Goal: Task Accomplishment & Management: Use online tool/utility

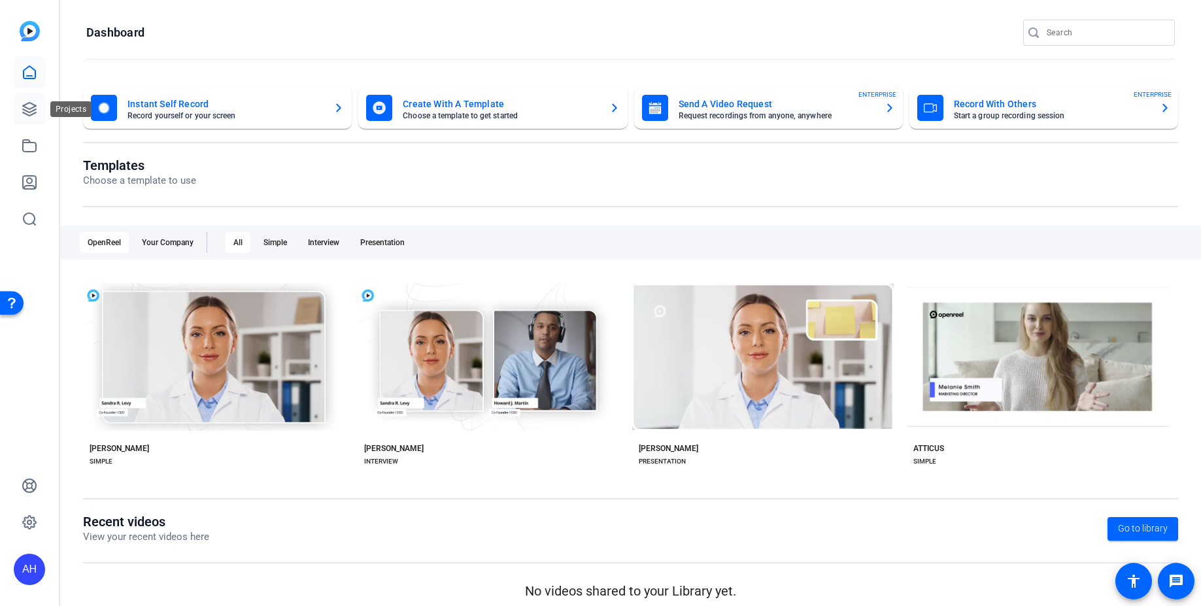
click at [18, 109] on link at bounding box center [29, 108] width 31 height 31
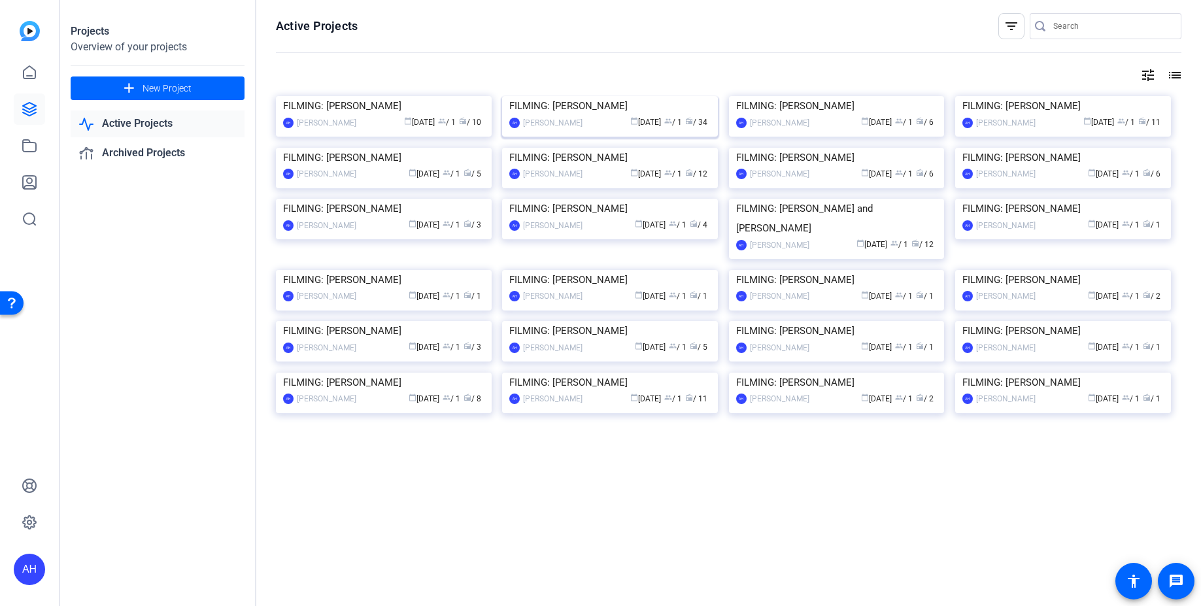
click at [581, 96] on img at bounding box center [610, 96] width 216 height 0
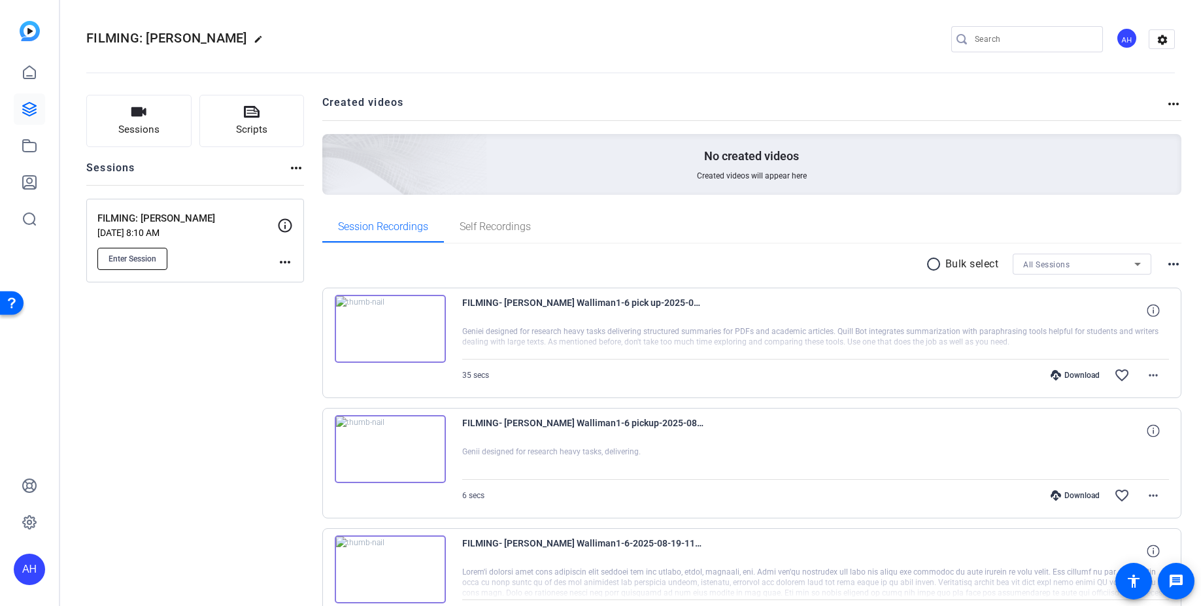
click at [131, 260] on span "Enter Session" at bounding box center [133, 259] width 48 height 10
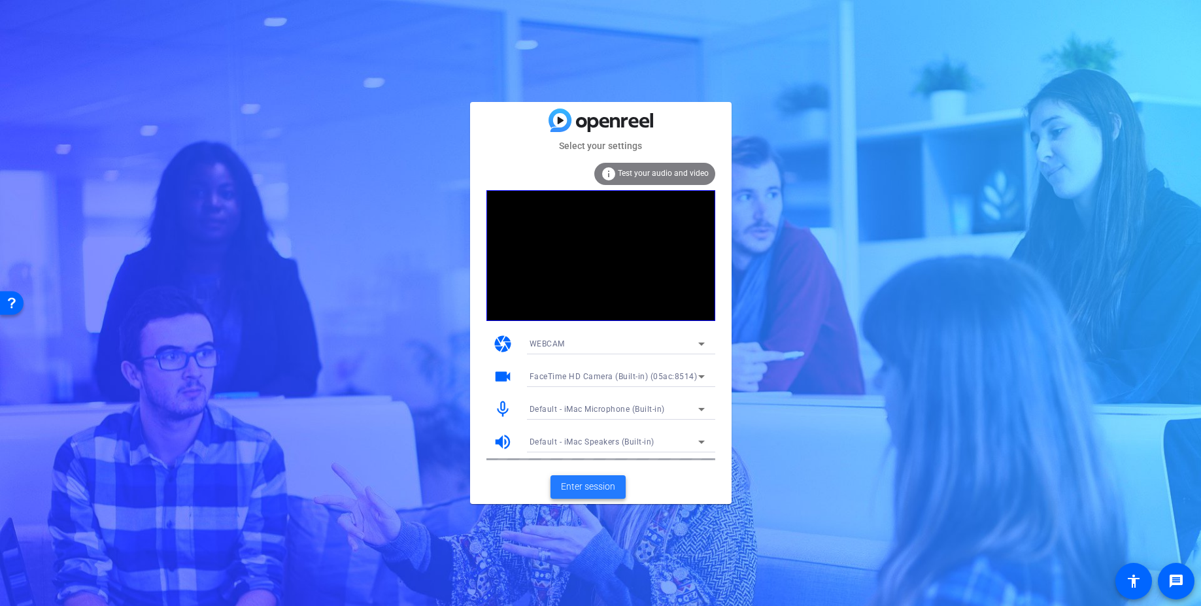
click at [573, 480] on span "Enter session" at bounding box center [588, 487] width 54 height 14
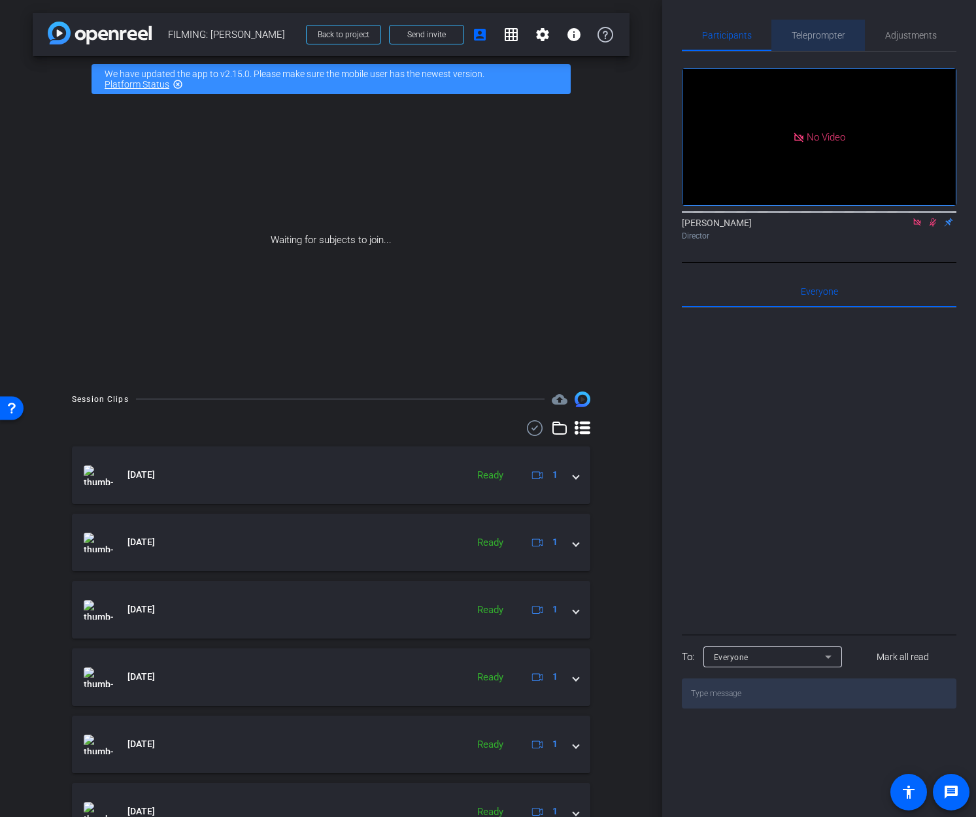
click at [801, 33] on span "Teleprompter" at bounding box center [819, 35] width 54 height 9
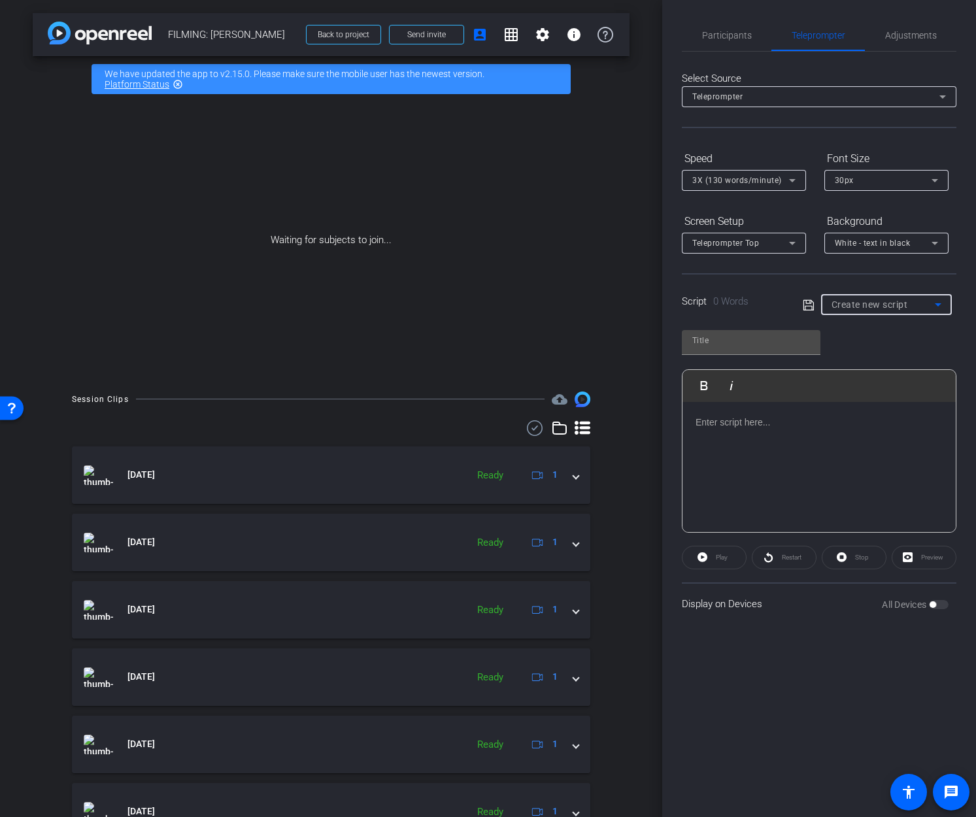
click at [879, 304] on span "Create new script" at bounding box center [870, 304] width 76 height 10
click at [749, 351] on div at bounding box center [488, 408] width 976 height 817
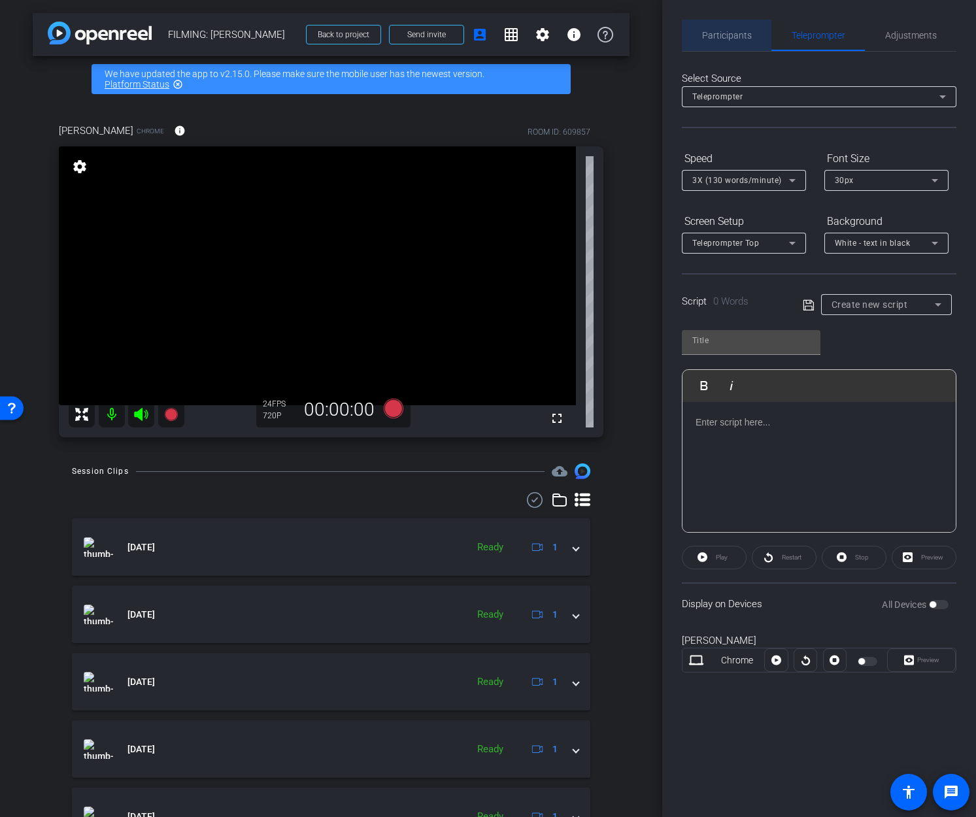
click at [729, 36] on span "Participants" at bounding box center [727, 35] width 50 height 9
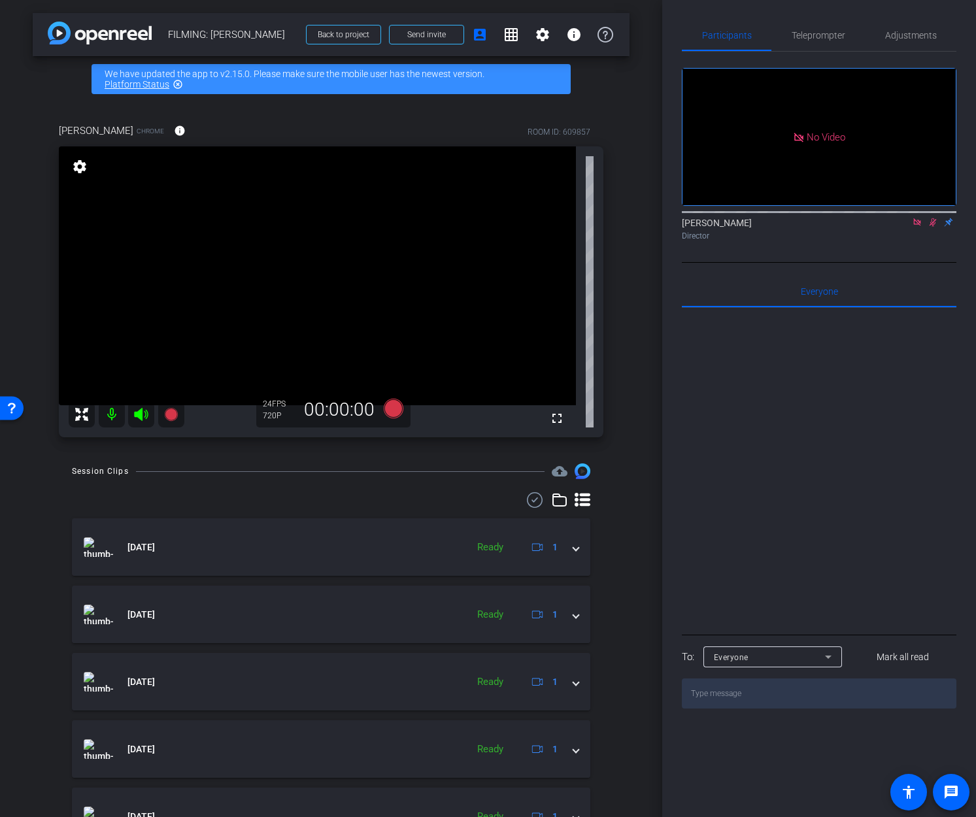
click at [918, 218] on icon at bounding box center [917, 222] width 10 height 9
click at [915, 227] on icon at bounding box center [917, 222] width 10 height 9
click at [917, 227] on icon at bounding box center [917, 222] width 10 height 9
click at [135, 404] on mat-icon at bounding box center [141, 414] width 26 height 26
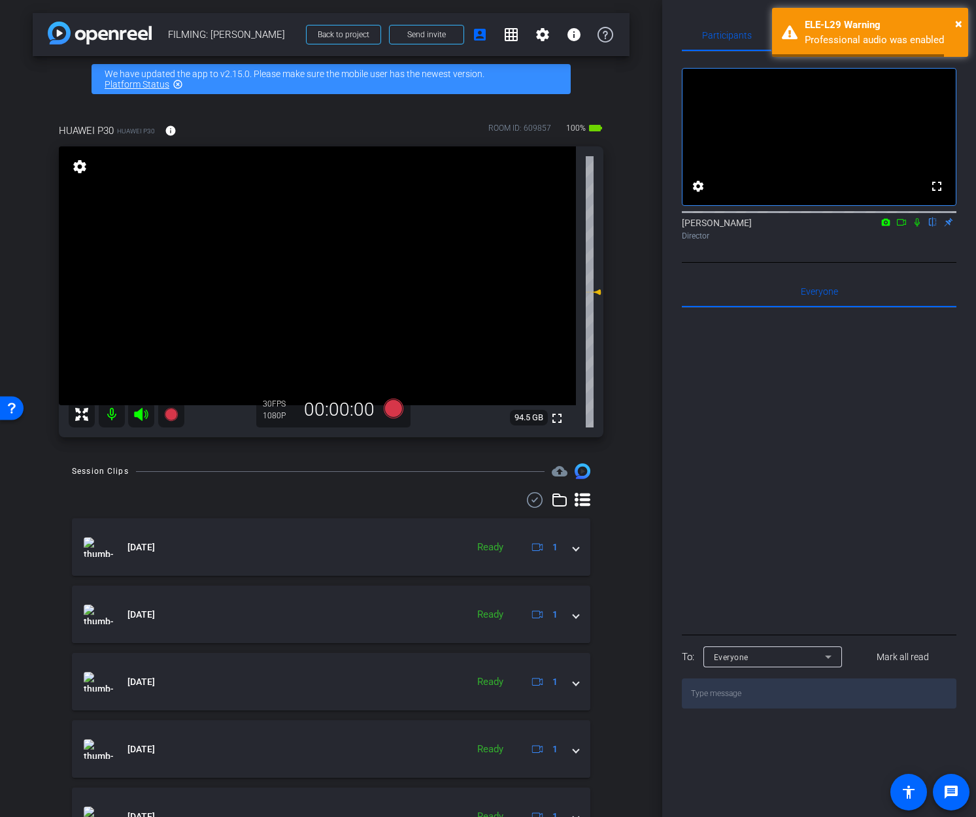
click at [901, 227] on icon at bounding box center [901, 222] width 10 height 9
click at [935, 227] on icon at bounding box center [932, 222] width 5 height 8
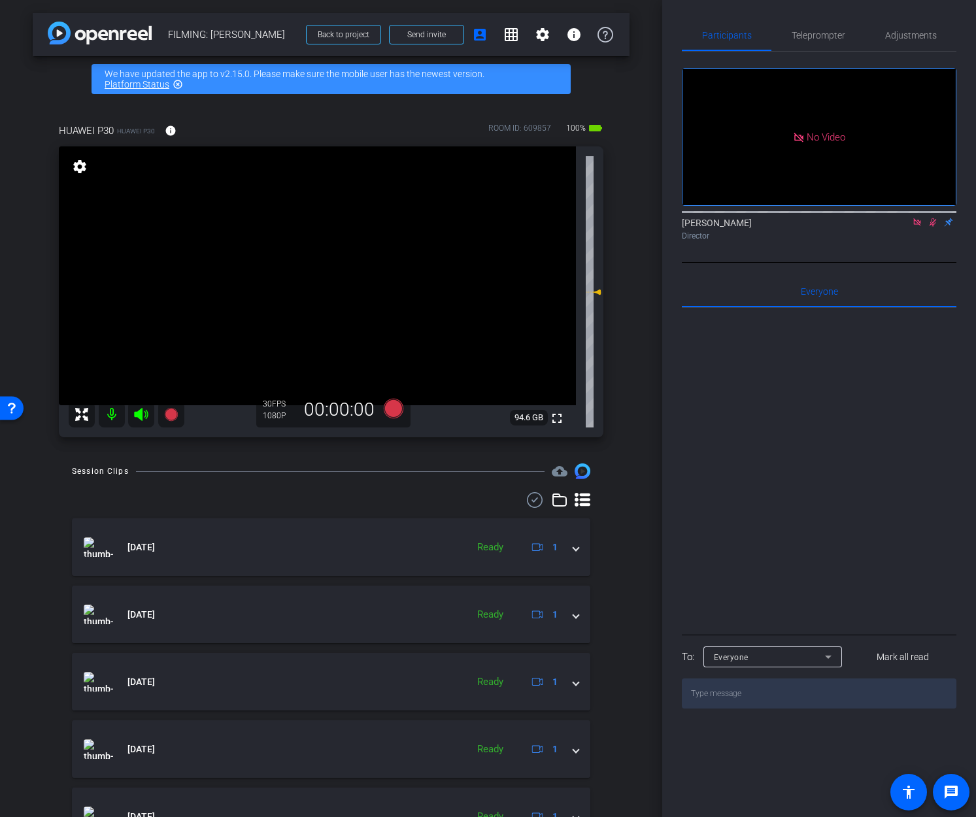
click at [920, 227] on icon at bounding box center [917, 222] width 10 height 9
click at [3, 367] on div "arrow_back FILMING: [PERSON_NAME] Back to project Send invite account_box grid_…" at bounding box center [331, 408] width 662 height 817
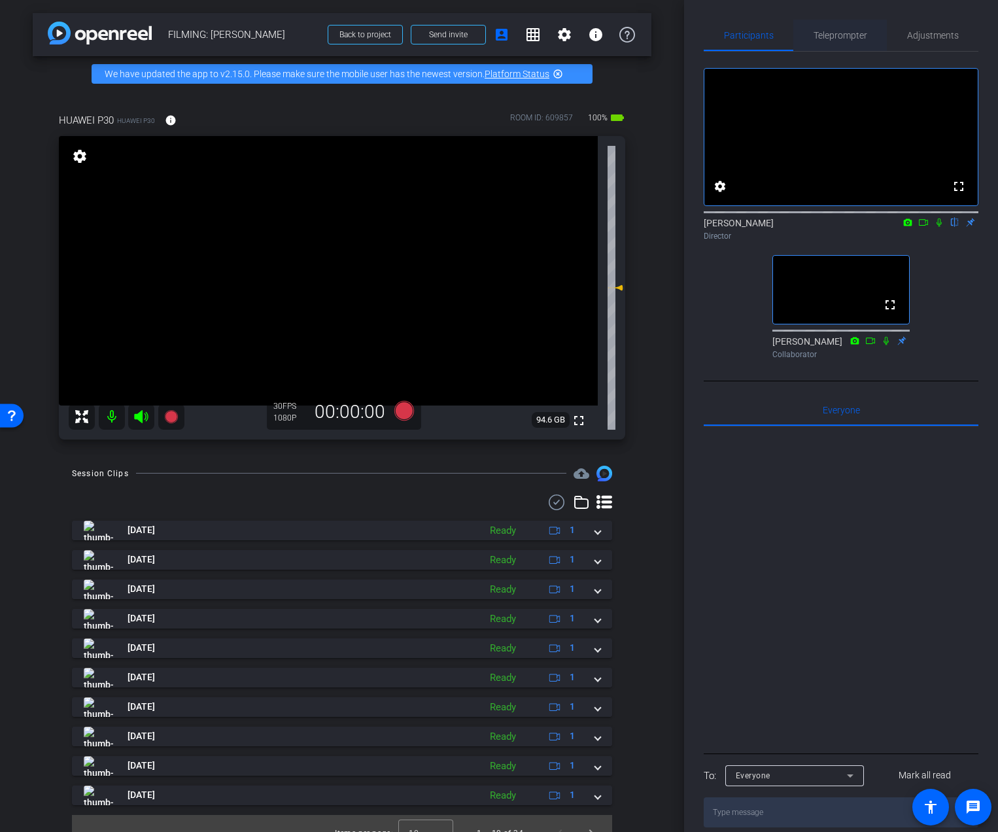
click at [842, 36] on span "Teleprompter" at bounding box center [840, 35] width 54 height 9
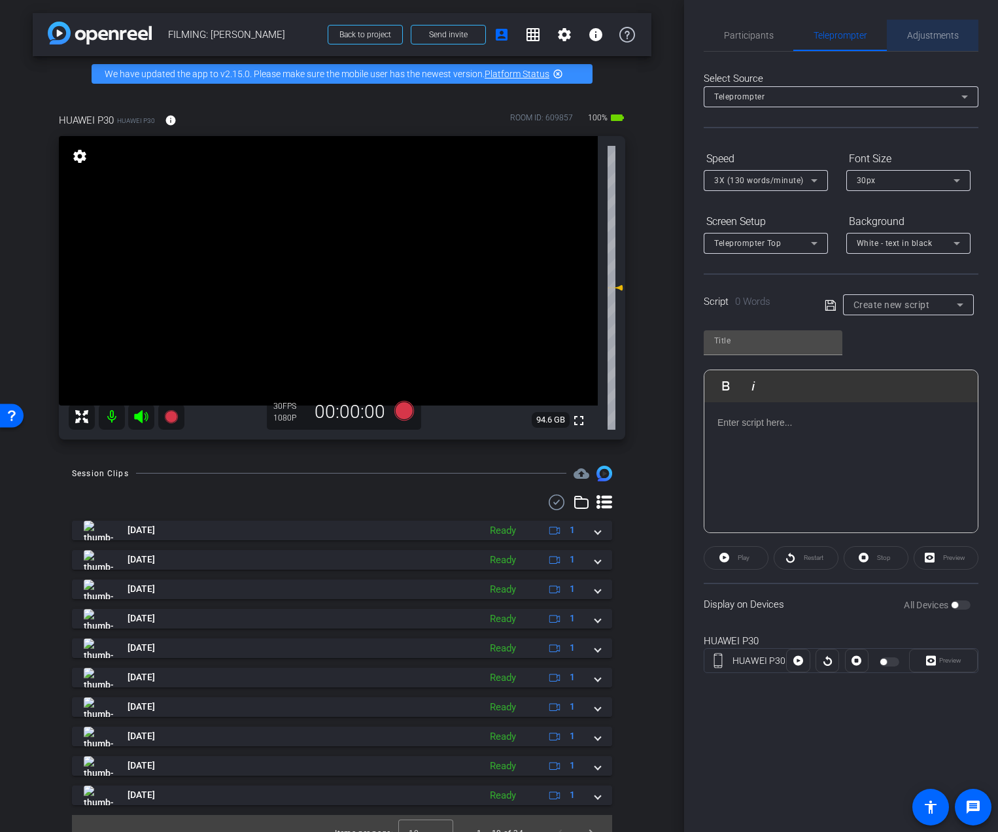
click at [910, 39] on span "Adjustments" at bounding box center [933, 35] width 52 height 9
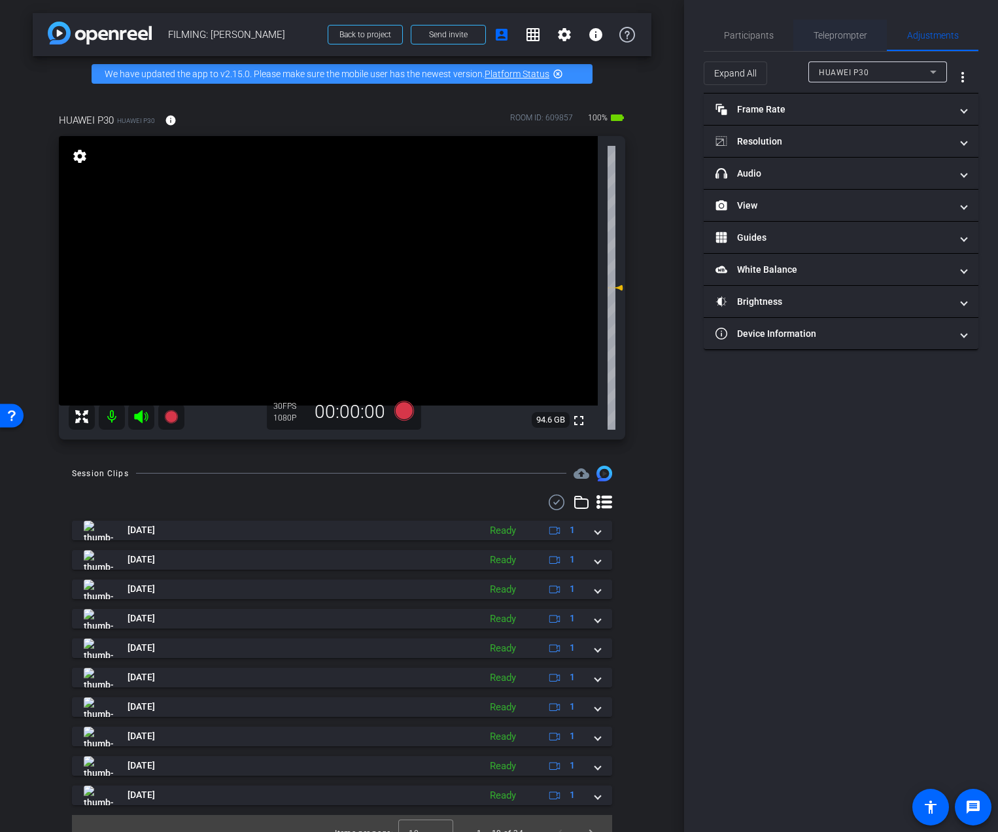
click at [853, 37] on span "Teleprompter" at bounding box center [840, 35] width 54 height 9
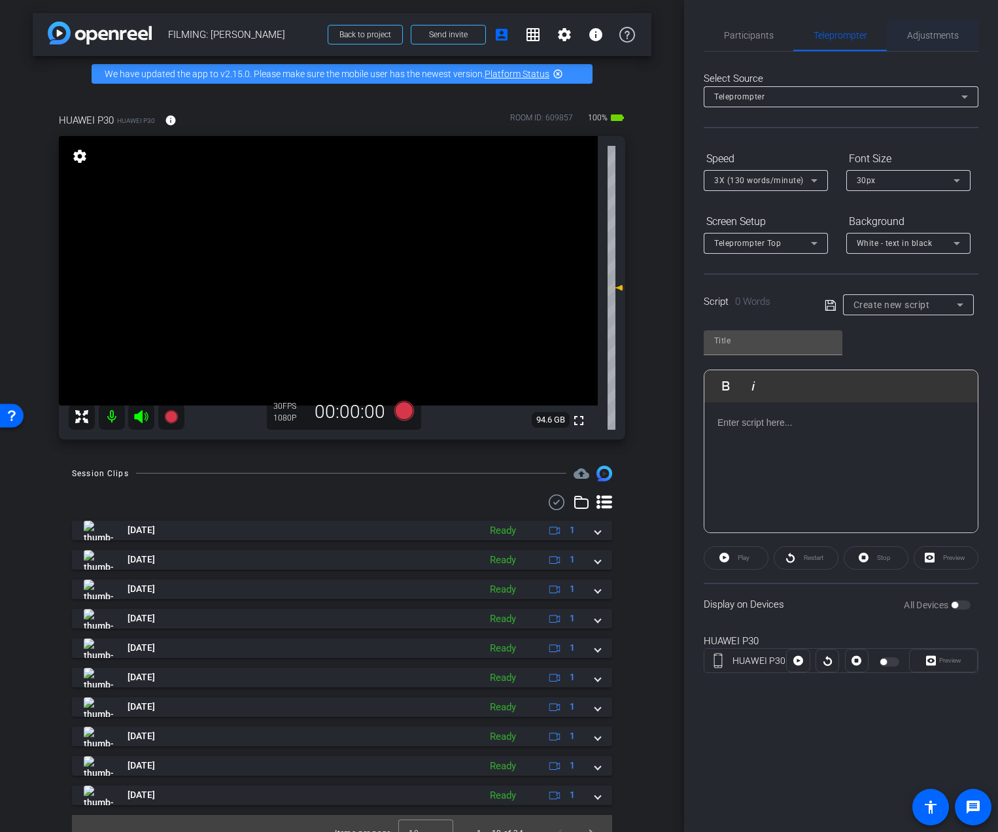
click at [917, 35] on span "Adjustments" at bounding box center [933, 35] width 52 height 9
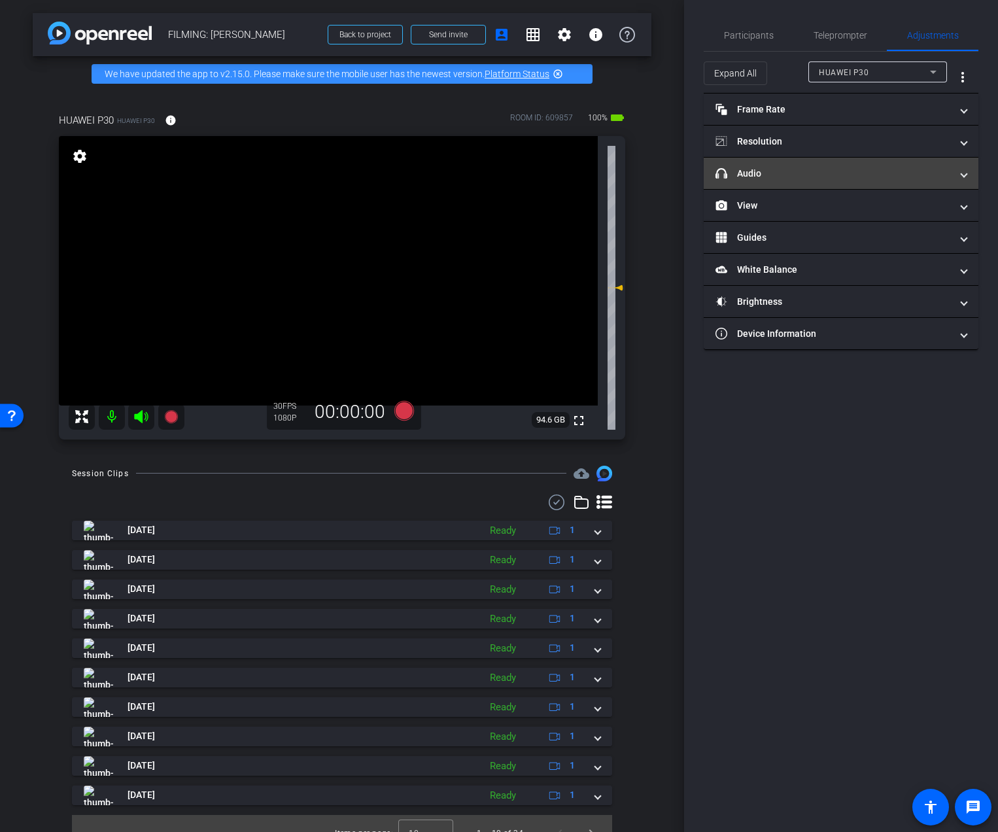
click at [783, 177] on mat-panel-title "headphone icon Audio" at bounding box center [832, 174] width 235 height 14
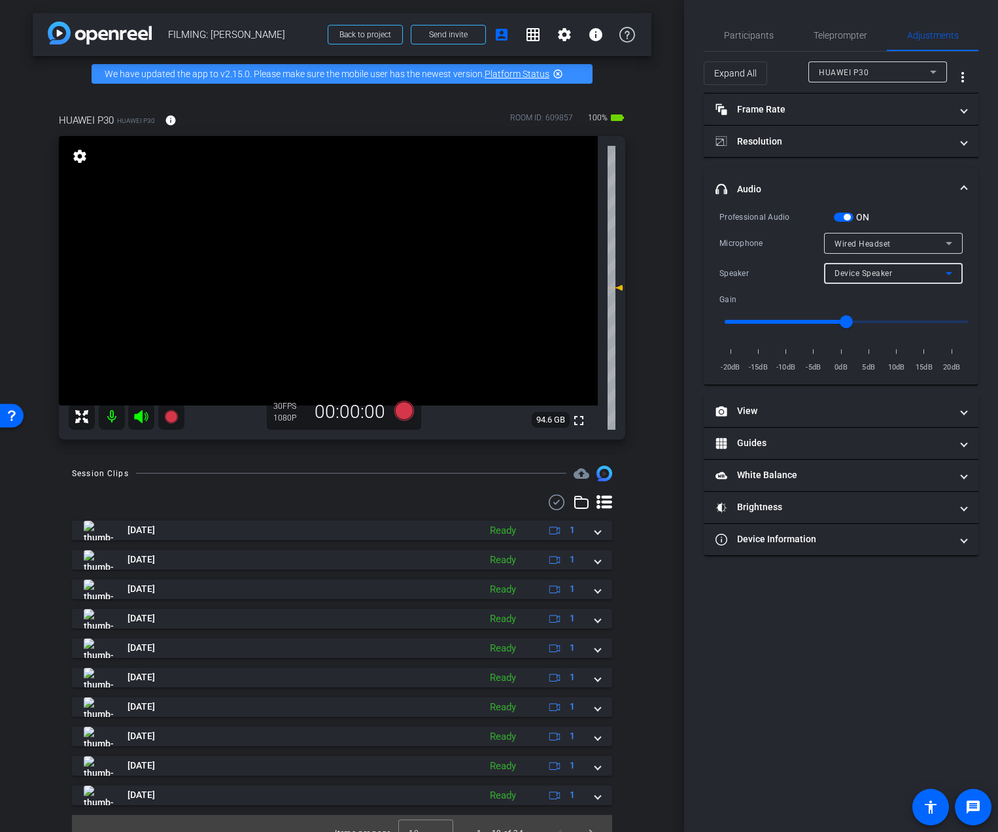
click at [866, 279] on div "Device Speaker" at bounding box center [889, 273] width 111 height 16
click at [852, 322] on span "Wired Headset" at bounding box center [863, 320] width 58 height 16
type input "-10"
click at [783, 318] on input "range" at bounding box center [846, 321] width 271 height 29
click at [755, 48] on span "Participants" at bounding box center [749, 35] width 50 height 31
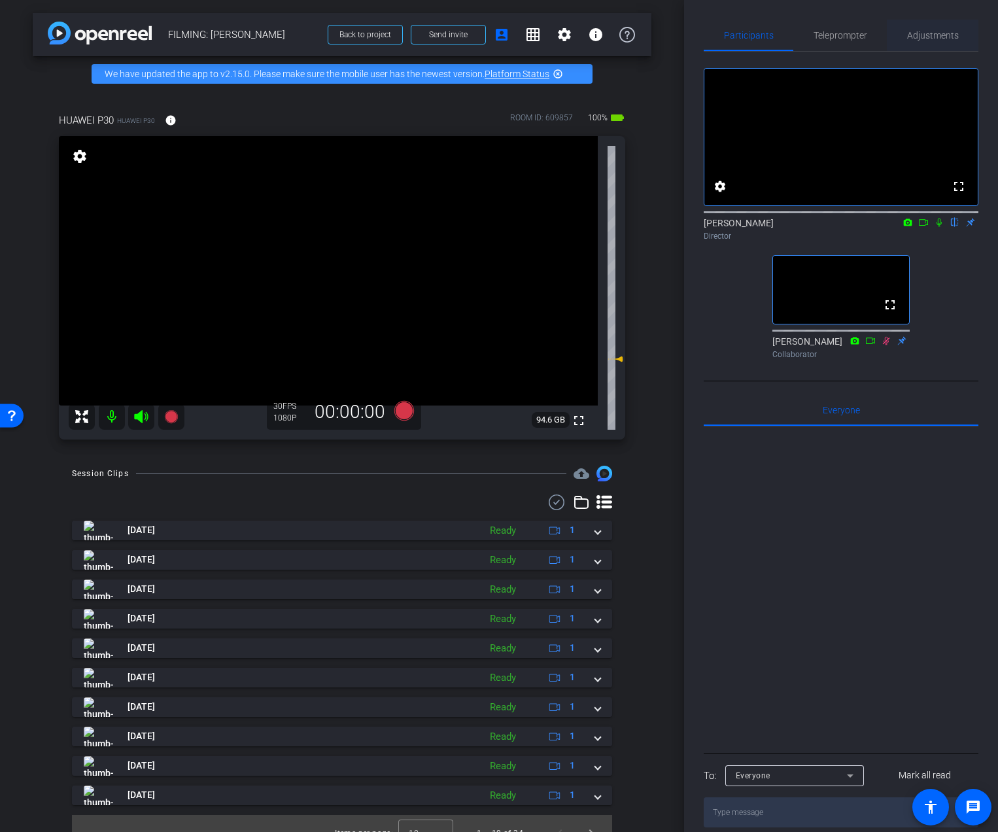
click at [932, 41] on span "Adjustments" at bounding box center [933, 35] width 52 height 31
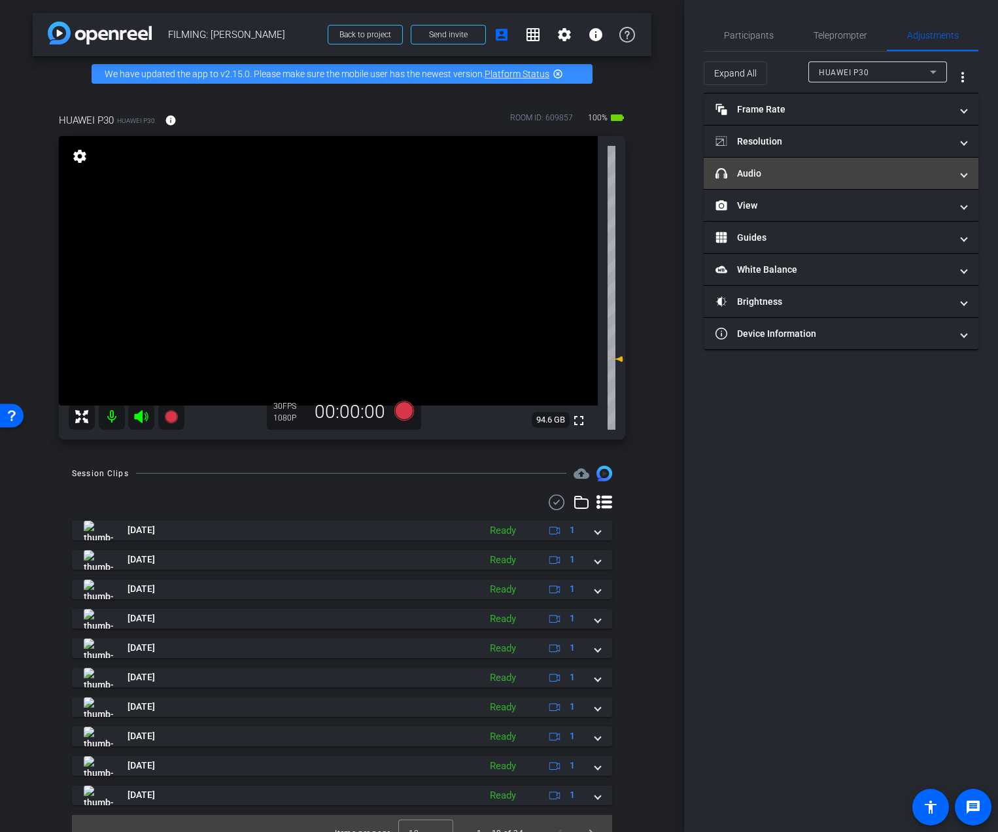
click at [862, 175] on mat-panel-title "headphone icon Audio" at bounding box center [832, 174] width 235 height 14
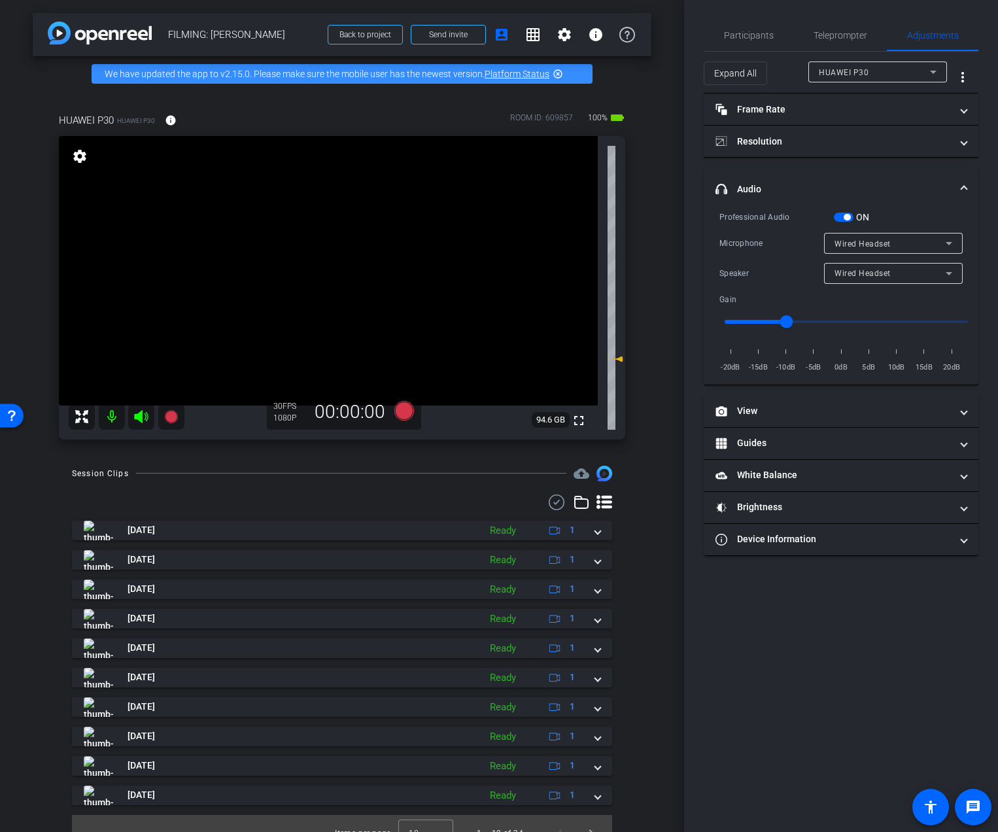
click at [871, 271] on span "Wired Headset" at bounding box center [862, 273] width 56 height 9
click at [867, 292] on span "Device Speaker" at bounding box center [864, 299] width 61 height 16
click at [788, 319] on input "range" at bounding box center [846, 321] width 271 height 29
click at [886, 271] on span "Device Speaker" at bounding box center [863, 273] width 58 height 9
click at [869, 315] on span "Wired Headset" at bounding box center [863, 320] width 58 height 16
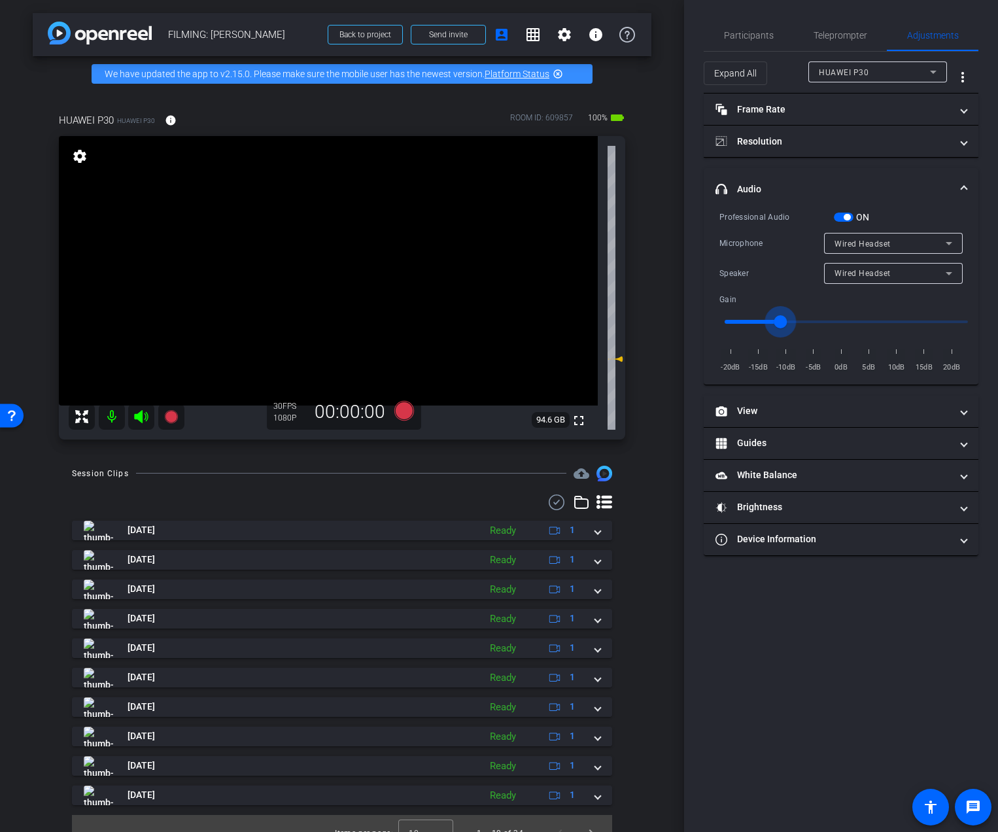
type input "-10"
click at [784, 318] on input "range" at bounding box center [846, 321] width 271 height 29
click at [862, 269] on span "Wired Headset" at bounding box center [862, 273] width 56 height 9
click at [860, 299] on span "Device Speaker" at bounding box center [864, 299] width 61 height 16
click at [829, 41] on span "Teleprompter" at bounding box center [840, 35] width 54 height 31
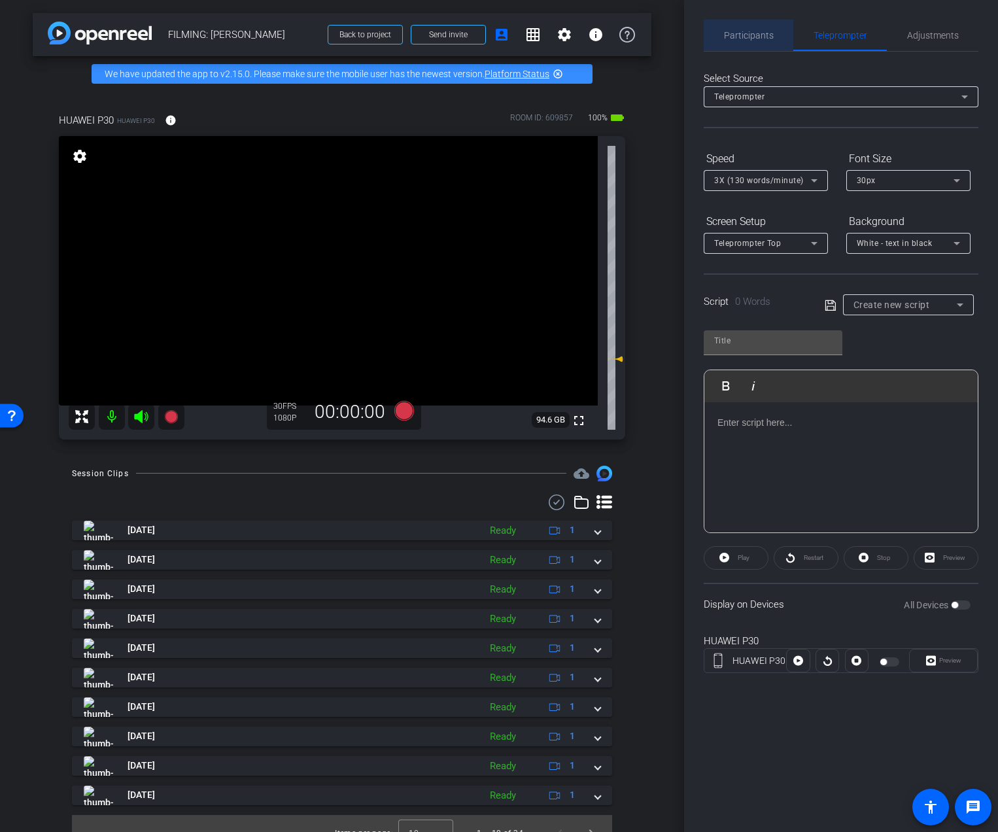
click at [745, 28] on span "Participants" at bounding box center [749, 35] width 50 height 31
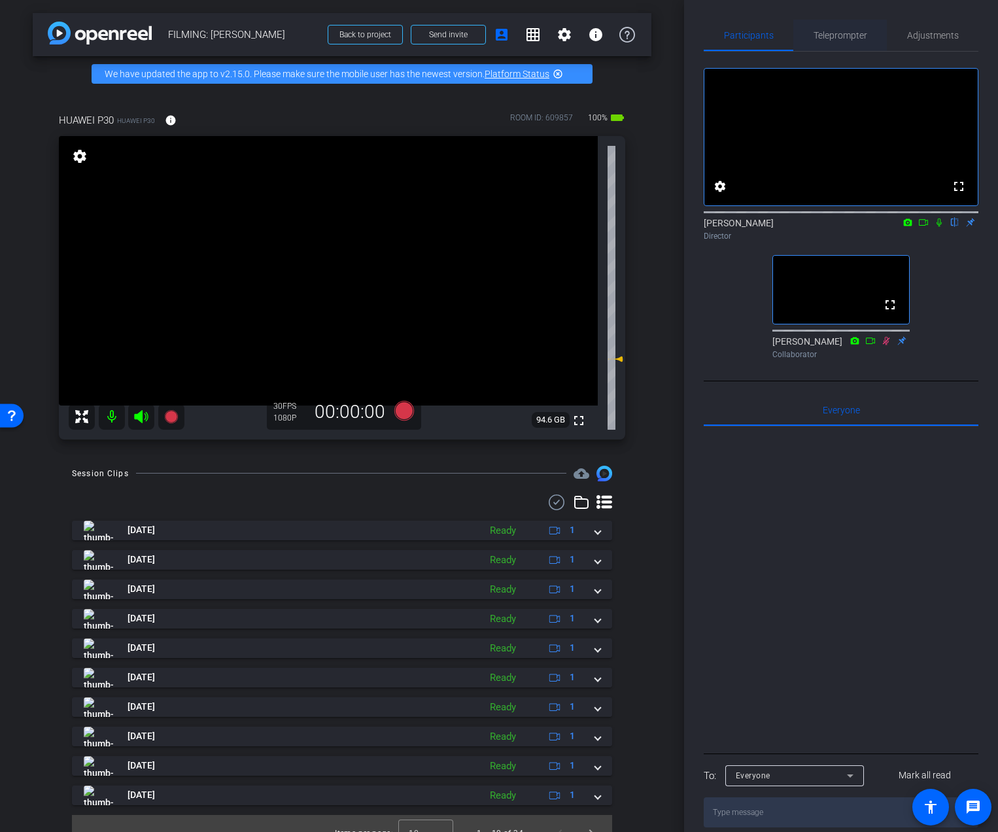
click at [826, 36] on span "Teleprompter" at bounding box center [840, 35] width 54 height 9
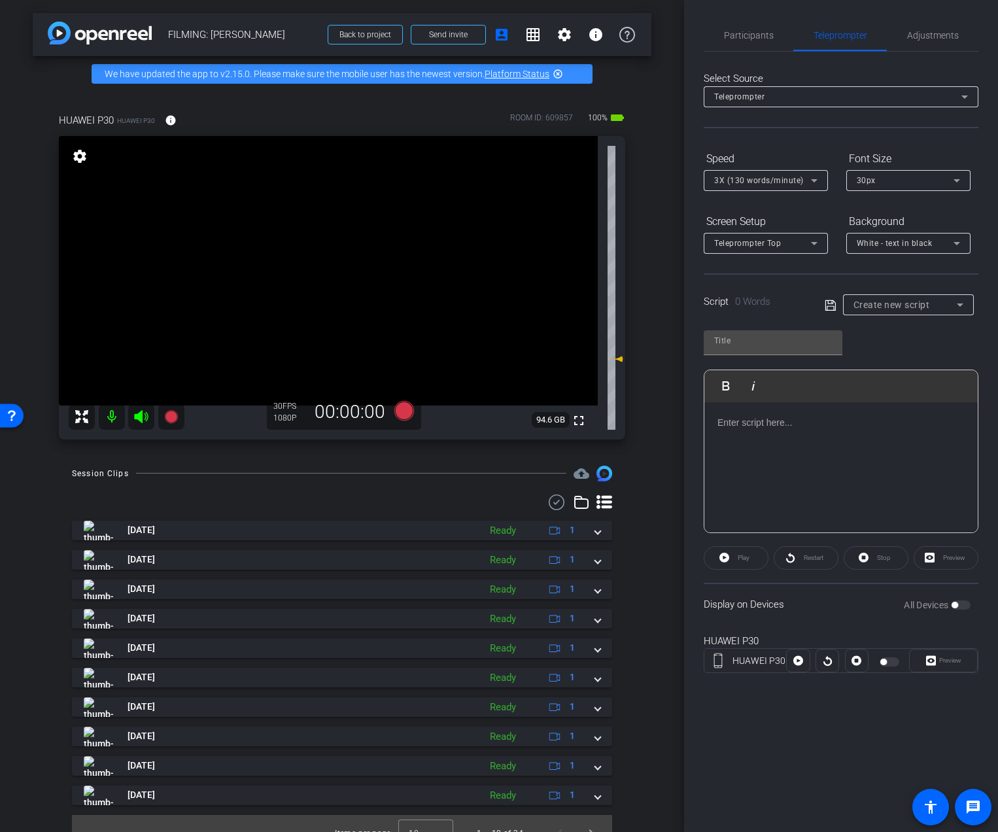
click at [741, 369] on div "Play Play from this location Play Selected Play and display the selected text o…" at bounding box center [840, 450] width 275 height 163
click at [751, 346] on input "text" at bounding box center [773, 341] width 118 height 16
paste input "Topic 4.1:"
click at [747, 445] on div at bounding box center [840, 467] width 273 height 131
click at [772, 341] on input "Topic 4.1:" at bounding box center [773, 341] width 118 height 16
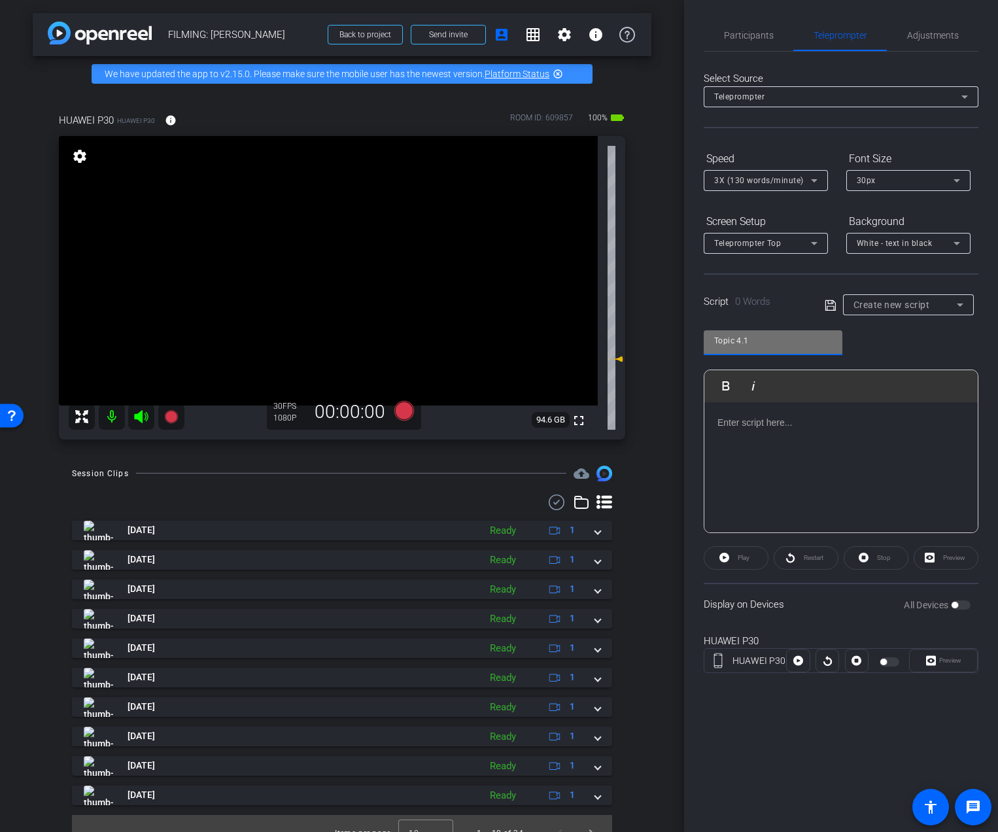
type input "Topic 4.1"
click at [764, 433] on div at bounding box center [840, 467] width 273 height 131
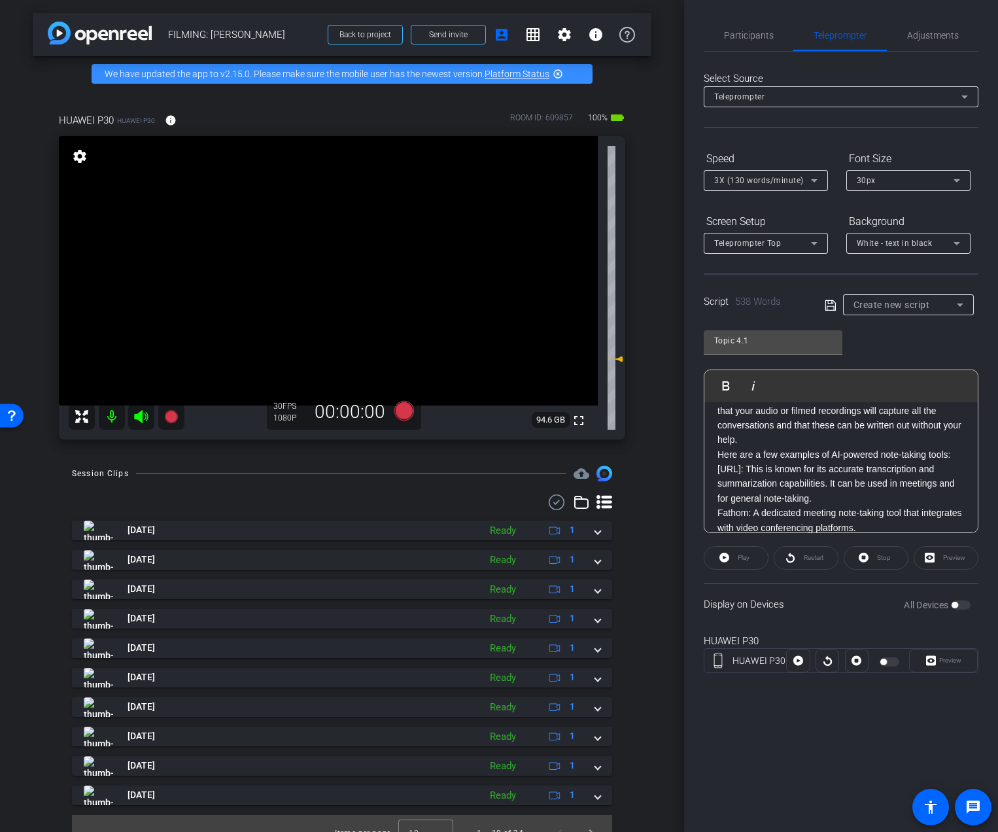
scroll to position [935, 0]
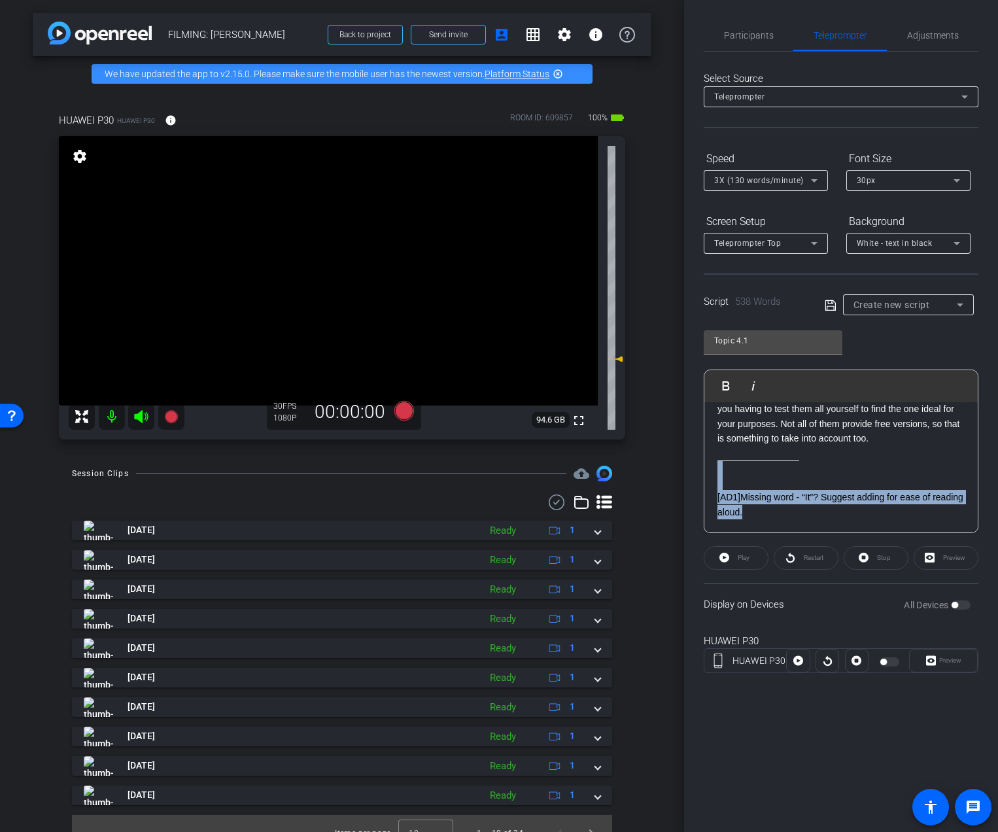
drag, startPoint x: 714, startPoint y: 487, endPoint x: 706, endPoint y: 463, distance: 24.8
click at [706, 463] on div "AI can significantly assist in note-taking by automating transcription, summari…" at bounding box center [840, 0] width 273 height 1066
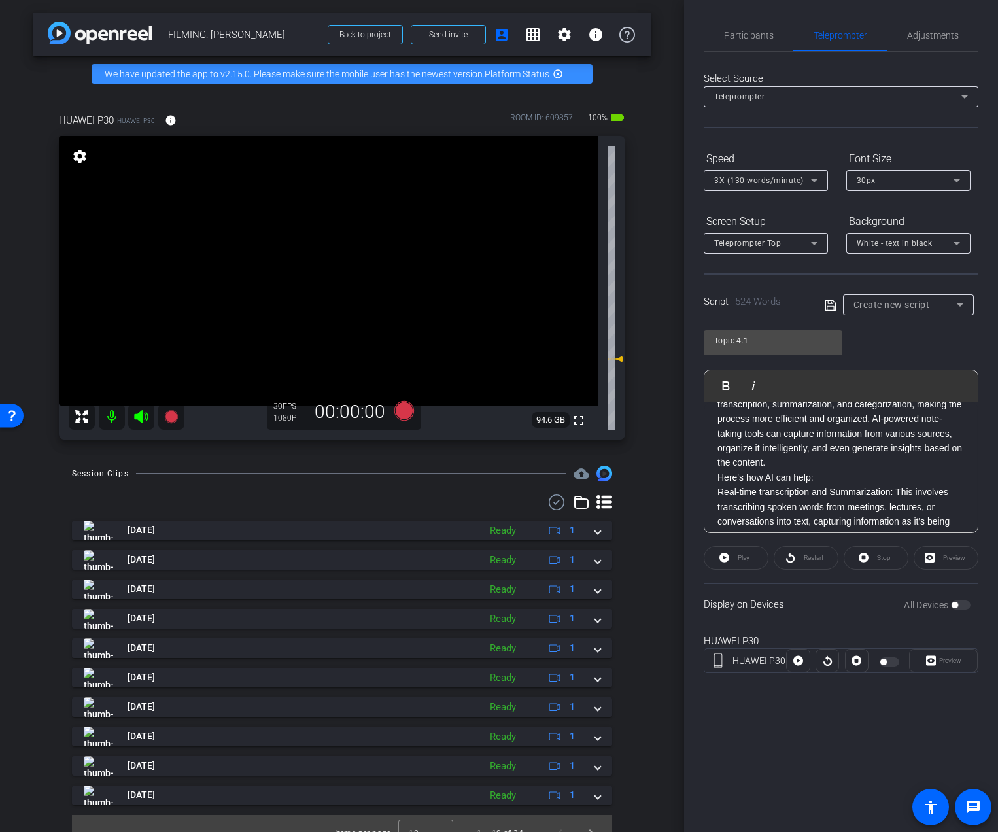
scroll to position [0, 0]
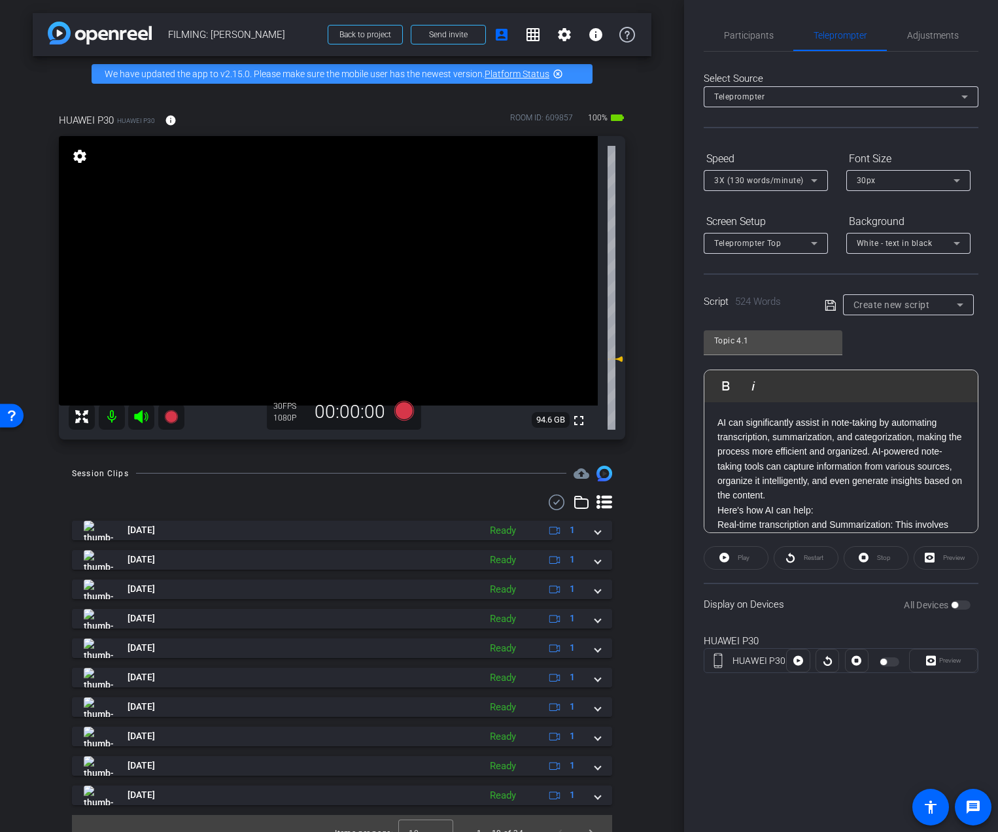
click at [785, 496] on p "AI can significantly assist in note-taking by automating transcription, summari…" at bounding box center [840, 459] width 247 height 88
click at [874, 454] on p "AI can significantly assist in note-taking by automating transcription, summari…" at bounding box center [840, 459] width 247 height 88
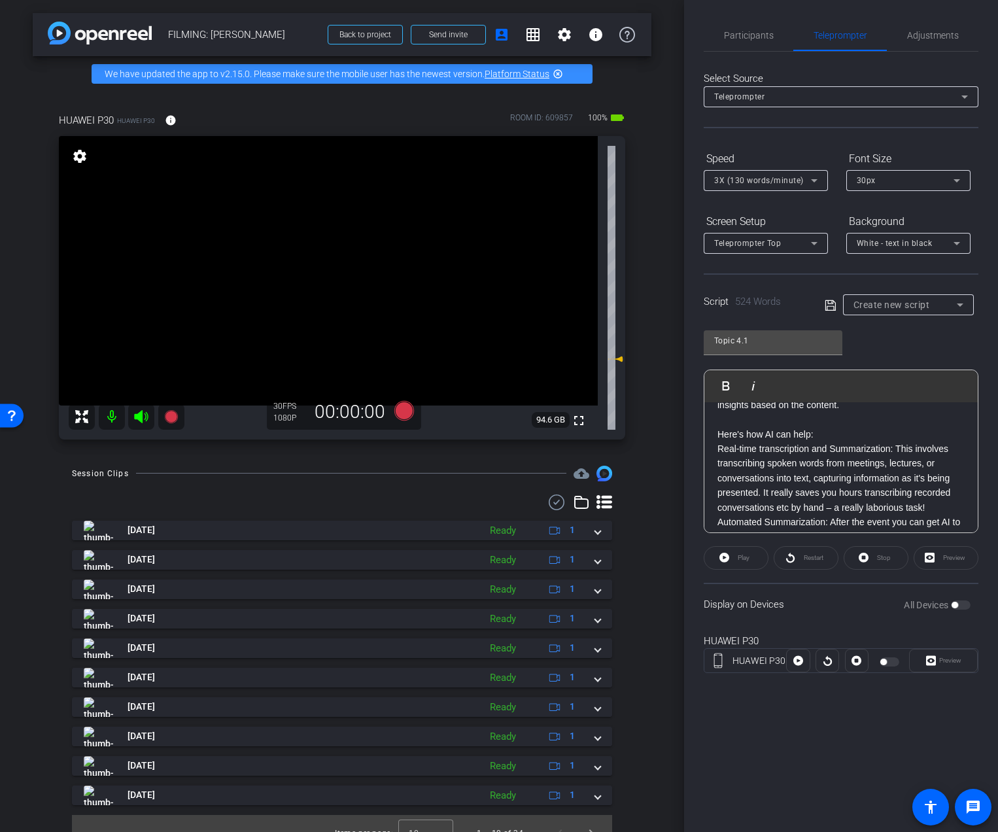
scroll to position [107, 0]
click at [837, 436] on p "Here's how AI can help:" at bounding box center [840, 432] width 247 height 14
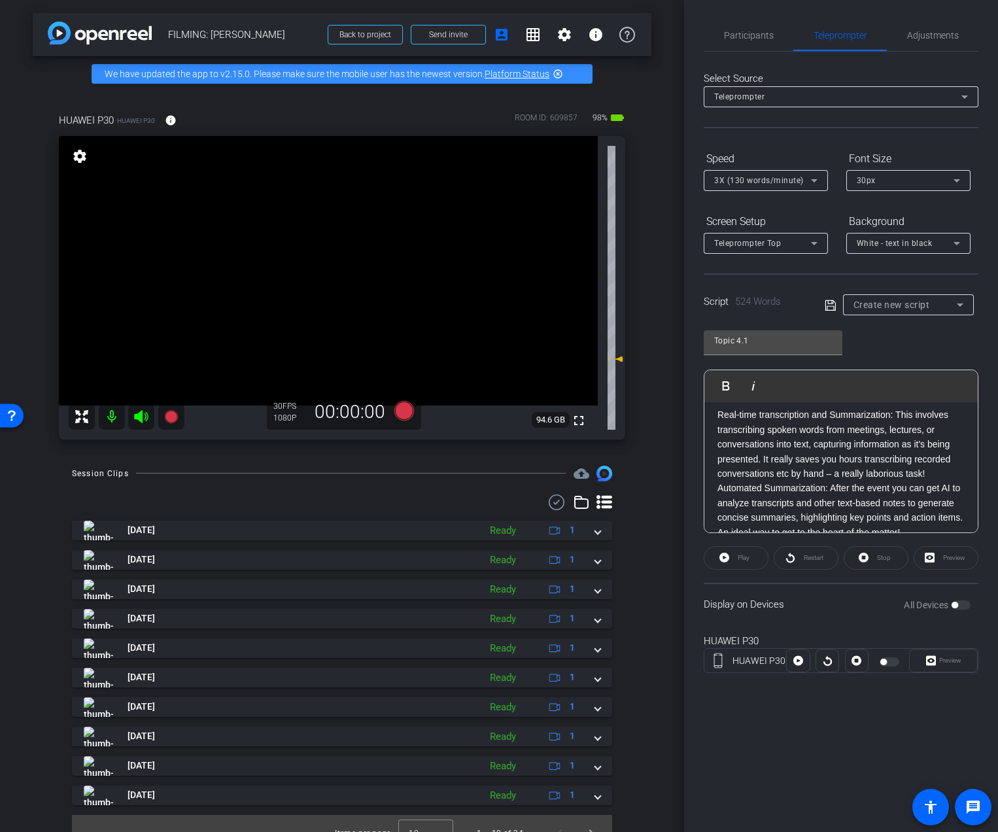
scroll to position [152, 0]
click at [764, 462] on p "Real-time transcription and Summarization: This involves transcribing spoken wo…" at bounding box center [840, 445] width 247 height 73
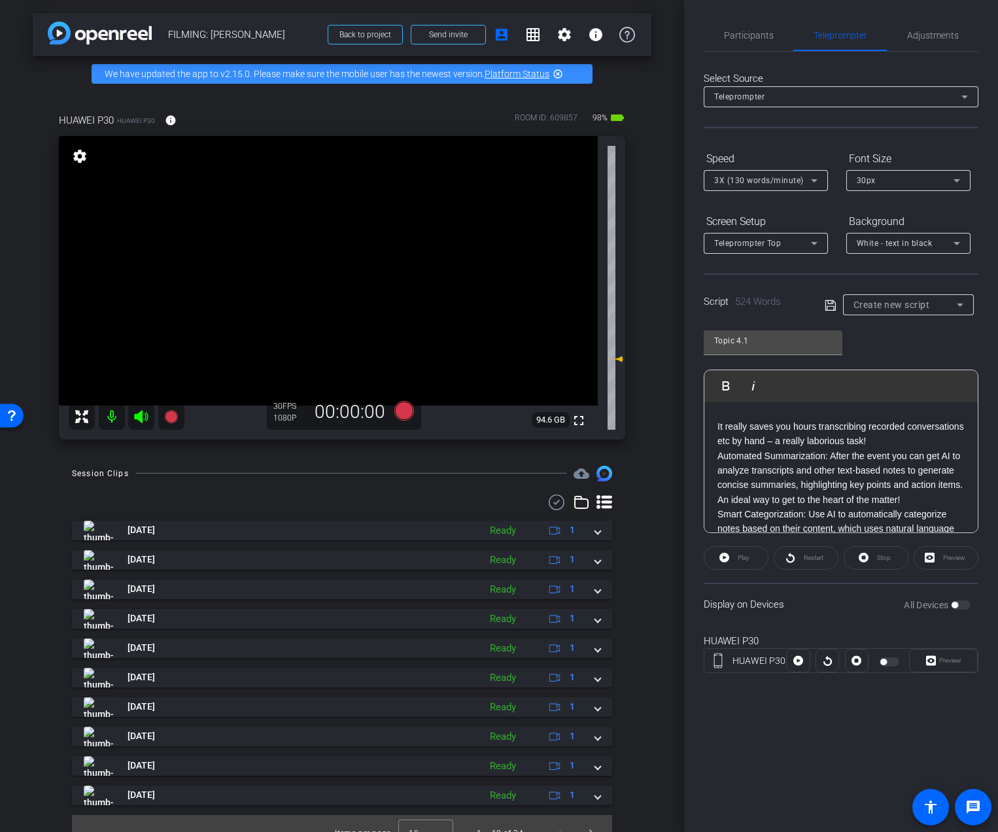
click at [924, 446] on p "It really saves you hours transcribing recorded conversations etc by hand – a r…" at bounding box center [840, 433] width 247 height 29
click at [936, 444] on p "It really saves you hours transcribing recorded conversations etc by hand – a r…" at bounding box center [840, 433] width 247 height 29
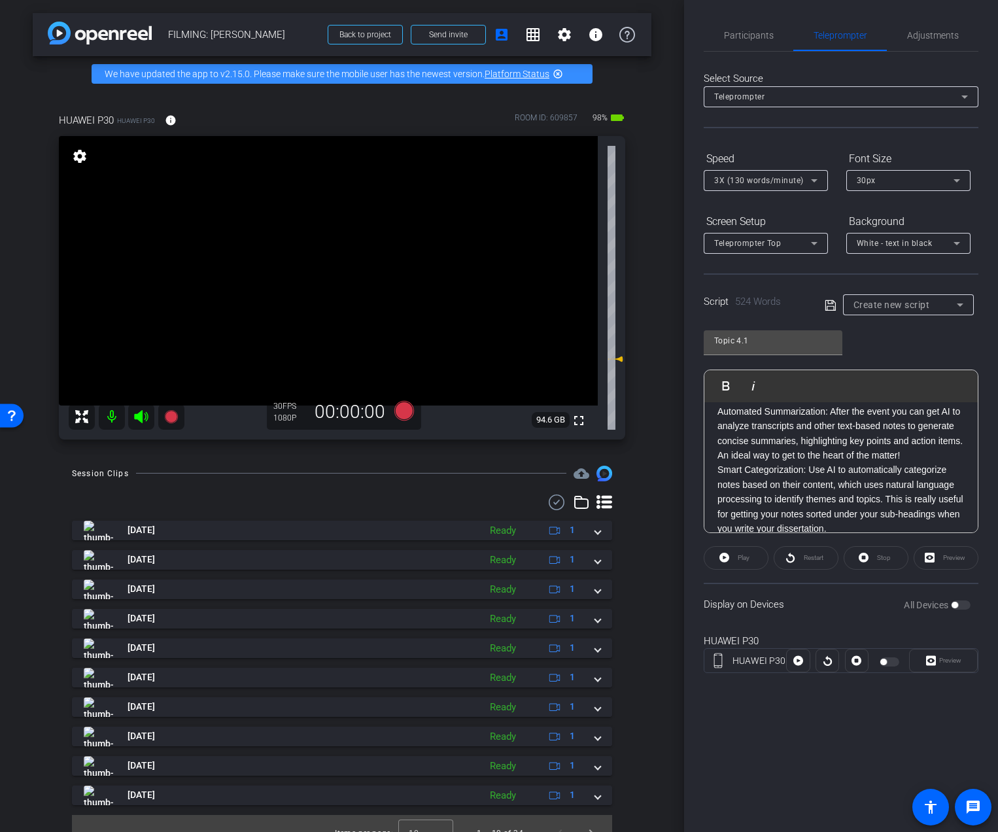
scroll to position [312, 0]
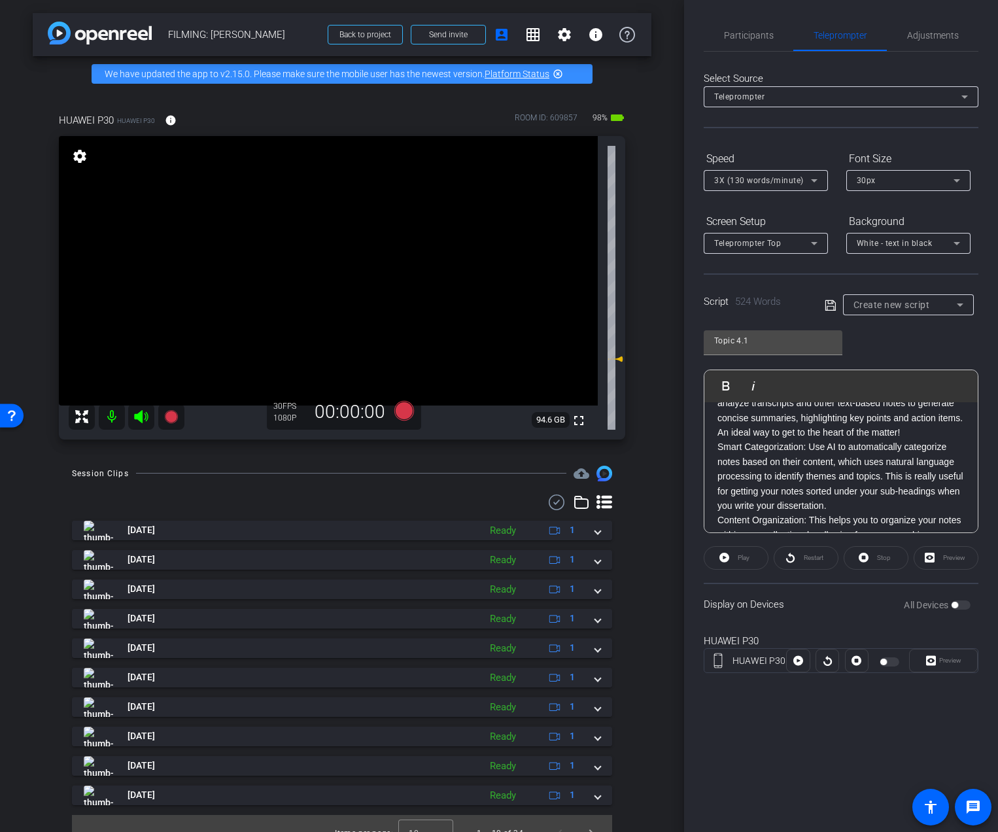
click at [747, 437] on p "Automated Summarization: After the event you can get AI to analyze transcripts …" at bounding box center [840, 410] width 247 height 59
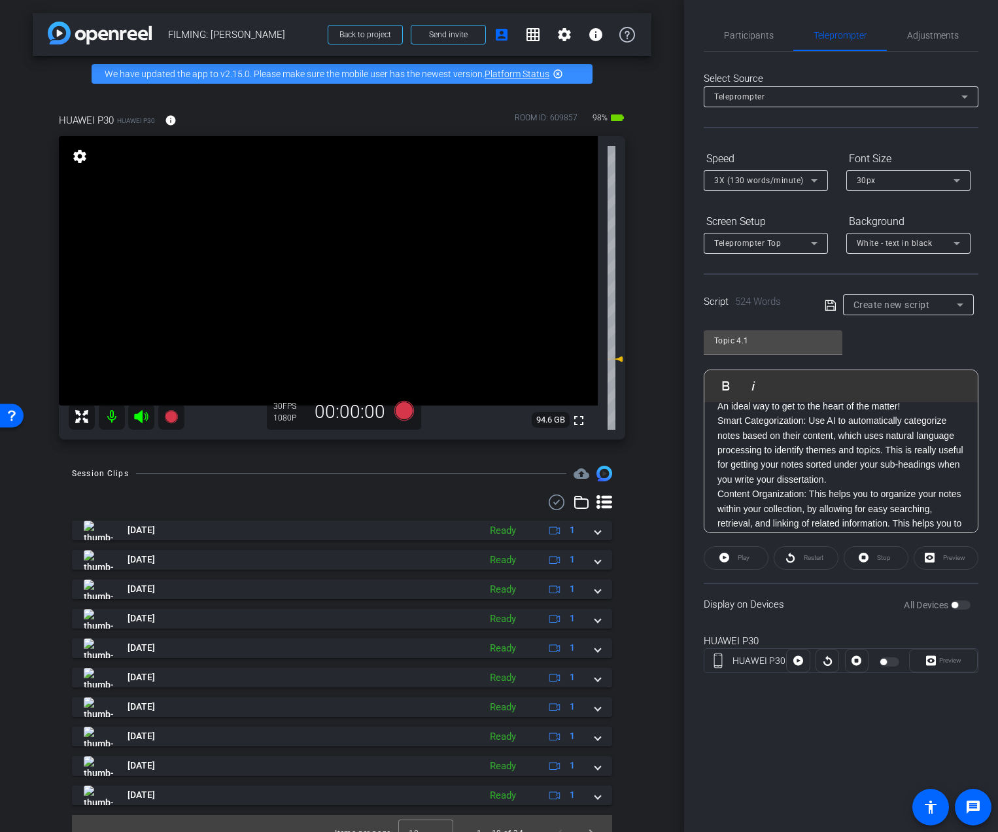
scroll to position [382, 0]
click at [888, 451] on p "Smart Categorization: Use AI to automatically categorize notes based on their c…" at bounding box center [840, 435] width 247 height 73
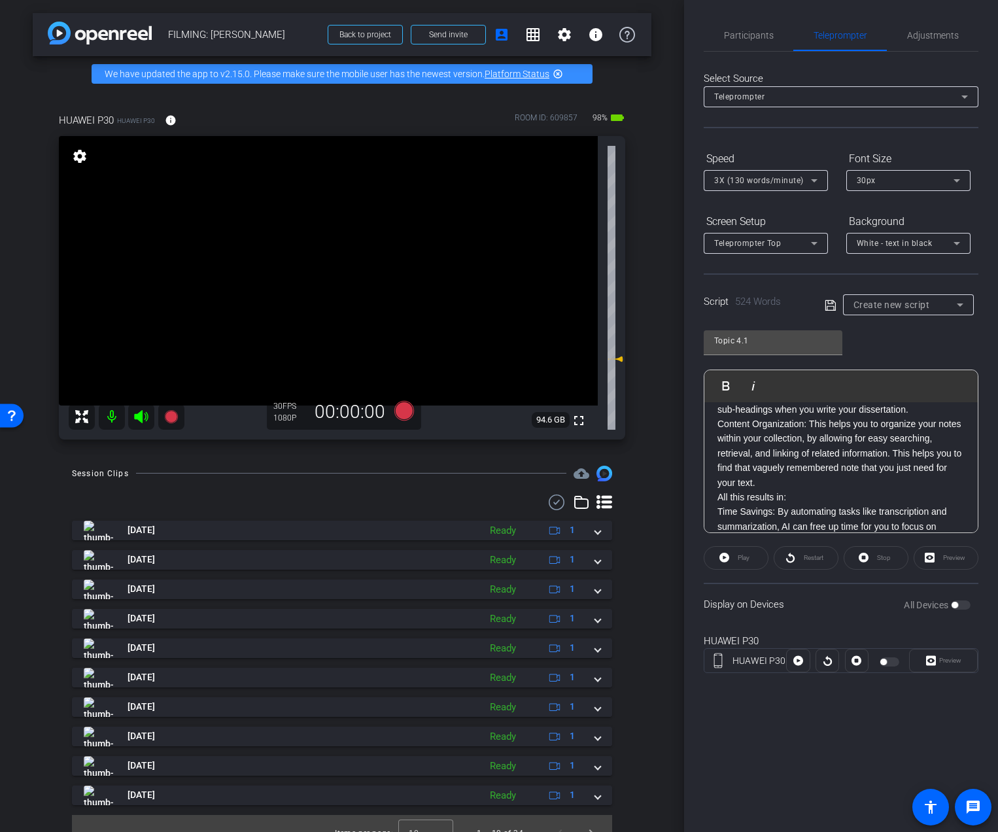
click at [918, 431] on p "Content Organization: This helps you to organize your notes within your collect…" at bounding box center [840, 452] width 247 height 73
click at [911, 416] on p "This is really useful for getting your notes sorted under your sub-headings whe…" at bounding box center [840, 401] width 247 height 29
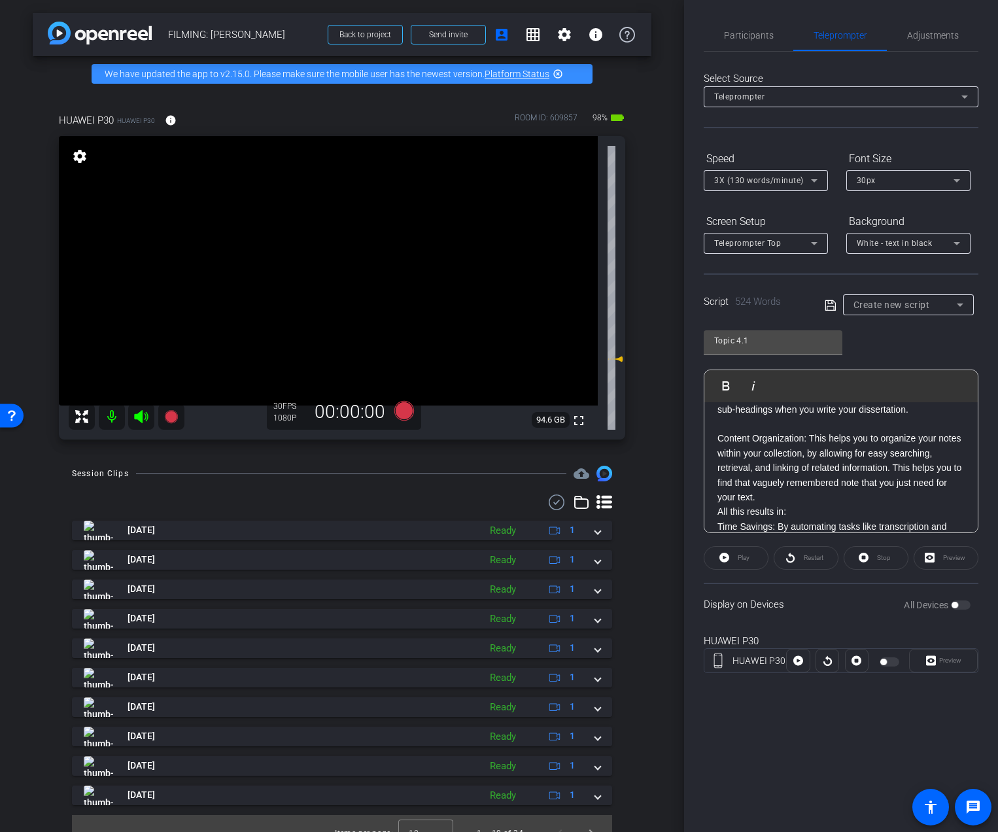
click at [894, 486] on p "Content Organization: This helps you to organize your notes within your collect…" at bounding box center [840, 467] width 247 height 73
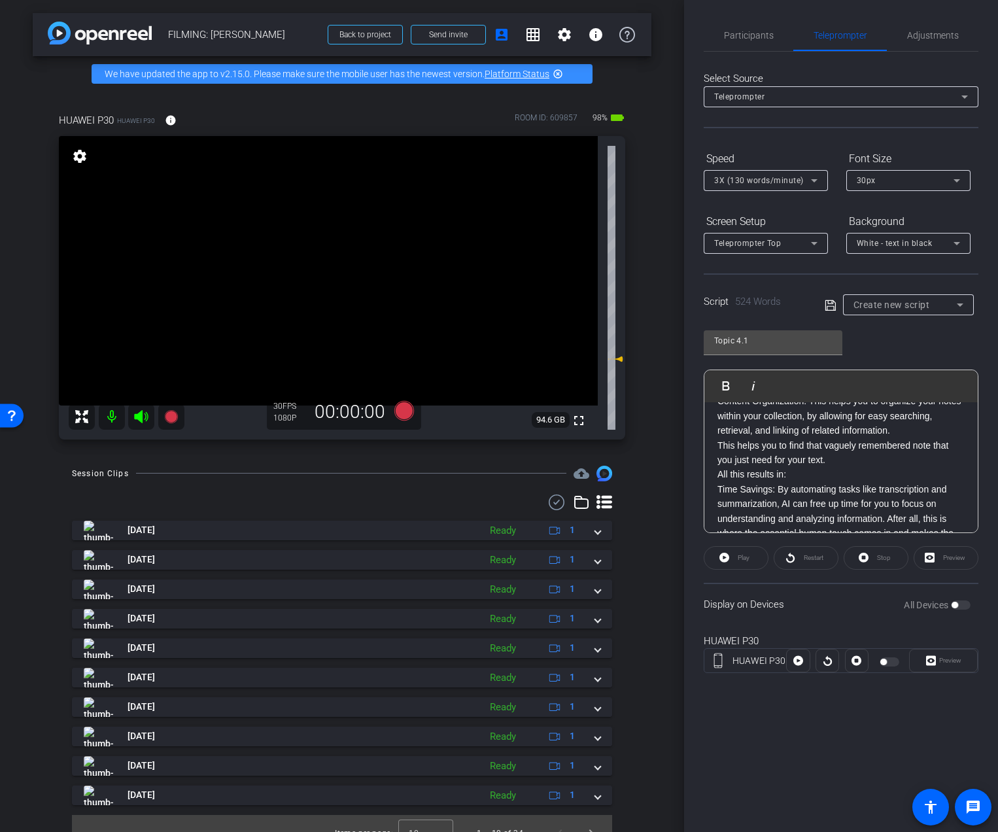
scroll to position [503, 0]
click at [847, 482] on p "This helps you to find that vaguely remembered note that you just need for your…" at bounding box center [840, 467] width 247 height 29
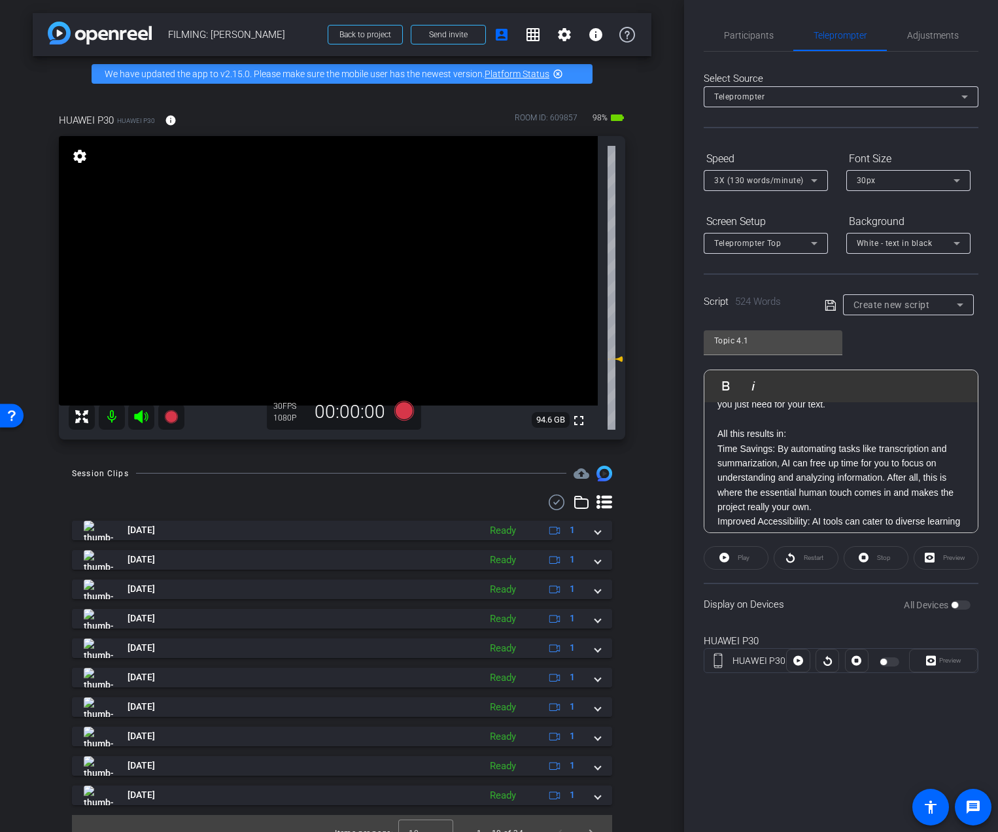
scroll to position [573, 0]
click at [813, 441] on p "All this results in:" at bounding box center [840, 434] width 247 height 14
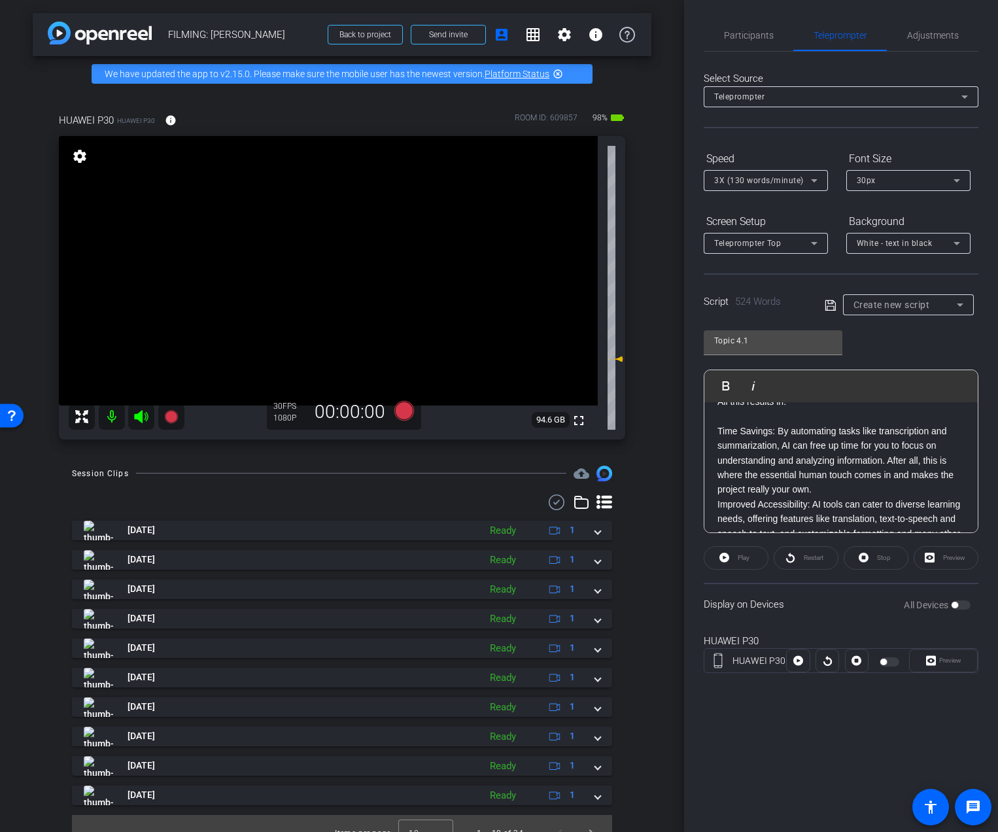
click at [888, 477] on p "Time Savings: By automating tasks like transcription and summarization, AI can …" at bounding box center [840, 460] width 247 height 73
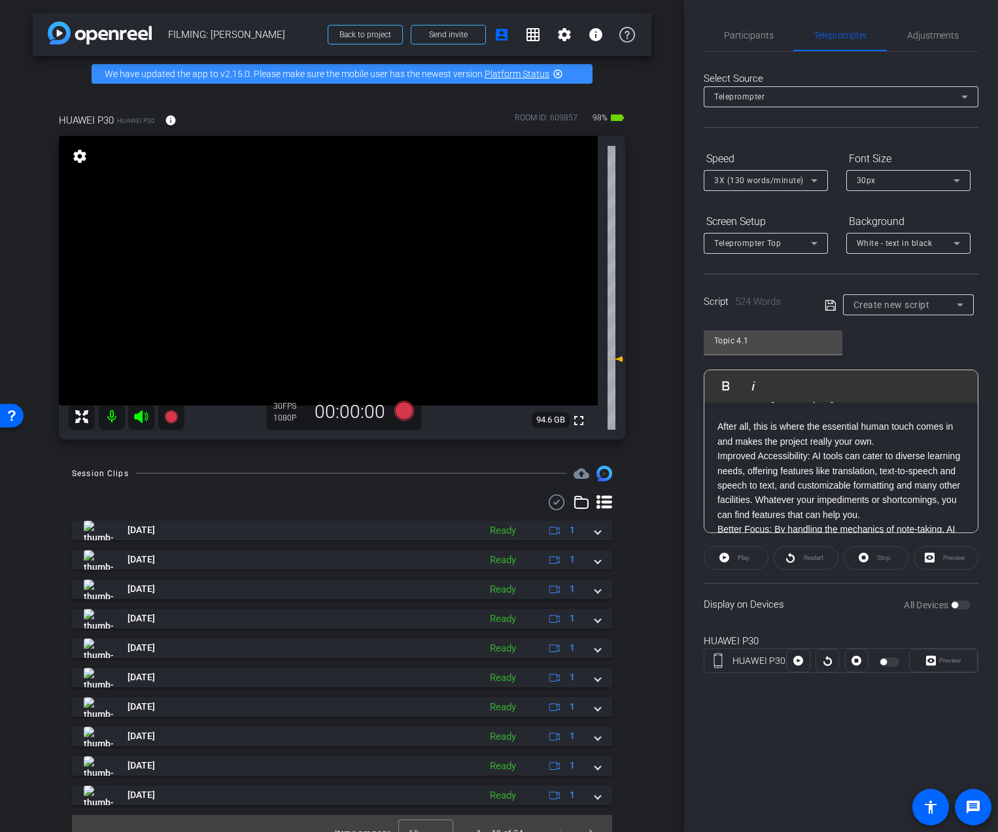
click at [899, 448] on p "After all, this is where the essential human touch comes in and makes the proje…" at bounding box center [840, 433] width 247 height 29
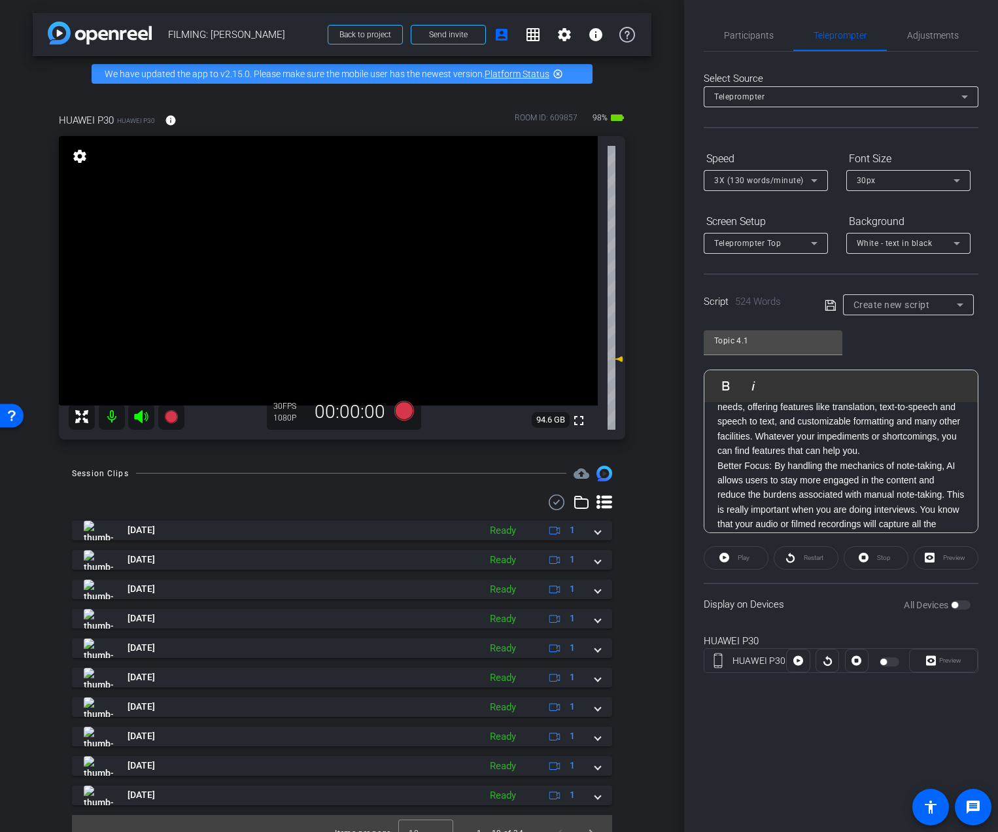
scroll to position [746, 0]
click at [823, 456] on p "Improved Accessibility: AI tools can cater to diverse learning needs, offering …" at bounding box center [840, 422] width 247 height 73
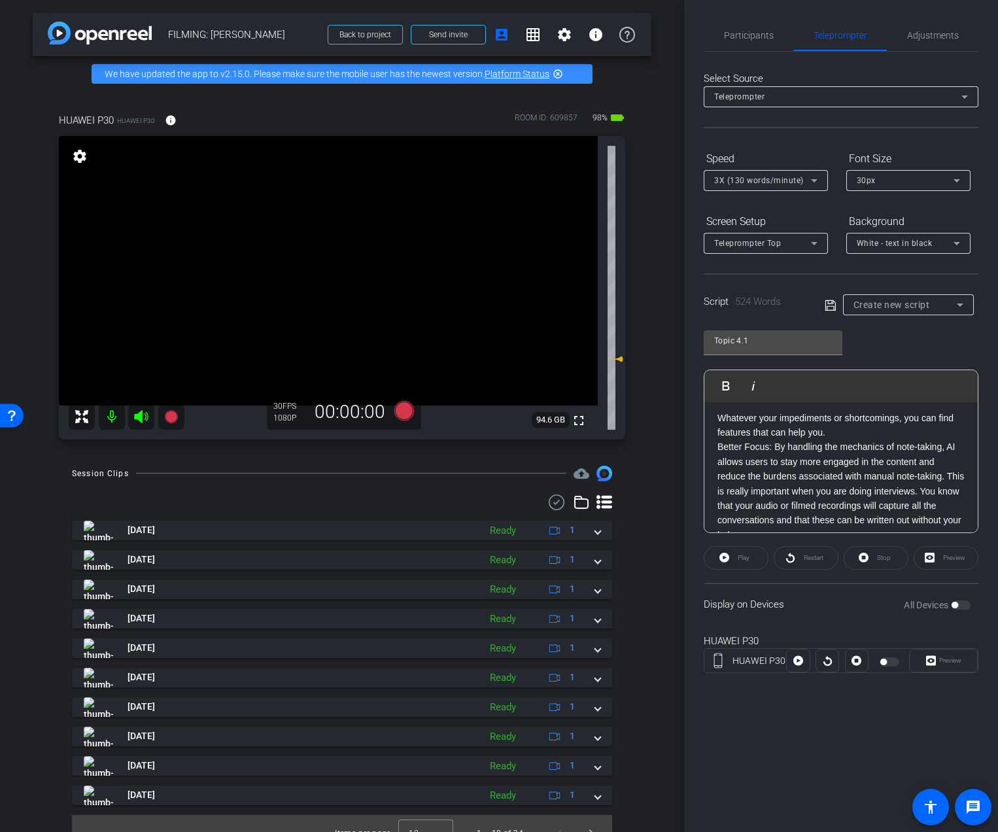
click at [837, 440] on p "Whatever your impediments or shortcomings, you can find features that can help …" at bounding box center [840, 425] width 247 height 29
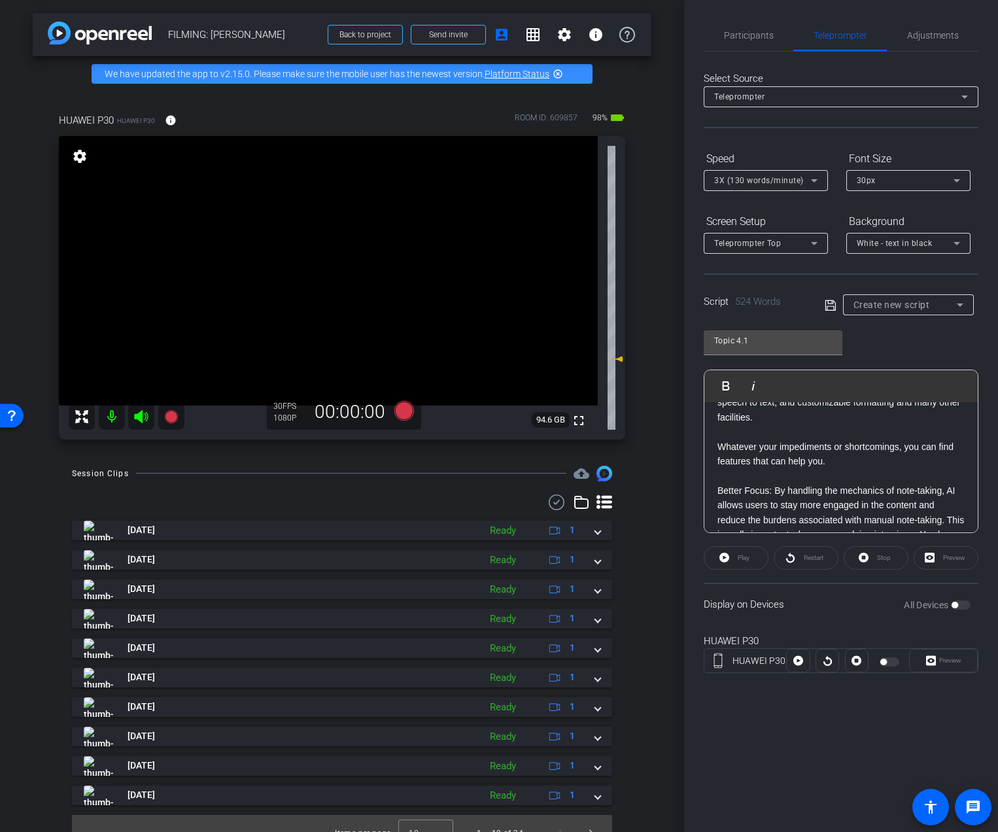
click at [813, 439] on p at bounding box center [840, 431] width 247 height 14
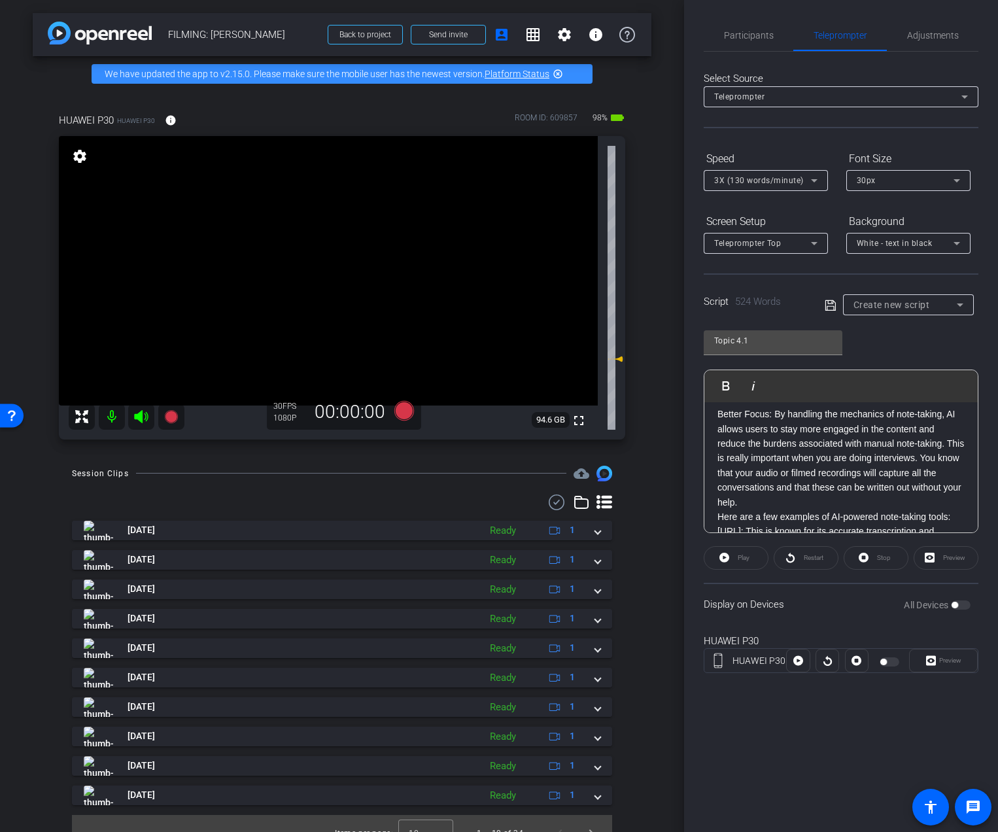
scroll to position [868, 0]
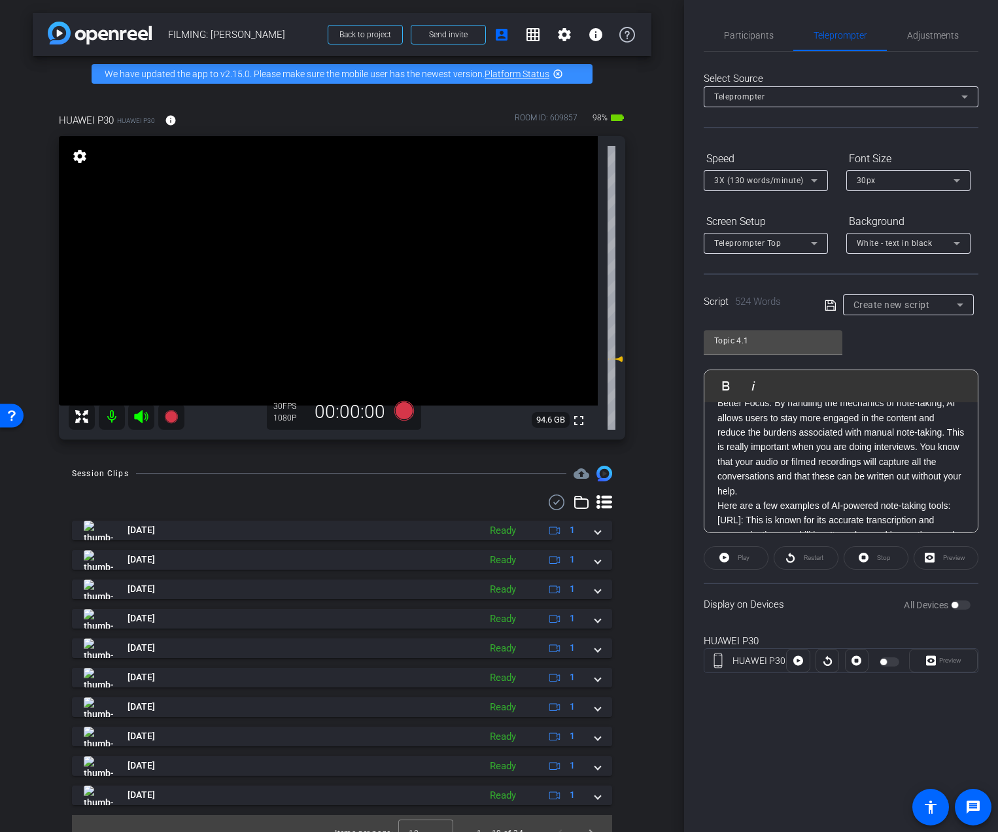
click at [954, 450] on p "Better Focus: By handling the mechanics of note-taking, AI allows users to stay…" at bounding box center [840, 446] width 247 height 103
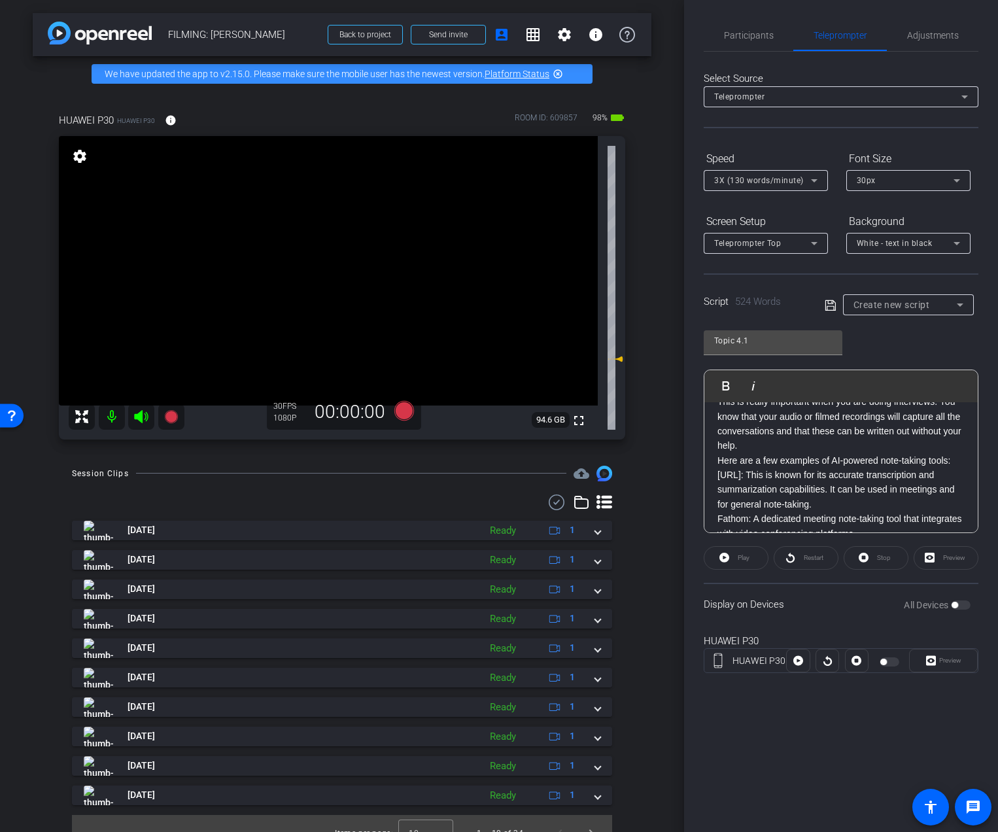
scroll to position [945, 0]
click at [826, 450] on p "This is really important when you are doing interviews. You know that your audi…" at bounding box center [840, 421] width 247 height 59
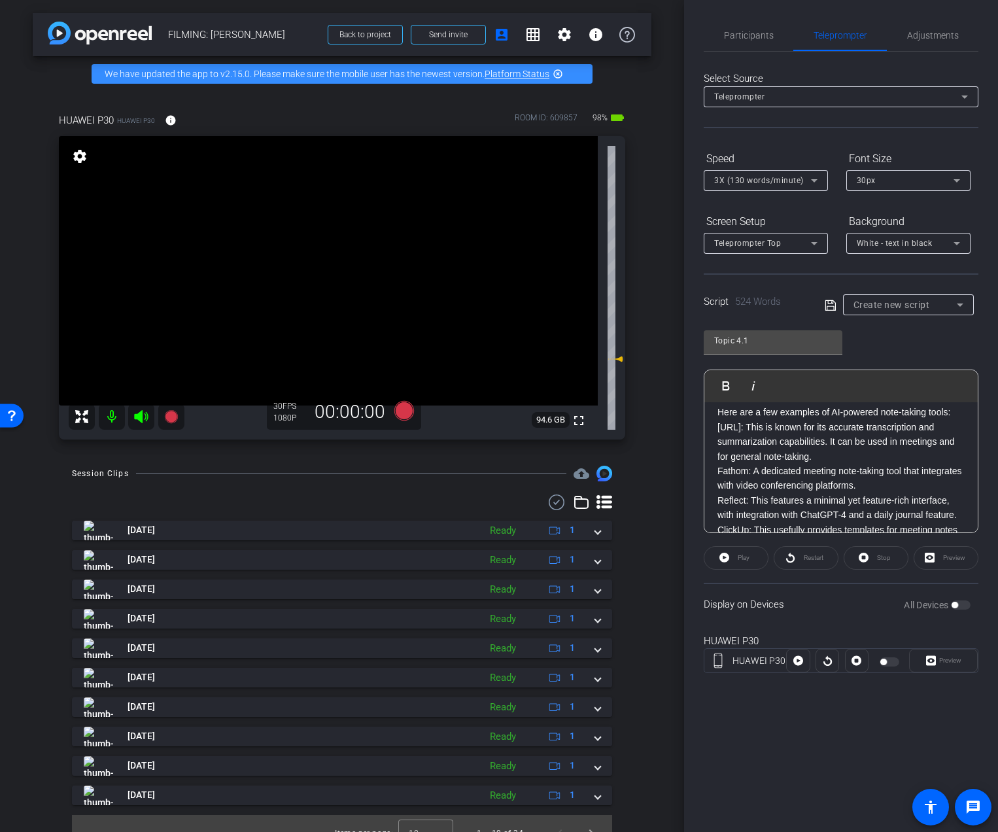
scroll to position [1019, 0]
click at [818, 479] on p "Fathom: A dedicated meeting note-taking tool that integrates with video confere…" at bounding box center [840, 478] width 247 height 29
click at [822, 464] on p "[URL]: This is known for its accurate transcription and summarization capabilit…" at bounding box center [840, 442] width 247 height 44
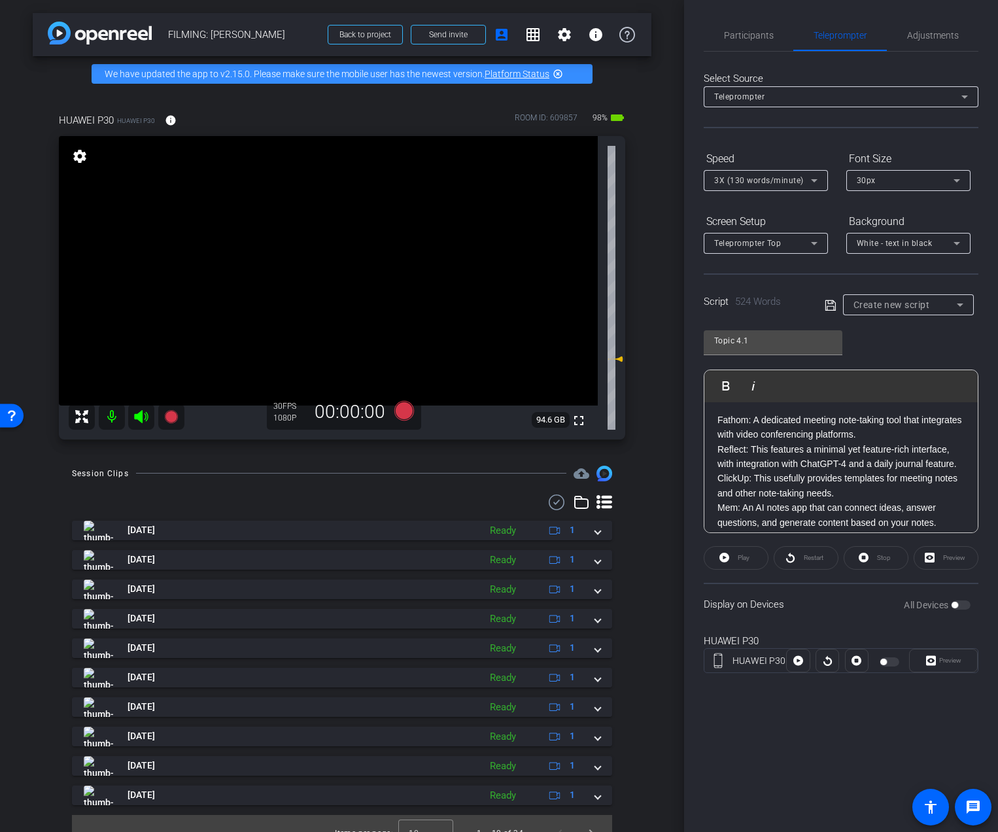
scroll to position [1102, 0]
click at [909, 440] on p "Fathom: A dedicated meeting note-taking tool that integrates with video confere…" at bounding box center [840, 425] width 247 height 29
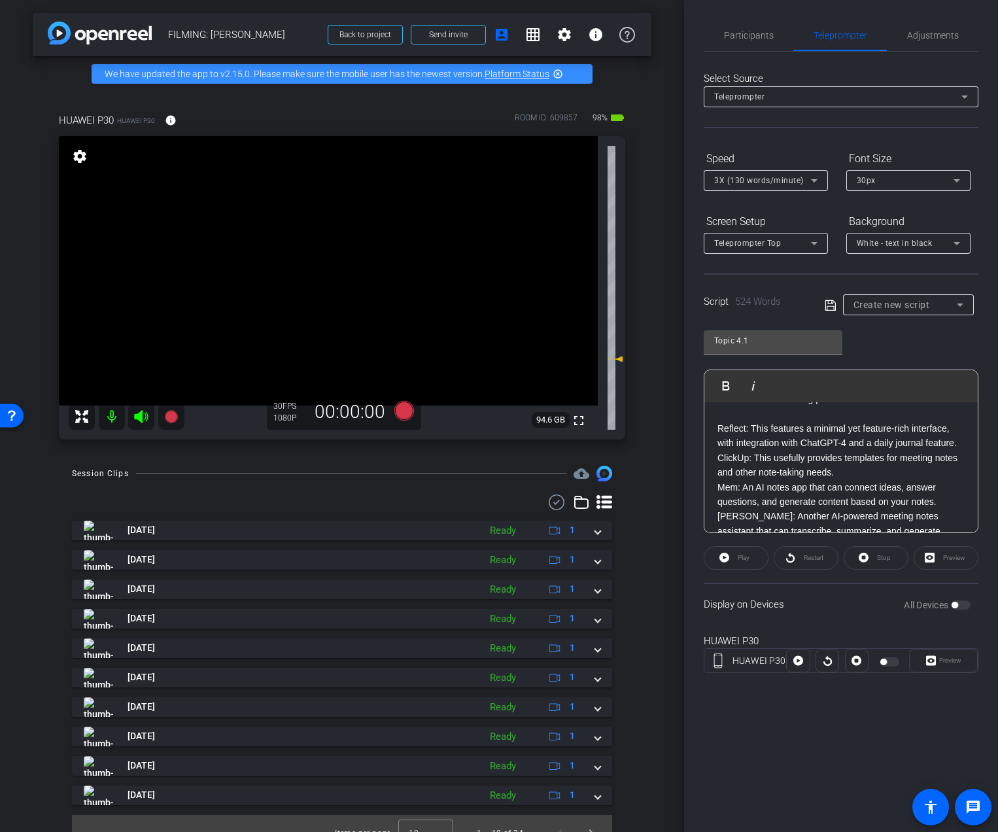
scroll to position [1141, 0]
click at [847, 475] on p "ClickUp: This usefully provides templates for meeting notes and other note-taki…" at bounding box center [840, 459] width 247 height 29
click at [949, 448] on p "Mem: An AI notes app that can connect ideas, answer questions, and generate con…" at bounding box center [840, 432] width 247 height 29
click at [892, 506] on p "[PERSON_NAME]: Another AI-powered meeting notes assistant that can transcribe, …" at bounding box center [840, 484] width 247 height 44
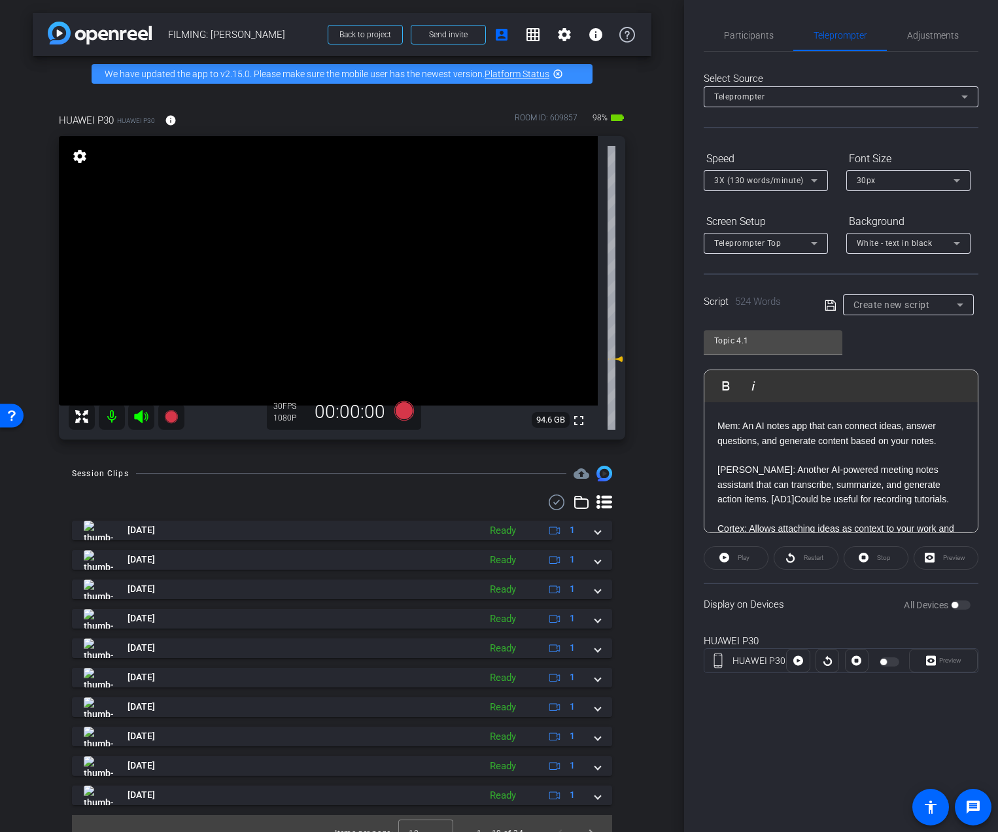
scroll to position [1230, 0]
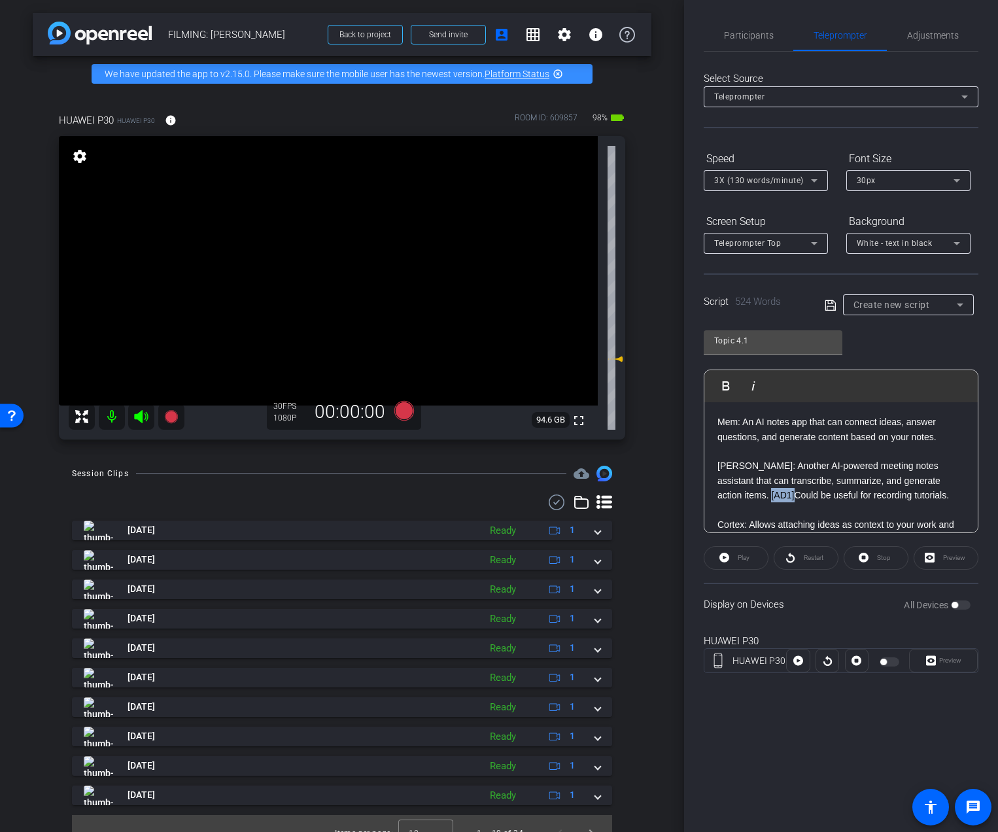
click at [926, 495] on p "[PERSON_NAME]: Another AI-powered meeting notes assistant that can transcribe, …" at bounding box center [840, 480] width 247 height 44
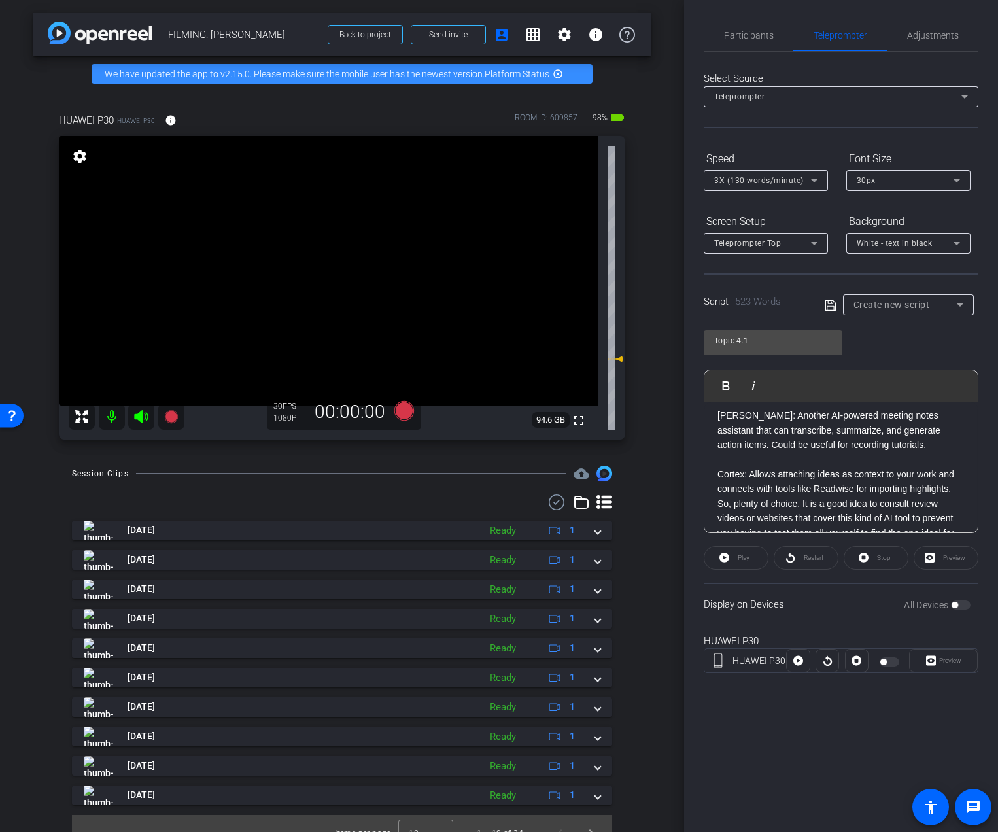
scroll to position [1304, 0]
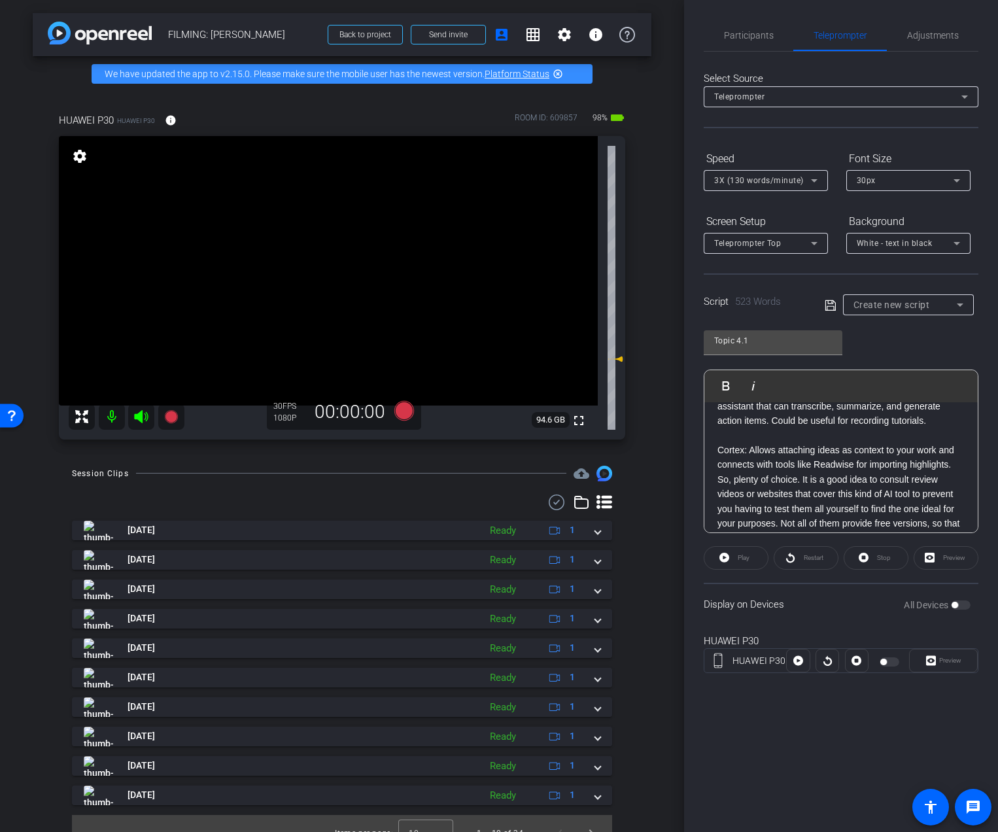
click at [840, 443] on p at bounding box center [840, 435] width 247 height 14
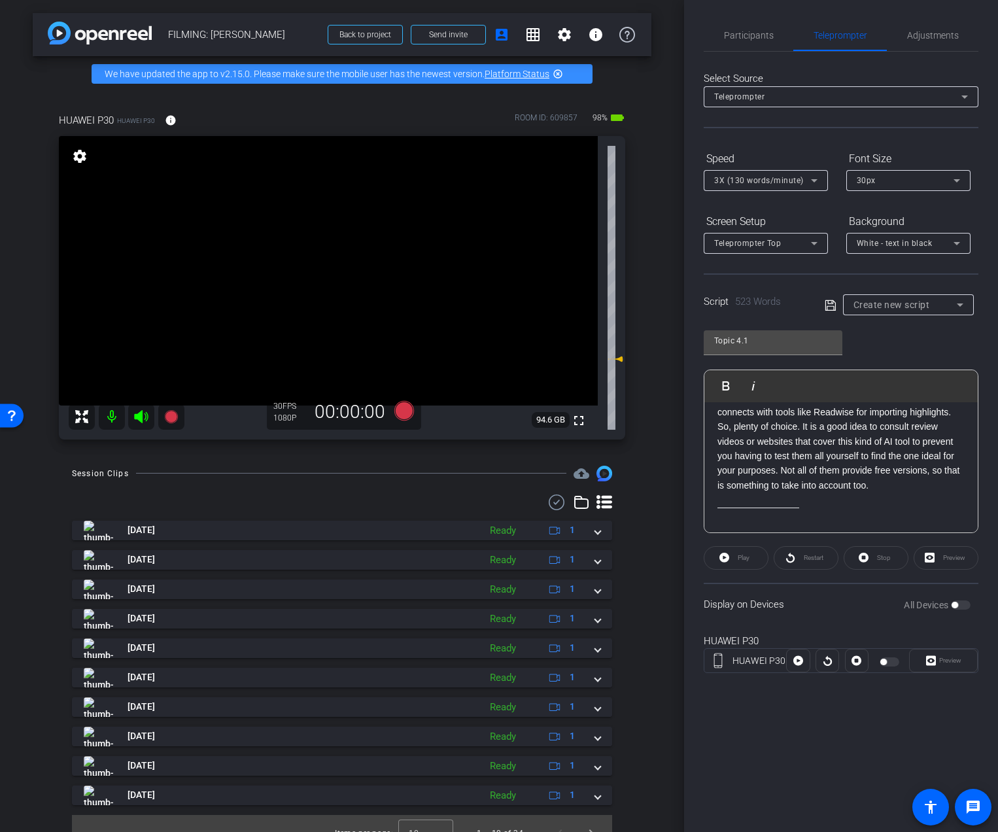
scroll to position [1366, 0]
click at [803, 446] on p "So, plenty of choice. It is a good idea to consult review videos or websites th…" at bounding box center [840, 461] width 247 height 73
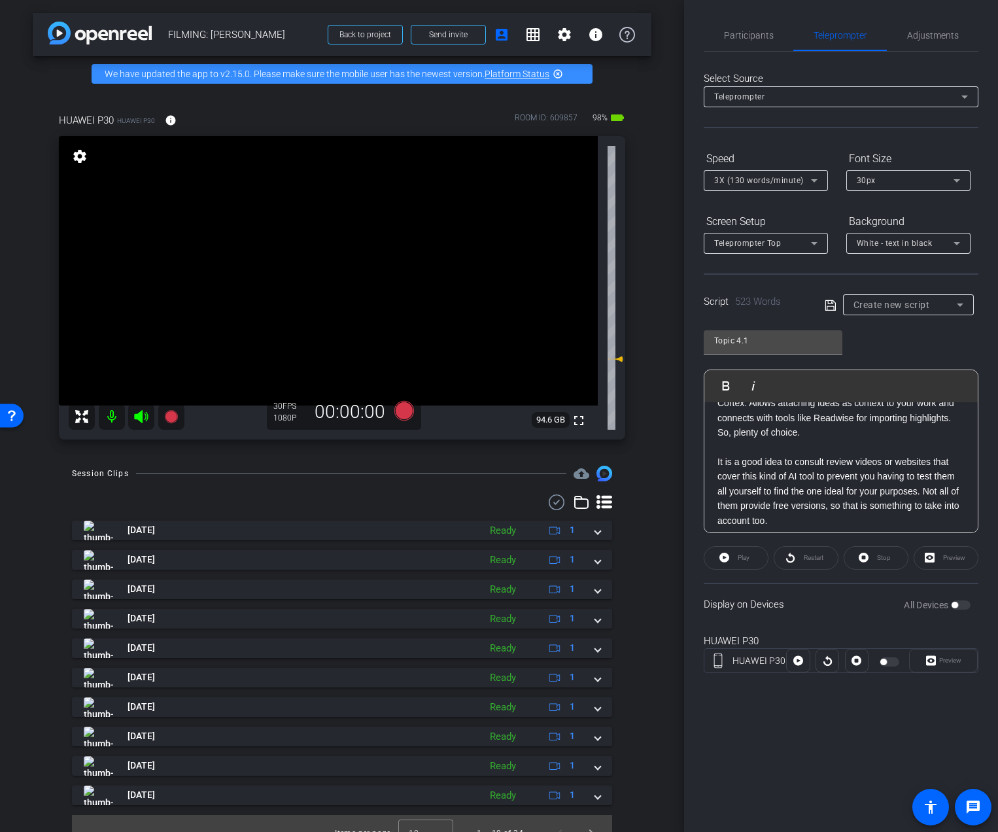
click at [831, 310] on icon at bounding box center [829, 304] width 10 height 10
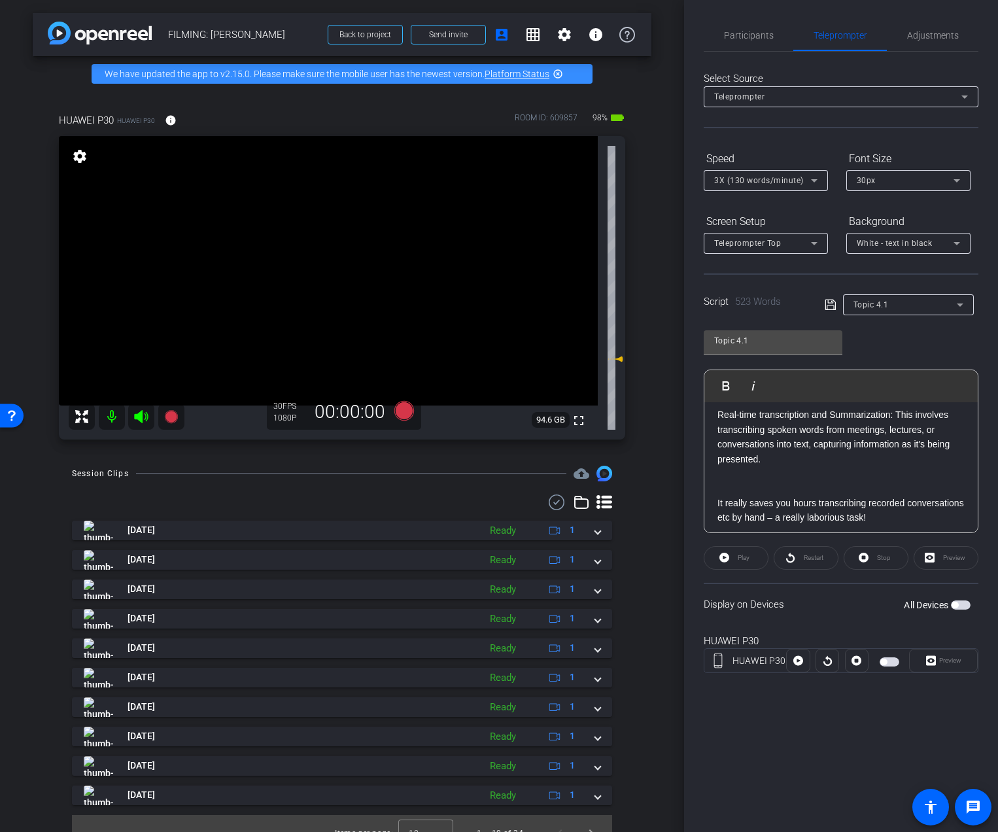
scroll to position [0, 0]
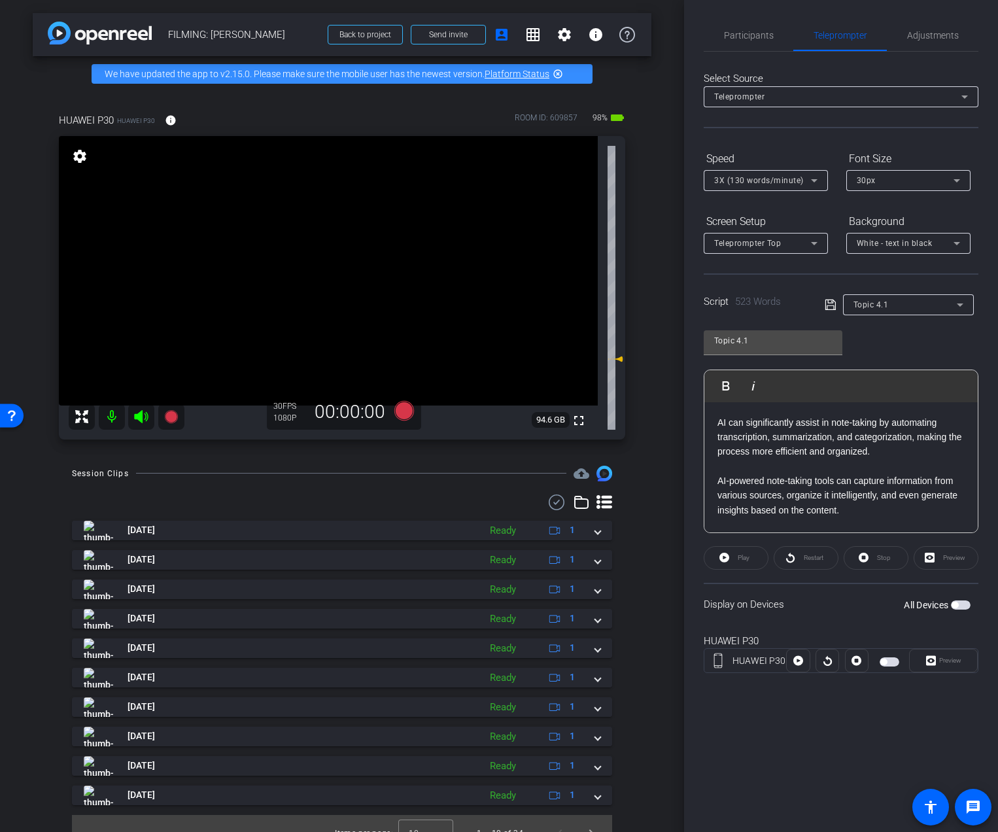
click at [823, 306] on div "Script 523 Words Topic 4.1" at bounding box center [840, 294] width 275 height 42
click at [827, 305] on icon at bounding box center [830, 305] width 12 height 16
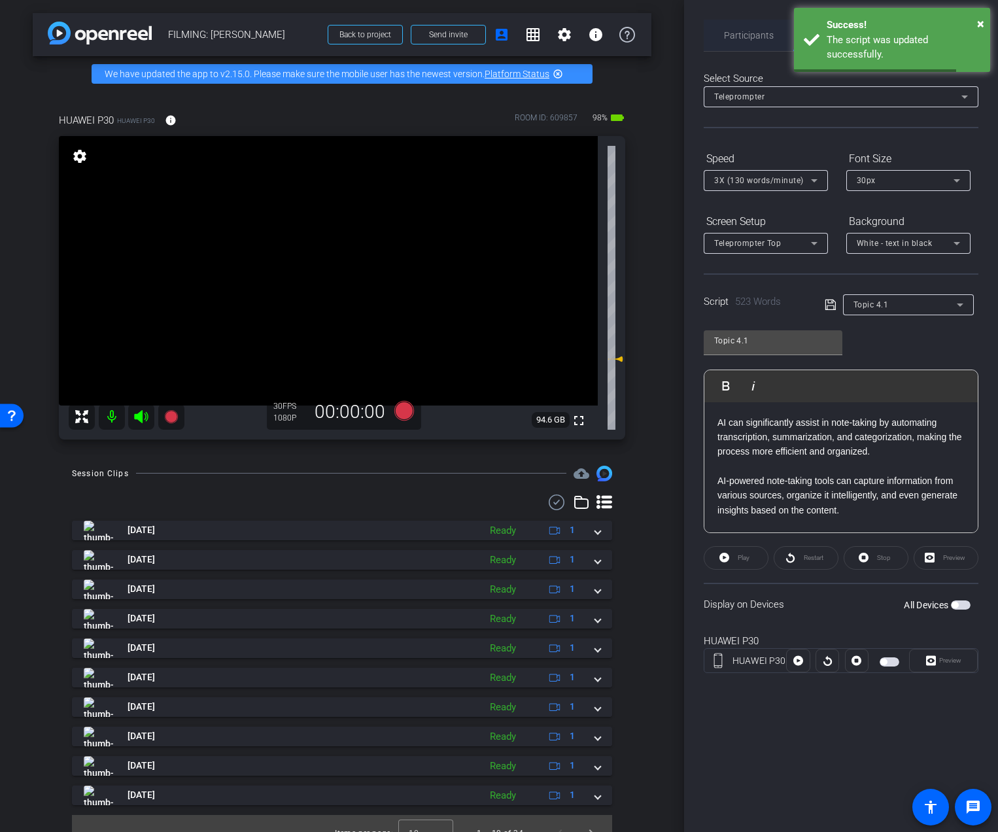
click at [745, 31] on span "Participants" at bounding box center [749, 35] width 50 height 9
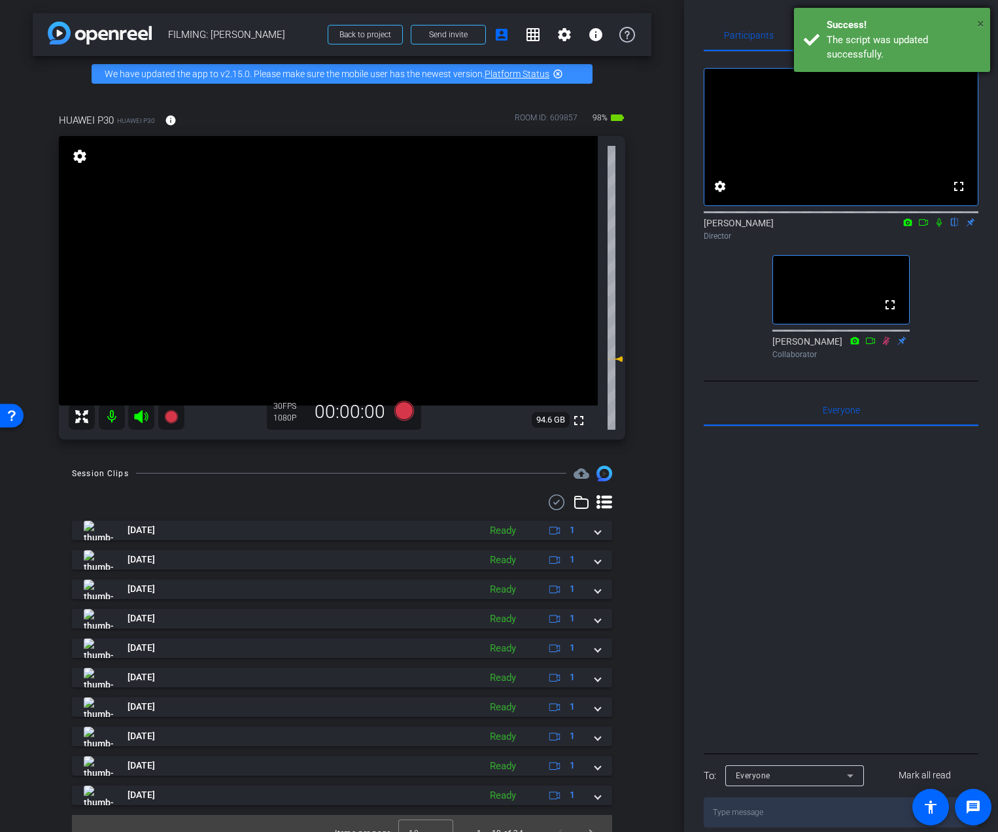
click at [980, 22] on span "×" at bounding box center [980, 24] width 7 height 16
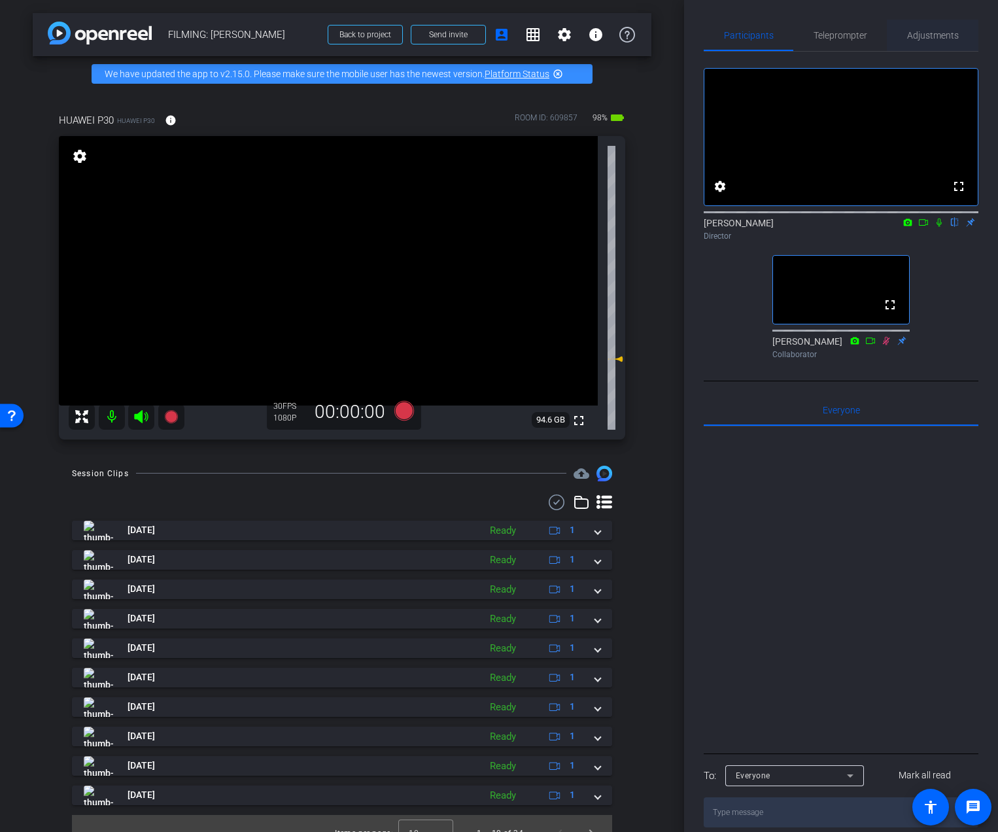
click at [917, 37] on span "Adjustments" at bounding box center [933, 35] width 52 height 9
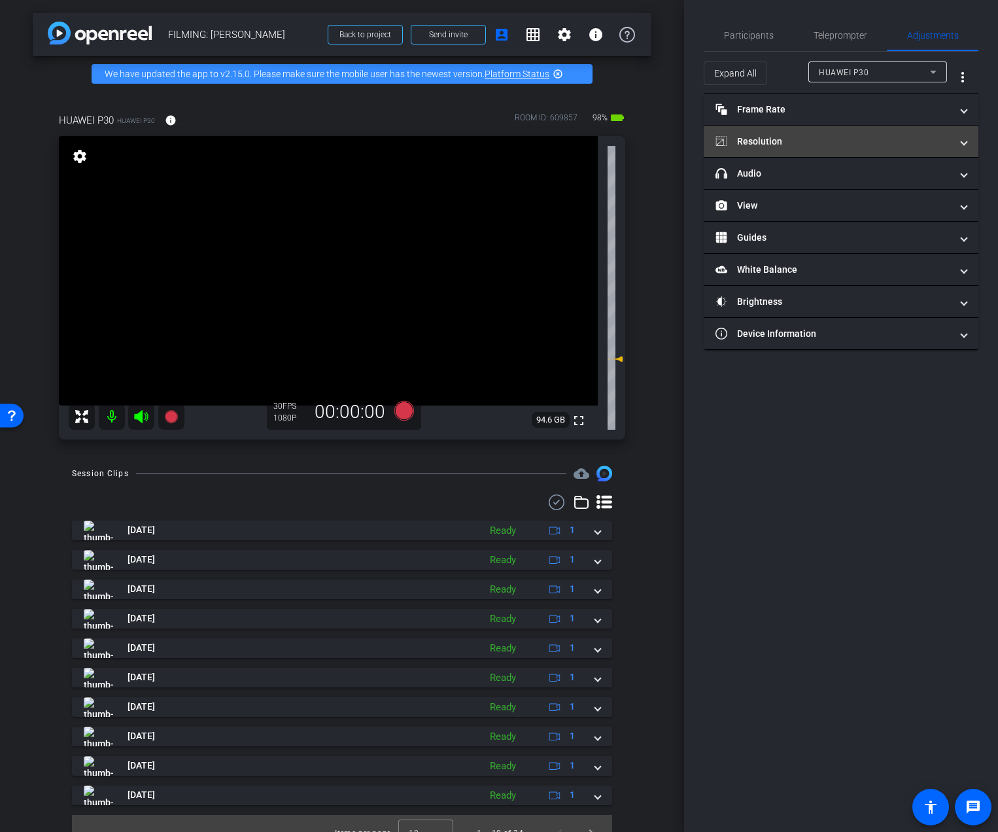
click at [818, 137] on mat-panel-title "Resolution" at bounding box center [832, 142] width 235 height 14
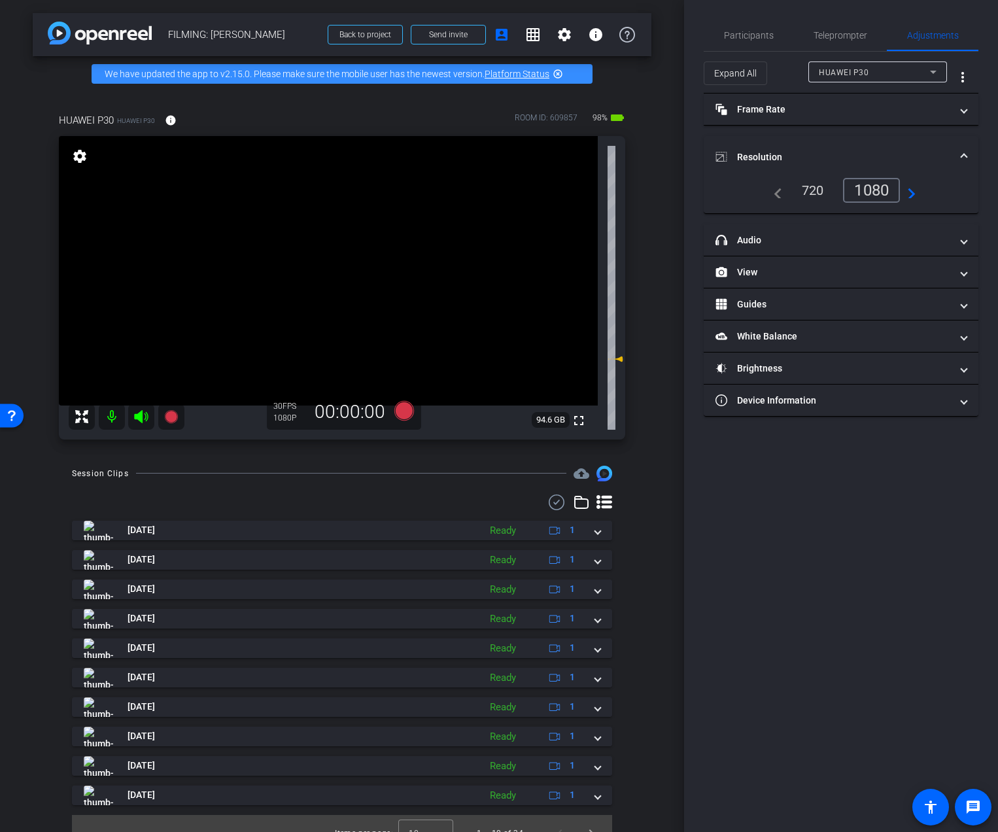
click at [818, 137] on mat-expansion-panel-header "Resolution" at bounding box center [840, 157] width 275 height 42
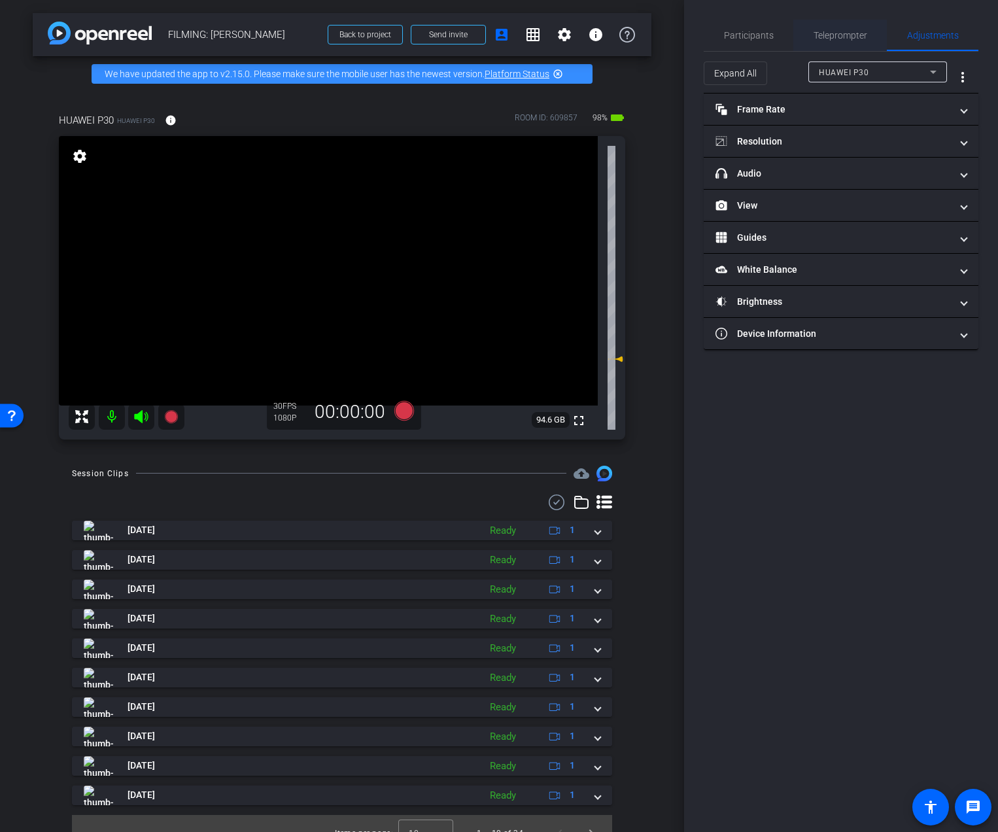
click at [843, 25] on span "Teleprompter" at bounding box center [840, 35] width 54 height 31
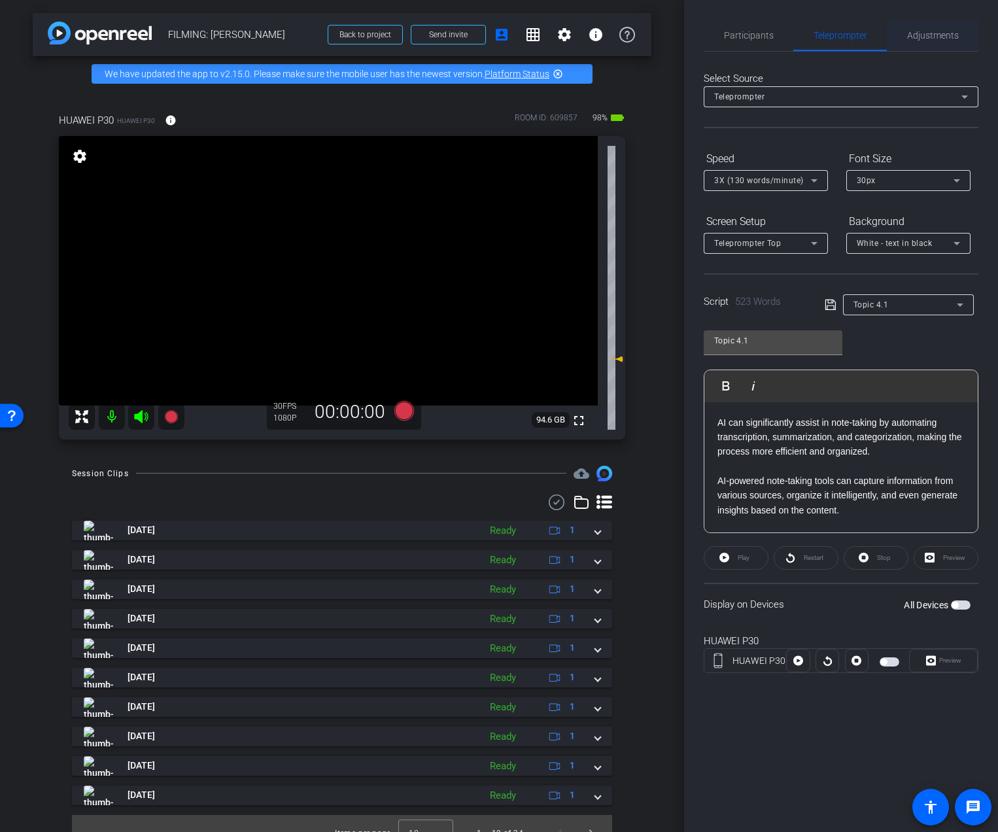
click at [920, 39] on span "Adjustments" at bounding box center [933, 35] width 52 height 9
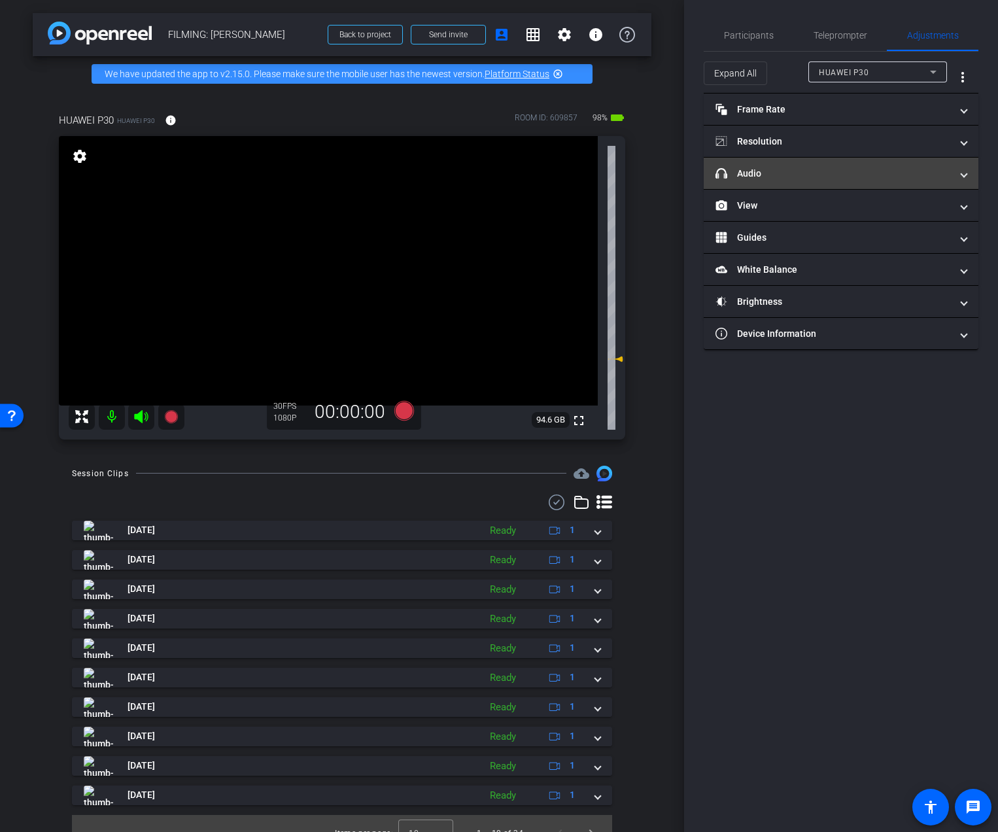
drag, startPoint x: 796, startPoint y: 177, endPoint x: 800, endPoint y: 186, distance: 10.2
click at [796, 177] on mat-panel-title "headphone icon Audio" at bounding box center [832, 174] width 235 height 14
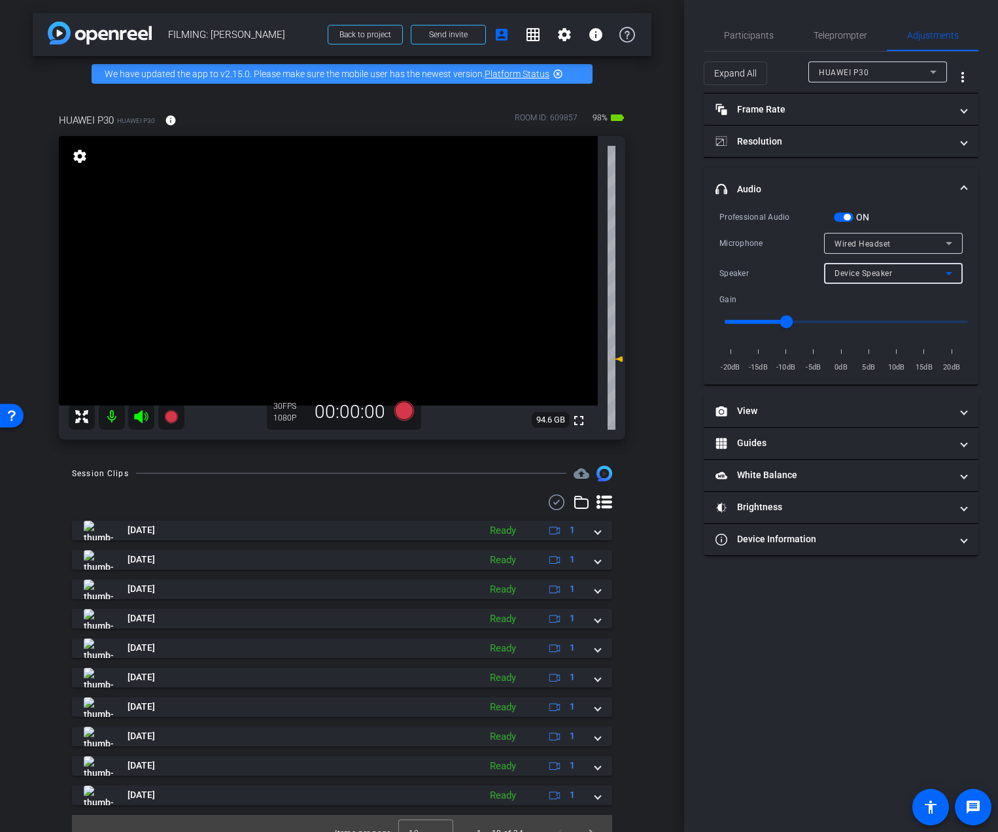
click at [867, 265] on mat-select "Device Speaker" at bounding box center [893, 273] width 118 height 16
click at [858, 313] on span "Wired Headset" at bounding box center [863, 320] width 58 height 16
click at [752, 26] on span "Participants" at bounding box center [749, 35] width 50 height 31
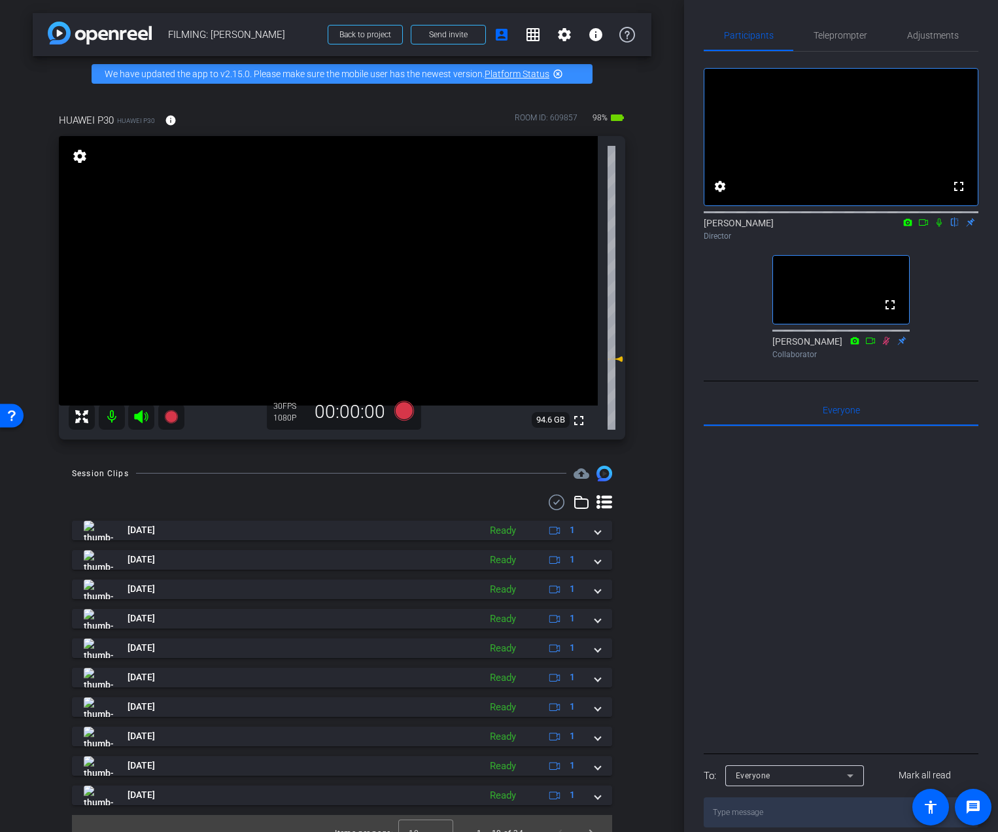
click at [940, 227] on icon at bounding box center [939, 222] width 10 height 9
click at [928, 227] on icon at bounding box center [923, 222] width 10 height 9
click at [411, 412] on icon at bounding box center [404, 410] width 20 height 20
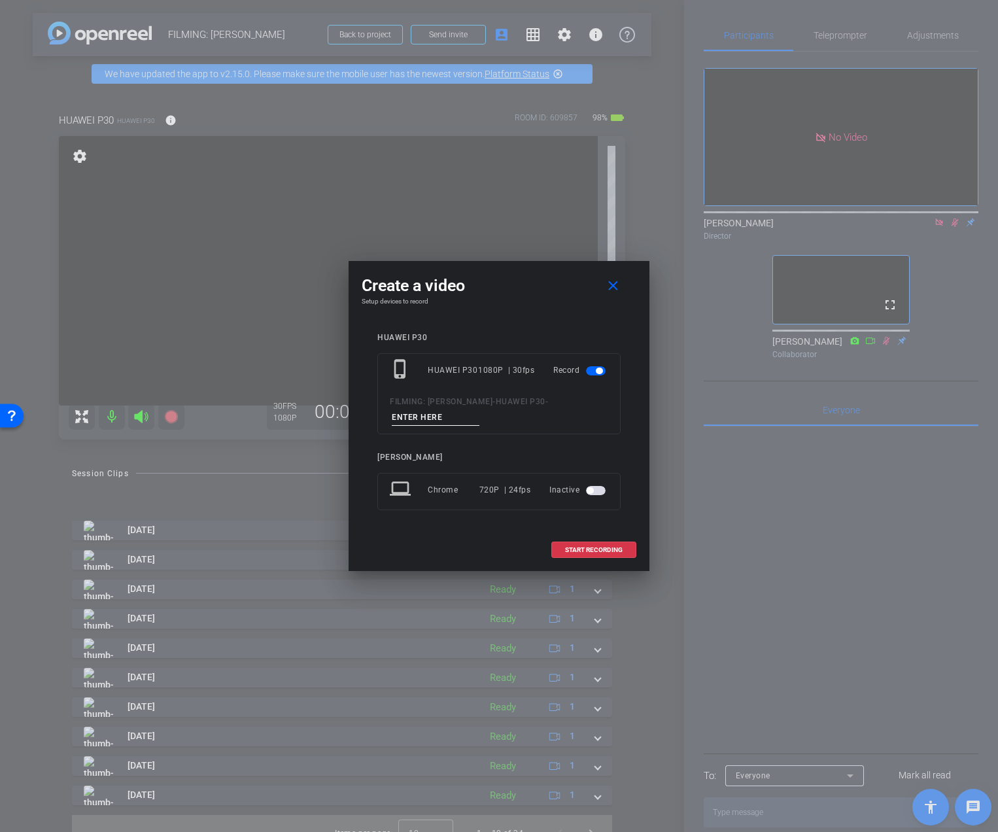
click at [413, 416] on input at bounding box center [436, 417] width 88 height 16
type input "DAY 3 Vid 1"
click at [608, 554] on span at bounding box center [594, 549] width 84 height 31
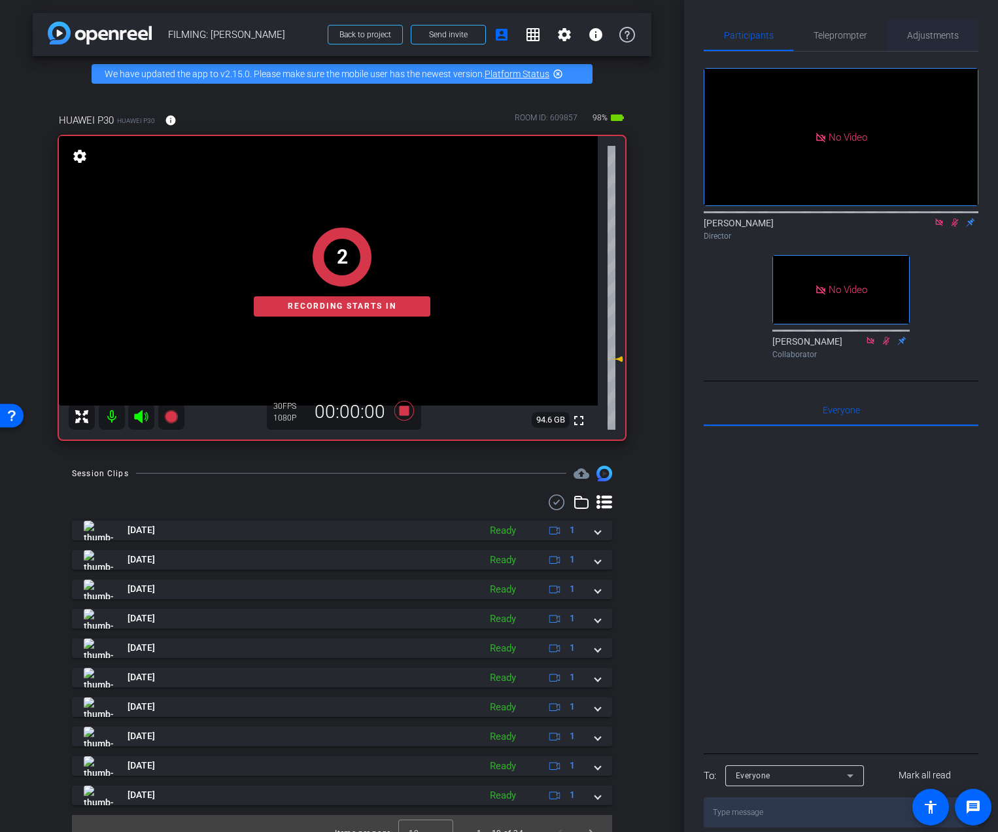
click at [905, 41] on div "Adjustments" at bounding box center [932, 35] width 92 height 31
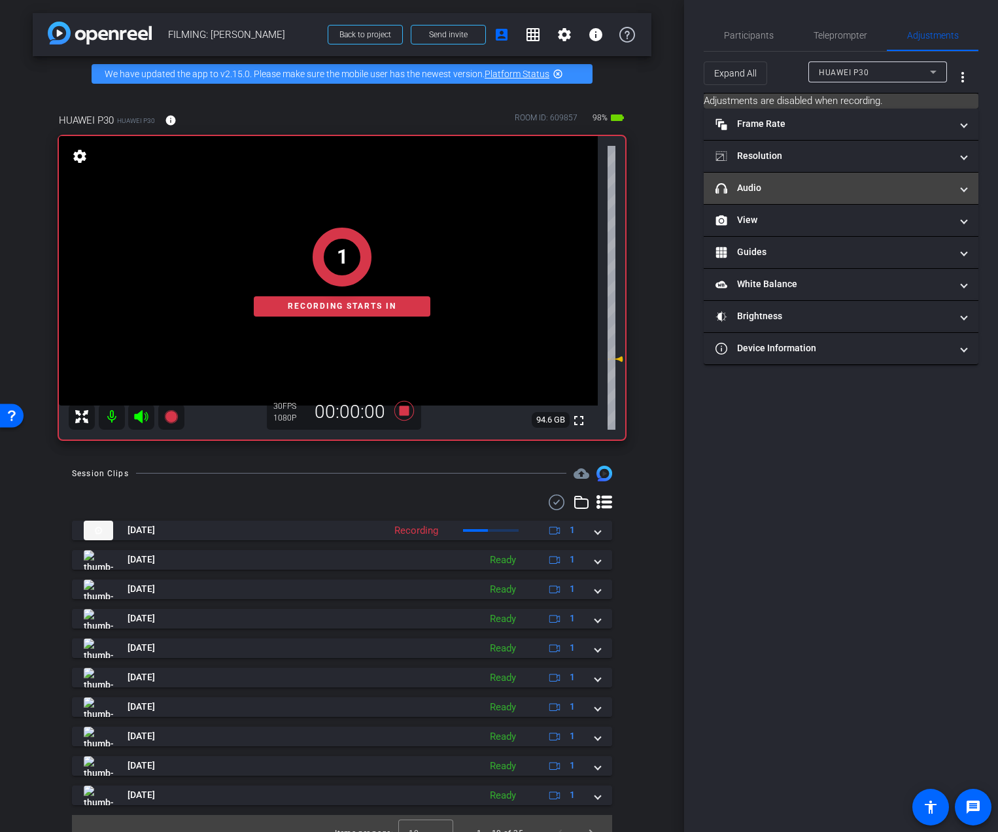
click at [826, 196] on mat-expansion-panel-header "headphone icon Audio" at bounding box center [840, 188] width 275 height 31
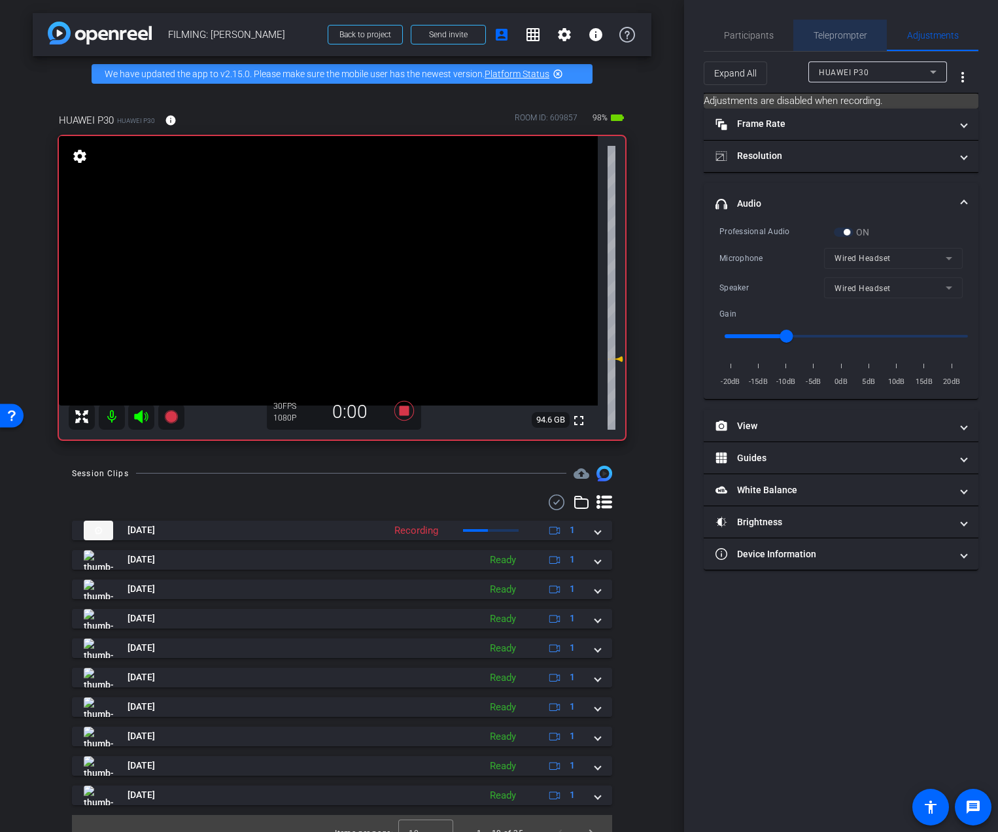
click at [818, 44] on span "Teleprompter" at bounding box center [840, 35] width 54 height 31
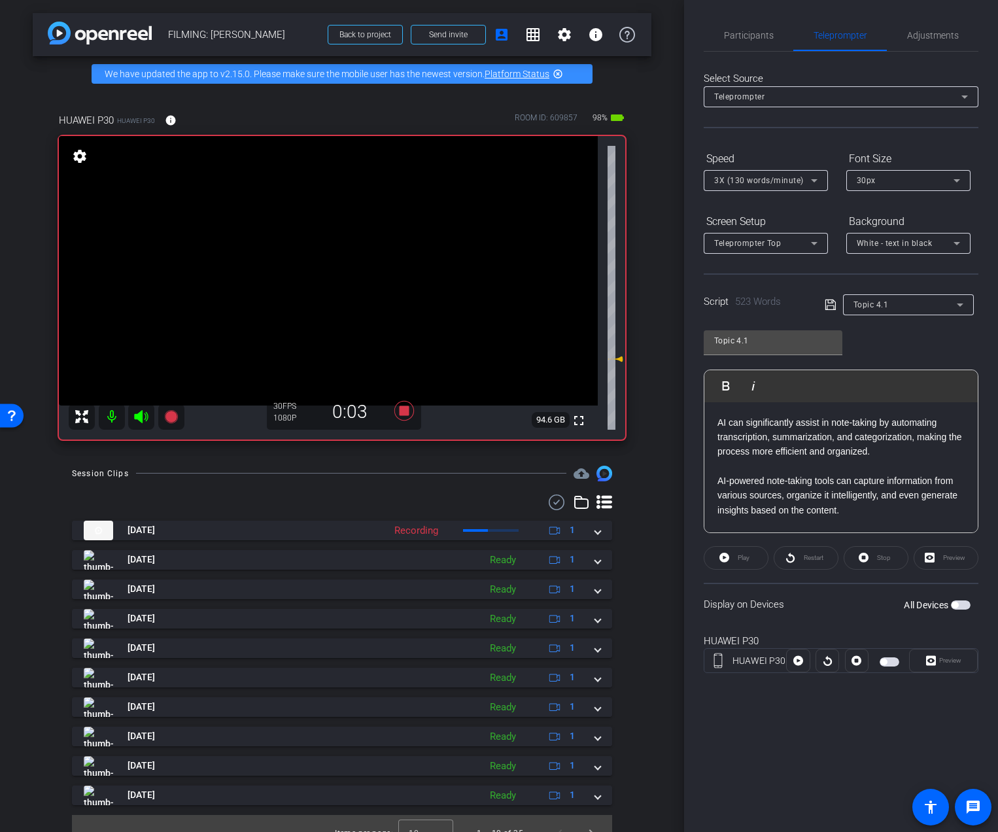
click at [956, 602] on span "button" at bounding box center [954, 604] width 7 height 7
click at [941, 605] on span "Preview" at bounding box center [950, 659] width 22 height 7
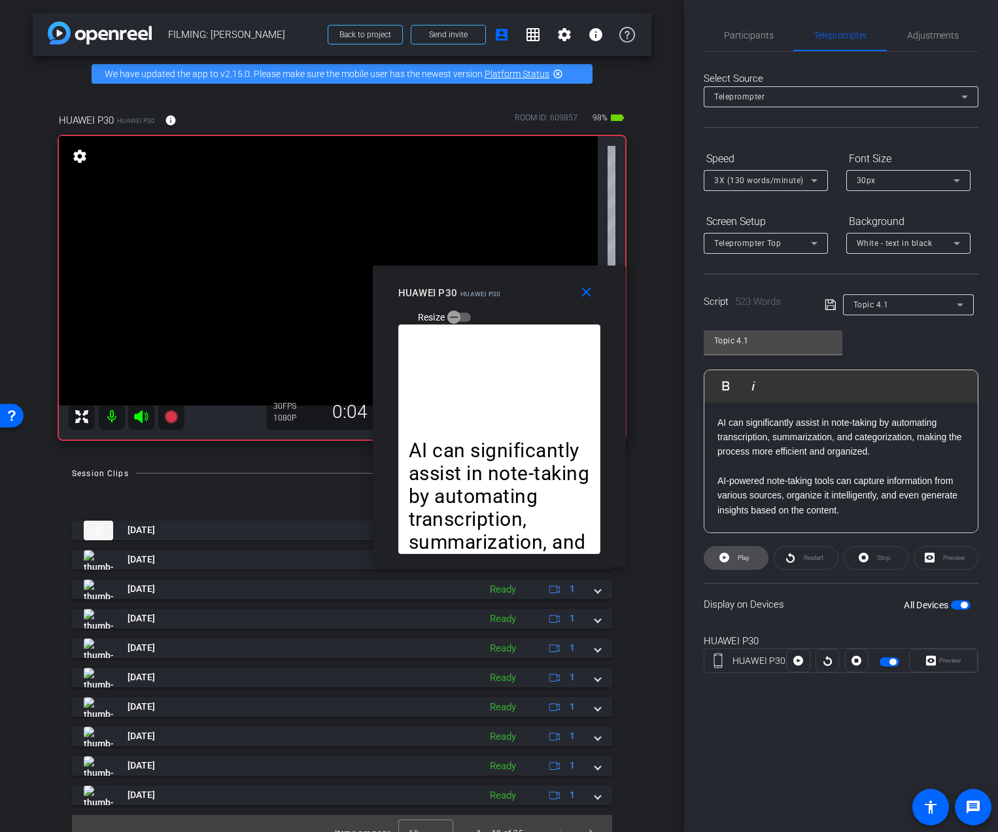
click at [723, 555] on icon at bounding box center [724, 557] width 10 height 16
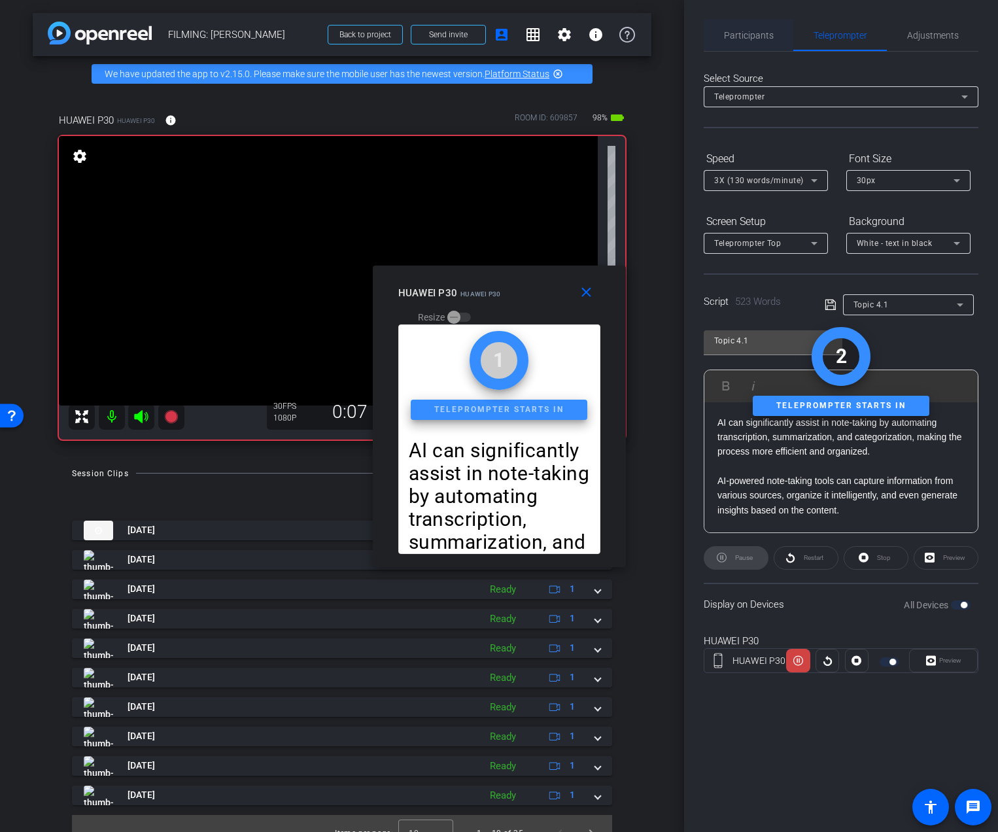
click at [757, 28] on span "Participants" at bounding box center [749, 35] width 50 height 31
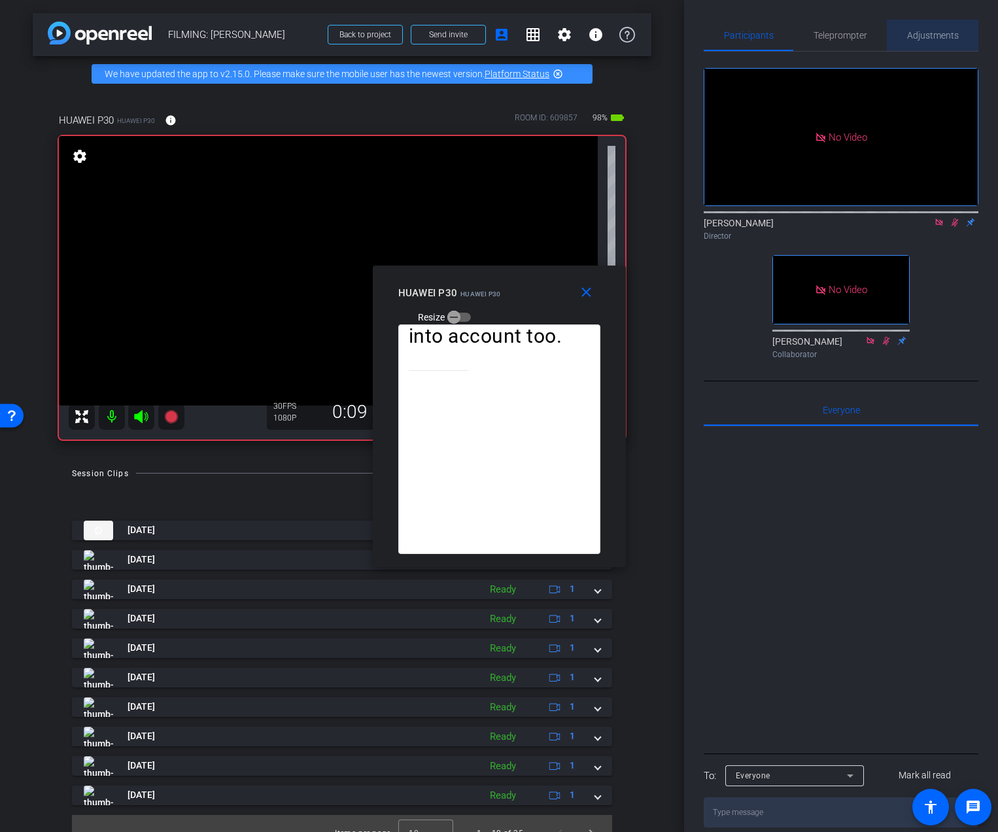
click at [909, 33] on span "Adjustments" at bounding box center [933, 35] width 52 height 9
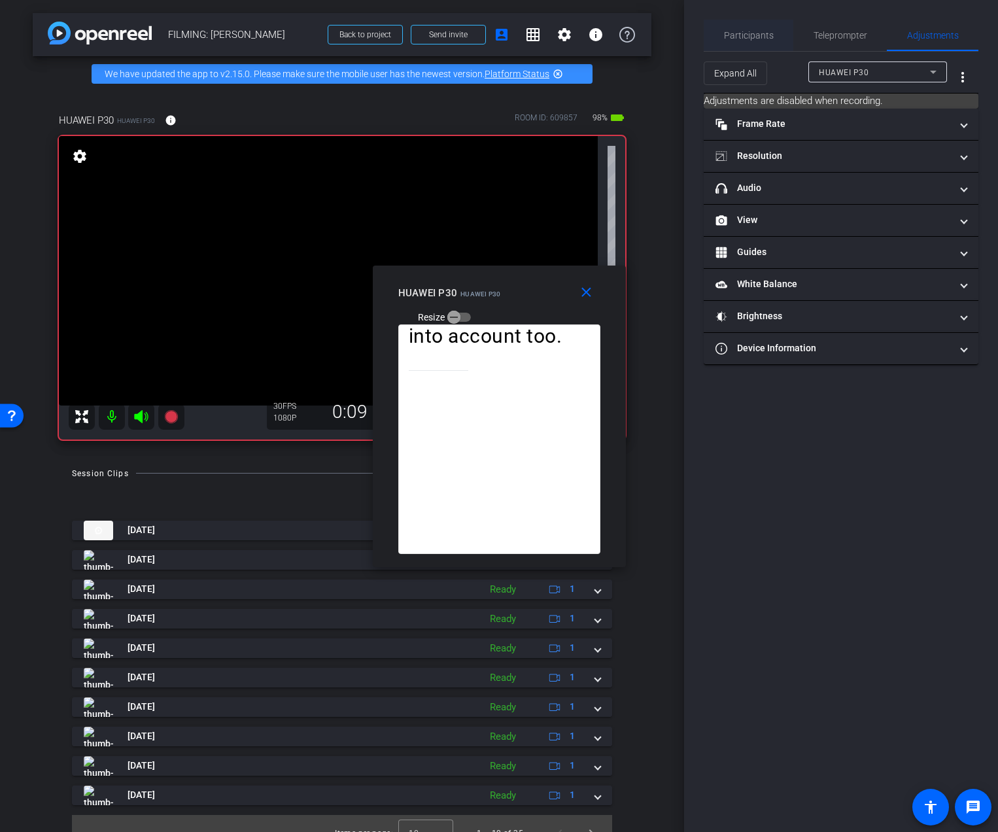
click at [760, 28] on span "Participants" at bounding box center [749, 35] width 50 height 31
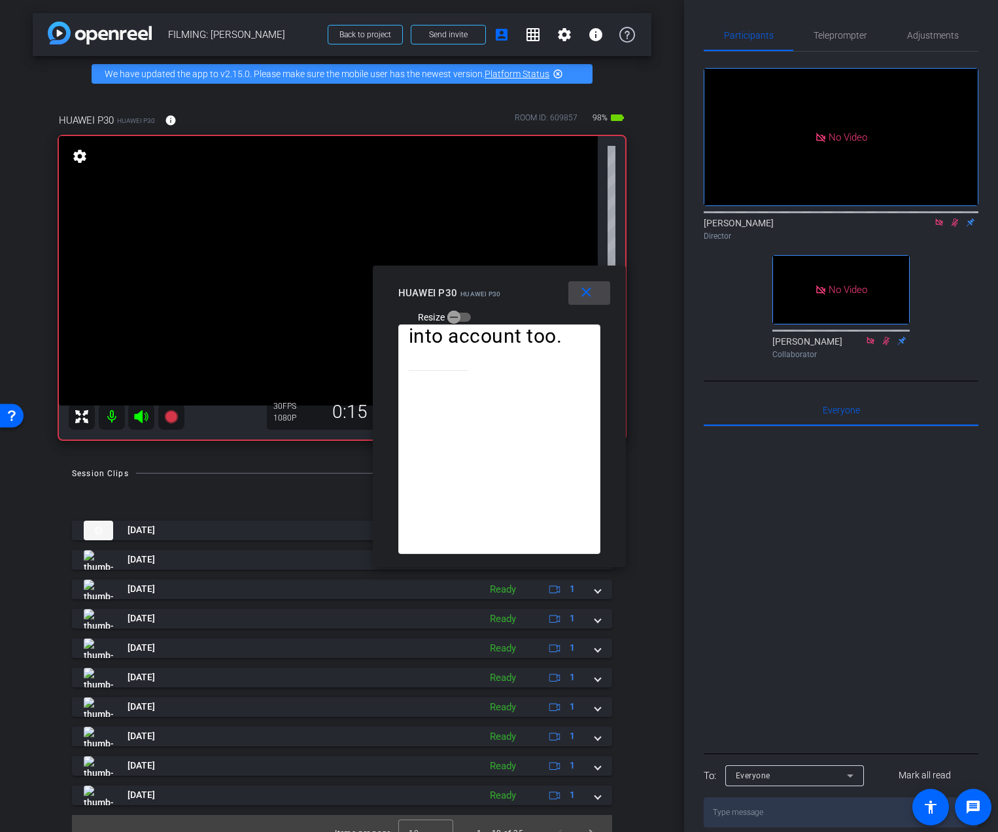
click at [578, 294] on mat-icon "close" at bounding box center [586, 292] width 16 height 16
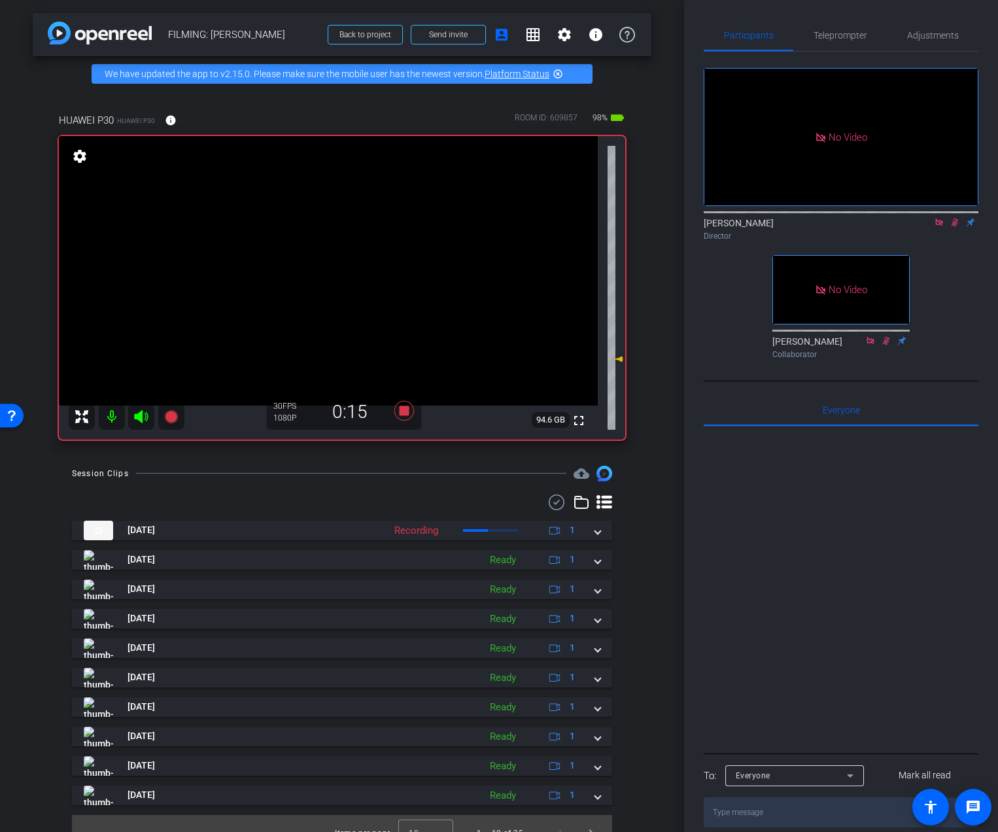
click at [919, 52] on div "No Video [PERSON_NAME] Director No Video [PERSON_NAME] Collaborator" at bounding box center [840, 208] width 275 height 312
click at [928, 40] on span "Adjustments" at bounding box center [933, 35] width 52 height 9
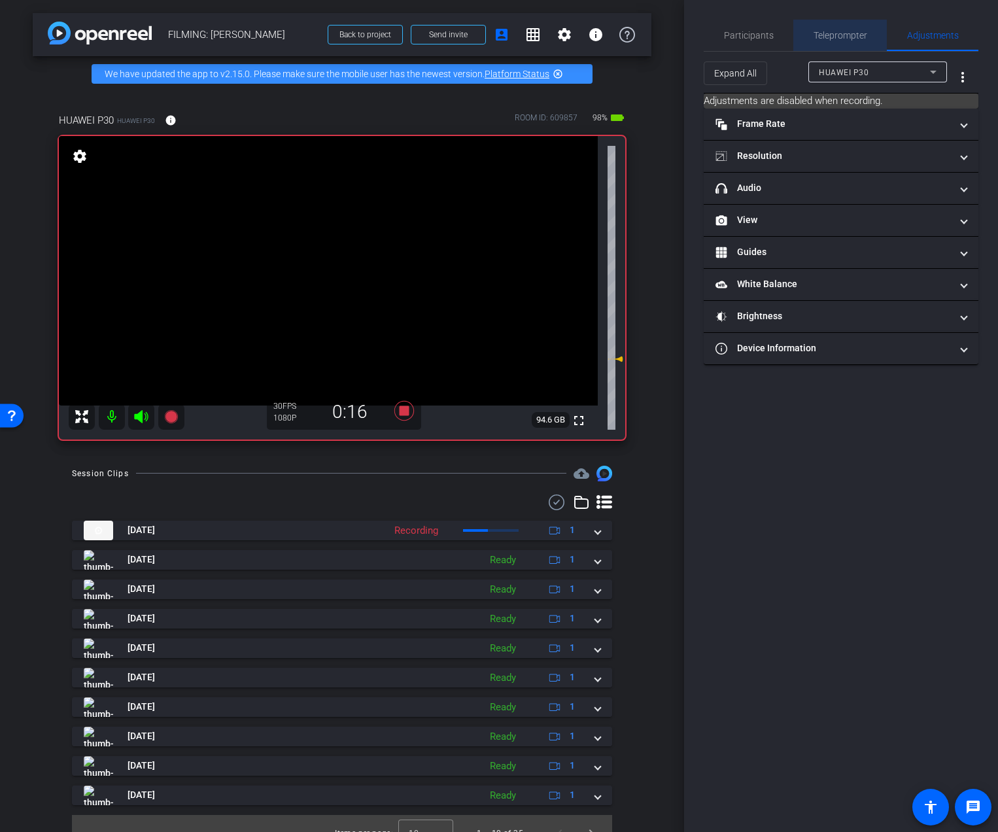
click at [862, 37] on span "Teleprompter" at bounding box center [840, 35] width 54 height 9
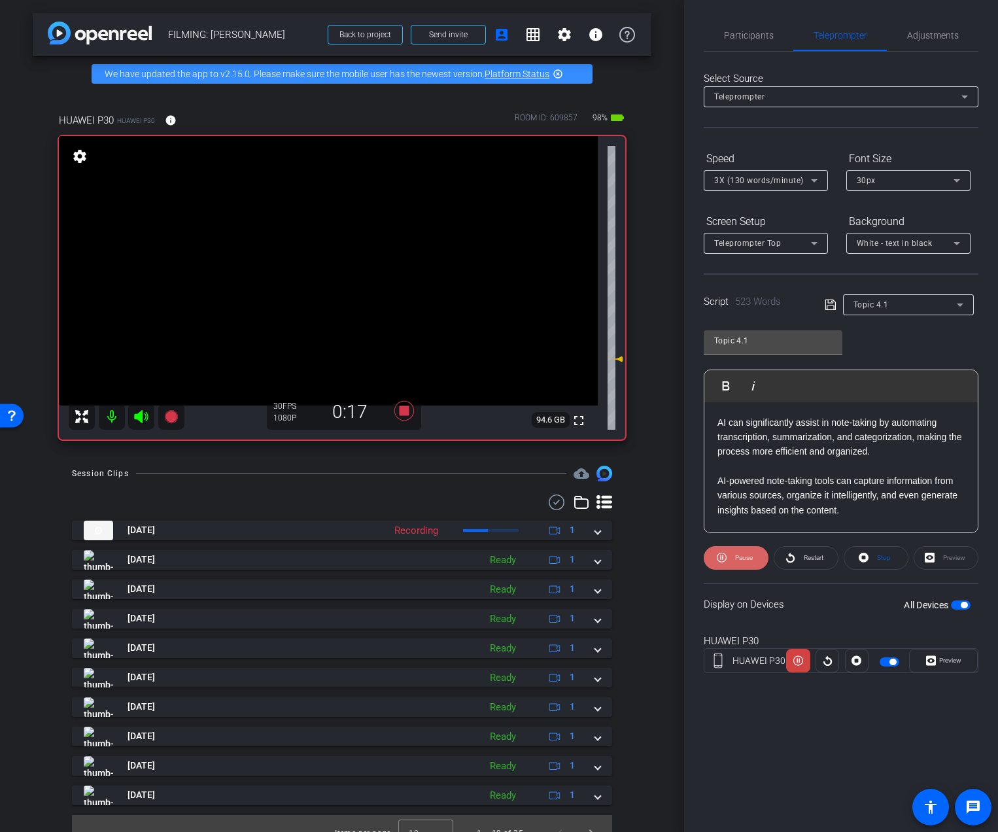
drag, startPoint x: 744, startPoint y: 555, endPoint x: 755, endPoint y: 558, distance: 11.6
click at [743, 555] on span "Pause" at bounding box center [744, 557] width 18 height 7
click at [803, 556] on span "Restart" at bounding box center [813, 557] width 20 height 7
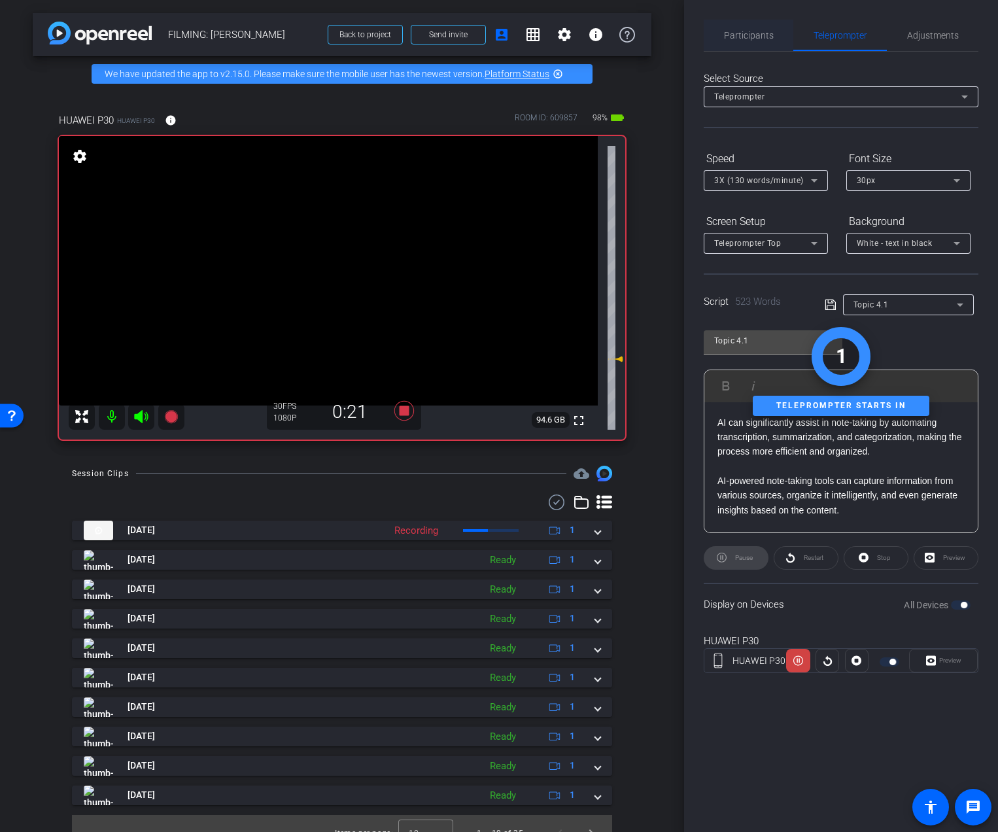
click at [766, 38] on span "Participants" at bounding box center [749, 35] width 50 height 9
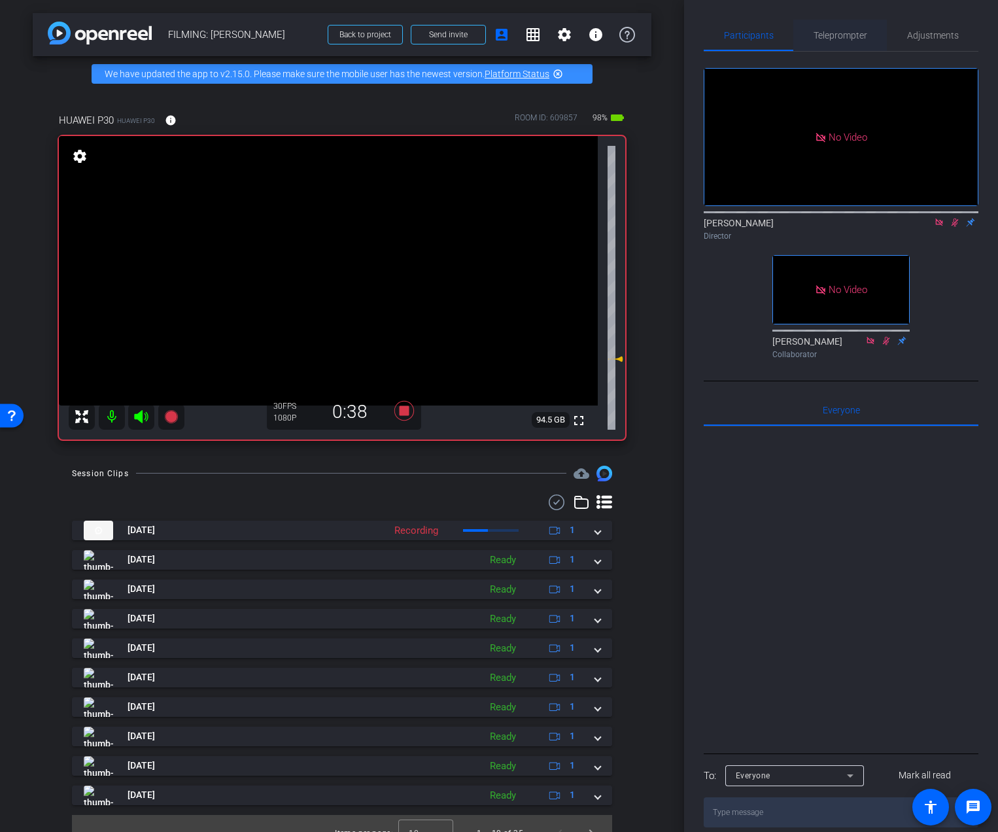
click at [829, 40] on span "Teleprompter" at bounding box center [840, 35] width 54 height 9
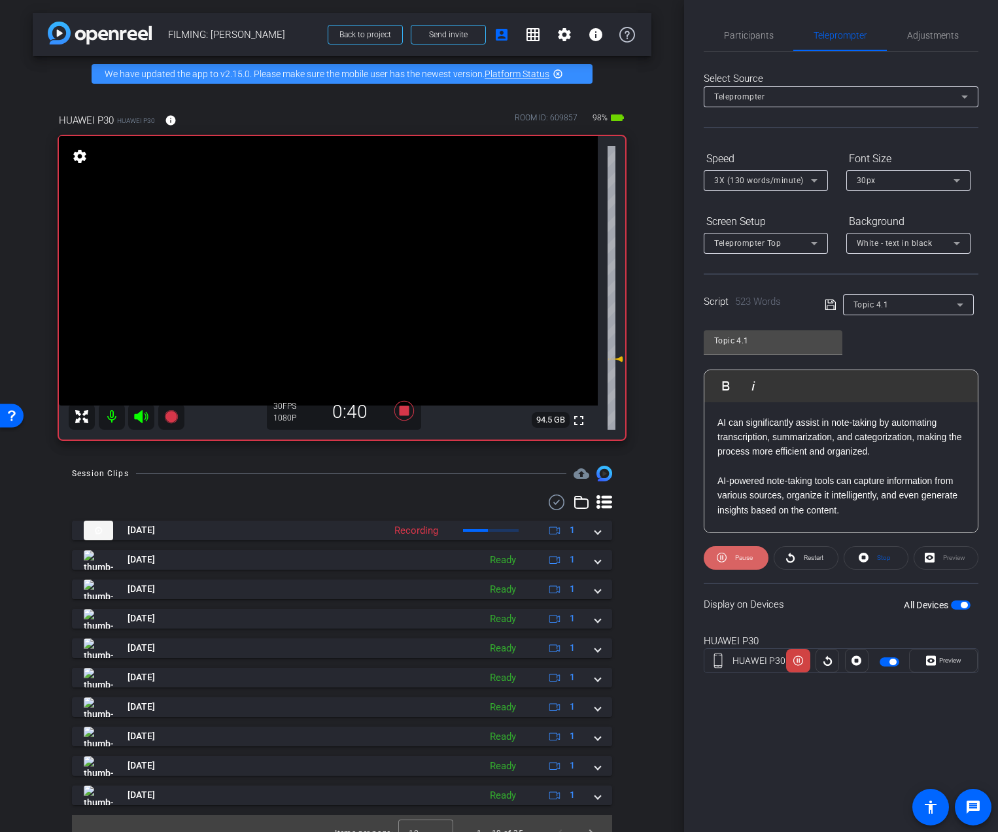
click at [737, 558] on span "Pause" at bounding box center [744, 557] width 18 height 7
click at [819, 561] on span "Restart" at bounding box center [811, 557] width 23 height 18
click at [732, 564] on span "Pause" at bounding box center [742, 557] width 21 height 18
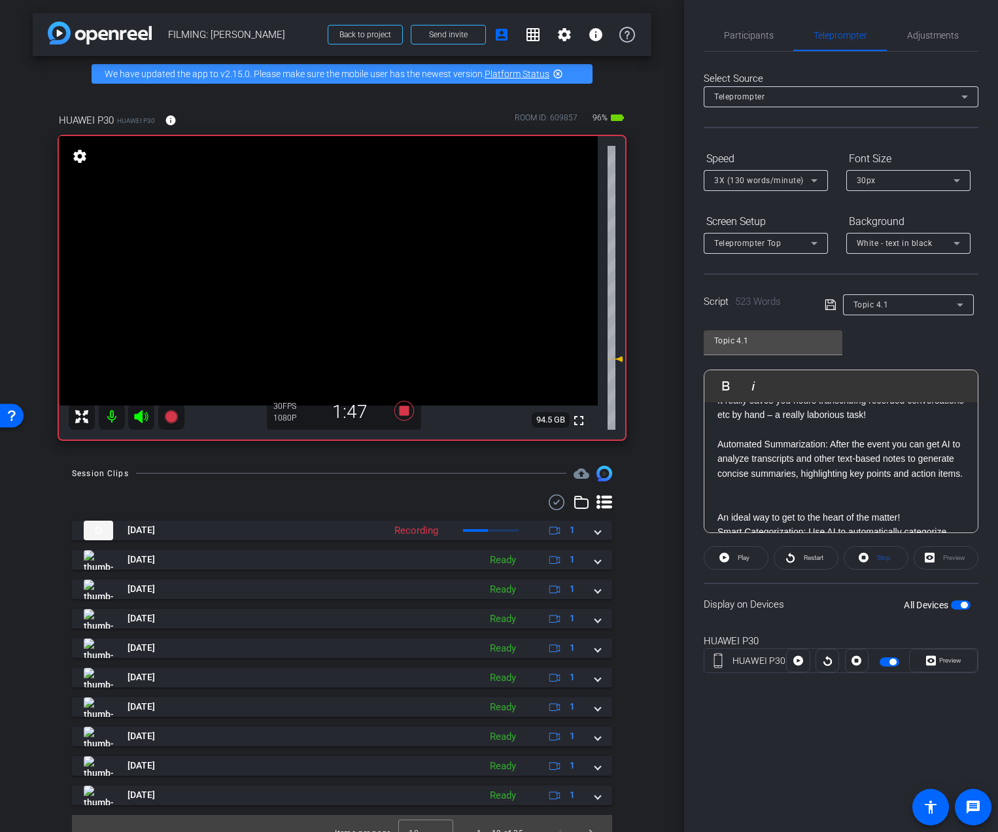
scroll to position [261, 0]
click at [757, 25] on span "Participants" at bounding box center [749, 35] width 50 height 31
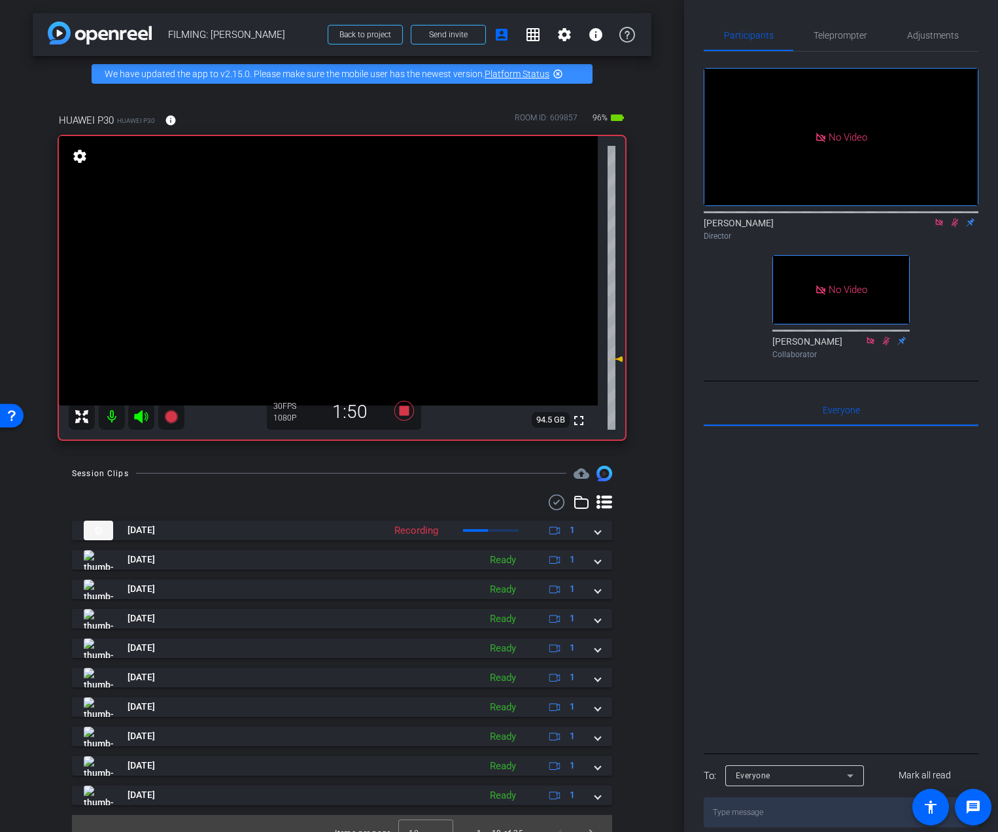
click at [952, 218] on icon at bounding box center [954, 222] width 7 height 8
click at [850, 44] on span "Teleprompter" at bounding box center [840, 35] width 54 height 31
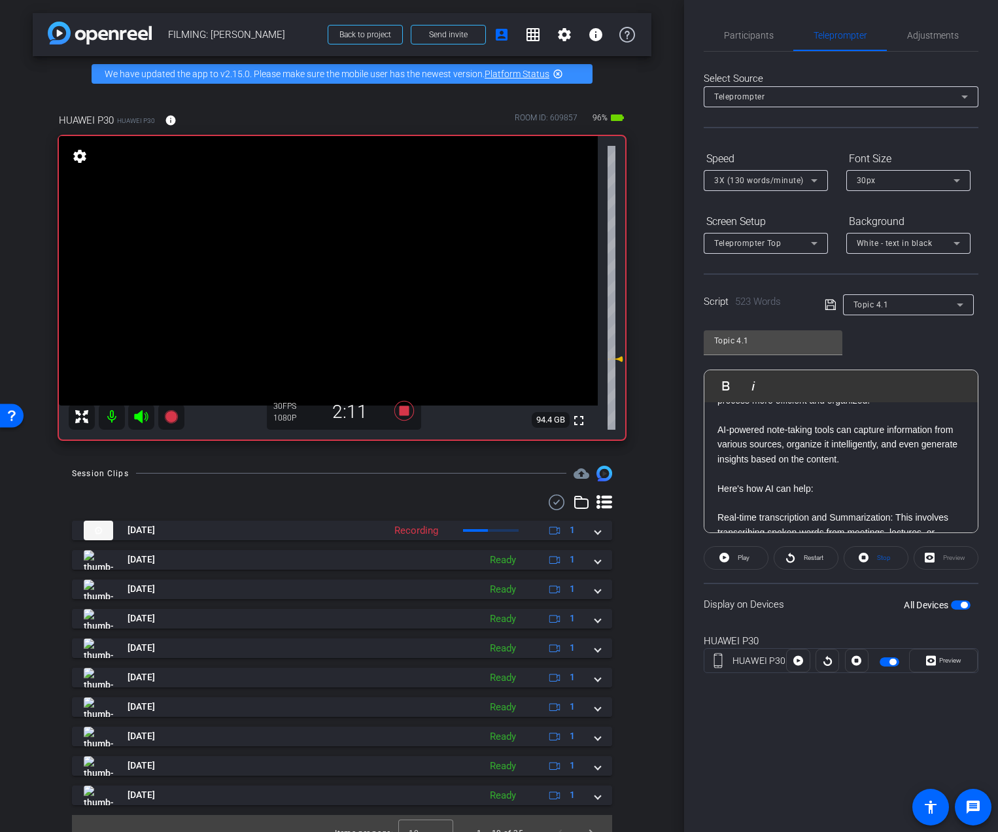
scroll to position [48, 0]
drag, startPoint x: 835, startPoint y: 466, endPoint x: 807, endPoint y: 460, distance: 29.4
click at [807, 460] on p "AI-powered note-taking tools can capture information from various sources, orga…" at bounding box center [840, 447] width 247 height 44
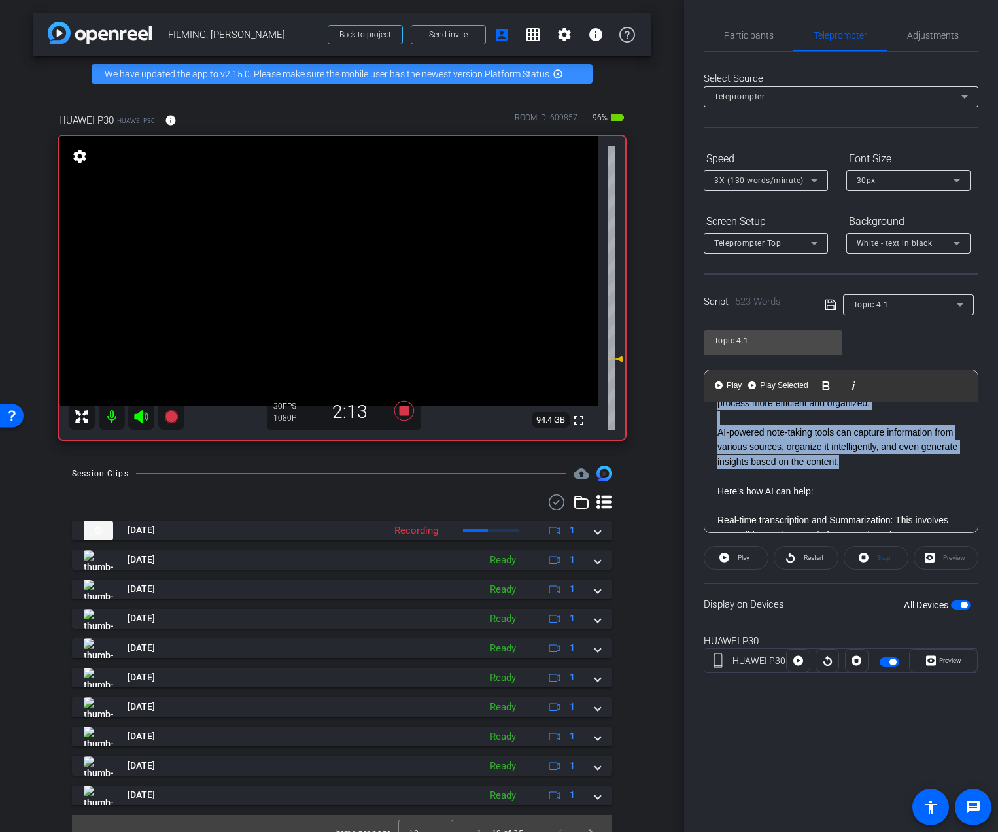
scroll to position [0, 0]
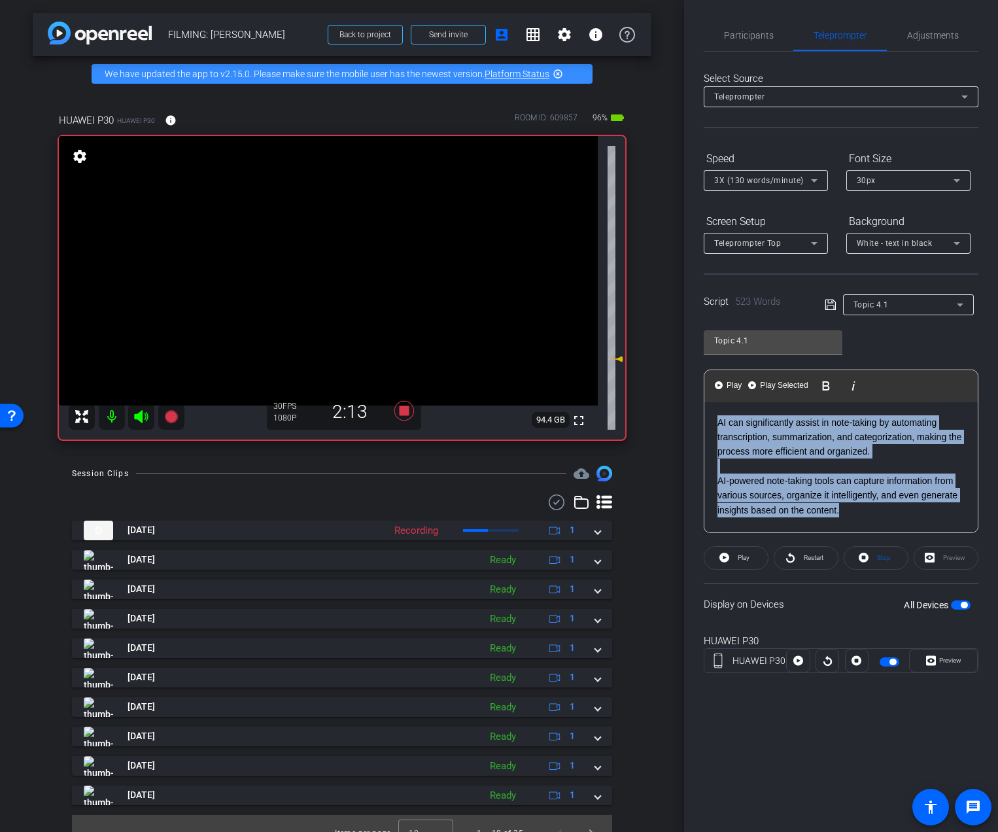
drag, startPoint x: 853, startPoint y: 466, endPoint x: 679, endPoint y: 386, distance: 191.9
click at [679, 386] on div "arrow_back FILMING: [PERSON_NAME] Back to project Send invite account_box grid_…" at bounding box center [499, 416] width 998 height 832
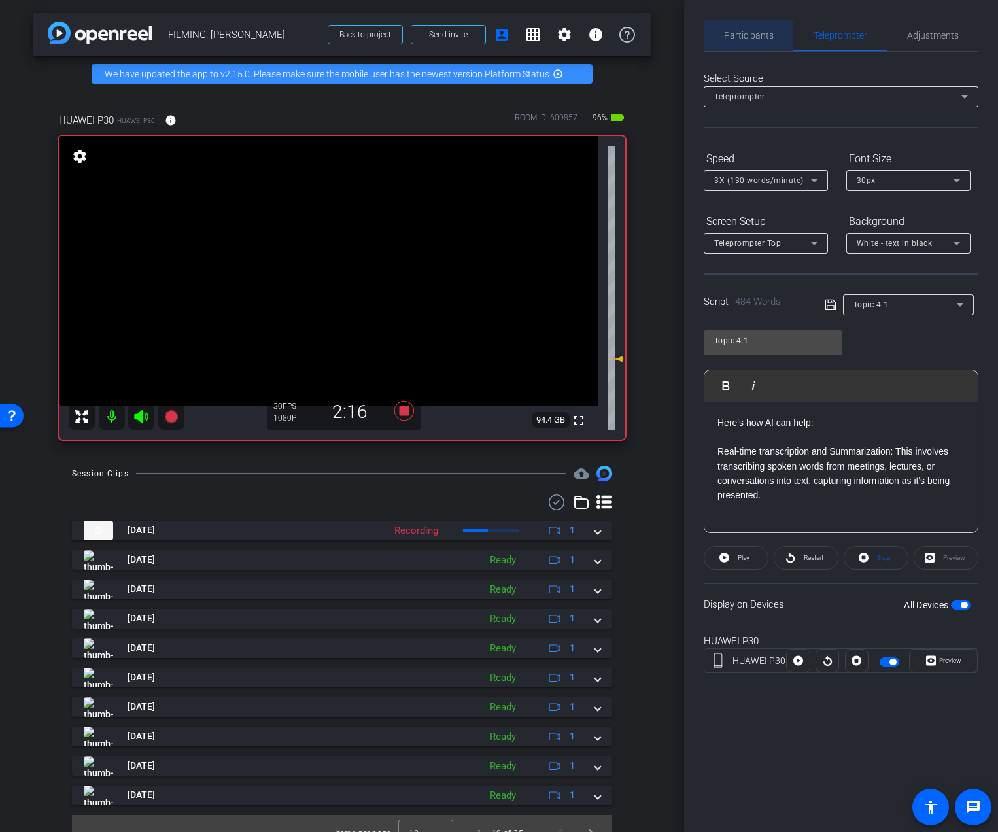
click at [738, 44] on span "Participants" at bounding box center [749, 35] width 50 height 31
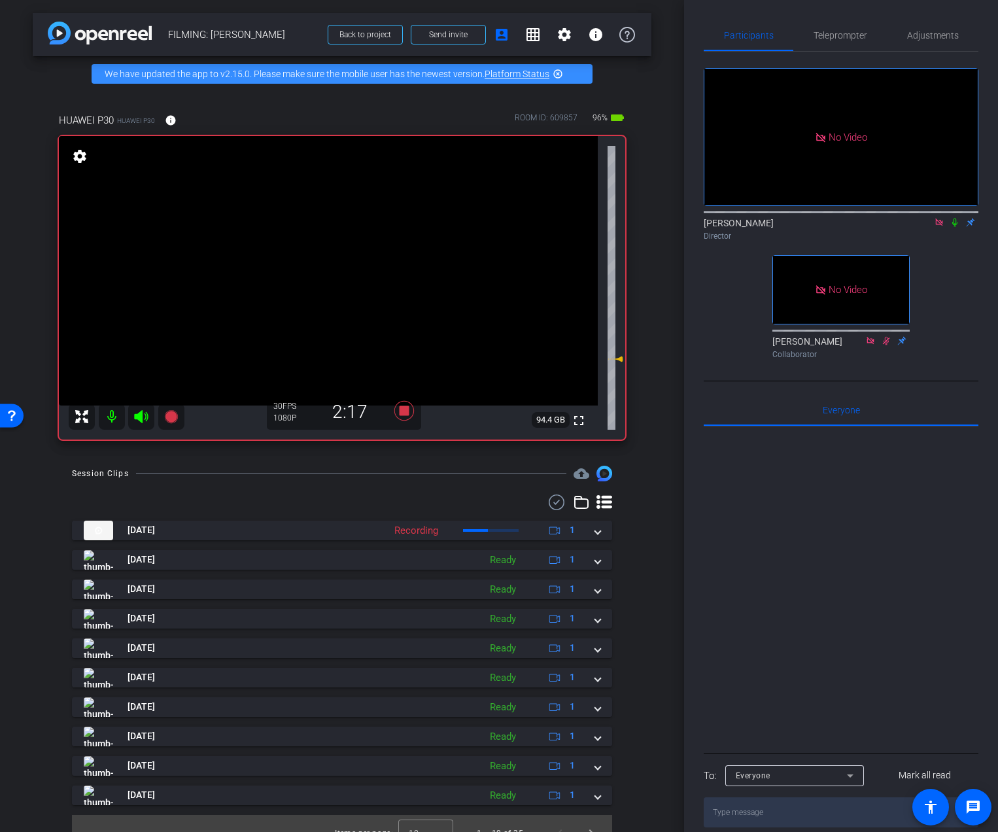
click at [954, 218] on icon at bounding box center [954, 222] width 10 height 9
drag, startPoint x: 835, startPoint y: 9, endPoint x: 835, endPoint y: 20, distance: 10.5
click at [835, 16] on div "Participants Teleprompter Adjustments No Video [PERSON_NAME] Director No Video …" at bounding box center [841, 416] width 314 height 832
click at [832, 24] on span "Teleprompter" at bounding box center [840, 35] width 54 height 31
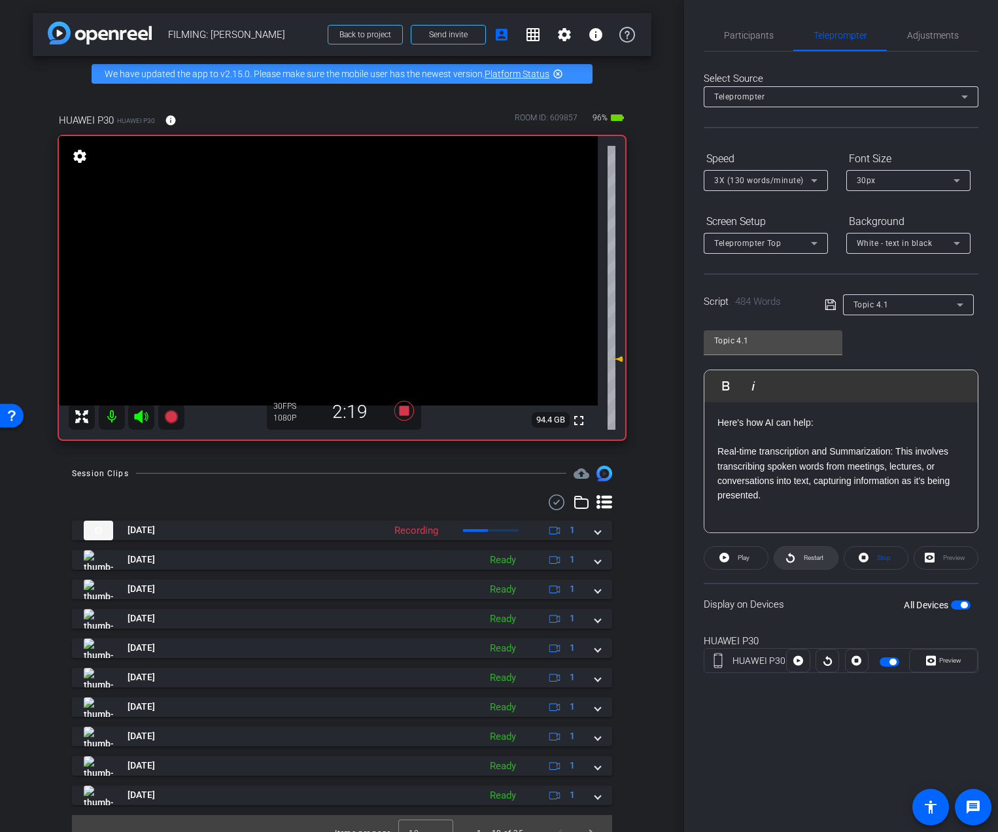
click at [800, 560] on span "Restart" at bounding box center [811, 557] width 23 height 18
click at [757, 37] on span "Participants" at bounding box center [749, 35] width 50 height 9
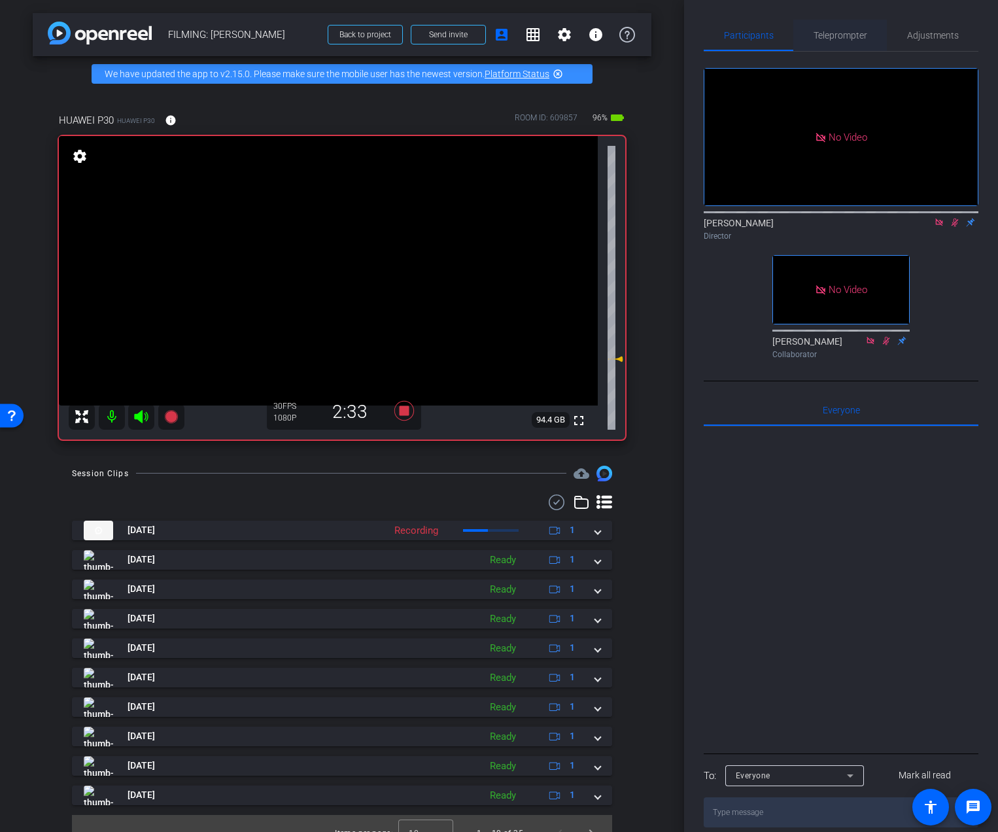
click at [803, 38] on div "Teleprompter" at bounding box center [839, 35] width 93 height 31
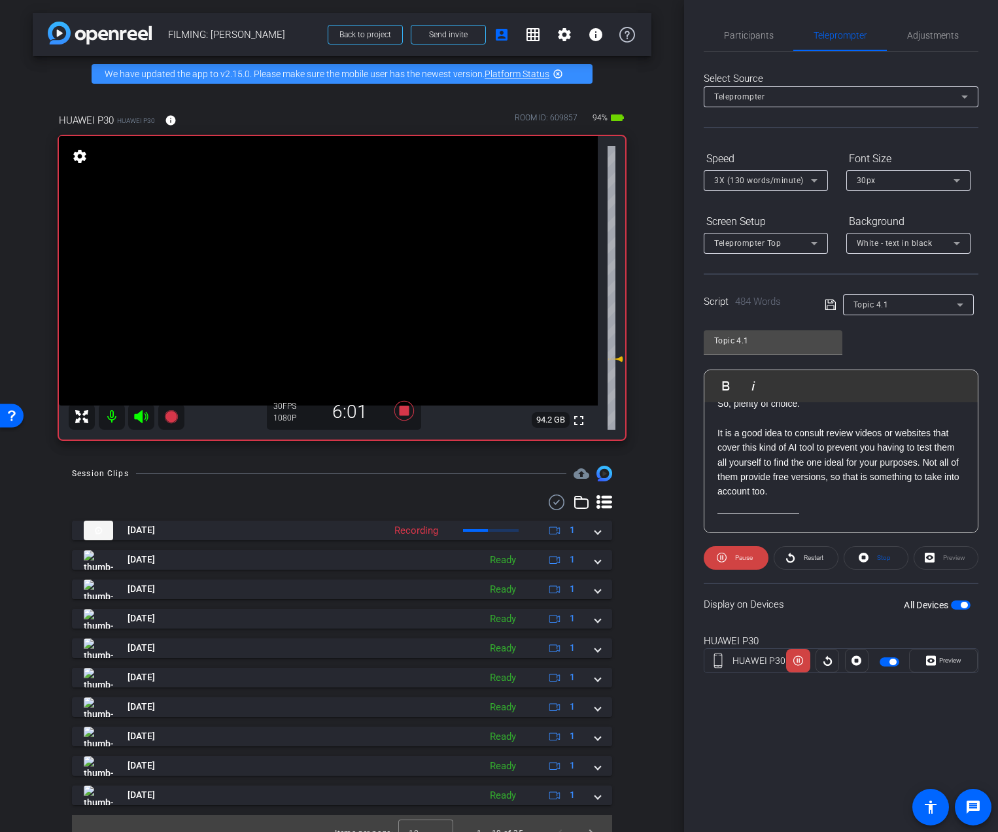
scroll to position [1276, 0]
click at [733, 554] on span "Pause" at bounding box center [742, 557] width 21 height 18
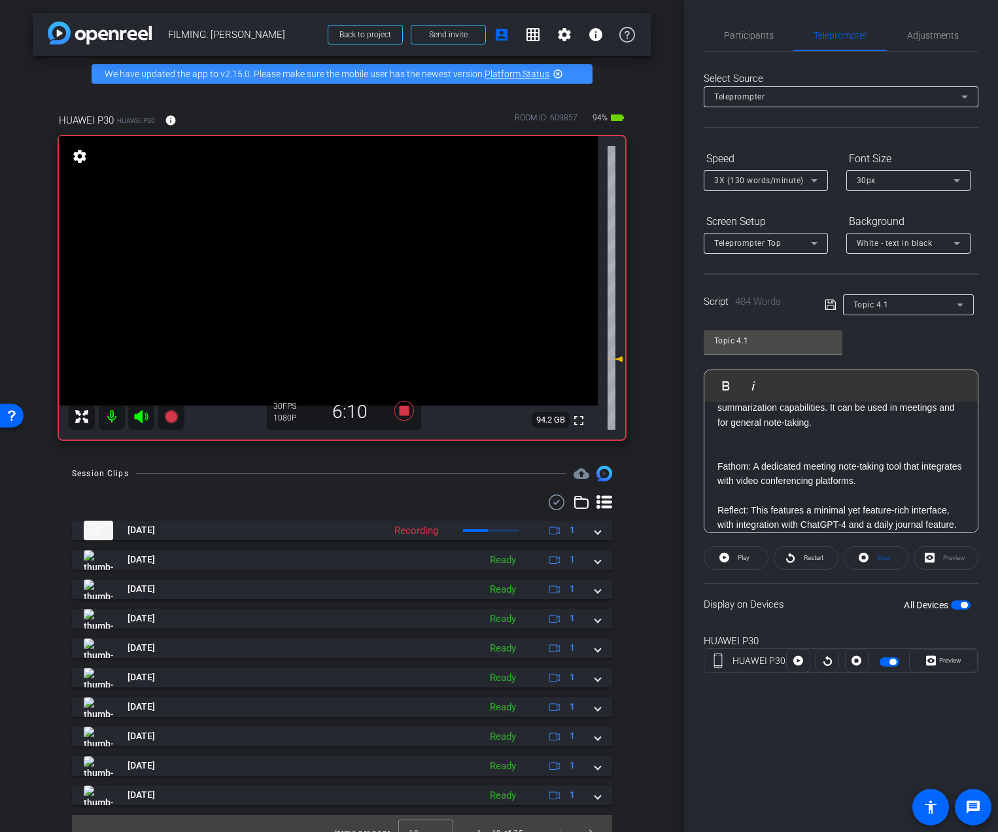
scroll to position [936, 0]
click at [862, 459] on p at bounding box center [840, 452] width 247 height 14
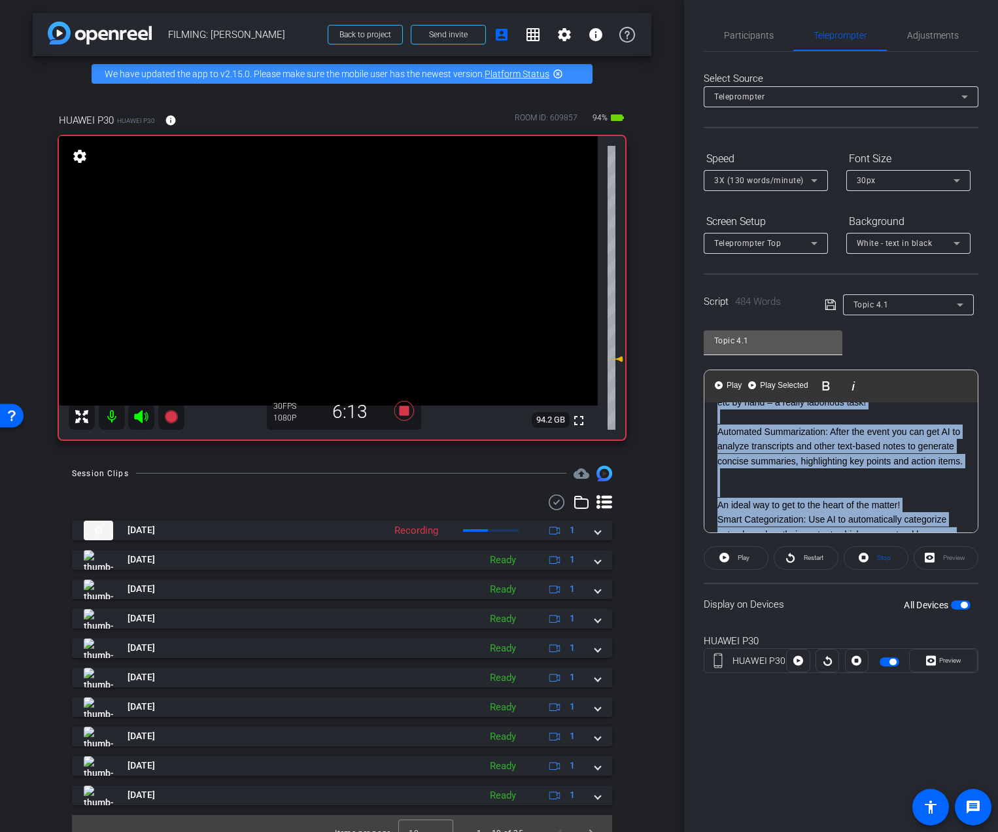
scroll to position [0, 0]
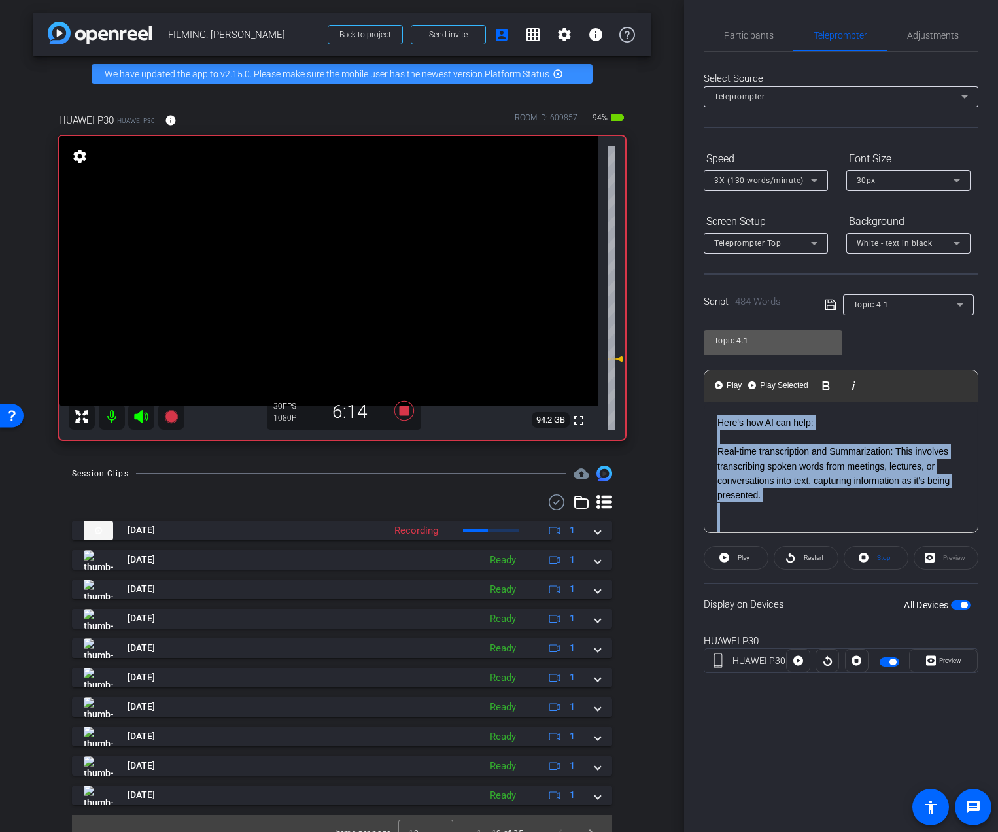
drag, startPoint x: 920, startPoint y: 501, endPoint x: 711, endPoint y: 336, distance: 266.8
click at [711, 336] on div "Topic 4.1 Play Play from this location Play Selected Play and display the selec…" at bounding box center [840, 426] width 275 height 212
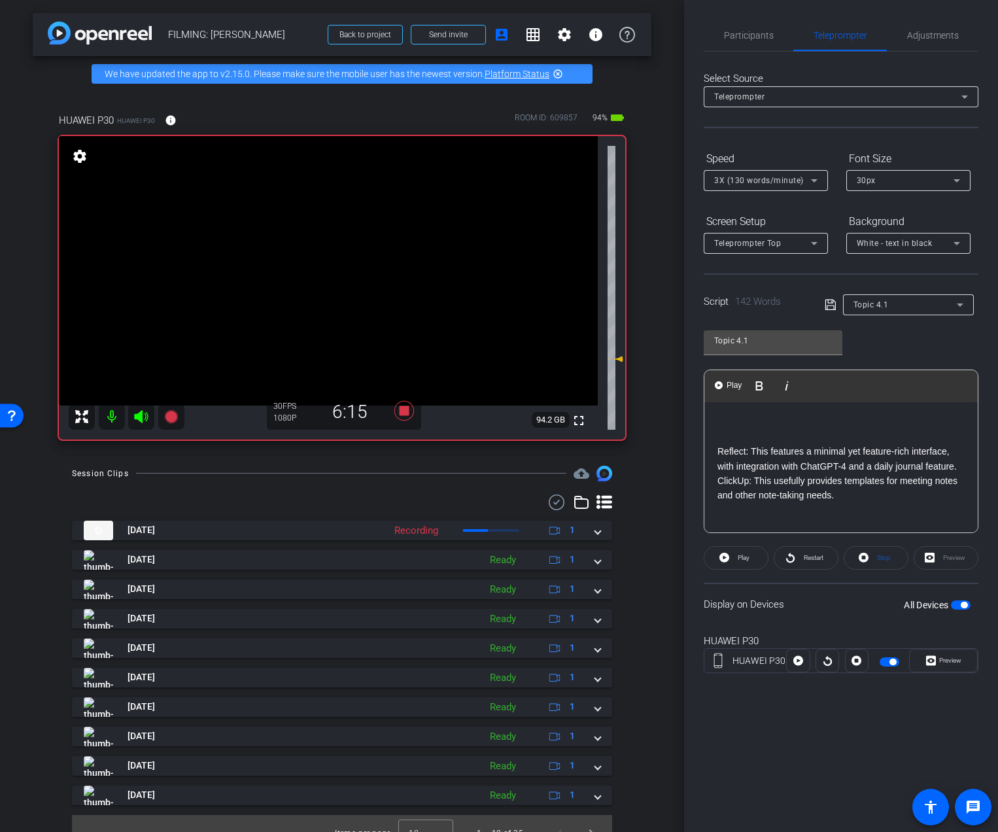
click at [715, 452] on div "Reflect: This features a minimal yet feature-rich interface, with integration w…" at bounding box center [840, 613] width 273 height 422
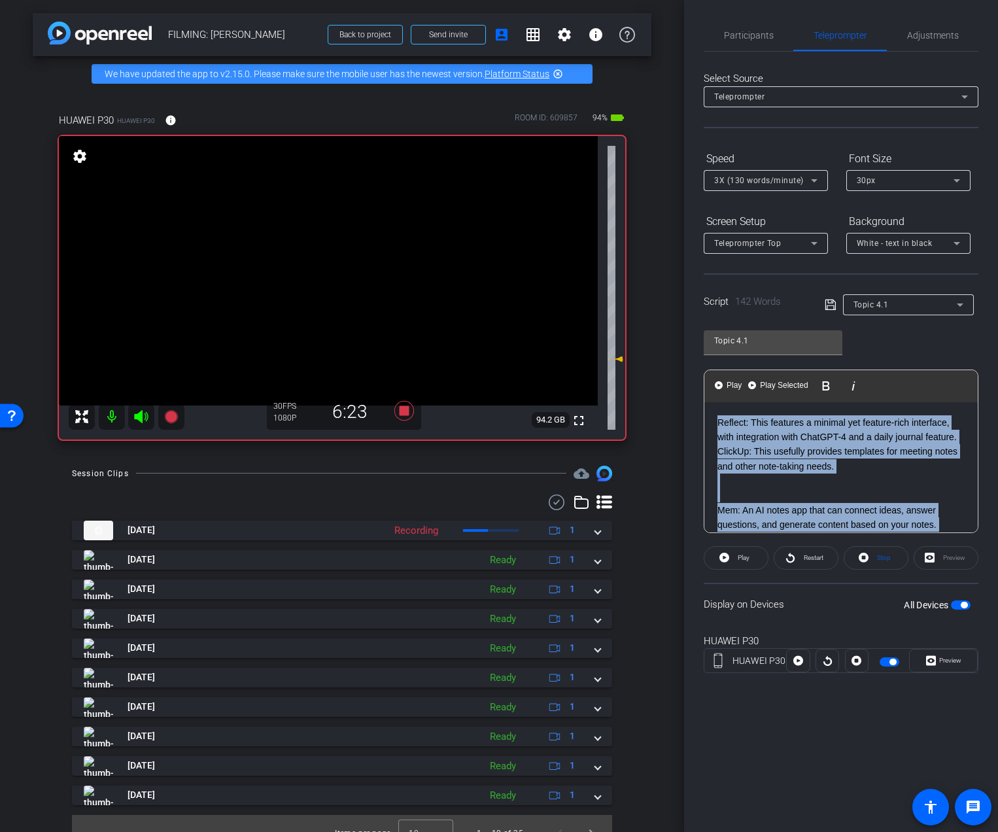
drag, startPoint x: 872, startPoint y: 458, endPoint x: 663, endPoint y: 384, distance: 221.8
click at [663, 384] on div "arrow_back FILMING: [PERSON_NAME] Back to project Send invite account_box grid_…" at bounding box center [499, 416] width 998 height 832
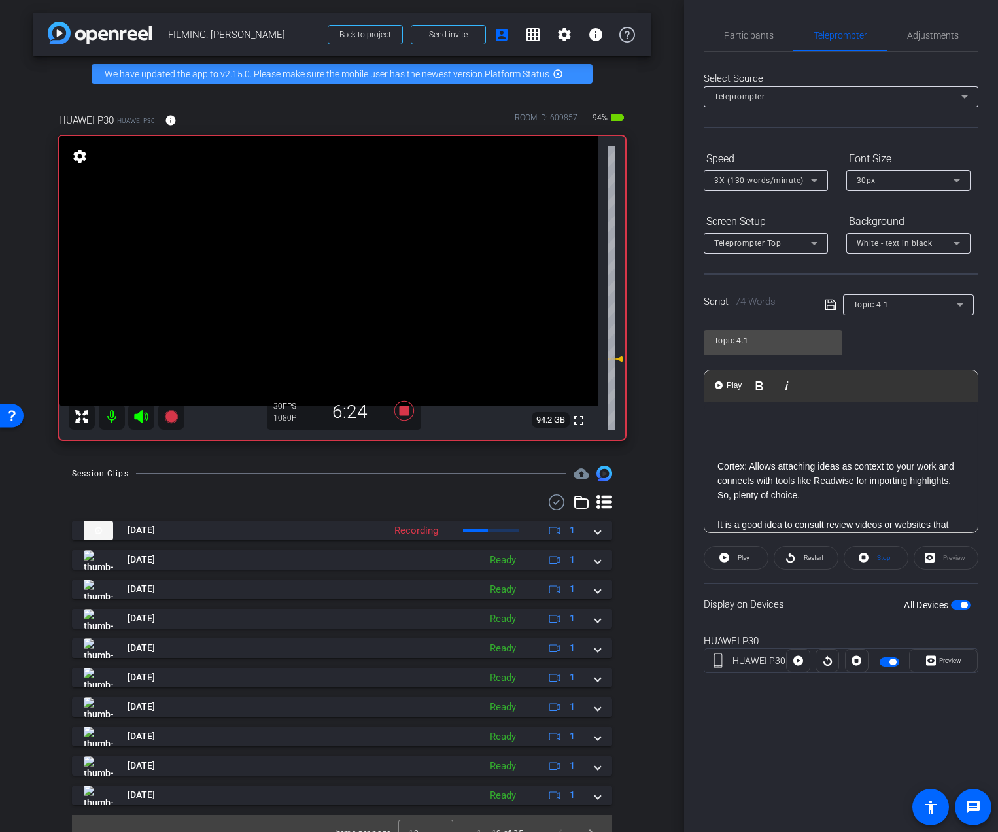
click at [716, 462] on div "Cortex: Allows attaching ideas as context to your work and connects with tools …" at bounding box center [840, 517] width 273 height 231
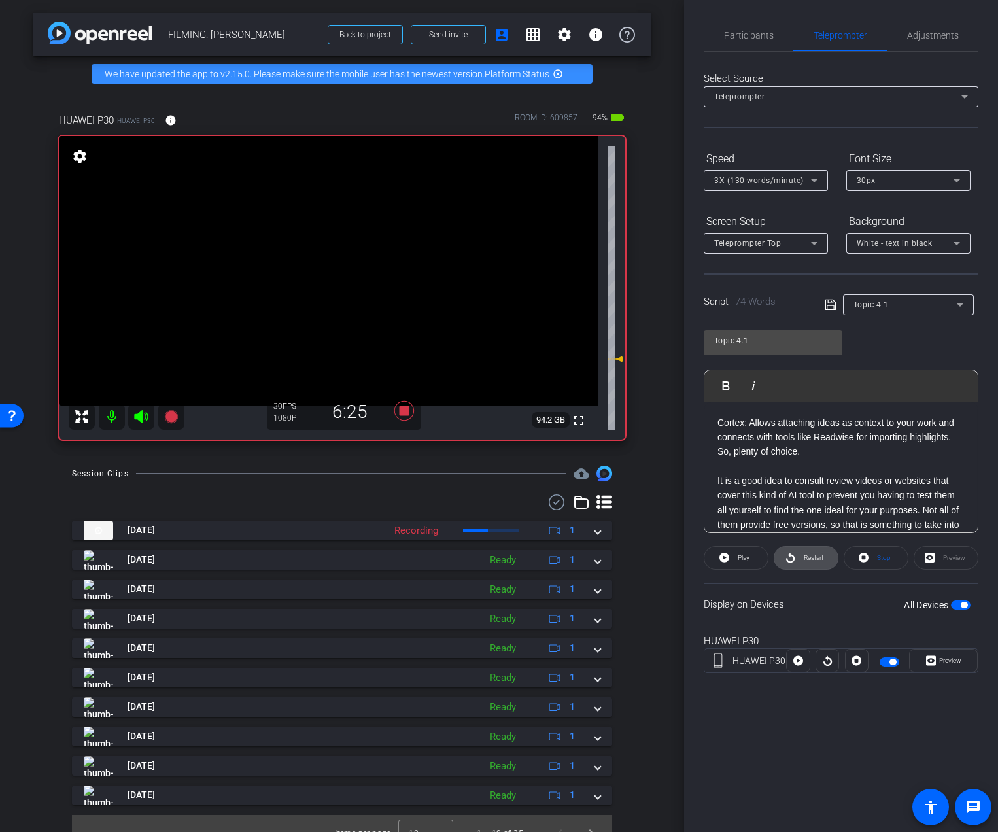
click at [794, 558] on span at bounding box center [805, 557] width 63 height 31
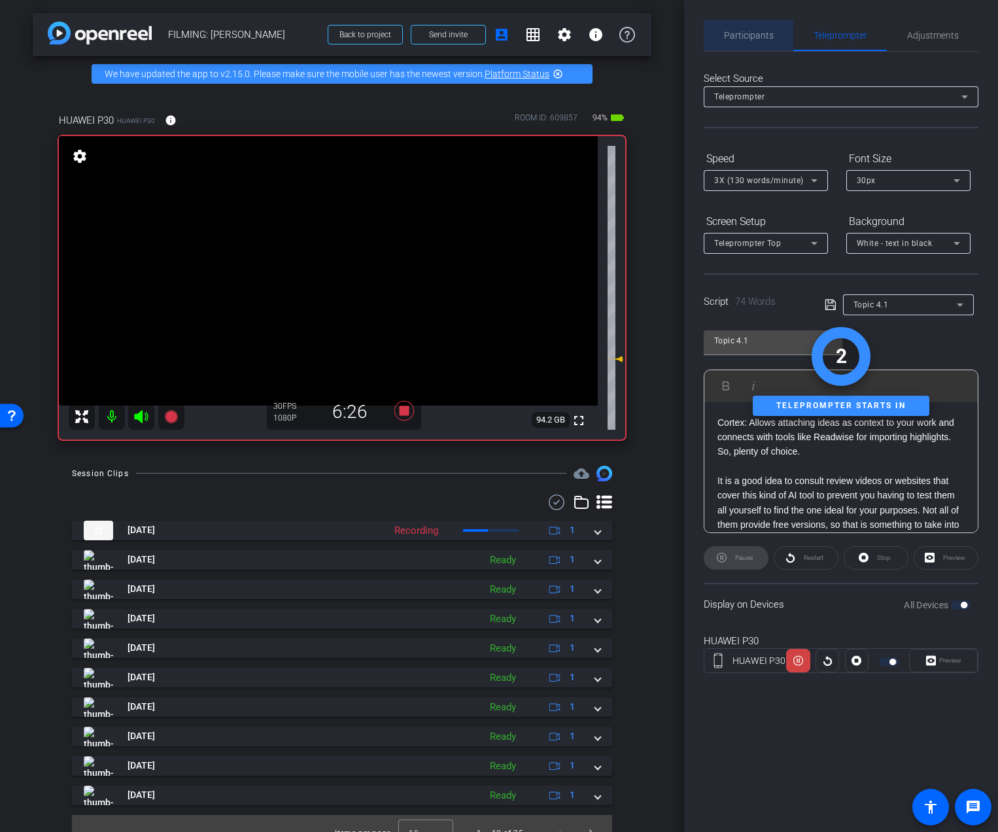
click at [732, 39] on span "Participants" at bounding box center [749, 35] width 50 height 9
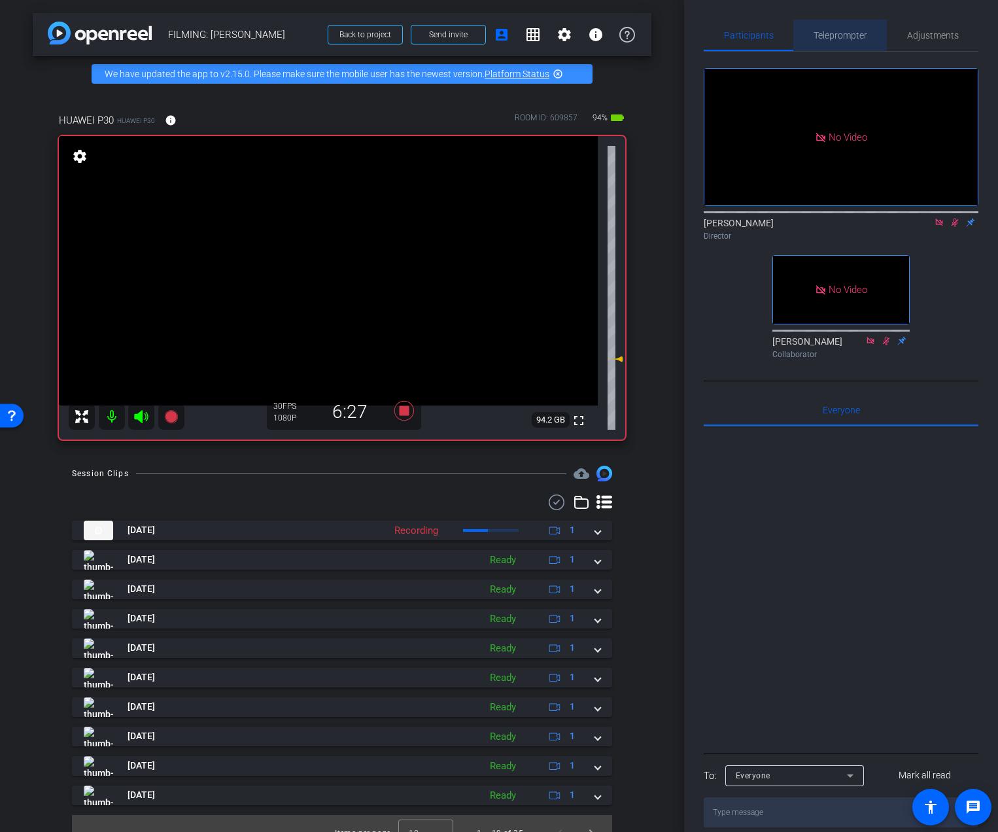
click at [837, 37] on span "Teleprompter" at bounding box center [840, 35] width 54 height 9
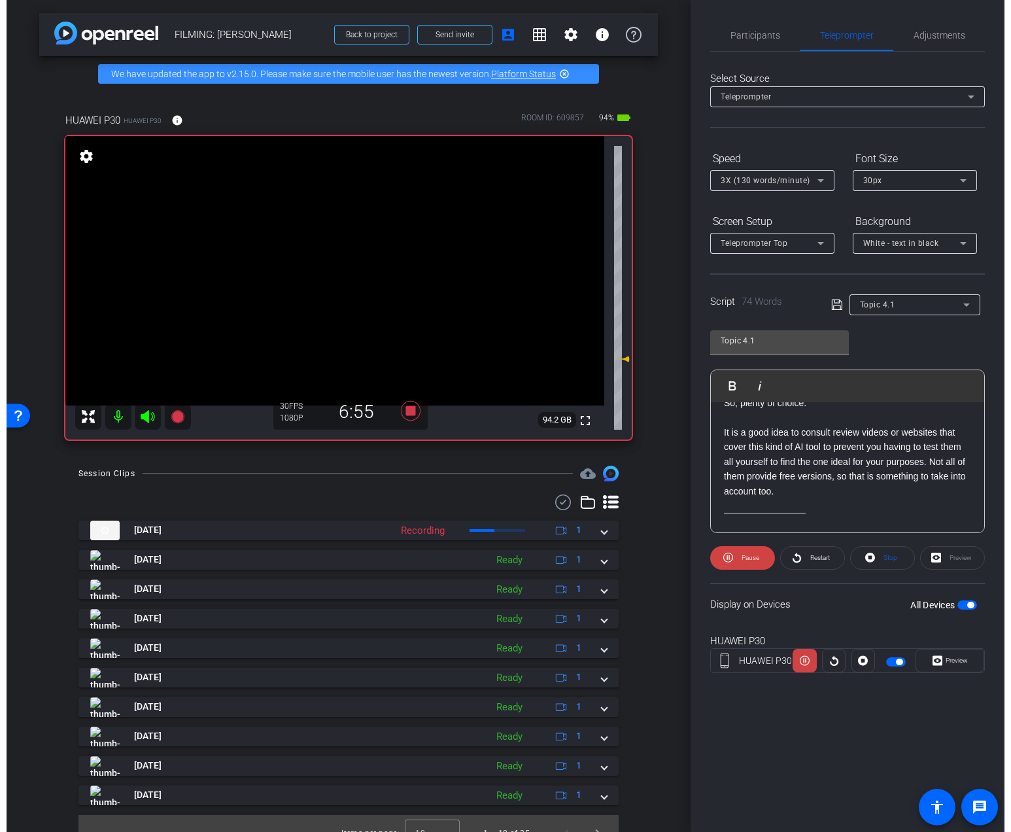
scroll to position [48, 0]
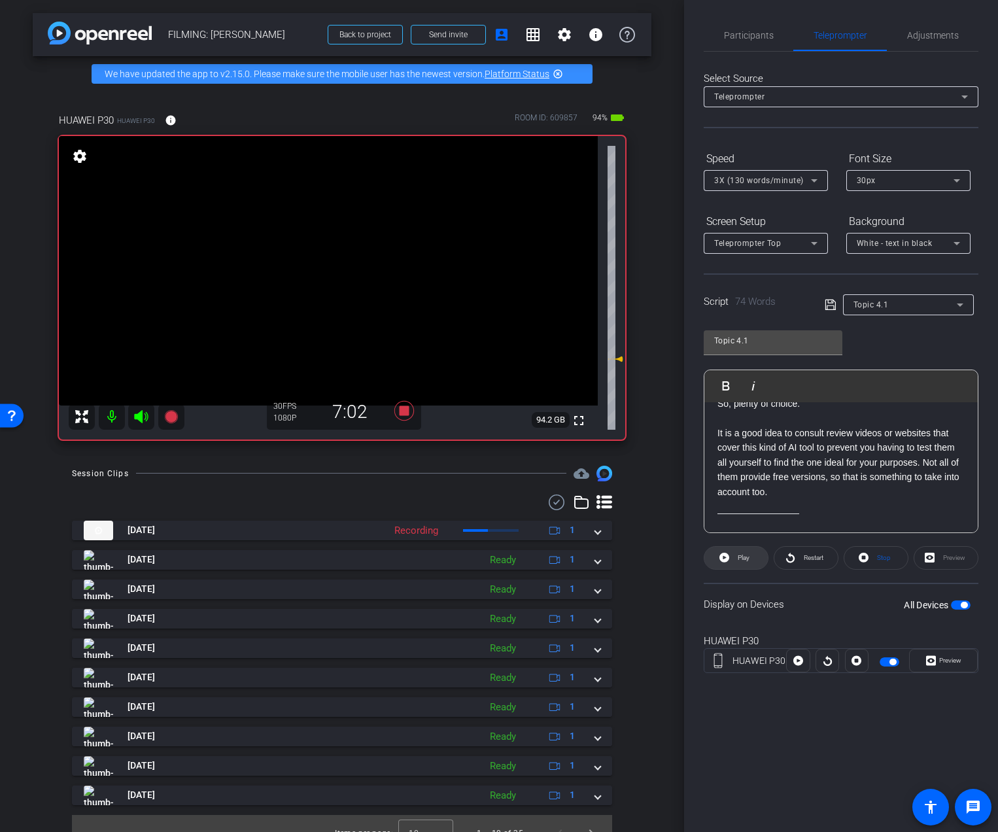
click at [756, 557] on span at bounding box center [735, 557] width 63 height 31
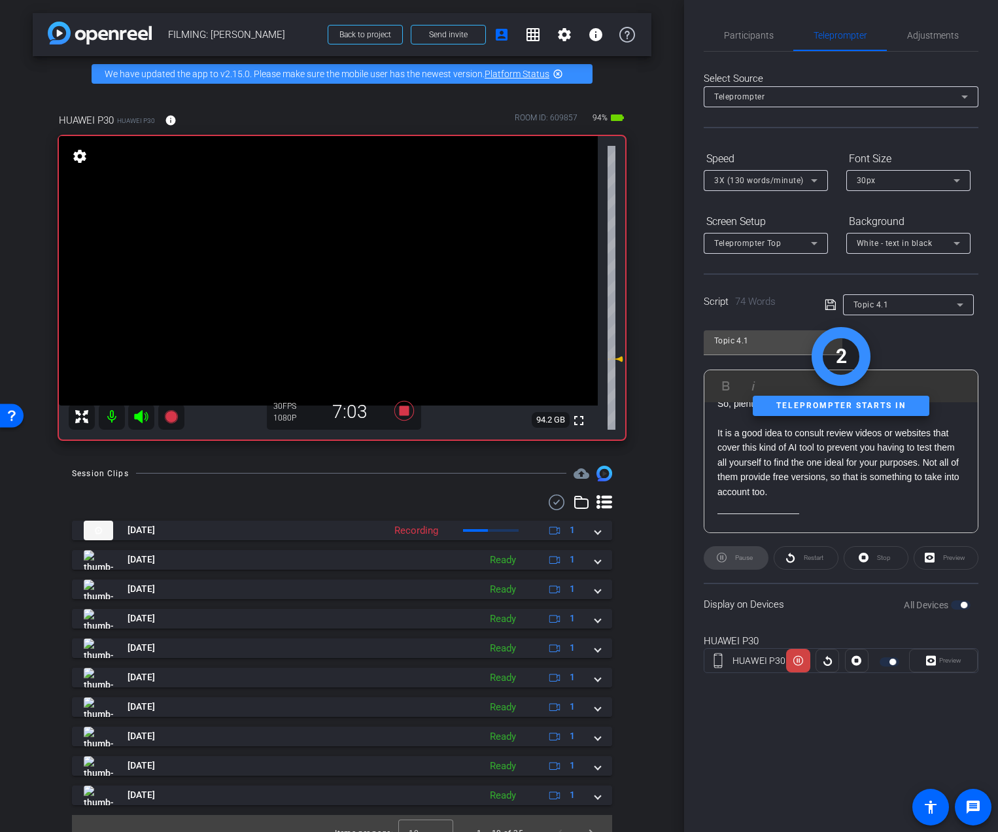
drag, startPoint x: 743, startPoint y: 553, endPoint x: 684, endPoint y: 542, distance: 59.2
click at [741, 553] on div "Pause" at bounding box center [735, 558] width 65 height 24
click at [409, 414] on icon at bounding box center [403, 411] width 31 height 24
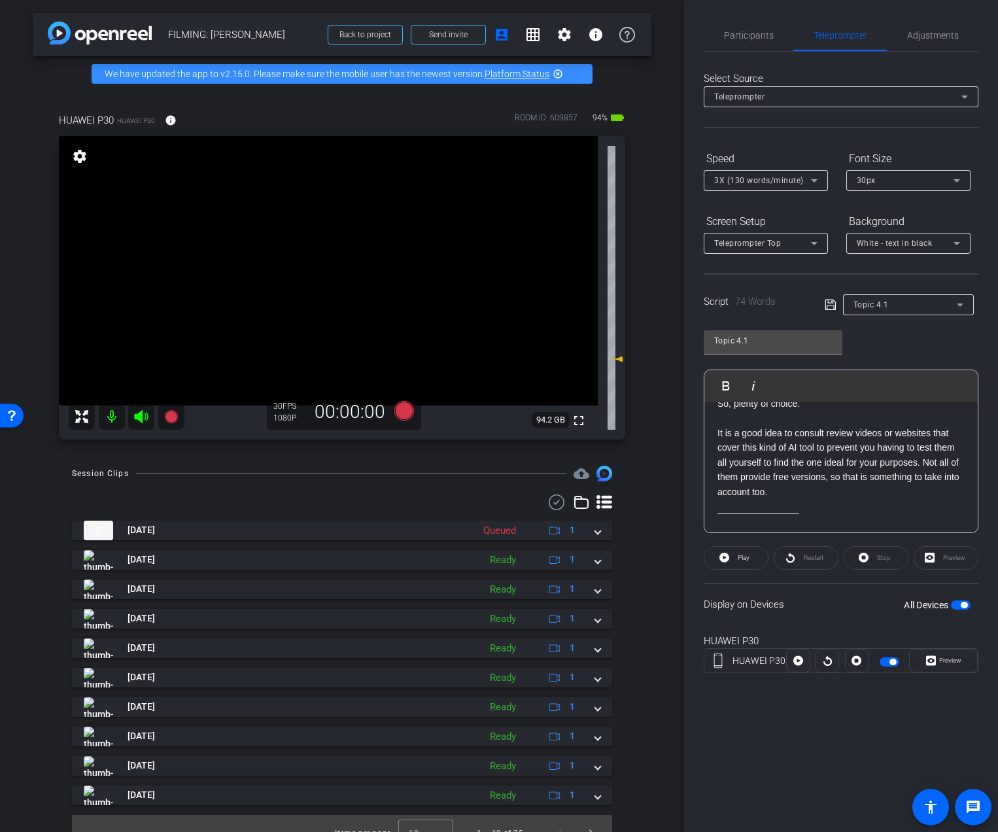
click at [875, 551] on div "Stop" at bounding box center [875, 558] width 65 height 24
click at [865, 560] on div "Stop" at bounding box center [875, 558] width 65 height 24
click at [933, 558] on div "Preview" at bounding box center [945, 558] width 65 height 24
click at [969, 605] on button "All Devices" at bounding box center [961, 604] width 20 height 9
click at [758, 27] on span "Participants" at bounding box center [749, 35] width 50 height 31
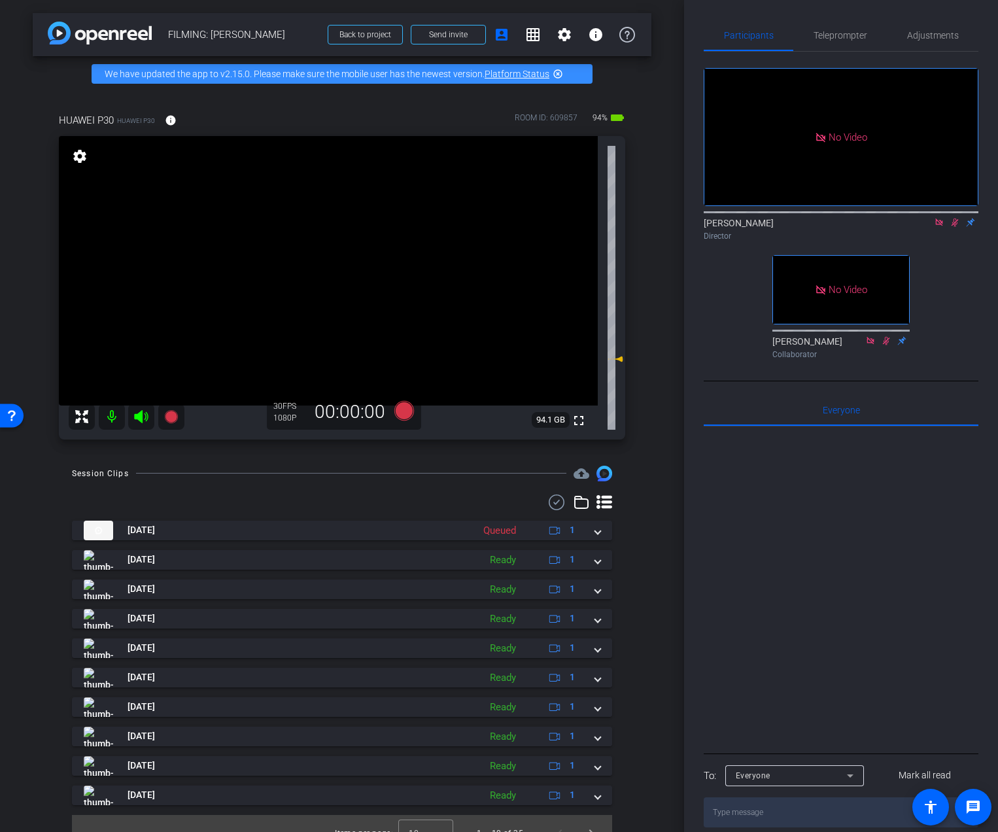
click at [941, 218] on icon at bounding box center [938, 221] width 7 height 7
click at [937, 227] on icon at bounding box center [939, 222] width 10 height 9
click at [913, 38] on span "Adjustments" at bounding box center [933, 35] width 52 height 9
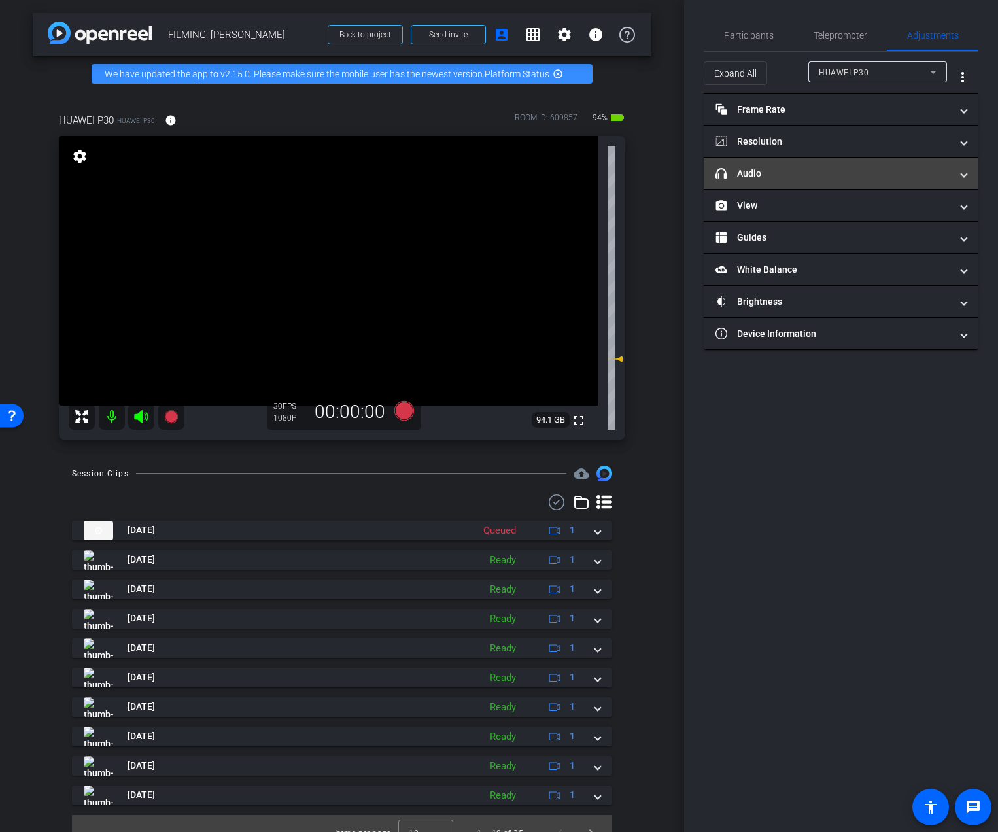
click at [820, 181] on mat-expansion-panel-header "headphone icon Audio" at bounding box center [840, 173] width 275 height 31
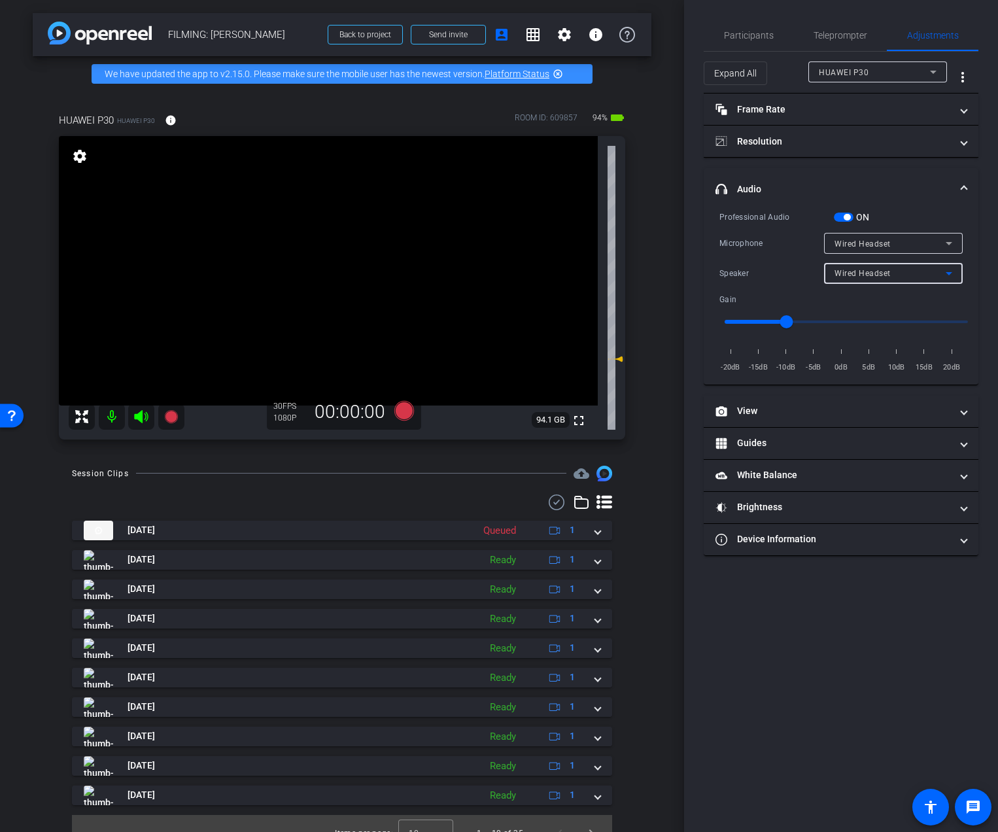
click at [882, 278] on div "Wired Headset" at bounding box center [889, 273] width 111 height 16
click at [877, 293] on span "Device Speaker" at bounding box center [864, 299] width 61 height 16
click at [750, 43] on span "Participants" at bounding box center [749, 35] width 50 height 31
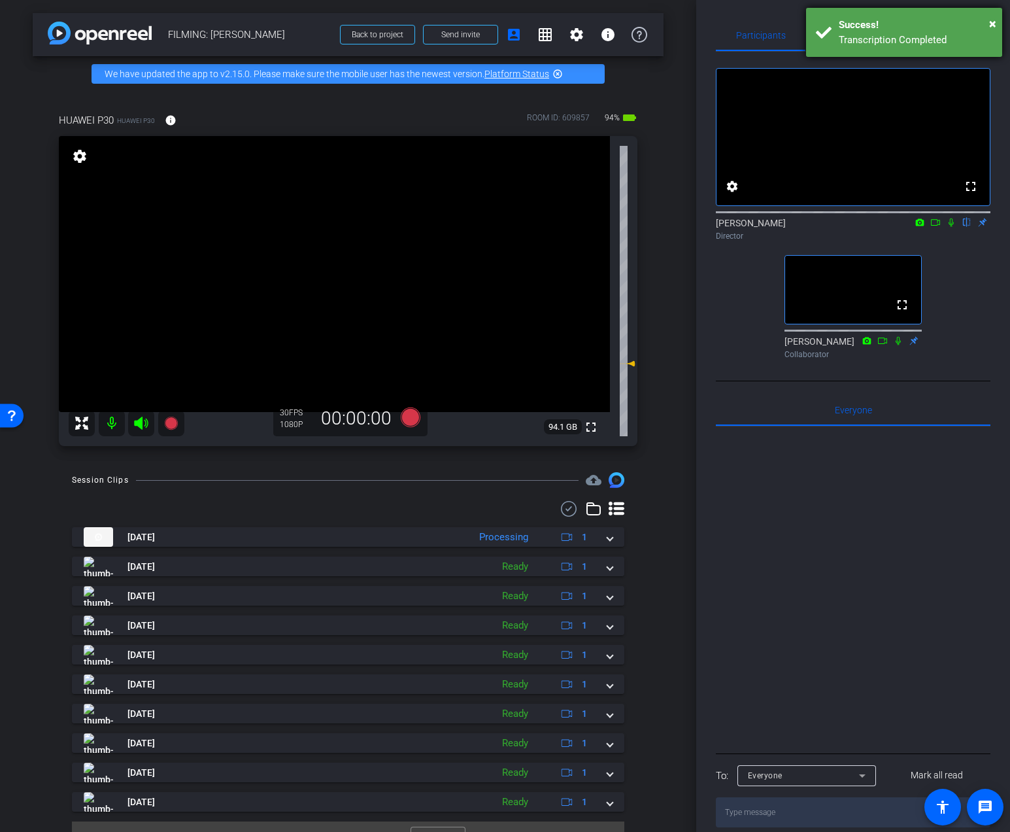
click at [998, 24] on div "× Success! Transcription Completed" at bounding box center [904, 32] width 196 height 49
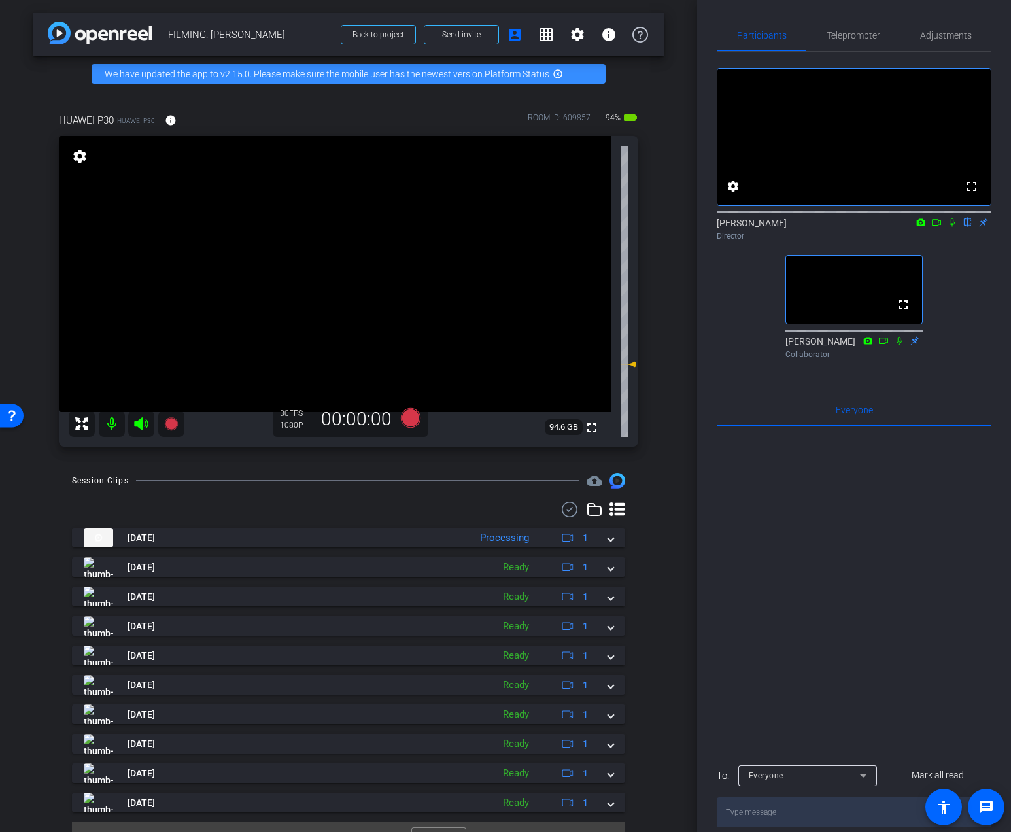
click at [665, 278] on div "arrow_back FILMING: [PERSON_NAME] Back to project Send invite account_box grid_…" at bounding box center [348, 416] width 697 height 832
click at [835, 33] on span "Teleprompter" at bounding box center [853, 35] width 54 height 9
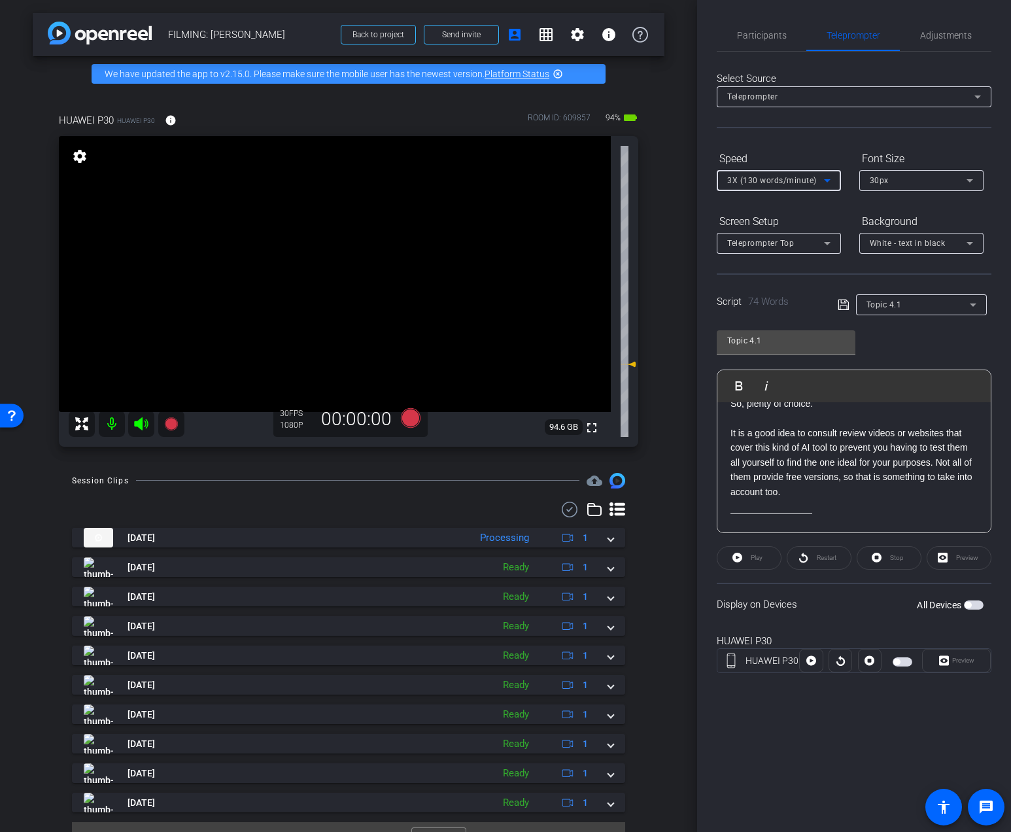
click at [766, 177] on span "3X (130 words/minute)" at bounding box center [772, 180] width 90 height 9
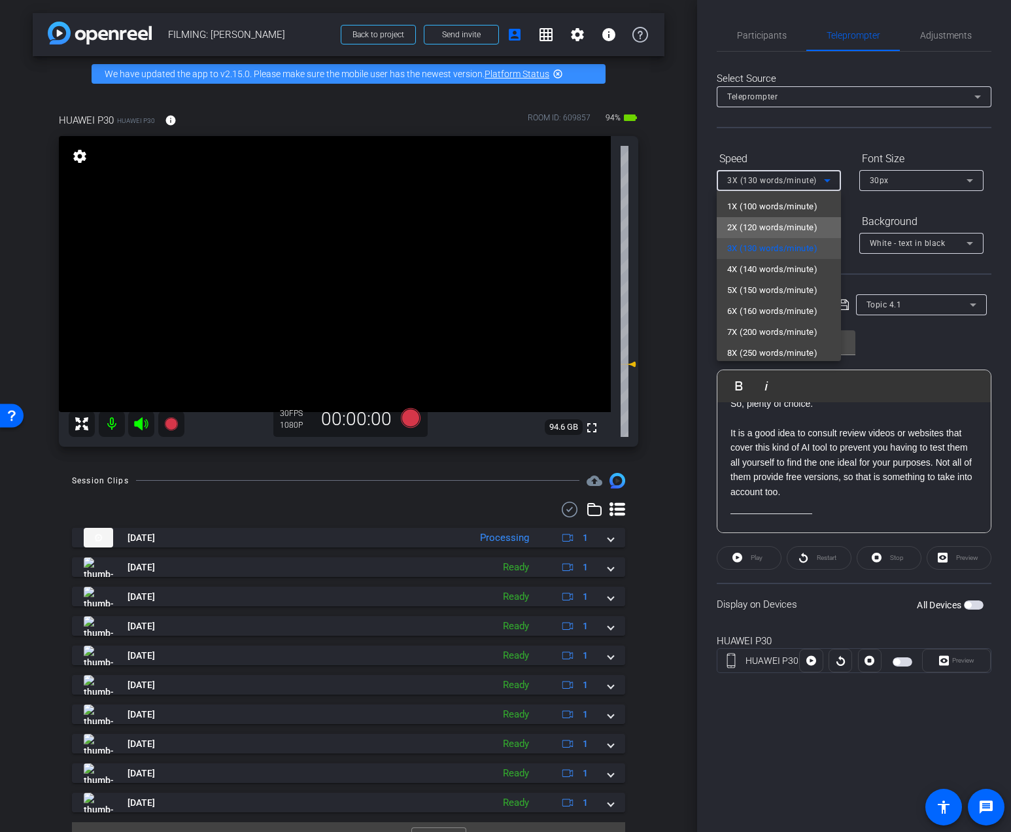
click at [758, 223] on span "2X (120 words/minute)" at bounding box center [772, 228] width 90 height 16
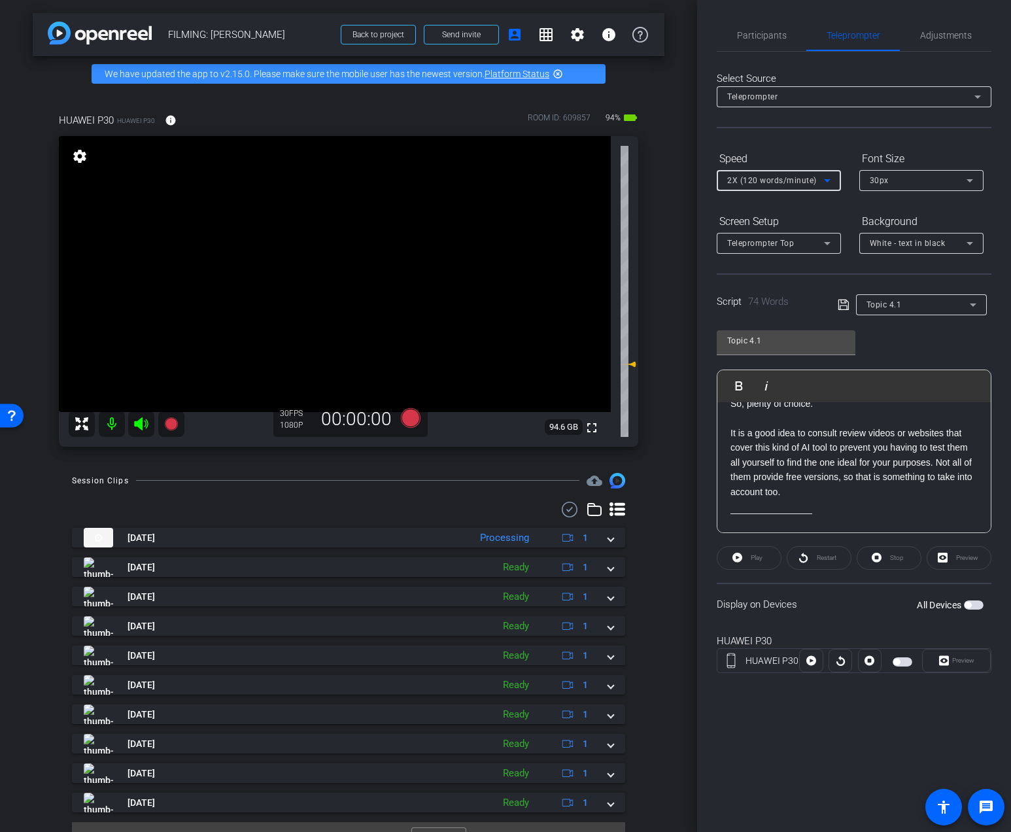
click at [784, 152] on div "Speed" at bounding box center [778, 159] width 124 height 22
click at [766, 45] on span "Participants" at bounding box center [762, 35] width 50 height 31
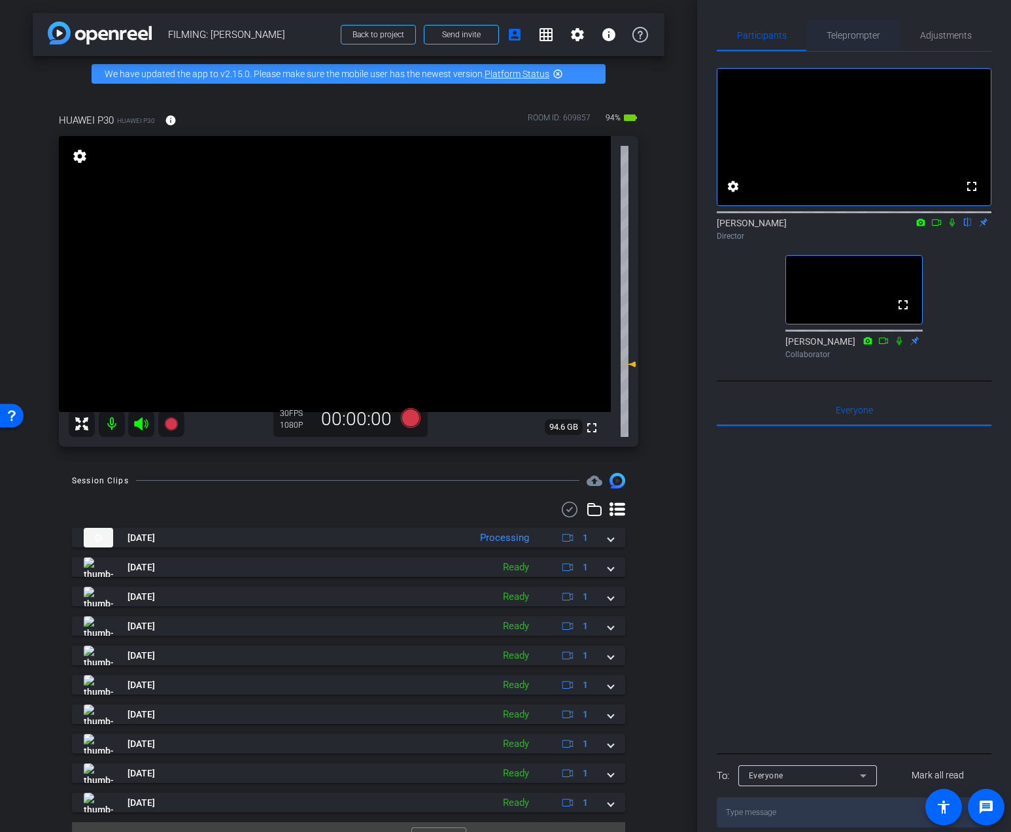
click at [845, 35] on span "Teleprompter" at bounding box center [853, 35] width 54 height 9
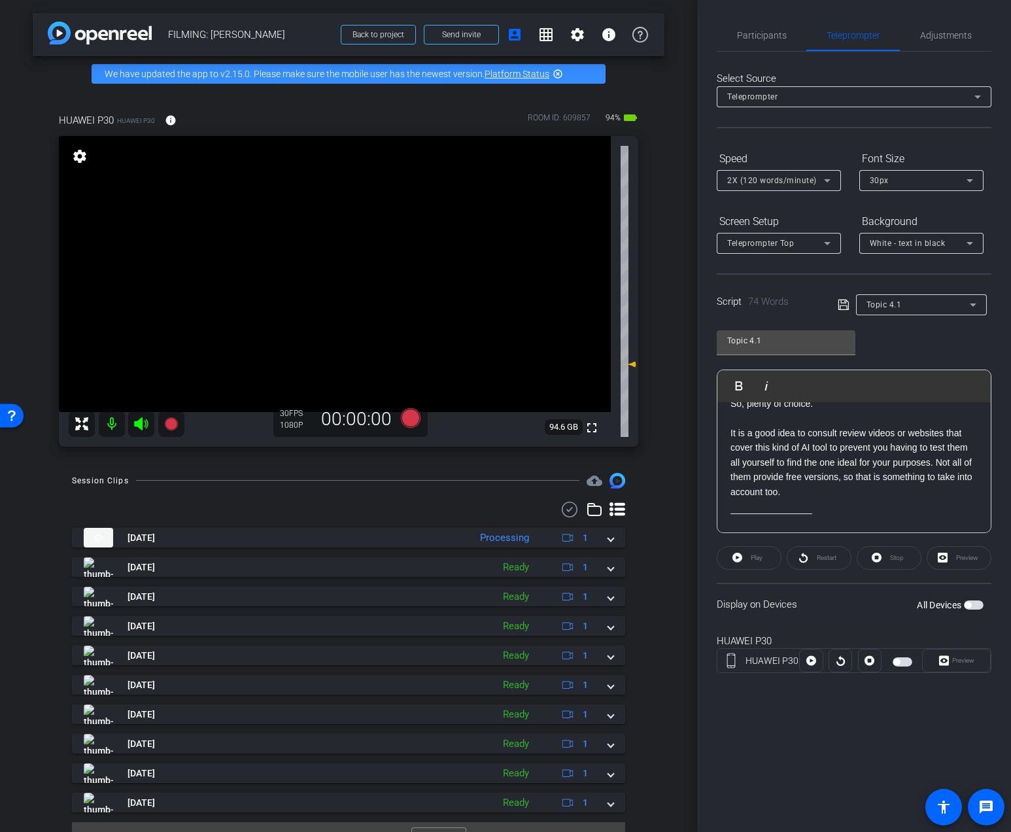
click at [862, 303] on div "Topic 4.1" at bounding box center [921, 304] width 131 height 21
click at [879, 323] on span "Create new script" at bounding box center [900, 331] width 69 height 16
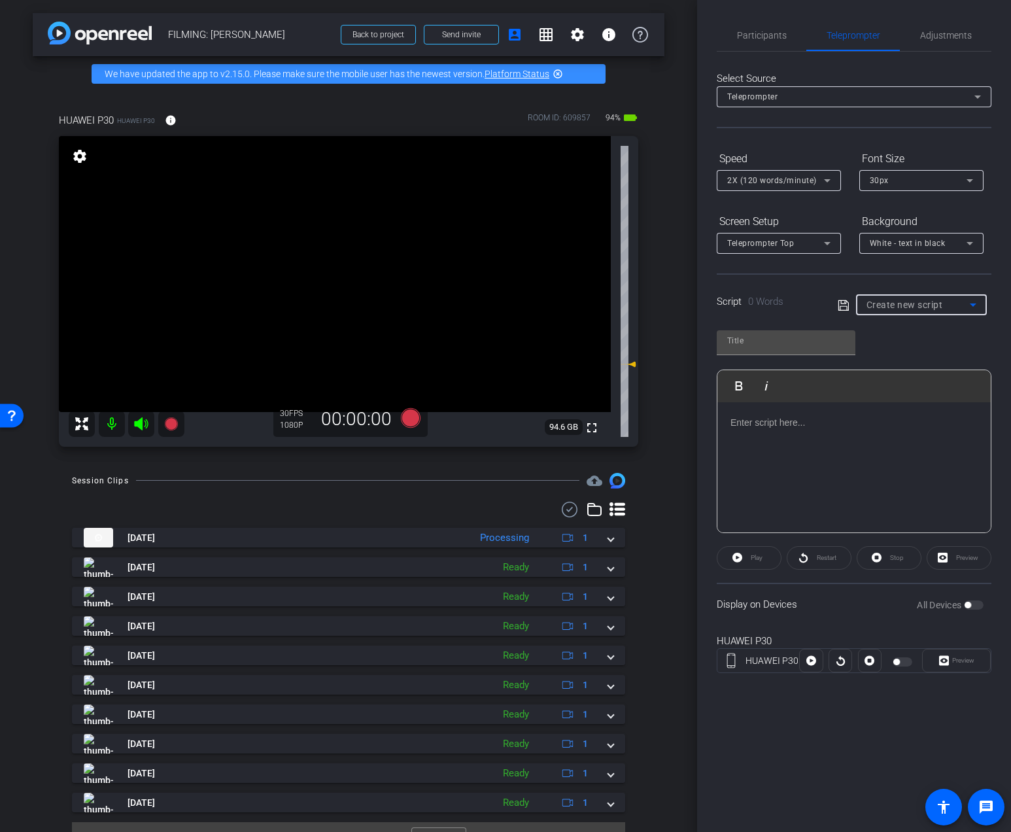
click at [826, 389] on div "Play Play from this location Play Selected Play and display the selected text o…" at bounding box center [853, 386] width 273 height 32
click at [829, 418] on p at bounding box center [853, 422] width 247 height 14
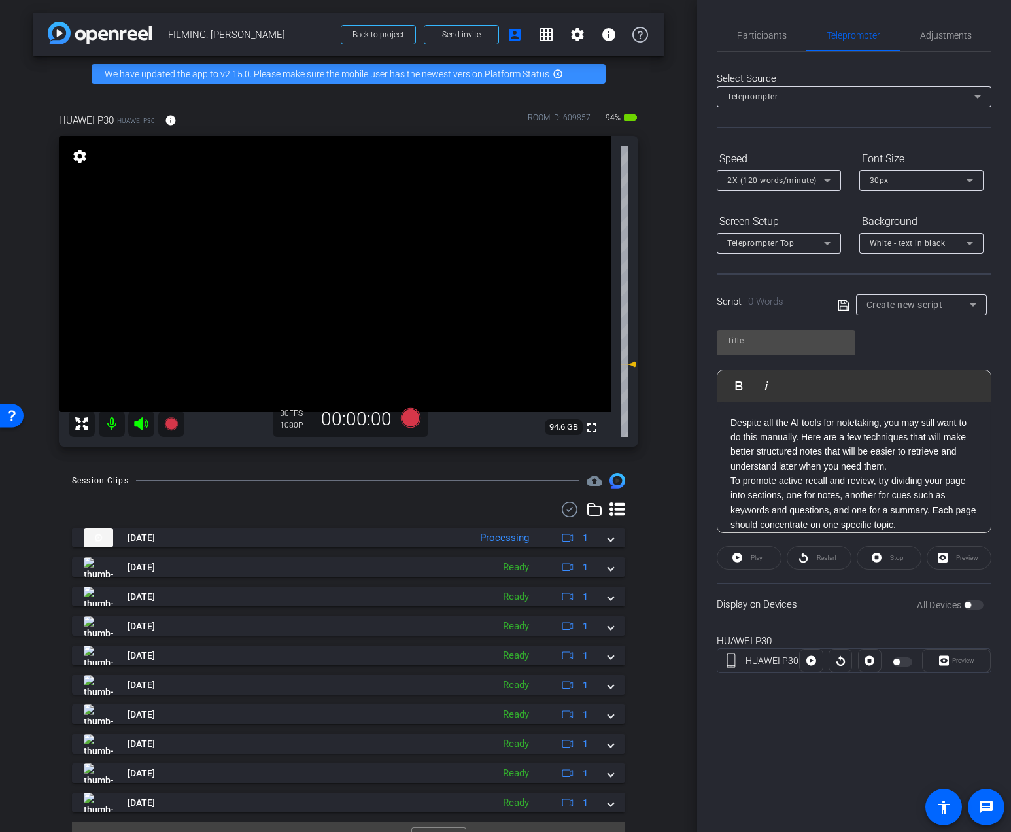
scroll to position [659, 0]
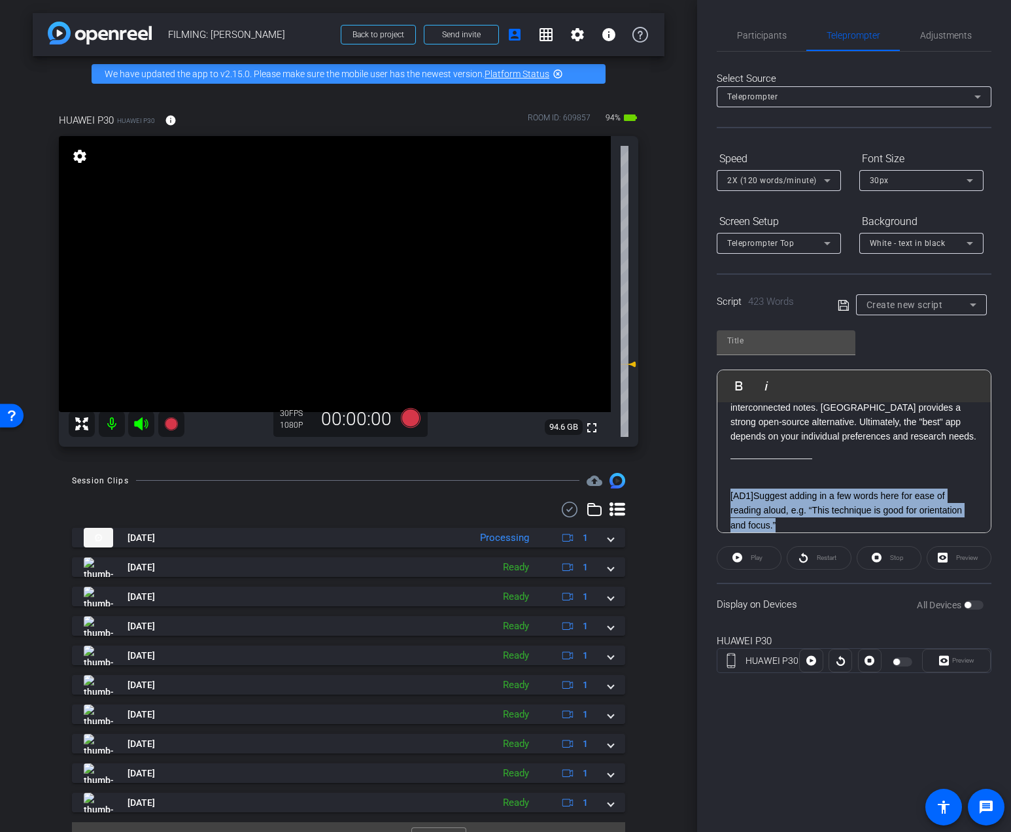
drag, startPoint x: 788, startPoint y: 520, endPoint x: 730, endPoint y: 490, distance: 65.2
click at [730, 490] on div "[AD1] Suggest adding in a few words here for ease of reading aloud, e.g. “This …" at bounding box center [853, 503] width 247 height 59
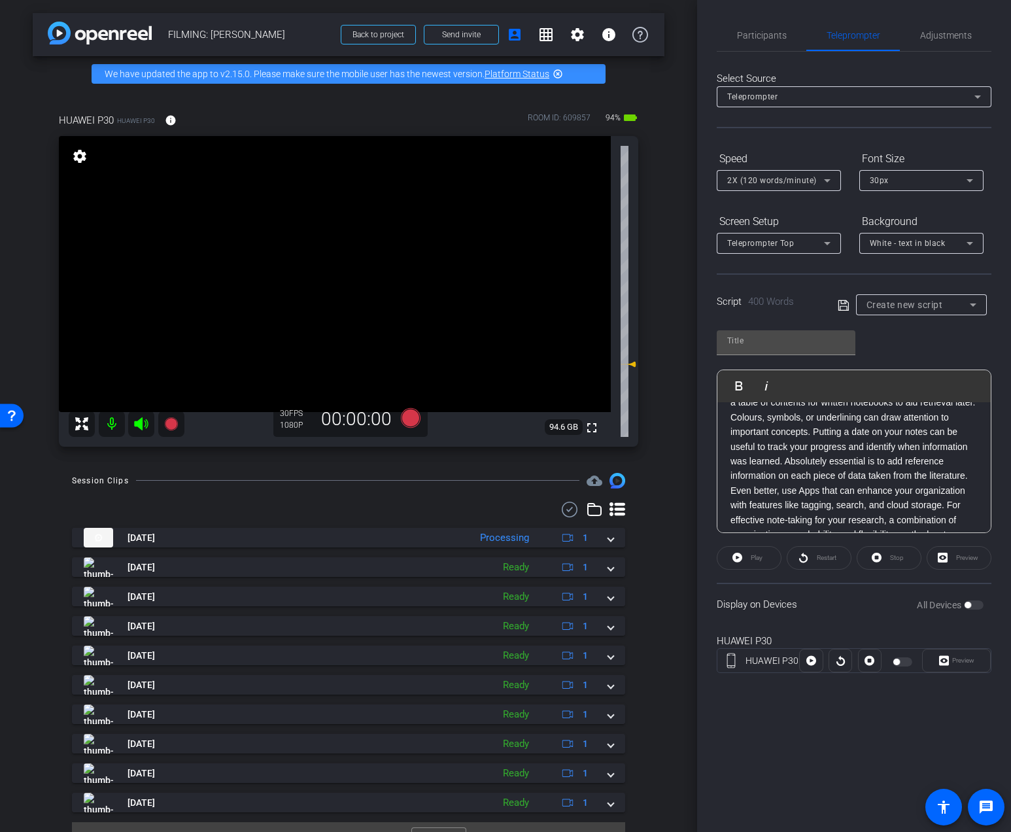
scroll to position [0, 0]
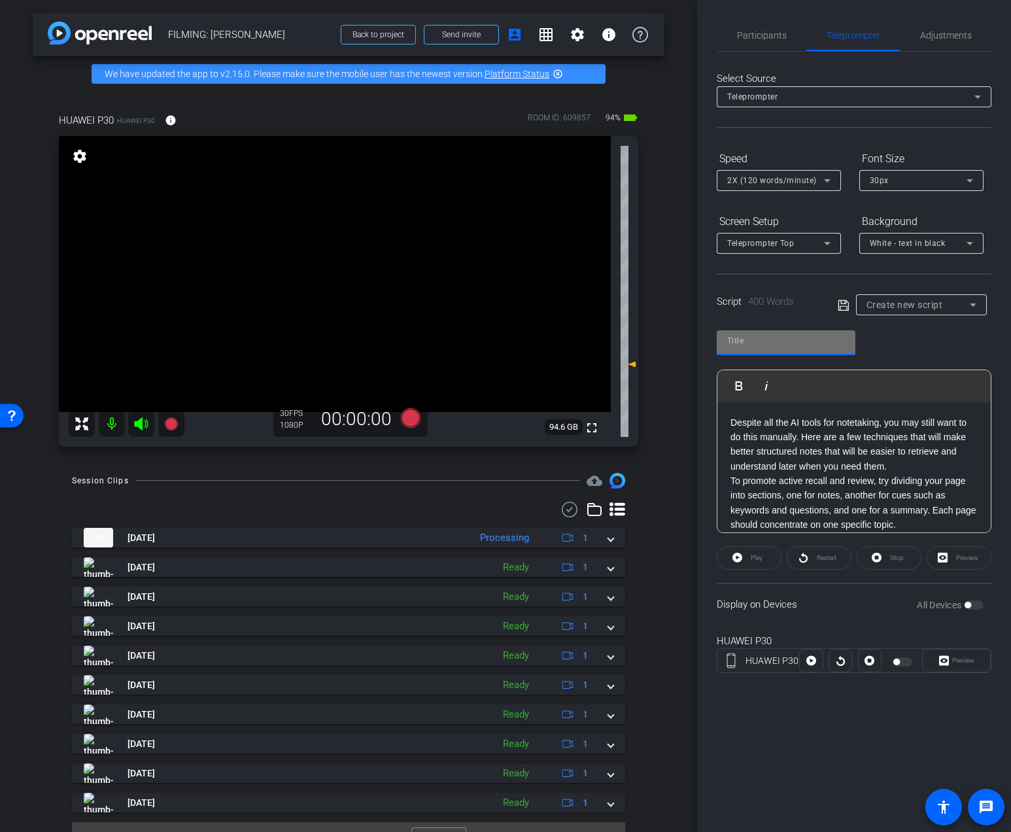
click at [756, 342] on input "text" at bounding box center [786, 341] width 118 height 16
type input "Topic 4.2"
click at [900, 469] on p "Despite all the AI tools for notetaking, you may still want to do this manually…" at bounding box center [853, 444] width 247 height 59
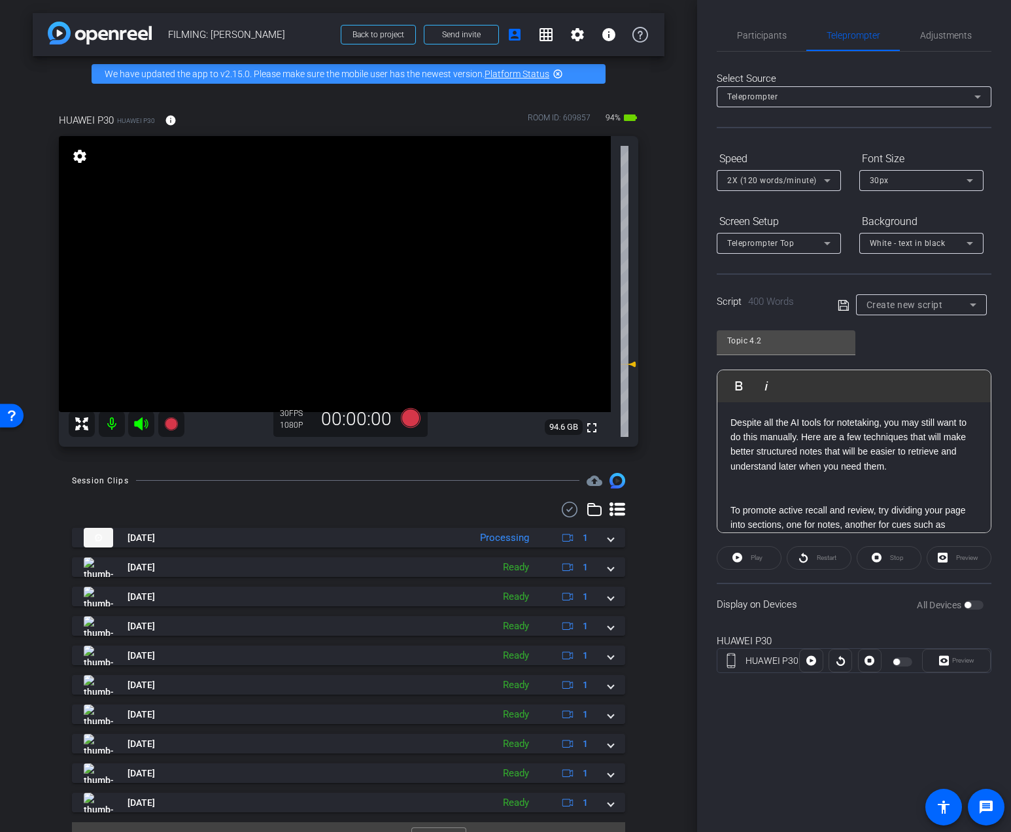
click at [802, 439] on p "Despite all the AI tools for notetaking, you may still want to do this manually…" at bounding box center [853, 444] width 247 height 59
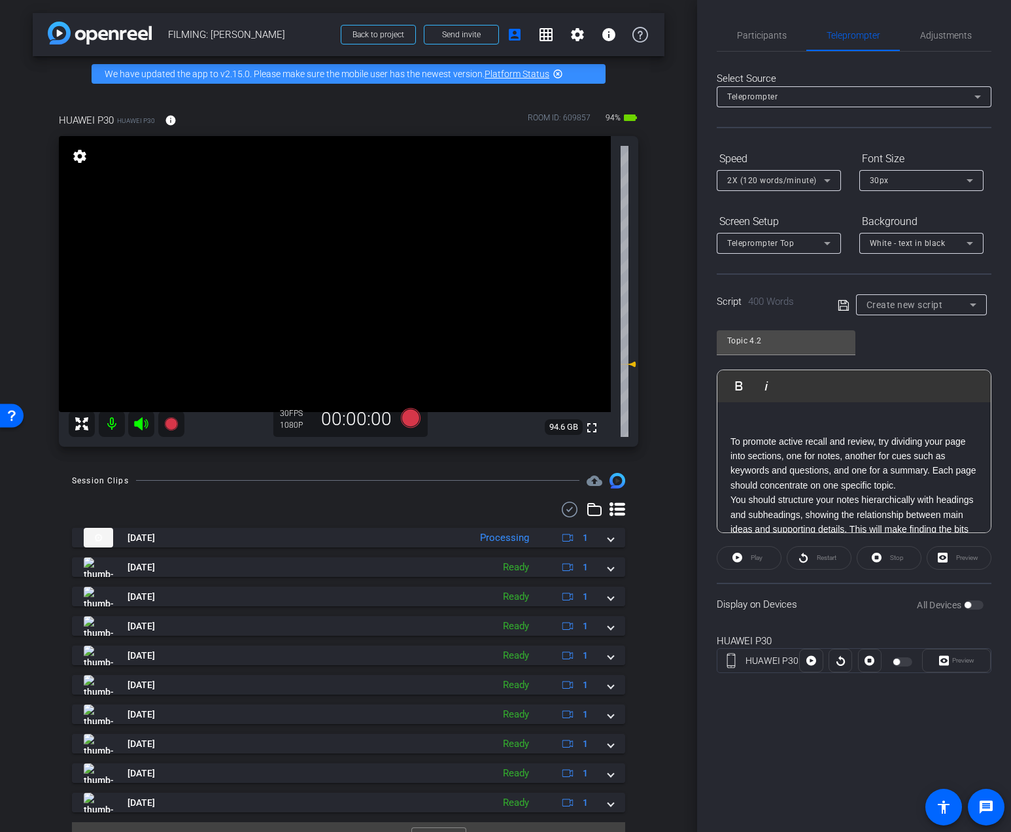
scroll to position [97, 0]
click at [884, 429] on p at bounding box center [853, 427] width 247 height 14
click at [934, 475] on p "To promote active recall and review, try dividing your page into sections, one …" at bounding box center [853, 464] width 247 height 59
click at [952, 499] on p "Each page should concentrate on one specific topic." at bounding box center [853, 501] width 247 height 14
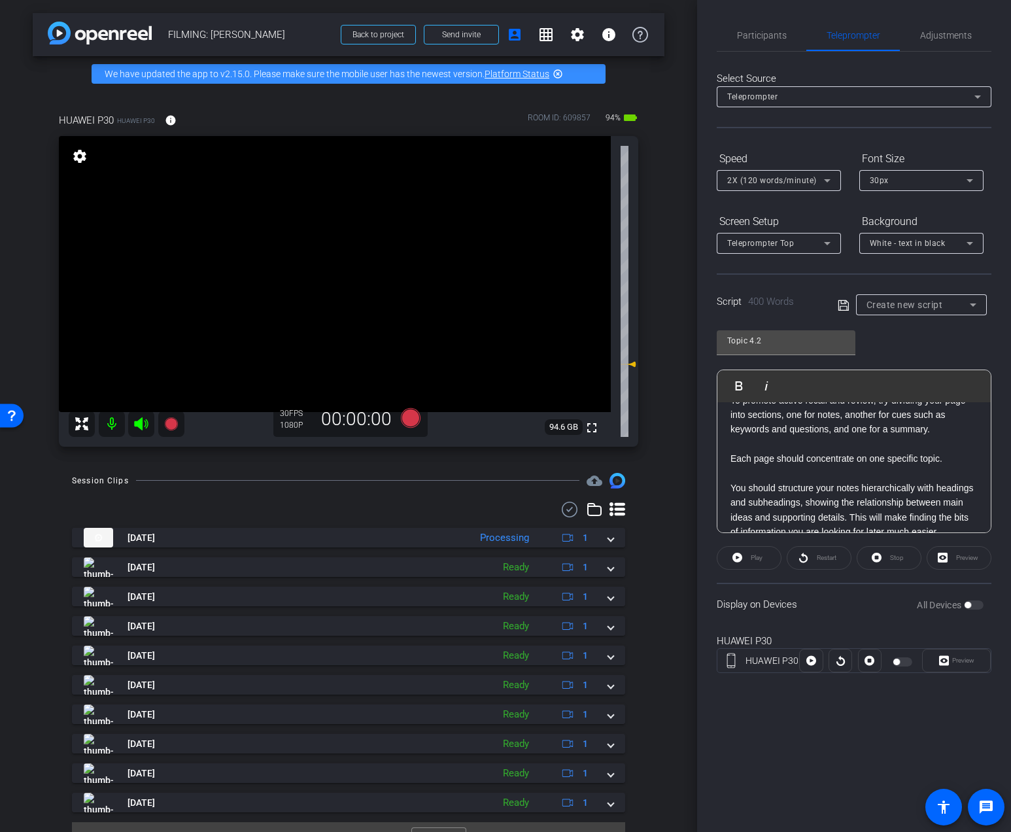
scroll to position [144, 0]
click at [732, 486] on p "You should structure your notes hierarchically with headings and subheadings, s…" at bounding box center [853, 505] width 247 height 59
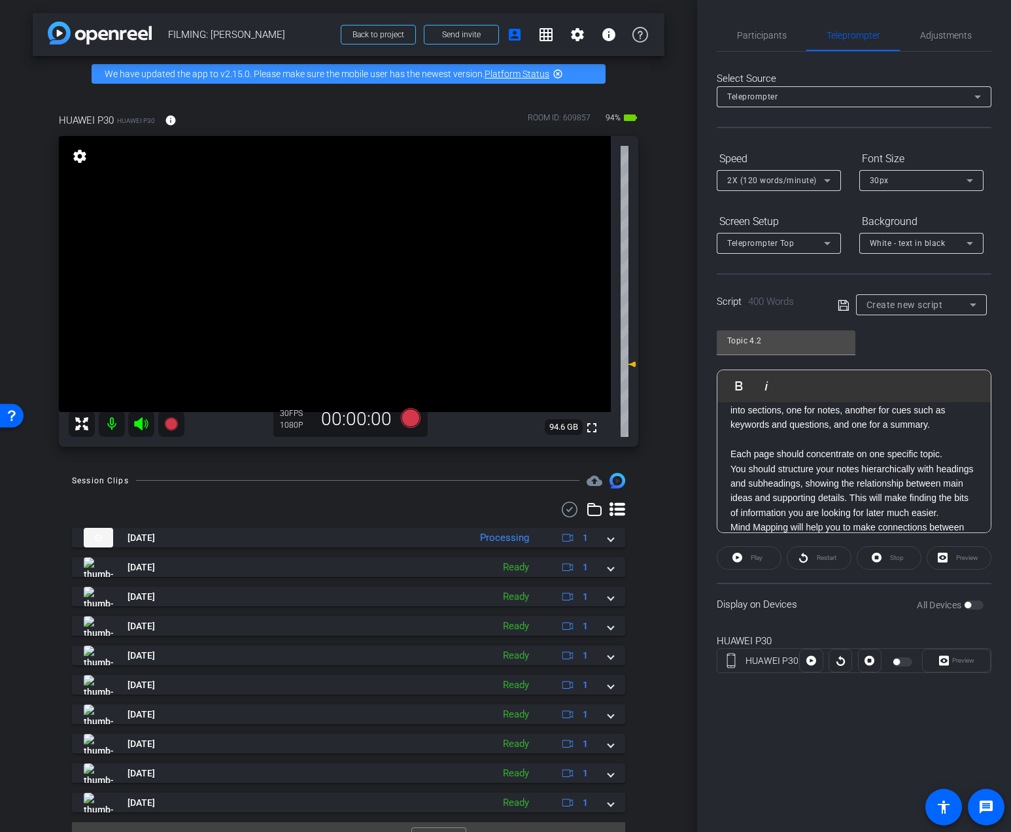
click at [850, 497] on p "You should structure your notes hierarchically with headings and subheadings, s…" at bounding box center [853, 491] width 247 height 59
click at [854, 497] on p "You should structure your notes hierarchically with headings and subheadings, s…" at bounding box center [853, 491] width 247 height 59
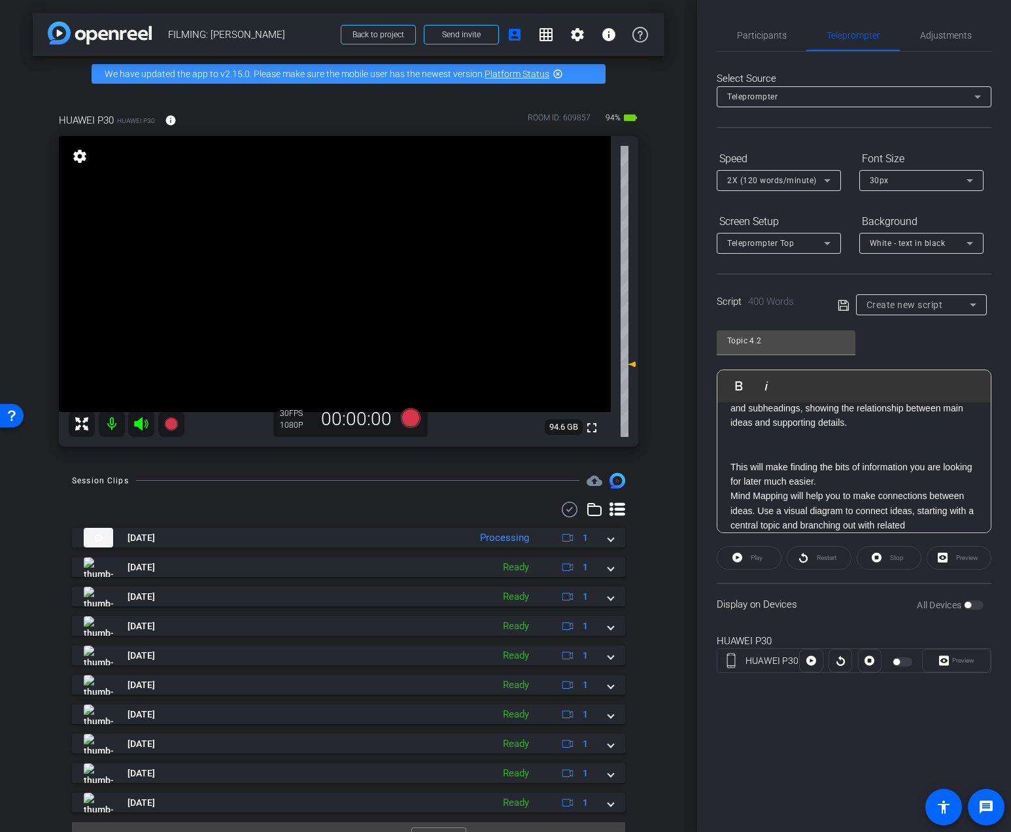
scroll to position [226, 0]
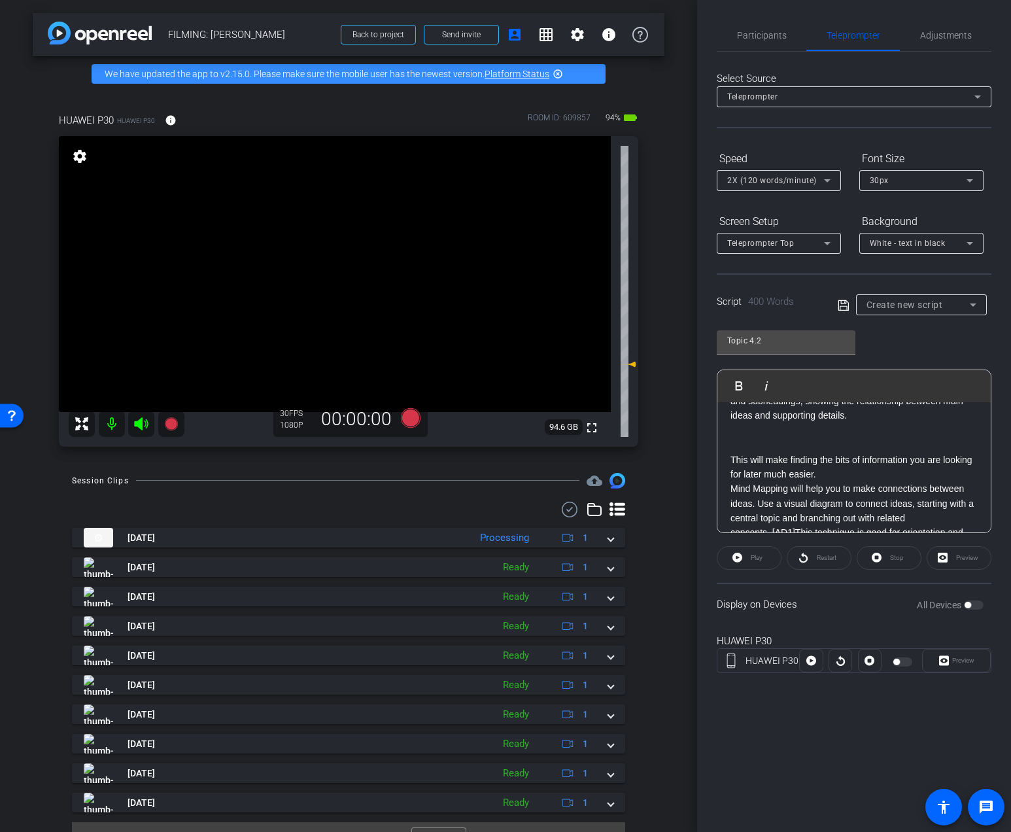
click at [842, 478] on p "This will make finding the bits of information you are looking for later much e…" at bounding box center [853, 466] width 247 height 29
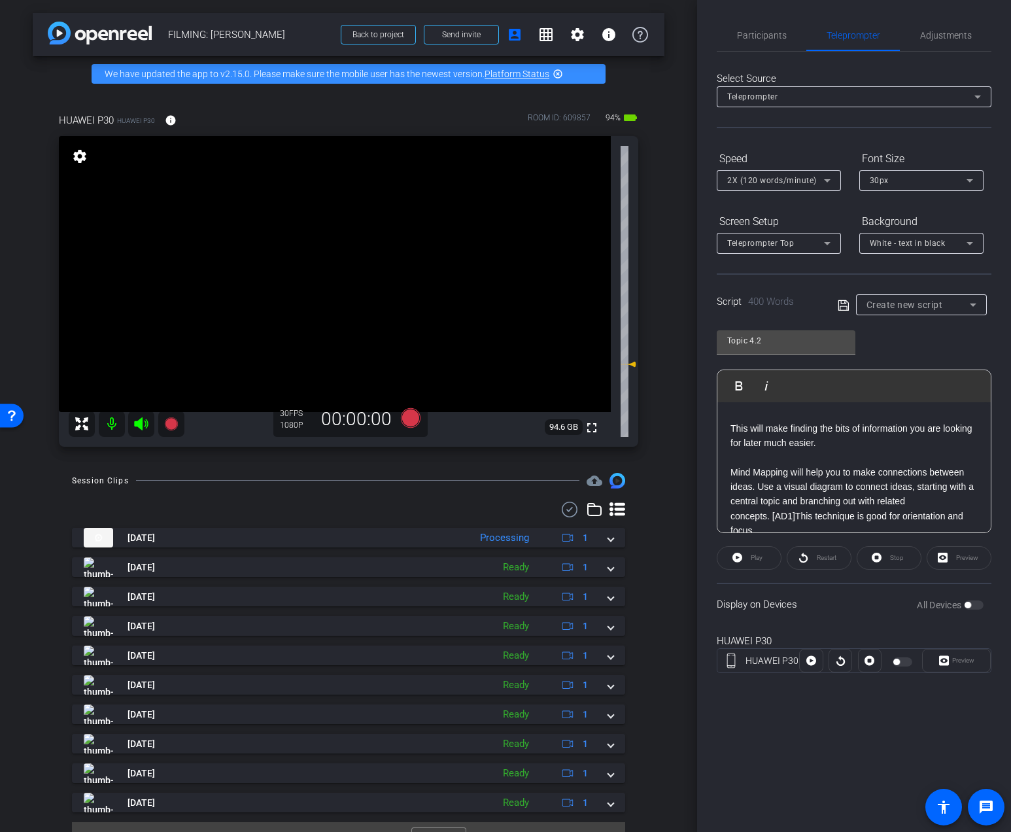
scroll to position [277, 0]
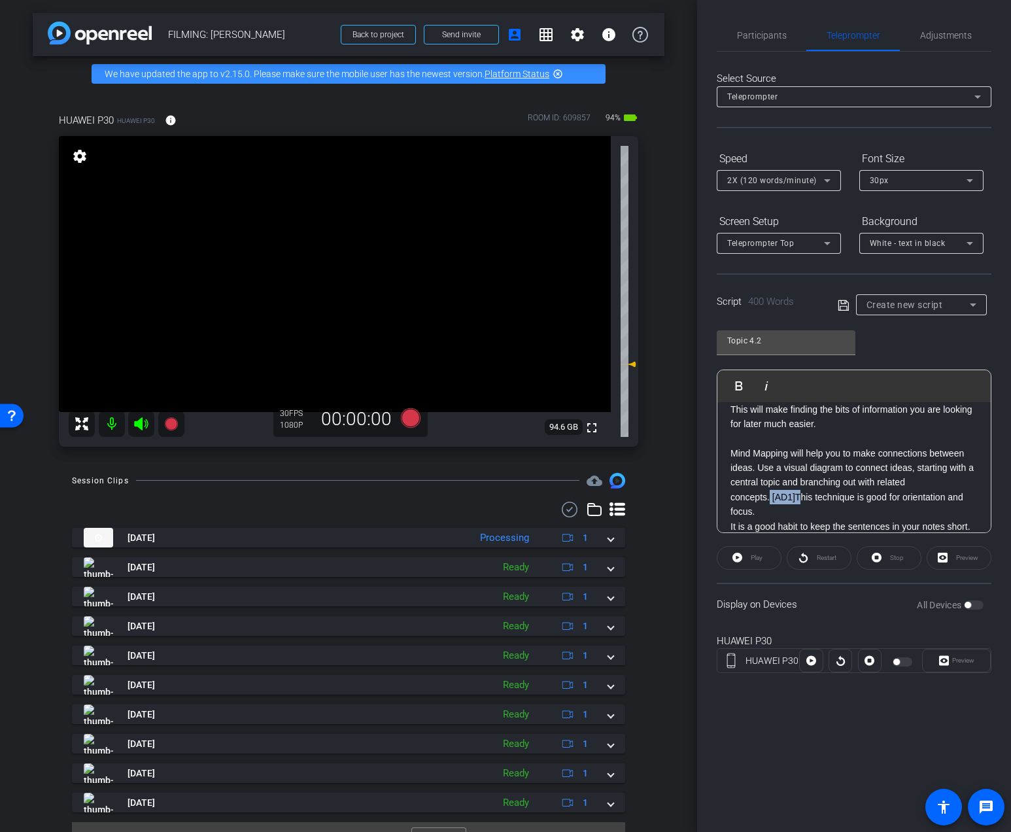
drag, startPoint x: 801, startPoint y: 497, endPoint x: 771, endPoint y: 497, distance: 29.4
click at [771, 497] on p "Mind Mapping will help you to make connections between ideas. Use a visual diag…" at bounding box center [853, 482] width 247 height 73
click at [935, 504] on p "It is a good habit to keep the sentences in your notes short. Write each key po…" at bounding box center [853, 562] width 247 height 117
click at [923, 499] on p "Mind Mapping will help you to make connections between ideas. Use a visual diag…" at bounding box center [853, 475] width 247 height 59
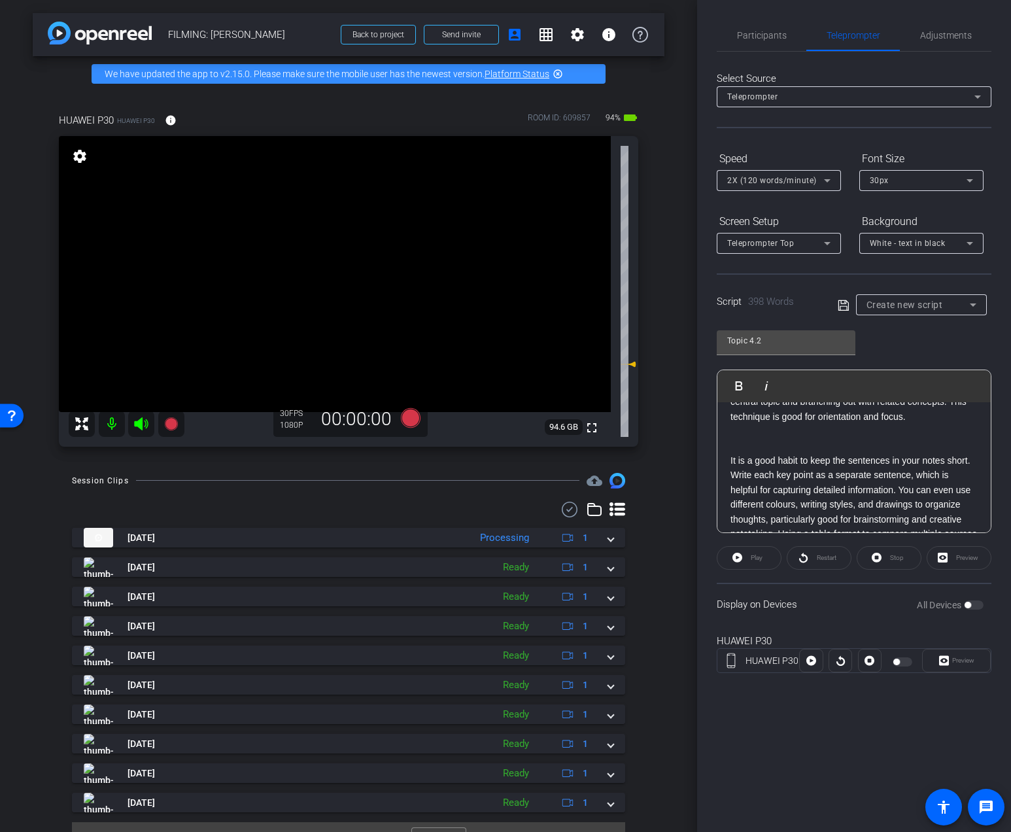
scroll to position [358, 0]
click at [899, 491] on p "It is a good habit to keep the sentences in your notes short. Write each key po…" at bounding box center [853, 510] width 247 height 117
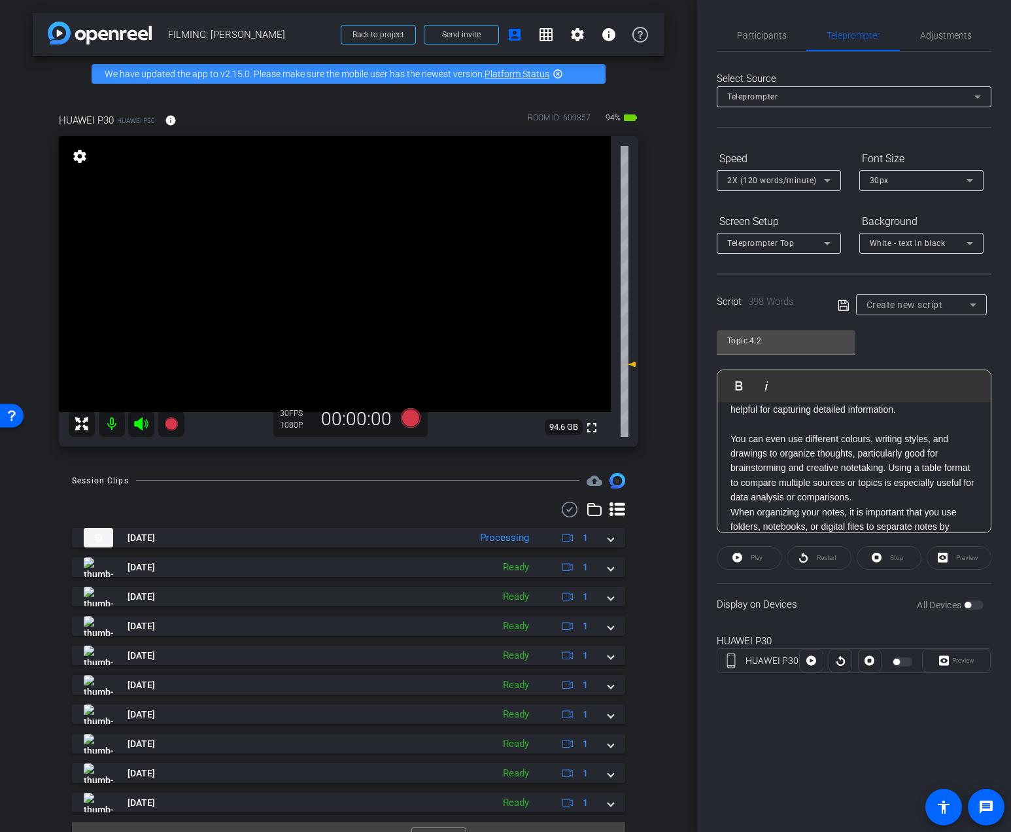
scroll to position [437, 0]
click at [892, 467] on p "You can even use different colours, writing styles, and drawings to organize th…" at bounding box center [853, 467] width 247 height 73
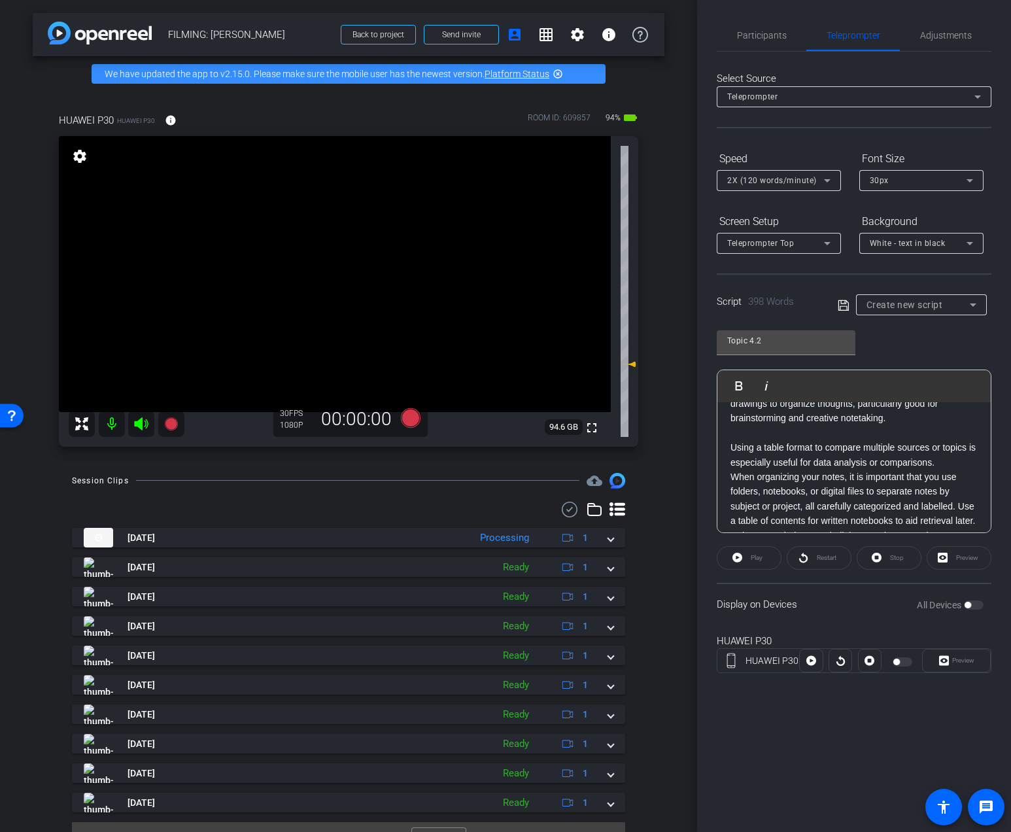
click at [954, 468] on p "Using a table format to compare multiple sources or topics is especially useful…" at bounding box center [853, 454] width 247 height 29
click at [966, 480] on p "When organizing your notes, it is important that you use folders, notebooks, or…" at bounding box center [853, 508] width 247 height 132
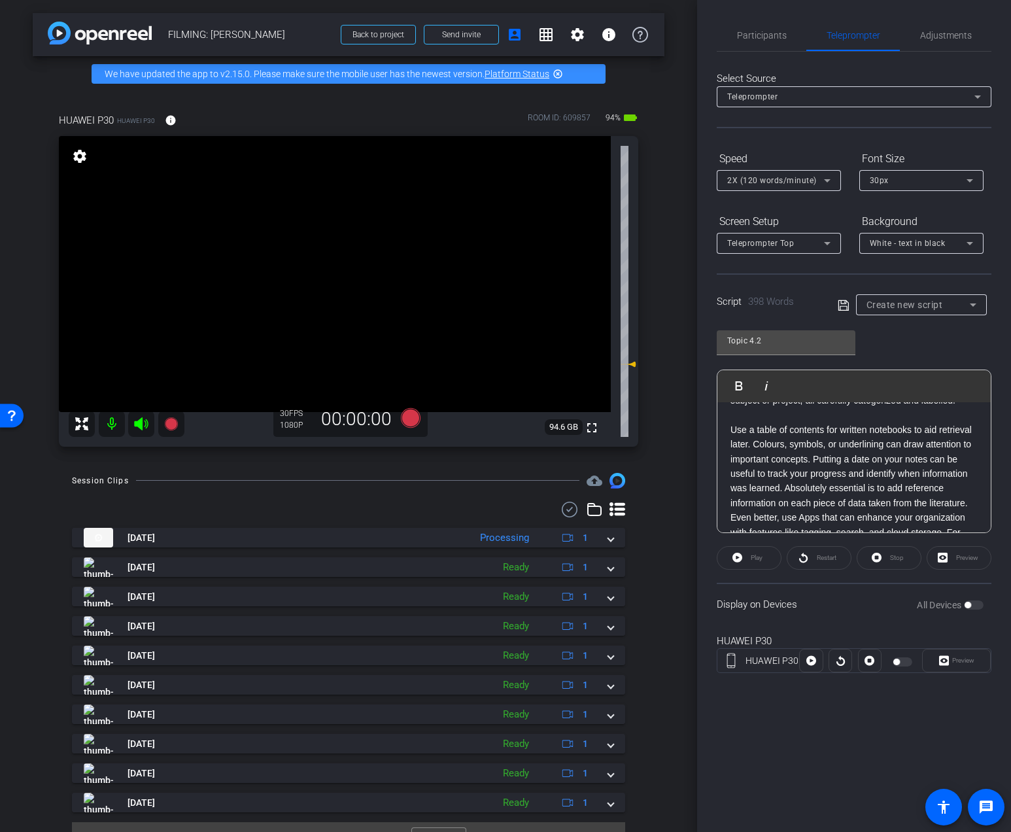
scroll to position [605, 0]
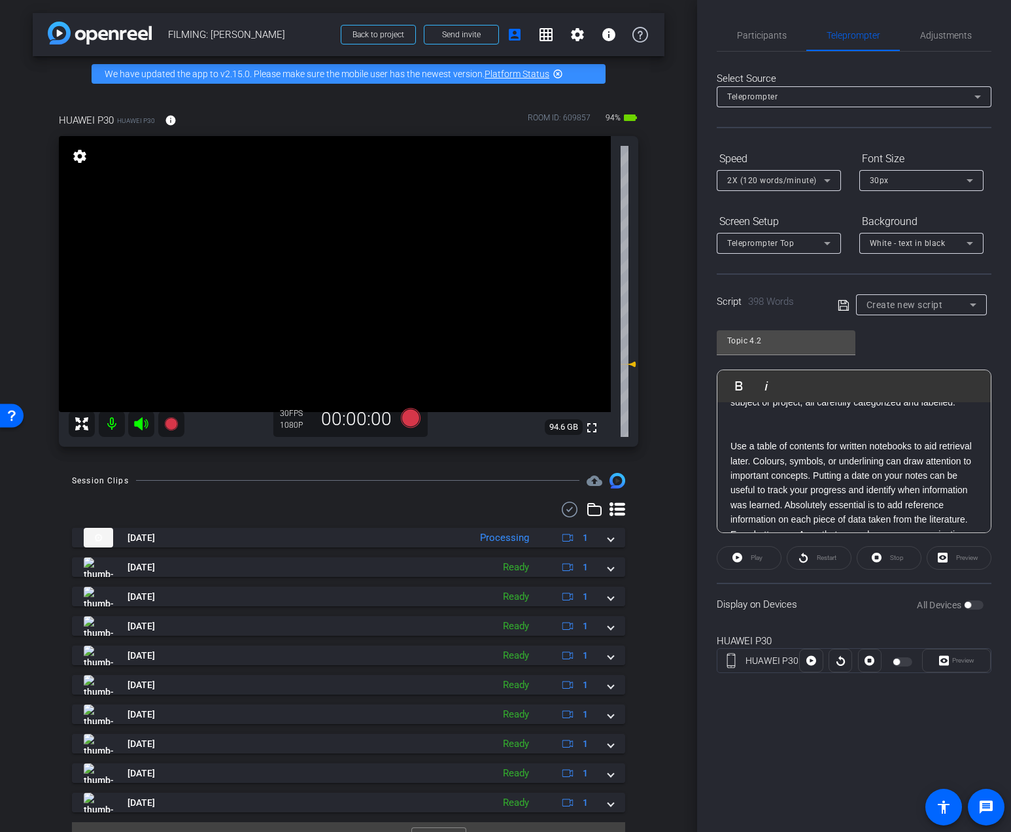
click at [816, 479] on p "Use a table of contents for written notebooks to aid retrieval later. Colours, …" at bounding box center [853, 483] width 247 height 88
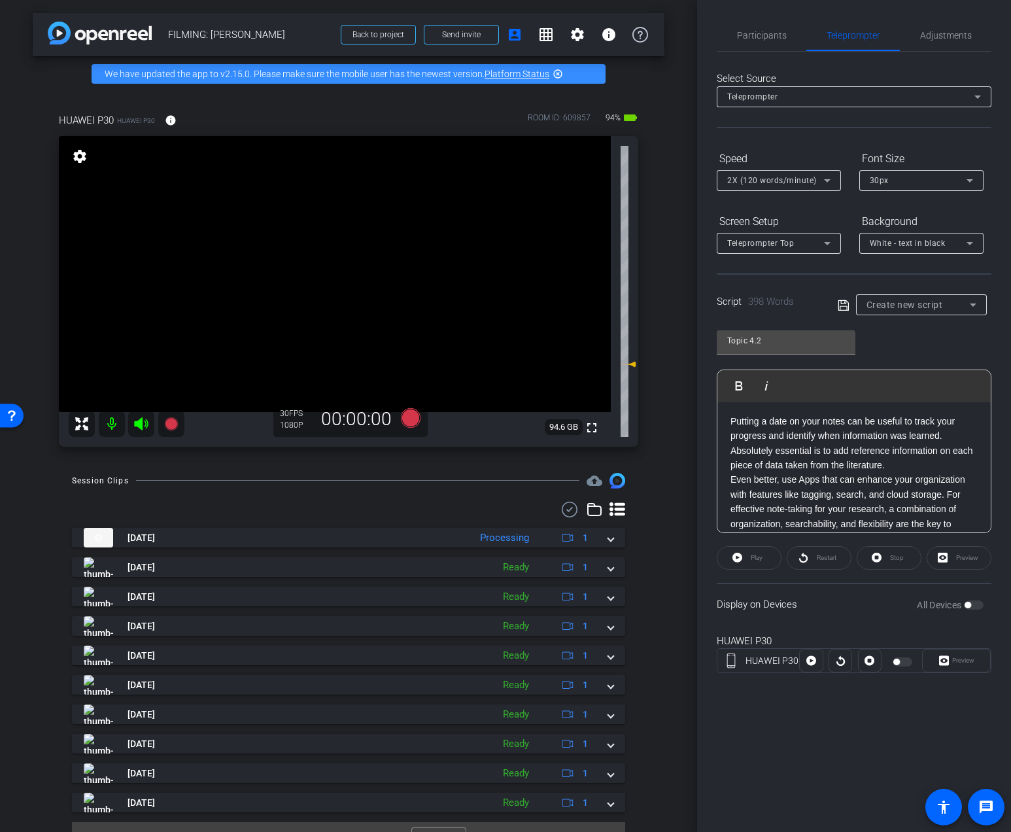
scroll to position [688, 0]
click at [916, 469] on p "Putting a date on your notes can be useful to track your progress and identify …" at bounding box center [853, 444] width 247 height 59
click at [769, 477] on p "Even better, use Apps that can enhance your organization with features like tag…" at bounding box center [853, 504] width 247 height 190
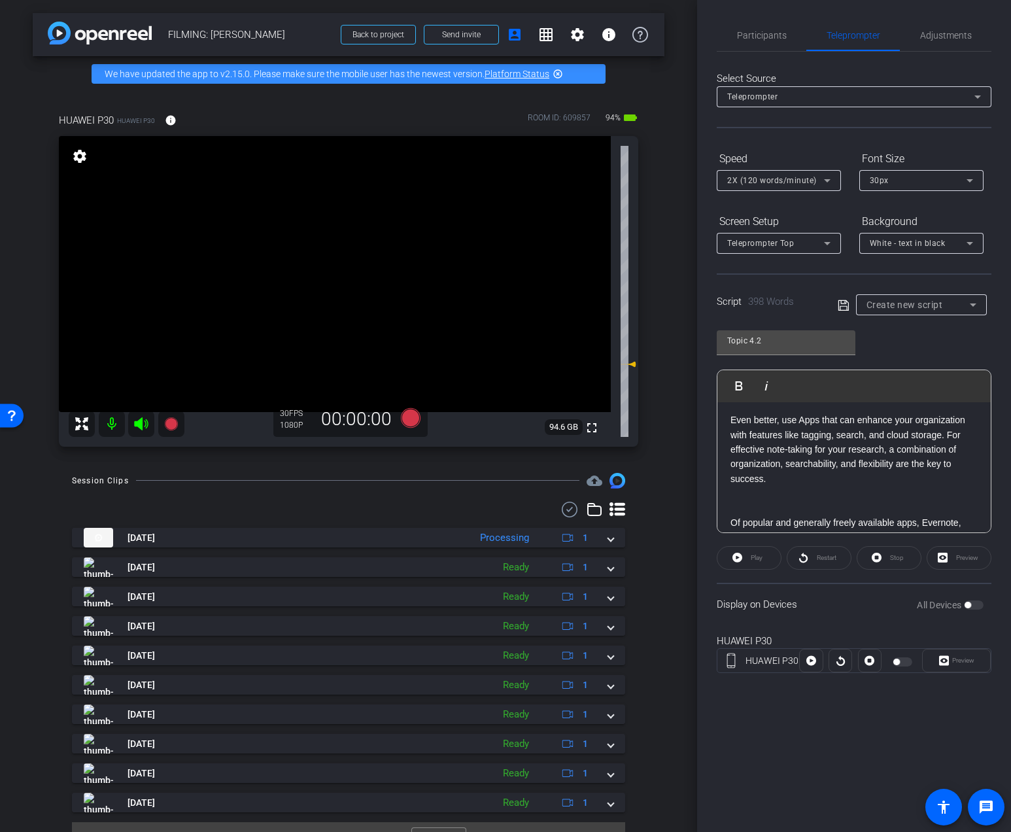
scroll to position [777, 0]
click at [949, 437] on p "Even better, use Apps that can enhance your organization with features like tag…" at bounding box center [853, 449] width 247 height 73
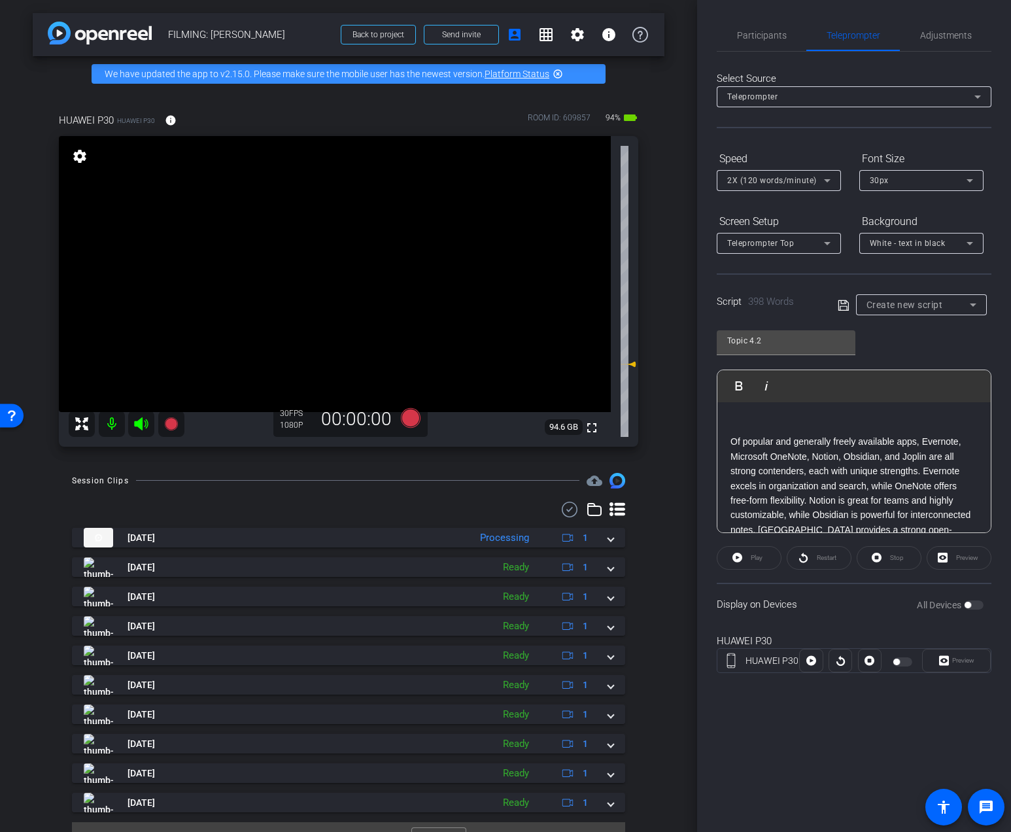
scroll to position [877, 0]
click at [926, 469] on p "Of popular and generally freely available apps, Evernote, Microsoft OneNote, No…" at bounding box center [853, 497] width 247 height 132
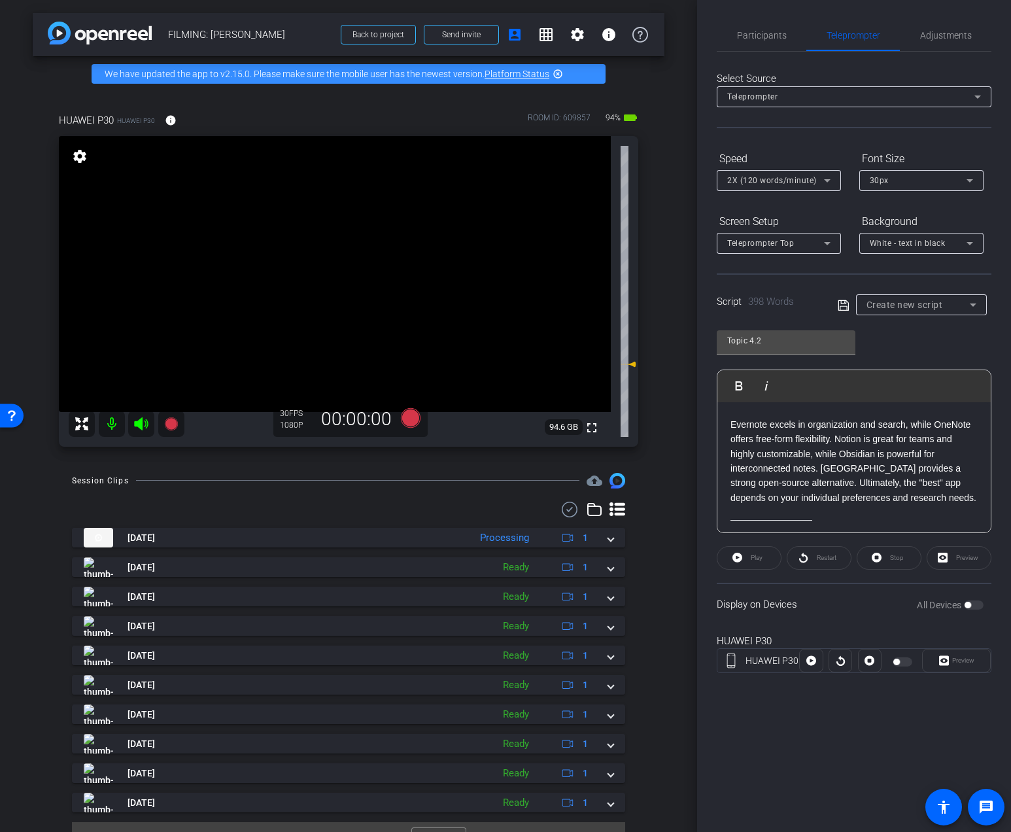
scroll to position [945, 0]
click at [821, 475] on p "Evernote excels in organization and search, while OneNote offers free-form flex…" at bounding box center [853, 465] width 247 height 88
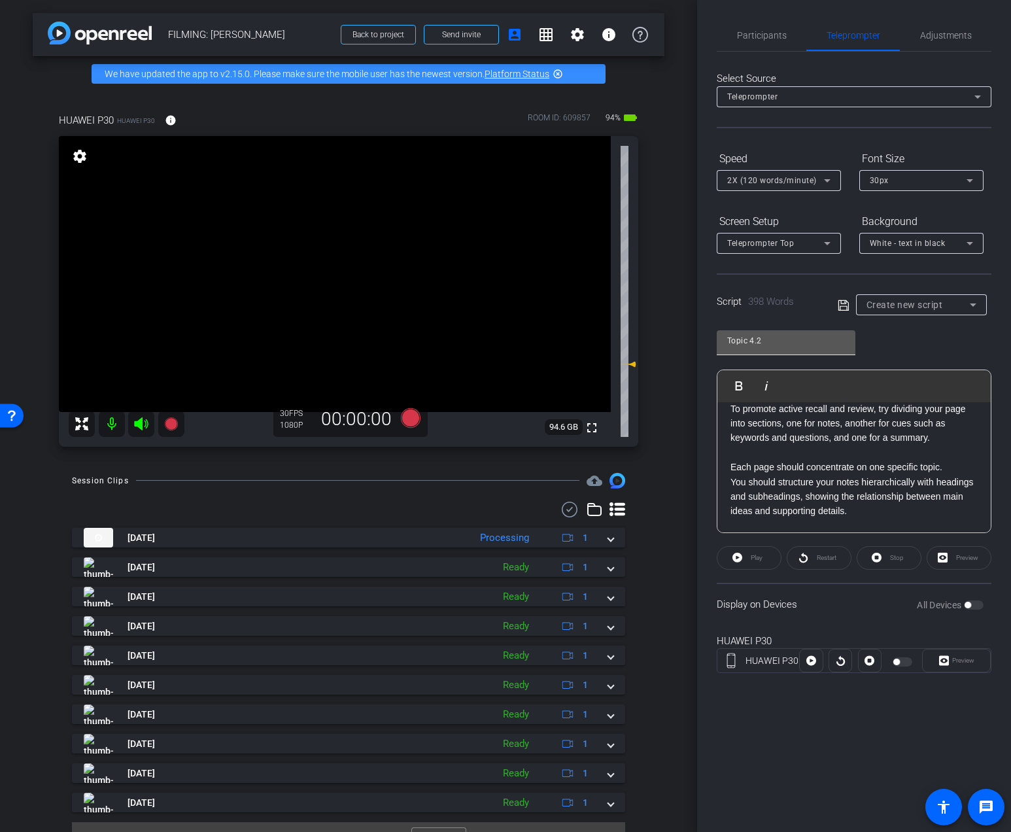
scroll to position [0, 0]
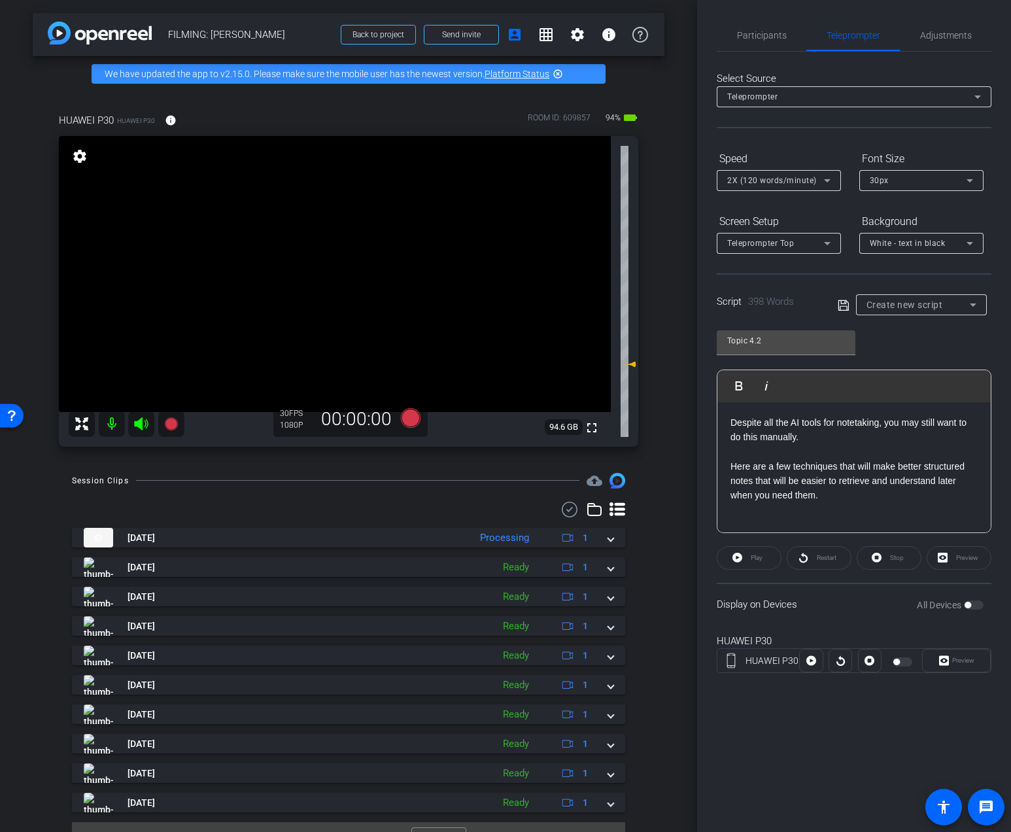
click at [845, 309] on icon at bounding box center [843, 305] width 12 height 16
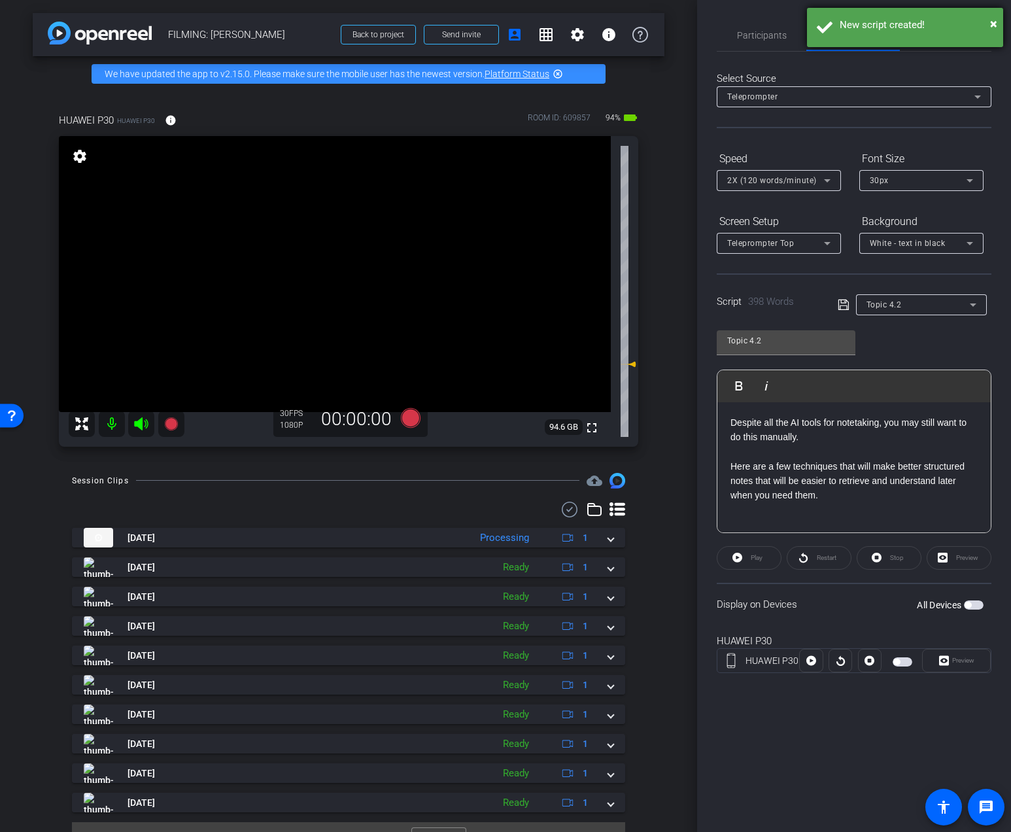
click at [988, 22] on div "New script created!" at bounding box center [916, 25] width 154 height 15
click at [932, 41] on span "Adjustments" at bounding box center [946, 35] width 52 height 31
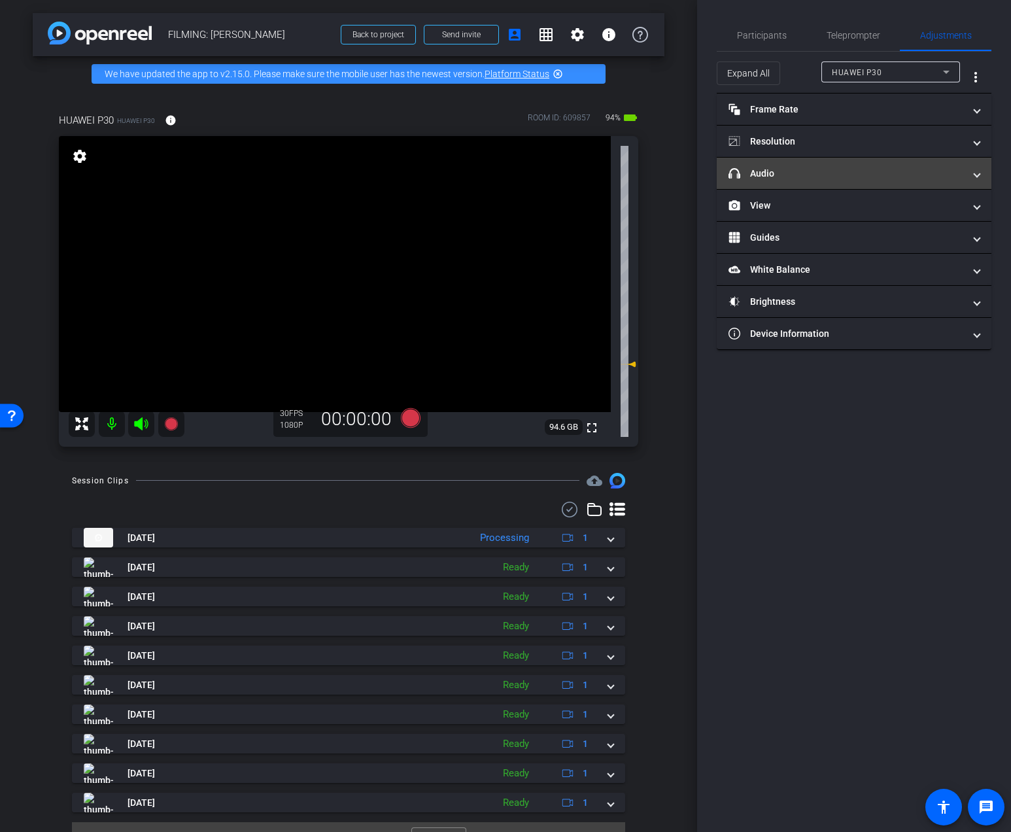
click at [845, 175] on mat-panel-title "headphone icon Audio" at bounding box center [845, 174] width 235 height 14
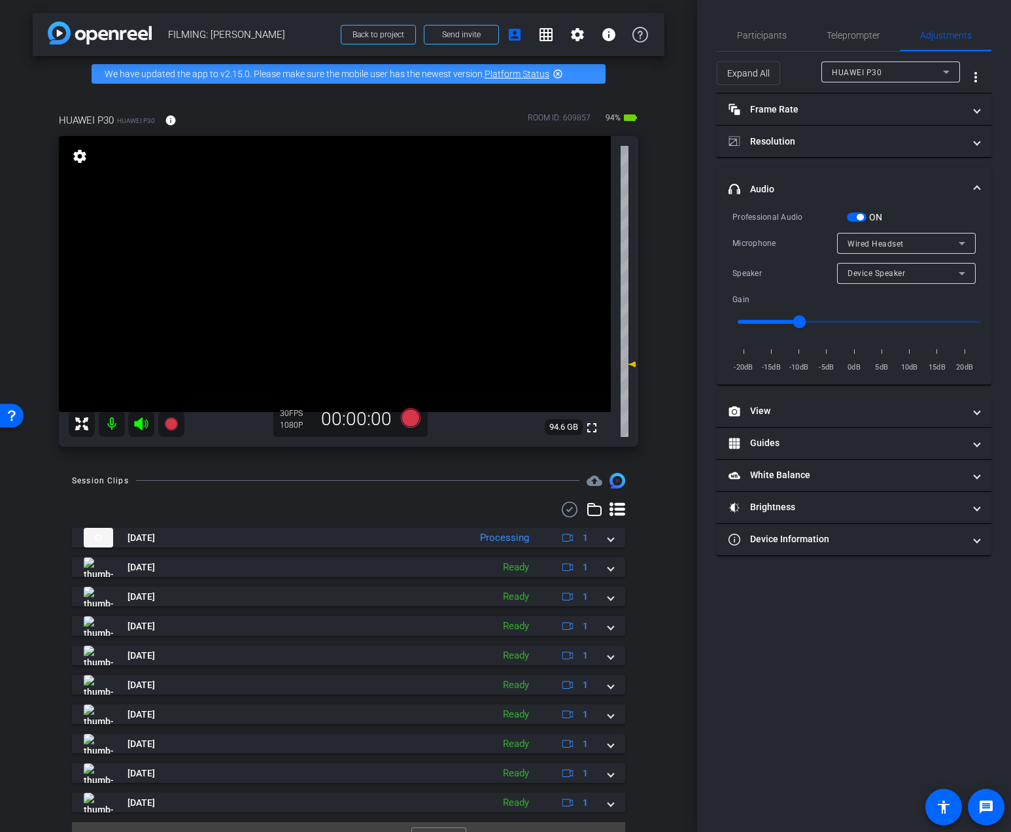
click at [868, 271] on span "Device Speaker" at bounding box center [876, 273] width 58 height 9
click at [852, 317] on span "Wired Headset" at bounding box center [876, 320] width 58 height 16
click at [782, 44] on span "Participants" at bounding box center [762, 35] width 50 height 31
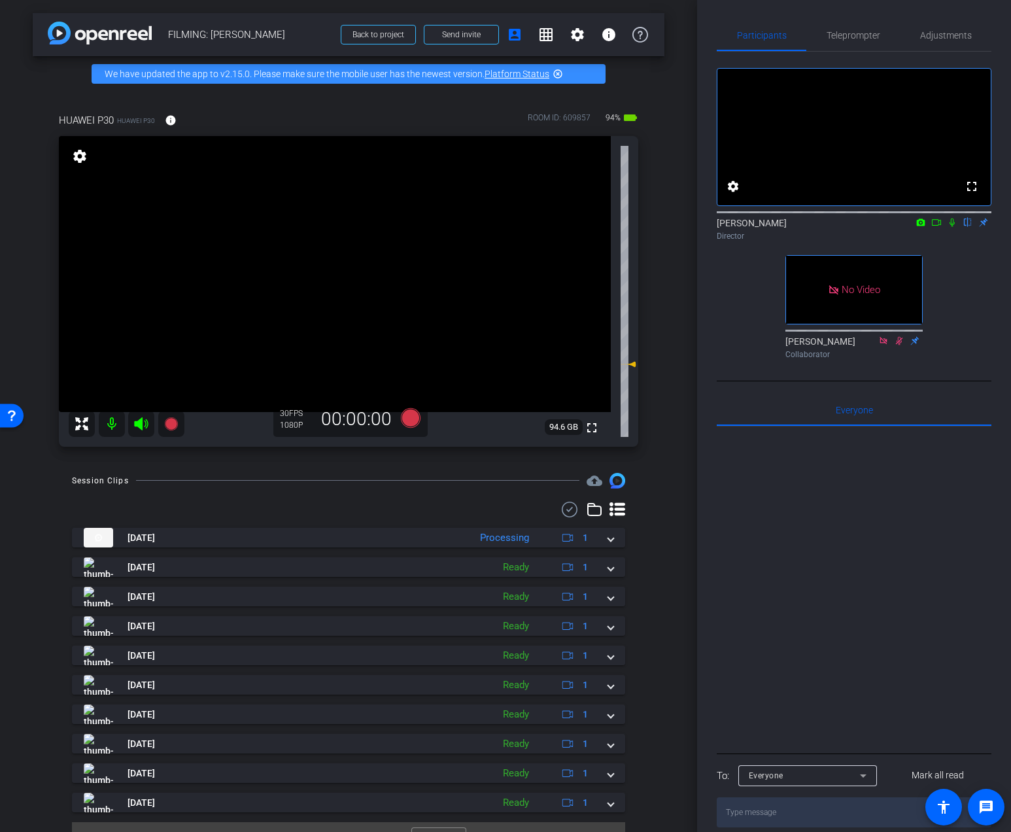
click at [952, 227] on icon at bounding box center [952, 222] width 10 height 9
click at [937, 227] on icon at bounding box center [936, 222] width 10 height 9
click at [403, 416] on icon at bounding box center [411, 418] width 20 height 20
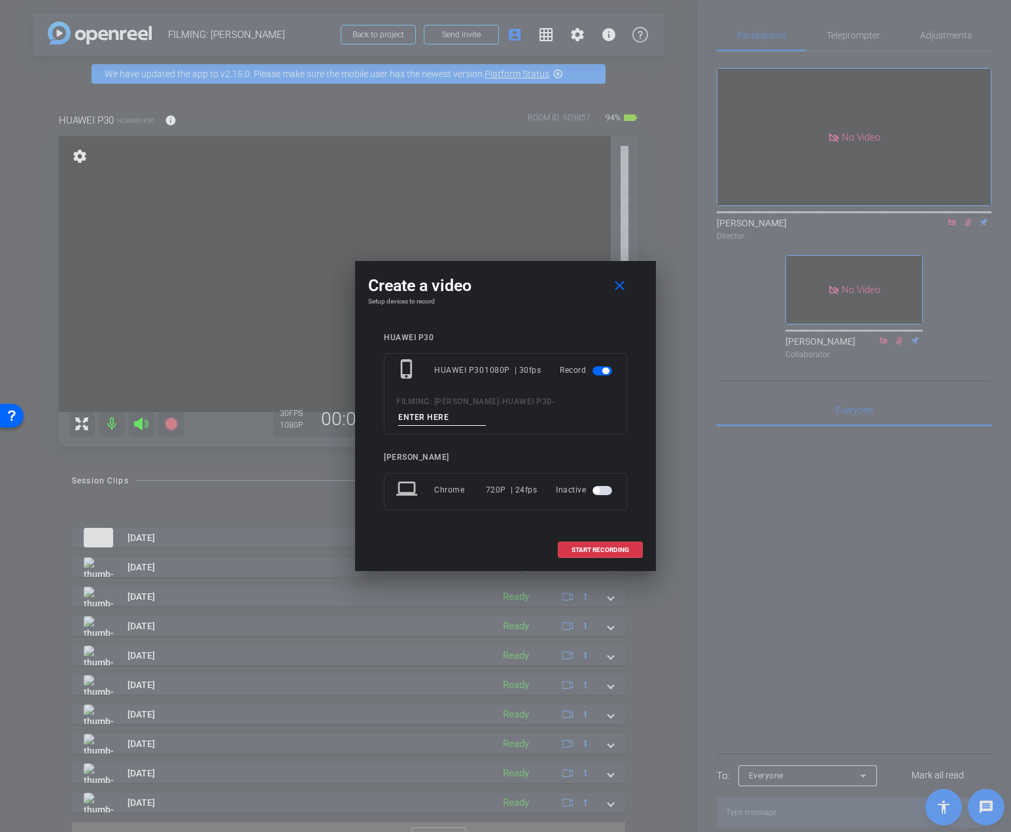
click at [424, 419] on input at bounding box center [442, 417] width 88 height 16
type input "DAY 3 Vid 2"
click at [584, 547] on span "START RECORDING" at bounding box center [600, 550] width 58 height 7
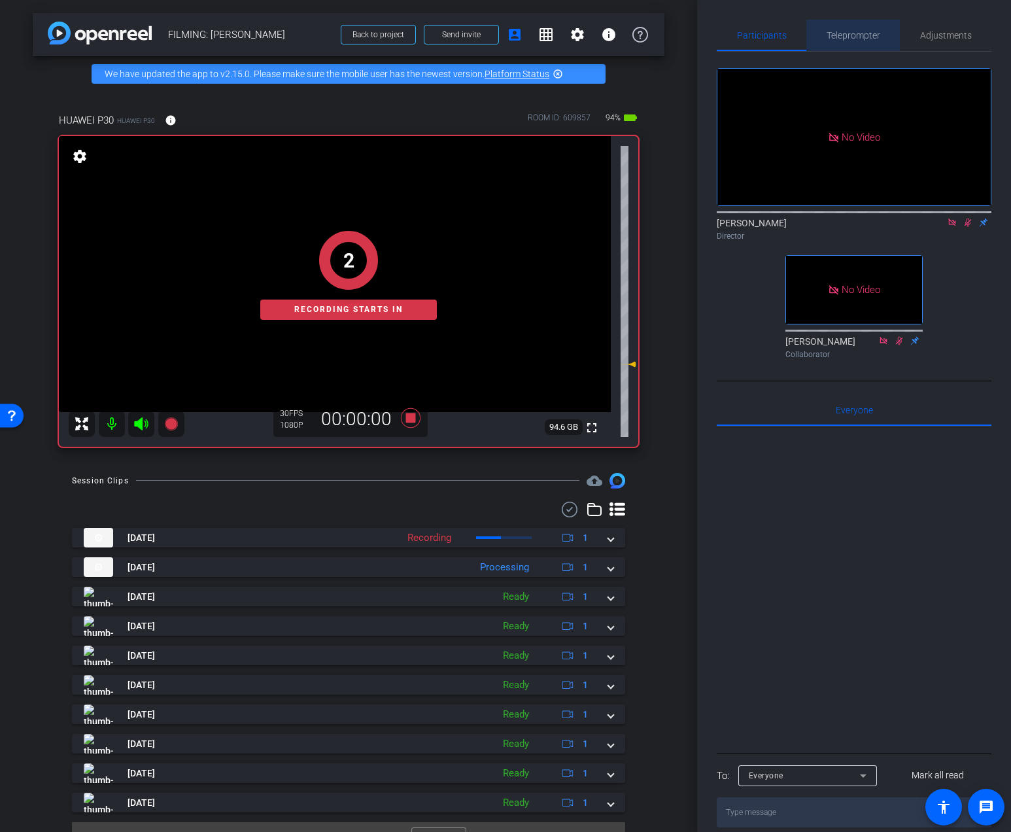
click at [858, 39] on span "Teleprompter" at bounding box center [853, 35] width 54 height 9
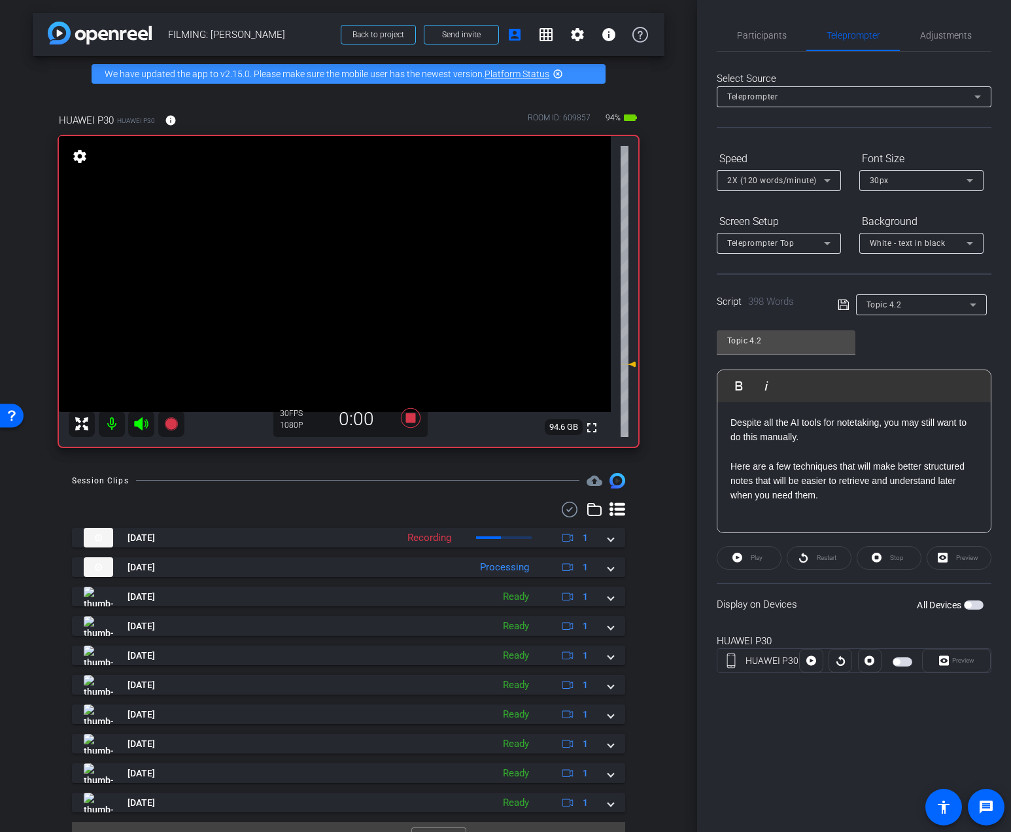
click at [969, 605] on span "button" at bounding box center [967, 604] width 7 height 7
click at [977, 605] on span at bounding box center [955, 660] width 67 height 31
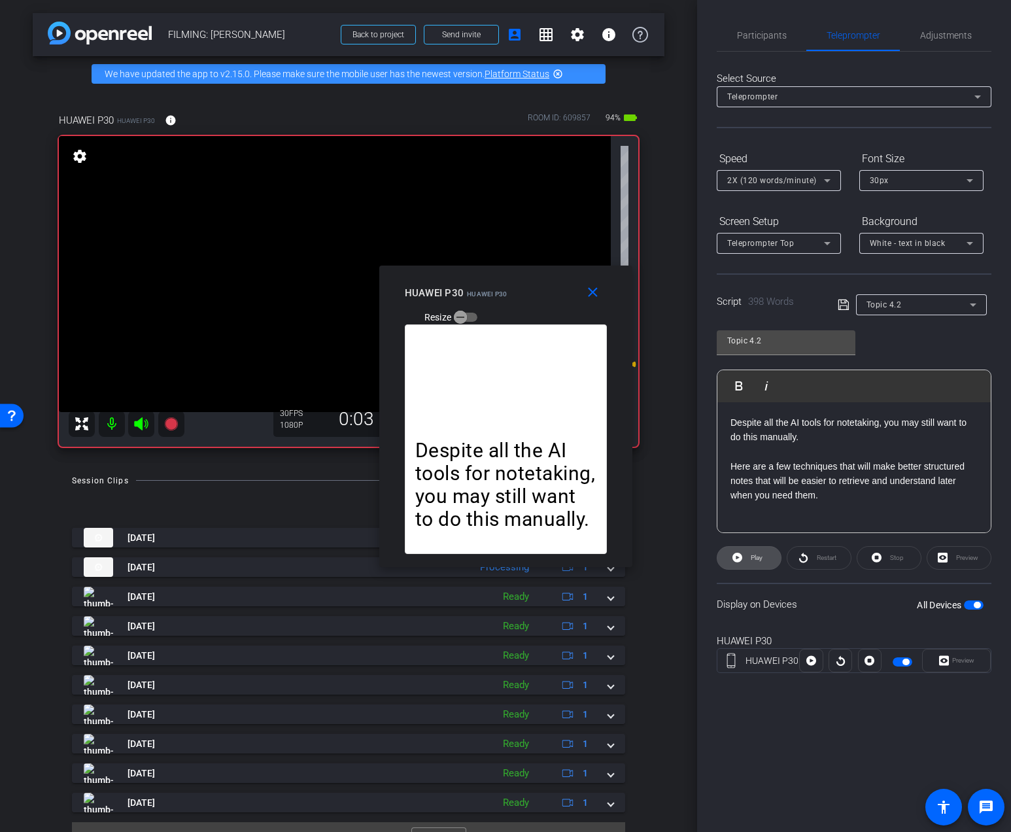
click at [737, 562] on icon at bounding box center [737, 557] width 10 height 10
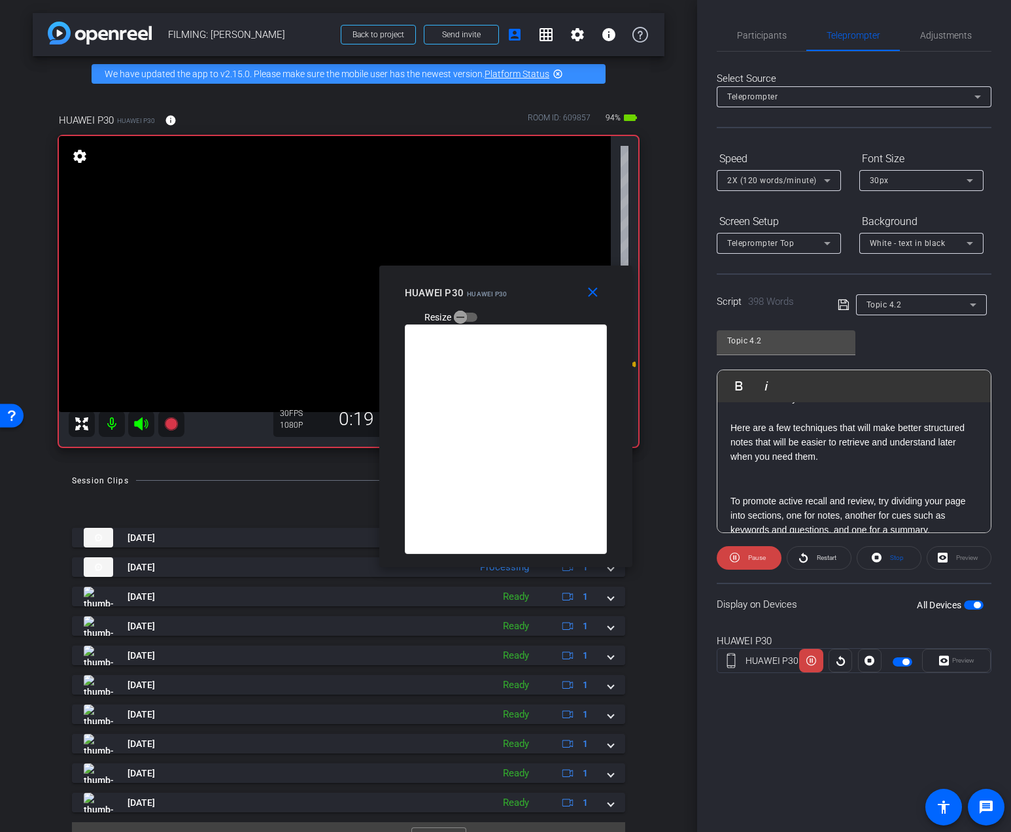
scroll to position [37, 0]
click at [755, 37] on span "Participants" at bounding box center [762, 35] width 50 height 9
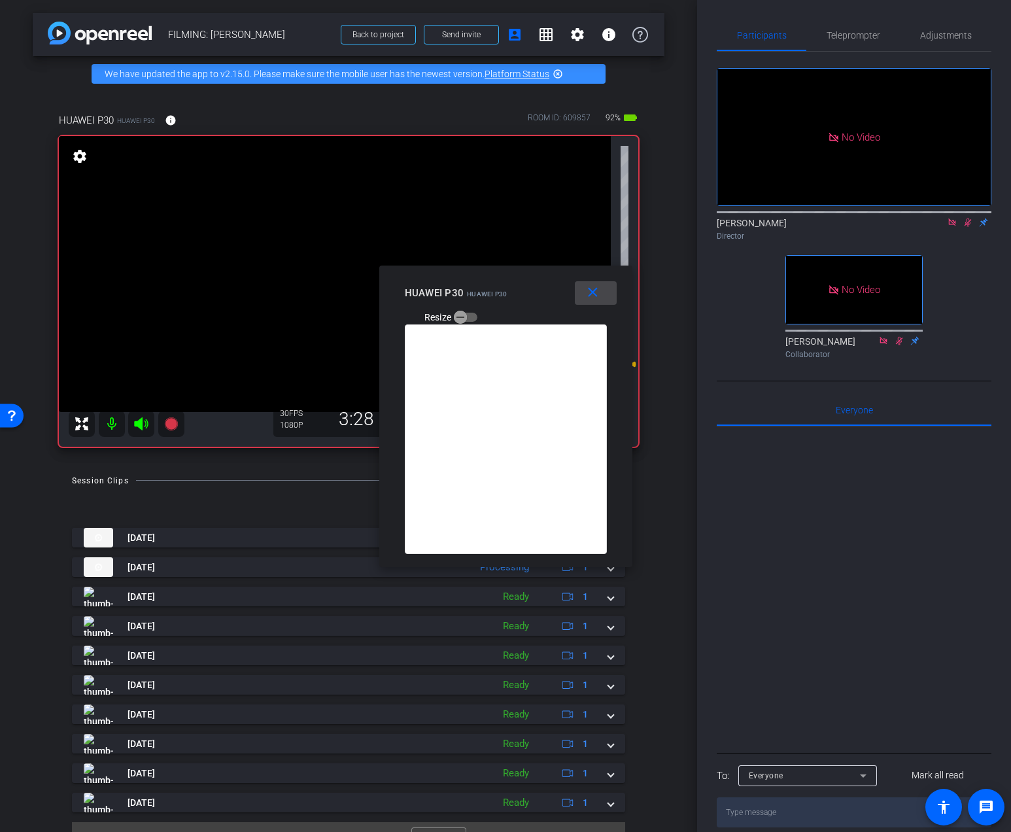
click at [587, 299] on mat-icon "close" at bounding box center [592, 292] width 16 height 16
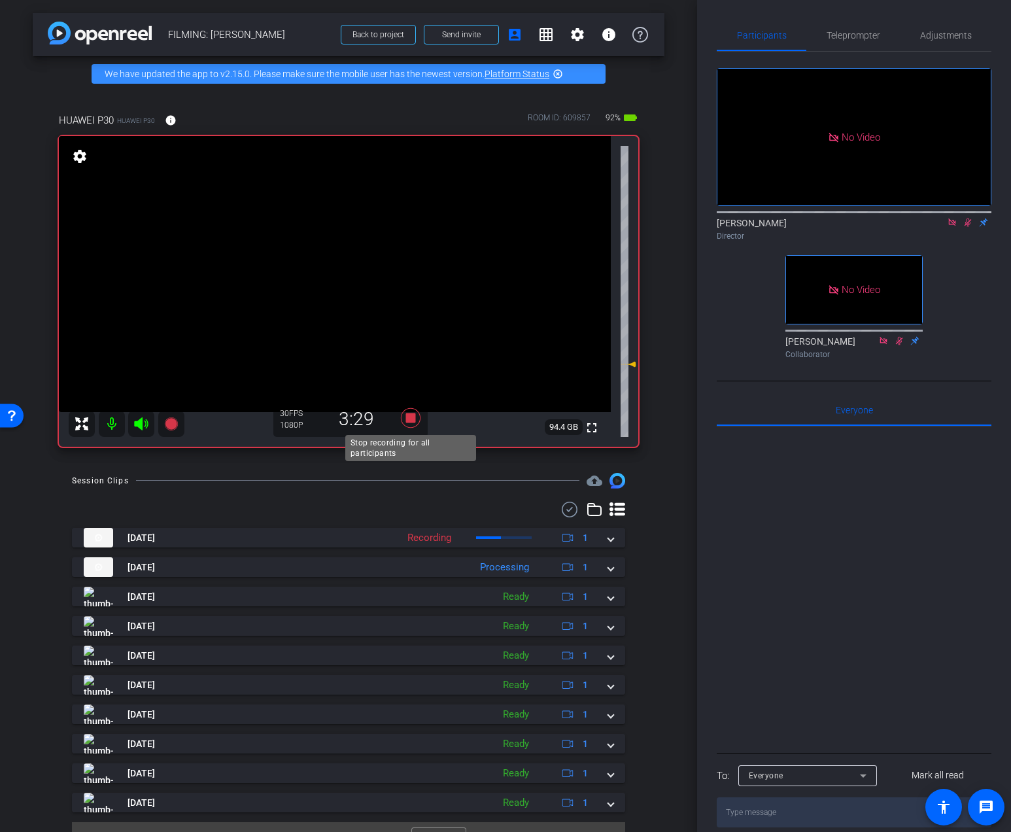
click at [414, 422] on icon at bounding box center [411, 418] width 20 height 20
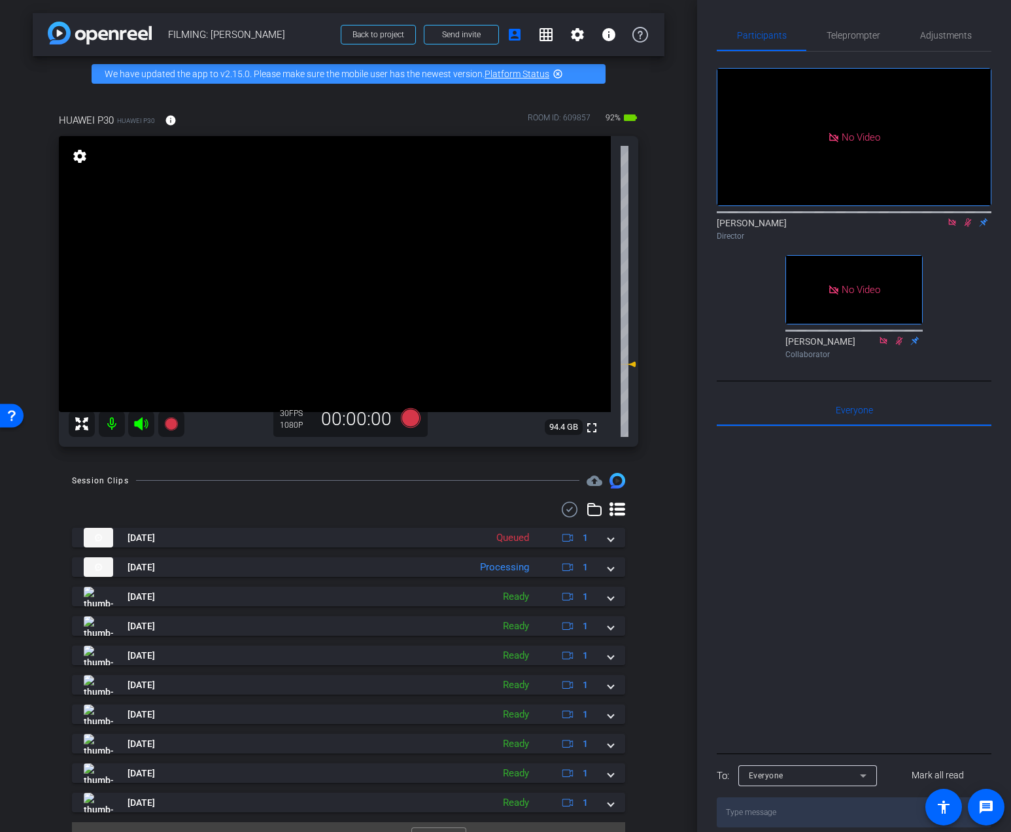
click at [969, 218] on icon at bounding box center [967, 222] width 10 height 9
click at [953, 216] on mat-icon at bounding box center [952, 222] width 16 height 12
click at [942, 46] on span "Adjustments" at bounding box center [946, 35] width 52 height 31
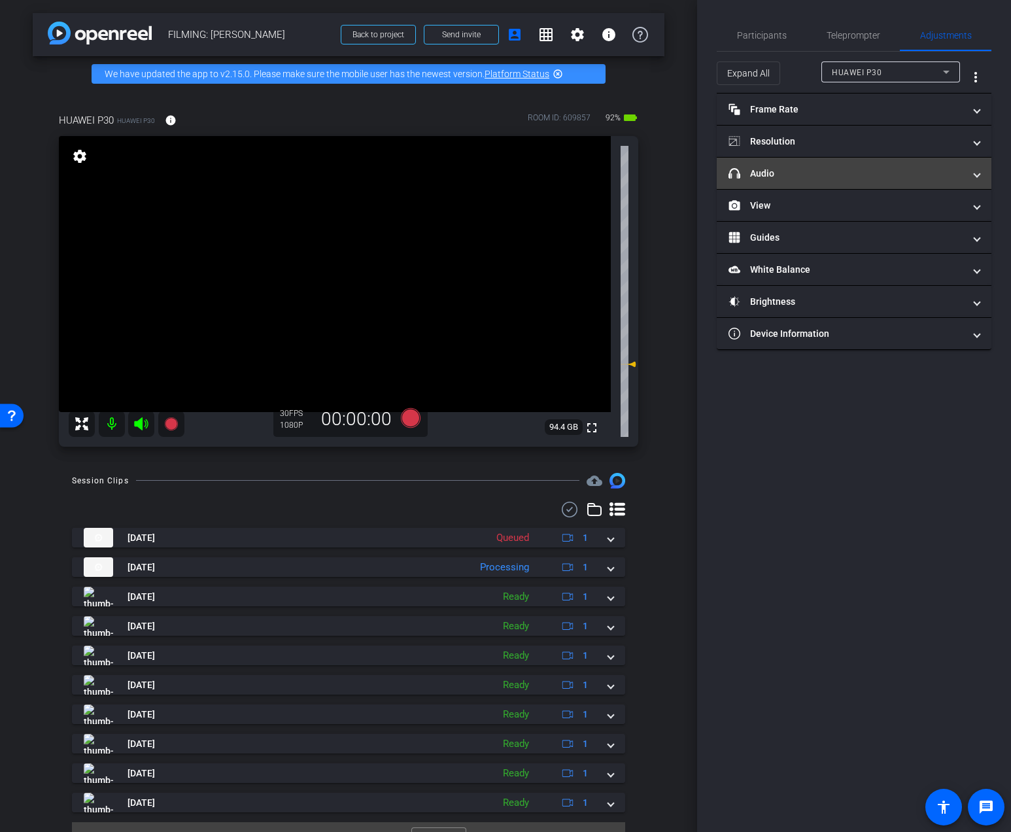
click at [852, 185] on mat-expansion-panel-header "headphone icon Audio" at bounding box center [853, 173] width 275 height 31
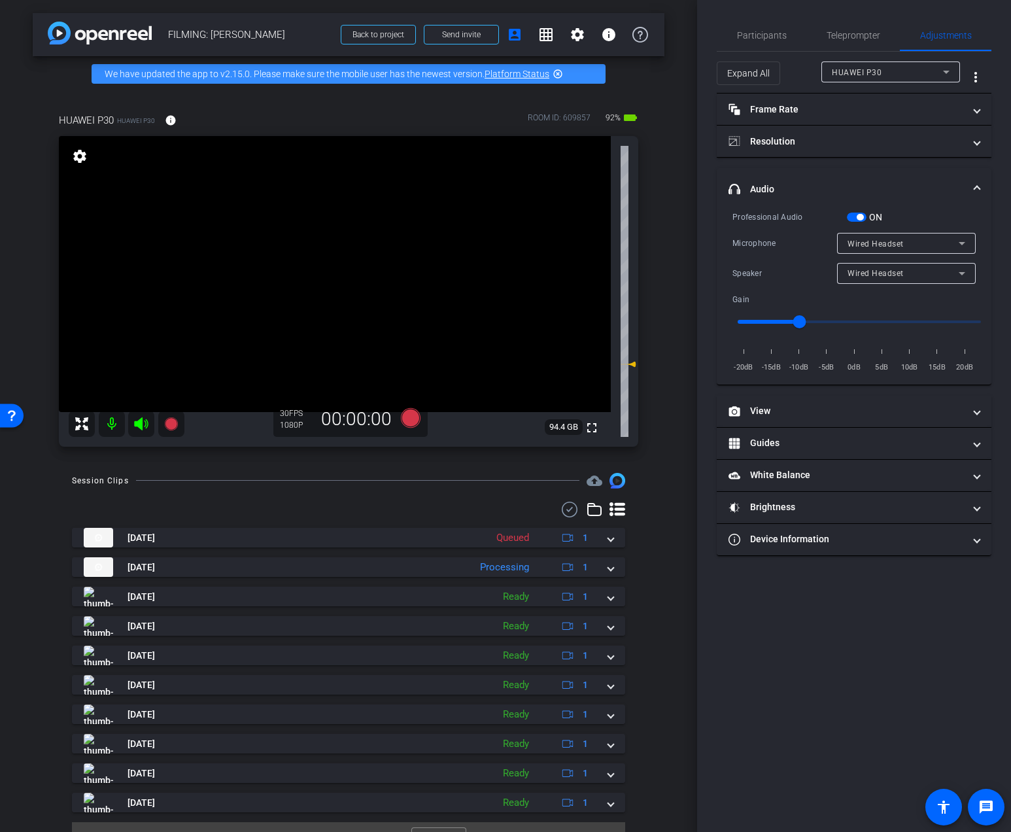
click at [899, 265] on div "Wired Headset" at bounding box center [902, 273] width 111 height 16
click at [887, 296] on span "Device Speaker" at bounding box center [877, 299] width 61 height 16
click at [756, 41] on span "Participants" at bounding box center [762, 35] width 50 height 31
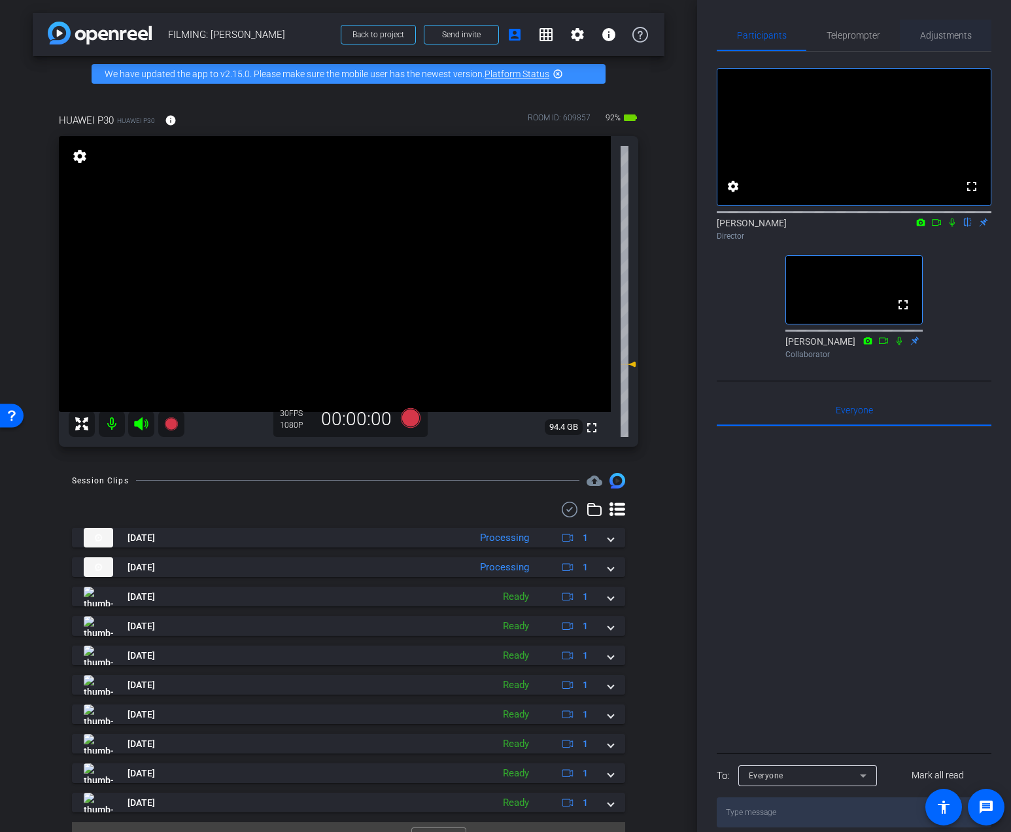
click at [958, 37] on span "Adjustments" at bounding box center [946, 35] width 52 height 9
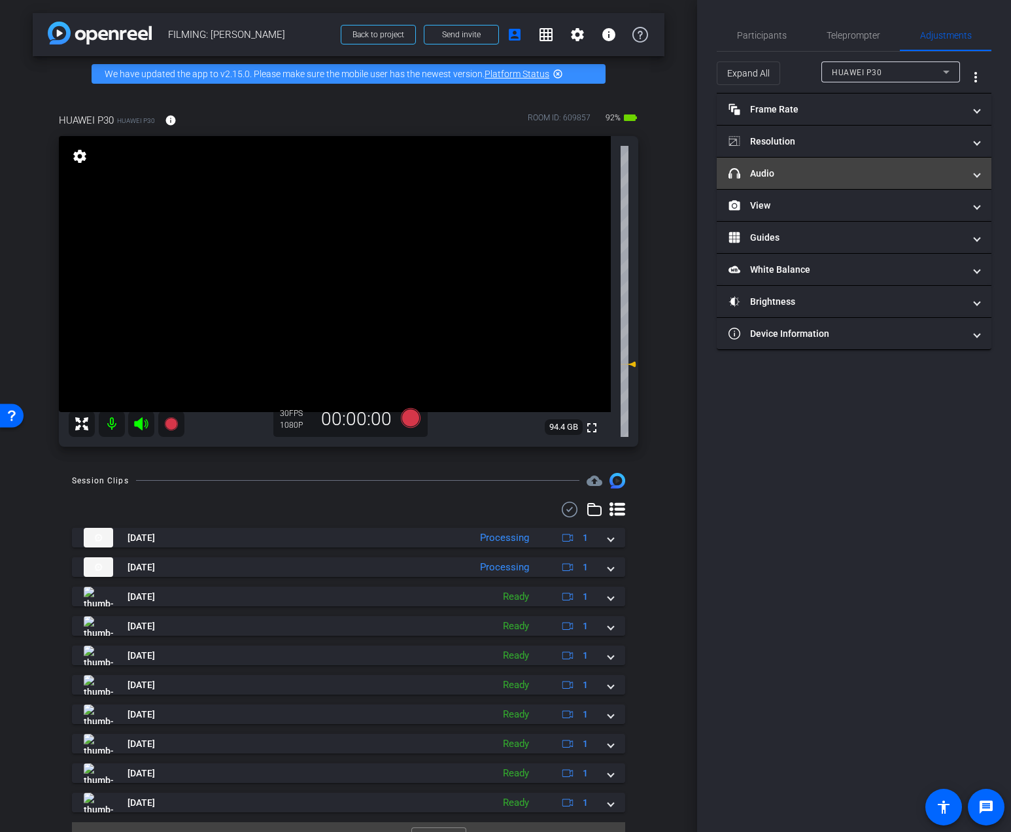
click at [832, 168] on mat-panel-title "headphone icon Audio" at bounding box center [845, 174] width 235 height 14
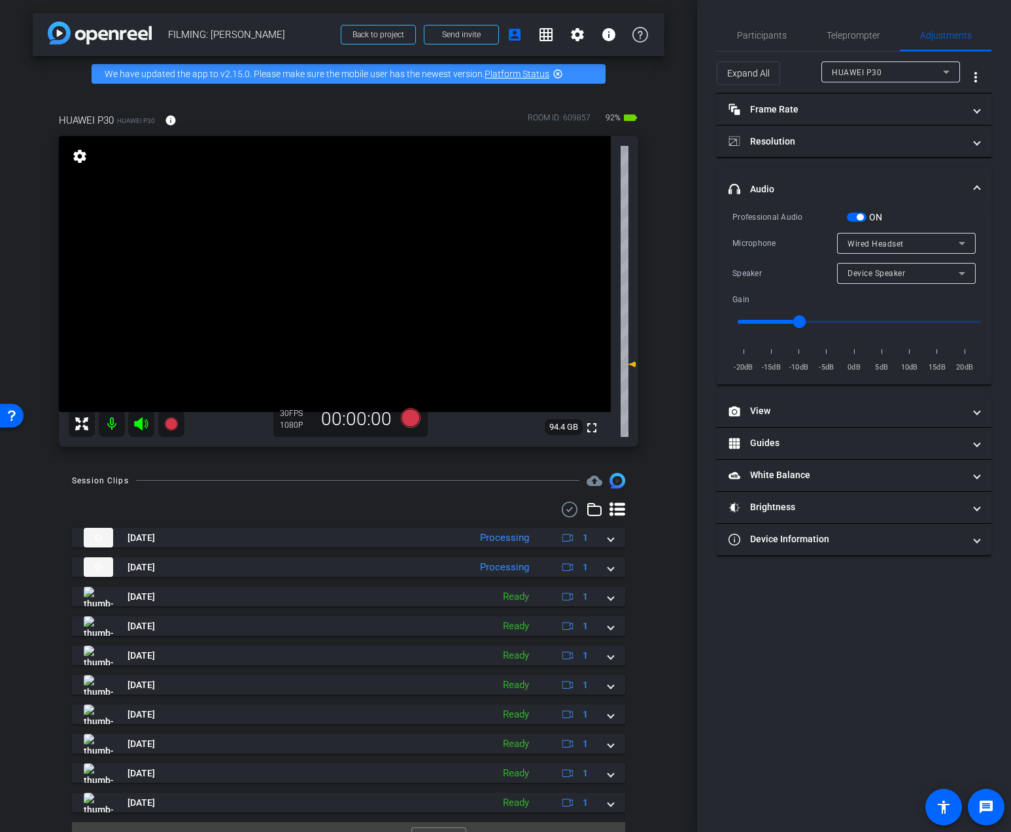
click at [890, 243] on span "Wired Headset" at bounding box center [875, 243] width 56 height 9
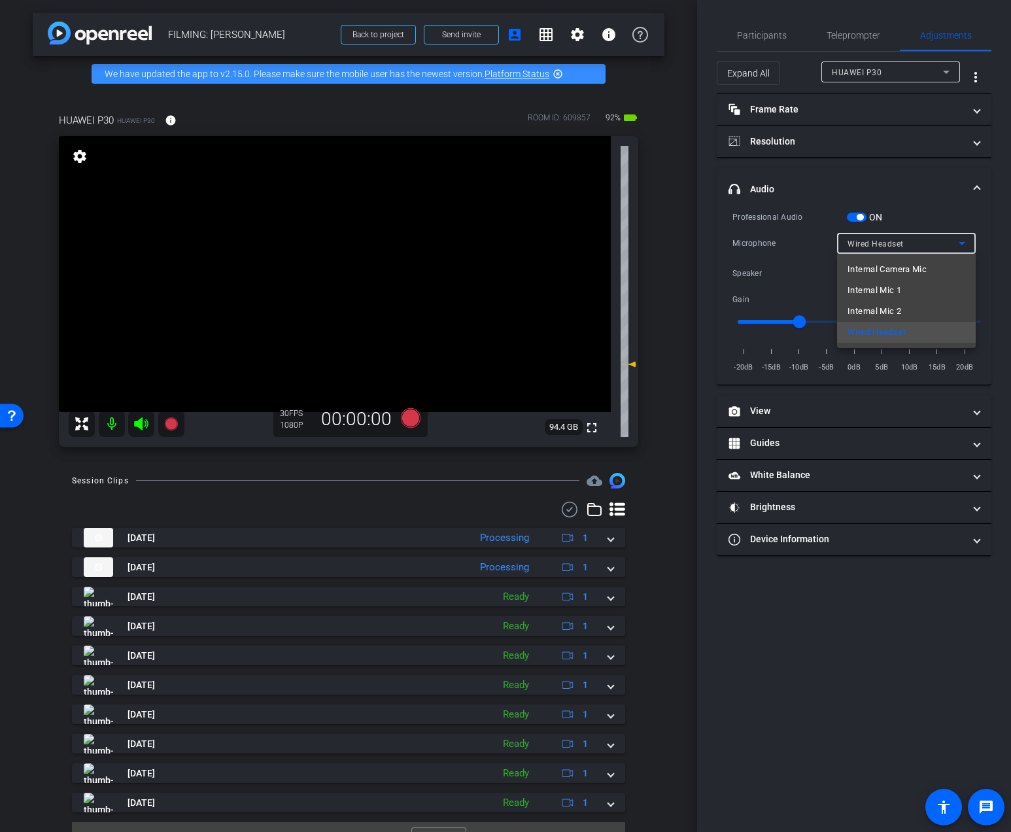
click at [898, 199] on div at bounding box center [505, 416] width 1011 height 832
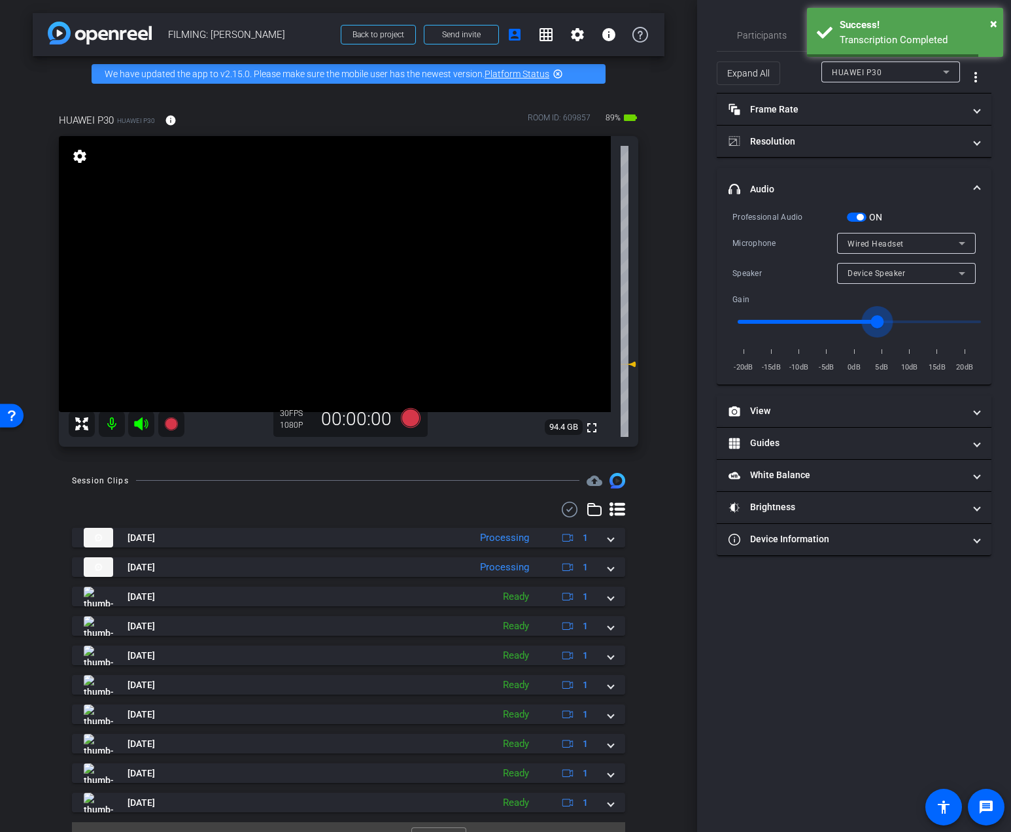
drag, startPoint x: 806, startPoint y: 322, endPoint x: 876, endPoint y: 326, distance: 70.0
click at [876, 326] on input "range" at bounding box center [859, 321] width 271 height 29
drag, startPoint x: 871, startPoint y: 321, endPoint x: 838, endPoint y: 320, distance: 33.3
type input "-3"
click at [838, 320] on input "range" at bounding box center [859, 321] width 271 height 29
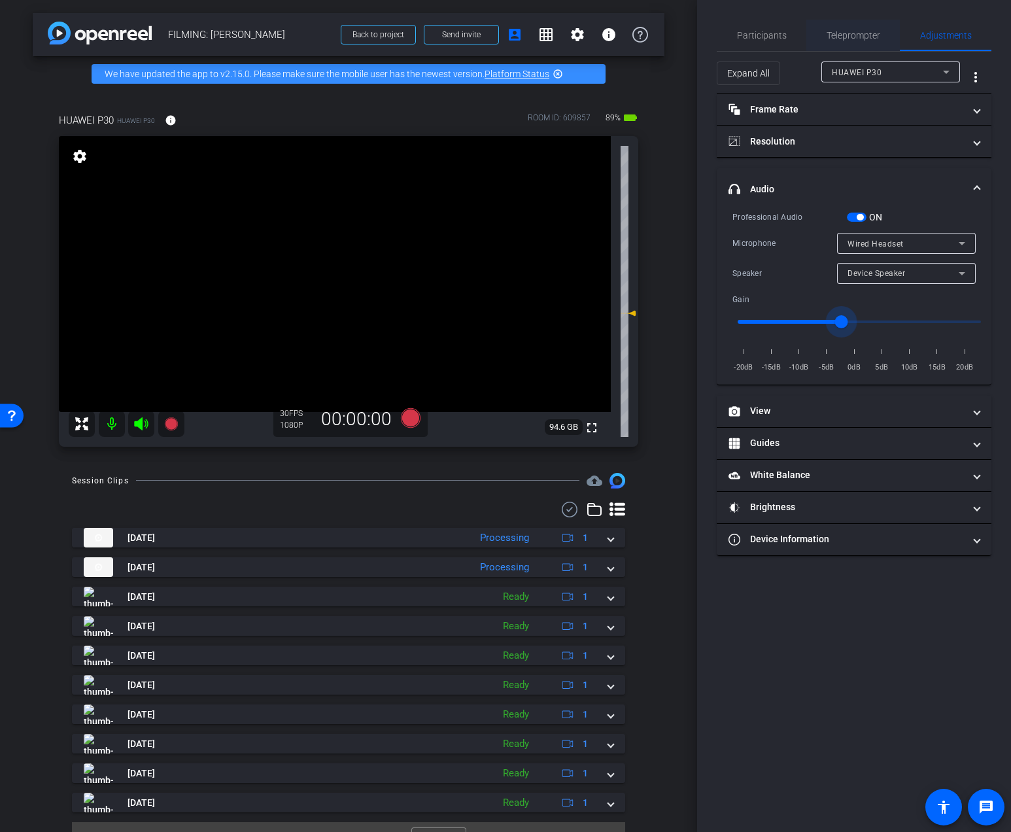
click at [843, 35] on span "Teleprompter" at bounding box center [853, 35] width 54 height 9
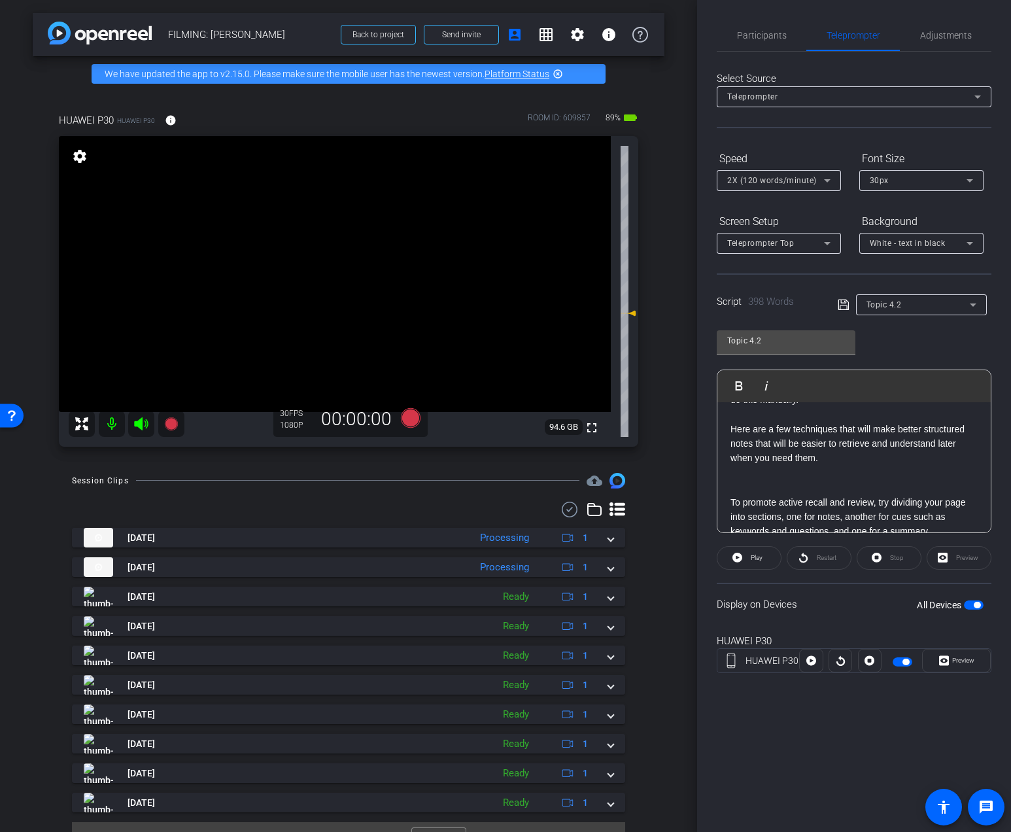
click at [870, 305] on span "Topic 4.2" at bounding box center [883, 304] width 35 height 9
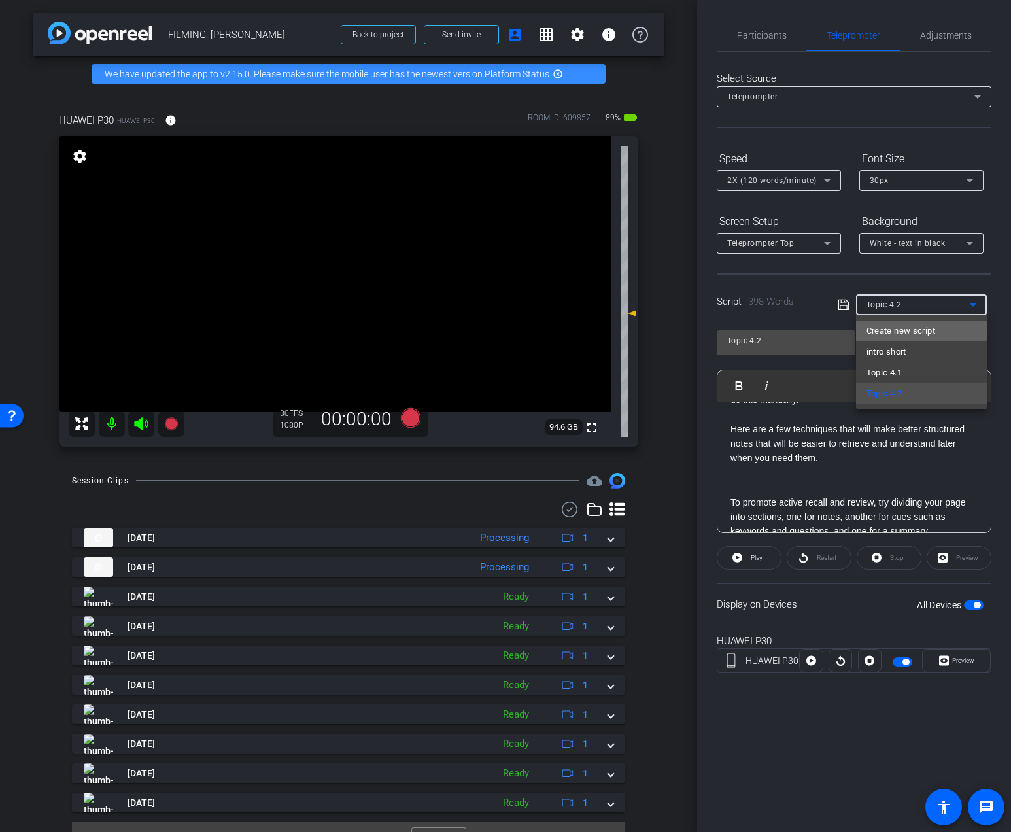
click at [879, 326] on span "Create new script" at bounding box center [900, 331] width 69 height 16
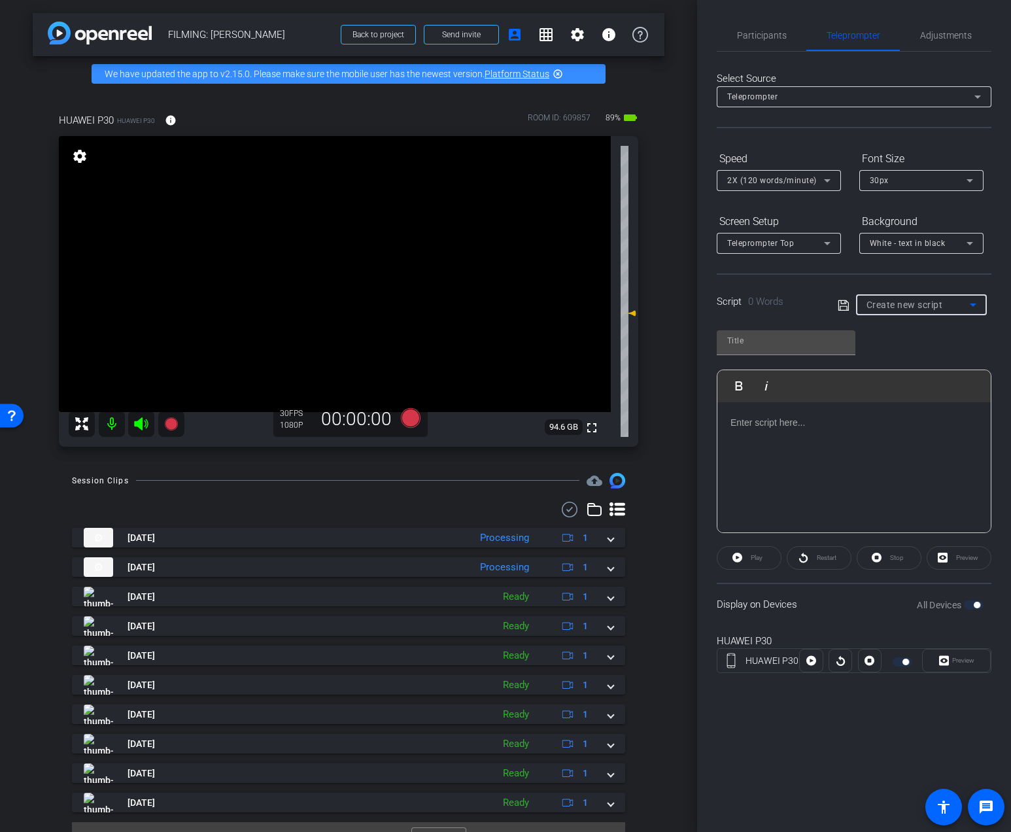
click at [781, 426] on p at bounding box center [853, 422] width 247 height 14
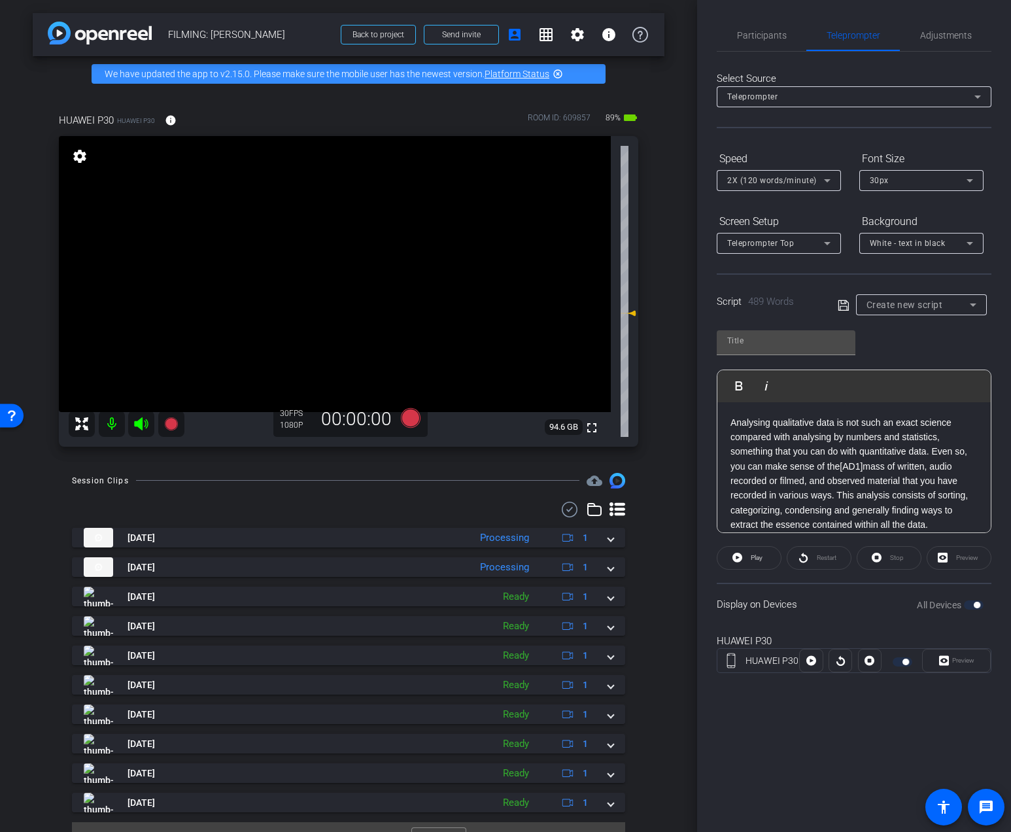
scroll to position [805, 0]
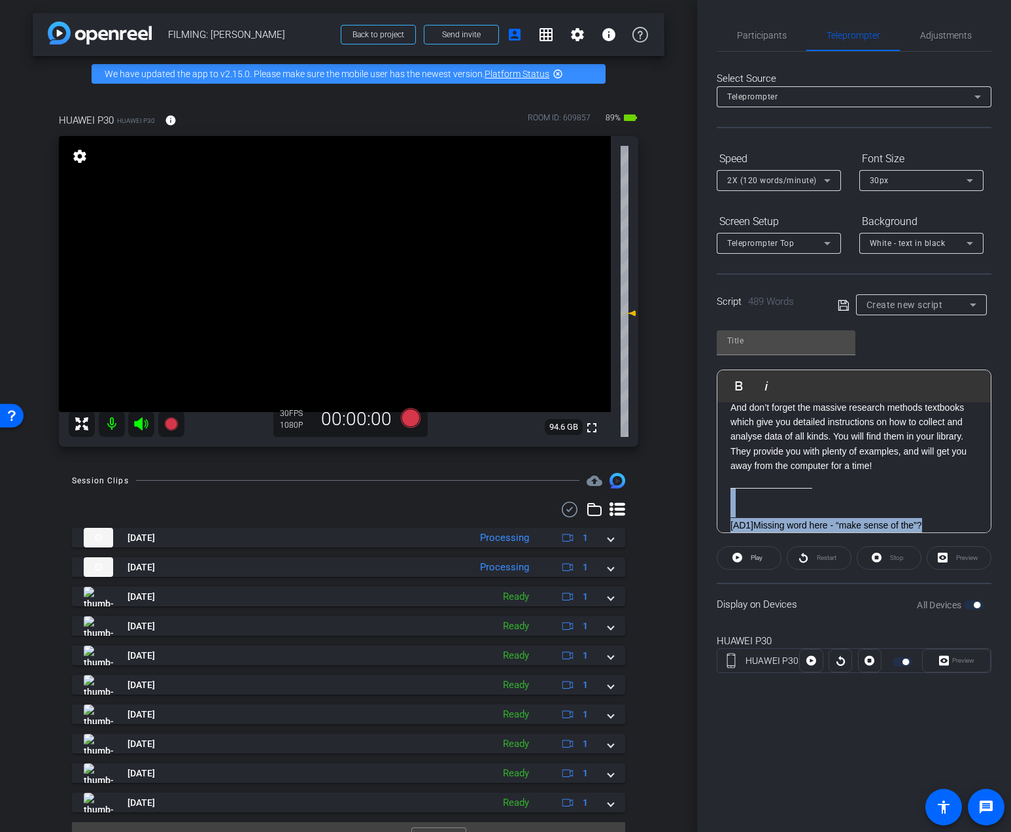
drag, startPoint x: 945, startPoint y: 519, endPoint x: 728, endPoint y: 496, distance: 218.9
click at [728, 496] on div "Analysing qualitative data is not such an exact science compared with analysing…" at bounding box center [853, 71] width 273 height 949
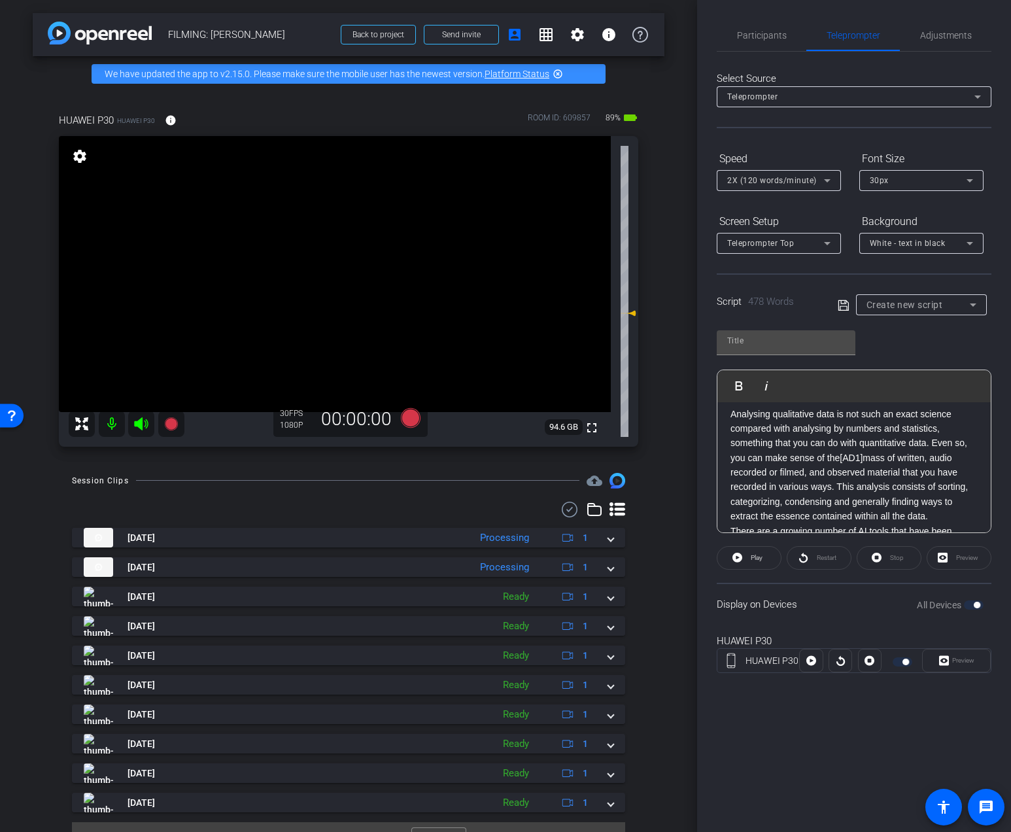
scroll to position [0, 0]
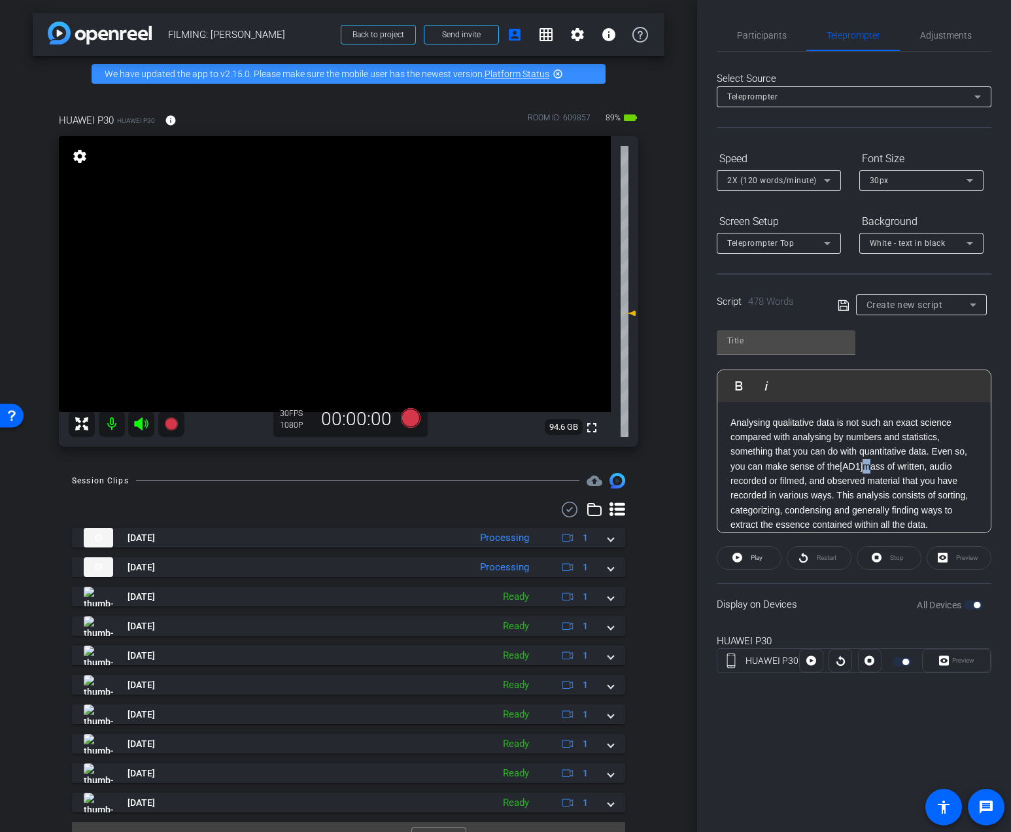
click at [867, 469] on p "Analysing qualitative data is not such an exact science compared with analysing…" at bounding box center [853, 473] width 247 height 117
click at [932, 452] on p "Analysing qualitative data is not such an exact science compared with analysing…" at bounding box center [853, 473] width 247 height 117
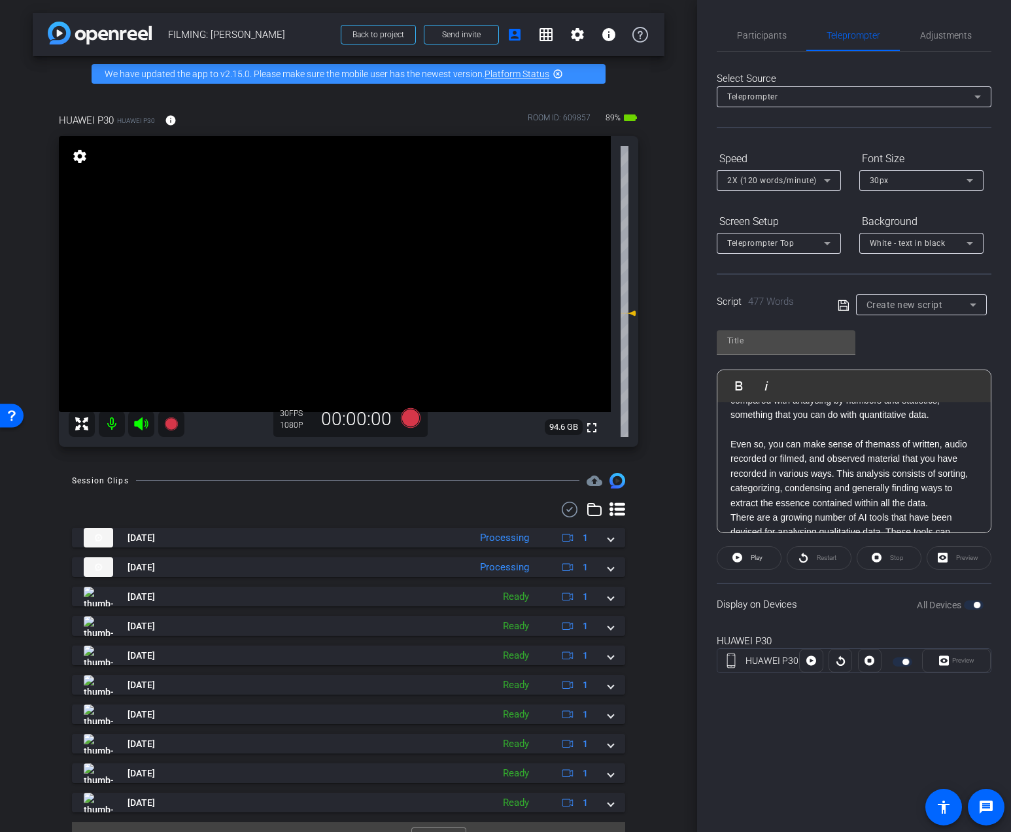
click at [837, 471] on p "Even so, you can make sense of the mass of written, audio recorded or filmed, a…" at bounding box center [853, 473] width 247 height 73
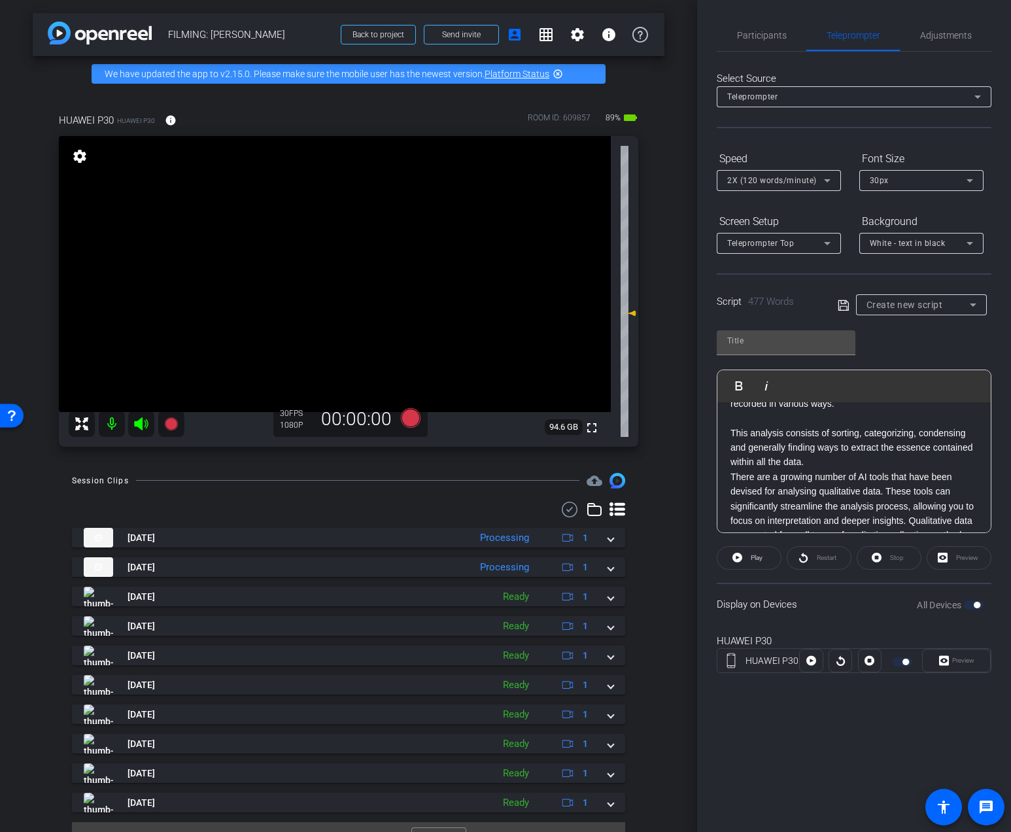
click at [844, 464] on p "This analysis consists of sorting, categorizing, condensing and generally findi…" at bounding box center [853, 448] width 247 height 44
click at [909, 494] on p "There are a growing number of AI tools that have been devised for analysing qua…" at bounding box center [853, 536] width 247 height 190
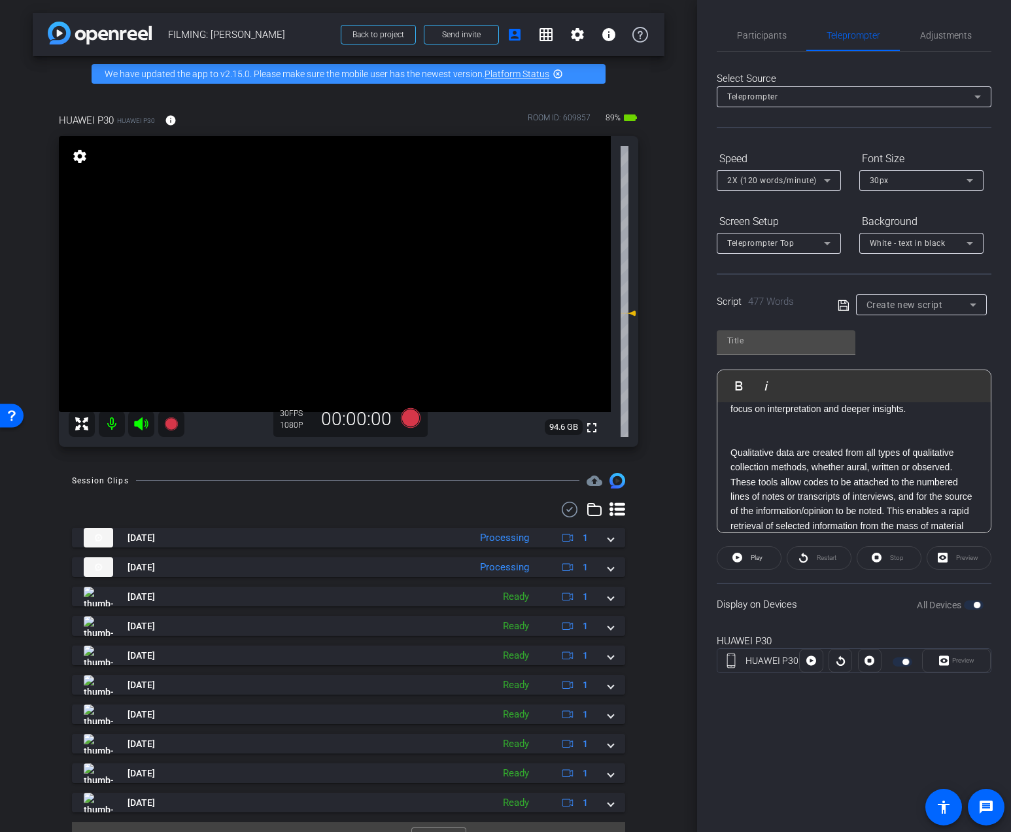
scroll to position [259, 0]
click at [954, 460] on p "Qualitative data are created from all types of qualitative collection methods, …" at bounding box center [853, 507] width 247 height 146
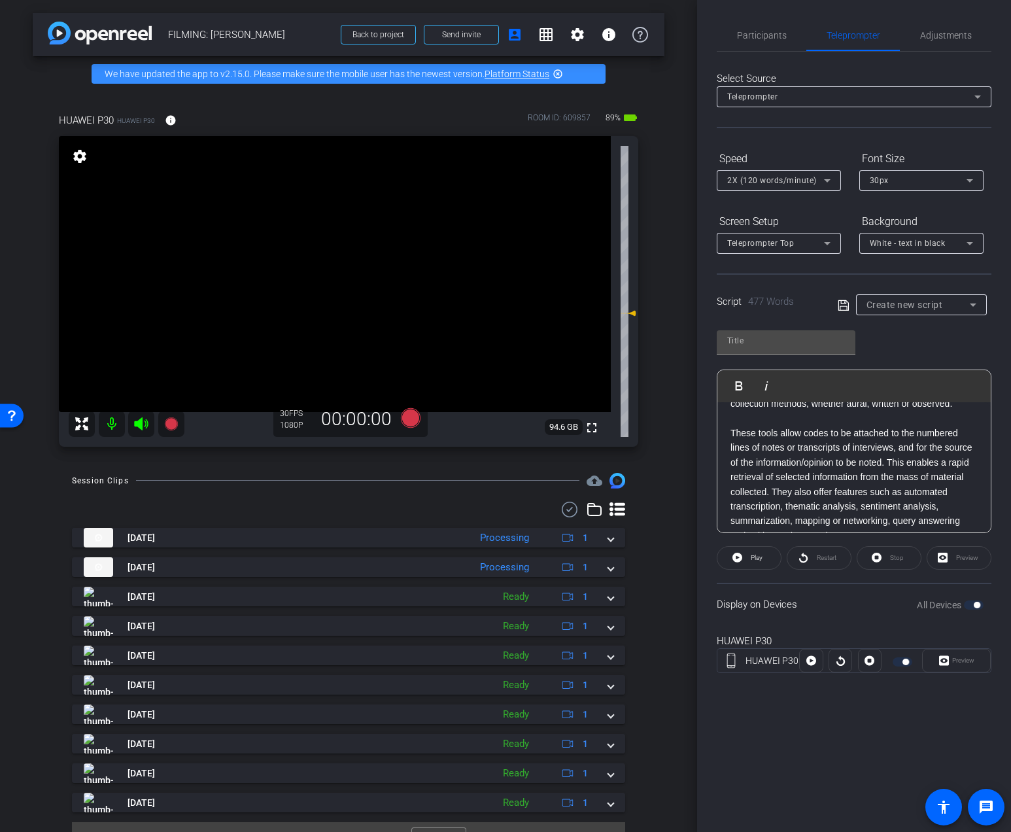
scroll to position [314, 0]
click at [889, 464] on p "These tools allow codes to be attached to the numbered lines of notes or transc…" at bounding box center [853, 480] width 247 height 117
click at [900, 492] on p "This enables a rapid retrieval of selected information from the mass of materia…" at bounding box center [853, 464] width 247 height 73
click at [860, 452] on p "This enables a rapid retrieval of selected information from the mass of materia…" at bounding box center [853, 464] width 247 height 73
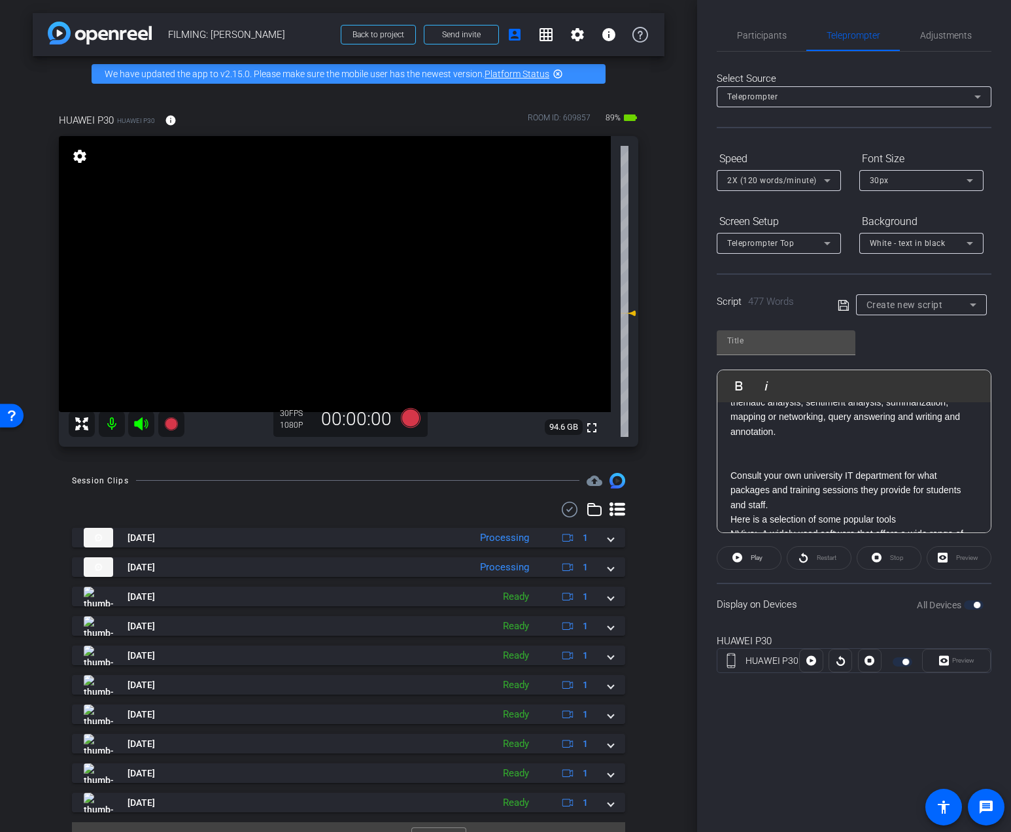
scroll to position [450, 0]
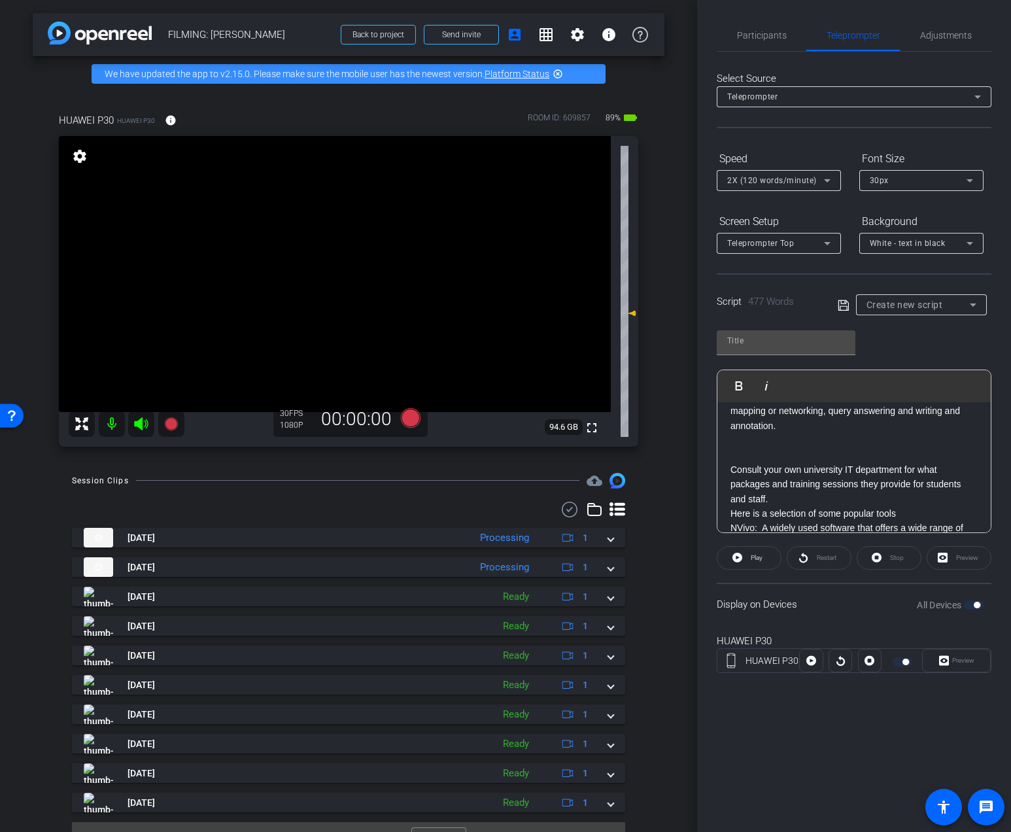
click at [815, 496] on p "Consult your own university IT department for what packages and training sessio…" at bounding box center [853, 484] width 247 height 44
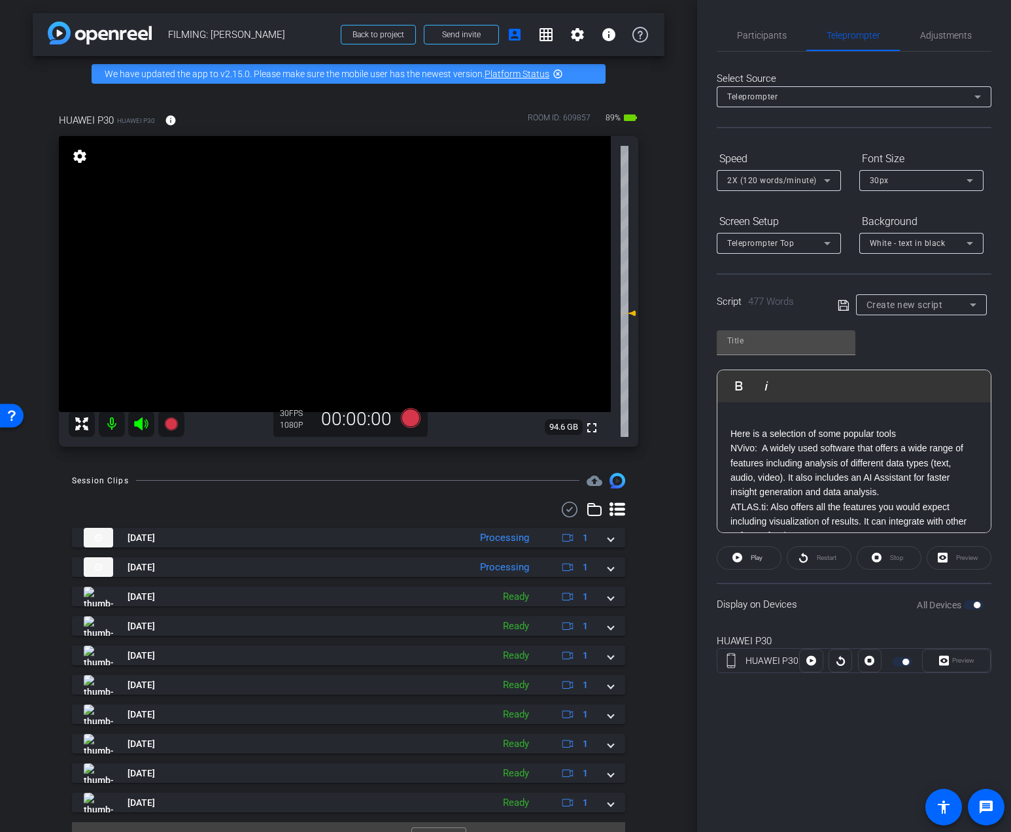
scroll to position [556, 0]
click at [903, 435] on p "Here is a selection of some popular tools" at bounding box center [853, 436] width 247 height 14
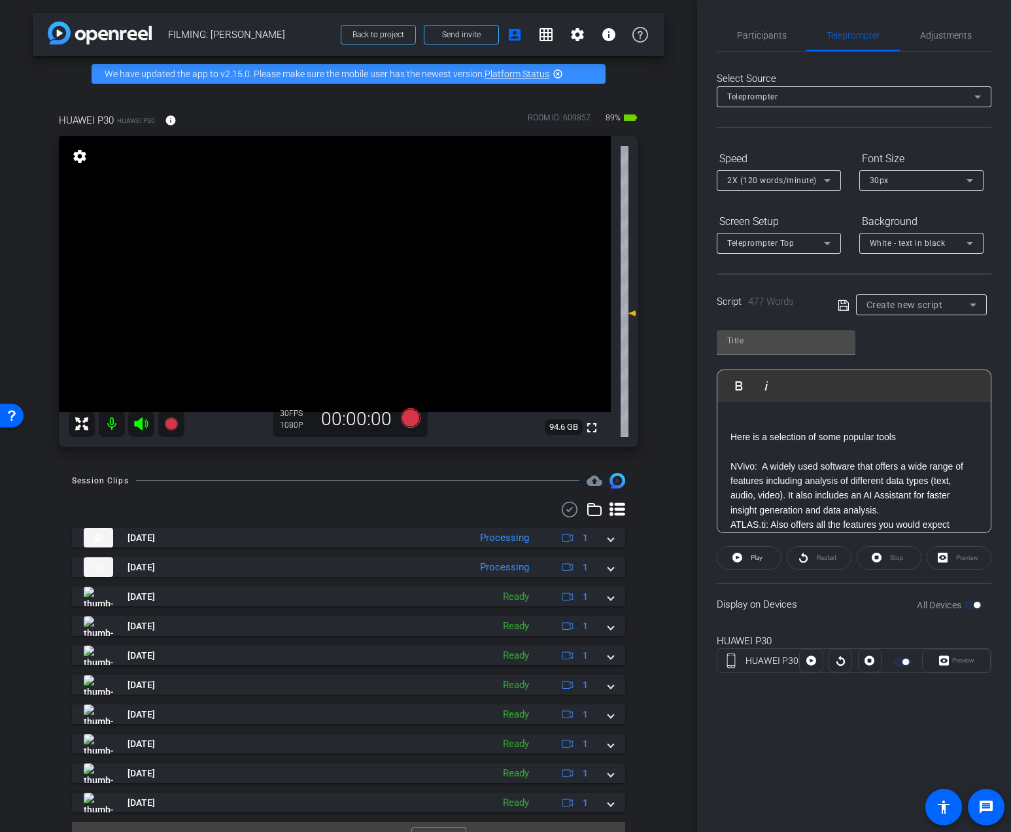
scroll to position [575, 0]
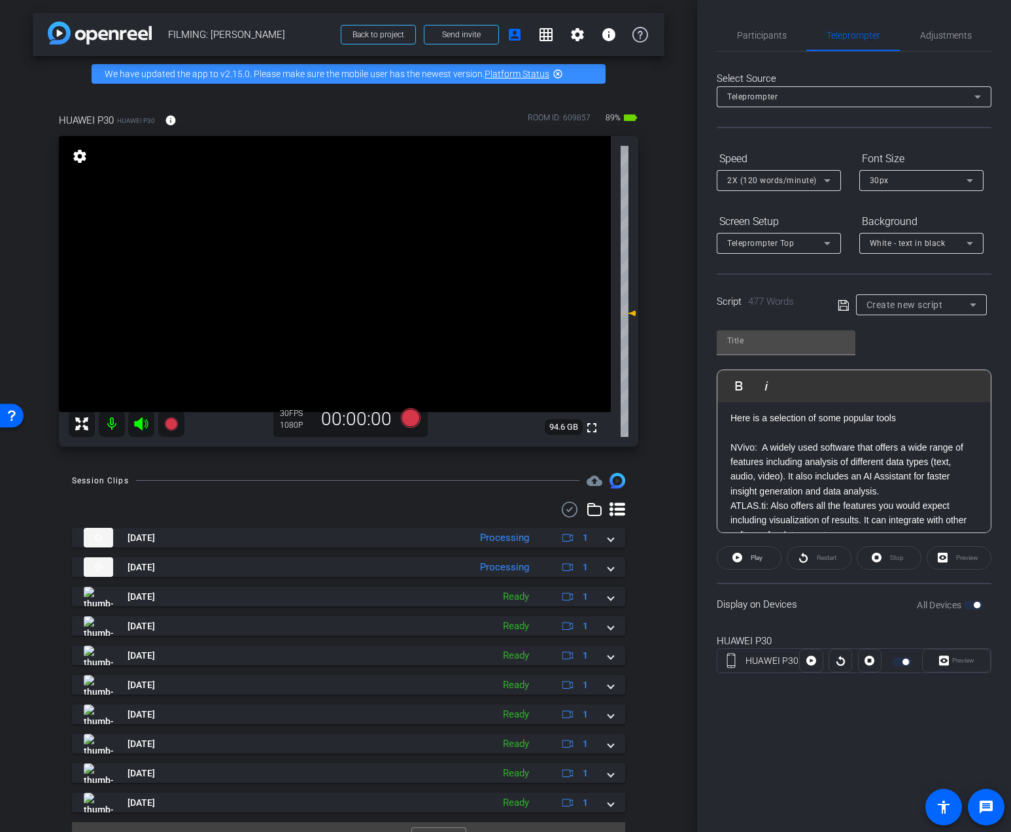
click at [893, 491] on p "NVivo: A widely used software that offers a wide range of features including an…" at bounding box center [853, 469] width 247 height 59
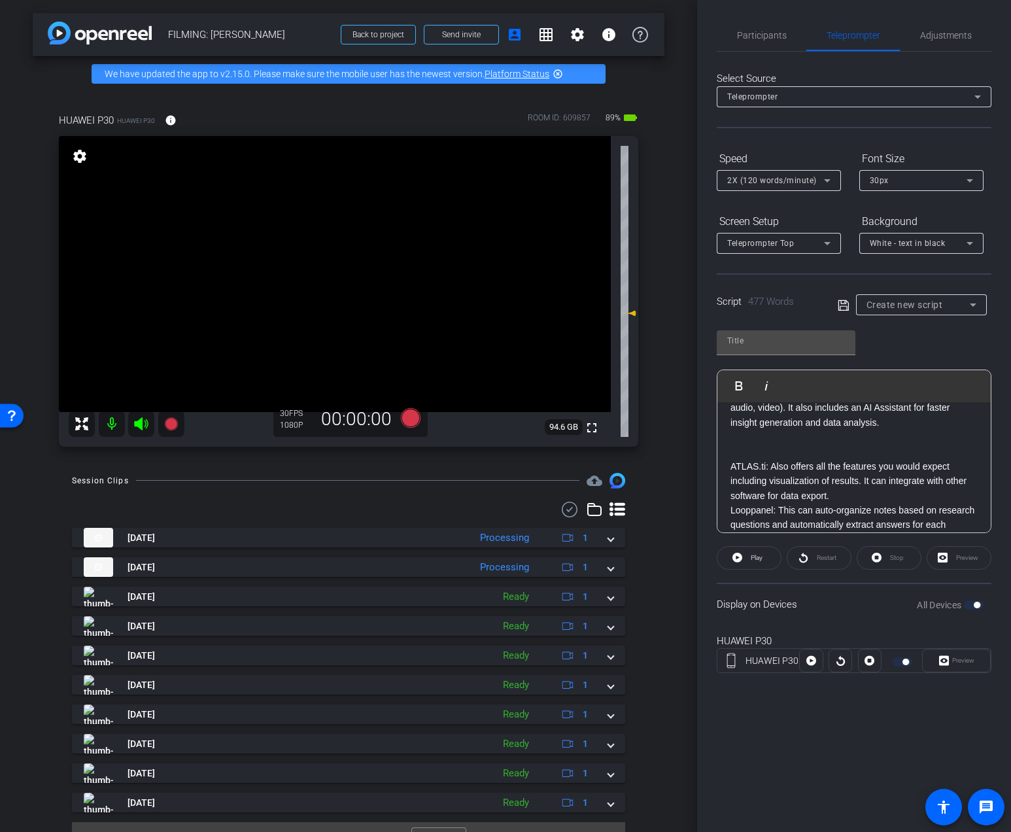
scroll to position [647, 0]
click at [875, 492] on p "ATLAS.ti: Also offers all the features you would expect including visualization…" at bounding box center [853, 478] width 247 height 44
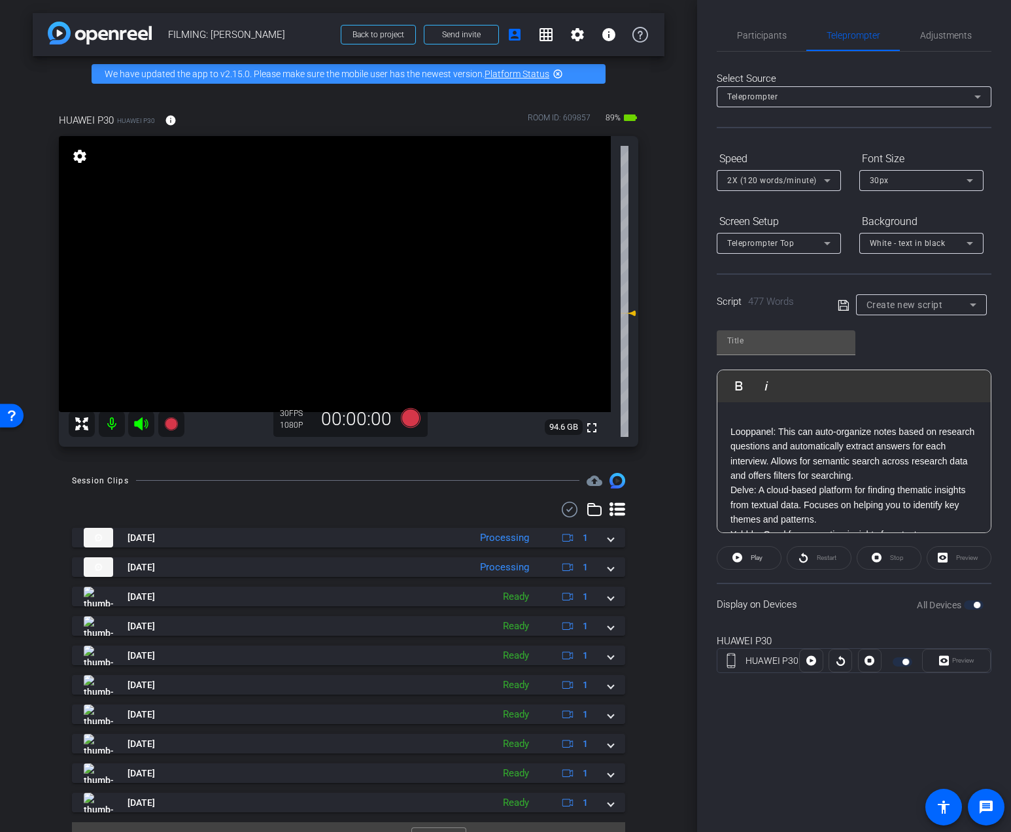
scroll to position [751, 0]
click at [877, 475] on p "Looppanel: This can auto-organize notes based on research questions and automat…" at bounding box center [853, 454] width 247 height 59
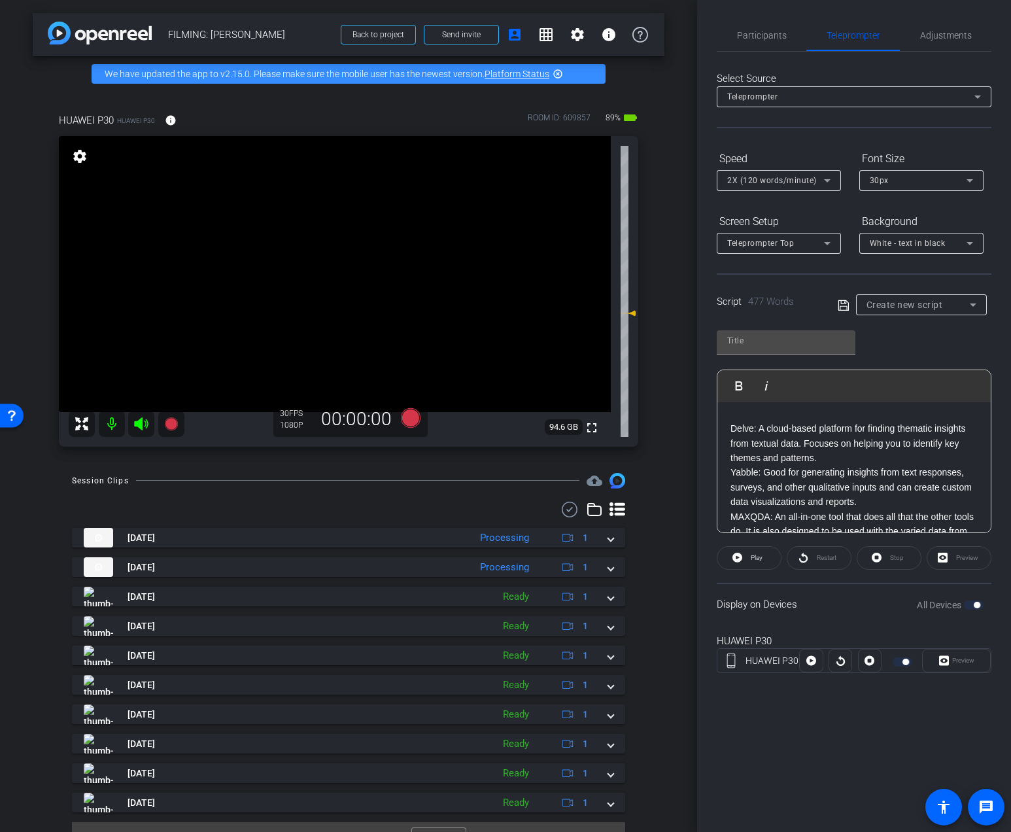
scroll to position [844, 0]
click at [840, 463] on p "Delve: A cloud-based platform for finding thematic insights from textual data. …" at bounding box center [853, 442] width 247 height 44
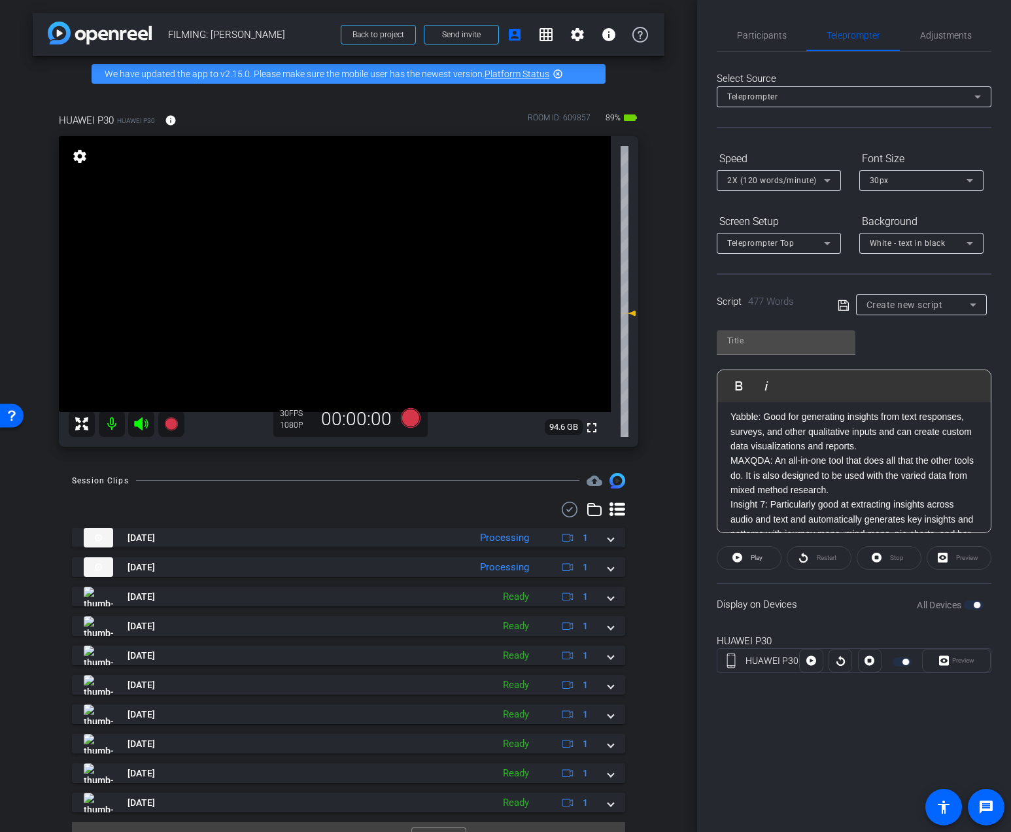
scroll to position [932, 0]
click at [875, 446] on p "Yabble: Good for generating insights from text responses, surveys, and other qu…" at bounding box center [853, 427] width 247 height 44
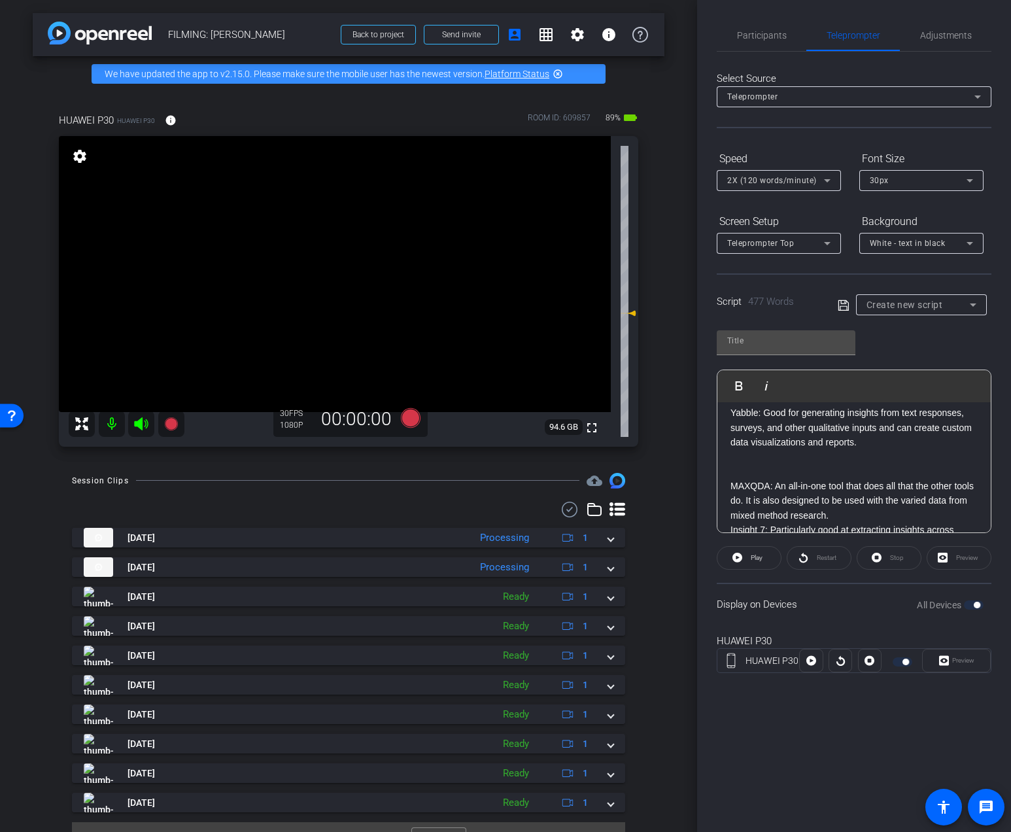
click at [866, 509] on p "MAXQDA: An all-in-one tool that does all that the other tools do. It is also de…" at bounding box center [853, 501] width 247 height 44
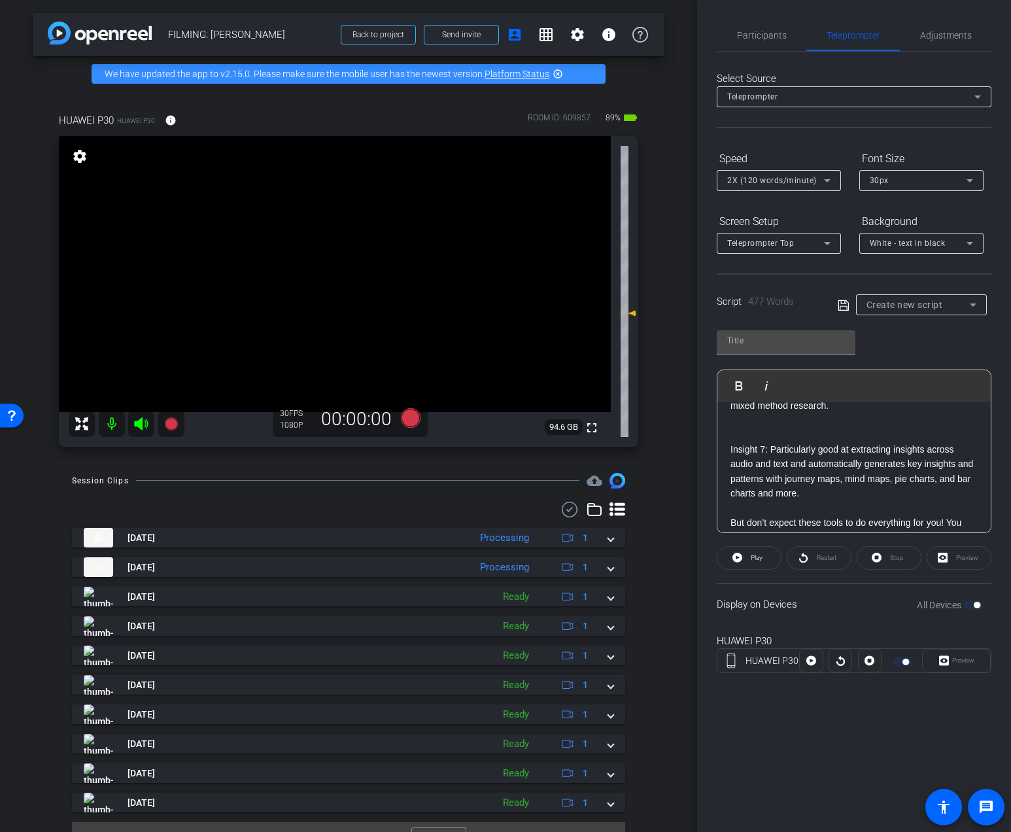
scroll to position [1043, 0]
click at [833, 499] on p "But don’t expect these tools to do everything for you! You need to go that one …" at bounding box center [853, 535] width 247 height 73
click at [835, 494] on p "Insight 7: Particularly good at extracting insights across audio and text and a…" at bounding box center [853, 469] width 247 height 59
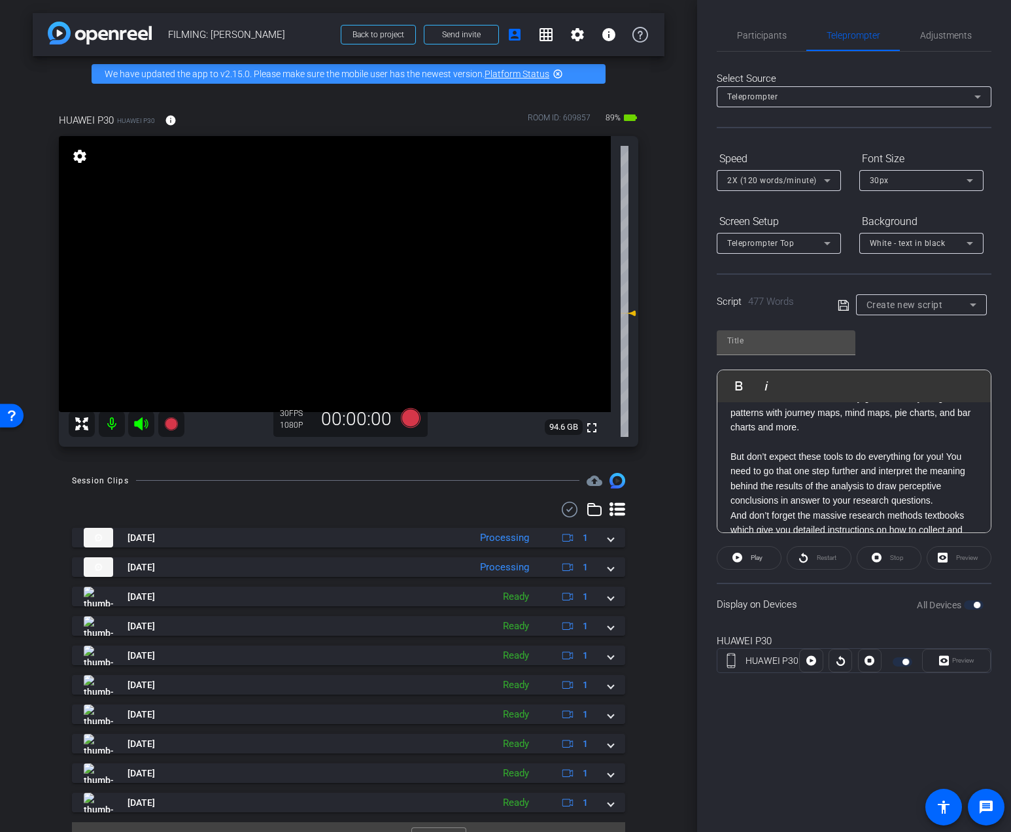
scroll to position [1104, 0]
click at [811, 453] on p "But don’t expect these tools to do everything for you! You need to go that one …" at bounding box center [853, 474] width 247 height 73
click at [819, 445] on p "But don’t expect these tools to do everything for you! You need to go that one …" at bounding box center [853, 474] width 247 height 73
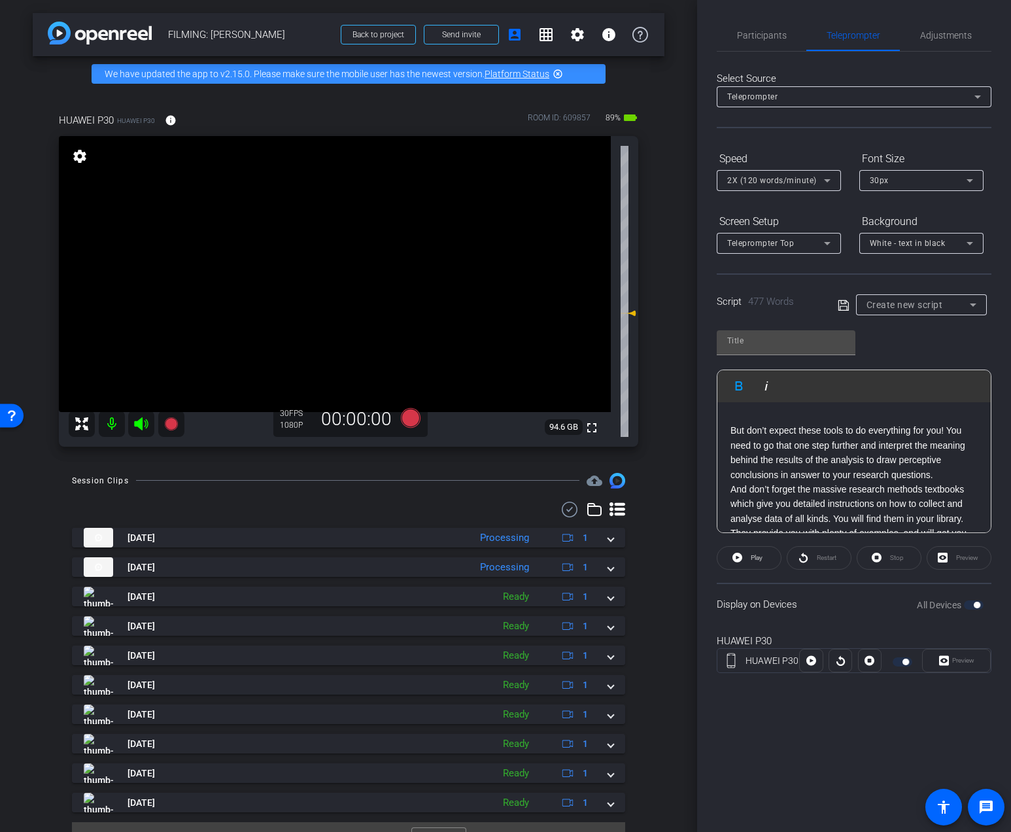
scroll to position [1150, 0]
click at [952, 431] on p "But don’t expect these tools to do everything for you! You need to go that one …" at bounding box center [853, 443] width 247 height 73
click at [951, 429] on p "But don’t expect these tools to do everything for you! You need to go that one …" at bounding box center [853, 443] width 247 height 73
click at [843, 502] on p "You need to go that one step further and interpret the meaning behind the resul…" at bounding box center [853, 479] width 247 height 59
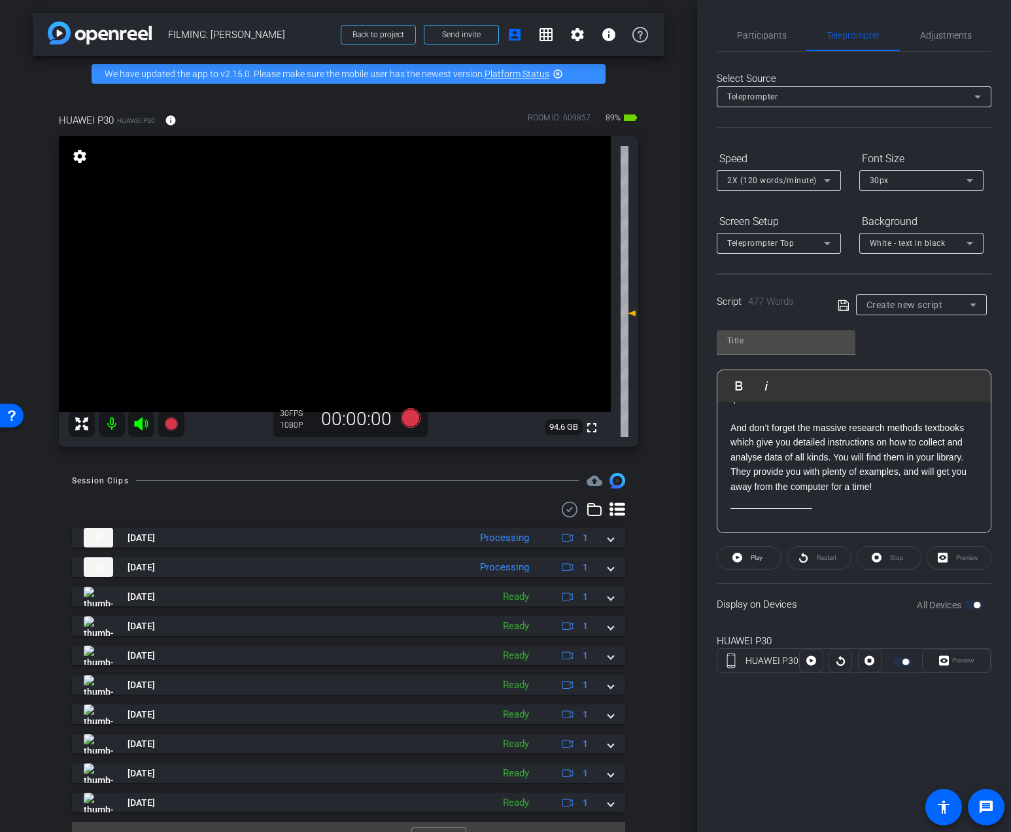
scroll to position [1251, 0]
click at [836, 464] on p "And don’t forget the massive research methods textbooks which give you detailed…" at bounding box center [853, 459] width 247 height 73
click at [834, 465] on p "And don’t forget the massive research methods textbooks which give you detailed…" at bounding box center [853, 459] width 247 height 73
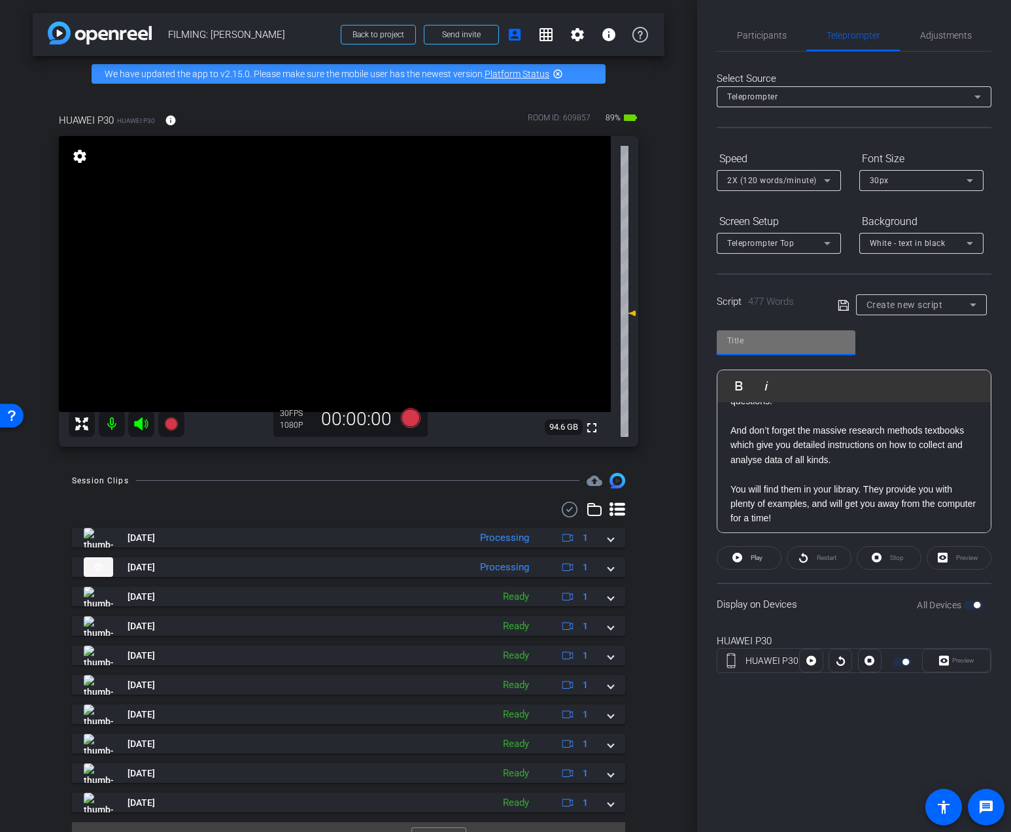
click at [796, 341] on input "text" at bounding box center [786, 341] width 118 height 16
type input "2.1"
click at [835, 309] on div "Script 477 Words Create new script" at bounding box center [853, 294] width 275 height 42
click at [844, 305] on icon at bounding box center [843, 305] width 12 height 16
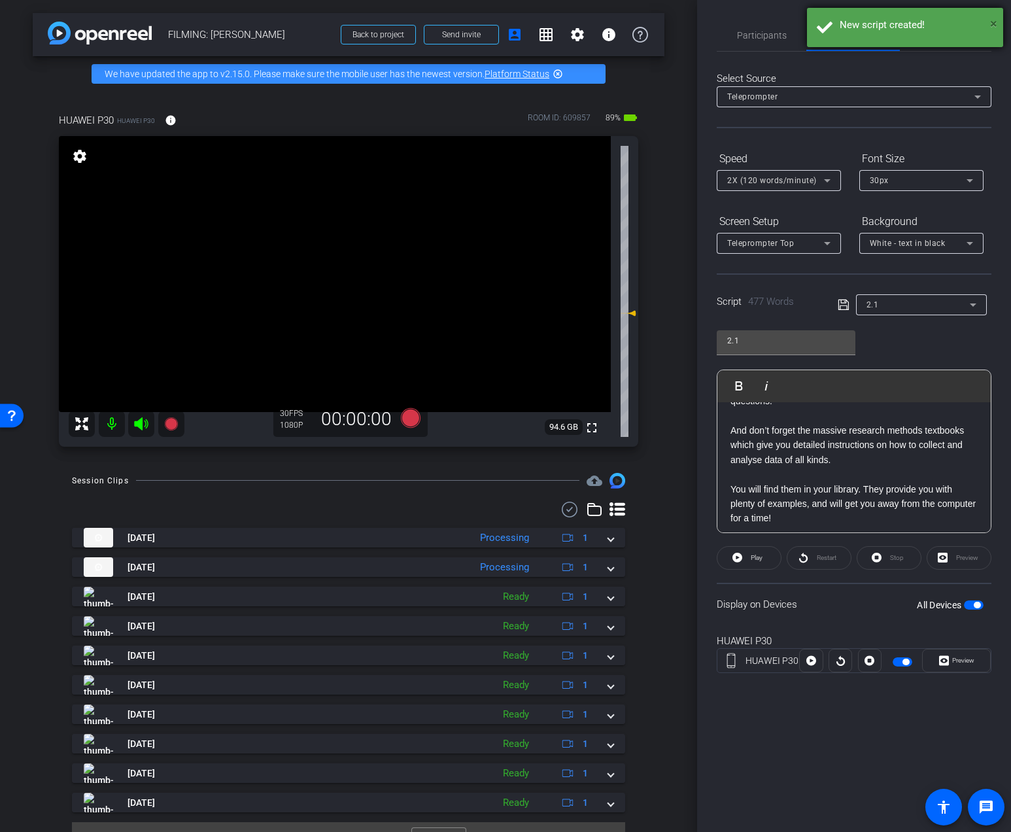
click at [994, 22] on span "×" at bounding box center [993, 24] width 7 height 16
click at [950, 39] on span "Adjustments" at bounding box center [946, 35] width 52 height 9
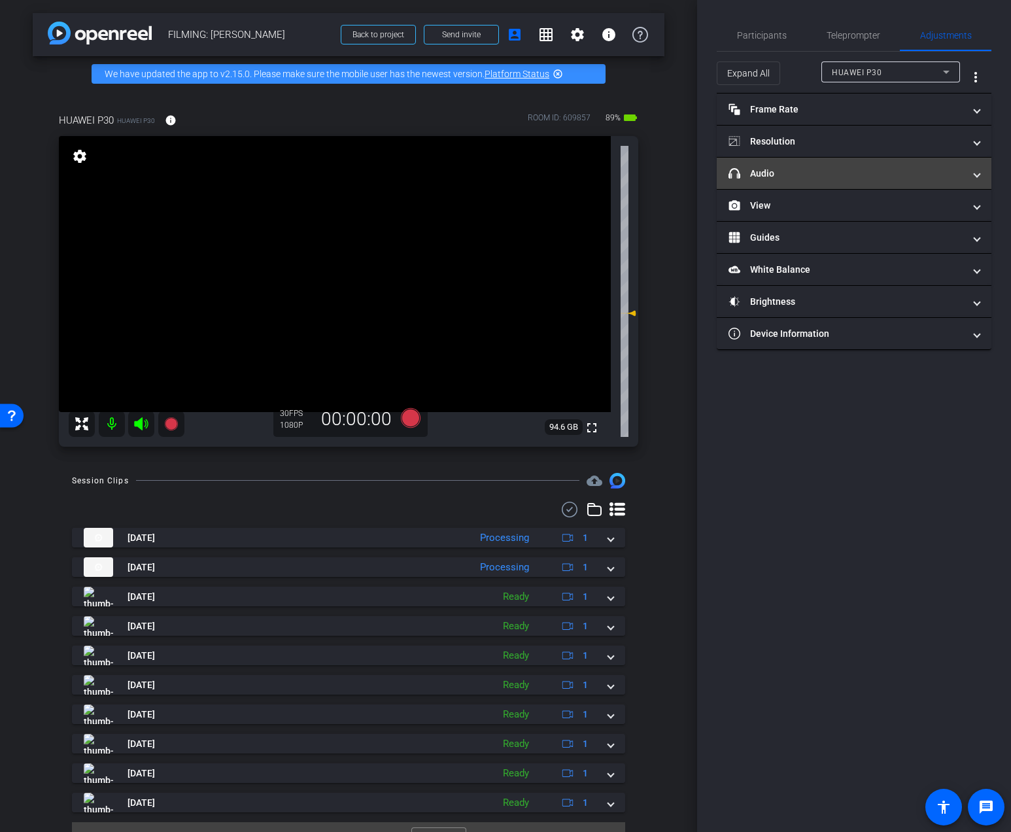
click at [867, 180] on mat-panel-title "headphone icon Audio" at bounding box center [845, 174] width 235 height 14
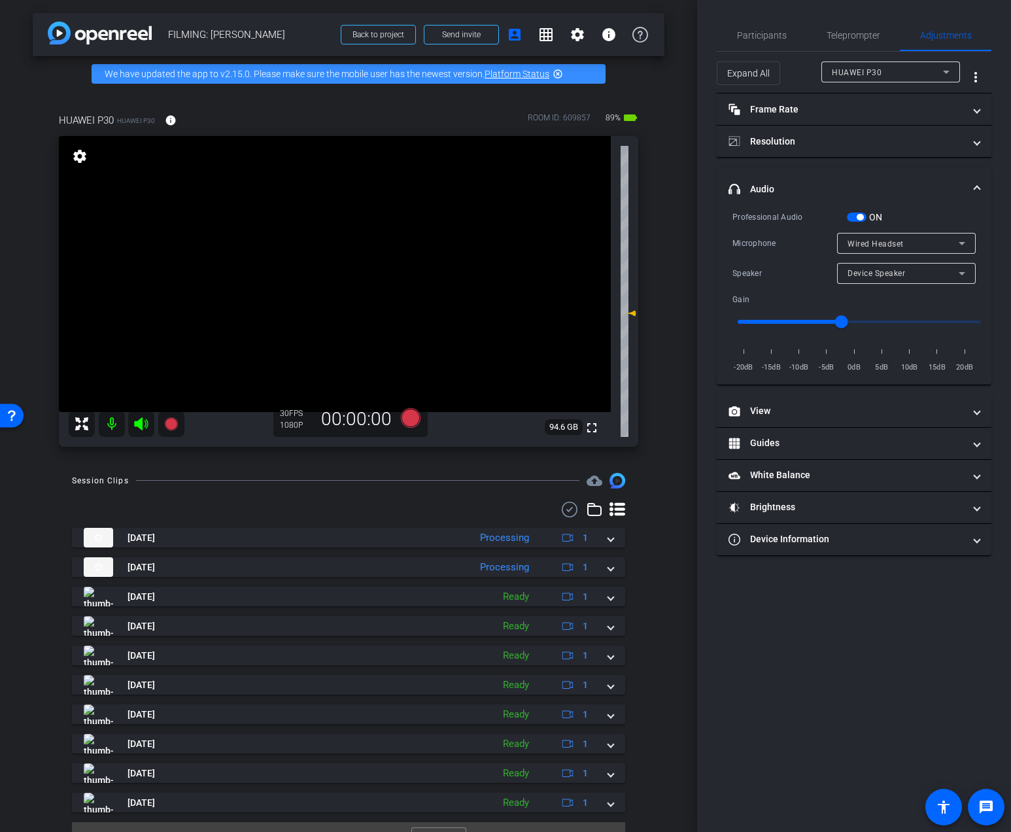
click at [878, 282] on div "Device Speaker" at bounding box center [906, 273] width 118 height 21
click at [873, 317] on span "Wired Headset" at bounding box center [876, 320] width 58 height 16
click at [794, 317] on input "range" at bounding box center [859, 321] width 271 height 29
type input "-10"
click at [798, 316] on input "range" at bounding box center [859, 321] width 271 height 29
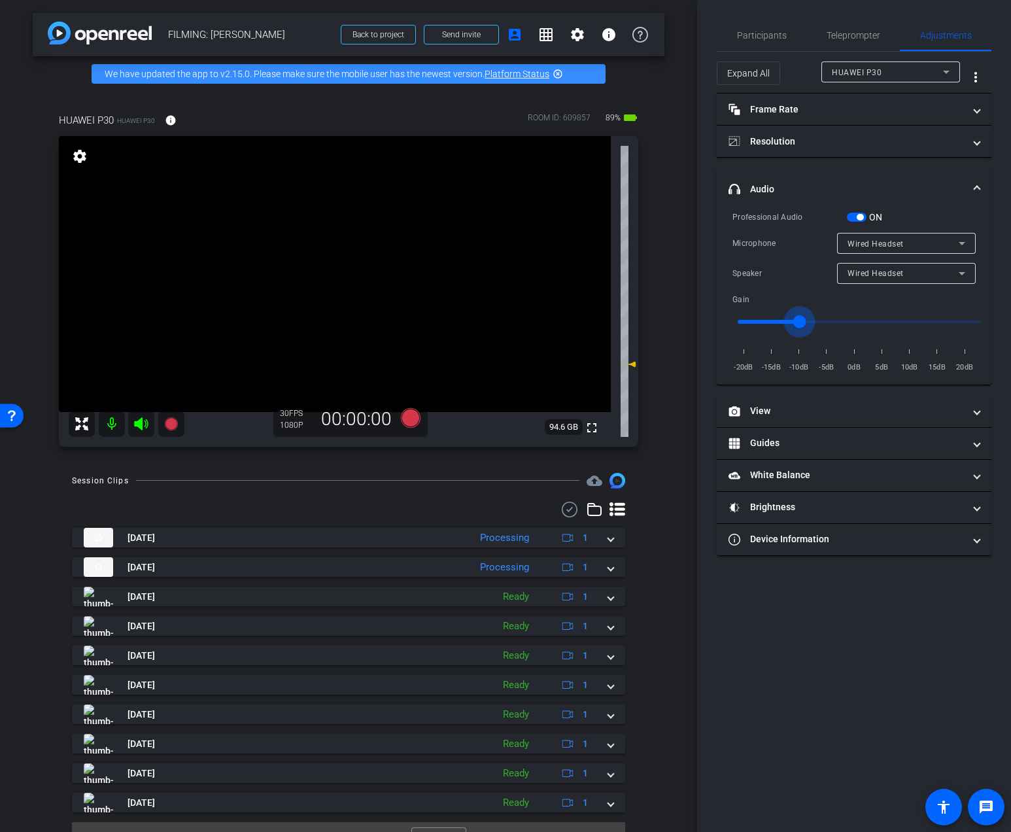
click at [795, 317] on input "range" at bounding box center [859, 321] width 271 height 29
click at [760, 42] on span "Participants" at bounding box center [762, 35] width 50 height 31
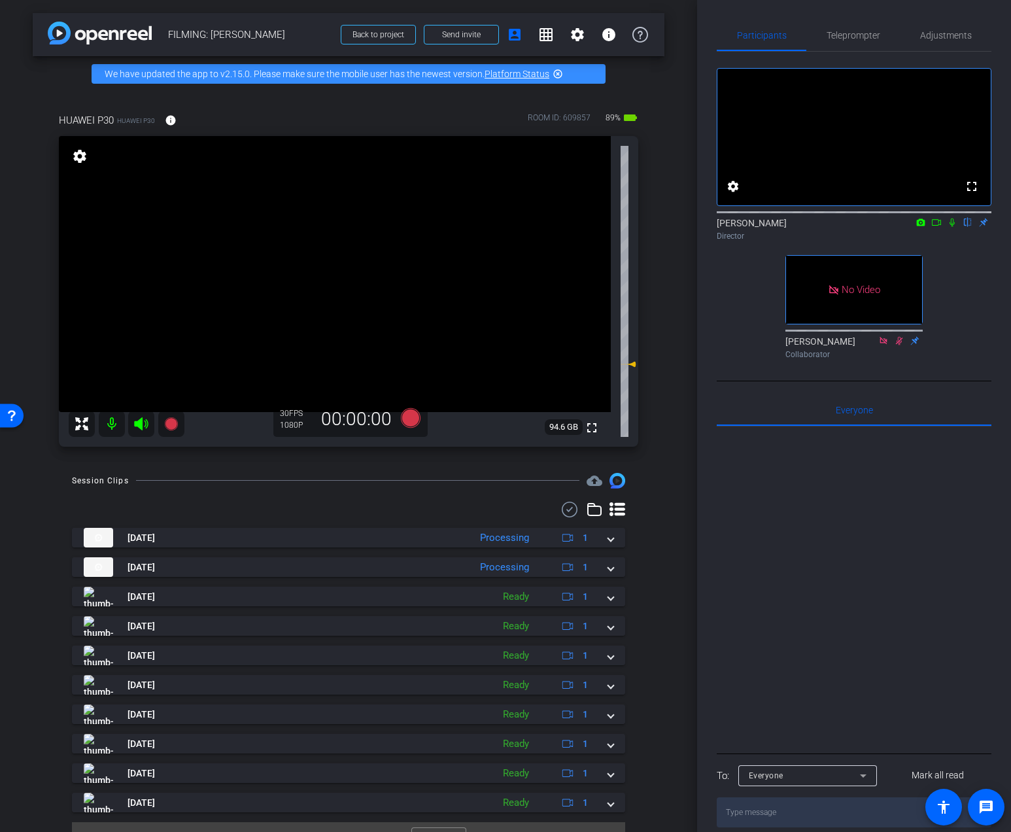
click at [950, 227] on icon at bounding box center [951, 222] width 5 height 8
click at [935, 227] on icon at bounding box center [936, 222] width 10 height 9
click at [401, 414] on icon at bounding box center [411, 418] width 20 height 20
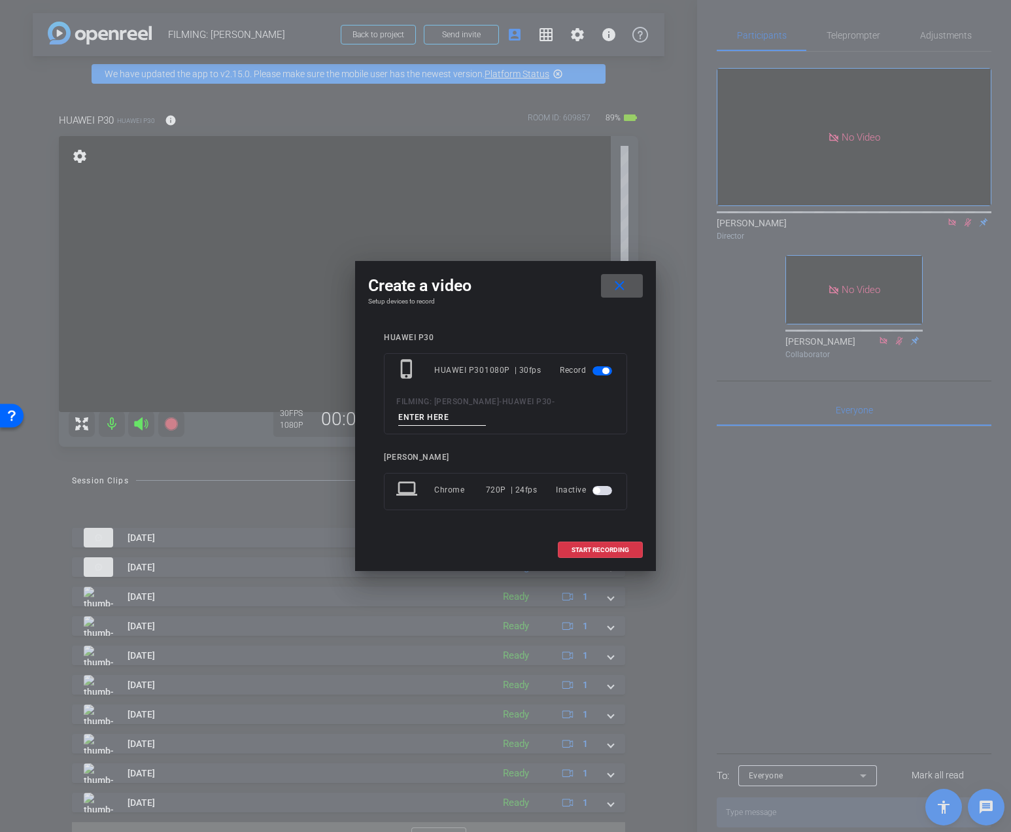
click at [429, 419] on input at bounding box center [442, 417] width 88 height 16
type input "DAY 3 Vid 3"
click at [614, 552] on span "START RECORDING" at bounding box center [600, 550] width 58 height 7
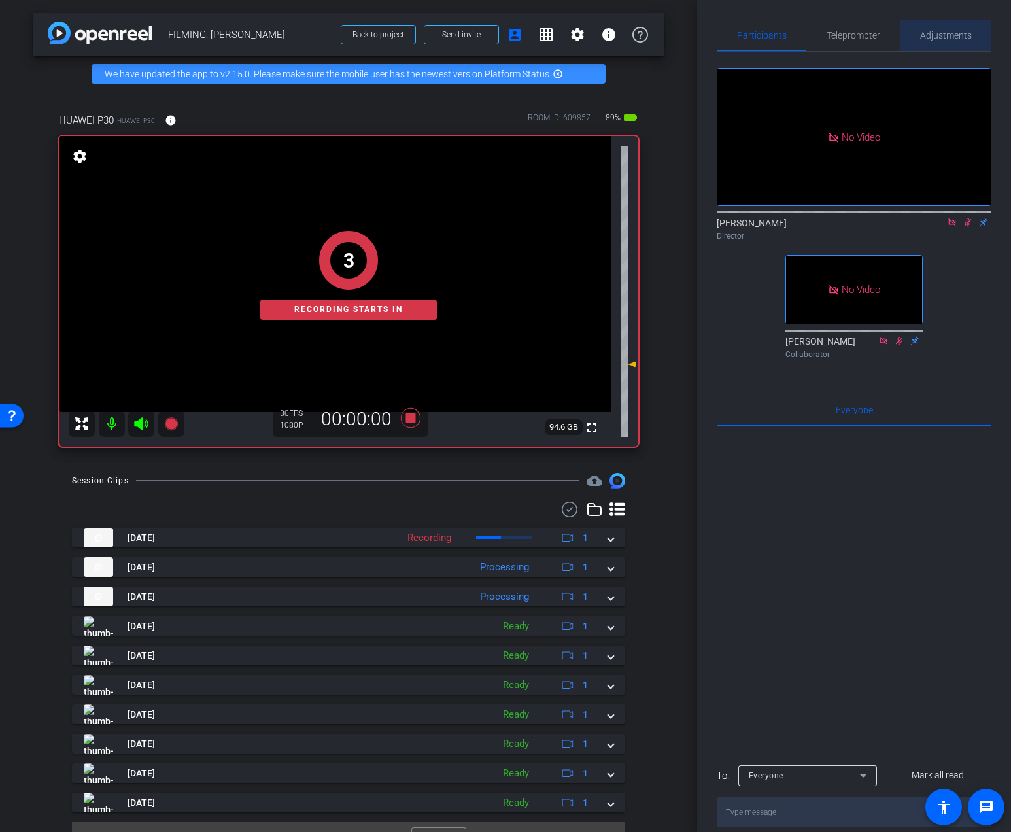
click at [918, 31] on div "Adjustments" at bounding box center [946, 35] width 92 height 31
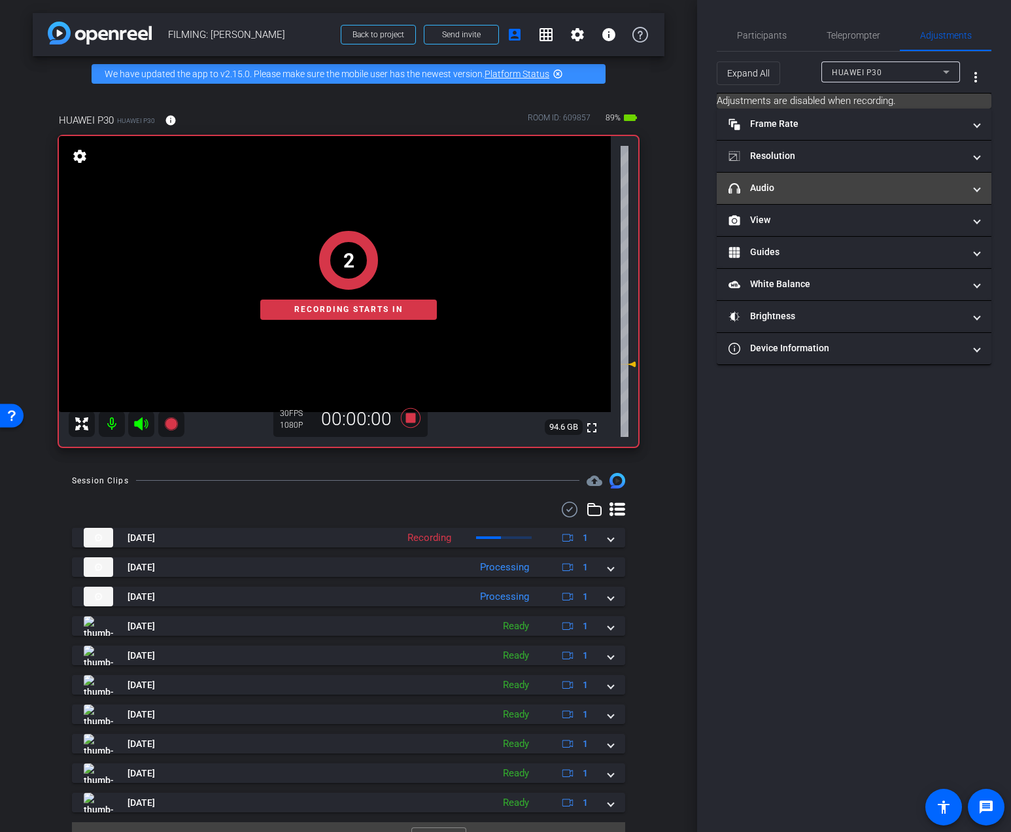
click at [814, 182] on mat-panel-title "headphone icon Audio" at bounding box center [845, 188] width 235 height 14
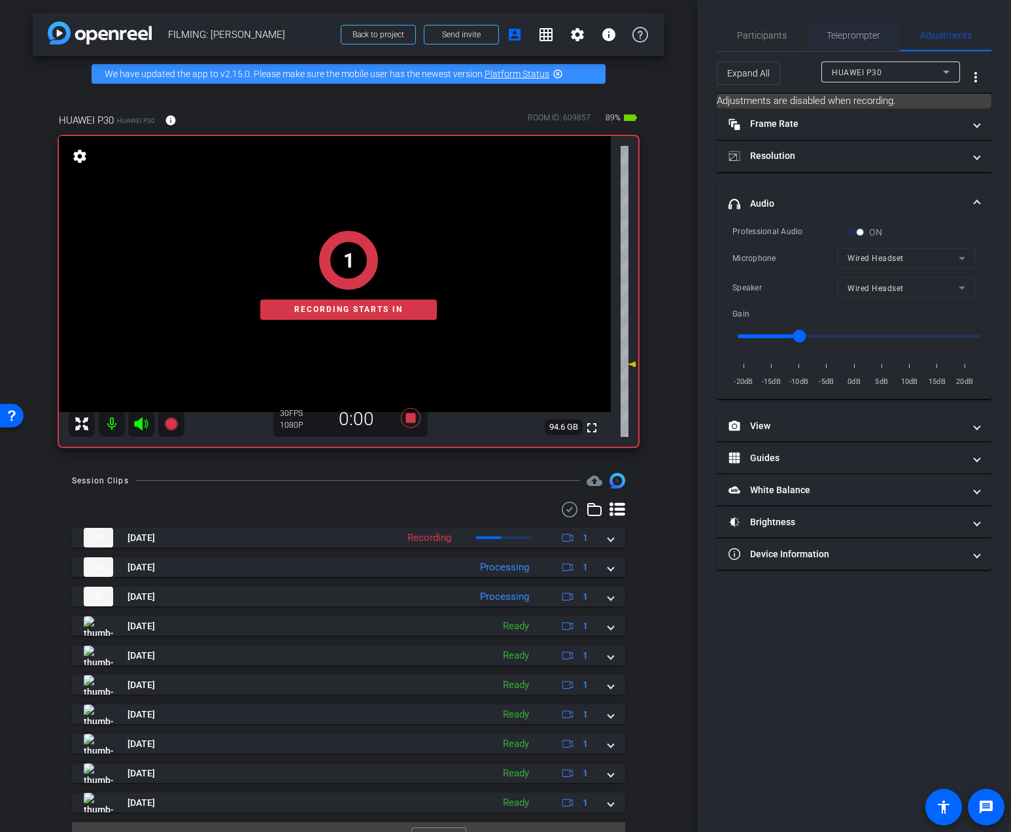
click at [835, 40] on span "Teleprompter" at bounding box center [853, 35] width 54 height 9
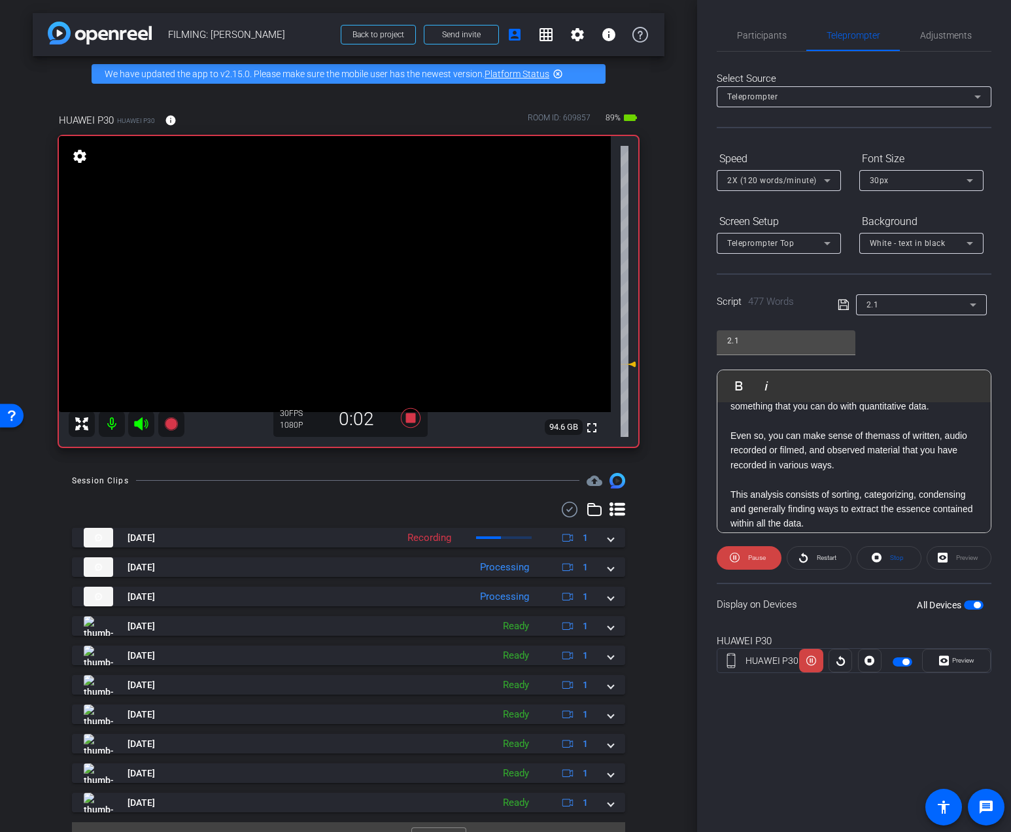
scroll to position [0, 0]
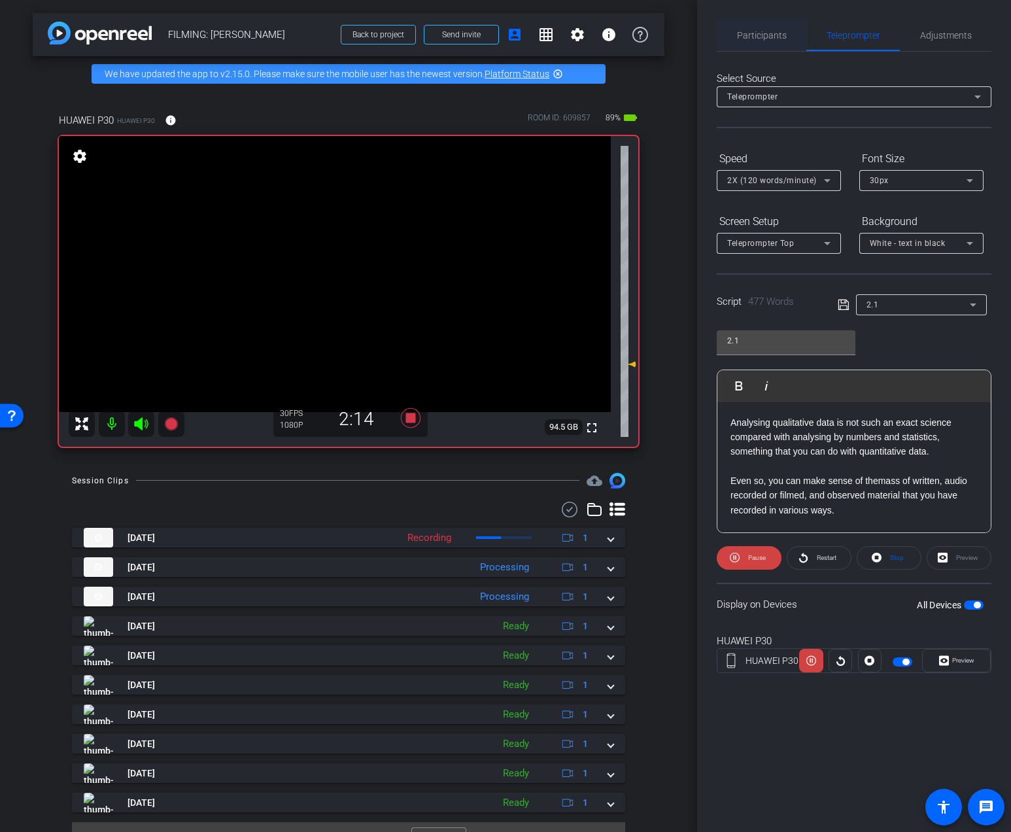
click at [744, 31] on span "Participants" at bounding box center [762, 35] width 50 height 9
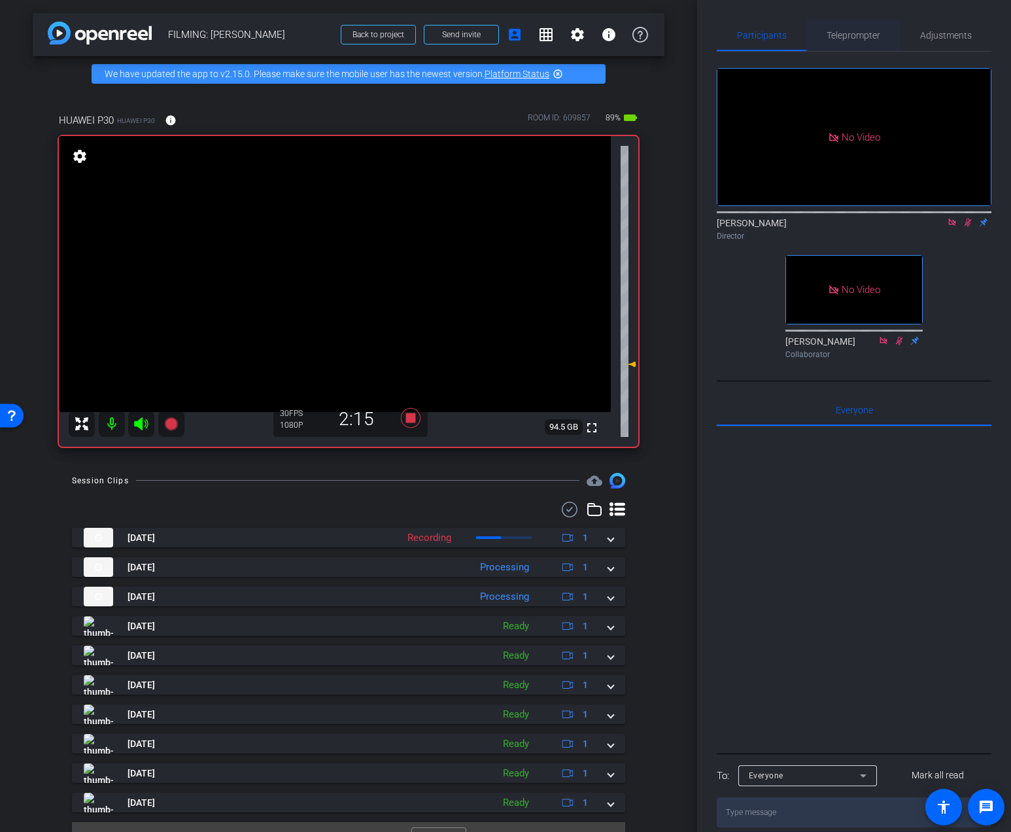
click at [837, 39] on span "Teleprompter" at bounding box center [853, 35] width 54 height 9
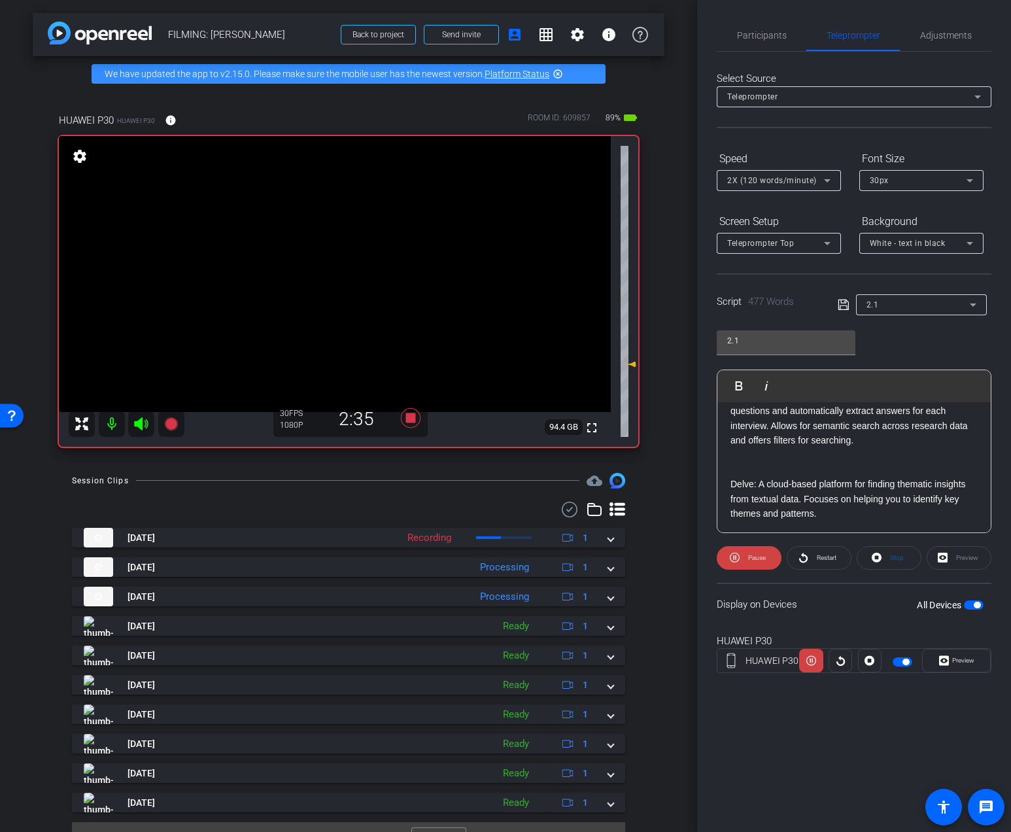
scroll to position [806, 0]
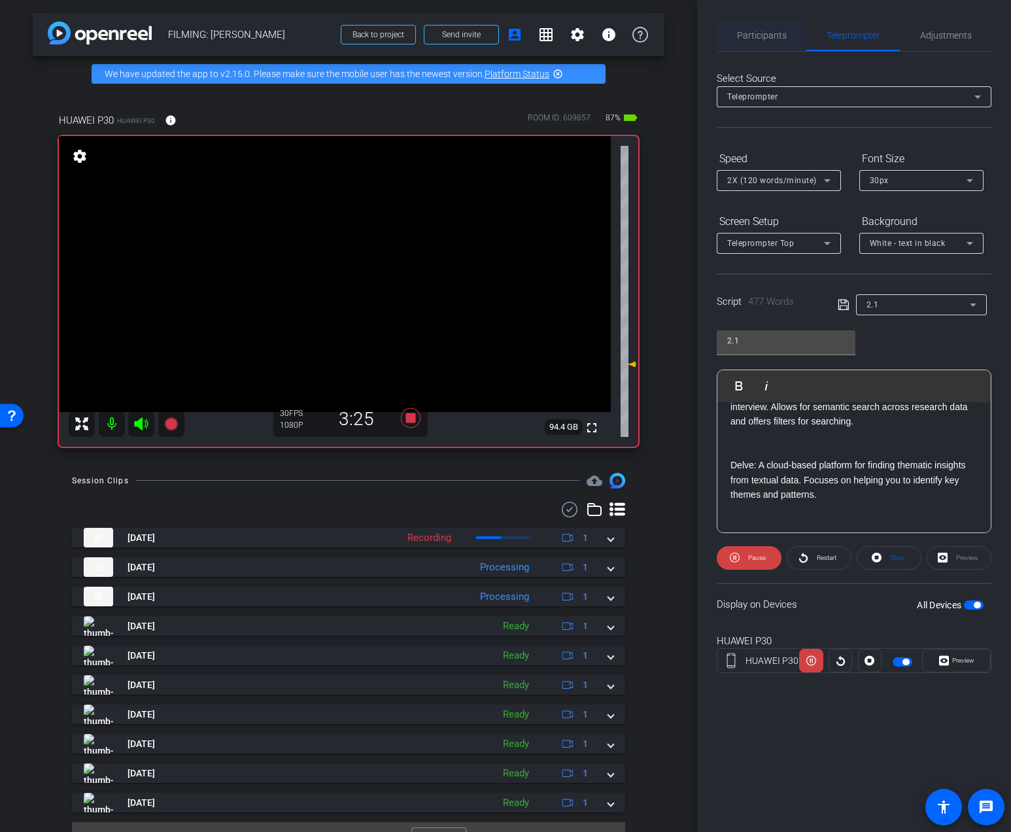
click at [773, 39] on span "Participants" at bounding box center [762, 35] width 50 height 9
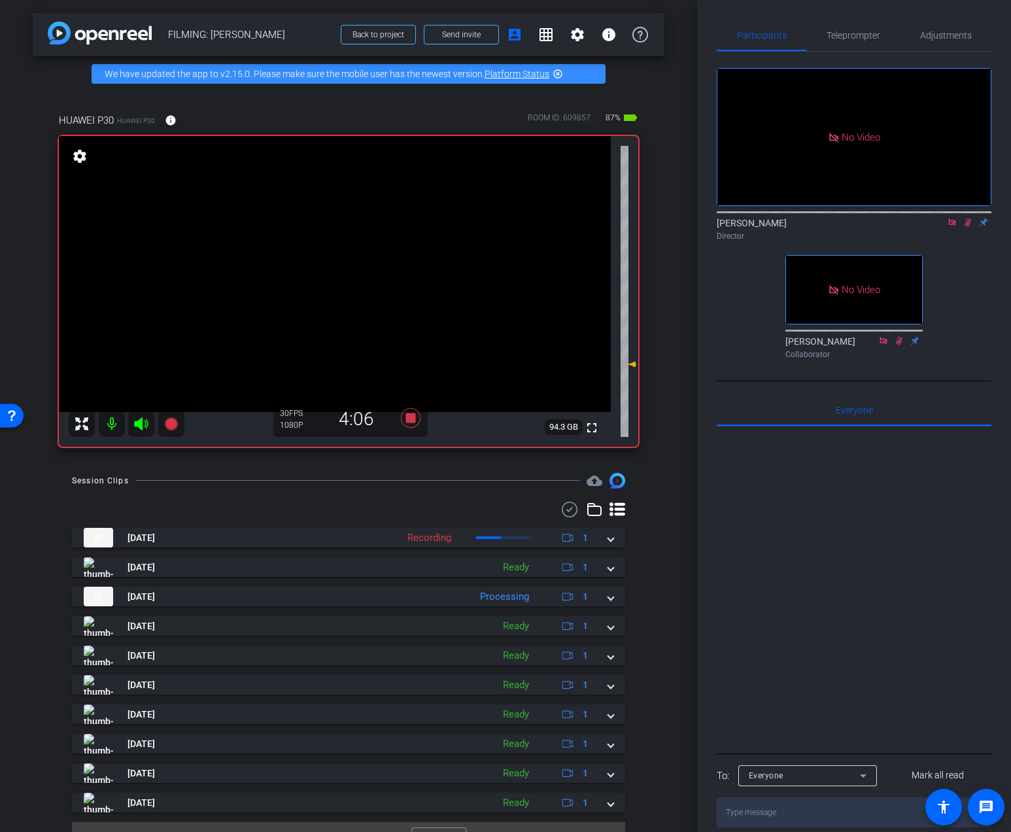
click at [440, 452] on div "HUAWEI P30 HUAWEI P30 info ROOM ID: 609857 87% battery_std fullscreen settings …" at bounding box center [348, 276] width 631 height 368
click at [414, 420] on icon at bounding box center [411, 418] width 20 height 20
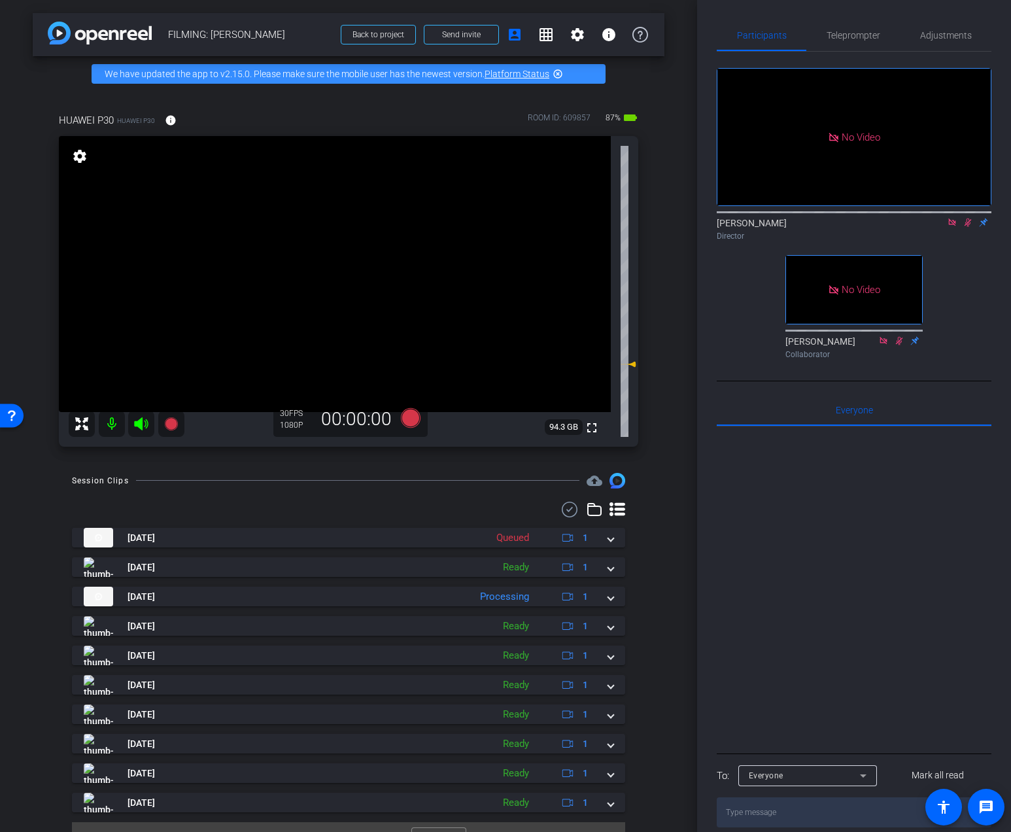
click at [953, 218] on icon at bounding box center [952, 222] width 10 height 9
click at [948, 227] on icon at bounding box center [952, 222] width 10 height 9
click at [927, 48] on span "Adjustments" at bounding box center [946, 35] width 52 height 31
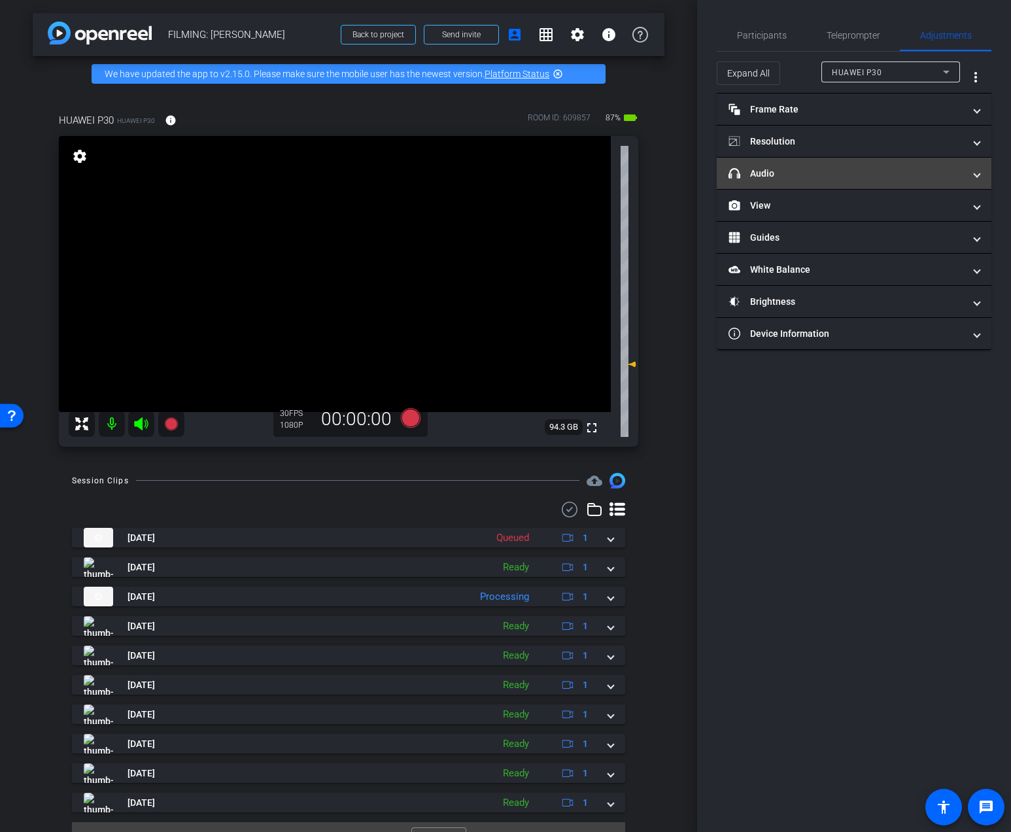
click at [822, 180] on mat-expansion-panel-header "headphone icon Audio" at bounding box center [853, 173] width 275 height 31
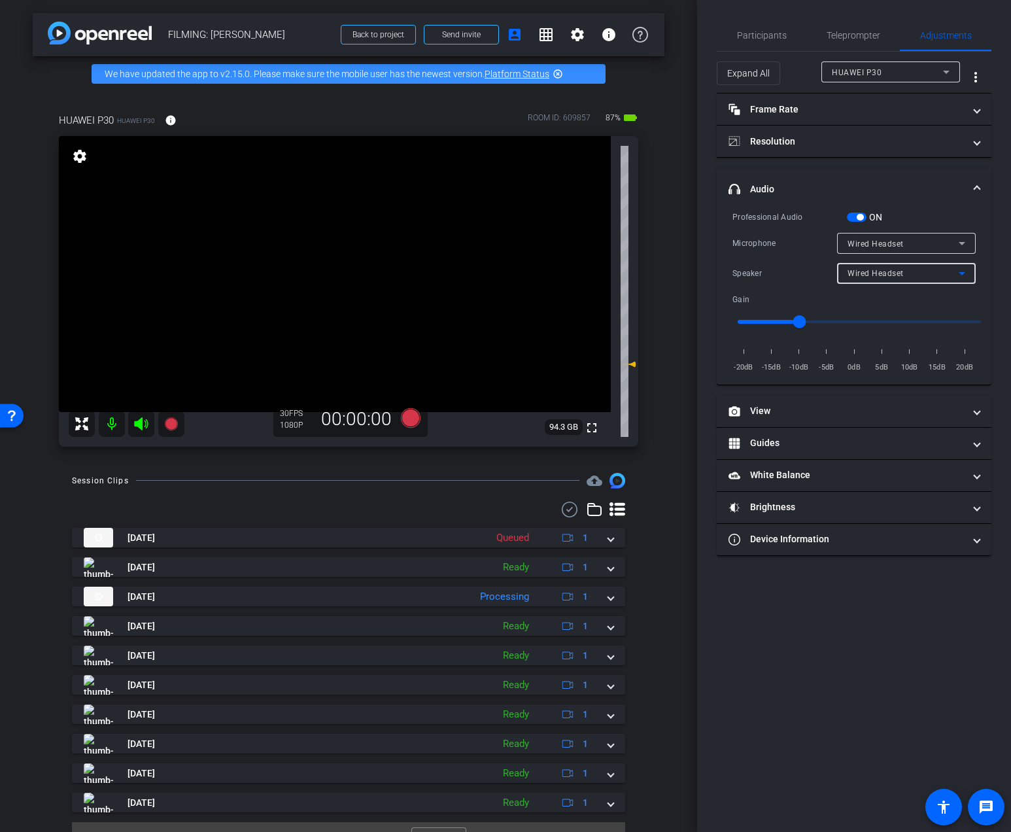
click at [909, 272] on div "Wired Headset" at bounding box center [902, 273] width 111 height 16
click at [896, 295] on span "Device Speaker" at bounding box center [877, 299] width 61 height 16
click at [886, 237] on div "Wired Headset" at bounding box center [902, 243] width 111 height 16
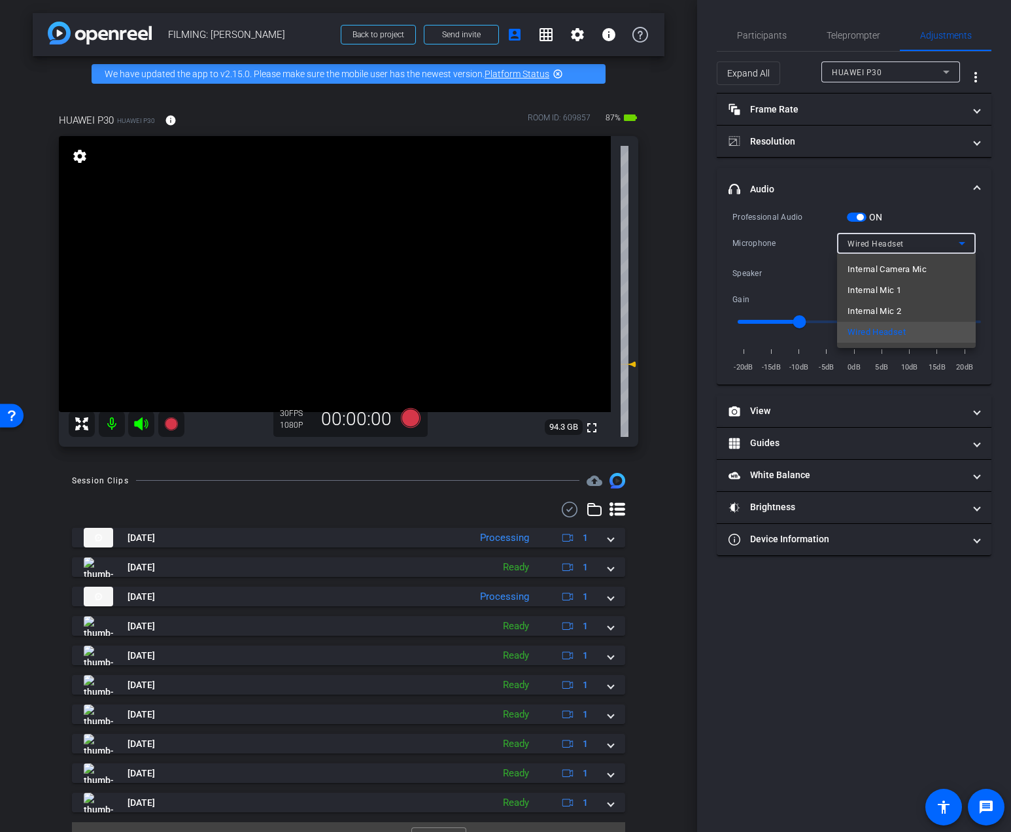
click at [769, 41] on div at bounding box center [505, 416] width 1011 height 832
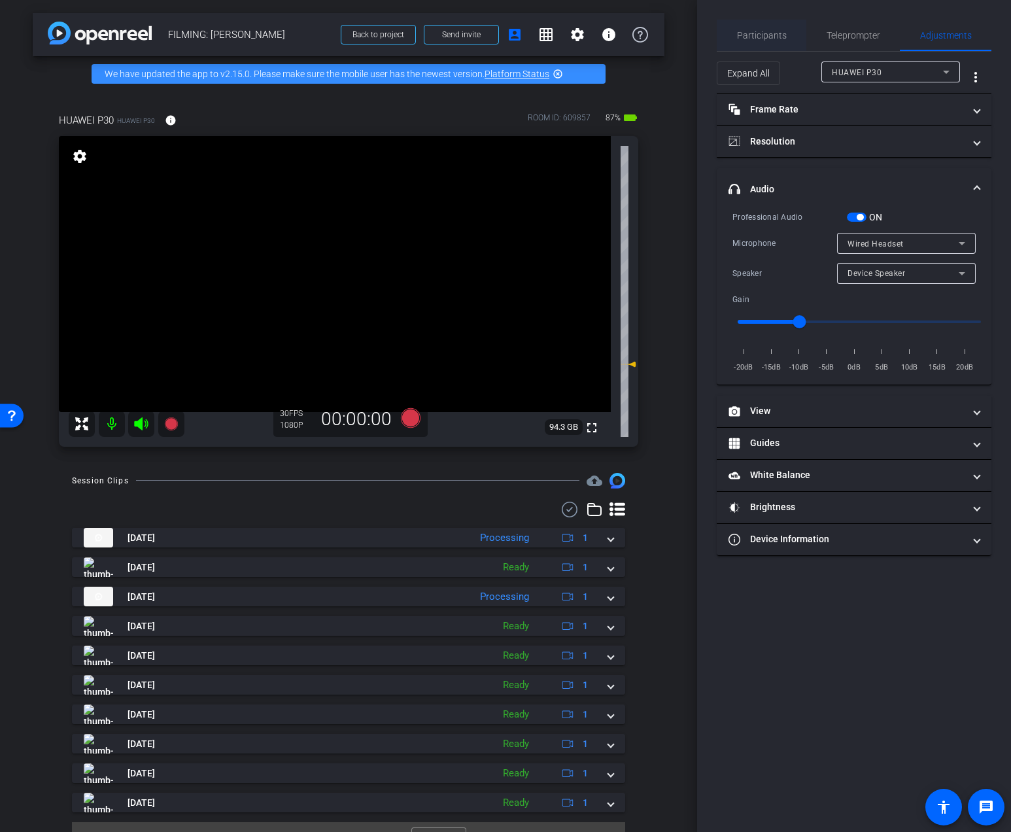
click at [771, 37] on span "Participants" at bounding box center [762, 35] width 50 height 9
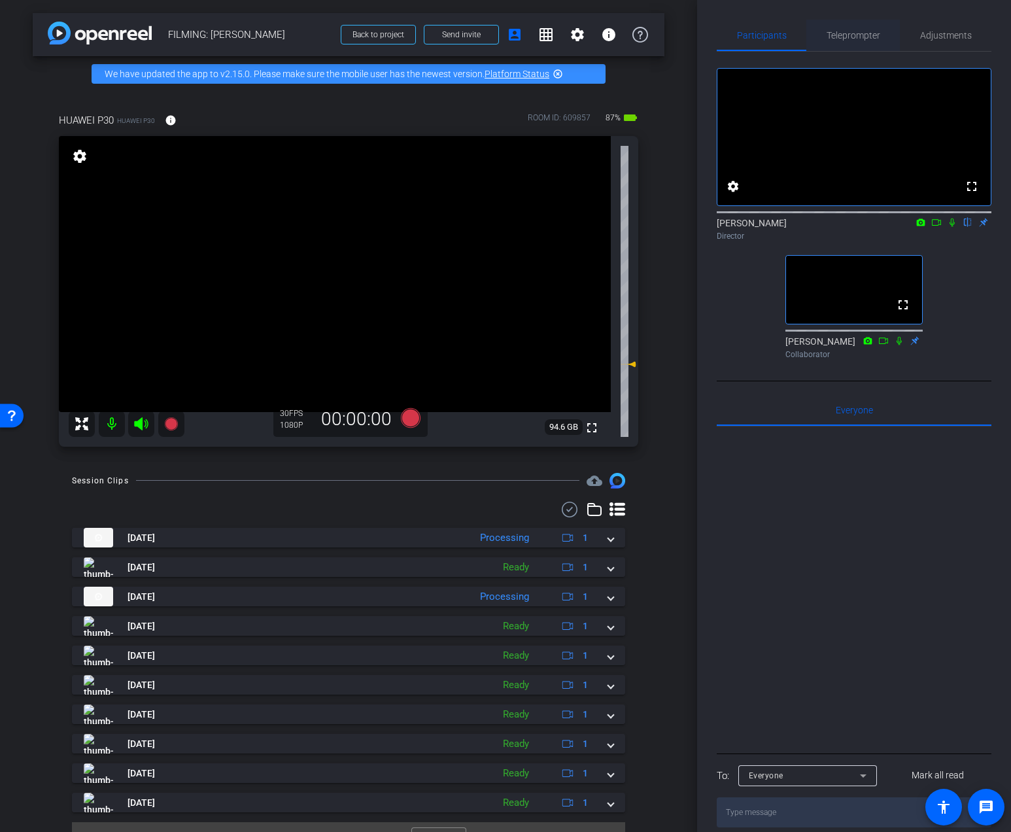
click at [850, 42] on span "Teleprompter" at bounding box center [853, 35] width 54 height 31
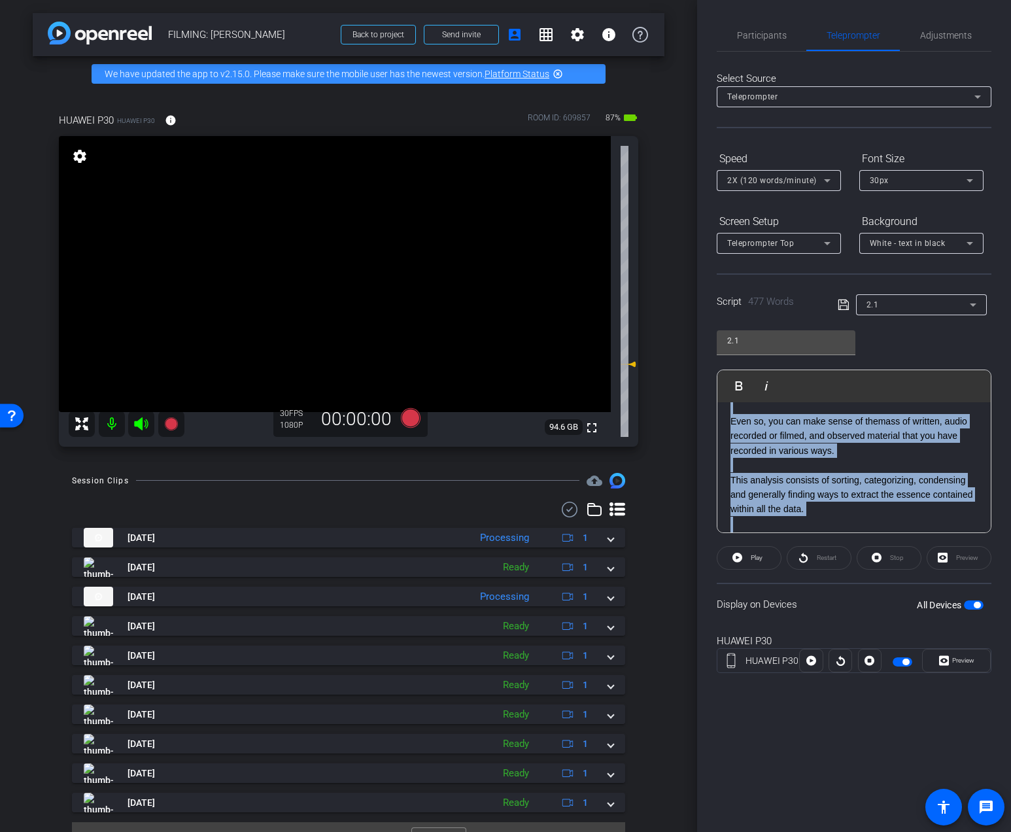
scroll to position [0, 0]
drag, startPoint x: 963, startPoint y: 448, endPoint x: 660, endPoint y: 384, distance: 309.9
click at [660, 384] on div "arrow_back FILMING: [PERSON_NAME] Back to project Send invite account_box grid_…" at bounding box center [505, 416] width 1011 height 832
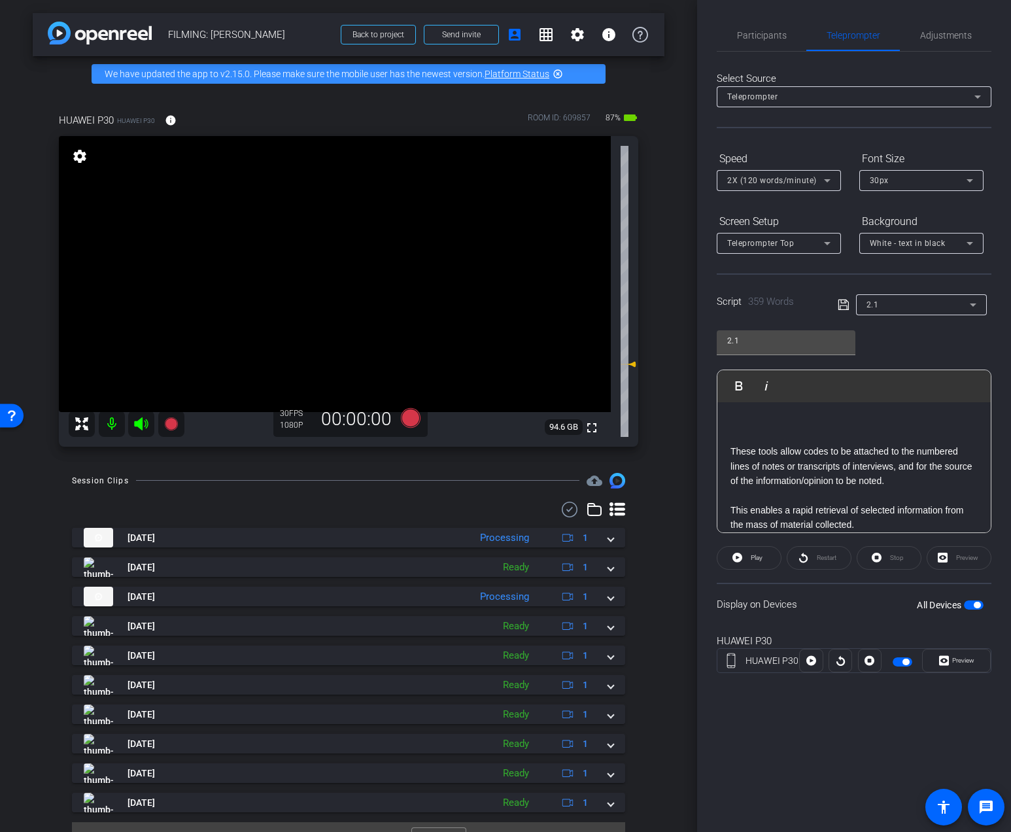
click at [735, 452] on p "These tools allow codes to be attached to the numbered lines of notes or transc…" at bounding box center [853, 466] width 247 height 44
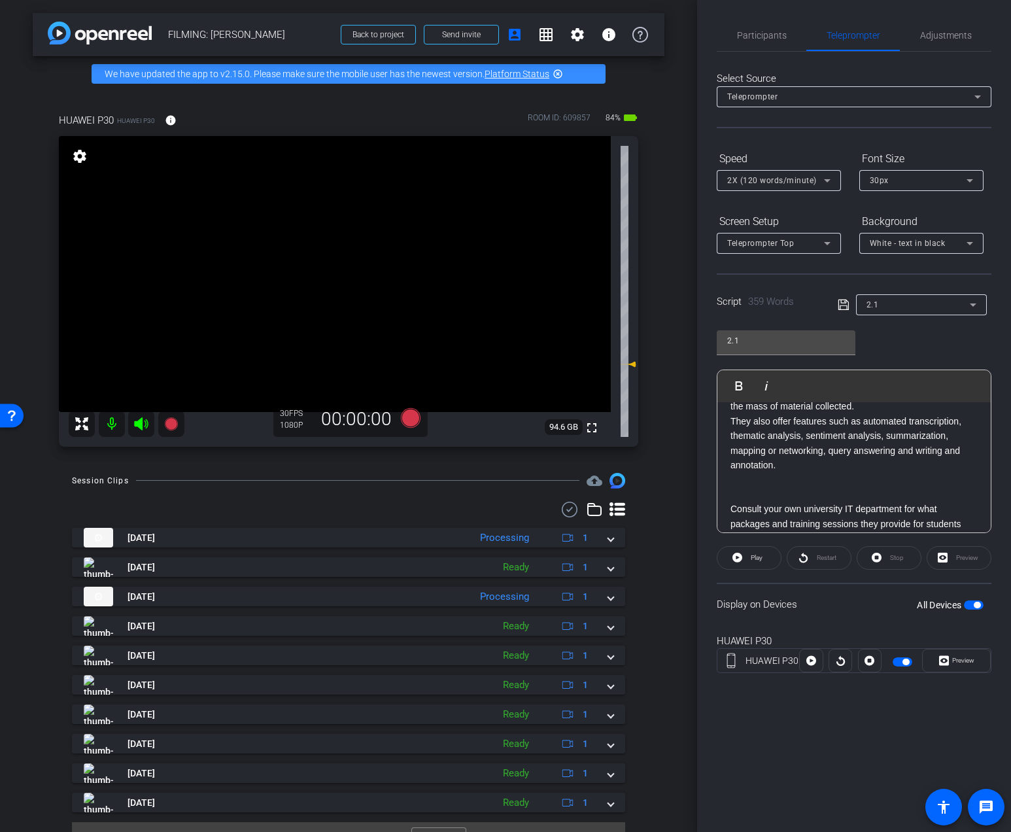
scroll to position [87, 0]
click at [951, 44] on span "Adjustments" at bounding box center [946, 35] width 52 height 31
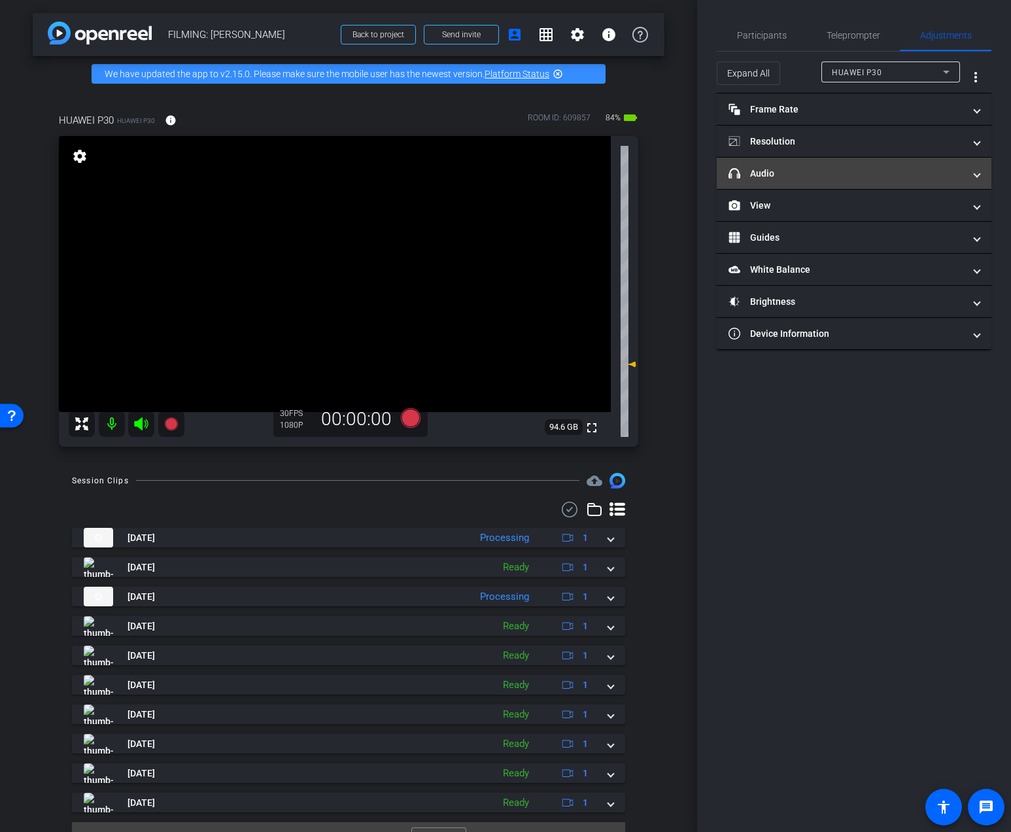
click at [781, 171] on mat-panel-title "headphone icon Audio" at bounding box center [845, 174] width 235 height 14
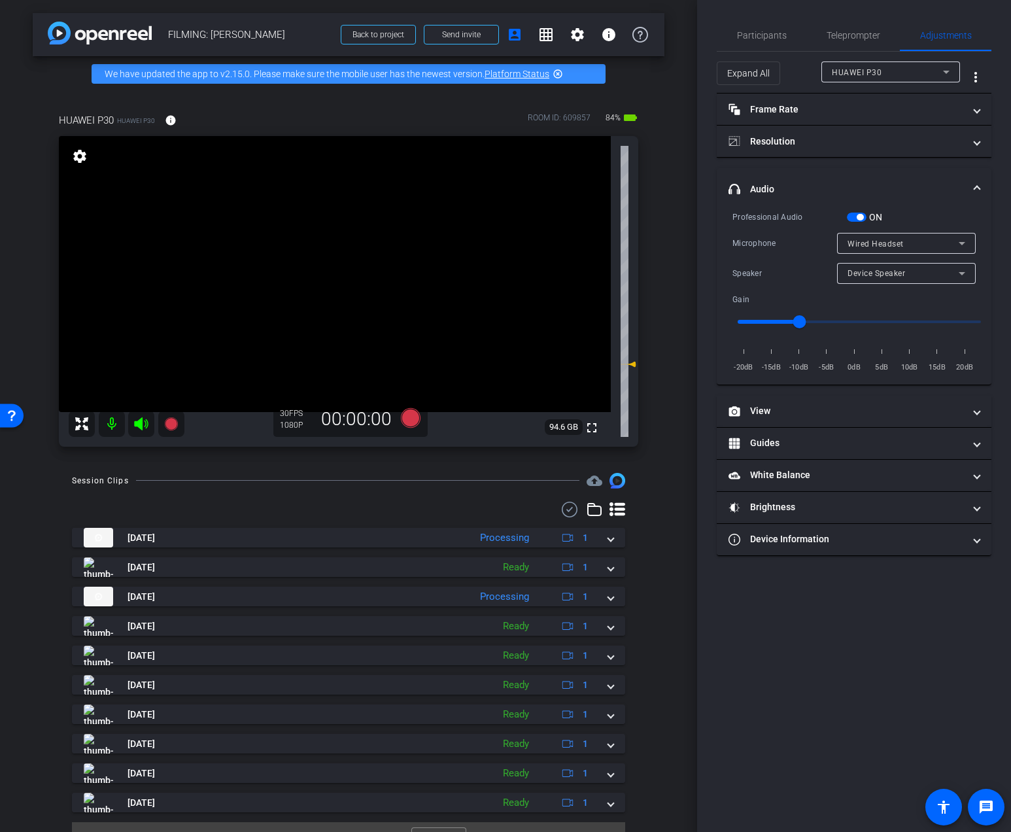
click at [886, 280] on div "Device Speaker" at bounding box center [902, 273] width 111 height 16
click at [884, 316] on span "Wired Headset" at bounding box center [876, 320] width 58 height 16
click at [765, 35] on span "Participants" at bounding box center [762, 35] width 50 height 9
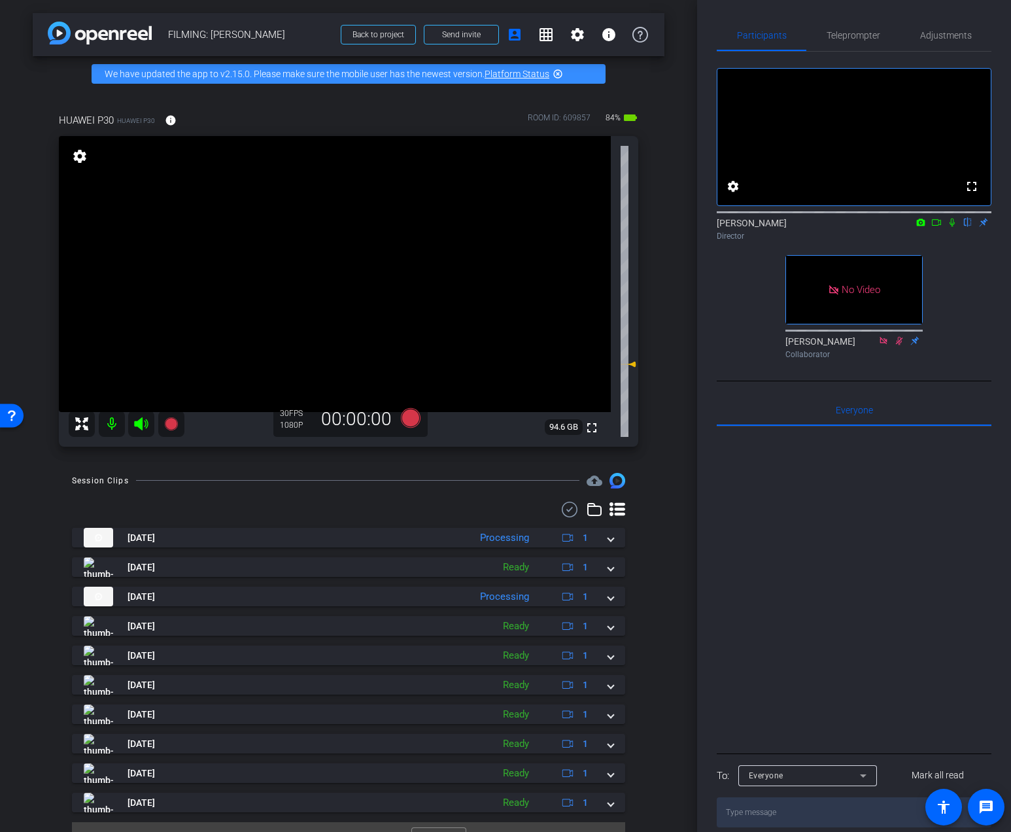
click at [950, 227] on icon at bounding box center [951, 222] width 5 height 8
click at [937, 227] on icon at bounding box center [936, 222] width 10 height 9
click at [411, 419] on icon at bounding box center [411, 418] width 20 height 20
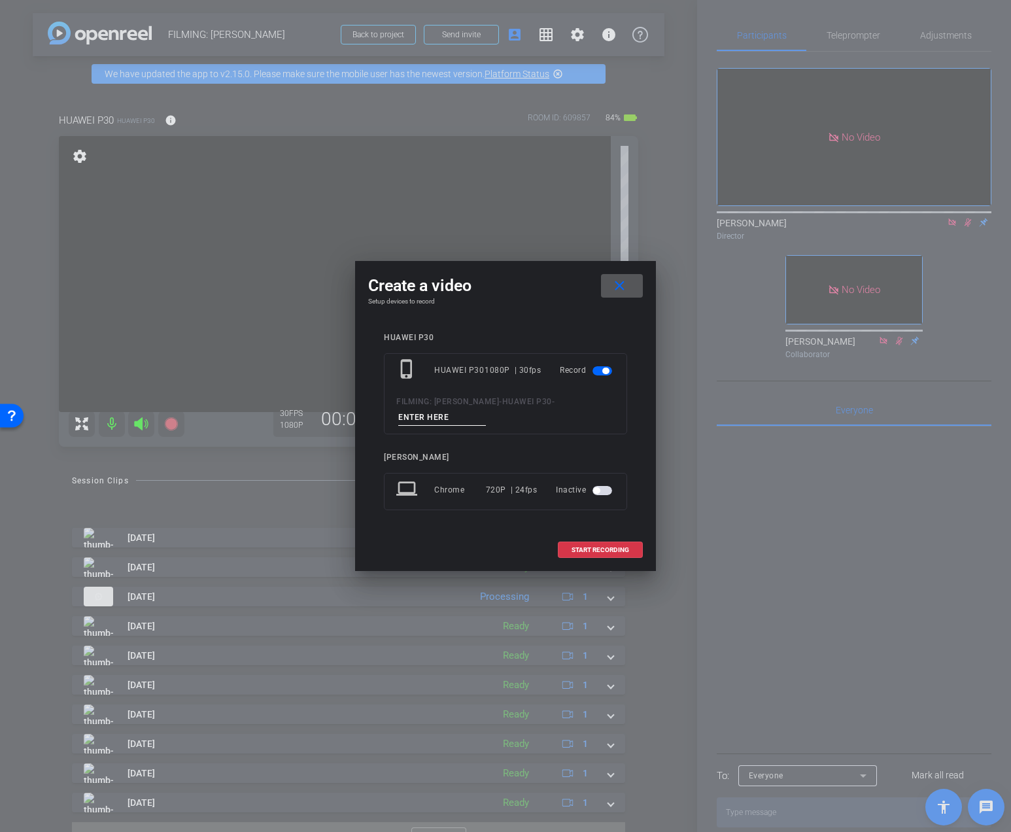
click at [451, 419] on input at bounding box center [442, 417] width 88 height 16
type input "DAY 3 Vid 3 Pickup"
click at [587, 549] on span "START RECORDING" at bounding box center [600, 550] width 58 height 7
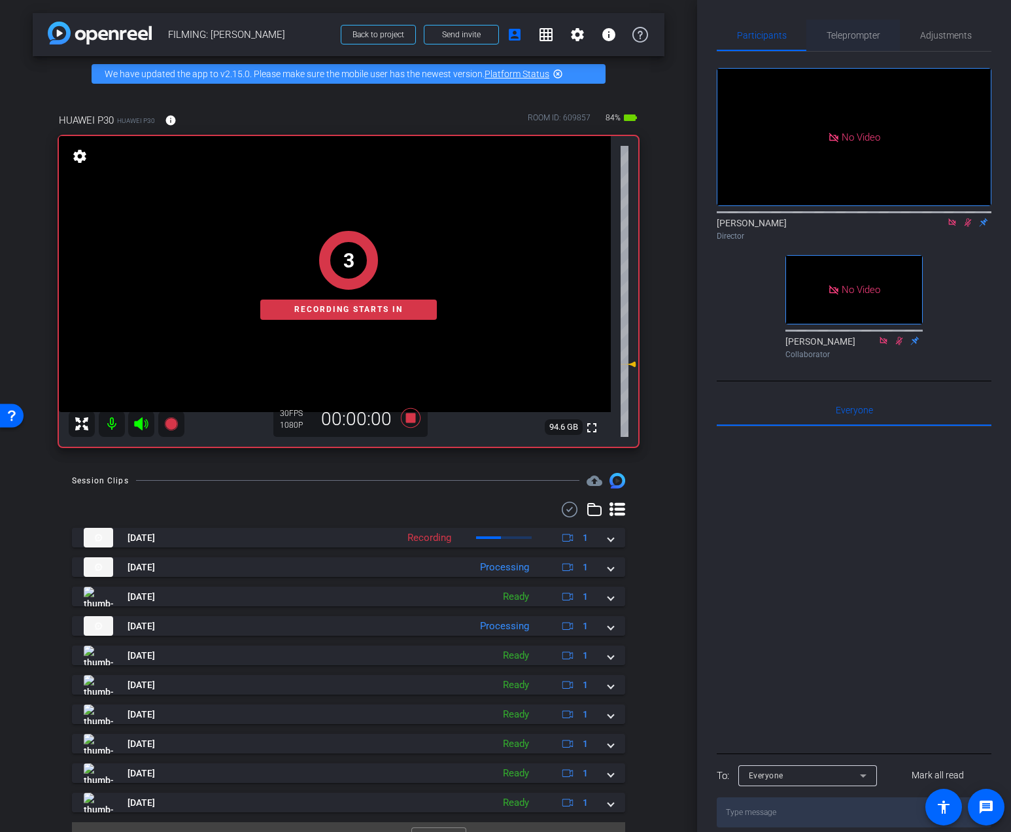
click at [839, 35] on span "Teleprompter" at bounding box center [853, 35] width 54 height 9
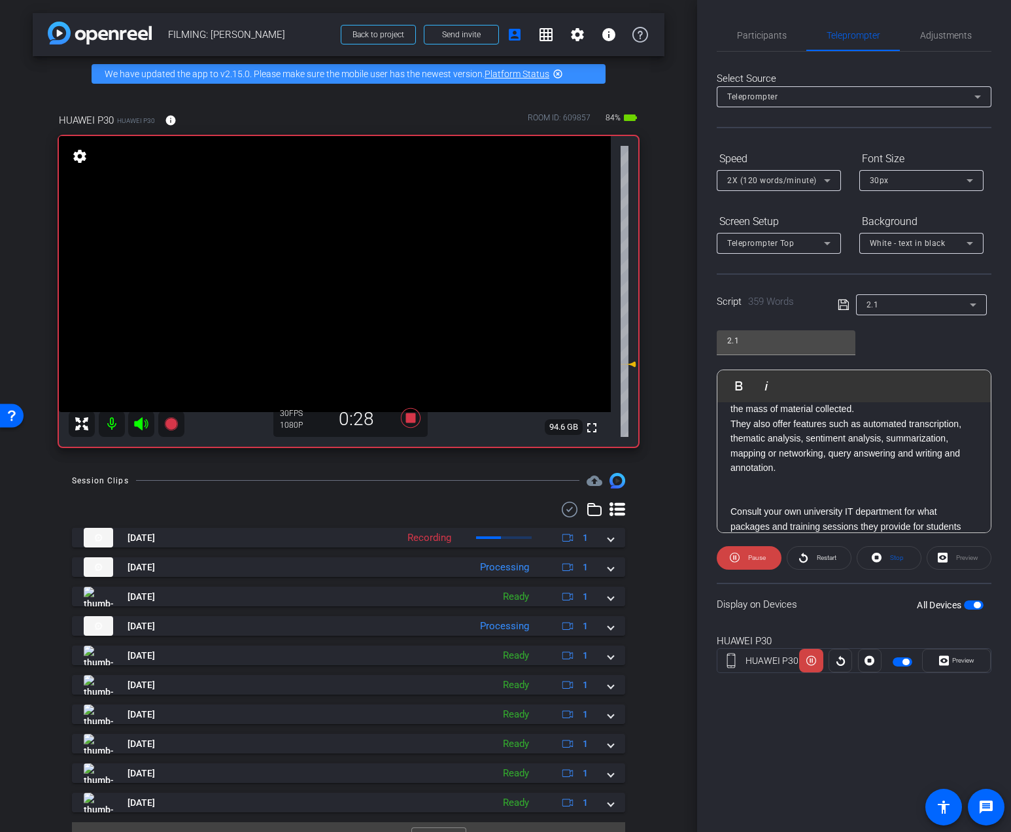
scroll to position [84, 0]
click at [768, 556] on span at bounding box center [748, 557] width 65 height 31
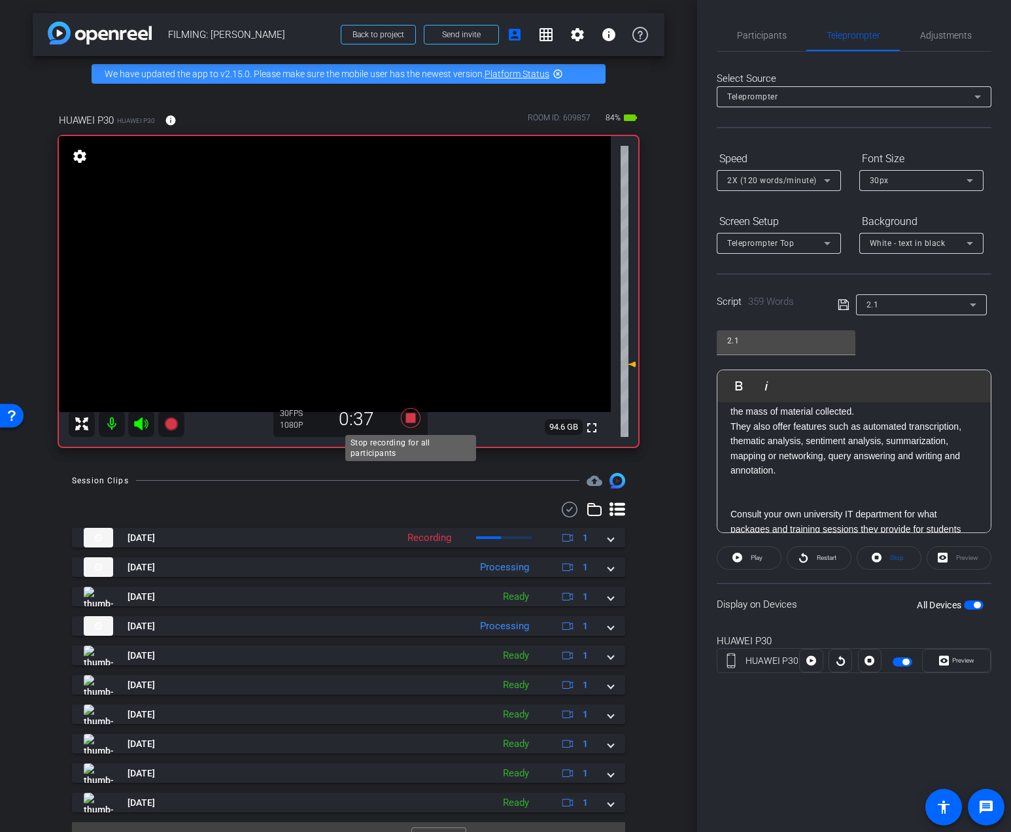
click at [411, 420] on icon at bounding box center [411, 418] width 20 height 20
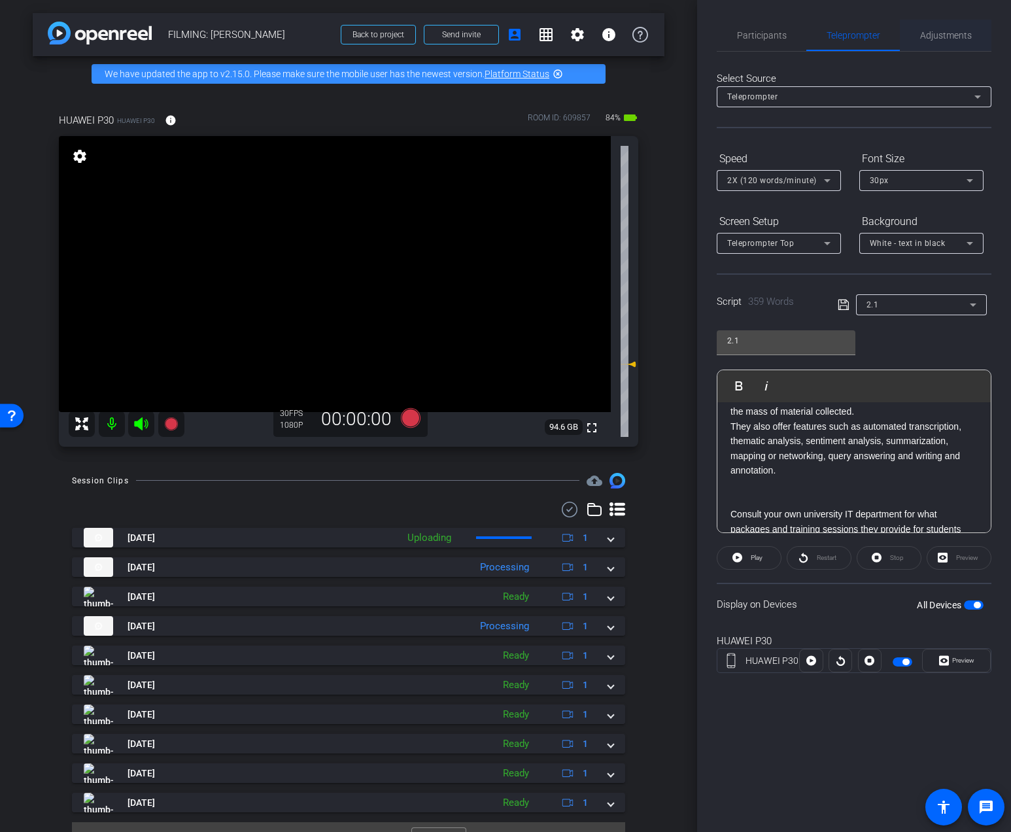
click at [921, 37] on span "Adjustments" at bounding box center [946, 35] width 52 height 9
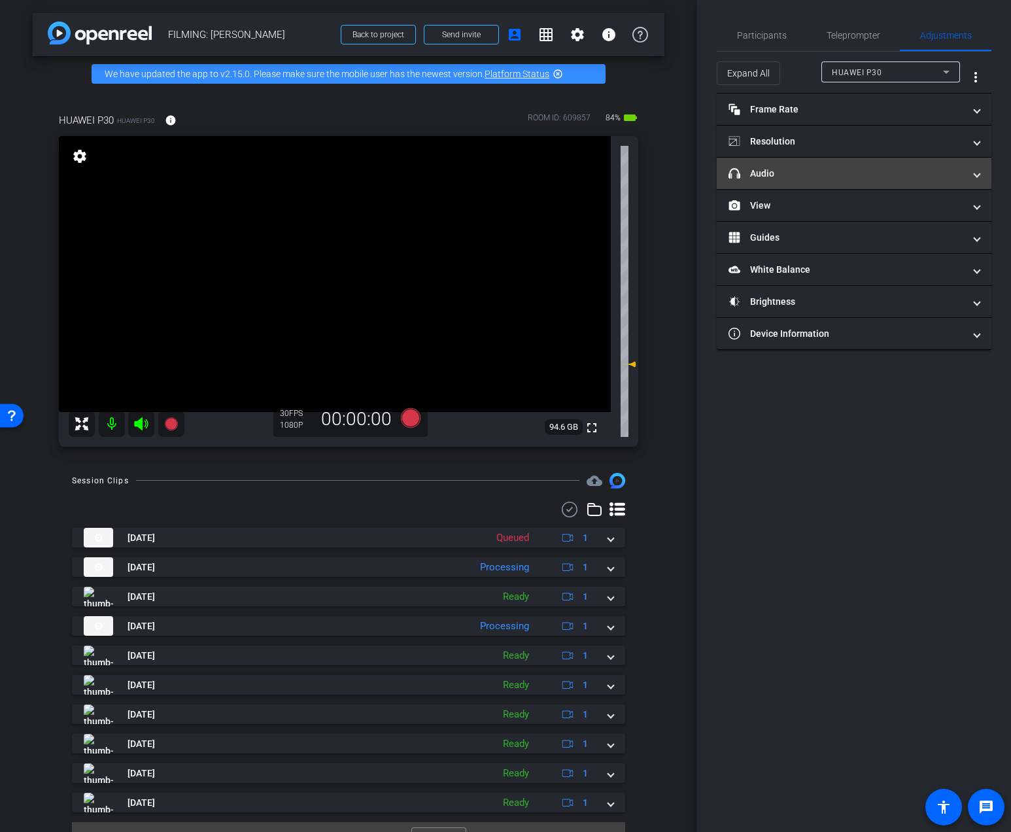
click at [836, 171] on mat-panel-title "headphone icon Audio" at bounding box center [845, 174] width 235 height 14
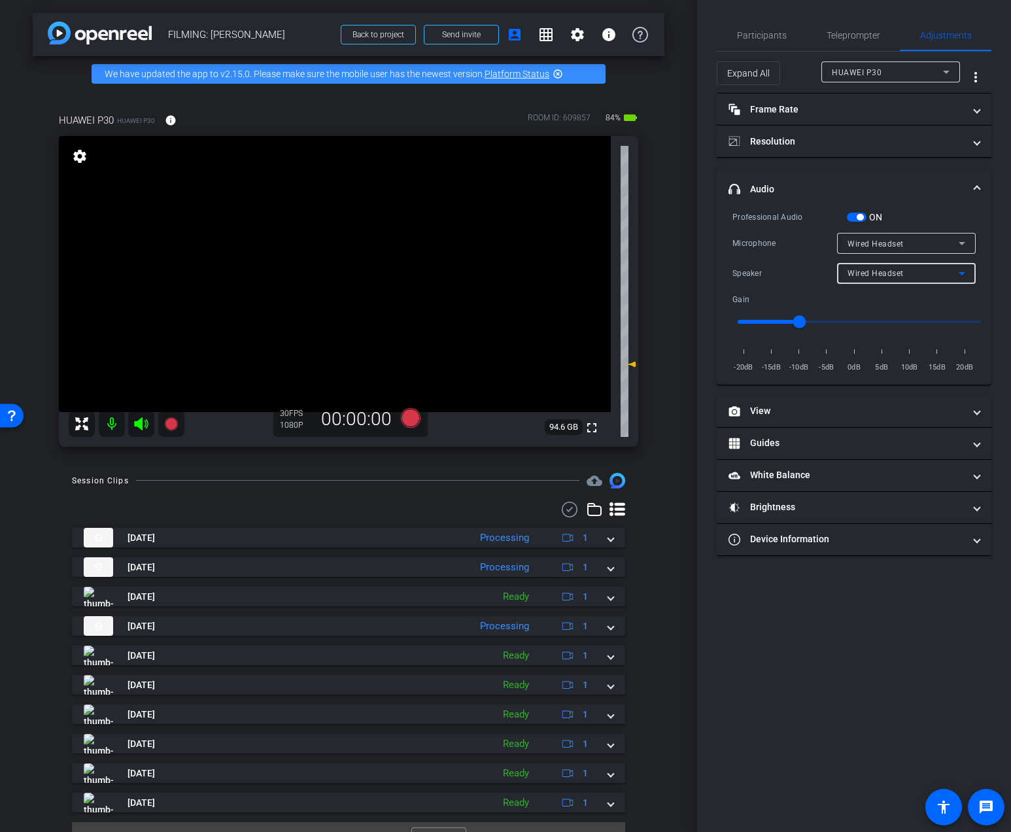
click at [901, 276] on span "Wired Headset" at bounding box center [875, 273] width 56 height 9
click at [897, 295] on span "Device Speaker" at bounding box center [877, 299] width 61 height 16
click at [773, 42] on span "Participants" at bounding box center [762, 35] width 50 height 31
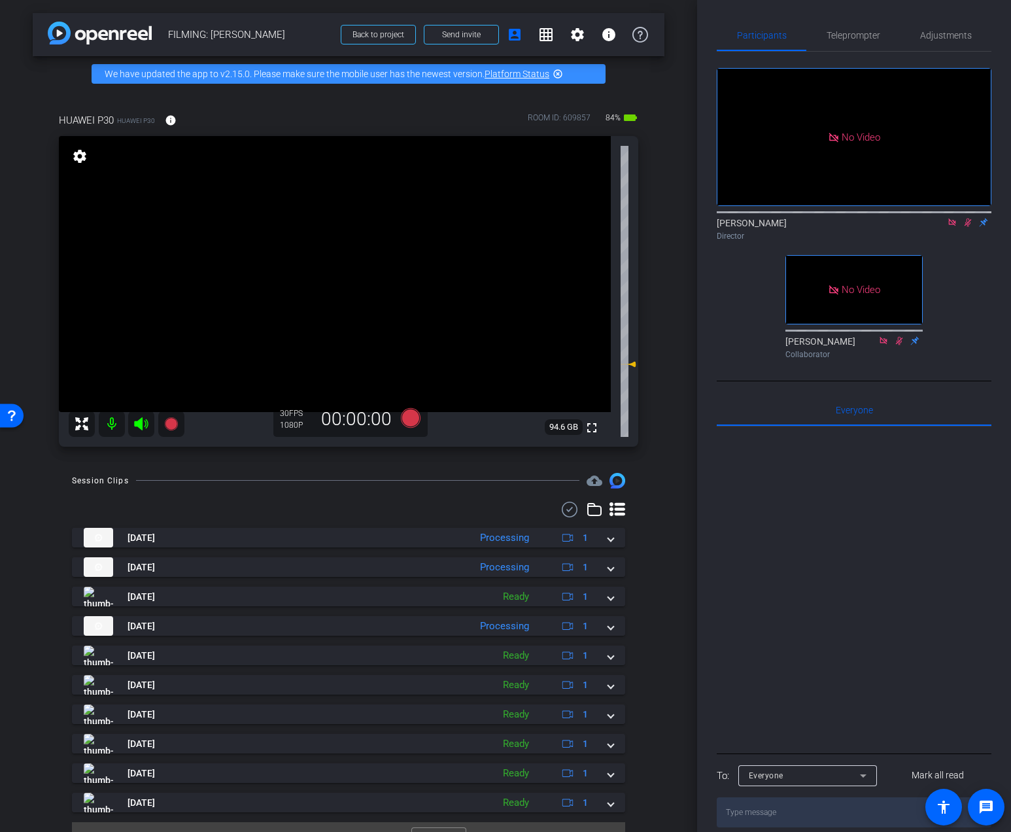
click at [966, 218] on icon at bounding box center [967, 222] width 10 height 9
click at [954, 218] on icon at bounding box center [952, 222] width 10 height 9
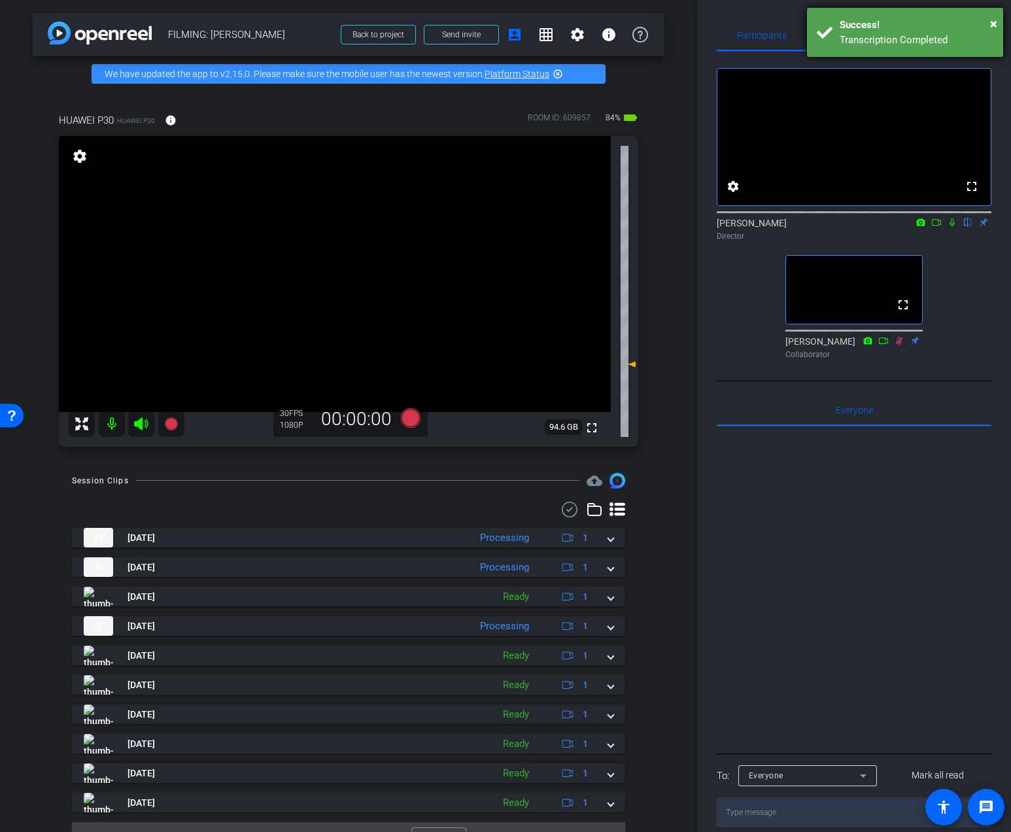
click at [1000, 20] on div "× Success! Transcription Completed" at bounding box center [905, 32] width 196 height 49
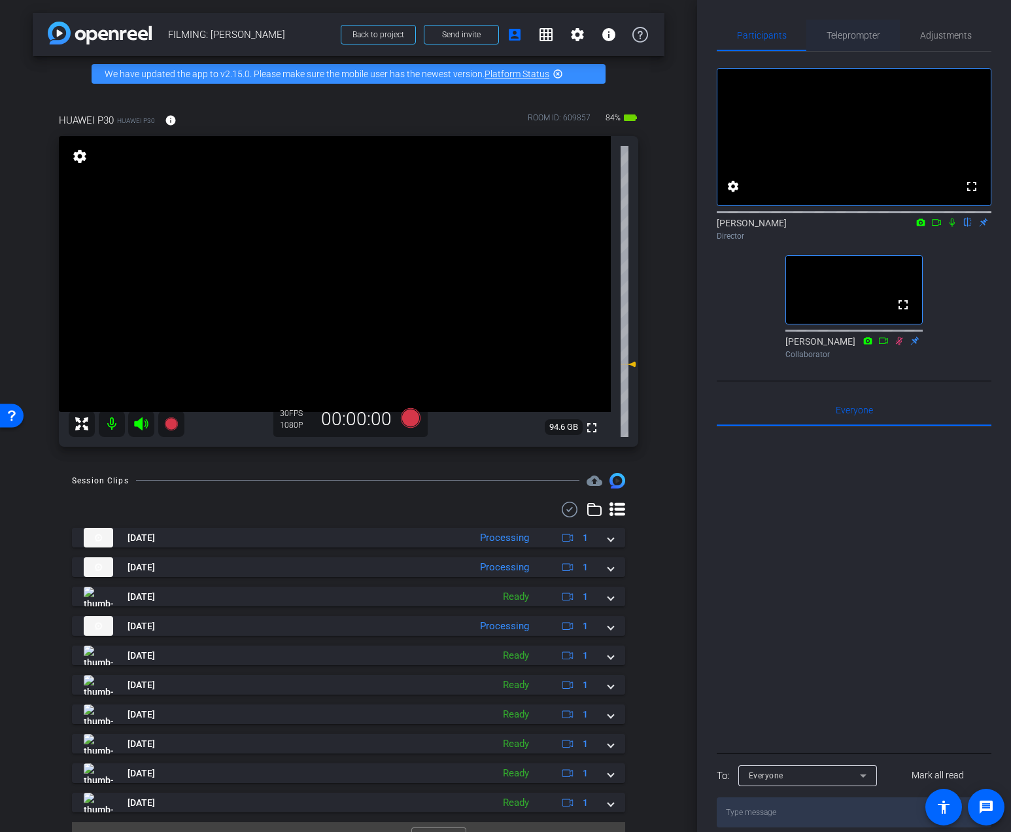
click at [870, 33] on span "Teleprompter" at bounding box center [853, 35] width 54 height 9
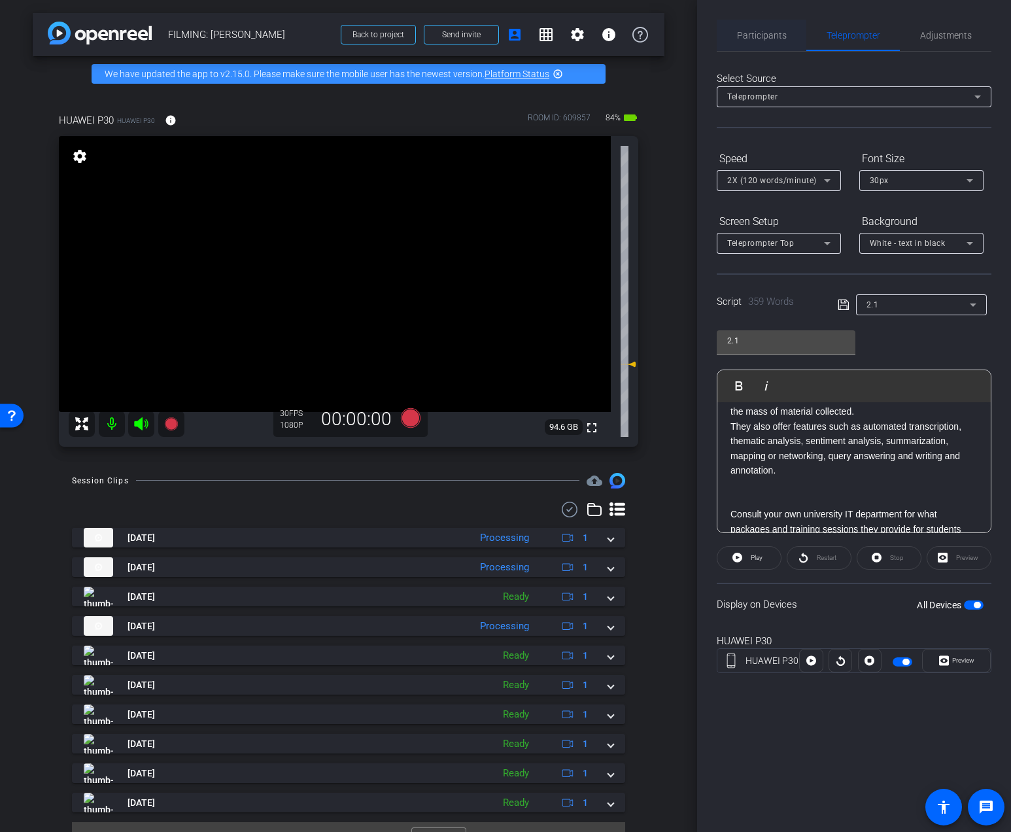
click at [745, 28] on span "Participants" at bounding box center [762, 35] width 50 height 31
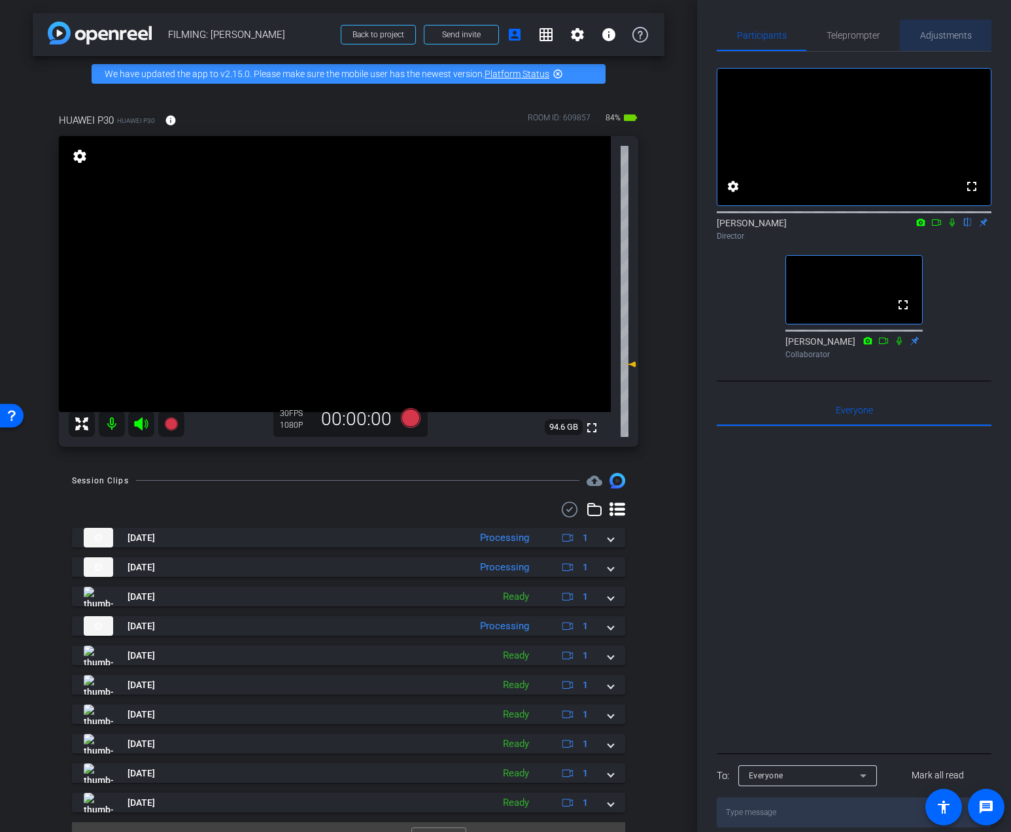
click at [938, 35] on span "Adjustments" at bounding box center [946, 35] width 52 height 9
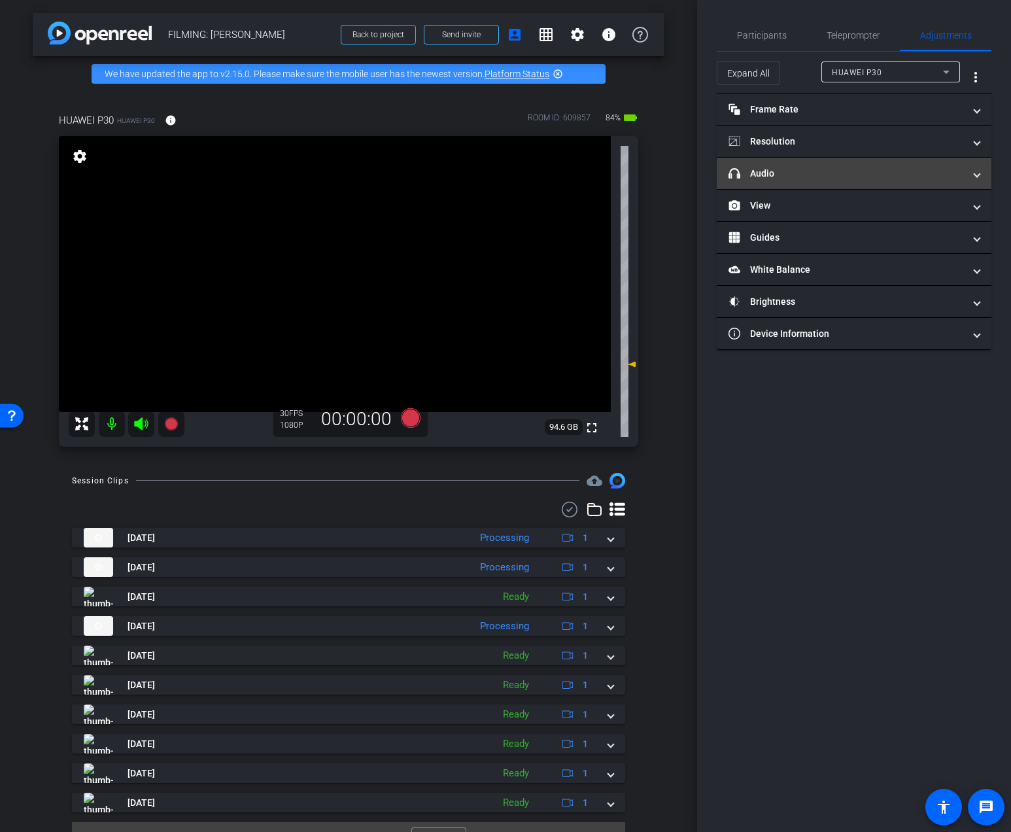
click at [810, 167] on mat-panel-title "headphone icon Audio" at bounding box center [845, 174] width 235 height 14
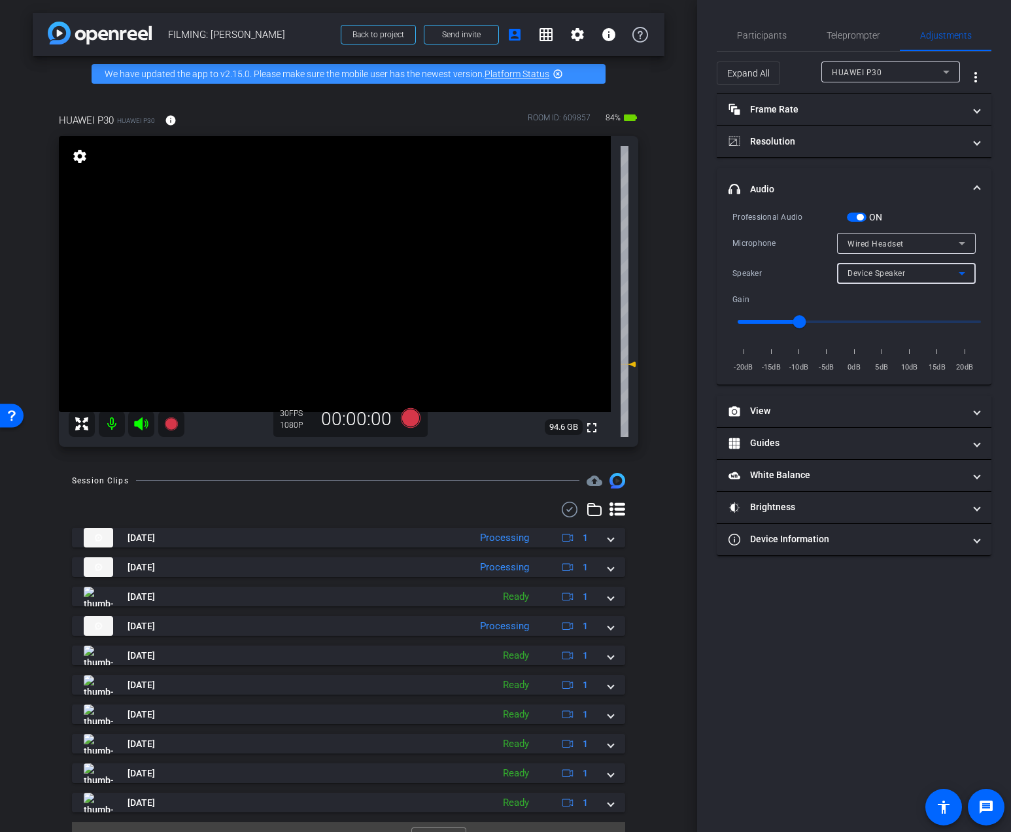
click at [889, 273] on span "Device Speaker" at bounding box center [876, 273] width 58 height 9
click at [841, 35] on span "Teleprompter" at bounding box center [853, 35] width 54 height 9
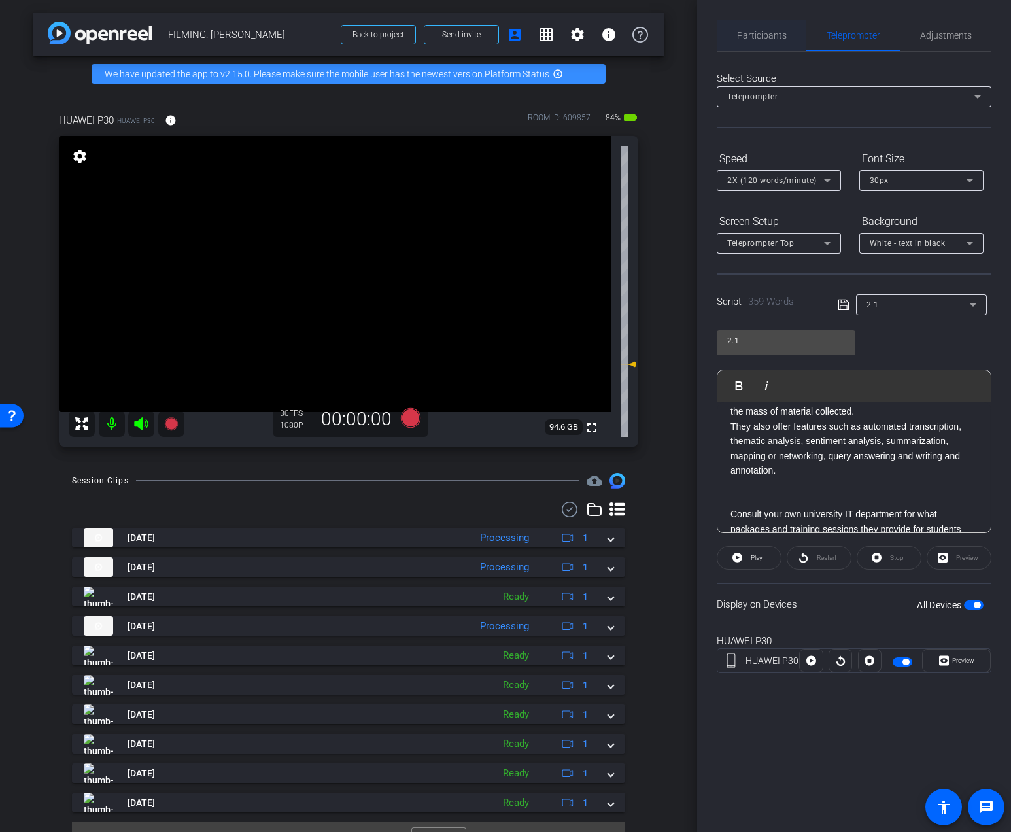
click at [760, 33] on span "Participants" at bounding box center [762, 35] width 50 height 9
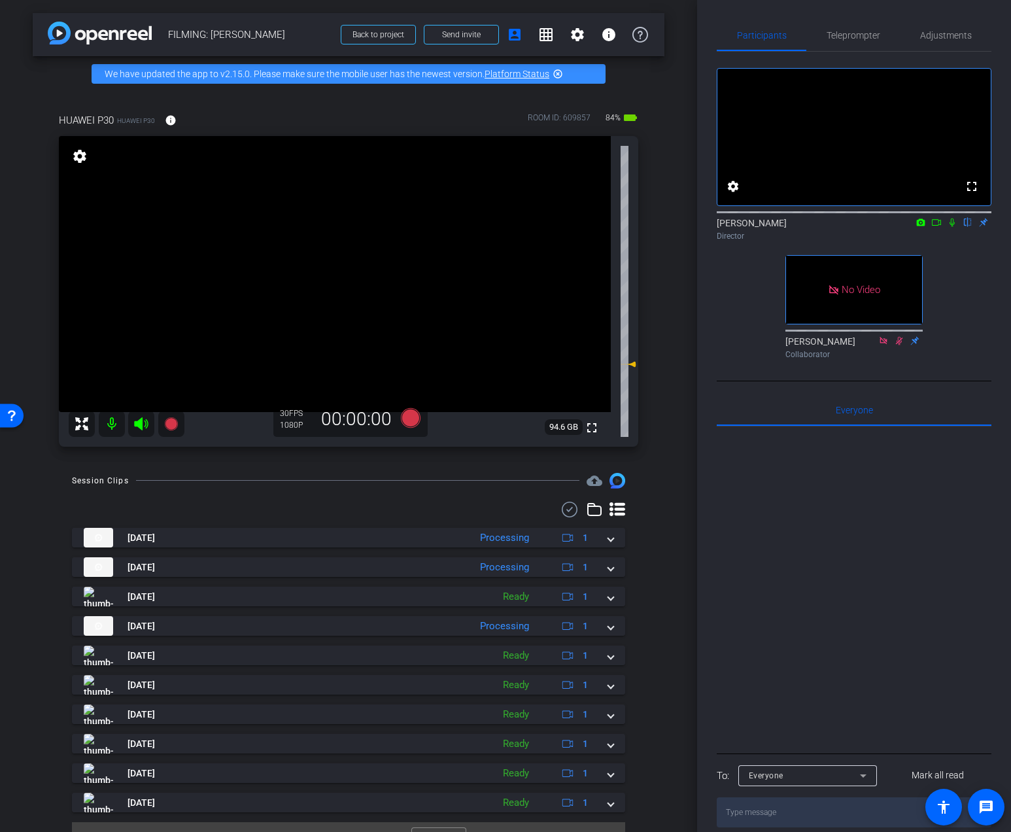
click at [950, 227] on icon at bounding box center [951, 222] width 5 height 8
click at [939, 227] on icon at bounding box center [936, 222] width 10 height 9
click at [407, 417] on icon at bounding box center [411, 418] width 20 height 20
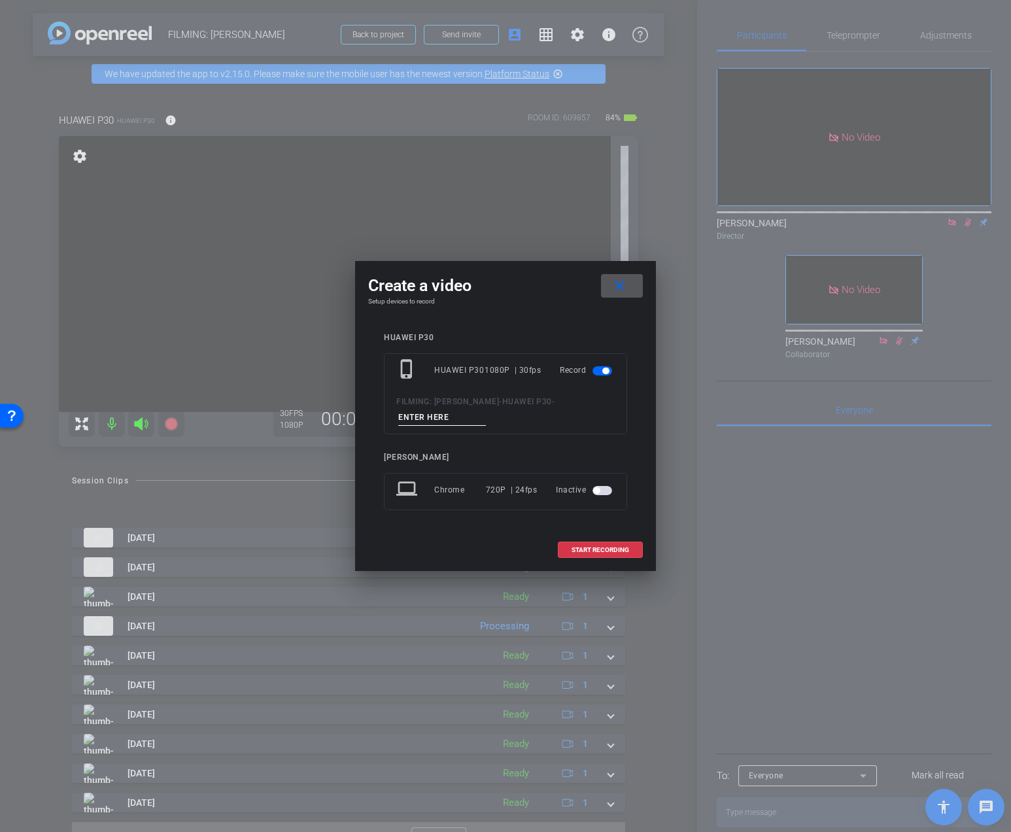
click at [412, 412] on input at bounding box center [442, 417] width 88 height 16
type input "PICKUP Day 3 Vid 3"
click at [614, 547] on span "START RECORDING" at bounding box center [600, 550] width 58 height 7
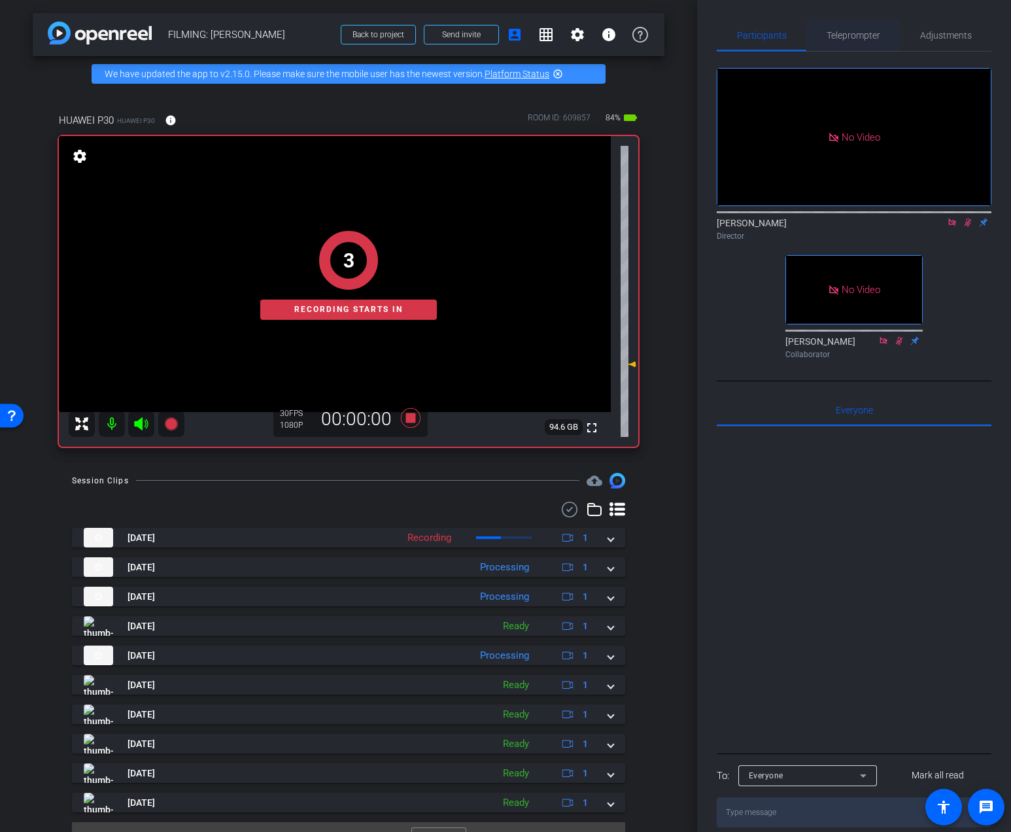
click at [874, 22] on span "Teleprompter" at bounding box center [853, 35] width 54 height 31
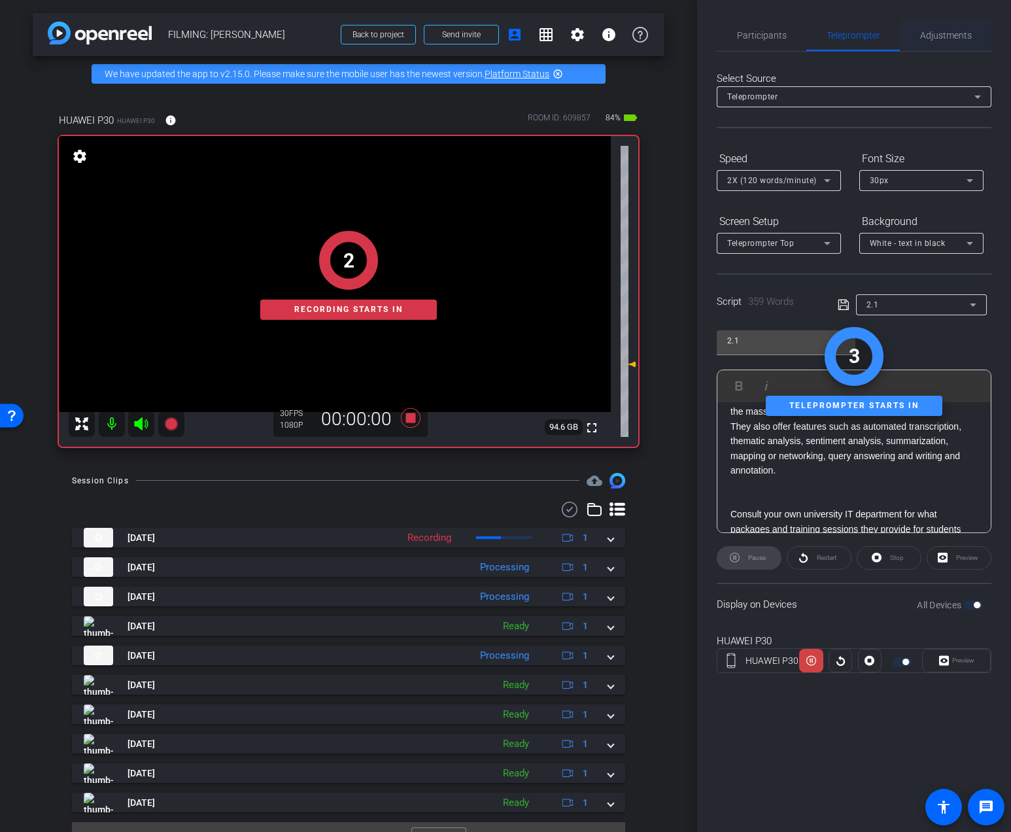
click at [937, 35] on span "Adjustments" at bounding box center [946, 35] width 52 height 9
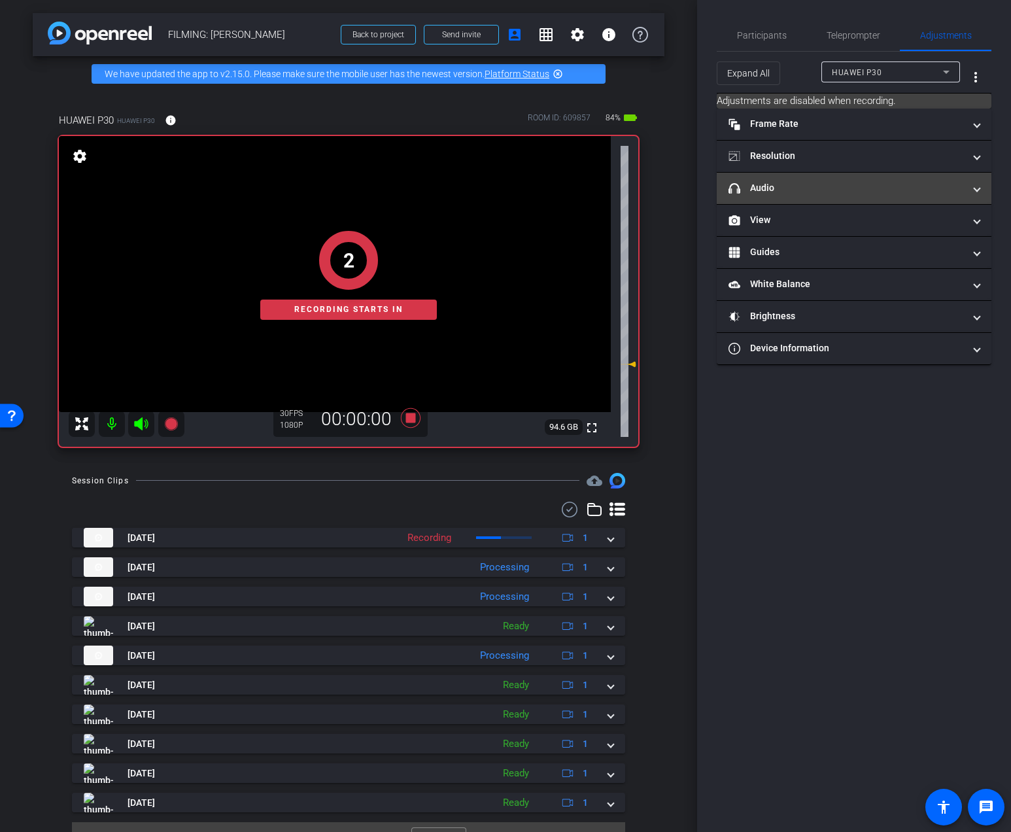
click at [818, 184] on mat-panel-title "headphone icon Audio" at bounding box center [845, 188] width 235 height 14
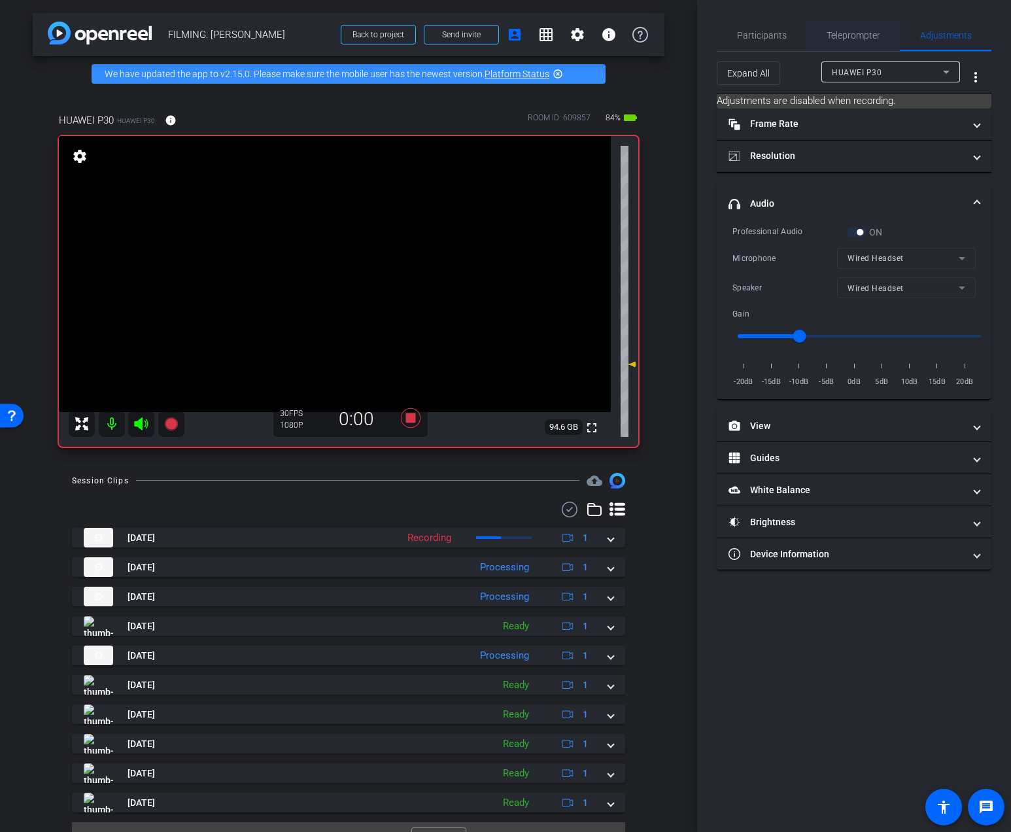
click at [819, 43] on div "Teleprompter" at bounding box center [852, 35] width 93 height 31
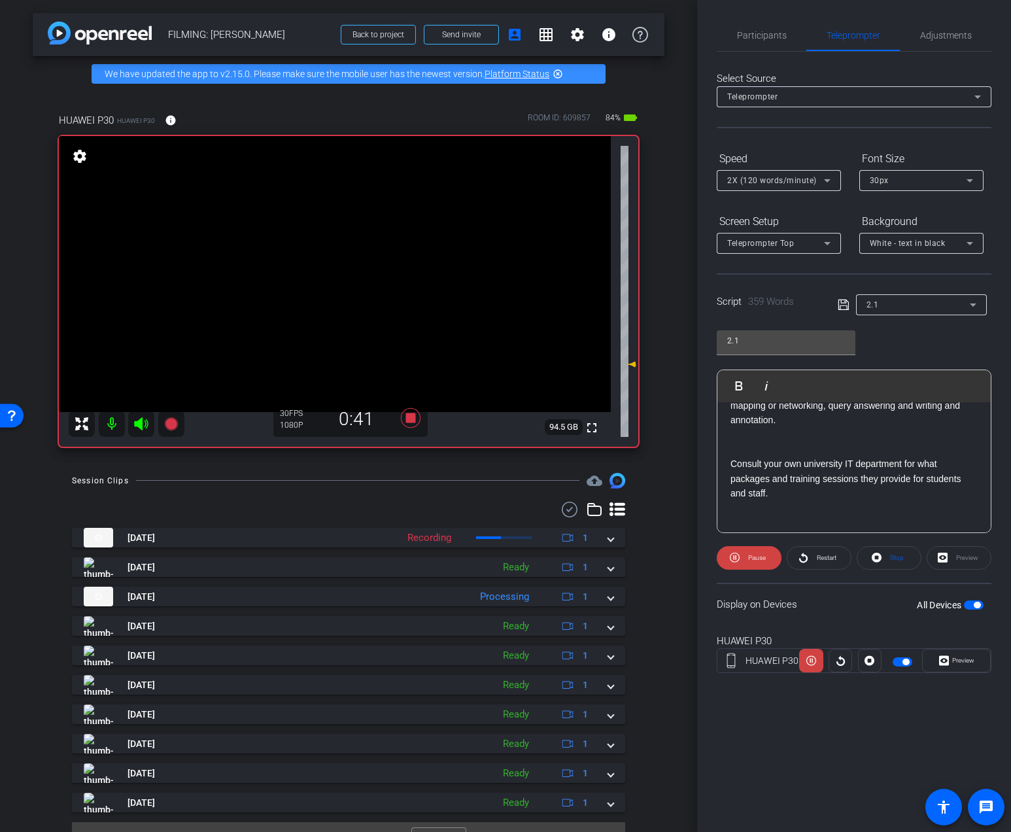
scroll to position [139, 0]
click at [749, 558] on span "Pause" at bounding box center [757, 557] width 18 height 7
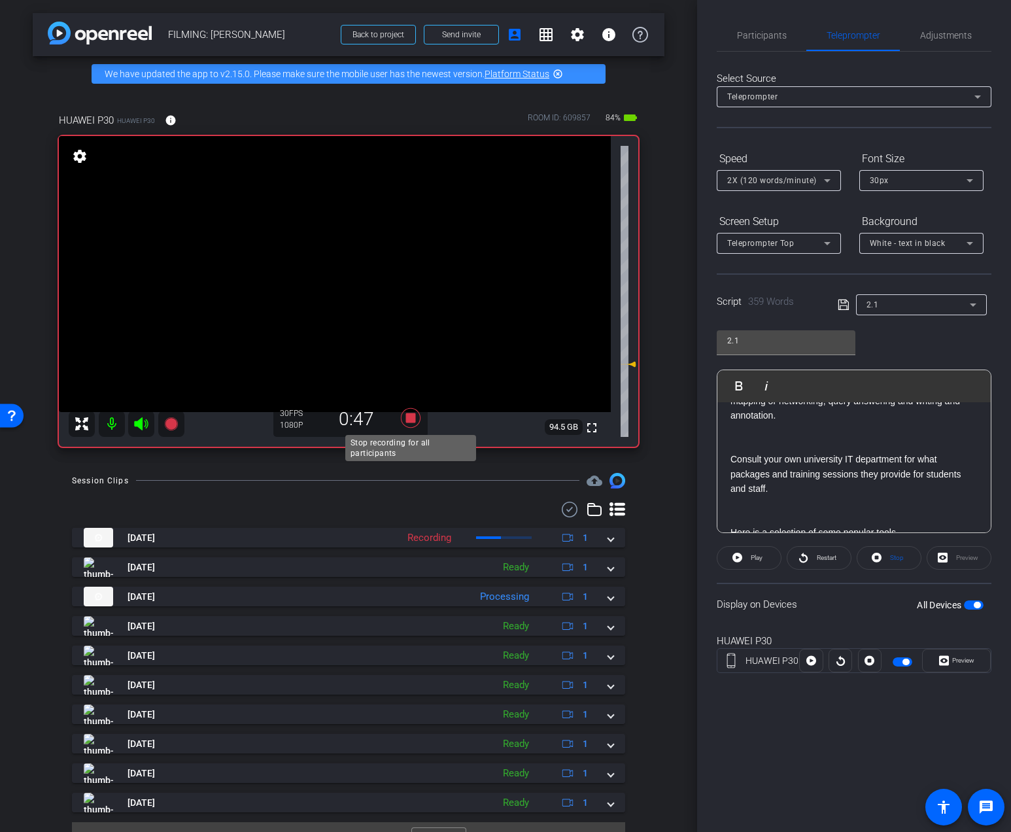
click at [405, 420] on icon at bounding box center [411, 418] width 20 height 20
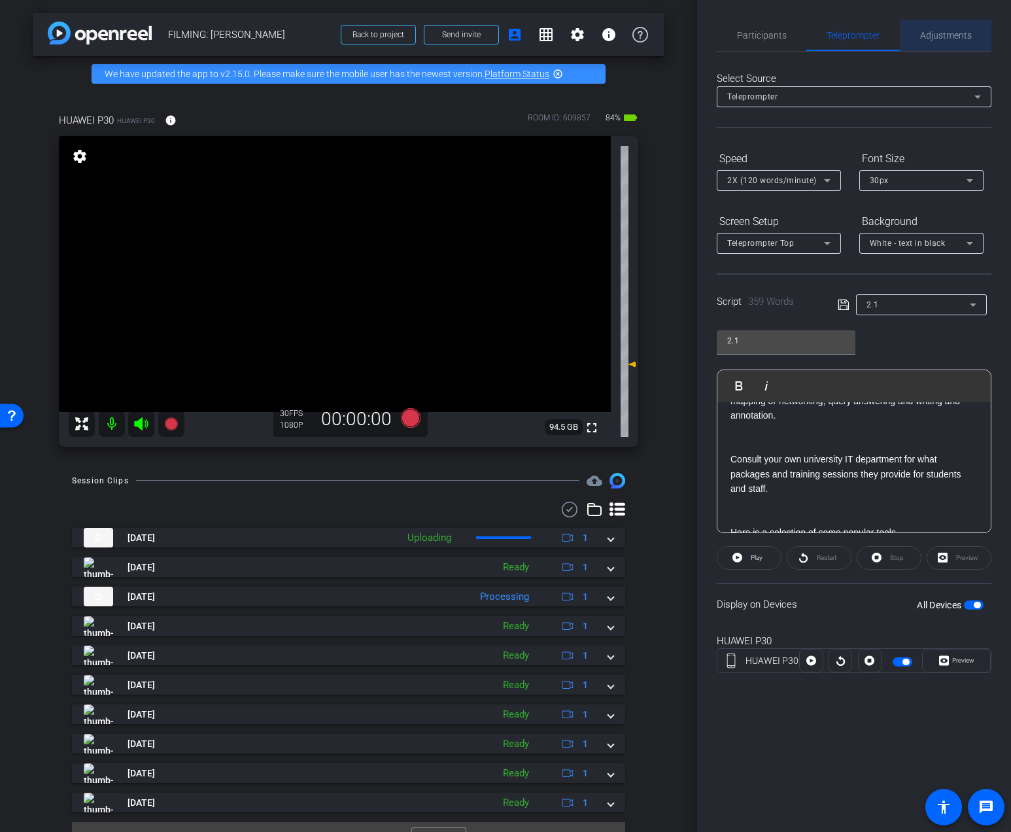
click at [947, 39] on span "Adjustments" at bounding box center [946, 35] width 52 height 9
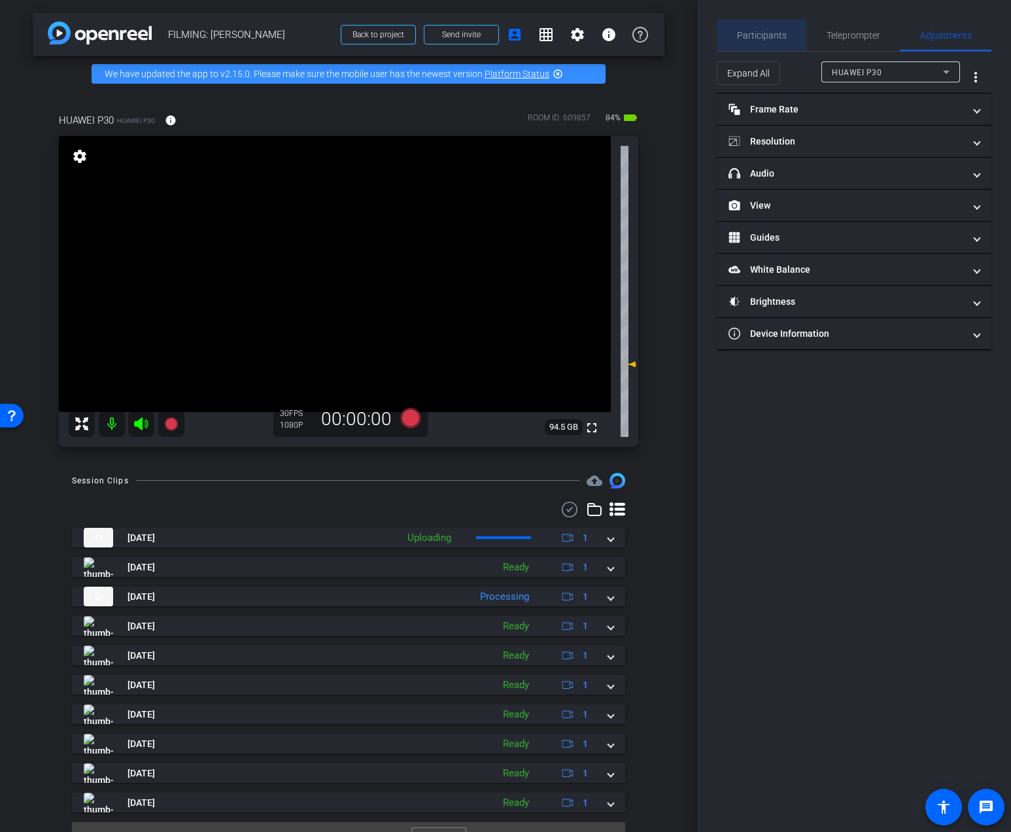
click at [754, 34] on span "Participants" at bounding box center [762, 35] width 50 height 9
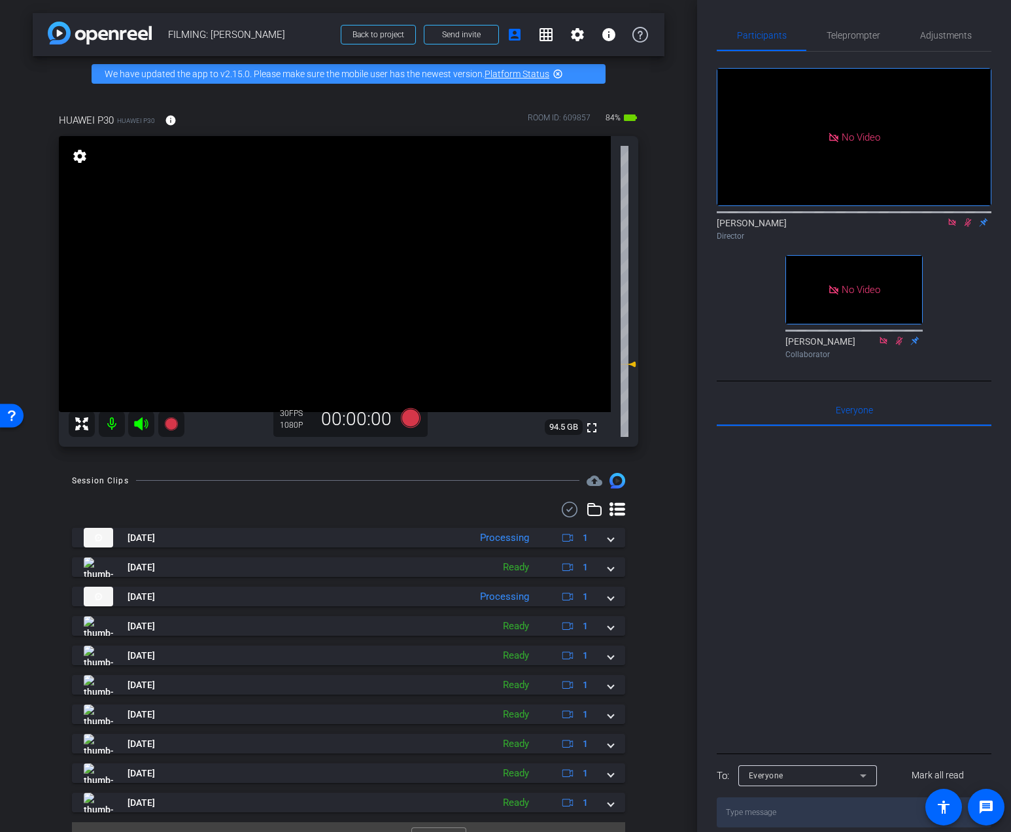
click at [967, 218] on icon at bounding box center [967, 222] width 10 height 9
click at [952, 218] on icon at bounding box center [952, 222] width 10 height 9
click at [951, 44] on span "Adjustments" at bounding box center [946, 35] width 52 height 31
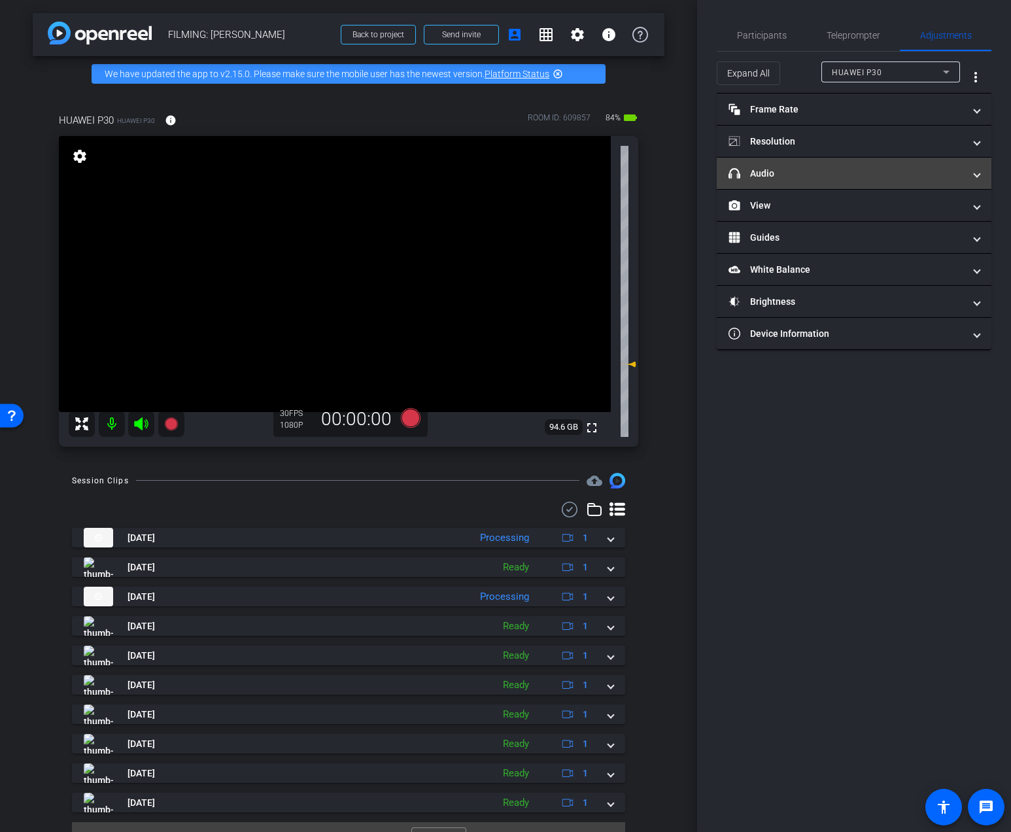
click at [854, 172] on mat-panel-title "headphone icon Audio" at bounding box center [845, 174] width 235 height 14
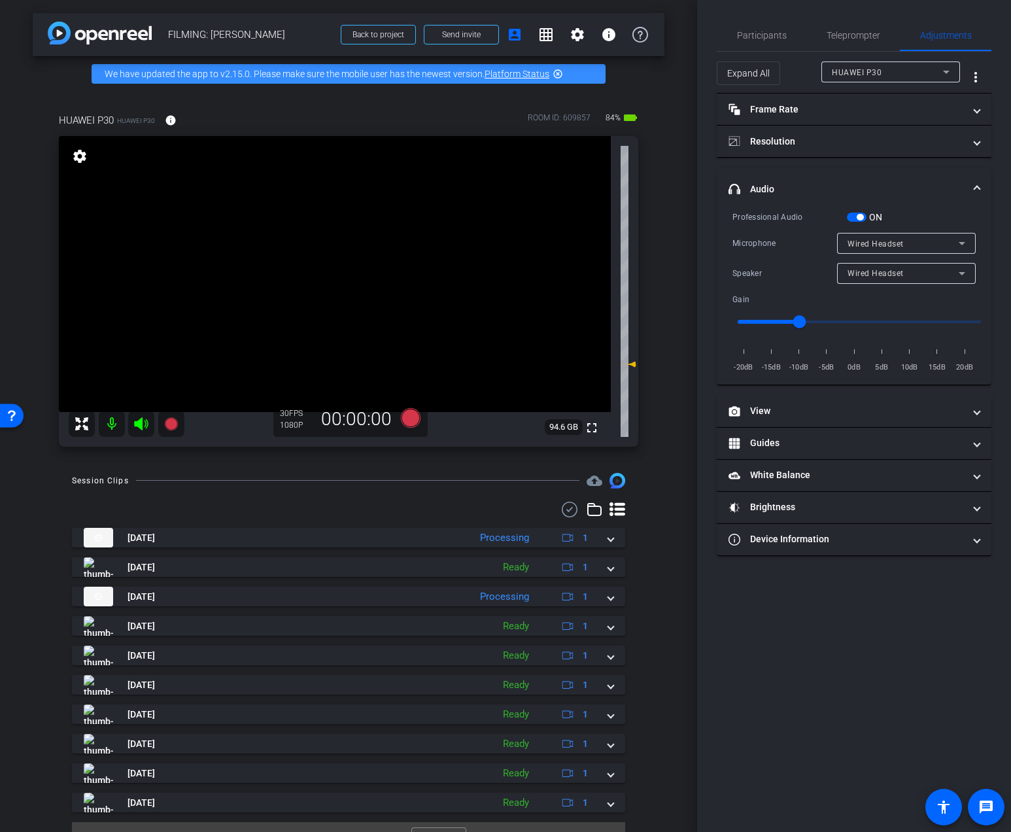
click at [891, 273] on span "Wired Headset" at bounding box center [875, 273] width 56 height 9
click at [881, 297] on span "Device Speaker" at bounding box center [877, 299] width 61 height 16
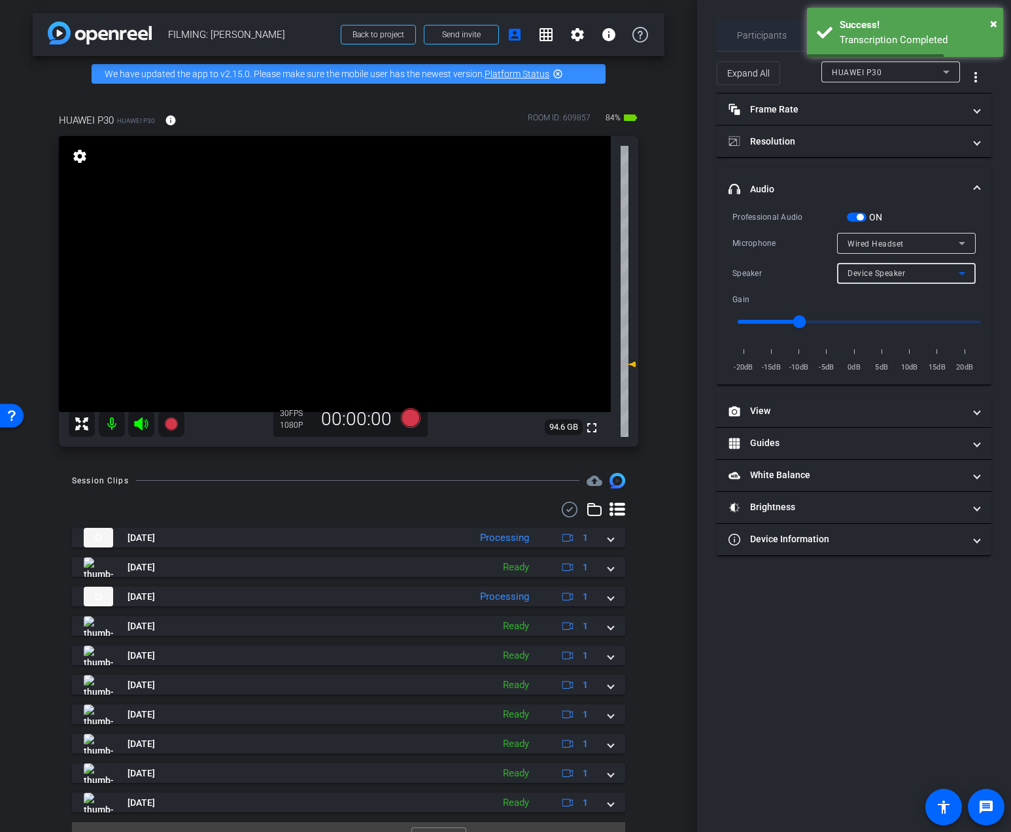
click at [777, 41] on span "Participants" at bounding box center [762, 35] width 50 height 31
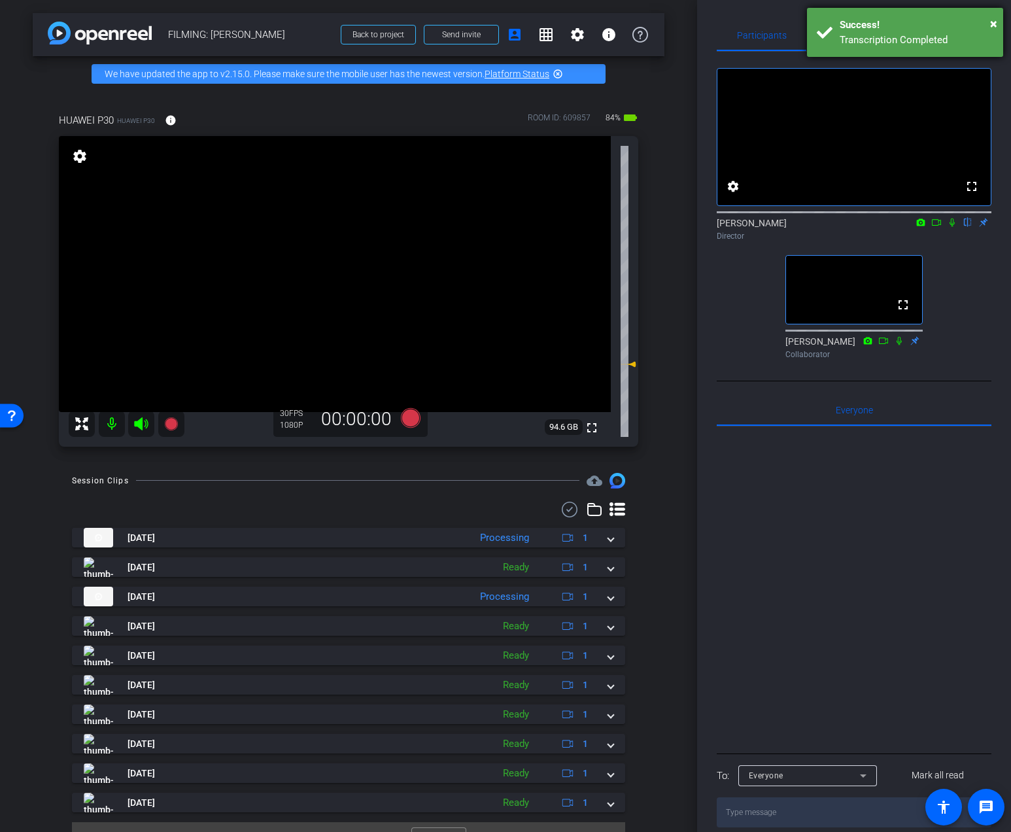
click at [998, 23] on div "× Success! Transcription Completed" at bounding box center [905, 32] width 196 height 49
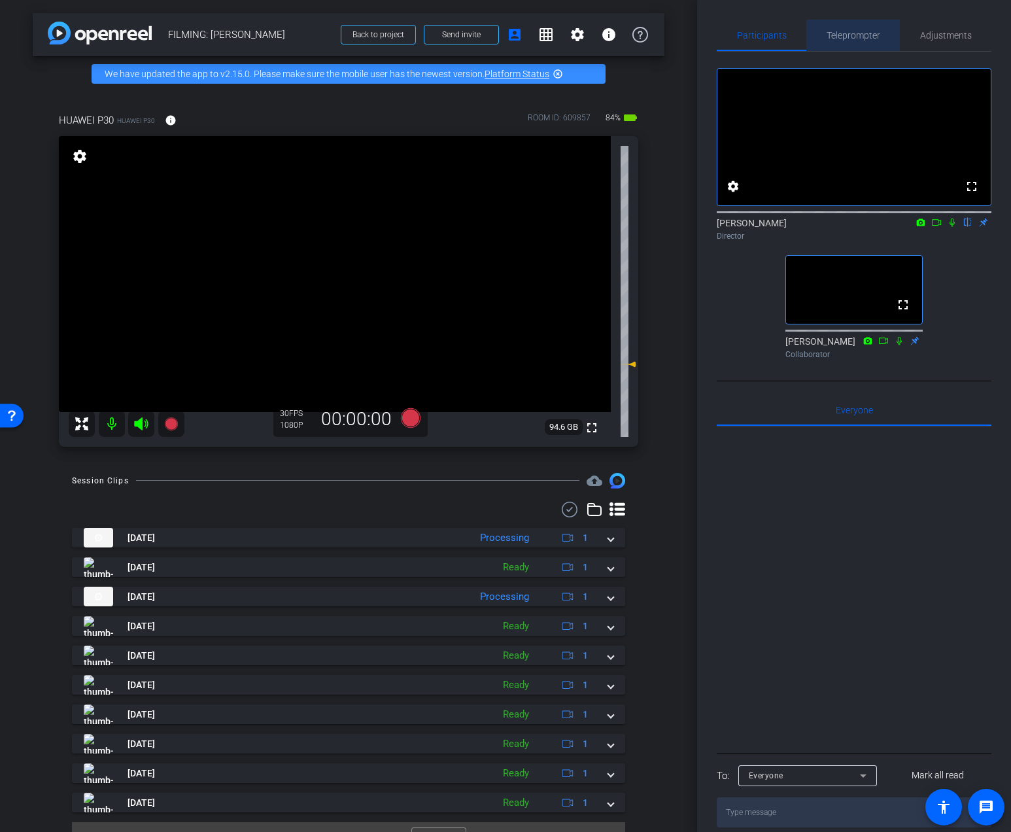
click at [846, 39] on span "Teleprompter" at bounding box center [853, 35] width 54 height 9
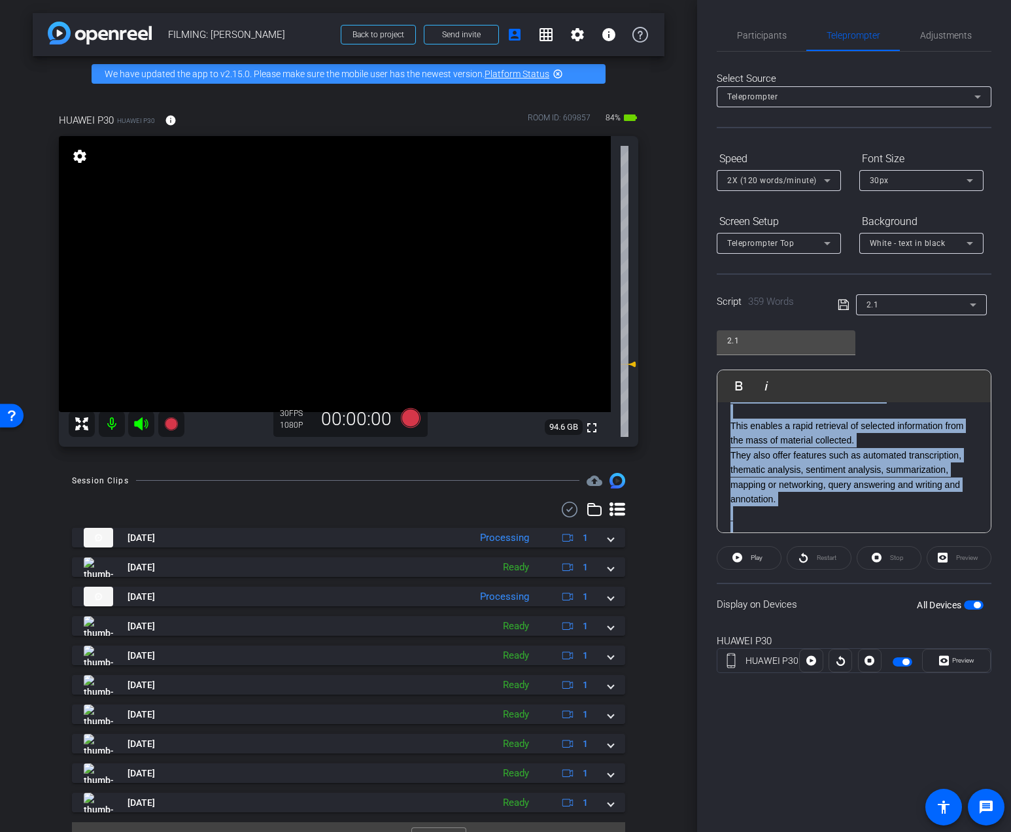
scroll to position [0, 0]
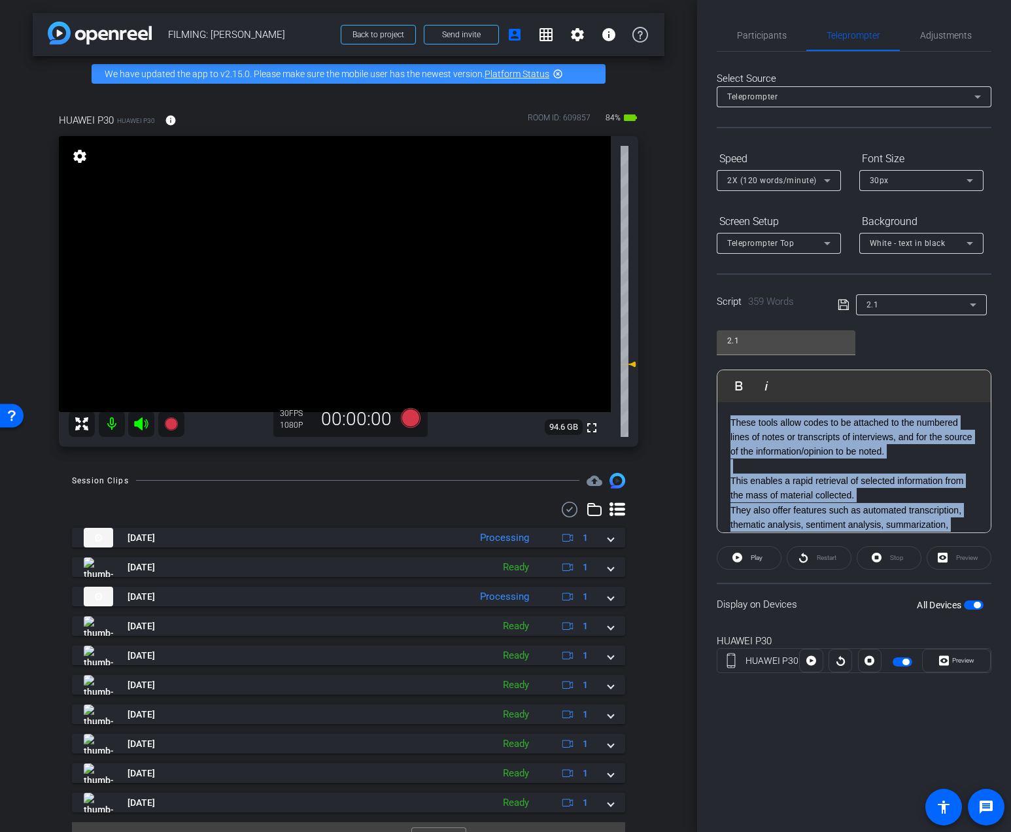
drag, startPoint x: 855, startPoint y: 454, endPoint x: 637, endPoint y: 372, distance: 233.4
click at [637, 372] on div "arrow_back FILMING: [PERSON_NAME] Back to project Send invite account_box grid_…" at bounding box center [505, 416] width 1011 height 832
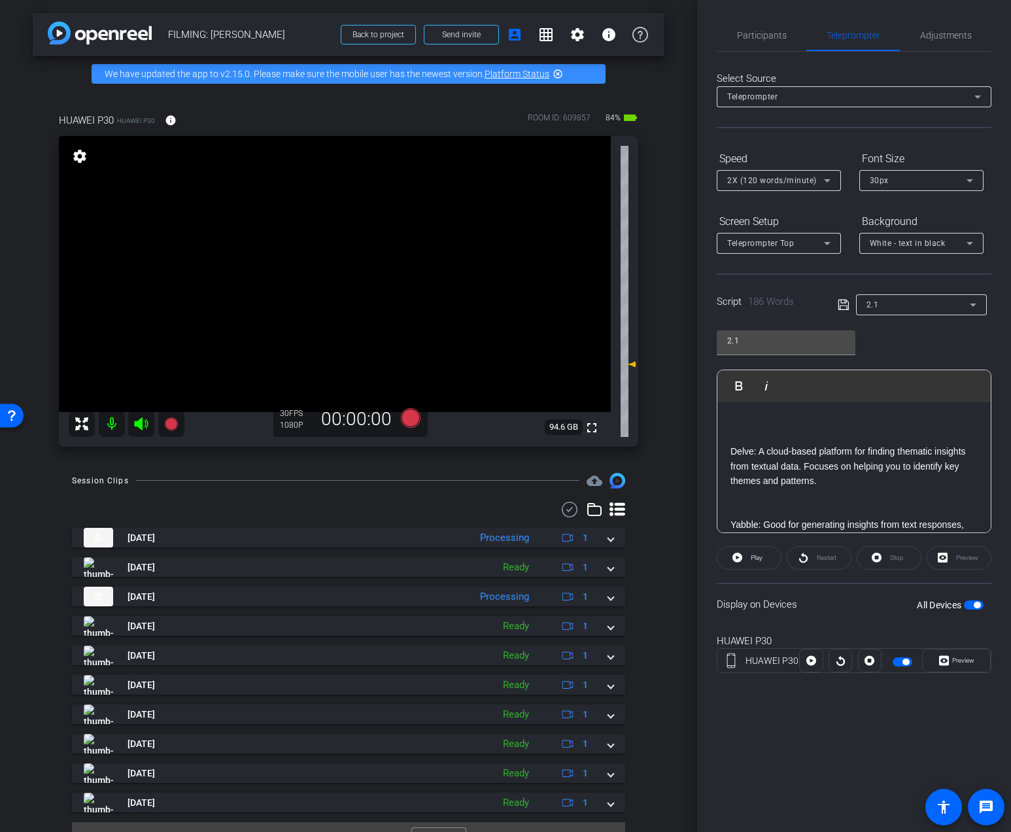
click at [728, 452] on div "Delve: A cloud-based platform for finding thematic insights from textual data. …" at bounding box center [853, 708] width 273 height 613
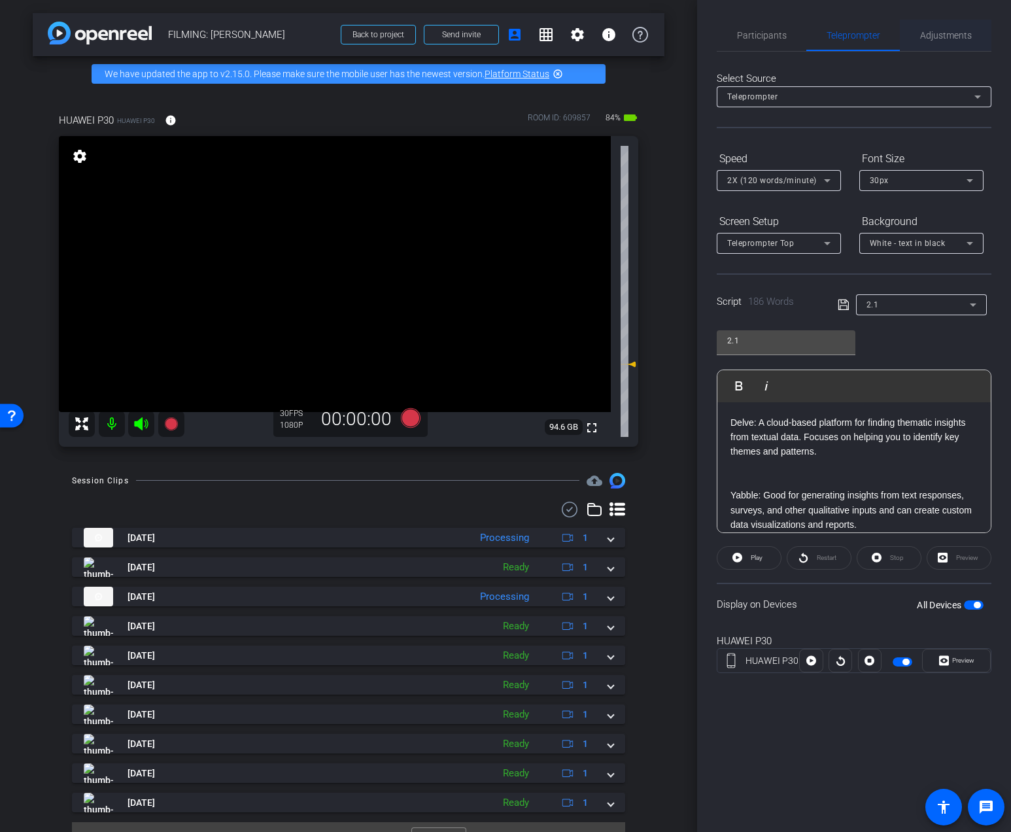
click at [949, 37] on span "Adjustments" at bounding box center [946, 35] width 52 height 9
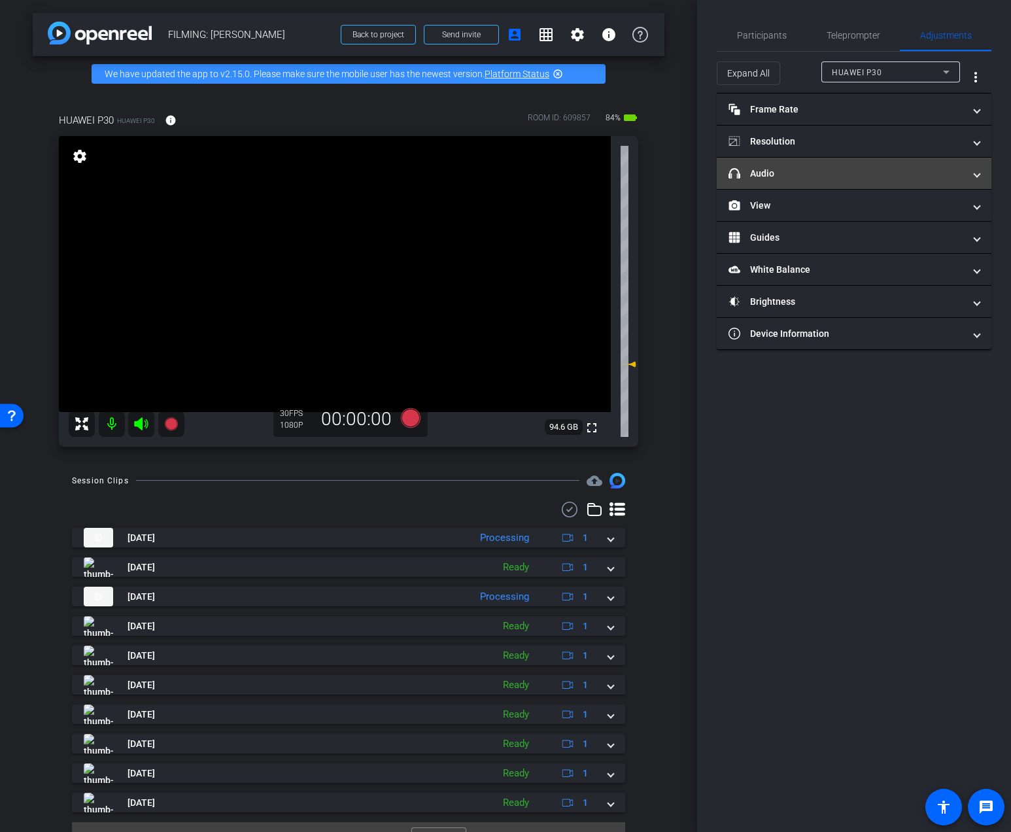
click at [801, 182] on mat-expansion-panel-header "headphone icon Audio" at bounding box center [853, 173] width 275 height 31
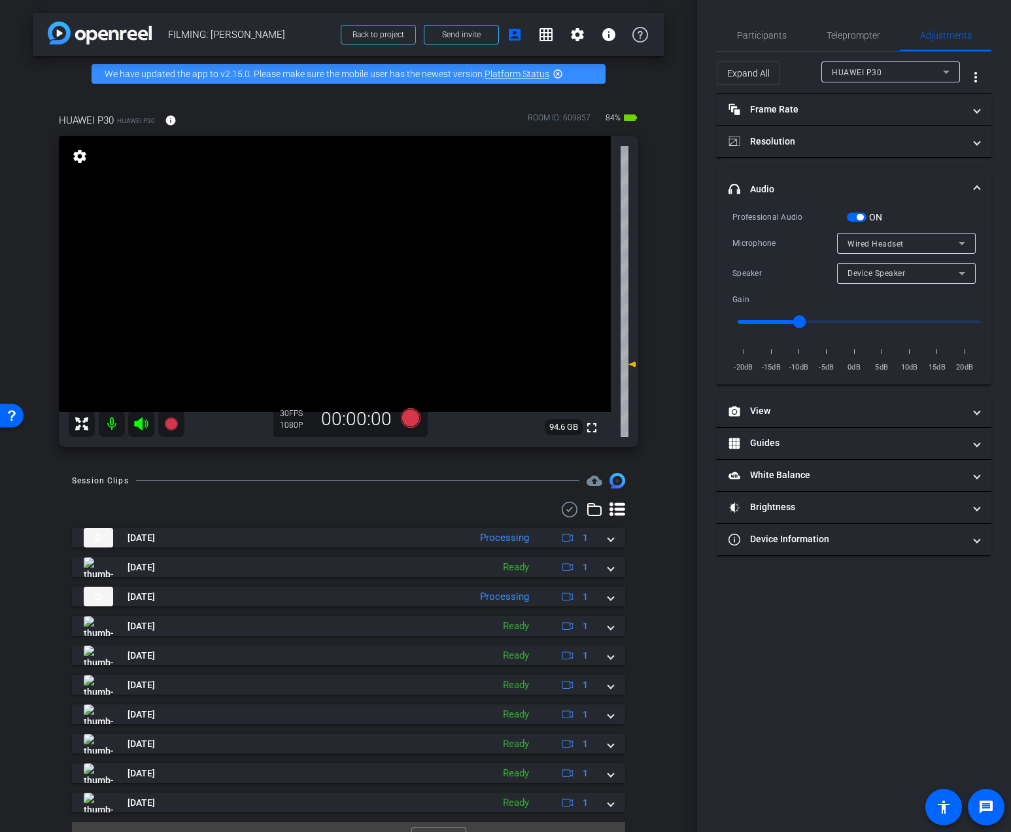
click at [866, 263] on div "Device Speaker" at bounding box center [906, 273] width 118 height 21
click at [872, 320] on span "Wired Headset" at bounding box center [876, 320] width 58 height 16
drag, startPoint x: 776, startPoint y: 29, endPoint x: 790, endPoint y: 42, distance: 19.0
click at [776, 29] on span "Participants" at bounding box center [762, 35] width 50 height 31
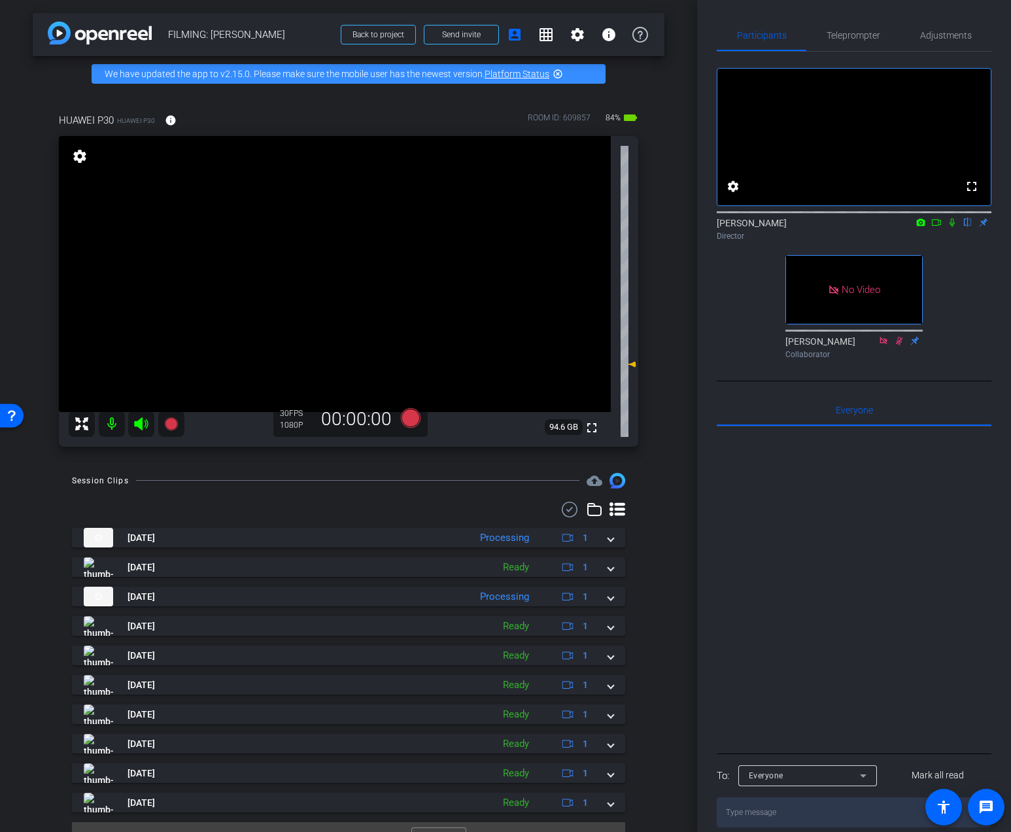
click at [951, 227] on icon at bounding box center [952, 222] width 10 height 9
click at [935, 227] on icon at bounding box center [936, 222] width 10 height 9
click at [416, 414] on icon at bounding box center [411, 418] width 20 height 20
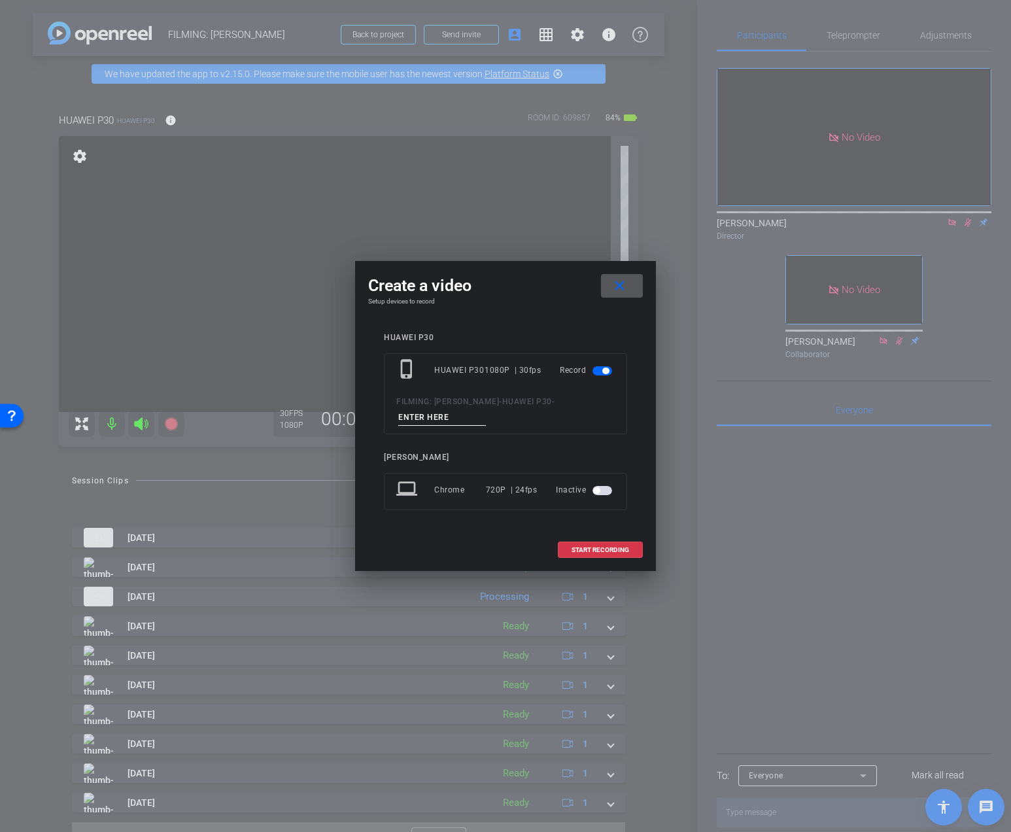
click at [431, 415] on input at bounding box center [442, 417] width 88 height 16
type input "PICKUP 2 Day 3 Vid 3"
click at [586, 547] on span "START RECORDING" at bounding box center [600, 550] width 58 height 7
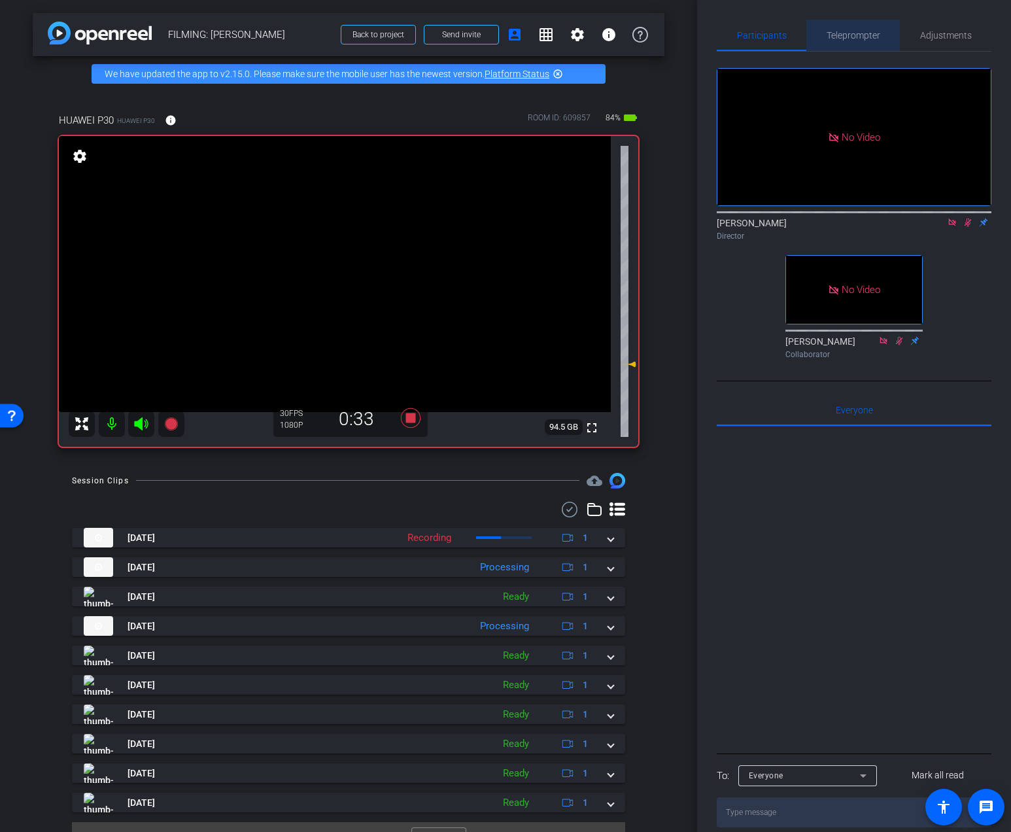
click at [838, 41] on span "Teleprompter" at bounding box center [853, 35] width 54 height 31
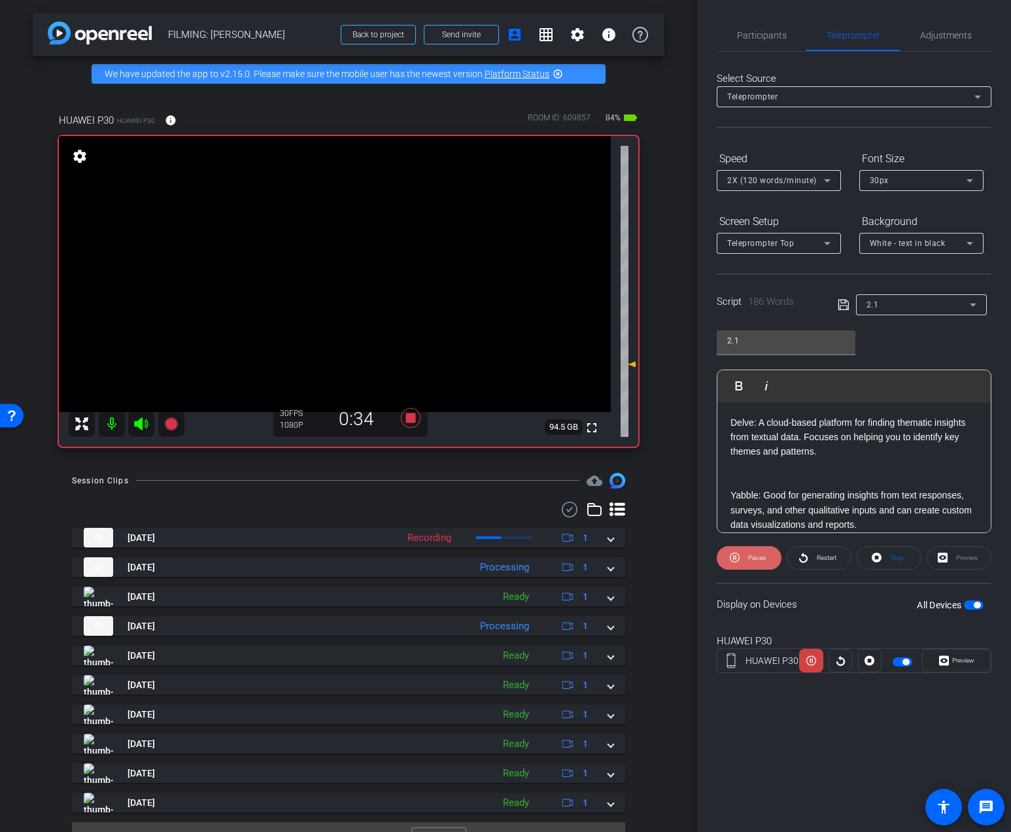
click at [759, 550] on span "Pause" at bounding box center [755, 557] width 21 height 18
click at [809, 560] on span at bounding box center [818, 557] width 63 height 31
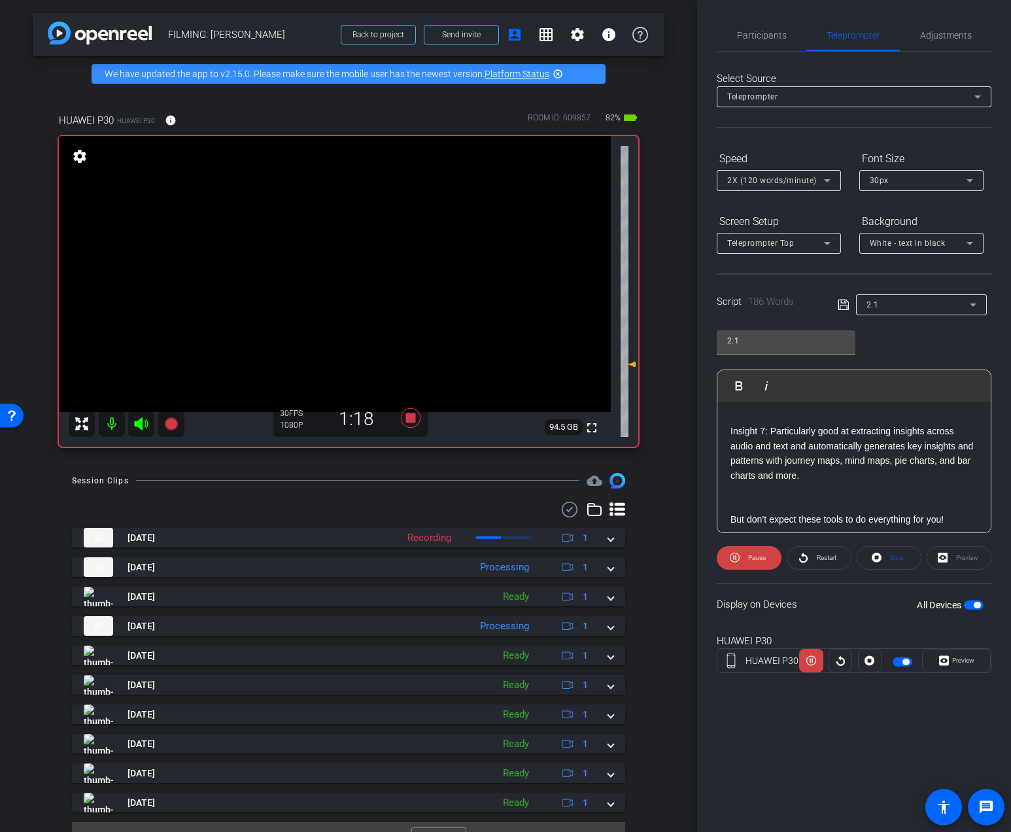
scroll to position [214, 0]
click at [743, 41] on span "Participants" at bounding box center [762, 35] width 50 height 31
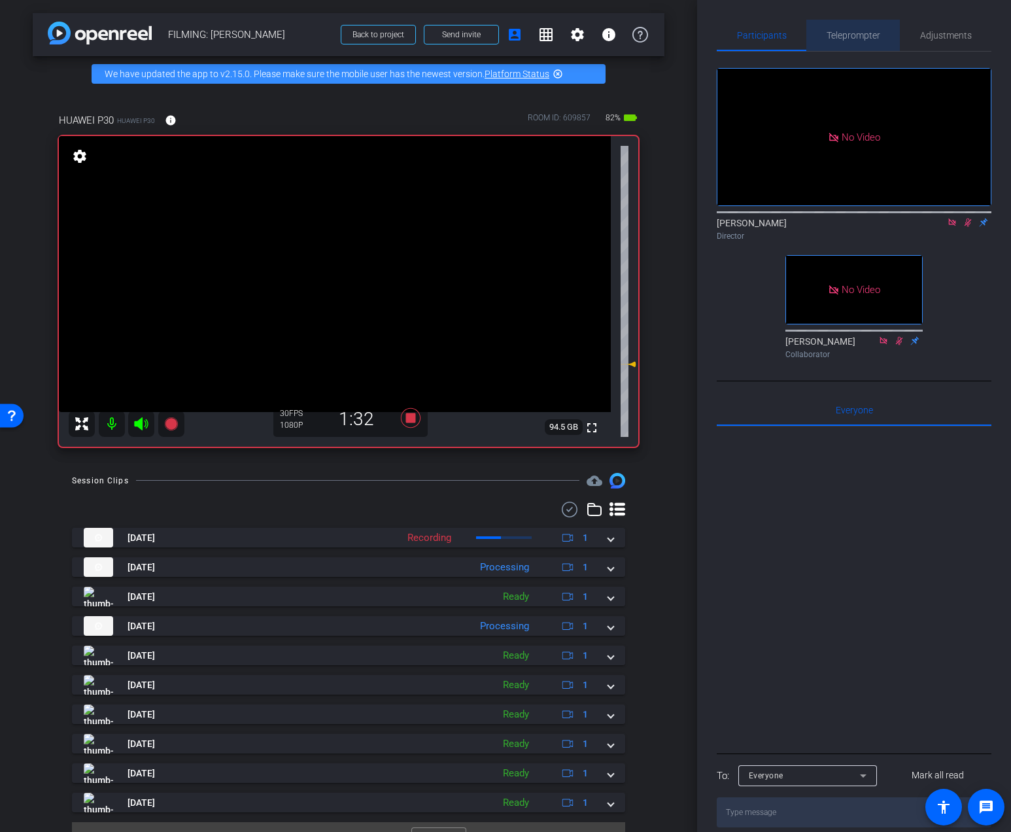
click at [840, 48] on span "Teleprompter" at bounding box center [853, 35] width 54 height 31
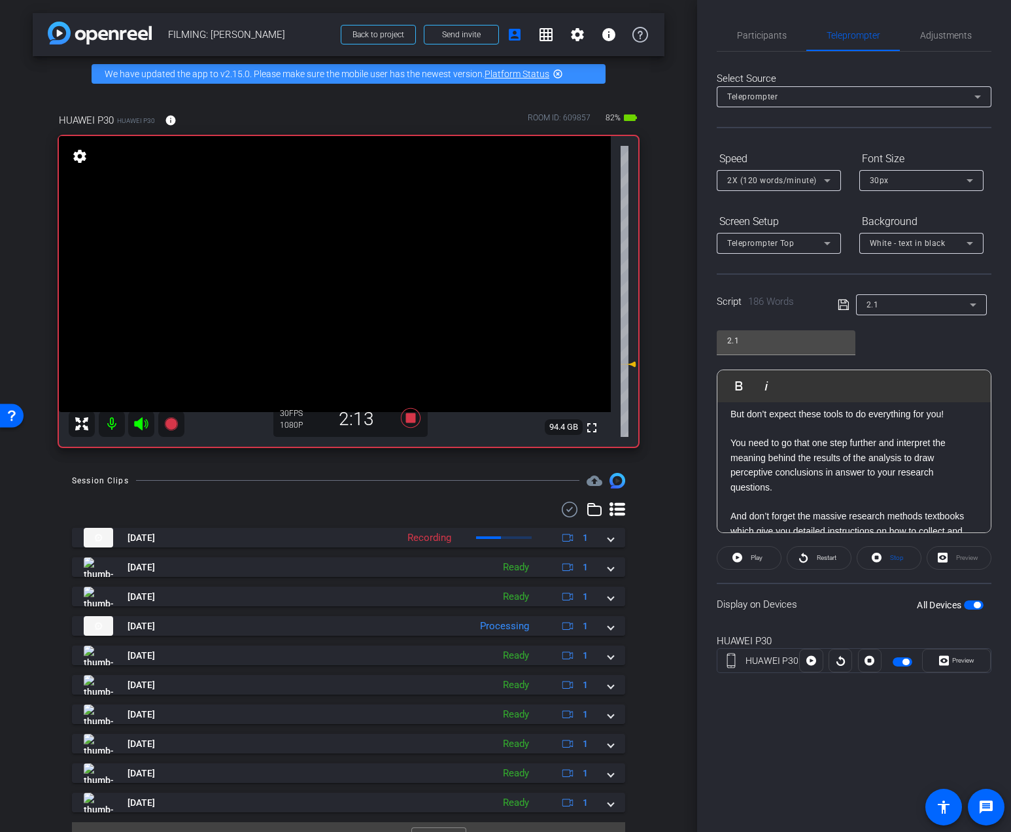
scroll to position [452, 0]
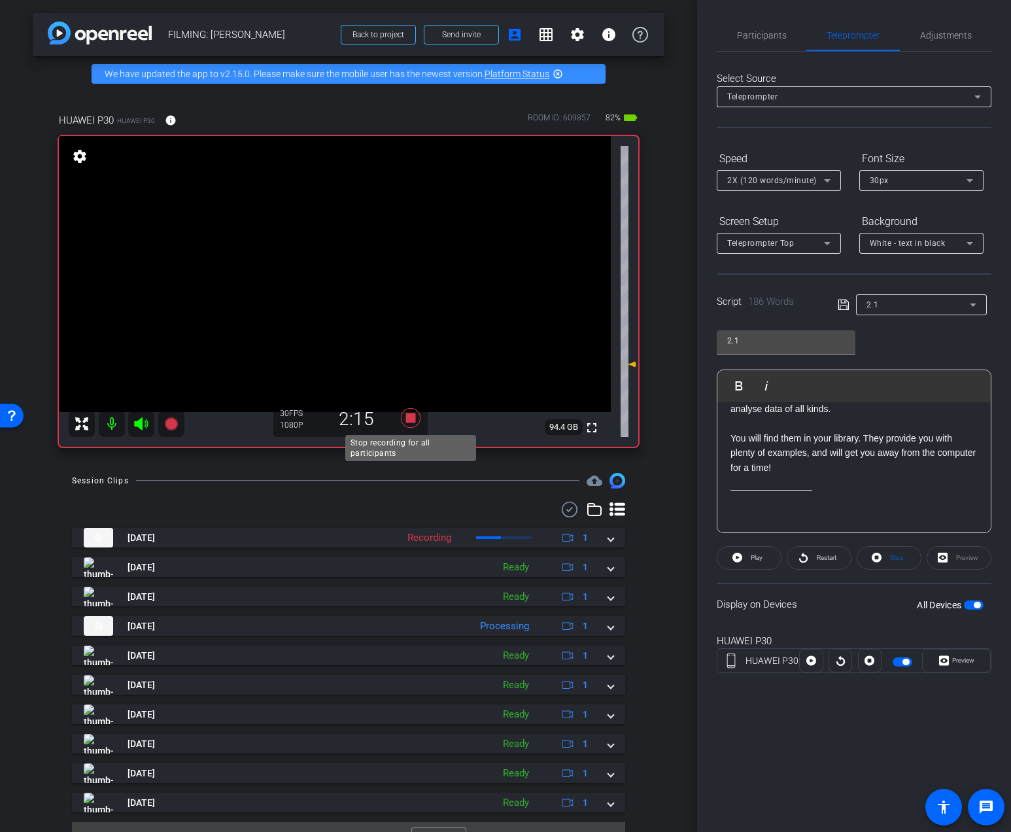
click at [410, 420] on icon at bounding box center [411, 418] width 20 height 20
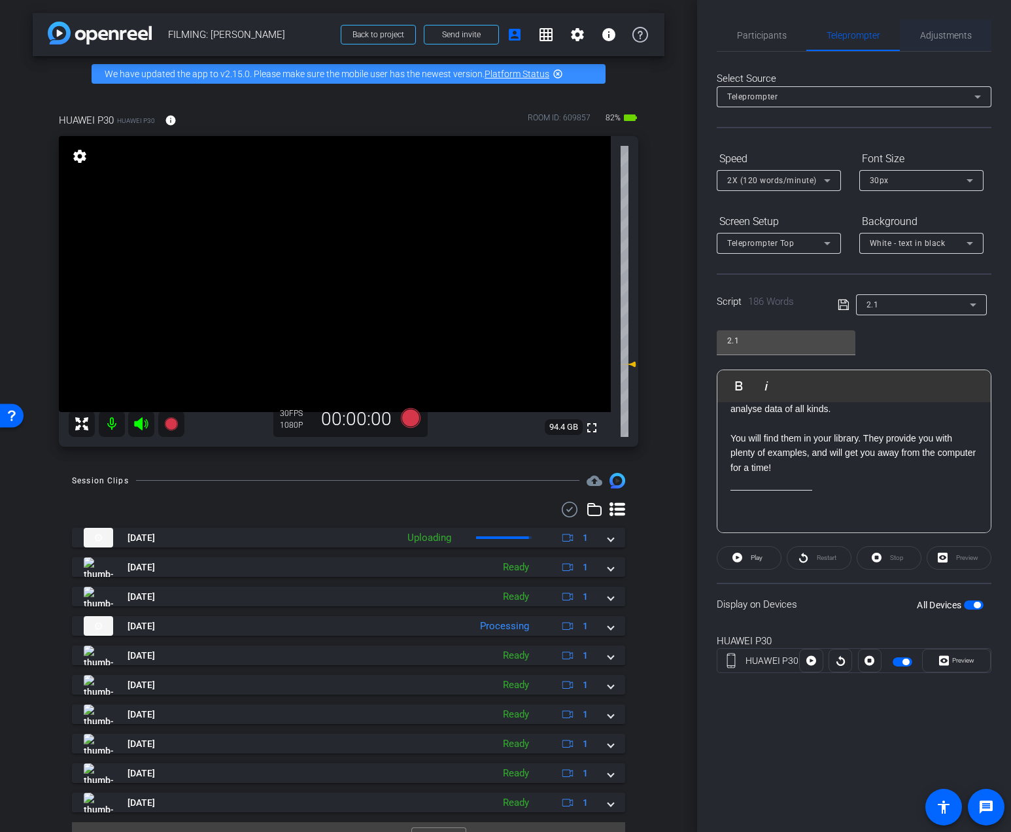
click at [941, 41] on span "Adjustments" at bounding box center [946, 35] width 52 height 31
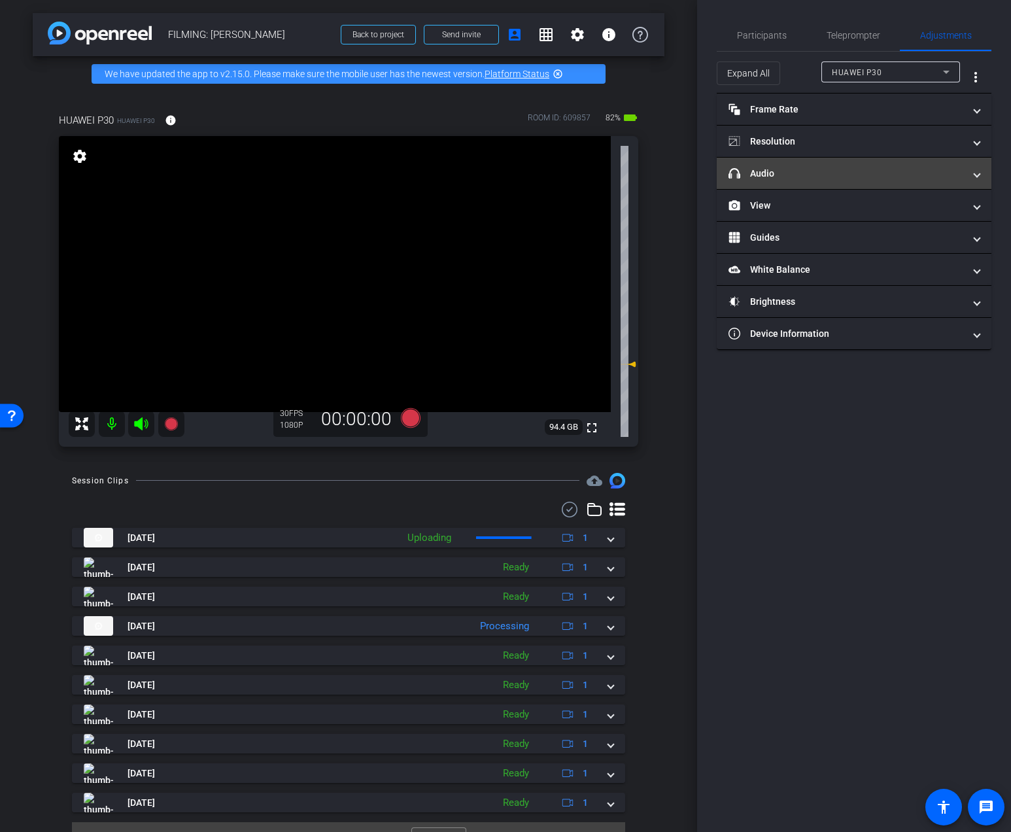
click at [858, 182] on mat-expansion-panel-header "headphone icon Audio" at bounding box center [853, 173] width 275 height 31
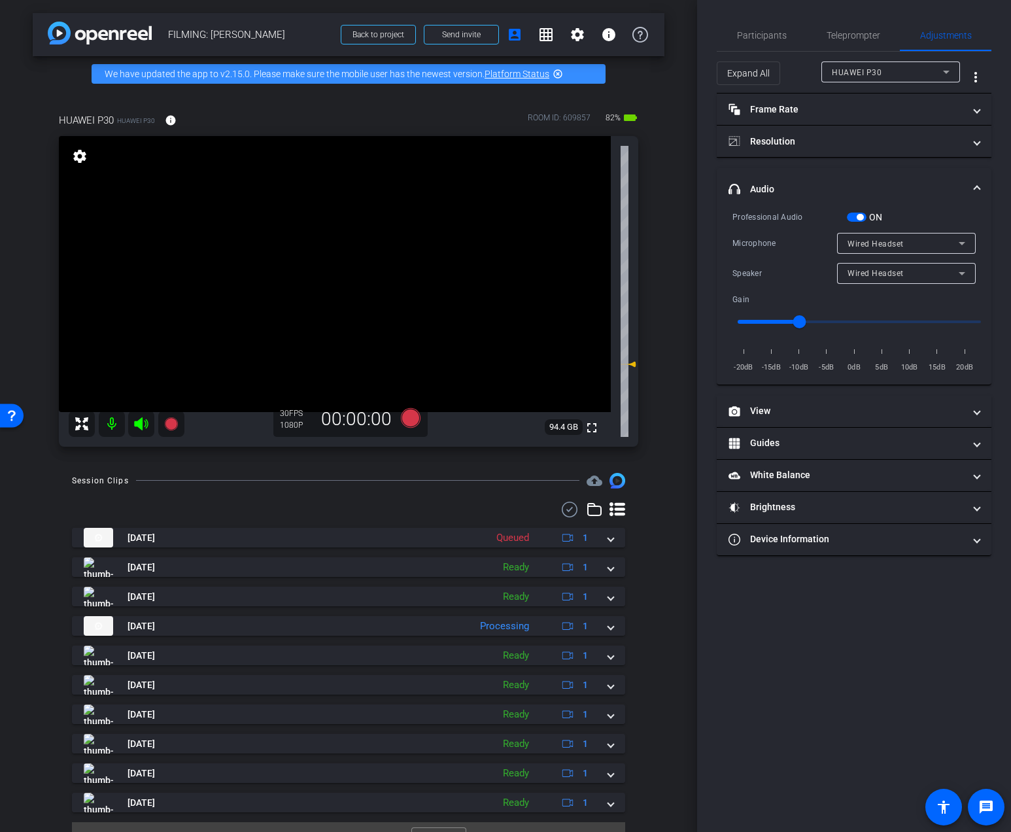
click at [858, 278] on div "Wired Headset" at bounding box center [902, 273] width 111 height 16
click at [858, 302] on span "Device Speaker" at bounding box center [877, 299] width 61 height 16
click at [773, 46] on span "Participants" at bounding box center [762, 35] width 50 height 31
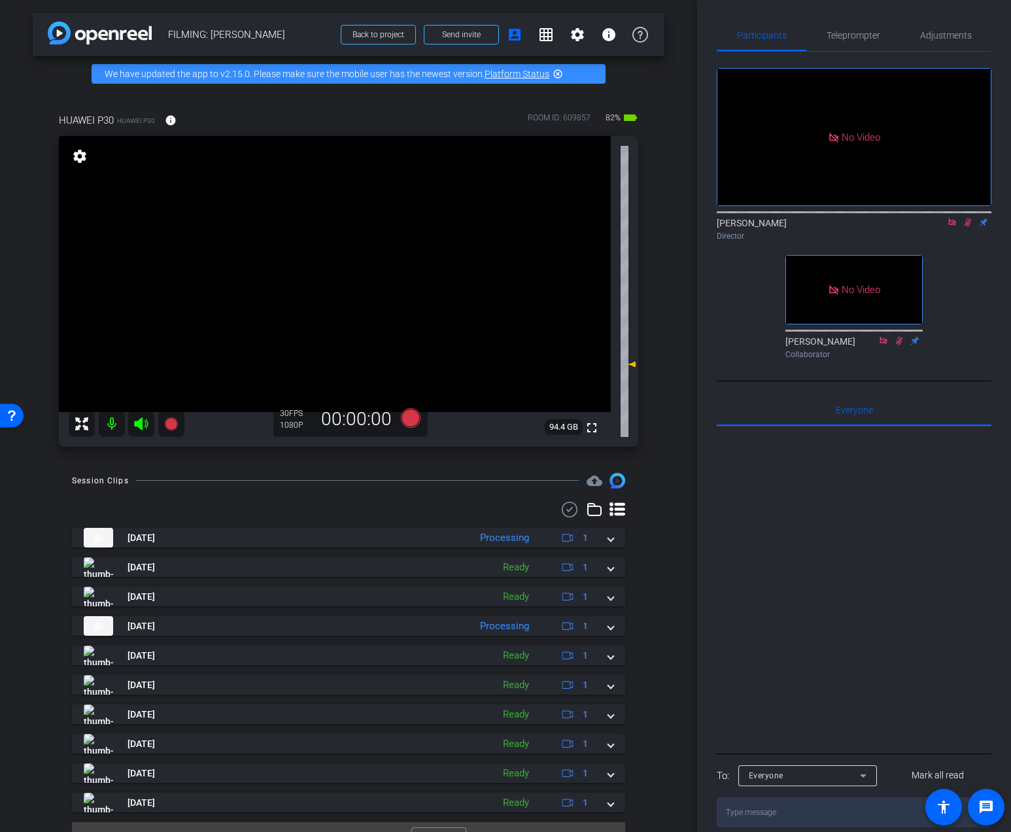
click at [969, 218] on icon at bounding box center [967, 222] width 10 height 9
click at [954, 216] on mat-icon at bounding box center [952, 222] width 16 height 12
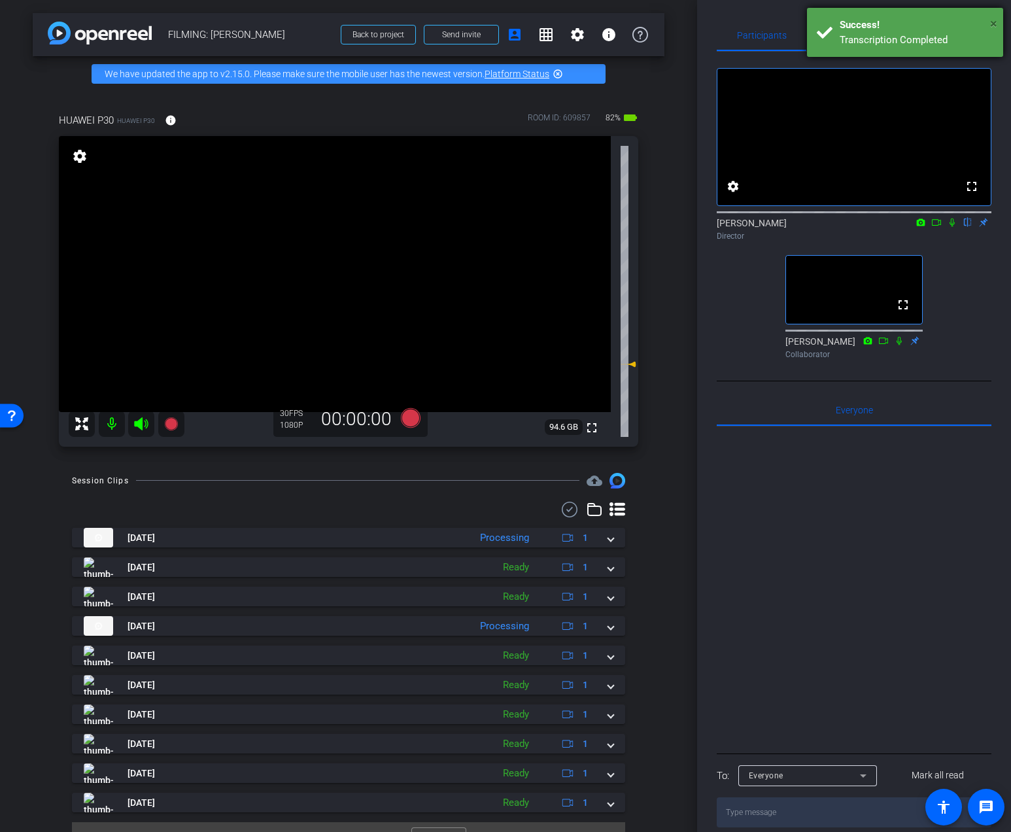
click at [993, 18] on span "×" at bounding box center [993, 24] width 7 height 16
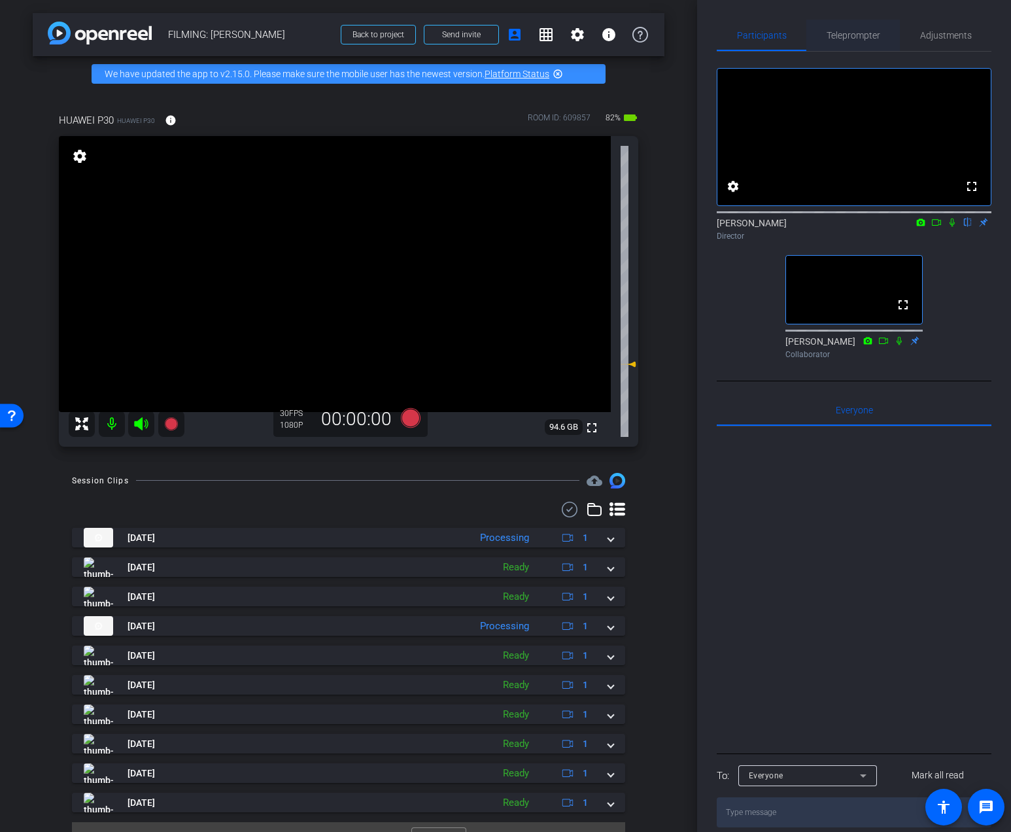
click at [853, 31] on span "Teleprompter" at bounding box center [853, 35] width 54 height 9
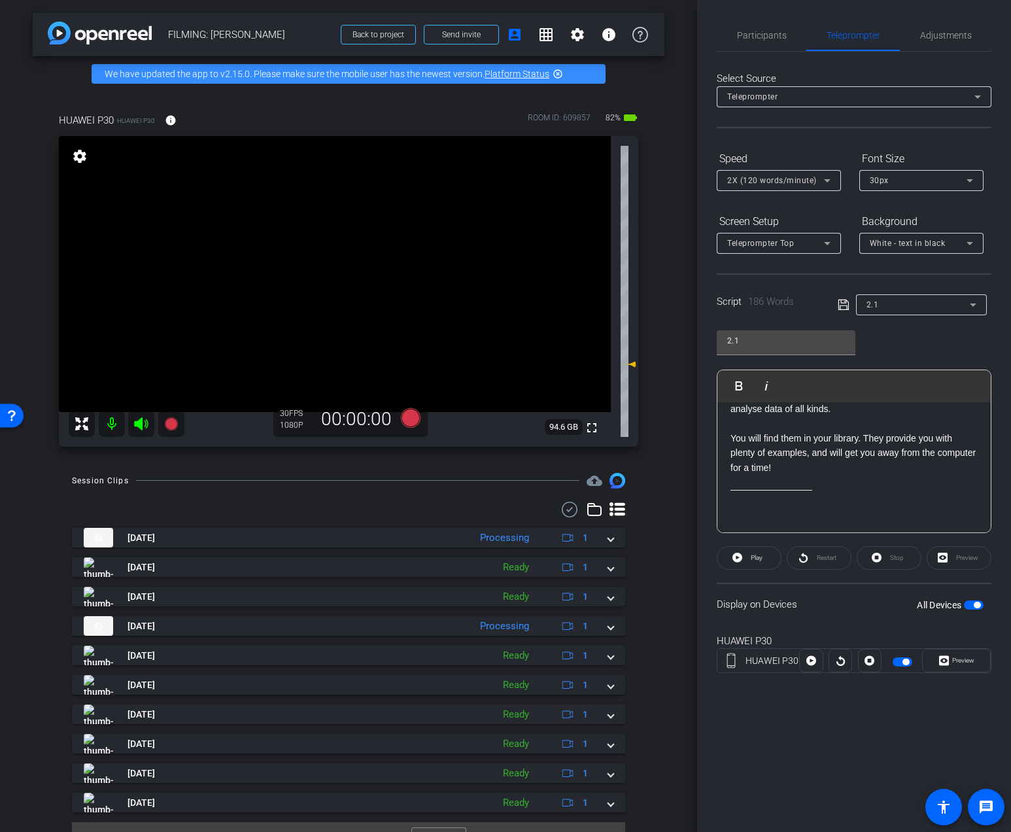
click at [876, 321] on div "2.1 Play Play from this location Play Selected Play and display the selected te…" at bounding box center [853, 426] width 275 height 212
click at [881, 308] on div "2.1" at bounding box center [917, 304] width 103 height 16
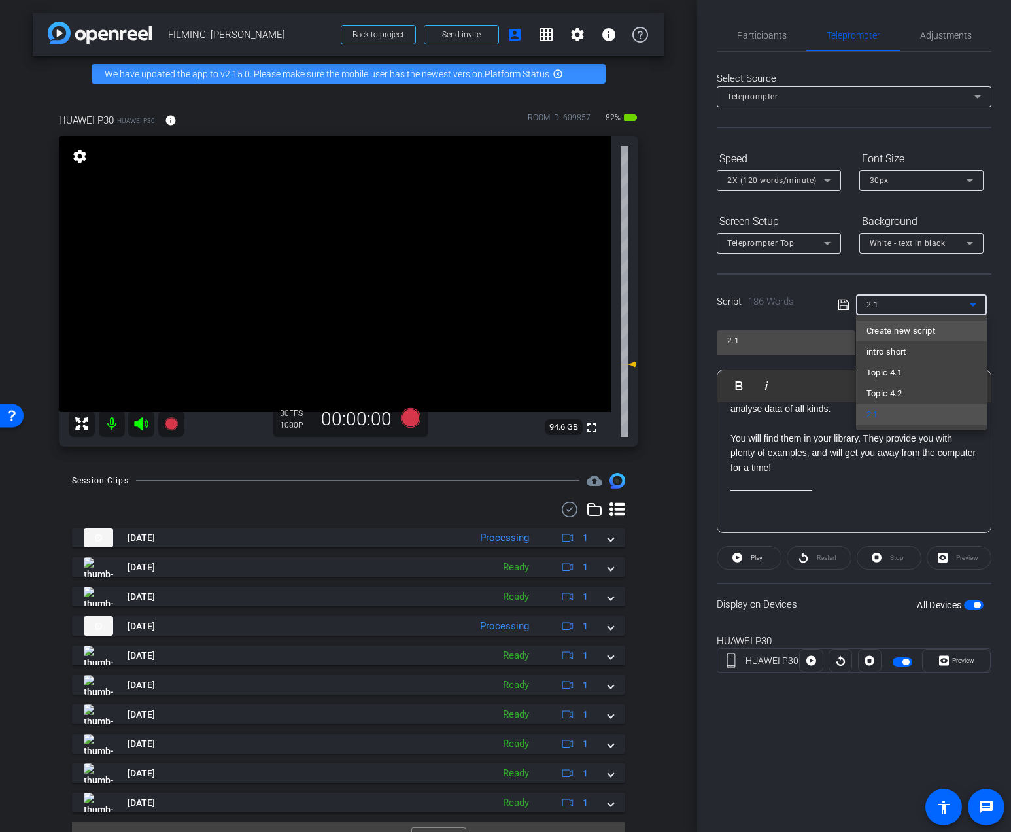
click at [878, 324] on span "Create new script" at bounding box center [900, 331] width 69 height 16
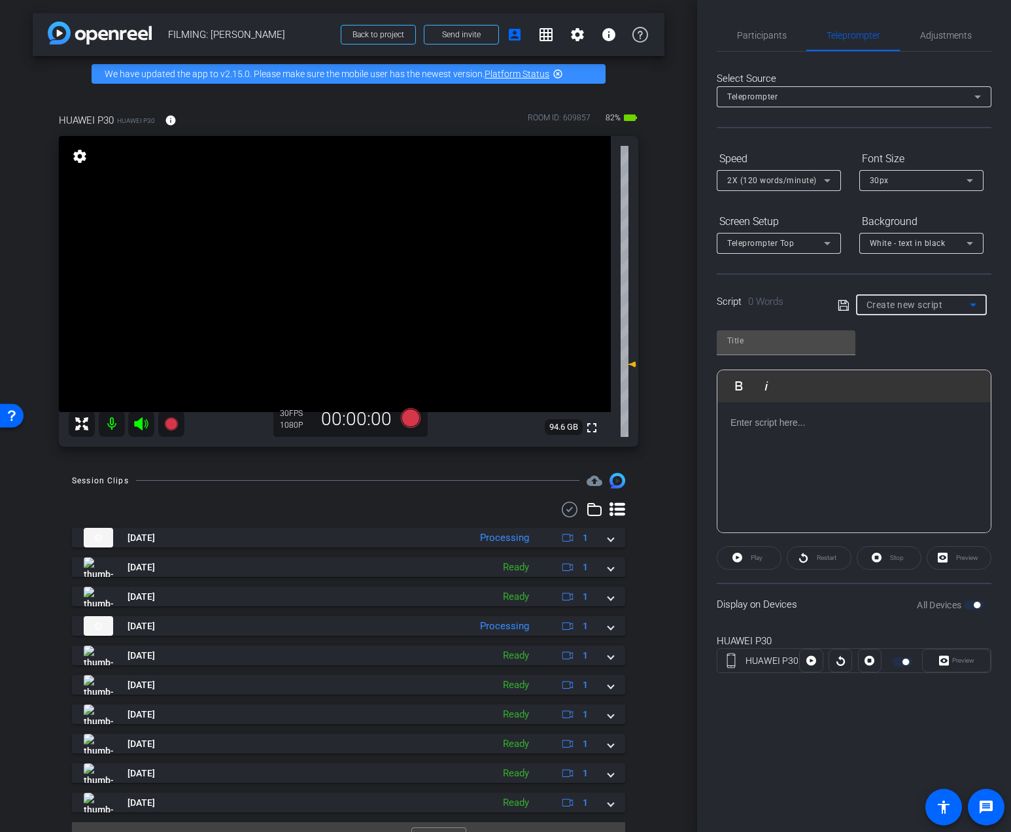
scroll to position [0, 0]
click at [754, 424] on p at bounding box center [853, 422] width 247 height 14
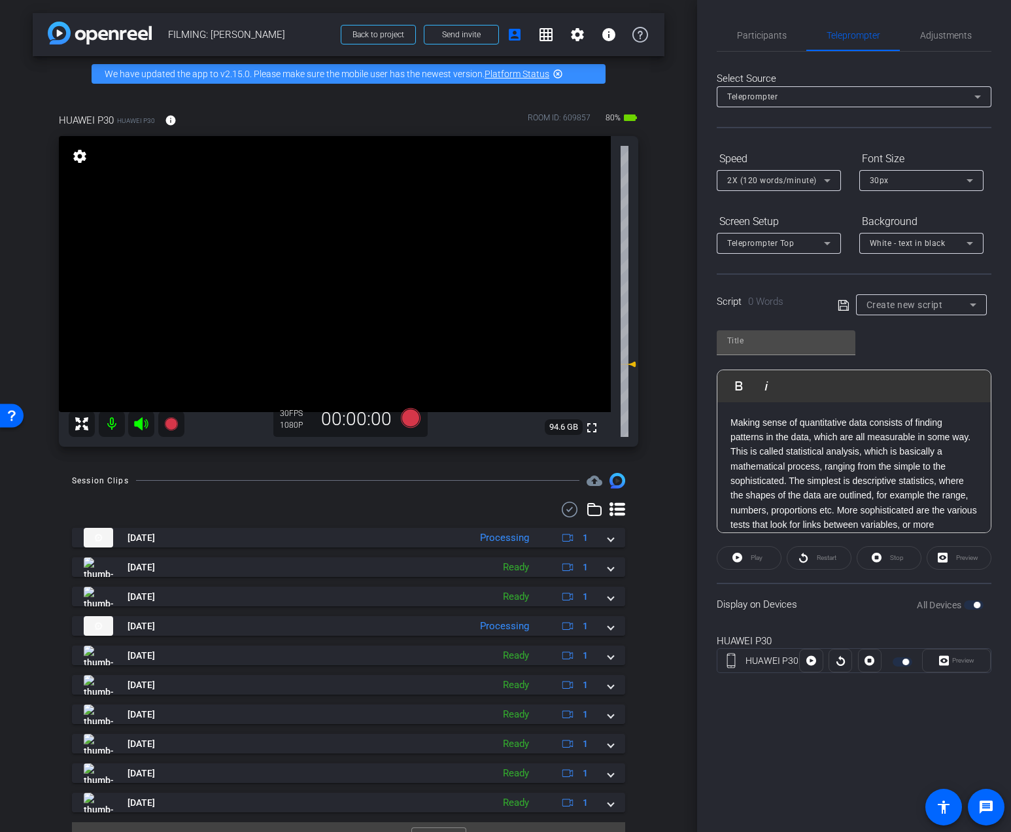
scroll to position [966, 0]
click at [941, 38] on span "Adjustments" at bounding box center [946, 35] width 52 height 9
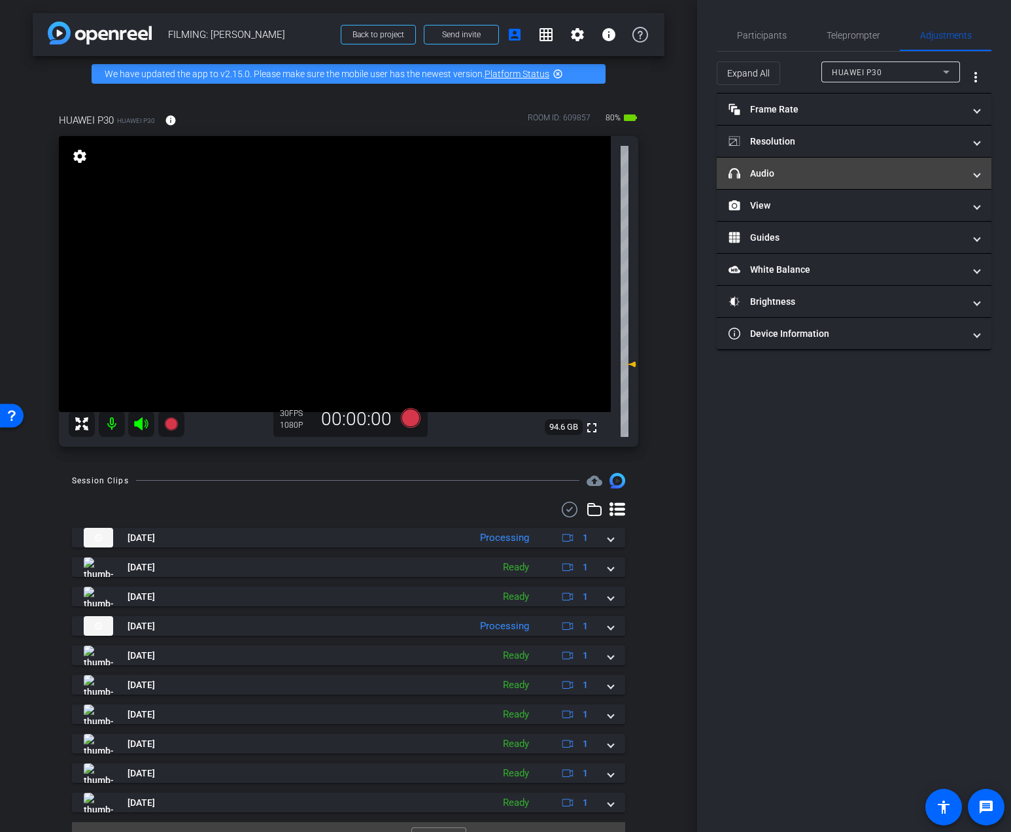
click at [803, 178] on mat-panel-title "headphone icon Audio" at bounding box center [845, 174] width 235 height 14
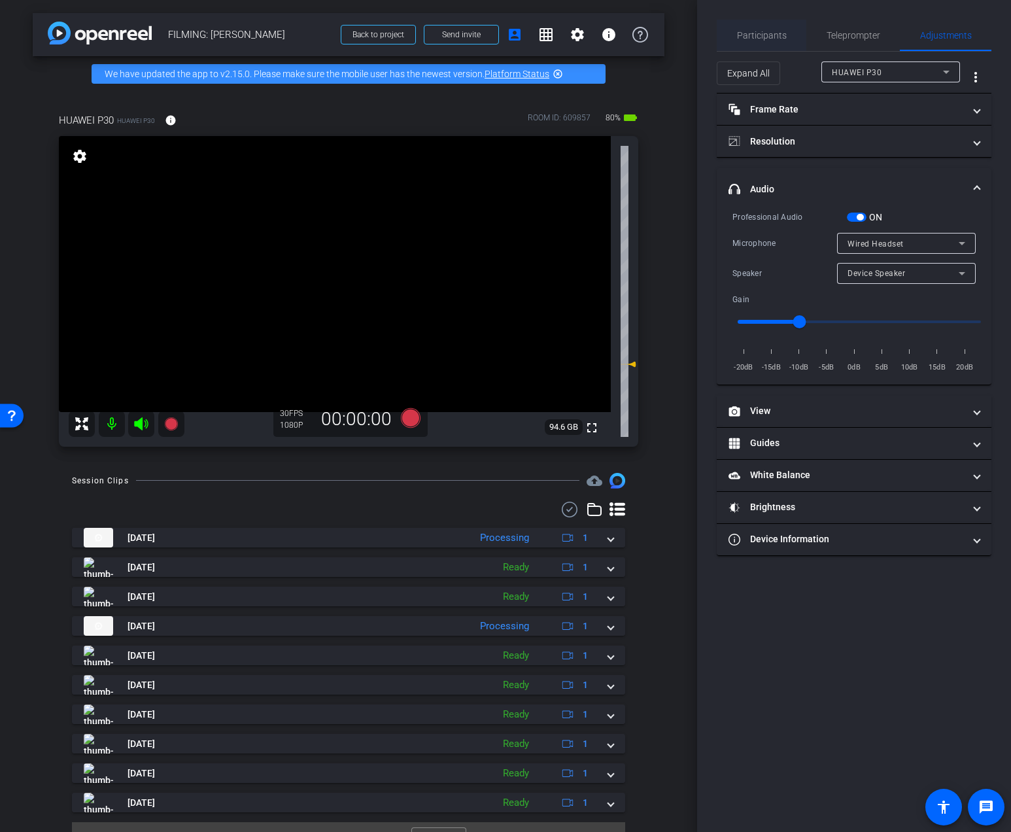
click at [771, 41] on span "Participants" at bounding box center [762, 35] width 50 height 31
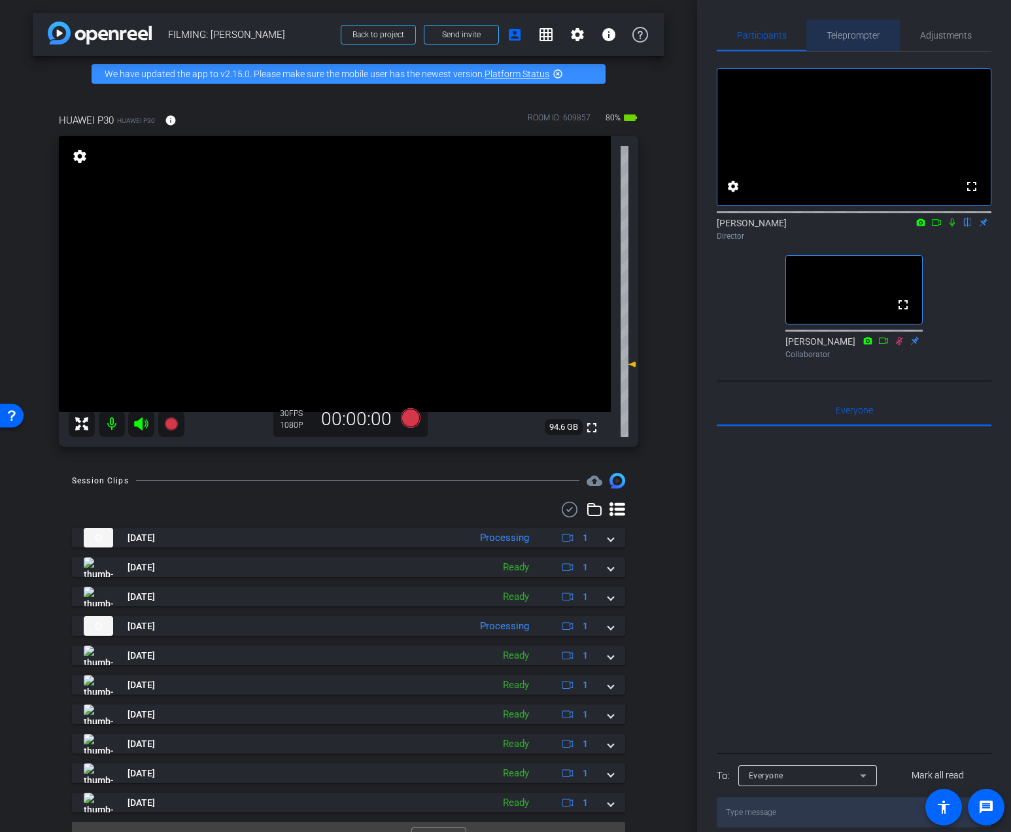
click at [859, 29] on span "Teleprompter" at bounding box center [853, 35] width 54 height 31
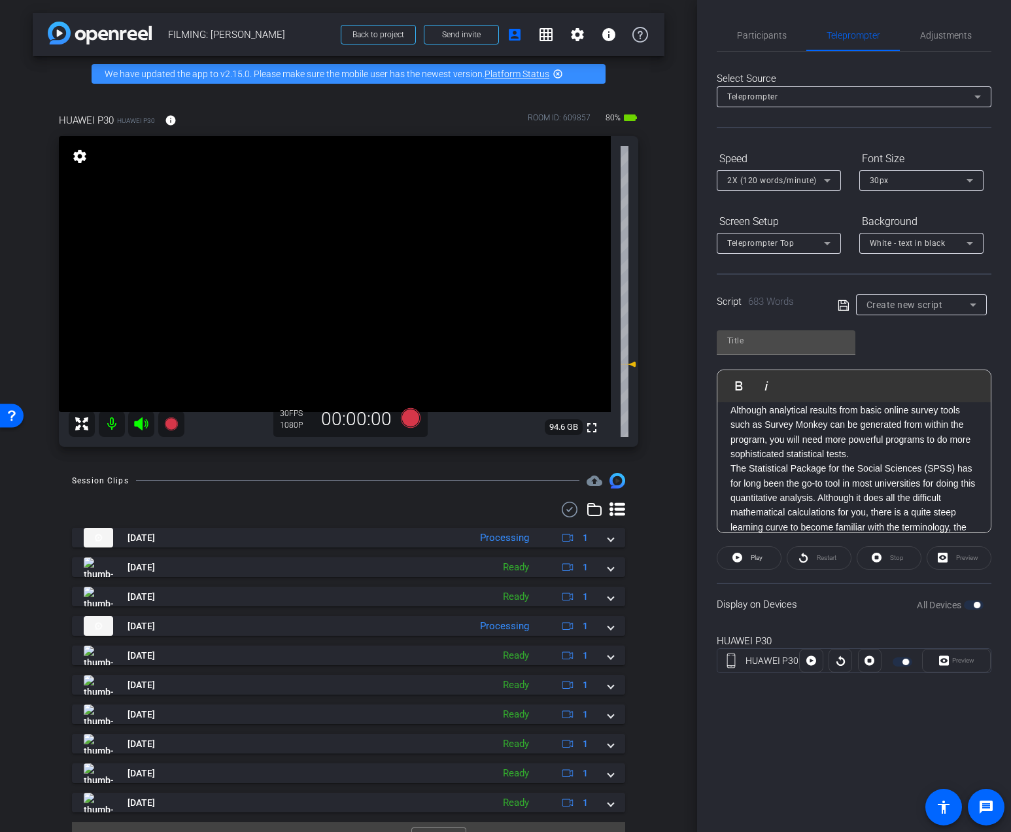
scroll to position [0, 0]
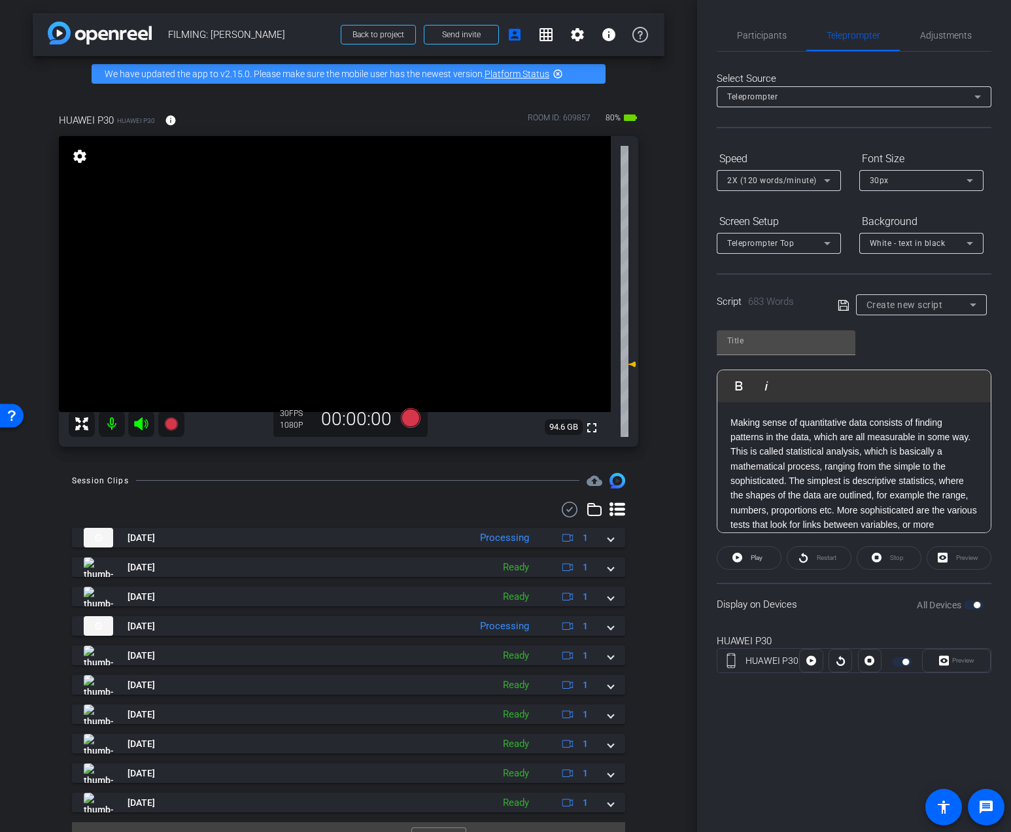
click at [973, 441] on p "Making sense of quantitative data consists of finding patterns in the data, whi…" at bounding box center [853, 488] width 247 height 146
click at [792, 454] on p "This is called statistical analysis, which is basically a mathematical process,…" at bounding box center [853, 476] width 247 height 117
click at [783, 480] on p "The simplest is descriptive statistics, where the shapes of the data are outlin…" at bounding box center [853, 458] width 247 height 88
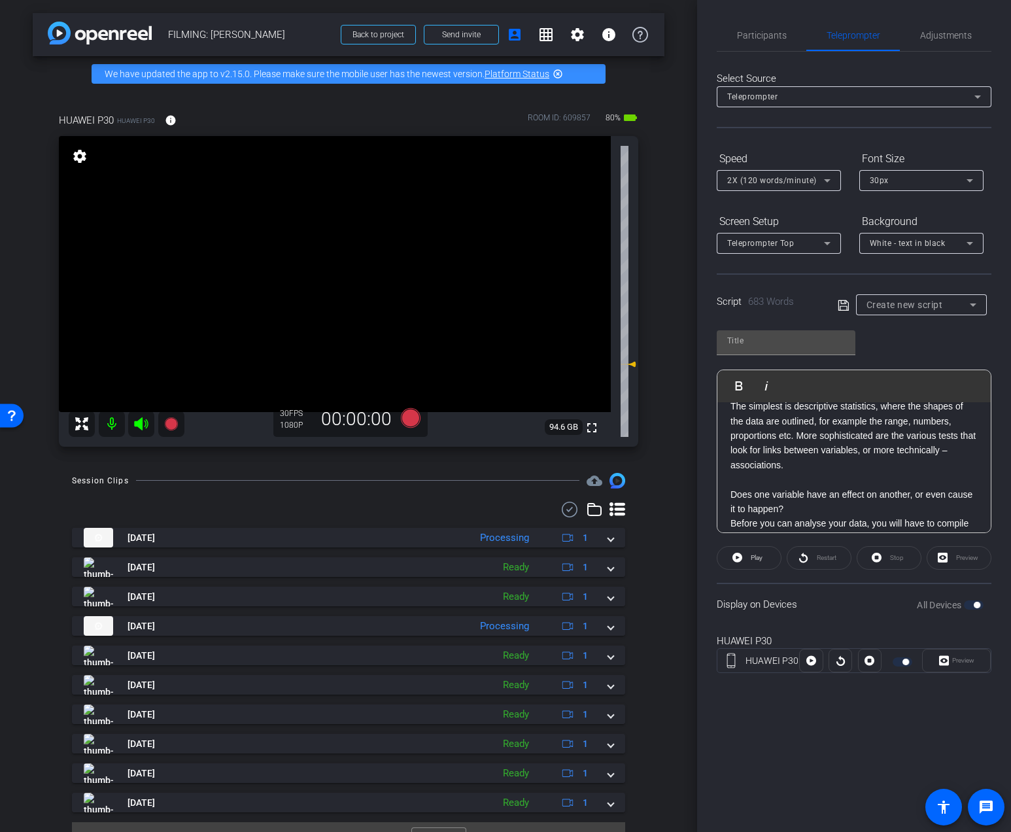
scroll to position [122, 0]
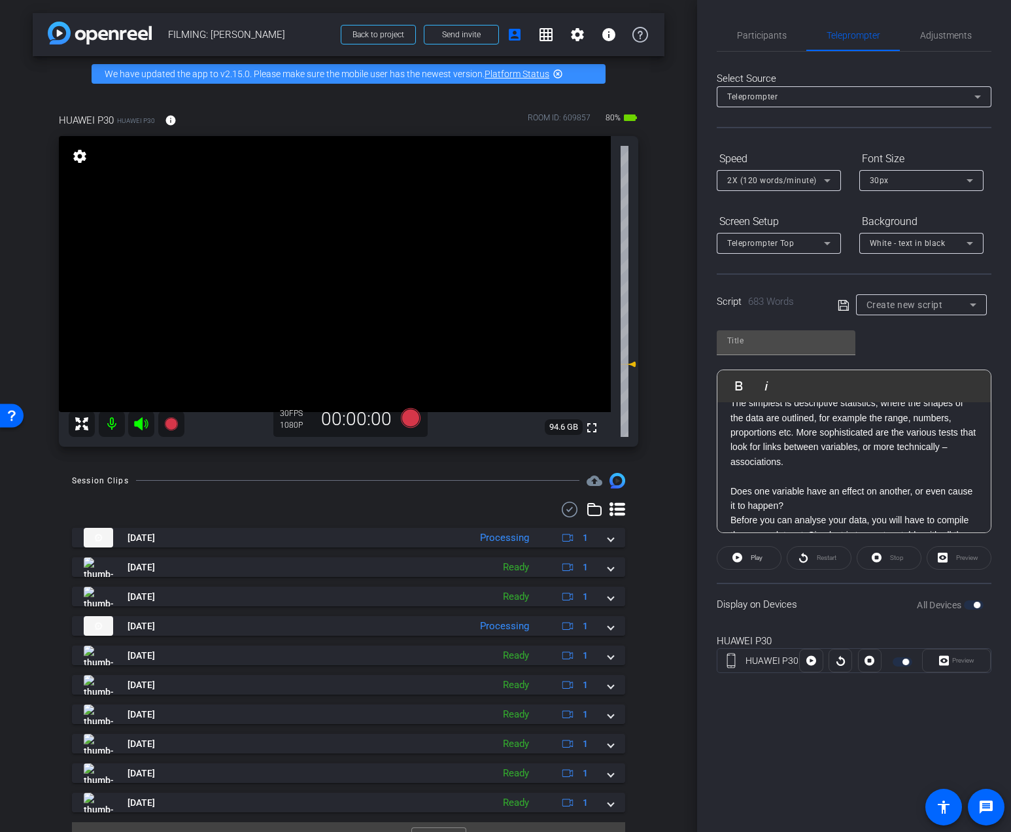
click at [799, 505] on p "Does one variable have an effect on another, or even cause it to happen?" at bounding box center [853, 498] width 247 height 29
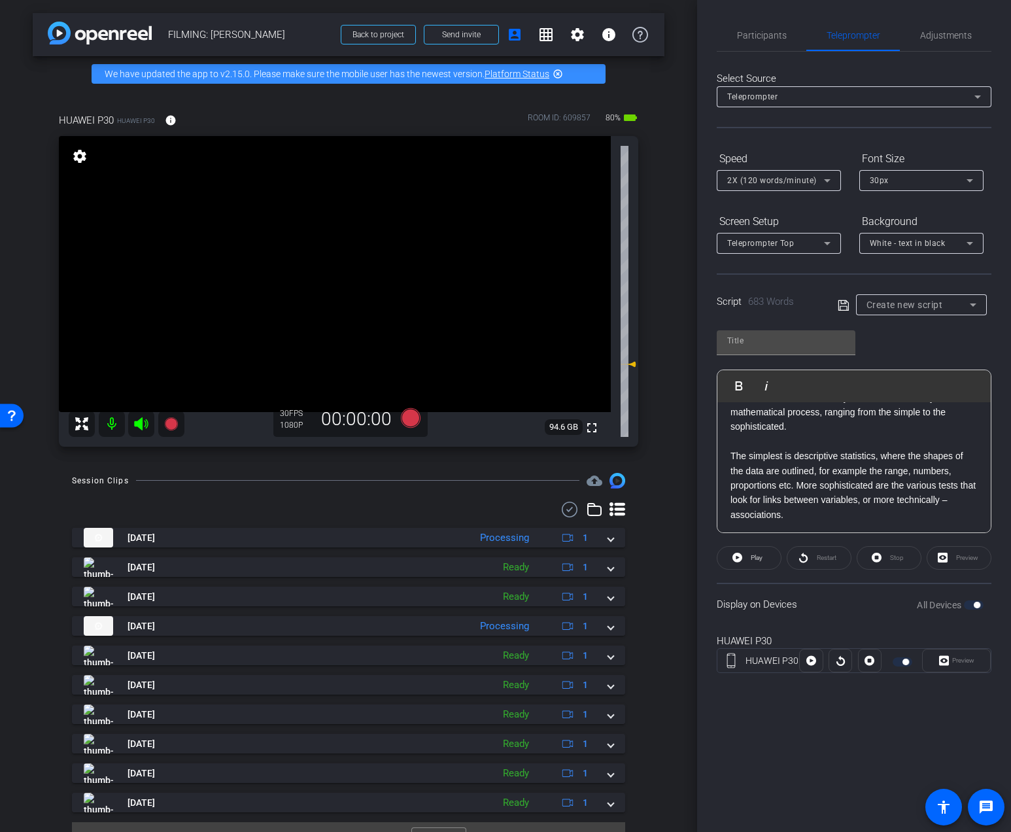
scroll to position [83, 0]
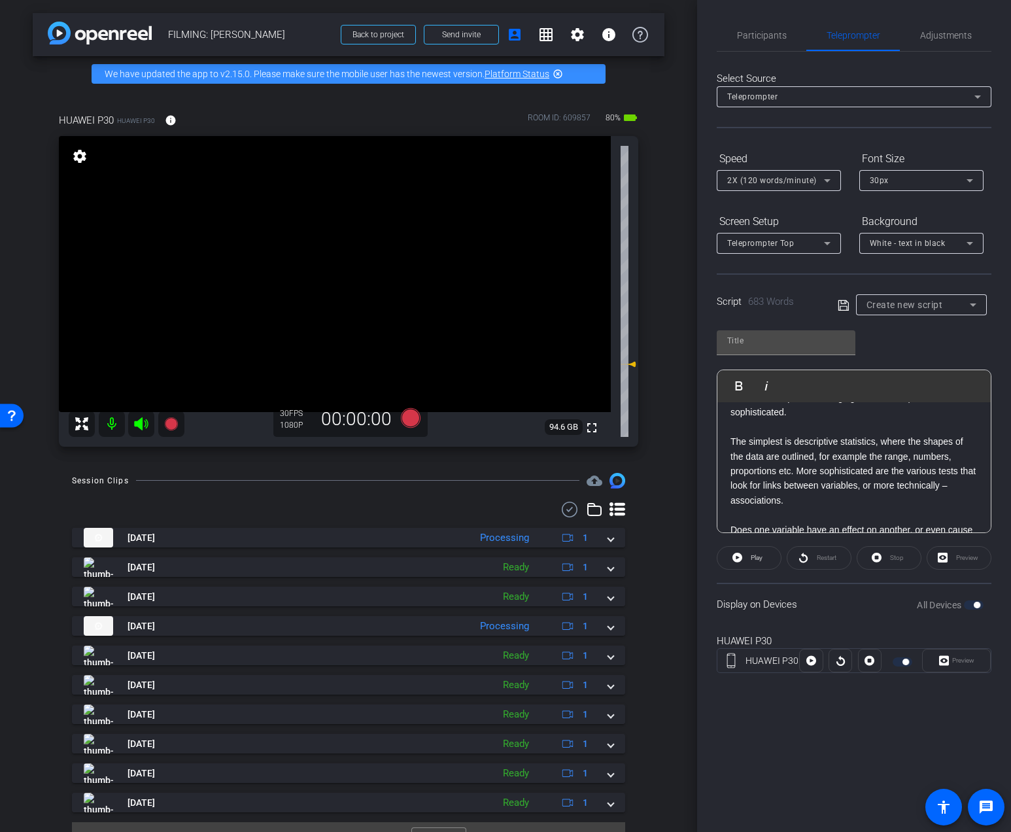
click at [782, 514] on p at bounding box center [853, 514] width 247 height 14
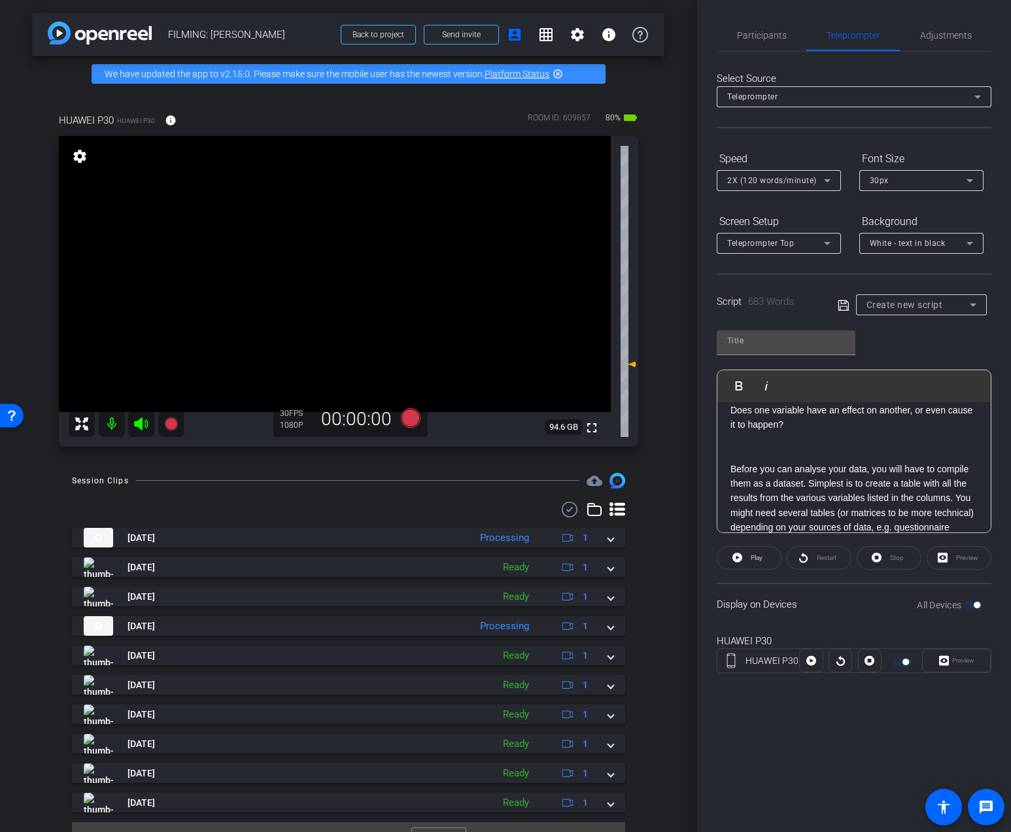
scroll to position [237, 0]
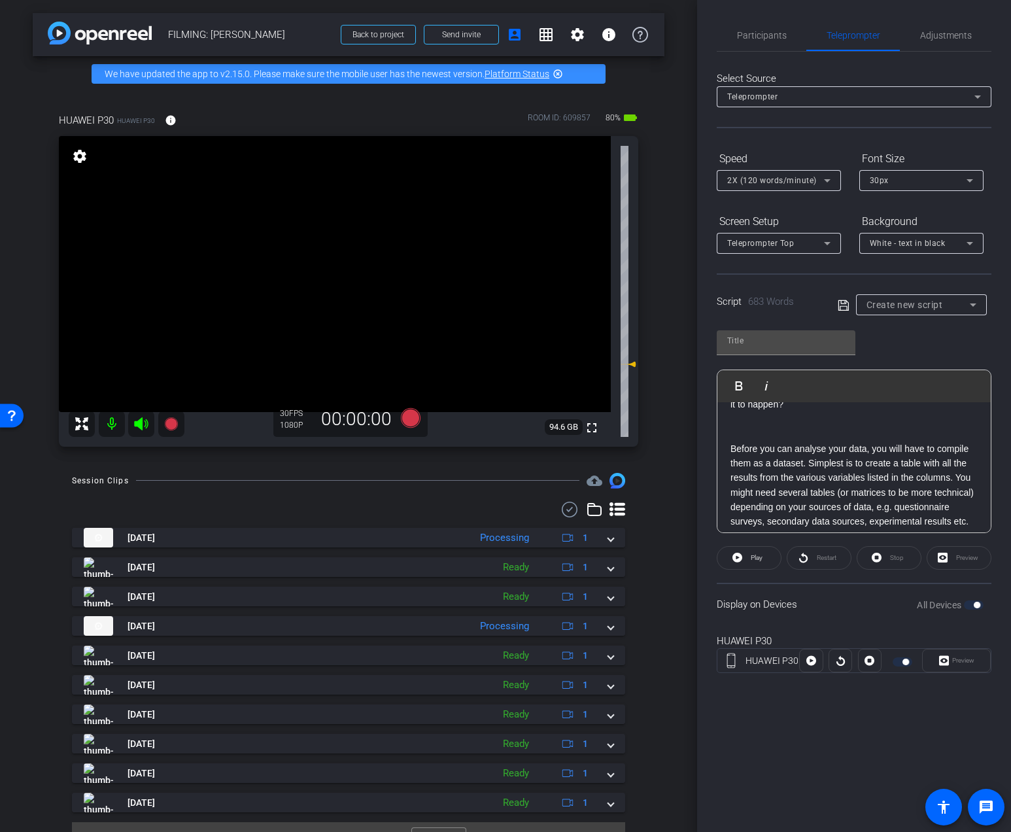
click at [781, 438] on p at bounding box center [853, 433] width 247 height 14
click at [957, 465] on p "Before you can analyse your data, you will have to compile them as a dataset. S…" at bounding box center [853, 470] width 247 height 88
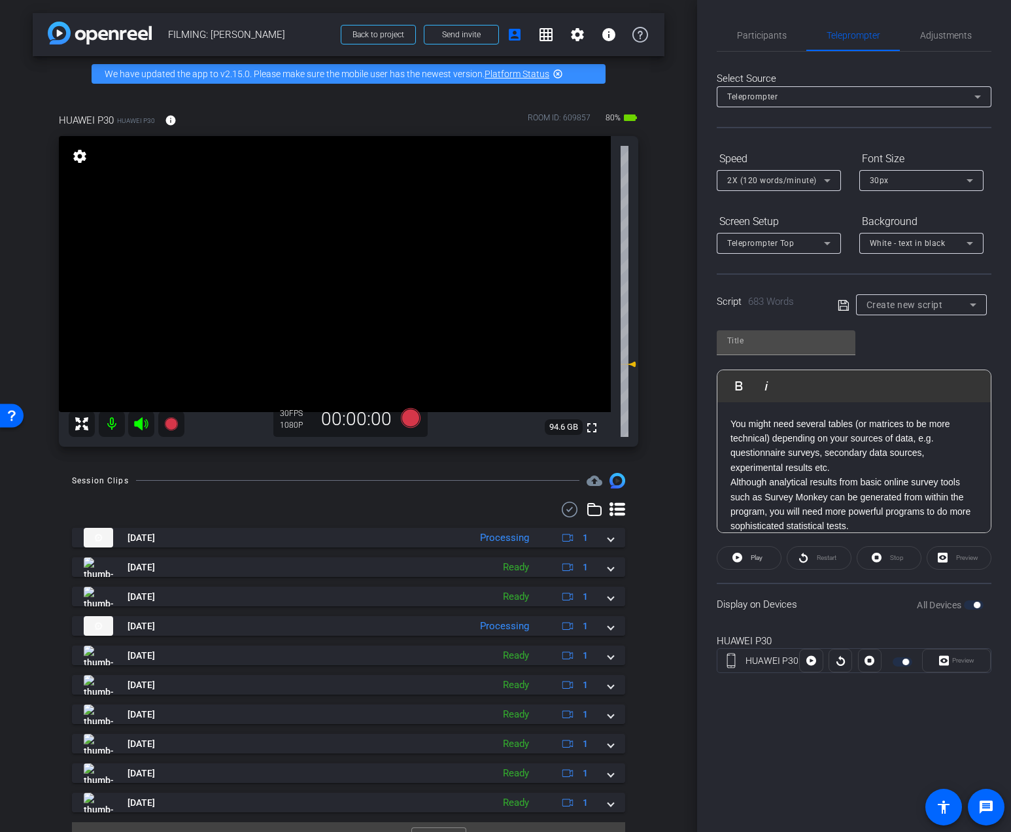
scroll to position [307, 0]
click at [875, 469] on p "You might need several tables (or matrices to be more technical) depending on y…" at bounding box center [853, 444] width 247 height 59
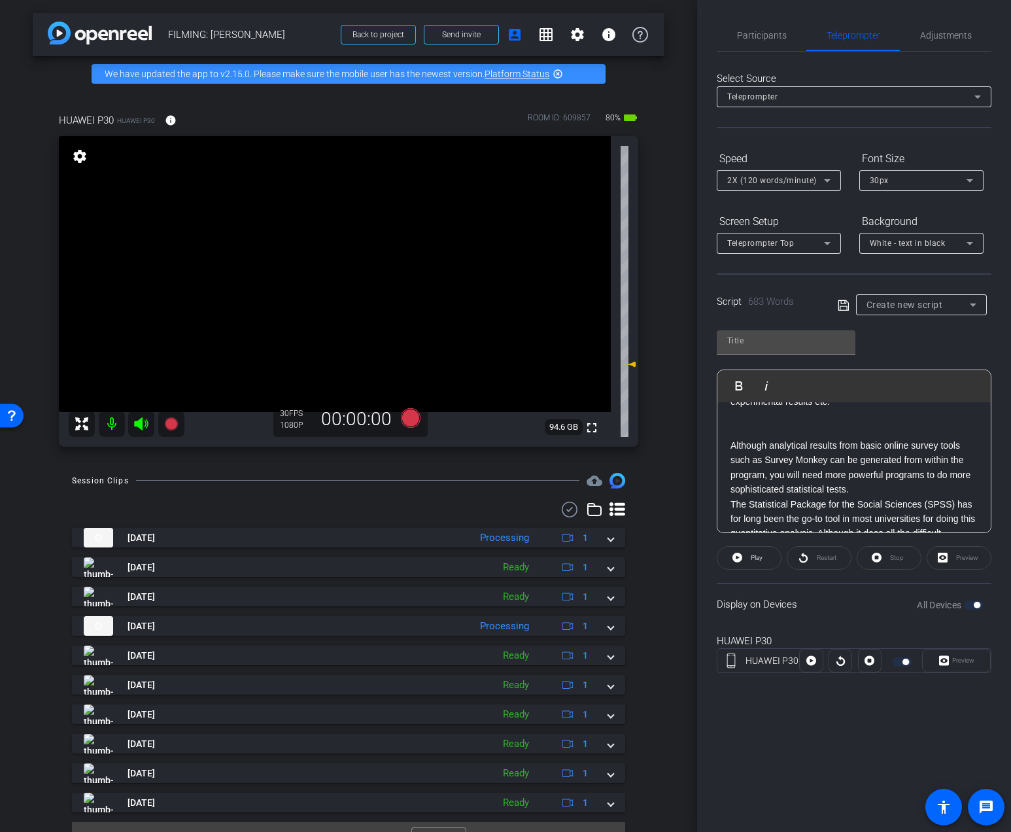
scroll to position [369, 0]
click at [872, 490] on p "Although analytical results from basic online survey tools such as Survey Monke…" at bounding box center [853, 470] width 247 height 59
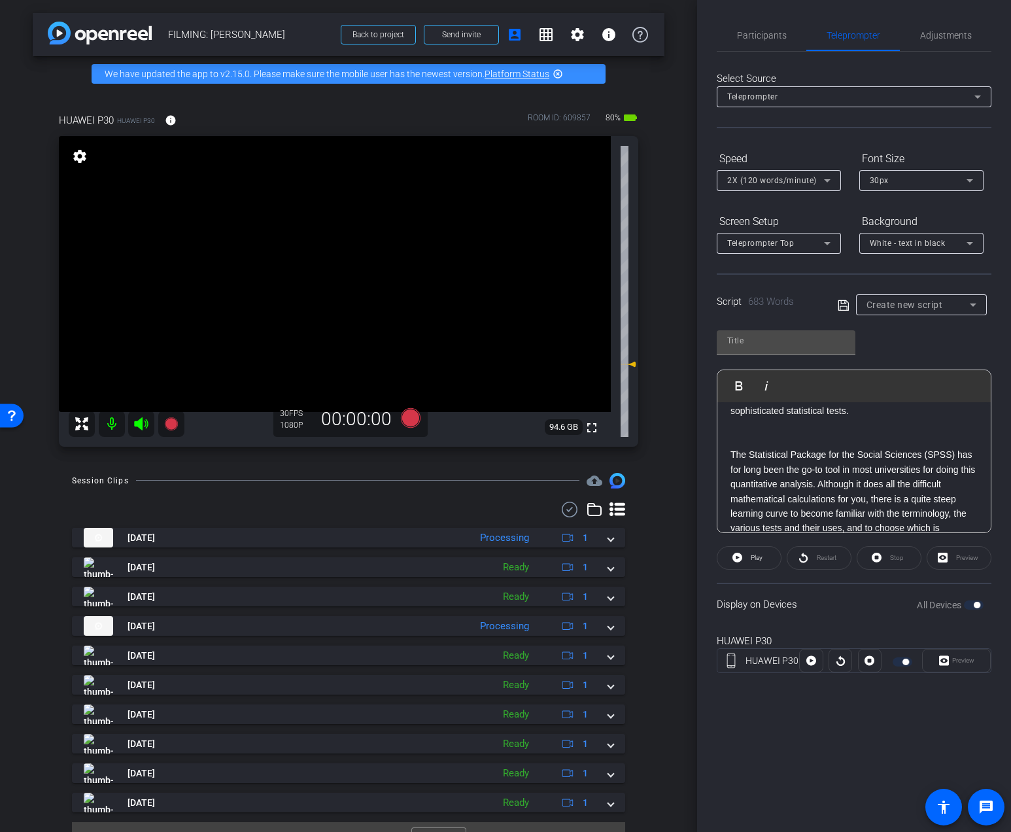
scroll to position [451, 0]
click at [819, 485] on p "The Statistical Package for the Social Sciences (SPSS) has for long been the go…" at bounding box center [853, 512] width 247 height 132
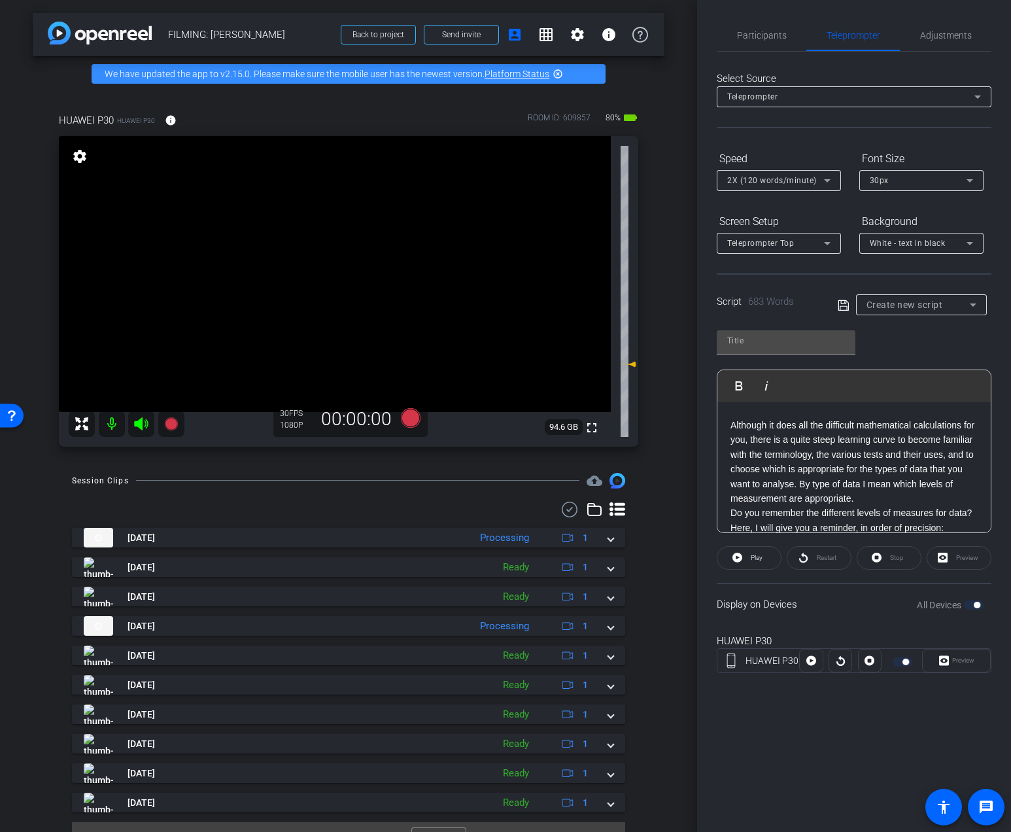
click at [867, 499] on p "Although it does all the difficult mathematical calculations for you, there is …" at bounding box center [853, 462] width 247 height 88
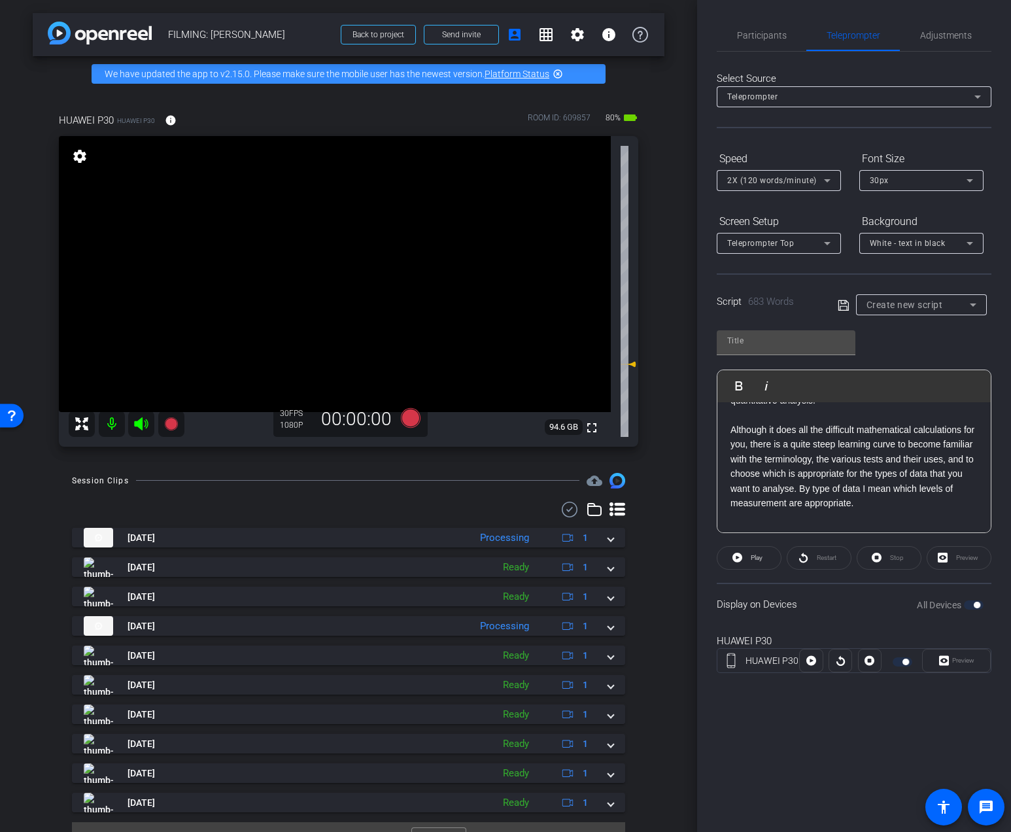
scroll to position [541, 0]
click at [798, 482] on p "Although it does all the difficult mathematical calculations for you, there is …" at bounding box center [853, 459] width 247 height 88
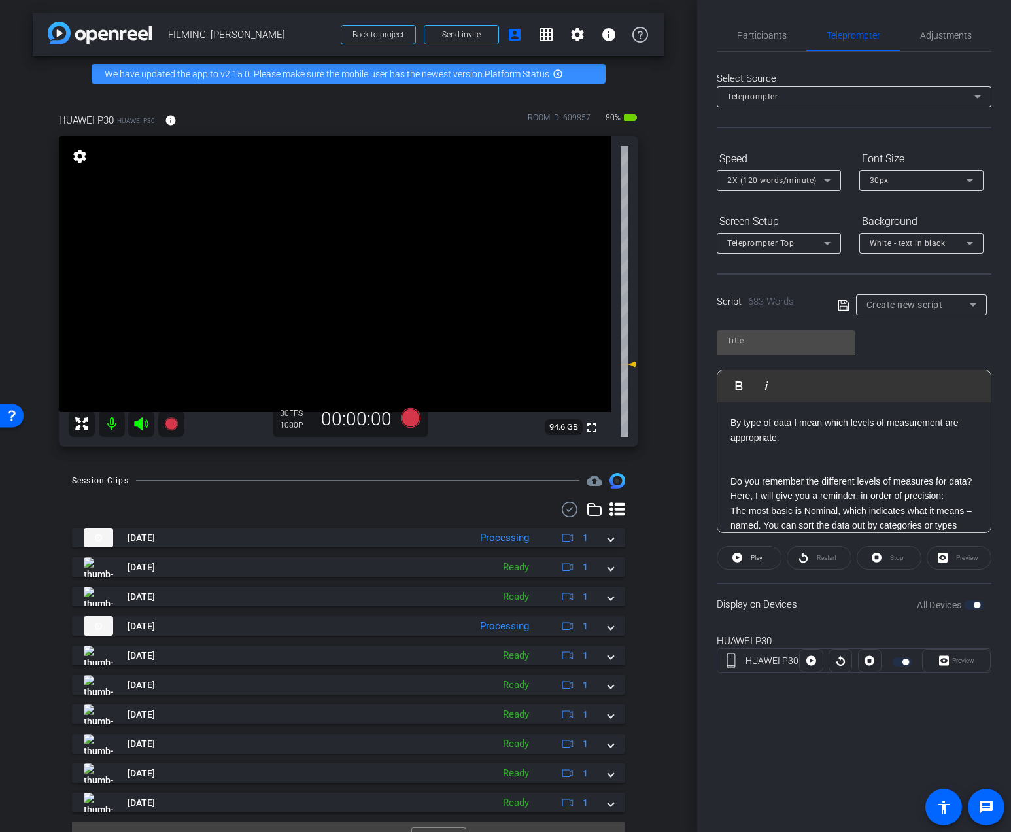
scroll to position [667, 0]
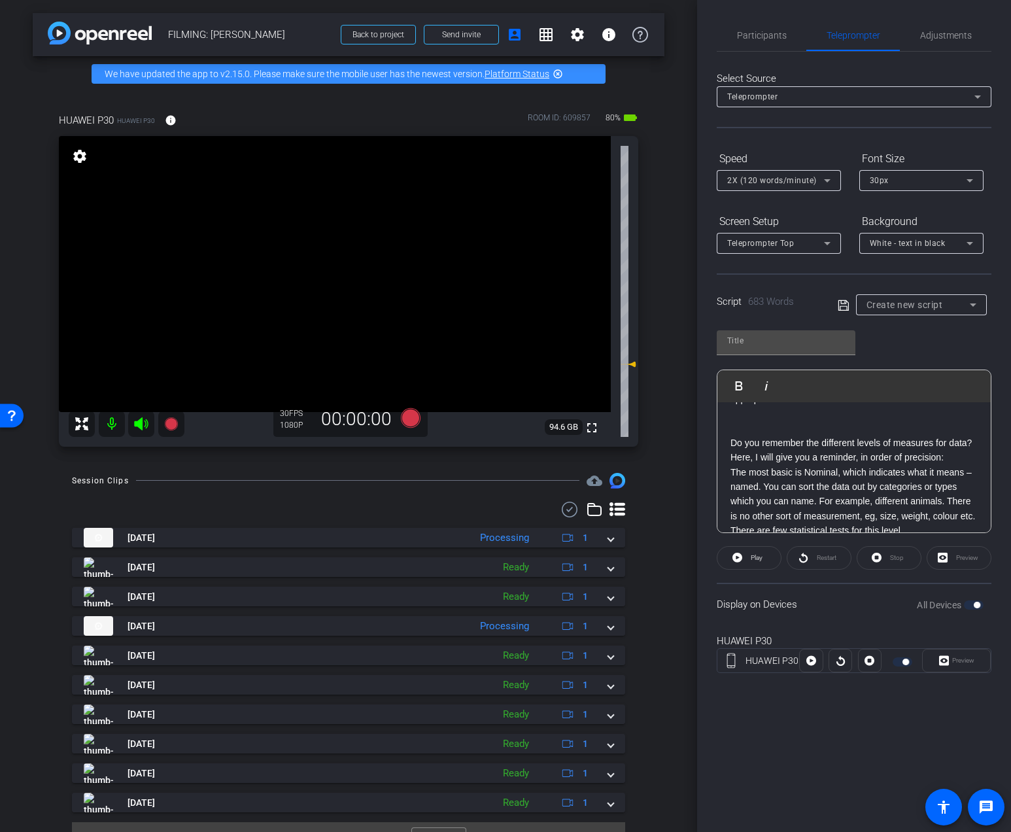
click at [764, 486] on p "The most basic is Nominal, which indicates what it means – named. You can sort …" at bounding box center [853, 501] width 247 height 73
click at [881, 497] on p "You can sort the data out by categories or types which you can name. For exampl…" at bounding box center [853, 477] width 247 height 59
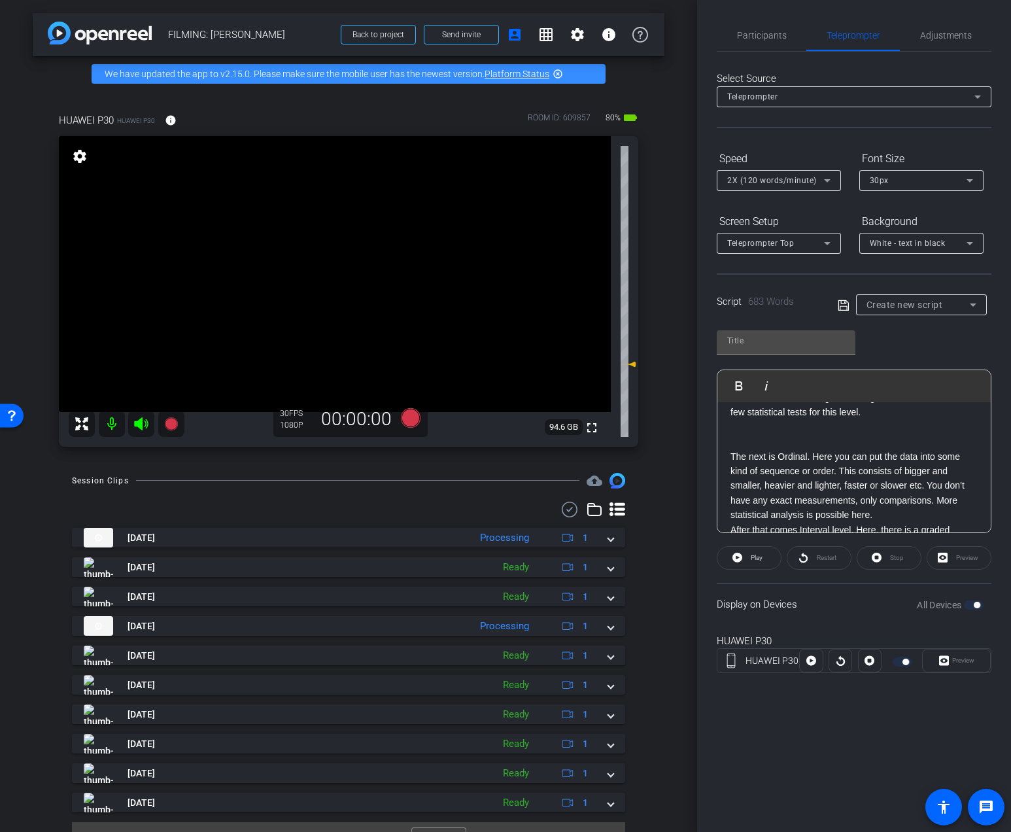
scroll to position [836, 0]
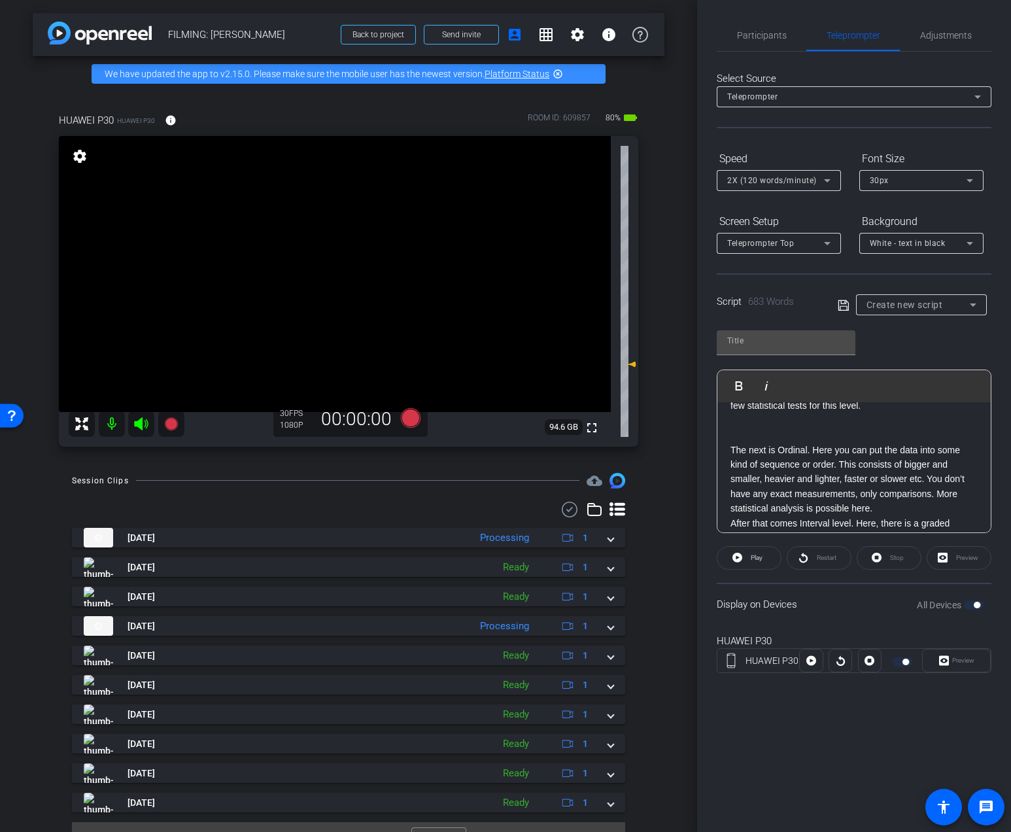
click at [887, 511] on p "The next is Ordinal. Here you can put the data into some kind of sequence or or…" at bounding box center [853, 479] width 247 height 73
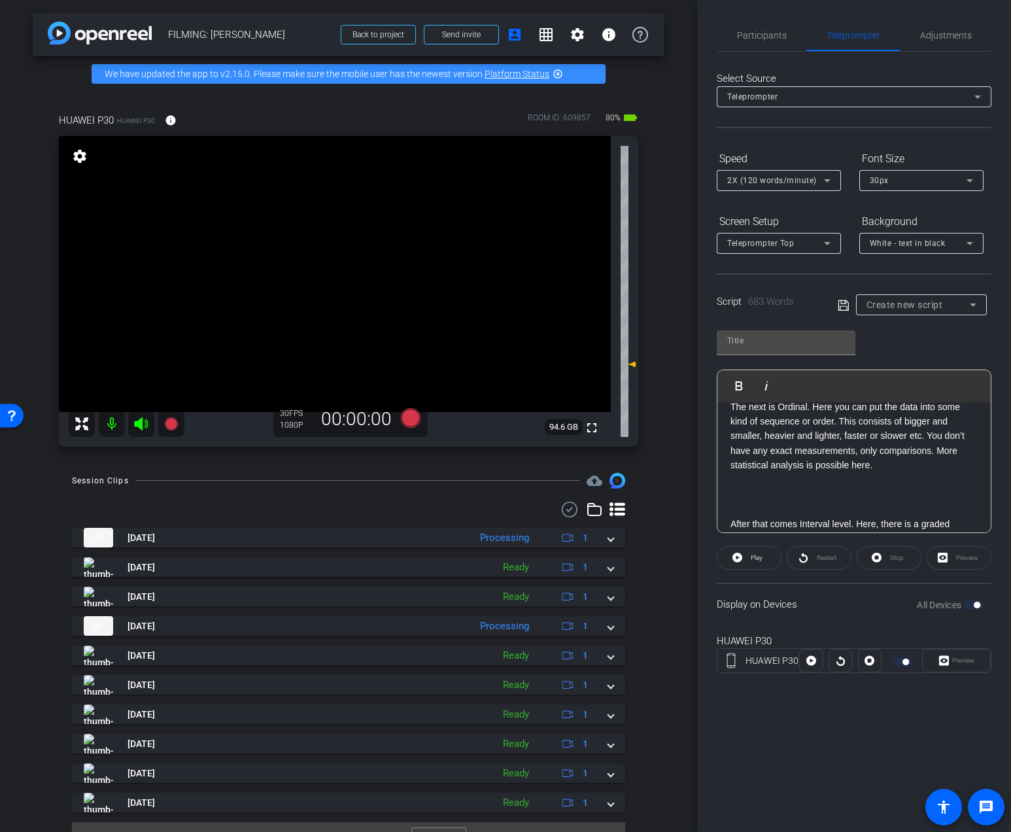
scroll to position [860, 0]
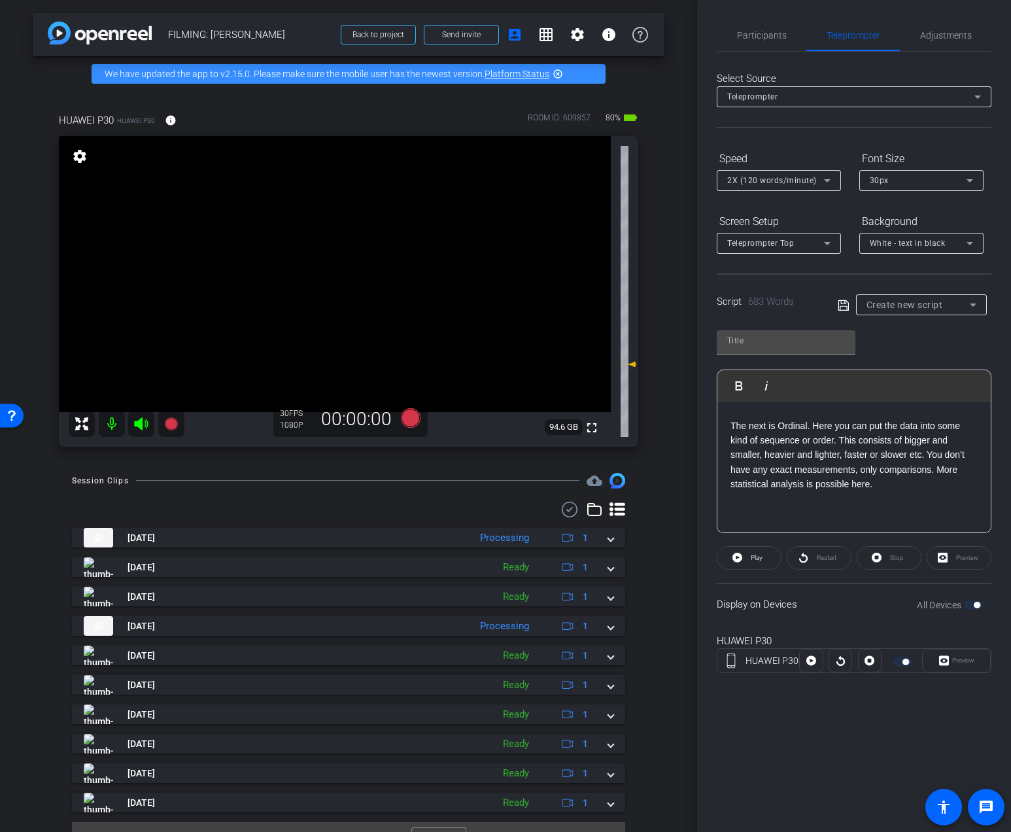
click at [841, 445] on p "The next is Ordinal. Here you can put the data into some kind of sequence or or…" at bounding box center [853, 454] width 247 height 73
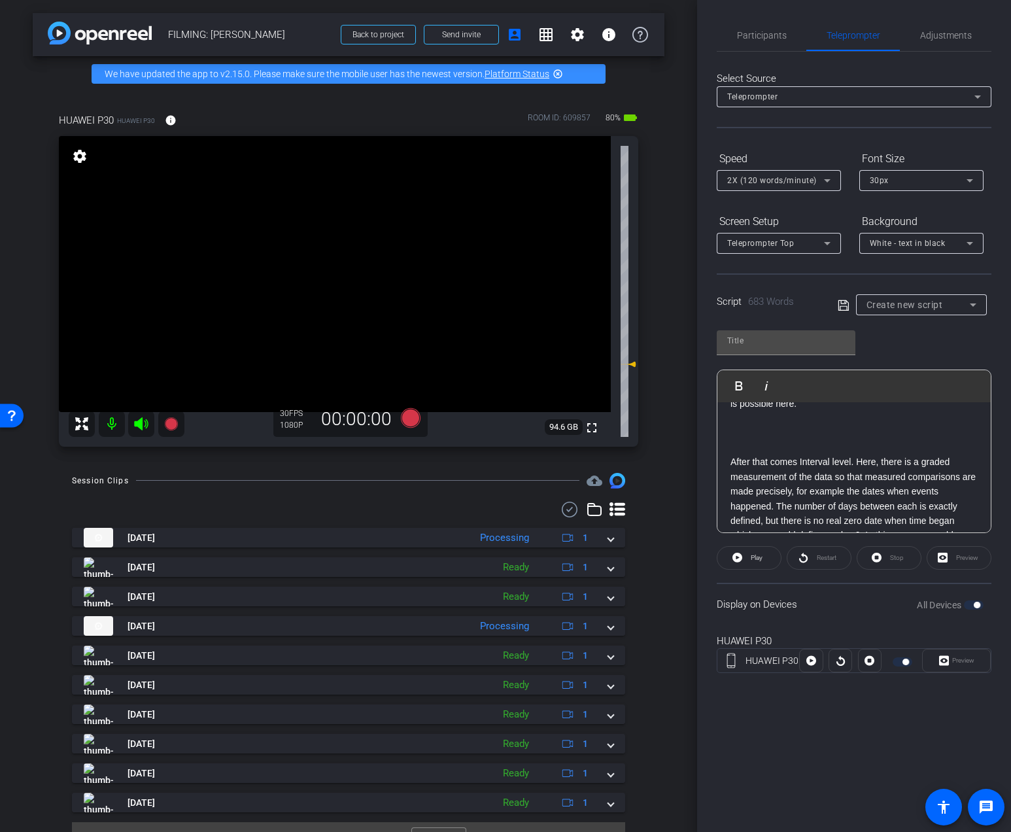
scroll to position [993, 0]
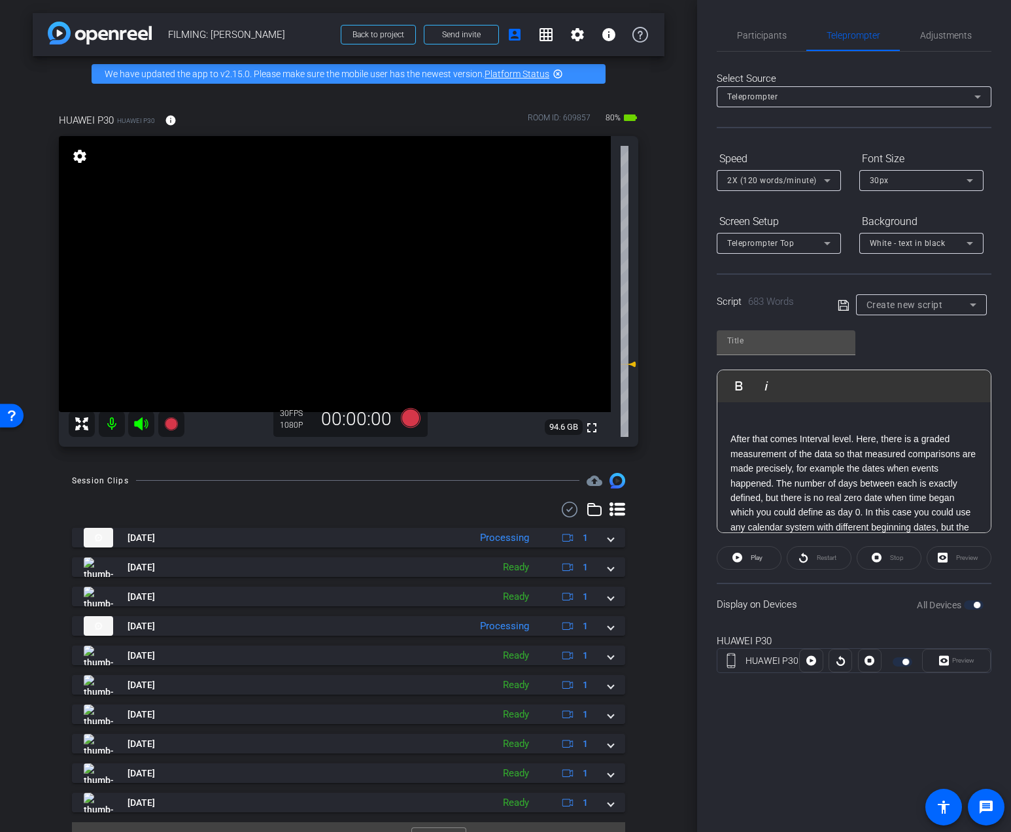
click at [776, 483] on p "After that comes Interval level. Here, there is a graded measurement of the dat…" at bounding box center [853, 497] width 247 height 132
click at [798, 471] on p "The number of days between each is exactly defined, but there is no real zero d…" at bounding box center [853, 475] width 247 height 88
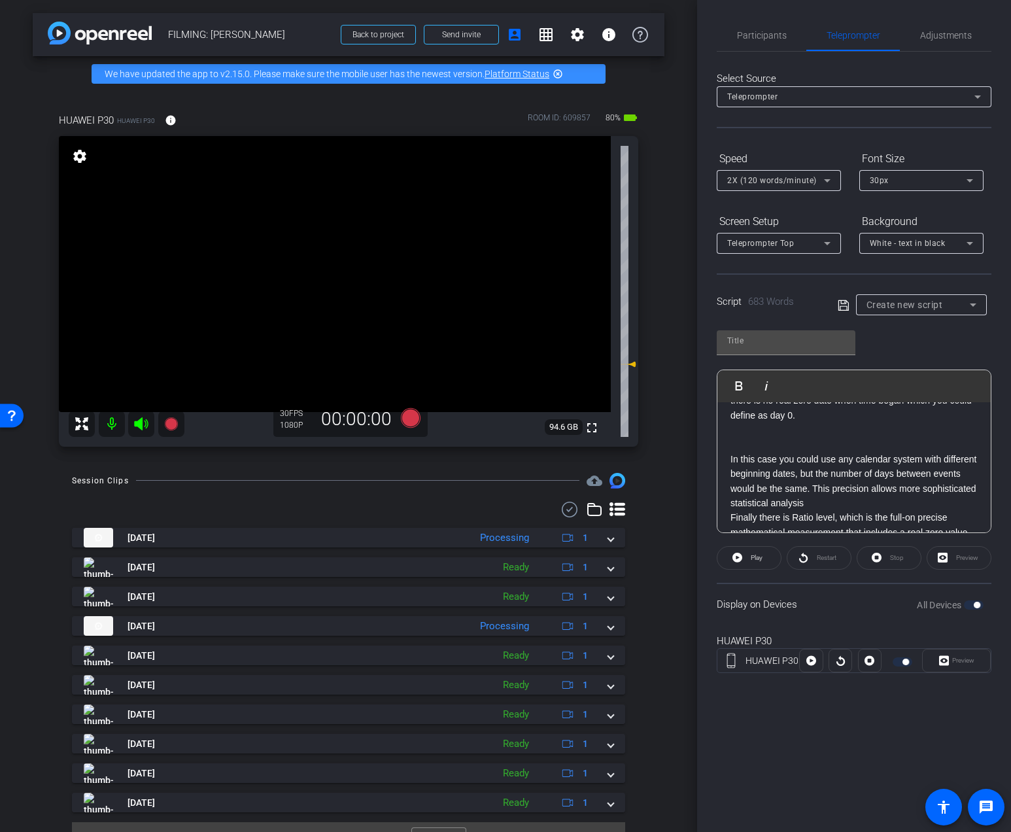
scroll to position [1149, 0]
click at [900, 491] on p "In this case you could use any calendar system with different beginning dates, …" at bounding box center [853, 466] width 247 height 59
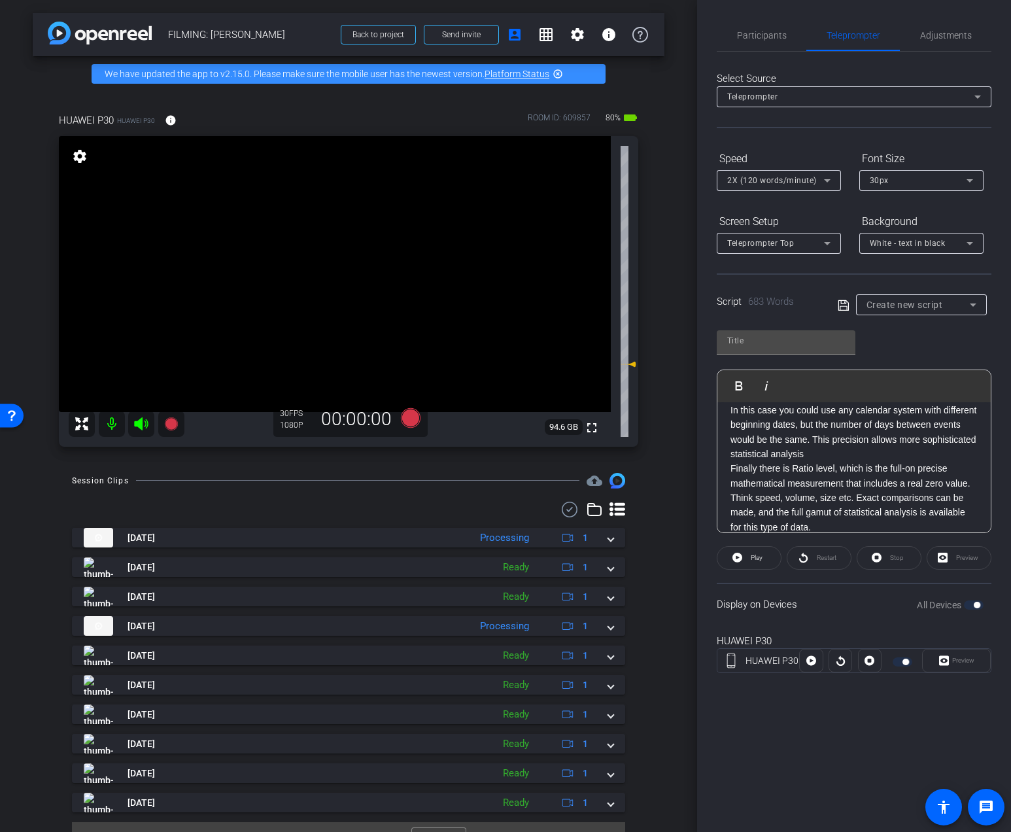
scroll to position [1182, 0]
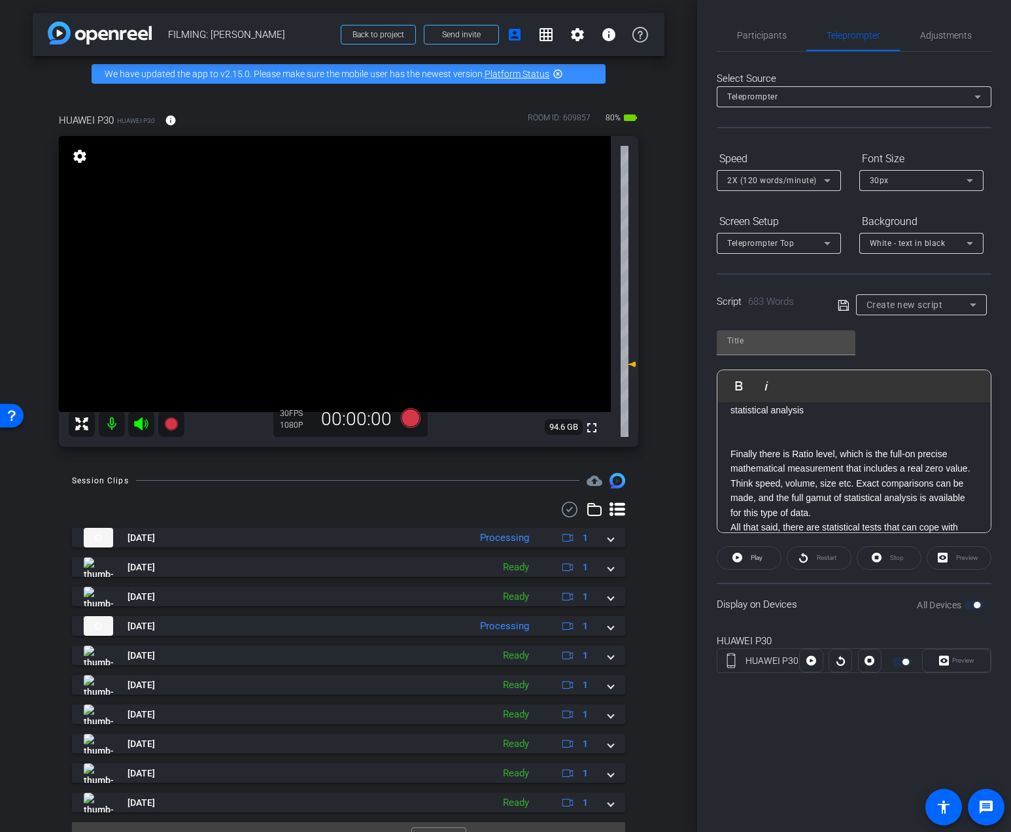
click at [837, 515] on p "Finally there is Ratio level, which is the full-on precise mathematical measure…" at bounding box center [853, 482] width 247 height 73
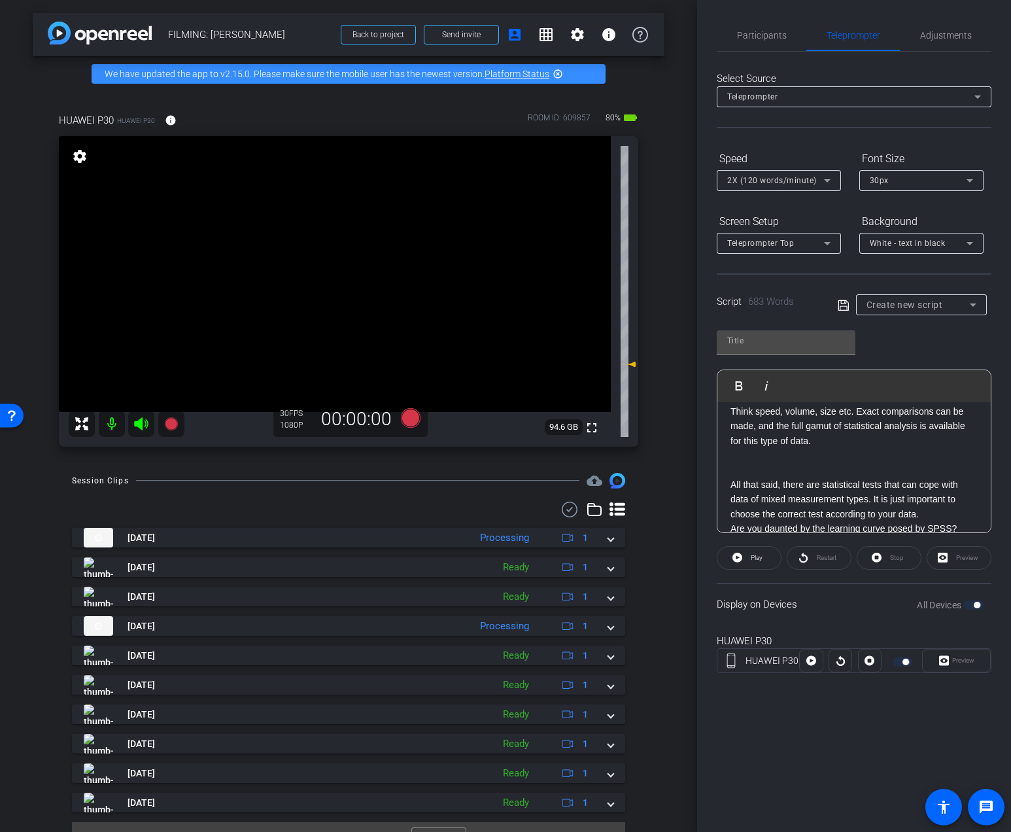
scroll to position [1270, 0]
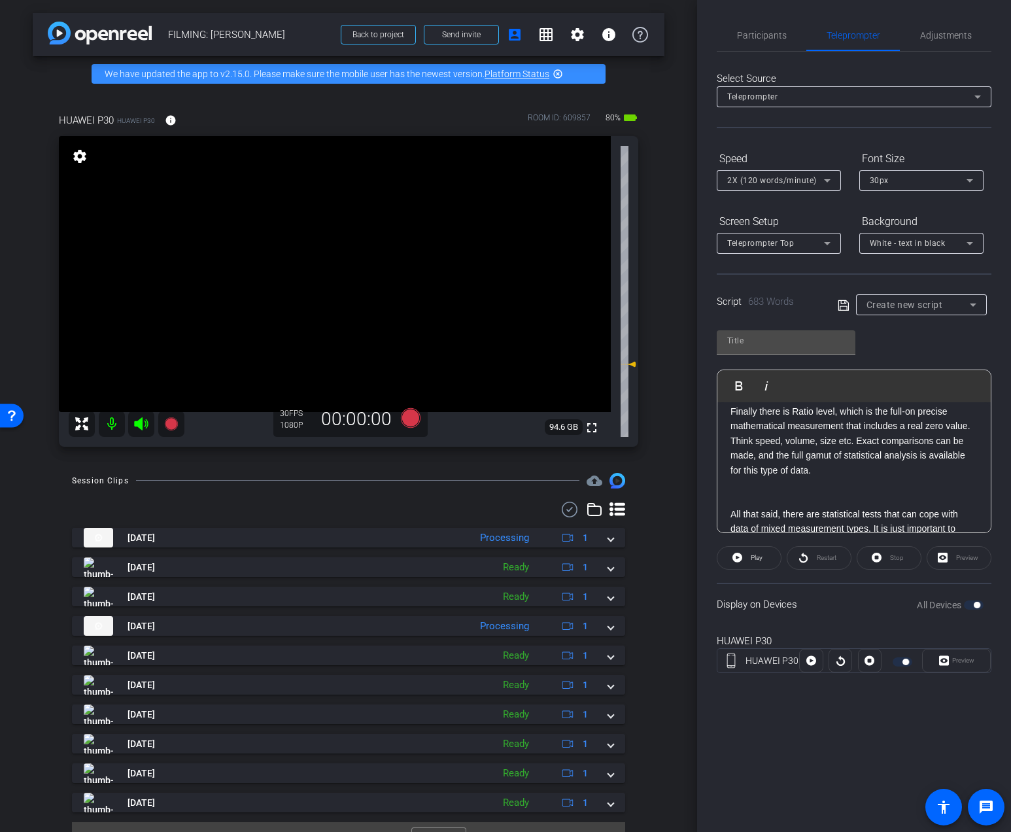
click at [858, 442] on p "Finally there is Ratio level, which is the full-on precise mathematical measure…" at bounding box center [853, 440] width 247 height 73
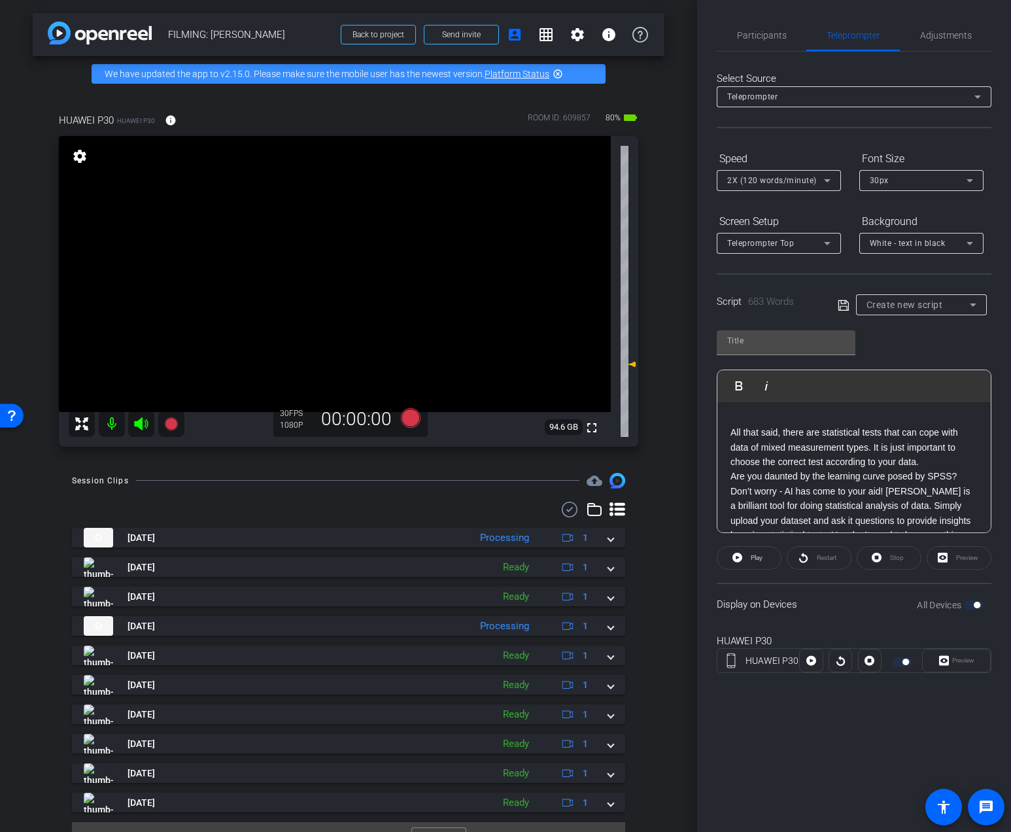
scroll to position [1381, 0]
click at [928, 452] on p "All that said, there are statistical tests that can cope with data of mixed mea…" at bounding box center [853, 432] width 247 height 44
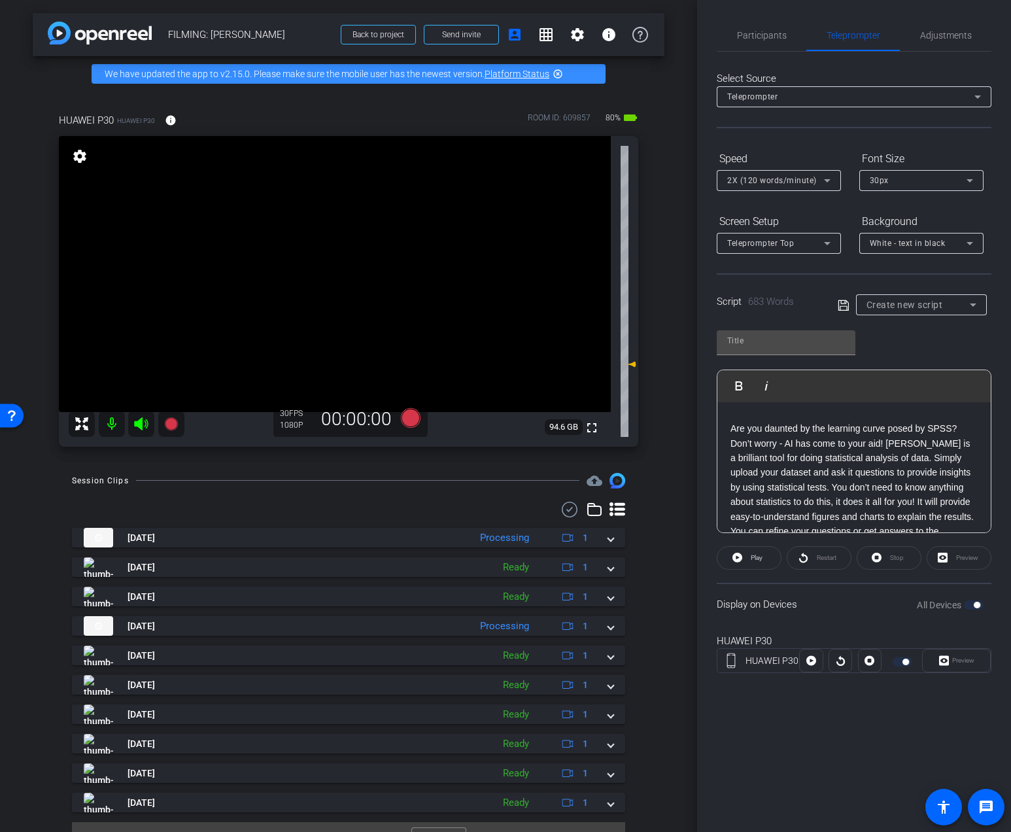
click at [896, 460] on p "Are you daunted by the learning curve posed by SPSS? Don’t worry - AI has come …" at bounding box center [853, 501] width 247 height 161
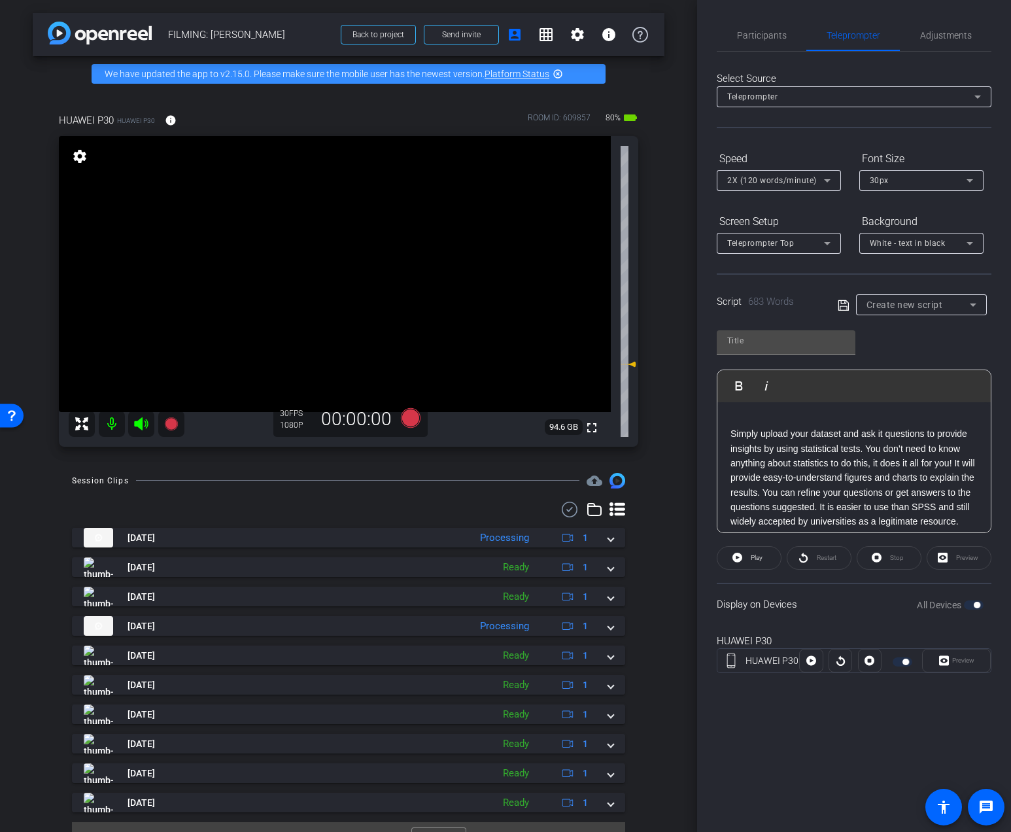
click at [777, 491] on p "Simply upload your dataset and ask it questions to provide insights by using st…" at bounding box center [853, 484] width 247 height 117
click at [953, 462] on p "Simply upload your dataset and ask it questions to provide insights by using st…" at bounding box center [853, 484] width 247 height 117
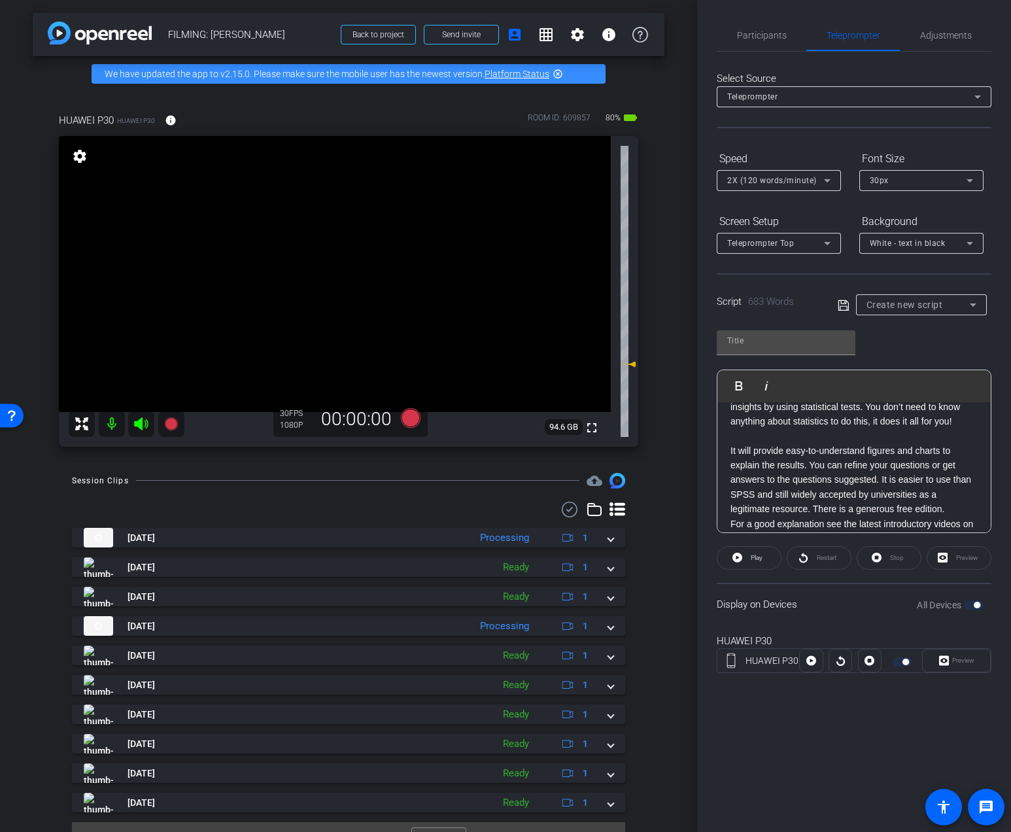
scroll to position [1560, 0]
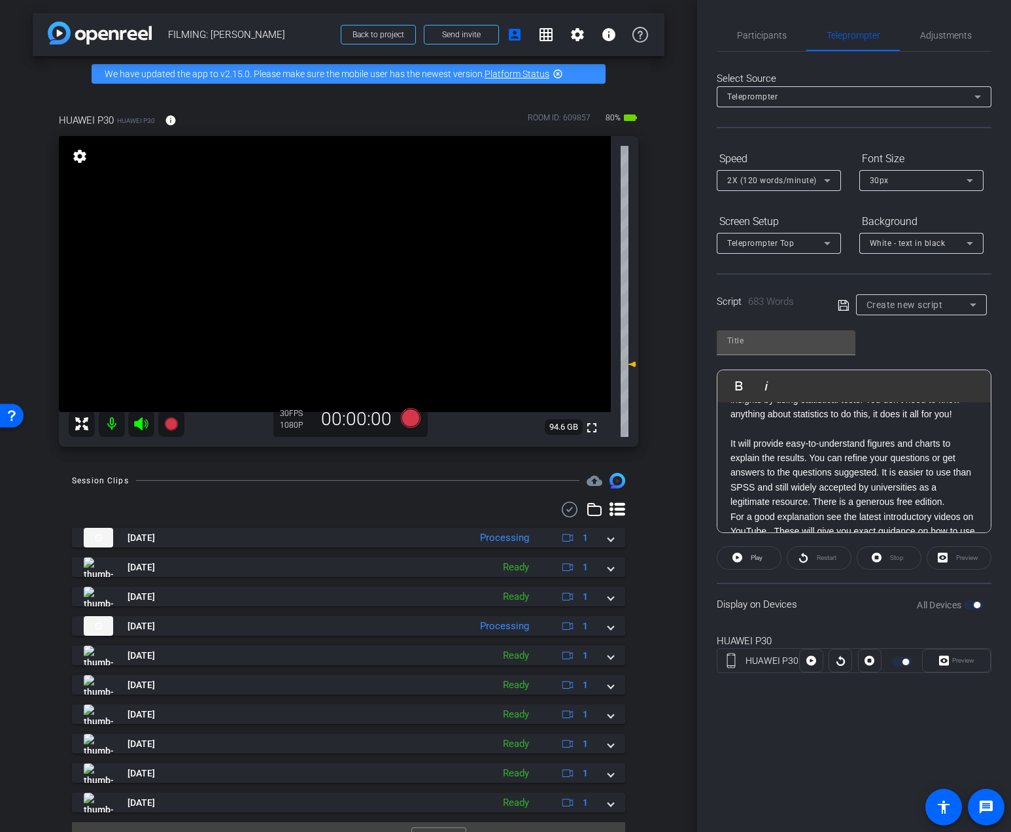
click at [882, 473] on p "It will provide easy-to-understand figures and charts to explain the results. Y…" at bounding box center [853, 472] width 247 height 73
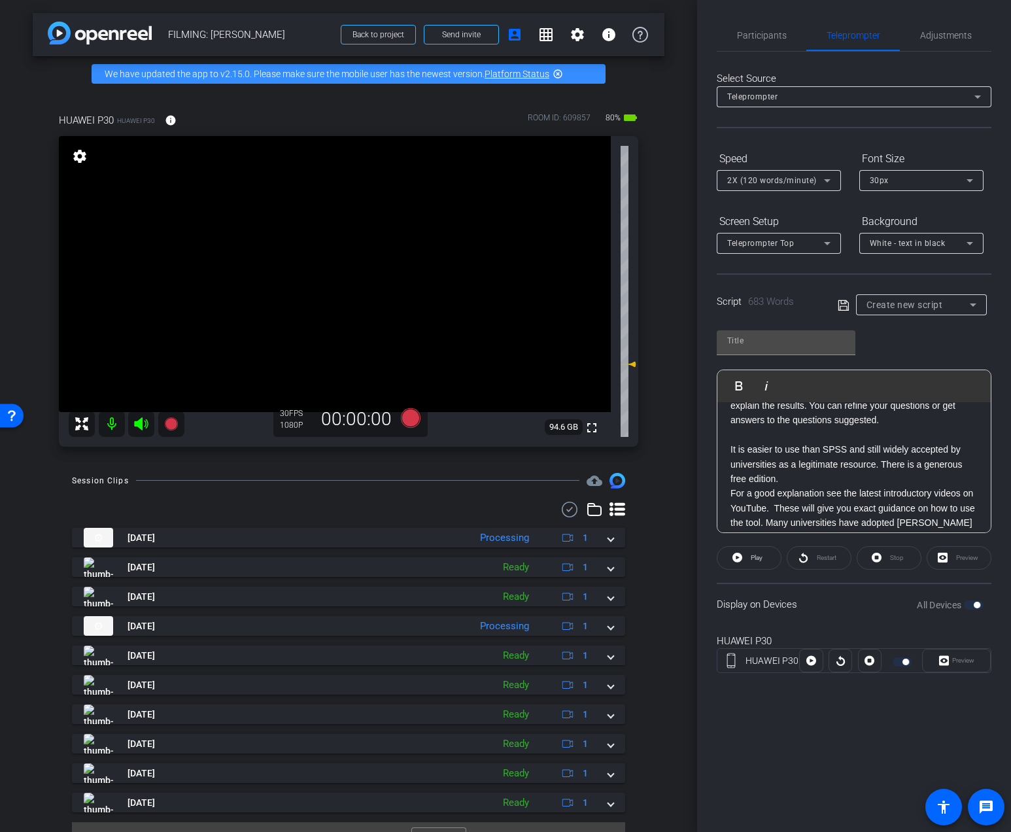
scroll to position [1613, 0]
click at [803, 477] on p "It is easier to use than SPSS and still widely accepted by universities as a le…" at bounding box center [853, 463] width 247 height 44
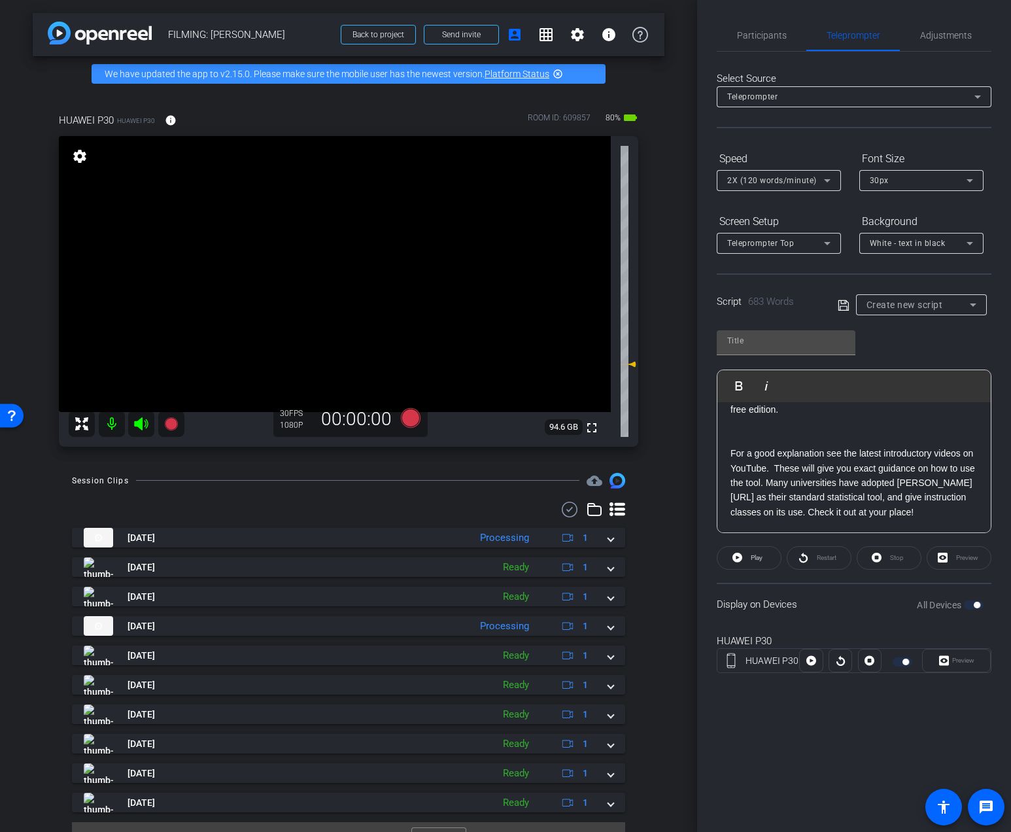
scroll to position [1676, 0]
click at [763, 486] on p "For a good explanation see the latest introductory videos on YouTube. These wil…" at bounding box center [853, 487] width 247 height 73
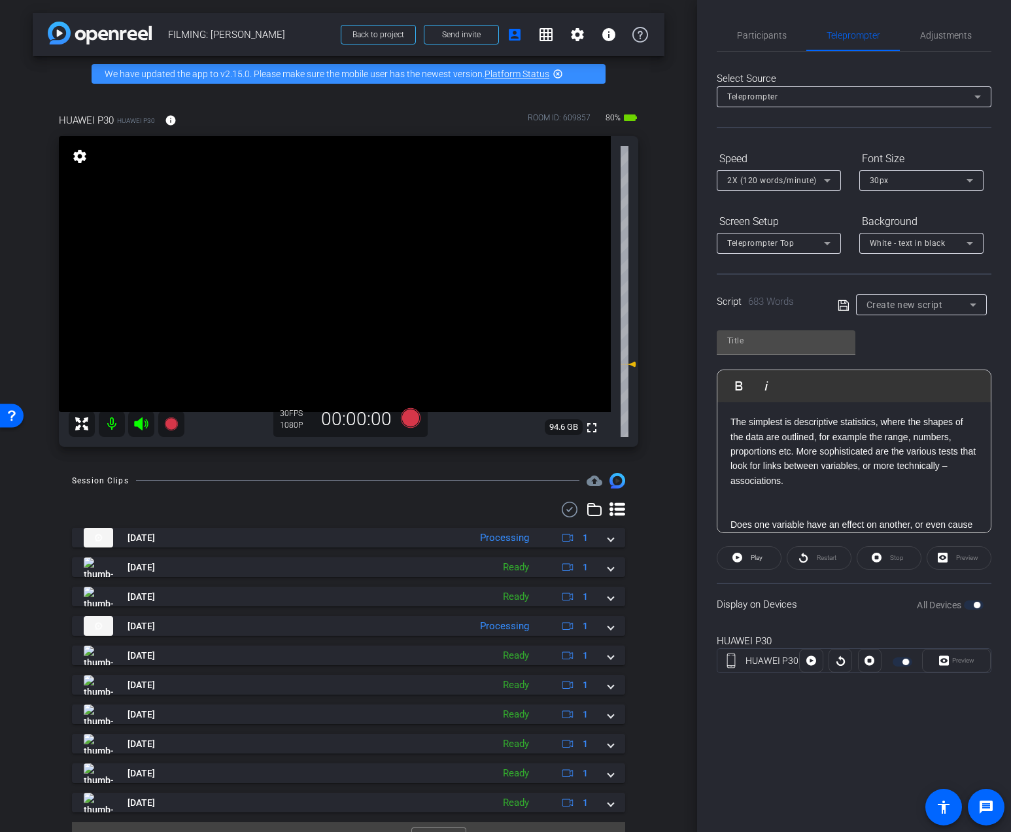
scroll to position [0, 0]
click at [790, 325] on div "Play Play from this location Play Selected Play and display the selected text o…" at bounding box center [853, 426] width 275 height 212
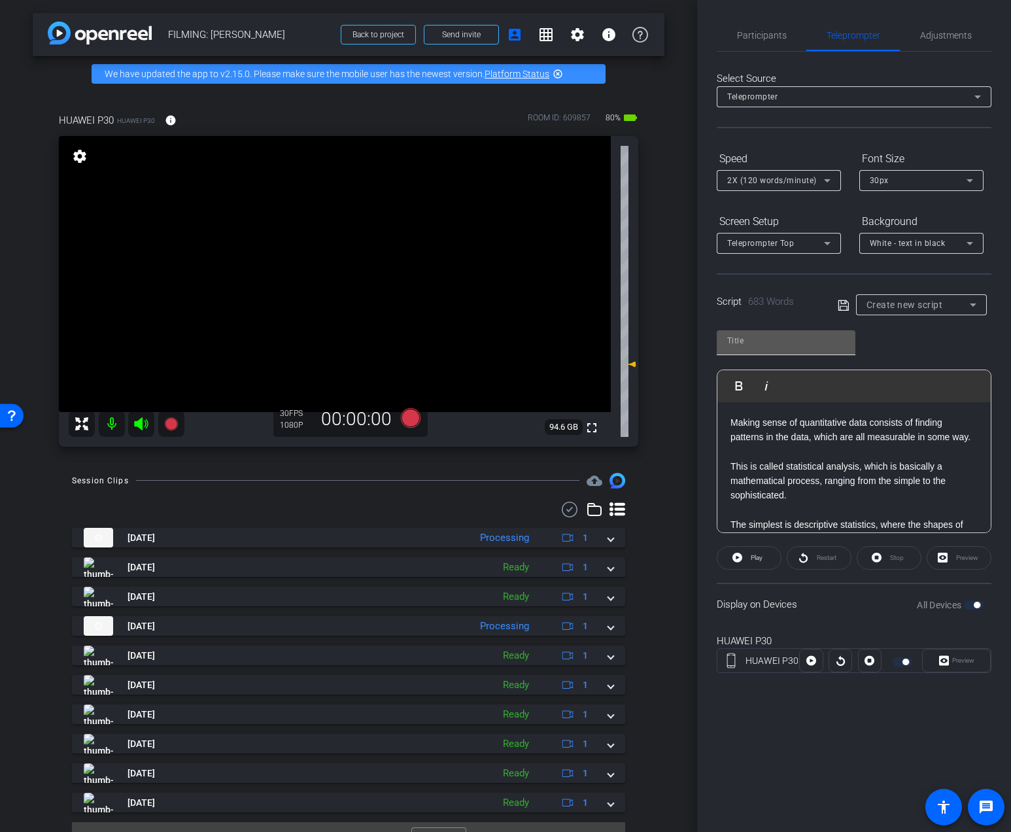
click at [781, 341] on input "text" at bounding box center [786, 341] width 118 height 16
type input "2.1 quant"
click at [921, 20] on span "Adjustments" at bounding box center [946, 35] width 52 height 31
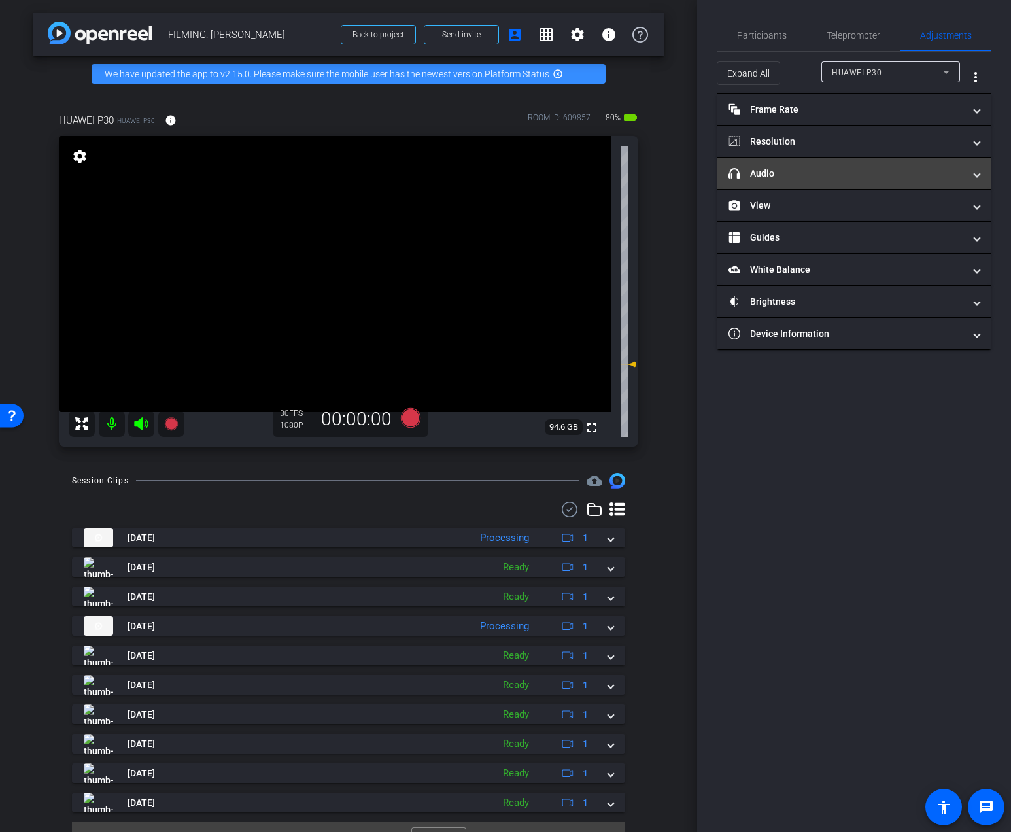
click at [837, 171] on mat-panel-title "headphone icon Audio" at bounding box center [845, 174] width 235 height 14
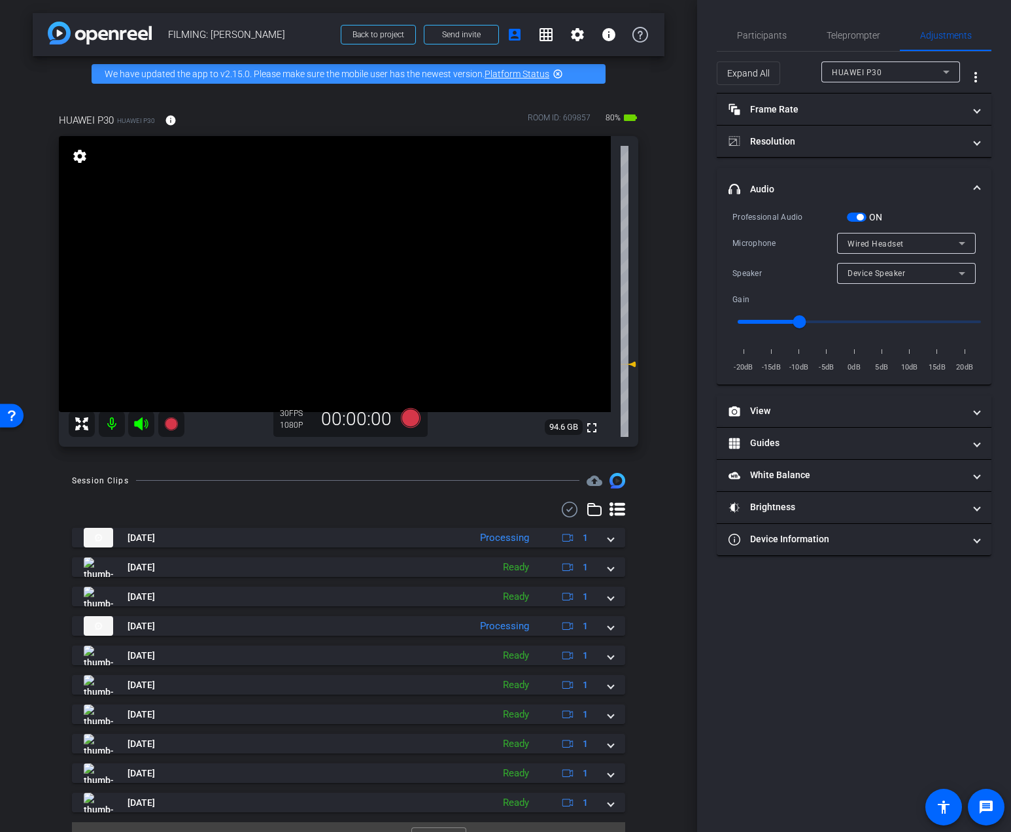
click at [861, 317] on input "range" at bounding box center [859, 321] width 271 height 29
click at [861, 273] on span "Device Speaker" at bounding box center [876, 273] width 58 height 9
click at [879, 330] on div "Device Speaker Wired Headset" at bounding box center [906, 309] width 139 height 52
click at [875, 325] on span "Wired Headset" at bounding box center [876, 320] width 58 height 16
type input "-10"
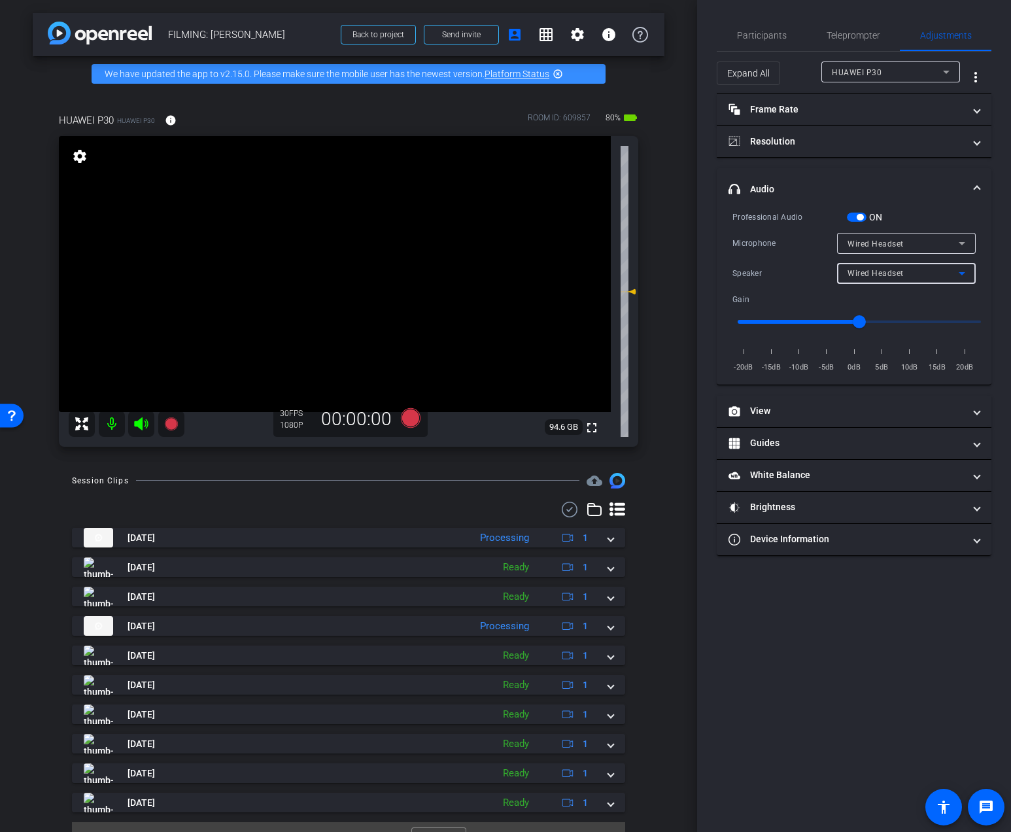
click at [799, 316] on input "range" at bounding box center [859, 321] width 271 height 29
click at [782, 24] on span "Participants" at bounding box center [762, 35] width 50 height 31
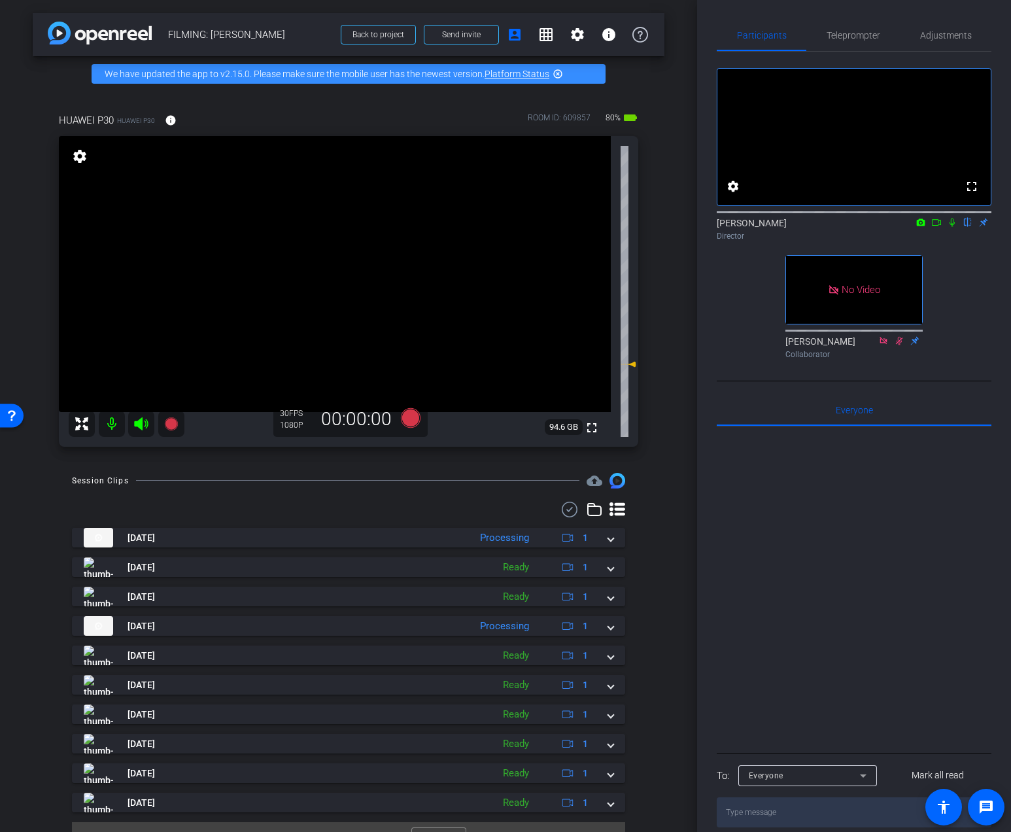
click at [951, 227] on icon at bounding box center [952, 222] width 10 height 9
click at [938, 227] on icon at bounding box center [936, 222] width 10 height 9
click at [407, 417] on icon at bounding box center [411, 418] width 20 height 20
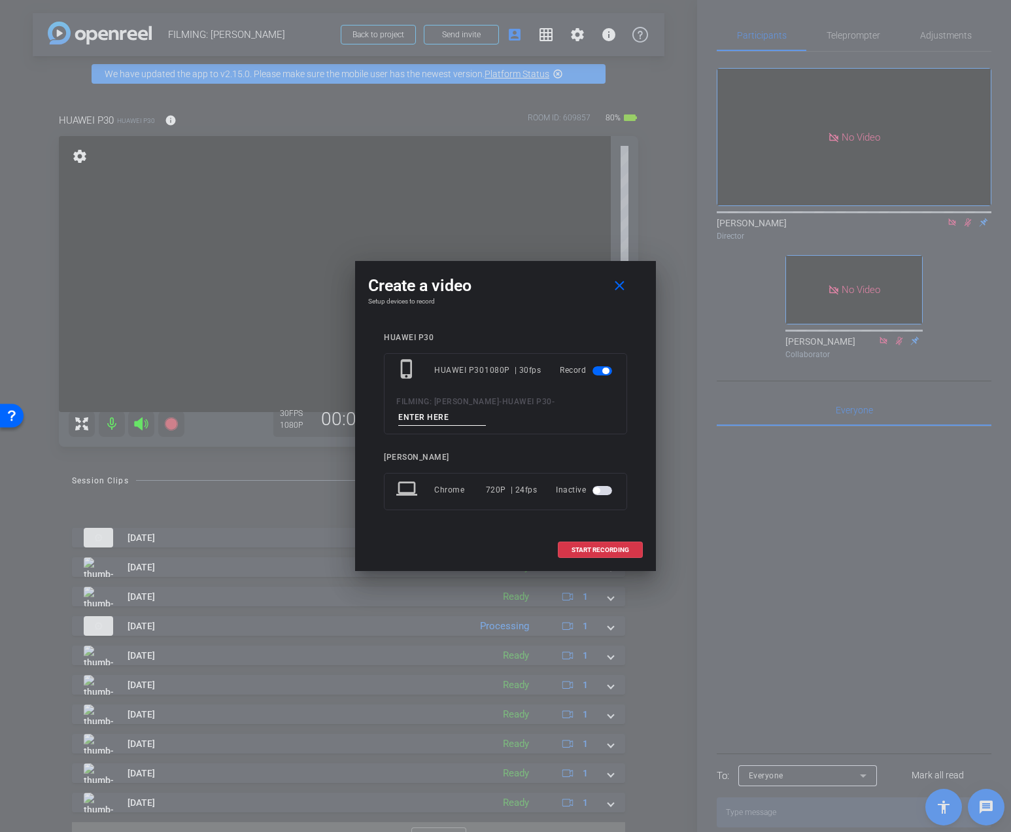
click at [426, 412] on input at bounding box center [442, 417] width 88 height 16
type input "Day 3 Vid 4"
click at [603, 549] on span "START RECORDING" at bounding box center [600, 550] width 58 height 7
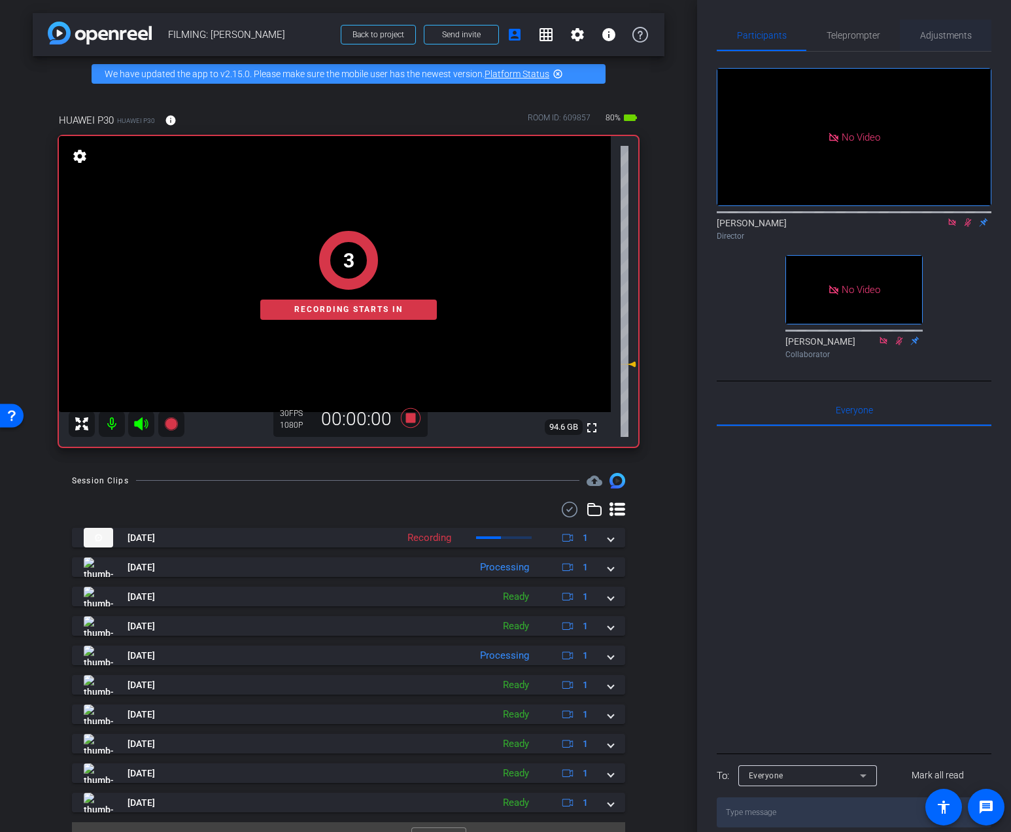
type input "2.1"
click at [954, 31] on span "Adjustments" at bounding box center [946, 35] width 52 height 9
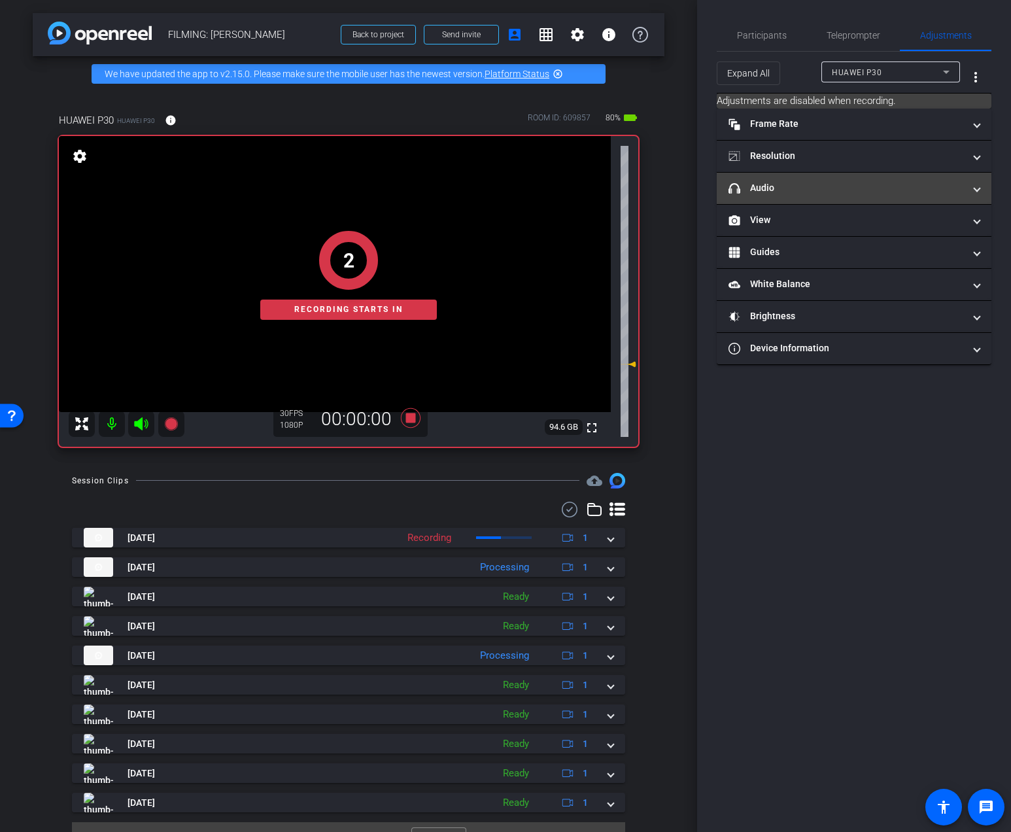
click at [838, 186] on mat-panel-title "headphone icon Audio" at bounding box center [845, 188] width 235 height 14
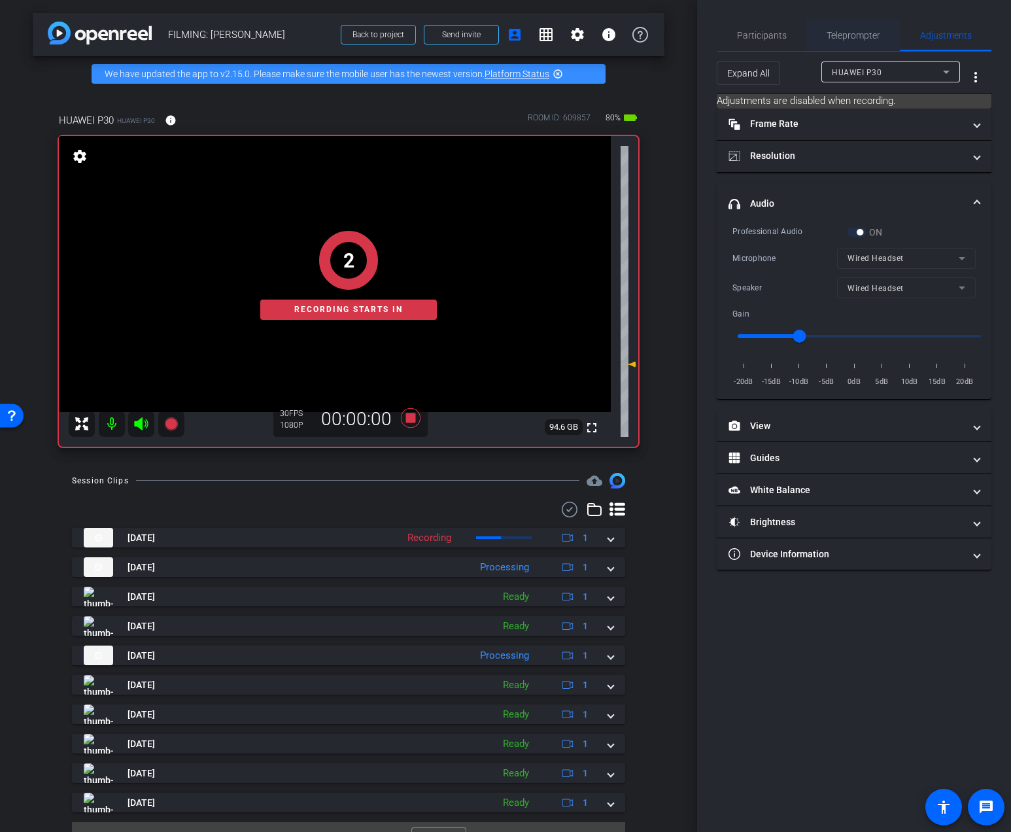
click at [866, 42] on span "Teleprompter" at bounding box center [853, 35] width 54 height 31
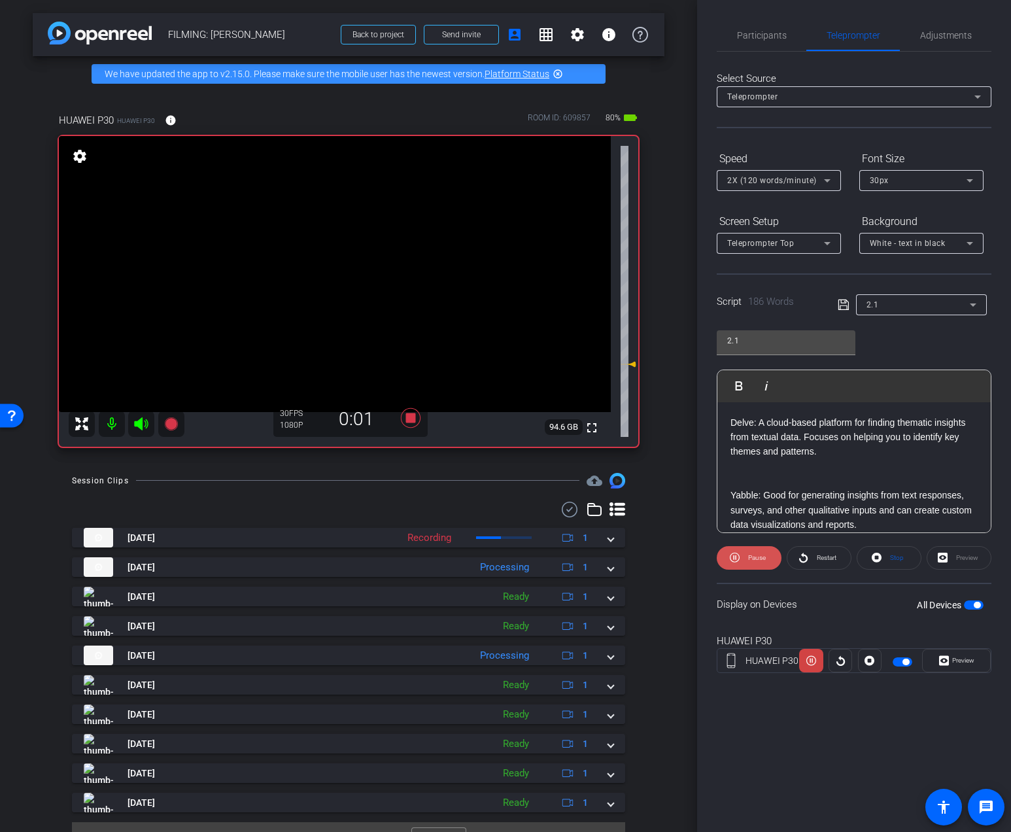
click at [752, 559] on span "Pause" at bounding box center [757, 557] width 18 height 7
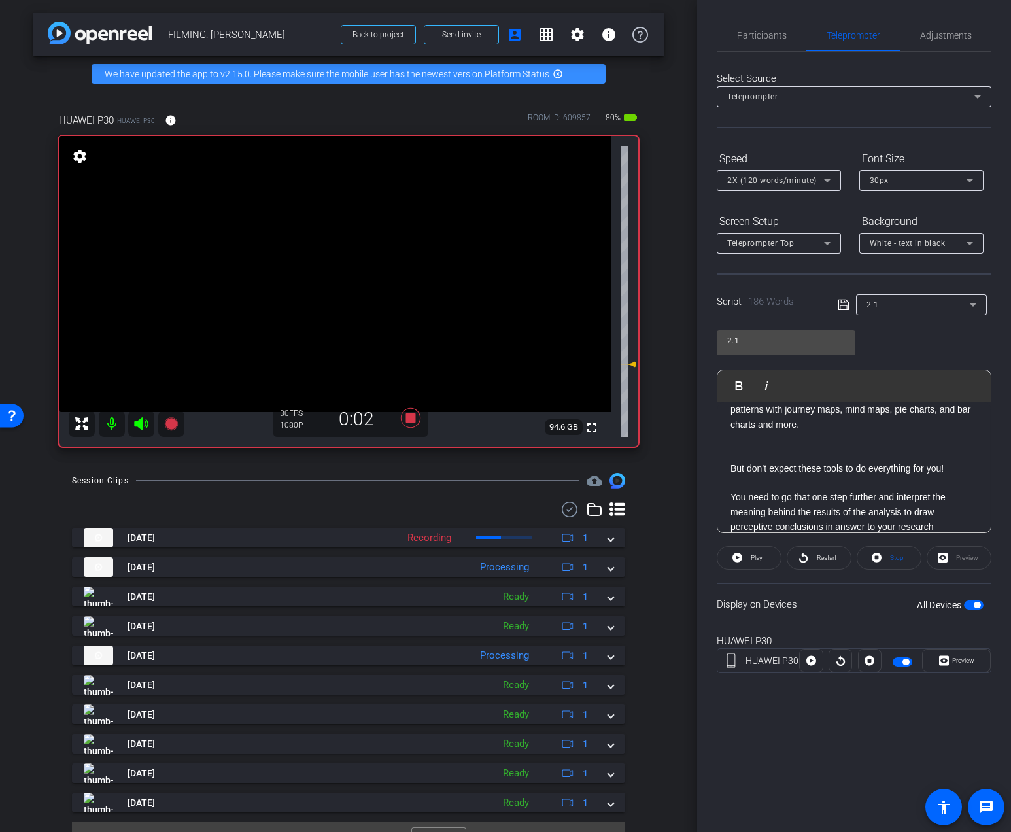
scroll to position [267, 0]
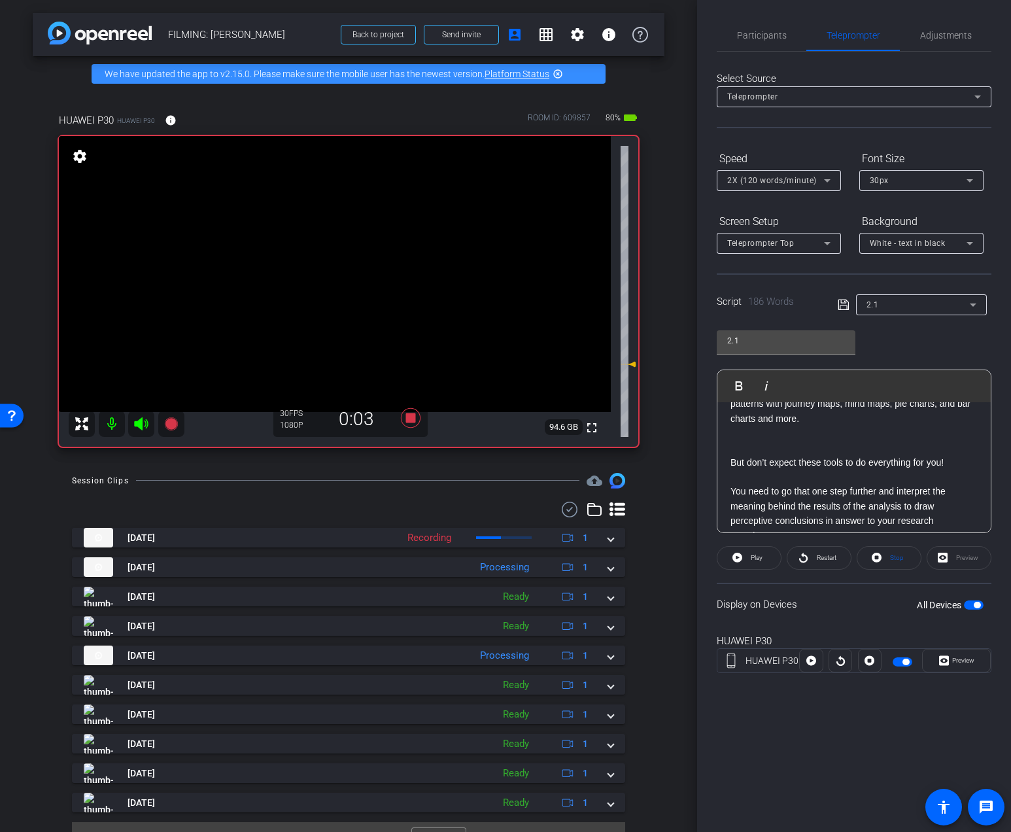
click at [891, 307] on div "2.1" at bounding box center [917, 304] width 103 height 16
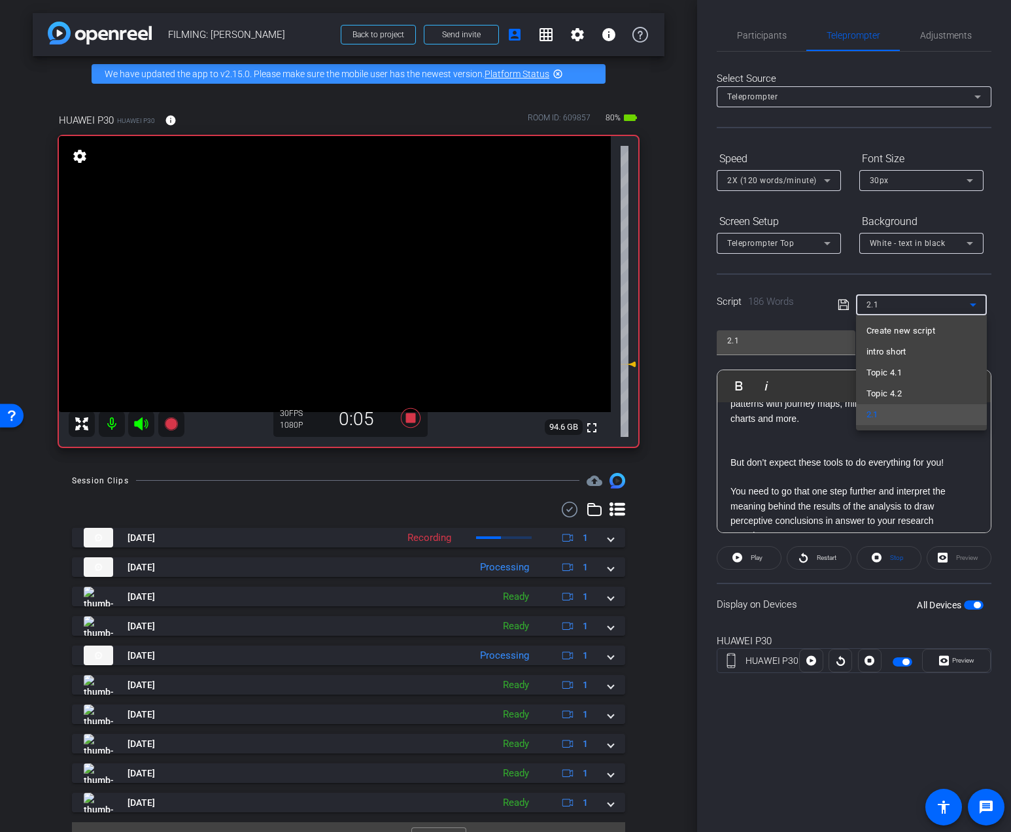
click at [802, 456] on div at bounding box center [505, 416] width 1011 height 832
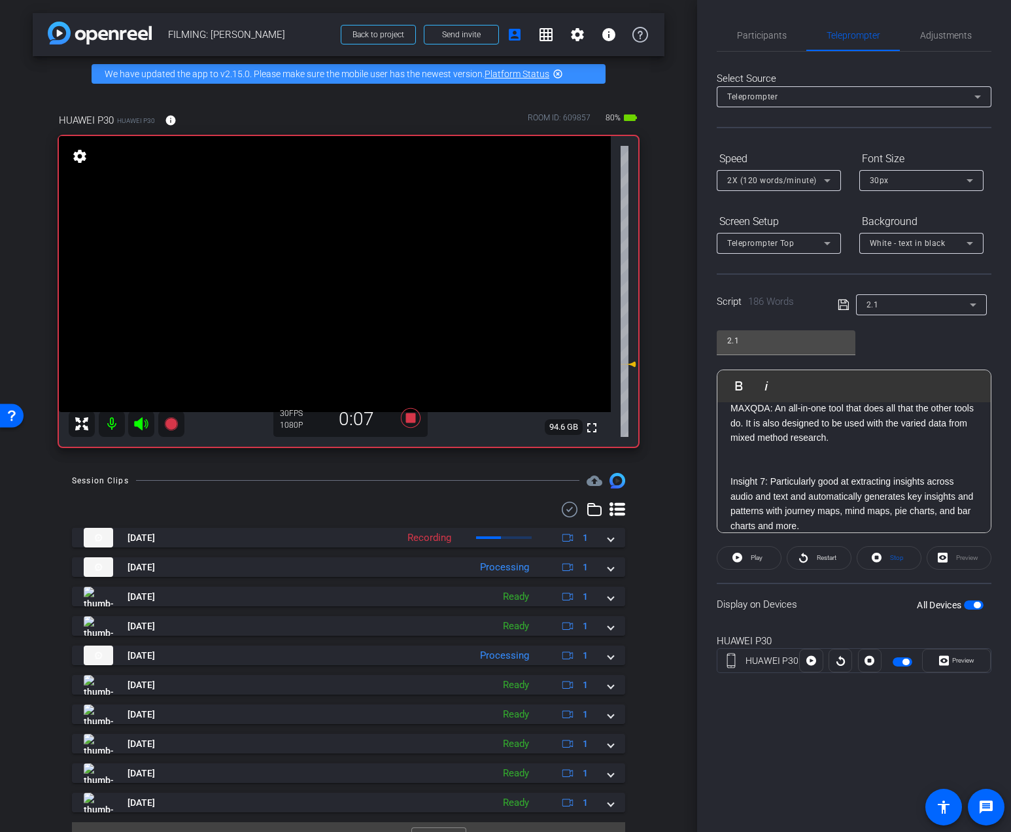
scroll to position [0, 0]
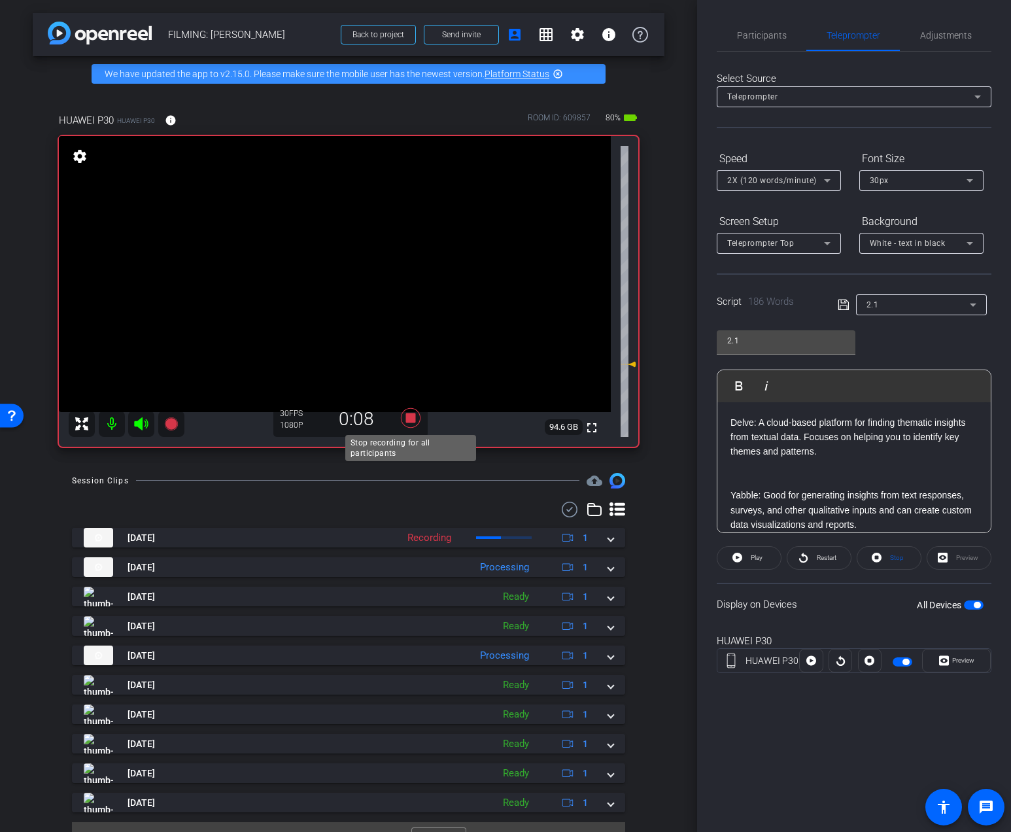
click at [407, 424] on icon at bounding box center [410, 418] width 31 height 24
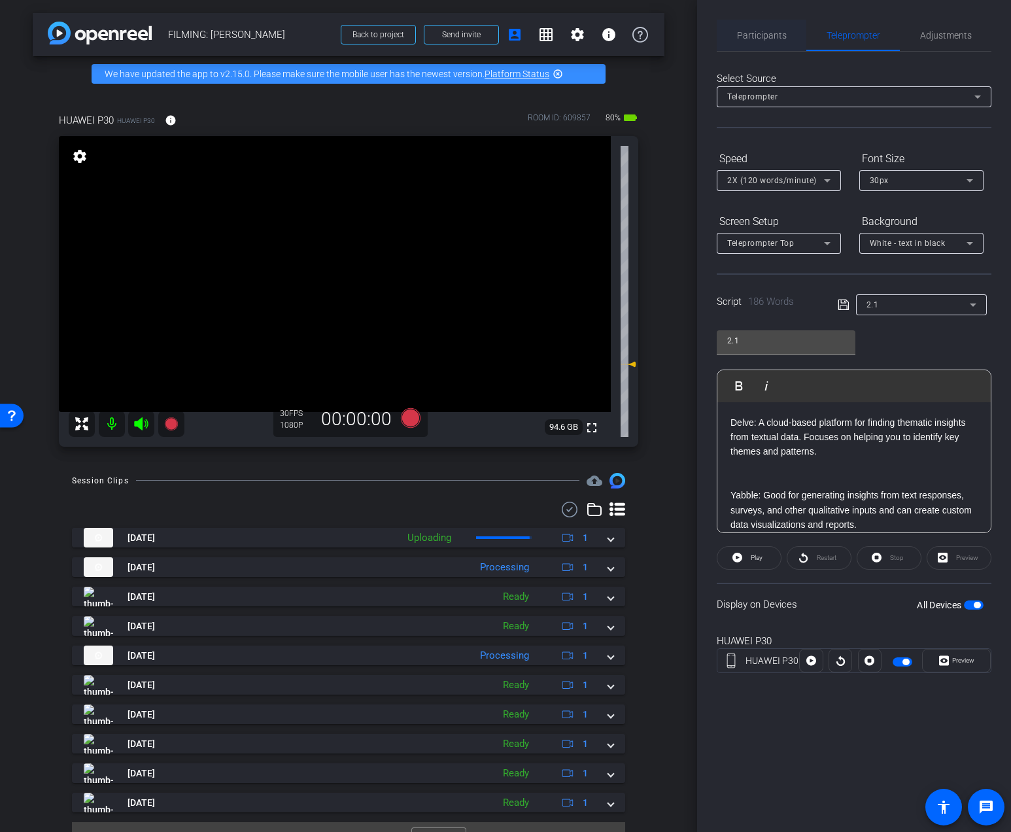
click at [751, 31] on span "Participants" at bounding box center [762, 35] width 50 height 9
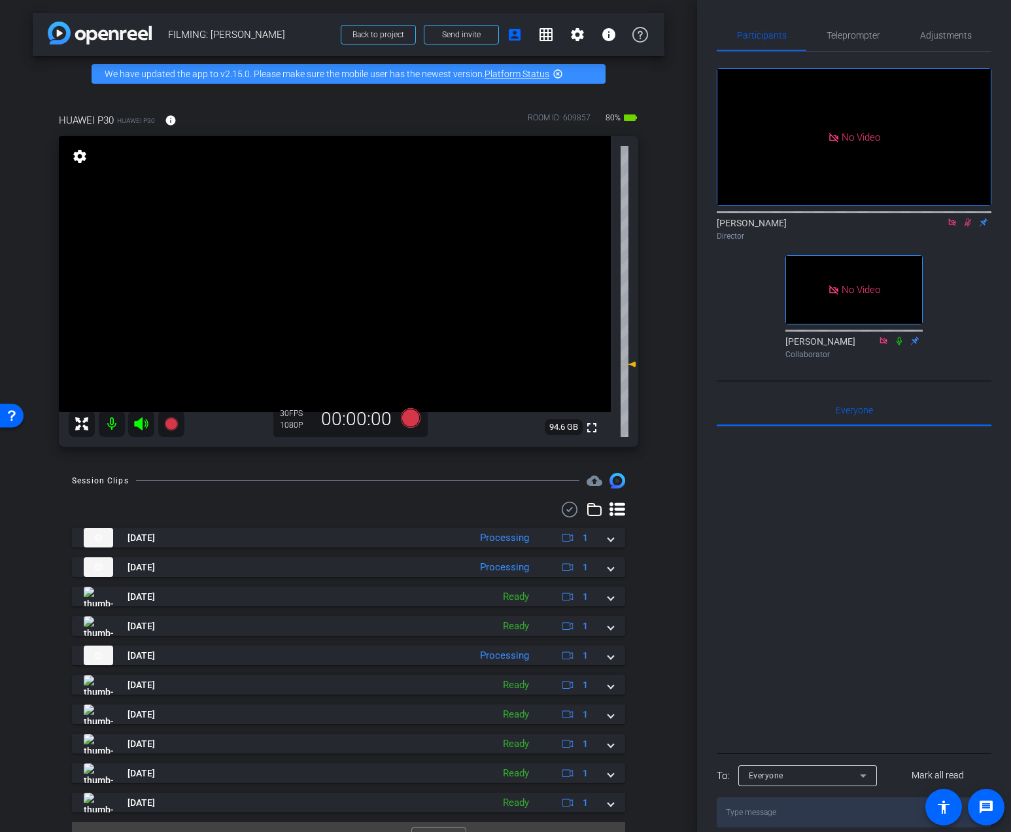
click at [964, 218] on icon at bounding box center [967, 222] width 10 height 9
click at [954, 218] on icon at bounding box center [951, 221] width 7 height 7
click at [837, 25] on span "Teleprompter" at bounding box center [853, 35] width 54 height 31
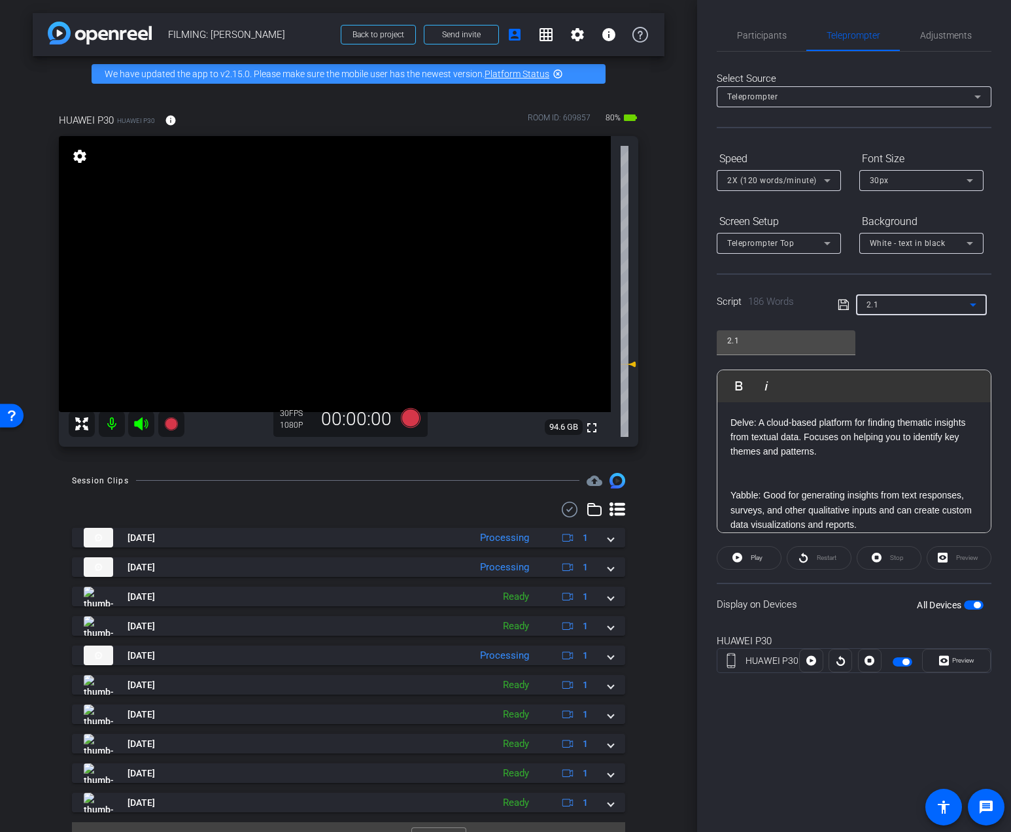
click at [886, 307] on div "2.1" at bounding box center [917, 304] width 103 height 16
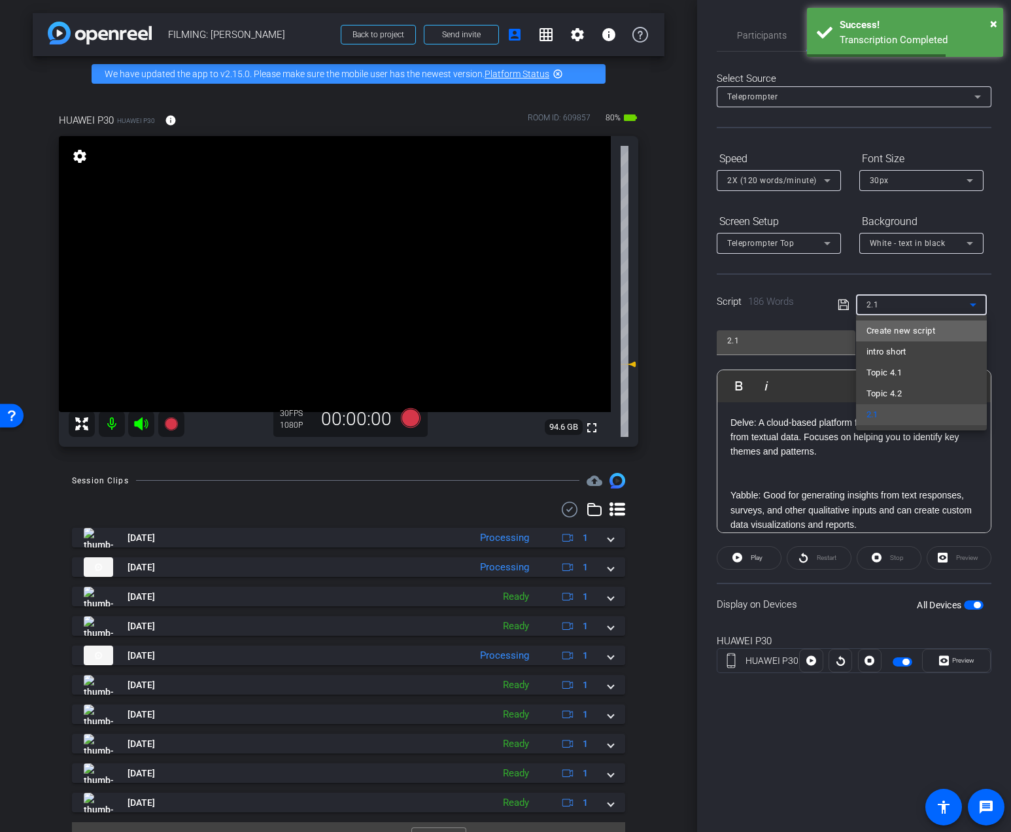
click at [905, 330] on span "Create new script" at bounding box center [900, 331] width 69 height 16
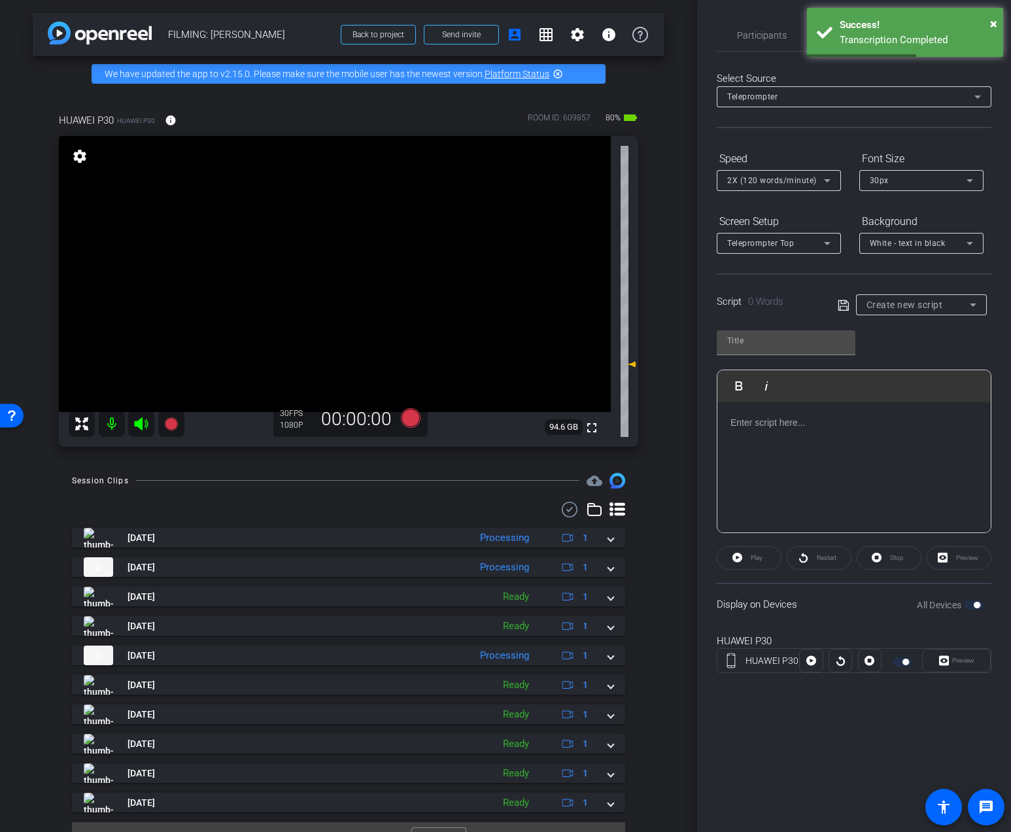
click at [879, 431] on div at bounding box center [853, 467] width 273 height 131
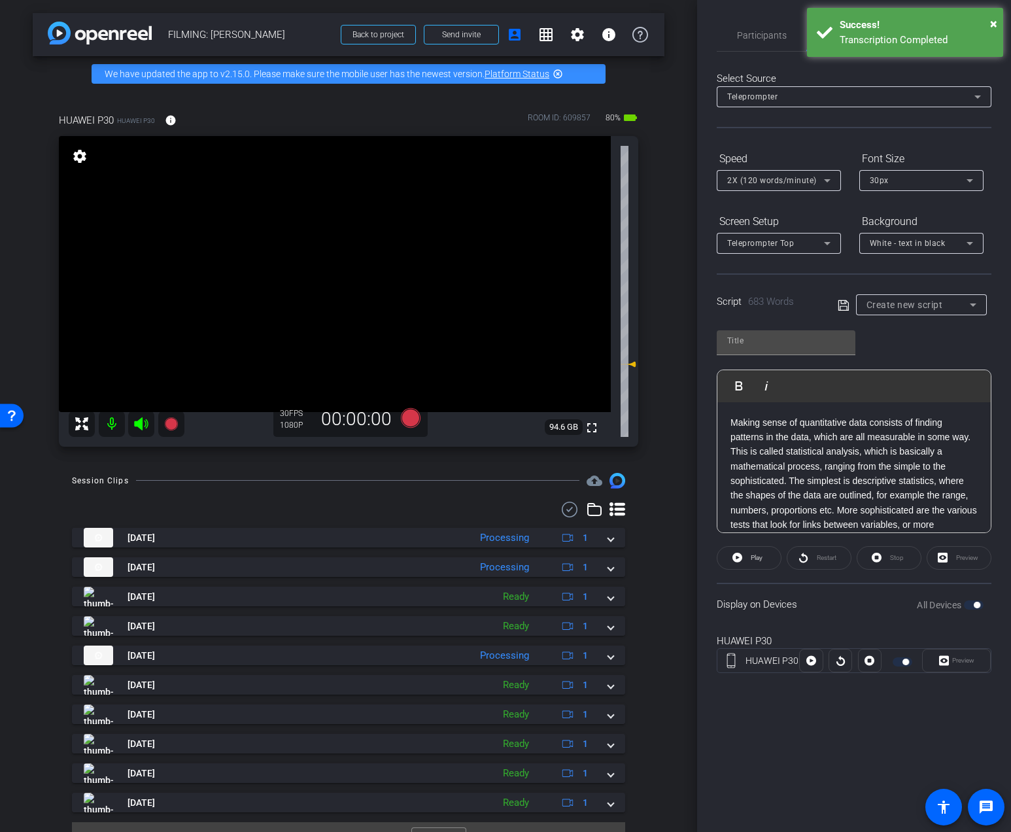
scroll to position [966, 0]
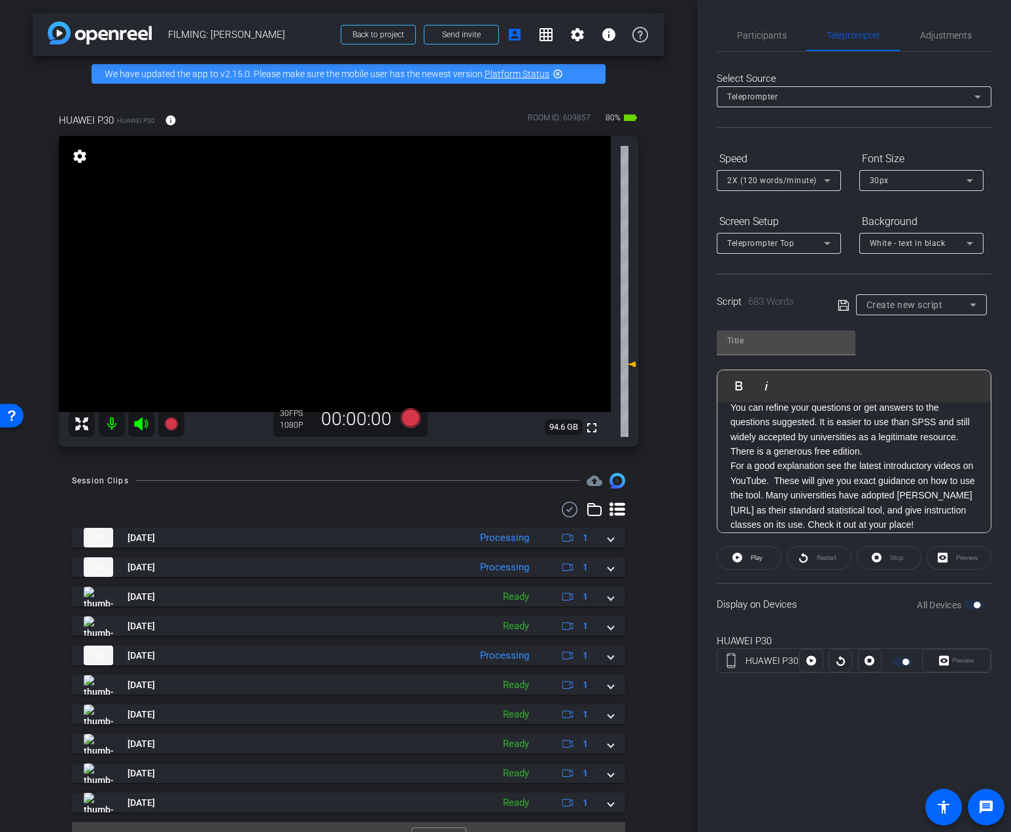
click at [772, 481] on p "For a good explanation see the latest introductory videos on YouTube. These wil…" at bounding box center [853, 494] width 247 height 73
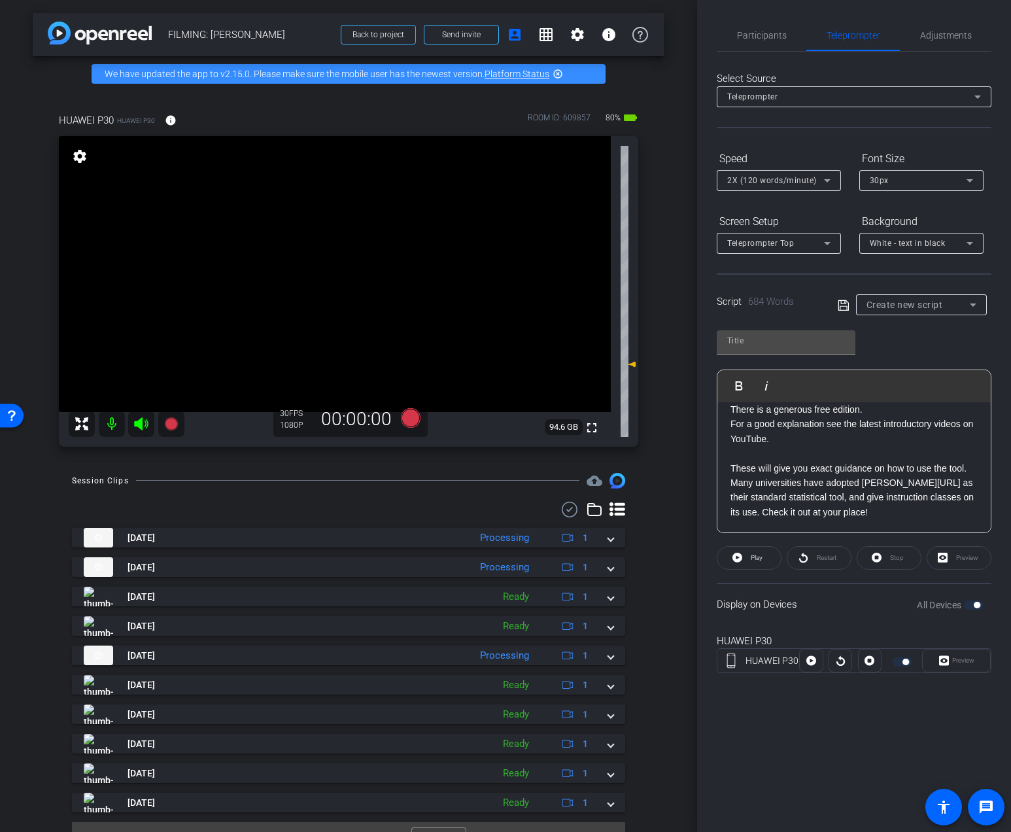
scroll to position [1007, 0]
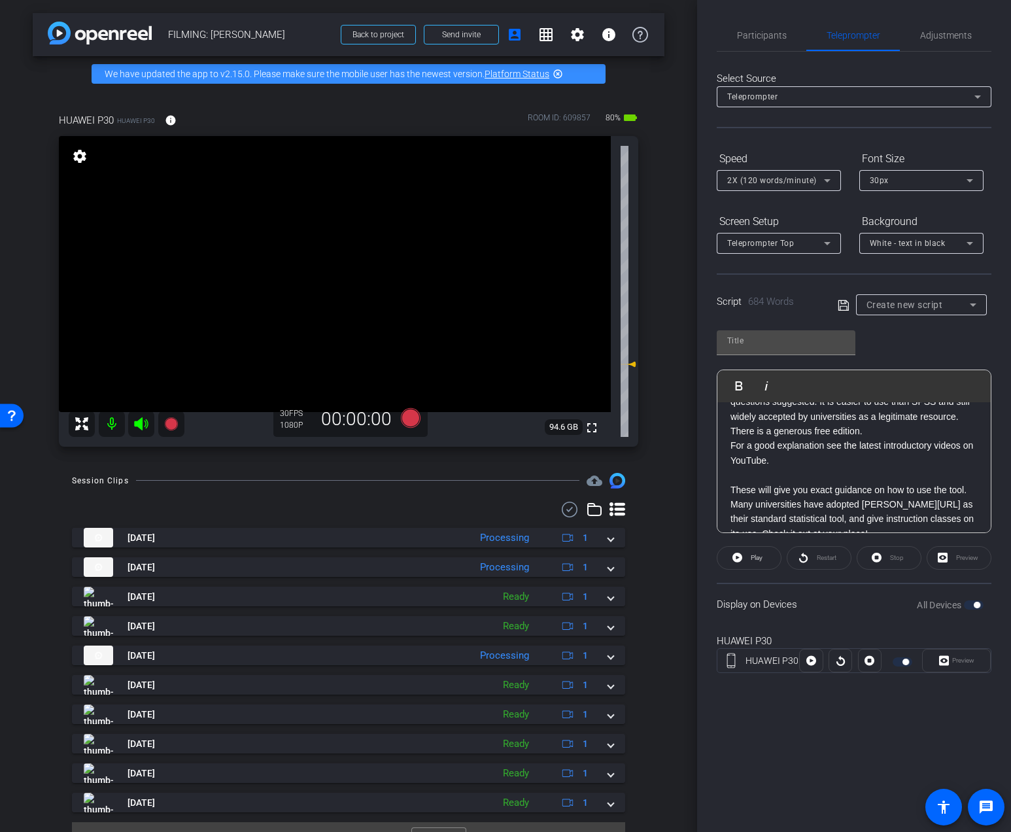
click at [833, 433] on p "Are you daunted by the learning curve posed by SPSS? Don’t worry - AI has come …" at bounding box center [853, 357] width 247 height 161
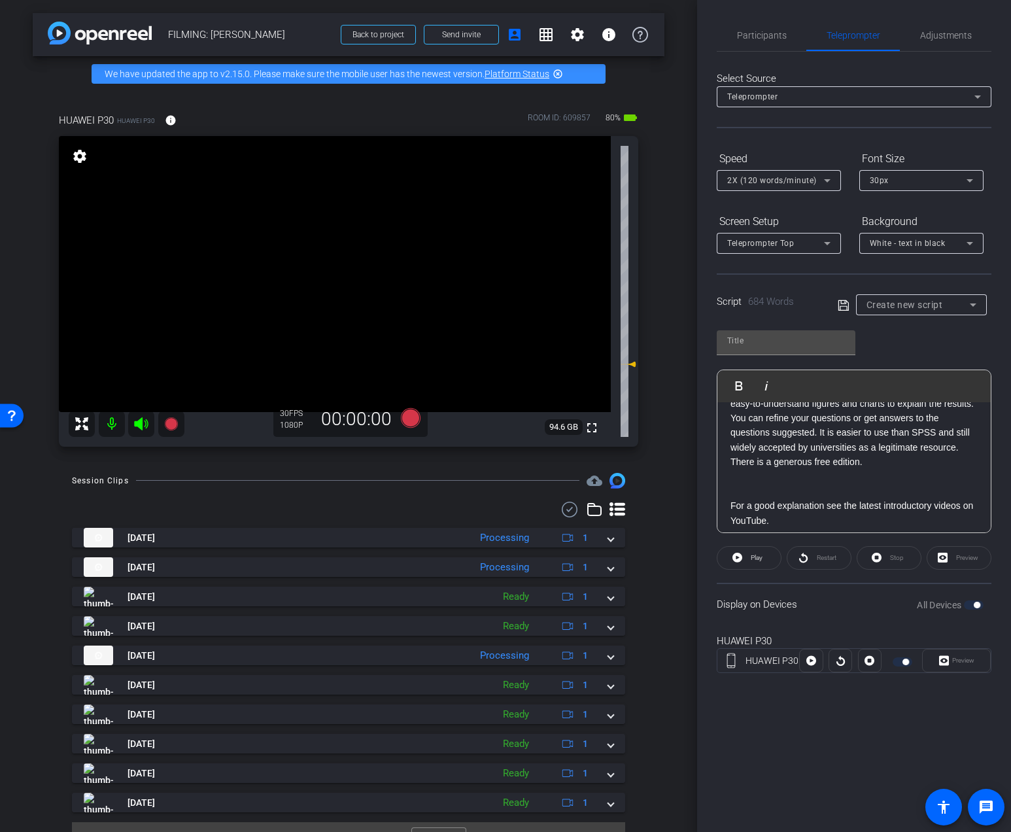
scroll to position [935, 0]
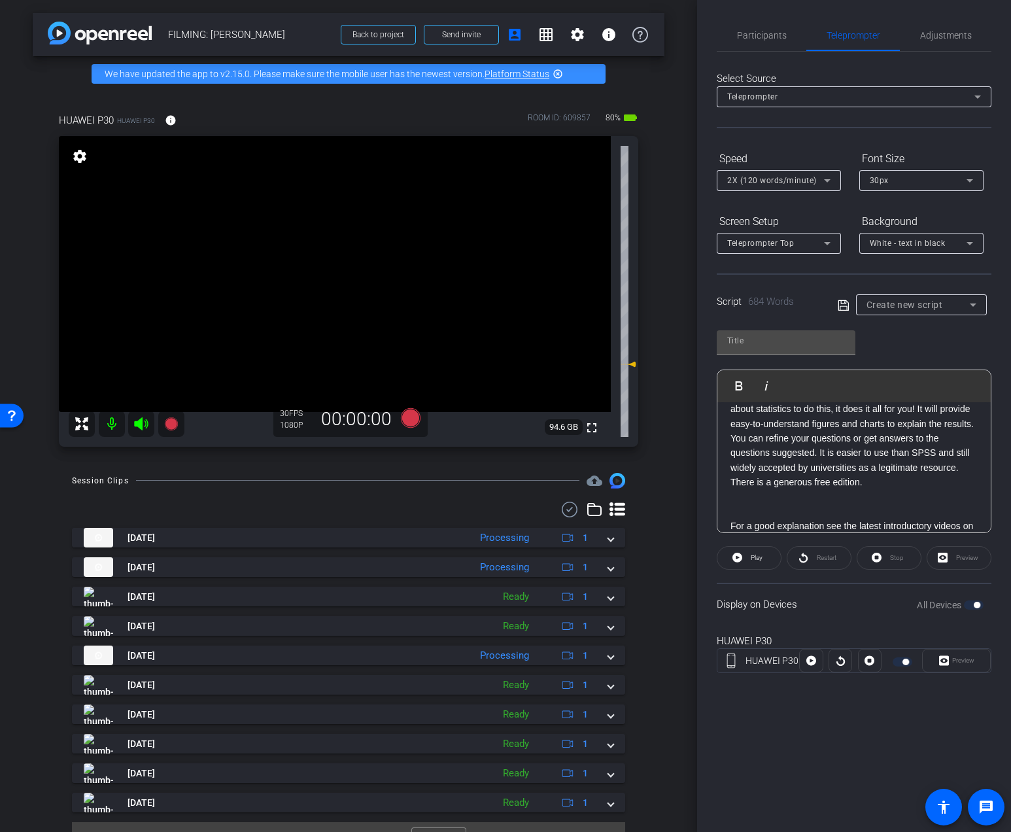
click at [778, 455] on p "Are you daunted by the learning curve posed by SPSS? Don’t worry - AI has come …" at bounding box center [853, 408] width 247 height 161
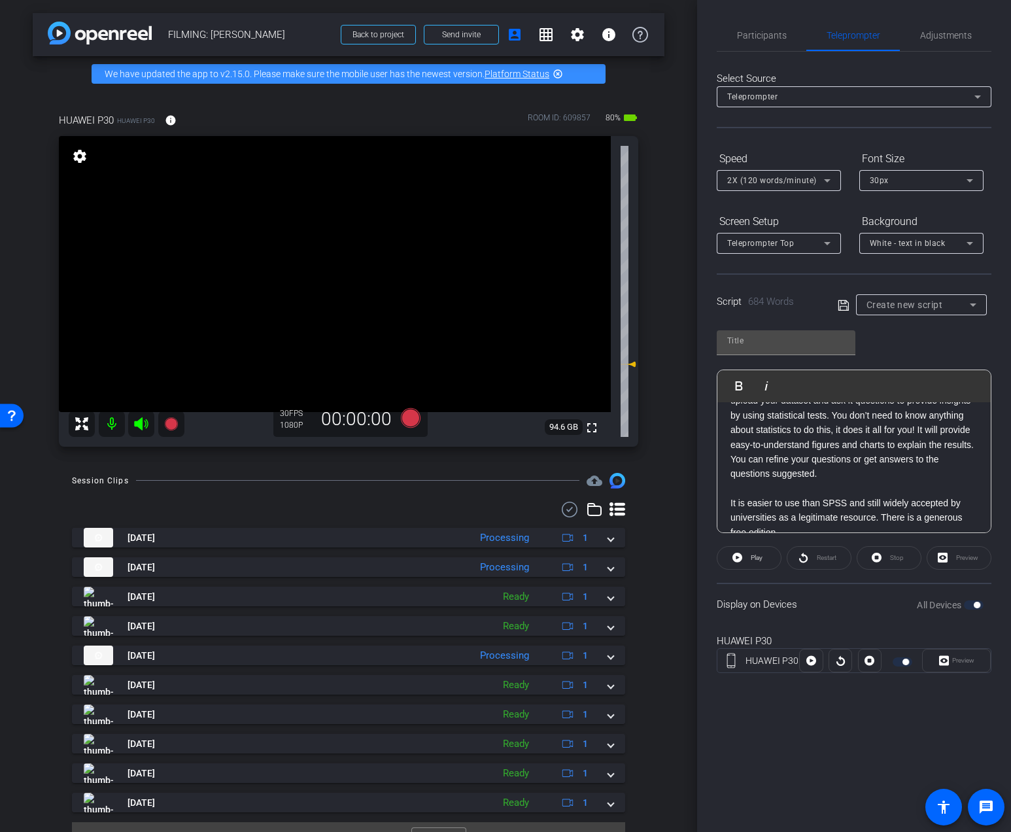
scroll to position [900, 0]
click at [797, 432] on p "Are you daunted by the learning curve posed by SPSS? Don’t worry - AI has come …" at bounding box center [853, 429] width 247 height 132
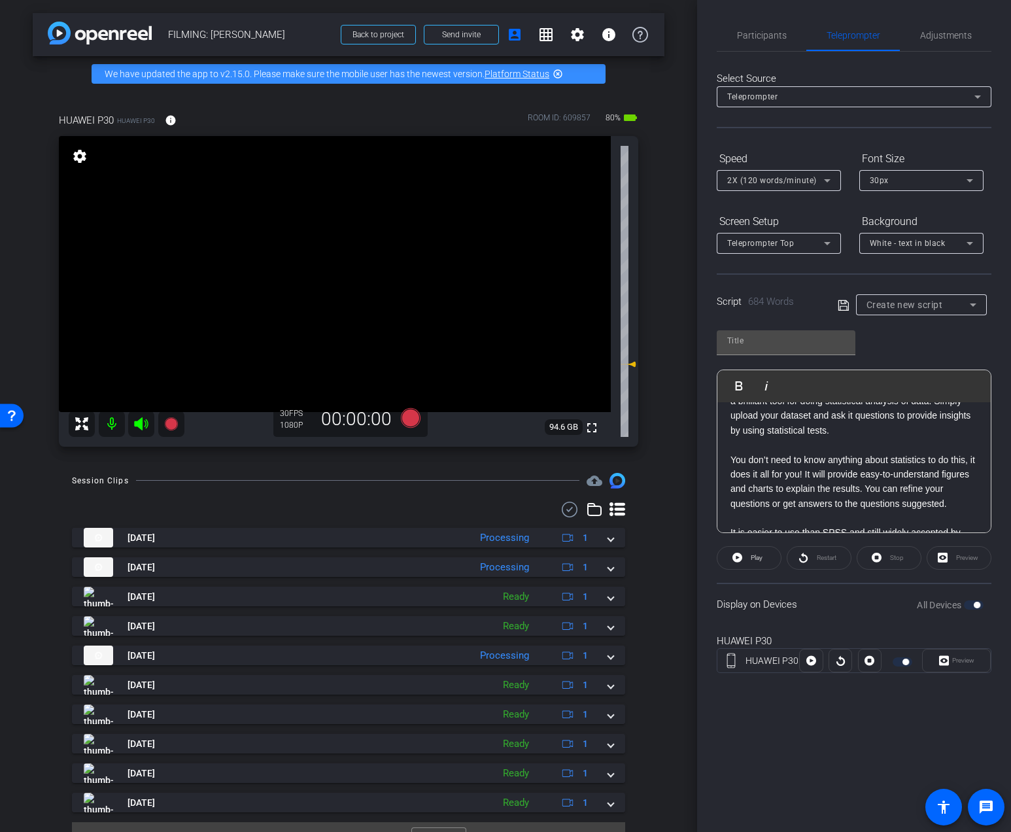
click at [803, 519] on p at bounding box center [853, 518] width 247 height 14
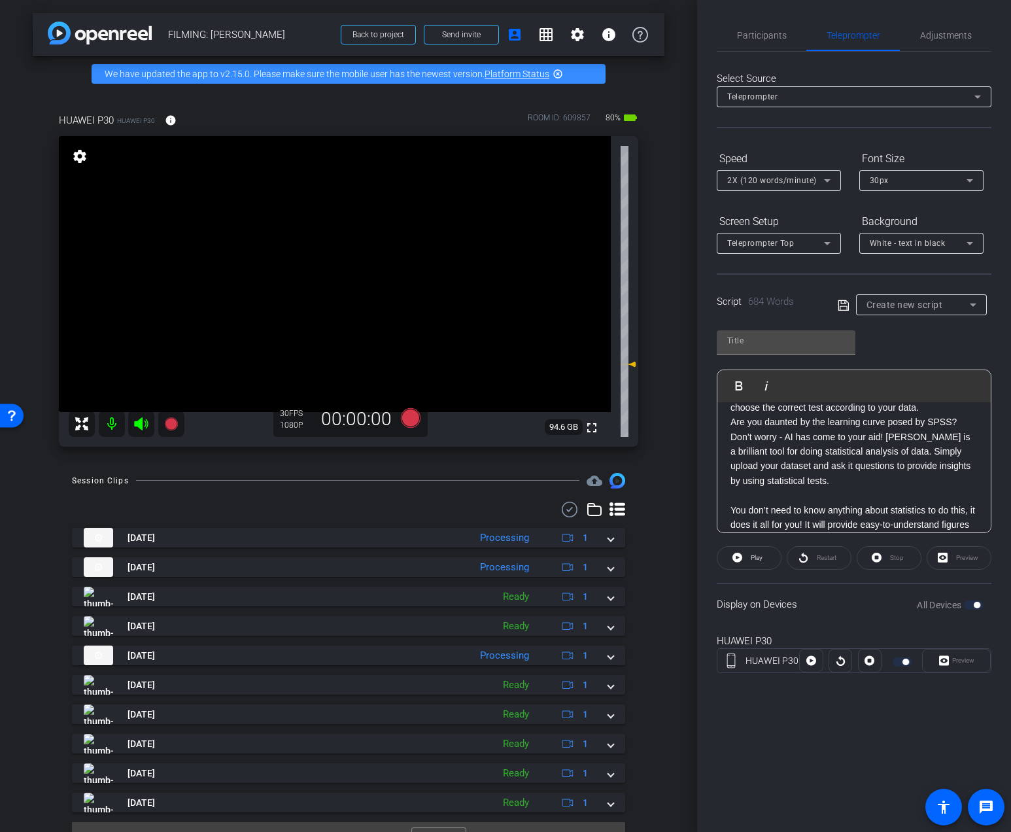
scroll to position [844, 0]
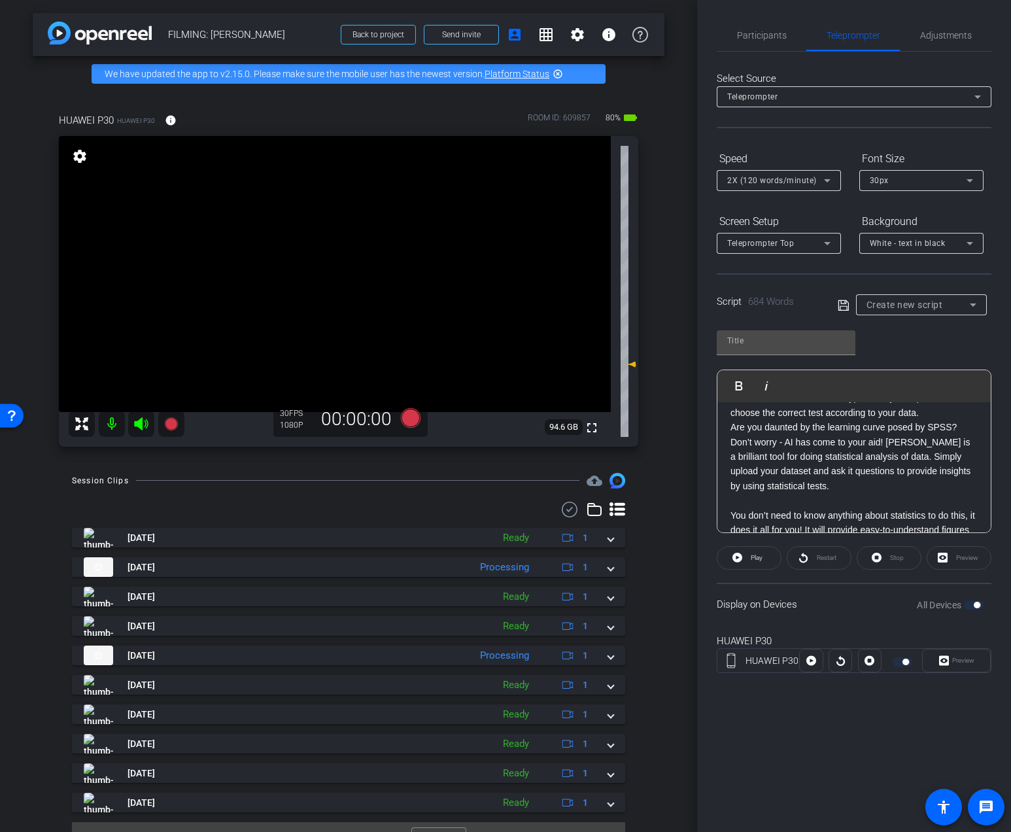
click at [898, 460] on p "Are you daunted by the learning curve posed by SPSS? Don’t worry - AI has come …" at bounding box center [853, 456] width 247 height 73
click at [896, 460] on p "Are you daunted by the learning curve posed by SPSS? Don’t worry - AI has come …" at bounding box center [853, 456] width 247 height 73
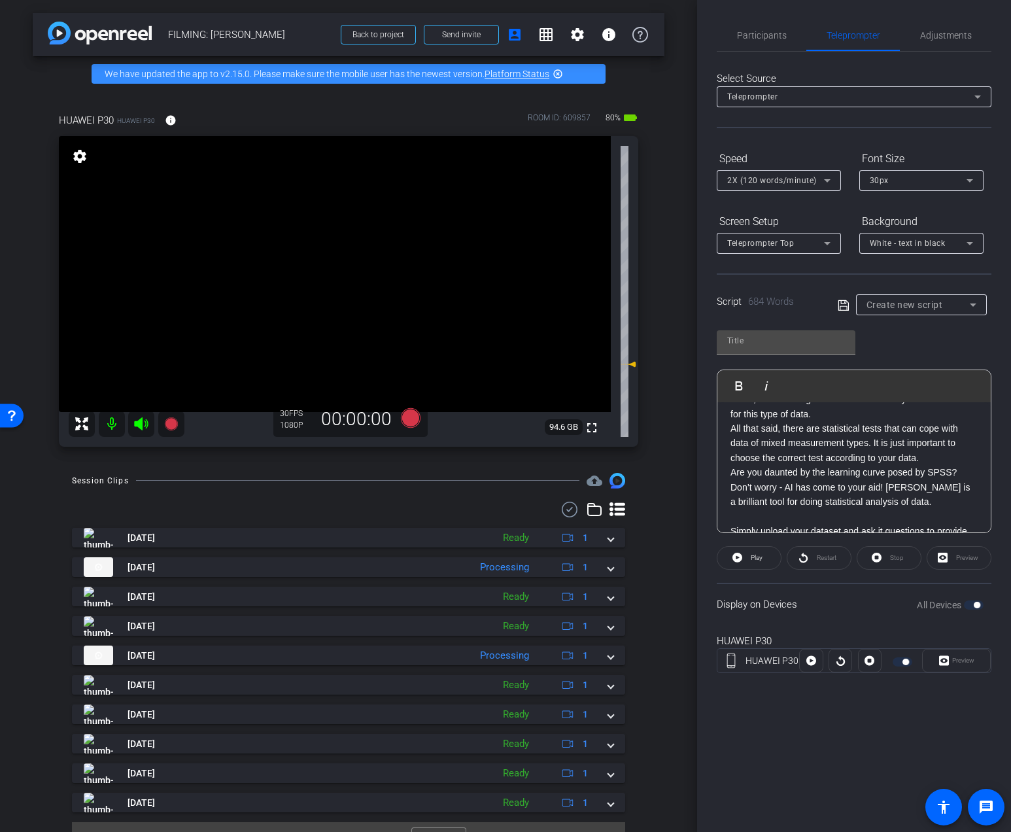
scroll to position [788, 0]
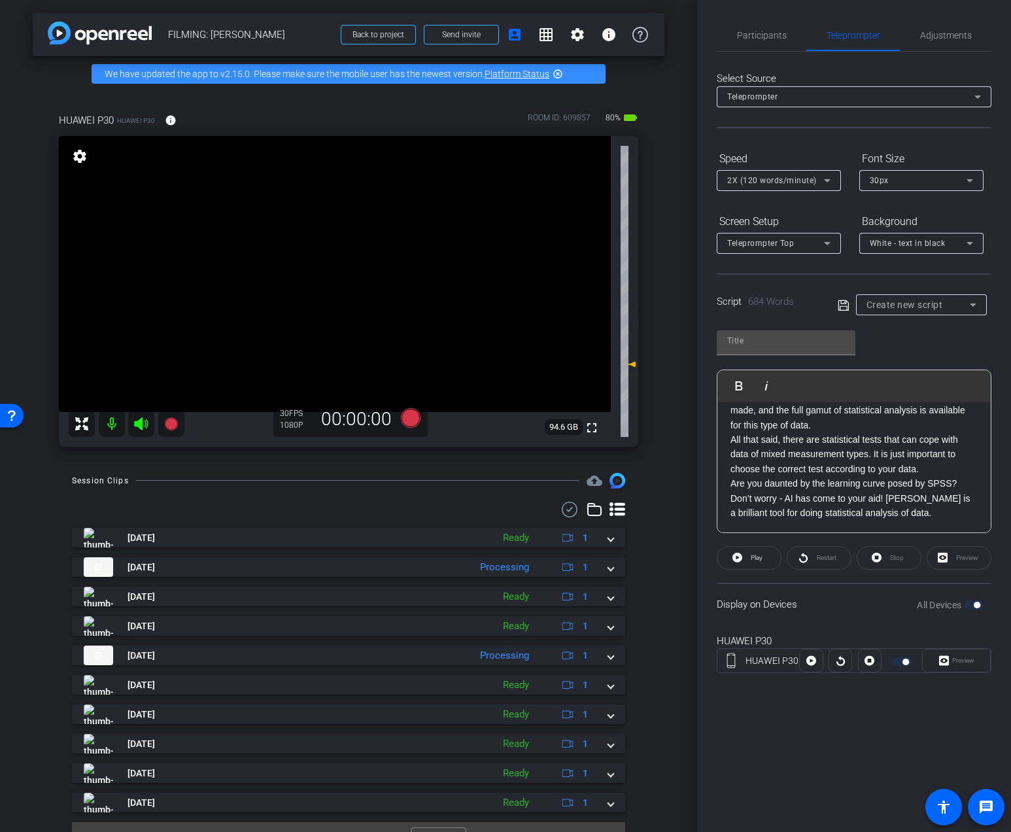
click at [728, 480] on div "Making sense of quantitative data consists of finding patterns in the data, whi…" at bounding box center [853, 234] width 273 height 1241
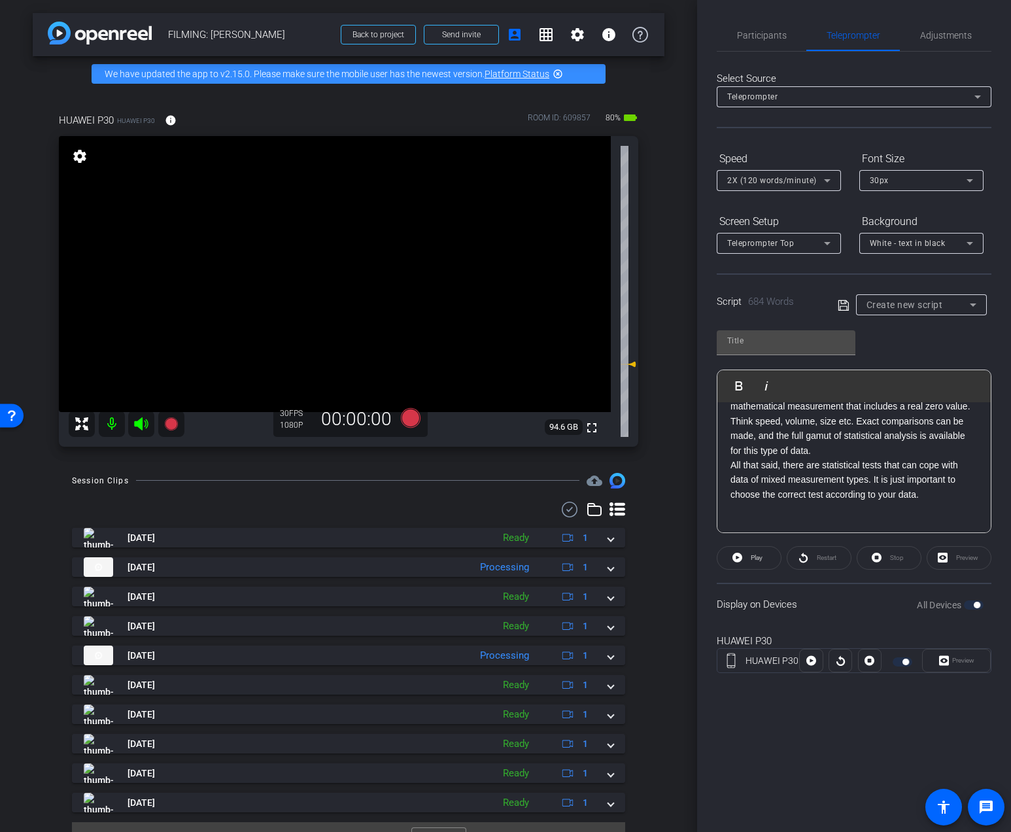
scroll to position [760, 0]
click at [730, 469] on div "Making sense of quantitative data consists of finding patterns in the data, whi…" at bounding box center [853, 277] width 273 height 1270
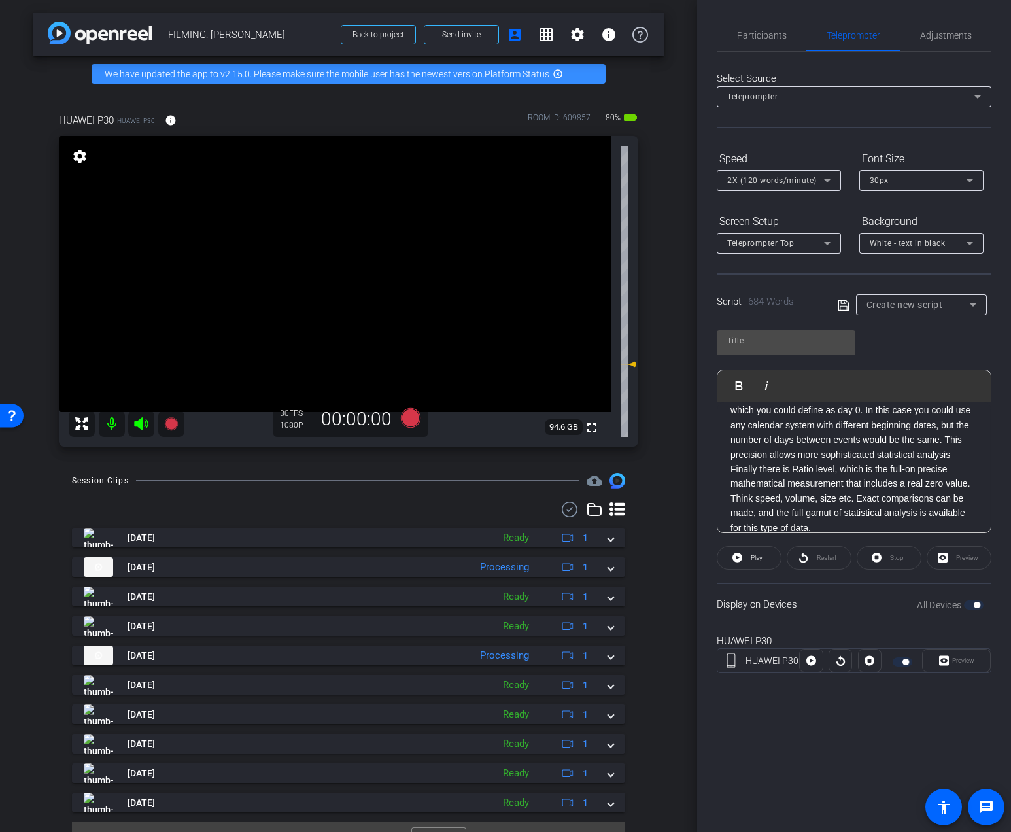
drag, startPoint x: 853, startPoint y: 496, endPoint x: 860, endPoint y: 497, distance: 6.6
click at [853, 496] on p "Finally there is Ratio level, which is the full-on precise mathematical measure…" at bounding box center [853, 498] width 247 height 73
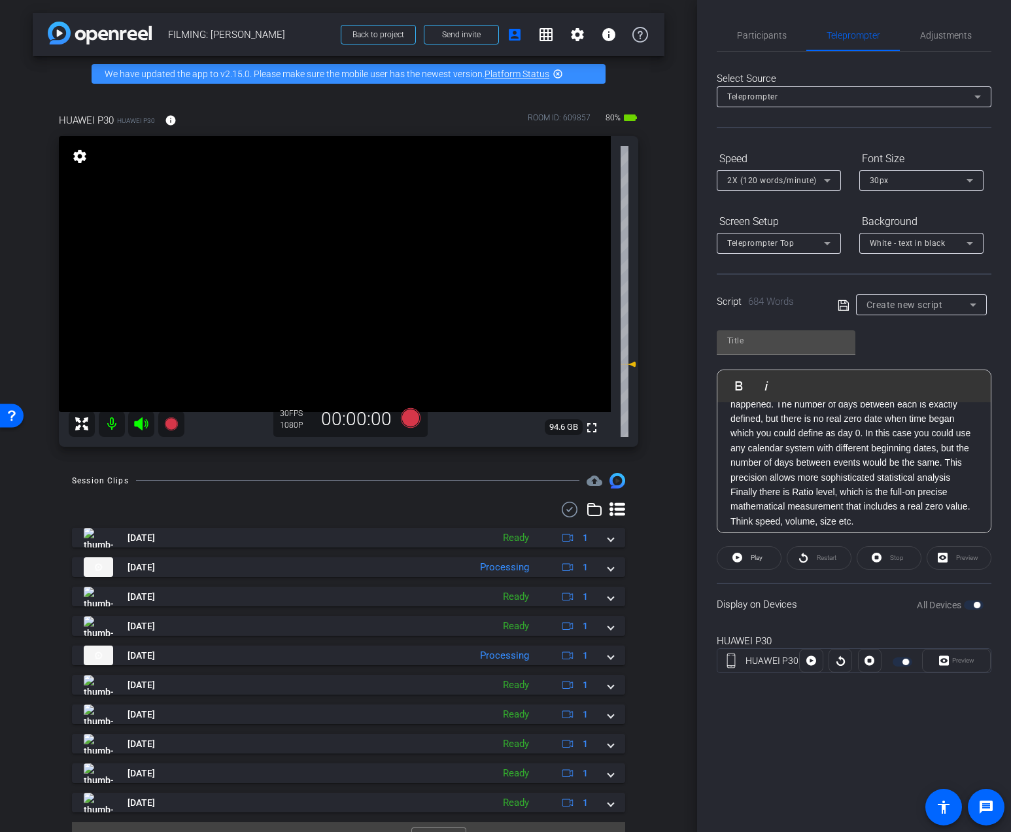
scroll to position [662, 0]
click at [728, 494] on div "Making sense of quantitative data consists of finding patterns in the data, whi…" at bounding box center [853, 397] width 273 height 1314
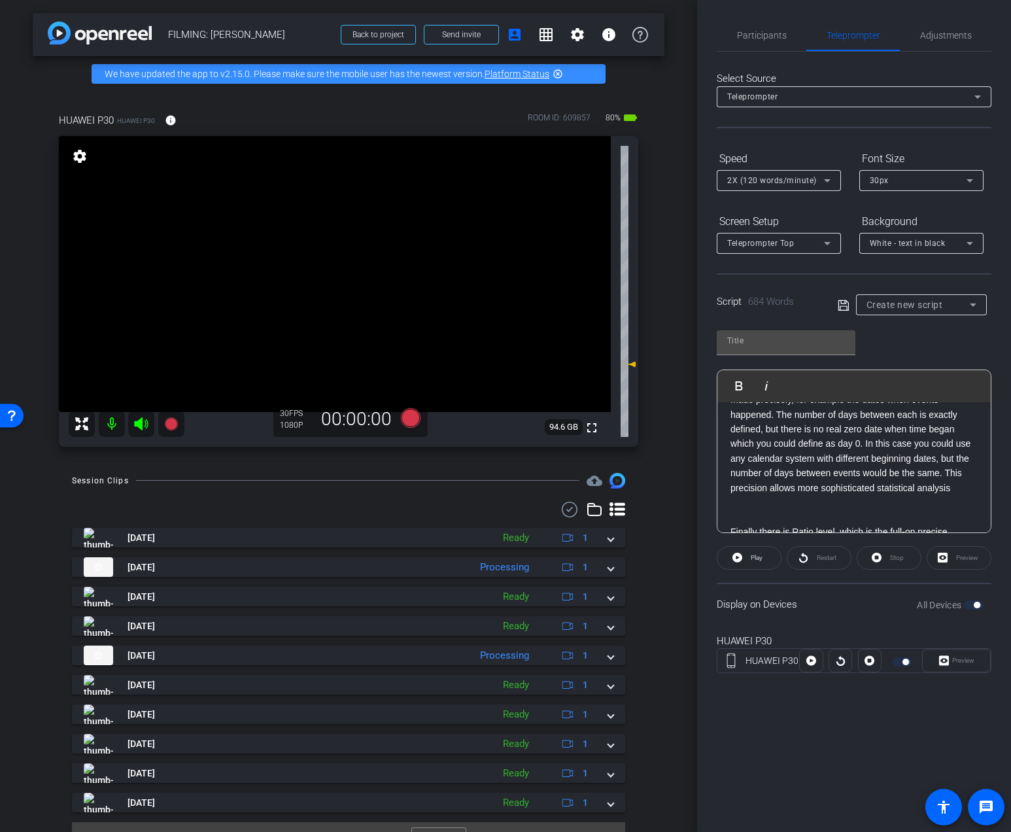
scroll to position [649, 0]
click at [867, 451] on p "After that comes Interval level. Here, there is a graded measurement of the dat…" at bounding box center [853, 432] width 247 height 132
click at [777, 472] on p "After that comes Interval level. Here, there is a graded measurement of the dat…" at bounding box center [853, 464] width 247 height 88
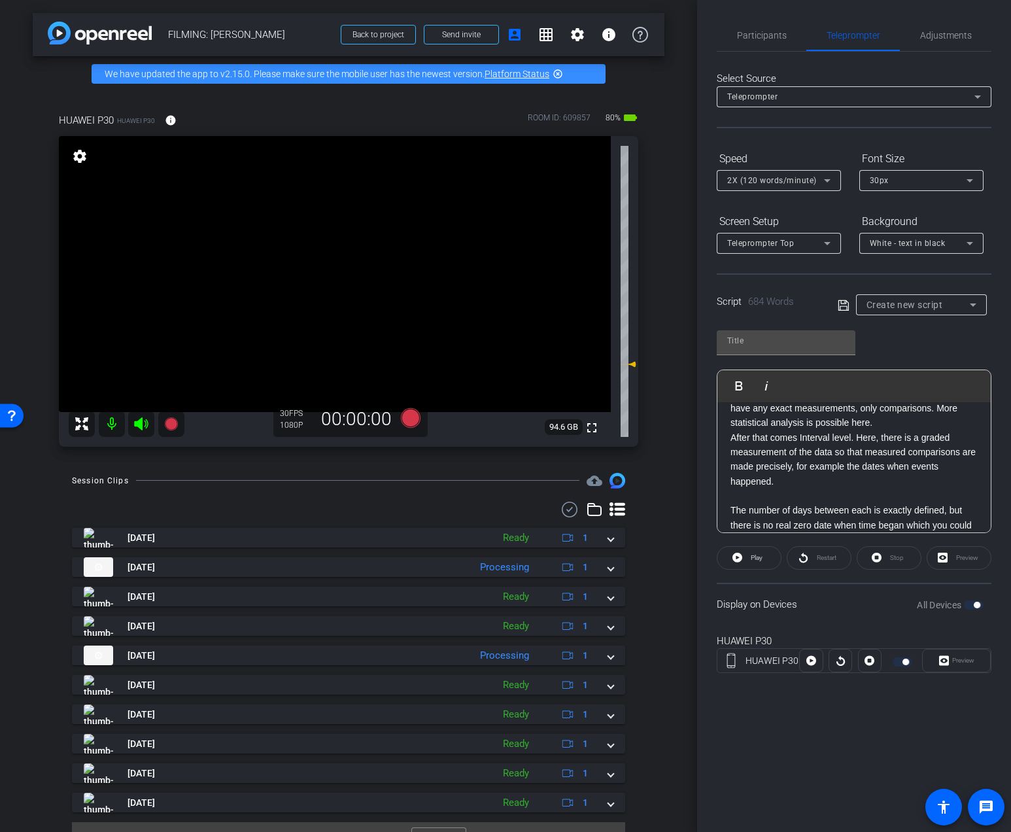
scroll to position [579, 0]
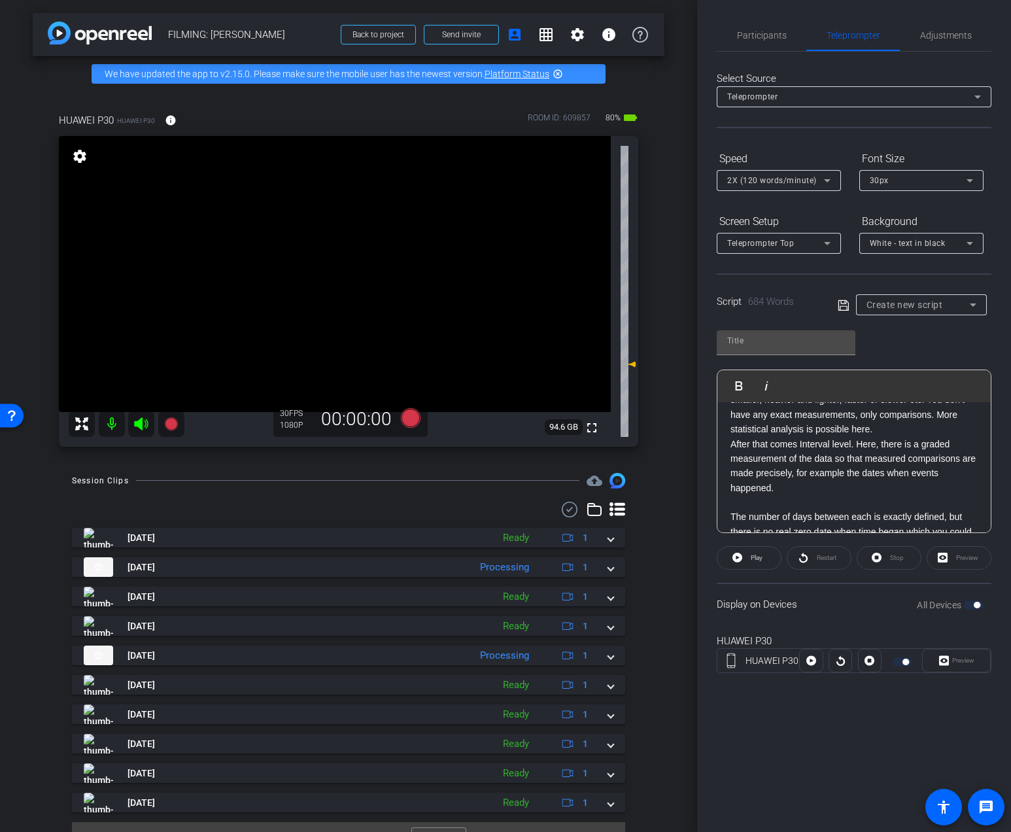
click at [854, 443] on p "After that comes Interval level. Here, there is a graded measurement of the dat…" at bounding box center [853, 466] width 247 height 59
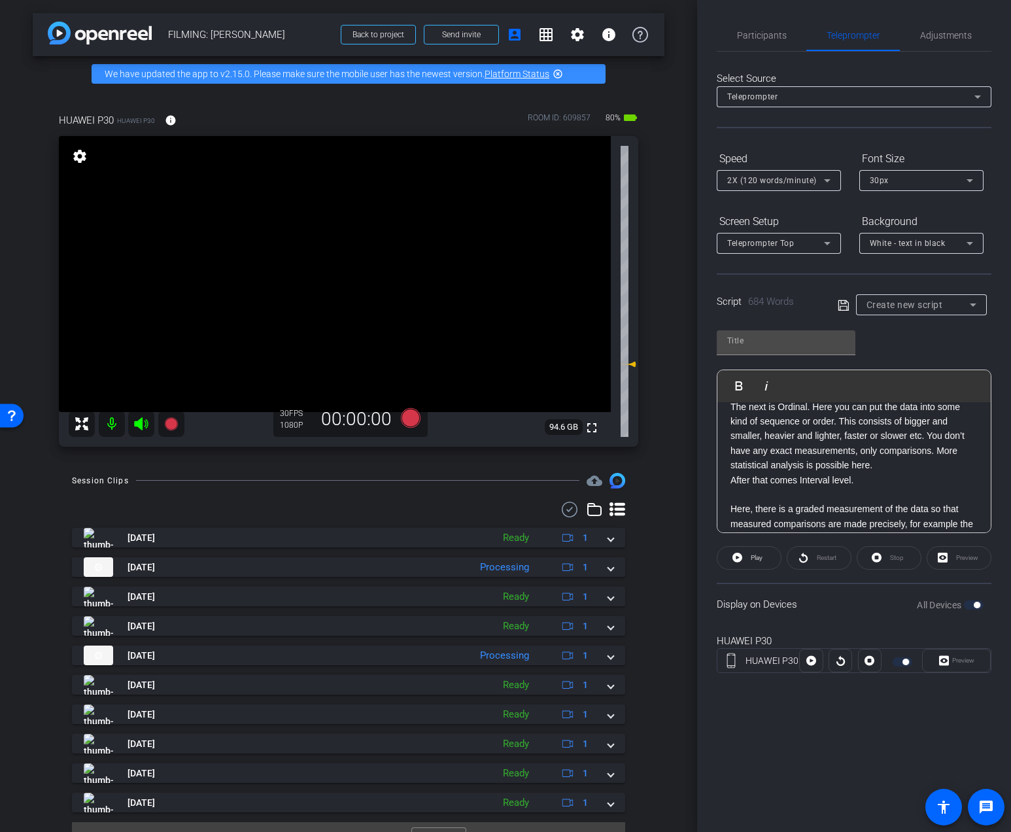
scroll to position [536, 0]
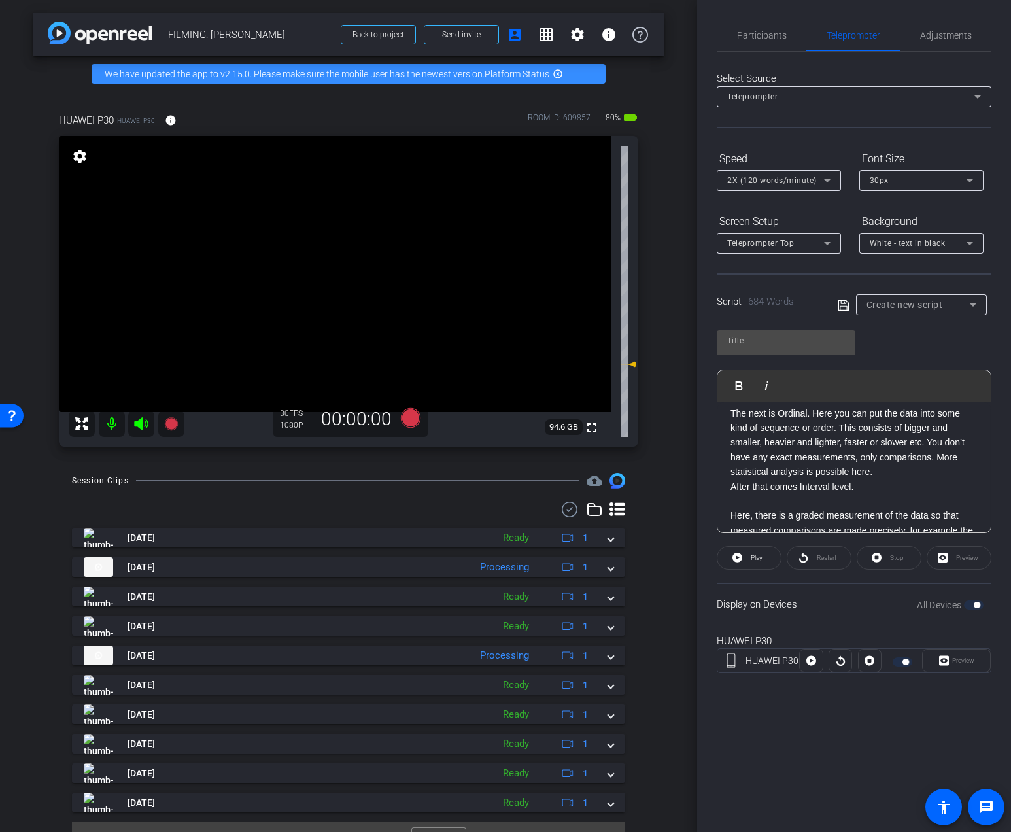
click at [841, 428] on p "The next is Ordinal. Here you can put the data into some kind of sequence or or…" at bounding box center [853, 442] width 247 height 73
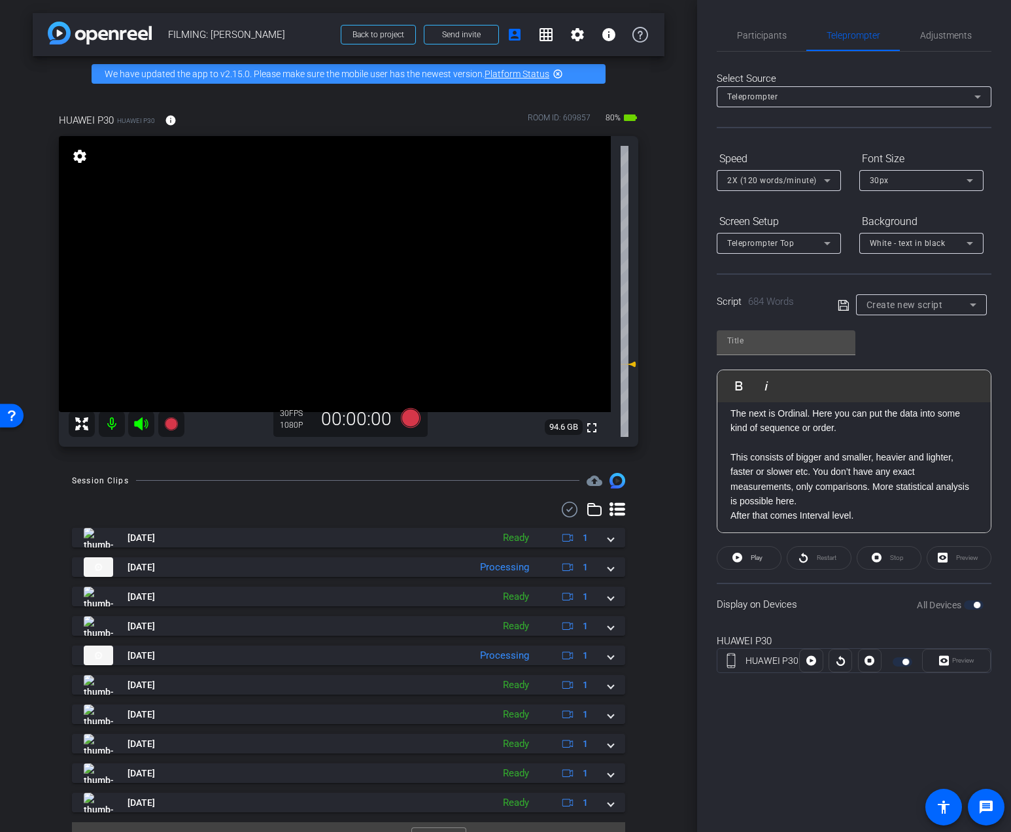
scroll to position [568, 0]
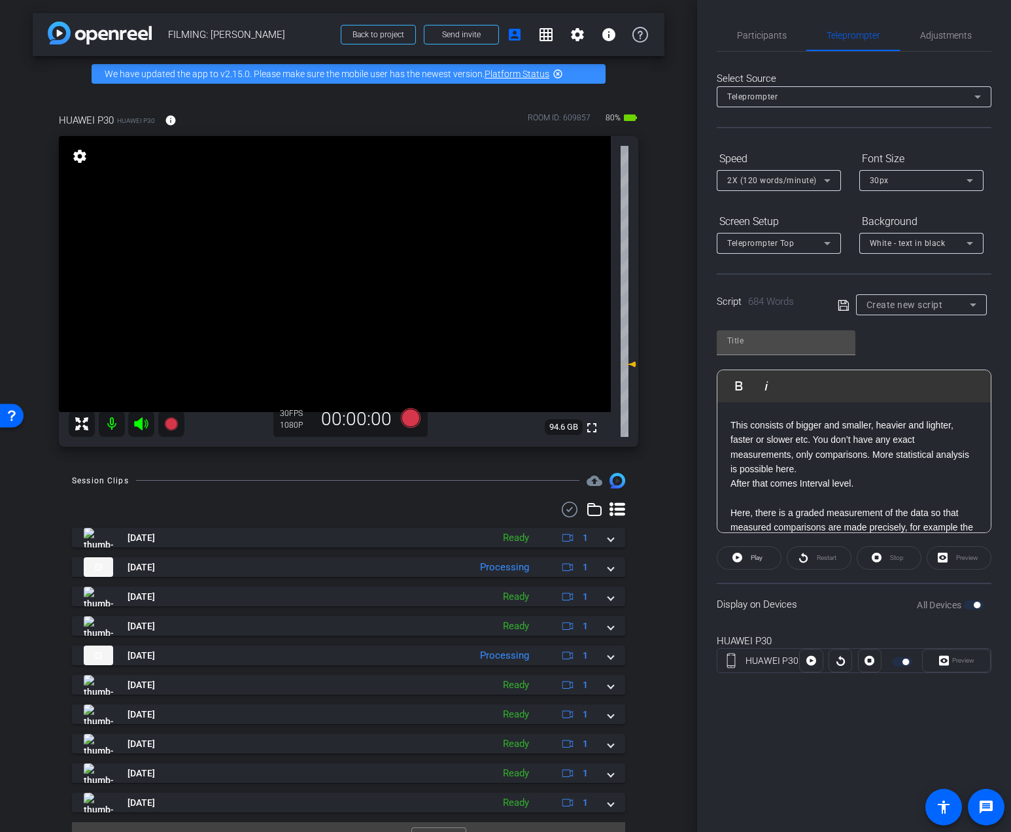
click at [819, 481] on p "After that comes Interval level." at bounding box center [853, 483] width 247 height 14
click at [824, 469] on p "This consists of bigger and smaller, heavier and lighter, faster or slower etc.…" at bounding box center [853, 447] width 247 height 59
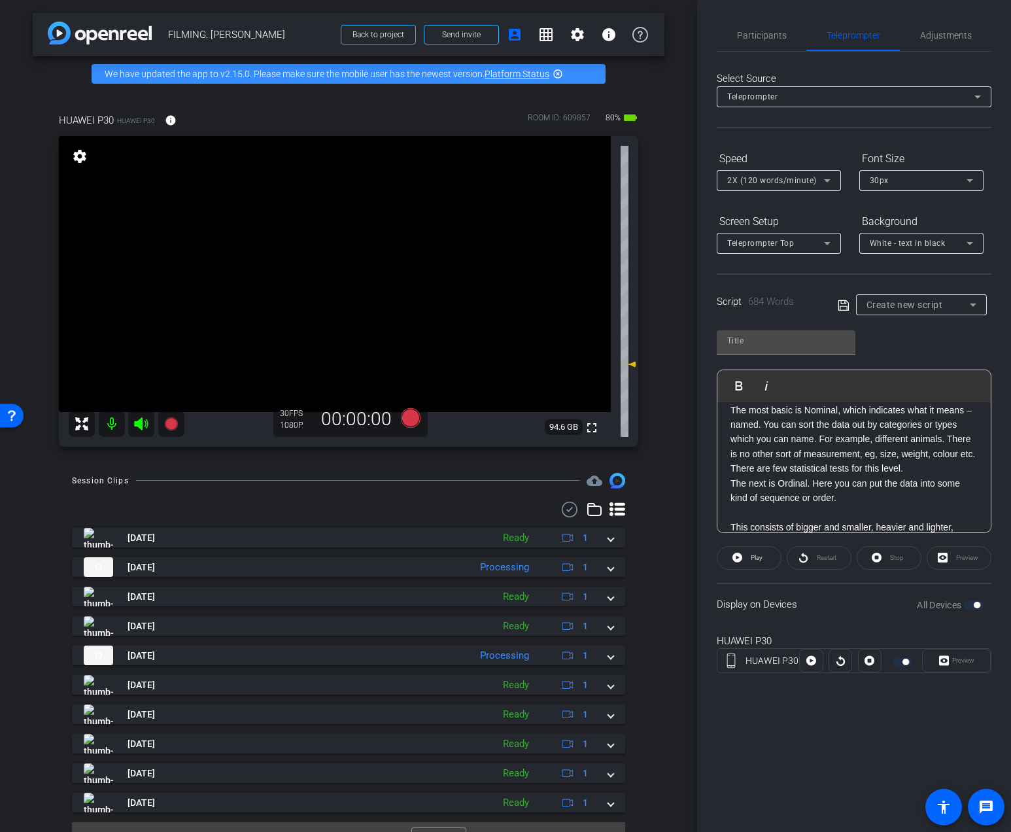
scroll to position [463, 0]
click at [818, 444] on p "The most basic is Nominal, which indicates what it means – named. You can sort …" at bounding box center [853, 441] width 247 height 73
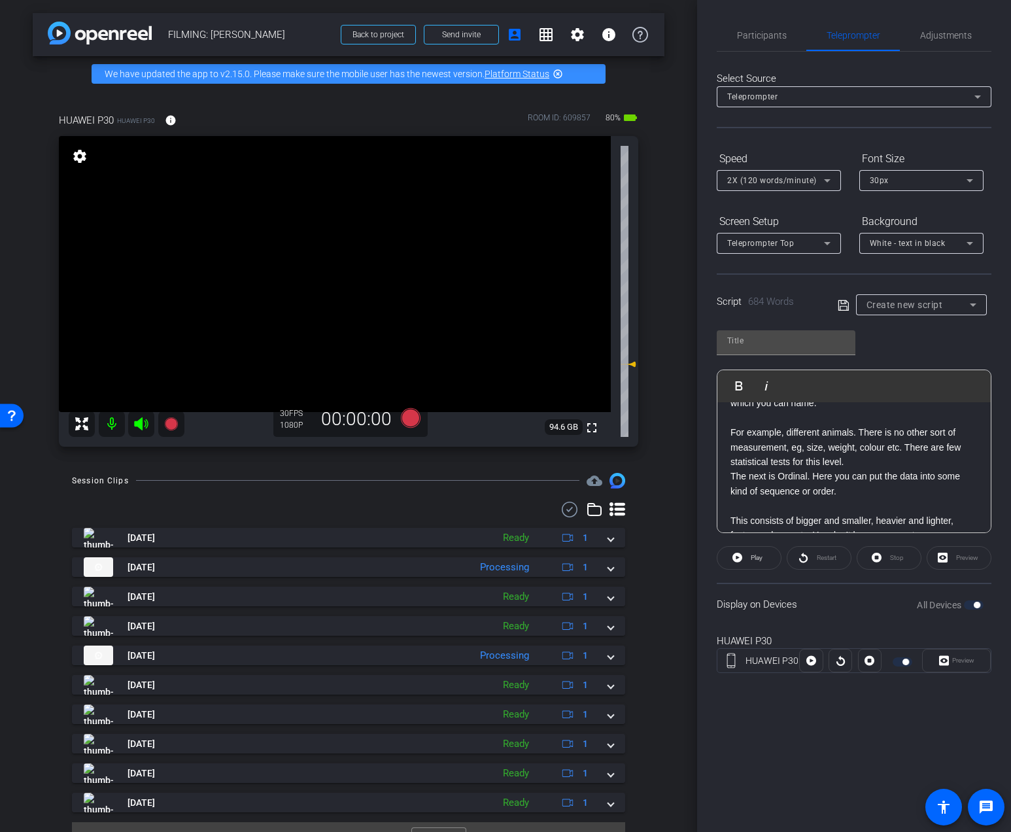
scroll to position [503, 0]
click at [811, 479] on p "The next is Ordinal. Here you can put the data into some kind of sequence or or…" at bounding box center [853, 482] width 247 height 29
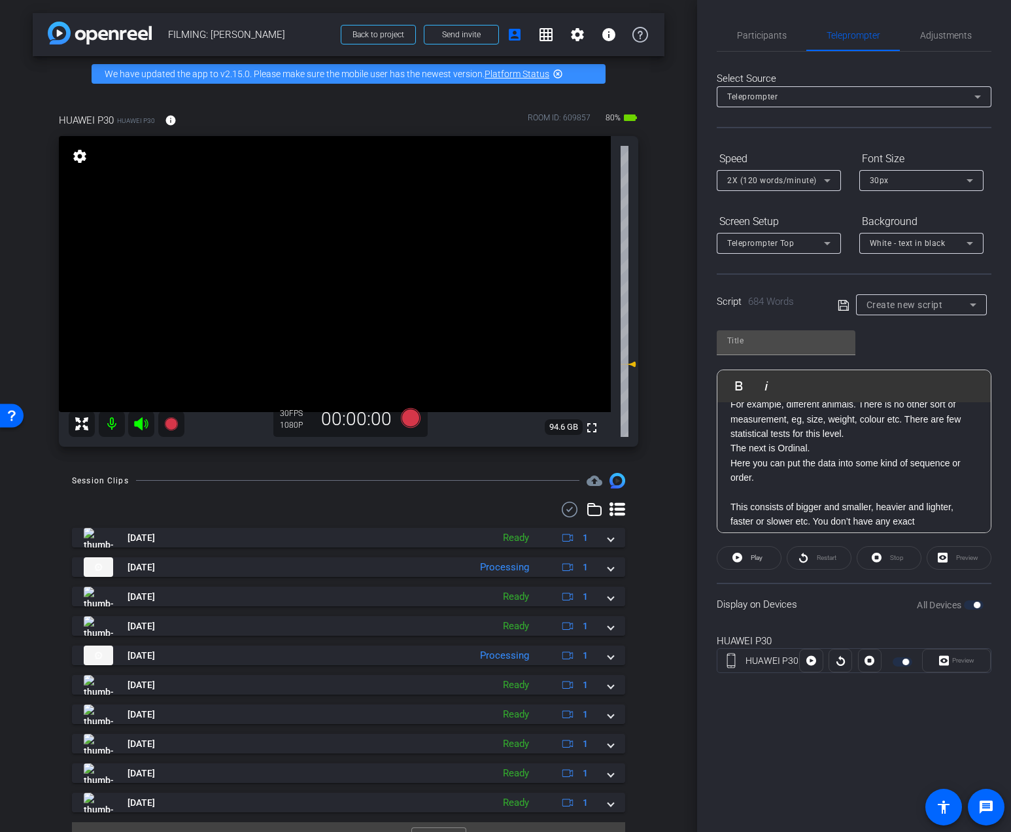
click at [803, 485] on p at bounding box center [853, 492] width 247 height 14
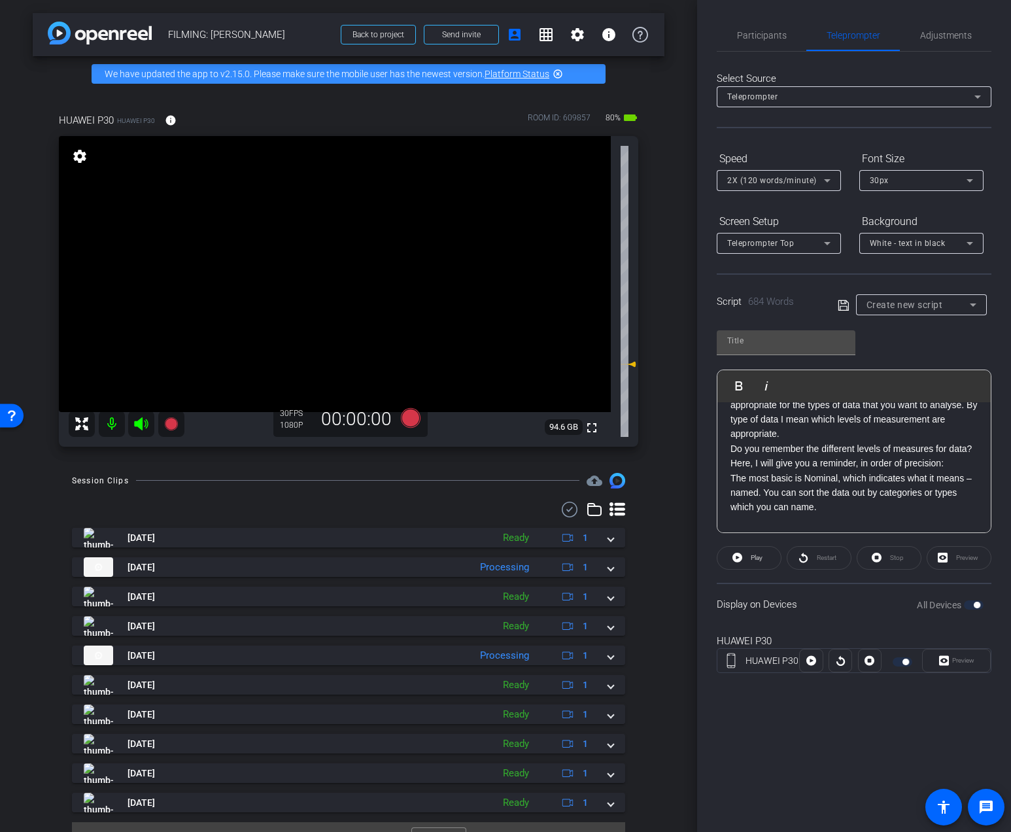
click at [733, 480] on p "The most basic is Nominal, which indicates what it means – named. You can sort …" at bounding box center [853, 493] width 247 height 44
click at [729, 481] on div "Making sense of quantitative data consists of finding patterns in the data, whi…" at bounding box center [853, 771] width 273 height 1534
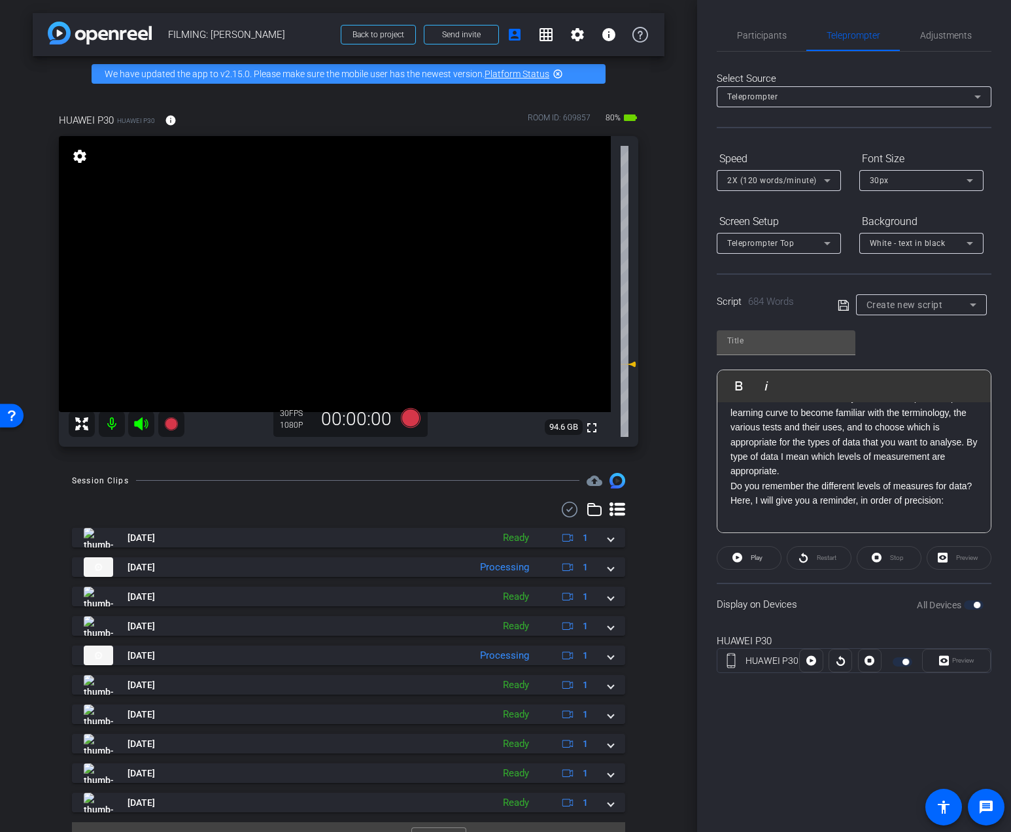
click at [839, 477] on p "The Statistical Package for the Social Sciences (SPSS) has for long been the go…" at bounding box center [853, 412] width 247 height 132
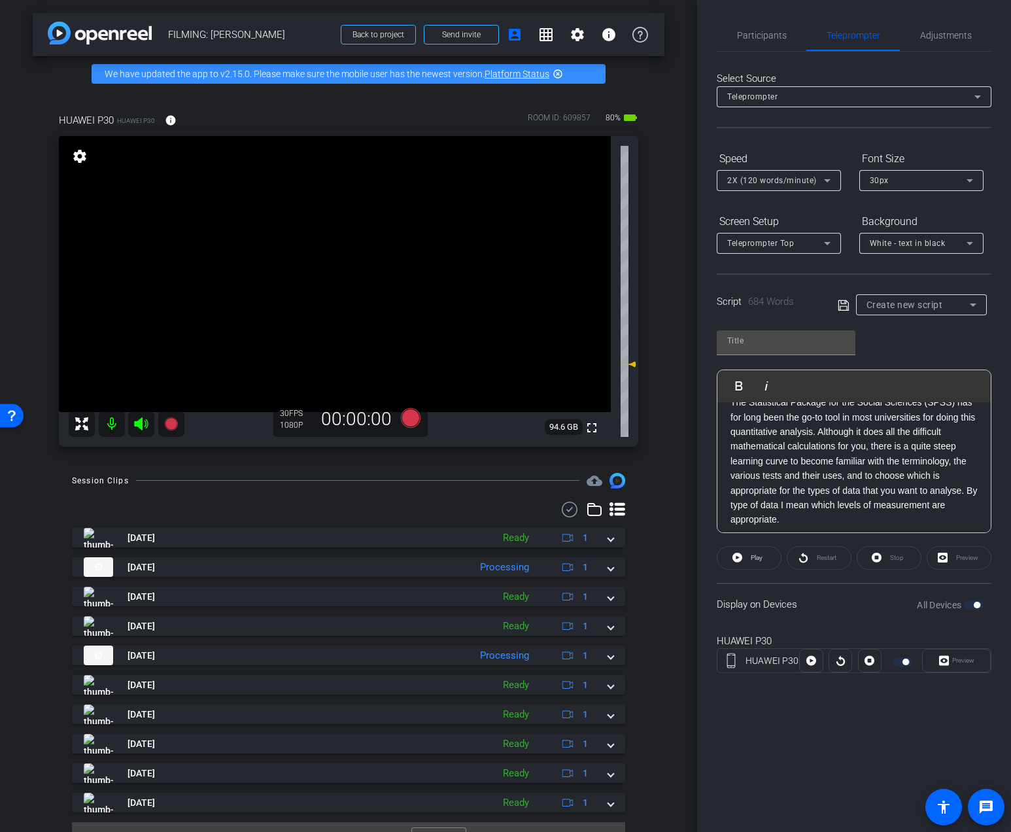
scroll to position [303, 0]
click at [816, 444] on p "The Statistical Package for the Social Sciences (SPSS) has for long been the go…" at bounding box center [853, 470] width 247 height 132
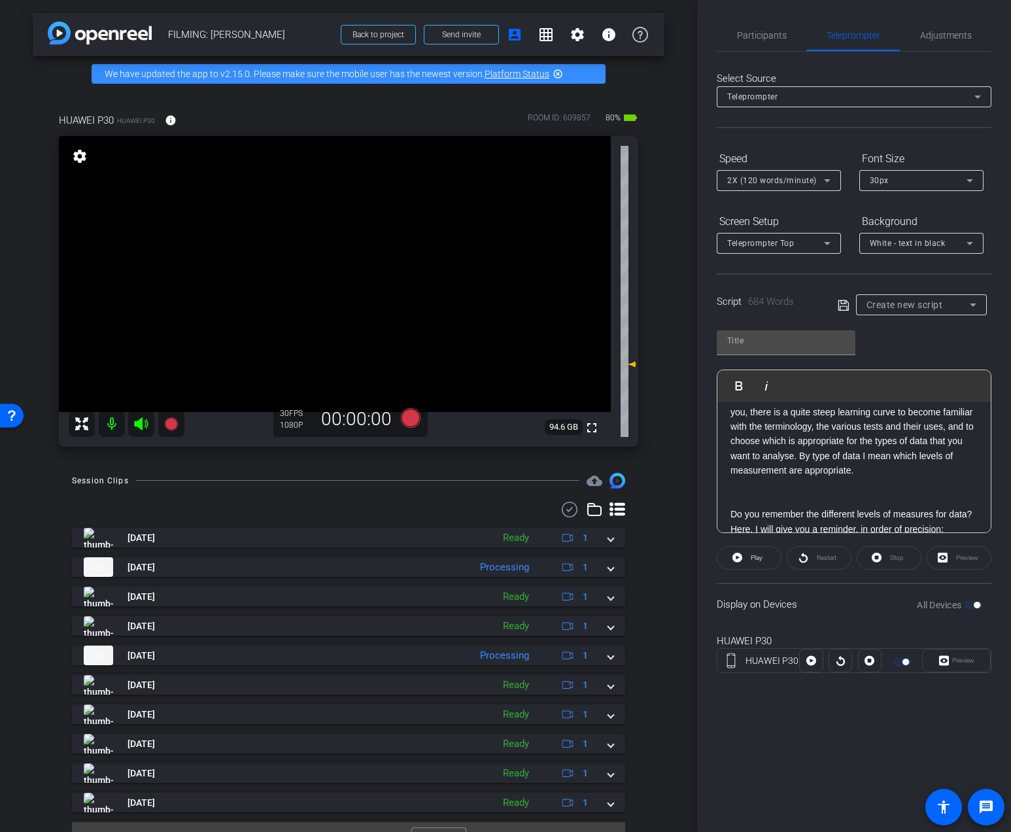
scroll to position [388, 0]
click at [801, 460] on p "Although it does all the difficult mathematical calculations for you, there is …" at bounding box center [853, 436] width 247 height 88
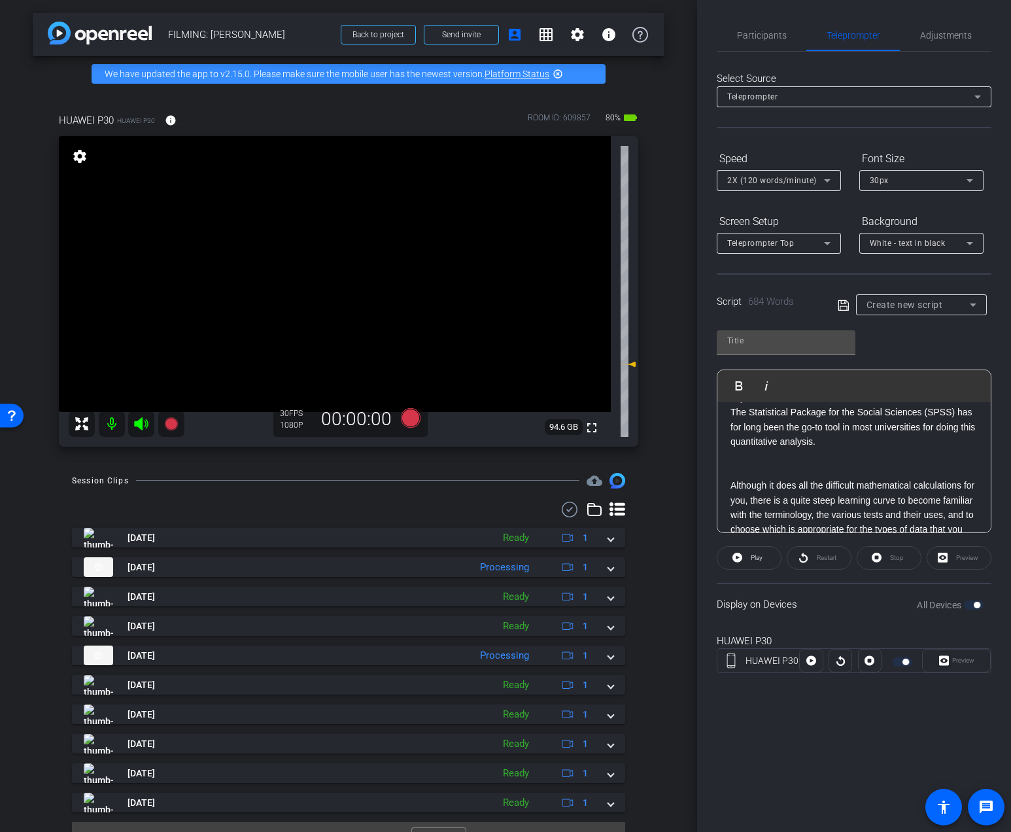
scroll to position [292, 0]
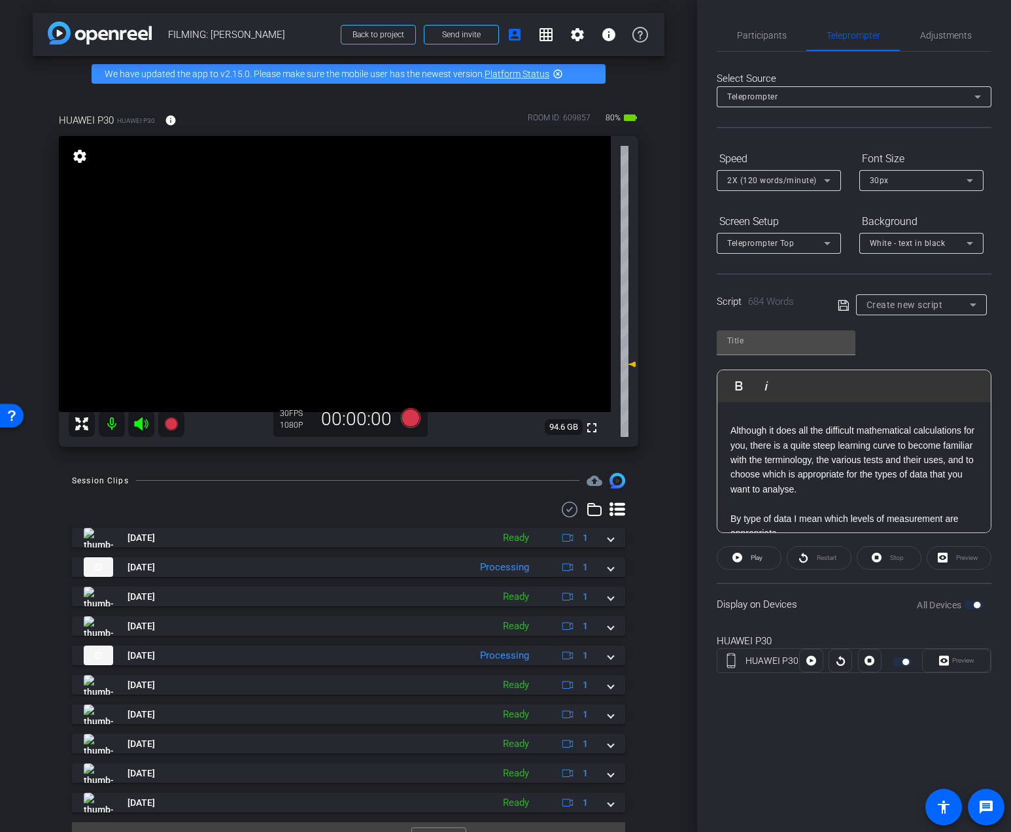
click at [801, 509] on p at bounding box center [853, 503] width 247 height 14
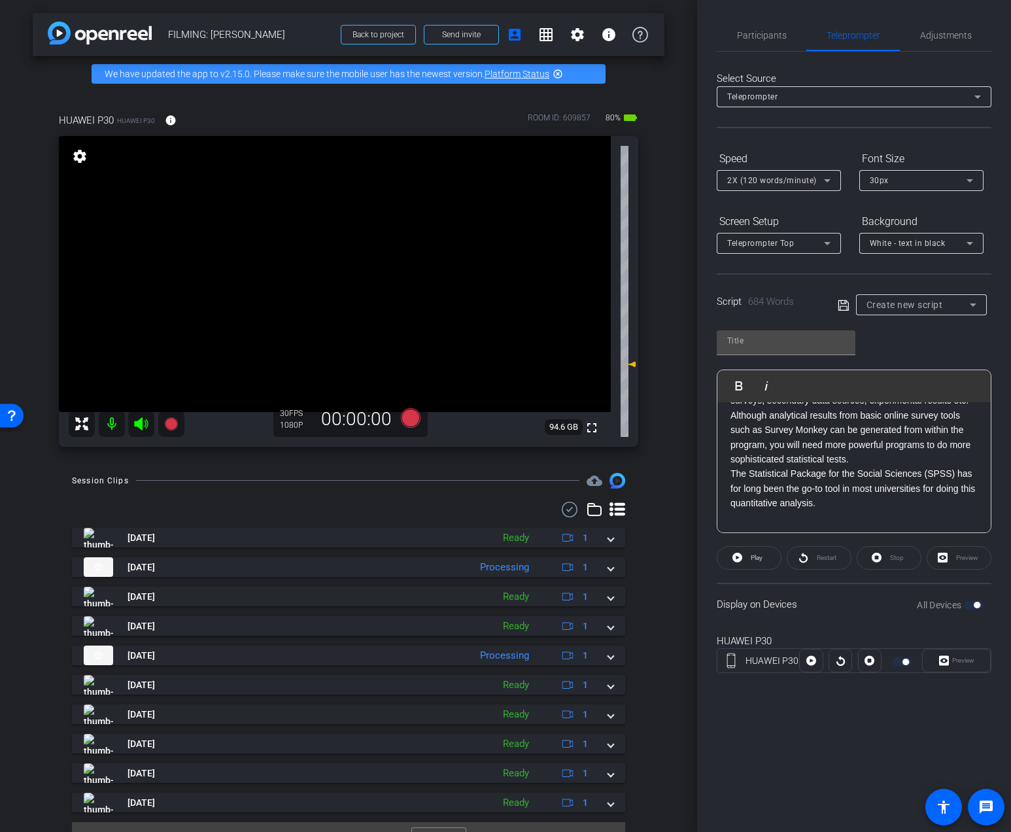
scroll to position [243, 0]
click at [733, 489] on p "Although analytical results from basic online survey tools such as Survey Monke…" at bounding box center [853, 510] width 247 height 59
click at [731, 490] on p "Although analytical results from basic online survey tools such as Survey Monke…" at bounding box center [853, 510] width 247 height 59
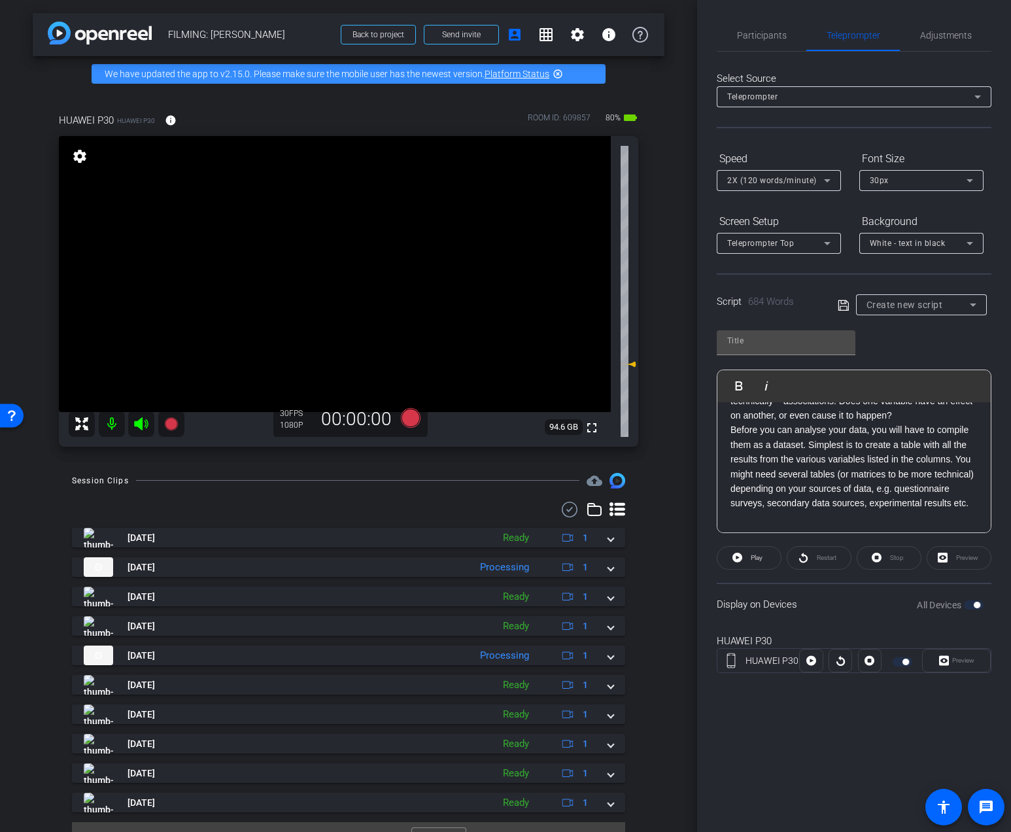
scroll to position [134, 0]
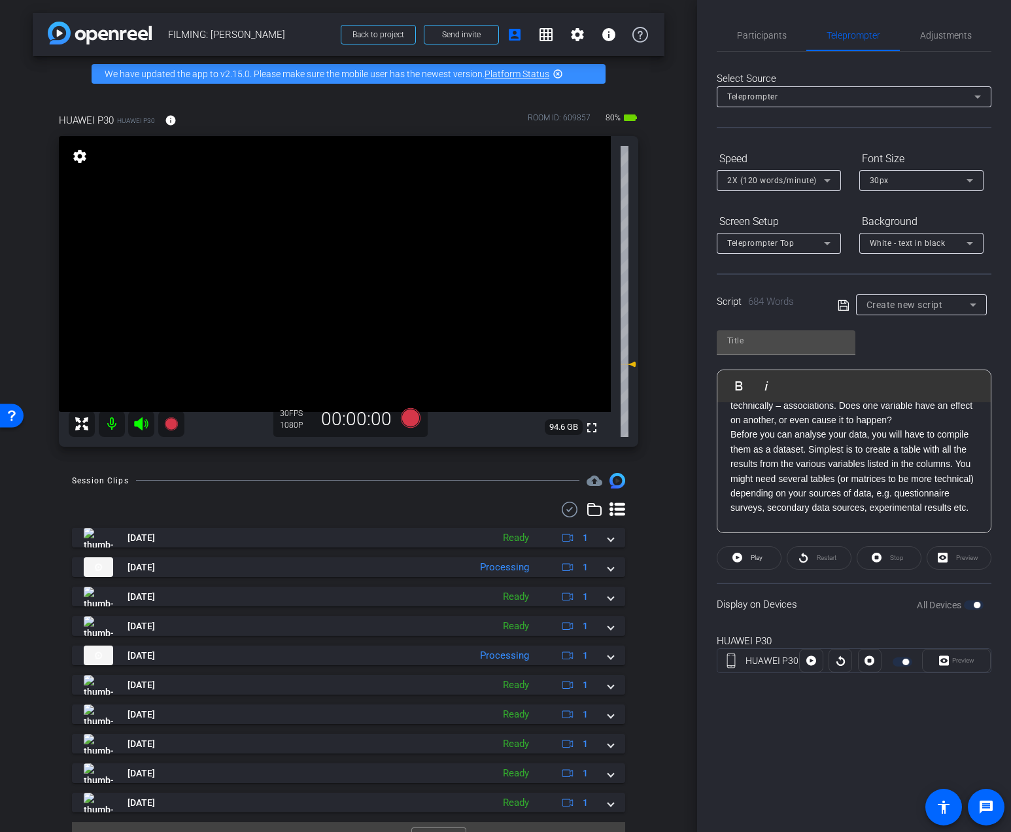
click at [958, 467] on p "Before you can analyse your data, you will have to compile them as a dataset. S…" at bounding box center [853, 471] width 247 height 88
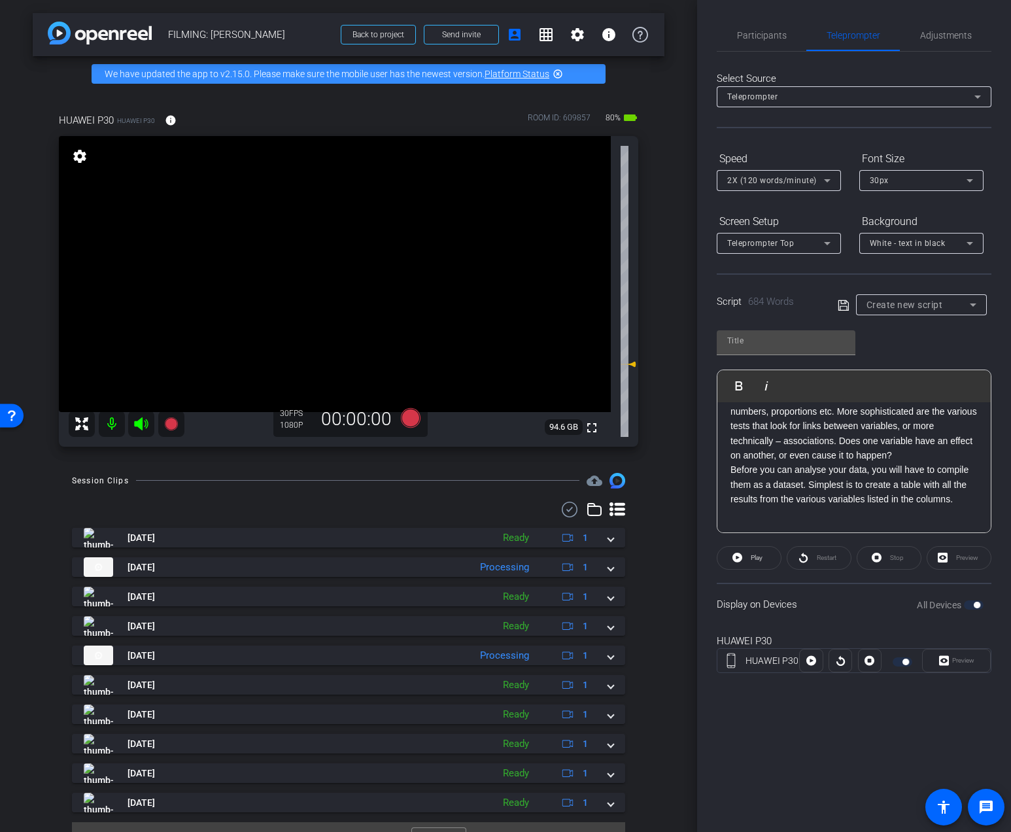
scroll to position [97, 0]
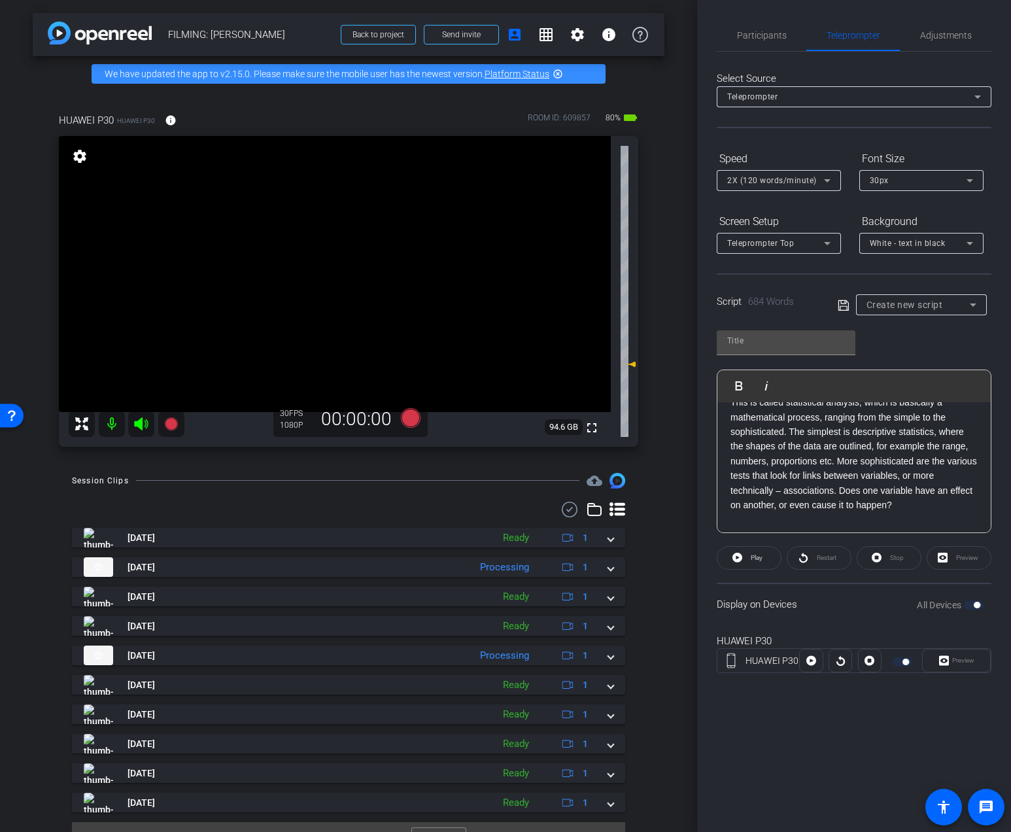
click at [840, 462] on p "Making sense of quantitative data consists of finding patterns in the data, whi…" at bounding box center [853, 439] width 247 height 146
click at [792, 471] on p "Making sense of quantitative data consists of finding patterns in the data, whi…" at bounding box center [853, 460] width 247 height 103
click at [790, 472] on p "Making sense of quantitative data consists of finding patterns in the data, whi…" at bounding box center [853, 460] width 247 height 103
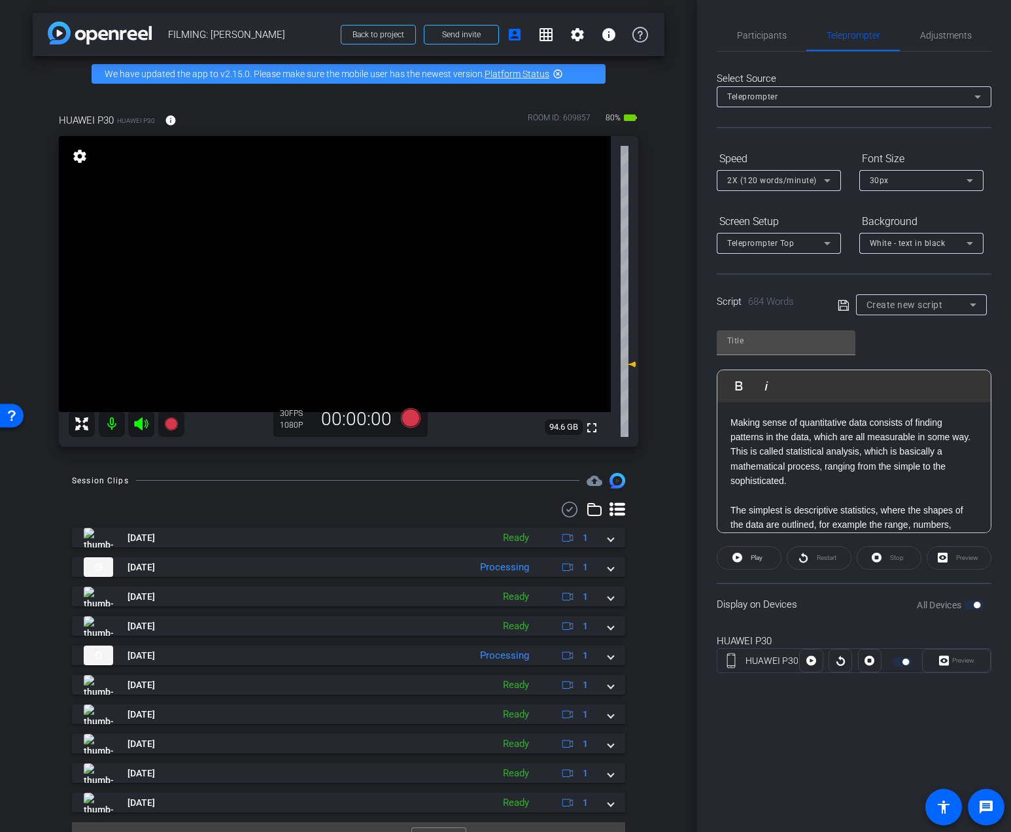
scroll to position [1, 0]
click at [973, 437] on p "Making sense of quantitative data consists of finding patterns in the data, whi…" at bounding box center [853, 450] width 247 height 73
click at [769, 346] on input "text" at bounding box center [786, 341] width 118 height 16
type input "2.1 next"
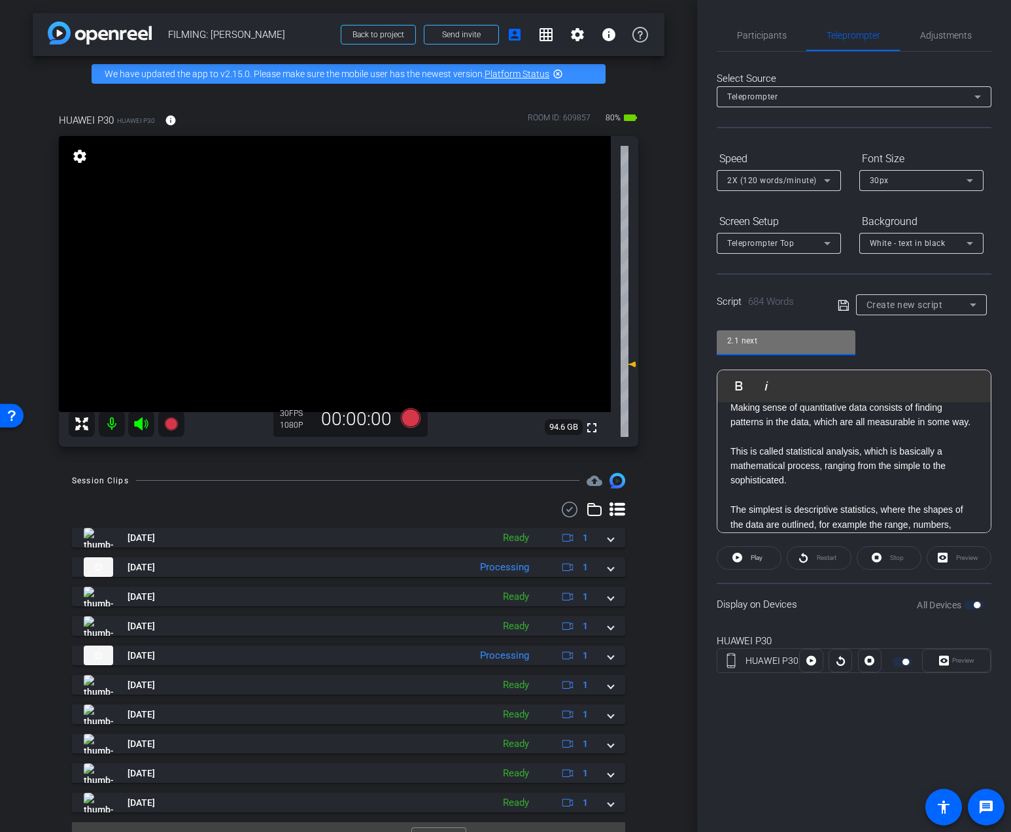
click at [838, 305] on icon at bounding box center [843, 305] width 12 height 16
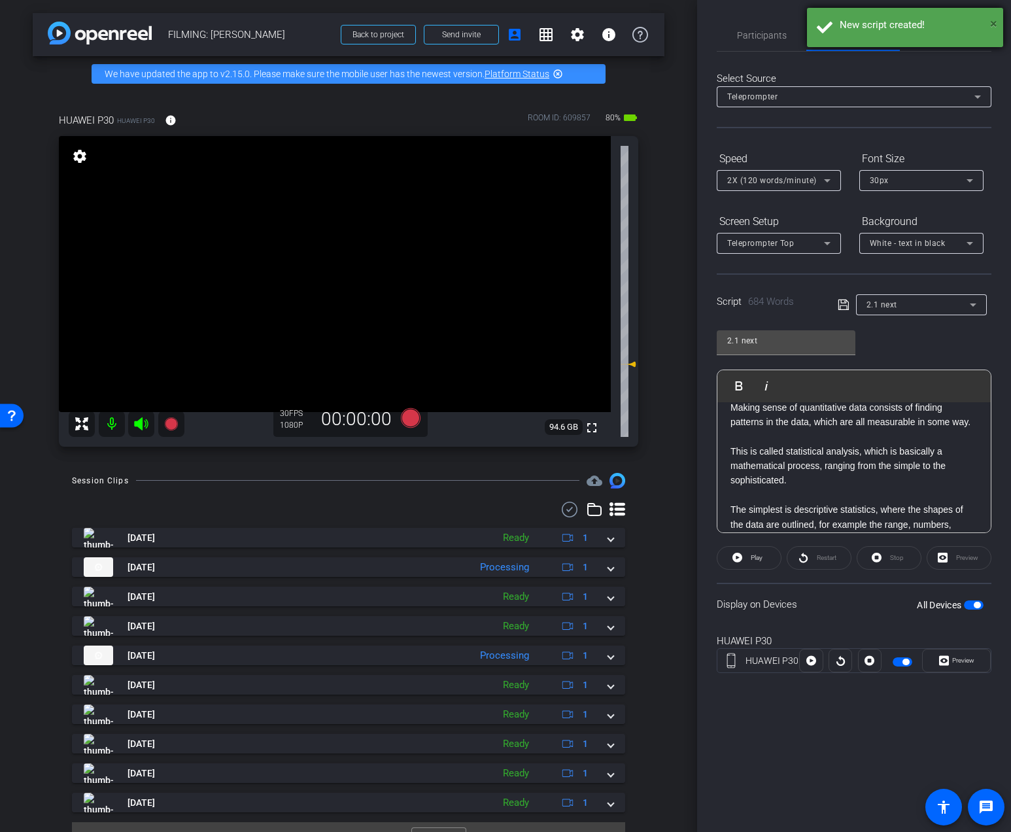
click at [996, 18] on span "×" at bounding box center [993, 24] width 7 height 16
click at [843, 305] on icon at bounding box center [843, 305] width 12 height 16
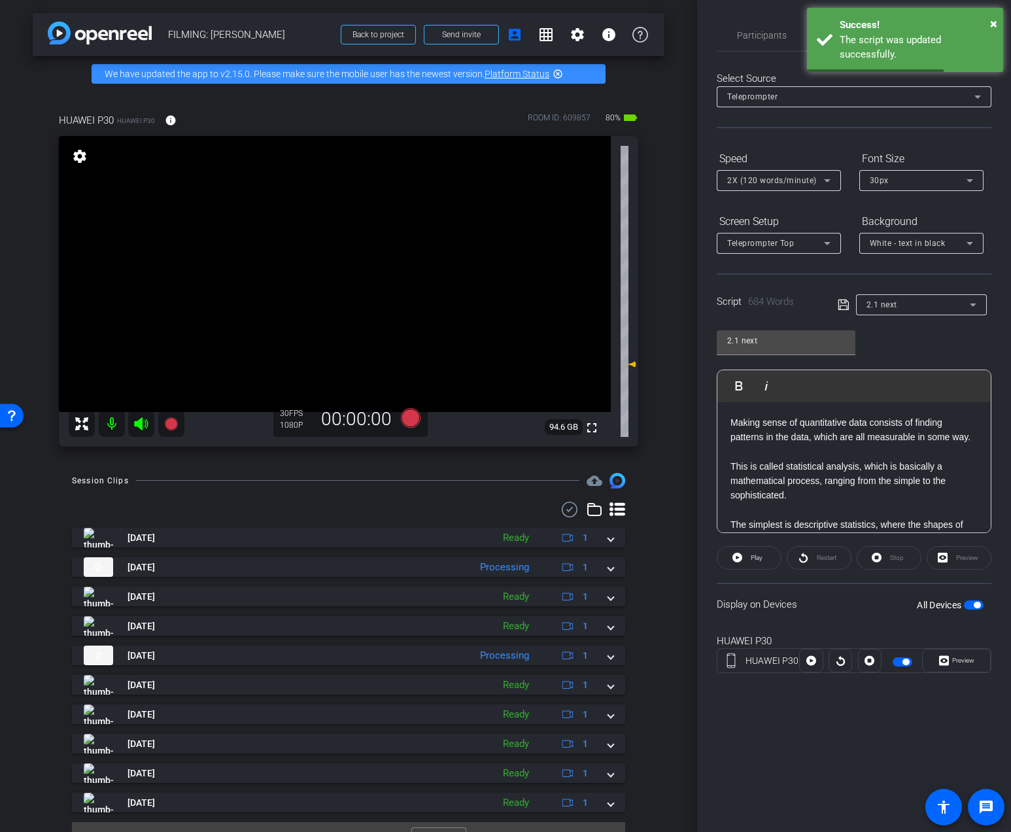
scroll to position [1, 0]
click at [989, 21] on div "Success!" at bounding box center [916, 25] width 154 height 15
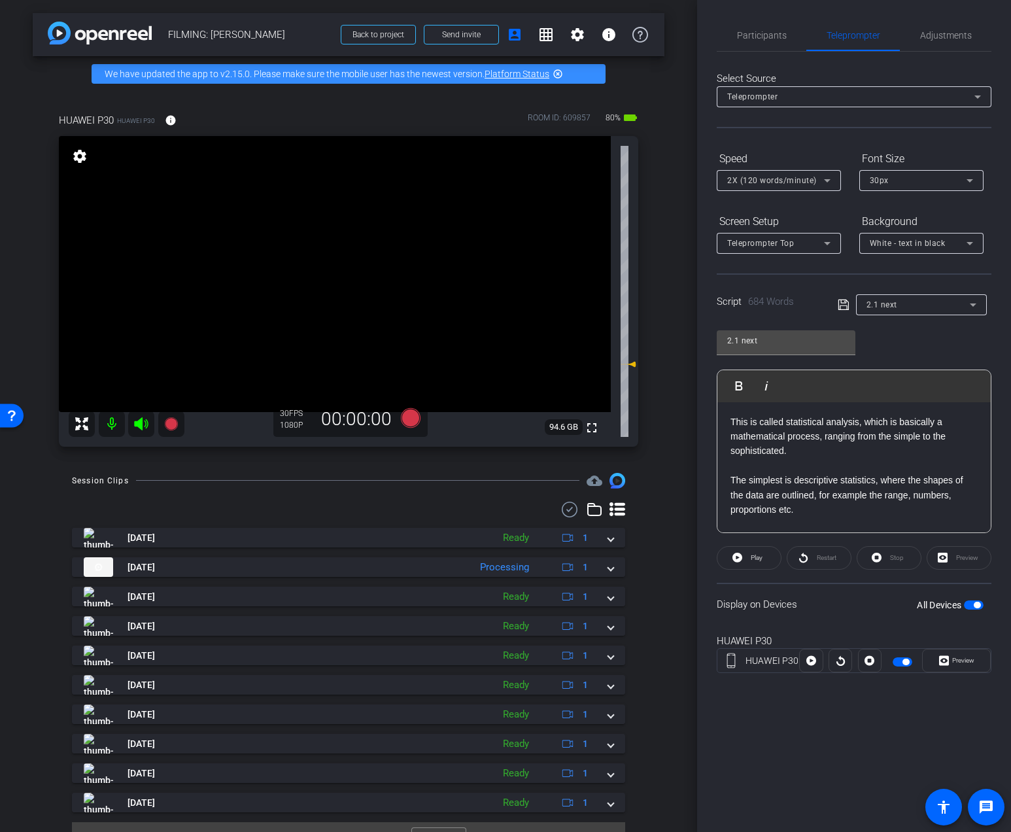
scroll to position [0, 0]
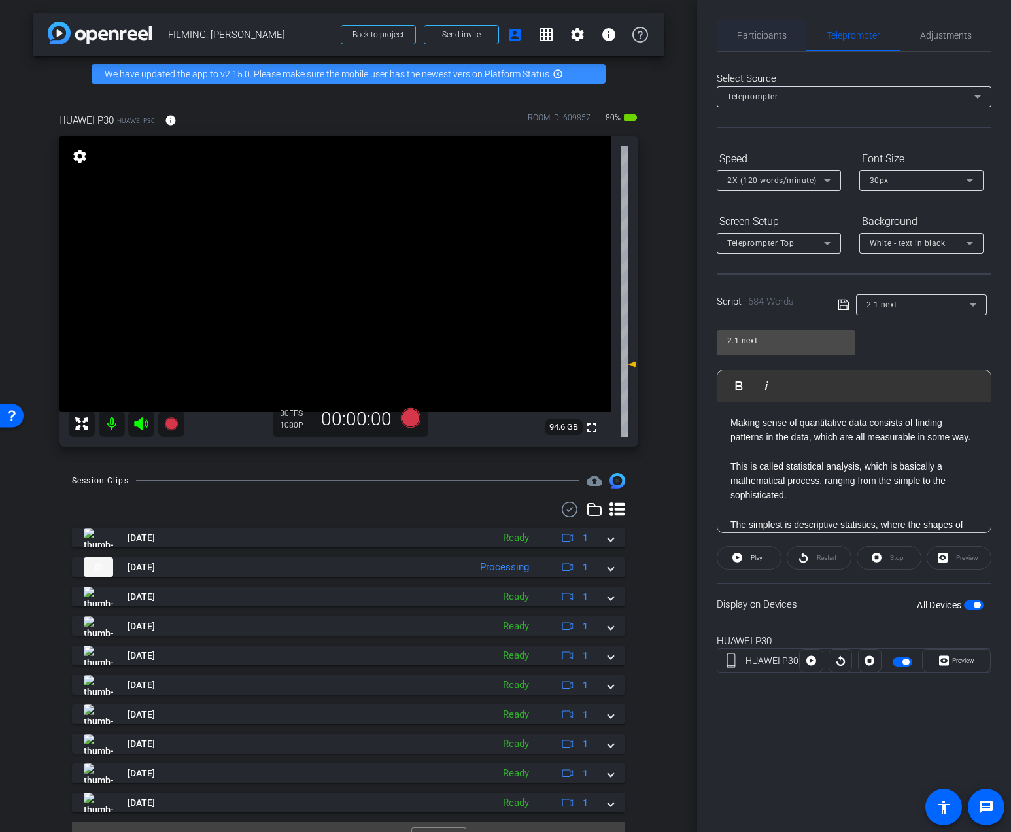
click at [774, 38] on span "Participants" at bounding box center [762, 35] width 50 height 9
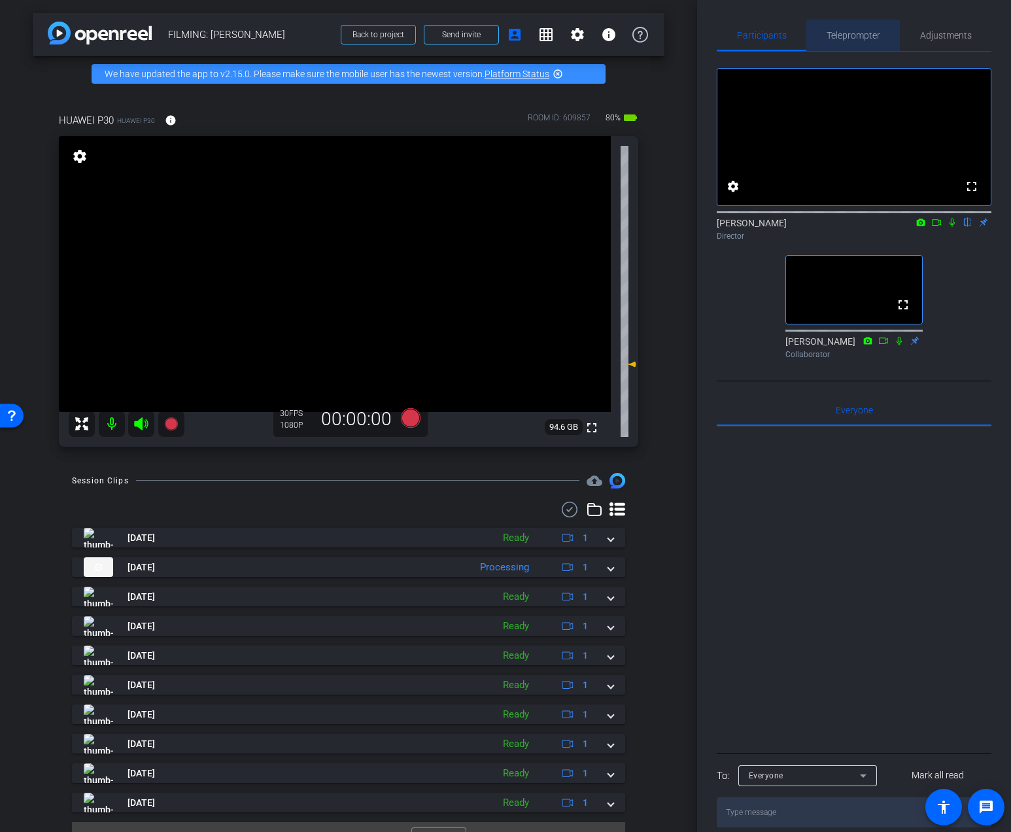
click at [848, 44] on span "Teleprompter" at bounding box center [853, 35] width 54 height 31
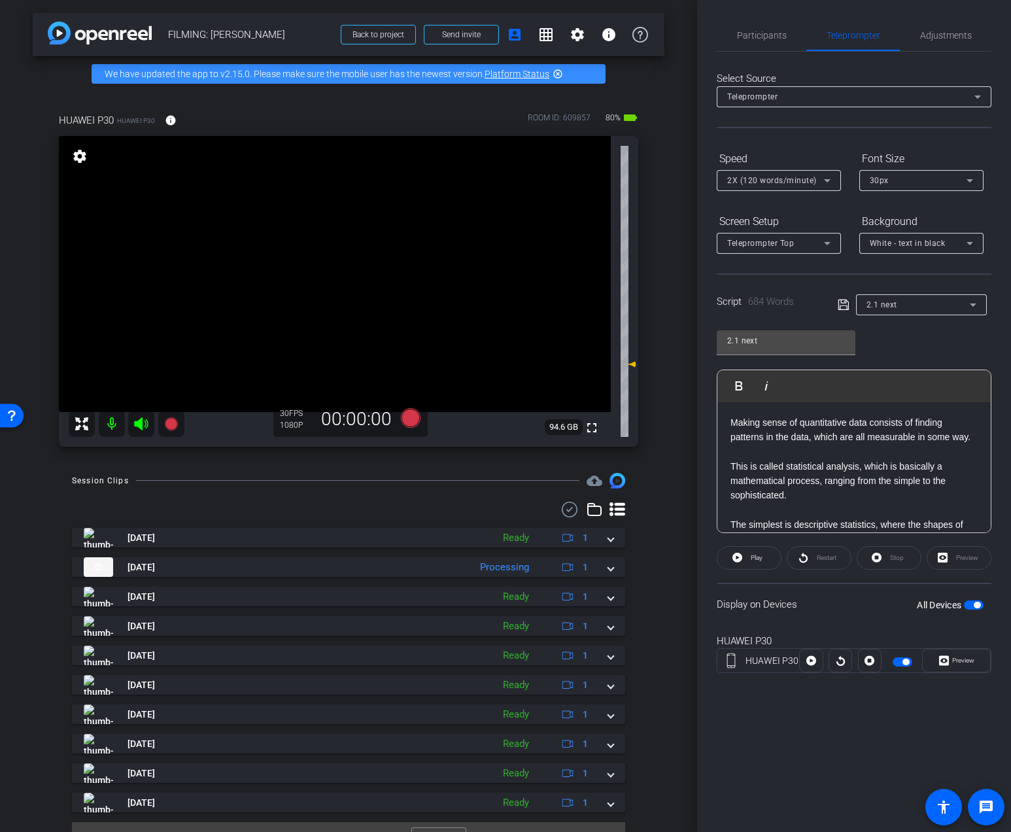
click at [839, 305] on icon at bounding box center [843, 305] width 12 height 16
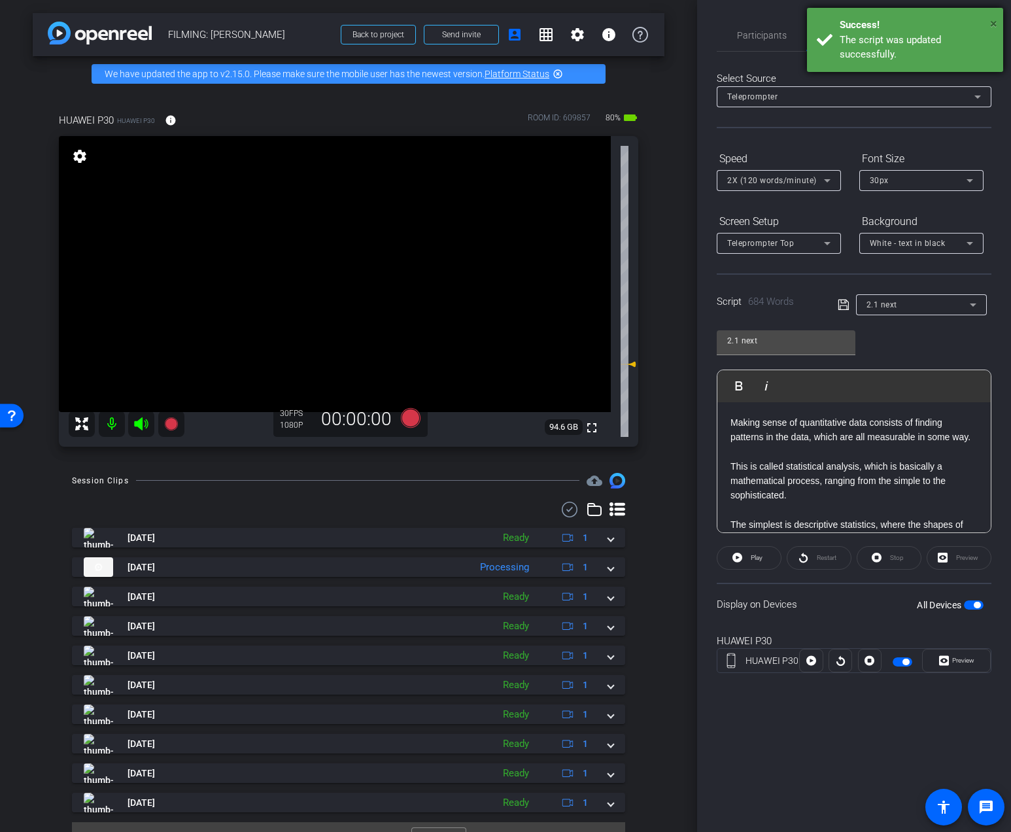
click at [996, 24] on span "×" at bounding box center [993, 24] width 7 height 16
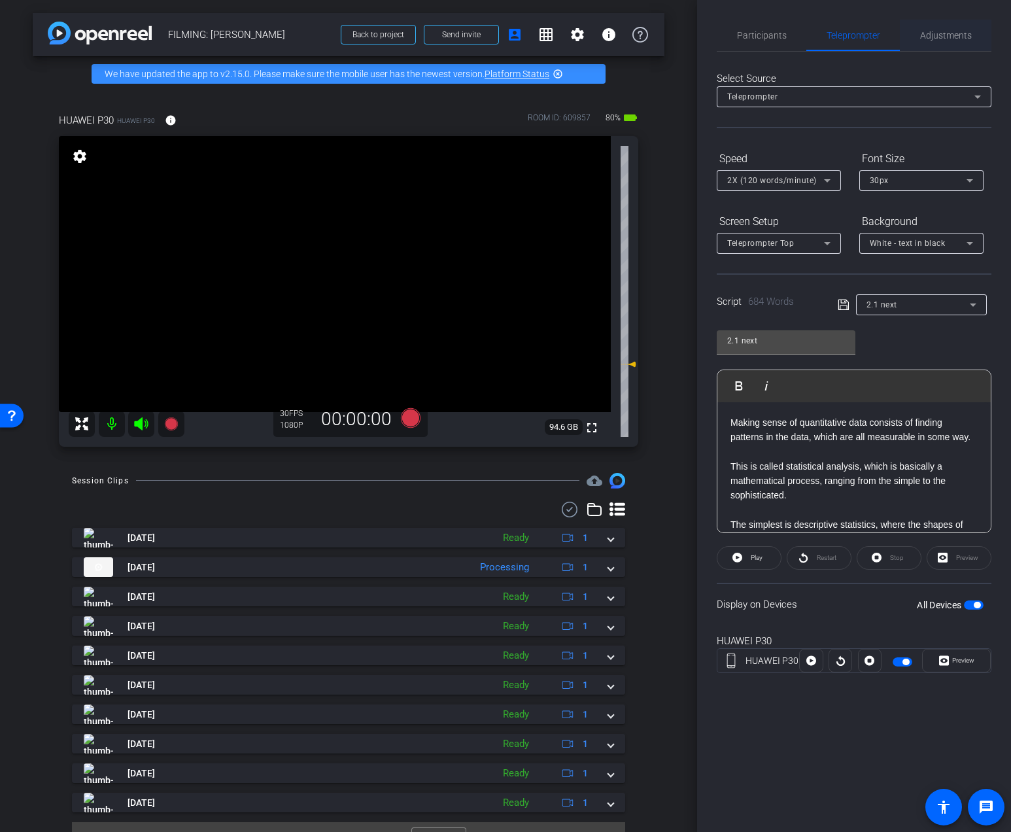
click at [947, 28] on span "Adjustments" at bounding box center [946, 35] width 52 height 31
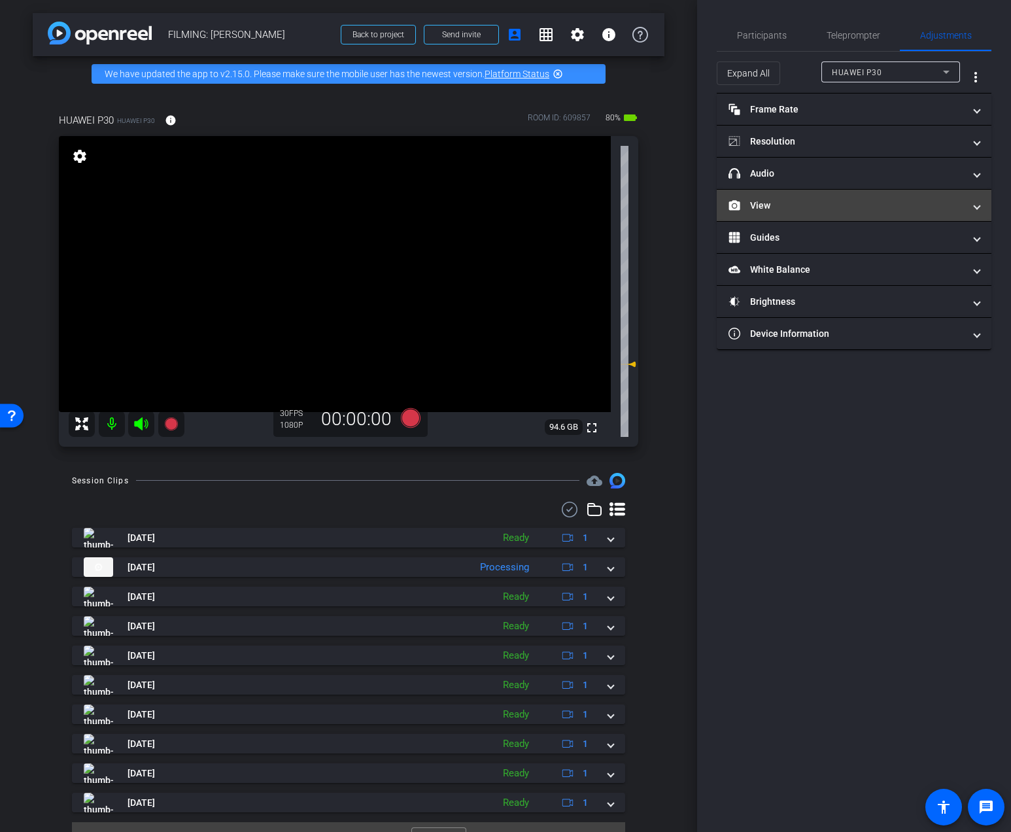
click at [767, 195] on mat-expansion-panel-header "View" at bounding box center [853, 205] width 275 height 31
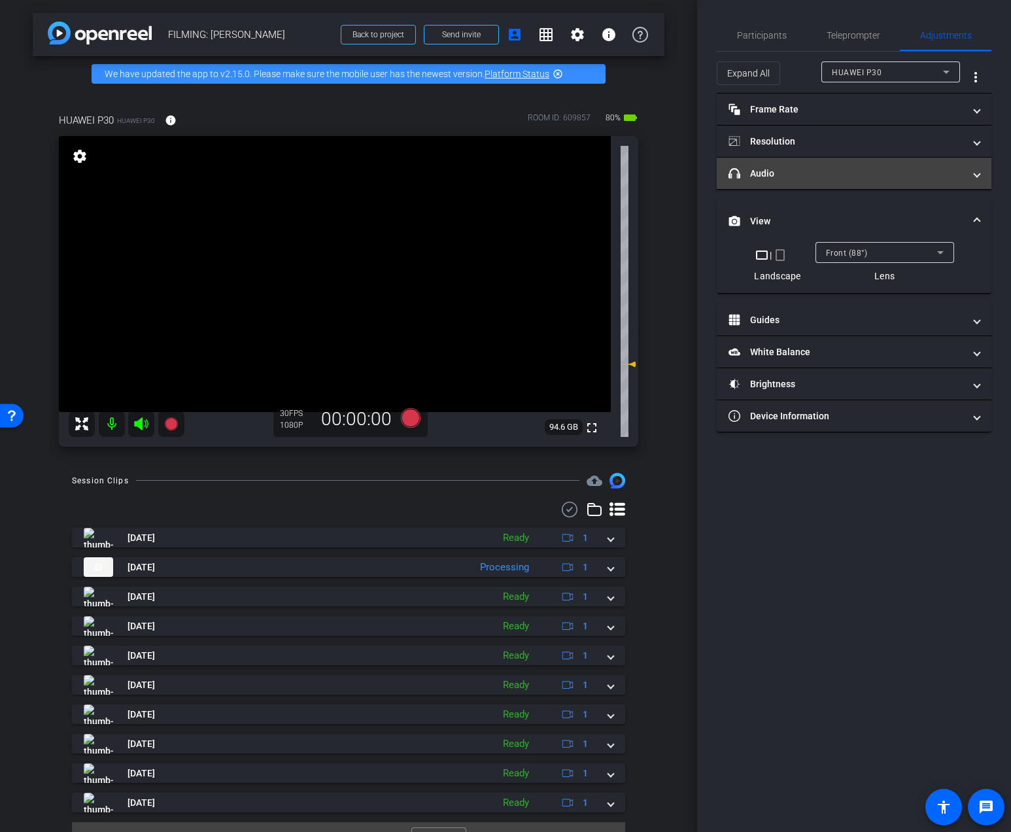
click at [781, 177] on mat-panel-title "headphone icon Audio" at bounding box center [845, 174] width 235 height 14
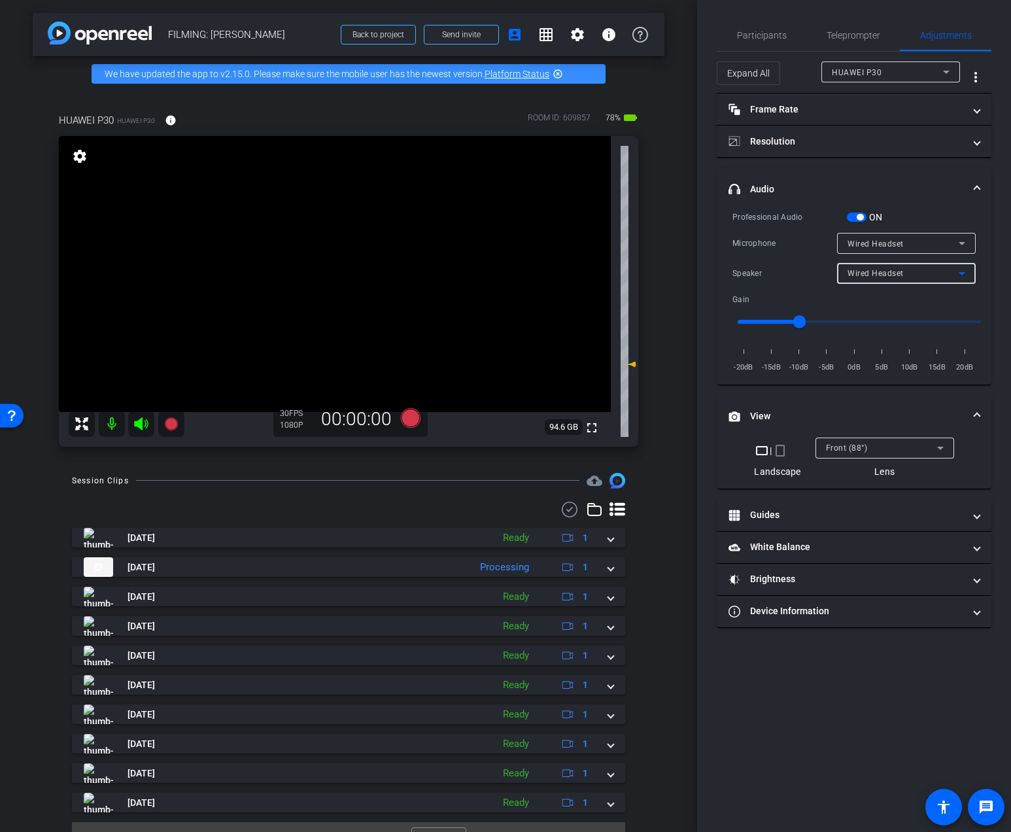
click at [871, 270] on span "Wired Headset" at bounding box center [875, 273] width 56 height 9
click at [774, 47] on div at bounding box center [505, 416] width 1011 height 832
click at [772, 39] on span "Participants" at bounding box center [762, 35] width 50 height 9
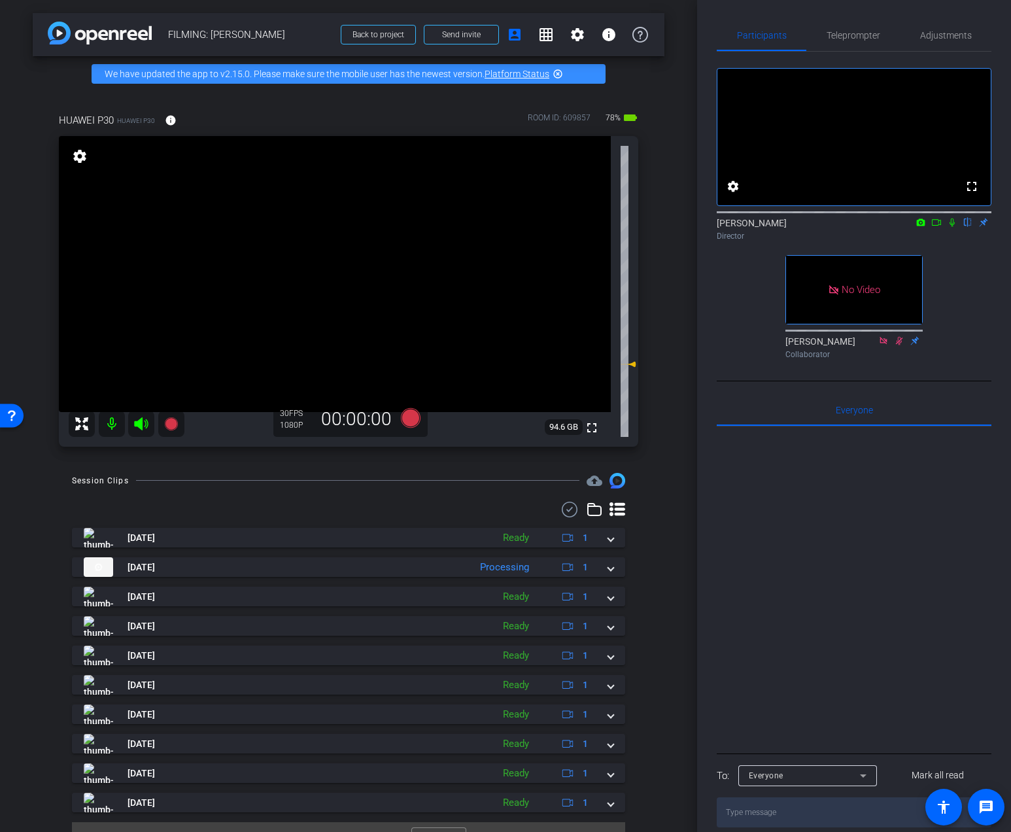
click at [949, 227] on icon at bounding box center [951, 222] width 5 height 8
click at [938, 227] on icon at bounding box center [936, 222] width 10 height 9
click at [407, 421] on icon at bounding box center [411, 418] width 20 height 20
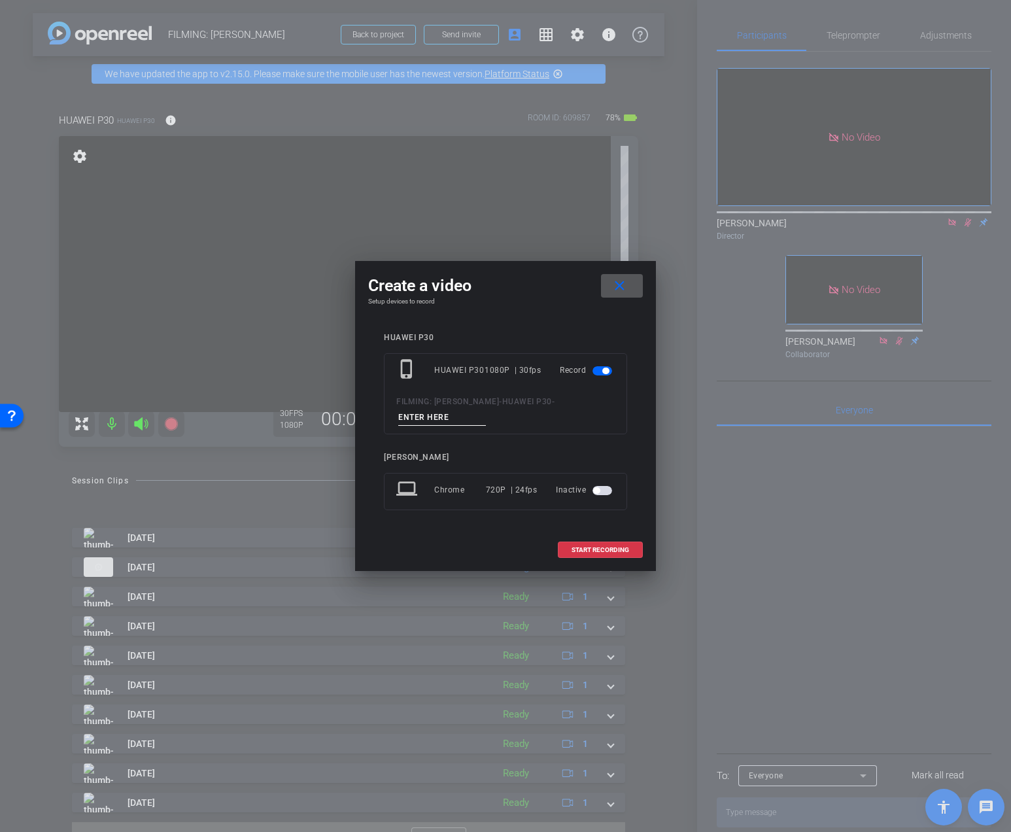
click at [439, 416] on input at bounding box center [442, 417] width 88 height 16
type input "Day 3 Vid 4"
click at [612, 547] on span "START RECORDING" at bounding box center [600, 550] width 58 height 7
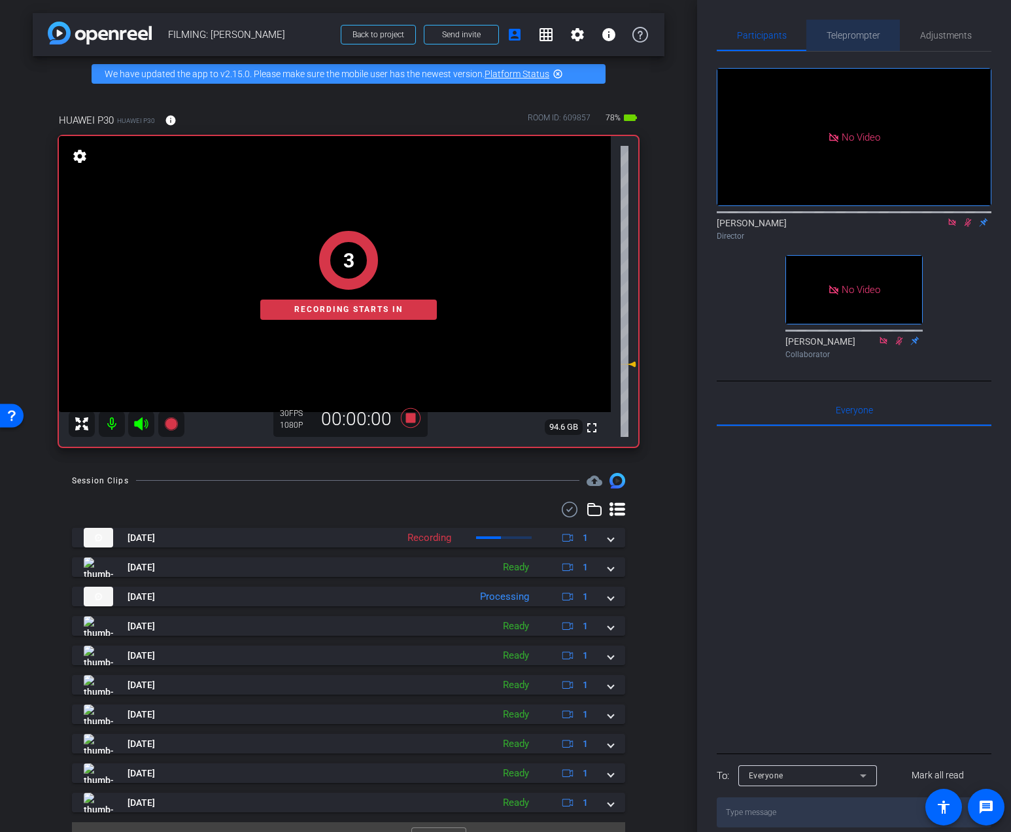
click at [857, 41] on span "Teleprompter" at bounding box center [853, 35] width 54 height 31
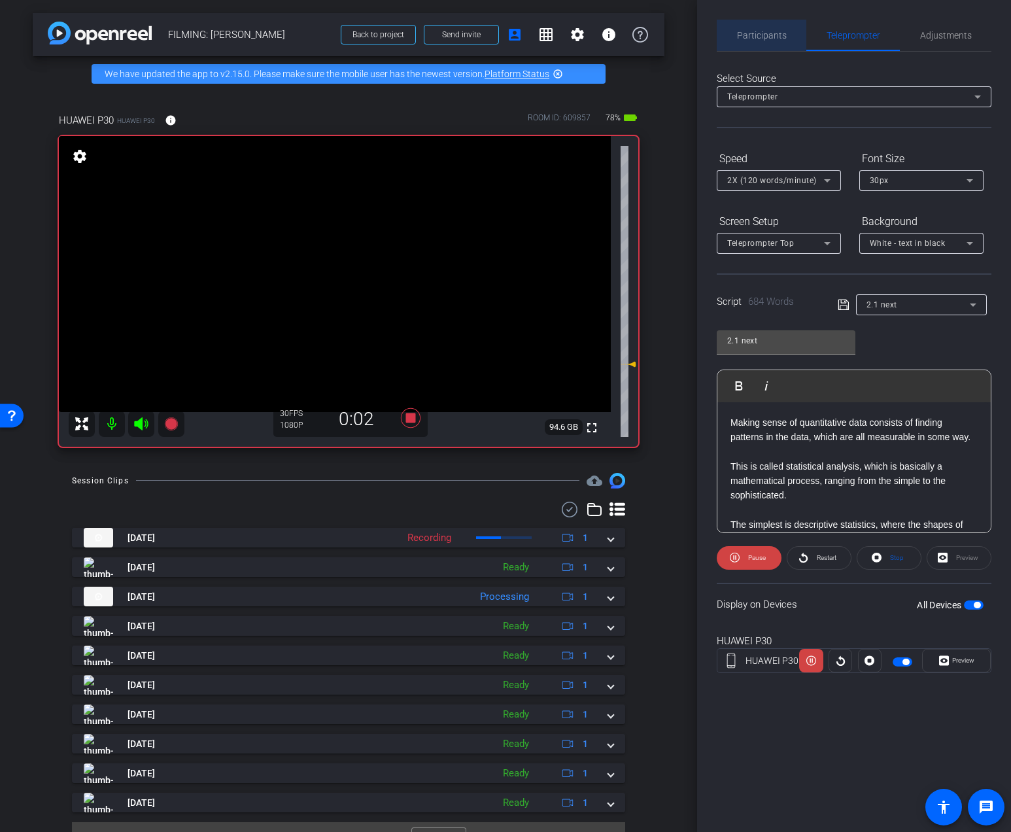
click at [778, 27] on span "Participants" at bounding box center [762, 35] width 50 height 31
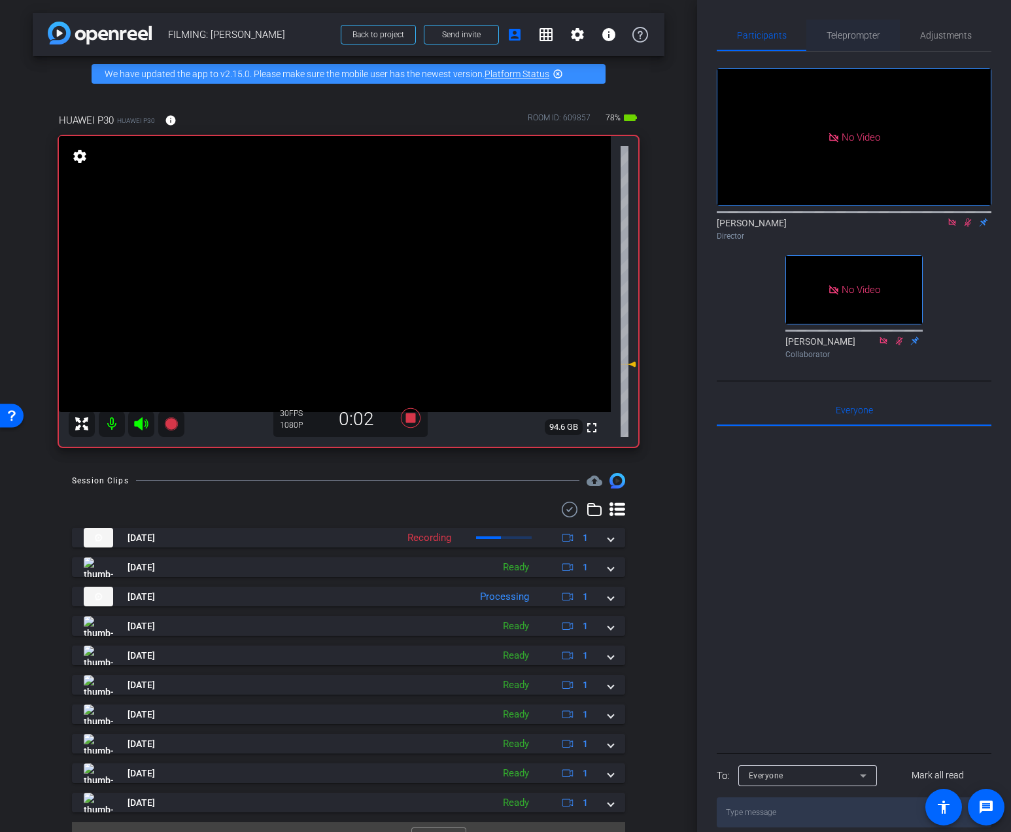
click at [858, 40] on span "Teleprompter" at bounding box center [853, 35] width 54 height 9
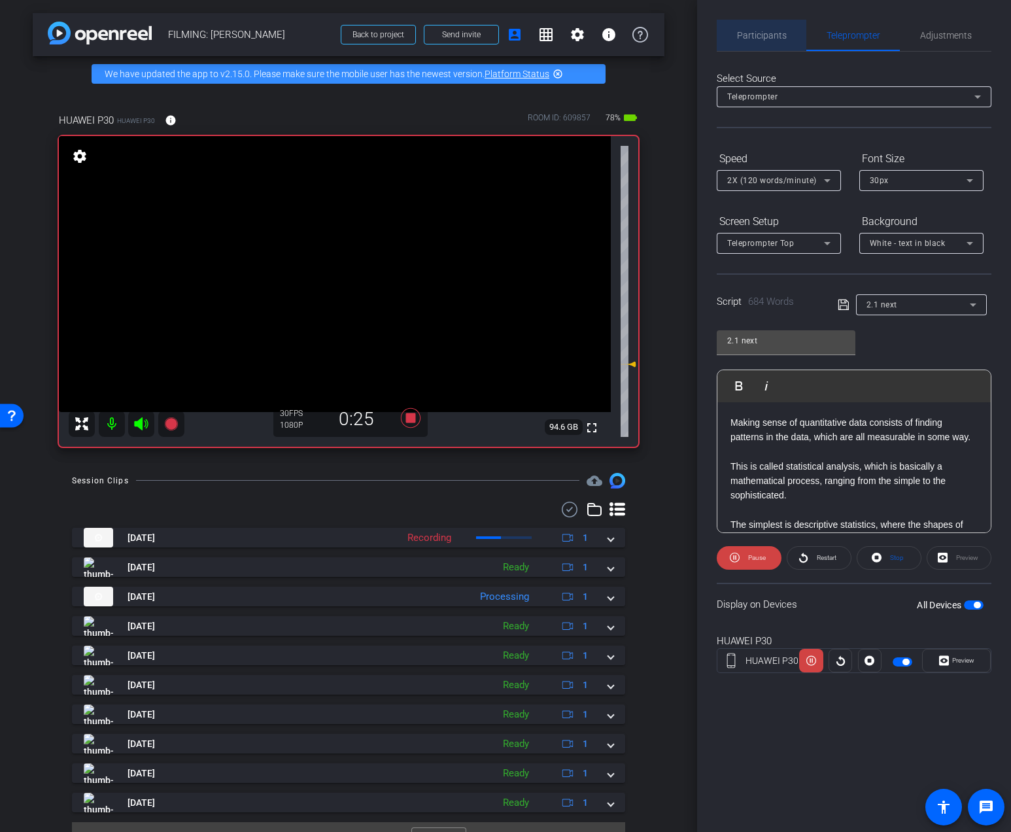
click at [769, 39] on span "Participants" at bounding box center [762, 35] width 50 height 9
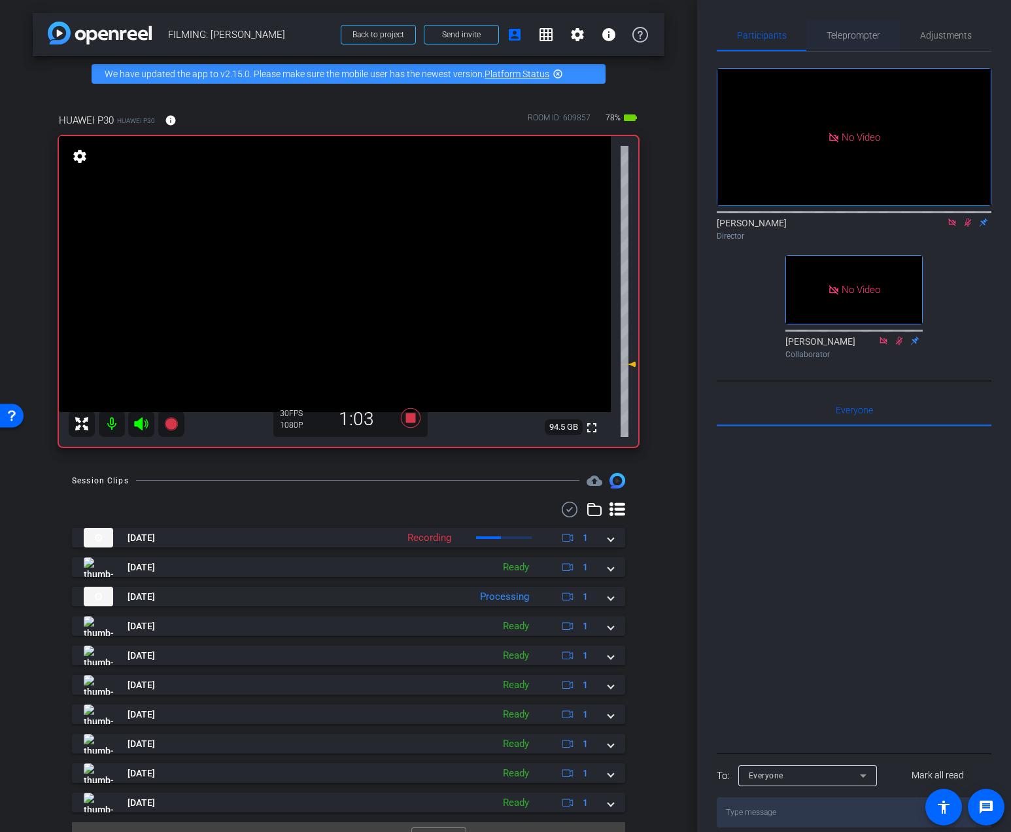
click at [874, 46] on span "Teleprompter" at bounding box center [853, 35] width 54 height 31
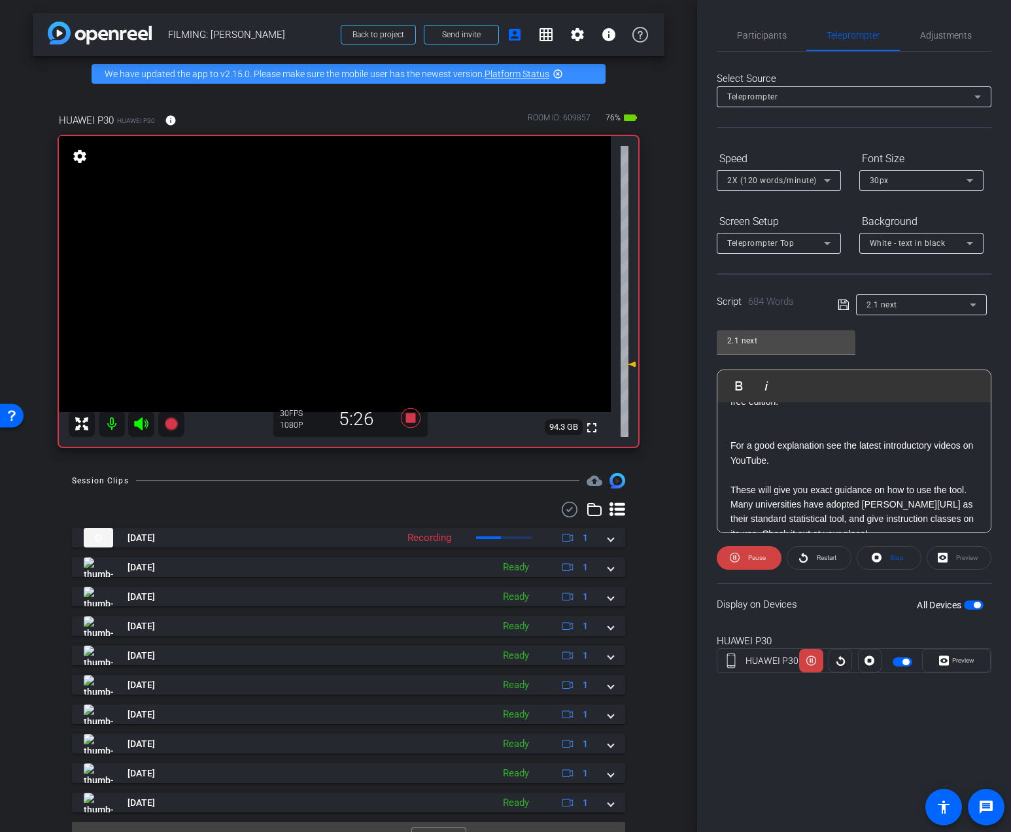
scroll to position [1755, 0]
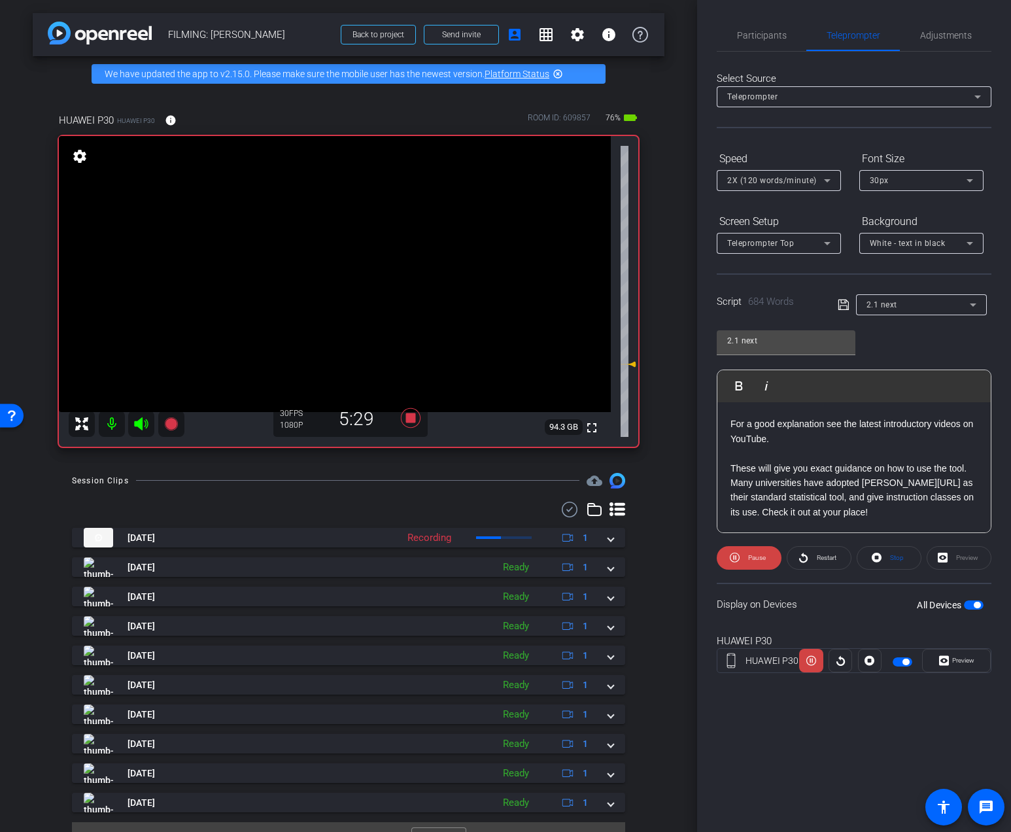
click at [424, 466] on div "arrow_back FILMING: [PERSON_NAME] Back to project Send invite account_box grid_…" at bounding box center [348, 416] width 697 height 832
click at [410, 416] on icon at bounding box center [411, 418] width 20 height 20
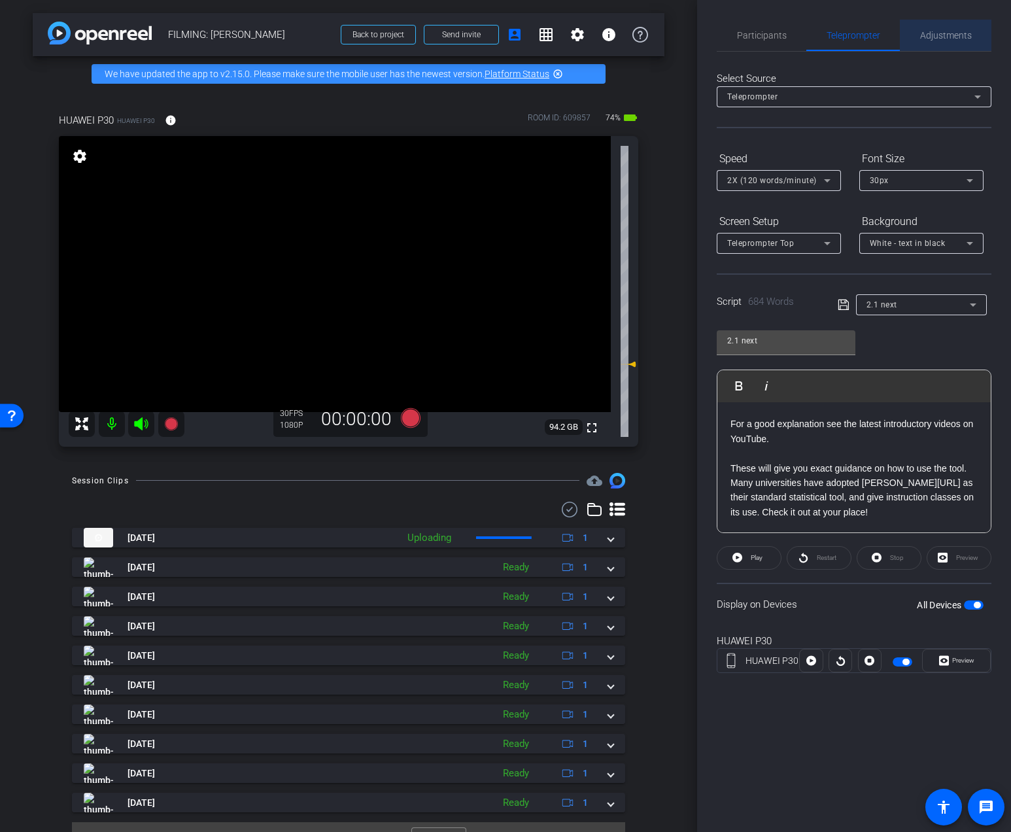
click at [926, 32] on span "Adjustments" at bounding box center [946, 35] width 52 height 9
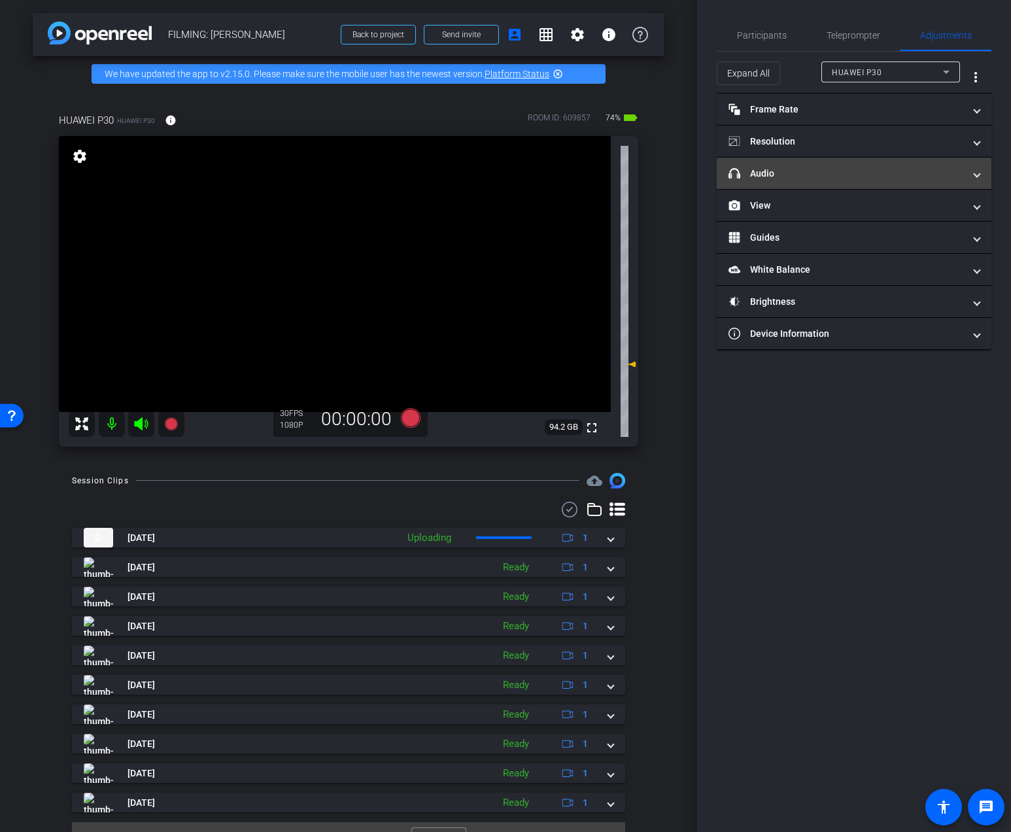
click at [848, 179] on mat-panel-title "headphone icon Audio" at bounding box center [845, 174] width 235 height 14
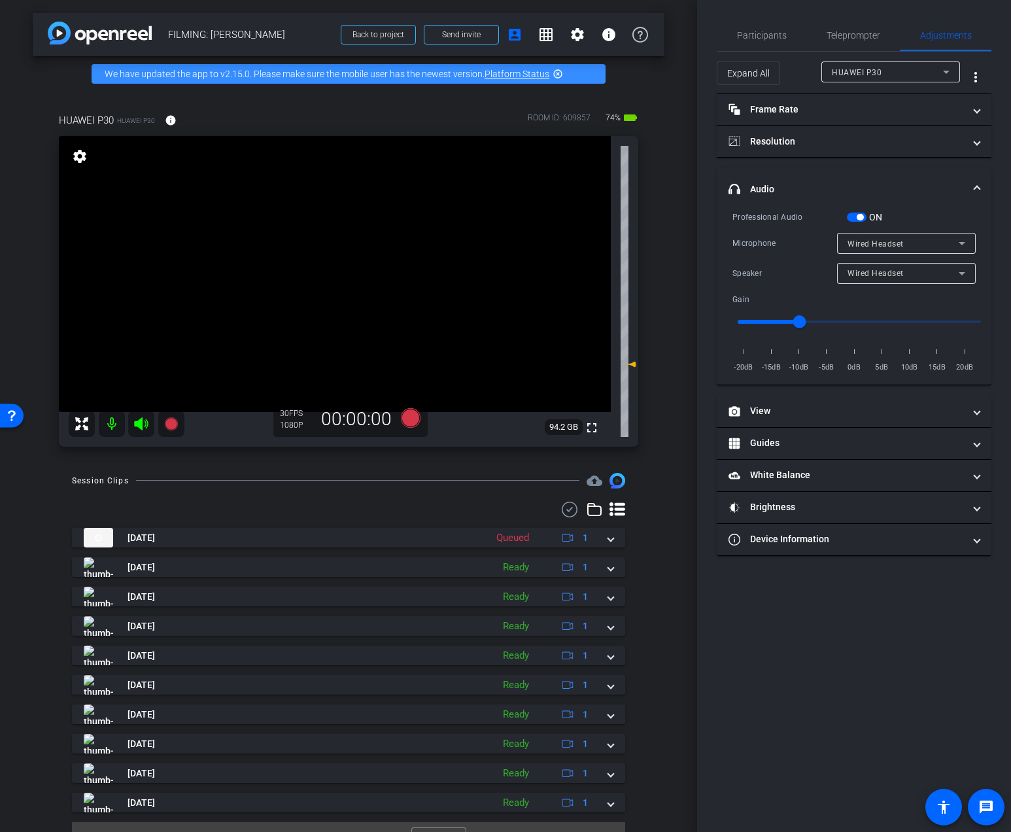
click at [867, 273] on span "Wired Headset" at bounding box center [875, 273] width 56 height 9
click at [869, 295] on span "Device Speaker" at bounding box center [877, 299] width 61 height 16
click at [862, 325] on input "range" at bounding box center [859, 321] width 271 height 29
click at [858, 324] on input "range" at bounding box center [859, 321] width 271 height 29
type input "0"
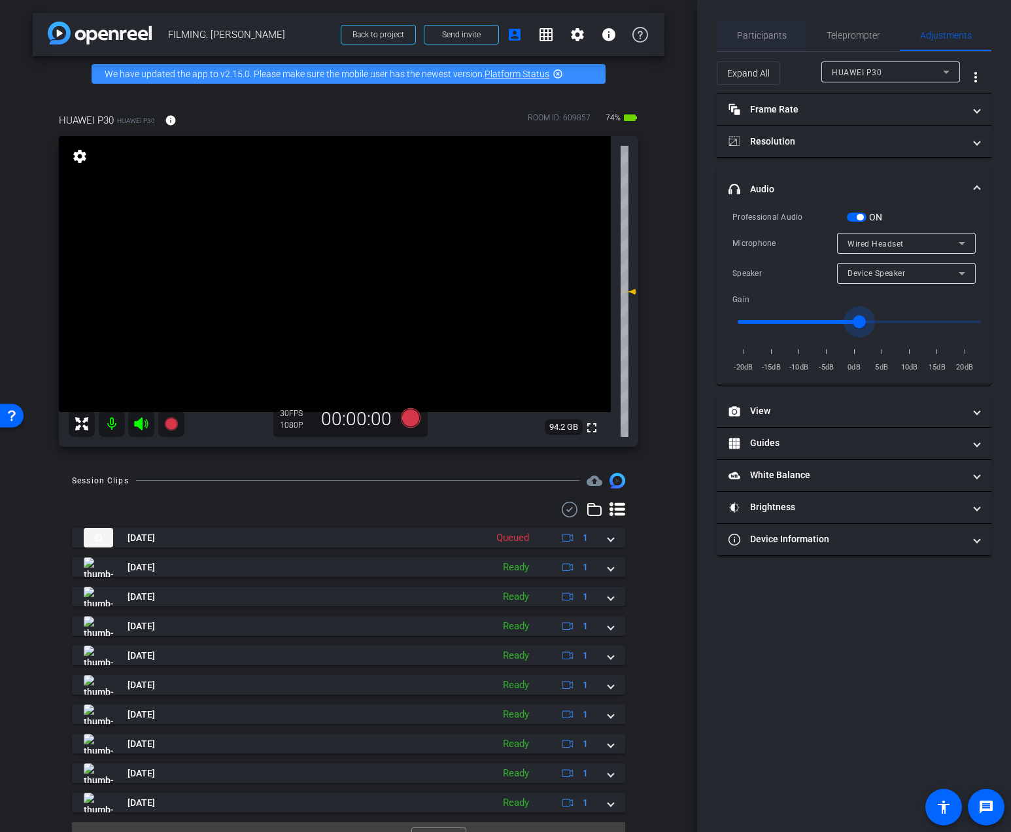
click at [769, 27] on span "Participants" at bounding box center [762, 35] width 50 height 31
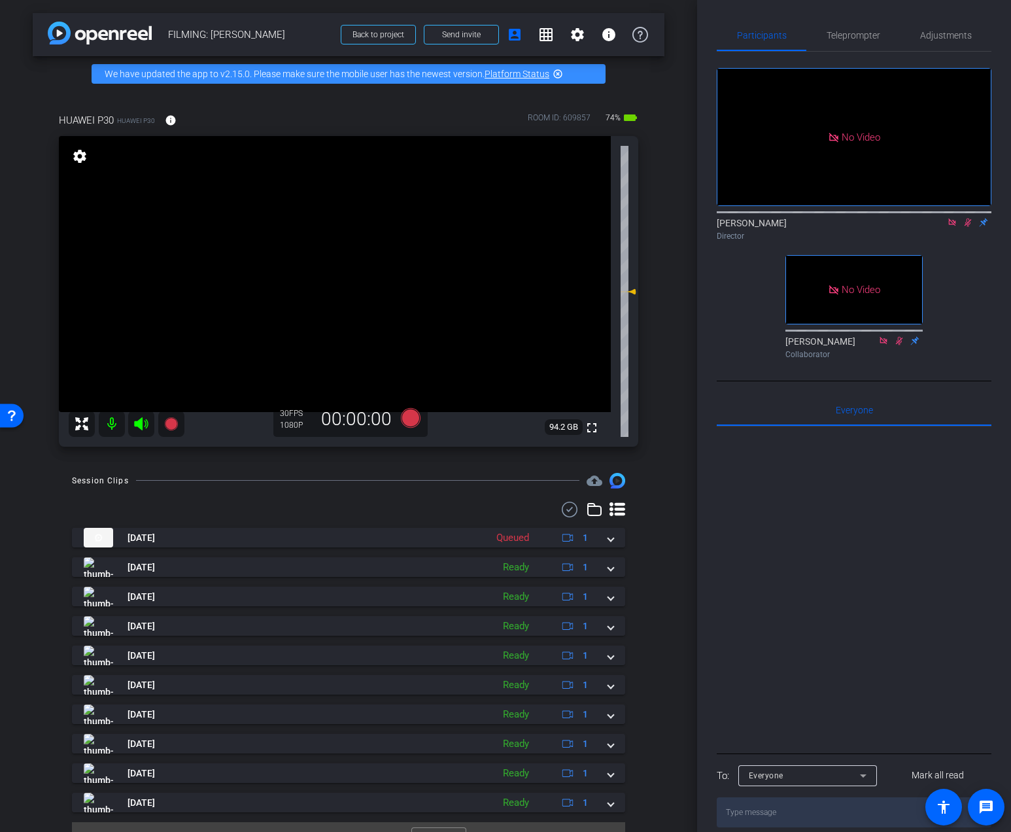
click at [968, 218] on icon at bounding box center [967, 222] width 10 height 9
click at [956, 218] on icon at bounding box center [952, 222] width 10 height 9
click at [858, 35] on span "Teleprompter" at bounding box center [853, 35] width 54 height 9
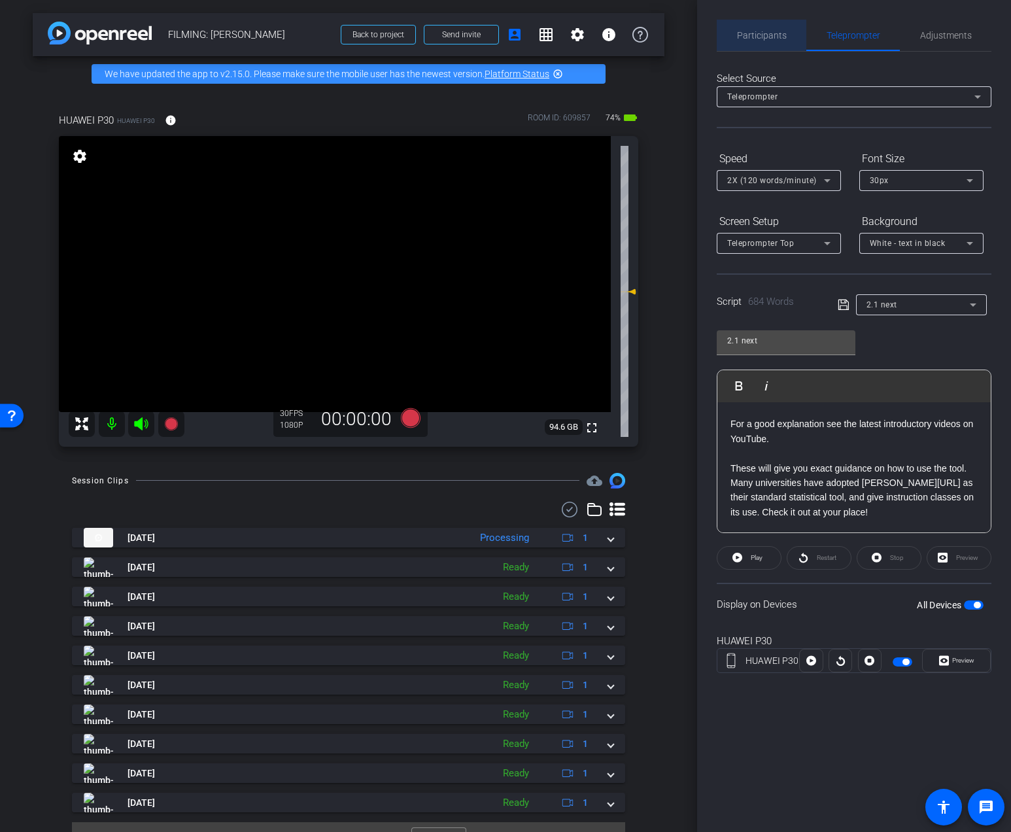
click at [789, 41] on div "Participants" at bounding box center [761, 35] width 90 height 31
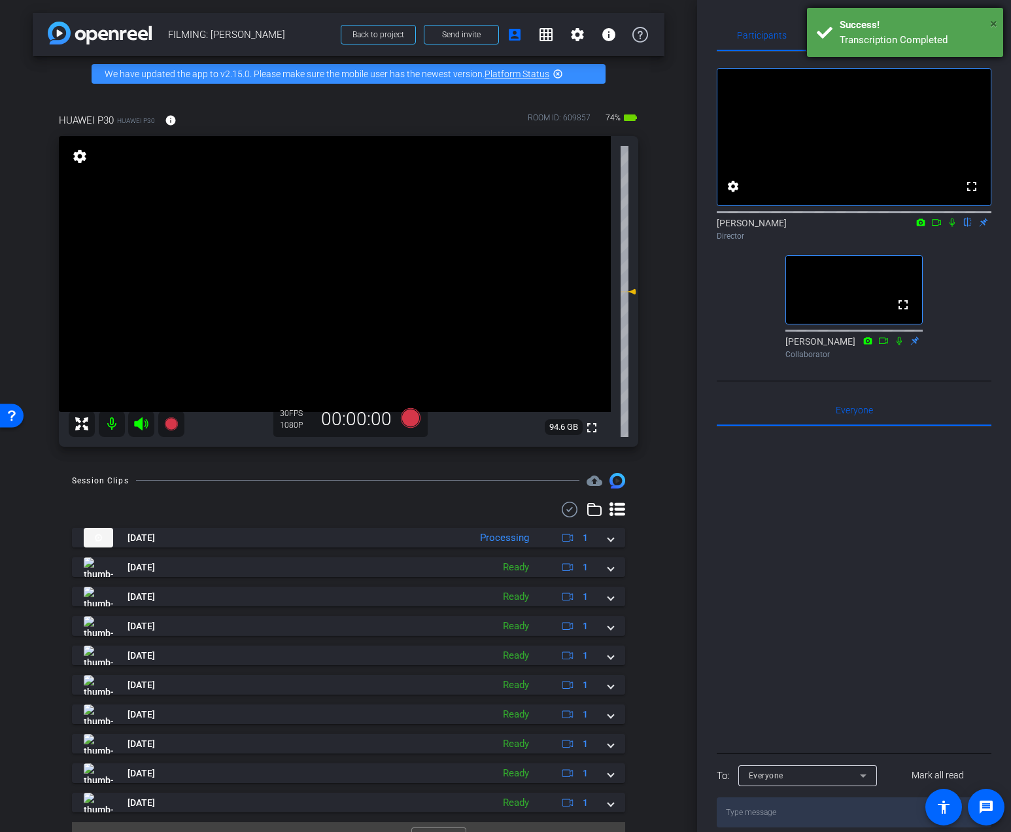
click at [995, 25] on span "×" at bounding box center [993, 24] width 7 height 16
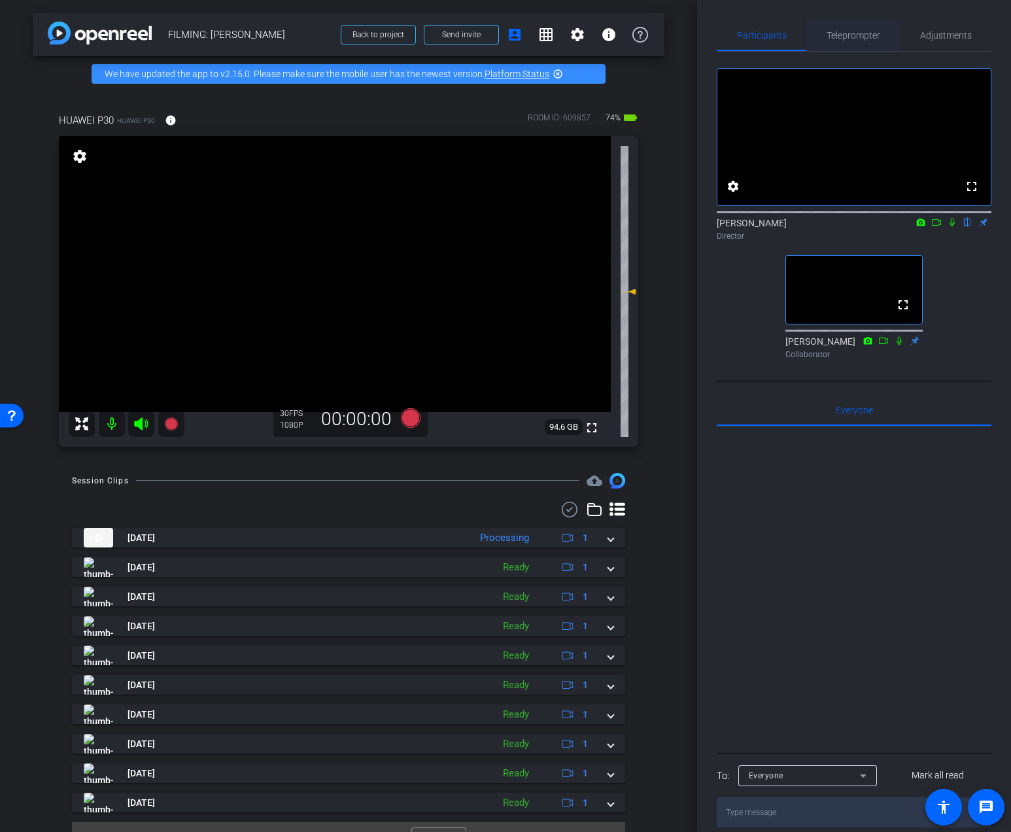
click at [858, 27] on span "Teleprompter" at bounding box center [853, 35] width 54 height 31
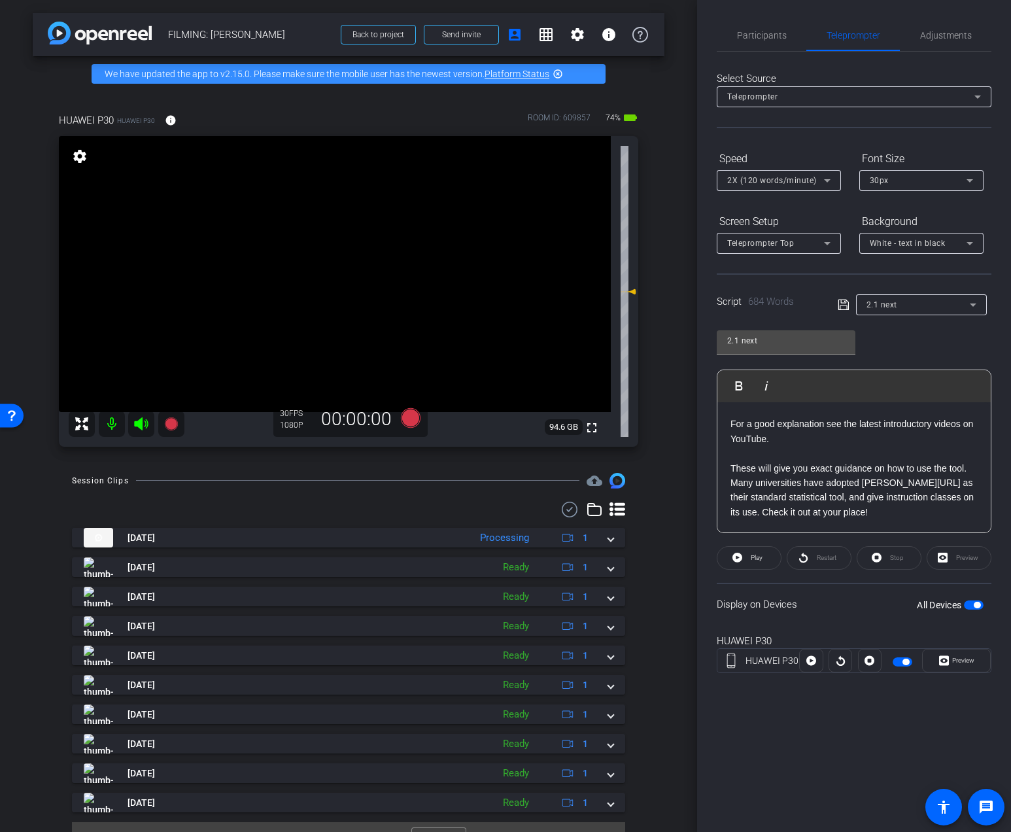
click at [903, 305] on div "2.1 next" at bounding box center [917, 304] width 103 height 16
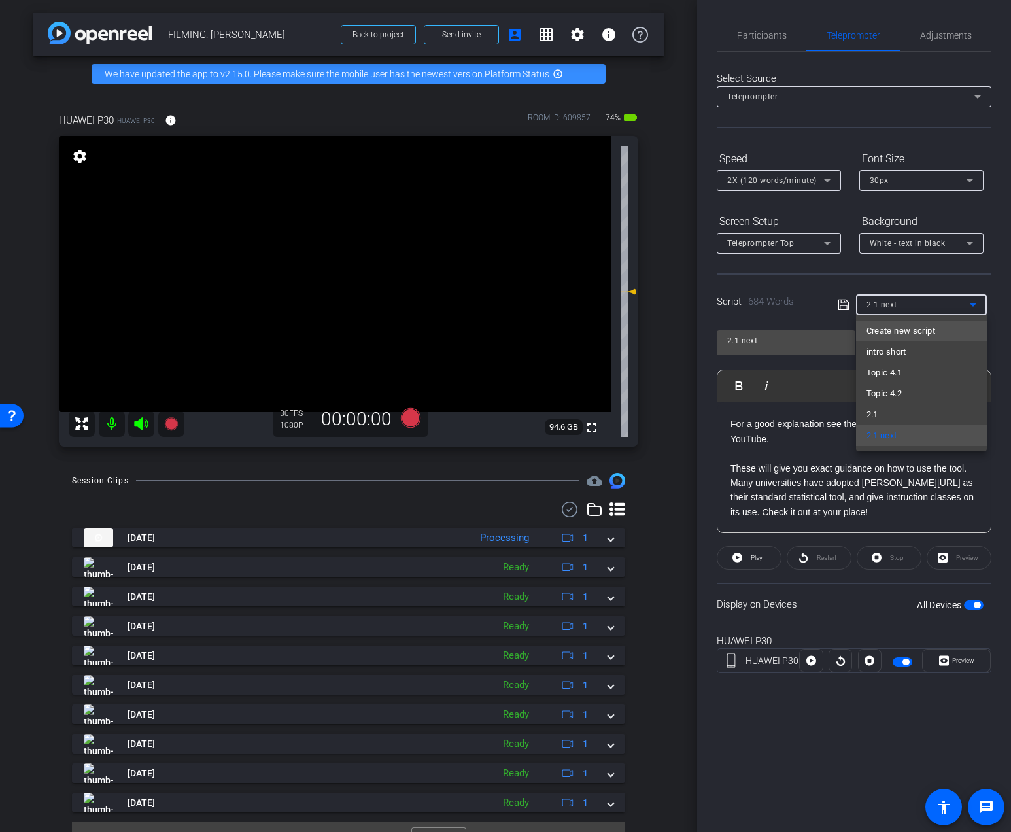
click at [887, 331] on span "Create new script" at bounding box center [900, 331] width 69 height 16
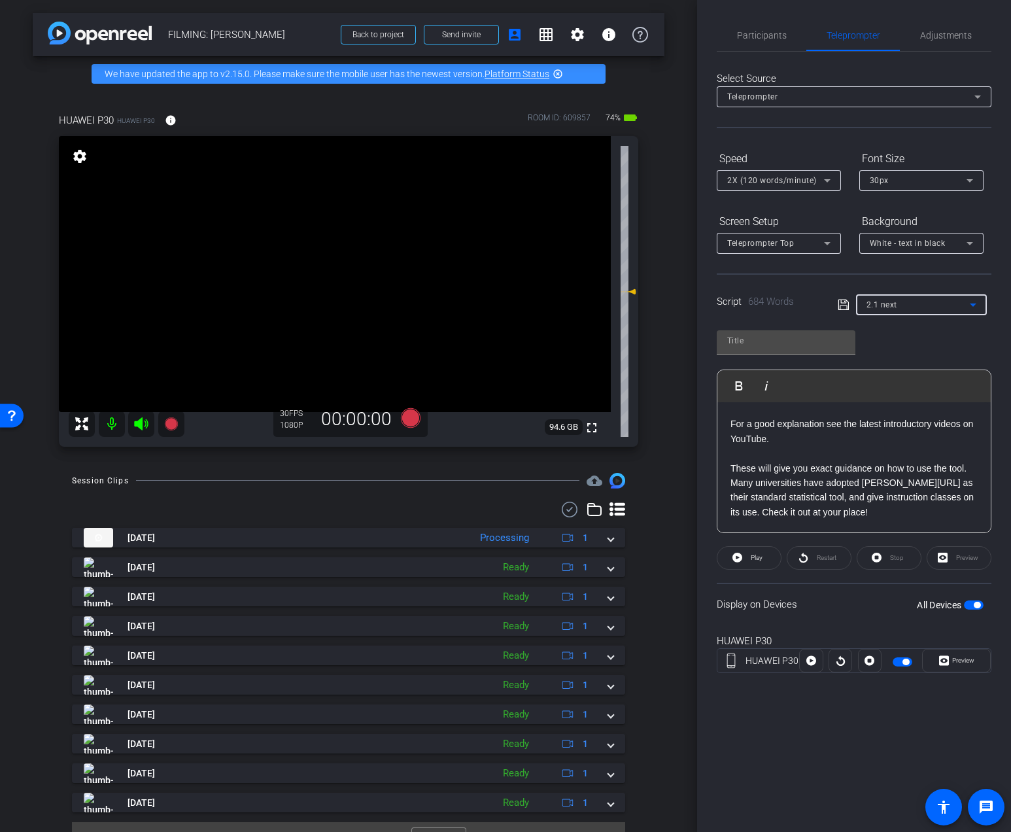
scroll to position [0, 0]
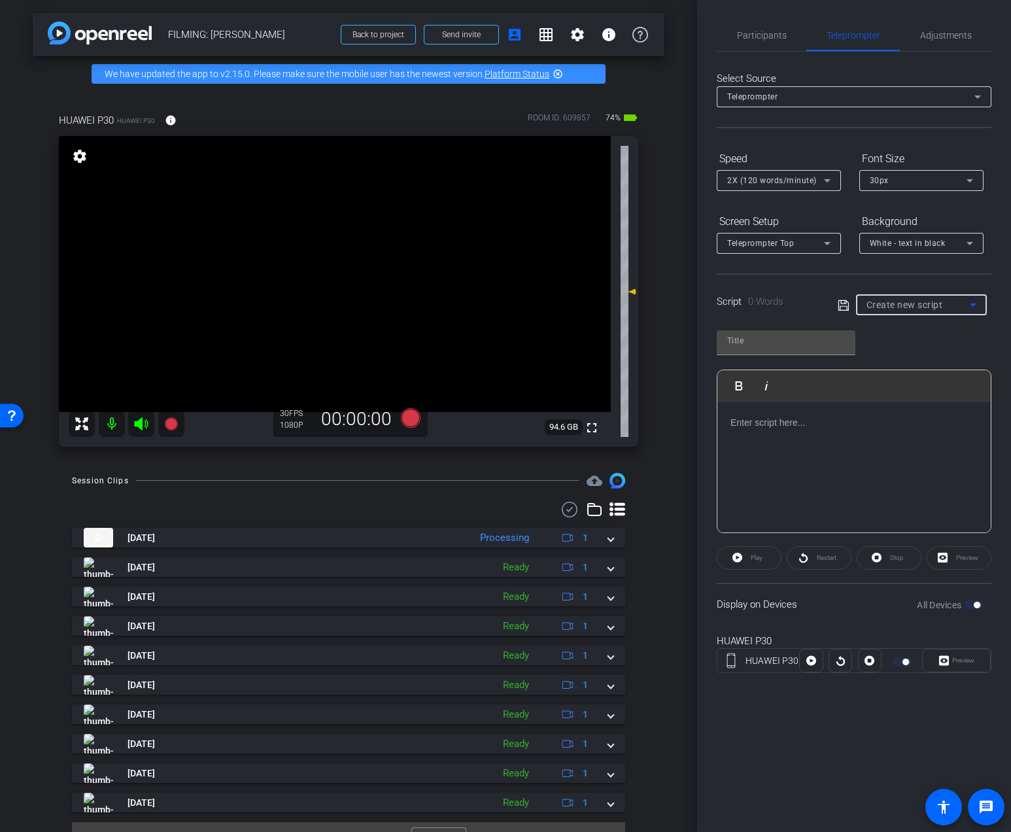
click at [832, 454] on div at bounding box center [853, 467] width 273 height 131
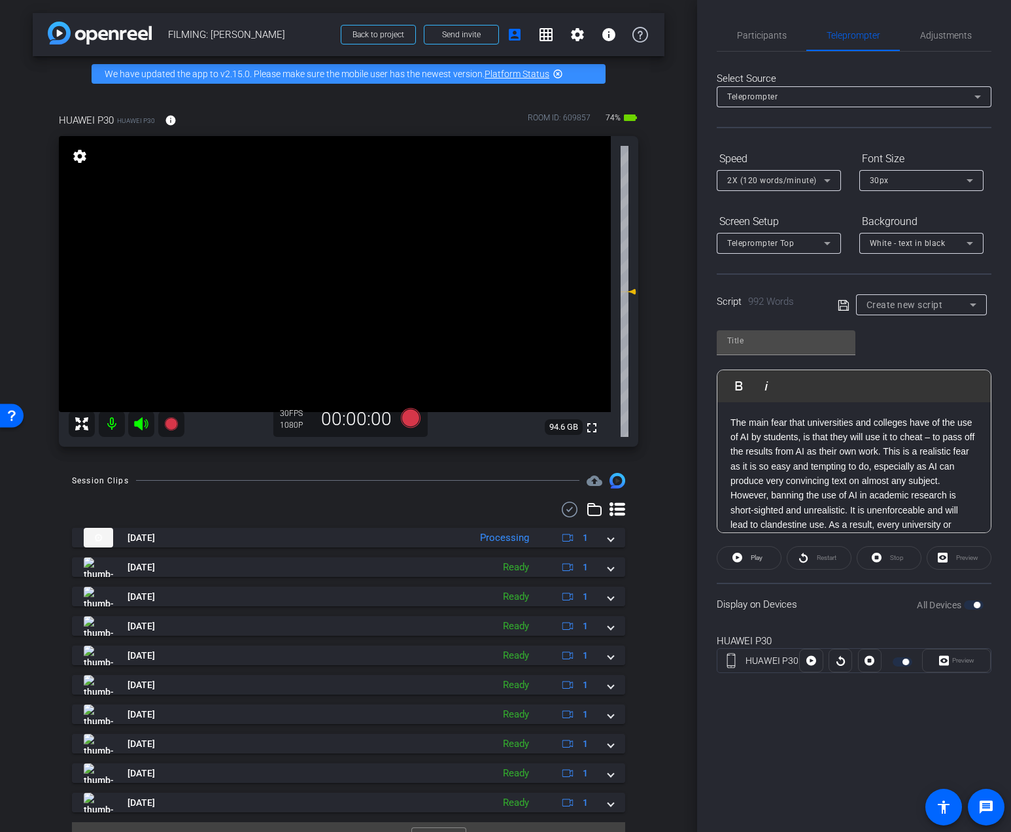
scroll to position [1619, 0]
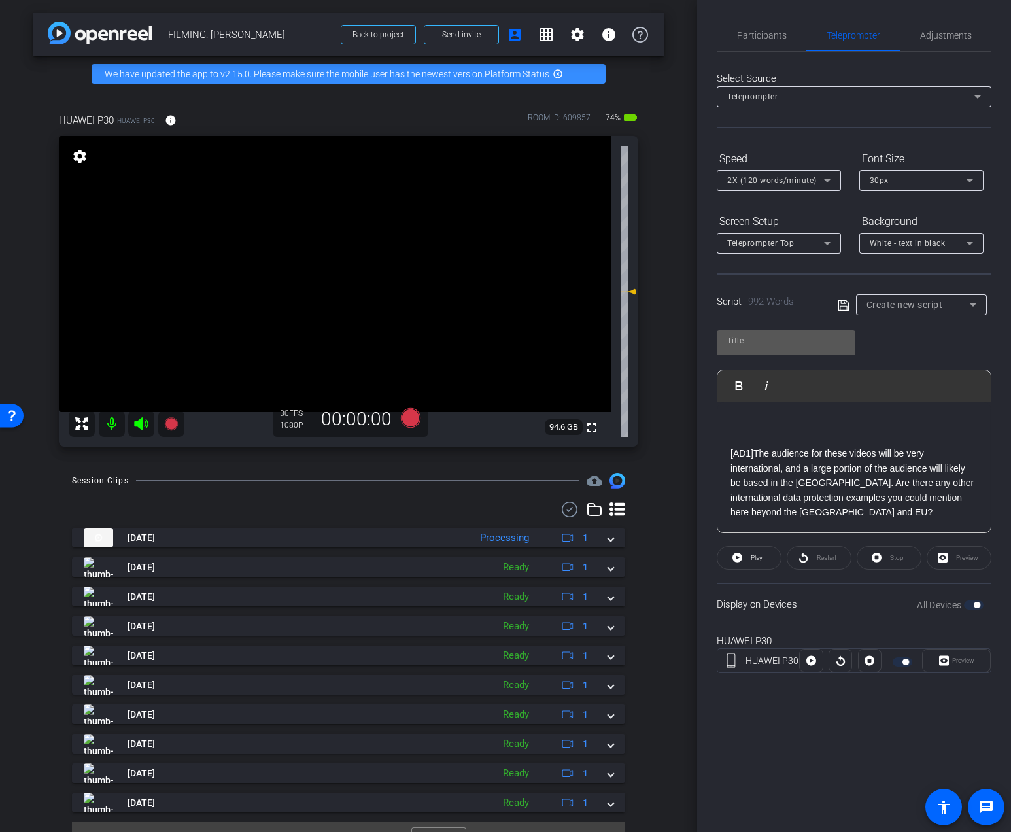
click at [800, 350] on div at bounding box center [786, 340] width 118 height 21
click at [805, 341] on input "text" at bounding box center [786, 341] width 118 height 16
type input "4.3 day 3"
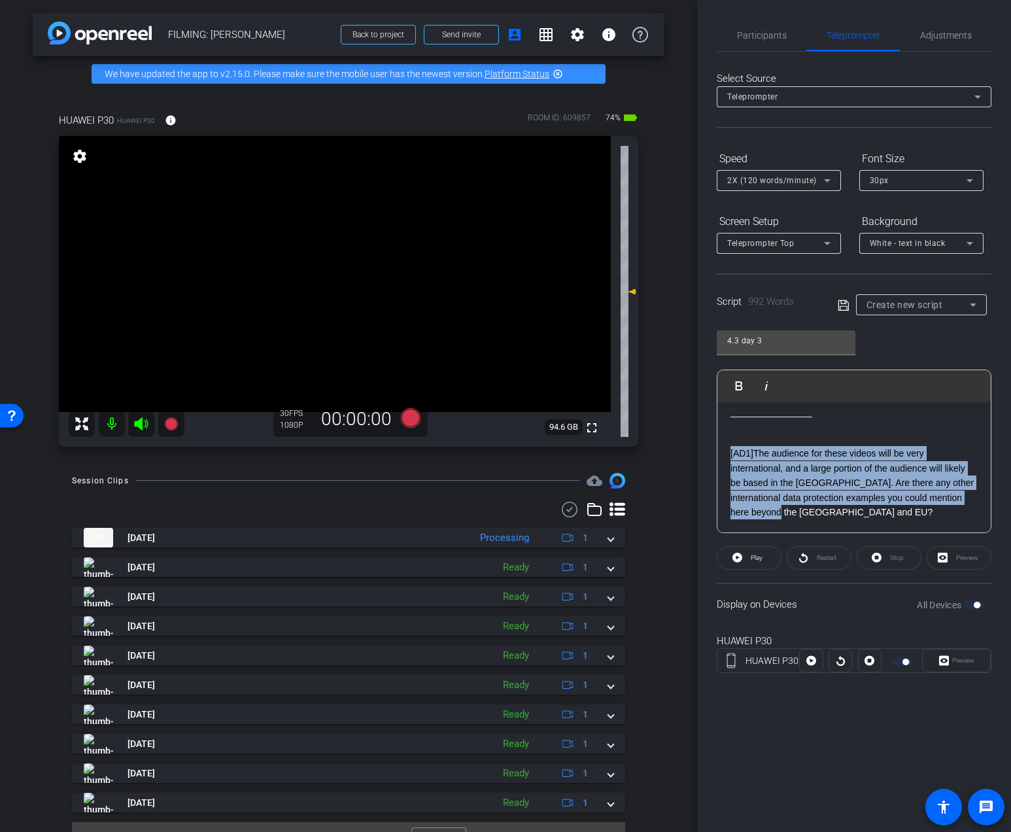
drag, startPoint x: 786, startPoint y: 527, endPoint x: 796, endPoint y: 451, distance: 76.5
click at [796, 450] on div "[AD1] The audience for these videos will be very international, and a large por…" at bounding box center [853, 475] width 247 height 88
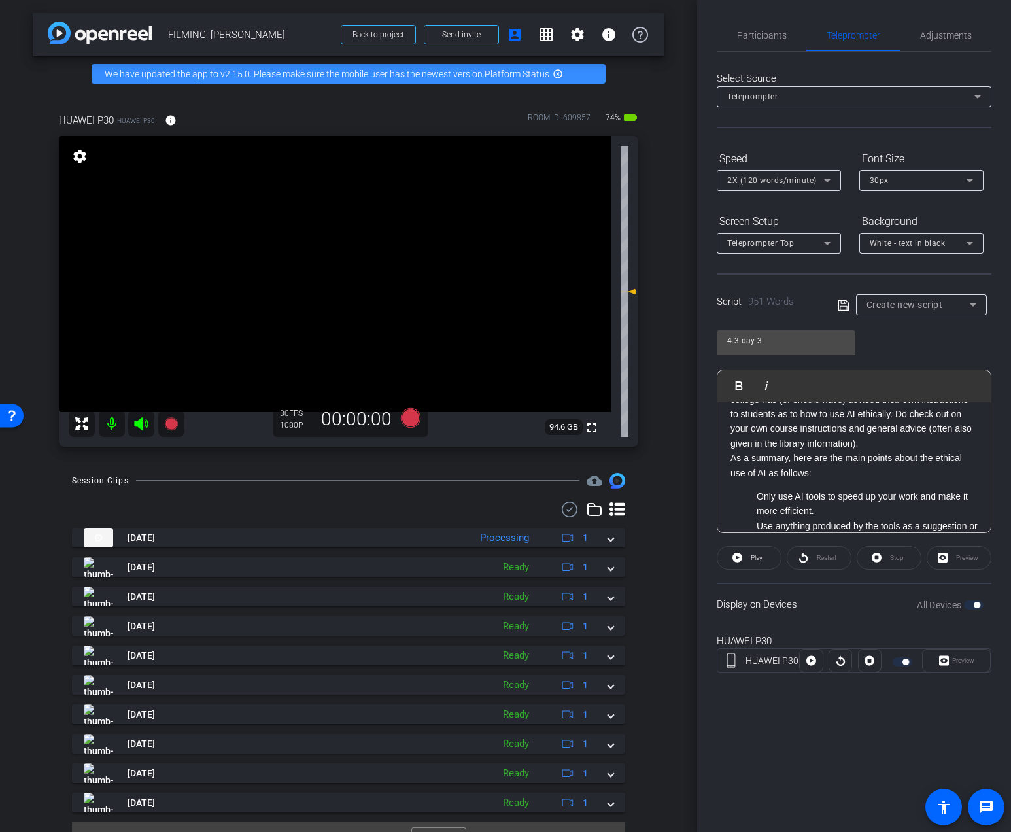
scroll to position [0, 0]
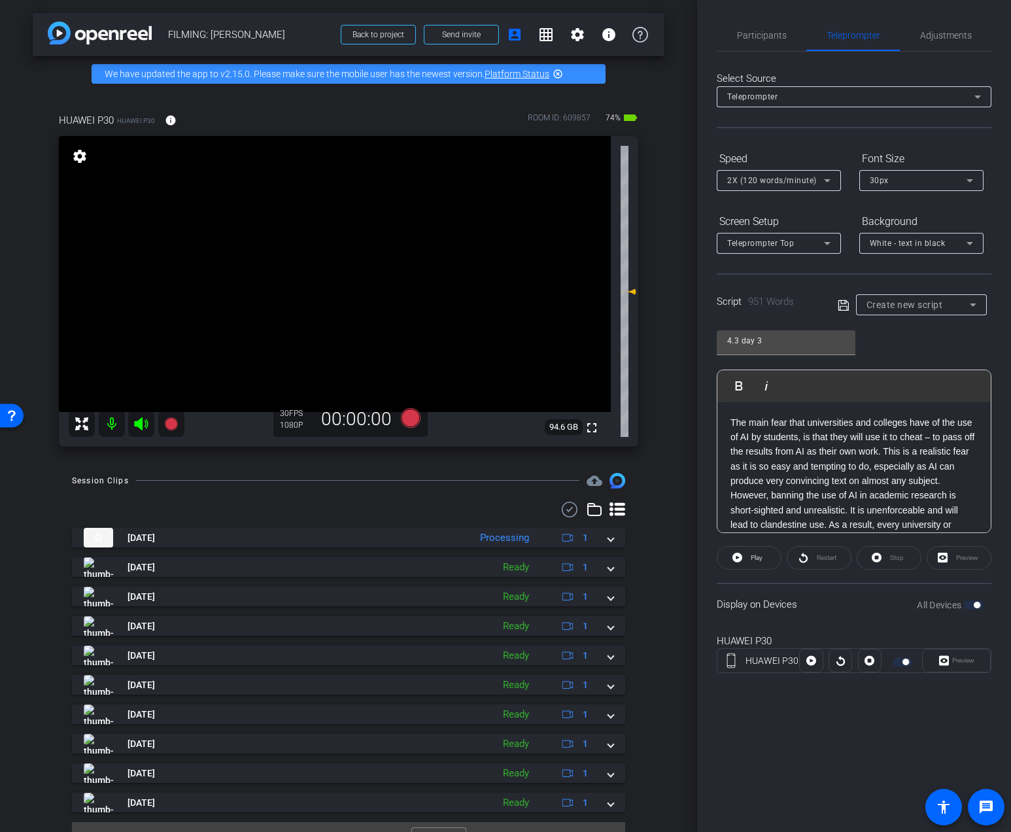
click at [881, 453] on p "The main fear that universities and colleges have of the use of AI by students,…" at bounding box center [853, 503] width 247 height 176
click at [897, 467] on p "This is a realistic fear as it is so easy and tempting to do, especially as AI …" at bounding box center [853, 478] width 247 height 132
click at [781, 480] on p "It is unenforceable and will lead to clandestine use. As a result, every univer…" at bounding box center [853, 473] width 247 height 88
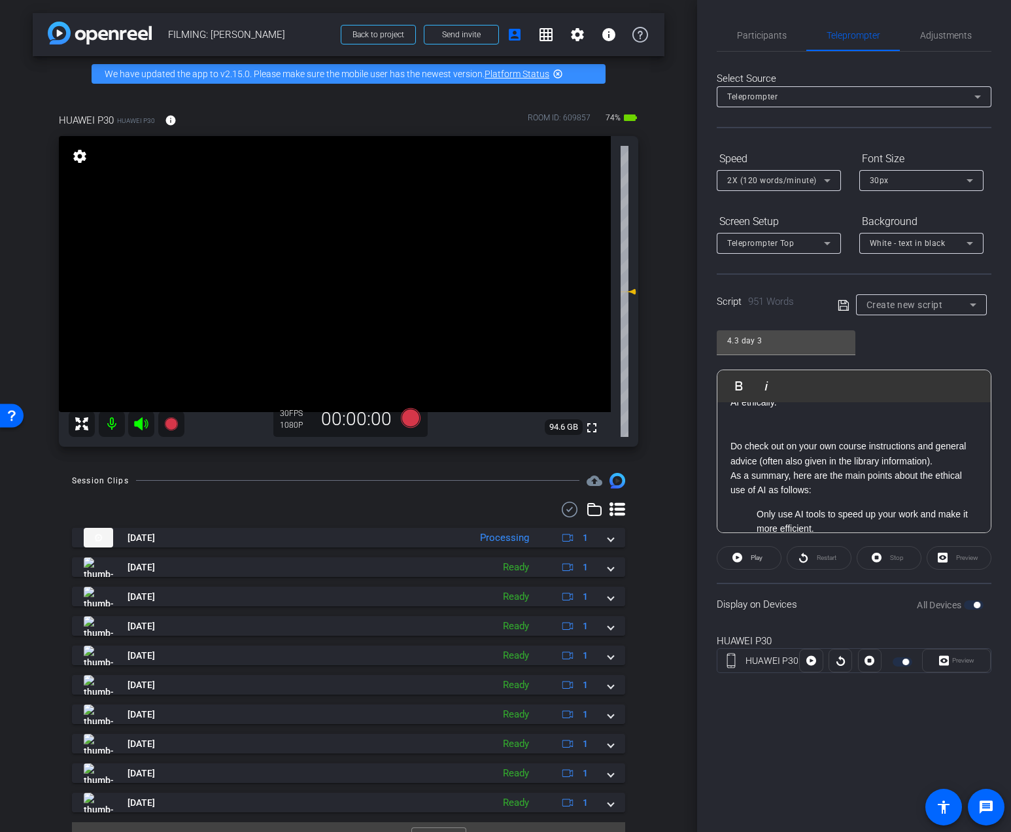
scroll to position [225, 0]
click at [815, 490] on p "As a summary, here are the main points about the ethical use of AI as follows:" at bounding box center [853, 482] width 247 height 29
click at [832, 462] on li "Only use AI tools to speed up your work and make it more efficient." at bounding box center [866, 453] width 221 height 29
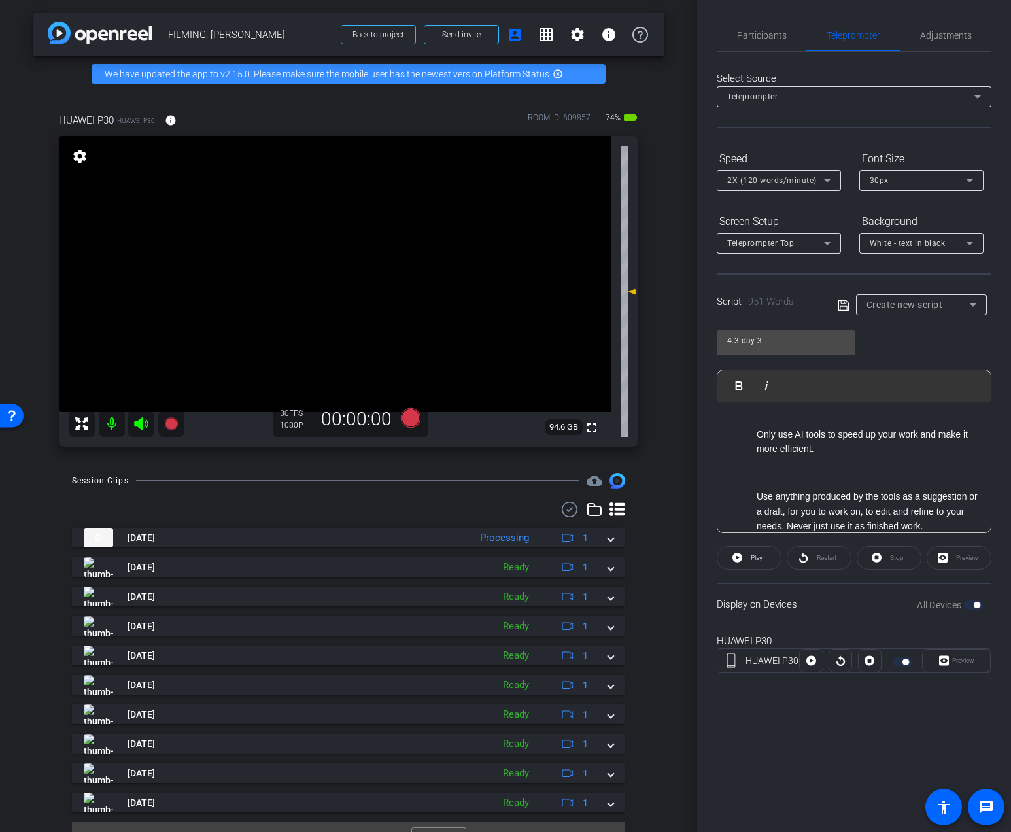
scroll to position [354, 0]
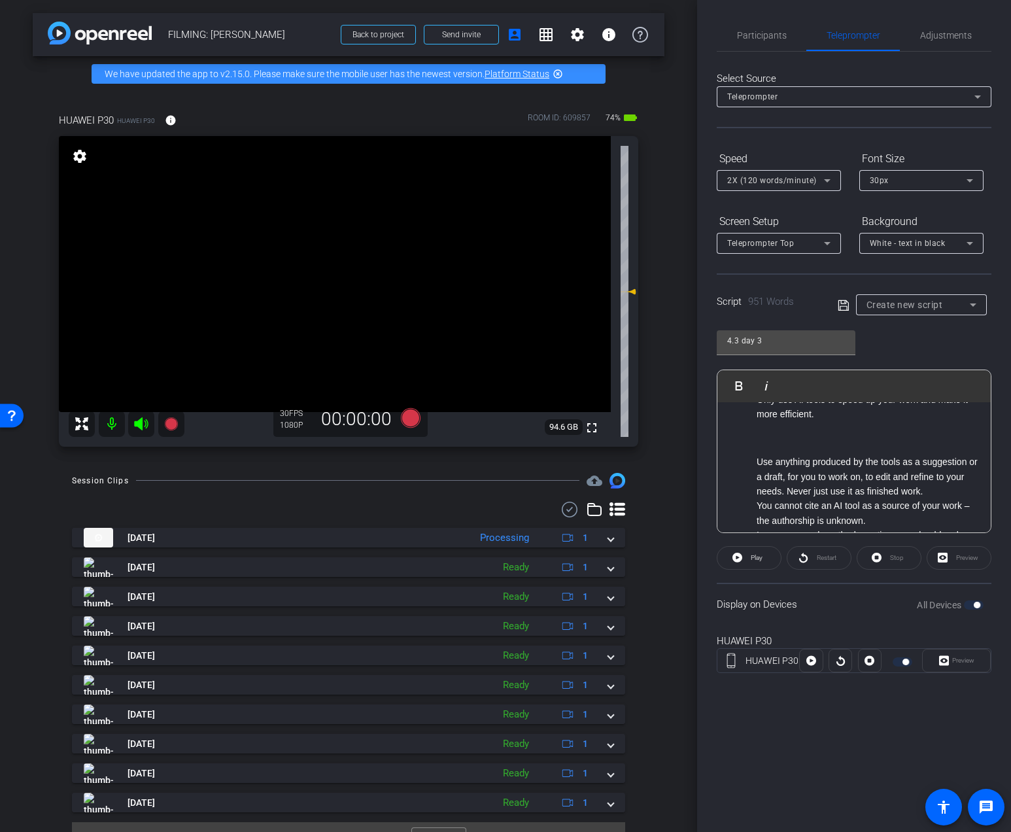
click at [940, 492] on li "Use anything produced by the tools as a suggestion or a draft, for you to work …" at bounding box center [866, 476] width 221 height 44
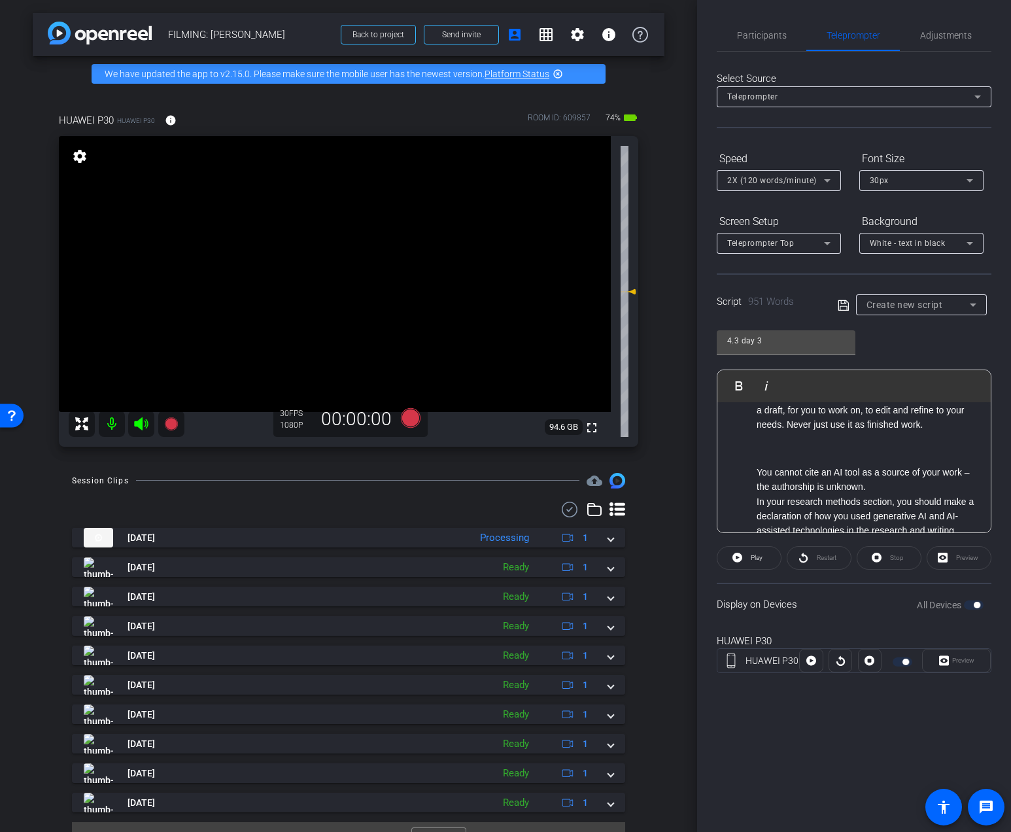
scroll to position [420, 0]
click at [874, 490] on li "You cannot cite an AI tool as a source of your work – the authorship is unknown." at bounding box center [866, 479] width 221 height 29
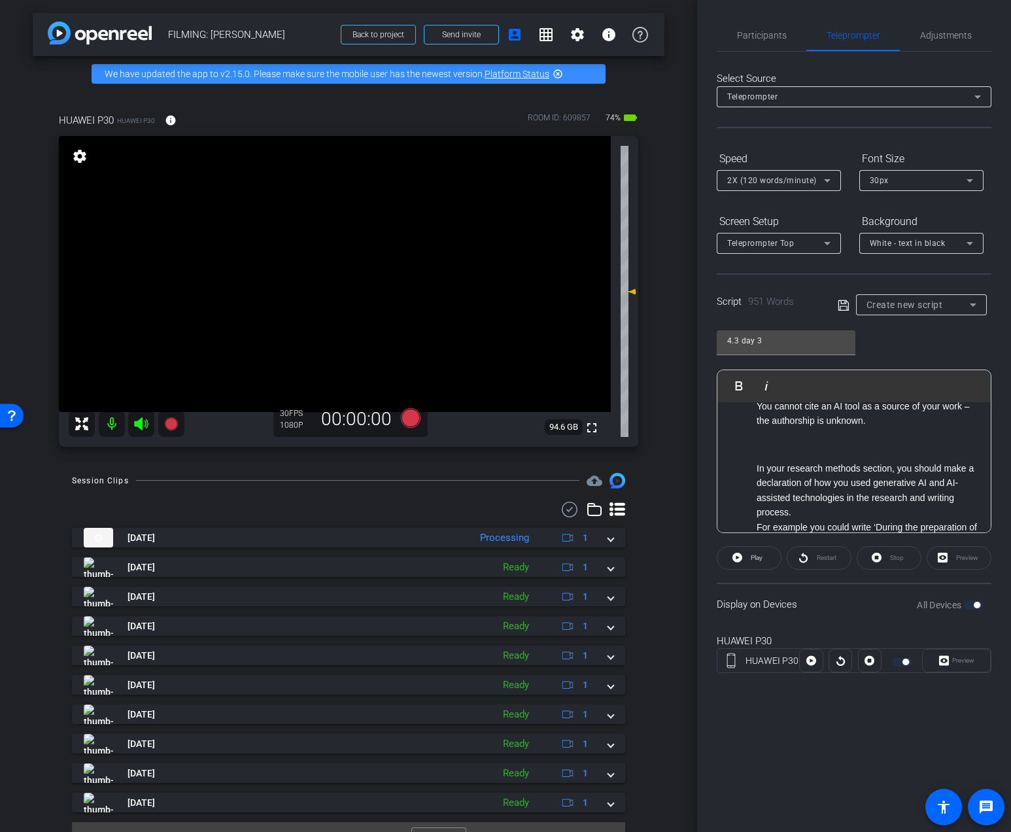
scroll to position [489, 0]
click at [849, 506] on li "In your research methods section, you should make a declaration of how you used…" at bounding box center [866, 487] width 221 height 59
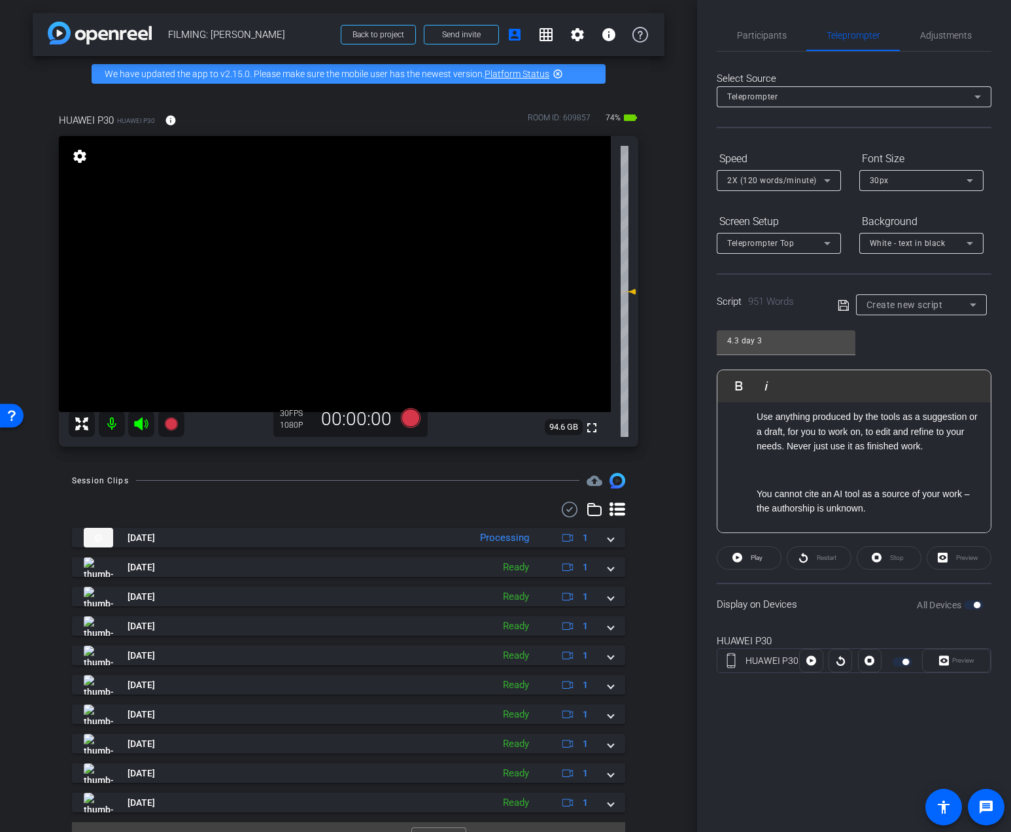
scroll to position [416, 0]
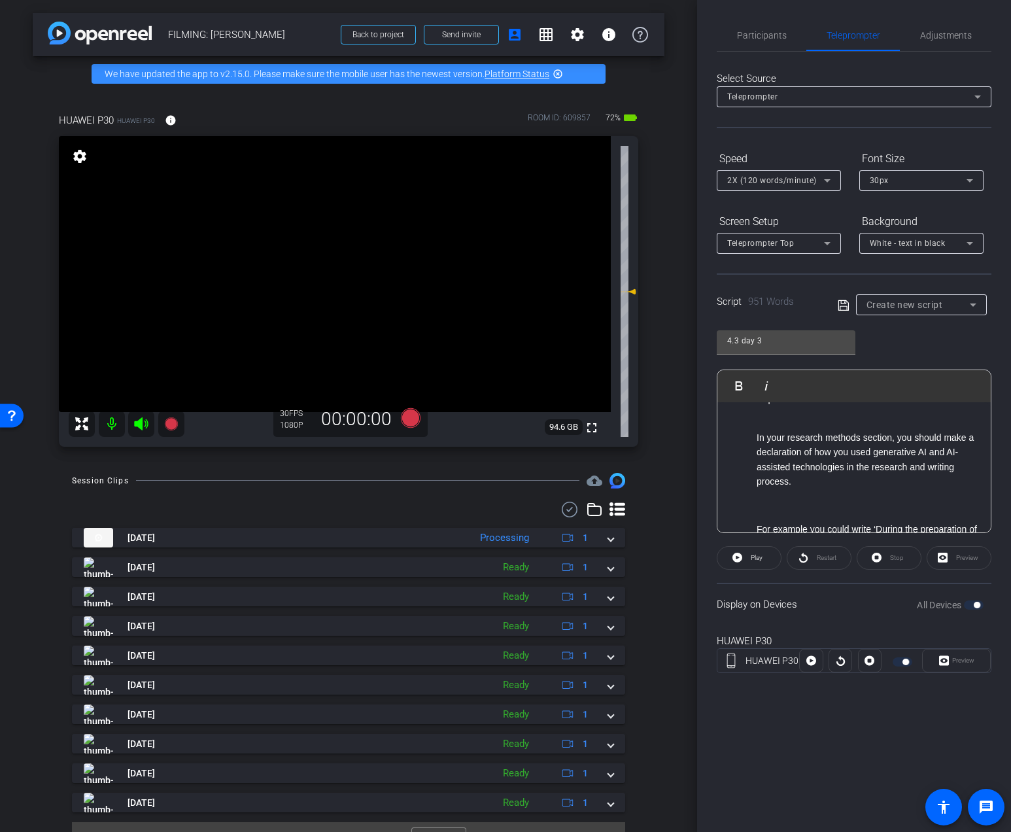
scroll to position [539, 0]
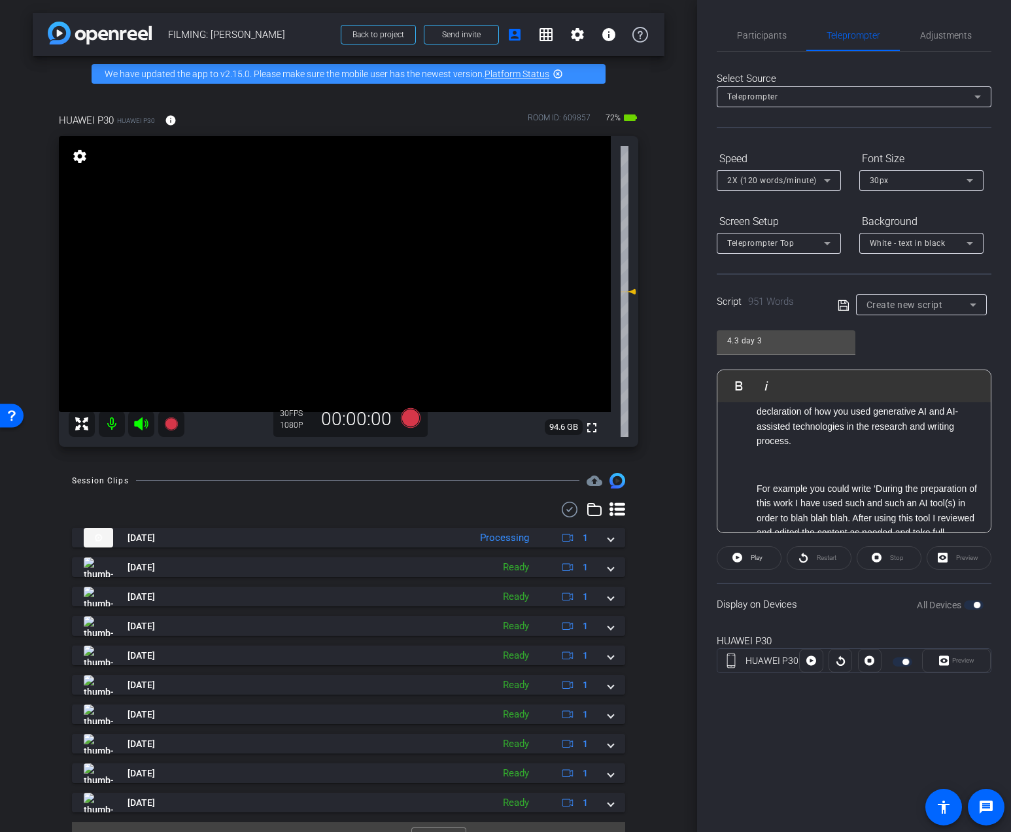
click at [818, 471] on p at bounding box center [853, 465] width 247 height 14
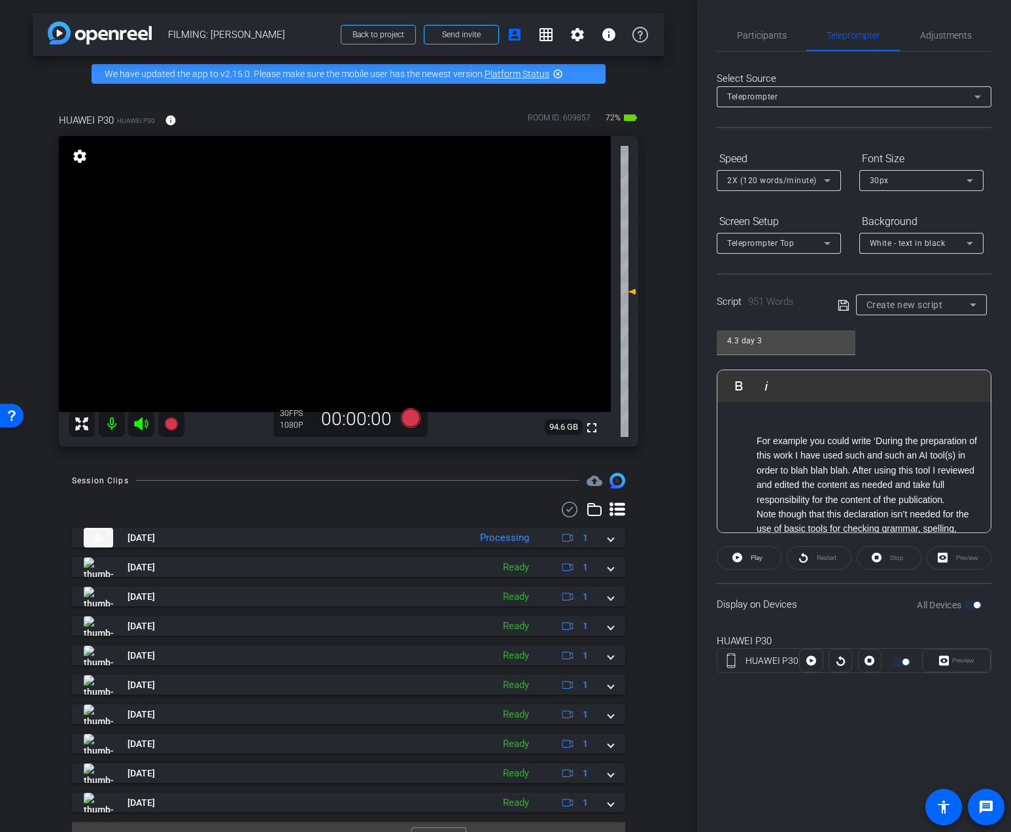
scroll to position [586, 0]
click at [853, 474] on li "For example you could write ‘During the preparation of this work I have used su…" at bounding box center [866, 470] width 221 height 73
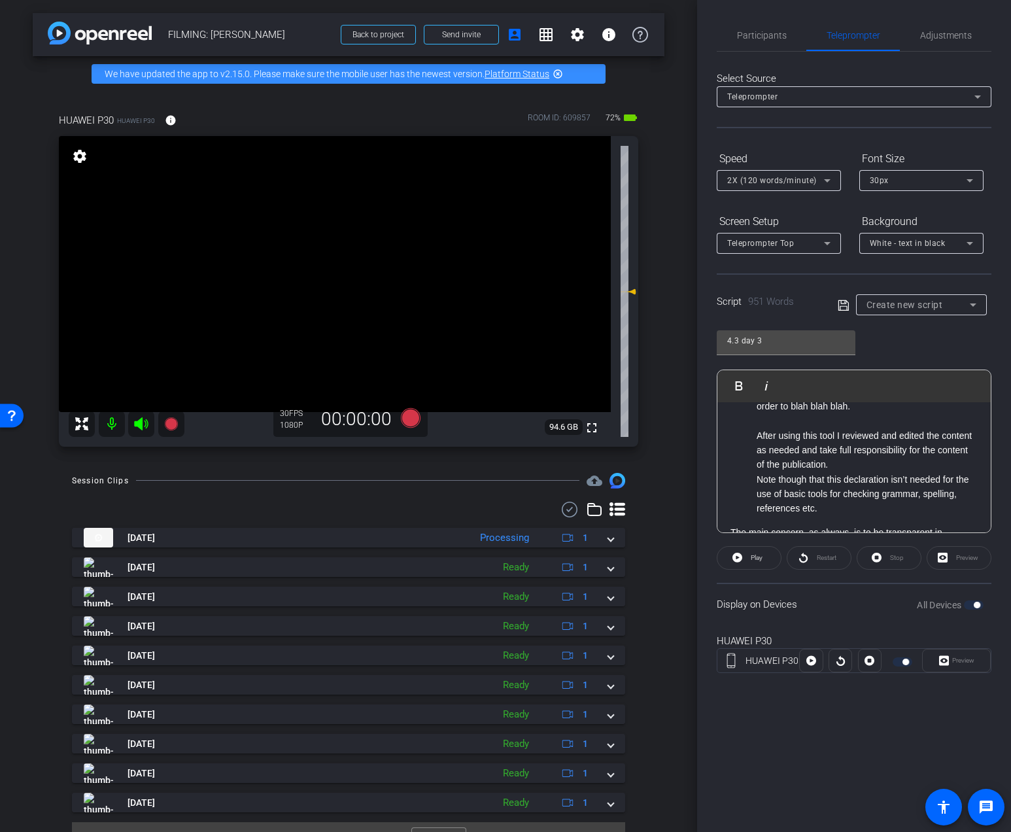
scroll to position [650, 0]
click at [862, 464] on li "After using this tool I reviewed and edited the content as needed and take full…" at bounding box center [866, 451] width 221 height 44
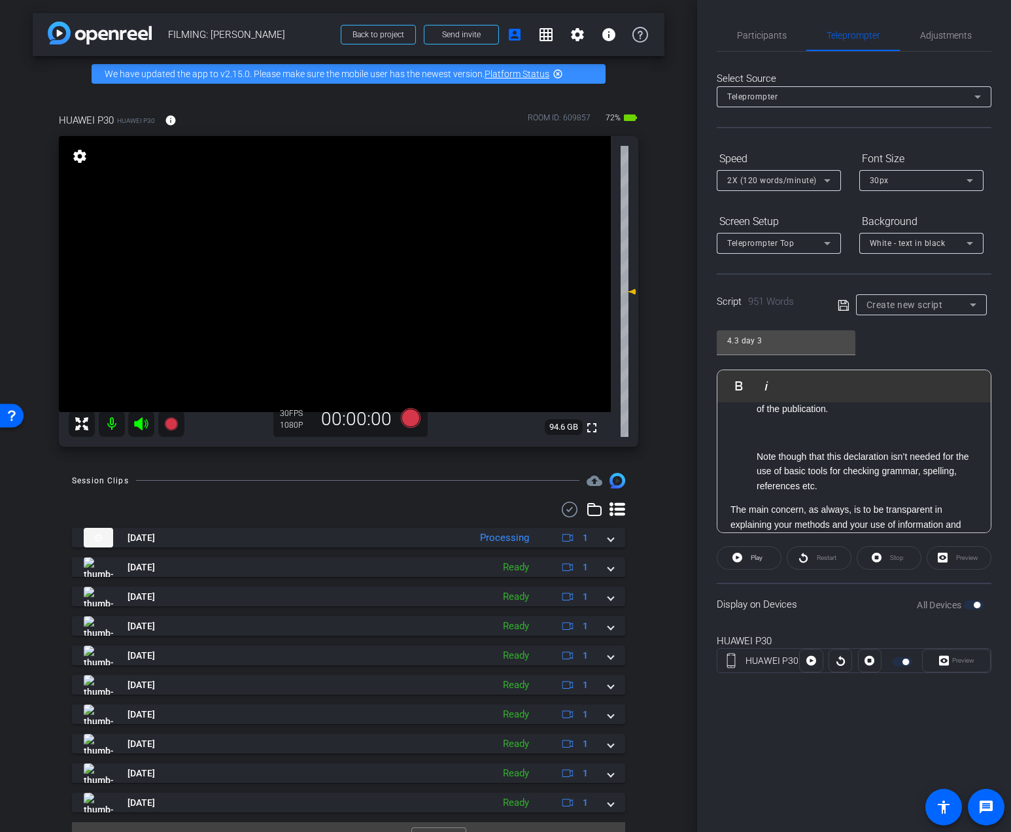
scroll to position [705, 0]
click at [842, 488] on li "Note though that this declaration isn’t needed for the use of basic tools for c…" at bounding box center [866, 473] width 221 height 44
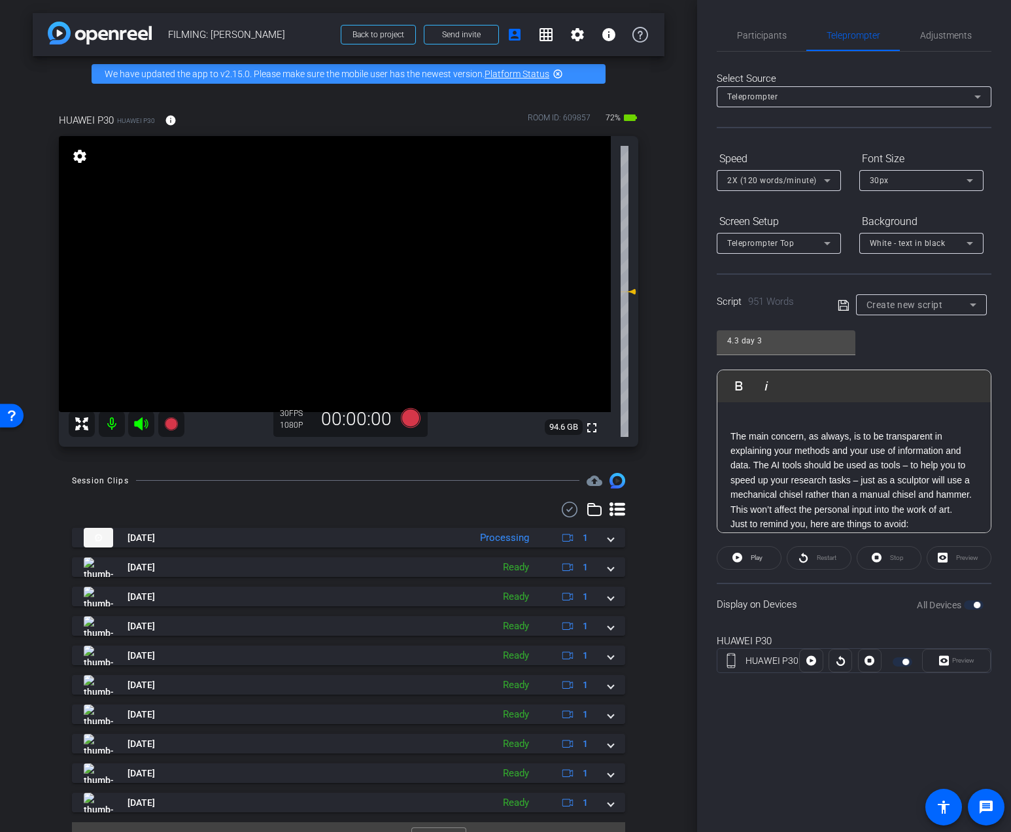
scroll to position [809, 0]
click at [754, 454] on p "The main concern, as always, is to be transparent in explaining your methods an…" at bounding box center [853, 459] width 247 height 88
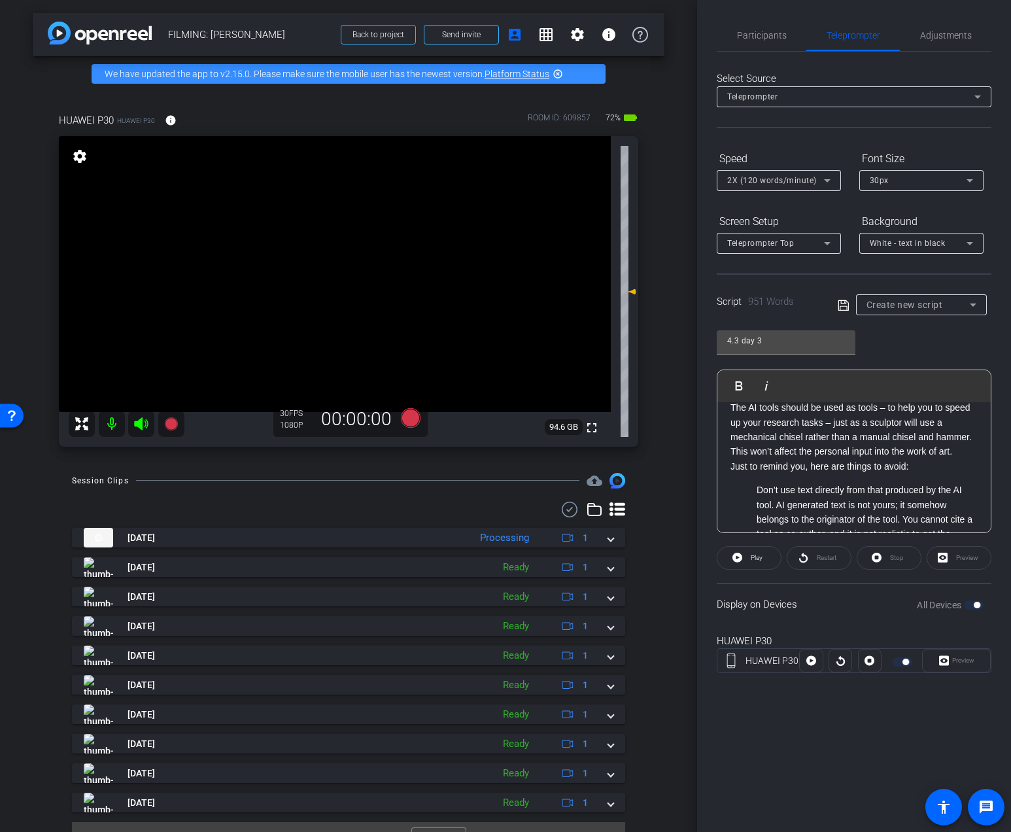
scroll to position [877, 0]
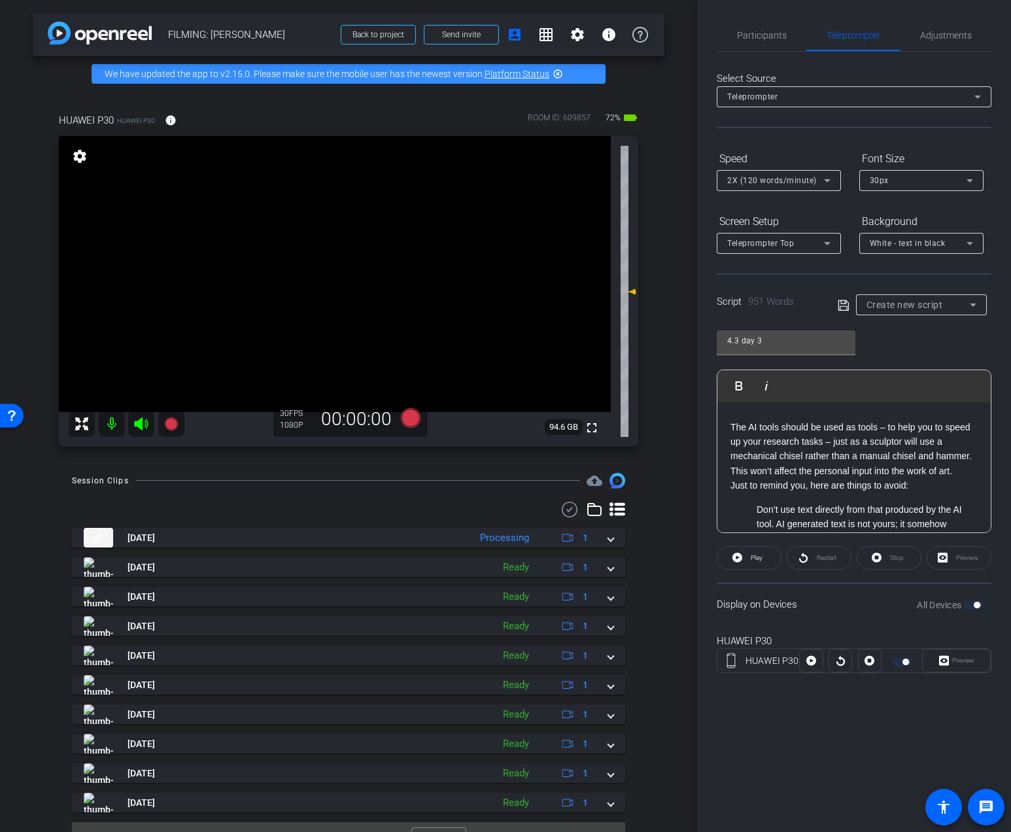
click at [726, 469] on div "The main fear that universities and colleges have of the use of AI by students,…" at bounding box center [853, 545] width 273 height 2040
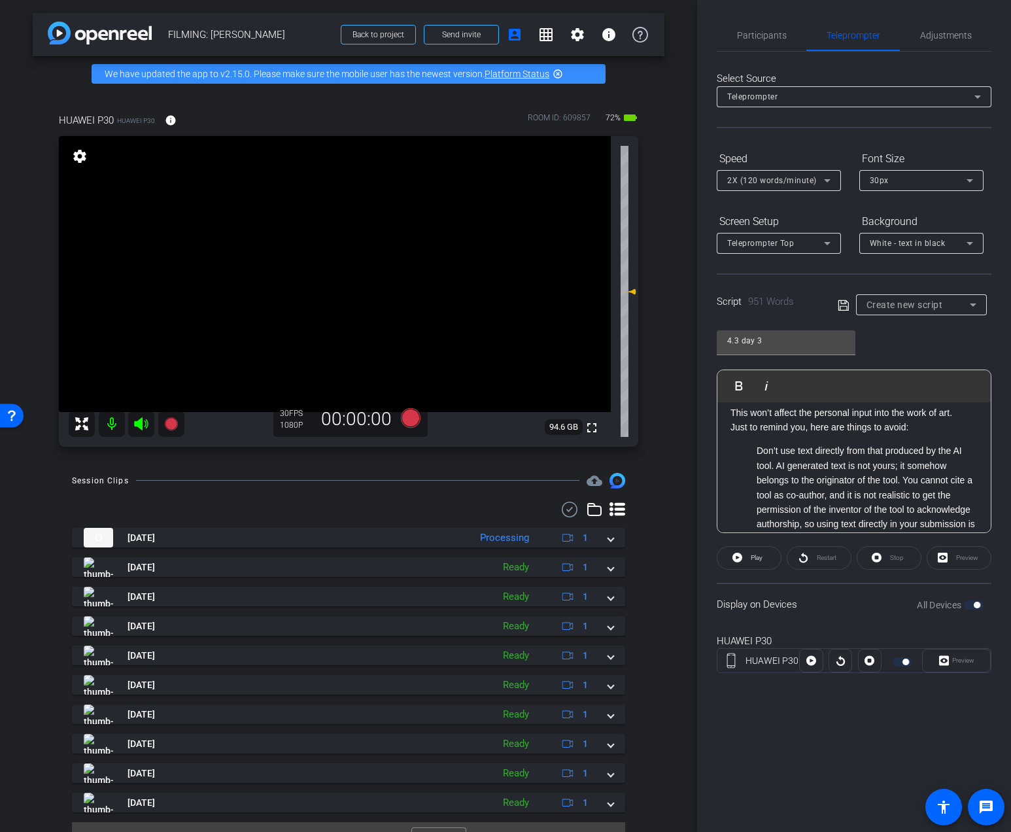
scroll to position [966, 0]
click at [774, 468] on li "Don’t use text directly from that produced by the AI tool. AI generated text is…" at bounding box center [866, 494] width 221 height 103
click at [777, 467] on li "Don’t use text directly from that produced by the AI tool. AI generated text is…" at bounding box center [866, 494] width 221 height 103
click at [930, 440] on div "The main fear that universities and colleges have of the use of AI by students,…" at bounding box center [853, 470] width 273 height 2069
click at [775, 479] on li "Don’t use text directly from that produced by the AI tool. AI generated text is…" at bounding box center [866, 509] width 221 height 103
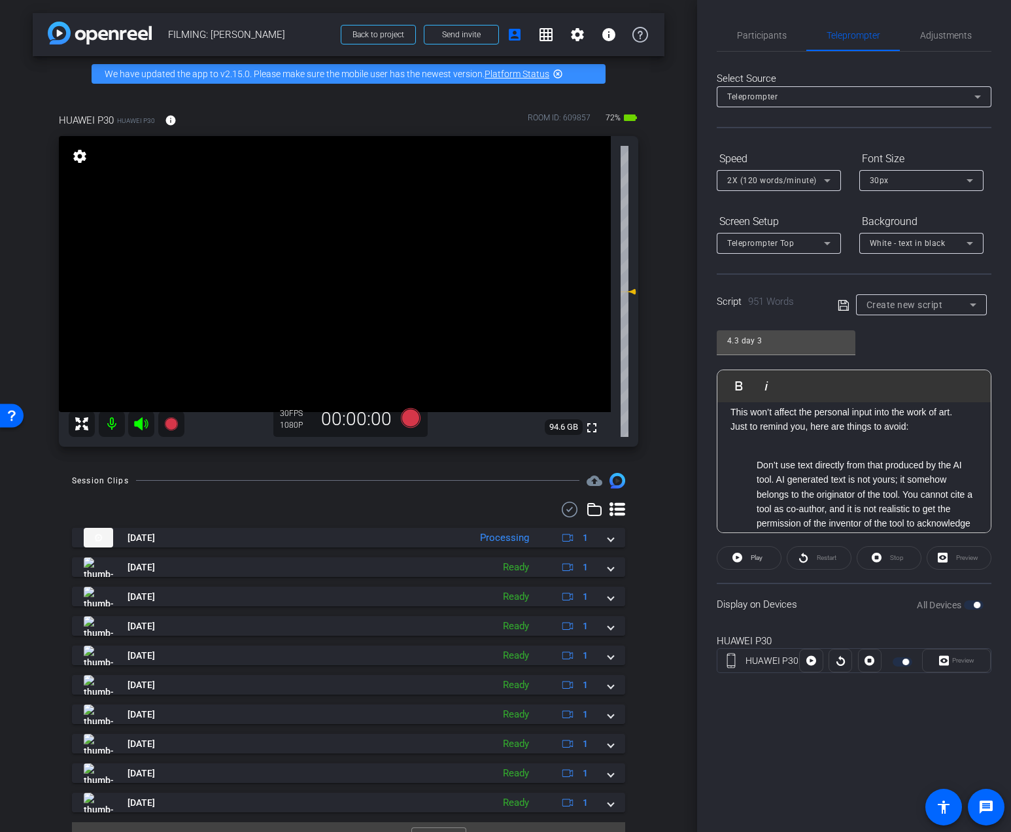
click at [903, 497] on li "Don’t use text directly from that produced by the AI tool. AI generated text is…" at bounding box center [866, 509] width 221 height 103
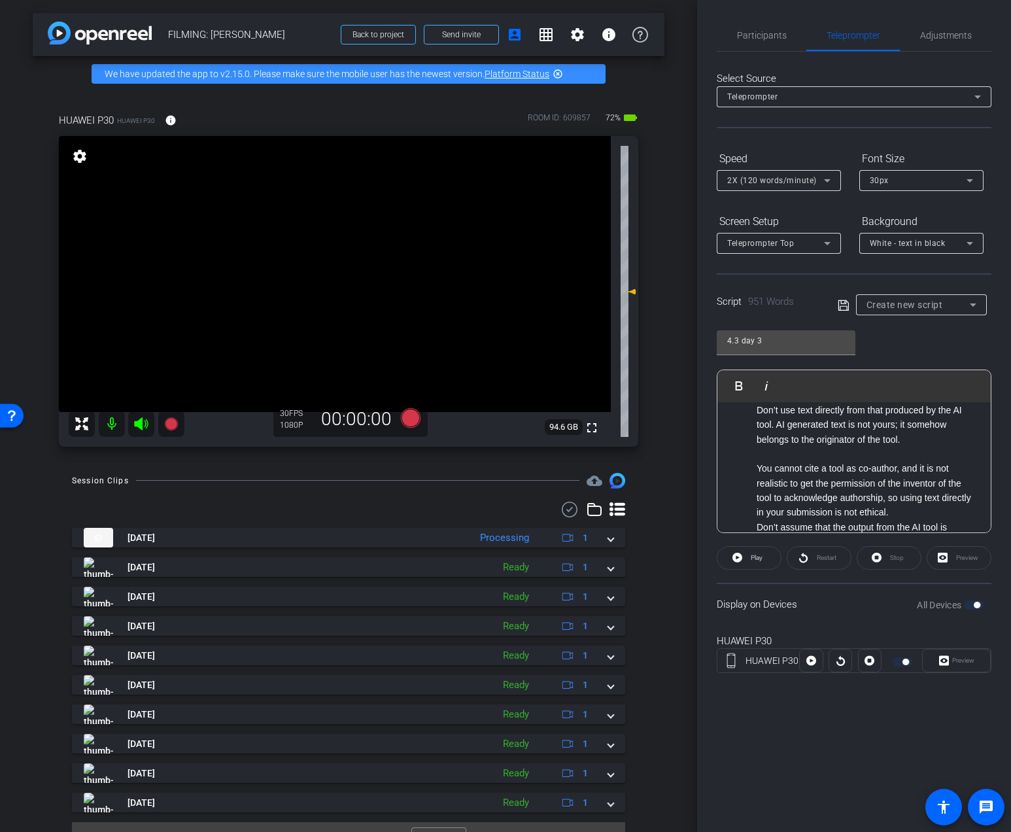
click at [890, 513] on li "You cannot cite a tool as co-author, and it is not realistic to get the permiss…" at bounding box center [866, 490] width 221 height 59
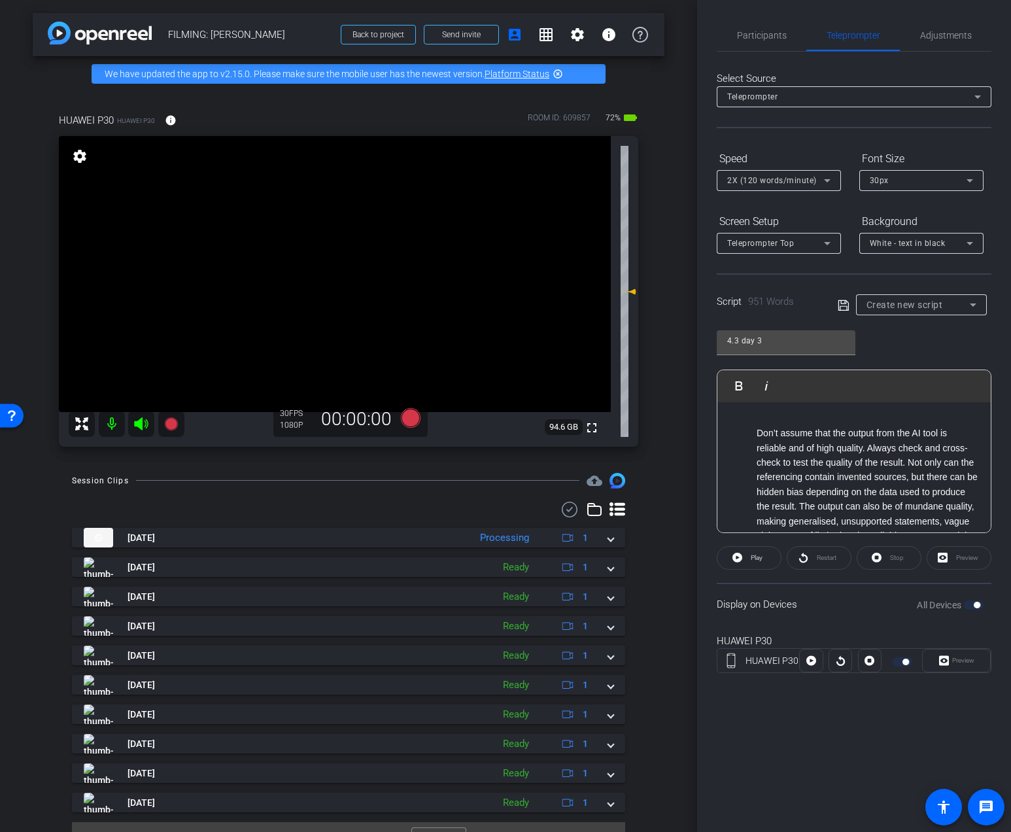
scroll to position [1149, 0]
click at [910, 465] on li "Don’t assume that the output from the AI tool is reliable and of high quality. …" at bounding box center [866, 490] width 221 height 132
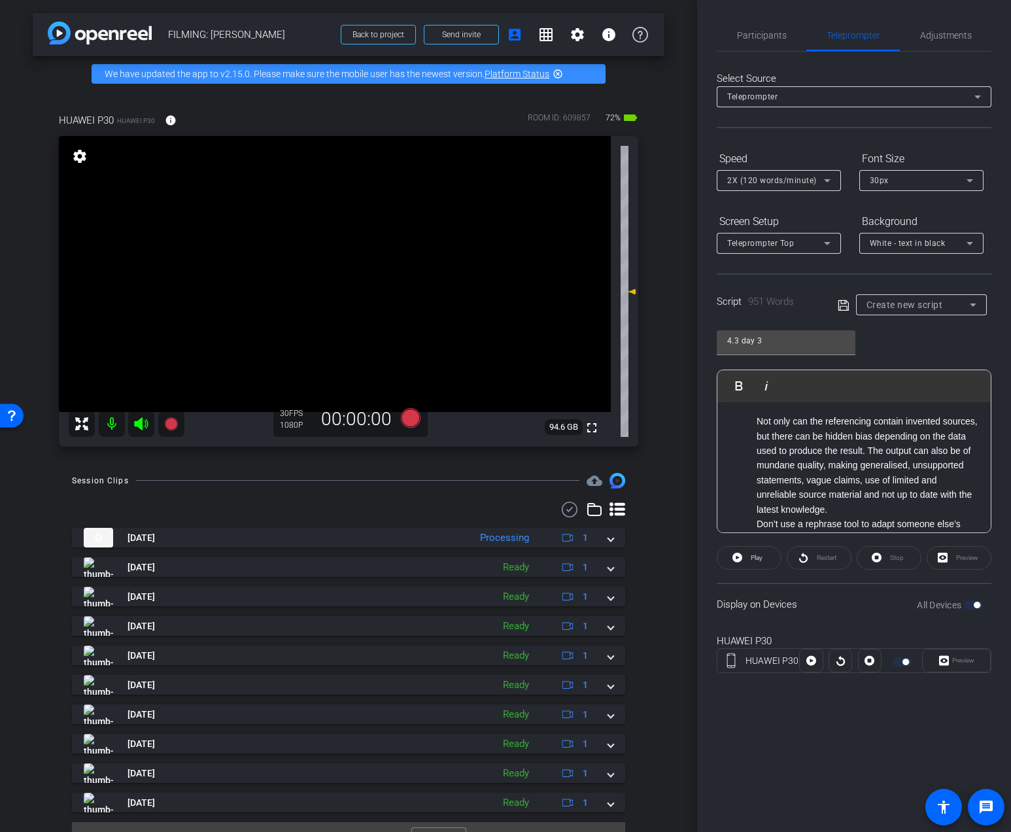
scroll to position [1231, 0]
click at [906, 457] on li "Not only can the referencing contain invented sources, but there can be hidden …" at bounding box center [866, 466] width 221 height 103
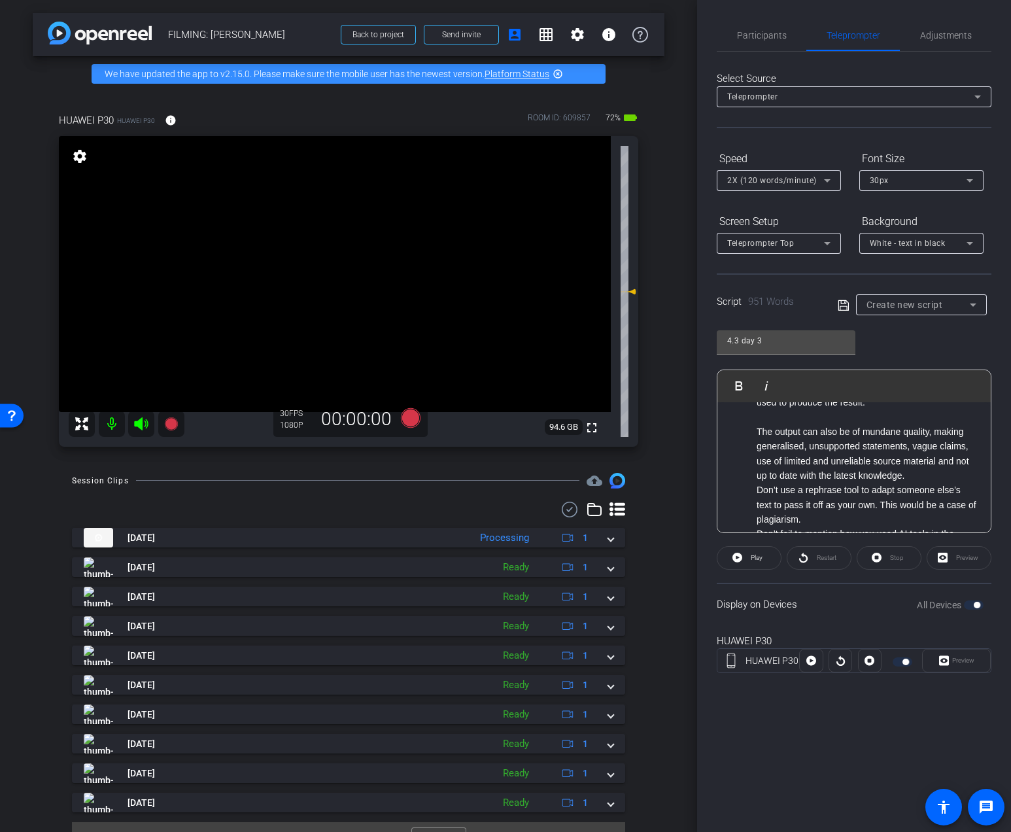
click at [914, 477] on li "The output can also be of mundane quality, making generalised, unsupported stat…" at bounding box center [866, 453] width 221 height 59
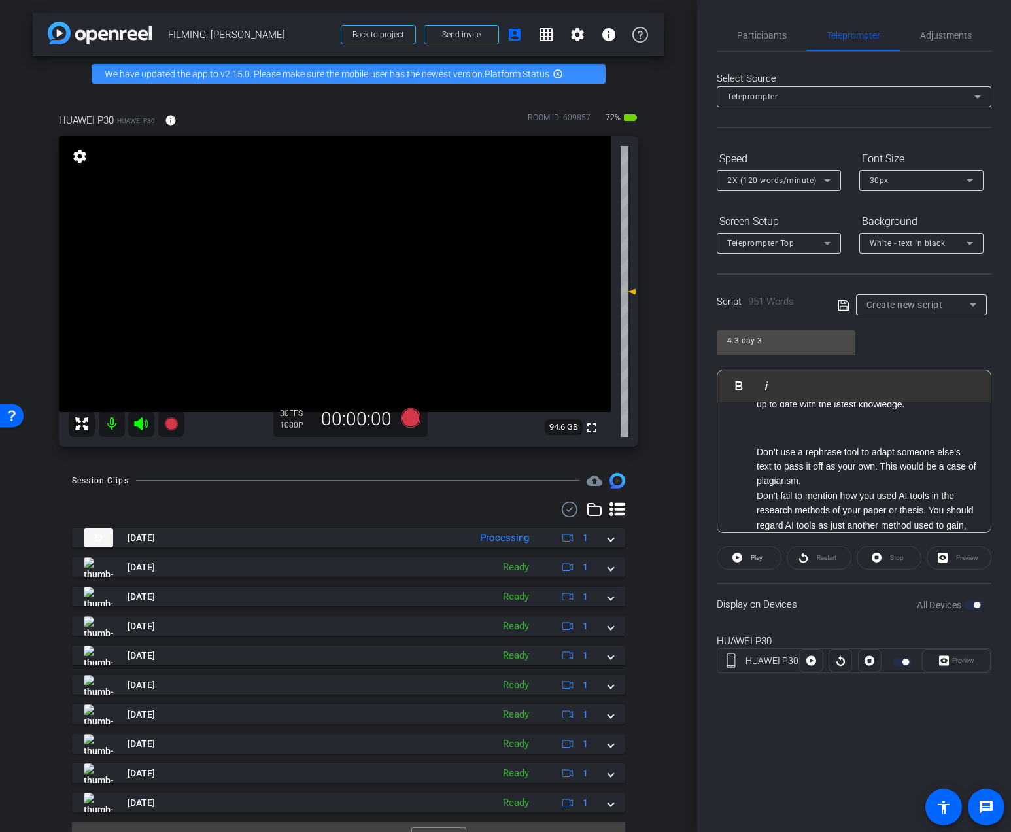
scroll to position [1349, 0]
click at [869, 484] on li "Don’t use a rephrase tool to adapt someone else’s text to pass it off as your o…" at bounding box center [866, 469] width 221 height 44
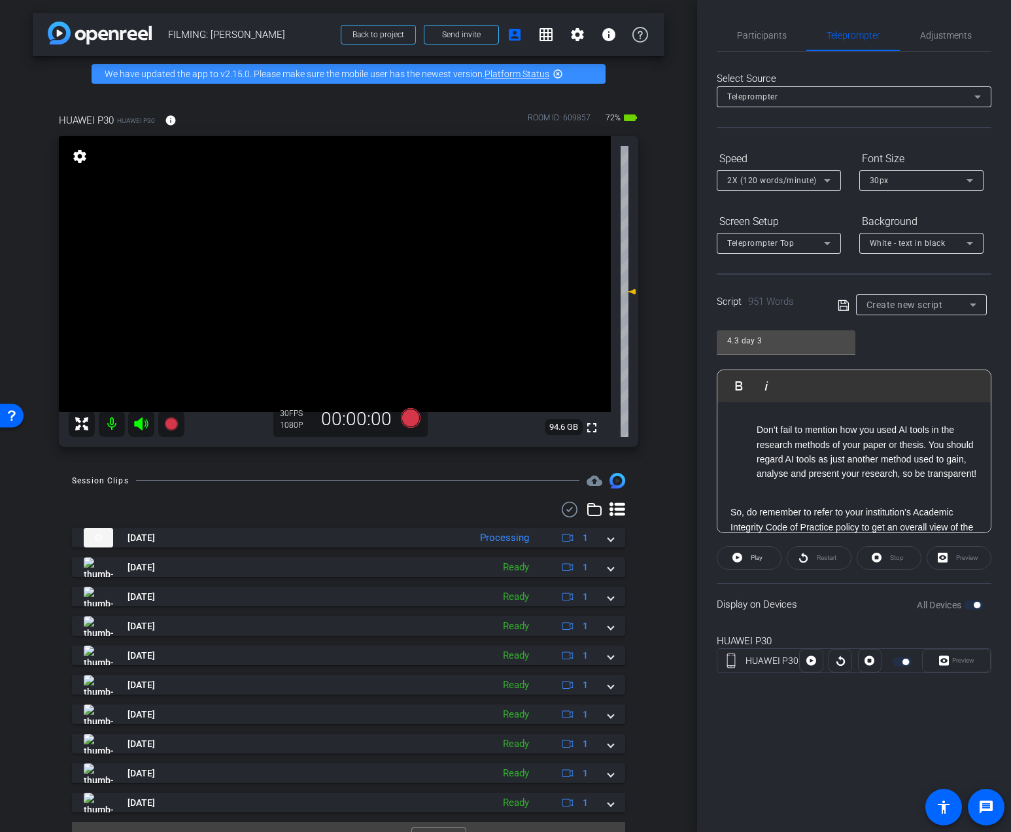
scroll to position [1453, 0]
click at [929, 448] on li "Don’t fail to mention how you used AI tools in the research methods of your pap…" at bounding box center [866, 449] width 221 height 59
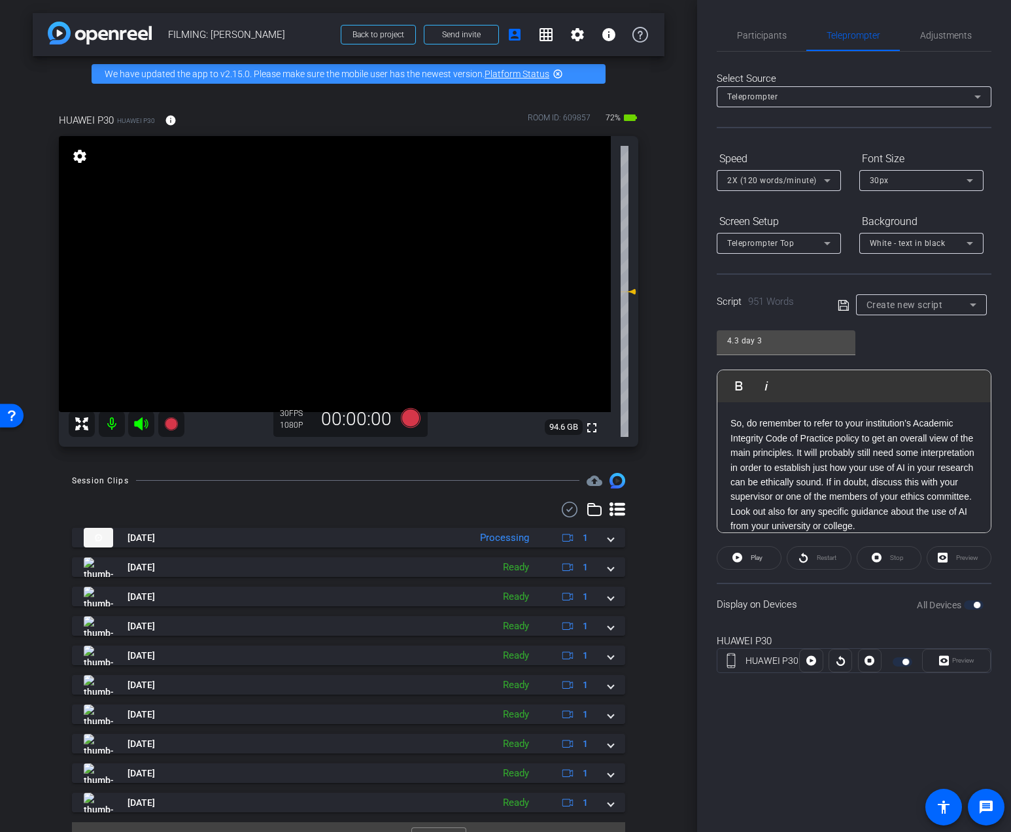
scroll to position [1583, 0]
click at [798, 455] on p "So, do remember to refer to your institution’s Academic Integrity Code of Pract…" at bounding box center [853, 474] width 247 height 117
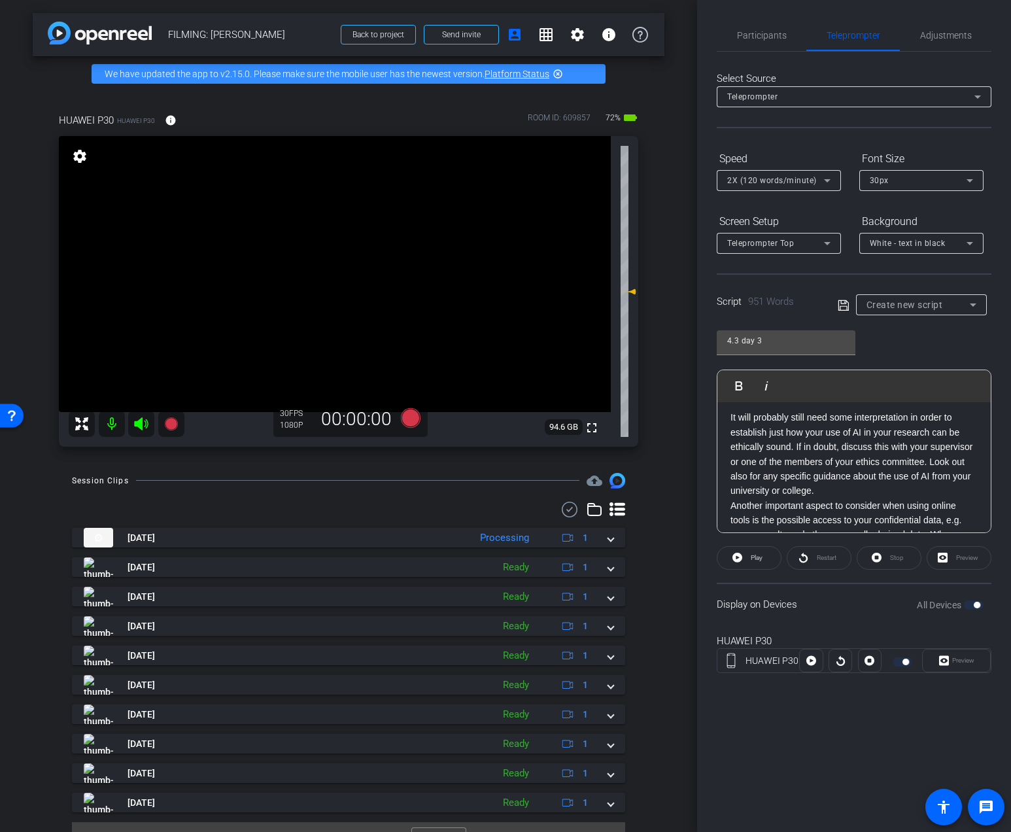
scroll to position [1662, 0]
click at [796, 450] on p "It will probably still need some interpretation in order to establish just how …" at bounding box center [853, 455] width 247 height 88
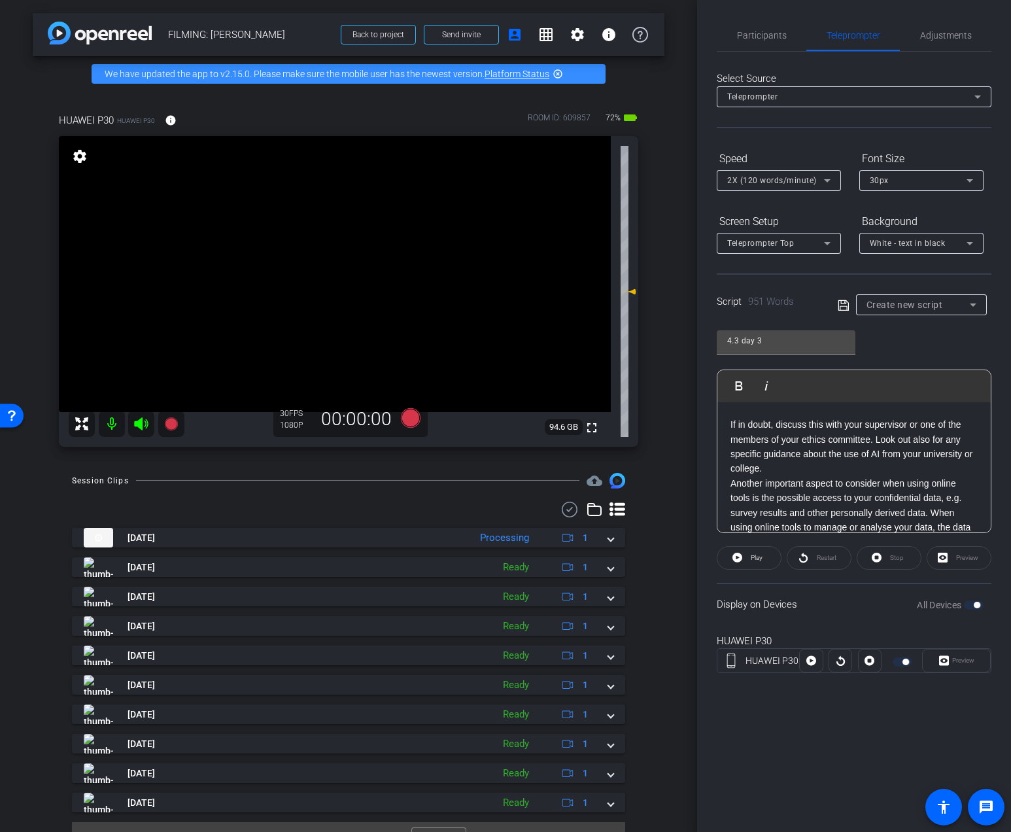
click at [805, 471] on p "If in doubt, discuss this with your supervisor or one of the members of your et…" at bounding box center [853, 446] width 247 height 59
click at [935, 468] on p "Another important aspect to consider when using online tools is the possible ac…" at bounding box center [853, 490] width 247 height 117
click at [975, 487] on p "When using online tools to manage or analyse your data, the data could possibly…" at bounding box center [853, 469] width 247 height 73
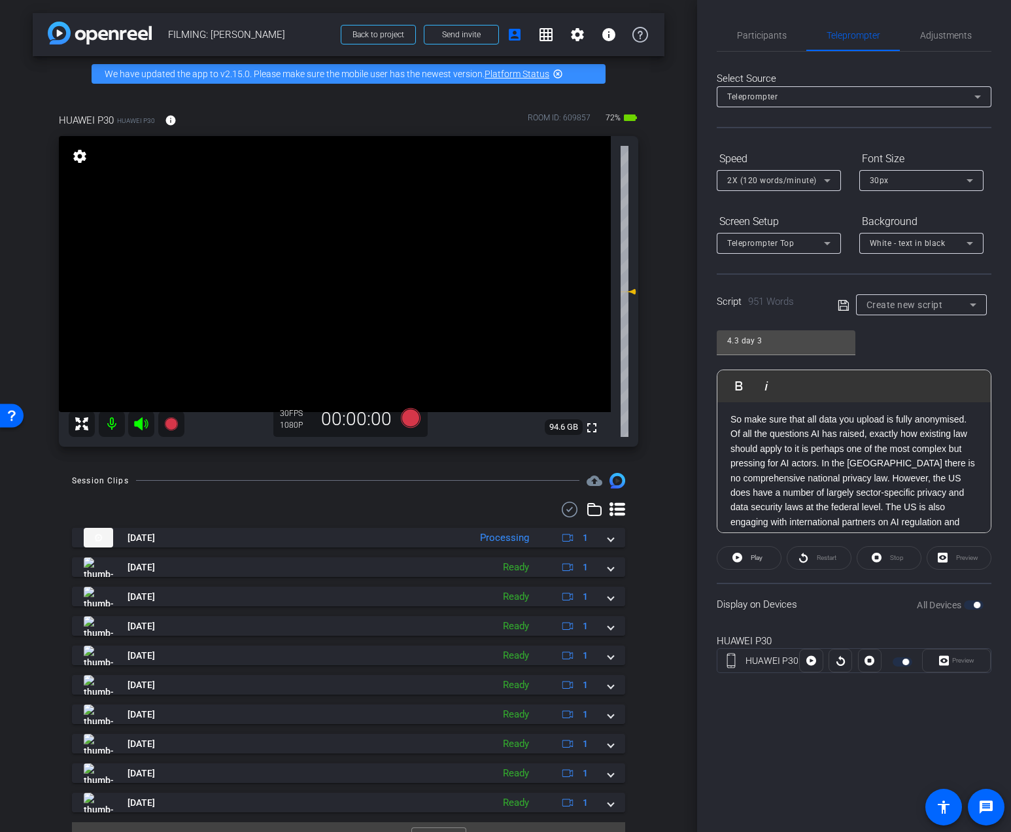
scroll to position [1981, 0]
click at [821, 467] on p "Of all the questions AI has raised, exactly how existing law should apply to it…" at bounding box center [853, 559] width 247 height 263
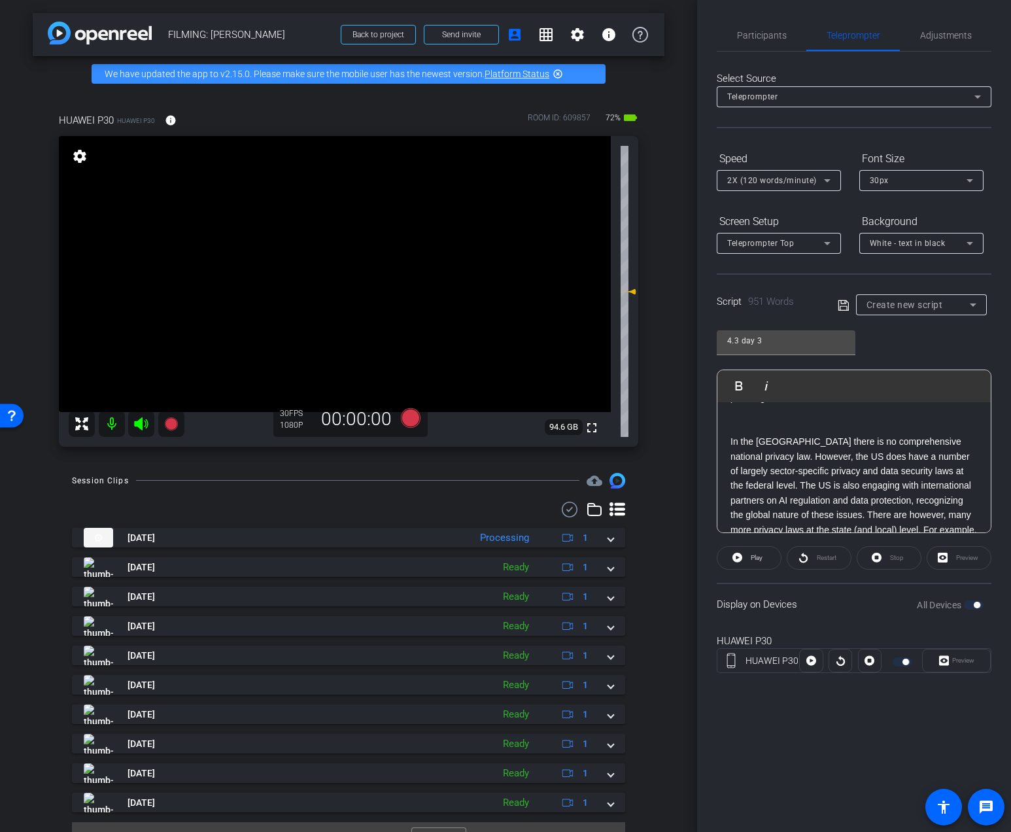
scroll to position [2050, 0]
click at [756, 485] on p "In the [GEOGRAPHIC_DATA] there is no comprehensive national privacy law. Howeve…" at bounding box center [853, 542] width 247 height 220
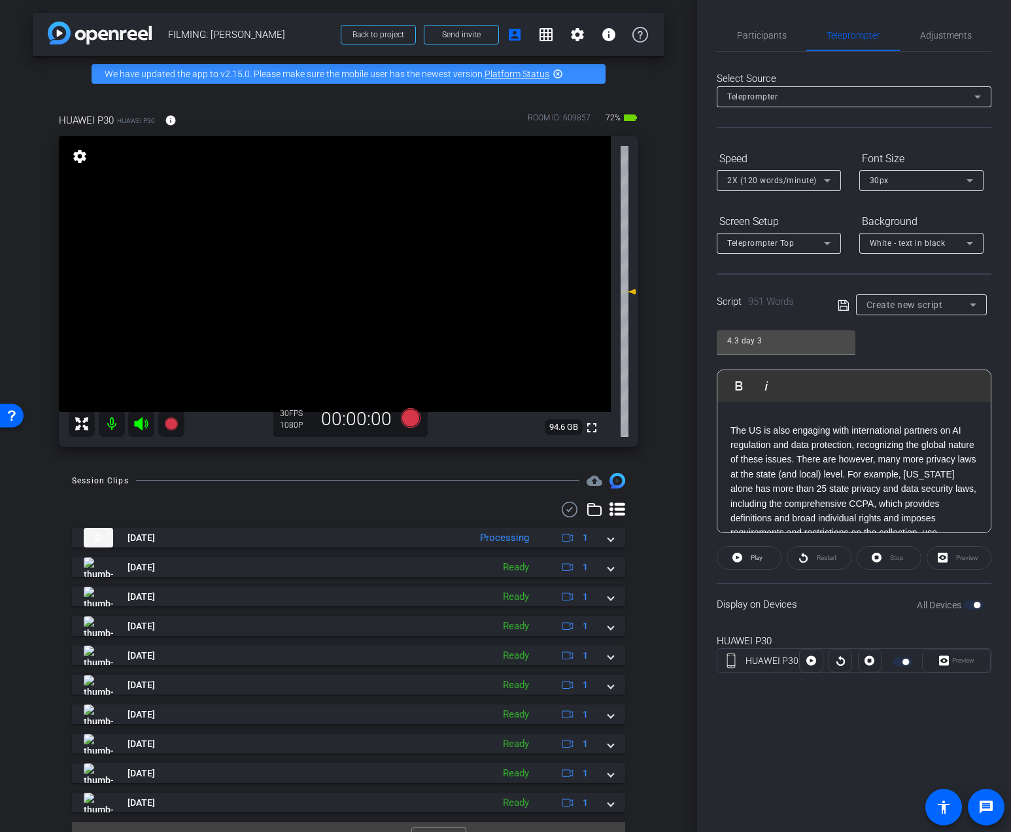
click at [828, 464] on p "The US is also engaging with international partners on AI regulation and data p…" at bounding box center [853, 511] width 247 height 176
click at [826, 464] on p "The US is also engaging with international partners on AI regulation and data p…" at bounding box center [853, 511] width 247 height 176
click at [800, 439] on p "There are however, many more privacy laws at the state (and local) level. For e…" at bounding box center [853, 478] width 247 height 132
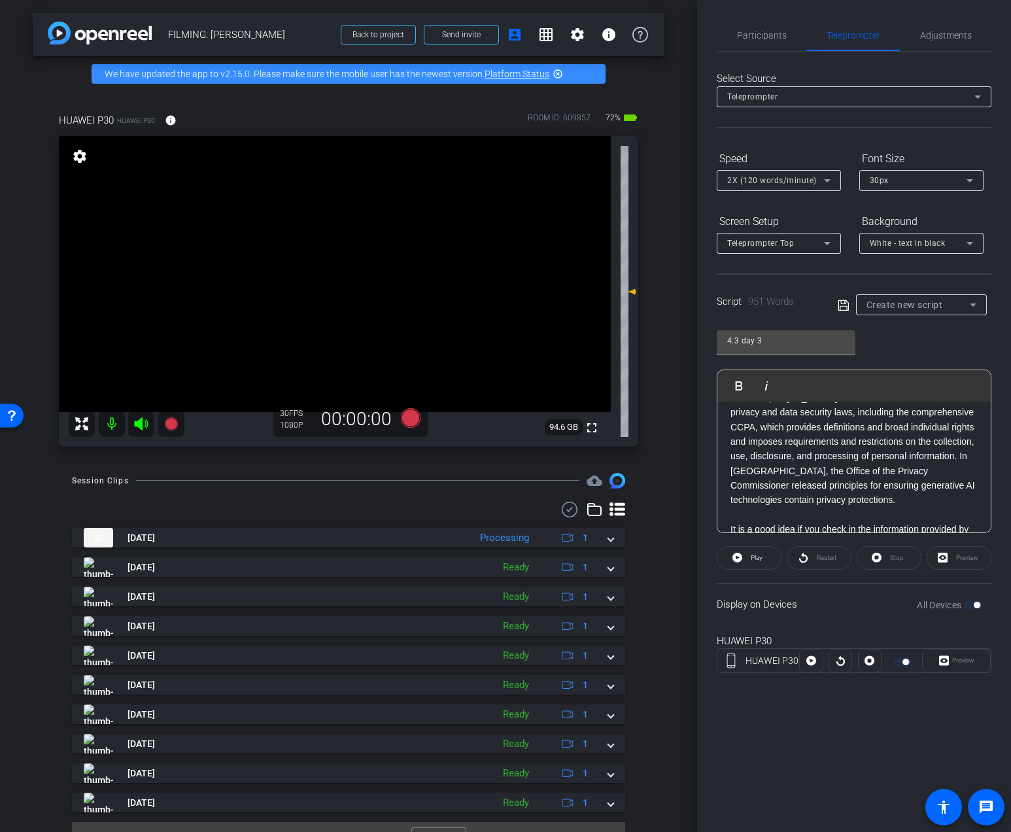
scroll to position [2303, 0]
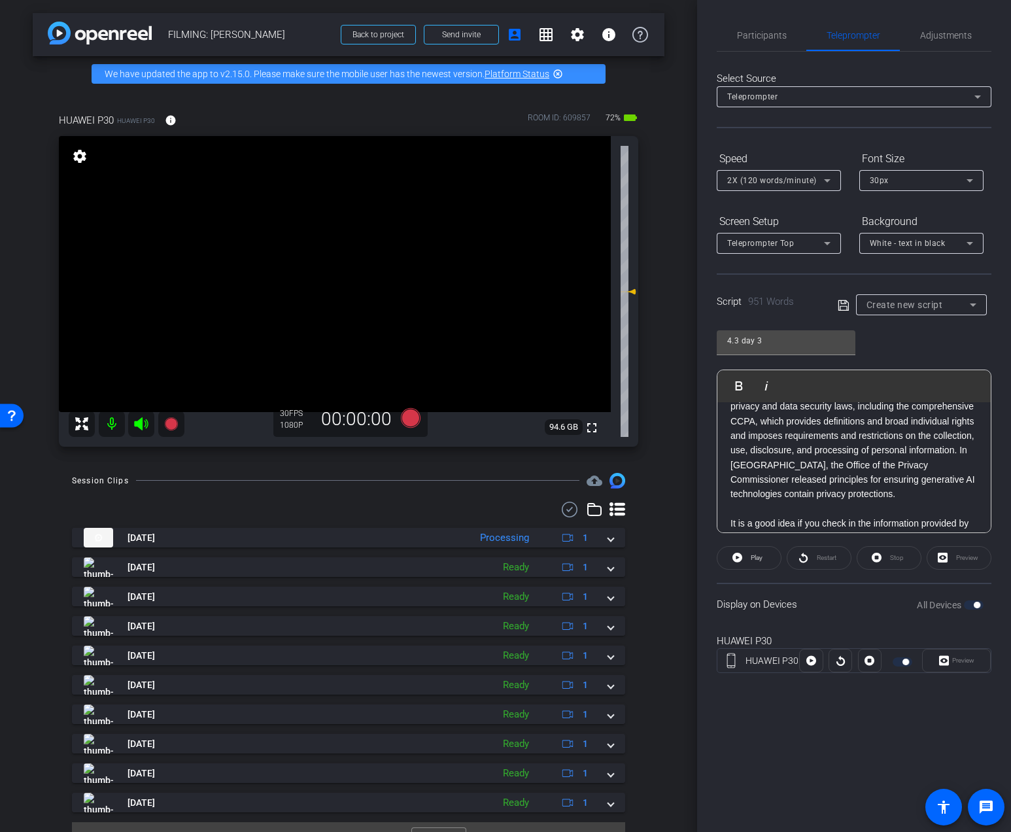
click at [818, 467] on p "For example, [US_STATE] alone has more than 25 state privacy and data security …" at bounding box center [853, 442] width 247 height 117
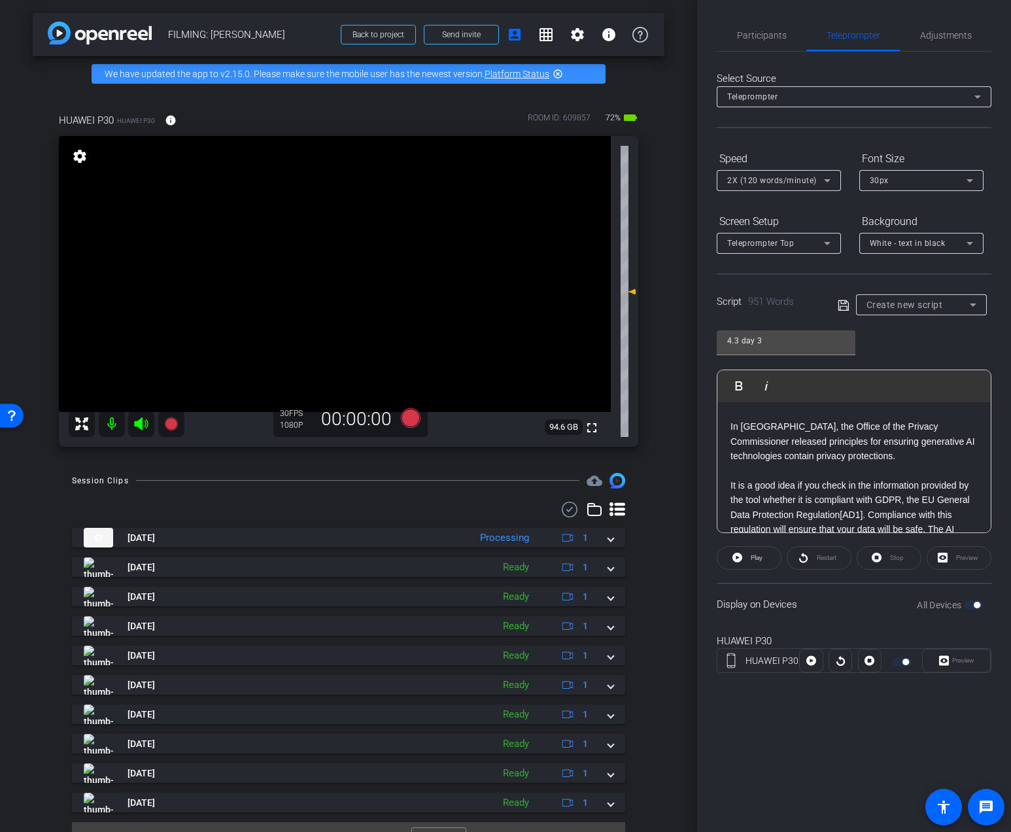
click at [825, 478] on p at bounding box center [853, 470] width 247 height 14
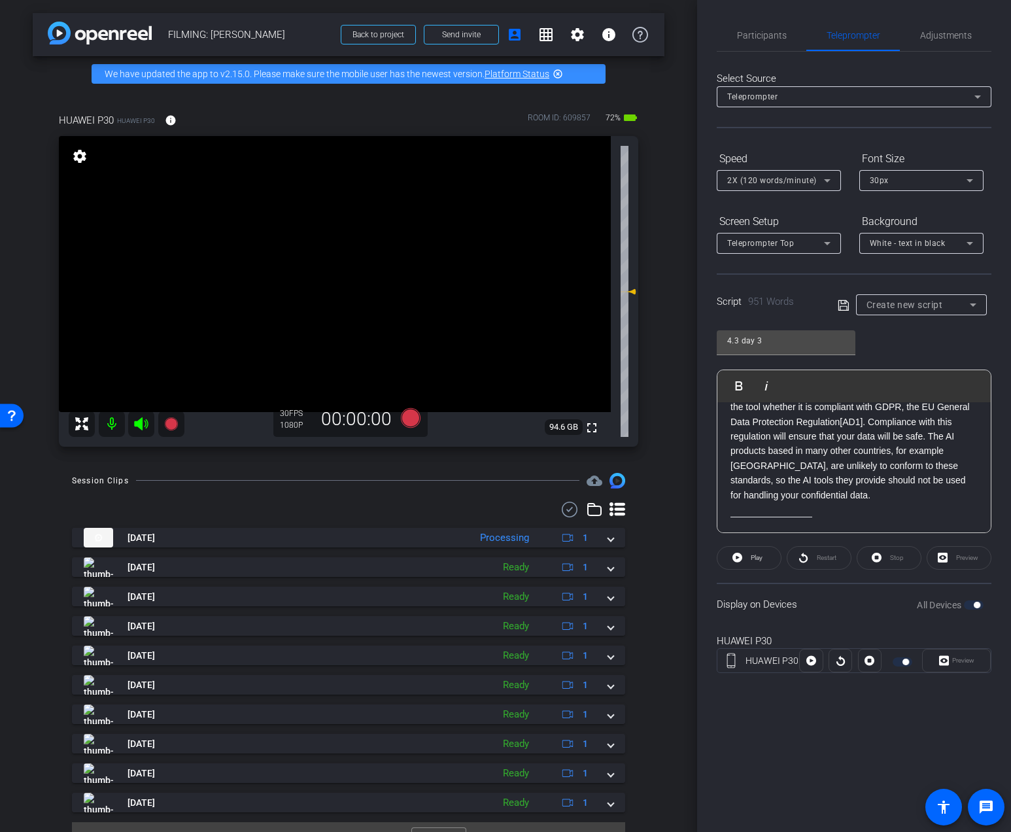
scroll to position [2494, 0]
drag, startPoint x: 865, startPoint y: 439, endPoint x: 841, endPoint y: 439, distance: 24.2
click at [841, 439] on p "It is a good idea if you check in the information provided by the tool whether …" at bounding box center [853, 442] width 247 height 117
click at [848, 436] on p "It is a good idea if you check in the information provided by the tool whether …" at bounding box center [853, 442] width 247 height 117
click at [843, 438] on p "It is a good idea if you check in the information provided by the tool whether …" at bounding box center [853, 442] width 247 height 117
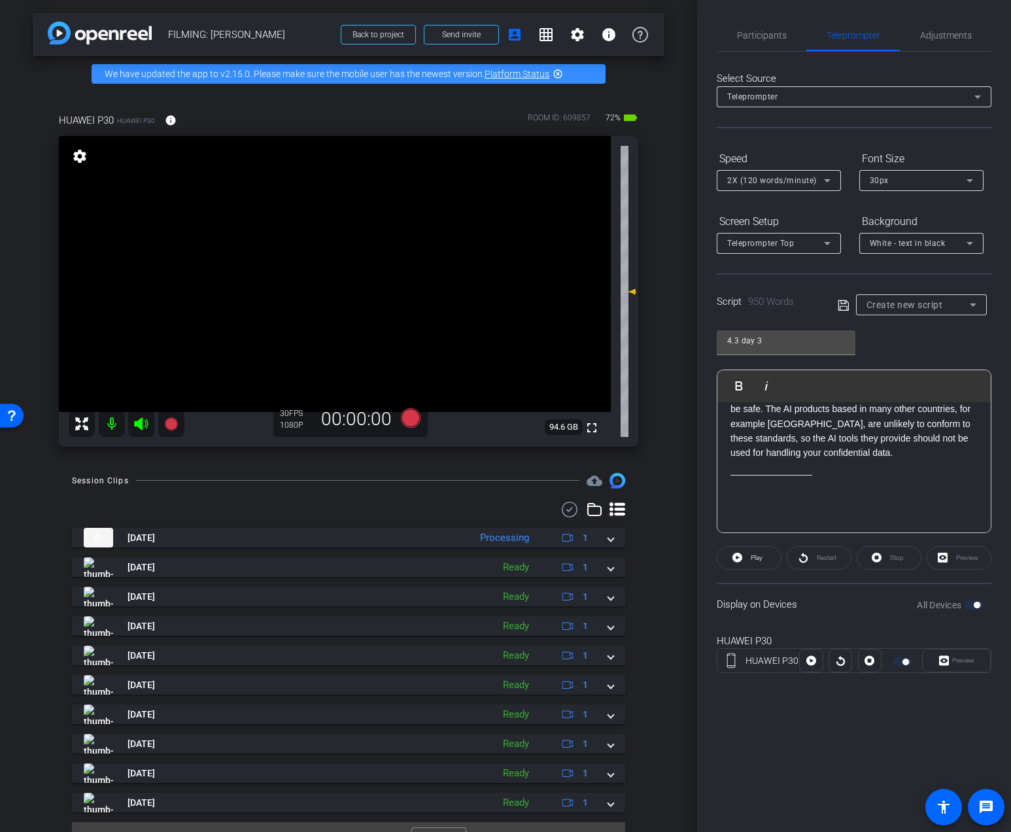
scroll to position [2563, 0]
click at [766, 424] on p "Compliance with this regulation will ensure that your data will be safe. The AI…" at bounding box center [853, 424] width 247 height 73
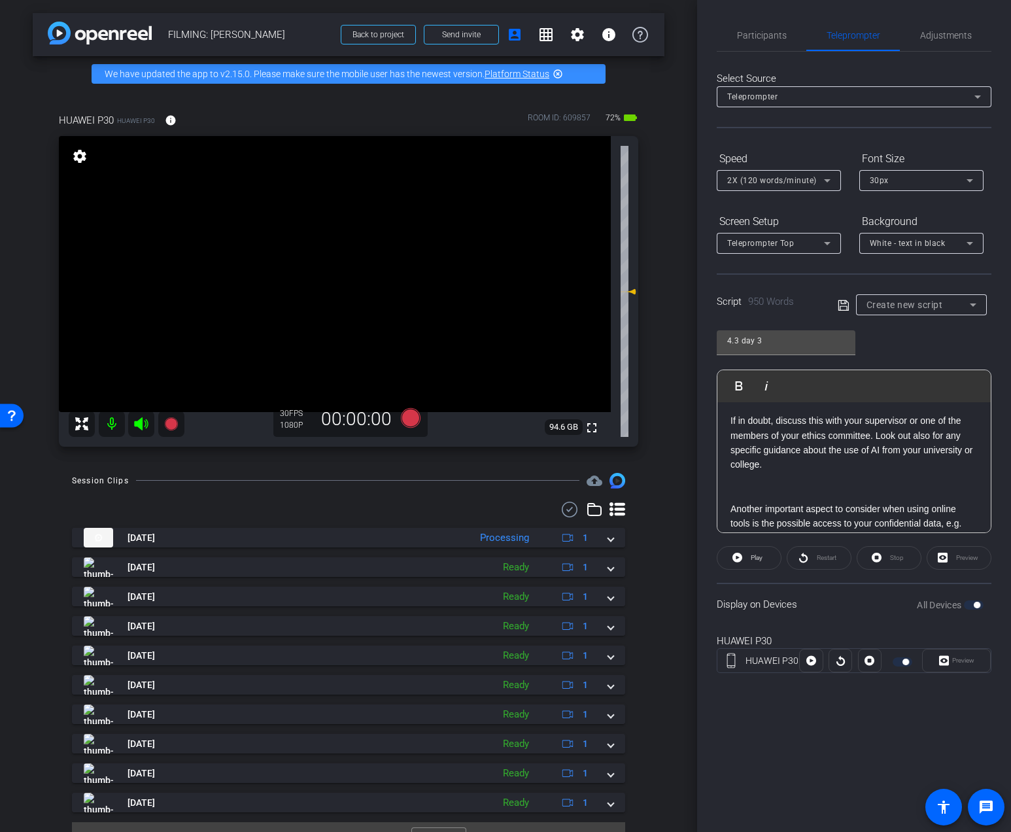
click at [874, 433] on p "If in doubt, discuss this with your supervisor or one of the members of your et…" at bounding box center [853, 442] width 247 height 59
click at [838, 303] on icon at bounding box center [842, 304] width 10 height 10
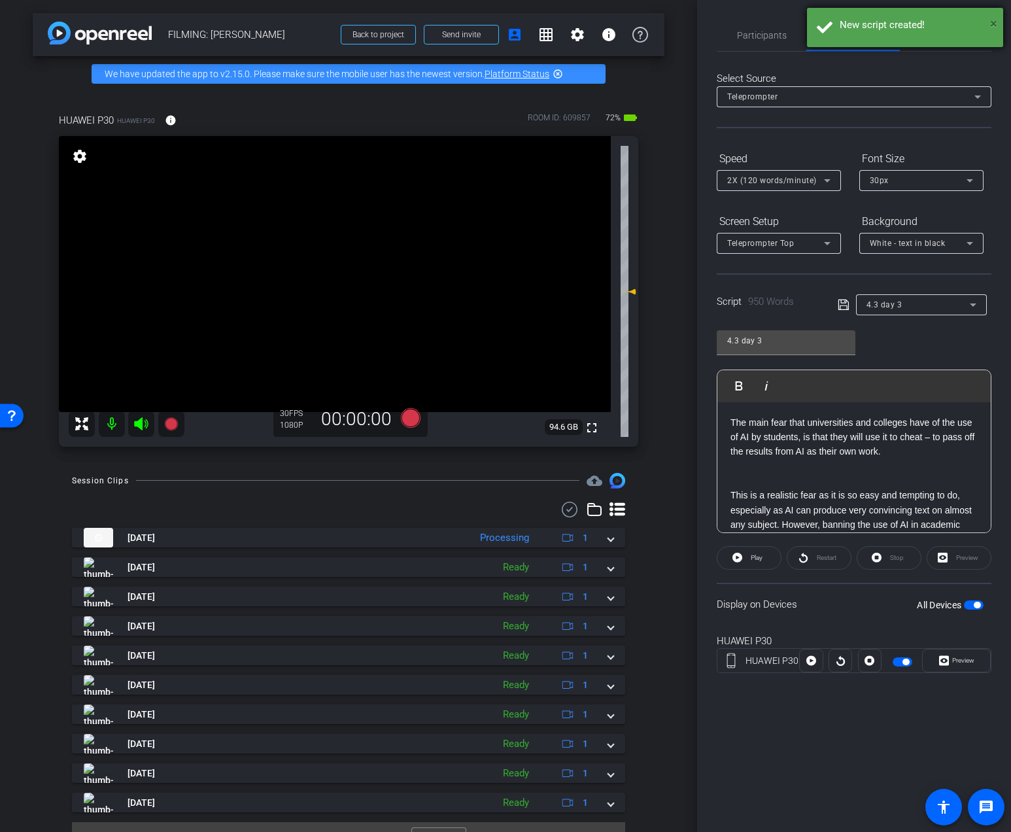
click at [994, 25] on span "×" at bounding box center [993, 24] width 7 height 16
click at [944, 38] on span "Adjustments" at bounding box center [946, 35] width 52 height 9
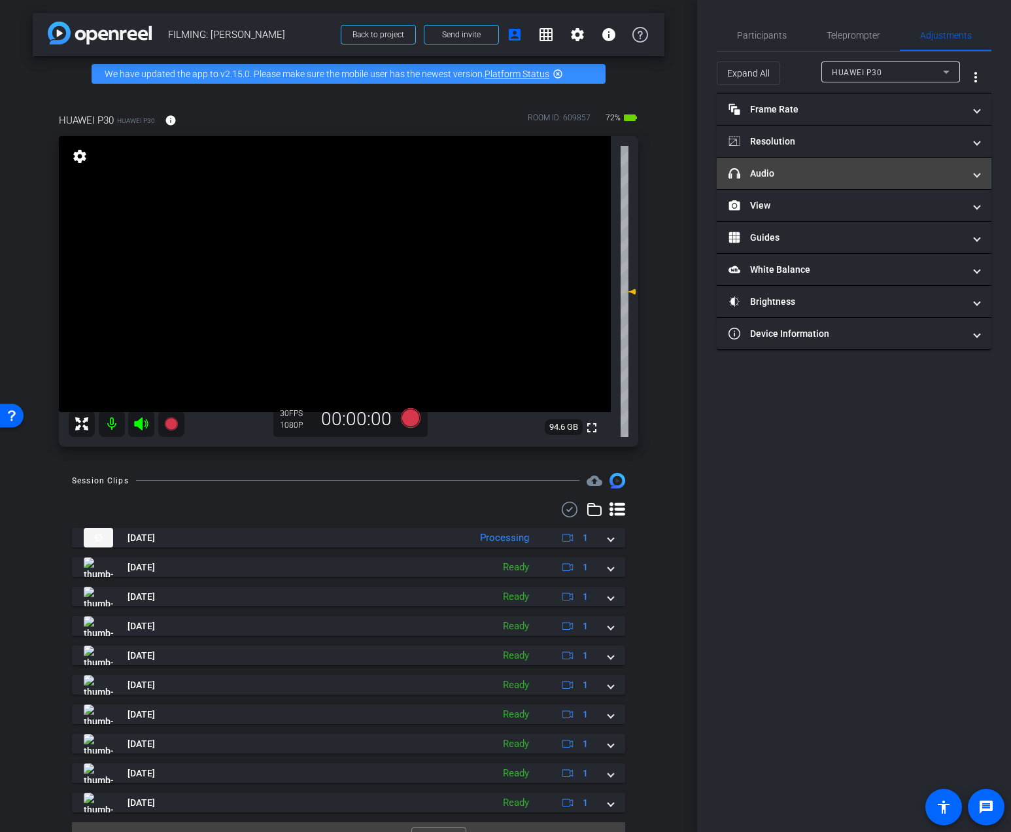
click at [811, 180] on mat-expansion-panel-header "headphone icon Audio" at bounding box center [853, 173] width 275 height 31
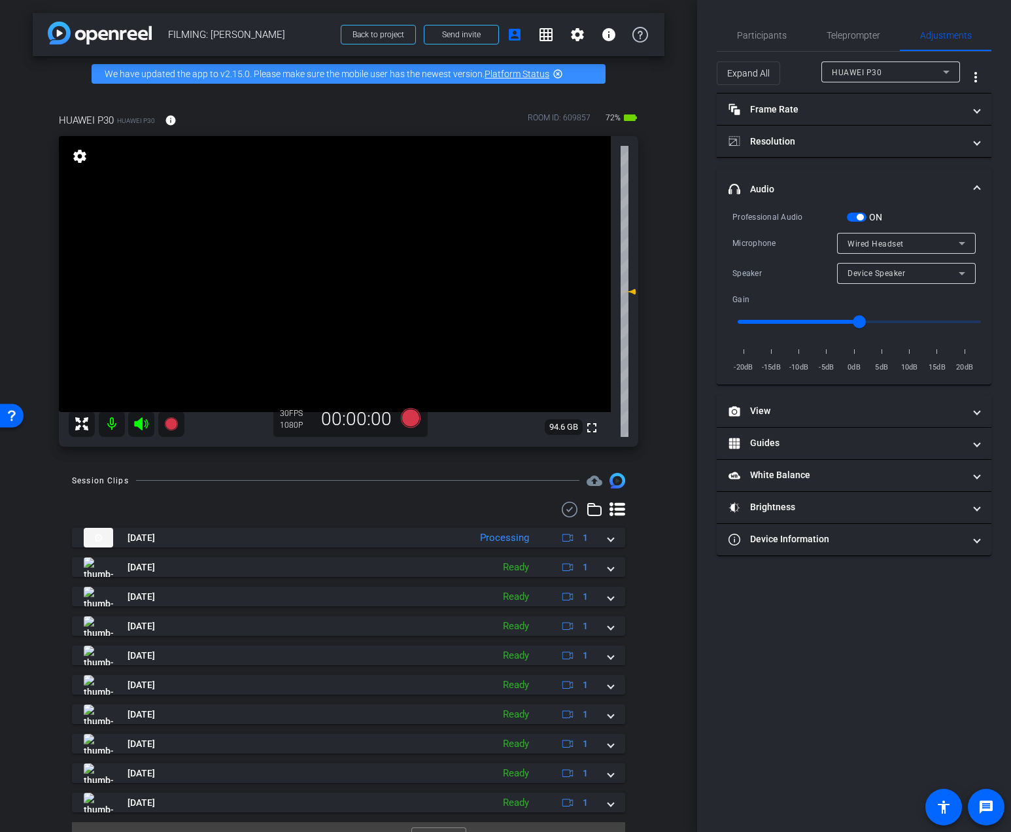
type input "-10"
click at [798, 320] on input "range" at bounding box center [859, 321] width 271 height 29
click at [877, 278] on div "Device Speaker" at bounding box center [902, 273] width 111 height 16
click at [872, 318] on span "Wired Headset" at bounding box center [876, 320] width 58 height 16
click at [772, 31] on span "Participants" at bounding box center [762, 35] width 50 height 9
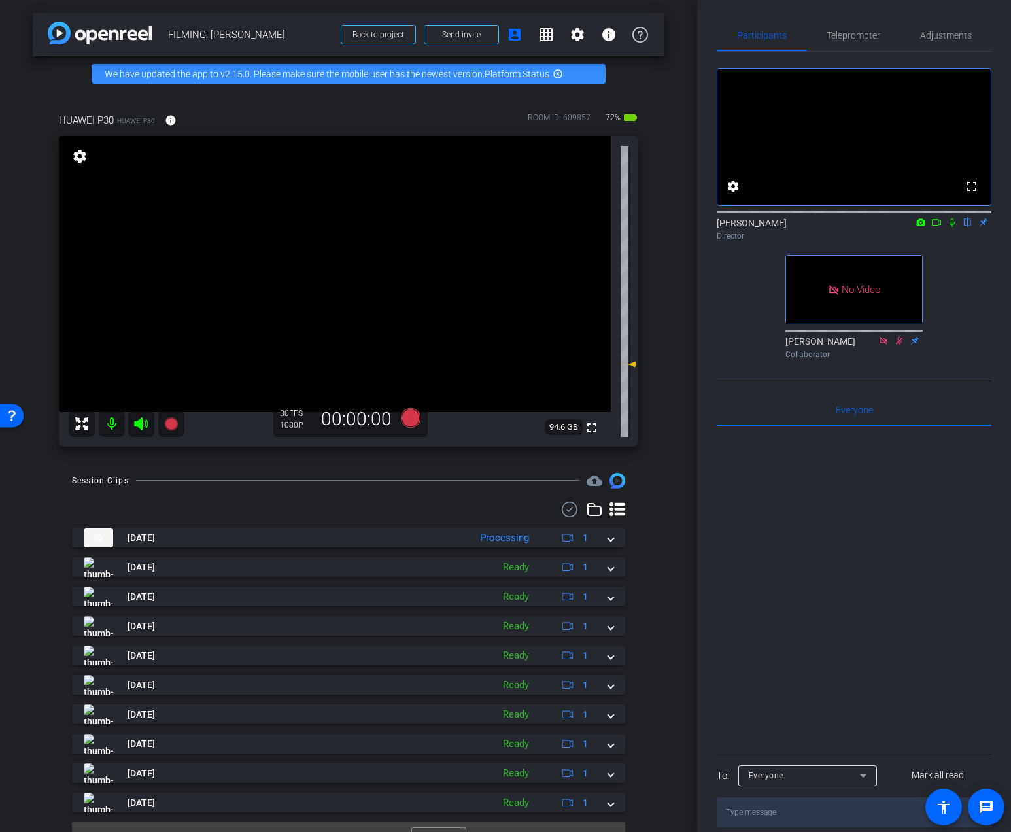
click at [947, 227] on icon at bounding box center [952, 222] width 10 height 9
click at [939, 227] on icon at bounding box center [936, 222] width 10 height 9
click at [416, 422] on icon at bounding box center [411, 418] width 20 height 20
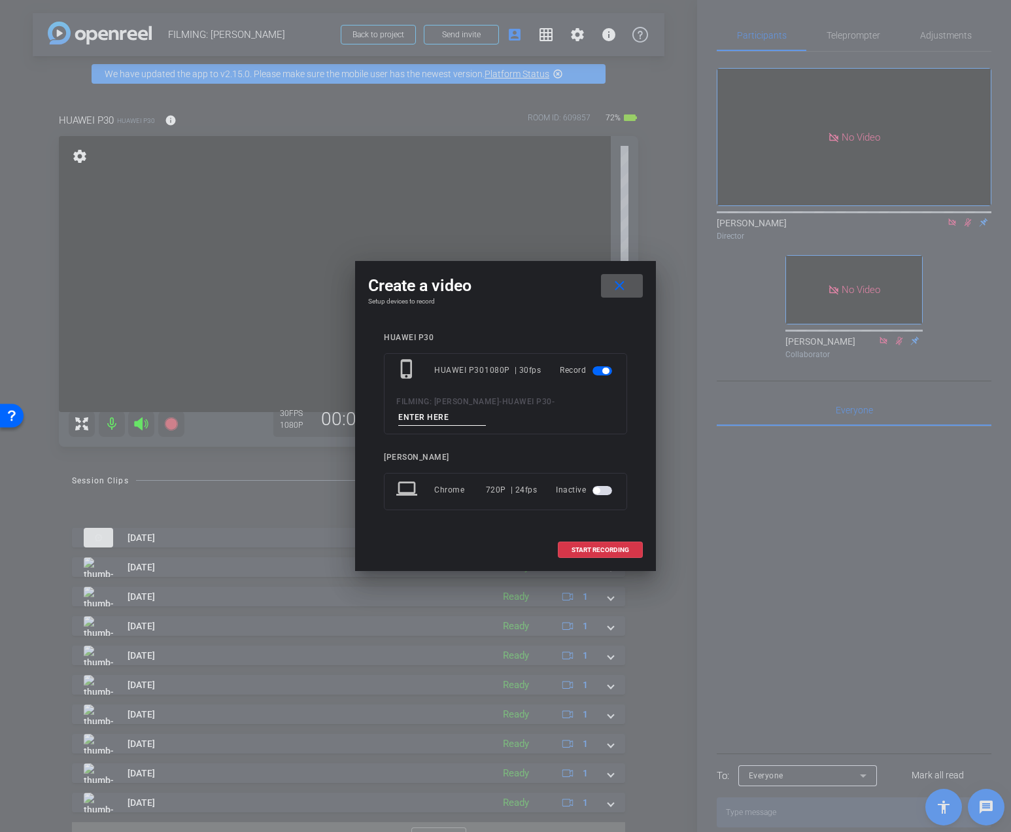
click at [431, 408] on div "FILMING: [PERSON_NAME] - HUAWEI P30 -" at bounding box center [505, 410] width 218 height 32
click at [429, 414] on input at bounding box center [442, 417] width 88 height 16
type input "DAY 3 Vid 5"
click at [586, 554] on span at bounding box center [600, 549] width 84 height 31
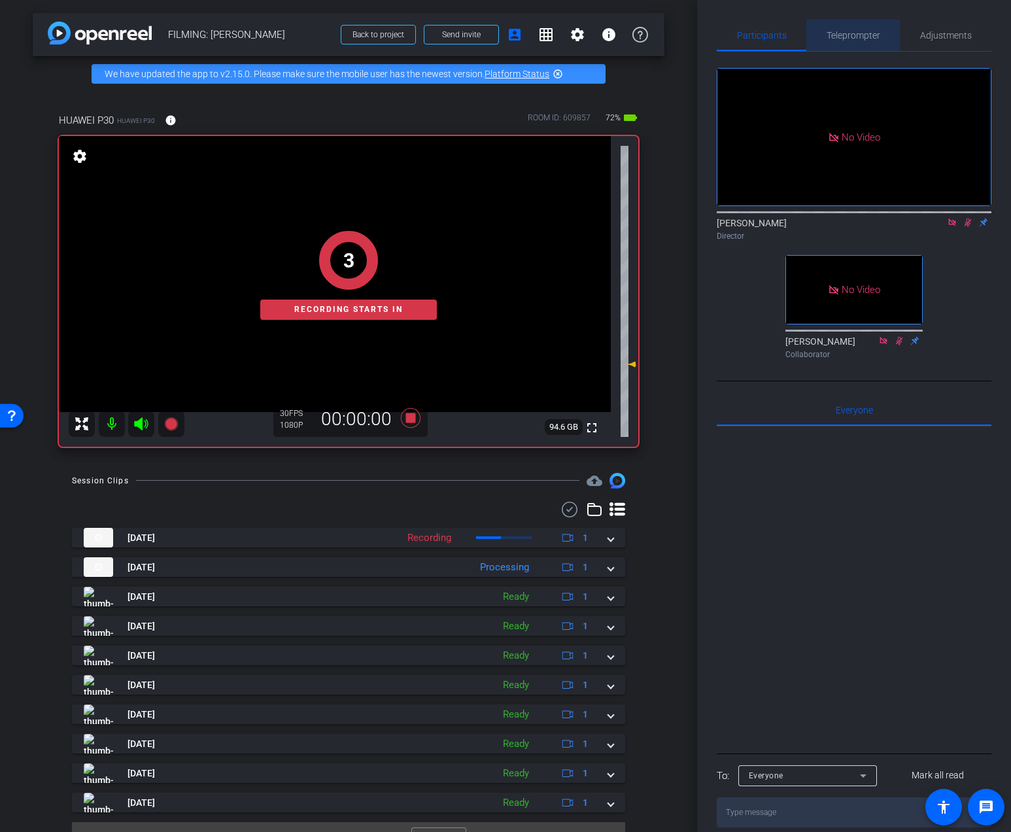
click at [854, 36] on span "Teleprompter" at bounding box center [853, 35] width 54 height 9
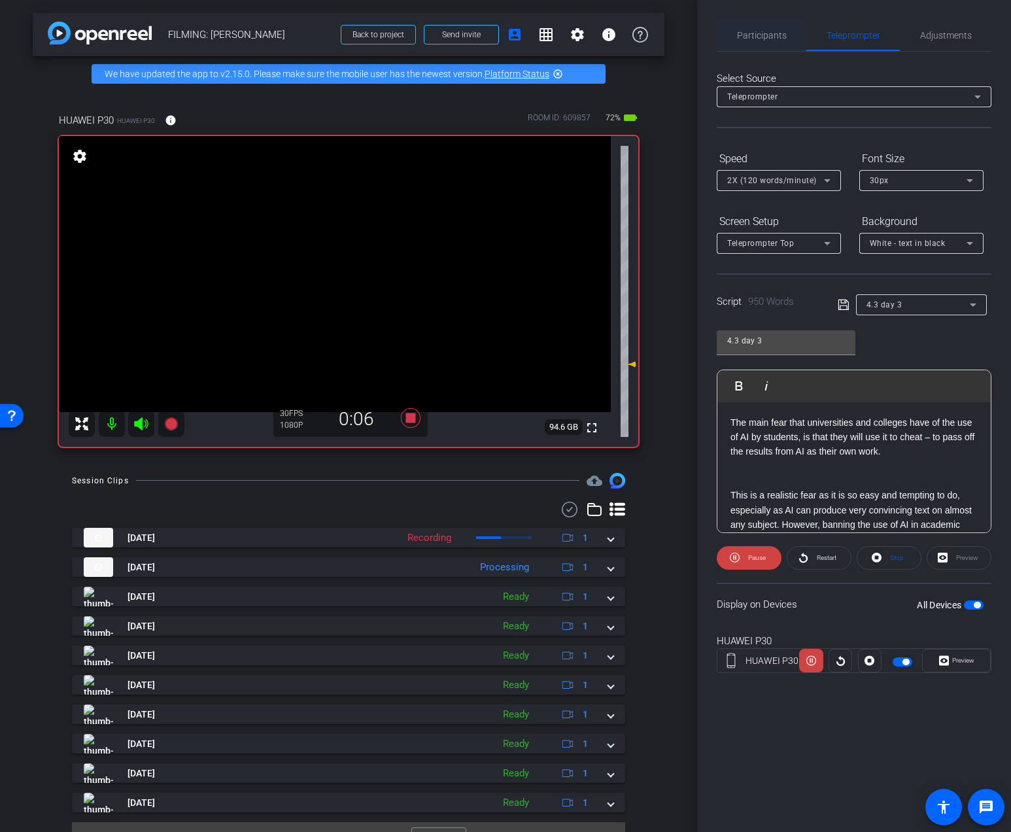
click at [748, 24] on span "Participants" at bounding box center [762, 35] width 50 height 31
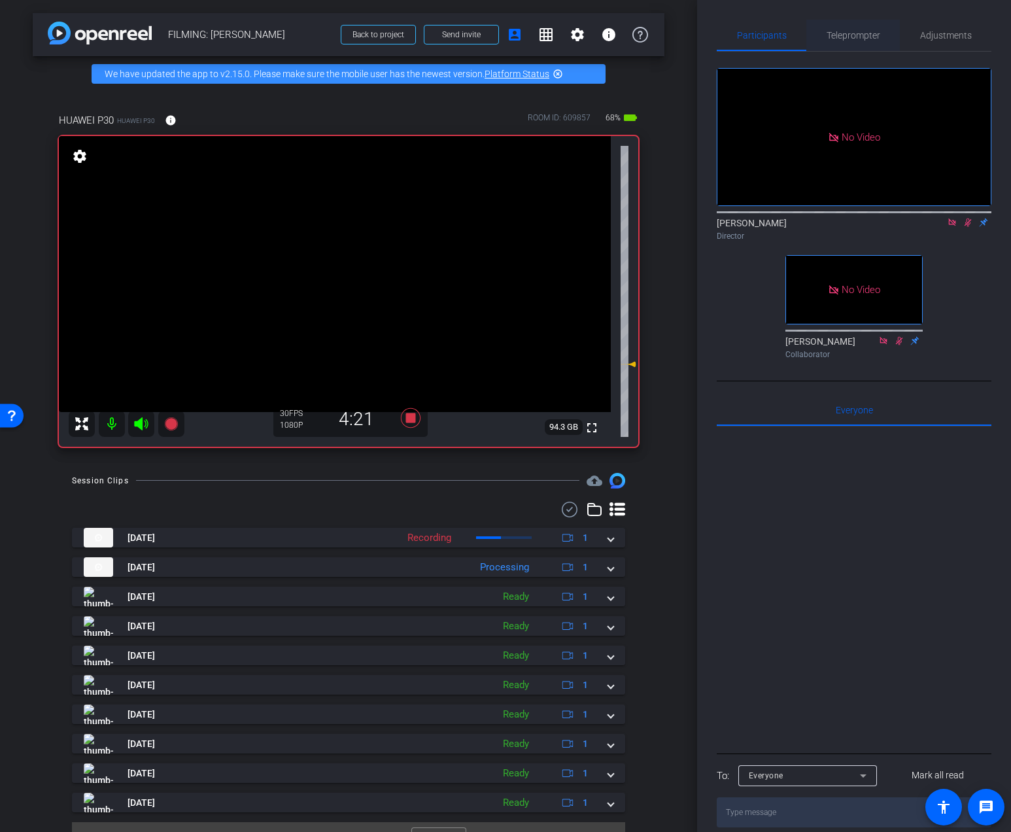
click at [877, 41] on span "Teleprompter" at bounding box center [853, 35] width 54 height 31
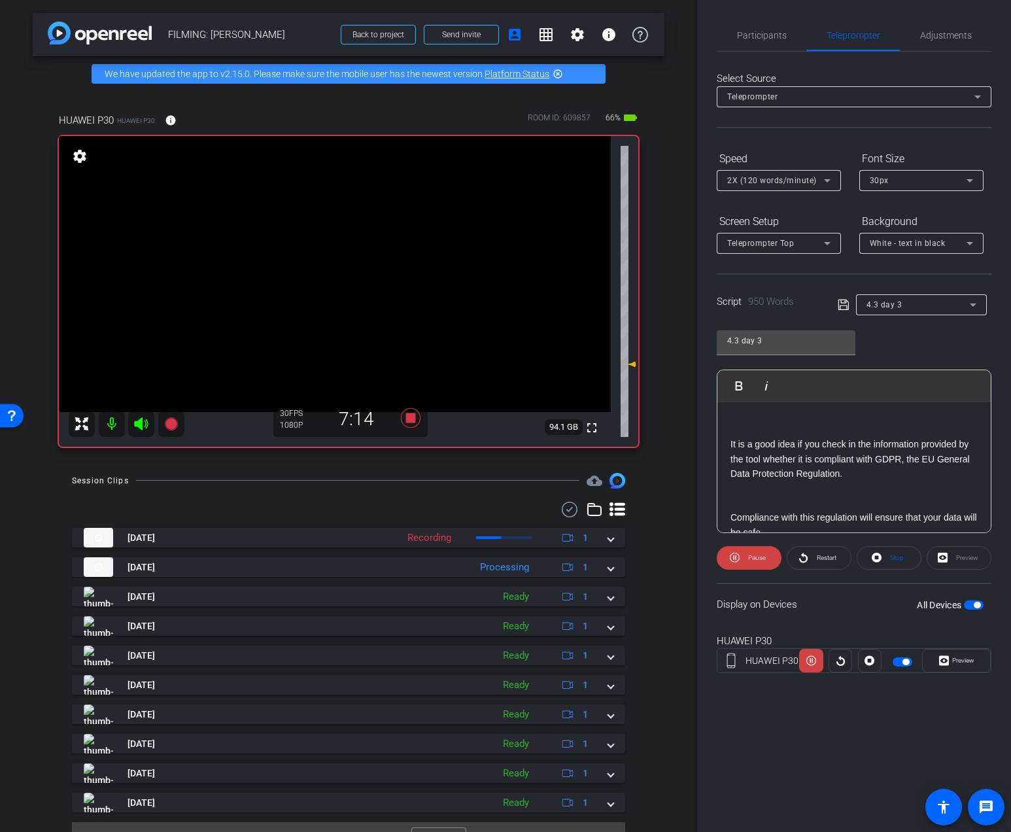
scroll to position [2478, 0]
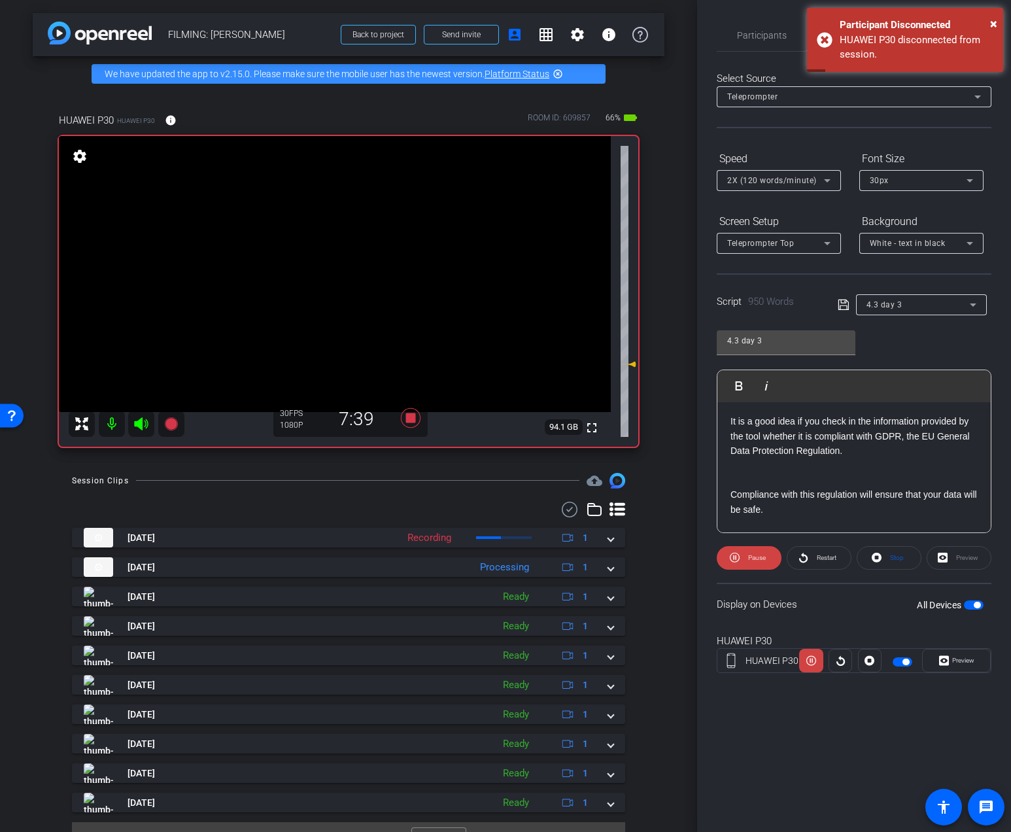
click at [432, 482] on div "Session Clips cloud_upload" at bounding box center [348, 481] width 553 height 16
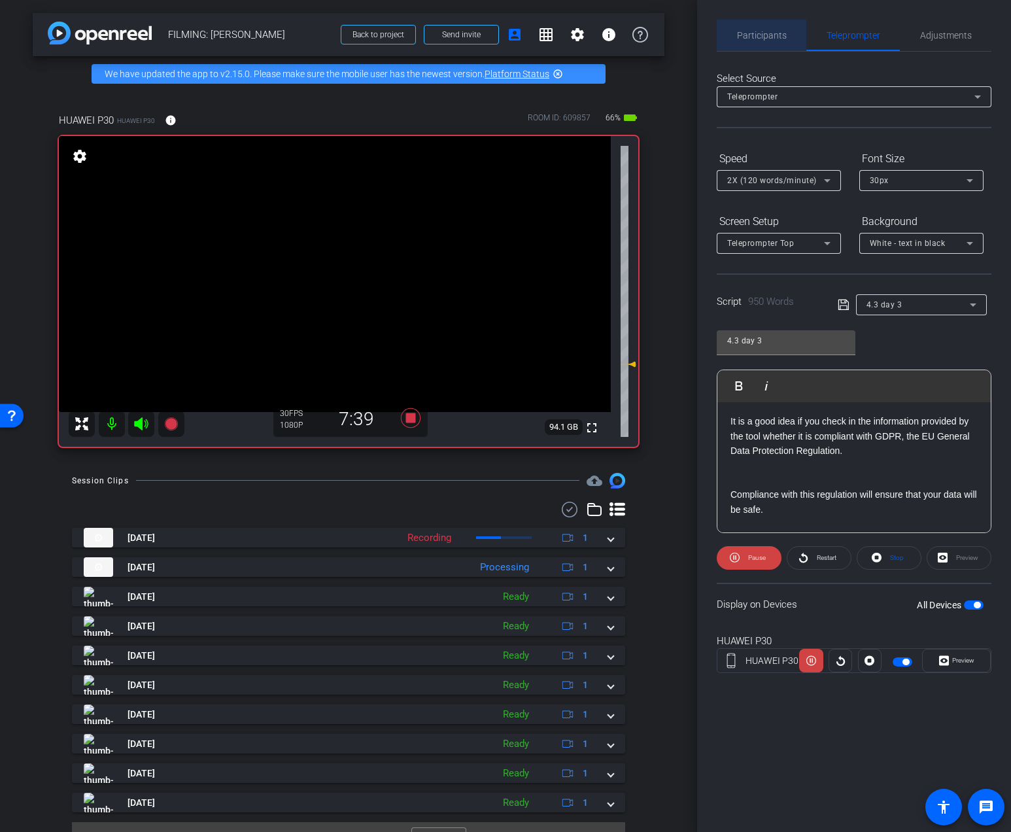
click at [756, 35] on span "Participants" at bounding box center [762, 35] width 50 height 9
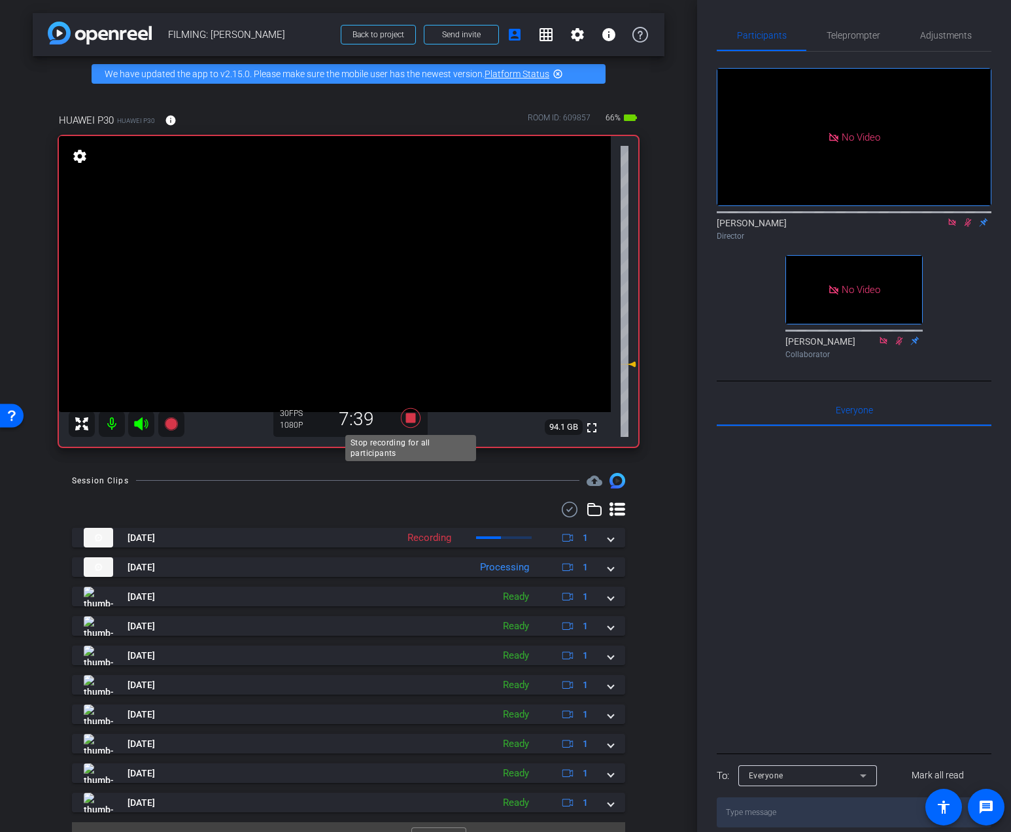
click at [414, 422] on icon at bounding box center [411, 418] width 20 height 20
click at [949, 218] on icon at bounding box center [952, 222] width 10 height 9
click at [951, 227] on icon at bounding box center [952, 222] width 7 height 8
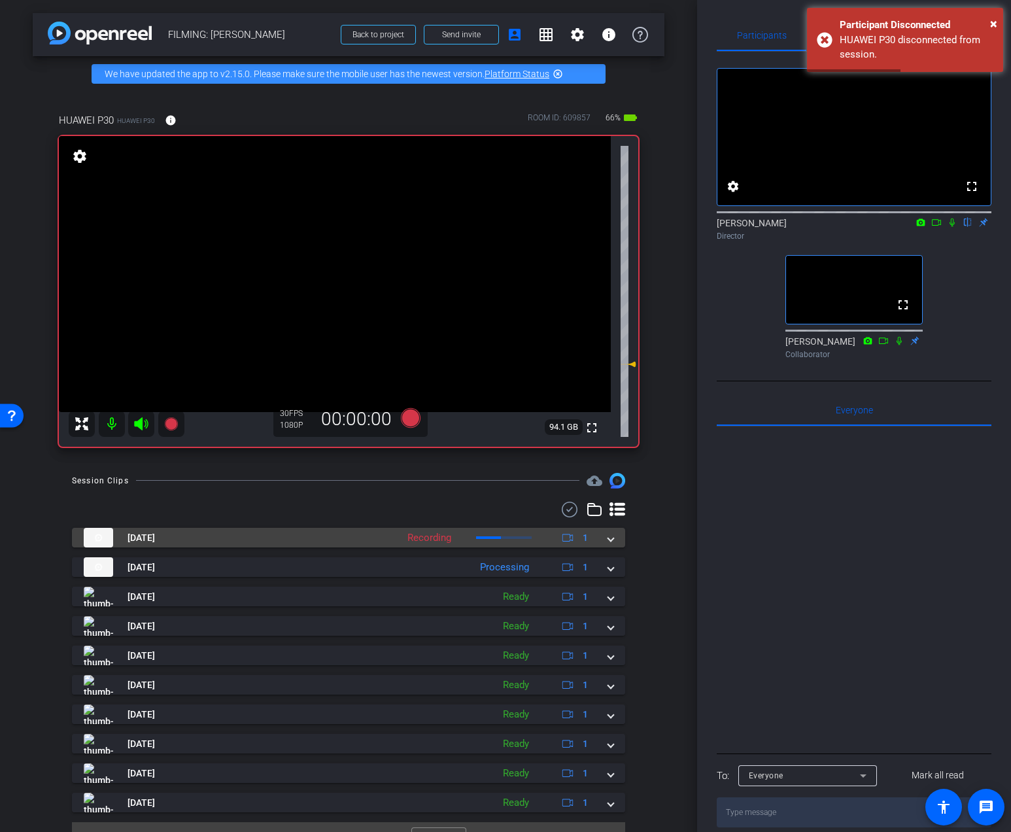
click at [614, 536] on mat-expansion-panel-header "[DATE] Recording 1" at bounding box center [348, 538] width 553 height 20
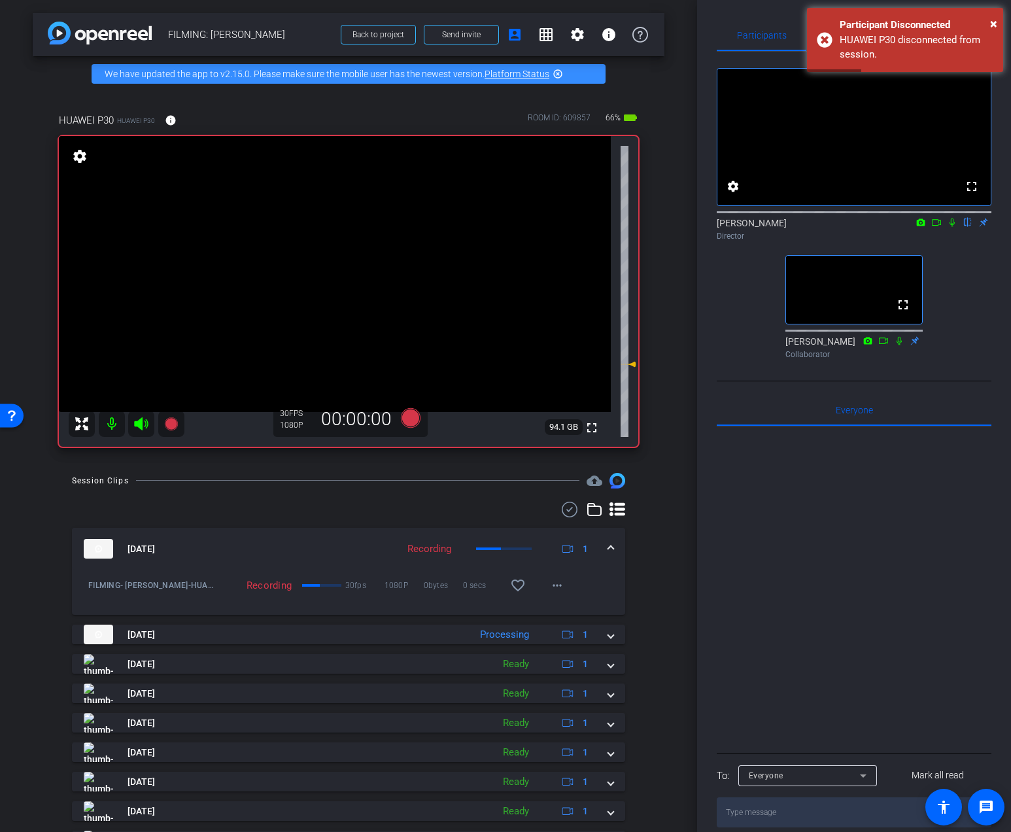
click at [610, 543] on span at bounding box center [610, 549] width 5 height 14
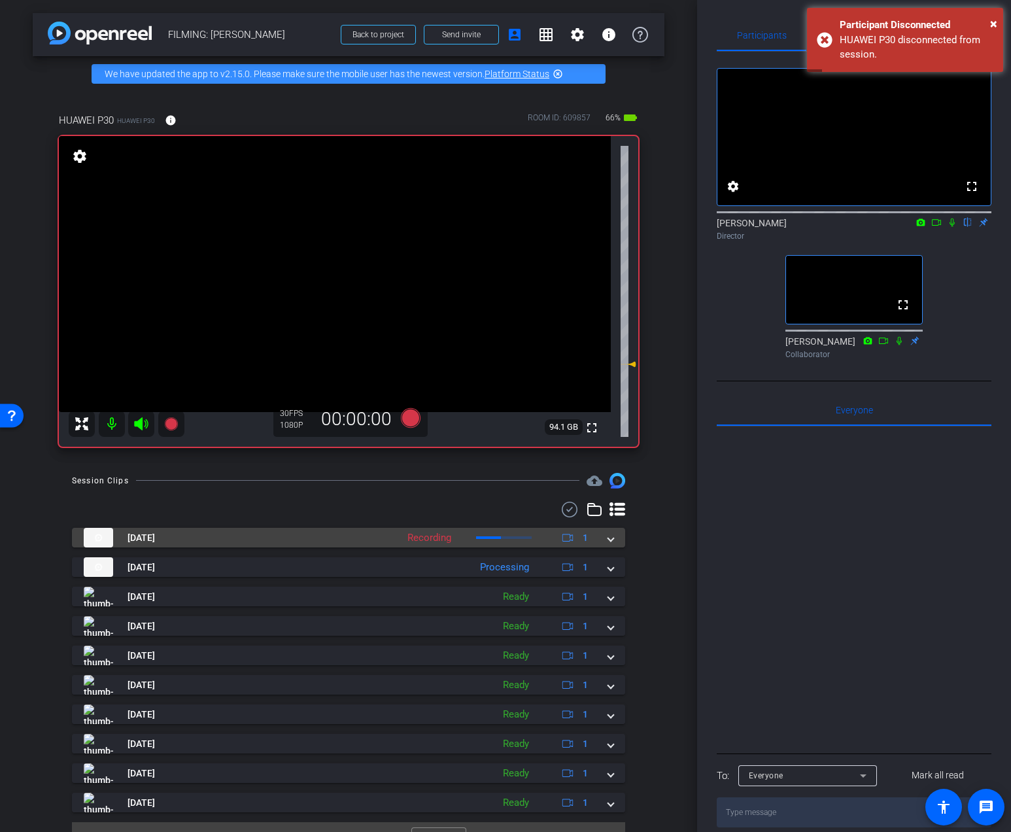
click at [499, 535] on mat-panel-description "Recording 1" at bounding box center [499, 538] width 197 height 20
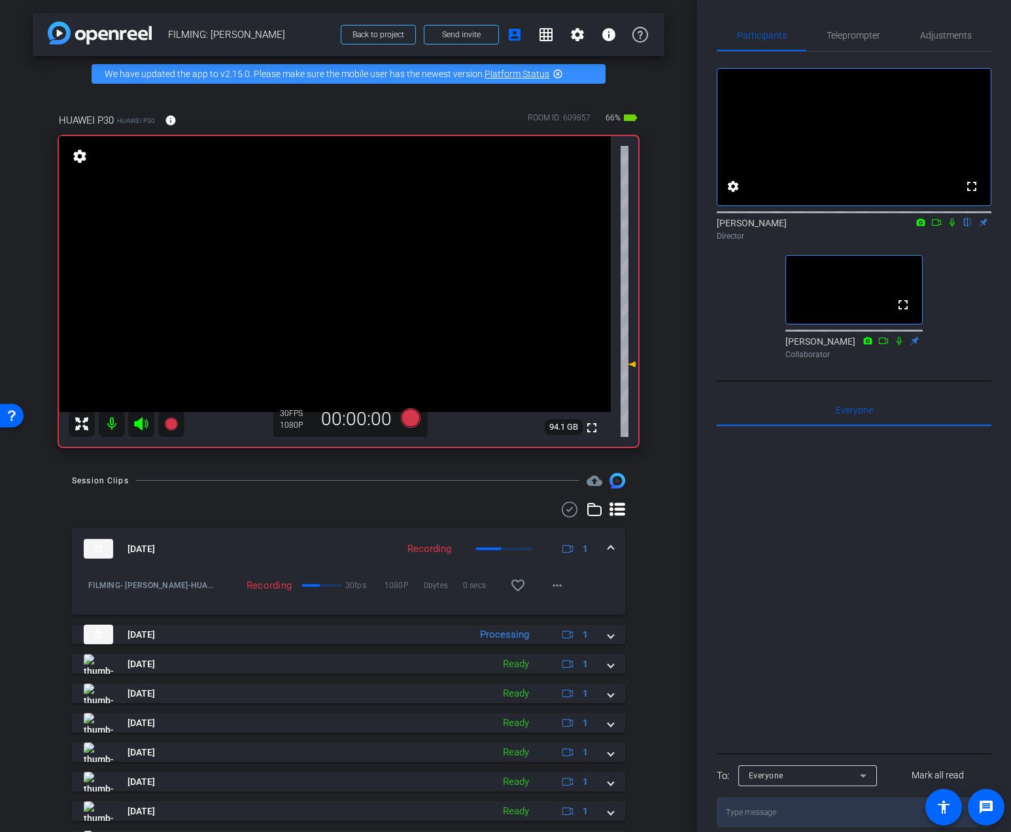
click at [499, 536] on mat-expansion-panel-header "[DATE] Recording 1" at bounding box center [348, 549] width 553 height 42
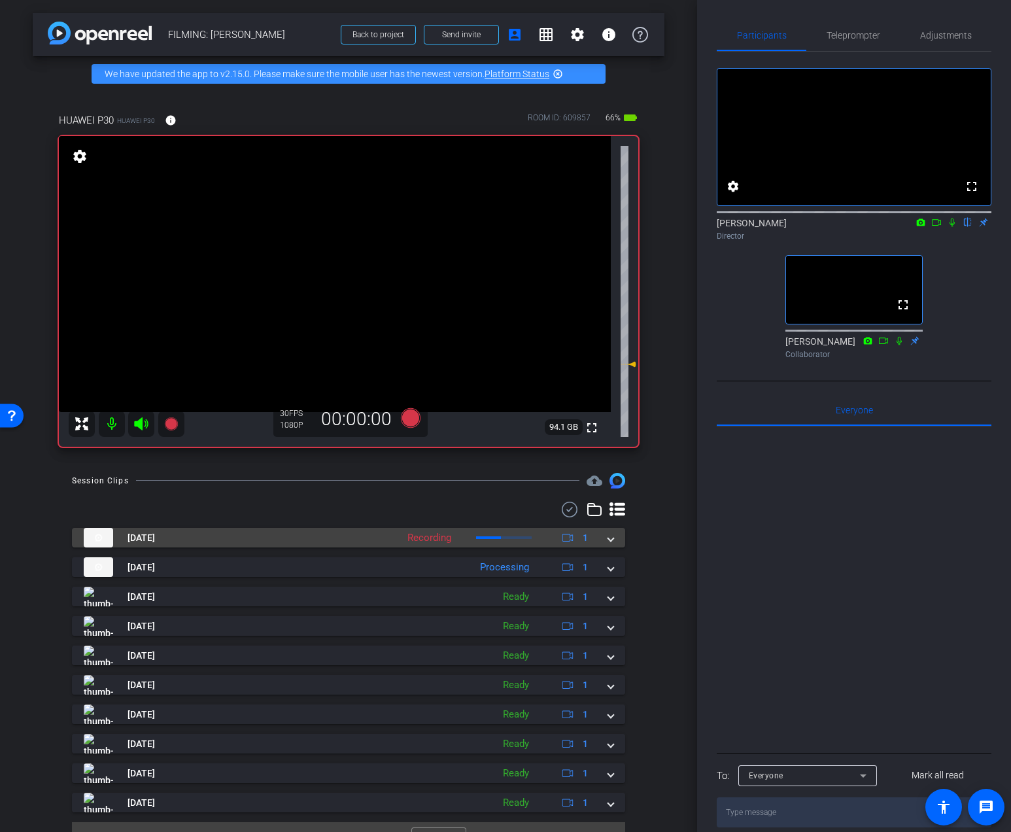
click at [475, 537] on span at bounding box center [473, 537] width 5 height 3
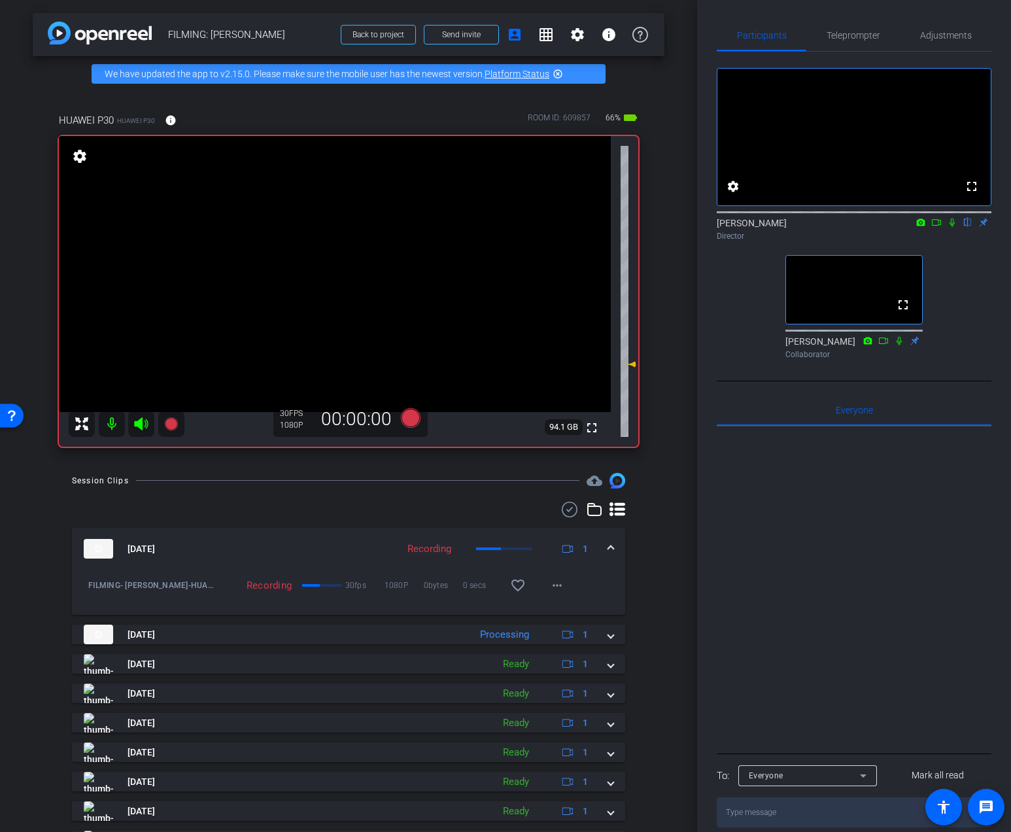
click at [499, 537] on mat-expansion-panel-header "[DATE] Recording 1" at bounding box center [348, 549] width 553 height 42
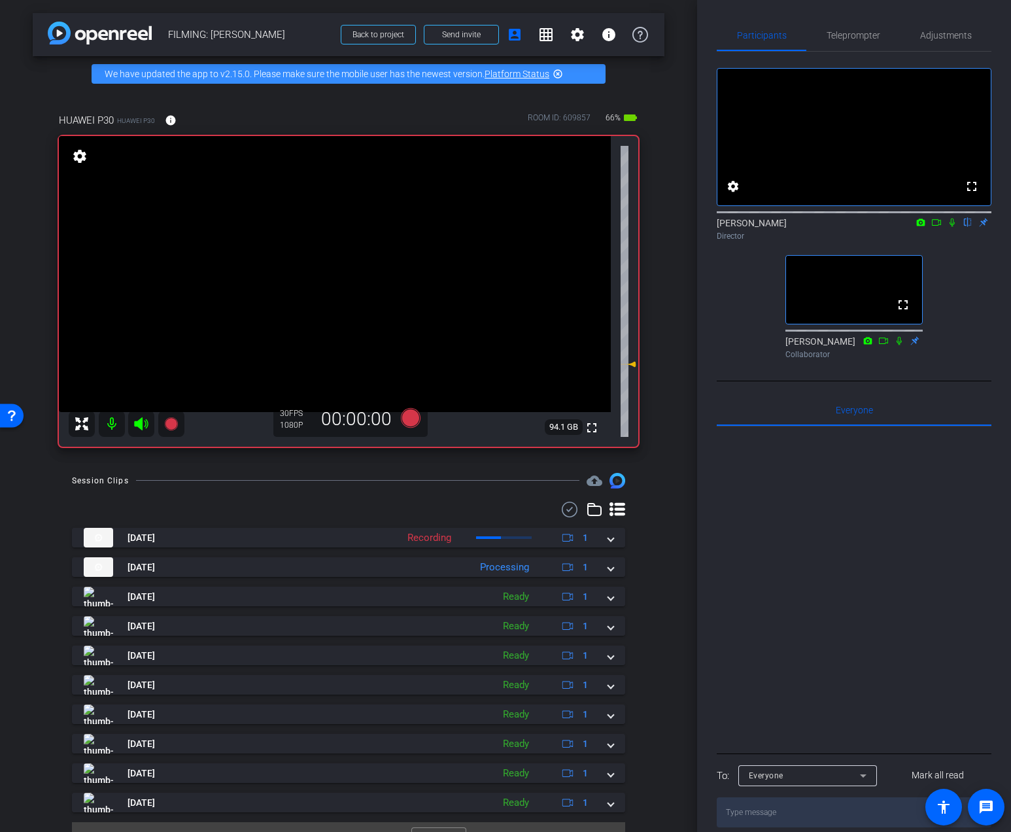
click at [446, 515] on div at bounding box center [348, 509] width 553 height 16
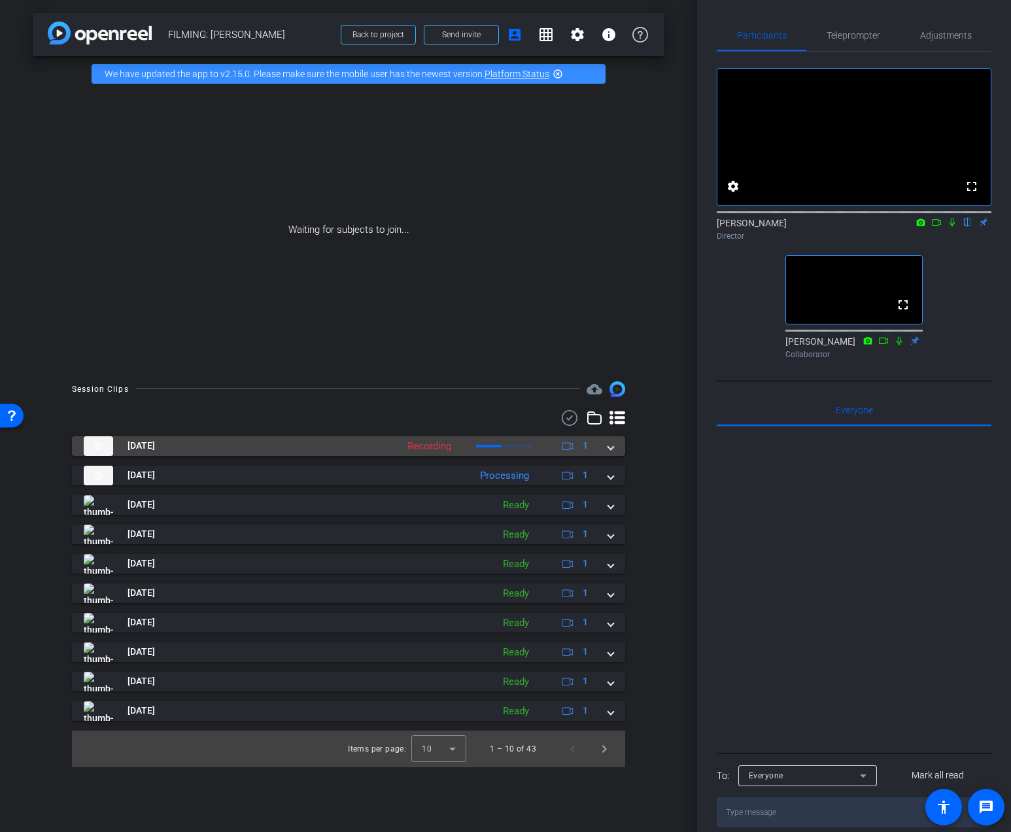
click at [611, 450] on span at bounding box center [610, 446] width 5 height 14
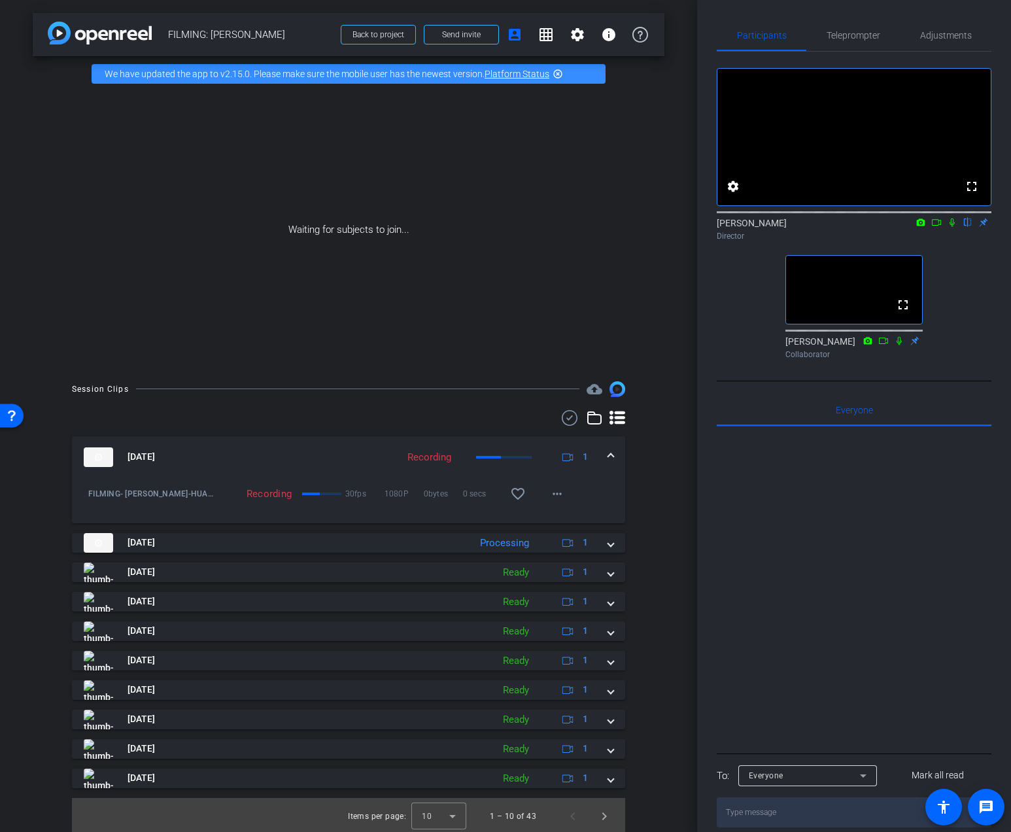
click at [609, 456] on span at bounding box center [610, 457] width 5 height 14
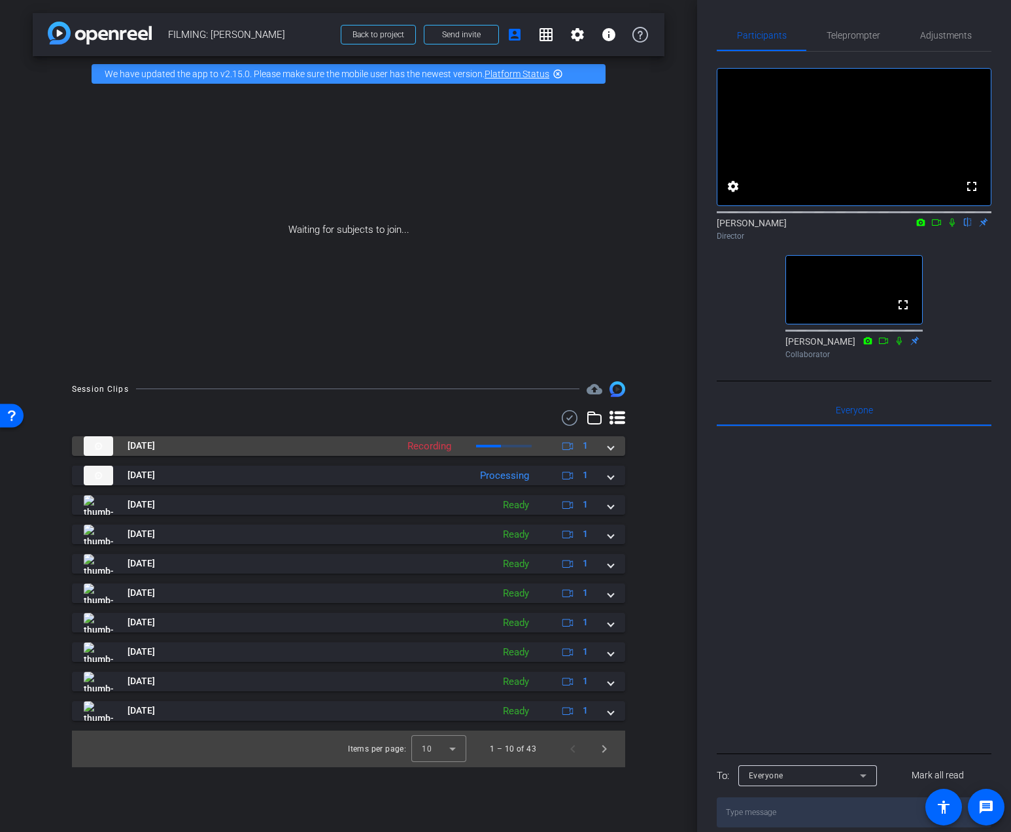
click at [613, 452] on span at bounding box center [610, 446] width 5 height 14
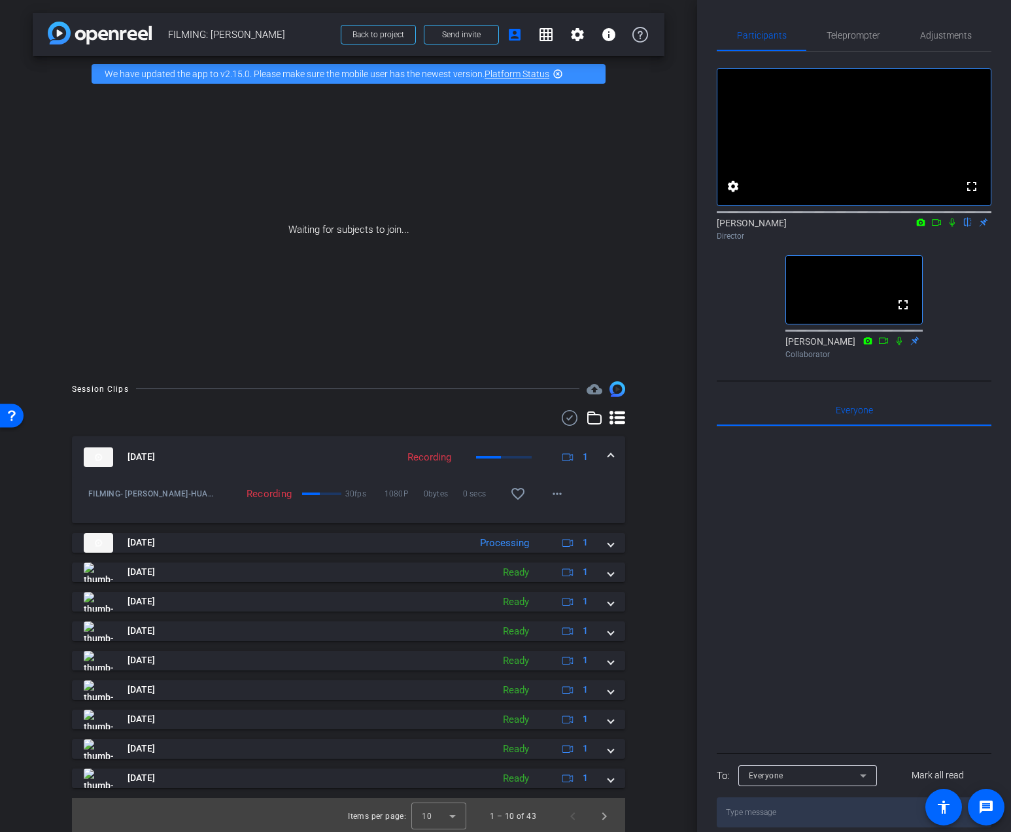
click at [613, 452] on span at bounding box center [610, 457] width 5 height 14
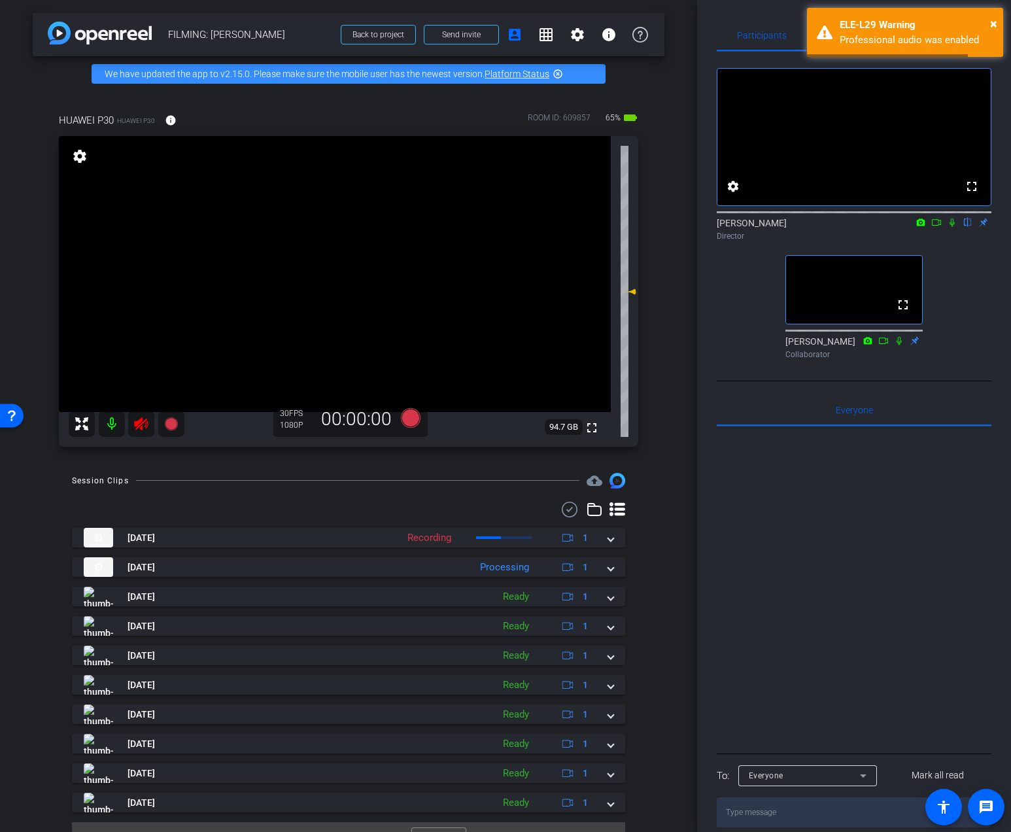
click at [147, 424] on icon at bounding box center [141, 423] width 14 height 13
click at [145, 428] on icon at bounding box center [141, 424] width 16 height 16
click at [997, 21] on div "× ELE-L29 Warning Professional audio was enabled" at bounding box center [905, 32] width 196 height 49
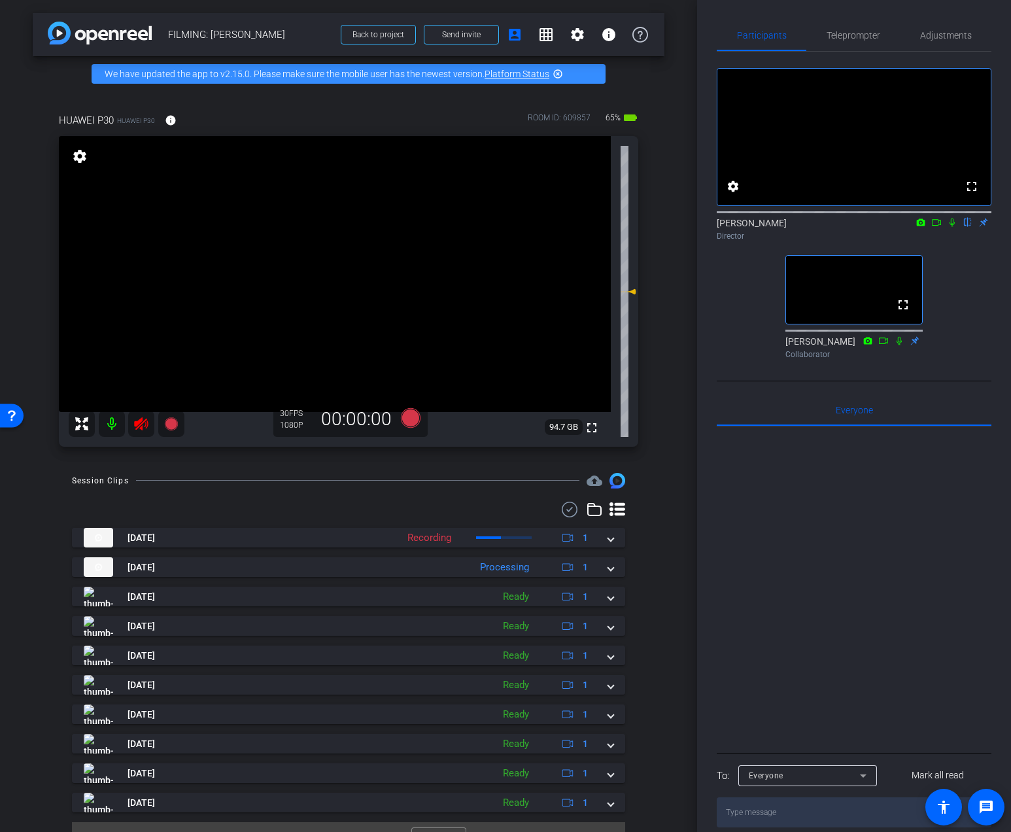
click at [134, 436] on mat-icon at bounding box center [141, 424] width 26 height 26
click at [606, 541] on div "[DATE] Recording 1" at bounding box center [346, 538] width 524 height 20
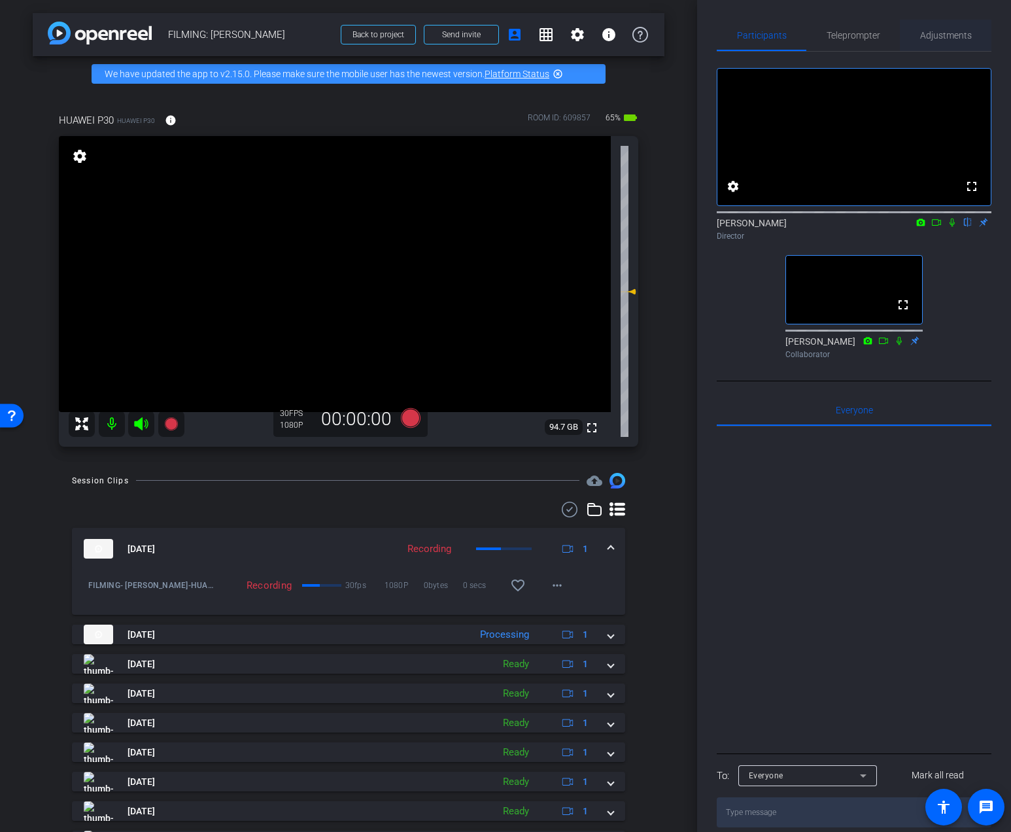
click at [934, 43] on span "Adjustments" at bounding box center [946, 35] width 52 height 31
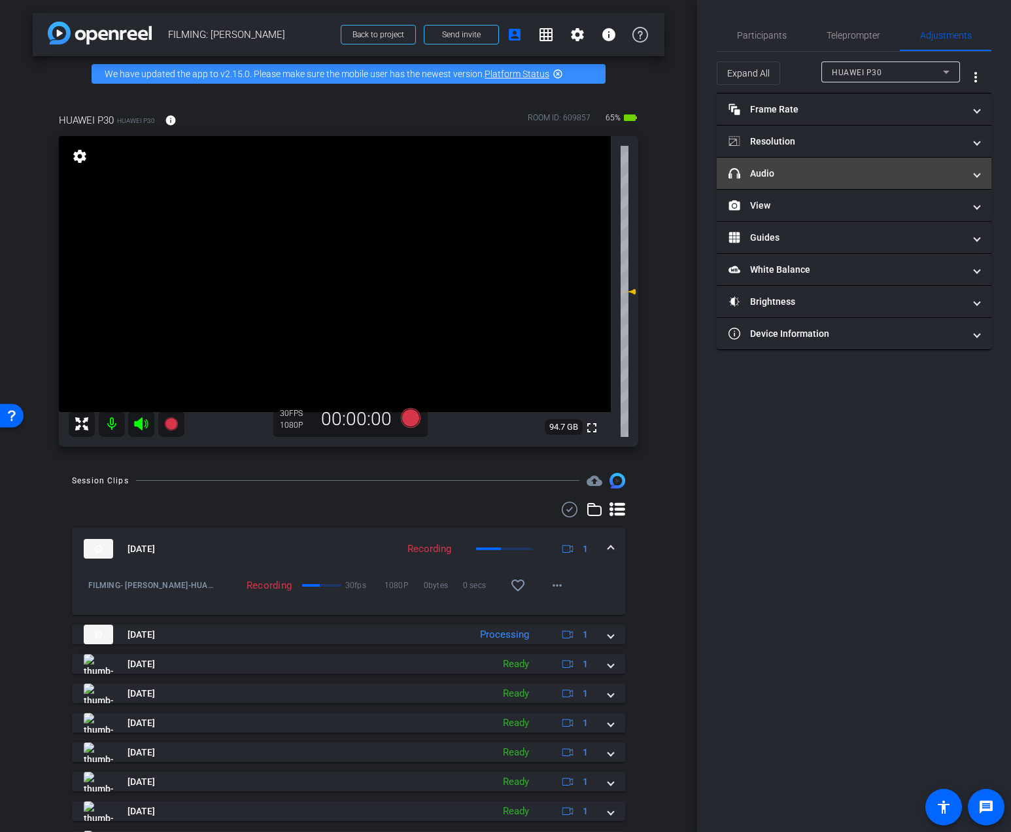
click at [837, 167] on mat-panel-title "headphone icon Audio" at bounding box center [845, 174] width 235 height 14
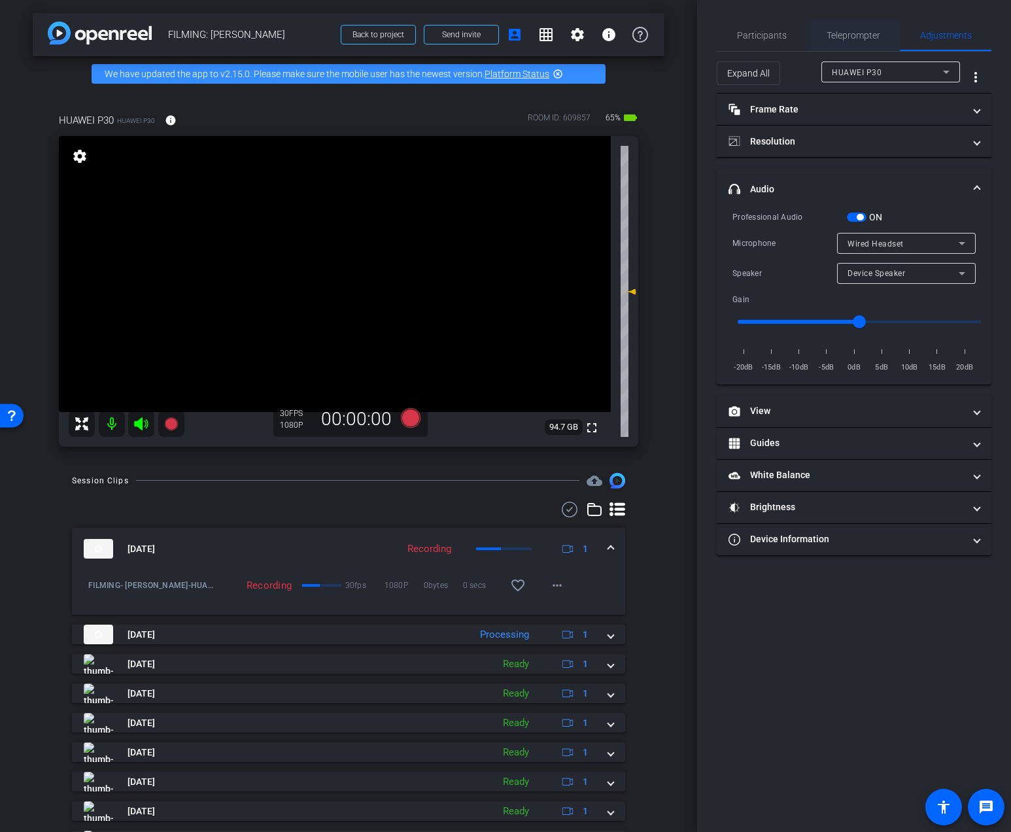
click at [835, 44] on span "Teleprompter" at bounding box center [853, 35] width 54 height 31
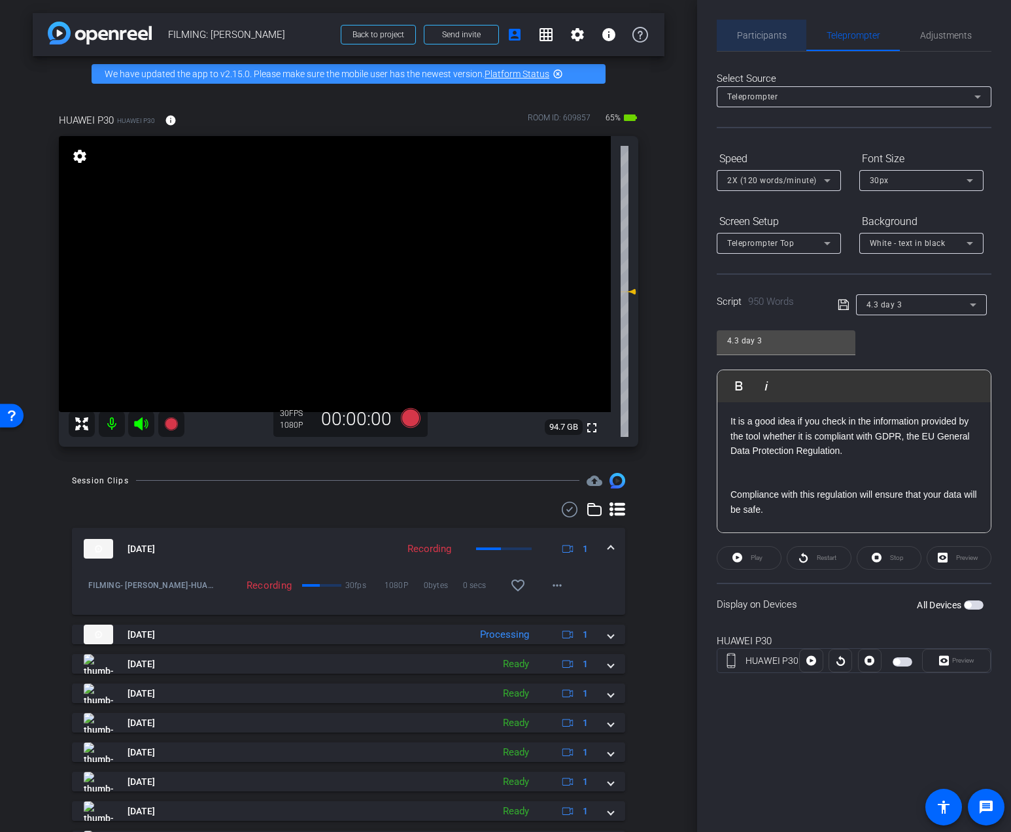
click at [748, 33] on span "Participants" at bounding box center [762, 35] width 50 height 9
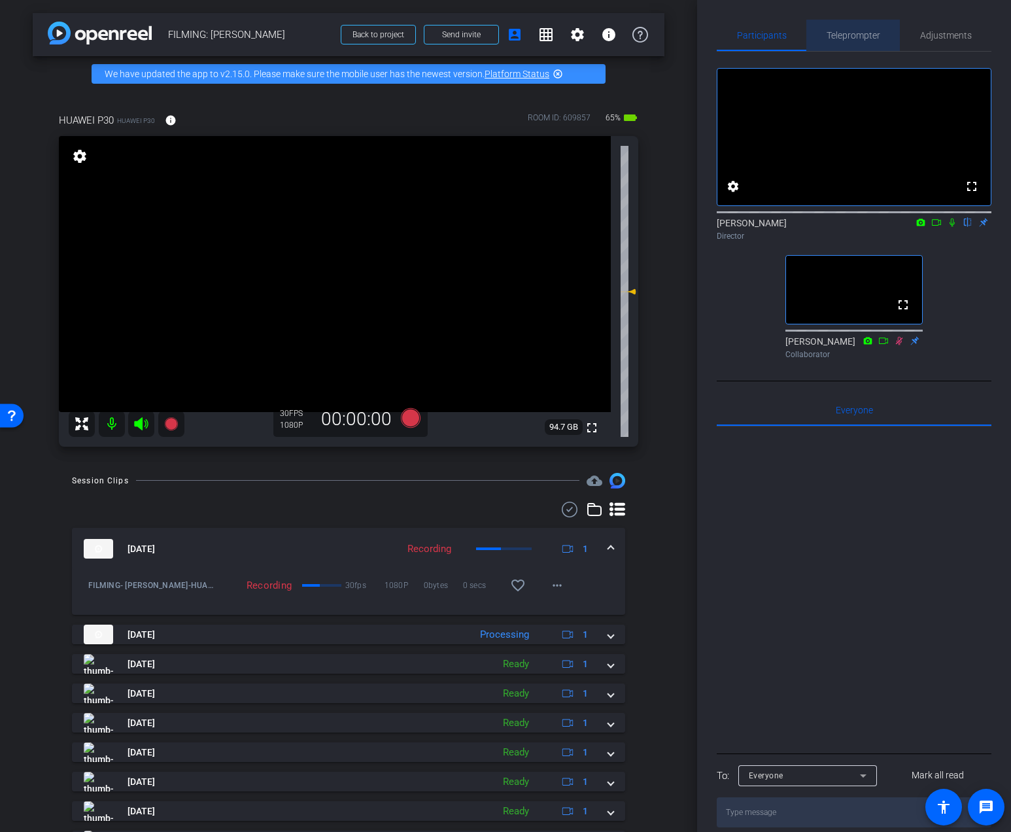
click at [859, 41] on span "Teleprompter" at bounding box center [853, 35] width 54 height 31
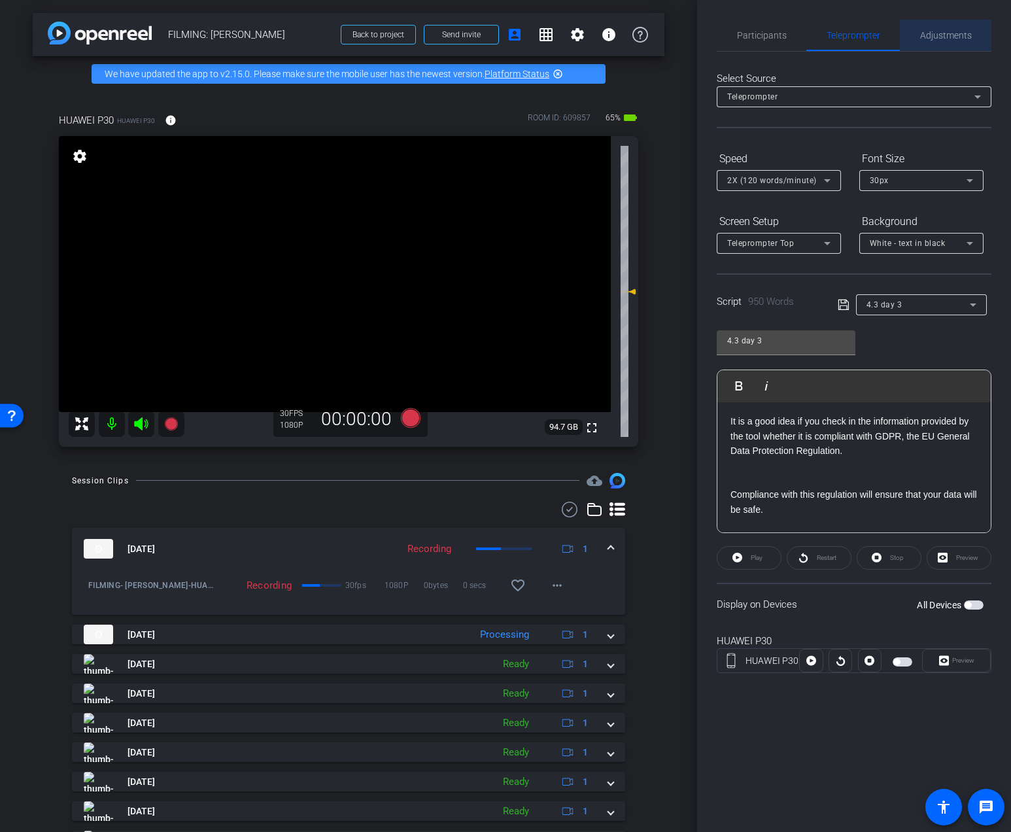
click at [915, 46] on div "Adjustments" at bounding box center [946, 35] width 92 height 31
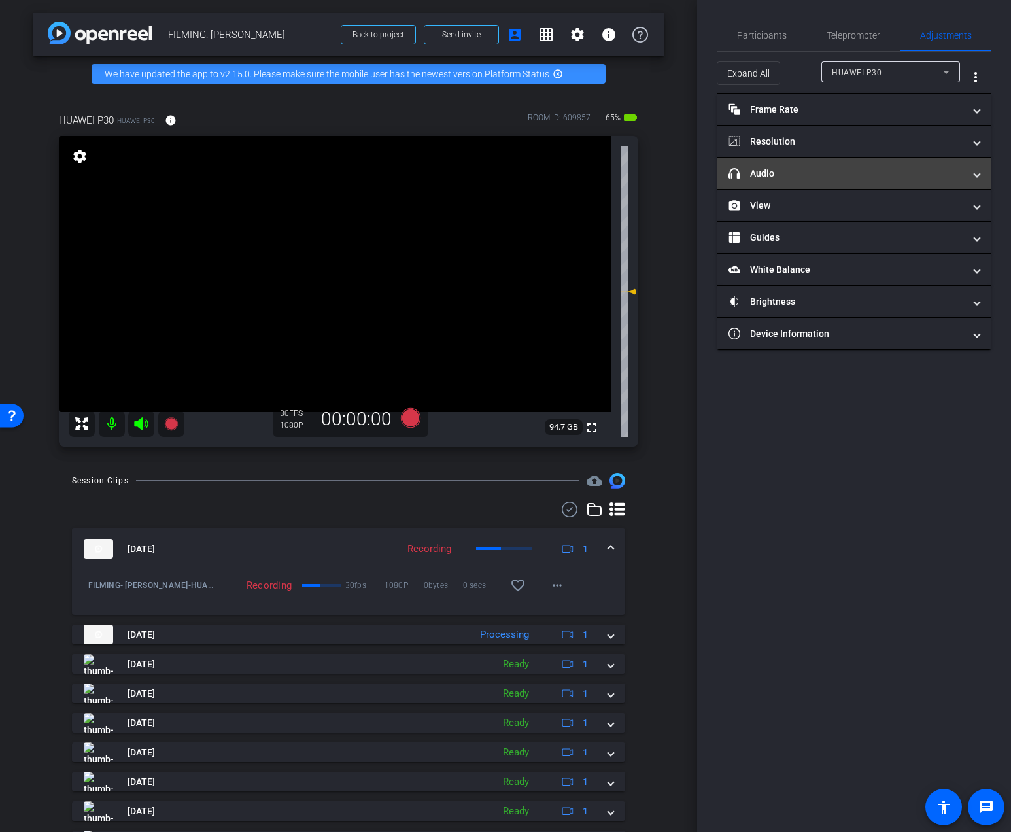
click at [847, 175] on mat-panel-title "headphone icon Audio" at bounding box center [845, 174] width 235 height 14
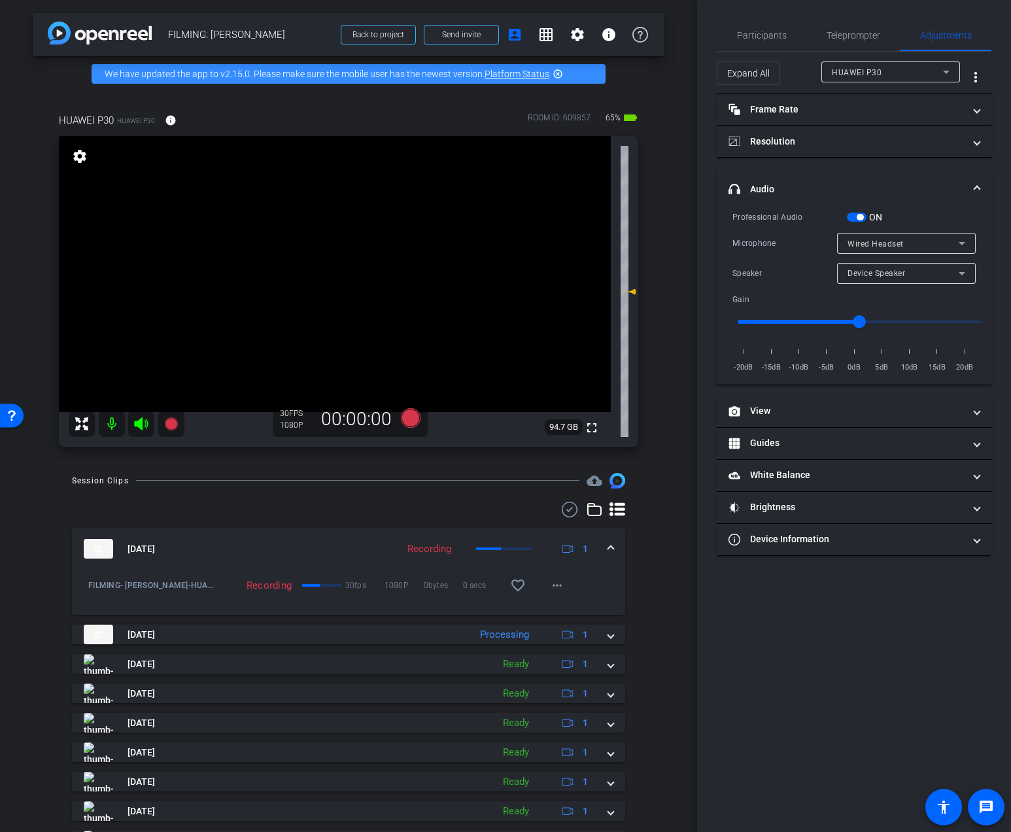
click at [866, 287] on div at bounding box center [906, 291] width 139 height 14
click at [866, 280] on div "Device Speaker" at bounding box center [902, 273] width 111 height 16
click at [866, 312] on span "Wired Headset" at bounding box center [876, 320] width 58 height 16
type input "-10"
click at [798, 316] on input "range" at bounding box center [859, 321] width 271 height 29
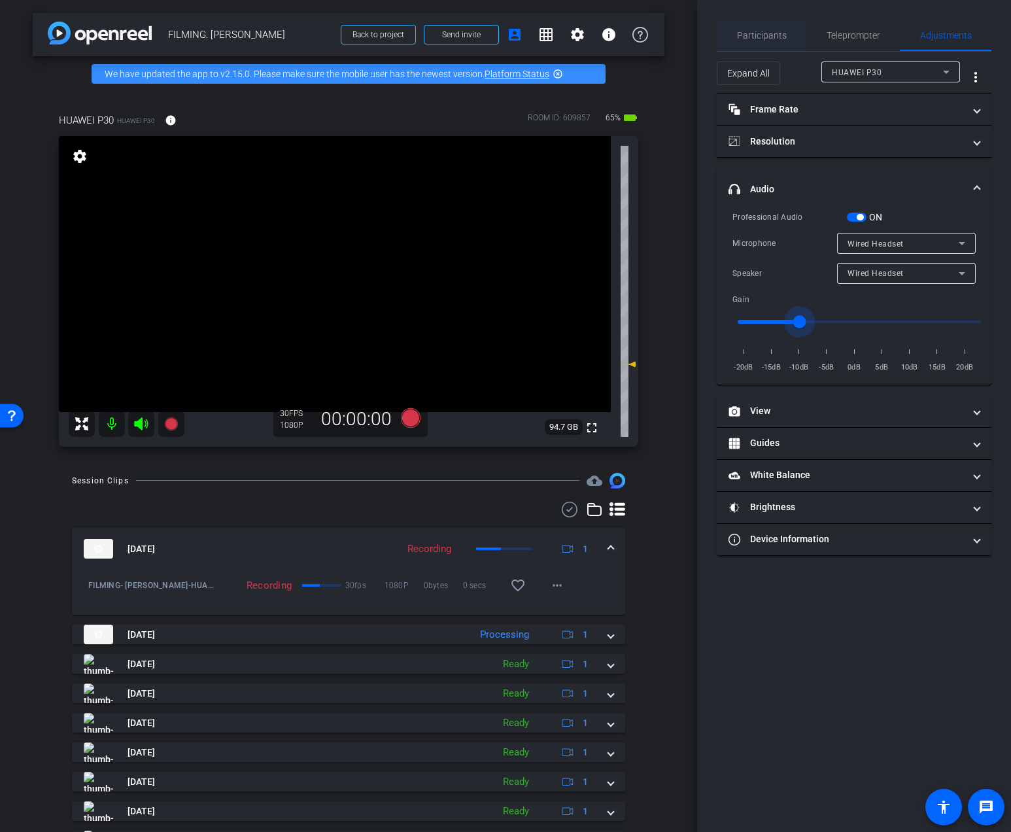
click at [761, 32] on span "Participants" at bounding box center [762, 35] width 50 height 9
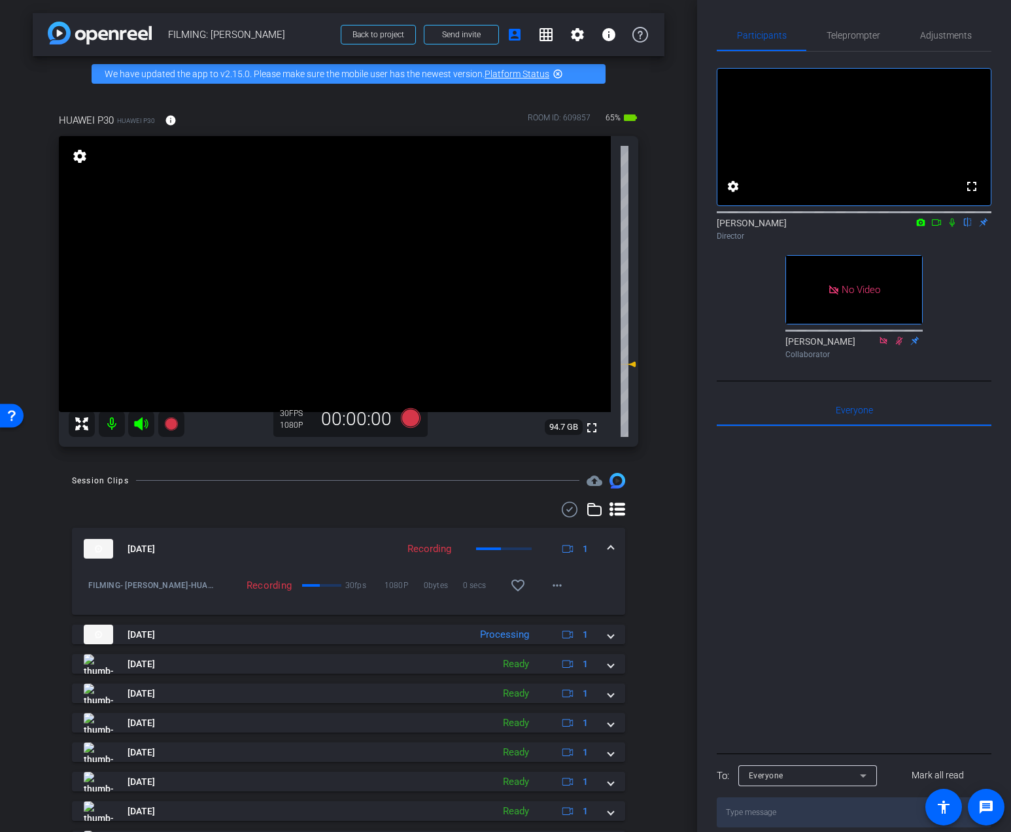
click at [951, 227] on icon at bounding box center [952, 222] width 10 height 9
click at [938, 227] on icon at bounding box center [936, 222] width 10 height 9
click at [402, 408] on icon at bounding box center [410, 418] width 31 height 24
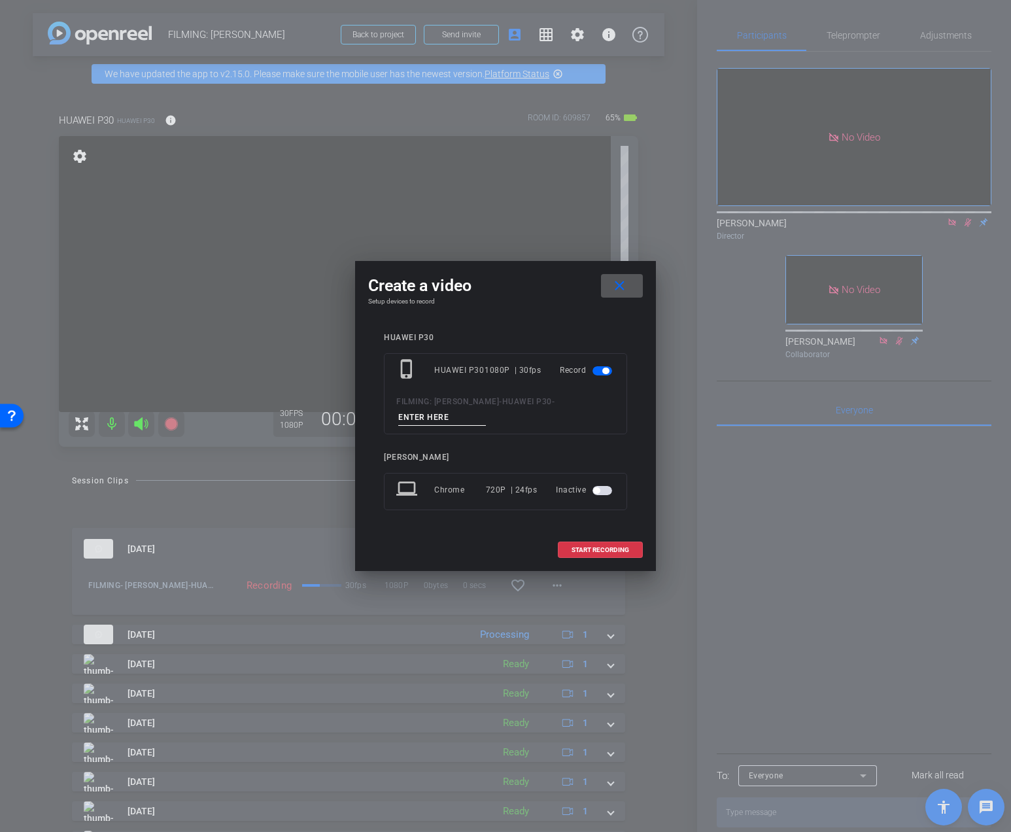
click at [414, 419] on input at bounding box center [442, 417] width 88 height 16
type input "NEW Day 3 vid 5"
click at [597, 551] on span "START RECORDING" at bounding box center [600, 550] width 58 height 7
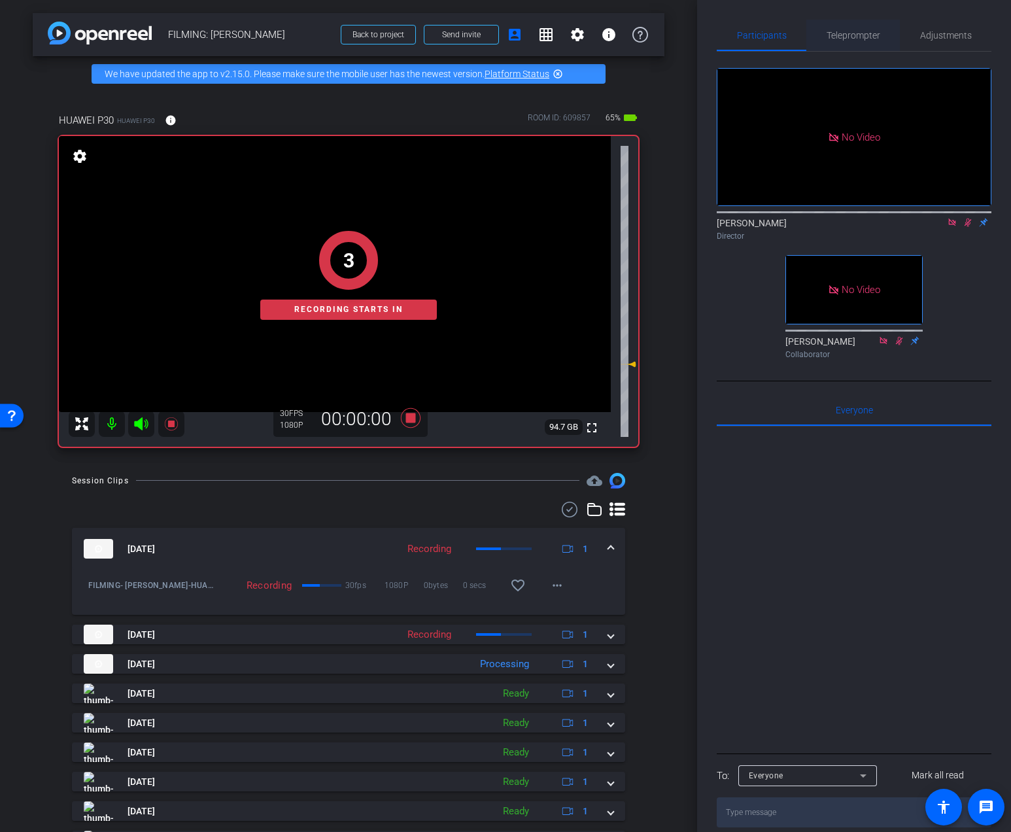
click at [841, 31] on span "Teleprompter" at bounding box center [853, 35] width 54 height 9
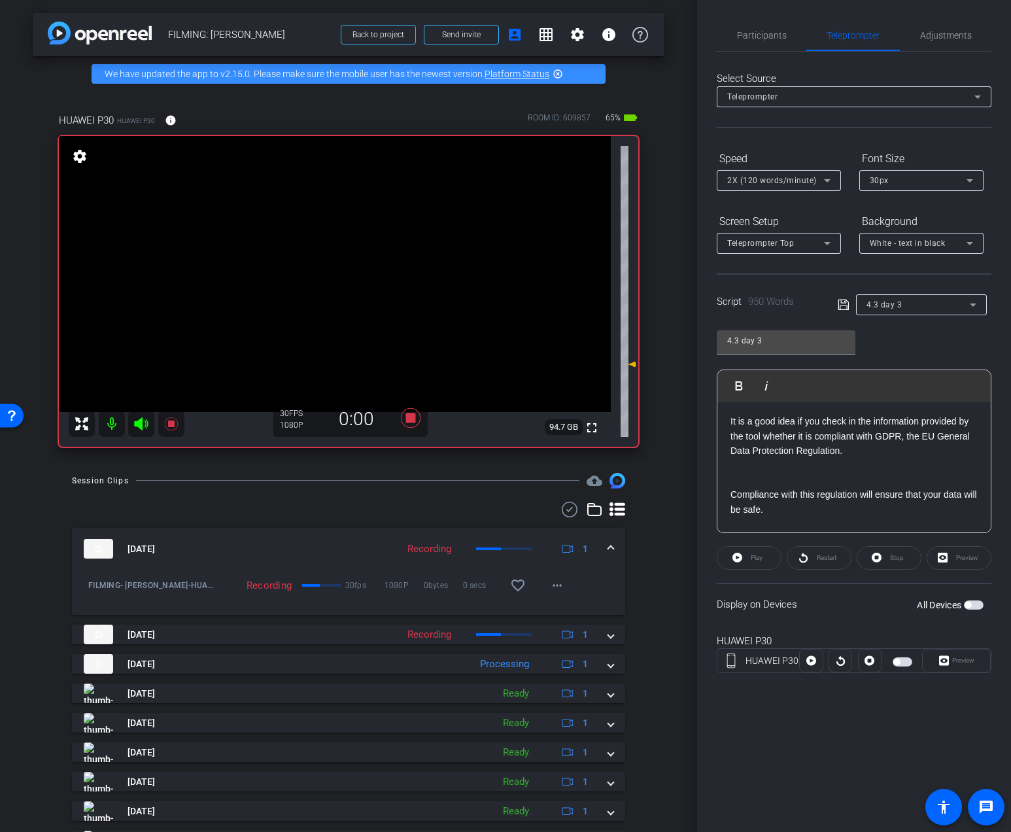
click at [975, 605] on span "button" at bounding box center [974, 604] width 20 height 9
click at [964, 605] on span "Preview" at bounding box center [963, 659] width 22 height 7
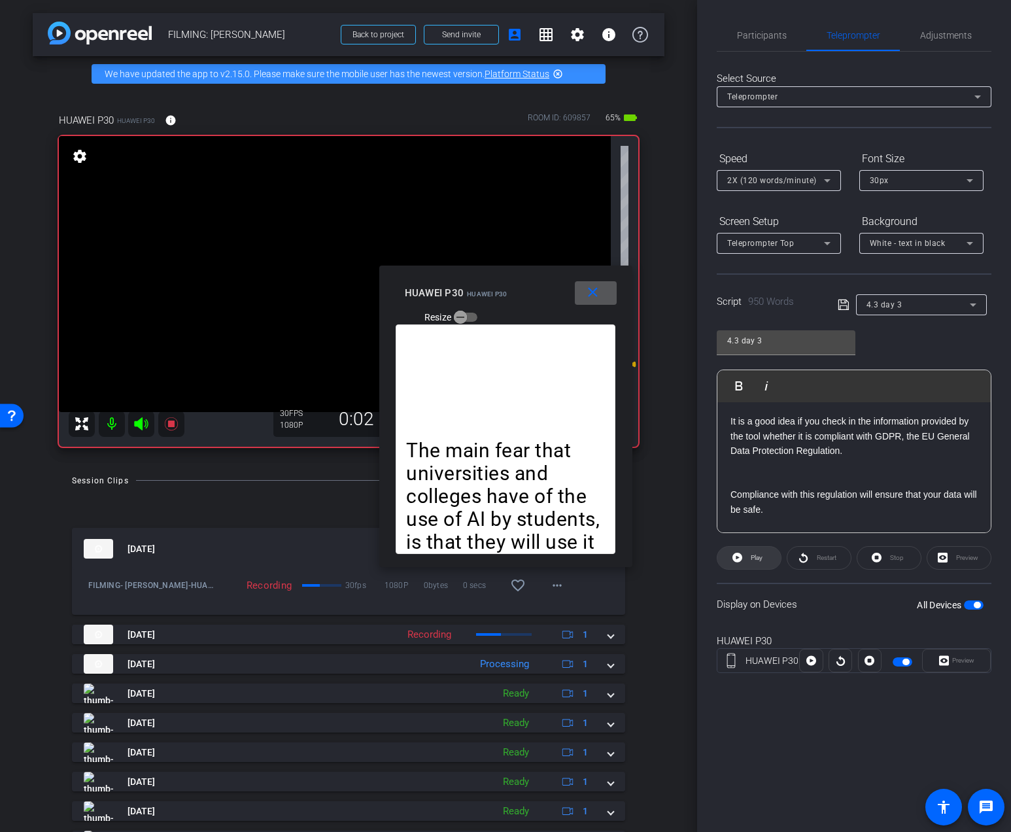
click at [737, 560] on icon at bounding box center [737, 557] width 10 height 10
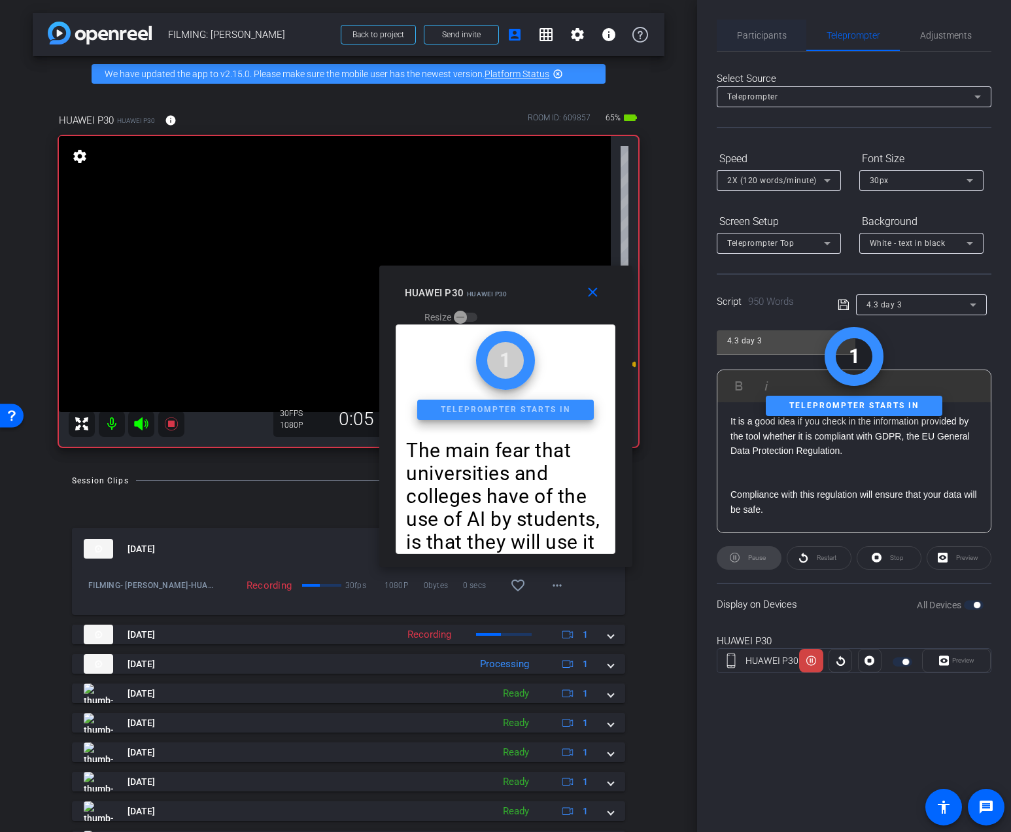
click at [782, 41] on span "Participants" at bounding box center [762, 35] width 50 height 31
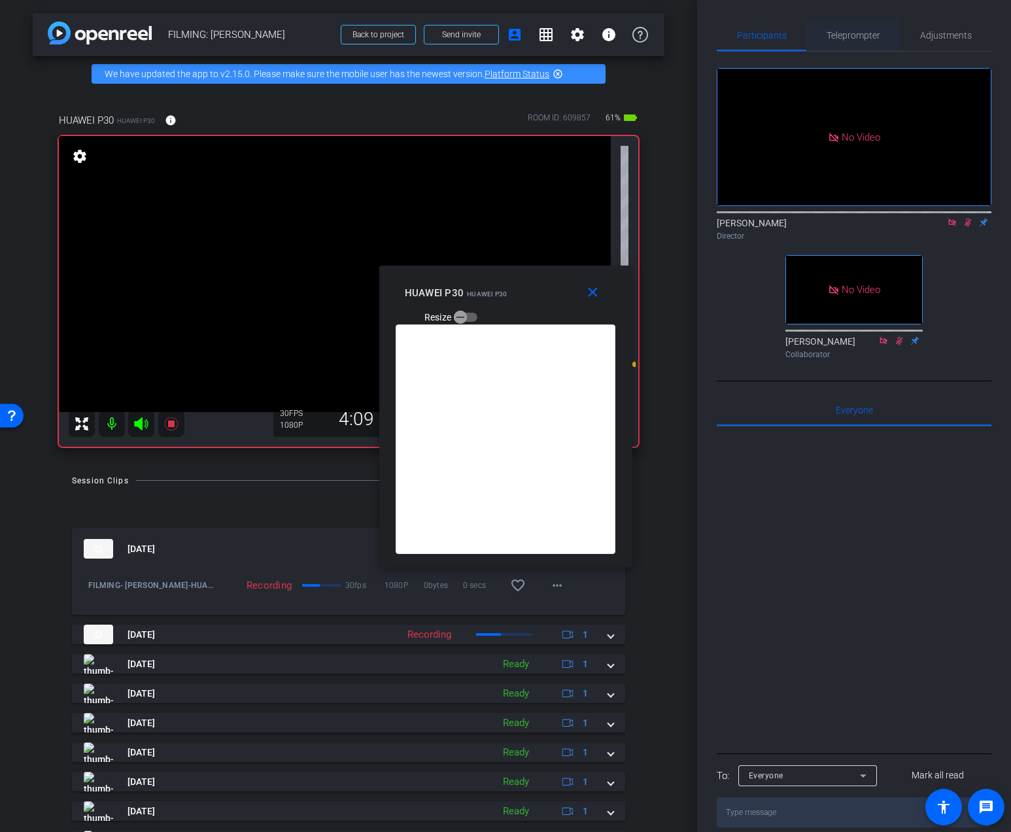
click at [844, 31] on span "Teleprompter" at bounding box center [853, 35] width 54 height 9
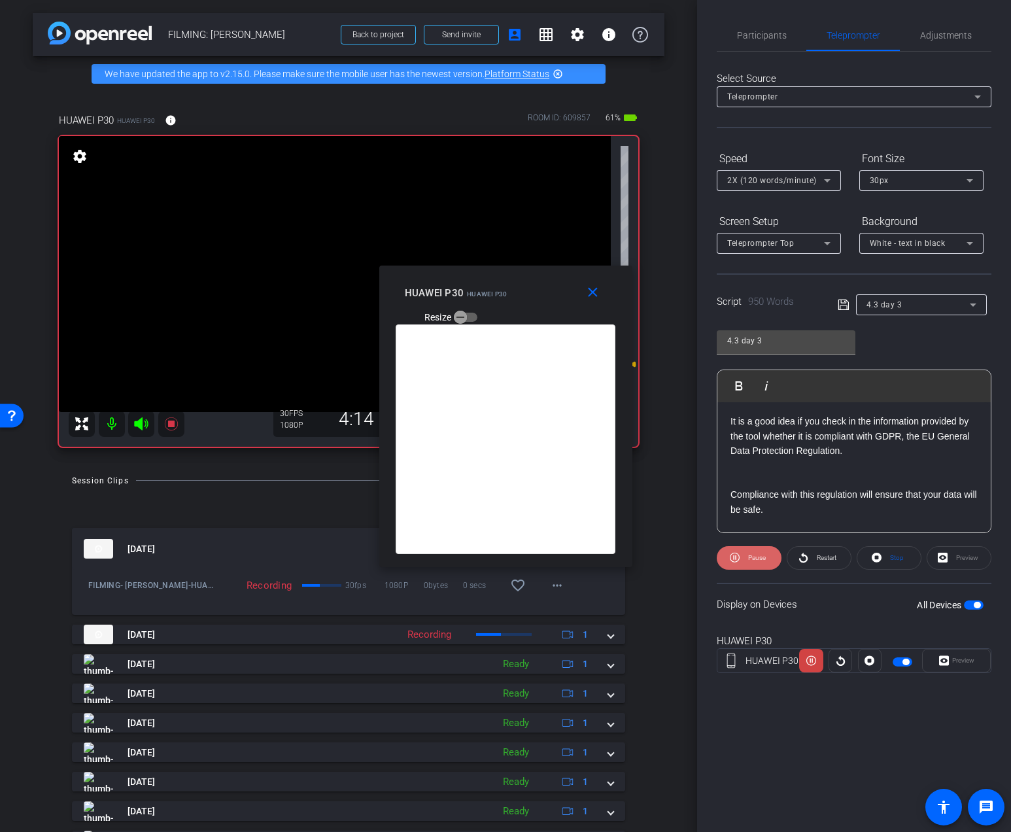
click at [756, 564] on span "Pause" at bounding box center [755, 557] width 21 height 18
click at [749, 549] on span "Play" at bounding box center [754, 557] width 15 height 18
click at [749, 549] on span "Pause" at bounding box center [755, 557] width 21 height 18
click at [598, 296] on mat-icon "close" at bounding box center [592, 292] width 16 height 16
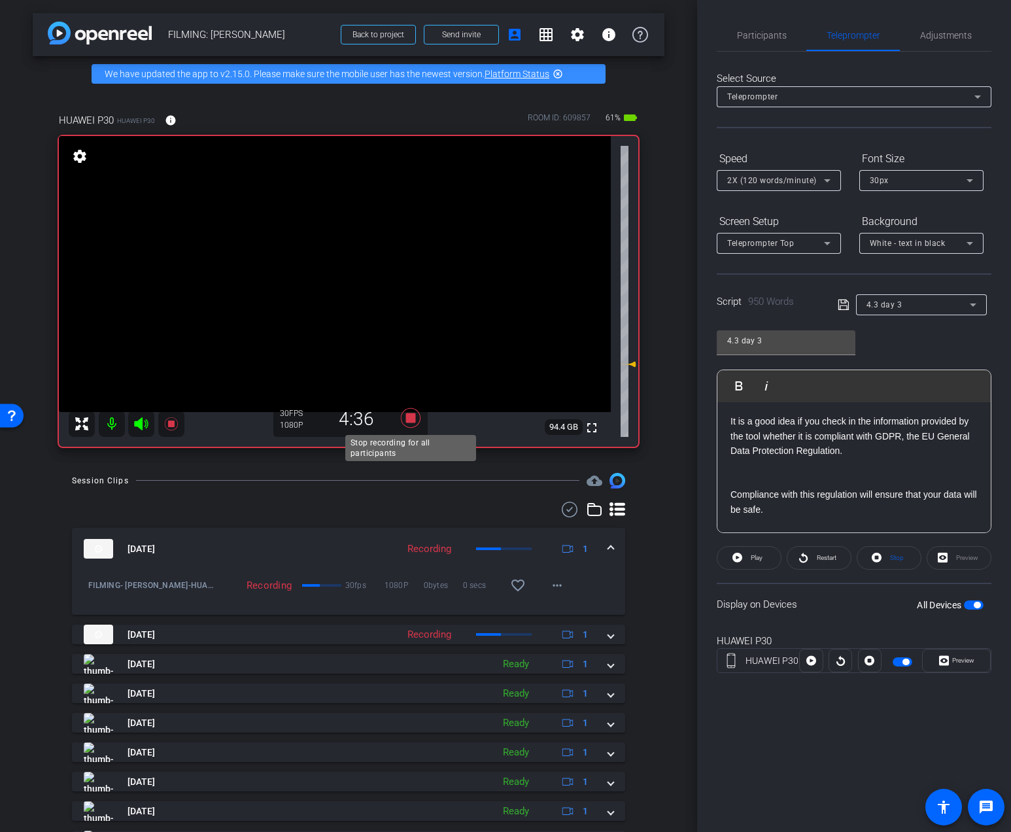
click at [397, 412] on icon at bounding box center [410, 418] width 31 height 24
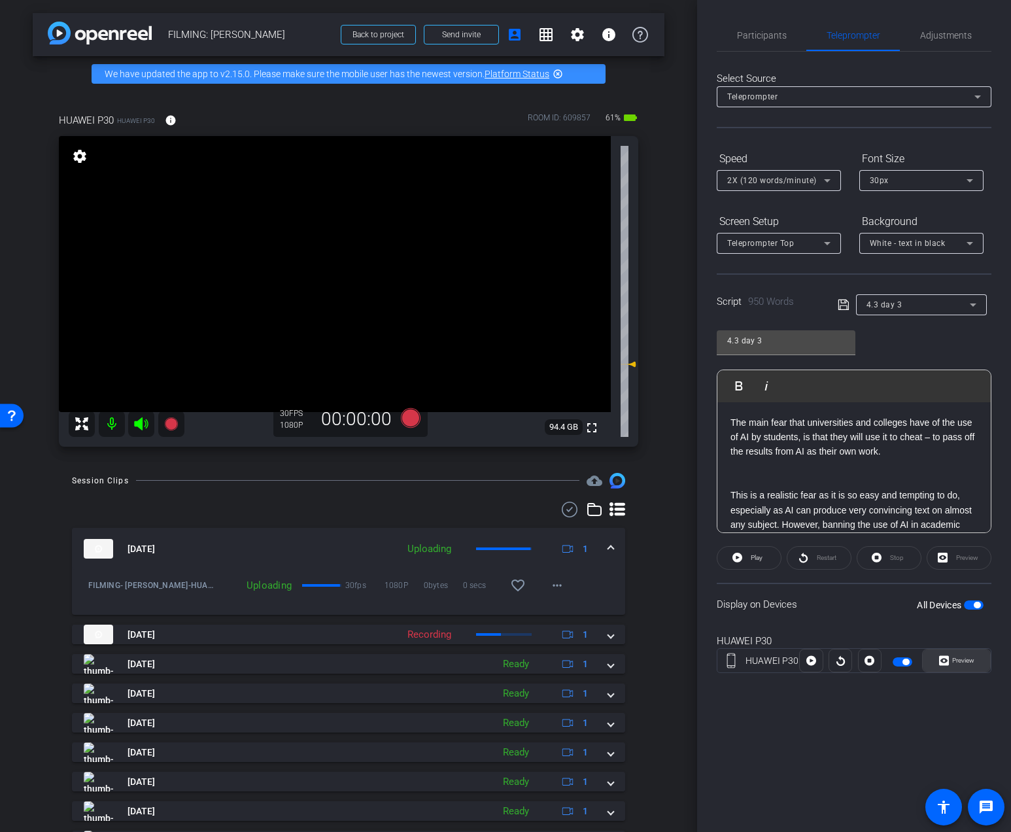
scroll to position [2478, 0]
click at [982, 603] on span "button" at bounding box center [974, 604] width 20 height 9
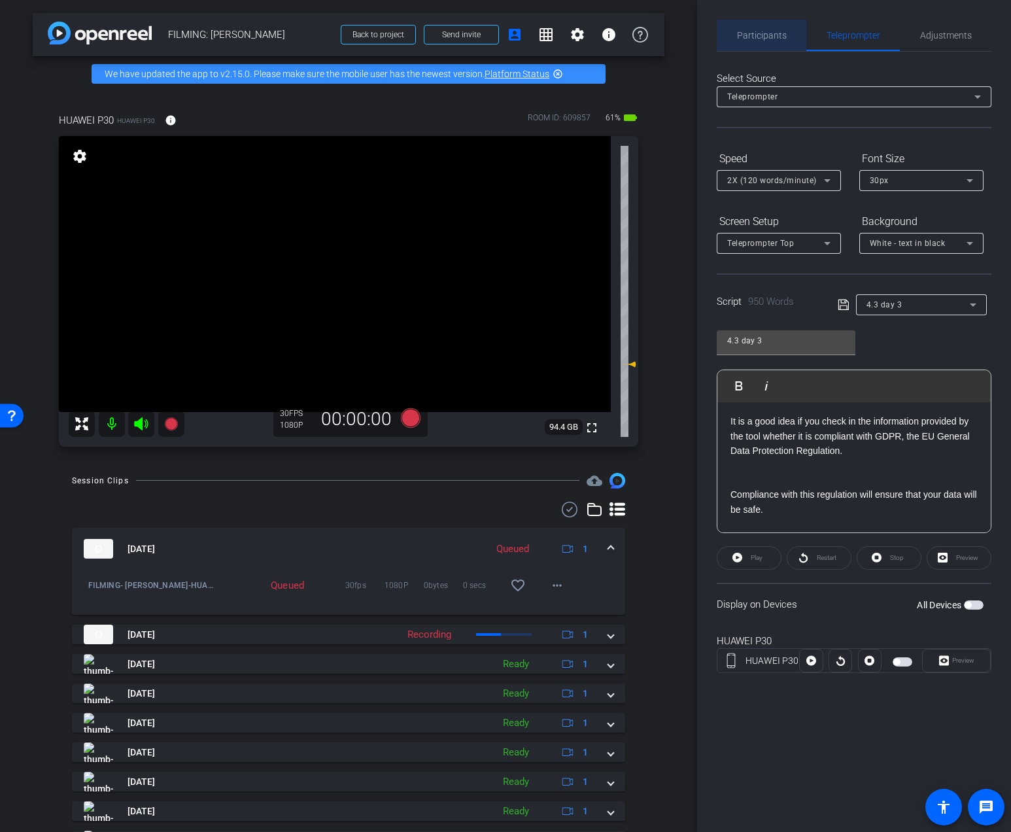
click at [766, 44] on span "Participants" at bounding box center [762, 35] width 50 height 31
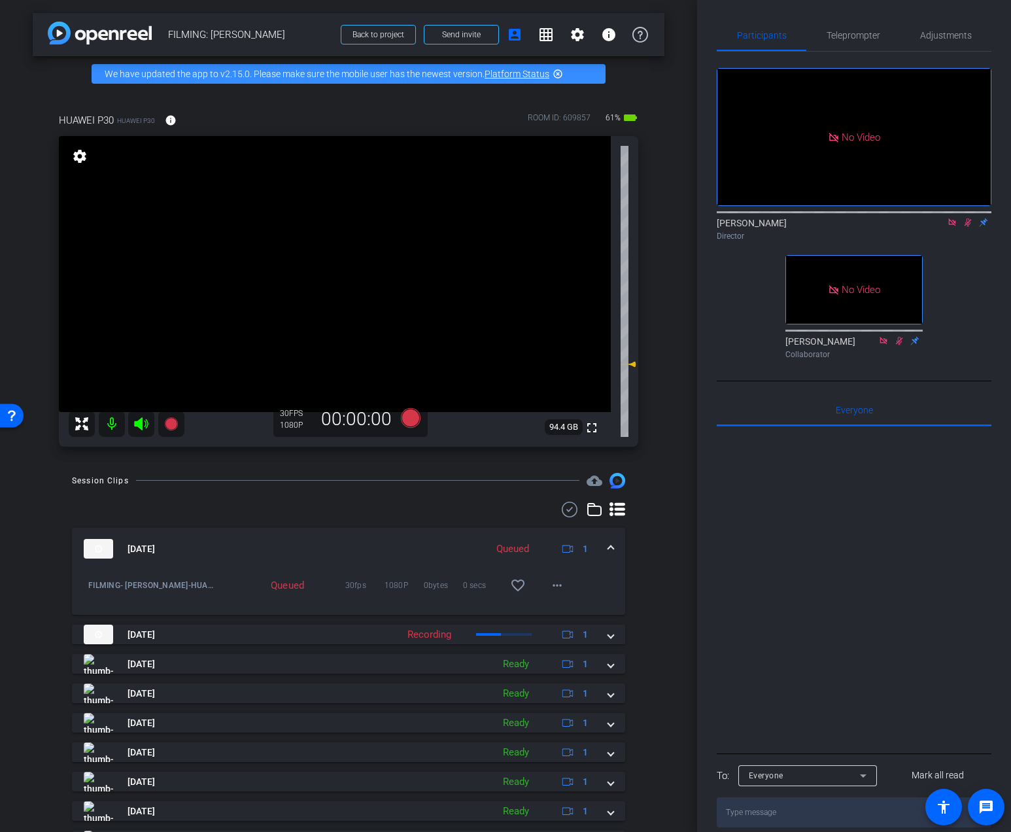
click at [966, 218] on icon at bounding box center [967, 222] width 10 height 9
click at [926, 41] on span "Adjustments" at bounding box center [946, 35] width 52 height 31
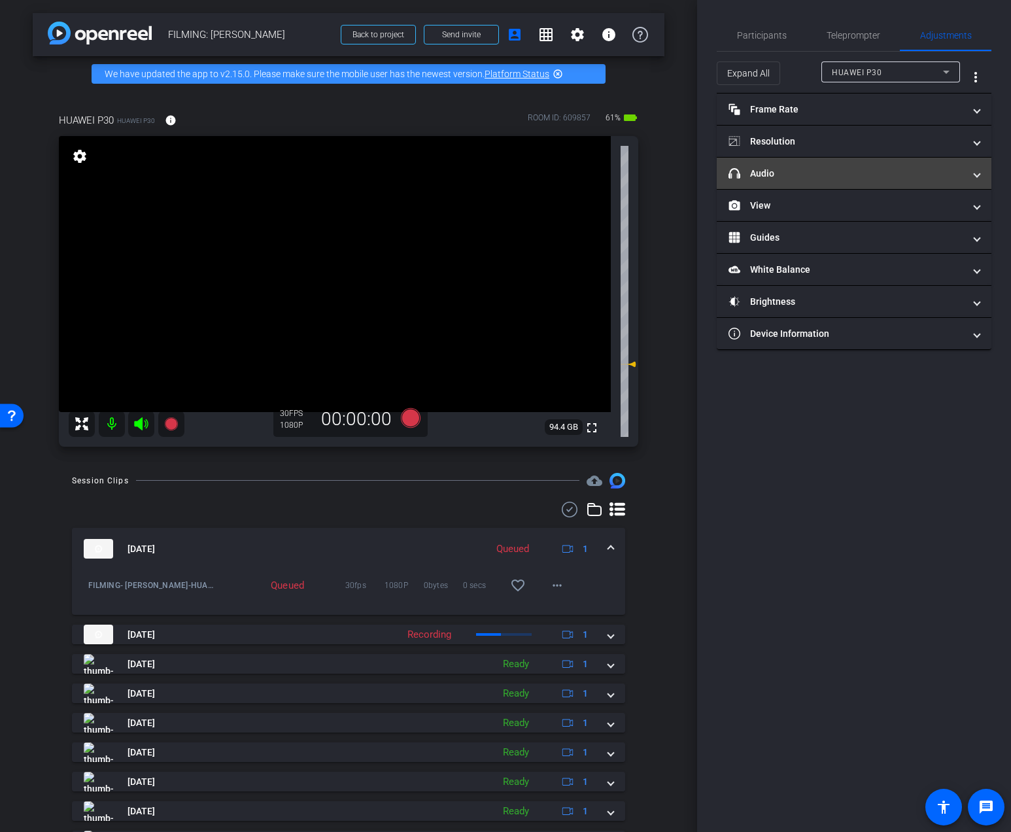
drag, startPoint x: 810, startPoint y: 177, endPoint x: 815, endPoint y: 205, distance: 28.6
click at [810, 177] on mat-panel-title "headphone icon Audio" at bounding box center [845, 174] width 235 height 14
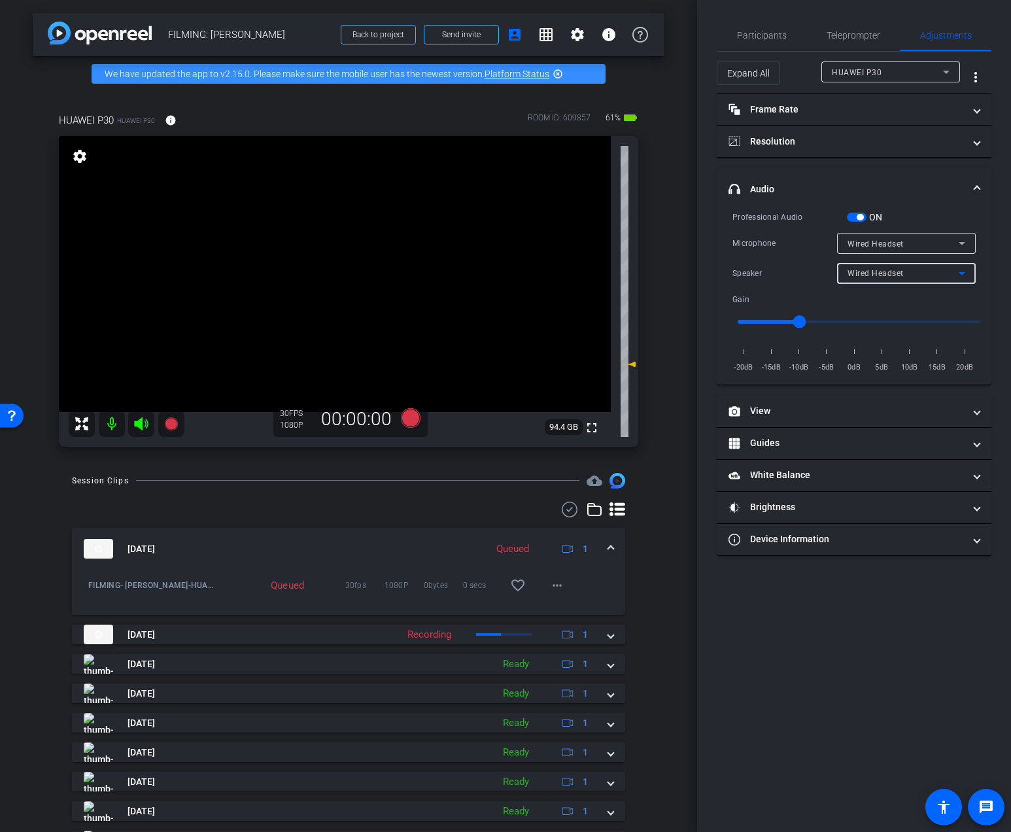
click at [866, 276] on span "Wired Headset" at bounding box center [875, 273] width 56 height 9
click at [878, 299] on span "Device Speaker" at bounding box center [877, 299] width 61 height 16
click at [906, 269] on div "Device Speaker" at bounding box center [902, 273] width 111 height 16
click at [891, 320] on span "Wired Headset" at bounding box center [876, 320] width 58 height 16
click at [777, 50] on span "Participants" at bounding box center [762, 35] width 50 height 31
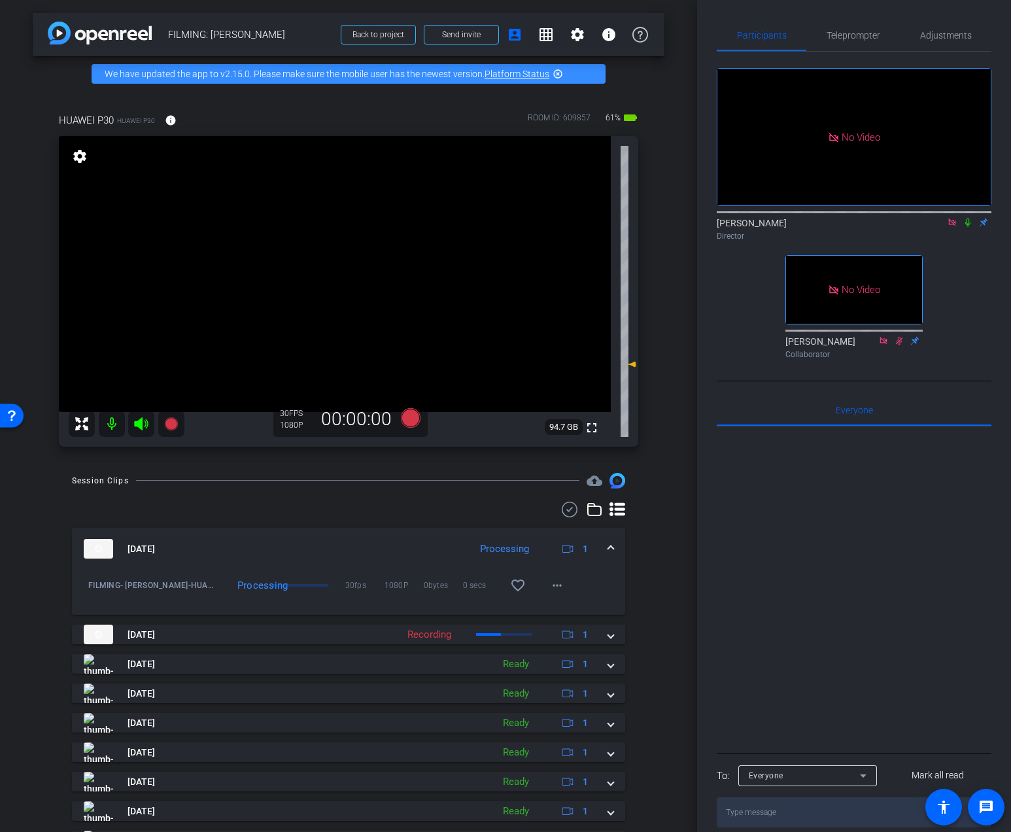
click at [965, 218] on icon at bounding box center [967, 222] width 10 height 9
click at [412, 418] on icon at bounding box center [411, 418] width 20 height 20
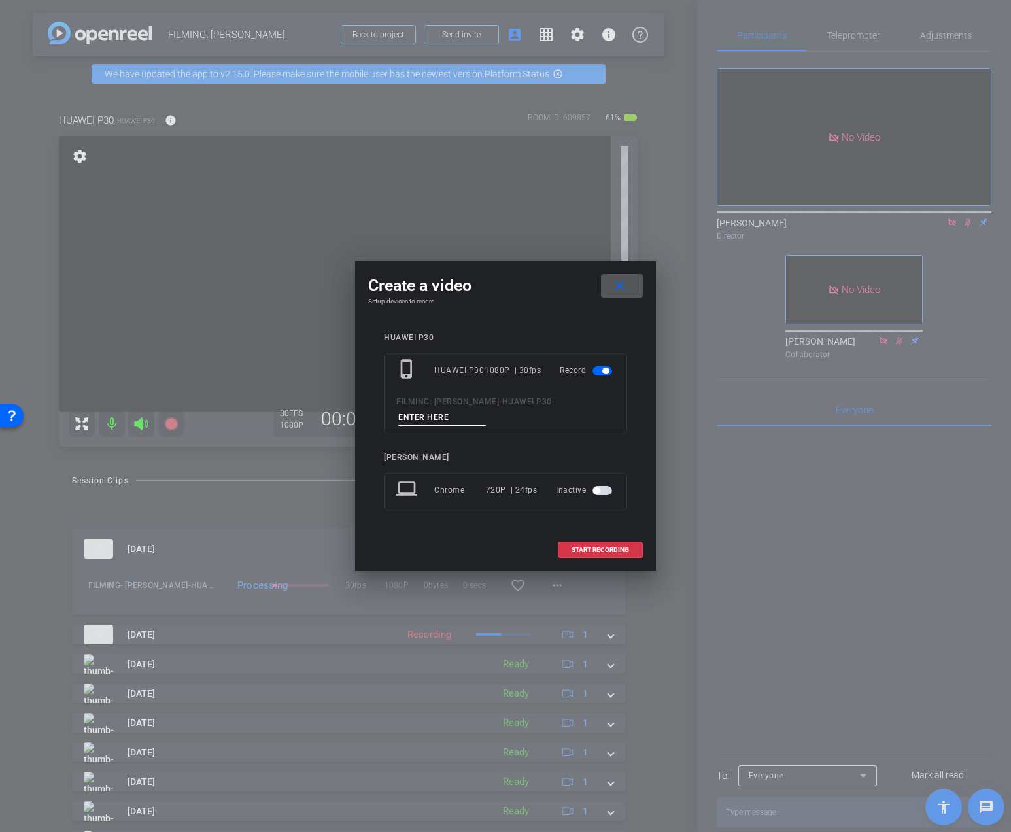
click at [426, 418] on input at bounding box center [442, 417] width 88 height 16
click at [621, 271] on span at bounding box center [622, 285] width 42 height 31
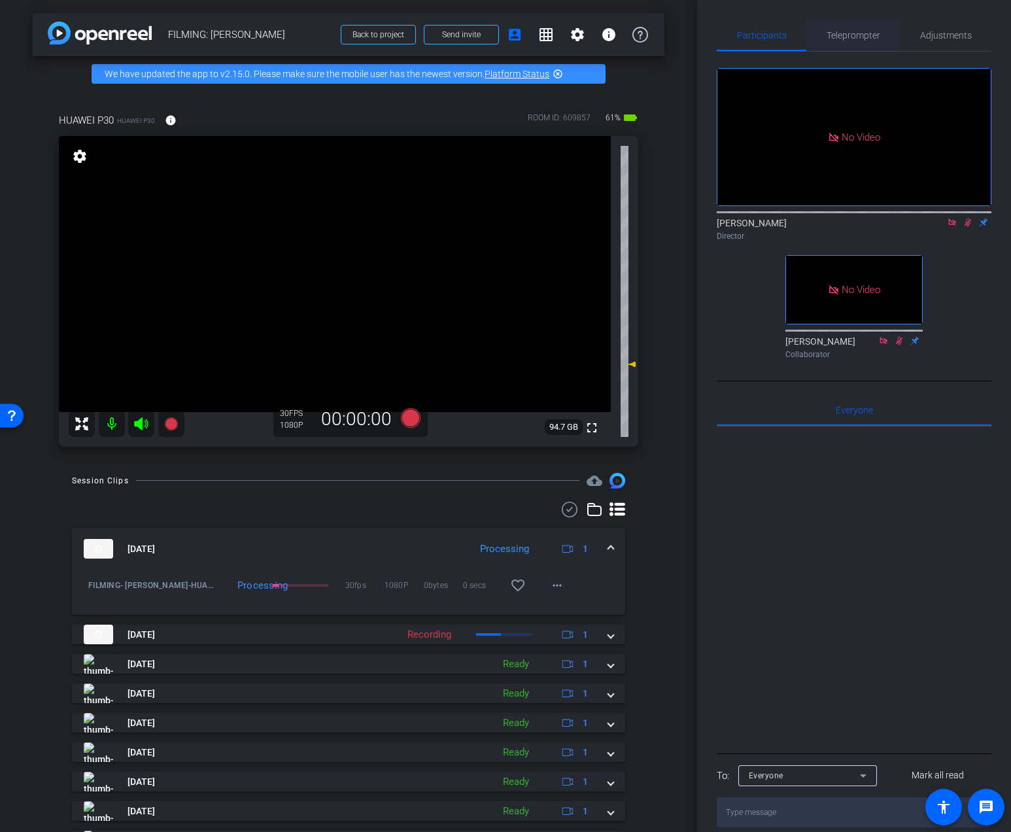
click at [849, 48] on span "Teleprompter" at bounding box center [853, 35] width 54 height 31
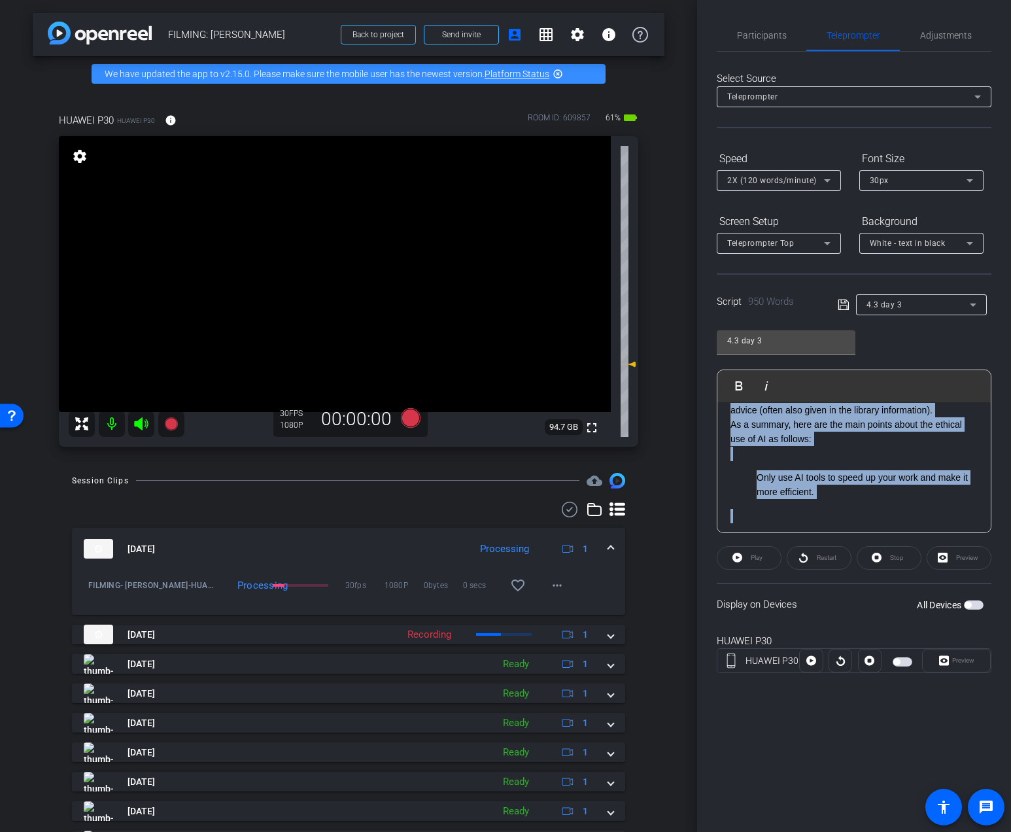
scroll to position [0, 0]
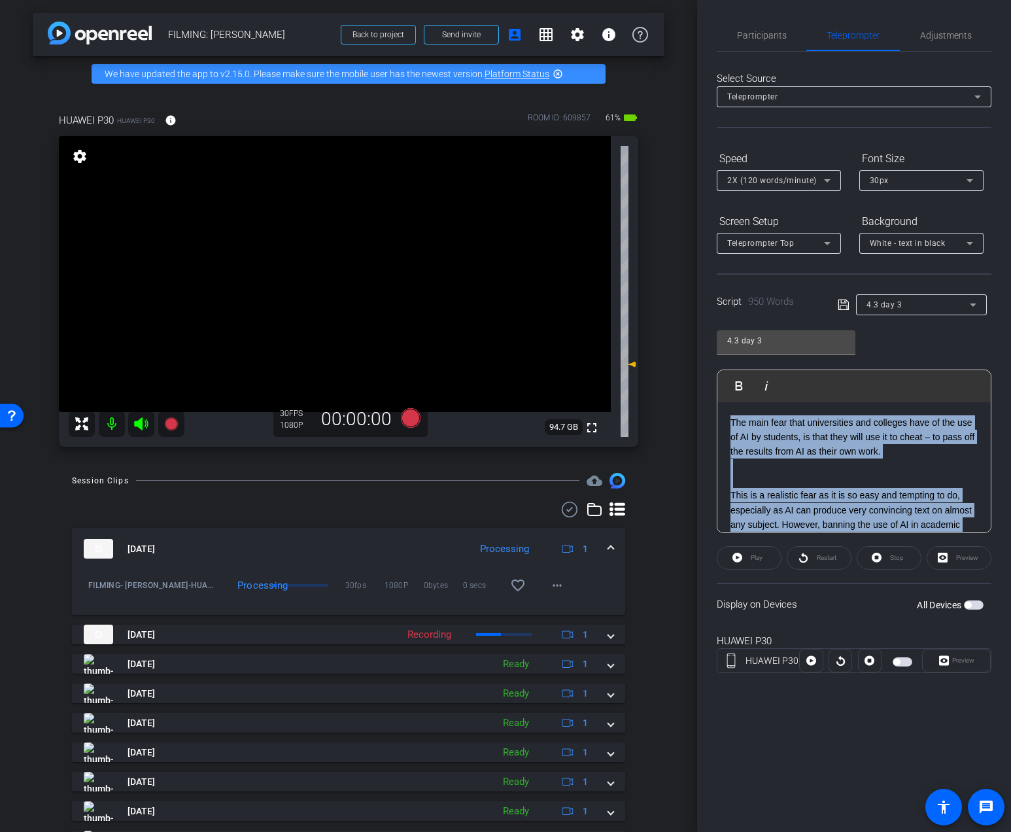
drag, startPoint x: 826, startPoint y: 496, endPoint x: 741, endPoint y: 318, distance: 197.1
click at [741, 318] on openreel-capture-teleprompter "Speed 2X (120 words/minute) Font Size 30px Screen Setup Teleprompter Top Backgr…" at bounding box center [853, 422] width 275 height 548
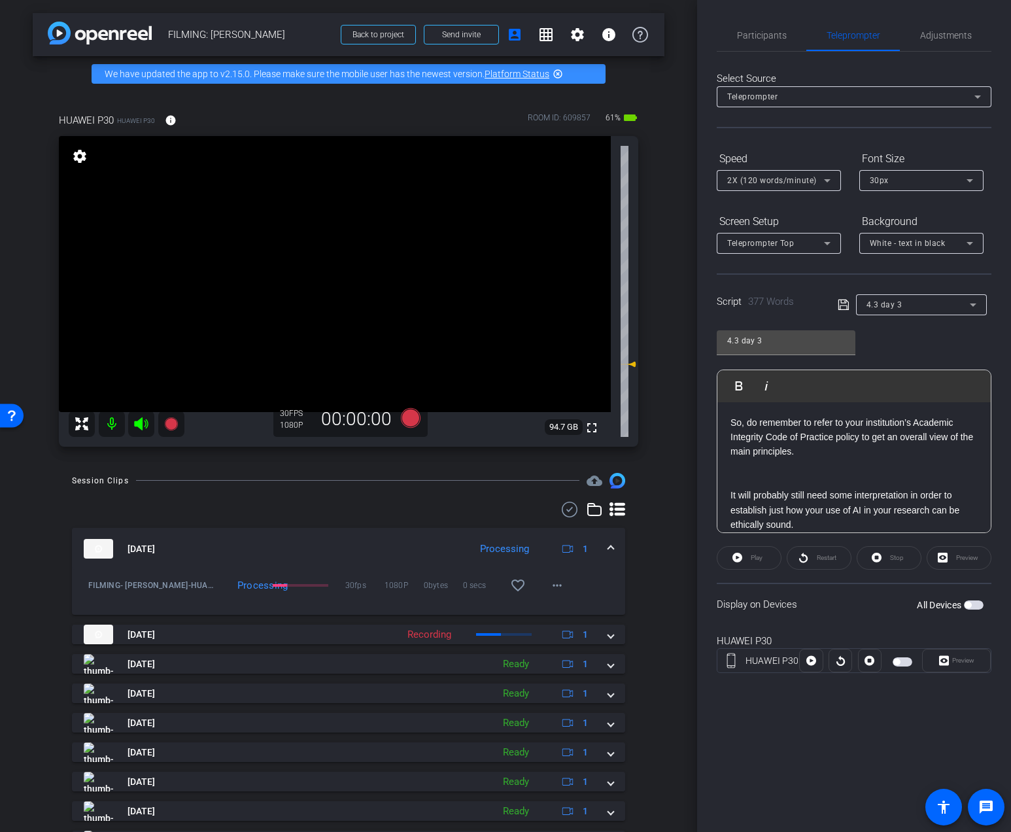
click at [837, 306] on icon at bounding box center [842, 304] width 10 height 10
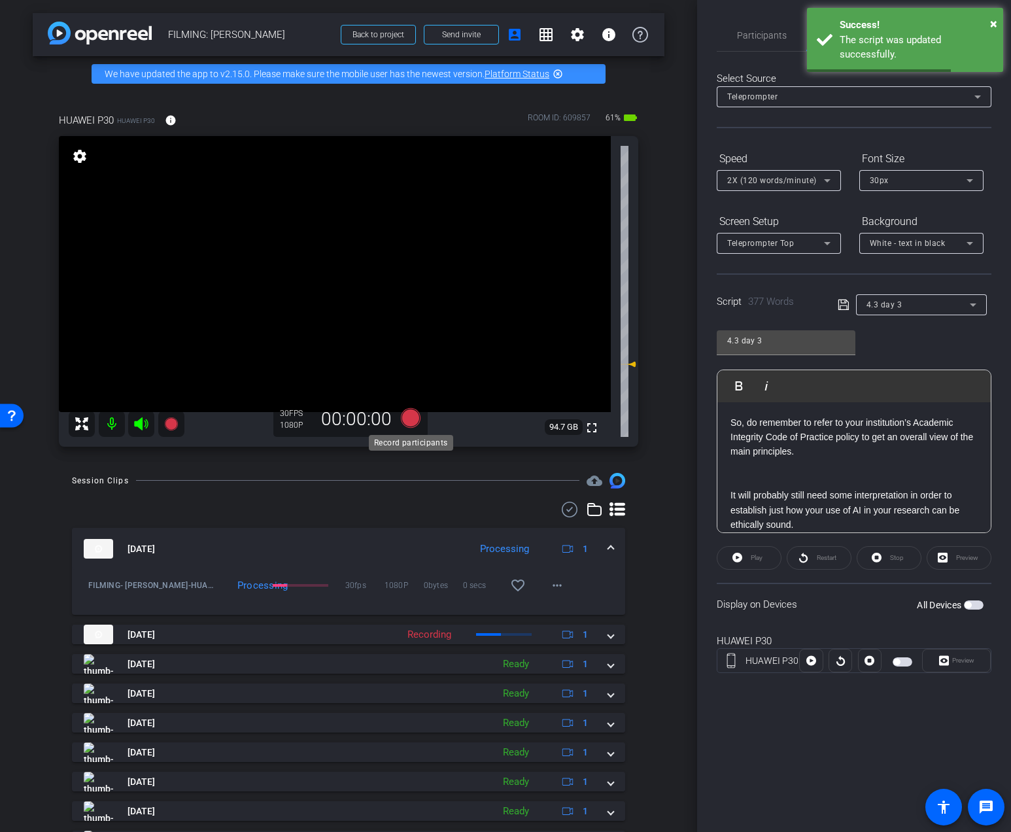
click at [405, 420] on icon at bounding box center [411, 418] width 20 height 20
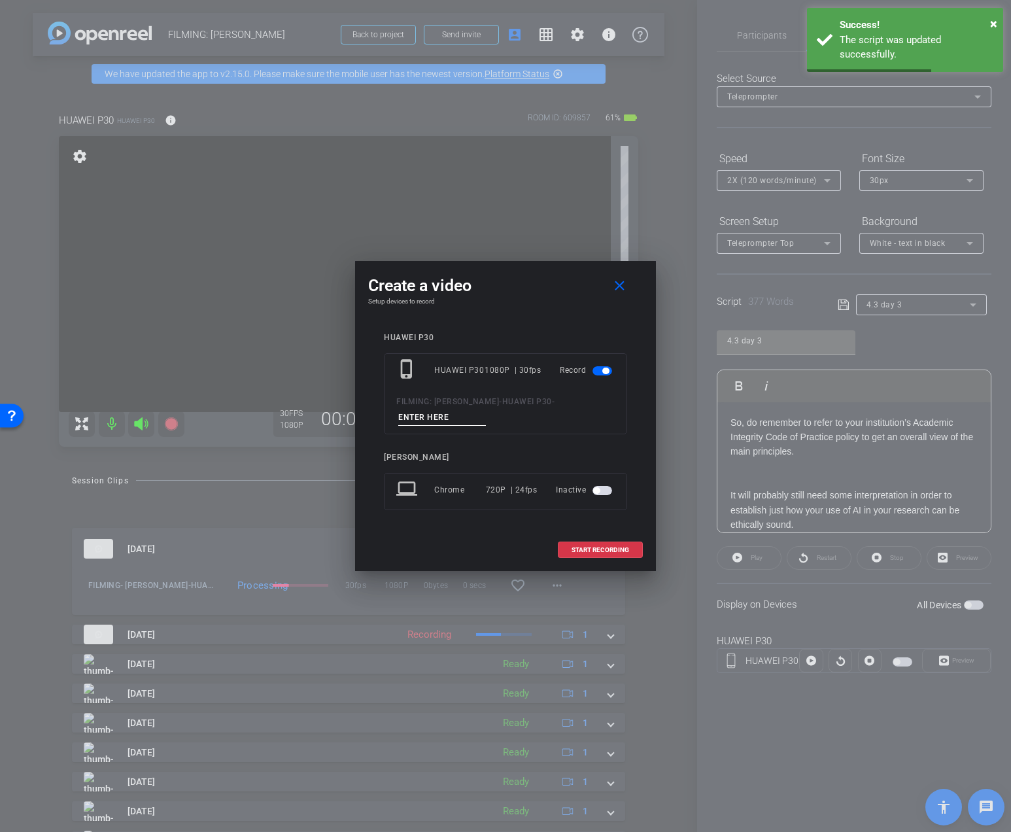
click at [425, 420] on input at bounding box center [442, 417] width 88 height 16
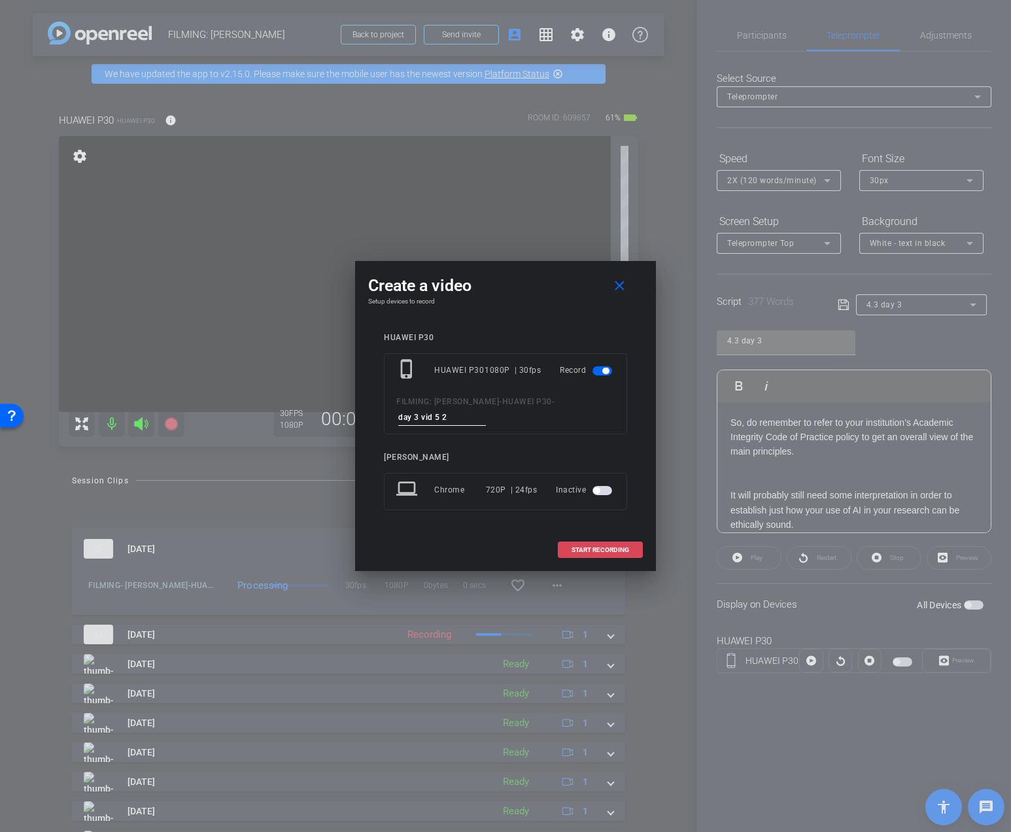
type input "day 3 vid 5 2"
click at [607, 547] on span "START RECORDING" at bounding box center [600, 550] width 58 height 7
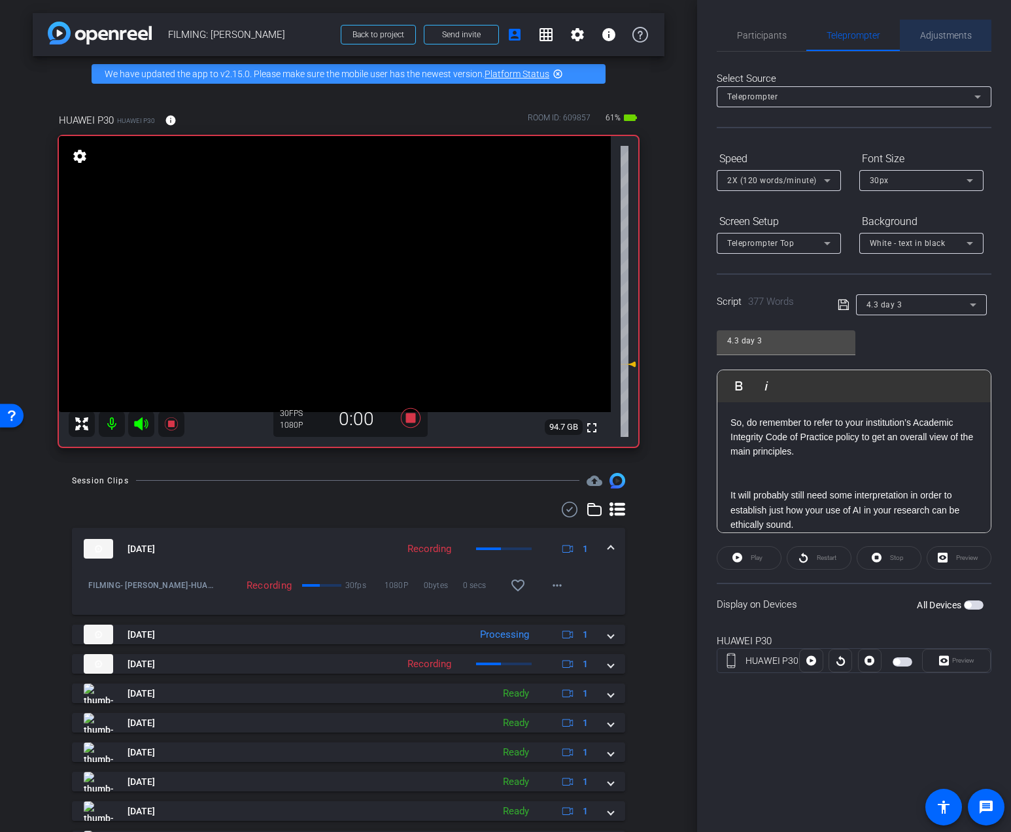
click at [912, 39] on div "Adjustments" at bounding box center [946, 35] width 92 height 31
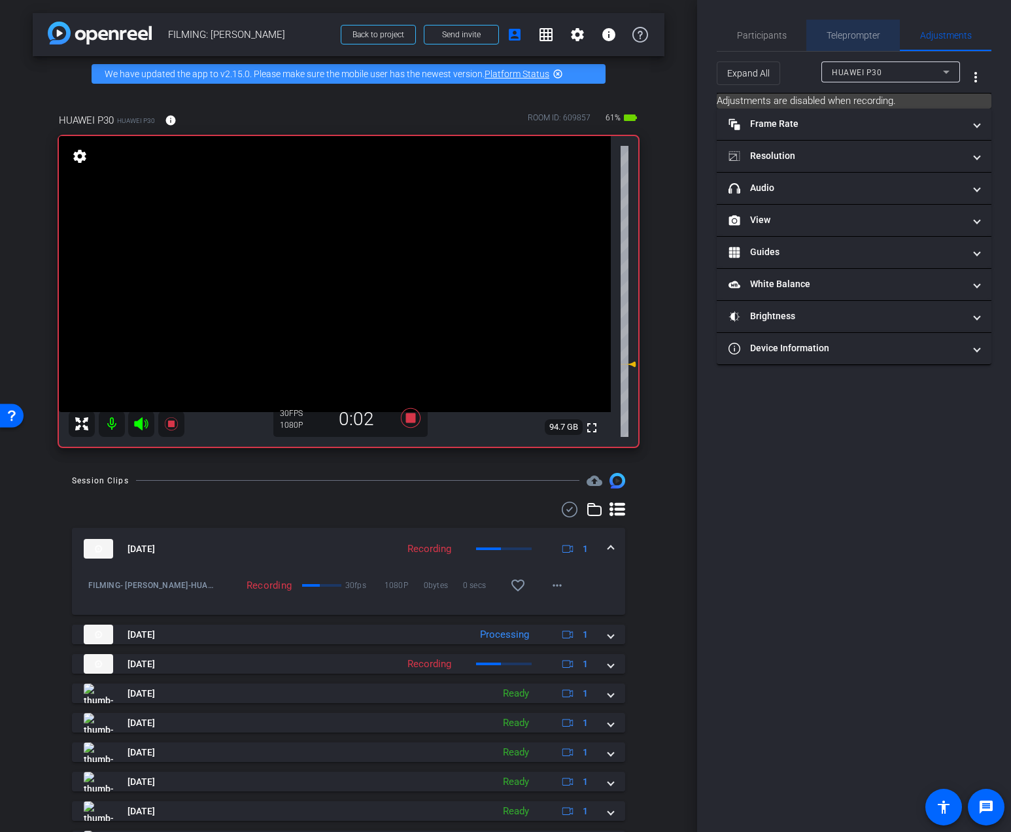
click at [820, 48] on div "Teleprompter" at bounding box center [852, 35] width 93 height 31
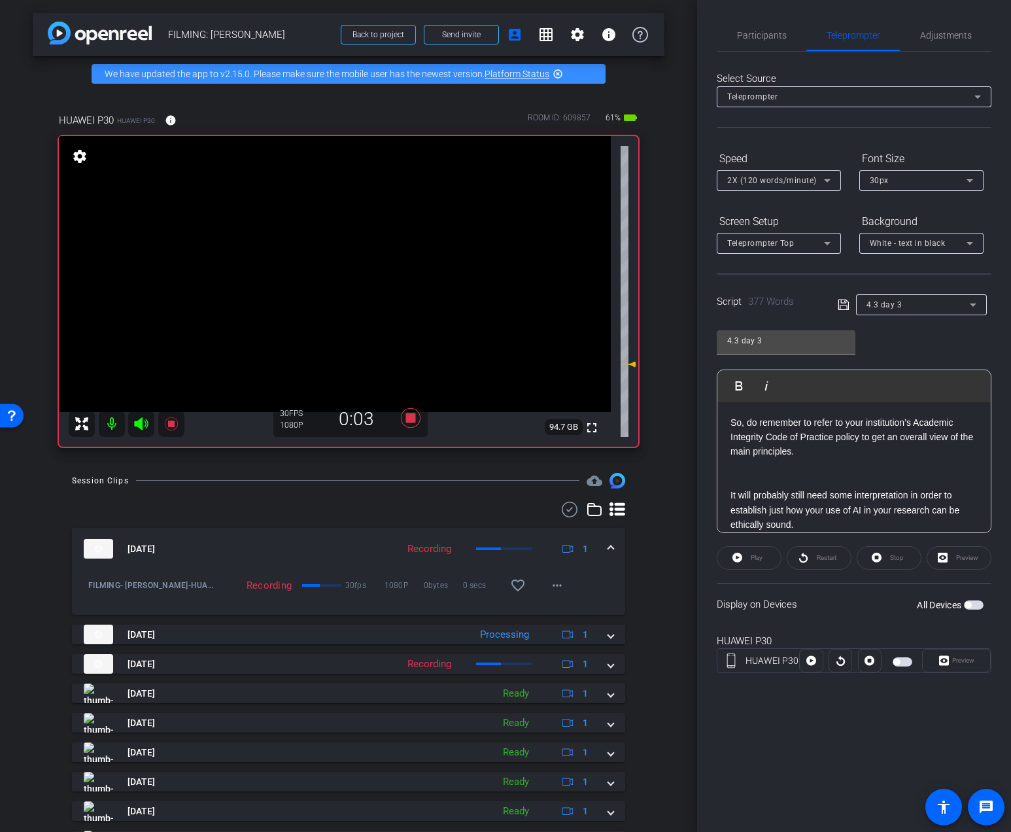
click at [974, 607] on span "button" at bounding box center [974, 604] width 20 height 9
click at [745, 564] on span at bounding box center [748, 557] width 63 height 31
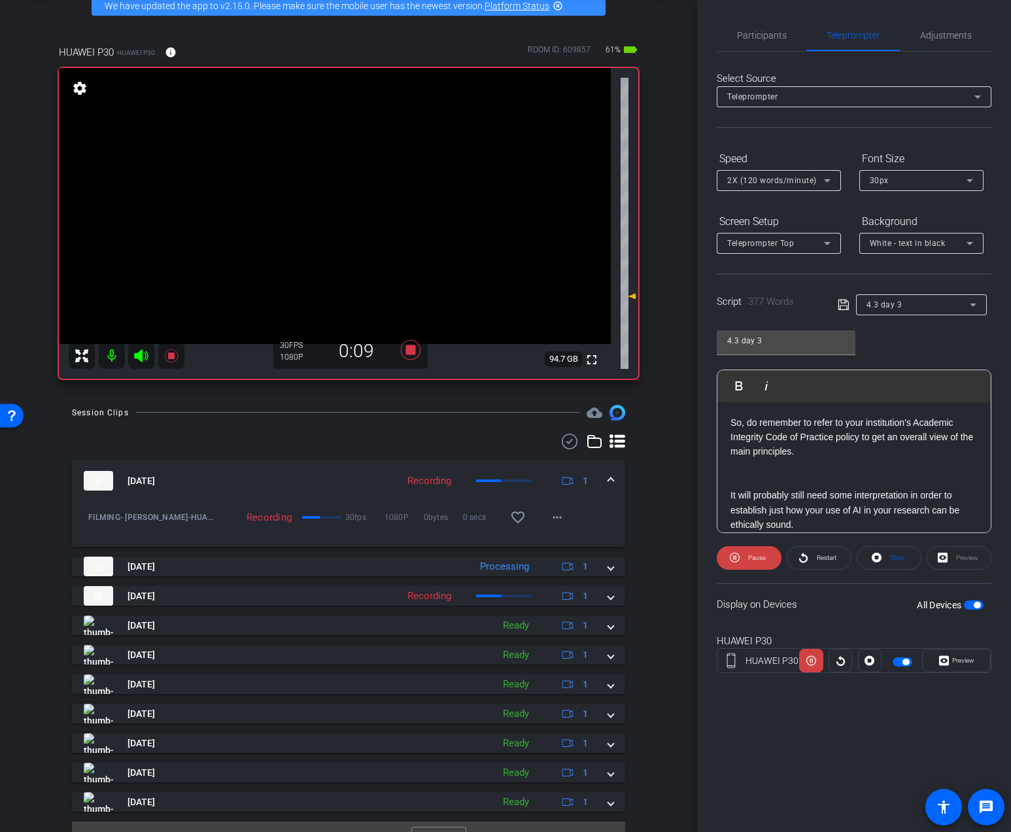
scroll to position [73, 0]
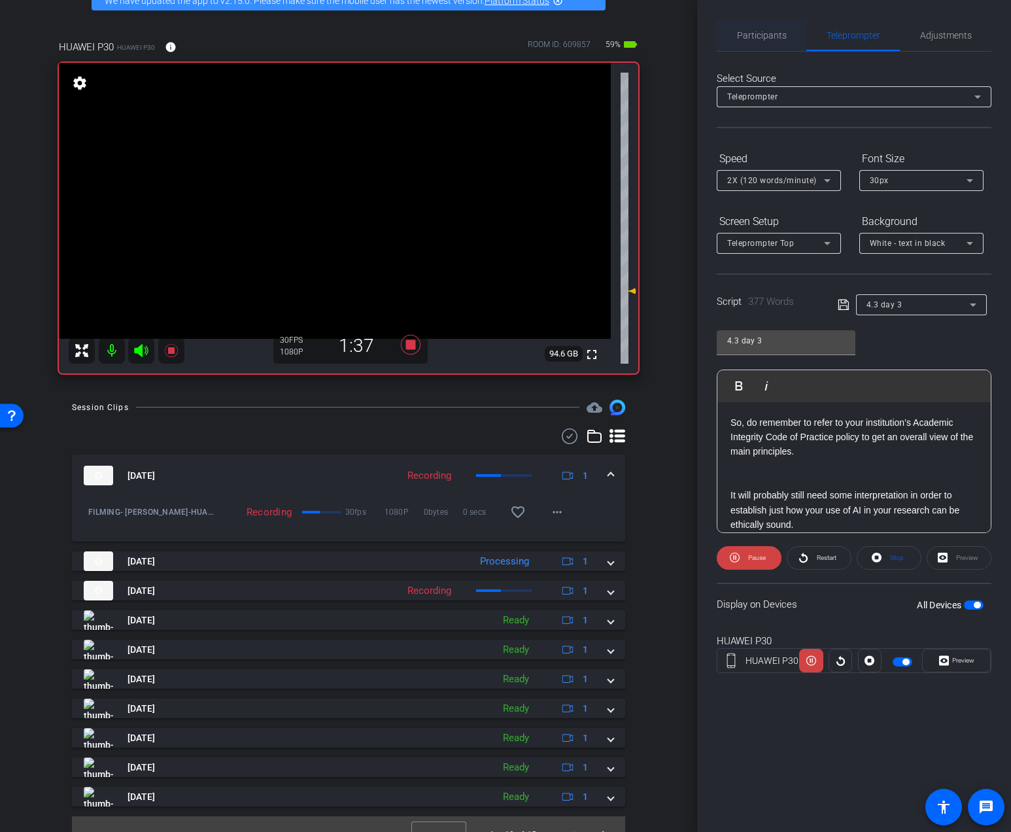
click at [740, 31] on span "Participants" at bounding box center [762, 35] width 50 height 9
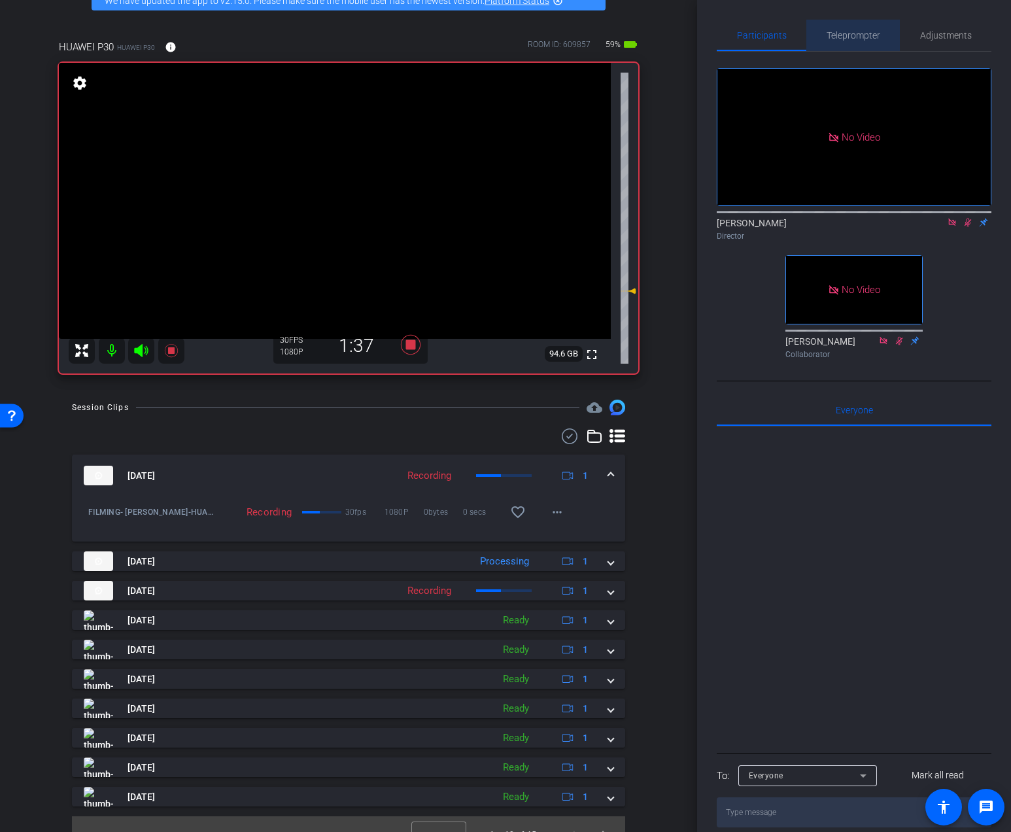
click at [878, 33] on span "Teleprompter" at bounding box center [853, 35] width 54 height 9
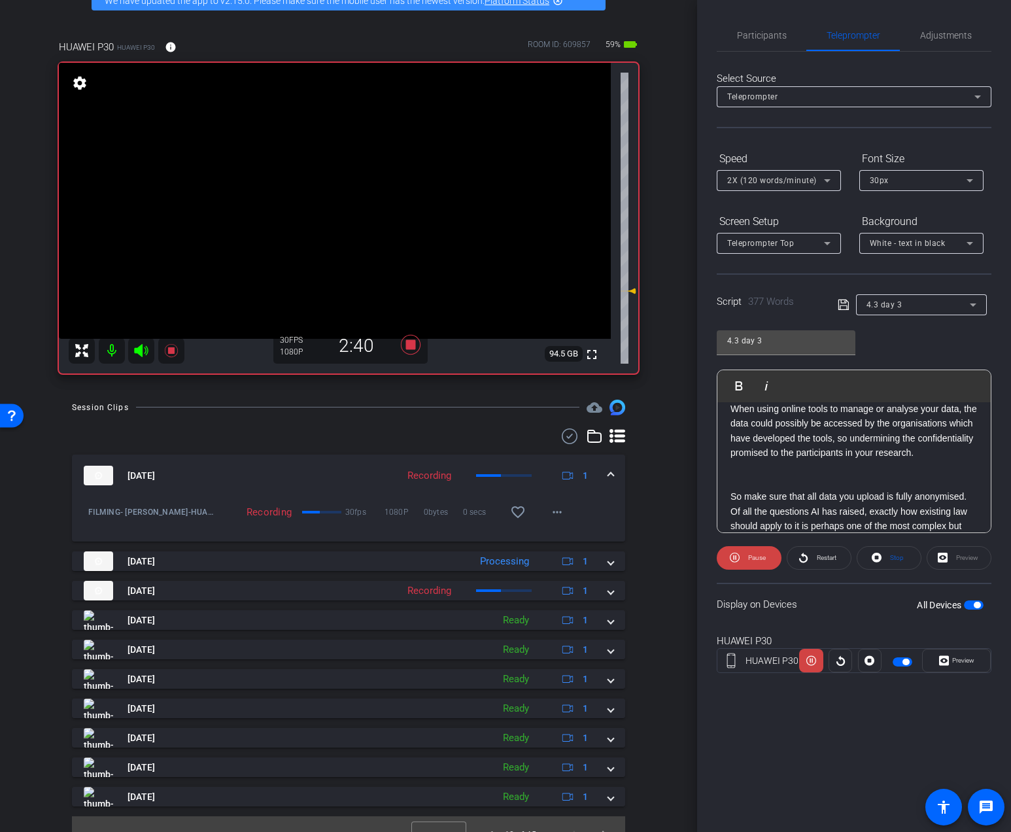
scroll to position [356, 0]
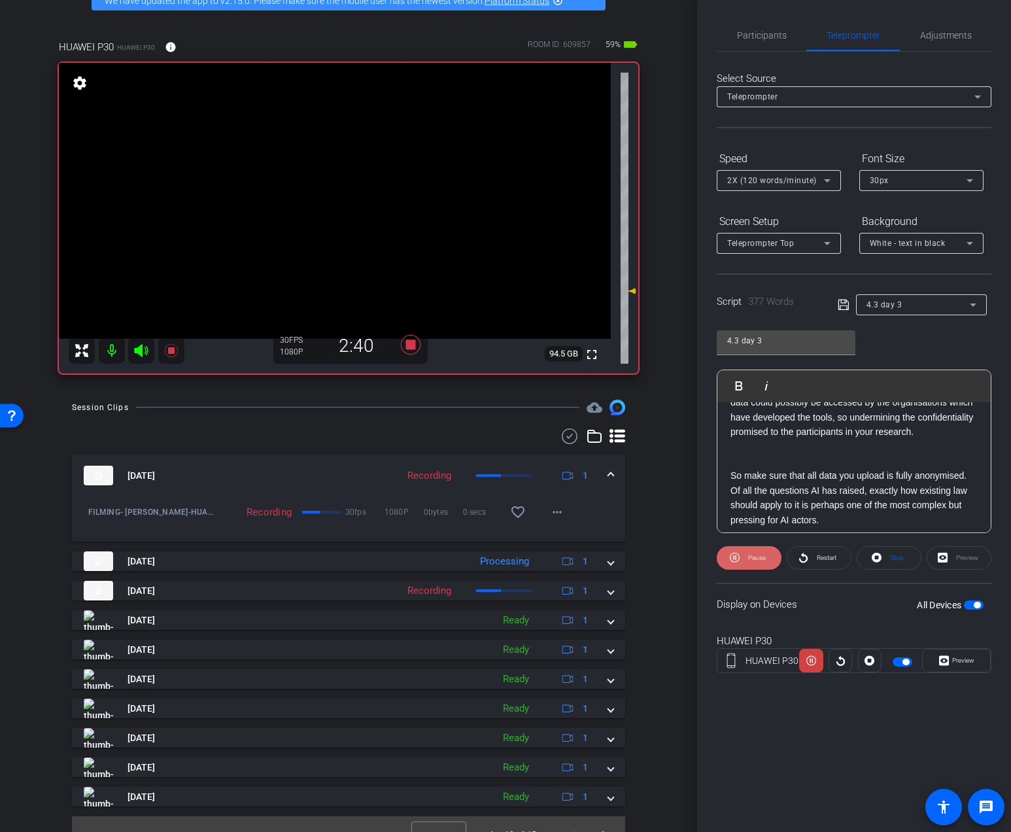
click at [745, 560] on span "Pause" at bounding box center [755, 557] width 21 height 18
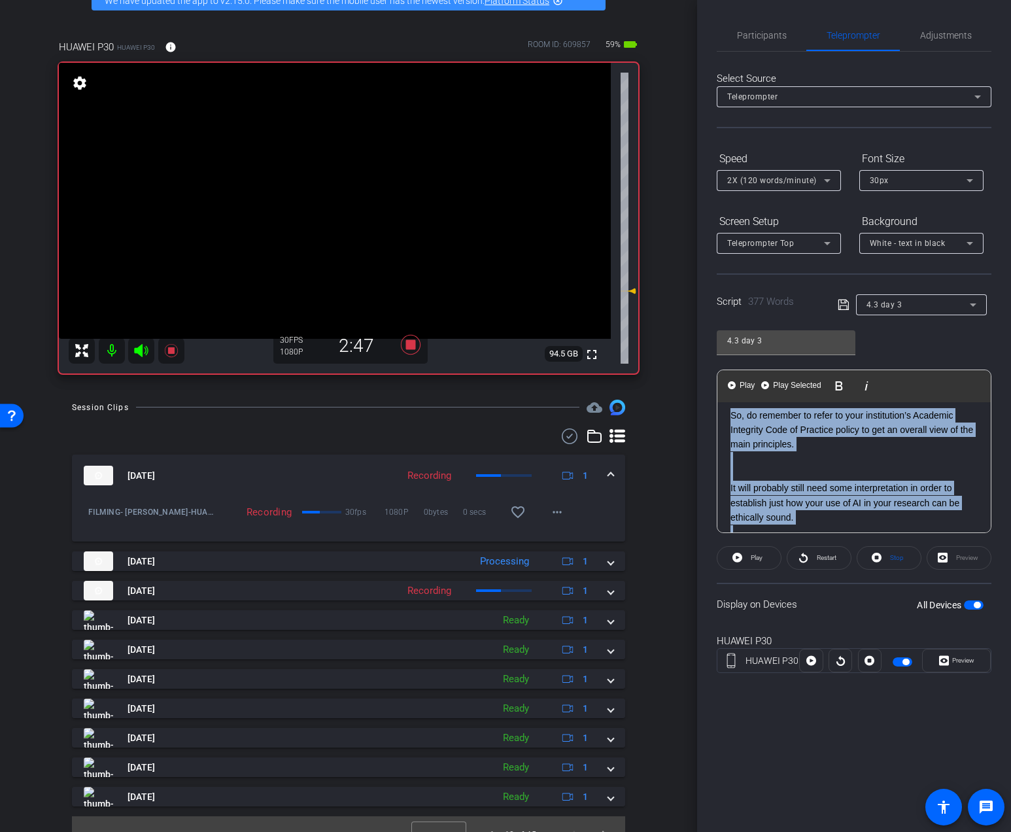
scroll to position [0, 0]
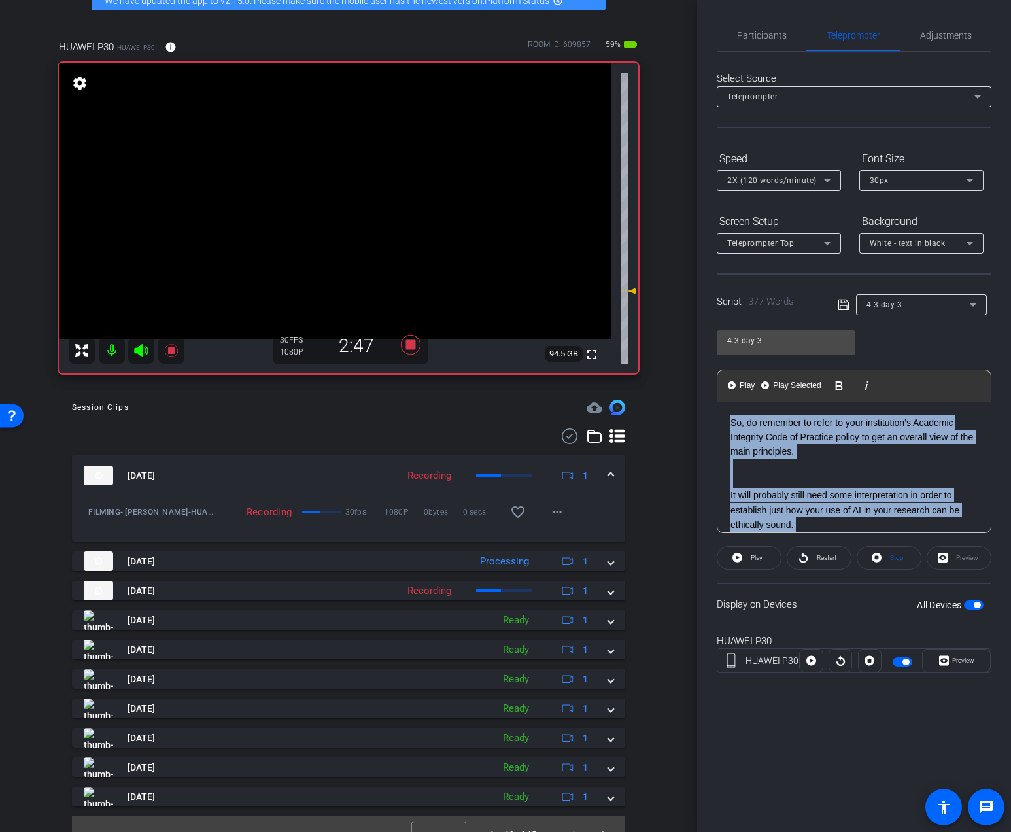
drag, startPoint x: 818, startPoint y: 446, endPoint x: 707, endPoint y: 355, distance: 143.6
click at [707, 355] on div "Participants Teleprompter Adjustments Addie Hackshaw Director Ailsa Dann Collab…" at bounding box center [854, 416] width 314 height 832
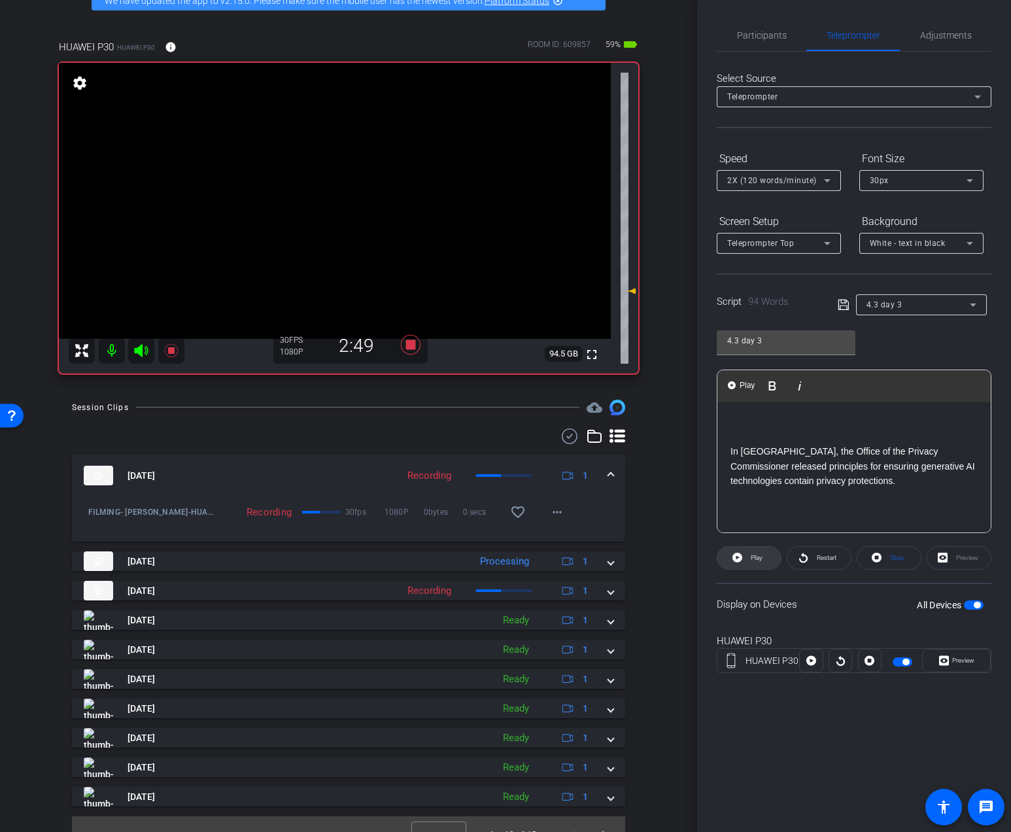
click at [755, 554] on span "Play" at bounding box center [756, 557] width 12 height 7
click at [796, 558] on span at bounding box center [818, 557] width 63 height 31
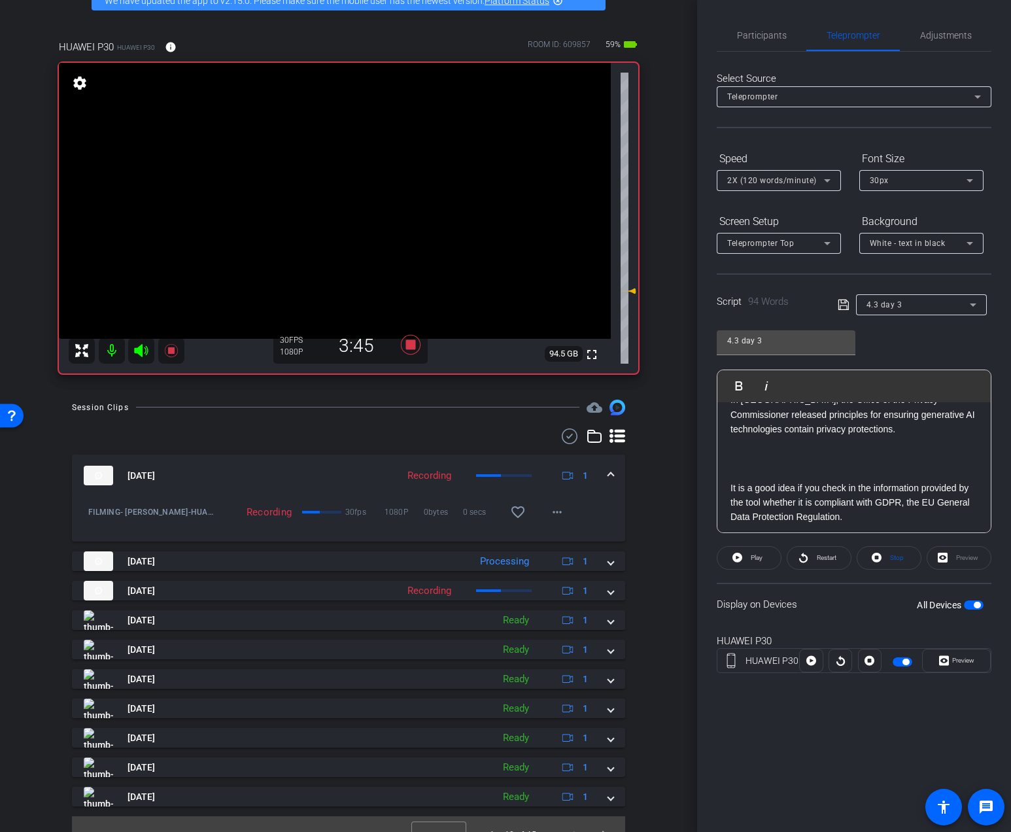
scroll to position [262, 0]
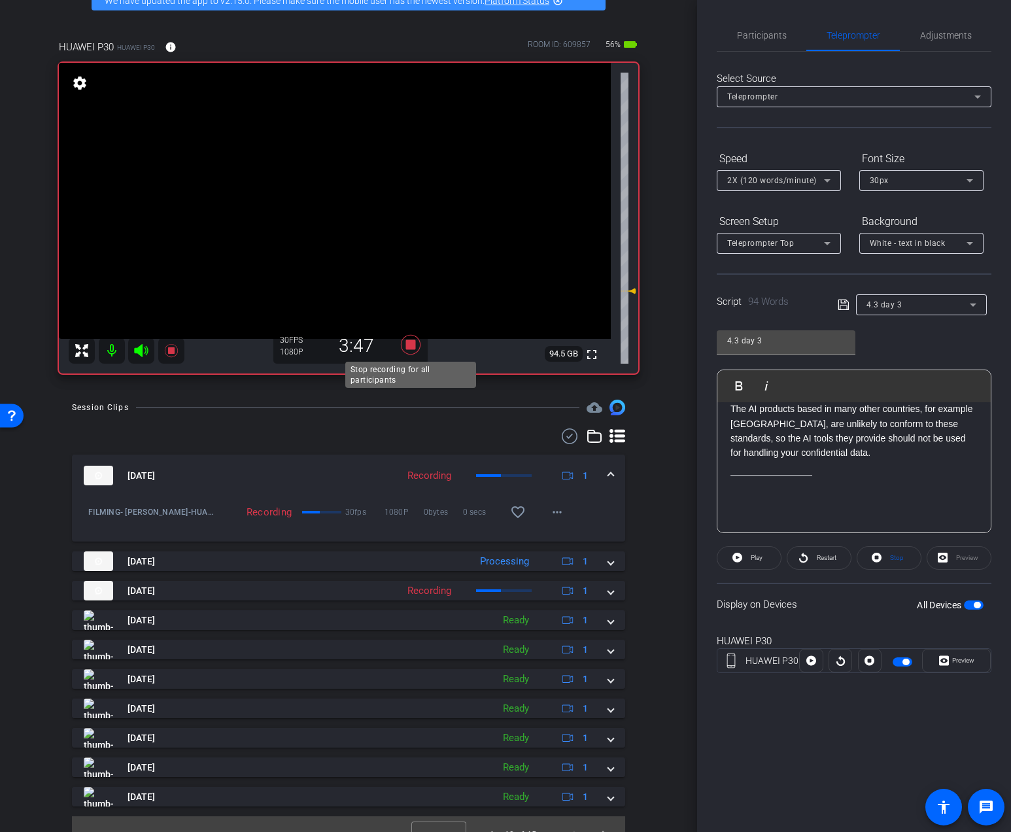
click at [412, 347] on icon at bounding box center [411, 345] width 20 height 20
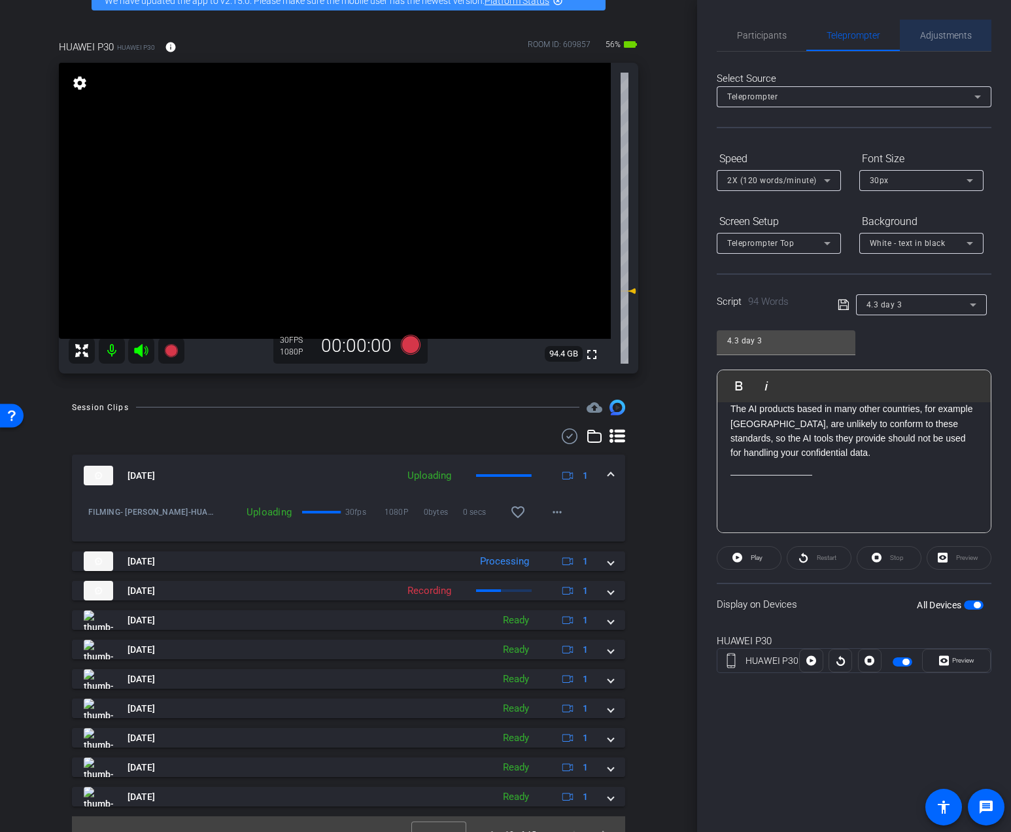
click at [939, 48] on span "Adjustments" at bounding box center [946, 35] width 52 height 31
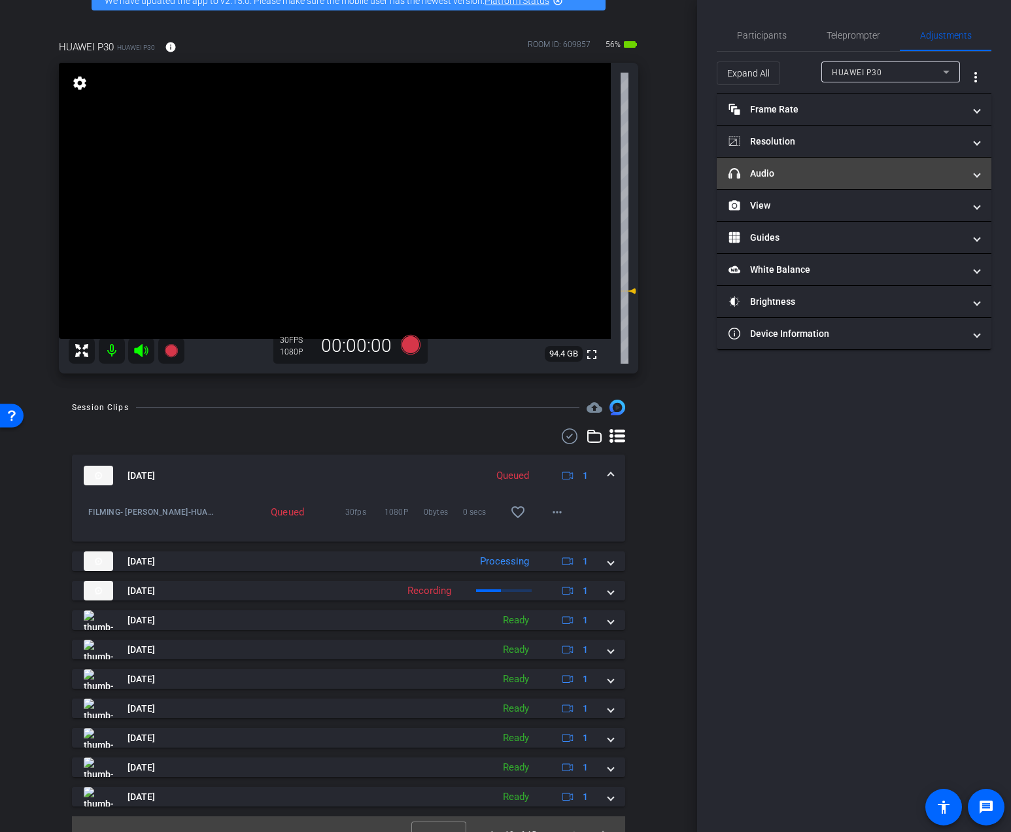
click at [807, 181] on mat-expansion-panel-header "headphone icon Audio" at bounding box center [853, 173] width 275 height 31
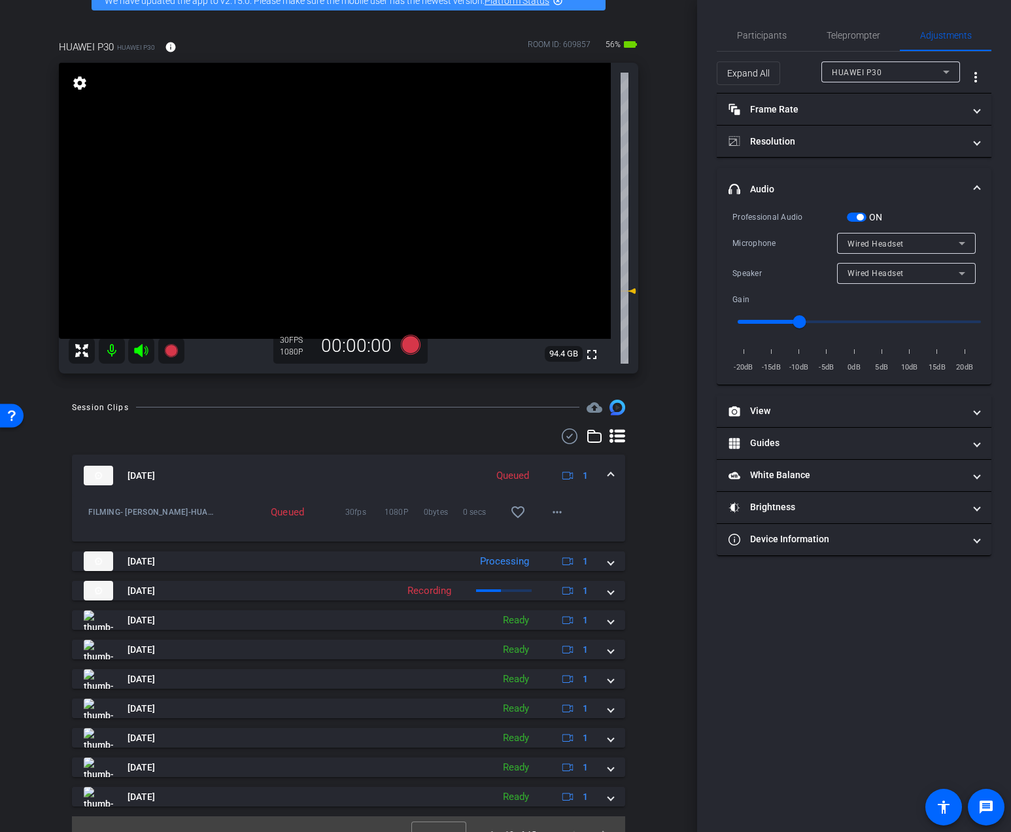
click at [883, 275] on span "Wired Headset" at bounding box center [875, 273] width 56 height 9
click at [882, 300] on span "Device Speaker" at bounding box center [877, 299] width 61 height 16
click at [760, 39] on span "Participants" at bounding box center [762, 35] width 50 height 9
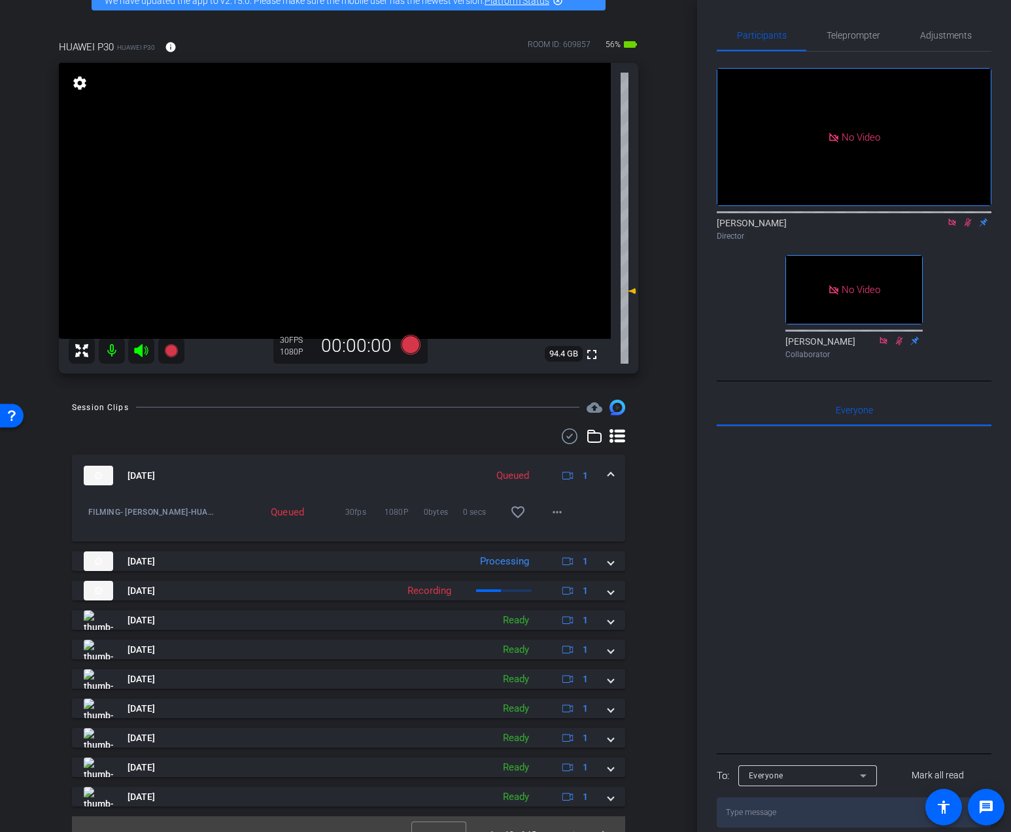
click at [964, 218] on icon at bounding box center [967, 222] width 10 height 9
click at [943, 41] on span "Adjustments" at bounding box center [946, 35] width 52 height 31
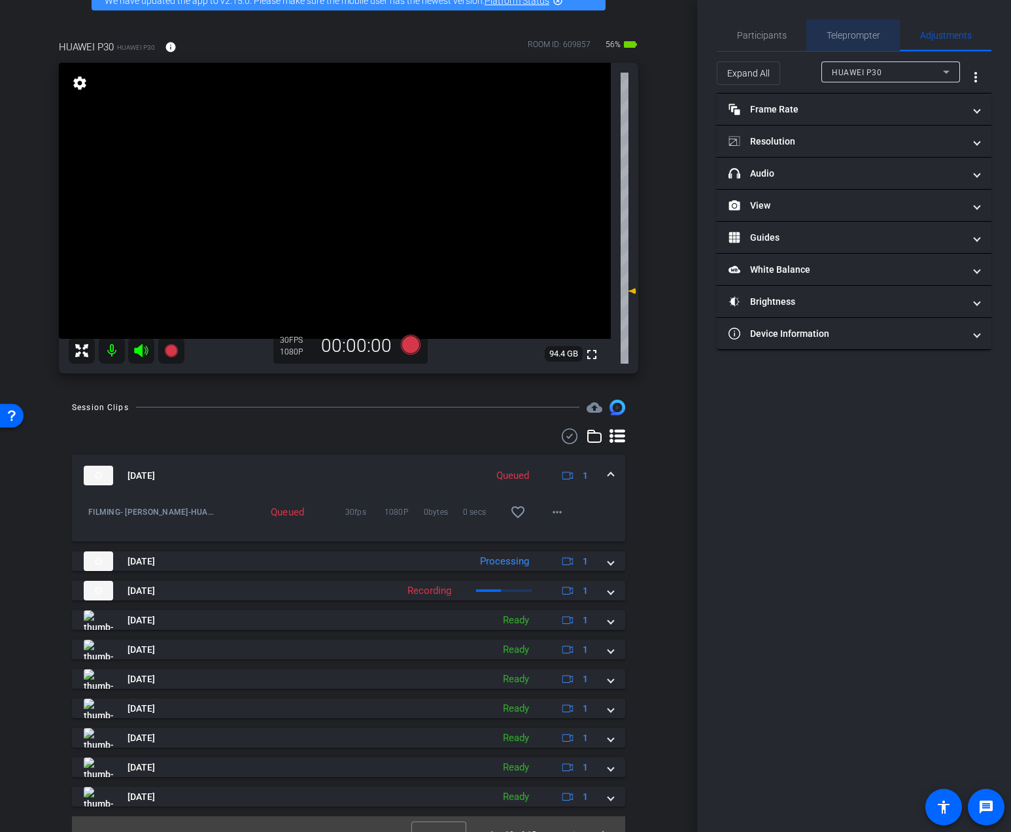
click at [873, 37] on span "Teleprompter" at bounding box center [853, 35] width 54 height 9
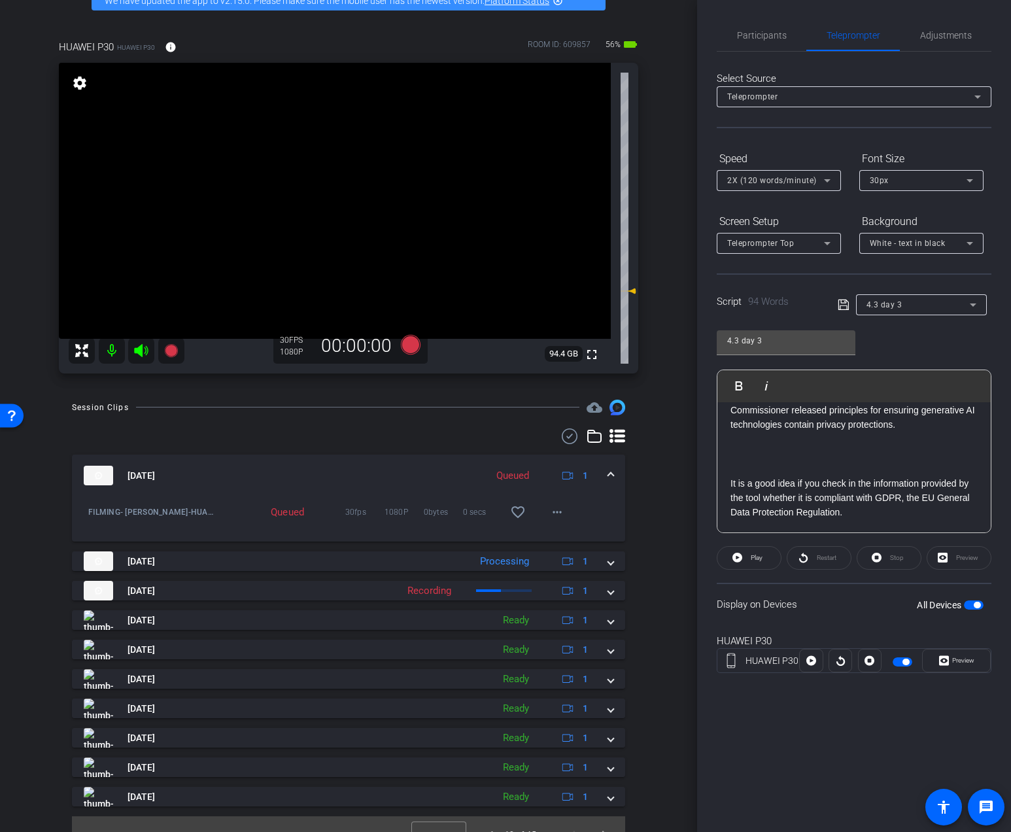
scroll to position [60, 0]
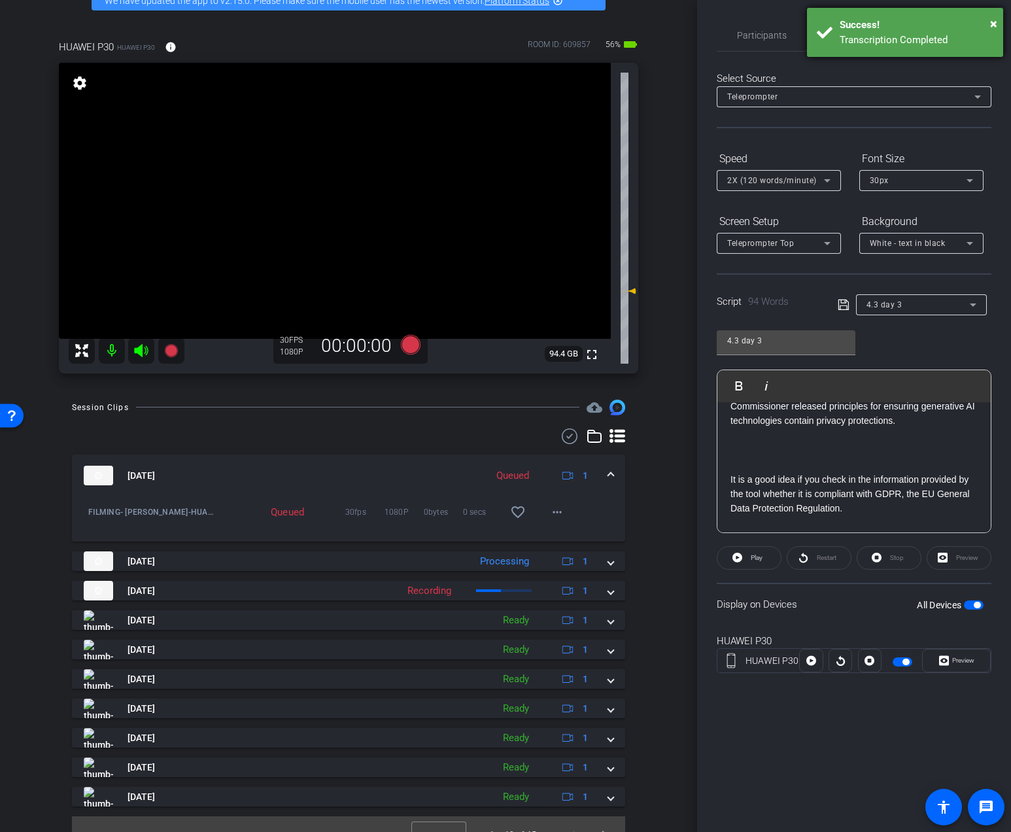
click at [988, 23] on div "Success!" at bounding box center [916, 25] width 154 height 15
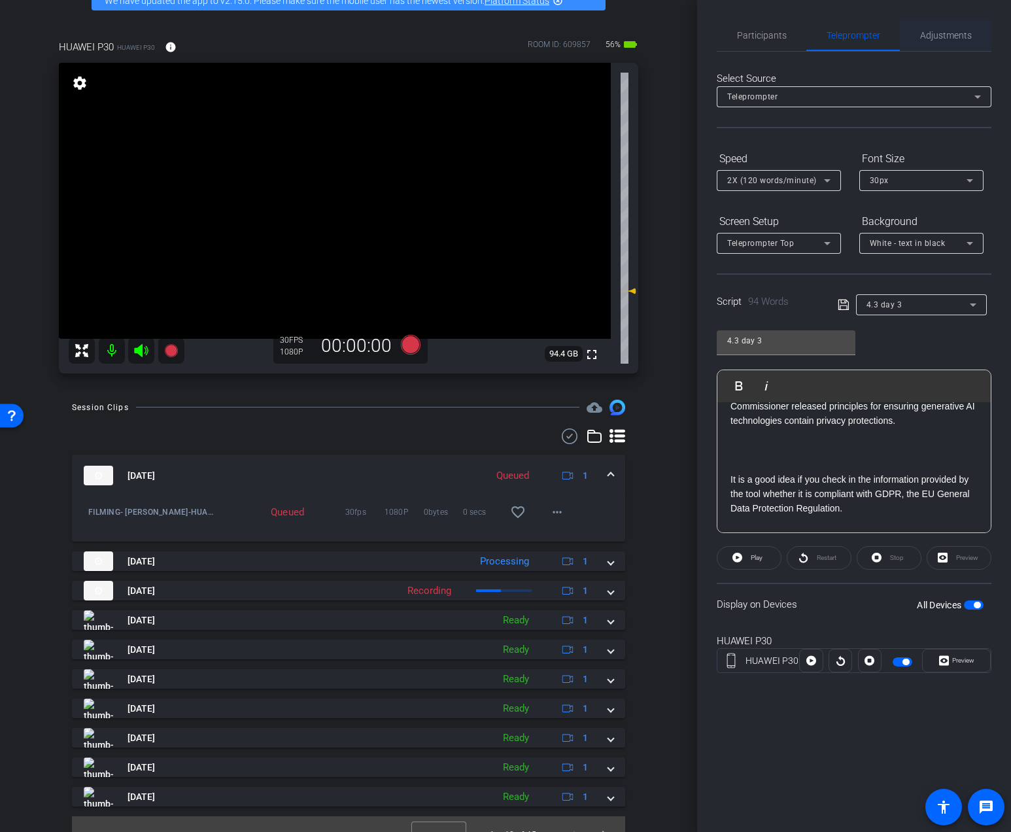
click at [963, 35] on span "Adjustments" at bounding box center [946, 35] width 52 height 9
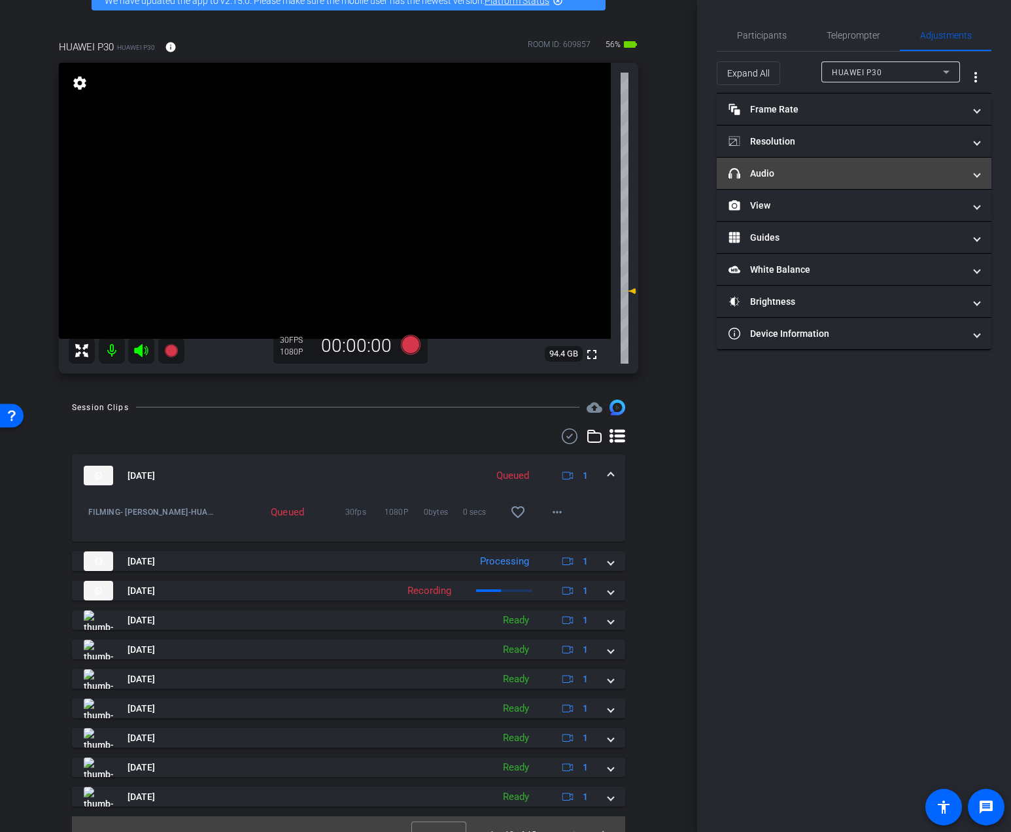
click at [864, 171] on mat-panel-title "headphone icon Audio" at bounding box center [845, 174] width 235 height 14
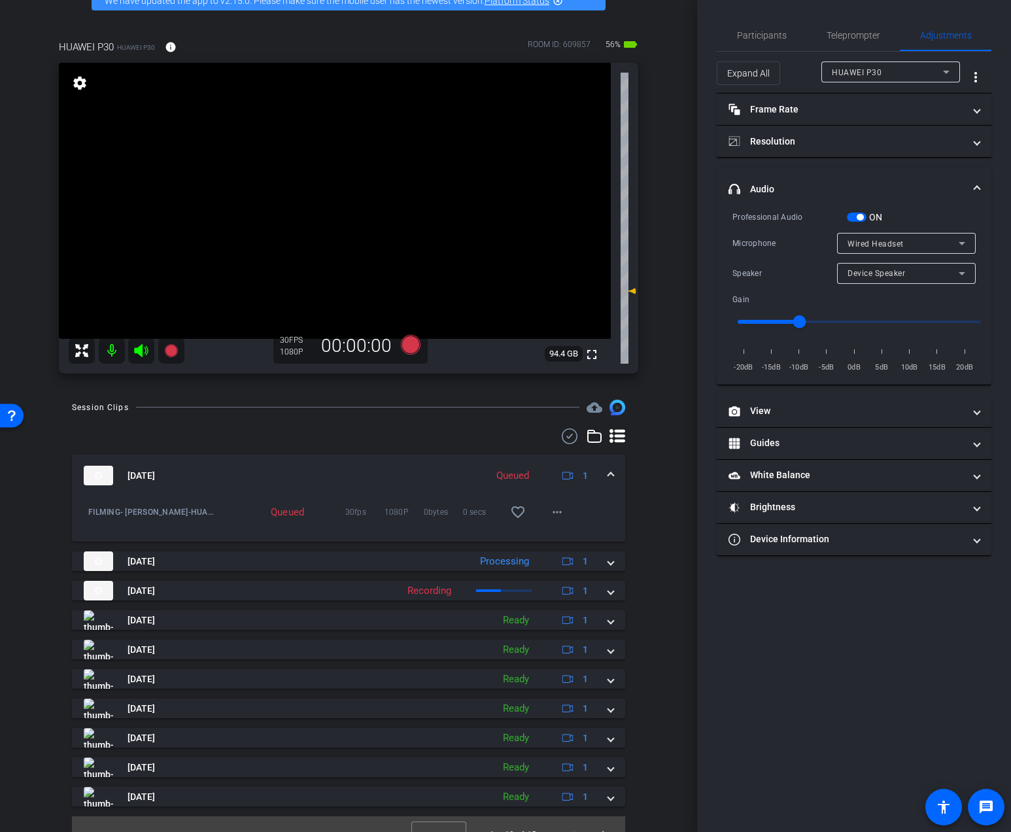
click at [883, 273] on span "Device Speaker" at bounding box center [876, 273] width 58 height 9
click at [873, 317] on span "Wired Headset" at bounding box center [876, 320] width 58 height 16
click at [771, 39] on span "Participants" at bounding box center [762, 35] width 50 height 9
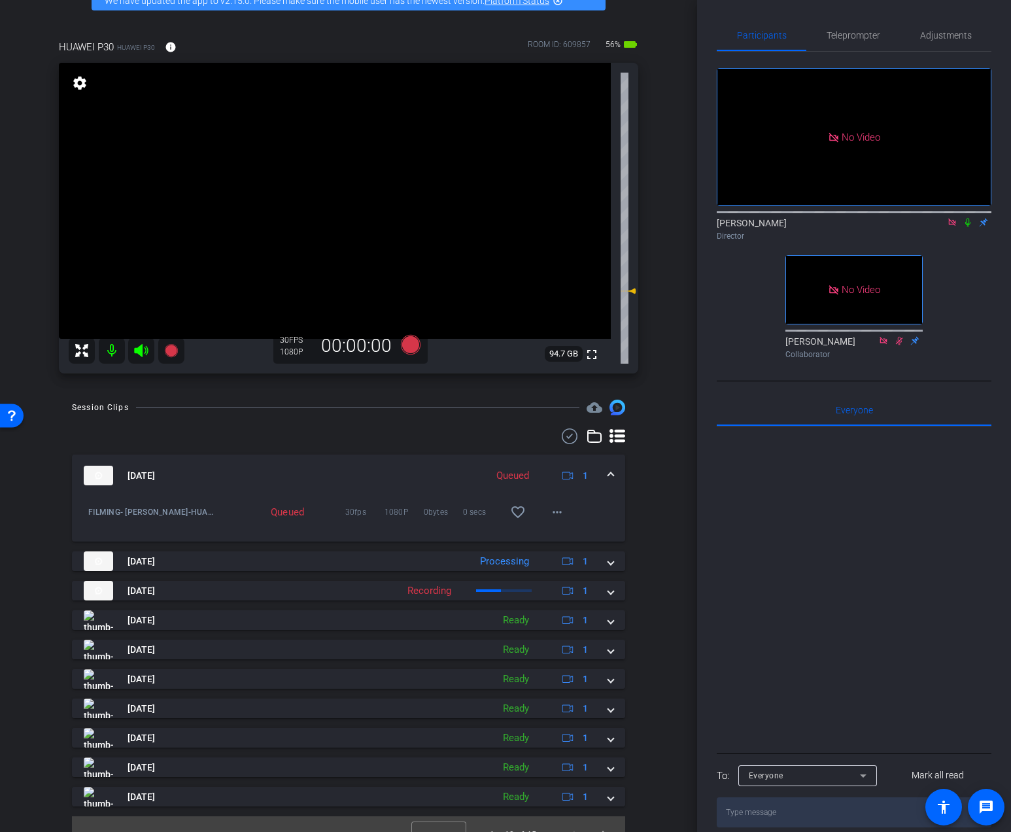
click at [969, 218] on icon at bounding box center [967, 222] width 10 height 9
click at [414, 348] on icon at bounding box center [411, 345] width 20 height 20
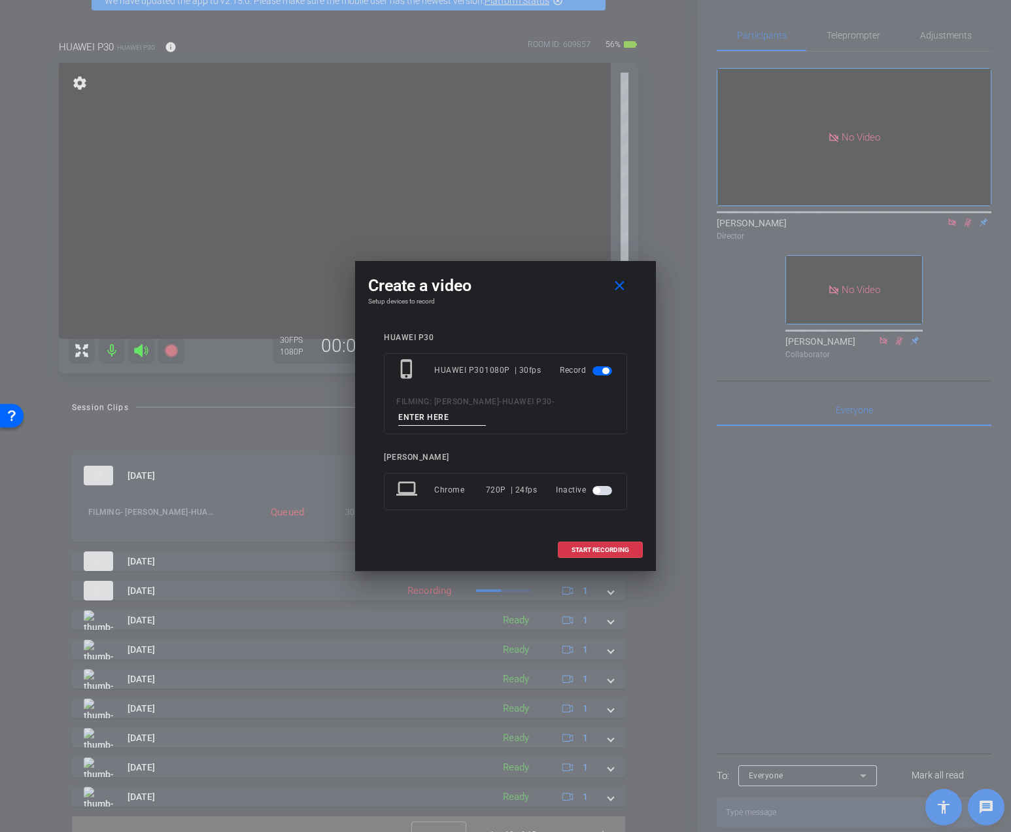
click at [429, 413] on input at bounding box center [442, 417] width 88 height 16
type input "Vid 5"
click at [607, 548] on span "START RECORDING" at bounding box center [600, 550] width 58 height 7
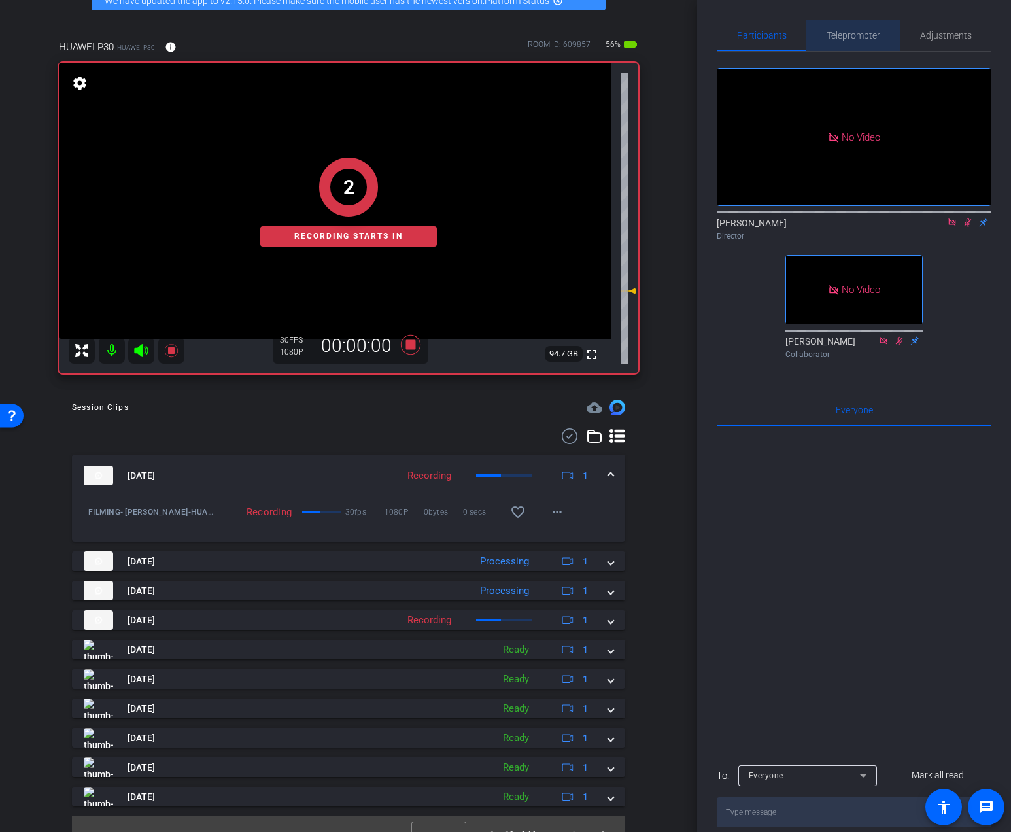
click at [873, 35] on span "Teleprompter" at bounding box center [853, 35] width 54 height 9
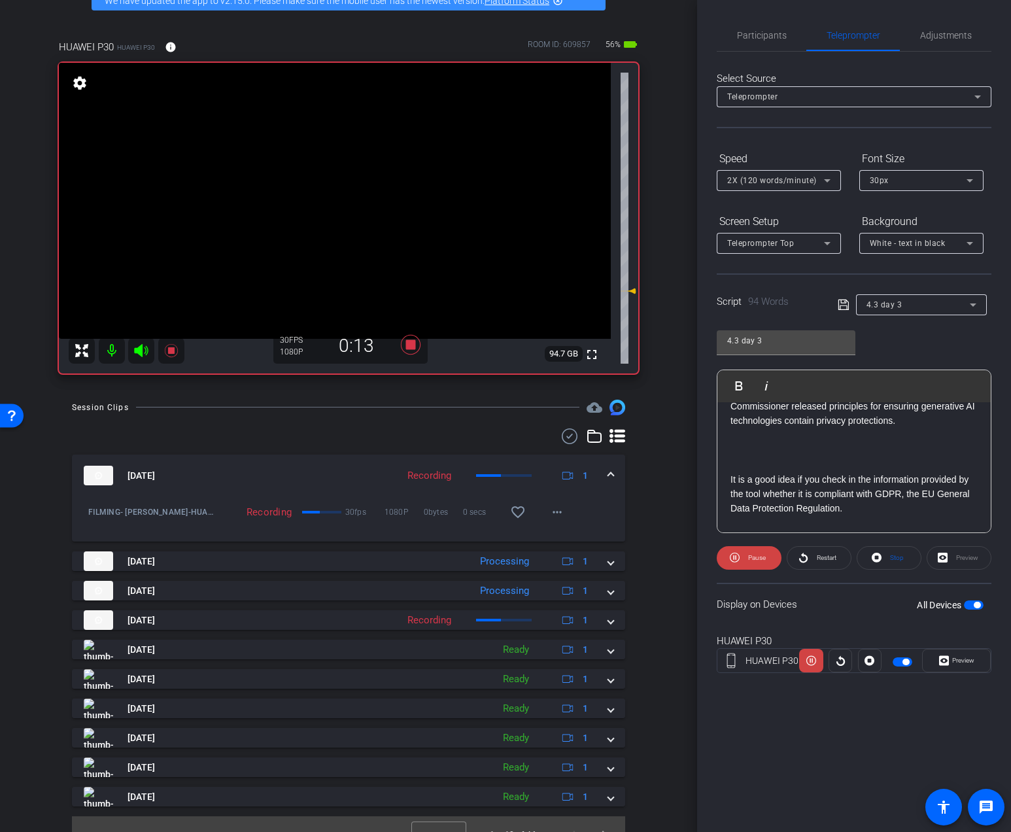
scroll to position [50, 0]
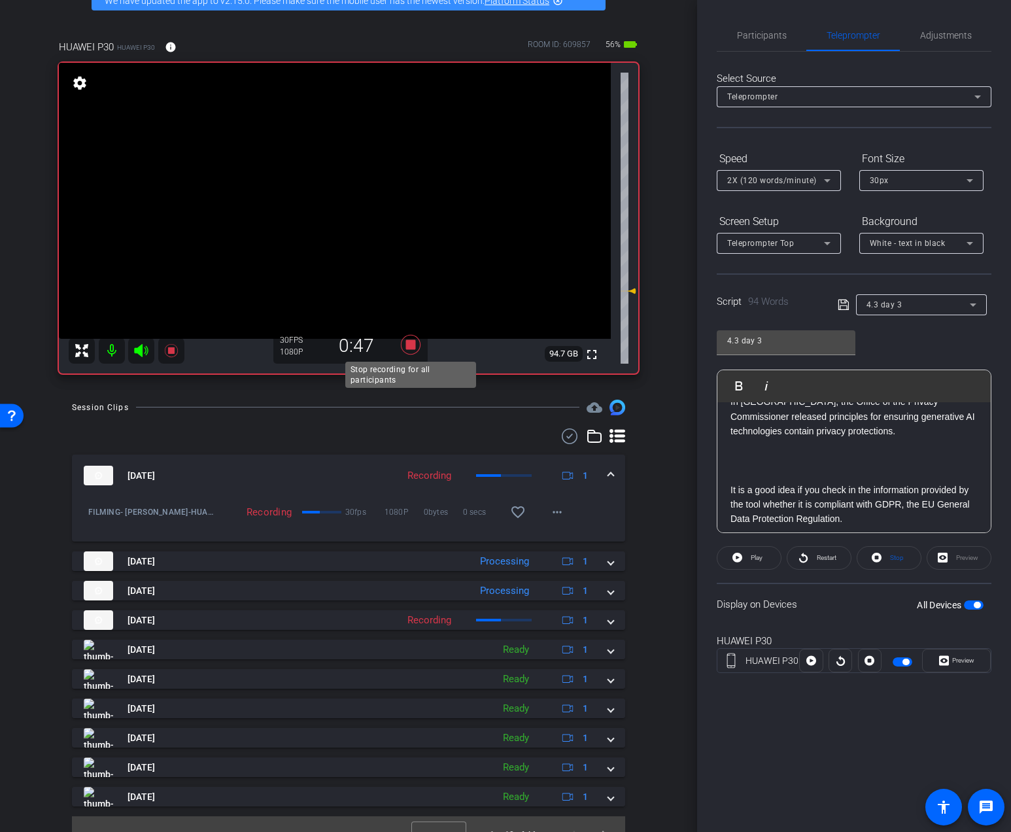
click at [411, 343] on icon at bounding box center [411, 345] width 20 height 20
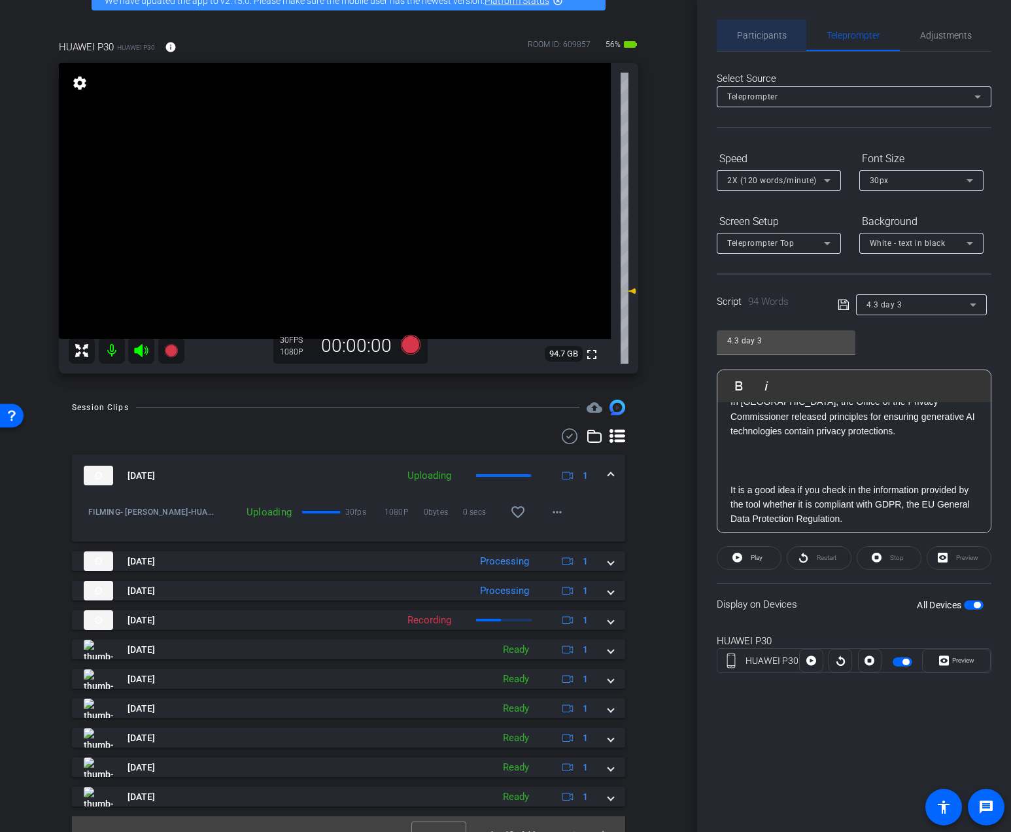
click at [790, 24] on div "Participants" at bounding box center [761, 35] width 90 height 31
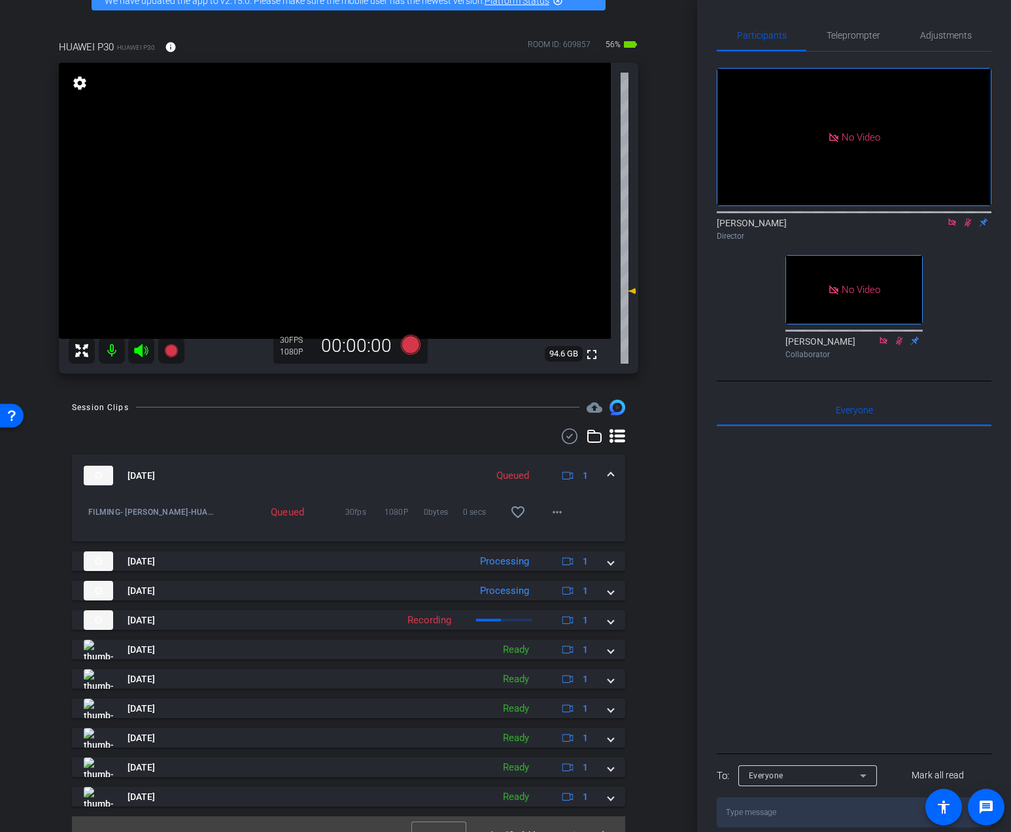
click at [954, 218] on icon at bounding box center [952, 222] width 10 height 9
click at [947, 227] on icon at bounding box center [952, 222] width 10 height 9
click at [943, 24] on span "Adjustments" at bounding box center [946, 35] width 52 height 31
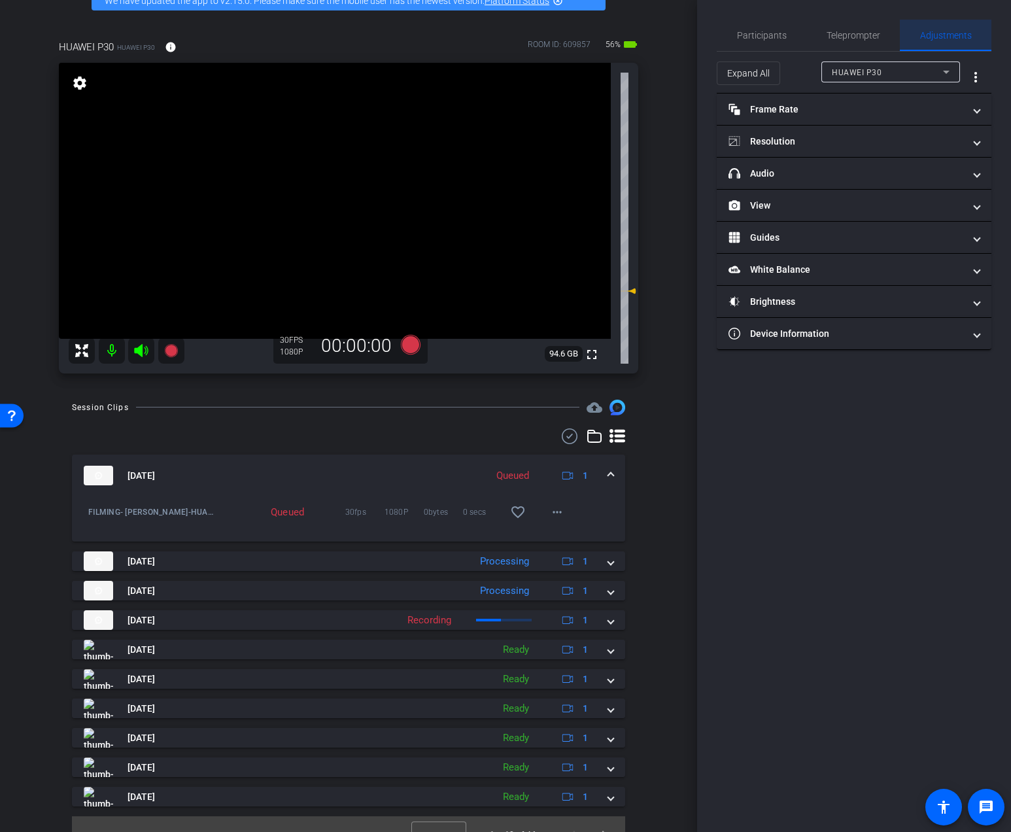
click at [943, 28] on span "Adjustments" at bounding box center [946, 35] width 52 height 31
click at [827, 190] on mat-expansion-panel-header "View" at bounding box center [853, 205] width 275 height 31
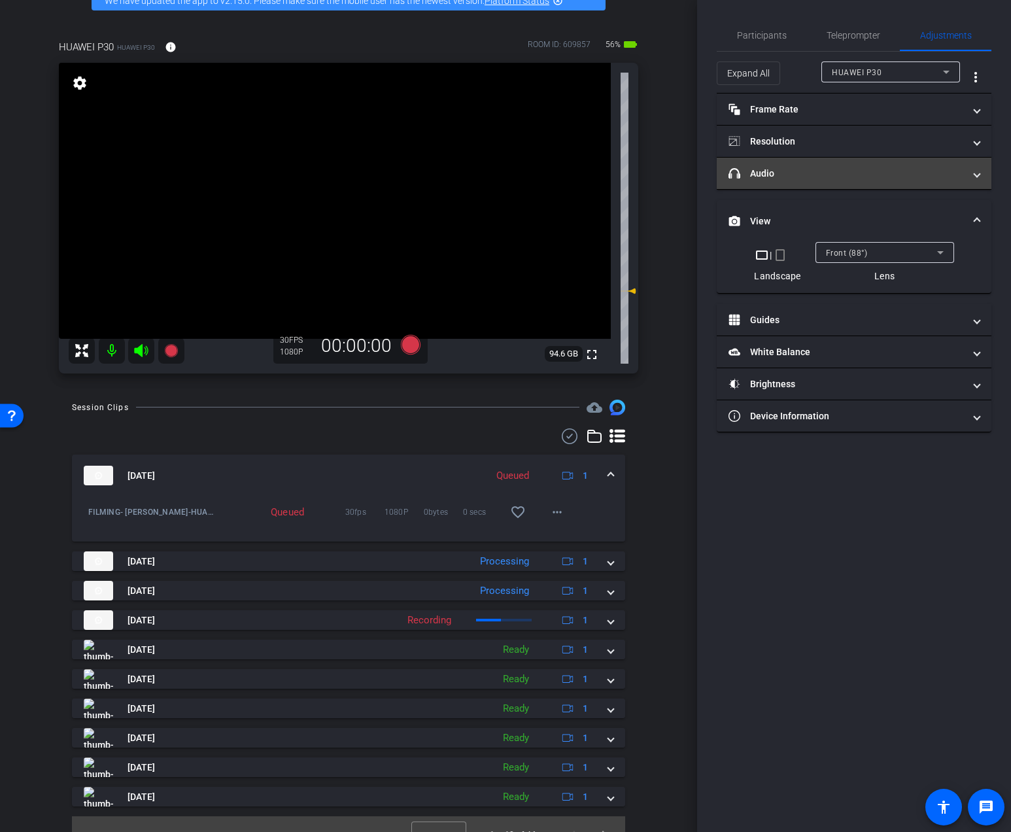
click at [827, 182] on mat-expansion-panel-header "headphone icon Audio" at bounding box center [853, 173] width 275 height 31
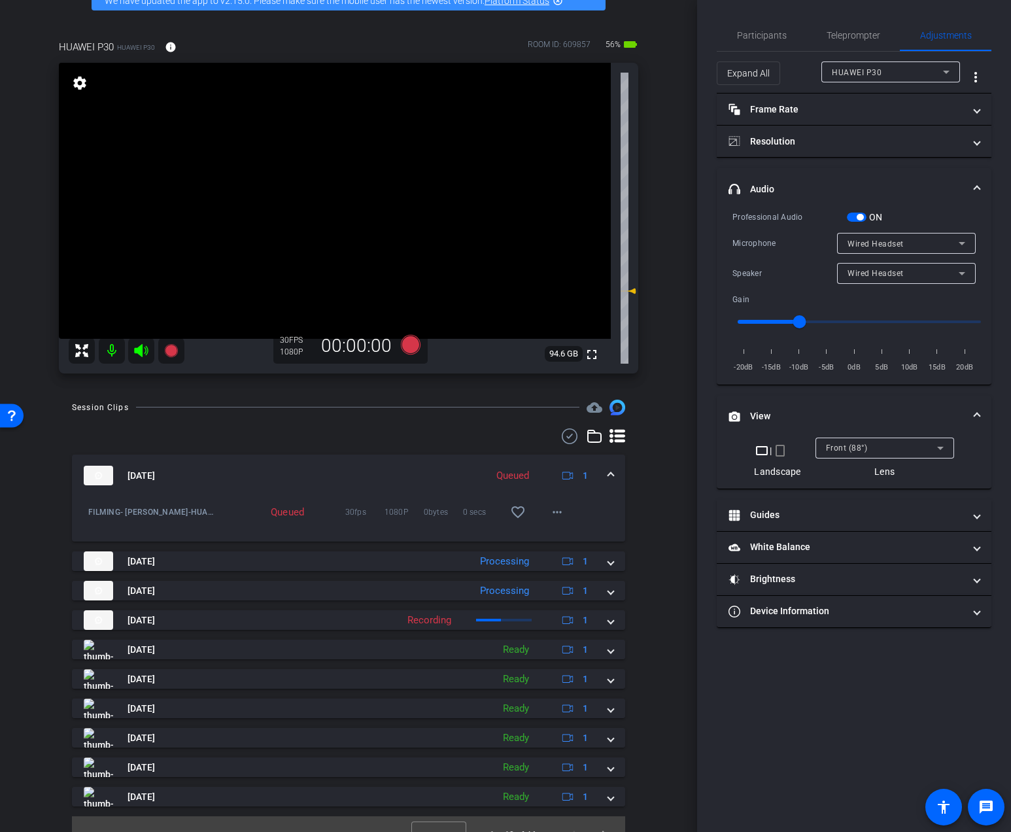
click at [870, 268] on div "Wired Headset" at bounding box center [902, 273] width 111 height 16
click at [871, 299] on span "Device Speaker" at bounding box center [877, 299] width 61 height 16
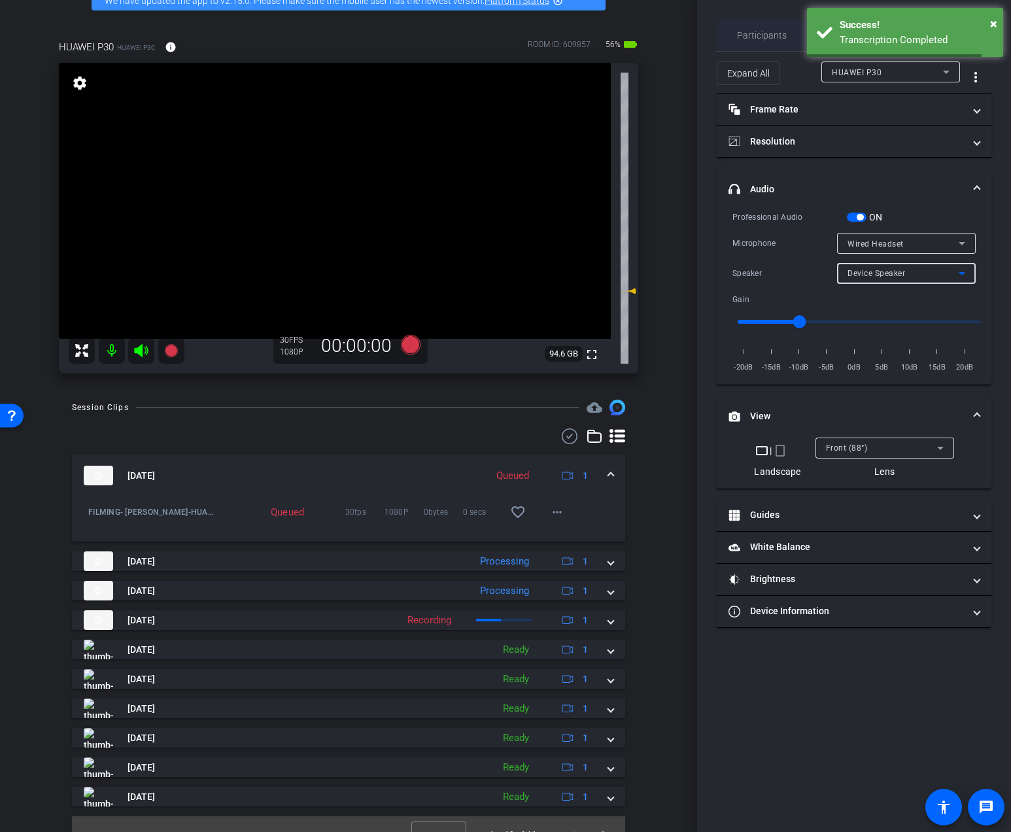
click at [754, 31] on span "Participants" at bounding box center [762, 35] width 50 height 9
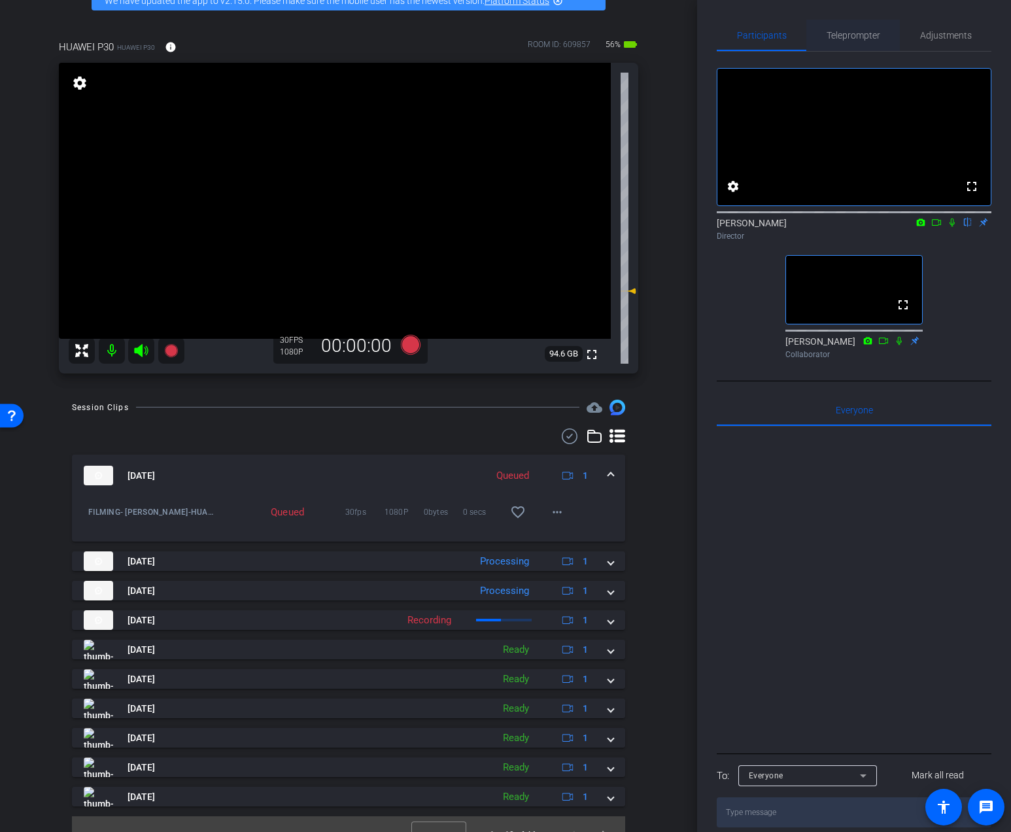
click at [858, 35] on span "Teleprompter" at bounding box center [853, 35] width 54 height 9
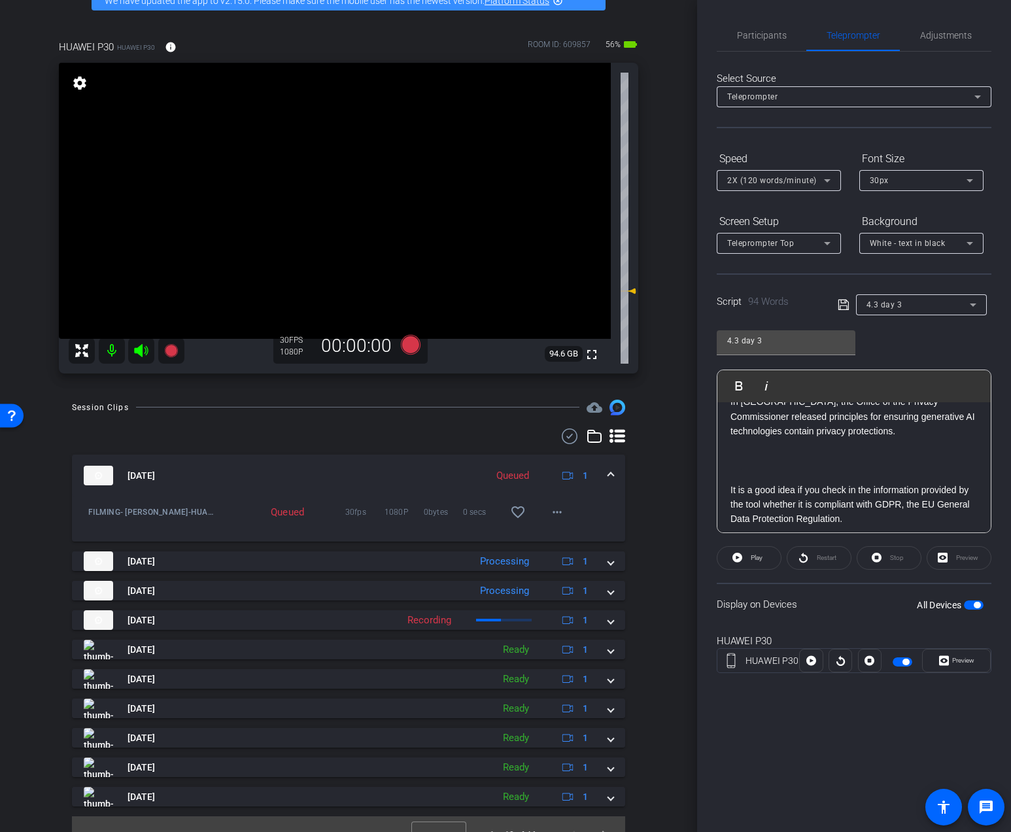
click at [883, 298] on div "4.3 day 3" at bounding box center [917, 304] width 103 height 16
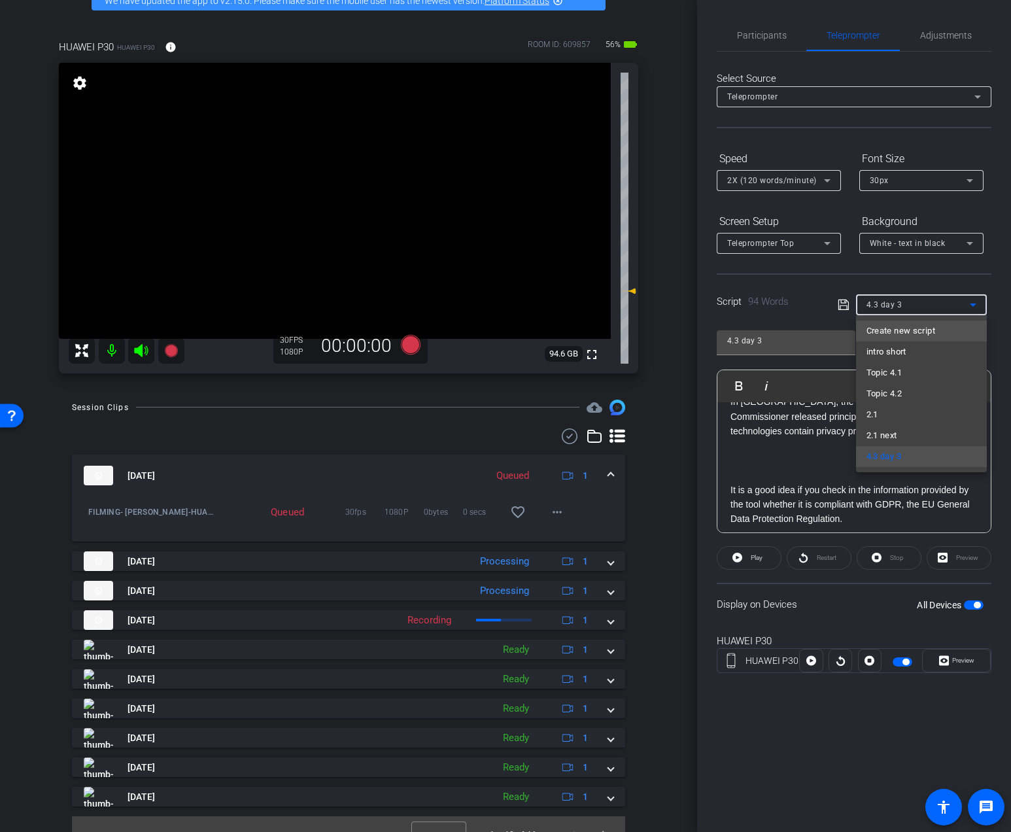
click at [877, 326] on span "Create new script" at bounding box center [900, 331] width 69 height 16
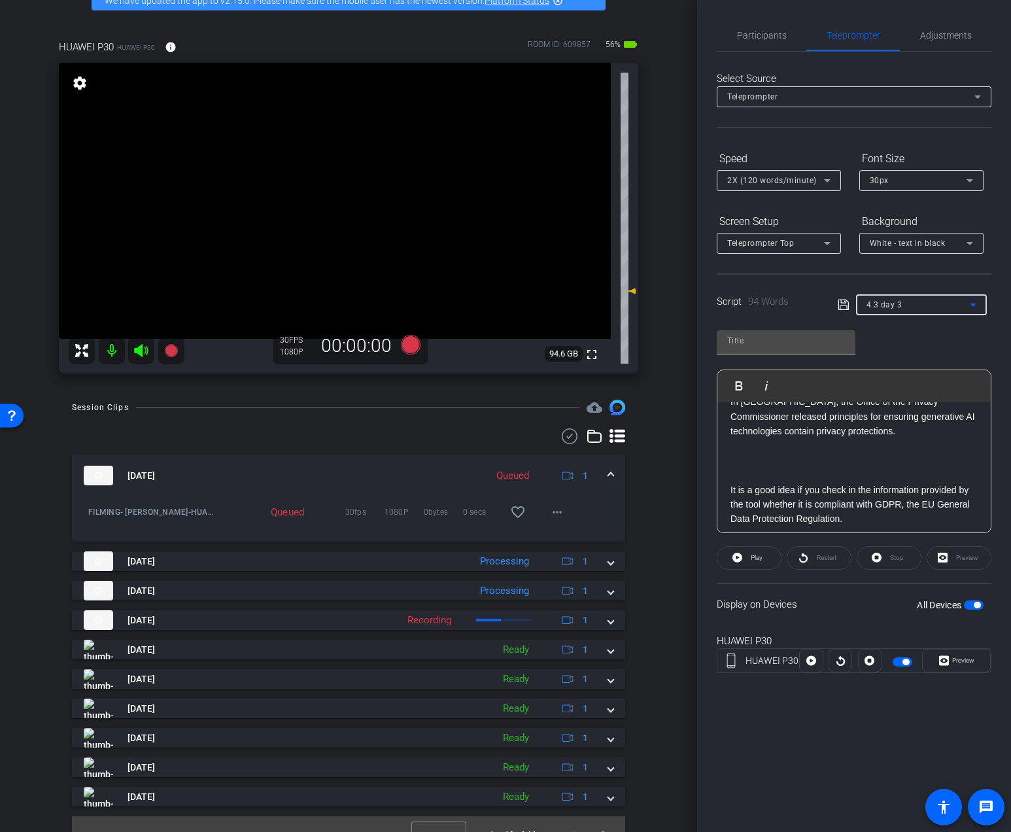
scroll to position [0, 0]
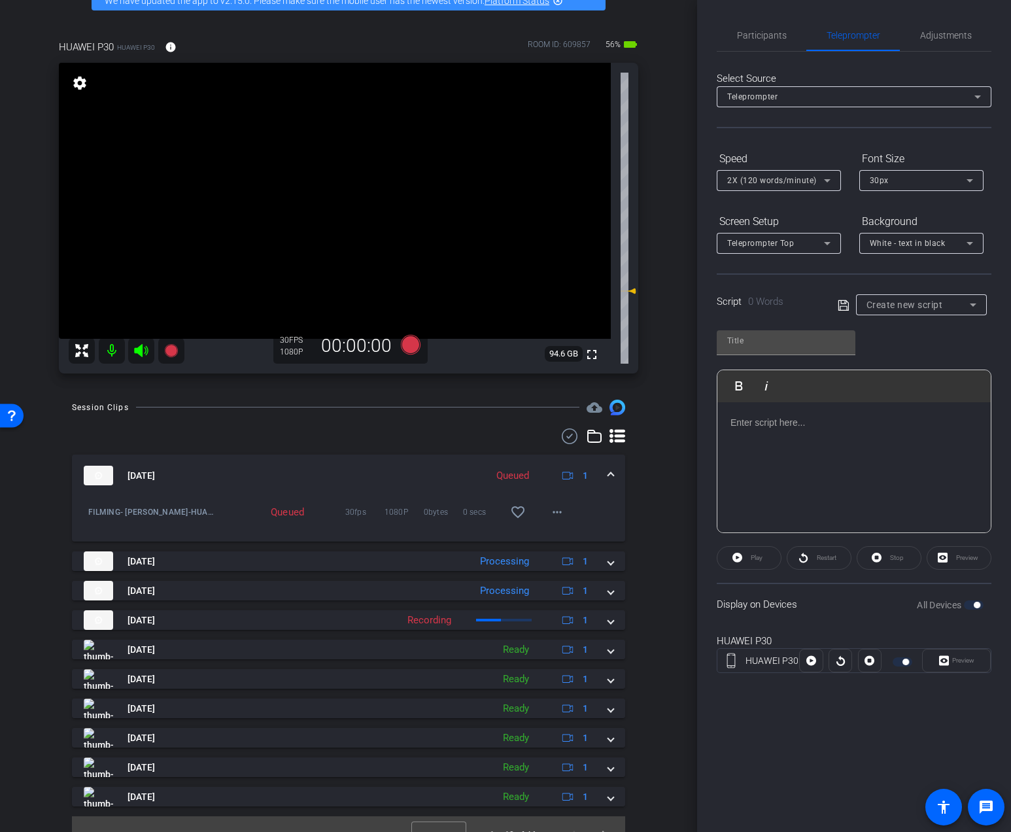
click at [811, 427] on p at bounding box center [853, 422] width 247 height 14
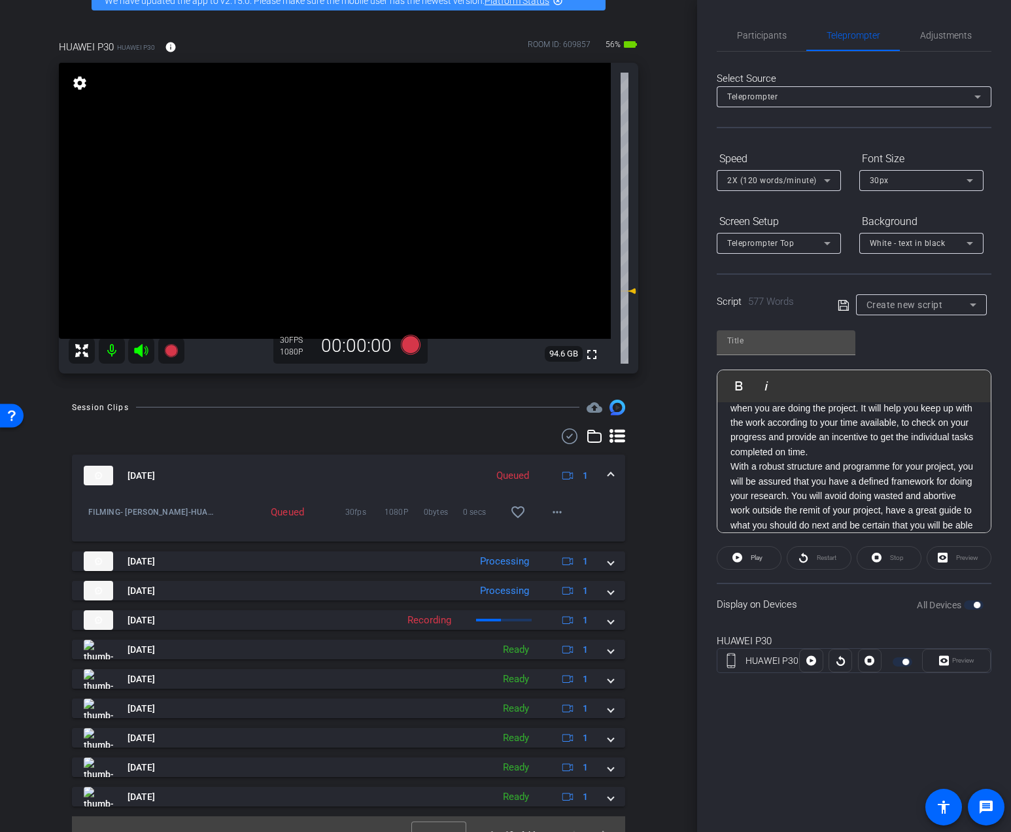
click at [799, 327] on div "Play Play from this location Play Selected Play and display the selected text o…" at bounding box center [853, 426] width 275 height 212
click at [794, 336] on input "text" at bounding box center [786, 341] width 118 height 16
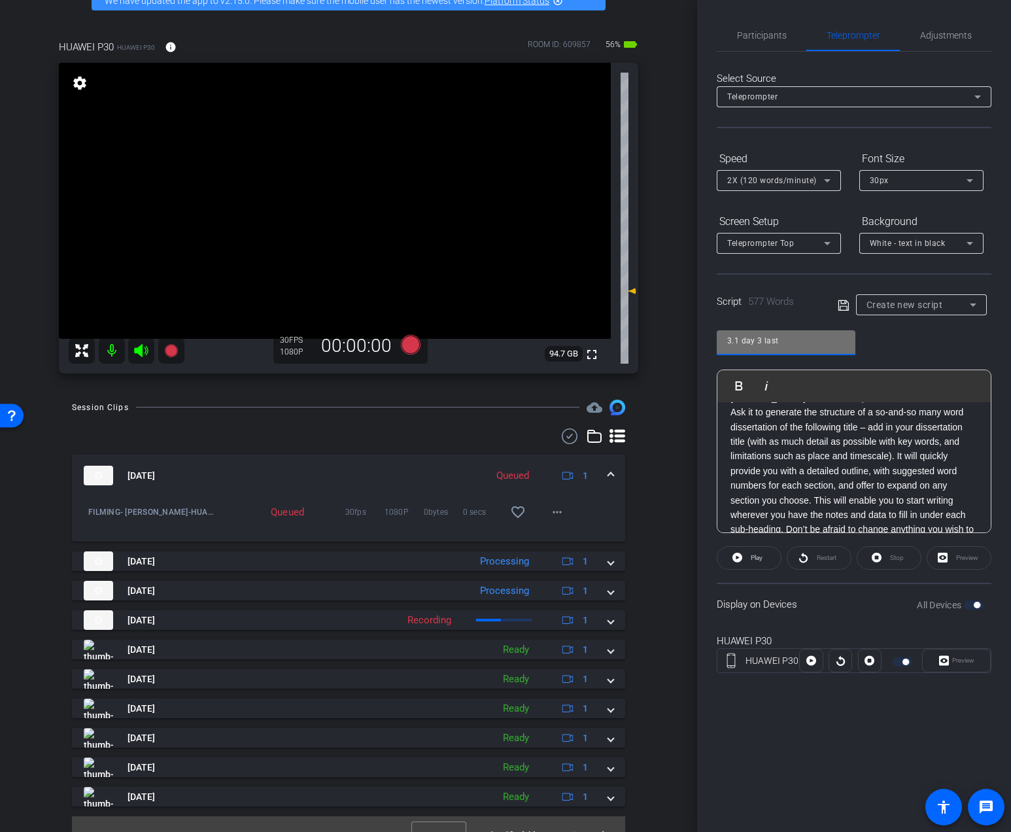
scroll to position [0, 0]
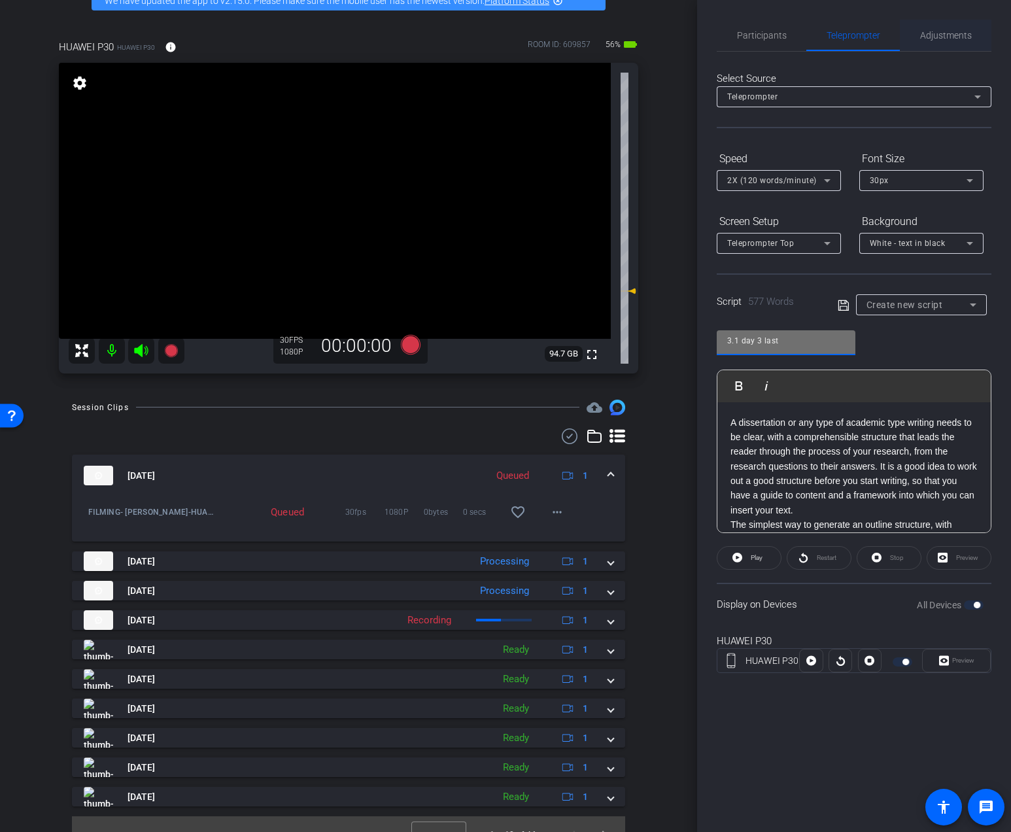
type input "3.1 day 3 last"
click at [954, 45] on span "Adjustments" at bounding box center [946, 35] width 52 height 31
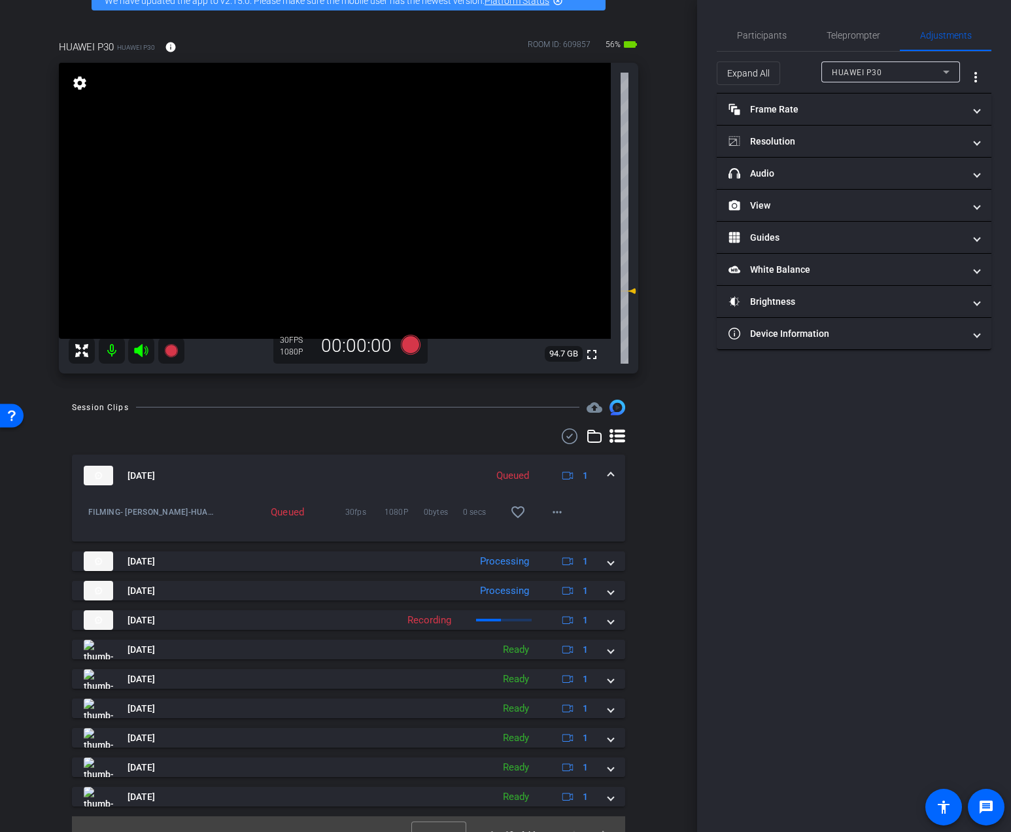
click at [797, 189] on mat-expansion-panel "headphone icon Audio Professional Audio ON Microphone Wired Headset Speaker Dev…" at bounding box center [853, 174] width 275 height 32
click at [801, 180] on mat-expansion-panel-header "headphone icon Audio" at bounding box center [853, 173] width 275 height 31
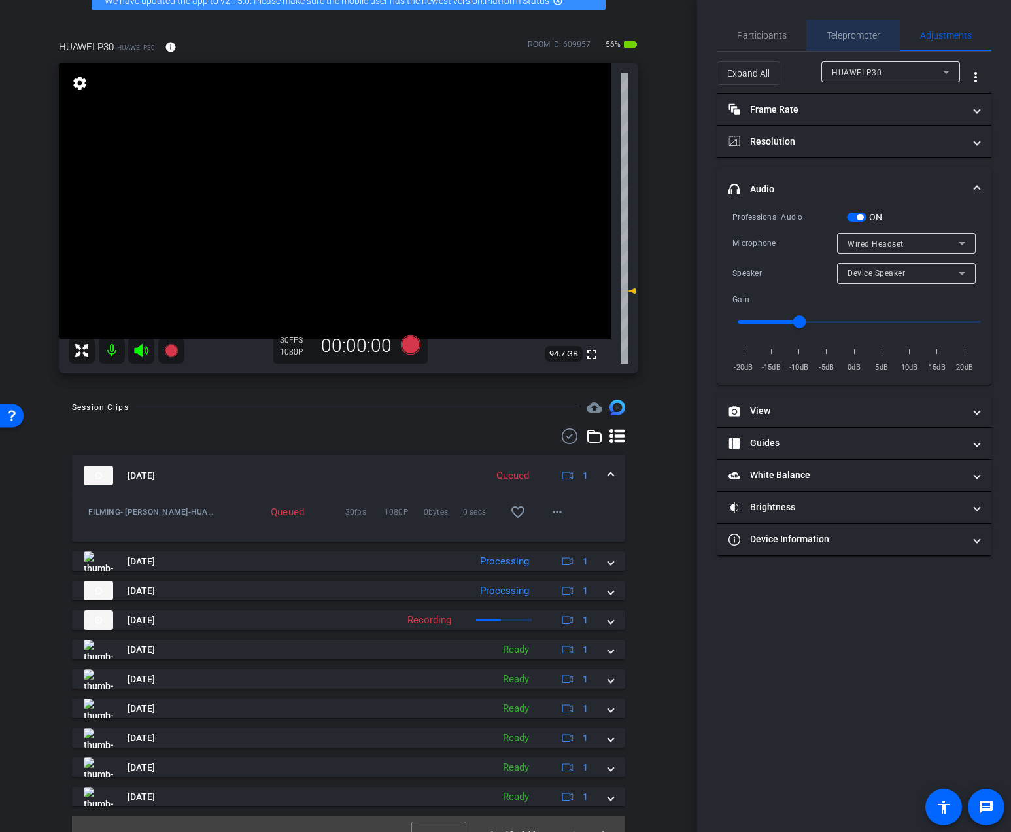
click at [845, 31] on span "Teleprompter" at bounding box center [853, 35] width 54 height 9
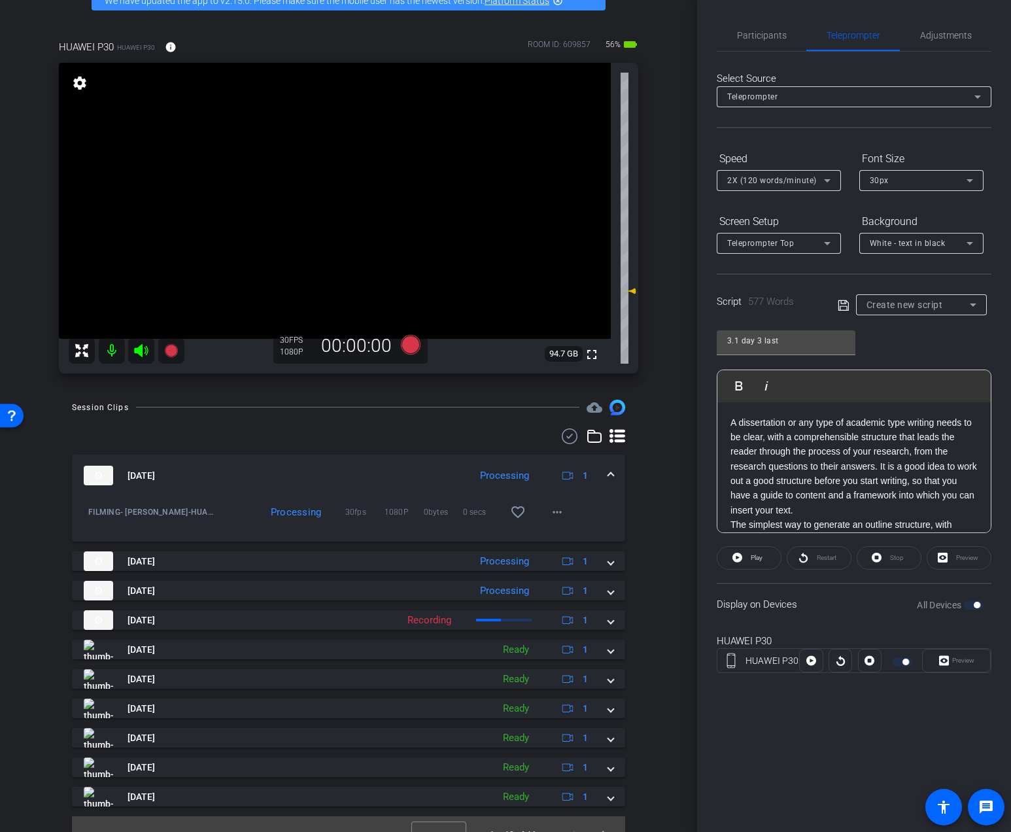
click at [843, 301] on icon at bounding box center [843, 305] width 12 height 16
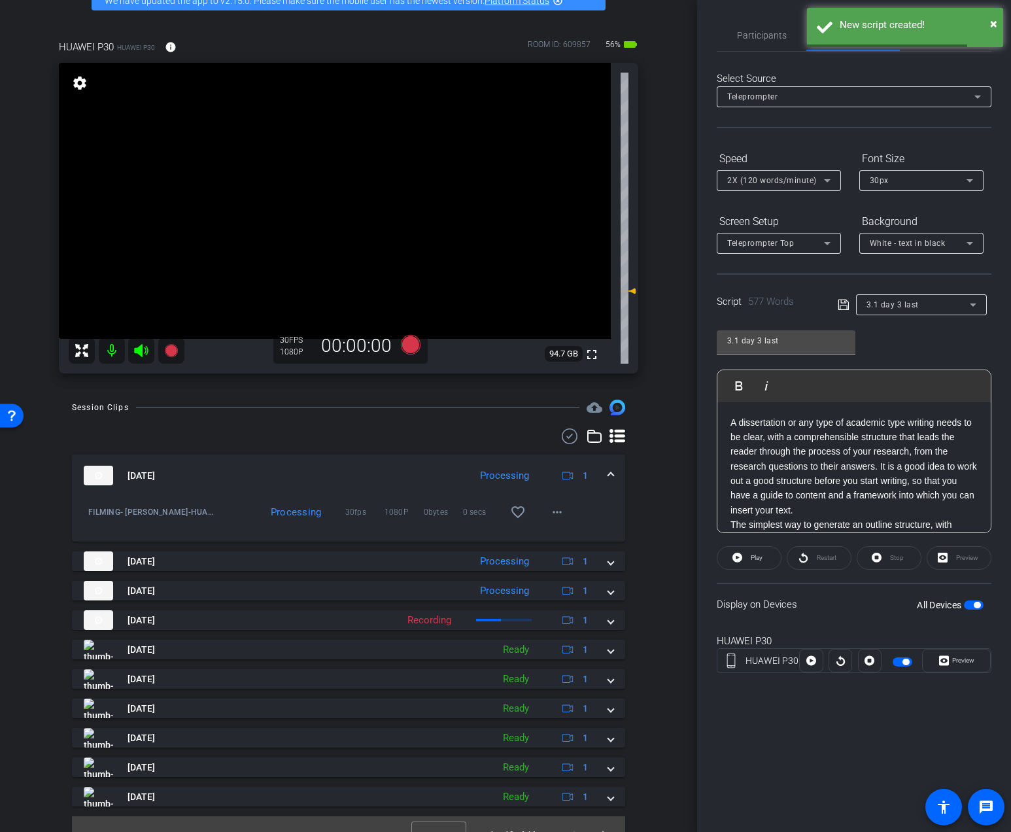
click at [831, 433] on p "A dissertation or any type of academic type writing needs to be clear, with a c…" at bounding box center [853, 466] width 247 height 103
click at [824, 501] on p "A dissertation or any type of academic type writing needs to be clear, with a c…" at bounding box center [853, 466] width 247 height 103
click at [821, 511] on p "A dissertation or any type of academic type writing needs to be clear, with a c…" at bounding box center [853, 466] width 247 height 103
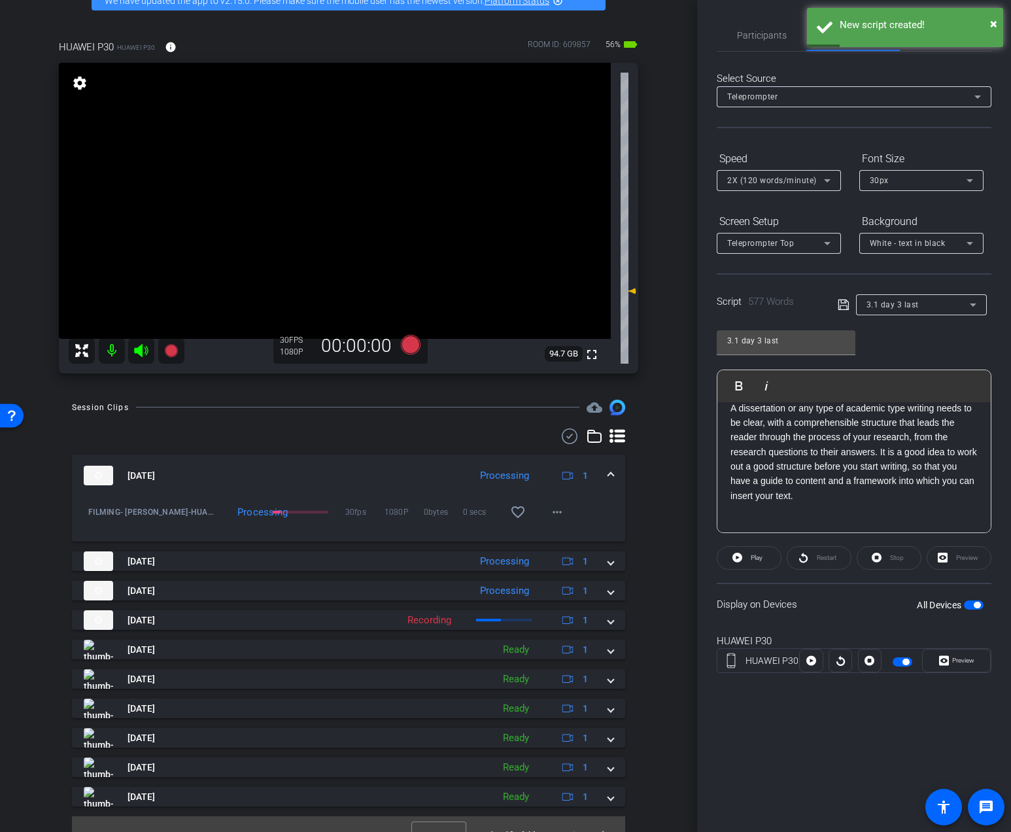
click at [879, 454] on p "A dissertation or any type of academic type writing needs to be clear, with a c…" at bounding box center [853, 452] width 247 height 103
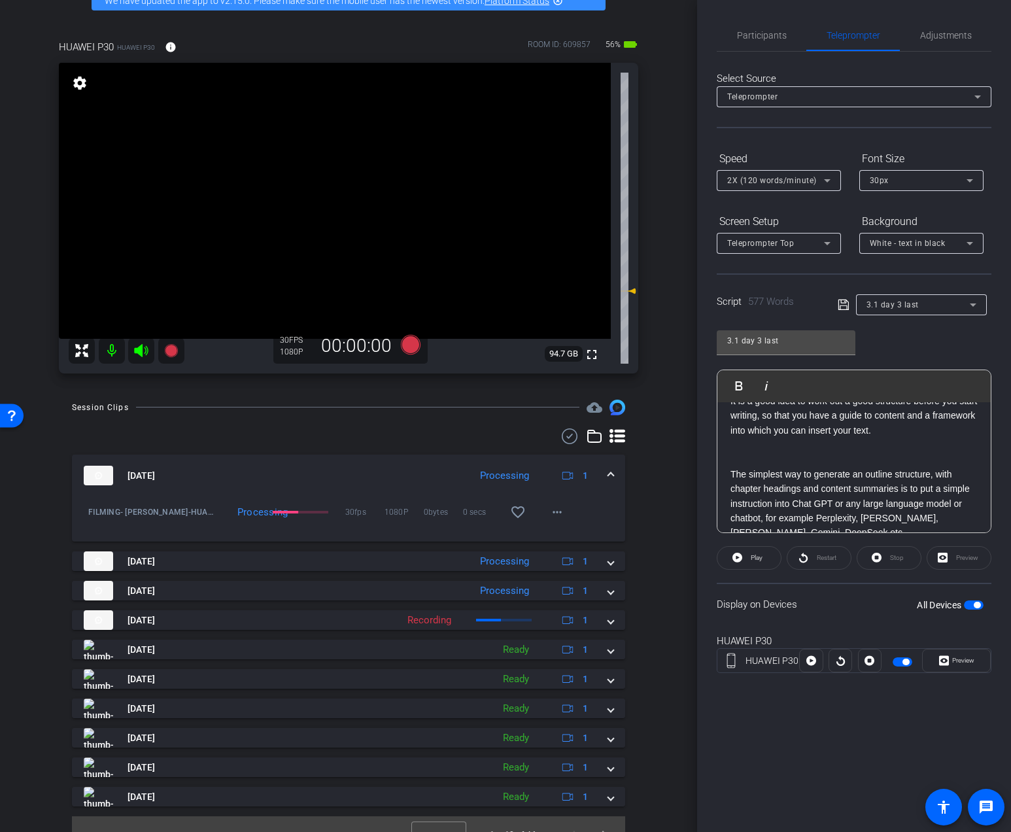
scroll to position [148, 0]
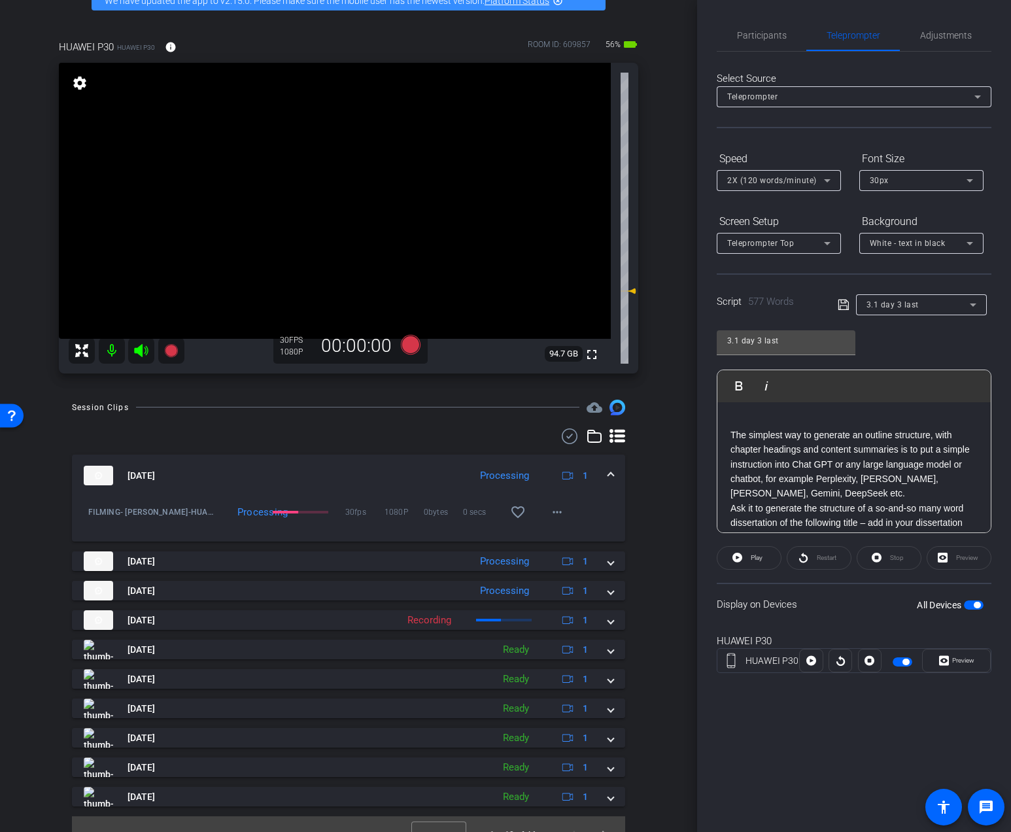
click at [837, 495] on p "The simplest way to generate an outline structure, with chapter headings and co…" at bounding box center [853, 464] width 247 height 73
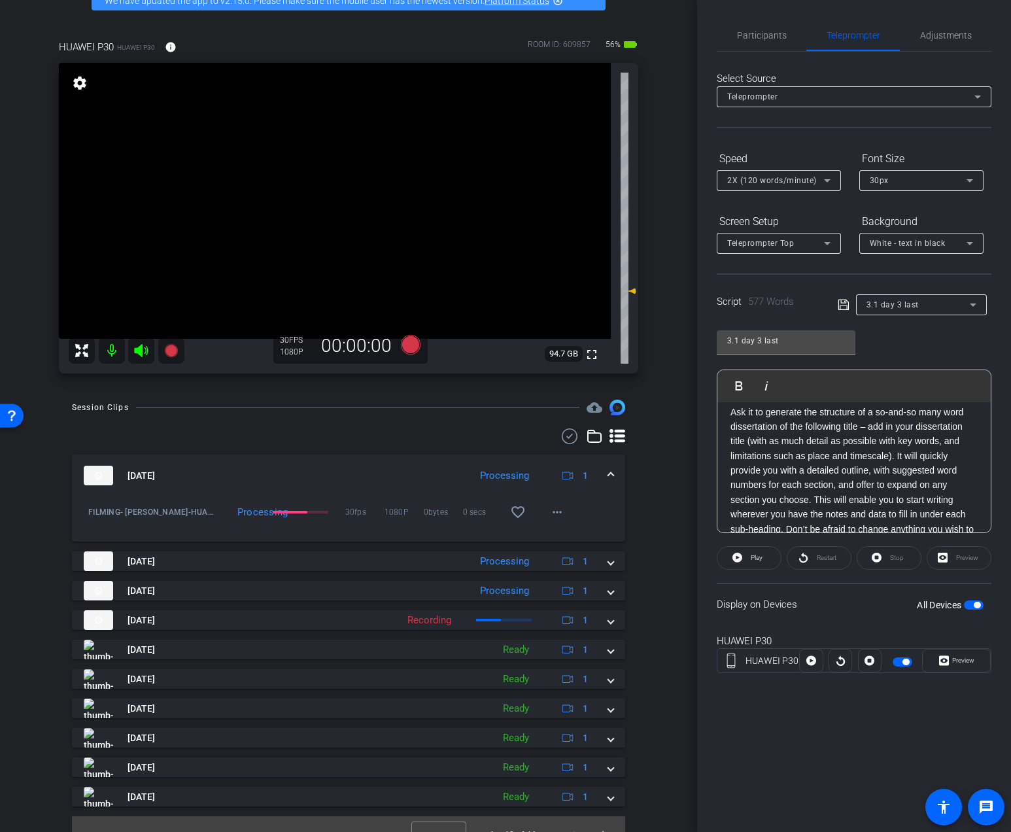
scroll to position [273, 0]
click at [897, 457] on p "Ask it to generate the structure of a so-and-so many word dissertation of the f…" at bounding box center [853, 479] width 247 height 146
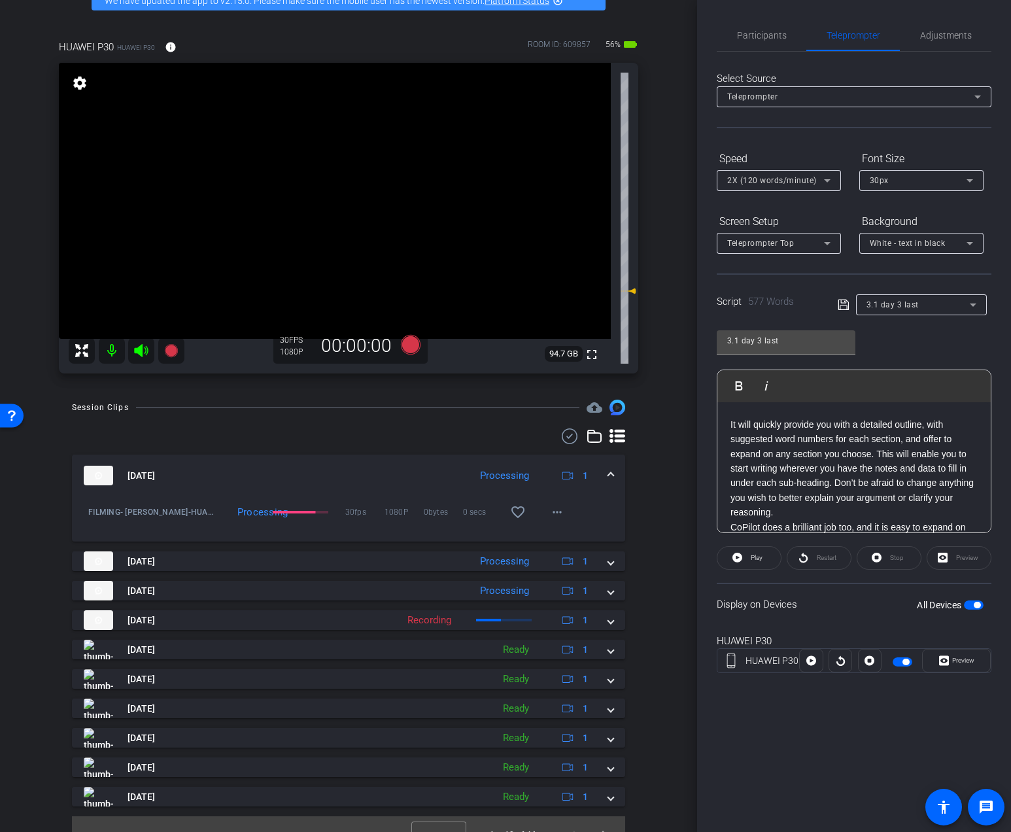
scroll to position [358, 0]
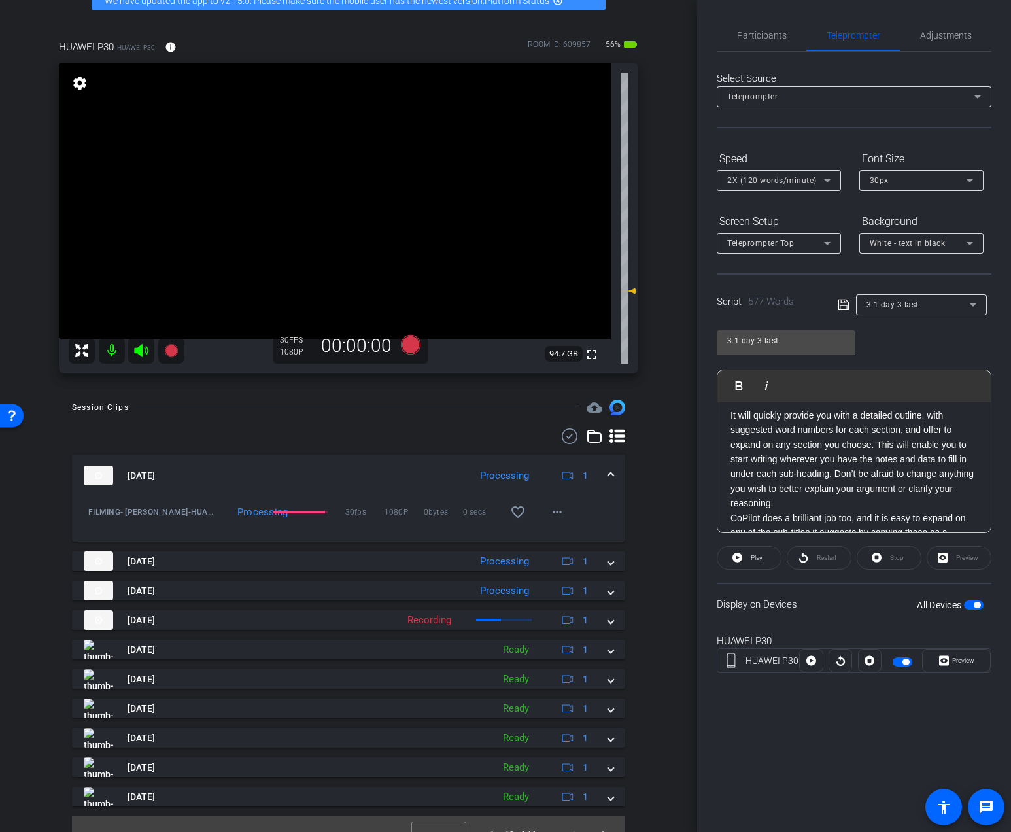
click at [875, 446] on p "It will quickly provide you with a detailed outline, with suggested word number…" at bounding box center [853, 459] width 247 height 103
click at [883, 518] on p "This will enable you to start writing wherever you have the notes and data to f…" at bounding box center [853, 495] width 247 height 59
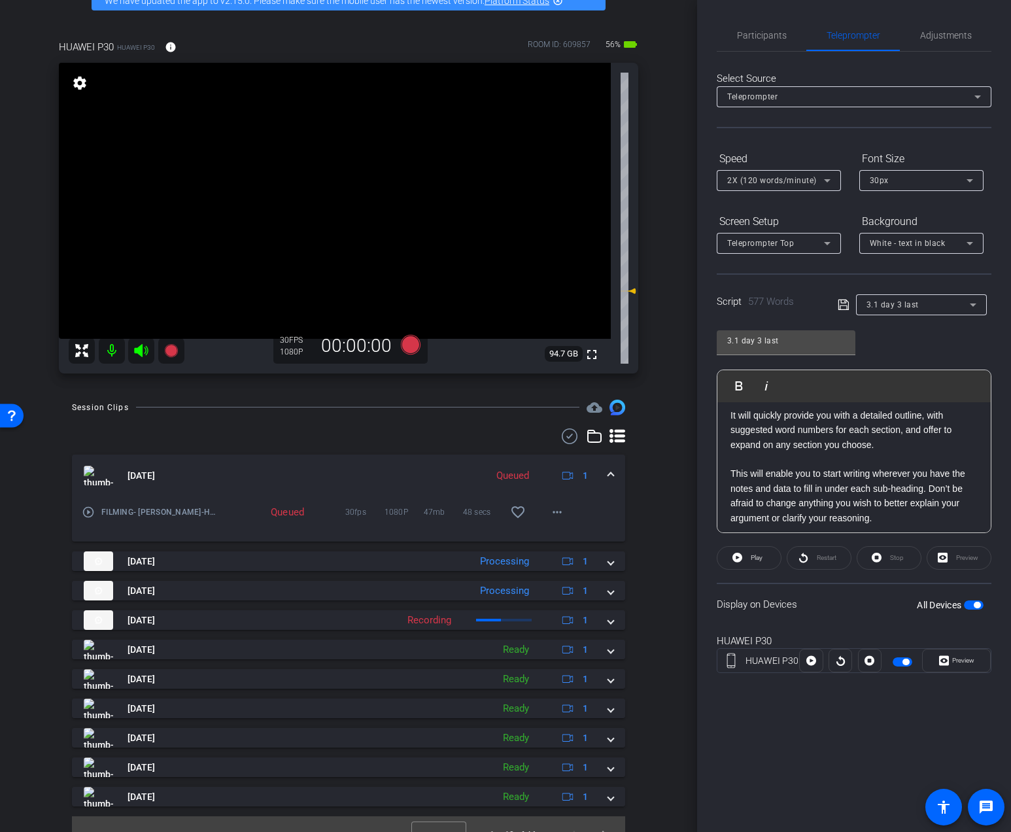
scroll to position [366, 0]
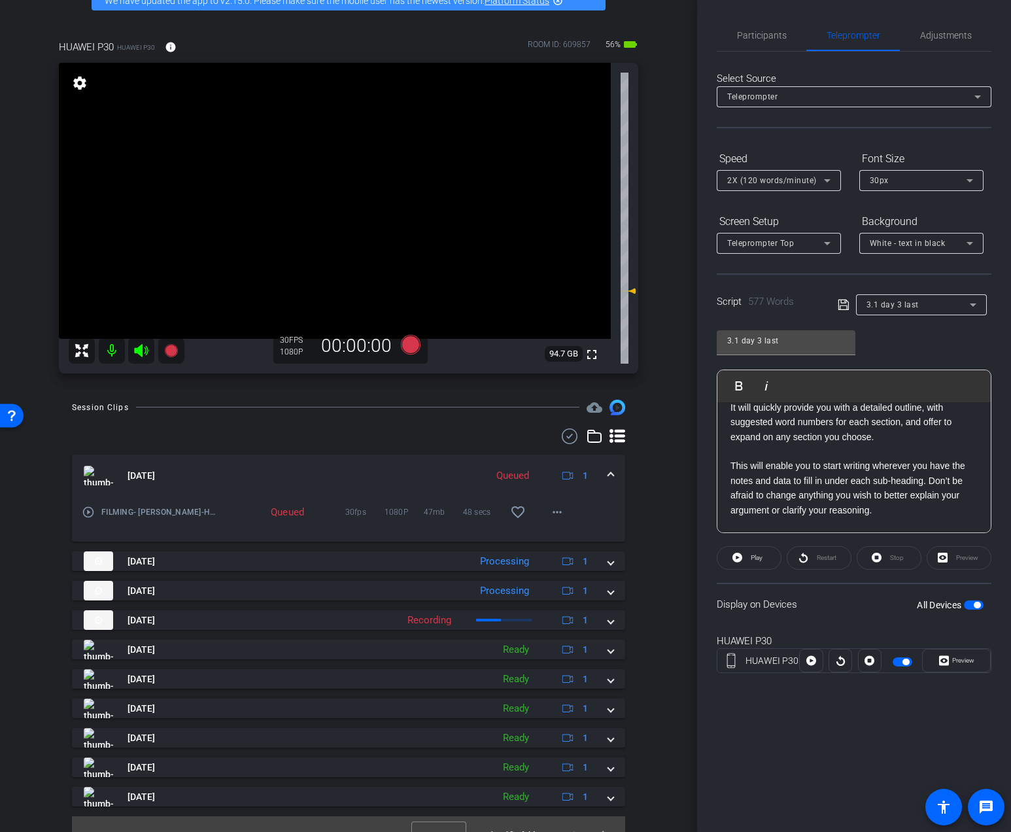
click at [887, 451] on p at bounding box center [853, 451] width 247 height 14
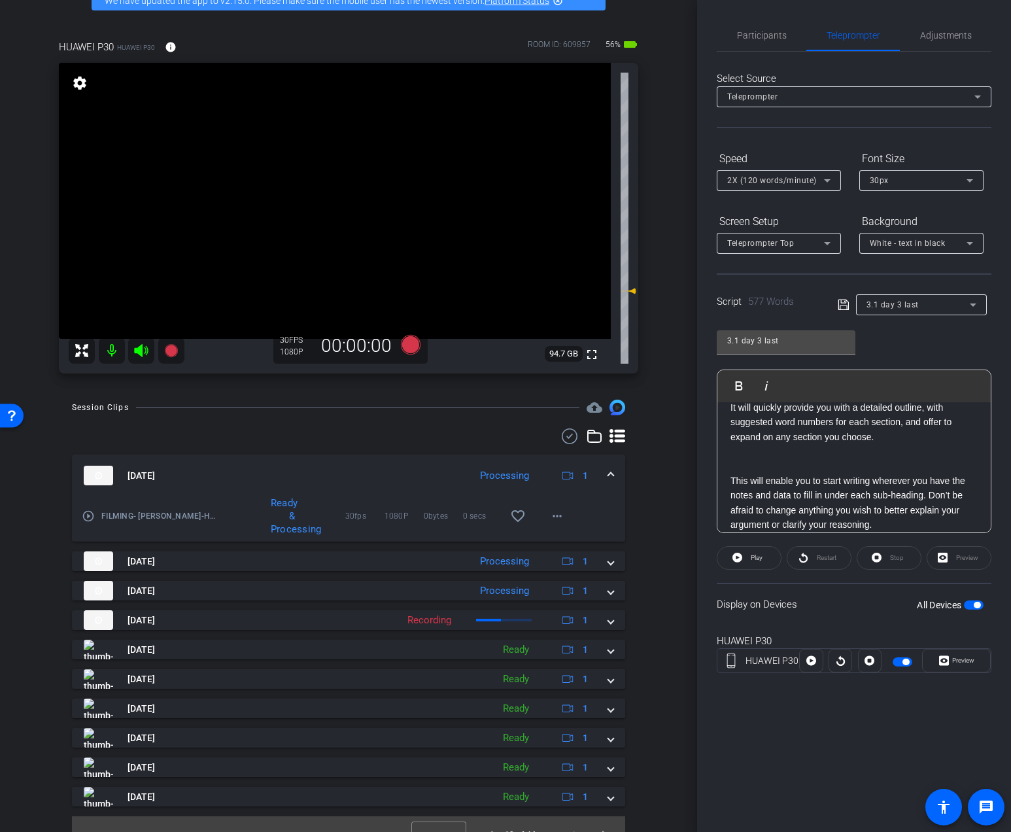
scroll to position [422, 0]
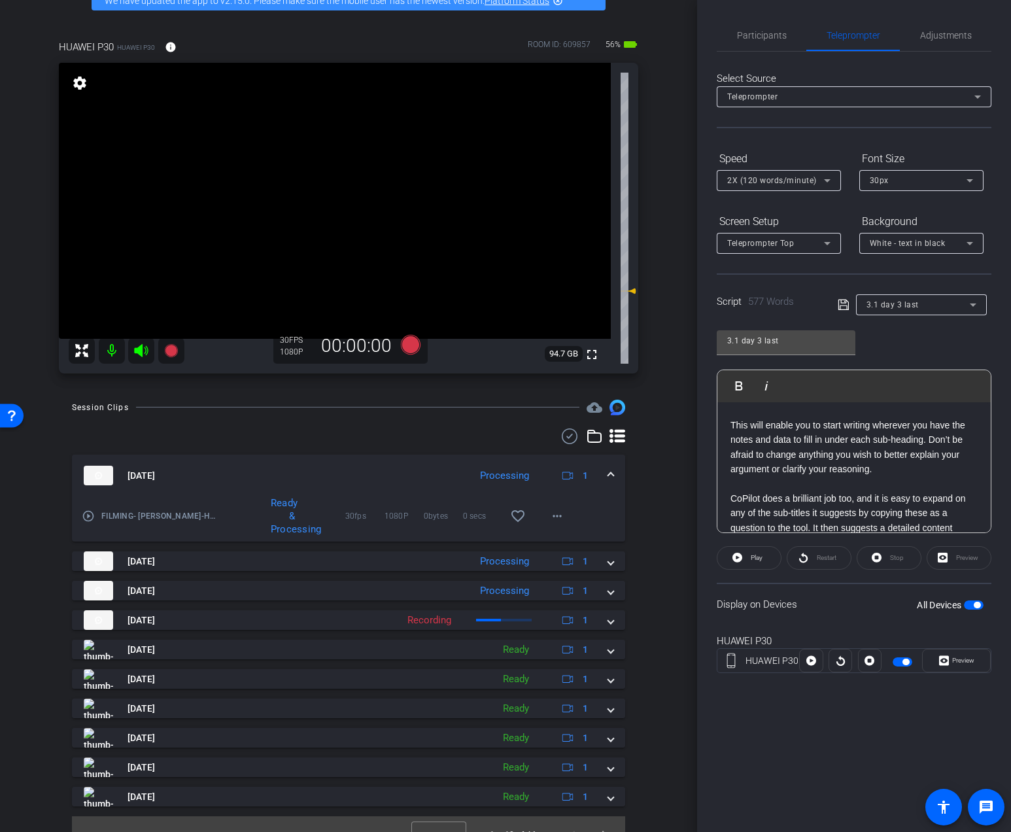
click at [892, 475] on p "This will enable you to start writing wherever you have the notes and data to f…" at bounding box center [853, 447] width 247 height 59
click at [883, 490] on p at bounding box center [853, 483] width 247 height 14
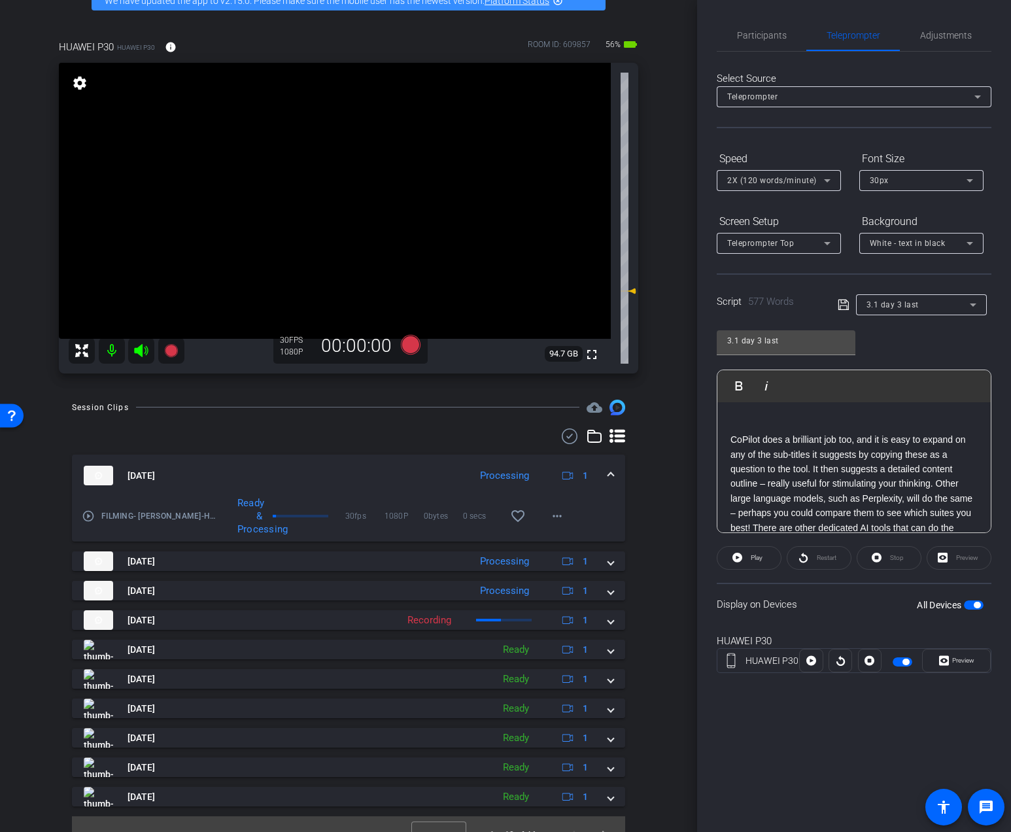
click at [813, 469] on p "CoPilot does a brilliant job too, and it is easy to expand on any of the sub-ti…" at bounding box center [853, 498] width 247 height 132
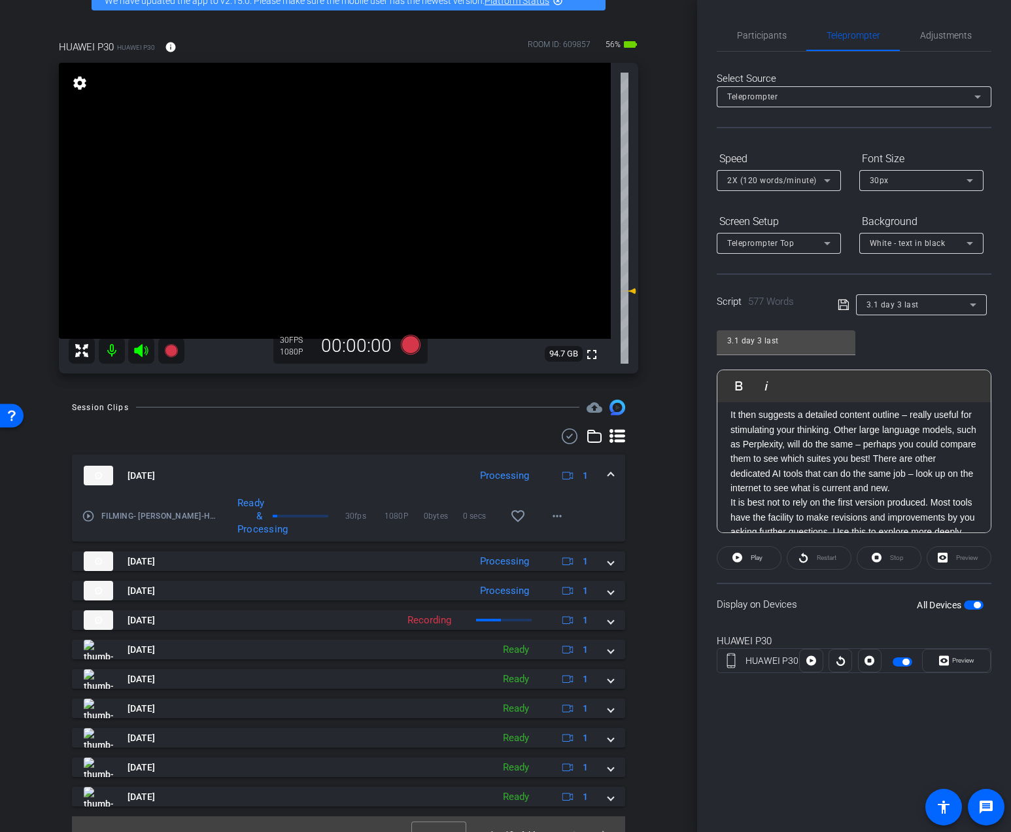
scroll to position [596, 0]
click at [903, 488] on p "It then suggests a detailed content outline – really useful for stimulating you…" at bounding box center [853, 449] width 247 height 88
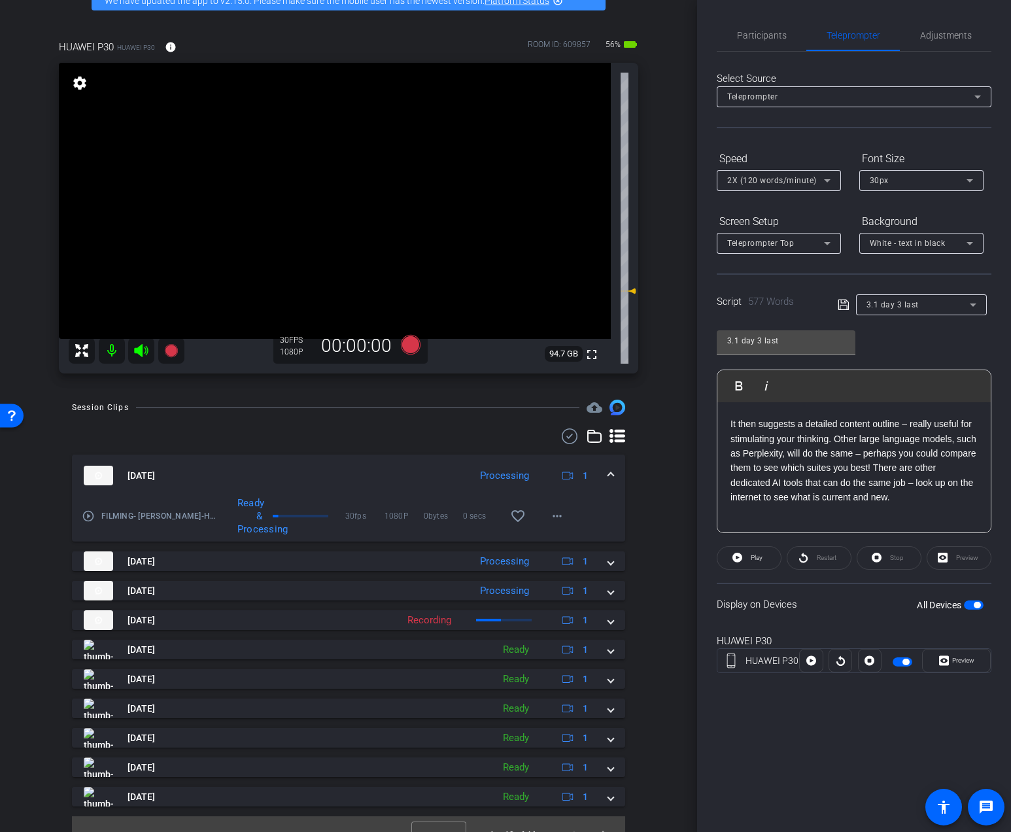
scroll to position [584, 0]
click at [917, 467] on p "It then suggests a detailed content outline – really useful for stimulating you…" at bounding box center [853, 460] width 247 height 88
click at [915, 468] on p "It then suggests a detailed content outline – really useful for stimulating you…" at bounding box center [853, 460] width 247 height 88
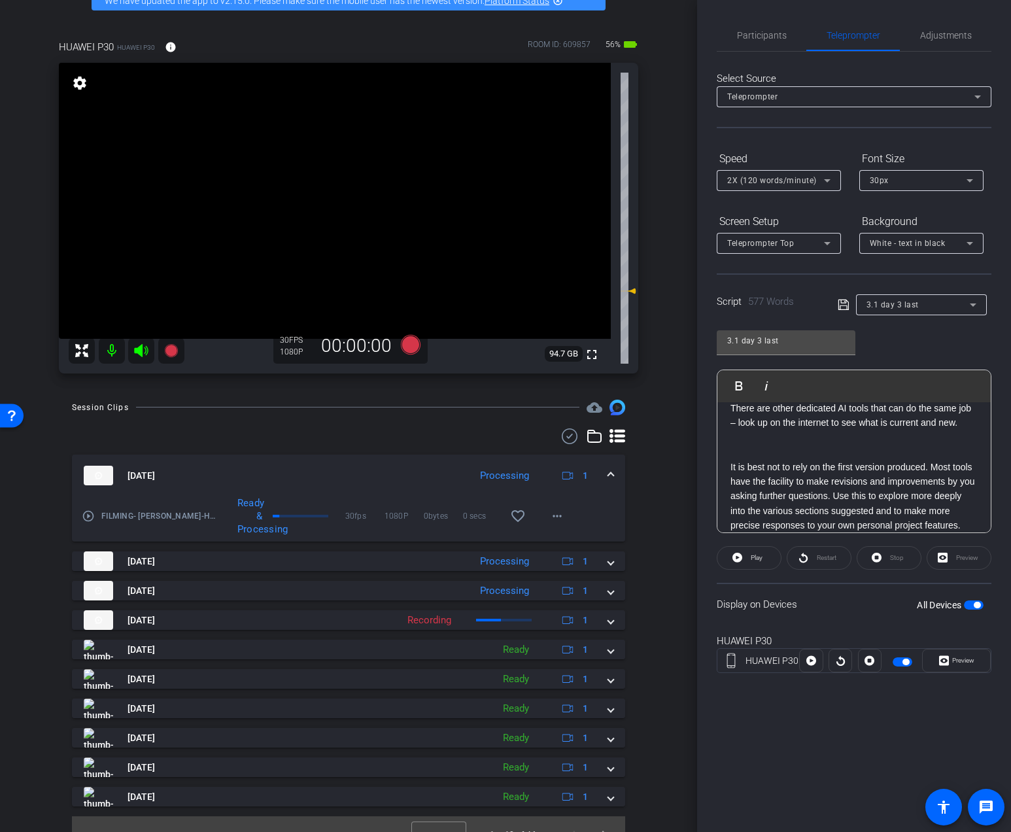
scroll to position [718, 0]
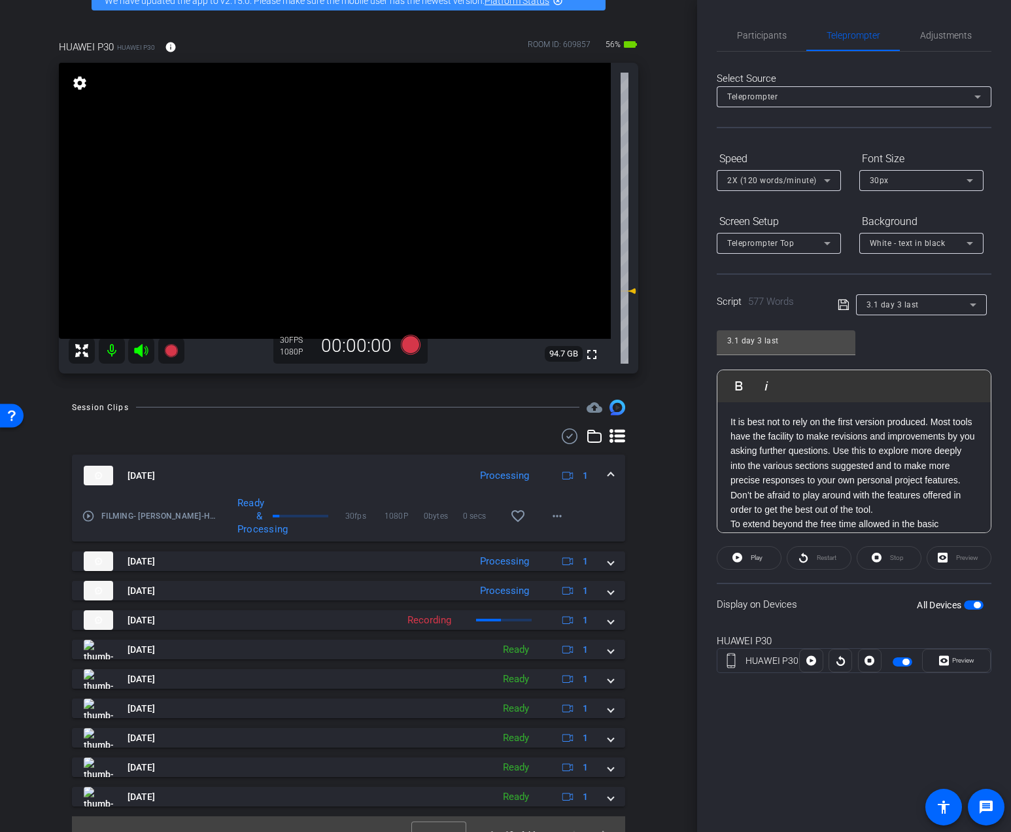
click at [833, 455] on p "It is best not to rely on the first version produced. Most tools have the facil…" at bounding box center [853, 465] width 247 height 103
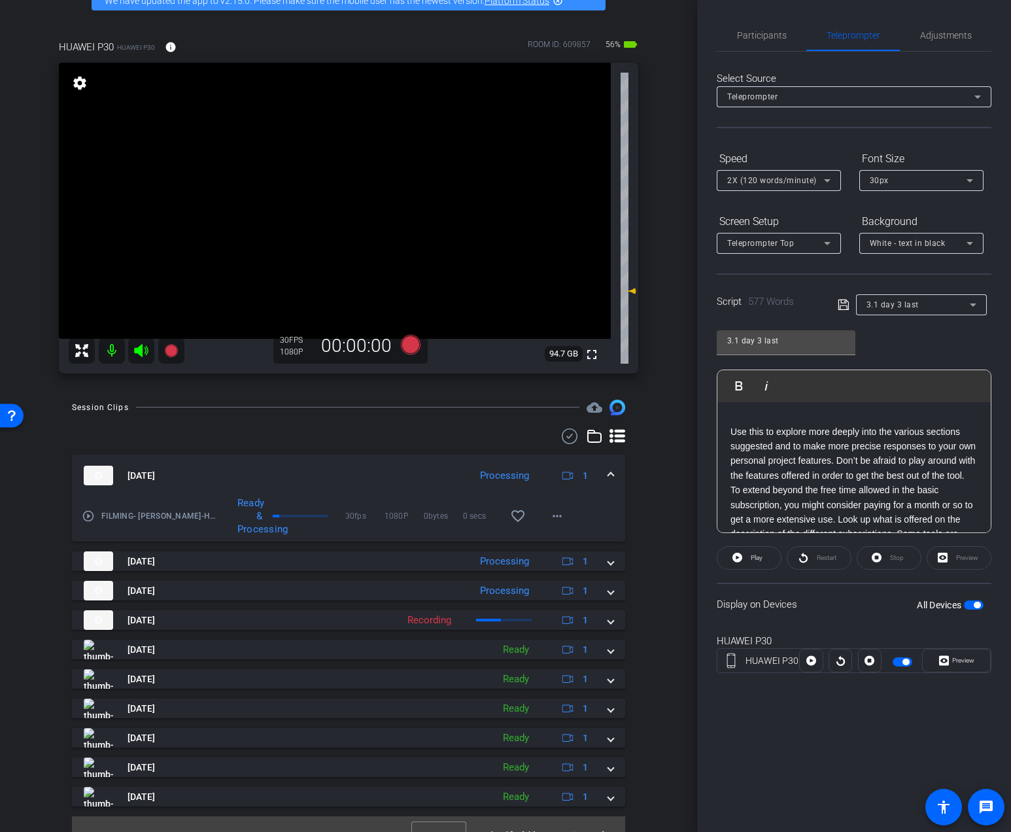
scroll to position [788, 0]
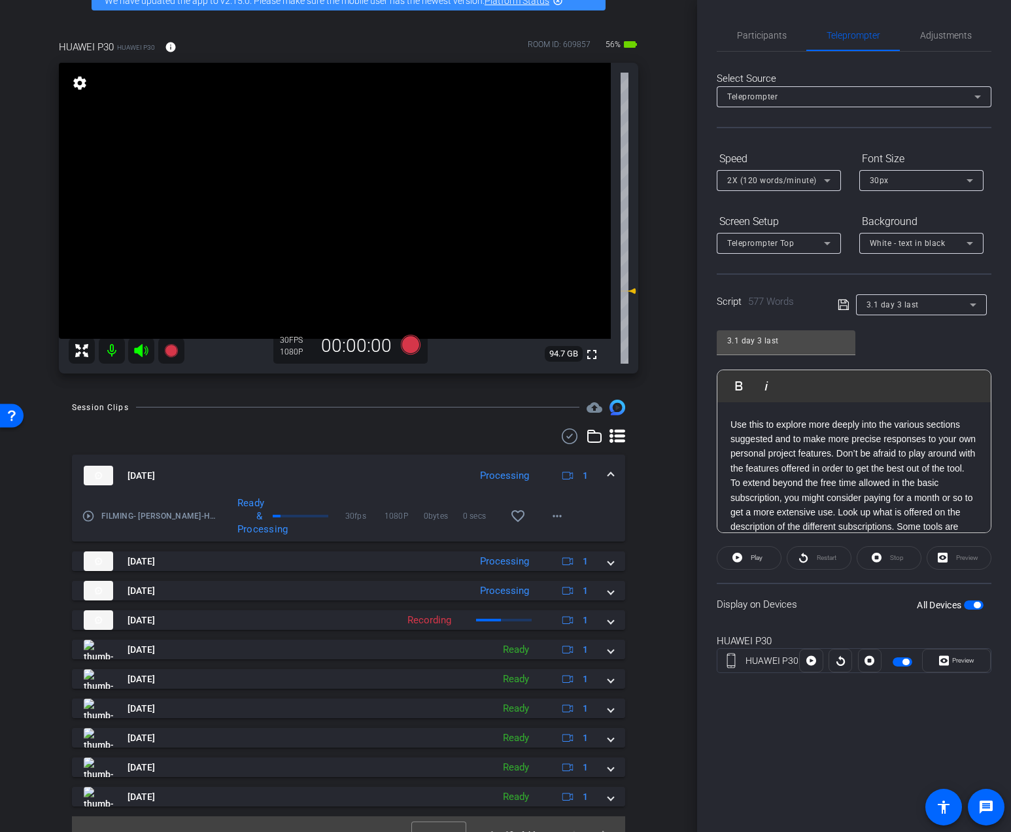
click at [832, 476] on p "Use this to explore more deeply into the various sections suggested and to make…" at bounding box center [853, 446] width 247 height 59
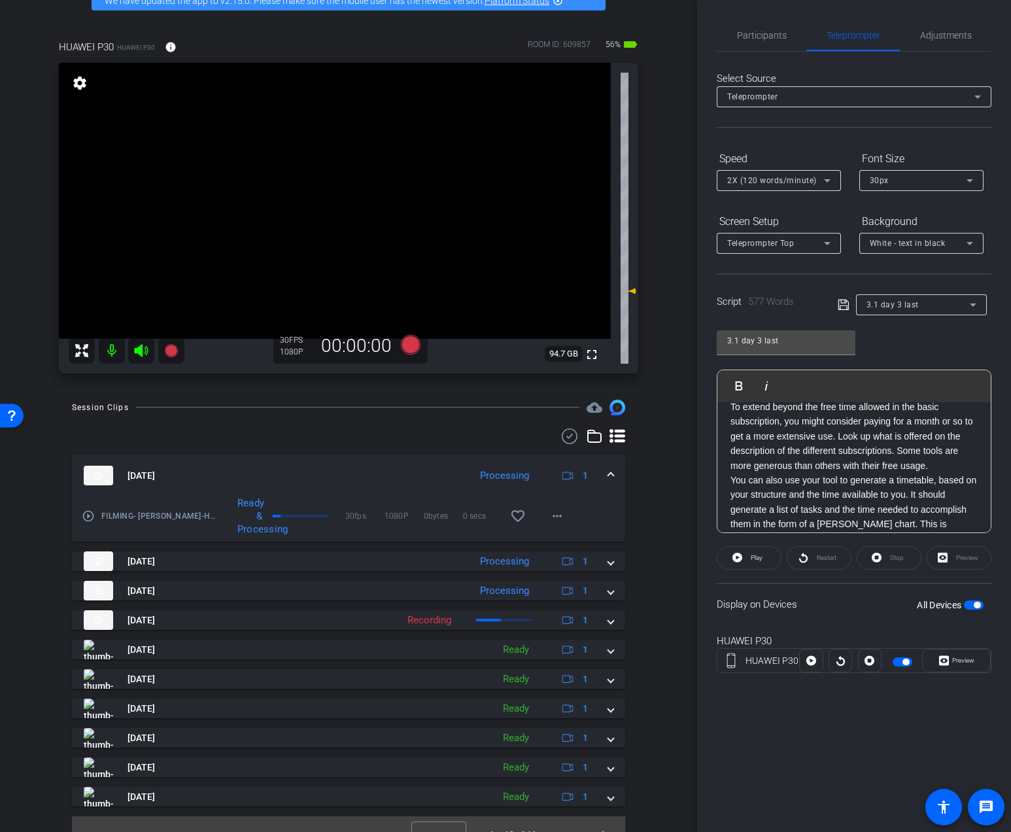
scroll to position [894, 0]
click at [902, 470] on p "To extend beyond the free time allowed in the basic subscription, you might con…" at bounding box center [853, 435] width 247 height 73
click at [901, 471] on p "To extend beyond the free time allowed in the basic subscription, you might con…" at bounding box center [853, 435] width 247 height 73
click at [900, 471] on p "To extend beyond the free time allowed in the basic subscription, you might con…" at bounding box center [853, 435] width 247 height 73
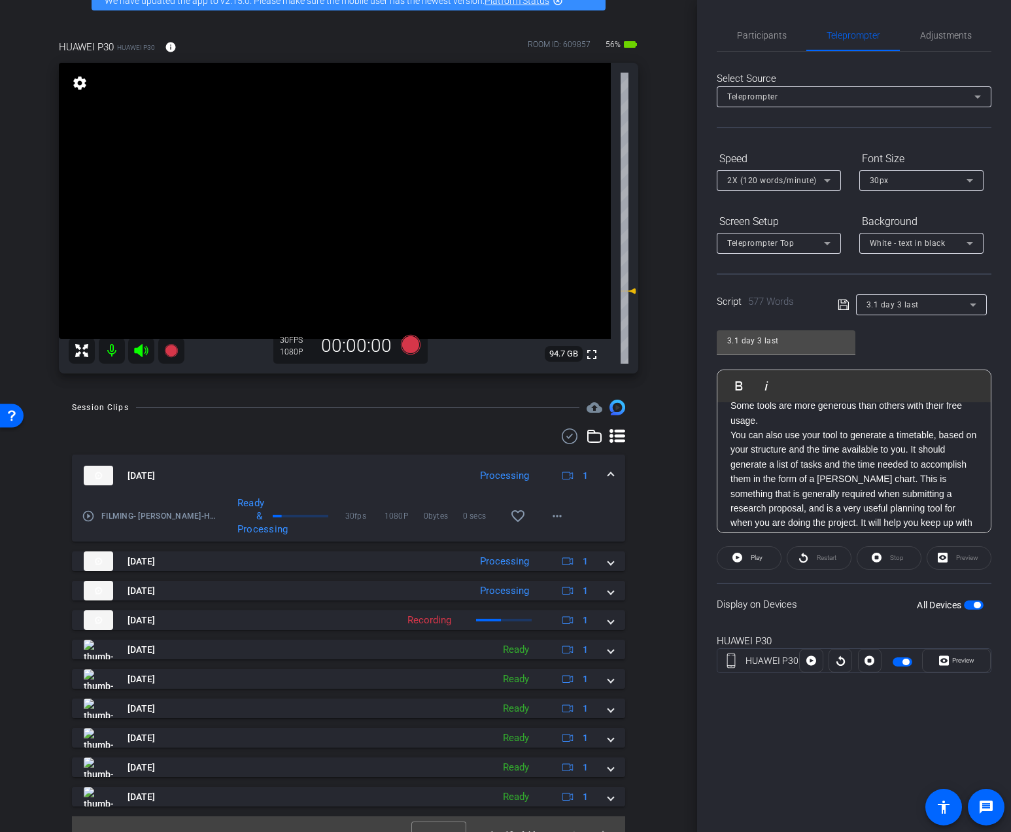
click at [805, 428] on p "Some tools are more generous than others with their free usage." at bounding box center [853, 412] width 247 height 29
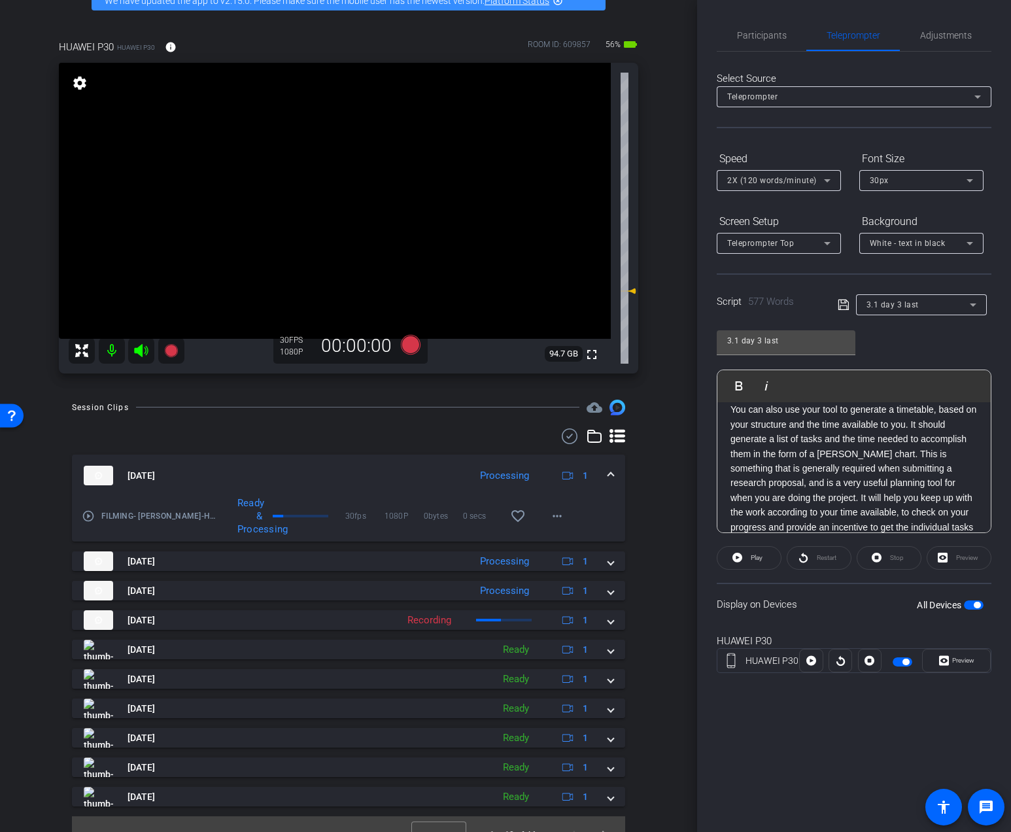
click at [727, 426] on div "A dissertation or any type of academic type writing needs to be clear, with a c…" at bounding box center [853, 15] width 273 height 1270
click at [926, 444] on p "You can also use your tool to generate a timetable, based on your structure and…" at bounding box center [853, 480] width 247 height 146
click at [924, 446] on p "You can also use your tool to generate a timetable, based on your structure and…" at bounding box center [853, 480] width 247 height 146
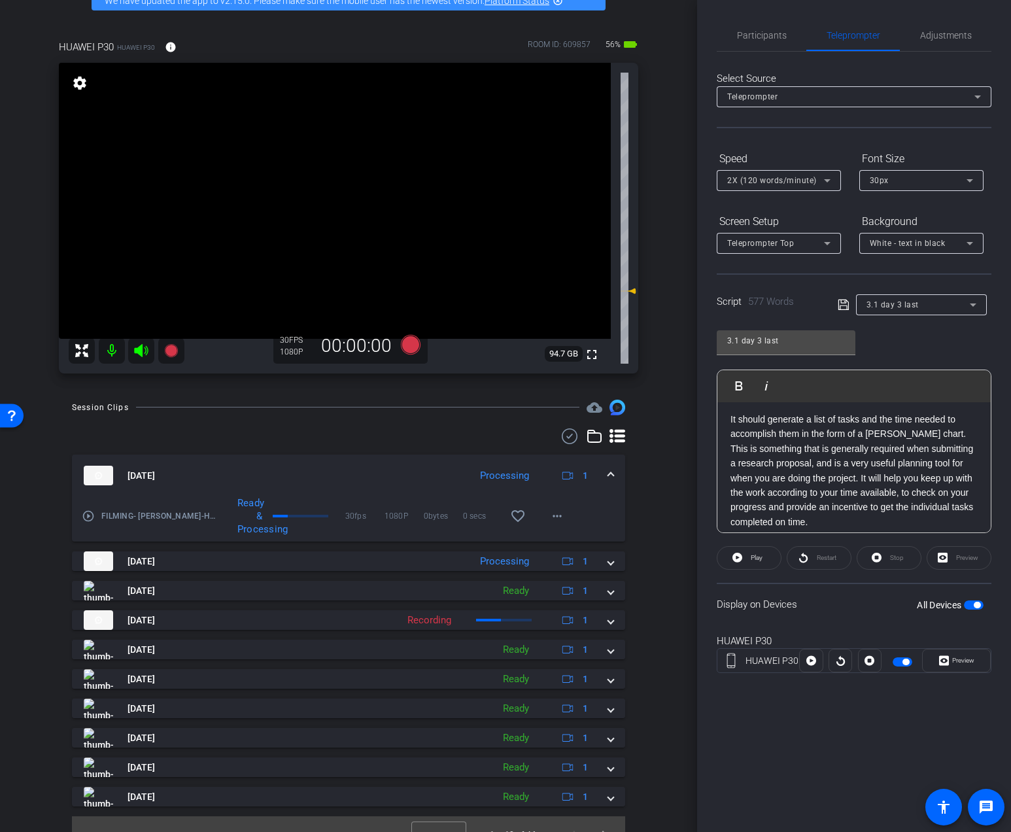
click at [860, 492] on p "It should generate a list of tasks and the time needed to accomplish them in th…" at bounding box center [853, 470] width 247 height 117
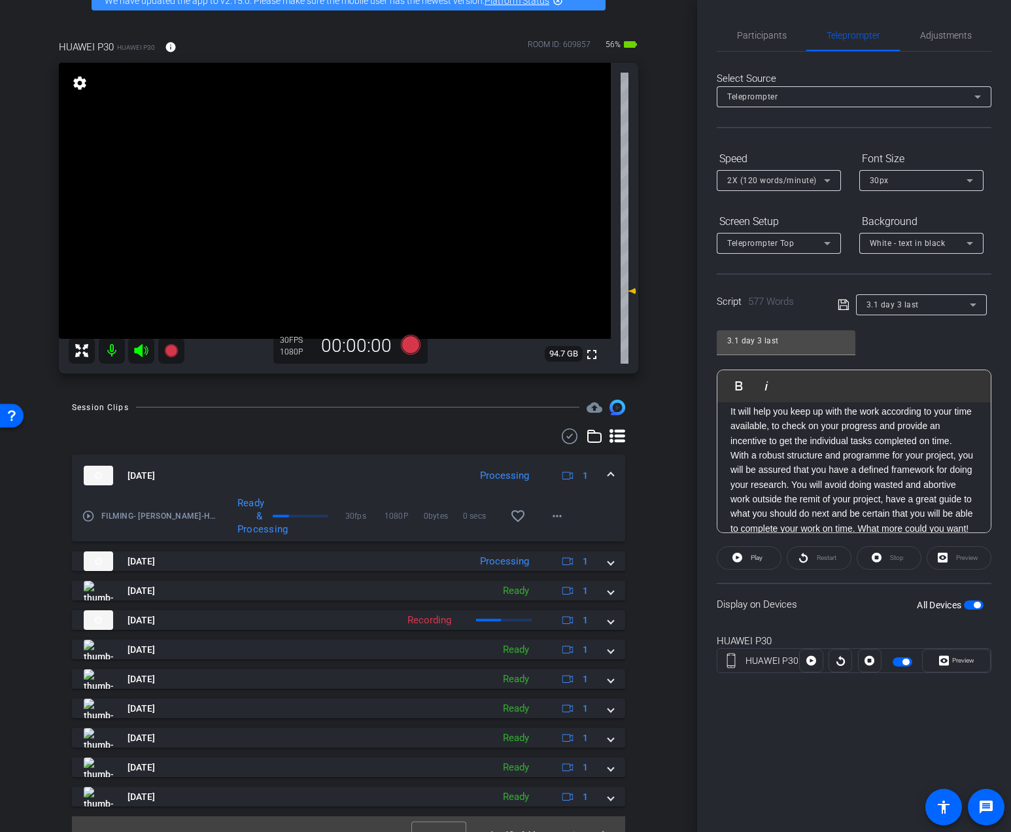
scroll to position [1183, 0]
click at [958, 446] on p "It will help you keep up with the work according to your time available, to che…" at bounding box center [853, 425] width 247 height 44
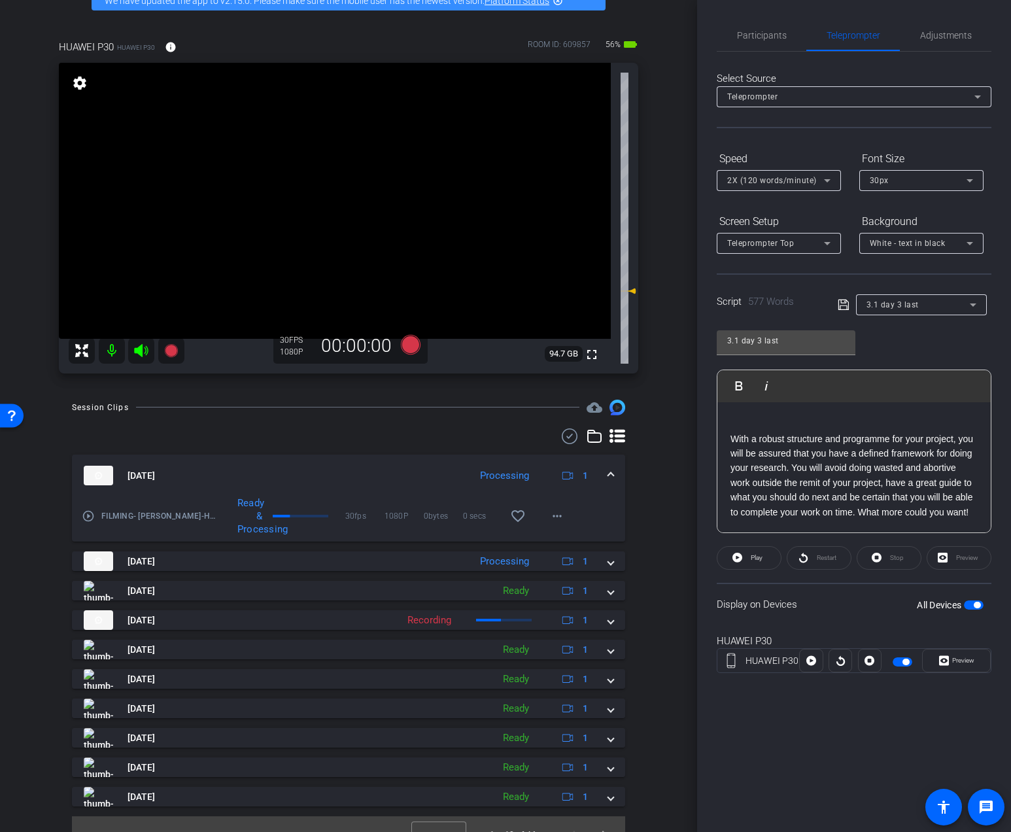
scroll to position [1242, 0]
click at [792, 469] on p "With a robust structure and programme for your project, you will be assured tha…" at bounding box center [853, 475] width 247 height 88
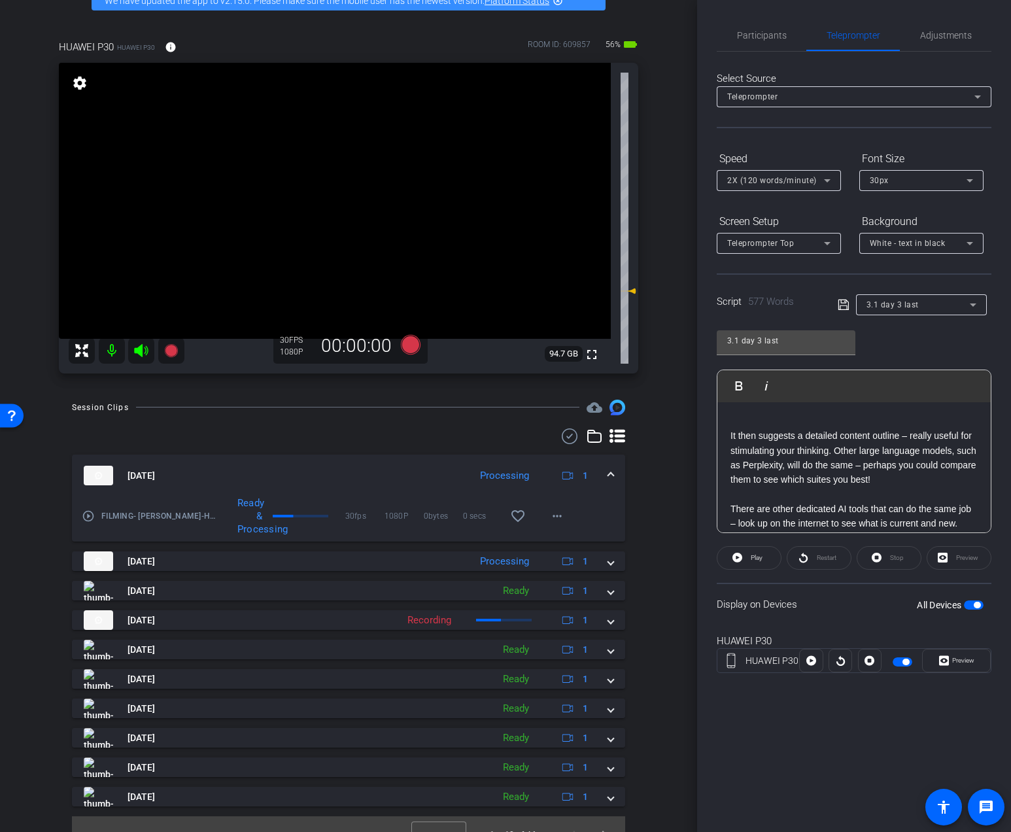
scroll to position [573, 0]
click at [801, 494] on p at bounding box center [853, 493] width 247 height 14
click at [888, 346] on div "3.1 day 3 last Play Play from this location Play Selected Play and display the …" at bounding box center [853, 426] width 275 height 212
click at [838, 305] on icon at bounding box center [842, 304] width 10 height 10
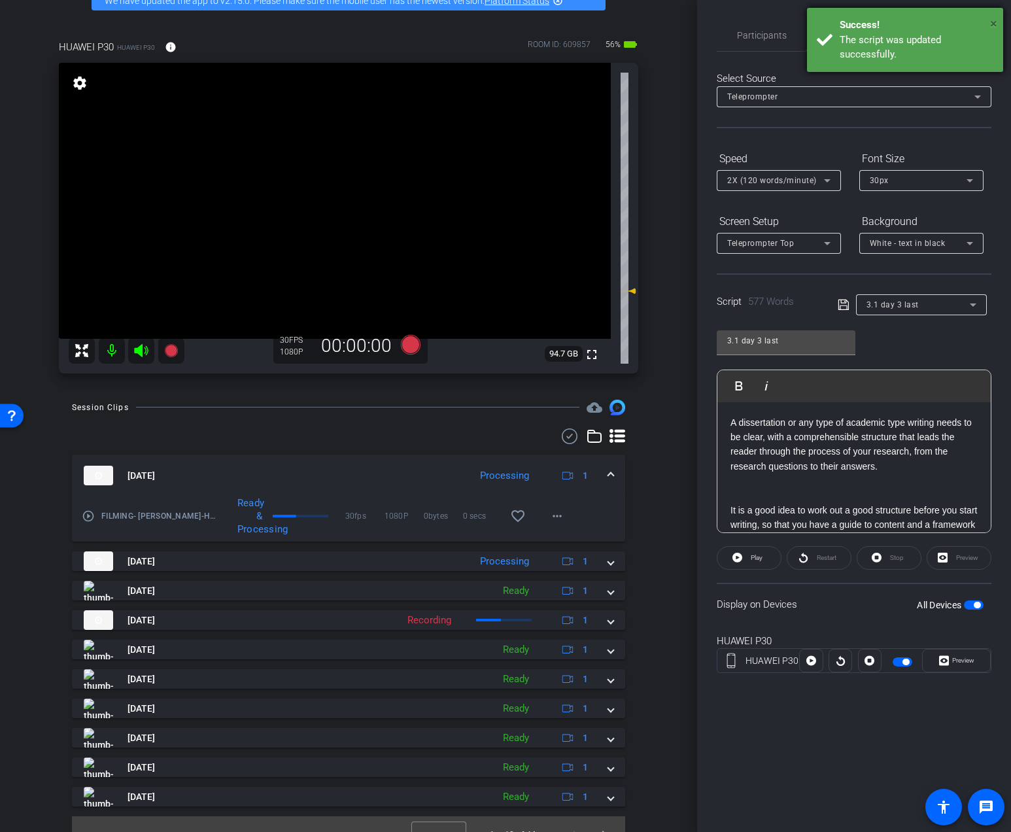
click at [994, 22] on span "×" at bounding box center [993, 24] width 7 height 16
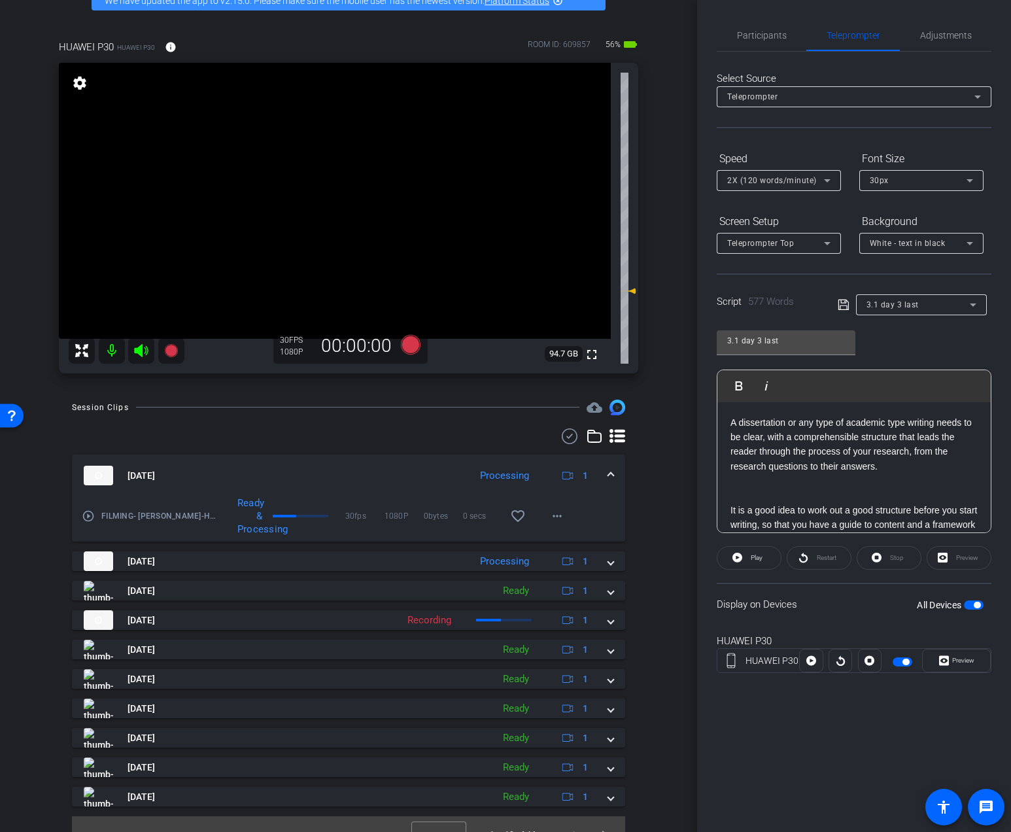
click at [944, 33] on span "Adjustments" at bounding box center [946, 35] width 52 height 9
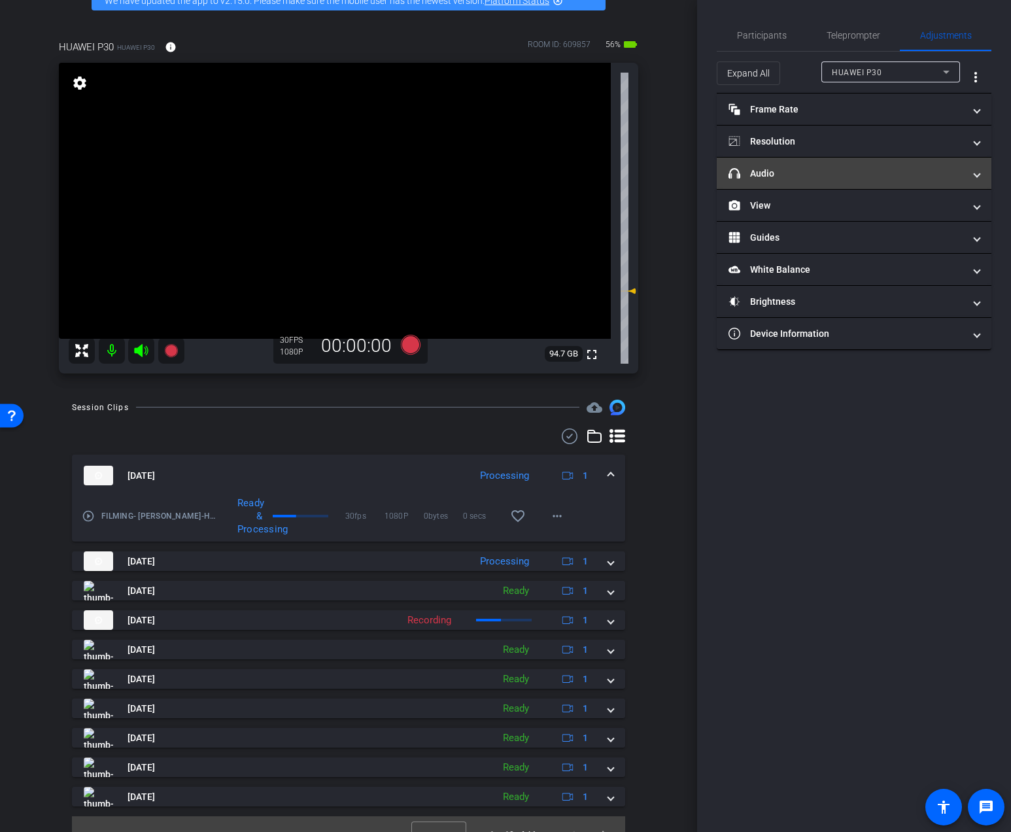
click at [862, 165] on mat-expansion-panel-header "headphone icon Audio" at bounding box center [853, 173] width 275 height 31
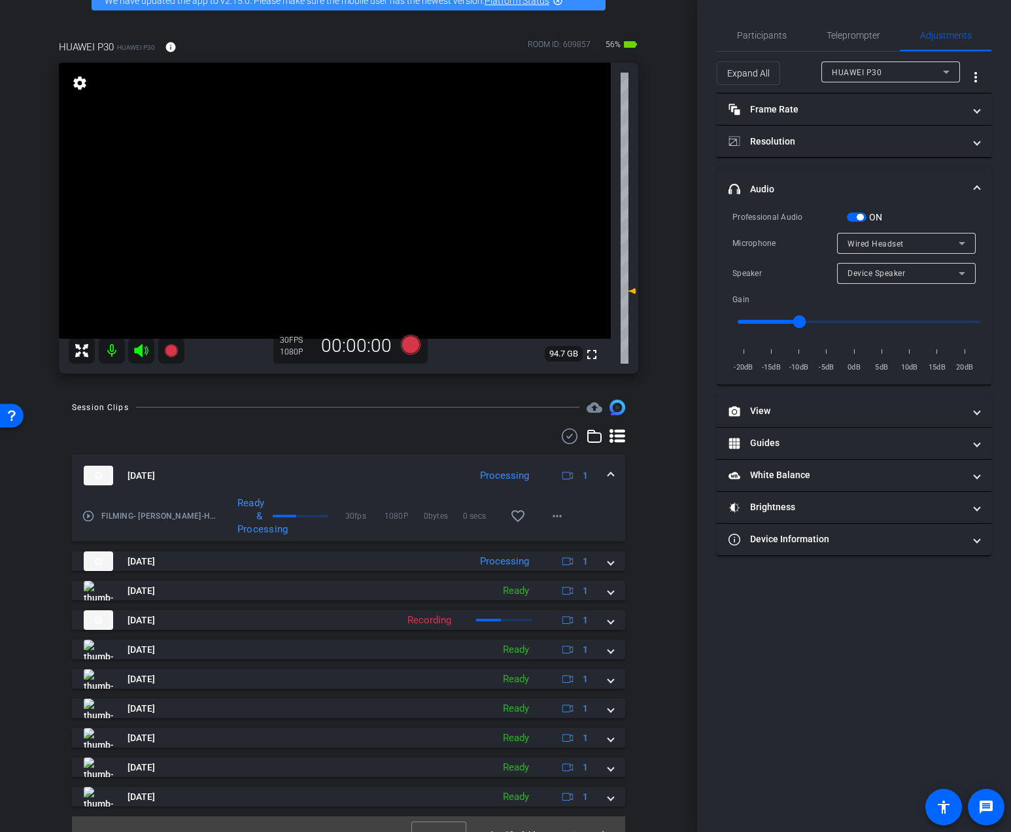
click at [851, 270] on span "Device Speaker" at bounding box center [876, 273] width 58 height 9
click at [875, 313] on span "Wired Headset" at bounding box center [876, 320] width 58 height 16
click at [784, 44] on span "Participants" at bounding box center [762, 35] width 50 height 31
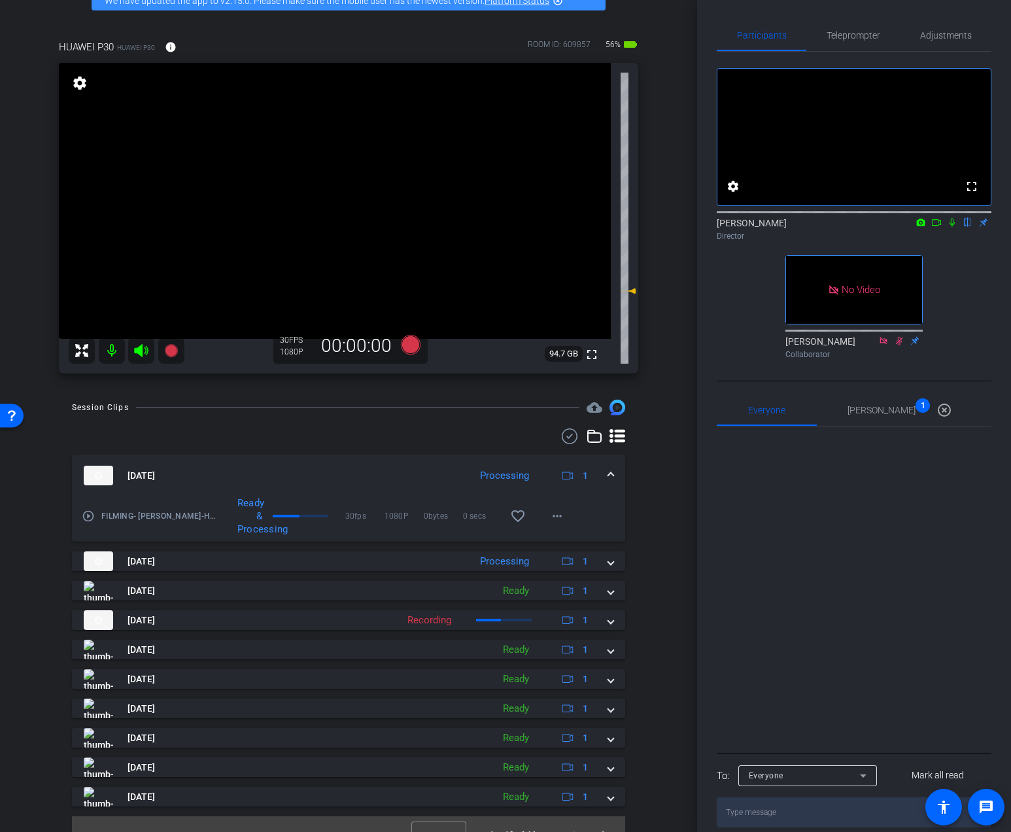
click at [947, 227] on icon at bounding box center [952, 222] width 10 height 9
click at [939, 227] on icon at bounding box center [936, 222] width 10 height 9
click at [407, 350] on icon at bounding box center [411, 345] width 20 height 20
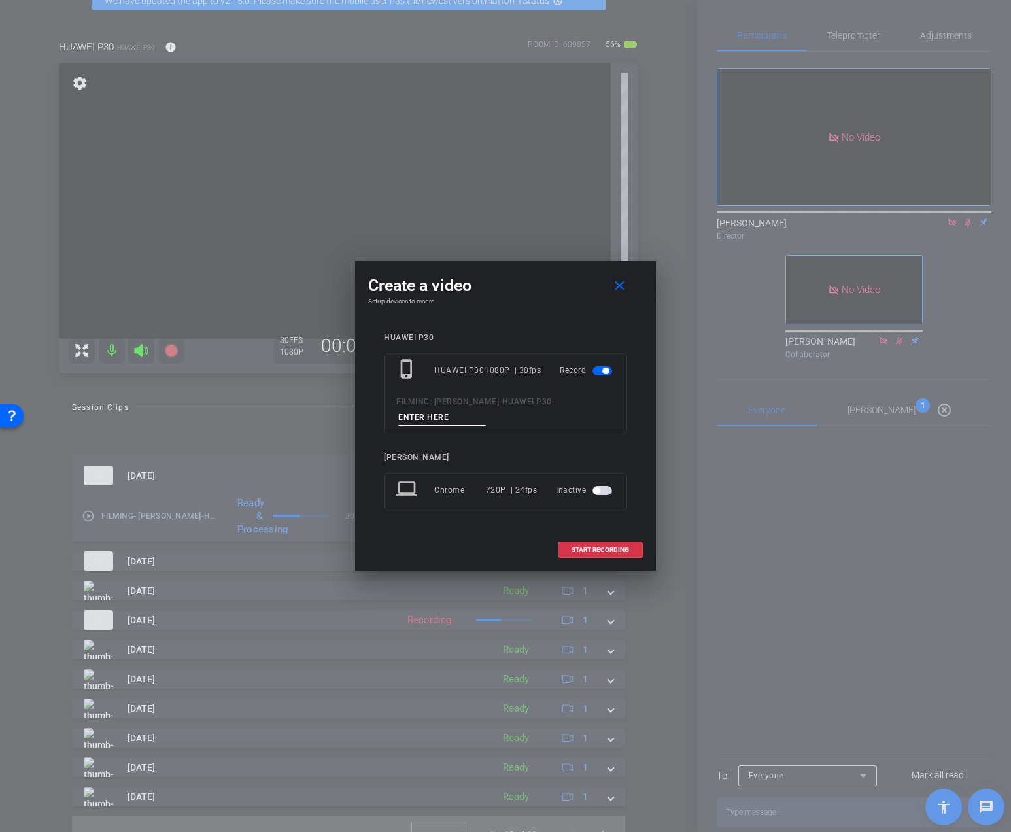
click at [441, 416] on input at bounding box center [442, 417] width 88 height 16
type input "day 3 vid 6"
click at [575, 552] on span "START RECORDING" at bounding box center [600, 550] width 58 height 7
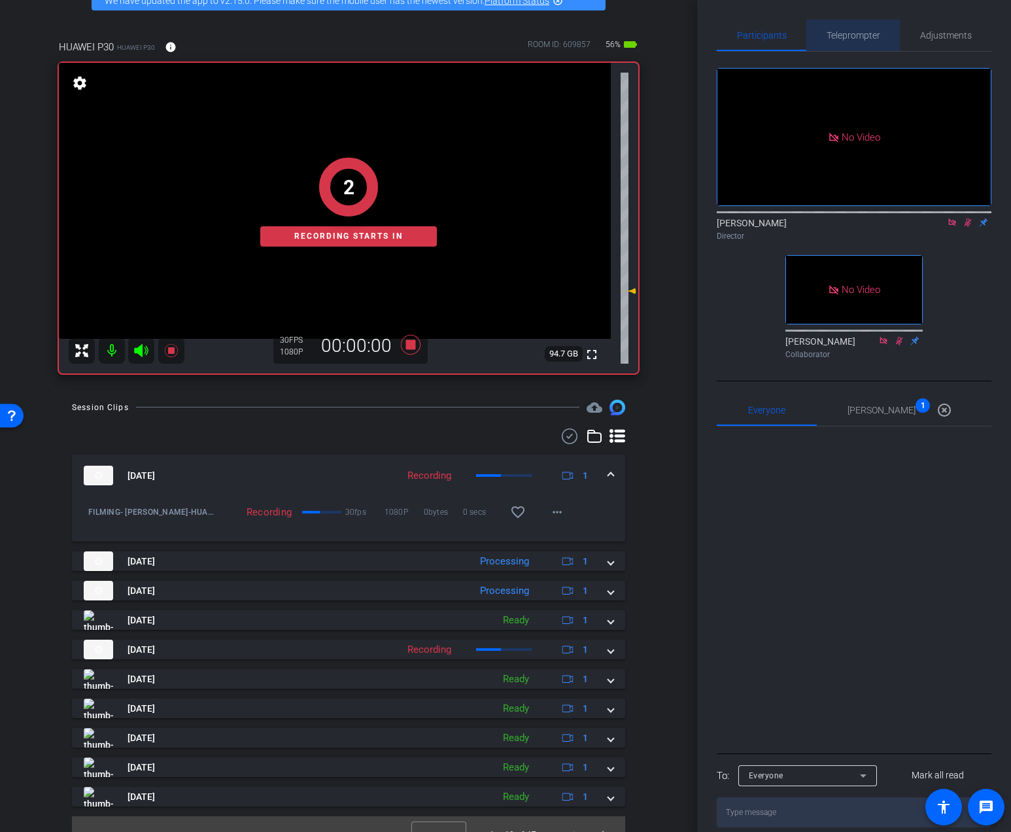
click at [850, 25] on span "Teleprompter" at bounding box center [853, 35] width 54 height 31
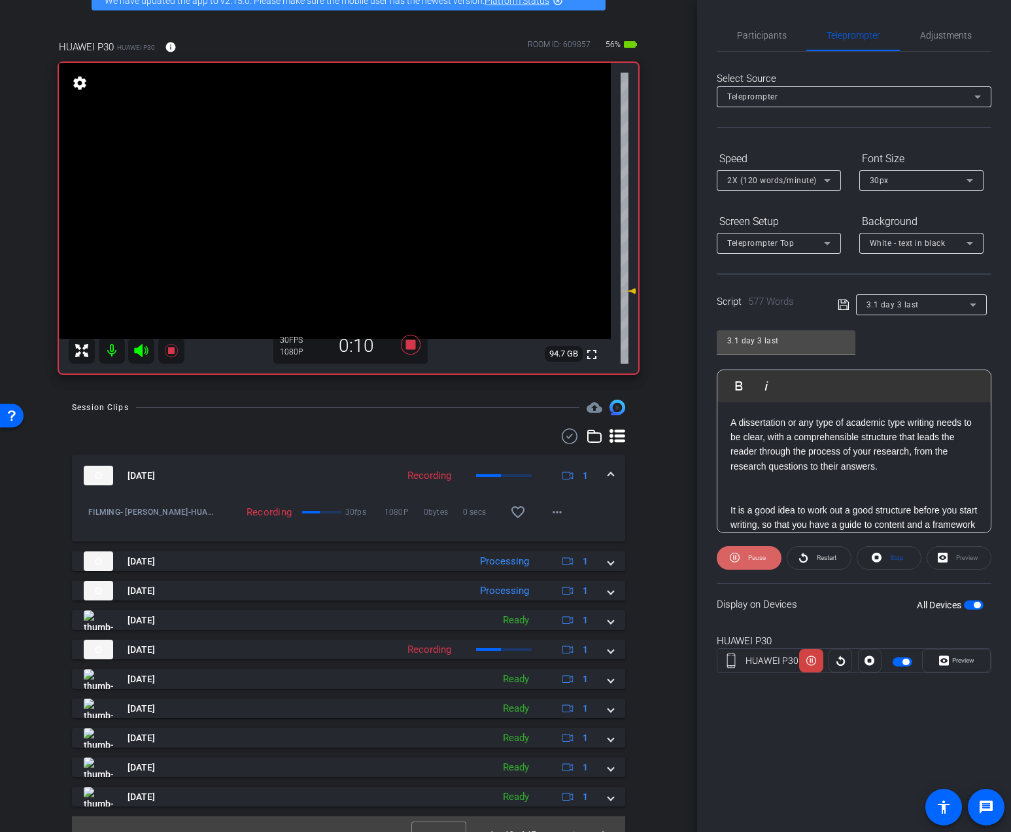
click at [736, 564] on icon at bounding box center [735, 557] width 10 height 16
click at [910, 426] on p "A dissertation or any type of academic type writing needs to be clear, with a c…" at bounding box center [853, 444] width 247 height 59
click at [824, 558] on span "Restart" at bounding box center [826, 557] width 20 height 7
click at [773, 49] on span "Participants" at bounding box center [762, 35] width 50 height 31
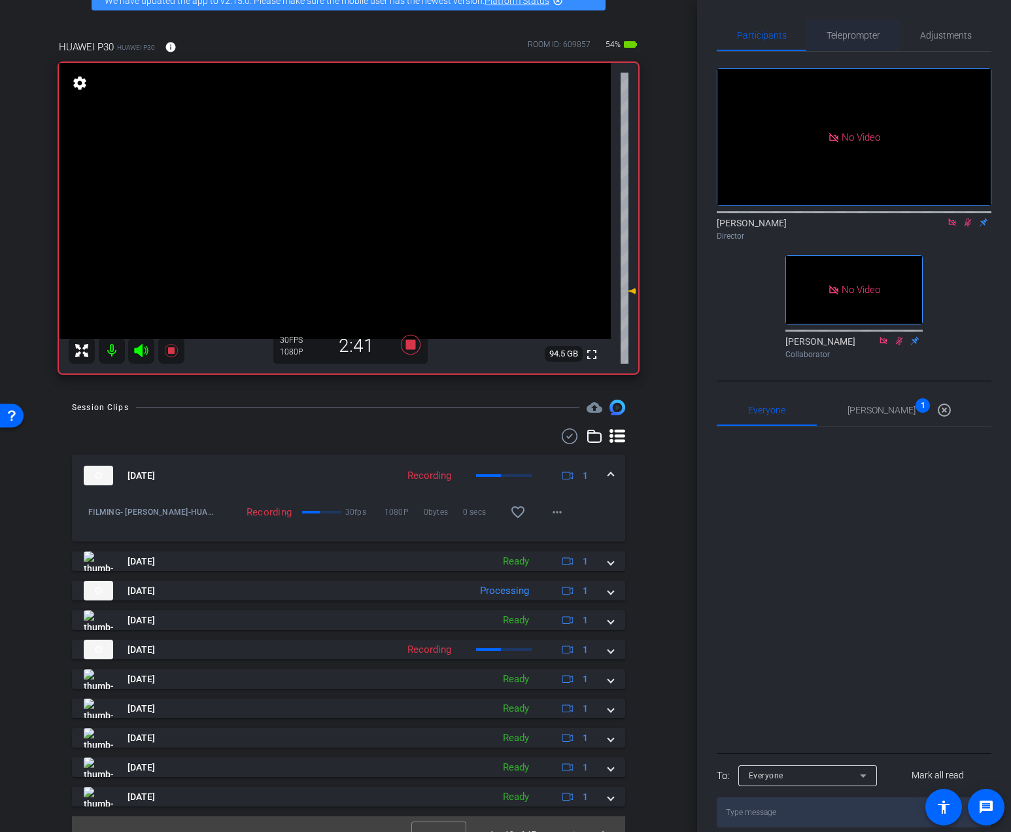
click at [863, 33] on span "Teleprompter" at bounding box center [853, 35] width 54 height 9
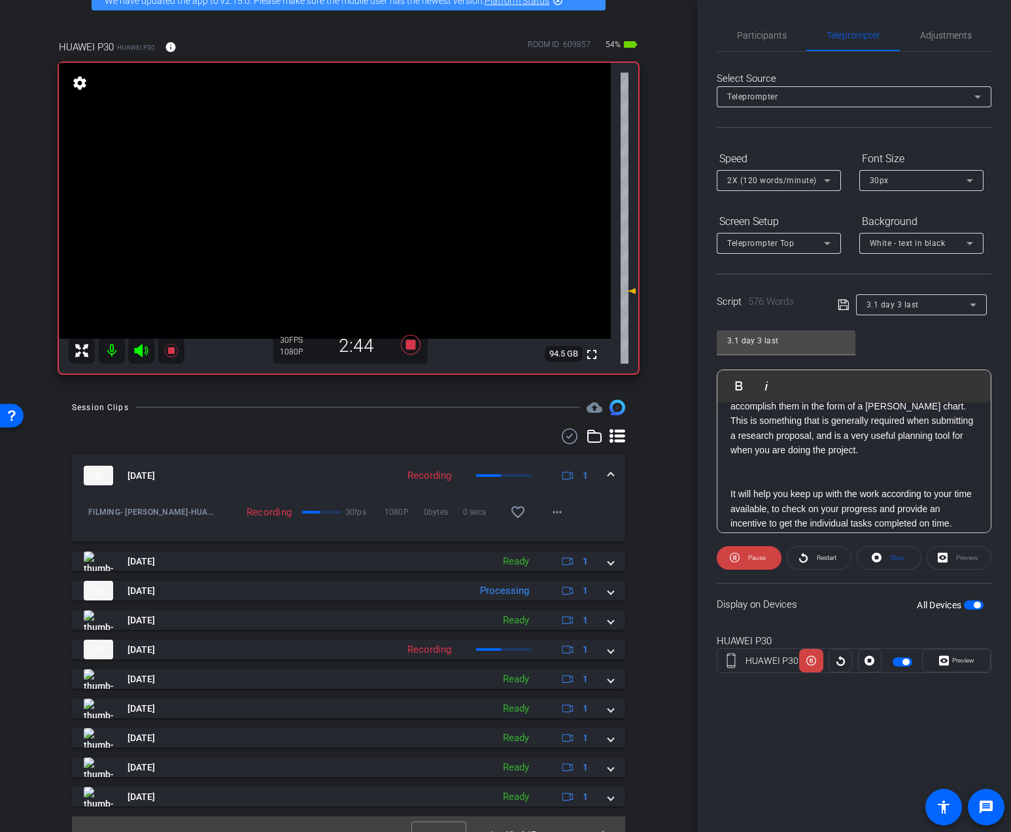
scroll to position [1301, 0]
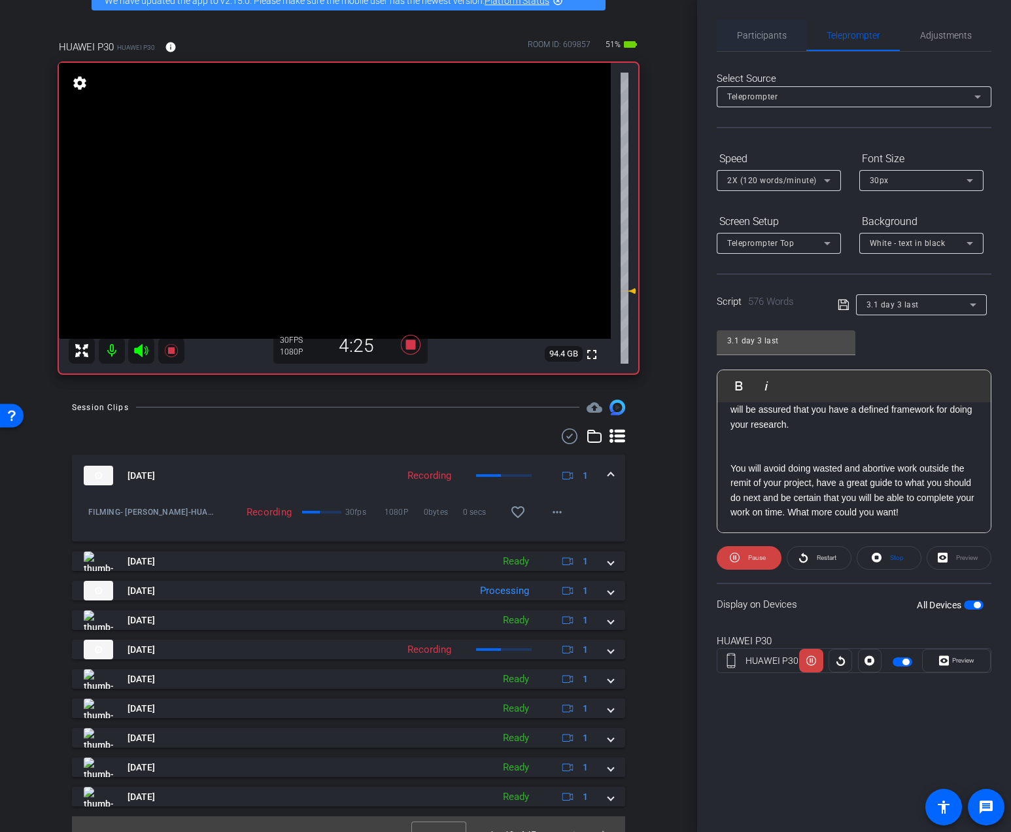
click at [756, 42] on span "Participants" at bounding box center [762, 35] width 50 height 31
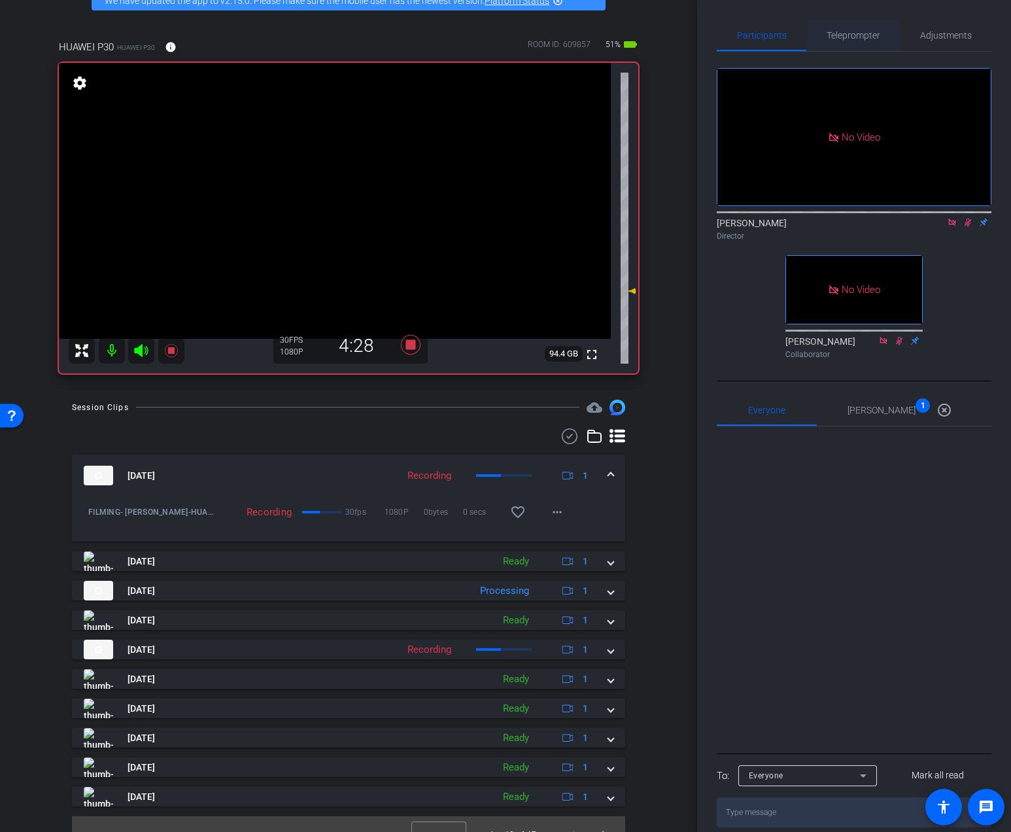
click at [864, 50] on span "Teleprompter" at bounding box center [853, 35] width 54 height 31
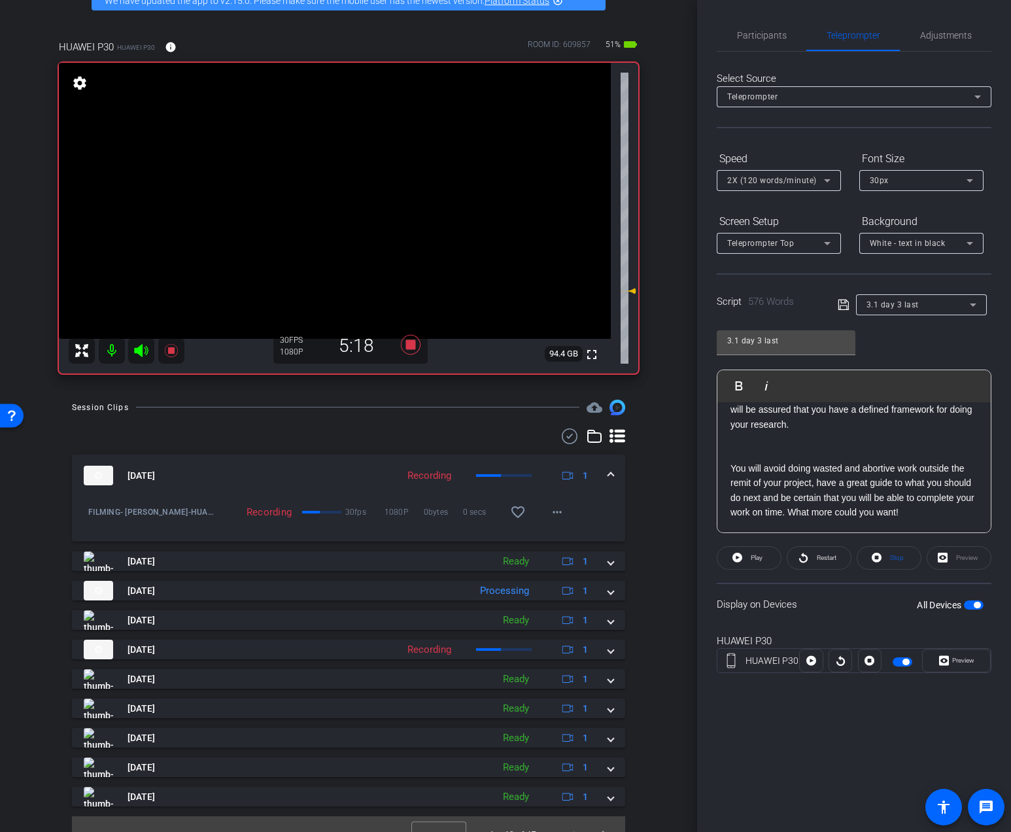
click at [754, 554] on span "Play" at bounding box center [756, 557] width 12 height 7
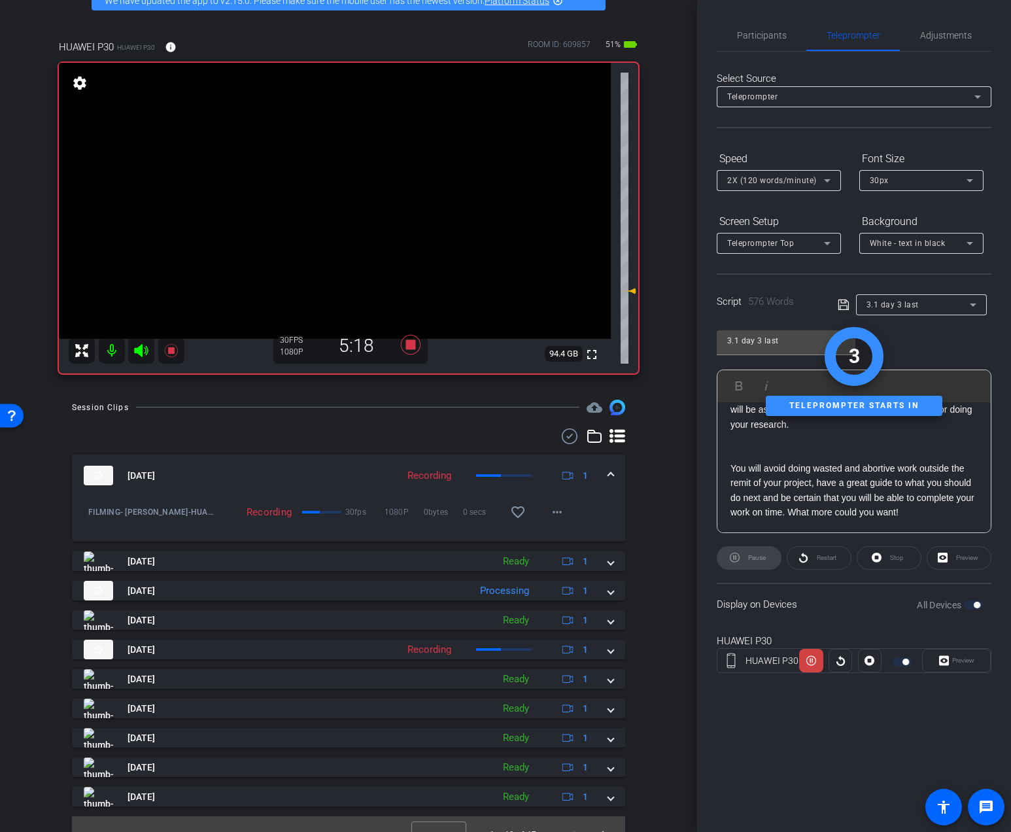
click at [726, 584] on div "Display on Devices All Devices" at bounding box center [853, 603] width 275 height 42
click at [929, 567] on div "Preview" at bounding box center [958, 558] width 65 height 24
click at [900, 562] on div "Stop" at bounding box center [888, 558] width 65 height 24
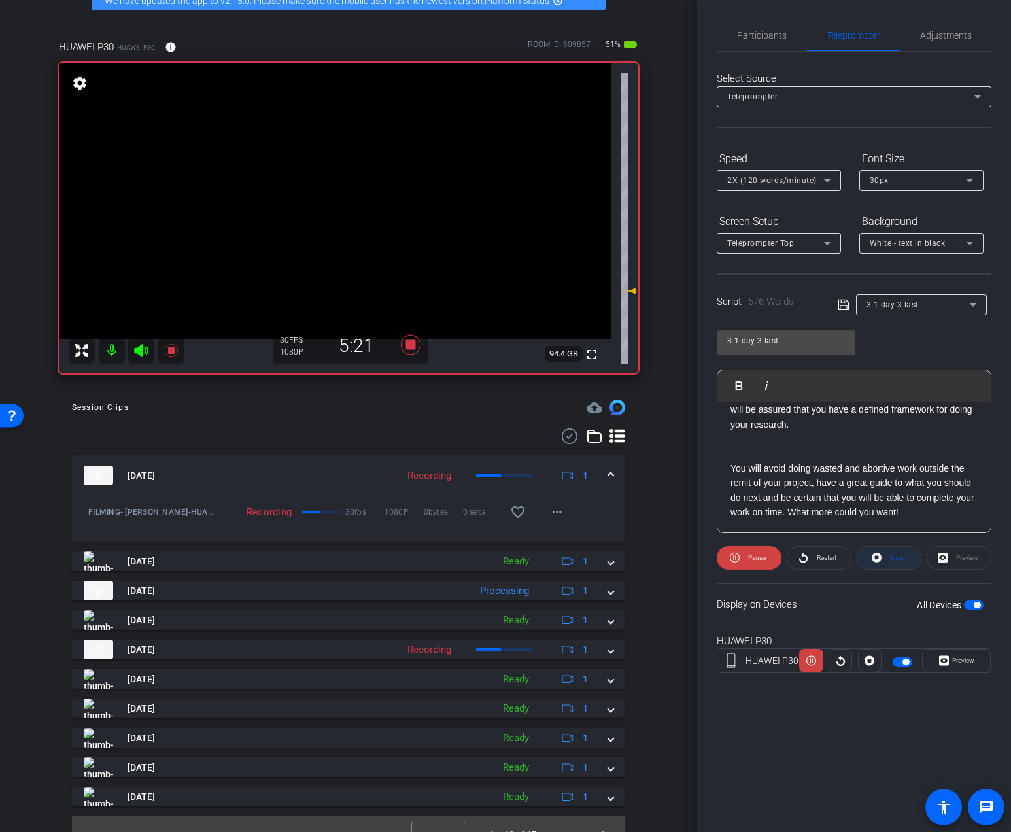
click at [891, 558] on span "Stop" at bounding box center [897, 557] width 14 height 7
click at [424, 352] on icon at bounding box center [410, 345] width 31 height 24
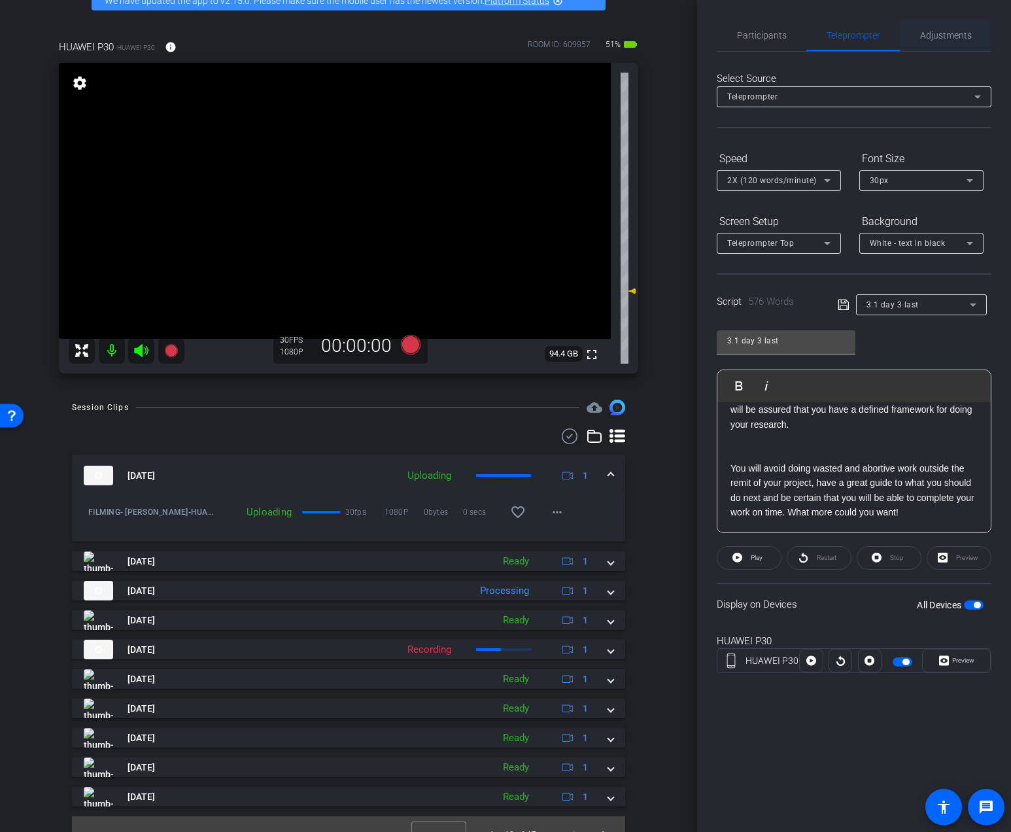
click at [924, 34] on span "Adjustments" at bounding box center [946, 35] width 52 height 9
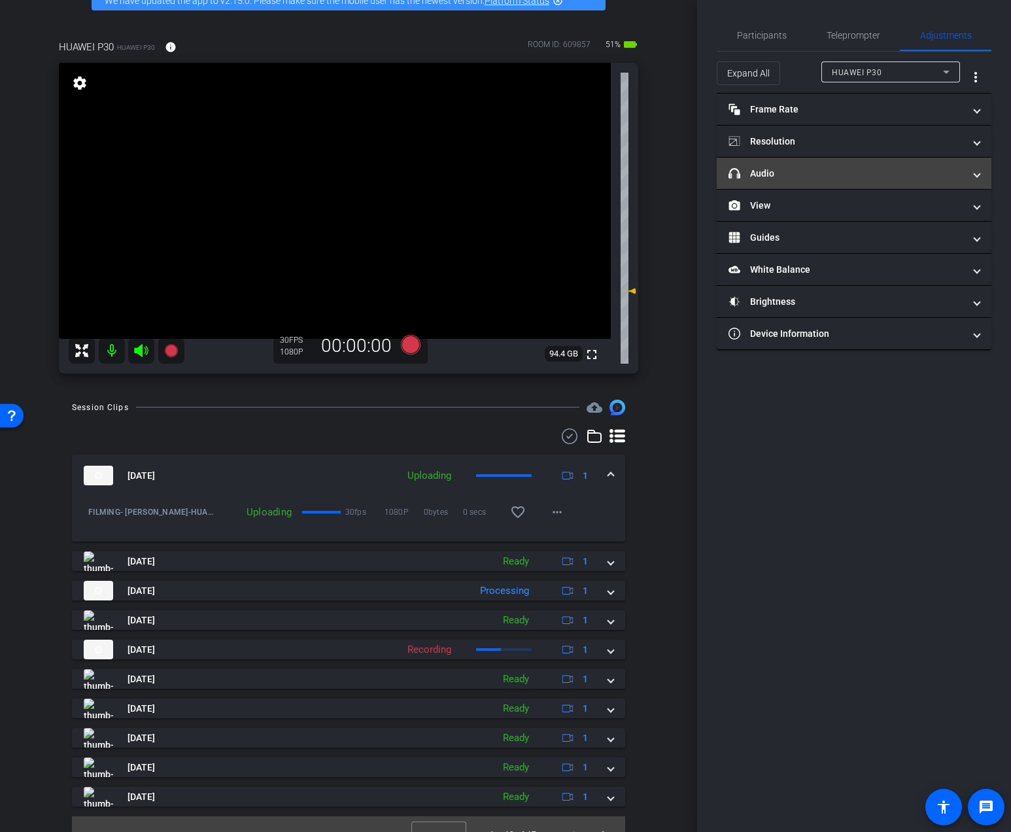
click at [900, 170] on mat-panel-title "headphone icon Audio" at bounding box center [845, 174] width 235 height 14
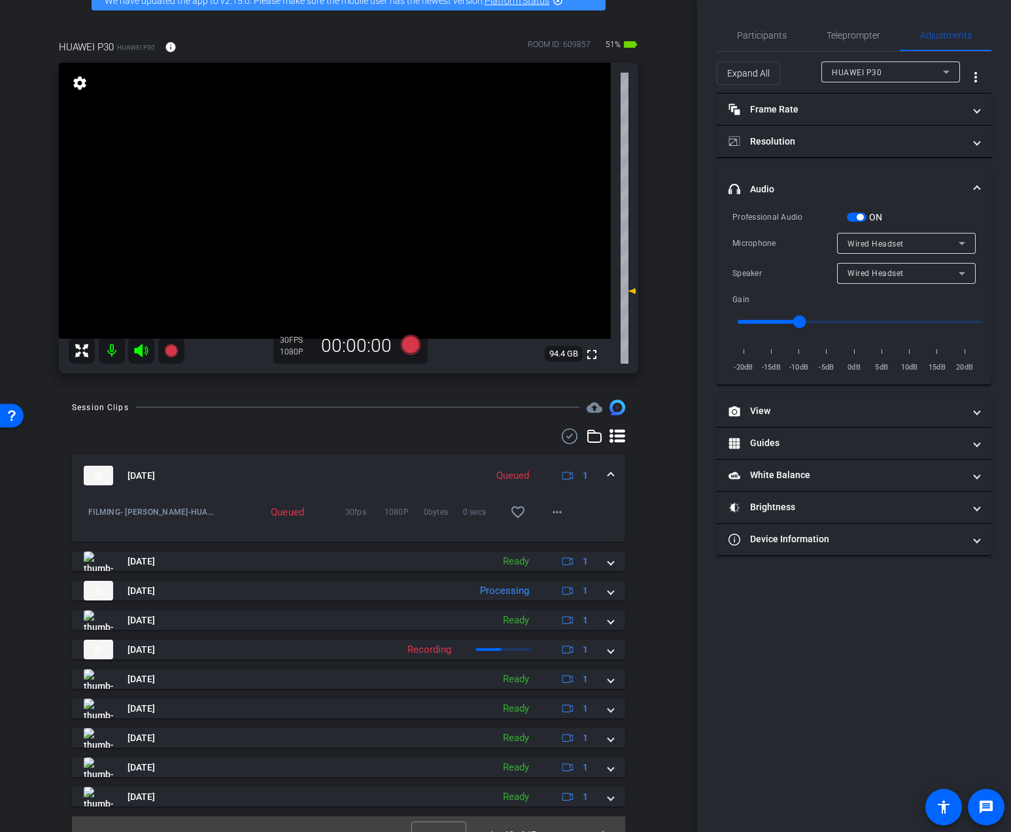
click at [878, 276] on span "Wired Headset" at bounding box center [875, 273] width 56 height 9
click at [875, 296] on span "Device Speaker" at bounding box center [877, 299] width 61 height 16
click at [770, 36] on span "Participants" at bounding box center [762, 35] width 50 height 9
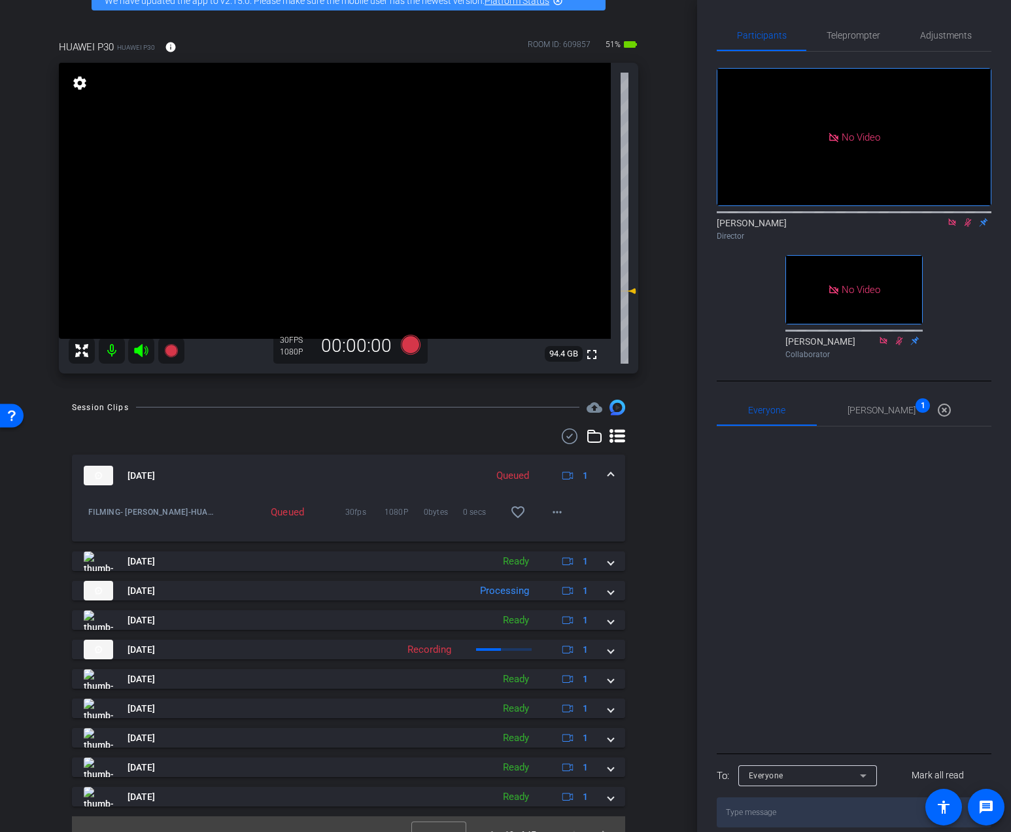
click at [957, 216] on mat-icon at bounding box center [952, 222] width 16 height 12
click at [951, 227] on icon at bounding box center [952, 222] width 7 height 8
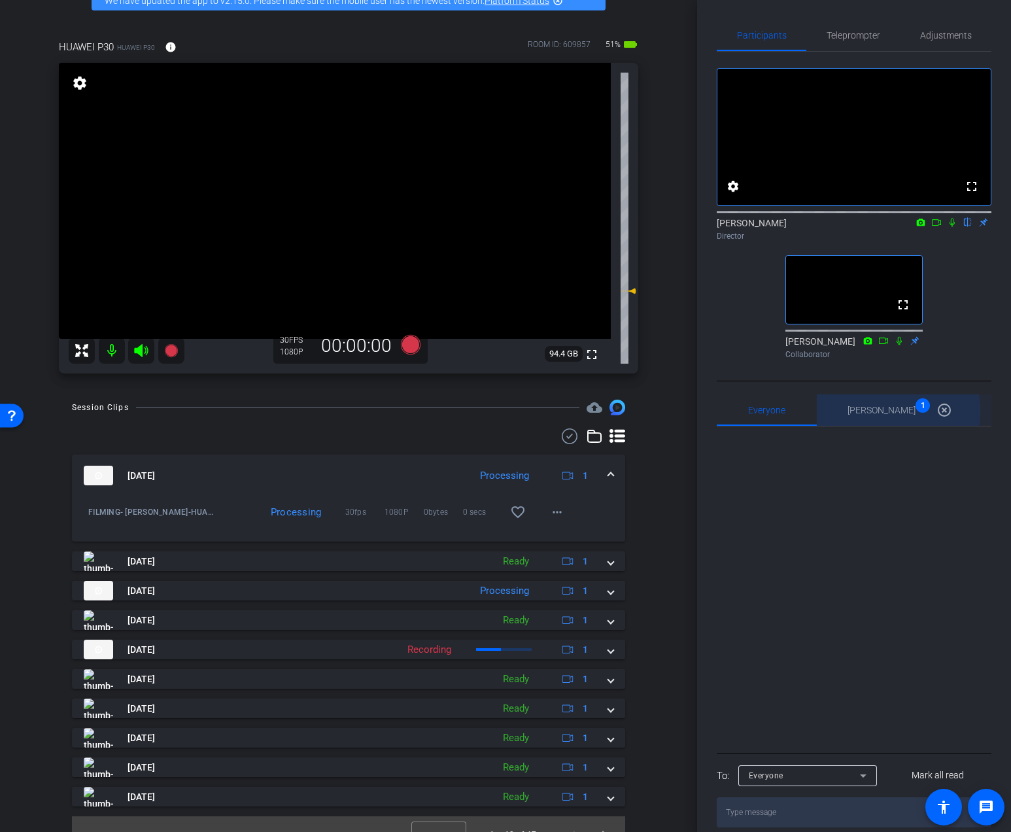
click at [881, 414] on span "Ailsa Dann 1" at bounding box center [881, 409] width 68 height 9
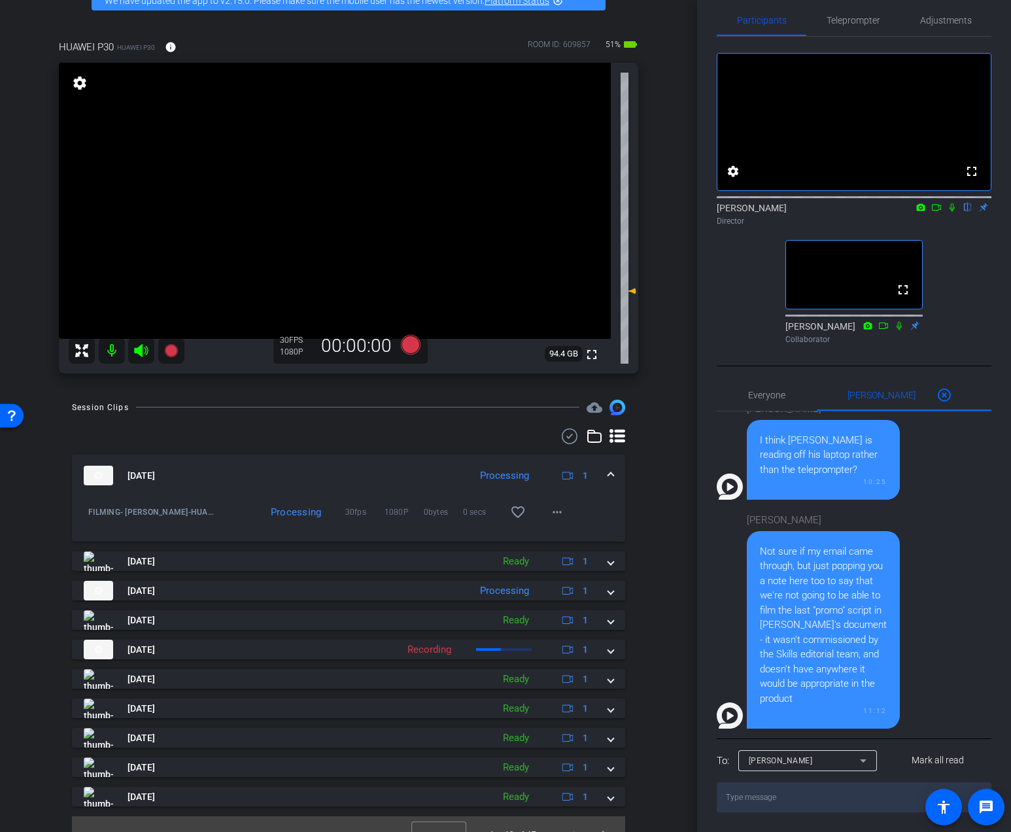
scroll to position [30, 0]
click at [804, 739] on div "Everyone 0 Ailsa Dann 0 highlight_off Ailsa Dann Just while we're sorting the s…" at bounding box center [853, 559] width 275 height 360
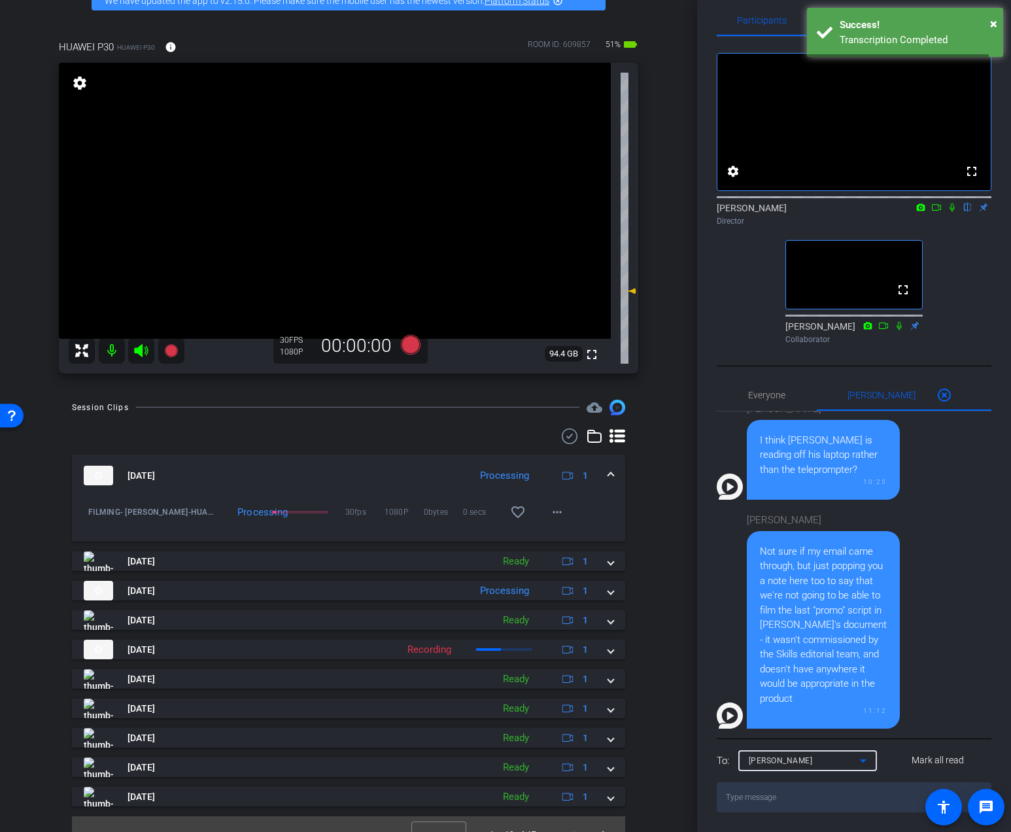
click at [804, 764] on div "[PERSON_NAME]" at bounding box center [804, 760] width 111 height 16
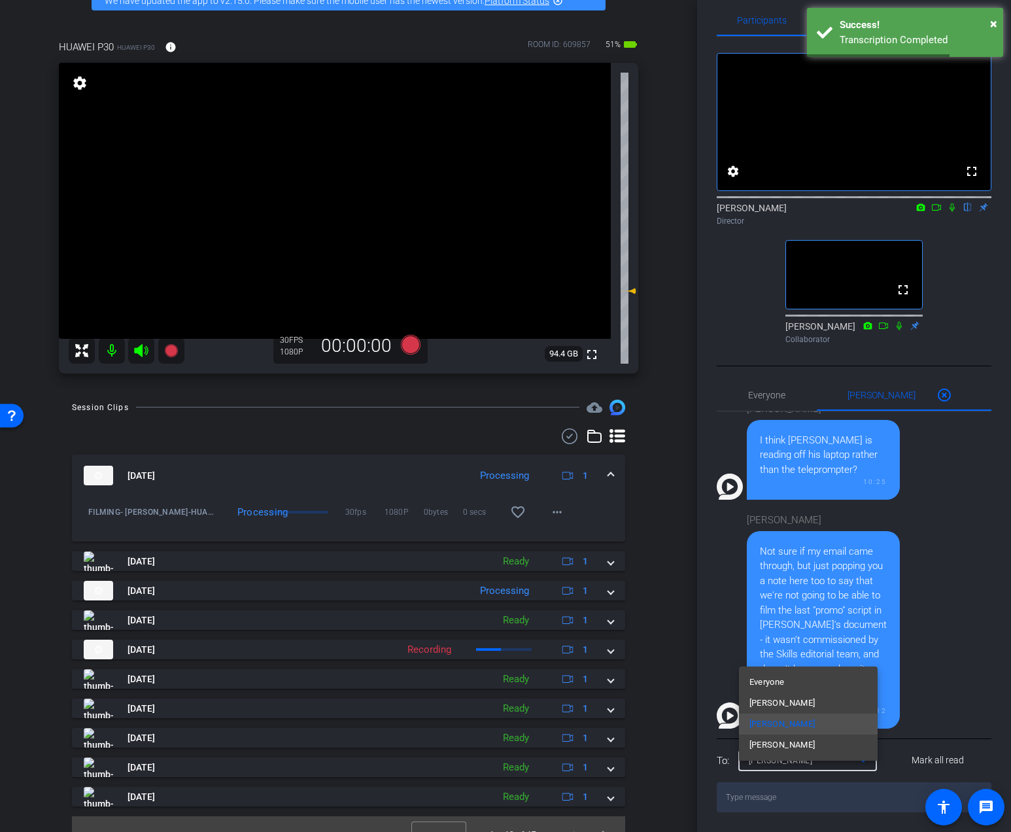
drag, startPoint x: 784, startPoint y: 820, endPoint x: 786, endPoint y: 813, distance: 8.1
click at [784, 820] on div at bounding box center [505, 416] width 1011 height 832
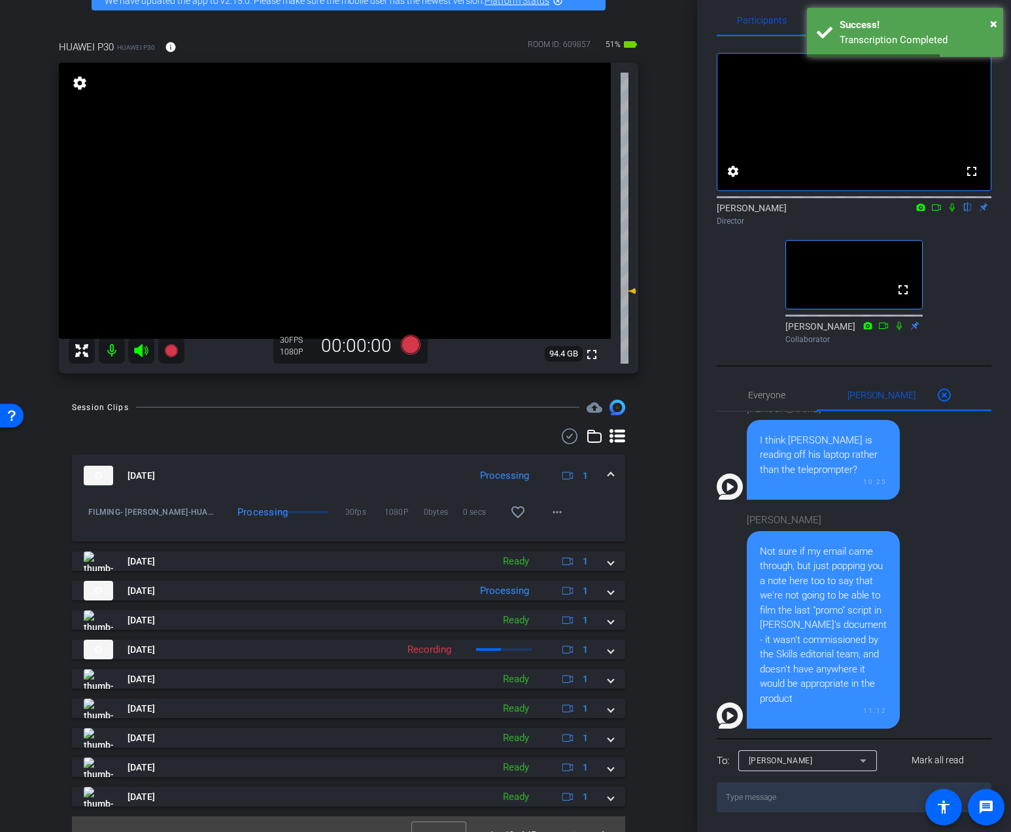
click at [786, 812] on textarea at bounding box center [853, 797] width 275 height 30
type textarea "yes got it!"
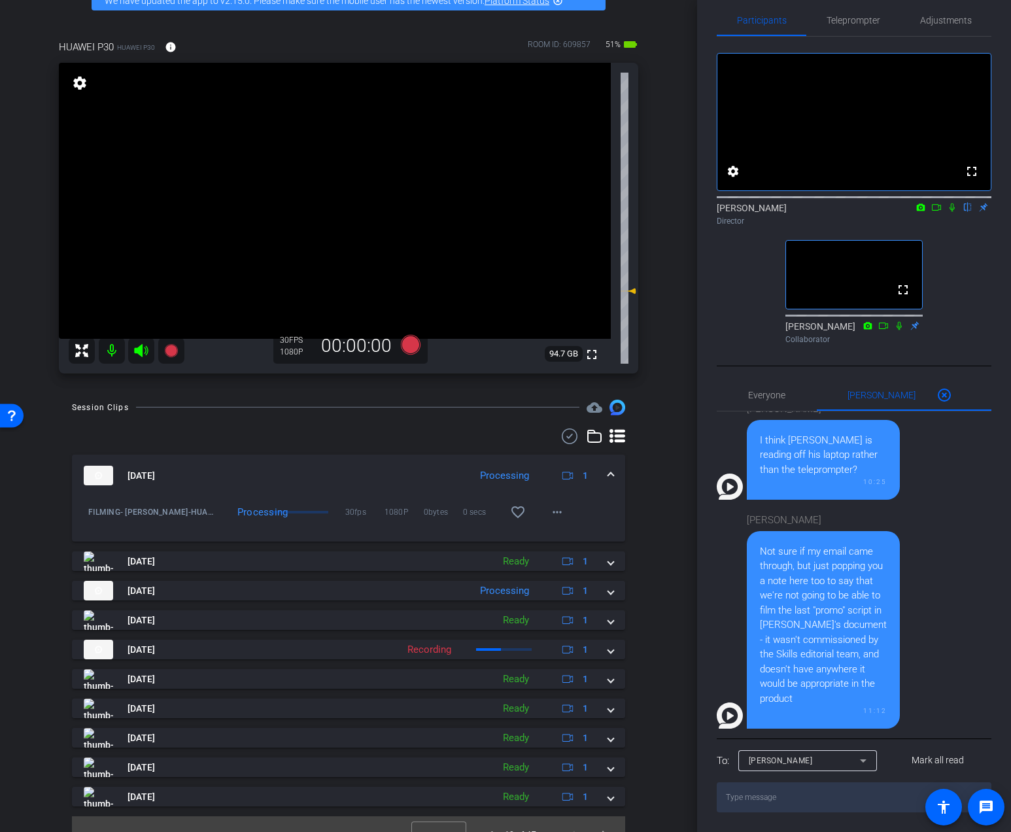
scroll to position [511, 0]
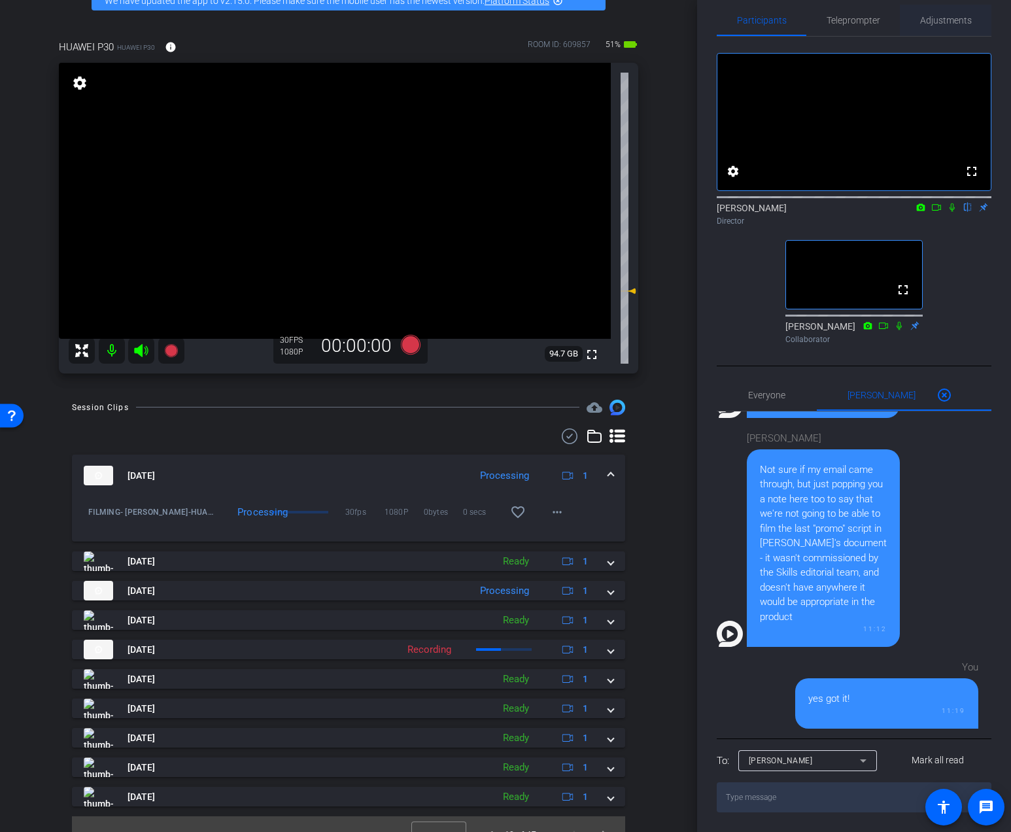
click at [922, 12] on span "Adjustments" at bounding box center [946, 20] width 52 height 31
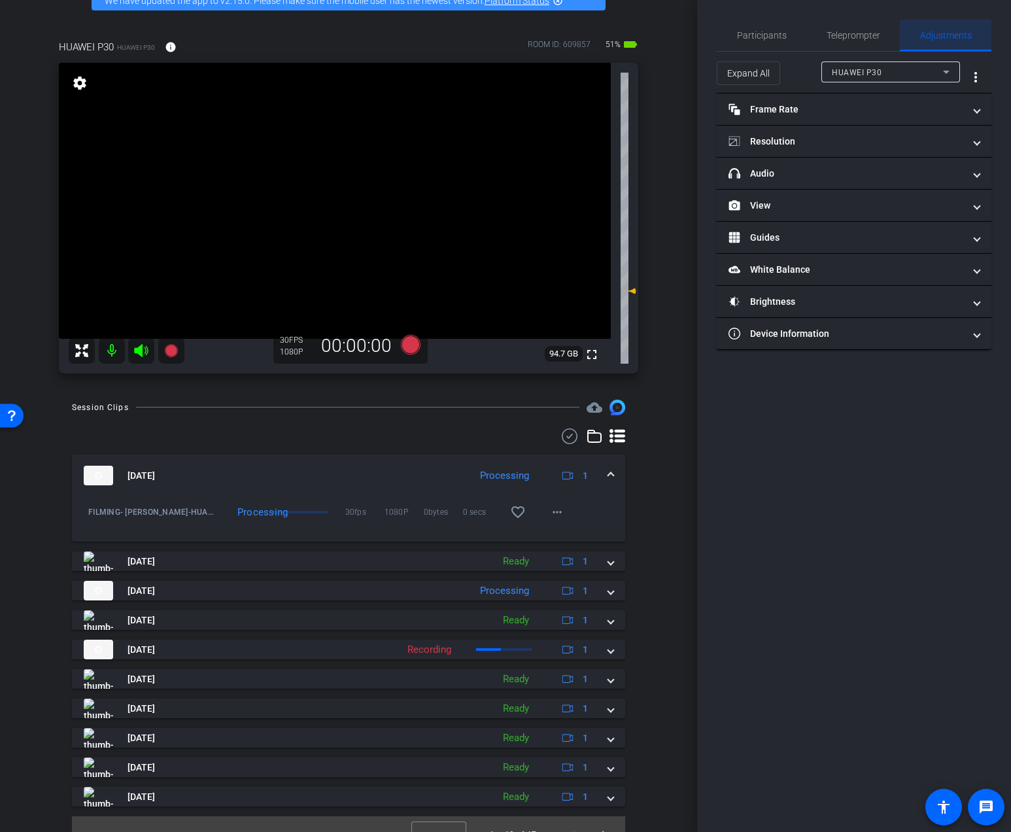
scroll to position [0, 0]
click at [835, 174] on mat-panel-title "headphone icon Audio" at bounding box center [845, 174] width 235 height 14
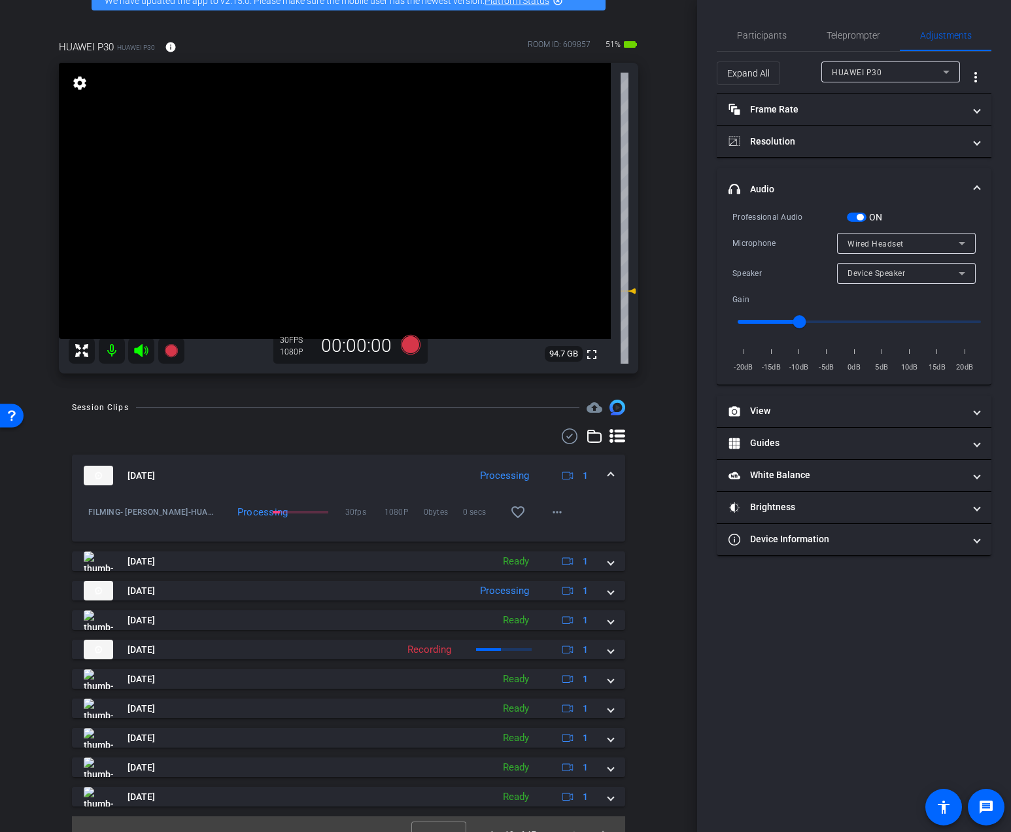
type input "1"
click at [864, 320] on input "range" at bounding box center [859, 321] width 271 height 29
click at [764, 41] on span "Participants" at bounding box center [762, 35] width 50 height 31
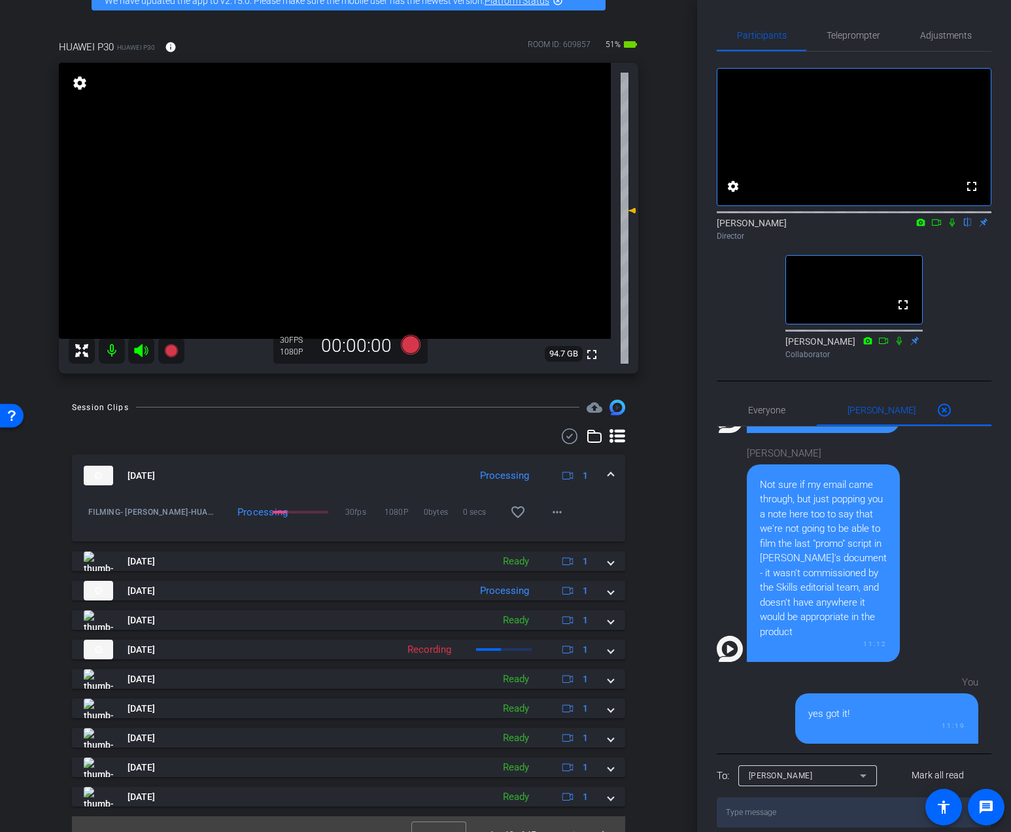
click at [949, 227] on icon at bounding box center [951, 222] width 5 height 8
click at [936, 42] on span "Adjustments" at bounding box center [946, 35] width 52 height 31
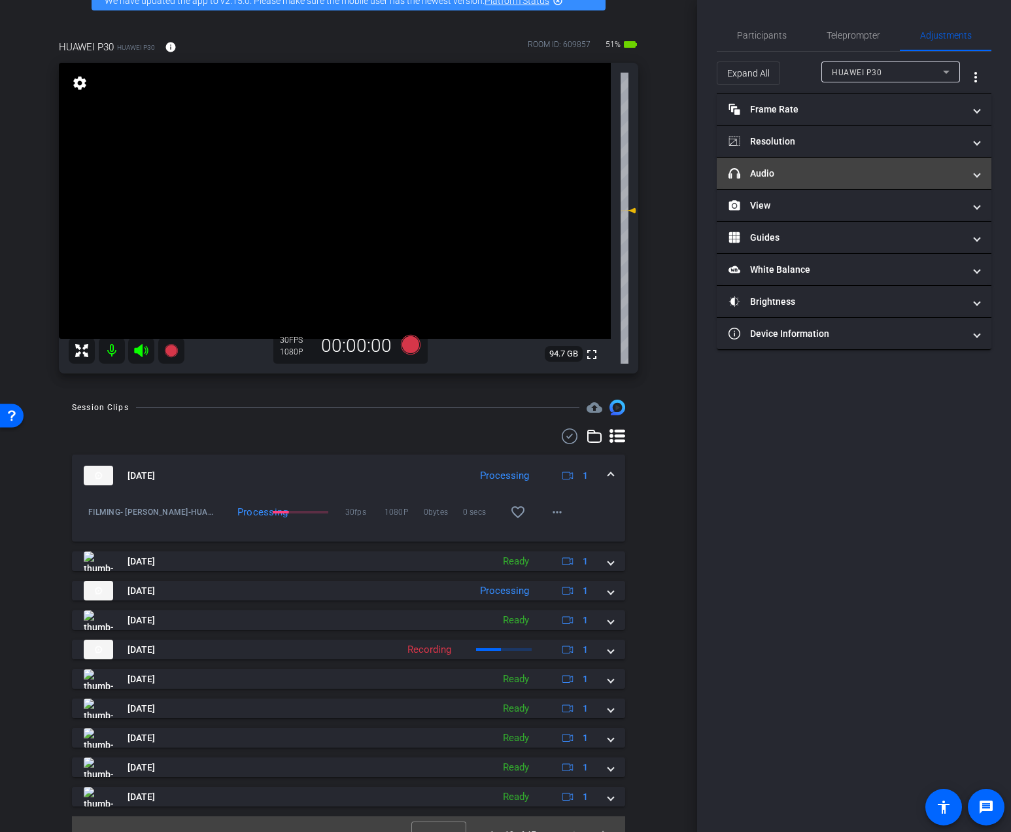
click at [839, 174] on mat-panel-title "headphone icon Audio" at bounding box center [845, 174] width 235 height 14
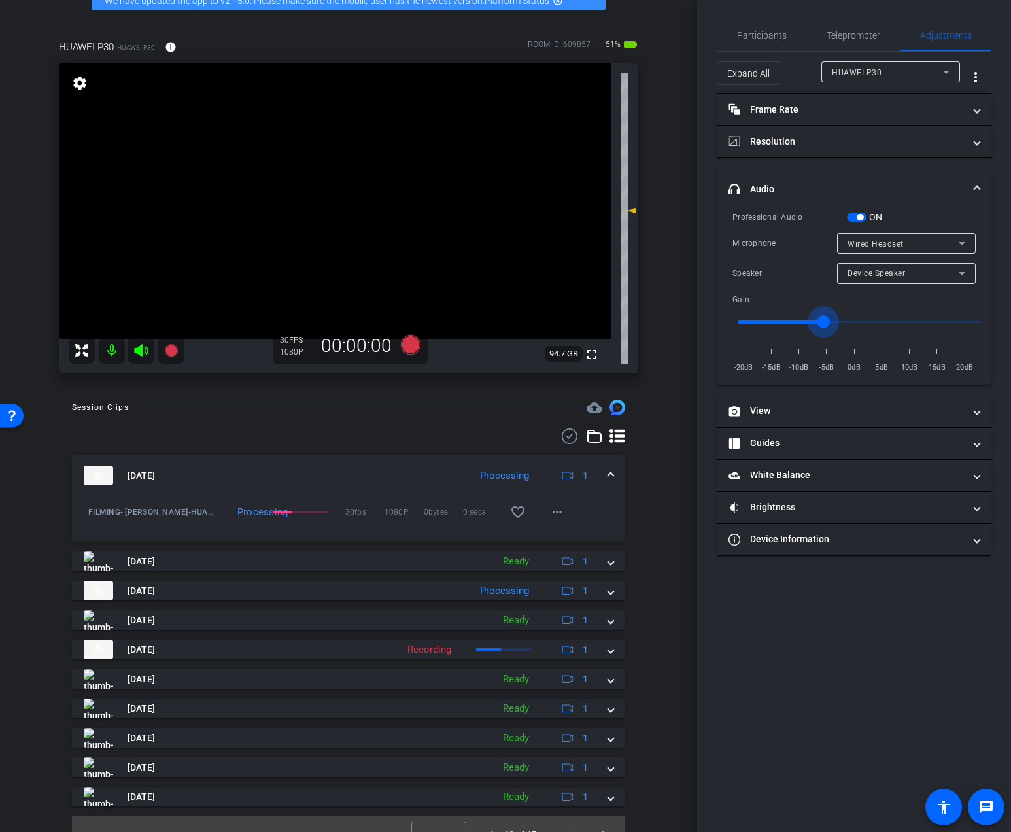
drag, startPoint x: 836, startPoint y: 312, endPoint x: 825, endPoint y: 315, distance: 11.4
type input "-6"
click at [825, 315] on input "range" at bounding box center [859, 321] width 271 height 29
click at [758, 35] on span "Participants" at bounding box center [762, 35] width 50 height 9
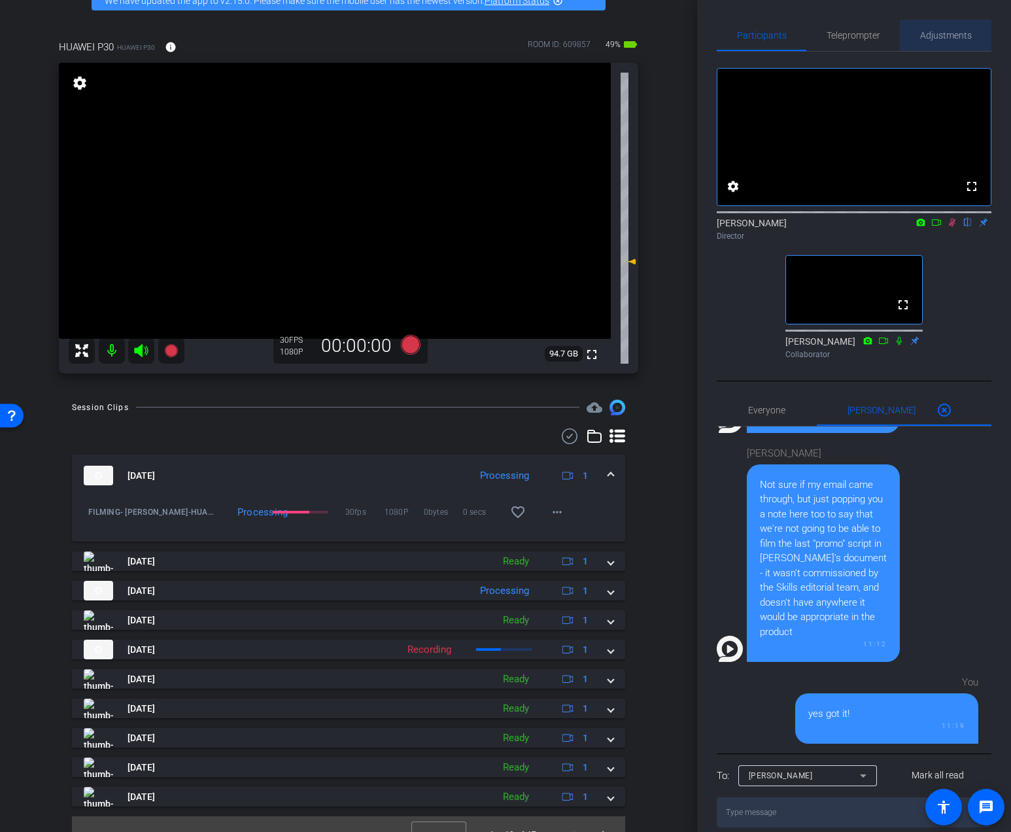
click at [930, 48] on span "Adjustments" at bounding box center [946, 35] width 52 height 31
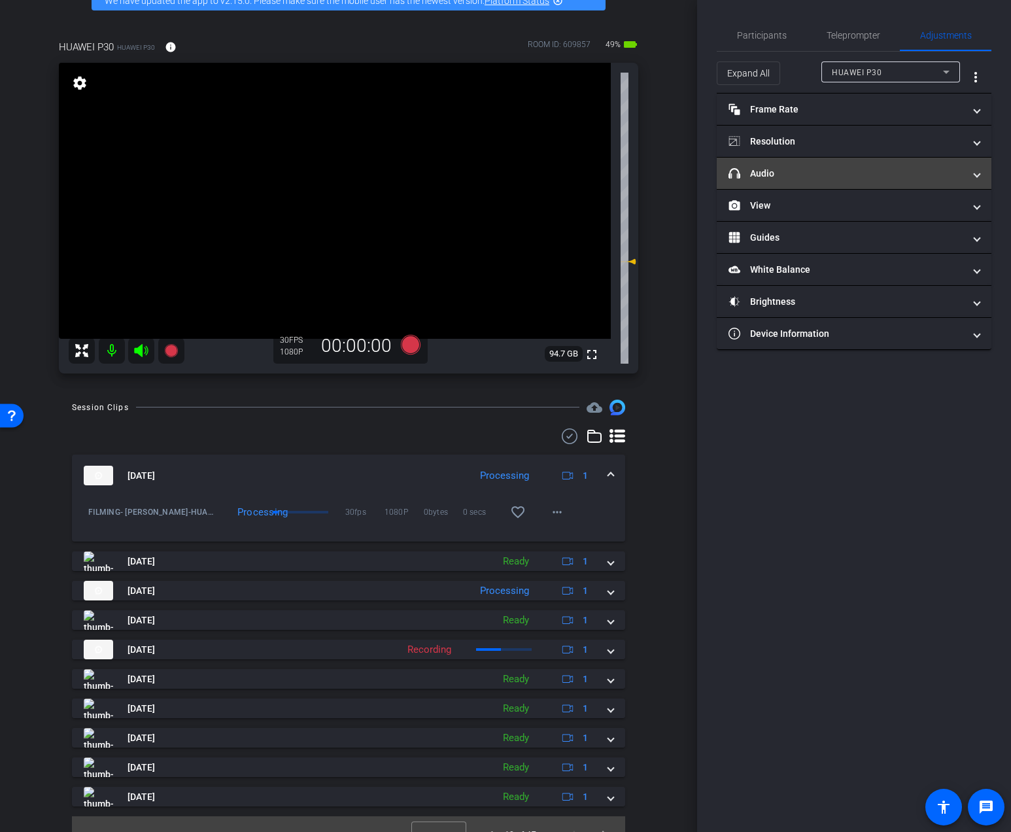
click at [896, 175] on mat-panel-title "headphone icon Audio" at bounding box center [845, 174] width 235 height 14
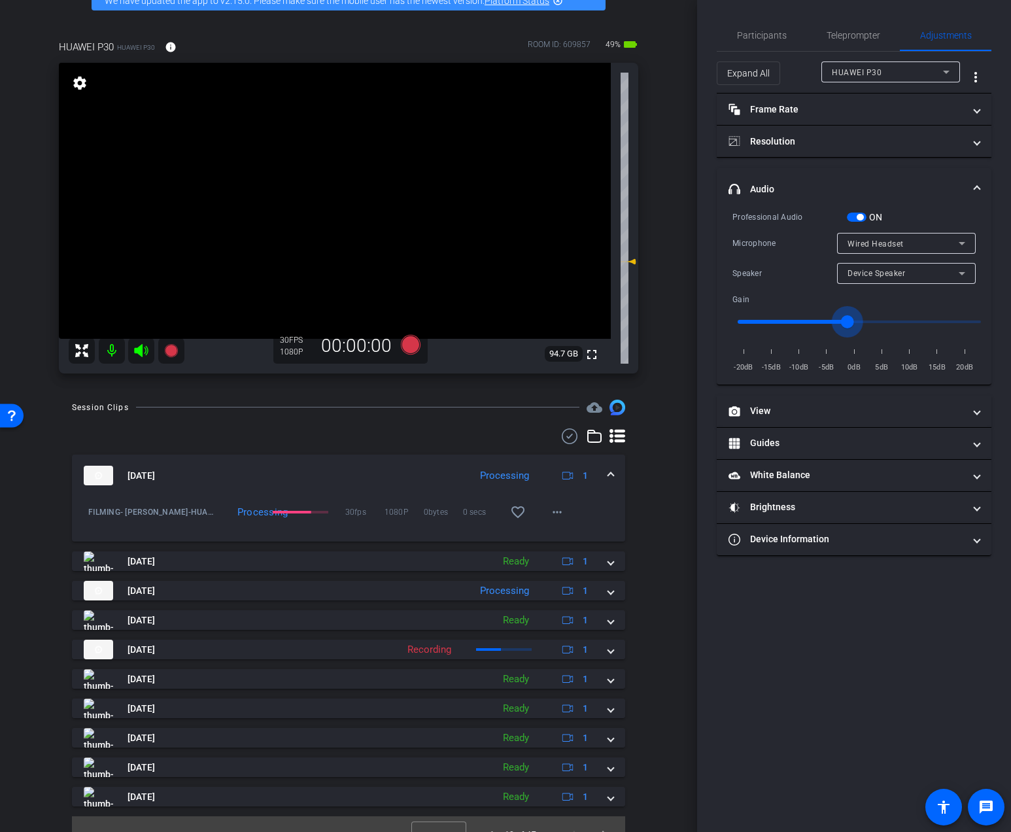
type input "-2"
click at [848, 321] on input "range" at bounding box center [859, 321] width 271 height 29
click at [768, 38] on span "Participants" at bounding box center [762, 35] width 50 height 9
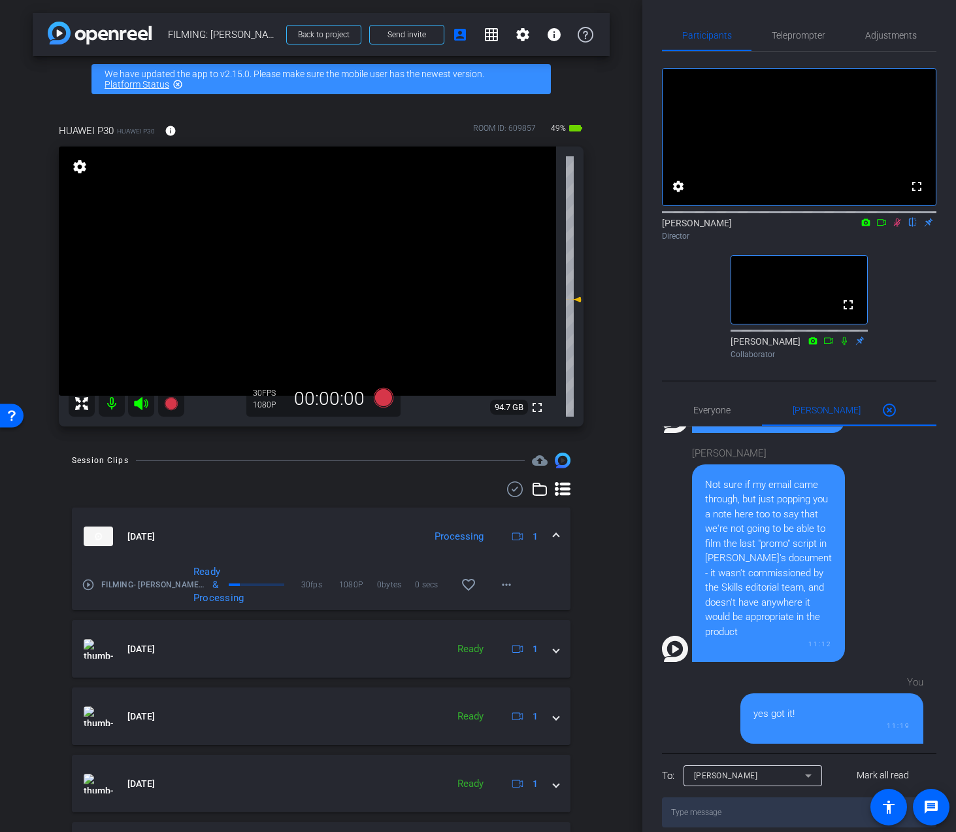
click at [29, 392] on div "arrow_back FILMING: Nicholas Walliman Back to project Send invite account_box g…" at bounding box center [321, 416] width 643 height 832
click at [632, 280] on div "arrow_back FILMING: Nicholas Walliman Back to project Send invite account_box g…" at bounding box center [321, 416] width 643 height 832
drag, startPoint x: 632, startPoint y: 280, endPoint x: 684, endPoint y: 402, distance: 132.1
click at [684, 402] on div "arrow_back FILMING: Nicholas Walliman Back to project Send invite account_box g…" at bounding box center [478, 416] width 956 height 832
click at [597, 369] on div "HUAWEI P30 HUAWEI P30 info ROOM ID: 609857 49% battery_std fullscreen settings …" at bounding box center [321, 270] width 577 height 337
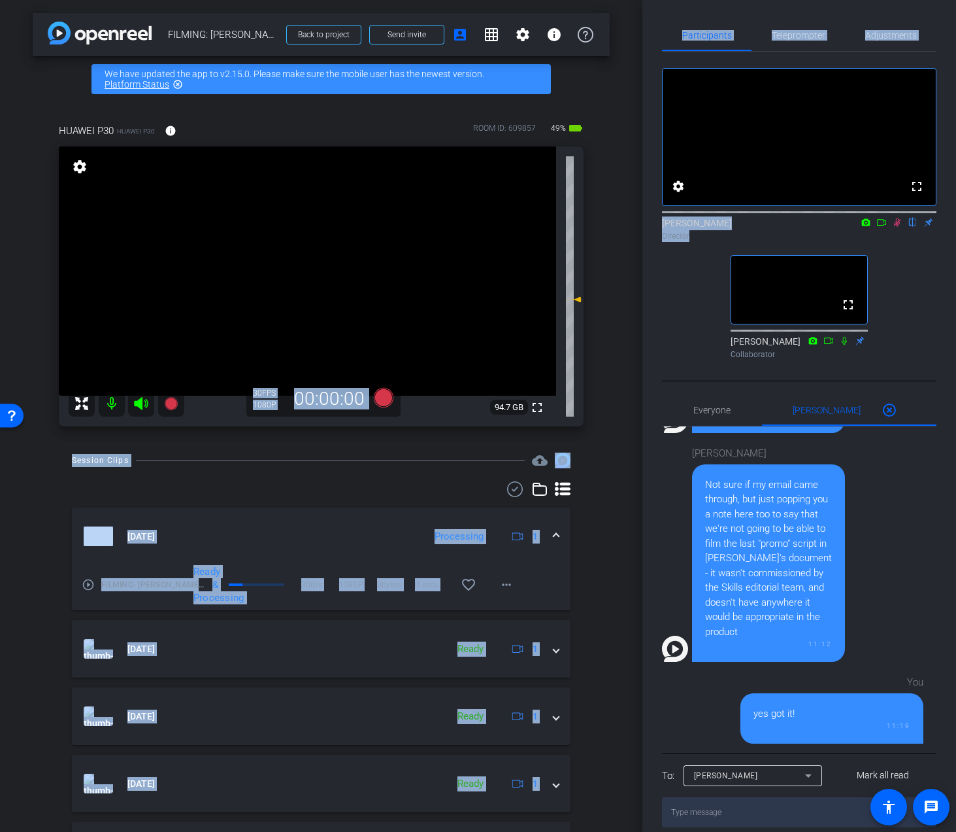
drag, startPoint x: 597, startPoint y: 369, endPoint x: 713, endPoint y: 348, distance: 117.6
click at [713, 348] on div "arrow_back FILMING: Nicholas Walliman Back to project Send invite account_box g…" at bounding box center [478, 416] width 956 height 832
click at [645, 336] on div "Participants Teleprompter Adjustments fullscreen settings Addie Hackshaw flip D…" at bounding box center [800, 416] width 314 height 832
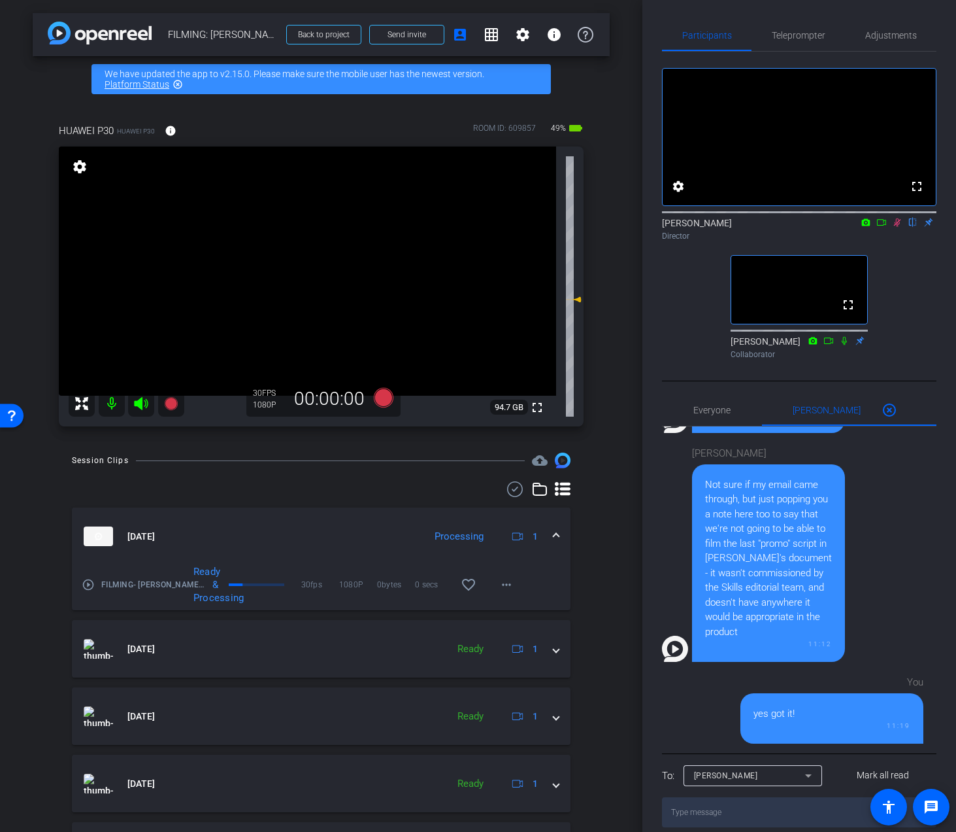
drag, startPoint x: 611, startPoint y: 252, endPoint x: 698, endPoint y: 393, distance: 165.3
click at [700, 394] on div "arrow_back FILMING: Nicholas Walliman Back to project Send invite account_box g…" at bounding box center [478, 416] width 956 height 832
click at [639, 339] on div "arrow_back FILMING: Nicholas Walliman Back to project Send invite account_box g…" at bounding box center [321, 416] width 643 height 832
click at [900, 227] on icon at bounding box center [897, 222] width 10 height 9
click at [818, 28] on span "Teleprompter" at bounding box center [799, 35] width 54 height 31
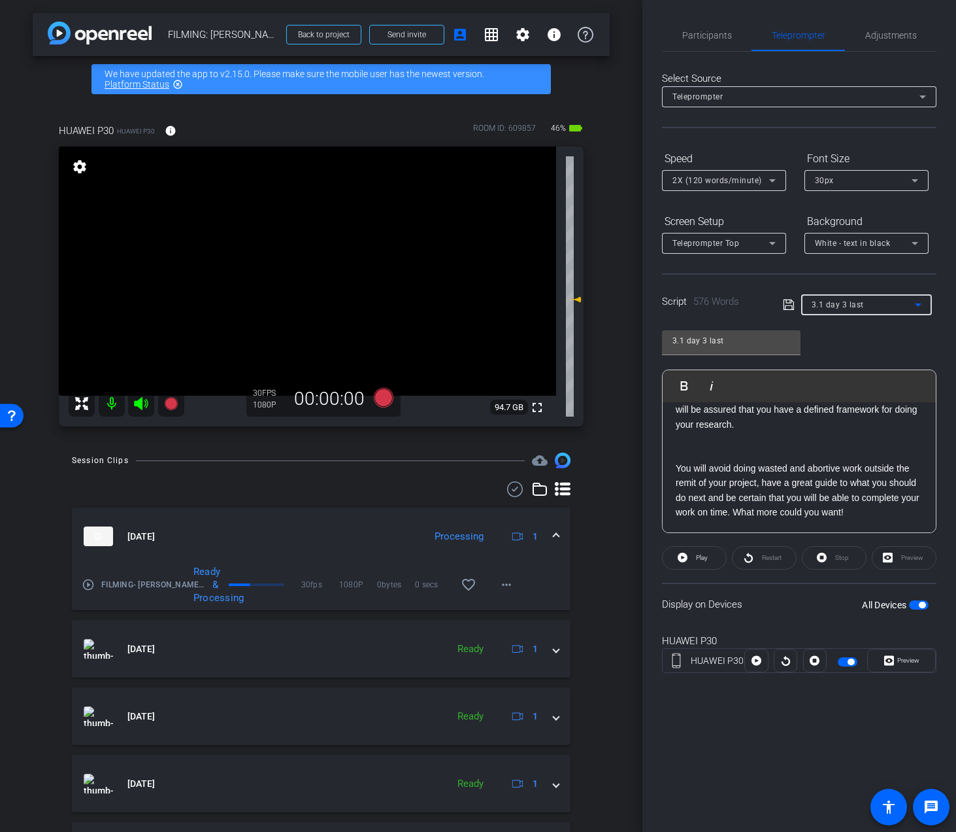
click at [862, 309] on div "3.1 day 3 last" at bounding box center [863, 304] width 103 height 16
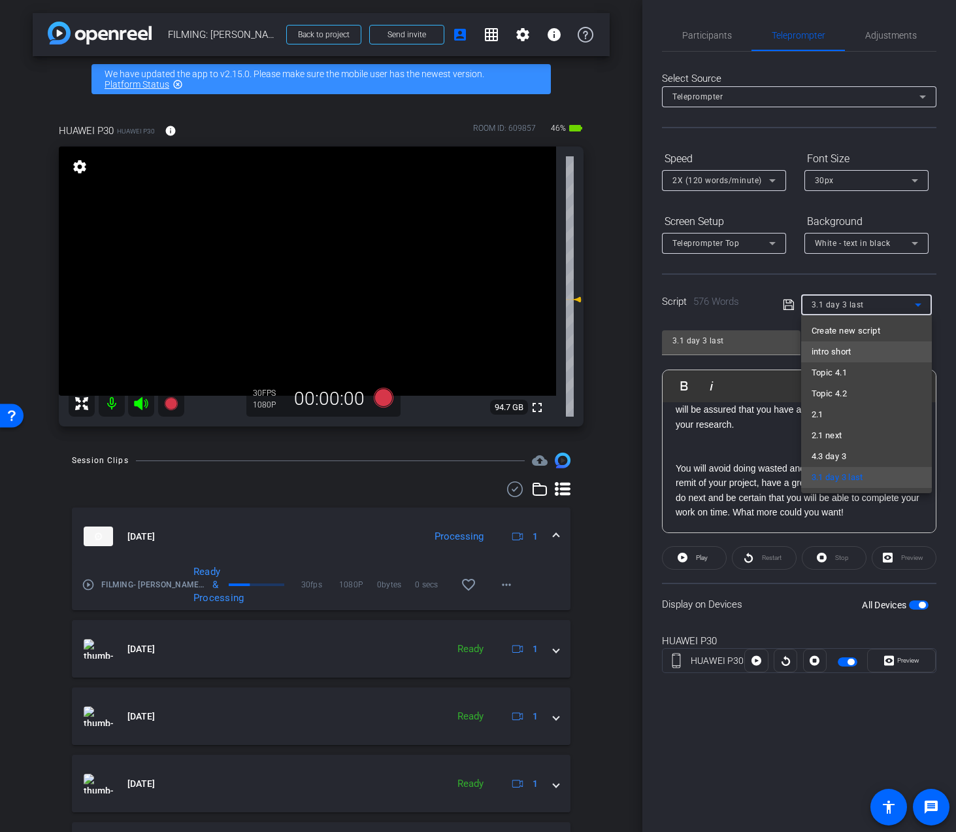
click at [848, 350] on span "intro short" at bounding box center [832, 352] width 40 height 16
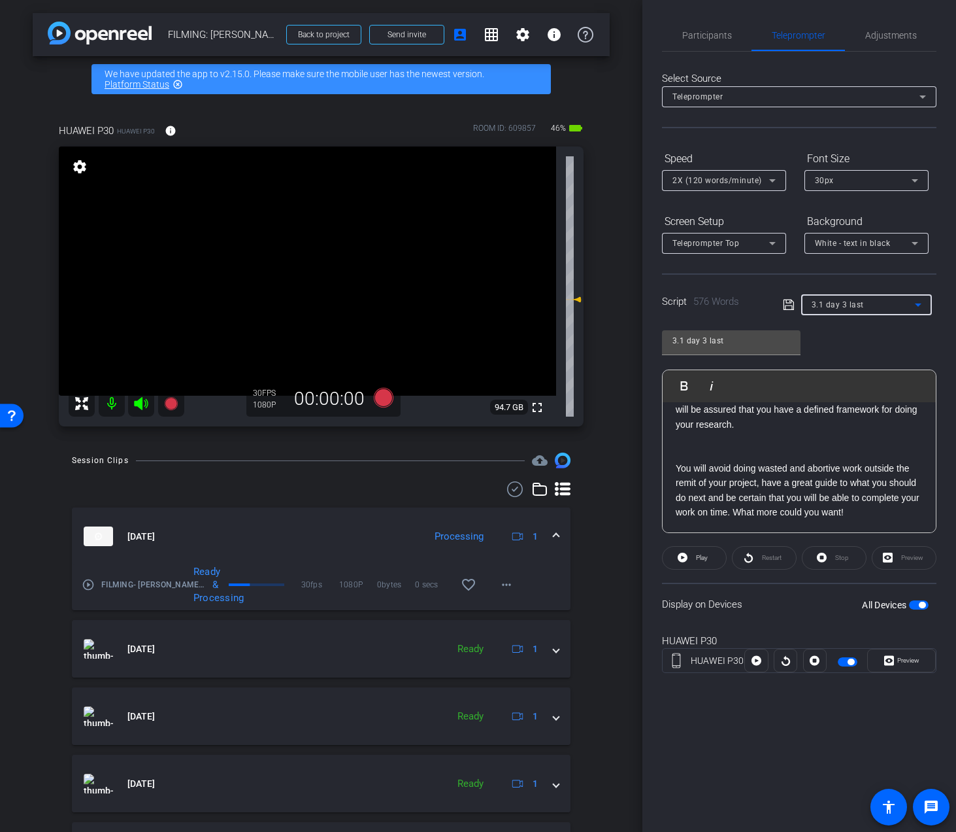
type input "intro short"
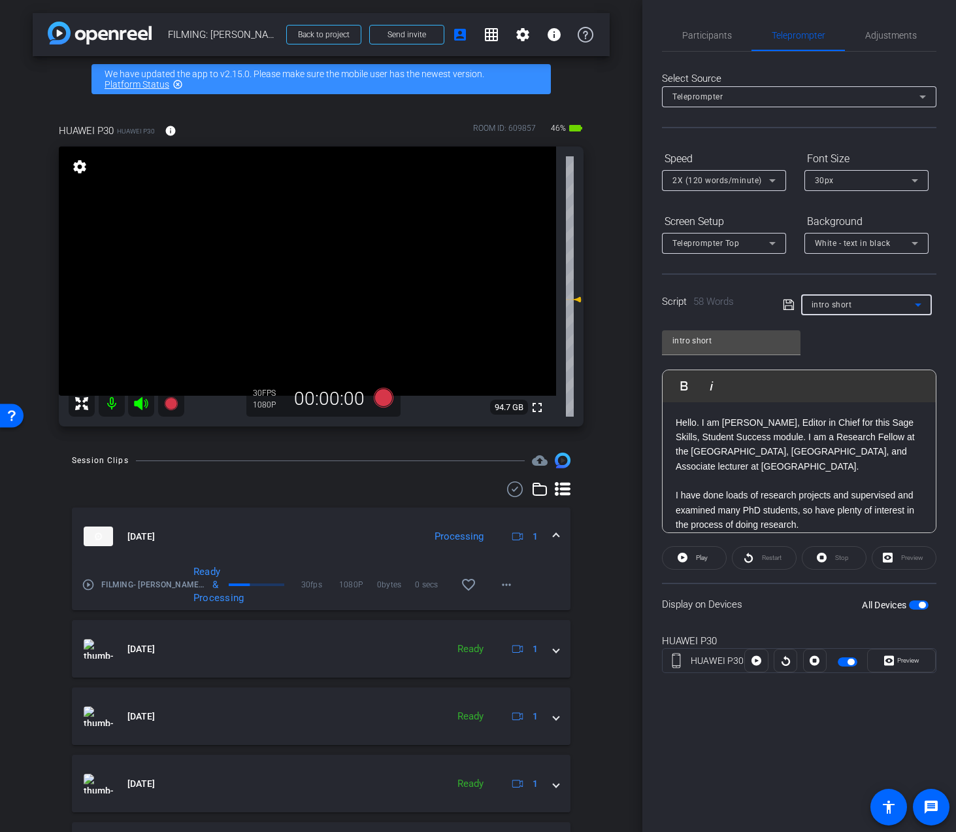
scroll to position [12, 0]
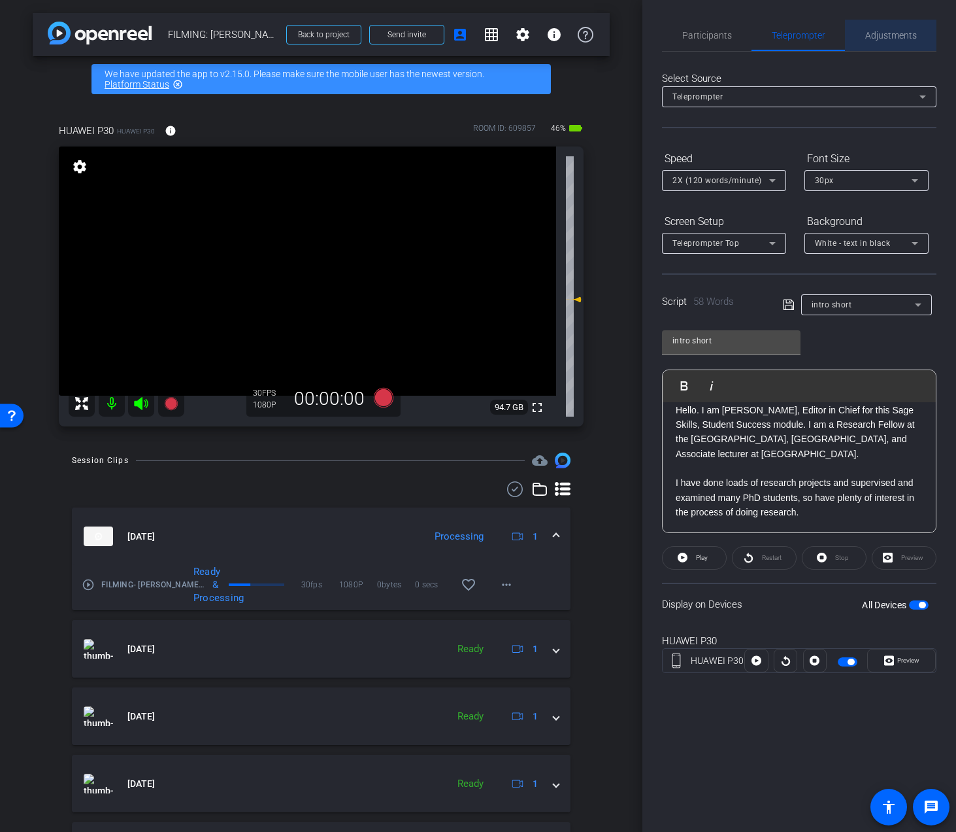
click at [863, 33] on div "Adjustments" at bounding box center [891, 35] width 92 height 31
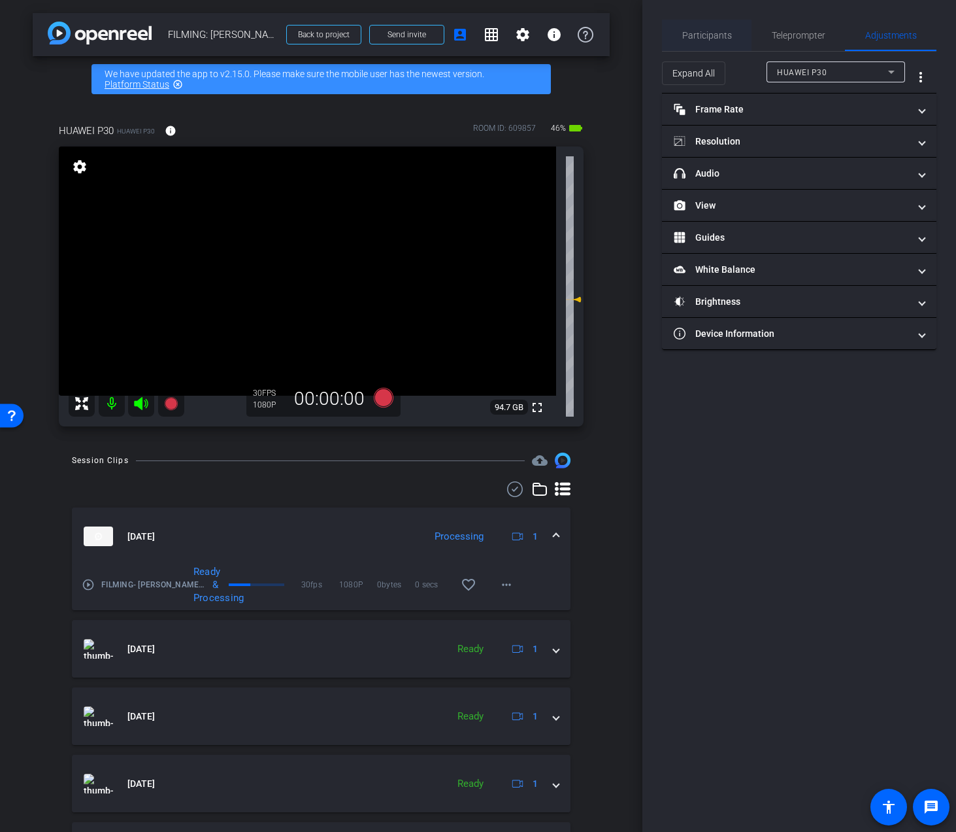
click at [705, 33] on span "Participants" at bounding box center [707, 35] width 50 height 9
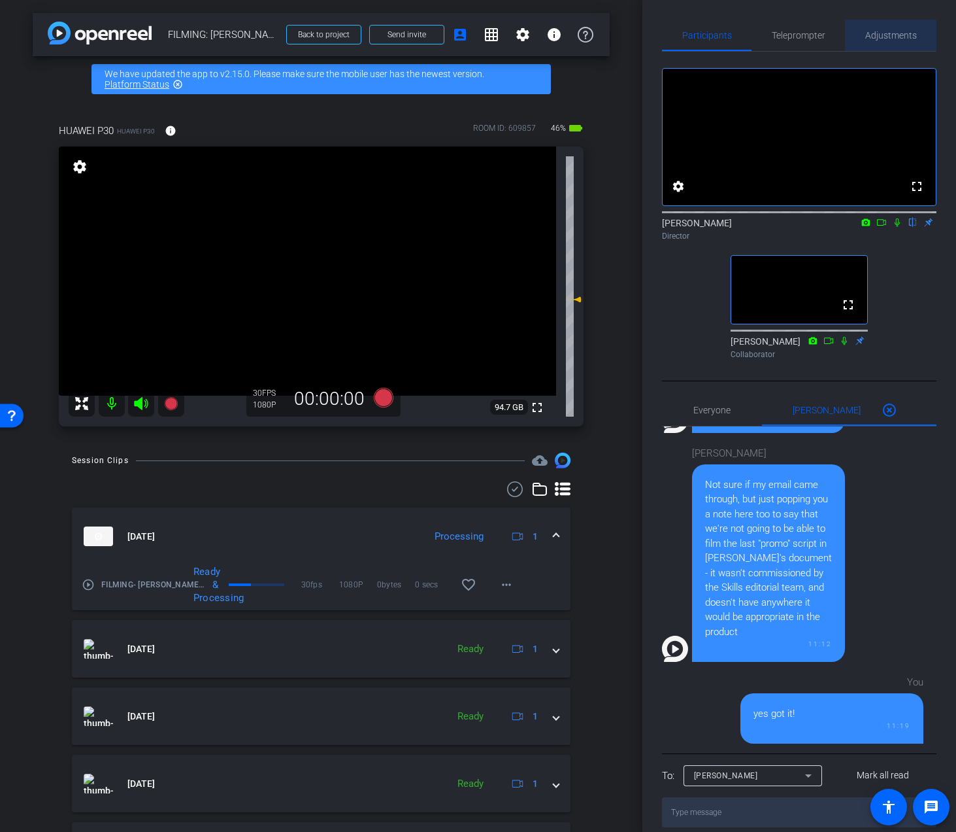
click at [883, 28] on span "Adjustments" at bounding box center [892, 35] width 52 height 31
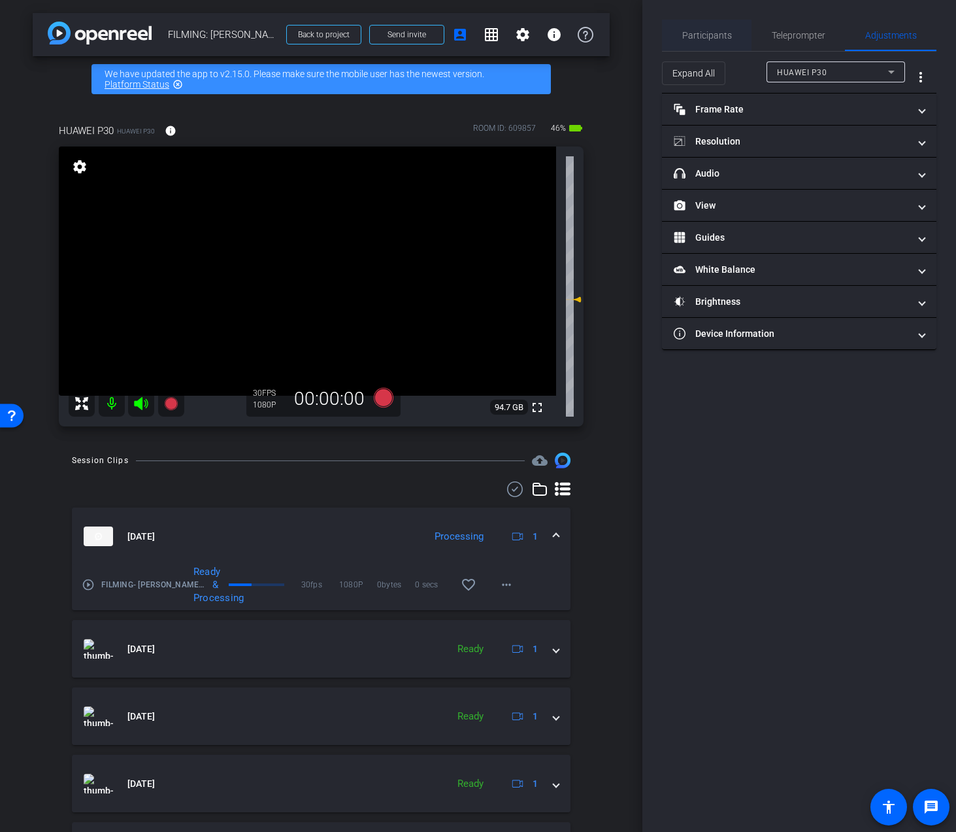
click at [732, 45] on div "Participants" at bounding box center [707, 35] width 90 height 31
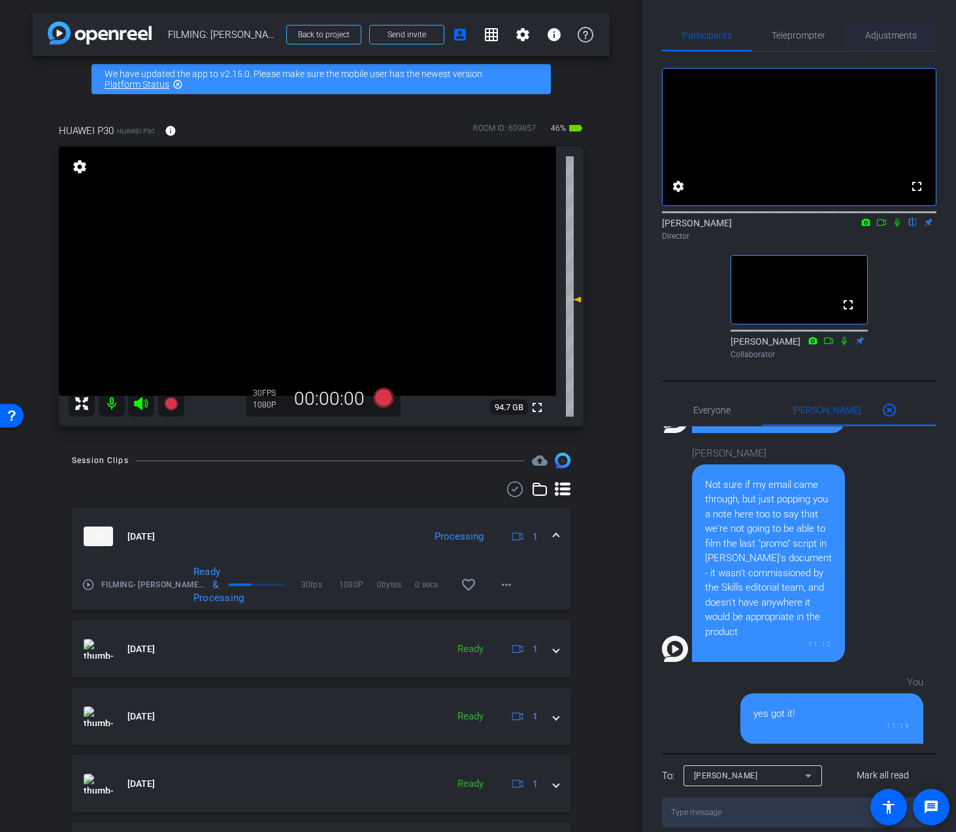
click at [887, 40] on span "Adjustments" at bounding box center [892, 35] width 52 height 9
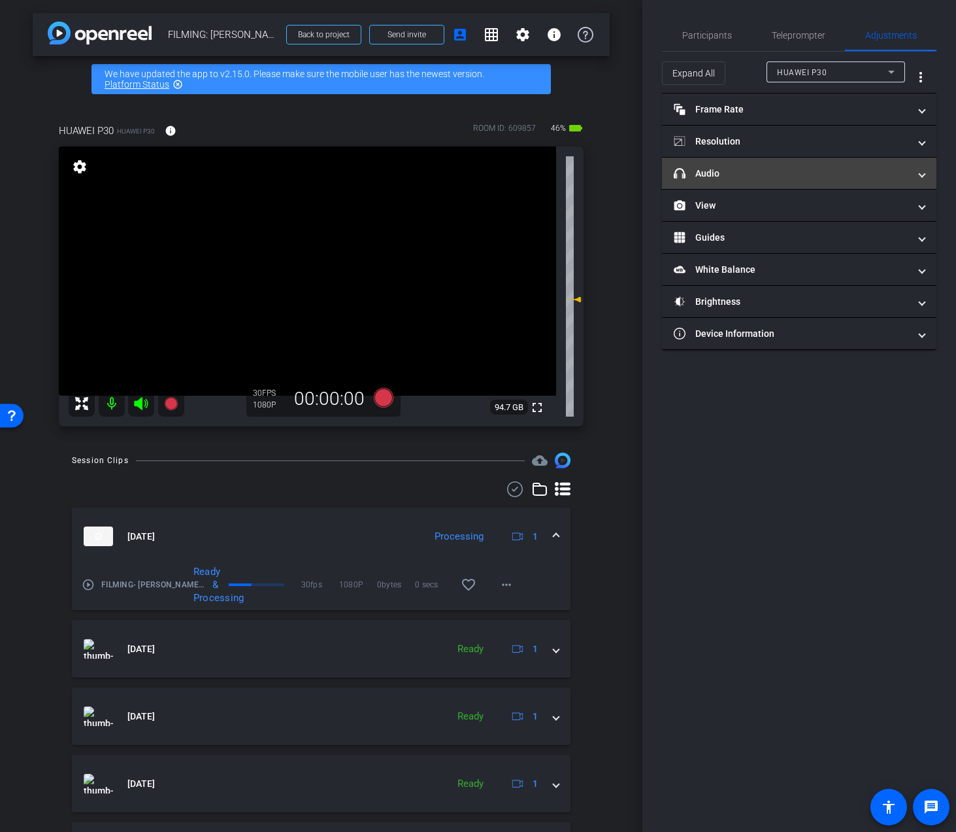
click at [813, 167] on mat-panel-title "headphone icon Audio" at bounding box center [791, 174] width 235 height 14
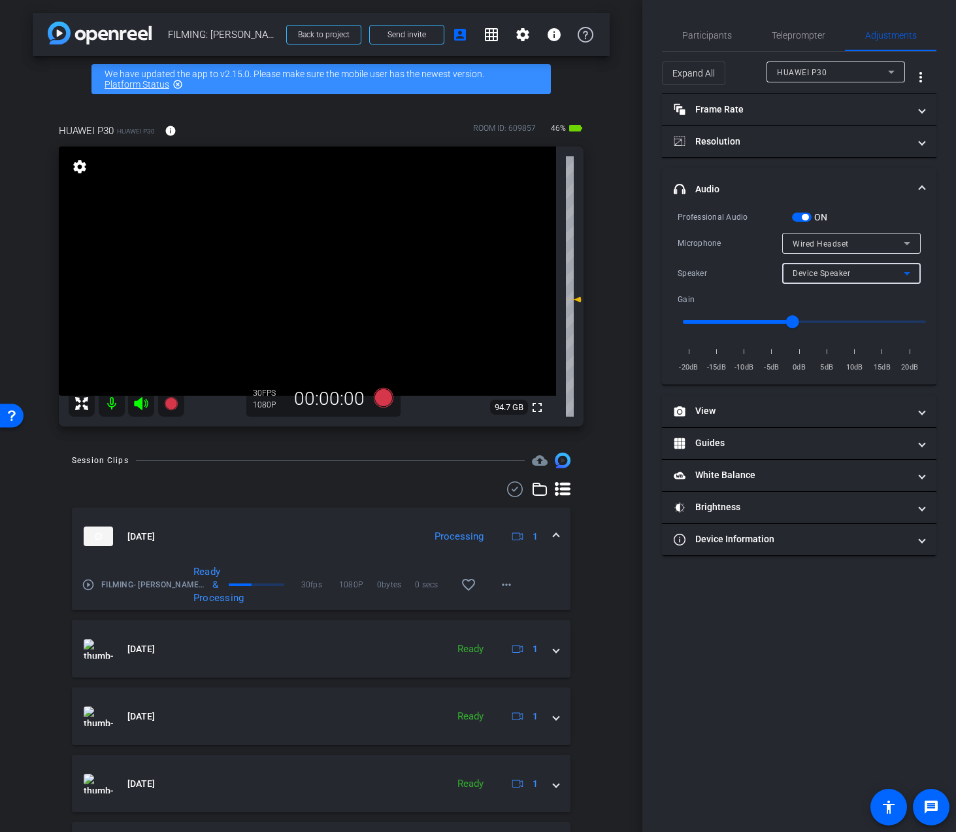
click at [831, 274] on span "Device Speaker" at bounding box center [822, 273] width 58 height 9
drag, startPoint x: 818, startPoint y: 320, endPoint x: 809, endPoint y: 321, distance: 8.5
click at [813, 321] on span "Wired Headset" at bounding box center [822, 320] width 58 height 16
click at [748, 321] on input "range" at bounding box center [804, 321] width 271 height 29
type input "-10"
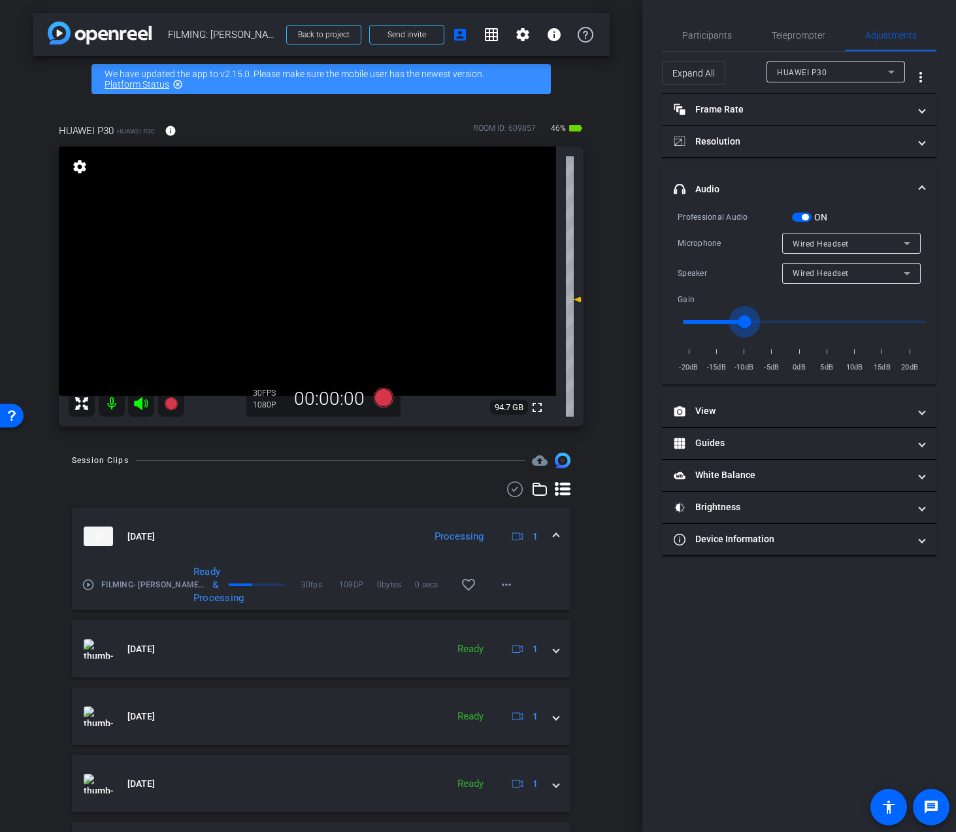
click at [745, 322] on input "range" at bounding box center [804, 321] width 271 height 29
click at [726, 35] on span "Participants" at bounding box center [707, 35] width 50 height 9
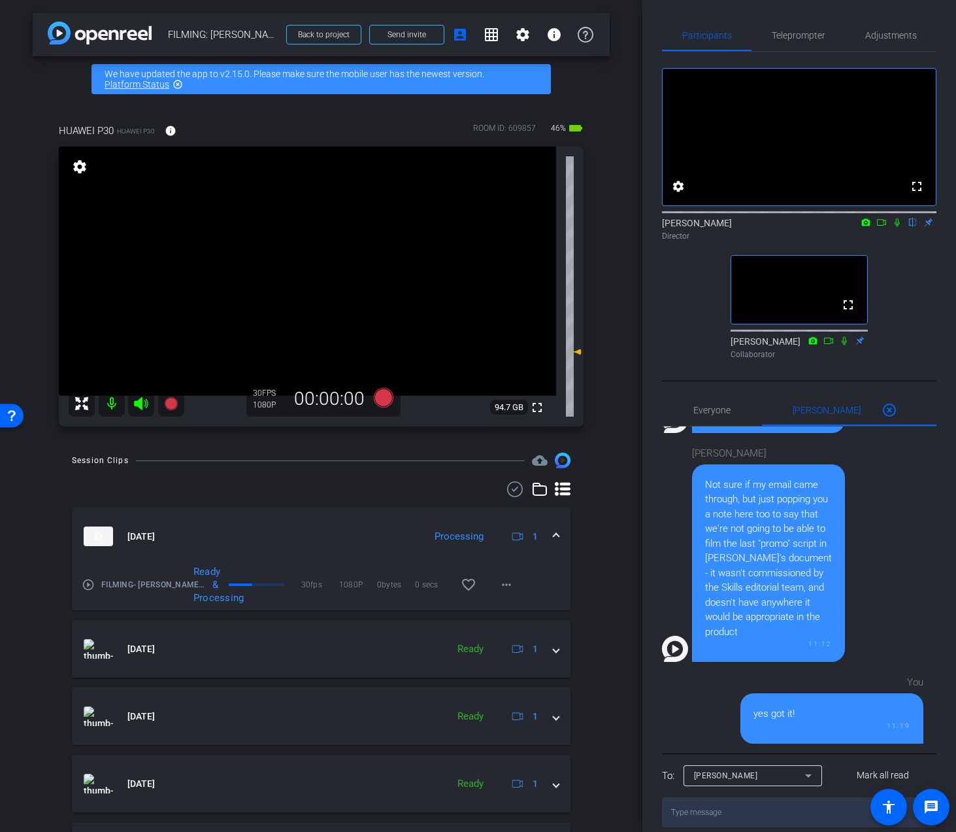
click at [898, 227] on icon at bounding box center [897, 222] width 10 height 9
click at [885, 227] on icon at bounding box center [882, 222] width 10 height 9
click at [383, 394] on icon at bounding box center [383, 398] width 20 height 20
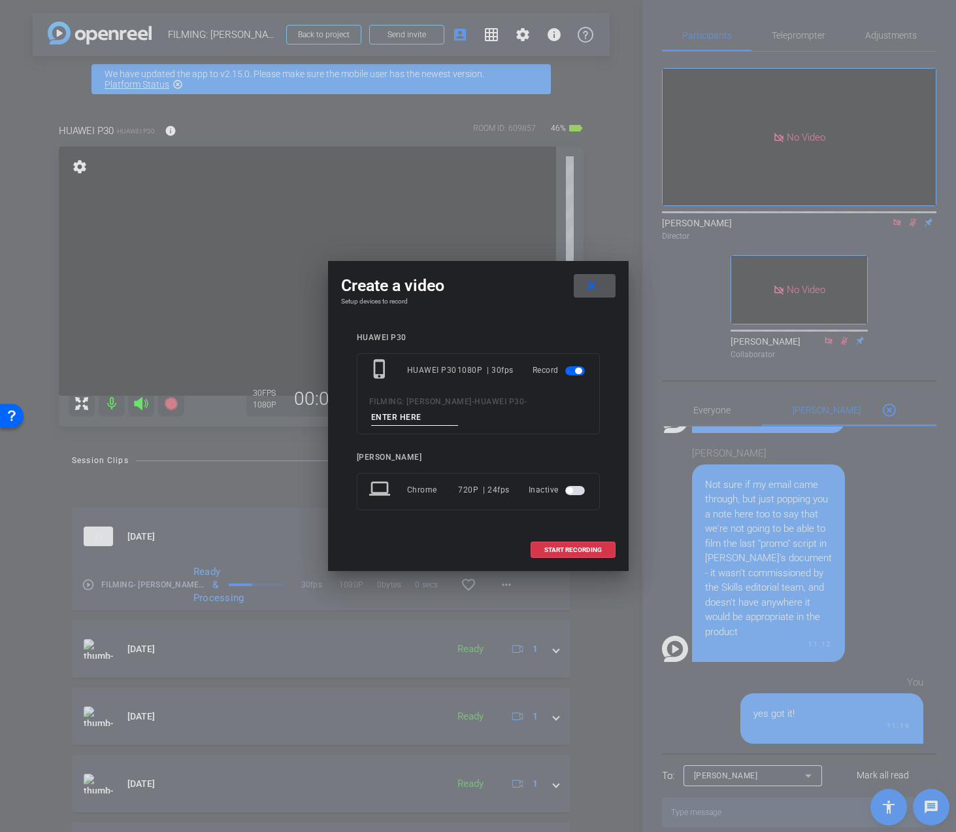
click at [390, 409] on input at bounding box center [415, 417] width 88 height 16
type input "INTRO"
click at [584, 292] on mat-icon "close" at bounding box center [592, 286] width 16 height 16
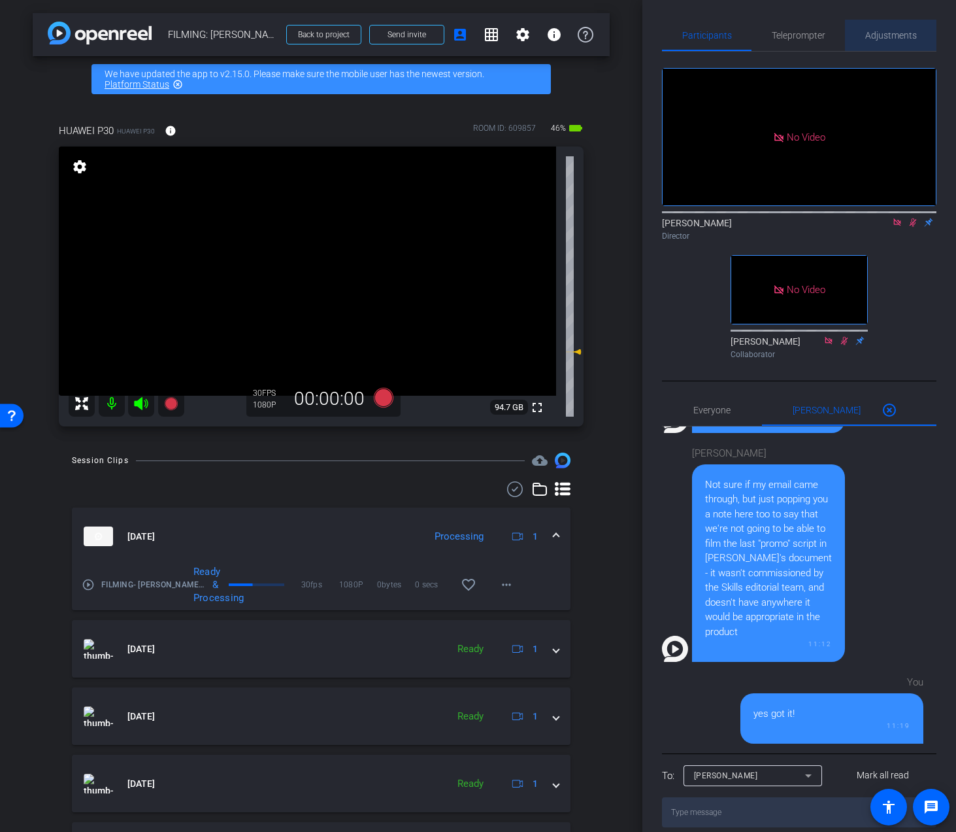
click at [912, 25] on span "Adjustments" at bounding box center [892, 35] width 52 height 31
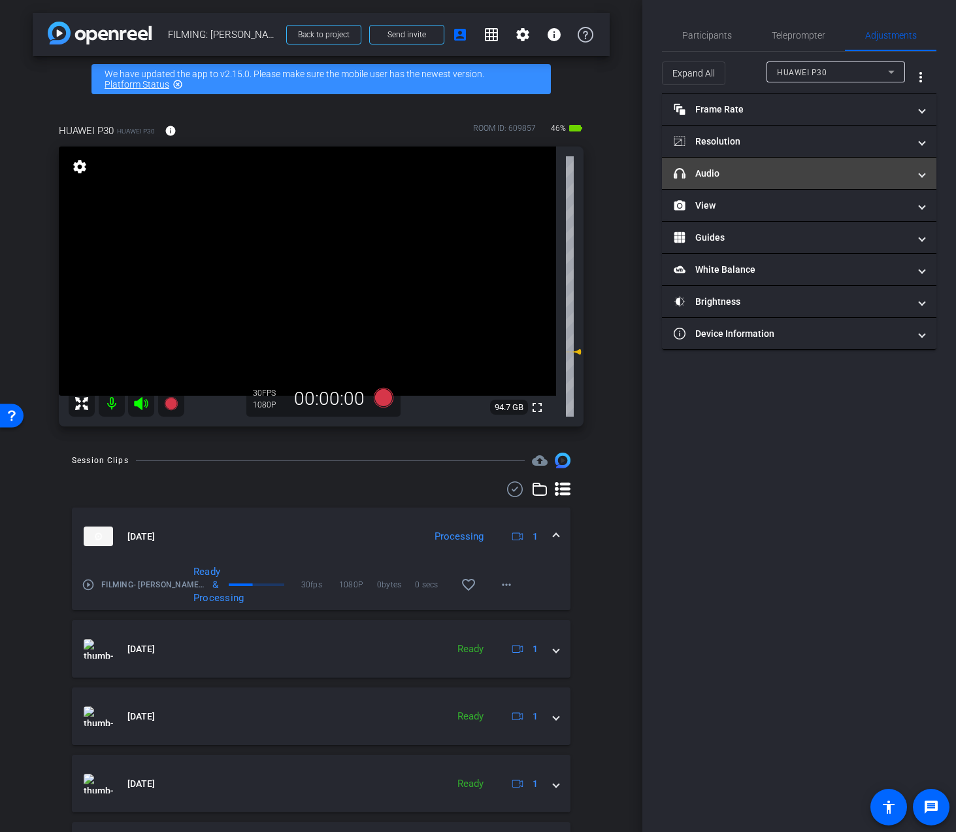
click at [784, 185] on mat-expansion-panel-header "headphone icon Audio" at bounding box center [799, 173] width 275 height 31
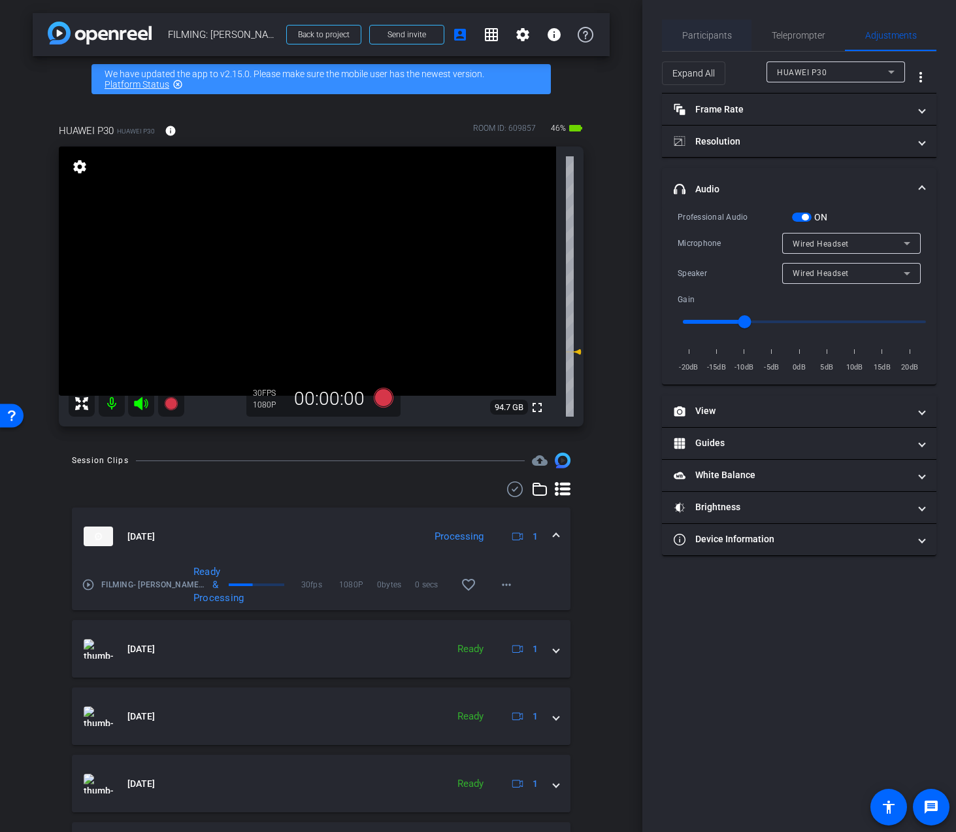
click at [712, 27] on span "Participants" at bounding box center [707, 35] width 50 height 31
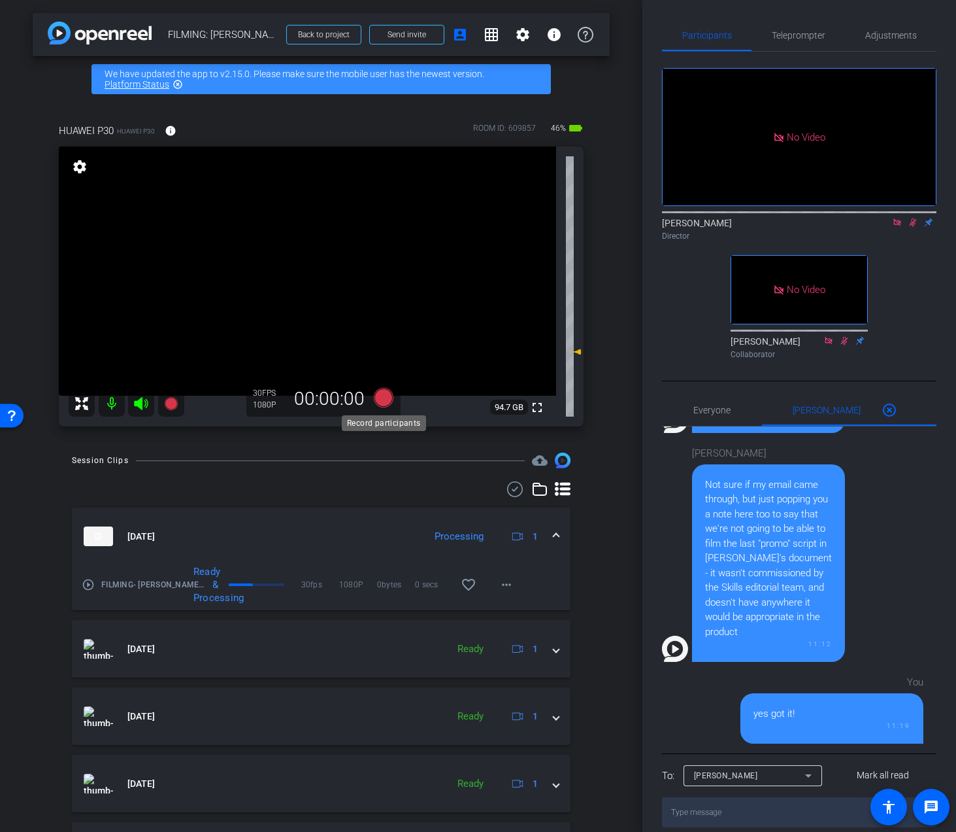
click at [380, 391] on icon at bounding box center [383, 398] width 20 height 20
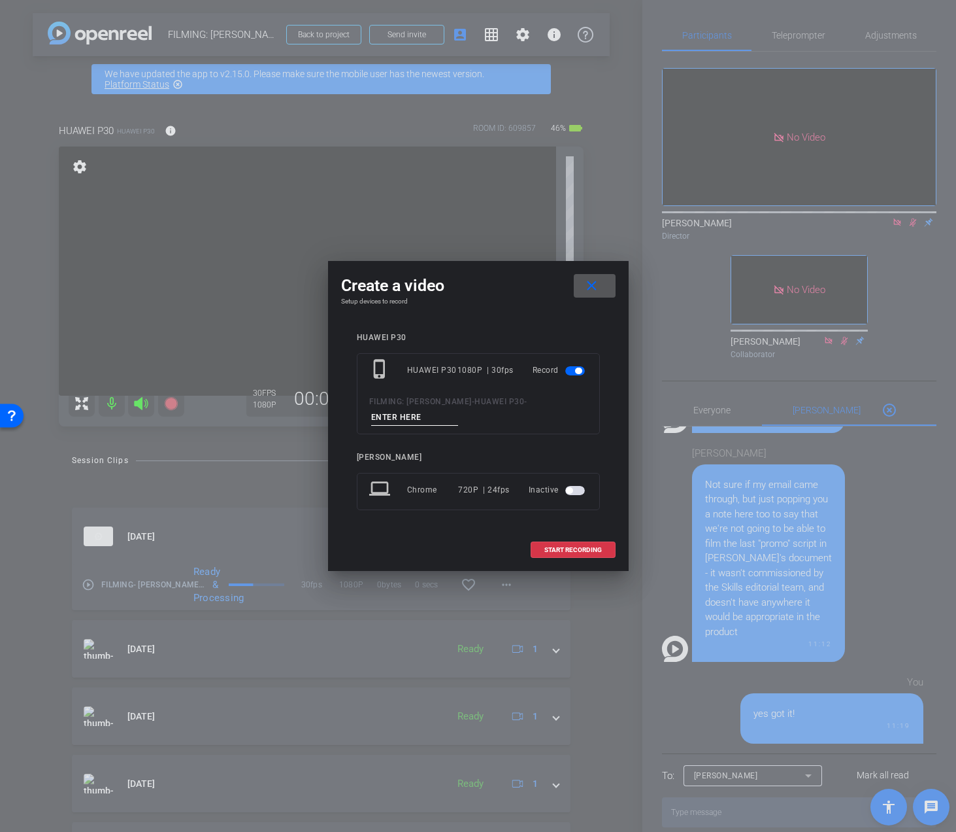
click at [599, 278] on mat-icon "close" at bounding box center [592, 286] width 16 height 16
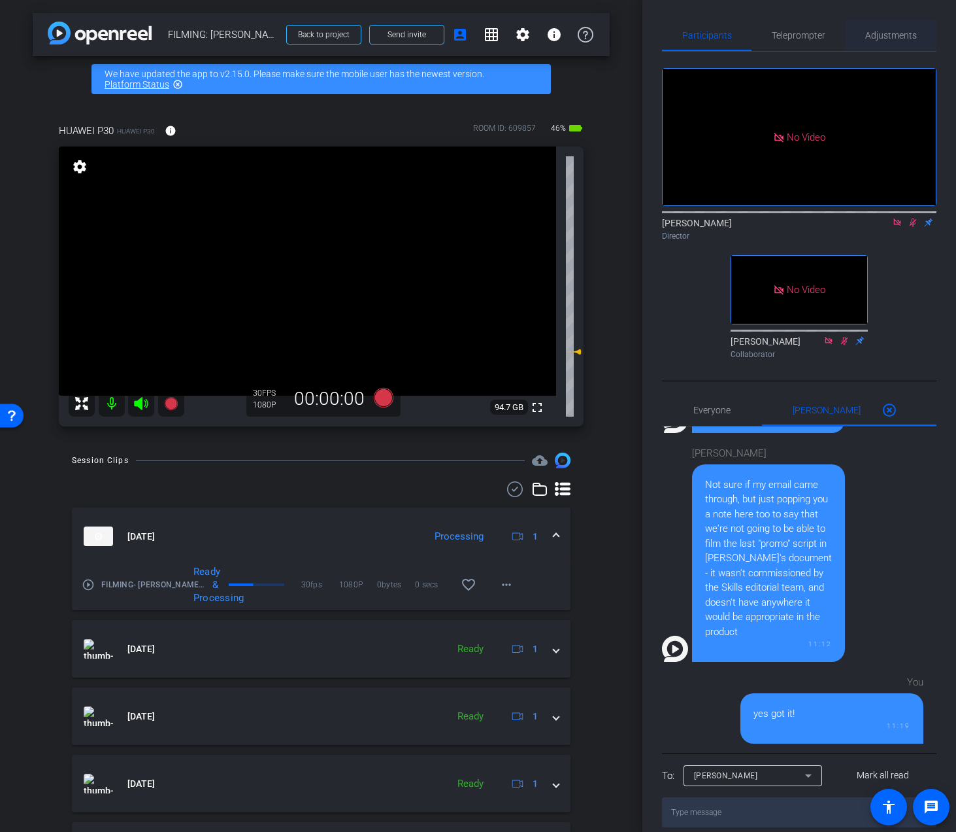
click at [886, 37] on span "Adjustments" at bounding box center [892, 35] width 52 height 9
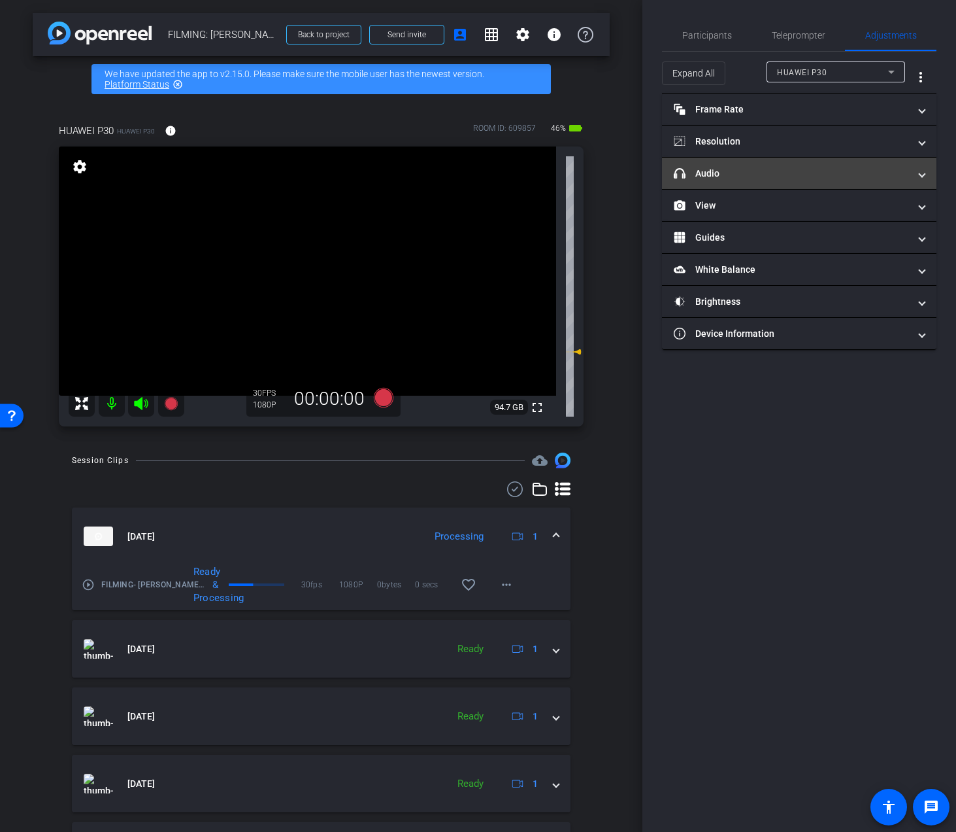
click at [765, 180] on mat-panel-title "headphone icon Audio" at bounding box center [791, 174] width 235 height 14
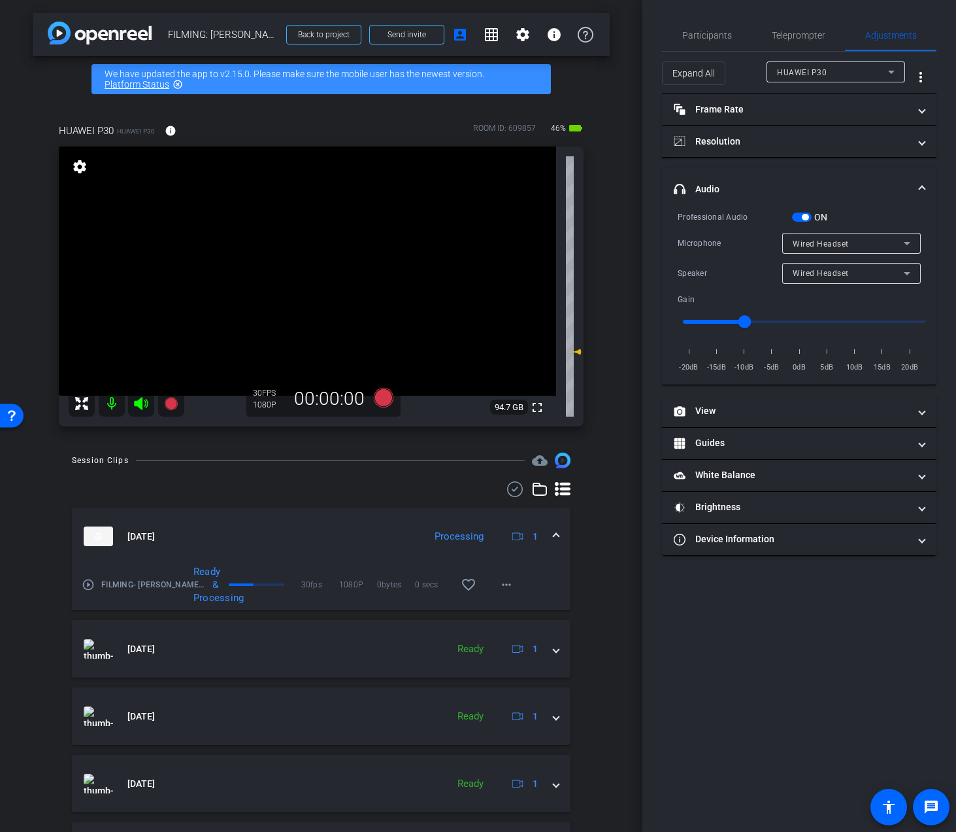
click at [819, 274] on span "Wired Headset" at bounding box center [821, 273] width 56 height 9
click at [809, 297] on span "Device Speaker" at bounding box center [823, 299] width 61 height 16
click at [696, 37] on span "Participants" at bounding box center [707, 35] width 50 height 9
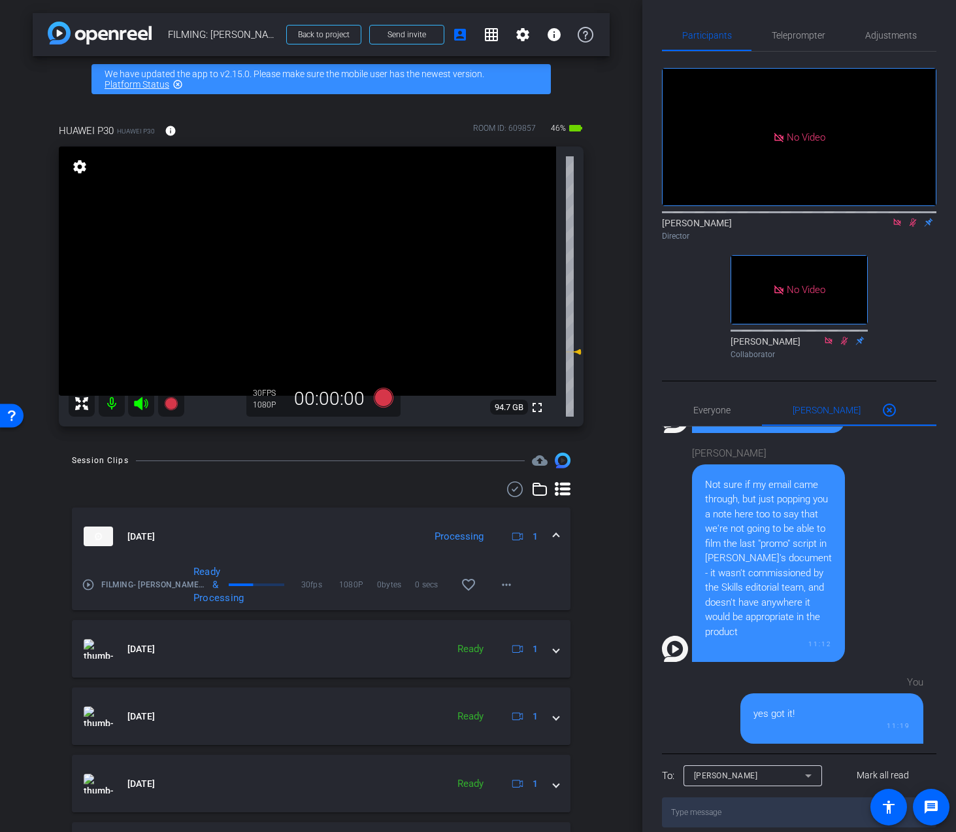
click at [913, 218] on icon at bounding box center [913, 222] width 7 height 8
click at [913, 218] on icon at bounding box center [913, 222] width 10 height 9
click at [903, 44] on span "Adjustments" at bounding box center [892, 35] width 52 height 31
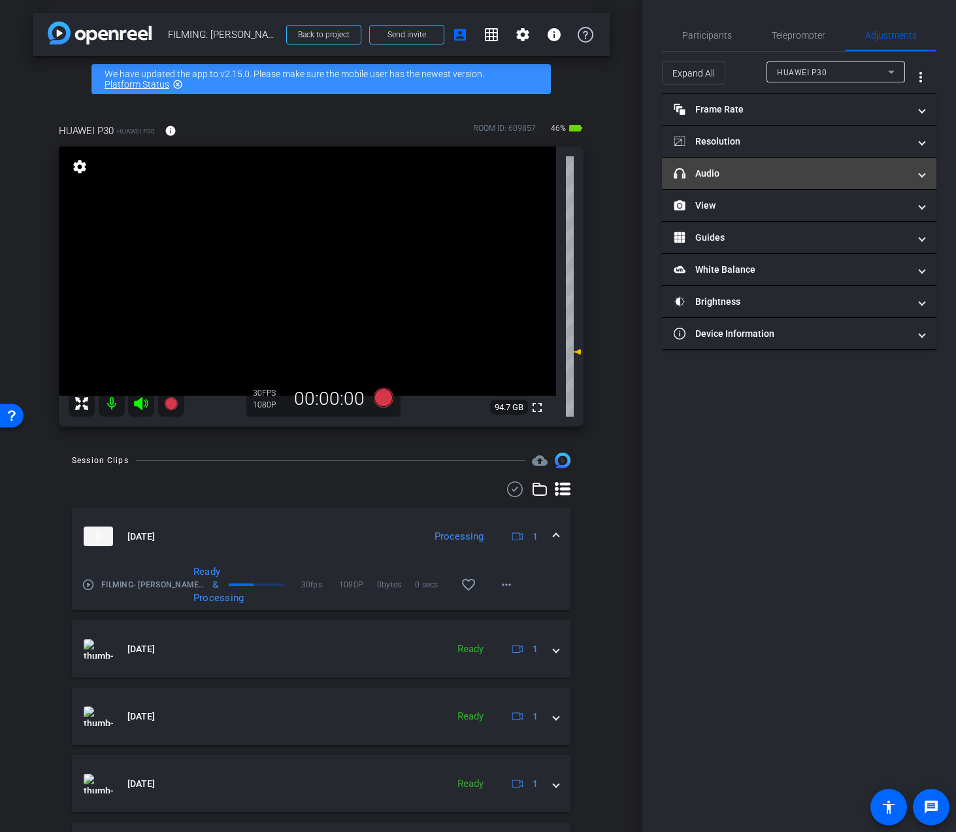
click at [733, 171] on mat-panel-title "headphone icon Audio" at bounding box center [791, 174] width 235 height 14
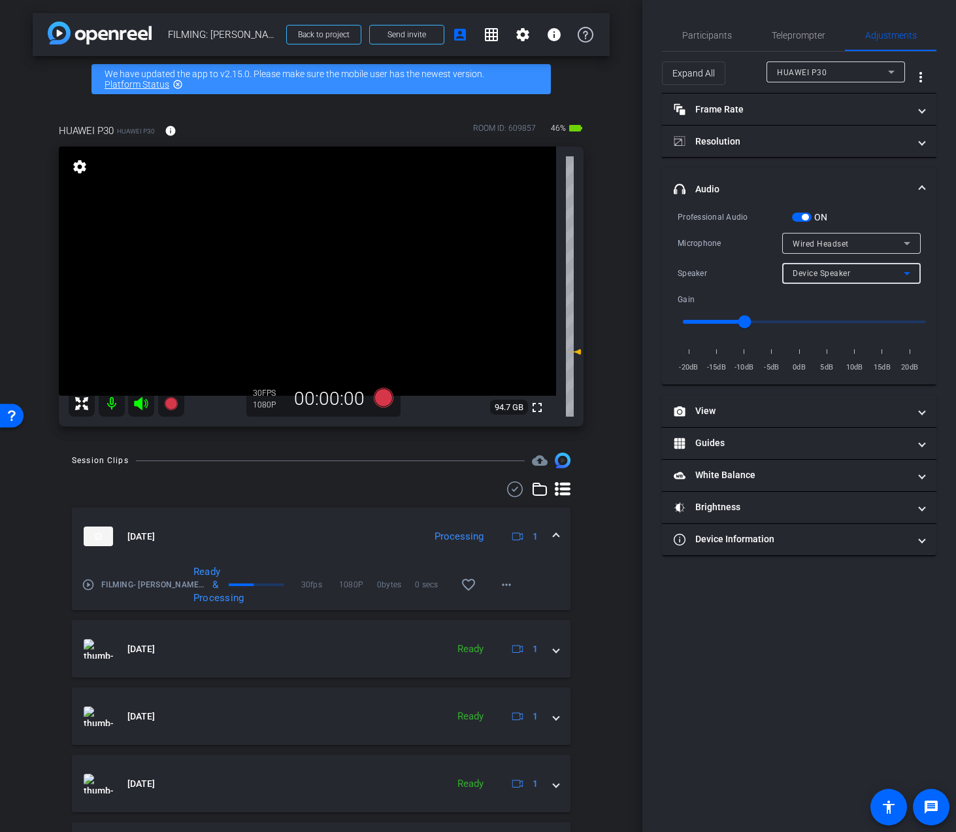
click at [803, 275] on span "Device Speaker" at bounding box center [822, 273] width 58 height 9
click at [811, 316] on span "Wired Headset" at bounding box center [822, 320] width 58 height 16
click at [376, 405] on icon at bounding box center [383, 398] width 31 height 24
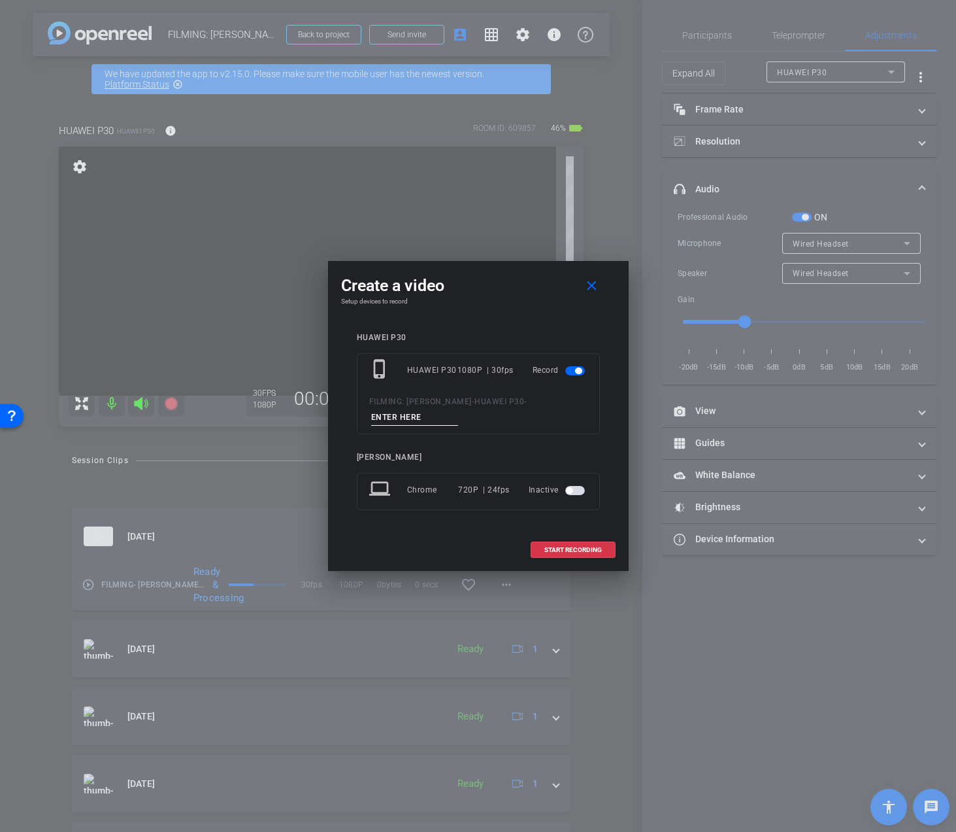
click at [394, 410] on input at bounding box center [415, 417] width 88 height 16
type input "INTRO"
click at [577, 557] on span at bounding box center [573, 549] width 84 height 31
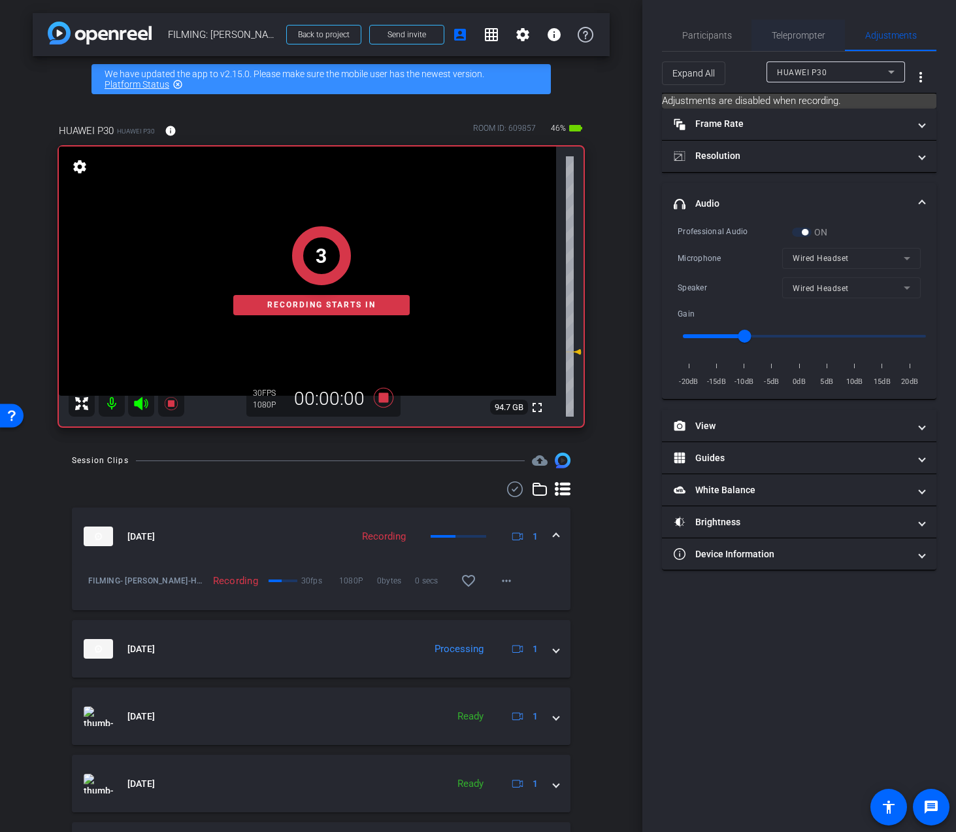
click at [805, 31] on span "Teleprompter" at bounding box center [799, 35] width 54 height 9
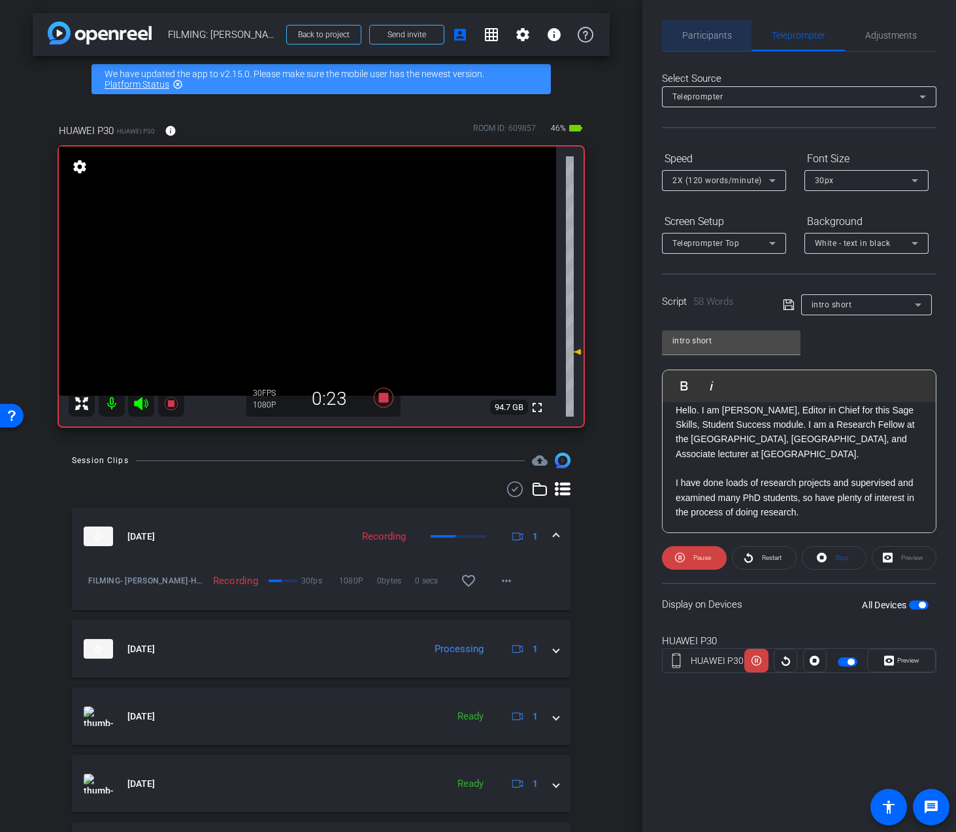
click at [691, 43] on span "Participants" at bounding box center [707, 35] width 50 height 31
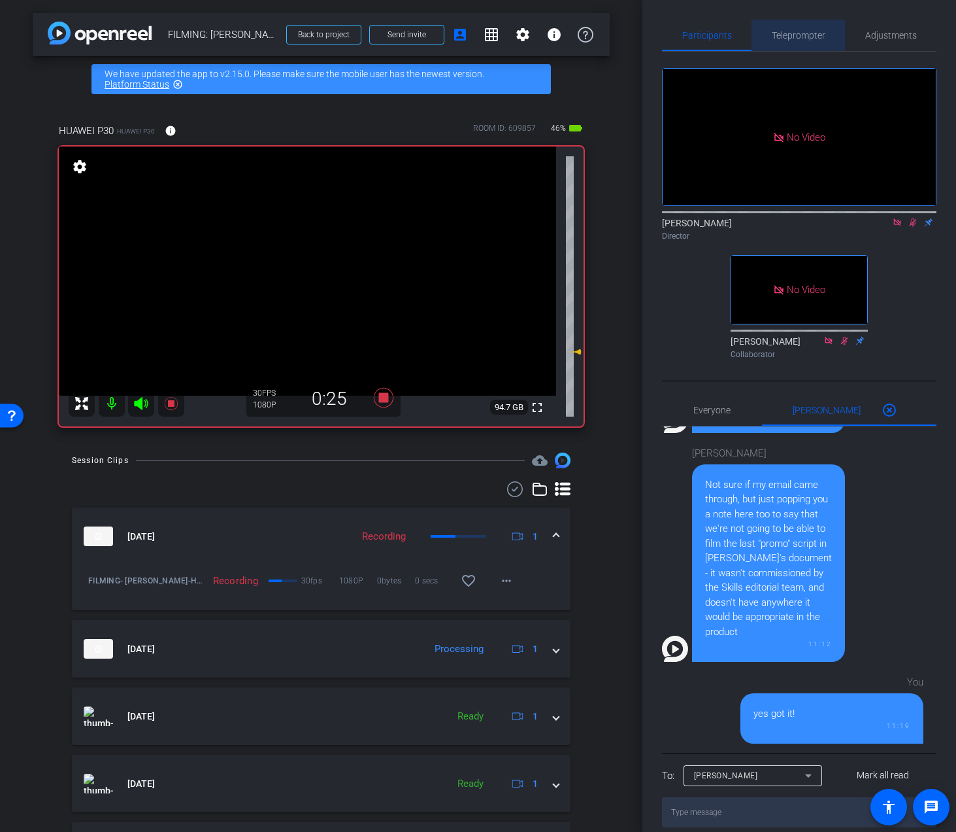
click at [769, 37] on div "Teleprompter" at bounding box center [798, 35] width 93 height 31
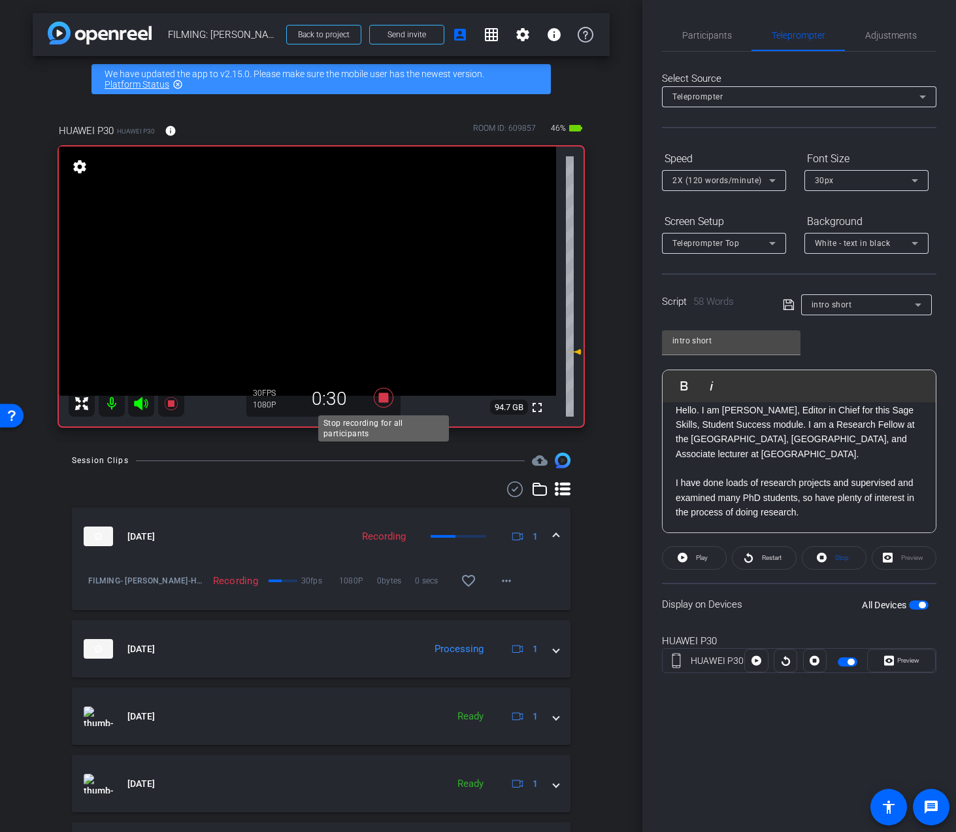
click at [382, 400] on icon at bounding box center [383, 398] width 20 height 20
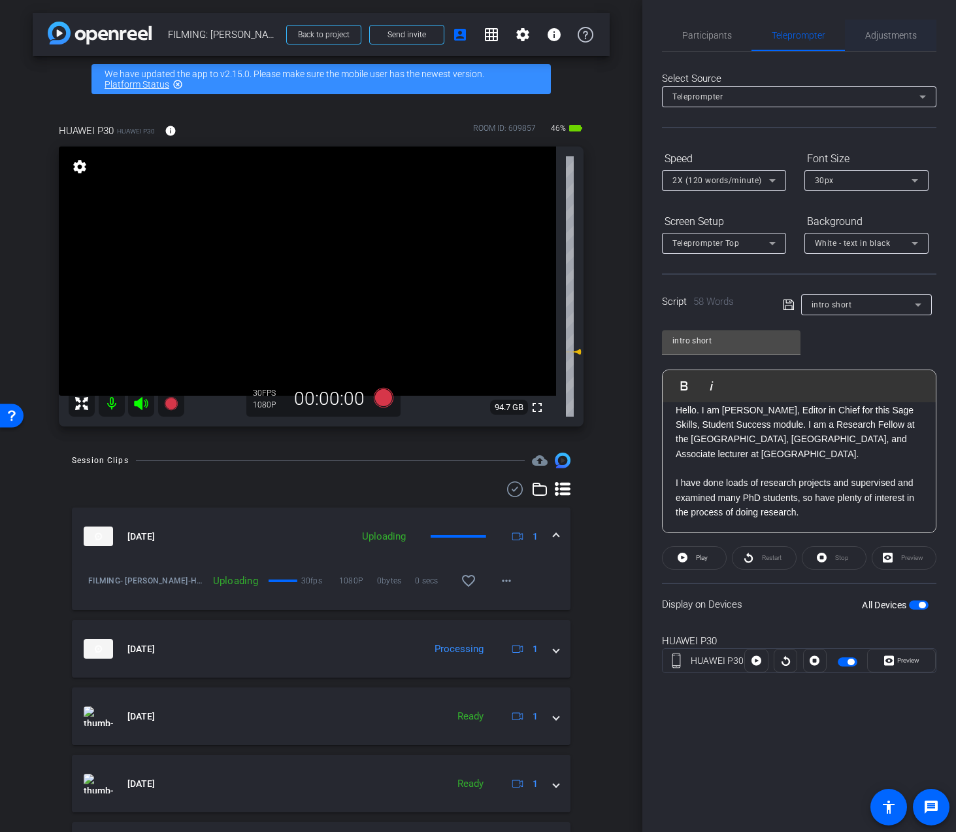
click at [886, 31] on span "Adjustments" at bounding box center [892, 35] width 52 height 9
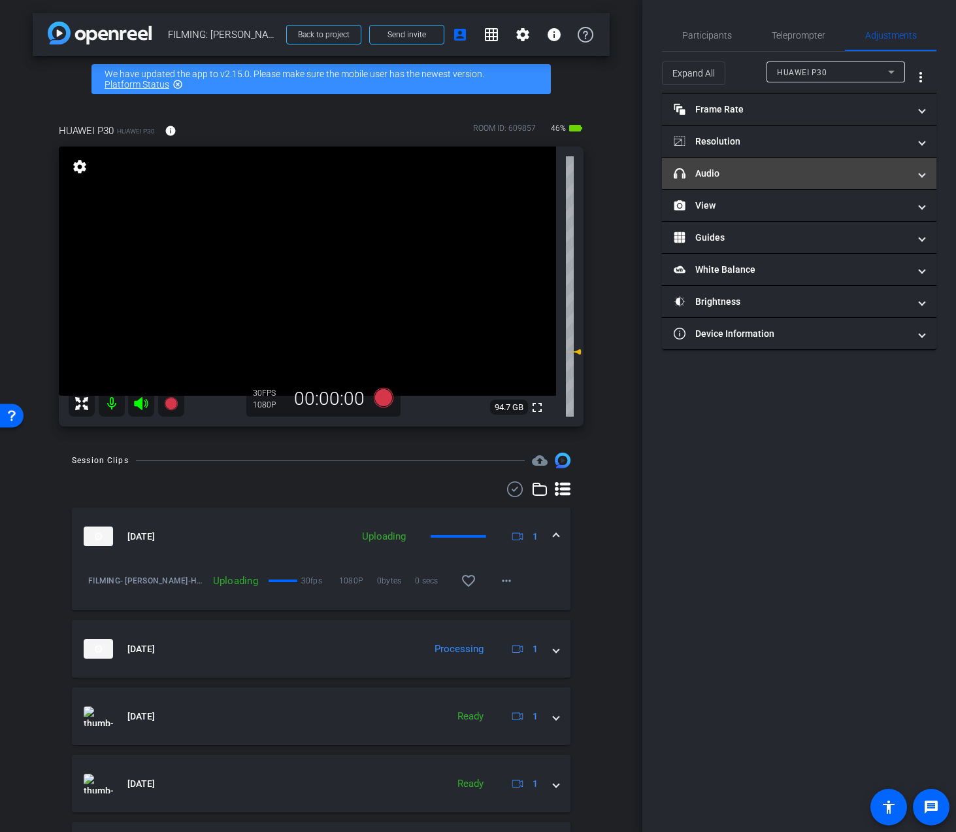
click at [746, 176] on mat-panel-title "headphone icon Audio" at bounding box center [791, 174] width 235 height 14
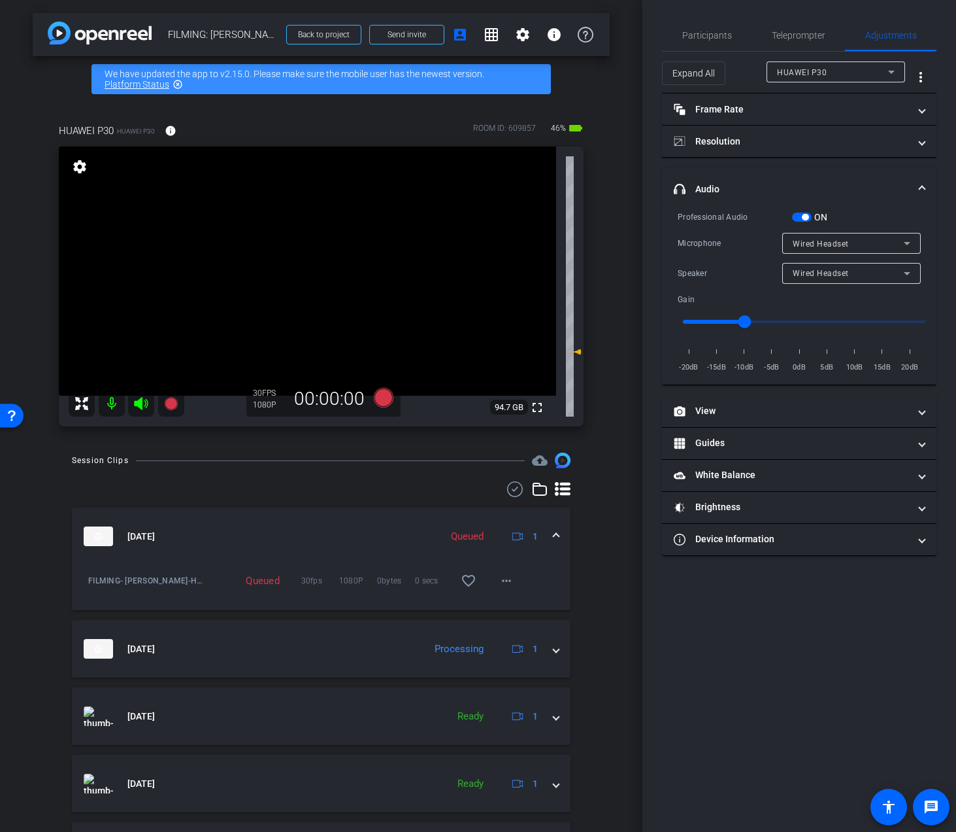
click at [813, 274] on span "Wired Headset" at bounding box center [821, 273] width 56 height 9
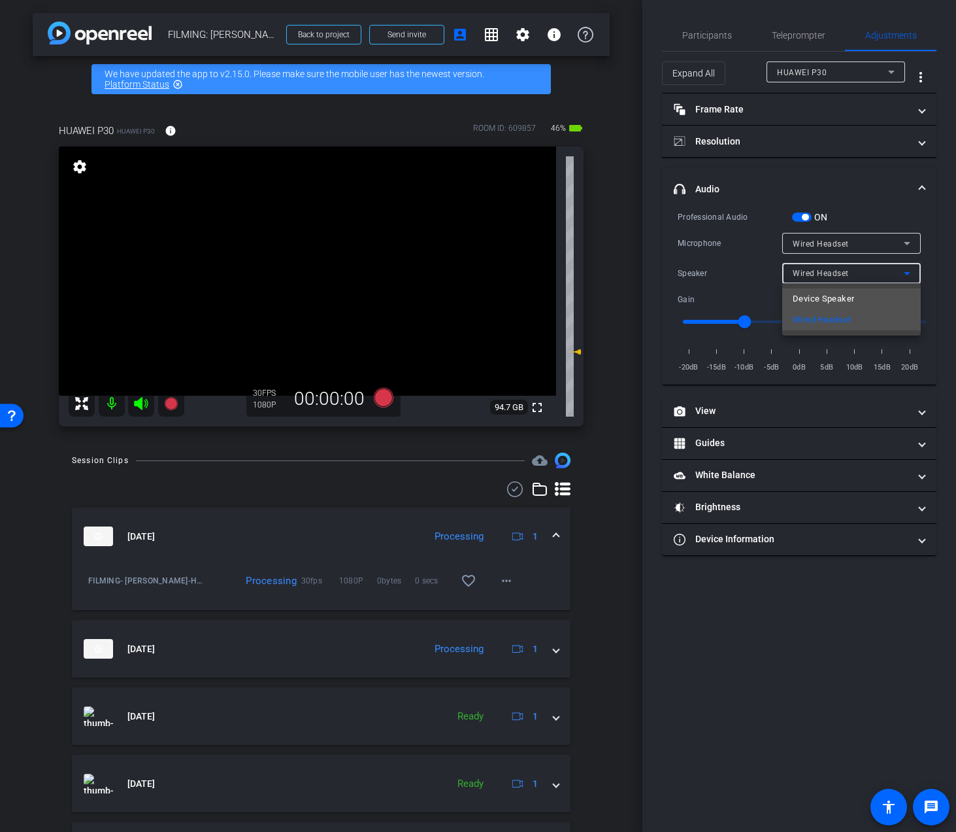
click at [809, 293] on span "Device Speaker" at bounding box center [823, 299] width 61 height 16
click at [696, 28] on span "Participants" at bounding box center [707, 35] width 50 height 31
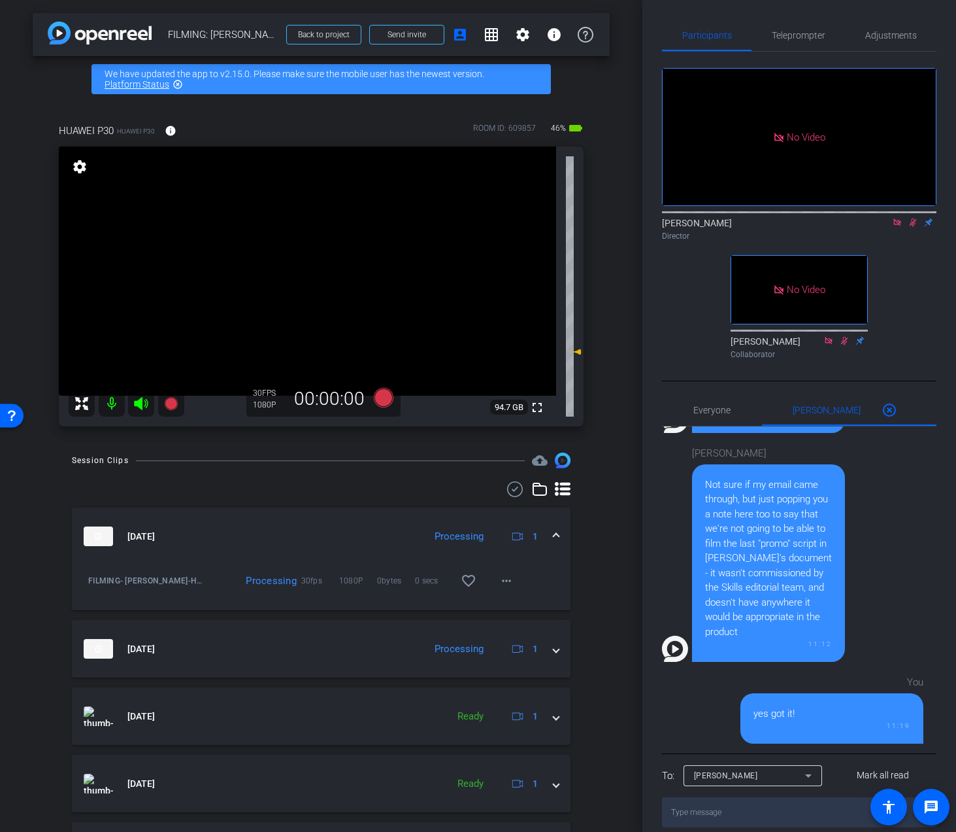
click at [898, 218] on icon at bounding box center [897, 221] width 7 height 7
click at [900, 227] on icon at bounding box center [897, 222] width 10 height 9
click at [879, 31] on body "Accessibility Screen-Reader Guide, Feedback, and Issue Reporting | New window m…" at bounding box center [478, 416] width 956 height 832
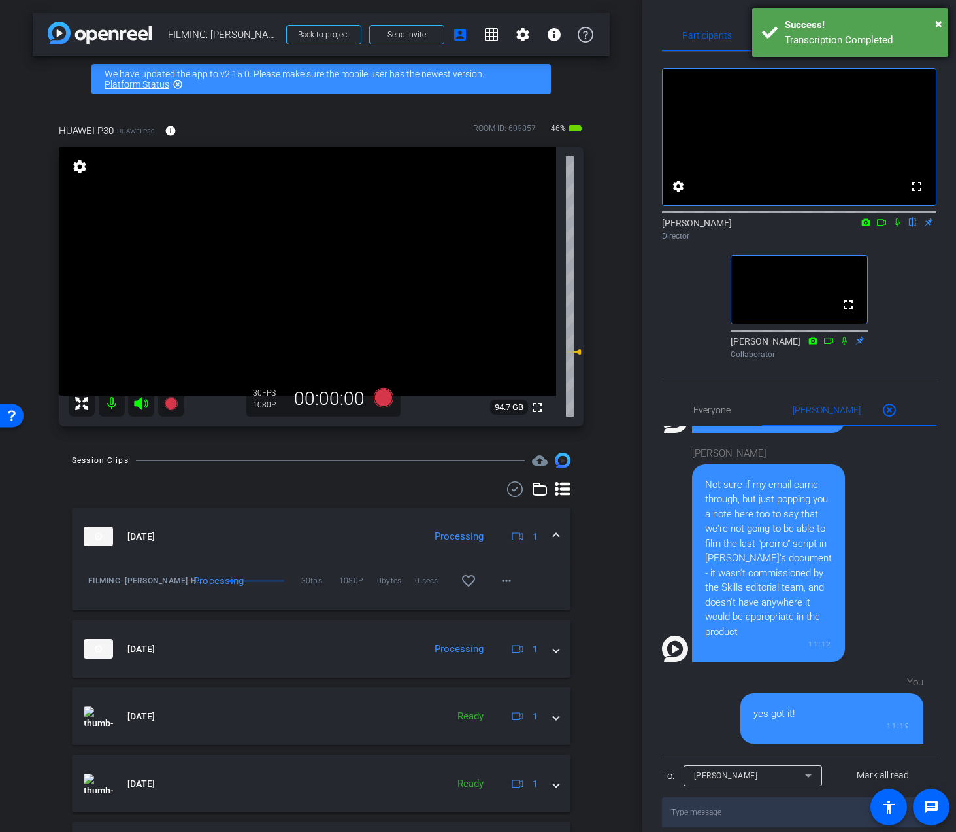
click at [928, 25] on div "Success!" at bounding box center [862, 25] width 154 height 15
click at [941, 26] on div "Participants Teleprompter Adjustments fullscreen settings Addie Hackshaw flip D…" at bounding box center [800, 416] width 314 height 832
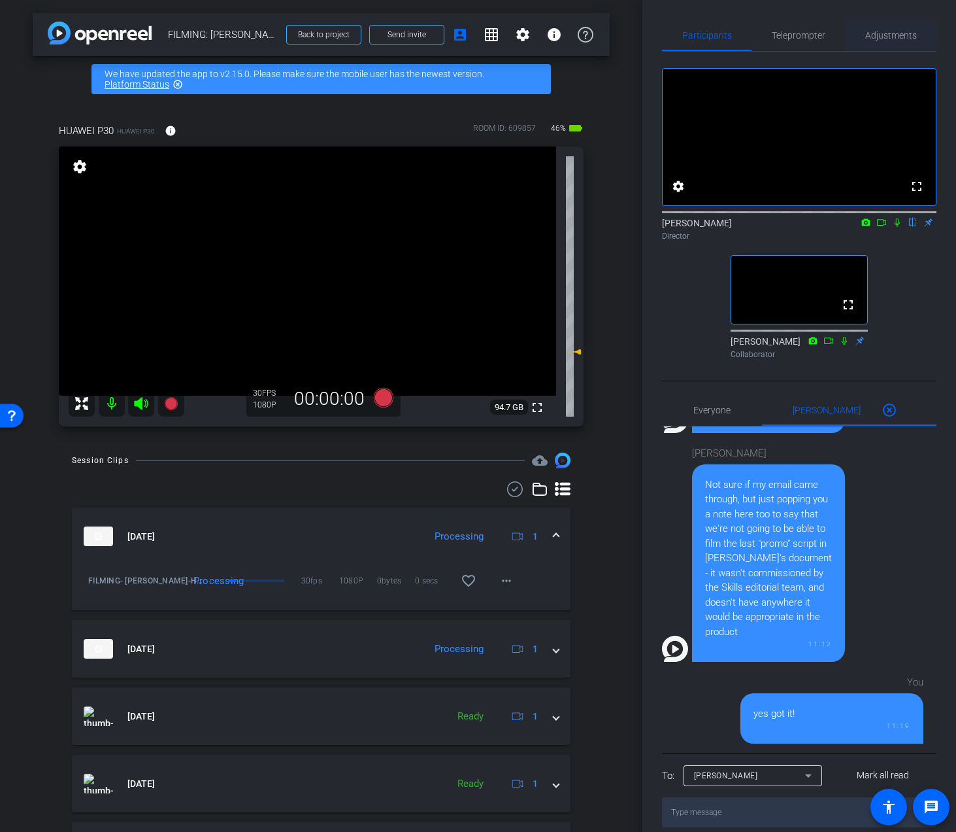
click at [886, 41] on span "Adjustments" at bounding box center [892, 35] width 52 height 31
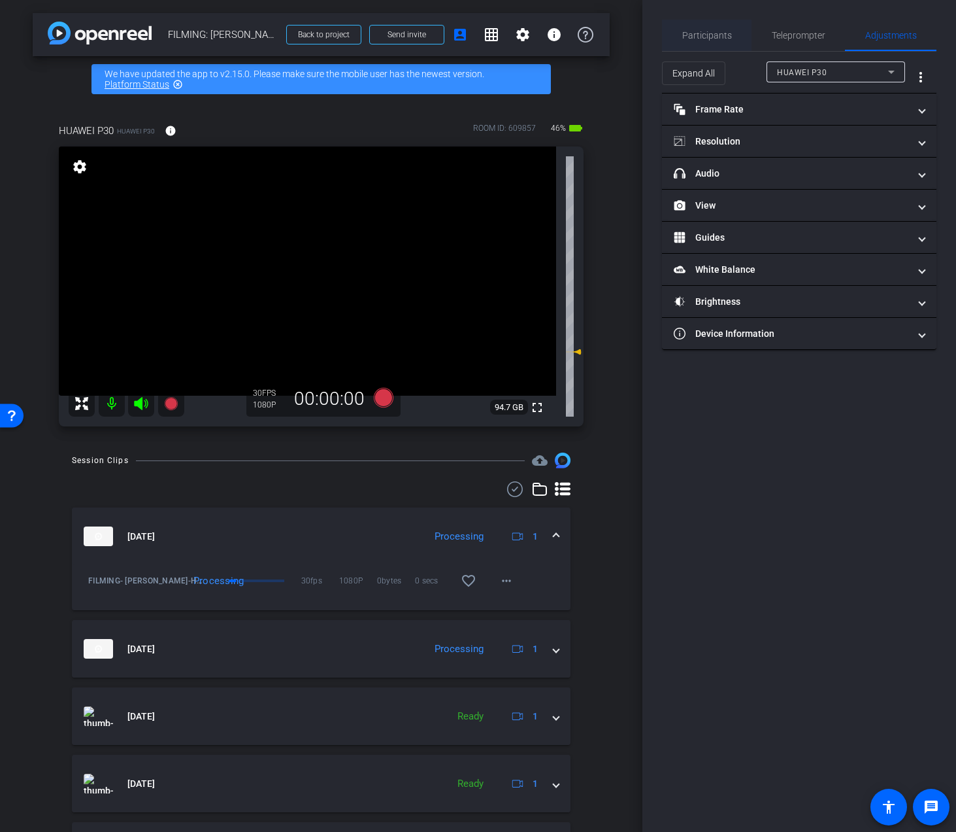
click at [716, 46] on span "Participants" at bounding box center [707, 35] width 50 height 31
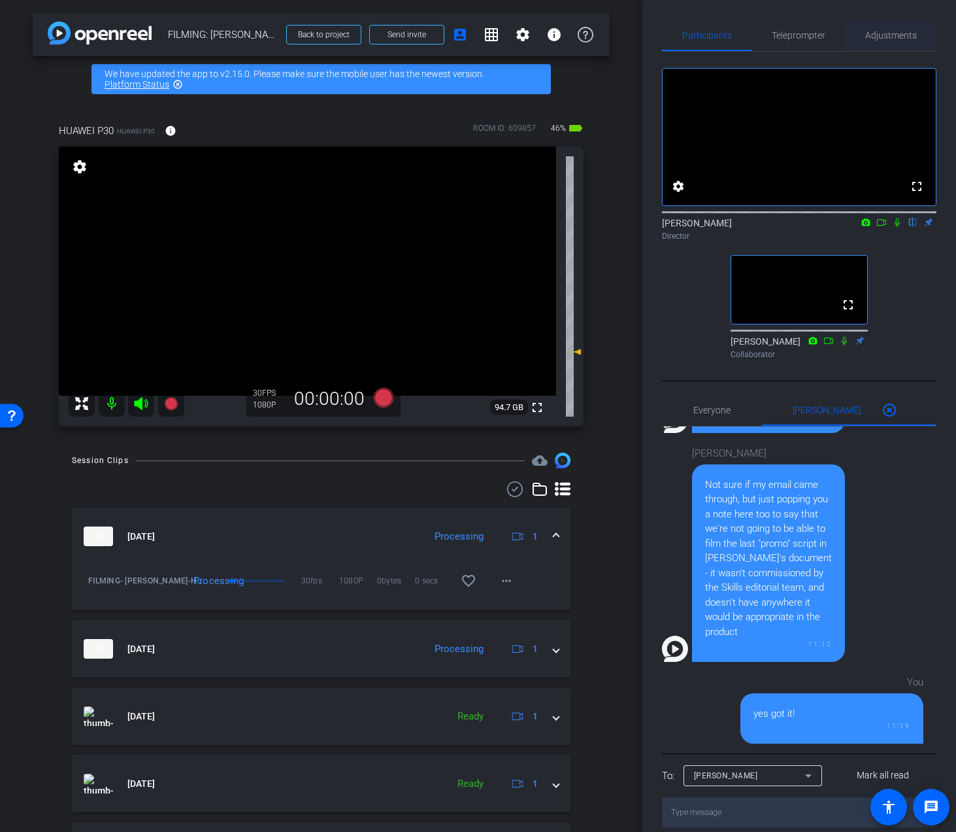
click at [862, 27] on div "Adjustments" at bounding box center [891, 35] width 92 height 31
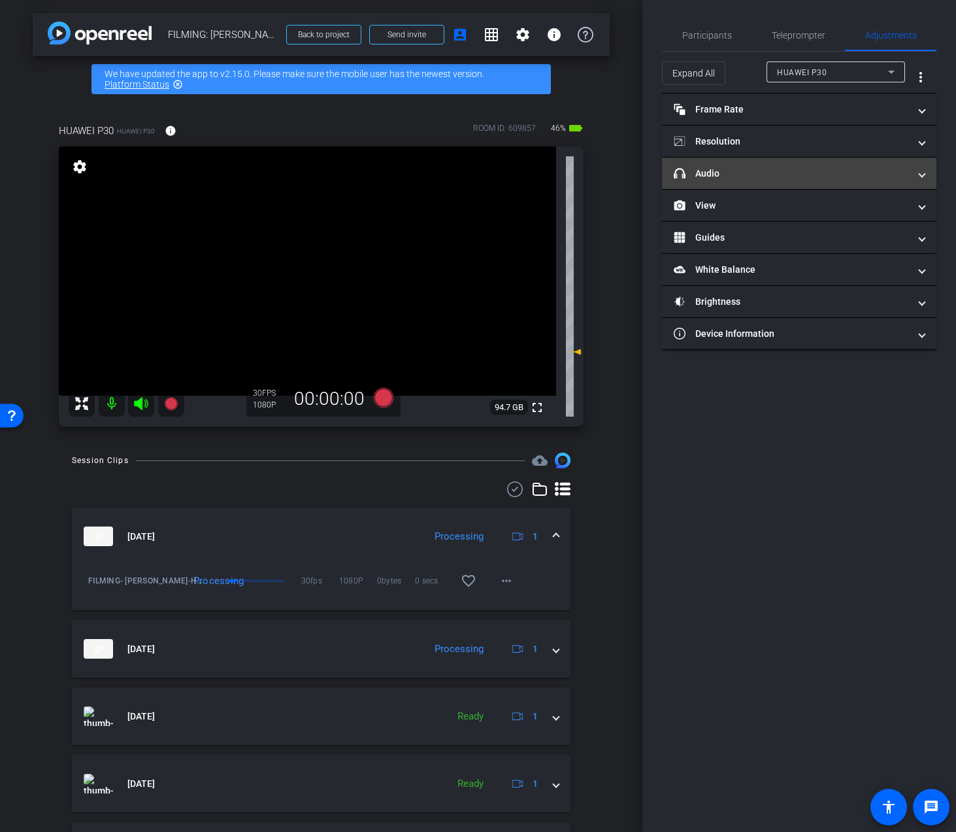
click at [792, 167] on mat-panel-title "headphone icon Audio" at bounding box center [791, 174] width 235 height 14
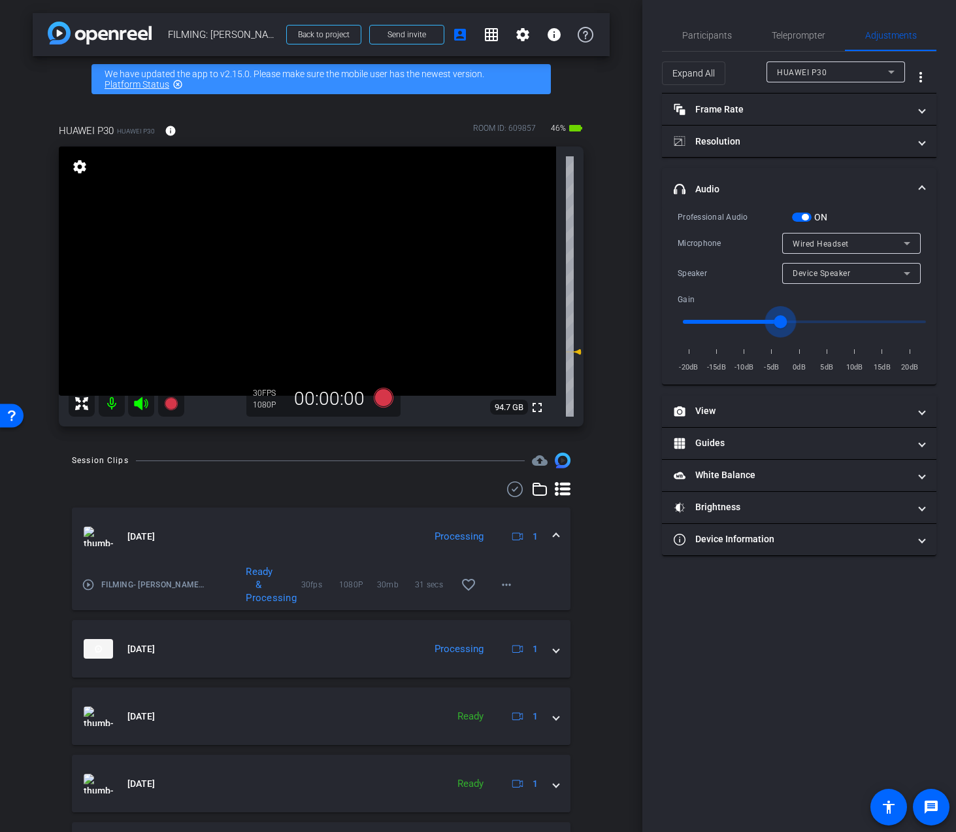
type input "-4"
click at [782, 322] on input "range" at bounding box center [804, 321] width 271 height 29
click at [716, 31] on span "Participants" at bounding box center [707, 35] width 50 height 9
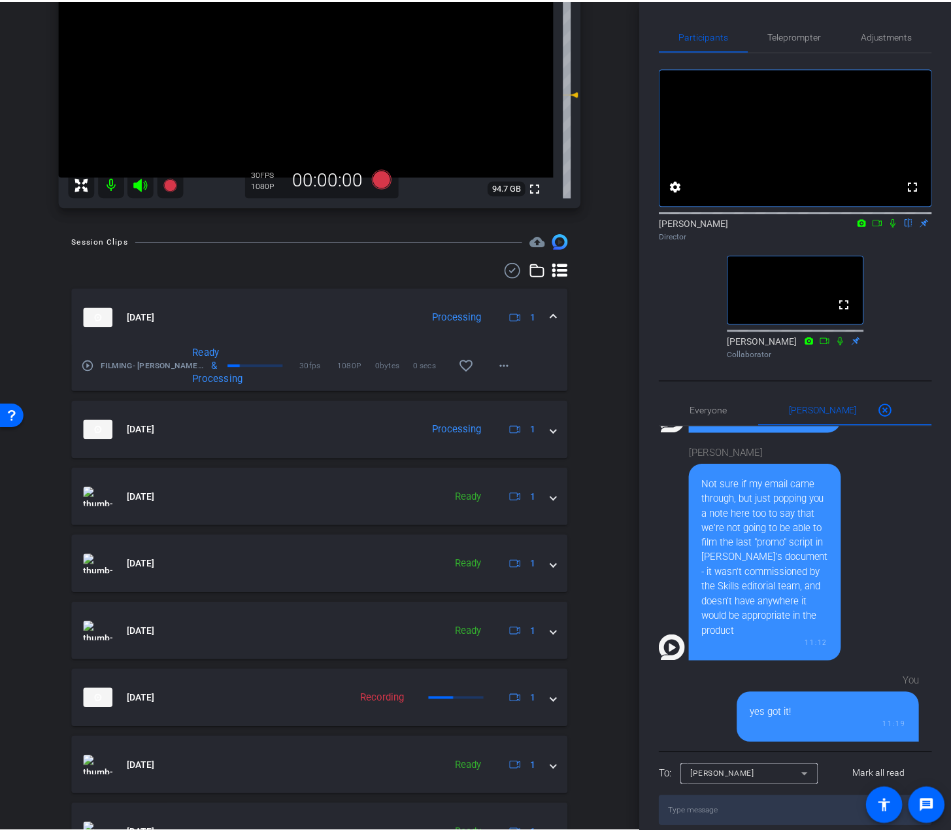
scroll to position [0, 0]
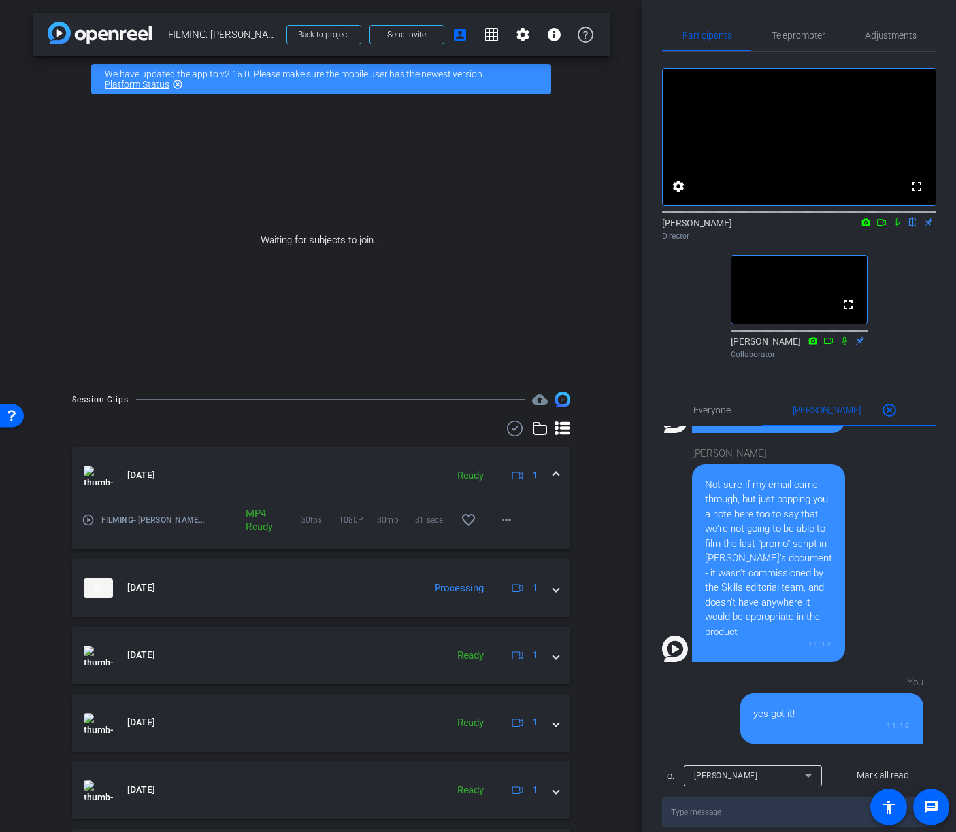
click at [574, 203] on div "Waiting for subjects to join..." at bounding box center [321, 240] width 577 height 277
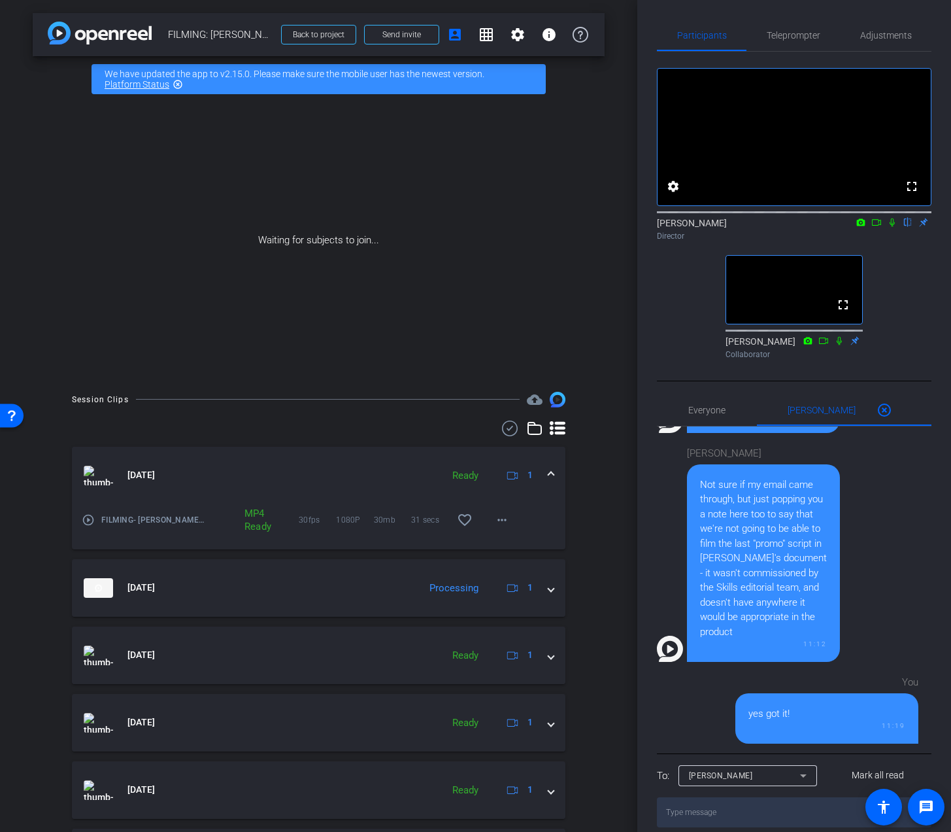
click at [605, 273] on div "arrow_back FILMING: Nicholas Walliman Back to project Send invite account_box g…" at bounding box center [318, 416] width 637 height 832
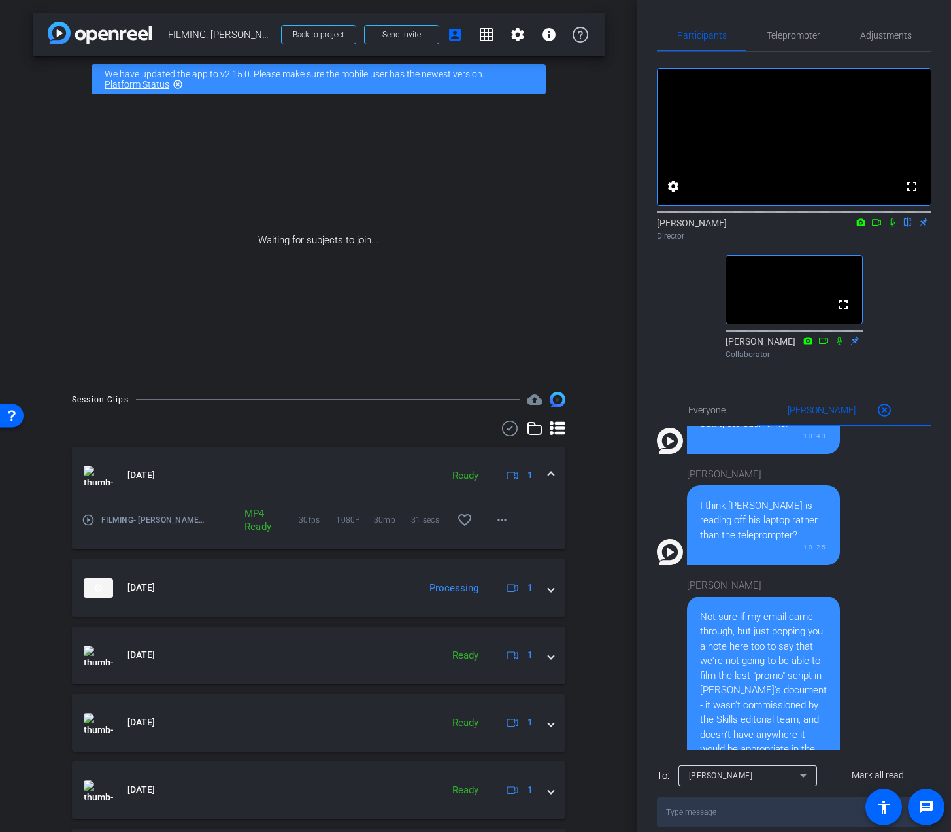
scroll to position [511, 0]
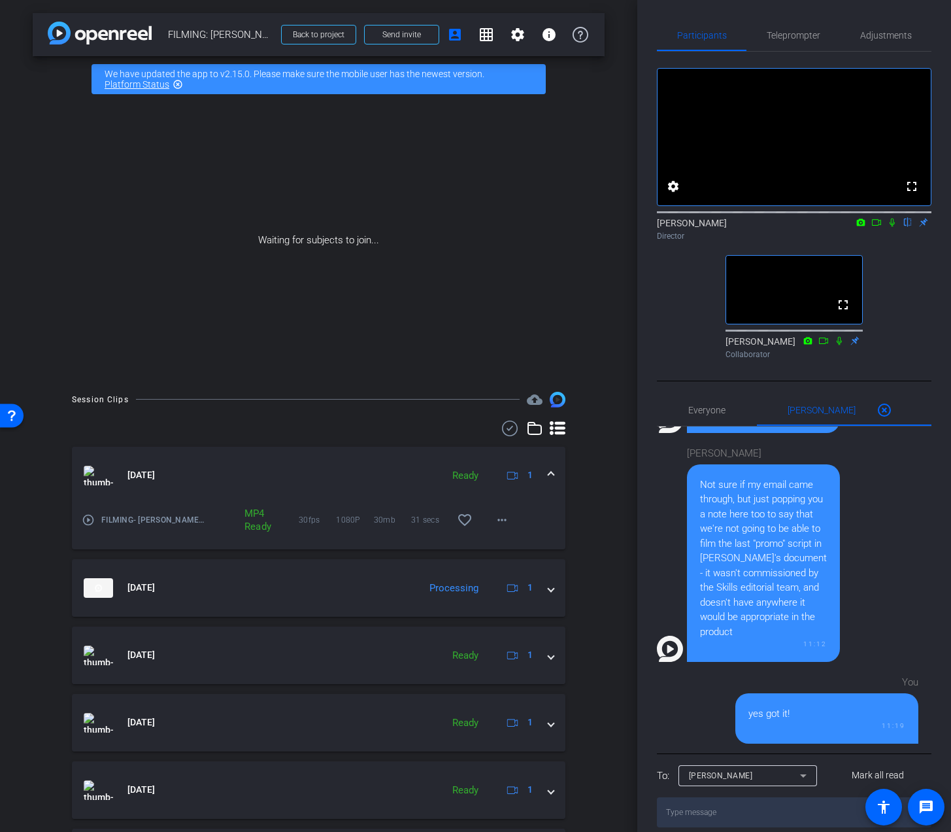
click at [899, 333] on div "fullscreen settings Addie Hackshaw flip Director fullscreen Ailsa Dann Collabor…" at bounding box center [794, 208] width 275 height 312
click at [890, 227] on icon at bounding box center [892, 222] width 10 height 9
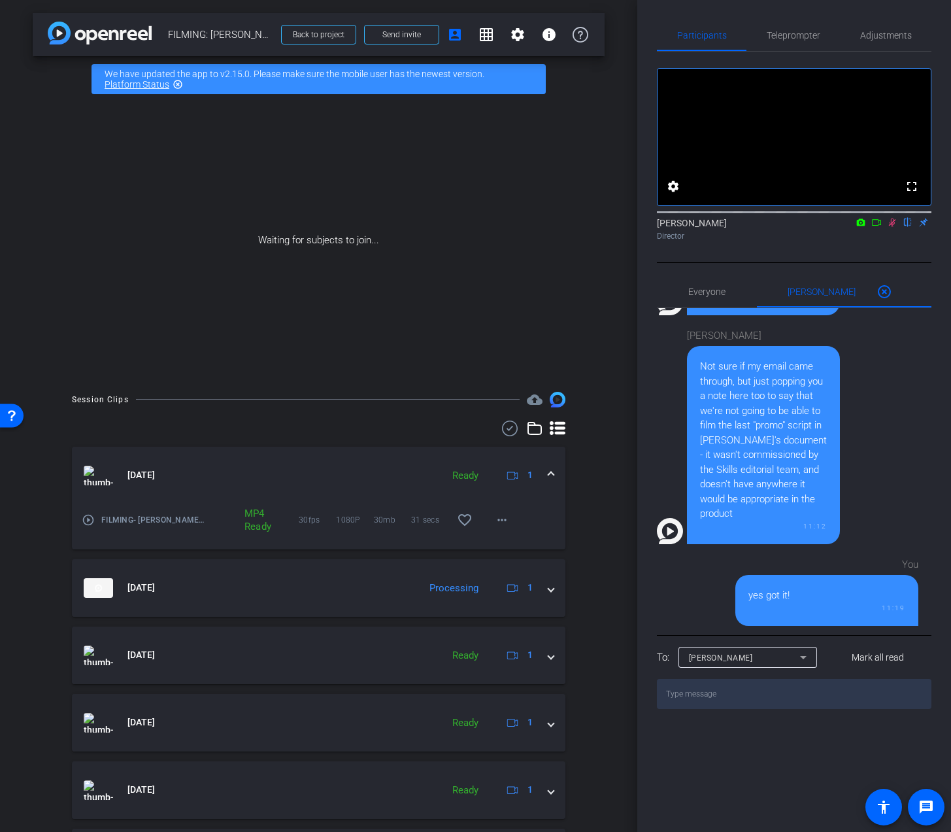
click at [877, 227] on icon at bounding box center [876, 222] width 10 height 9
